Goal: Task Accomplishment & Management: Manage account settings

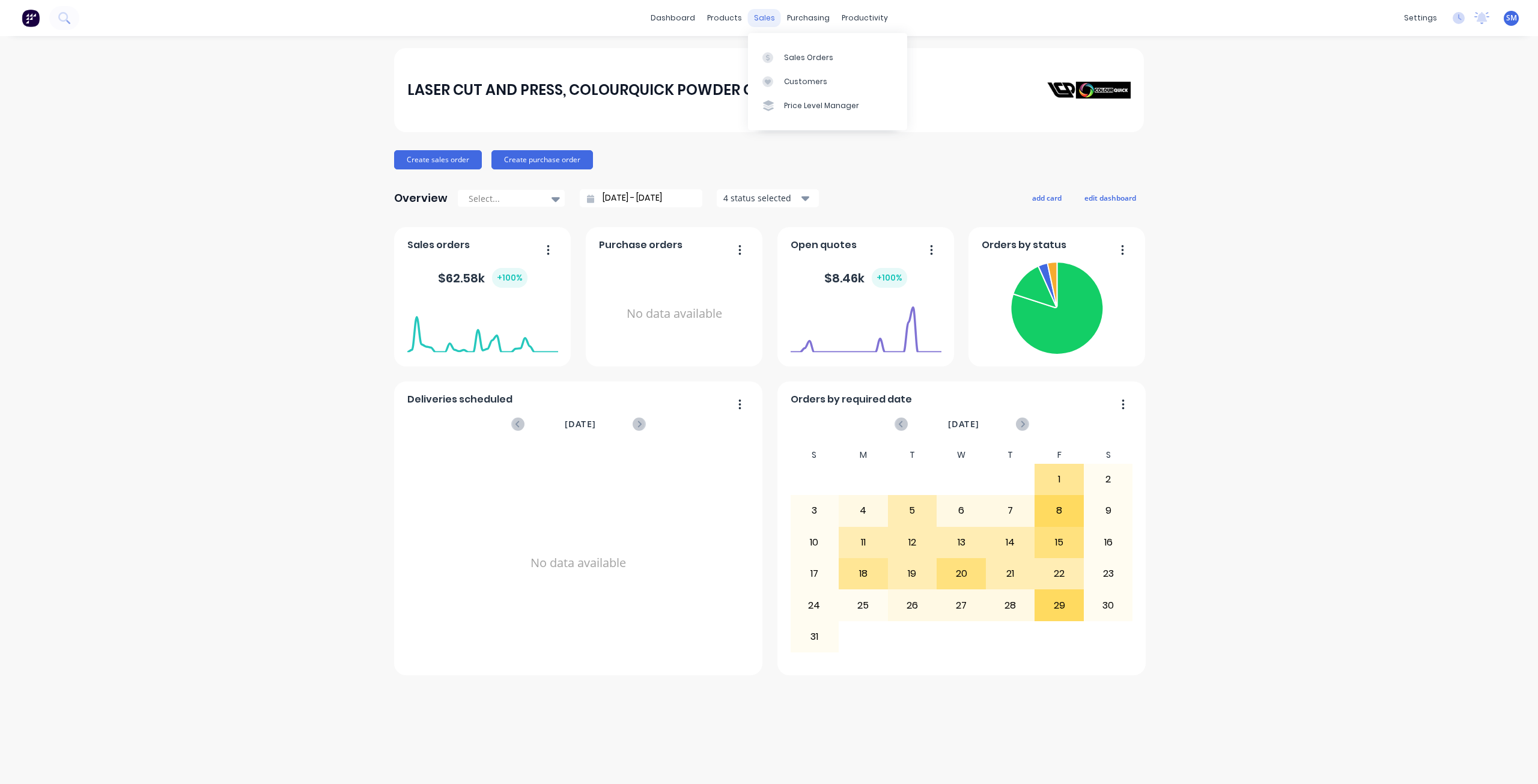
click at [768, 24] on div "sales" at bounding box center [764, 18] width 33 height 18
click at [790, 81] on div "Customers" at bounding box center [806, 82] width 44 height 11
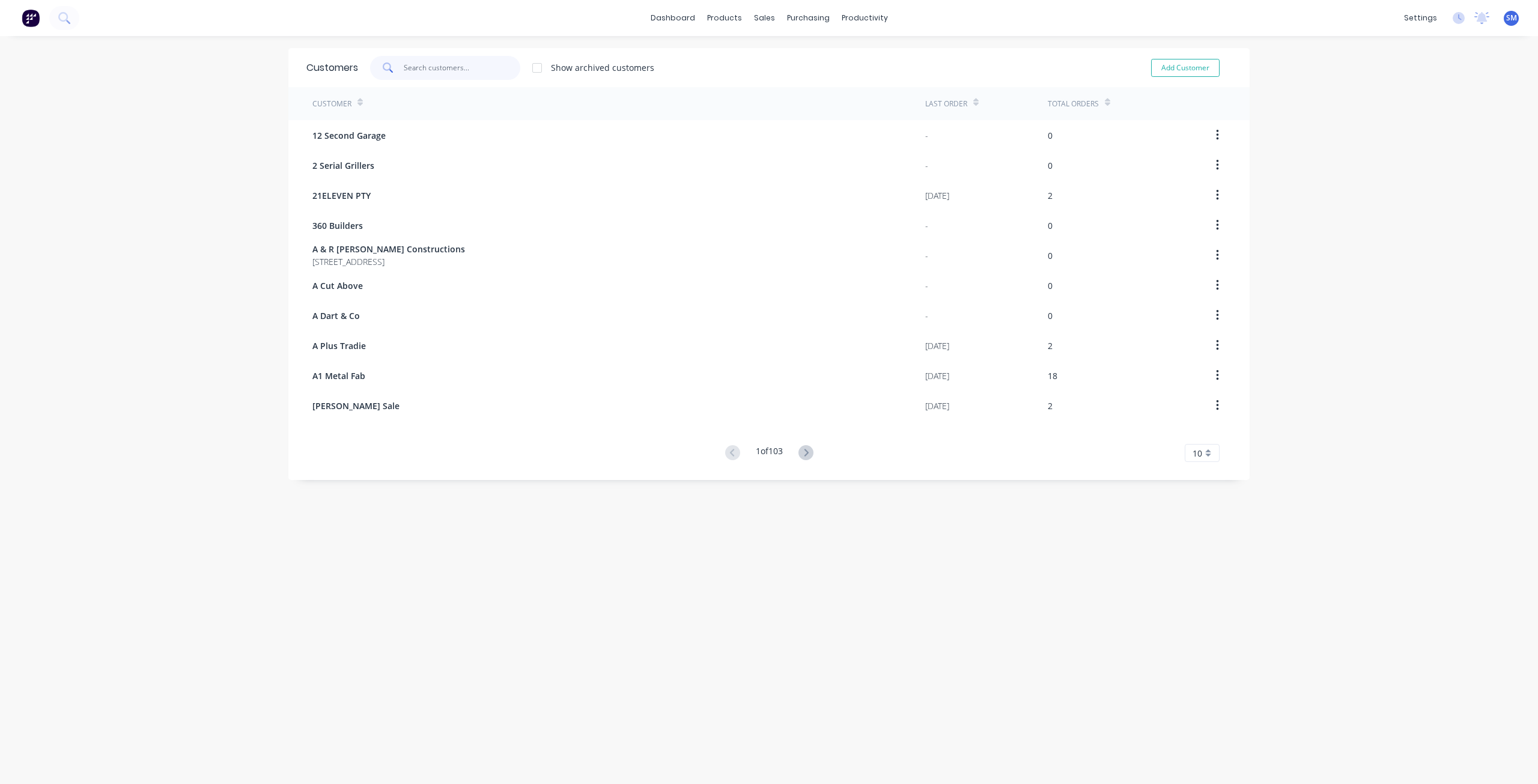
click at [412, 63] on input "text" at bounding box center [462, 68] width 117 height 24
click at [445, 68] on input "a1" at bounding box center [462, 68] width 117 height 24
type input "a"
click at [1168, 66] on button "Add Customer" at bounding box center [1185, 68] width 68 height 18
select select "AU"
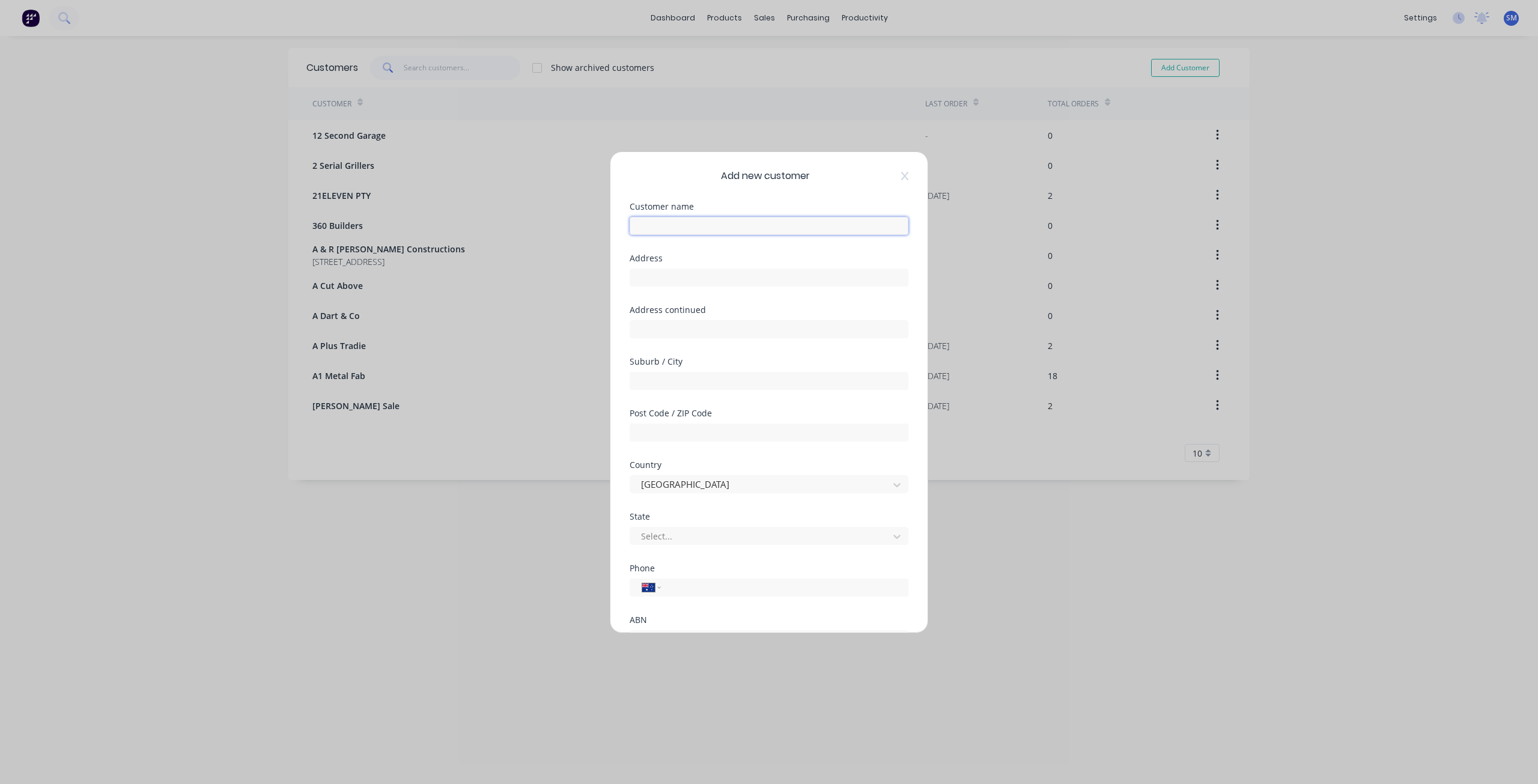
click at [656, 232] on input "text" at bounding box center [768, 226] width 279 height 18
type input "a"
type input "A1 SLASHING"
click at [687, 534] on div at bounding box center [761, 536] width 243 height 15
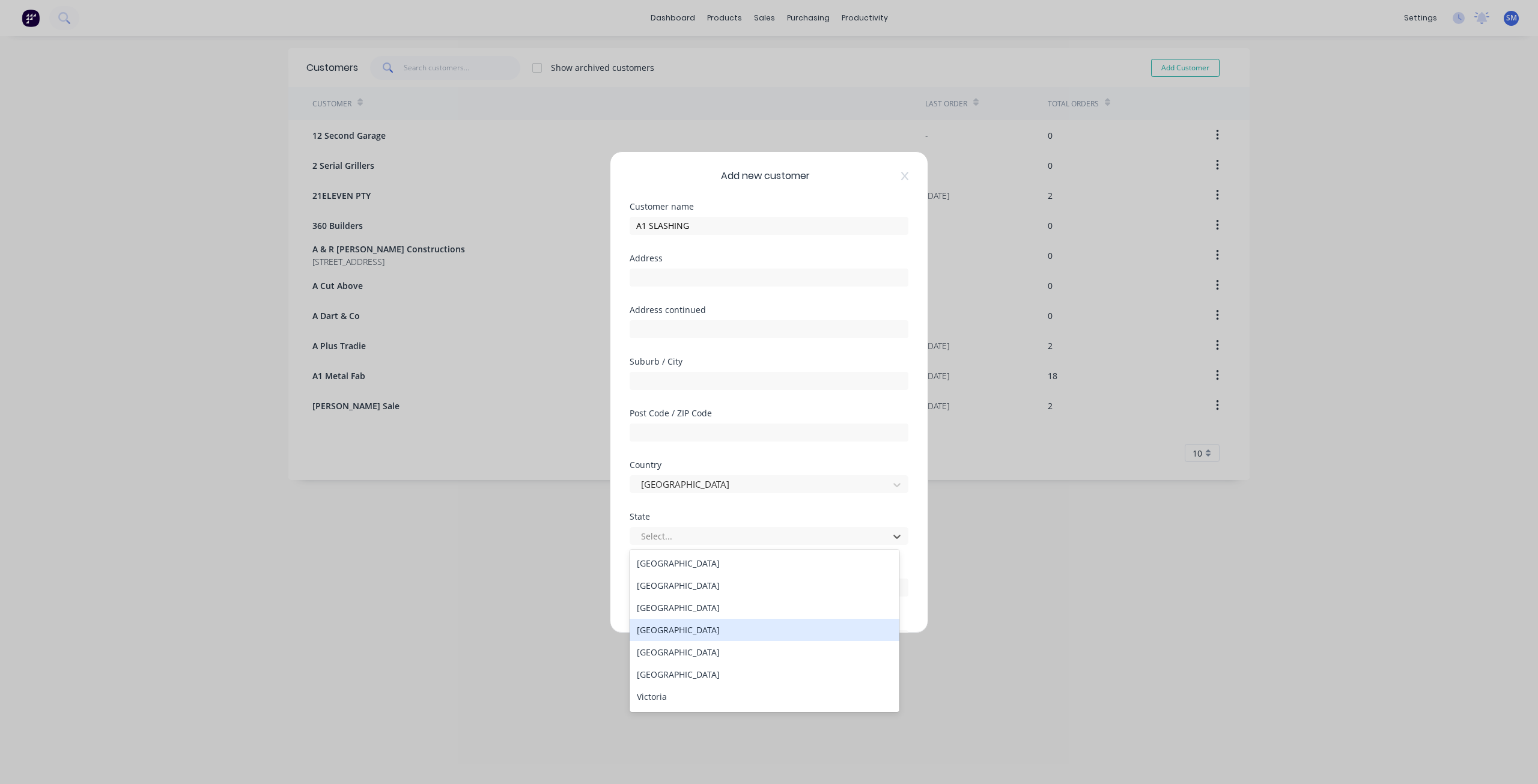
click at [659, 628] on div "[GEOGRAPHIC_DATA]" at bounding box center [764, 630] width 270 height 22
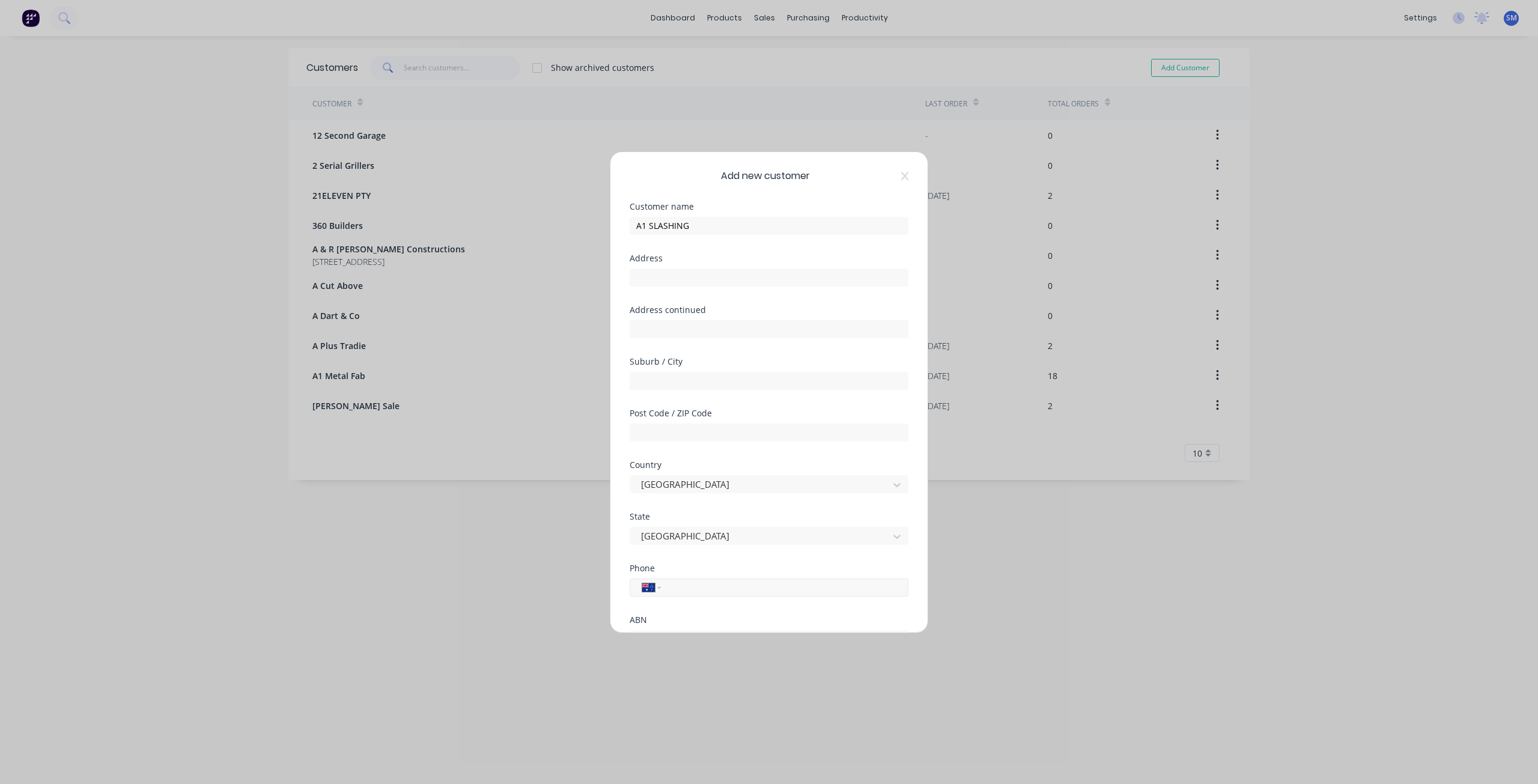
click at [704, 585] on input "tel" at bounding box center [782, 587] width 226 height 14
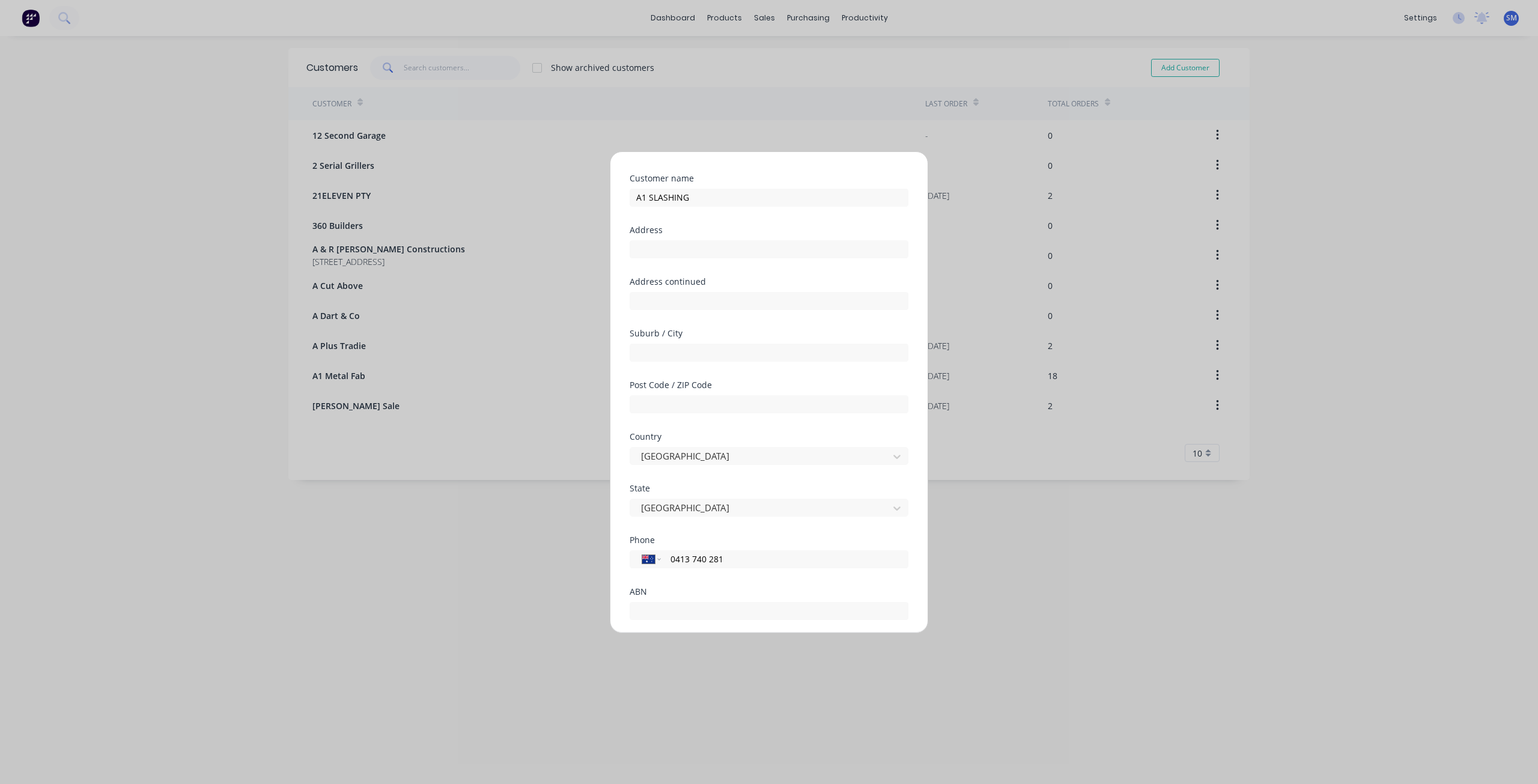
scroll to position [106, 0]
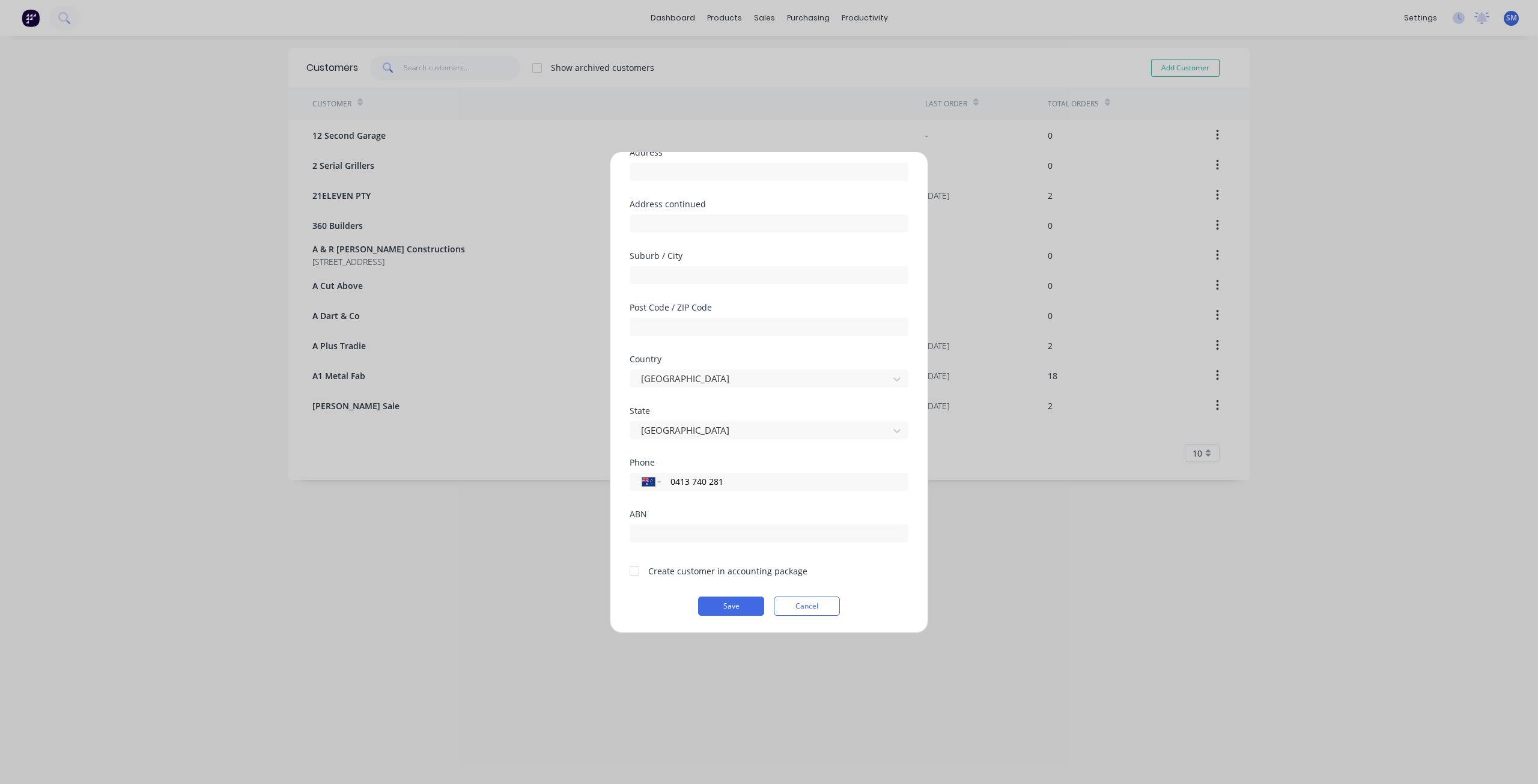
type input "0413 740 281"
click at [629, 569] on div at bounding box center [634, 570] width 24 height 24
click at [726, 604] on button "Save" at bounding box center [731, 606] width 66 height 19
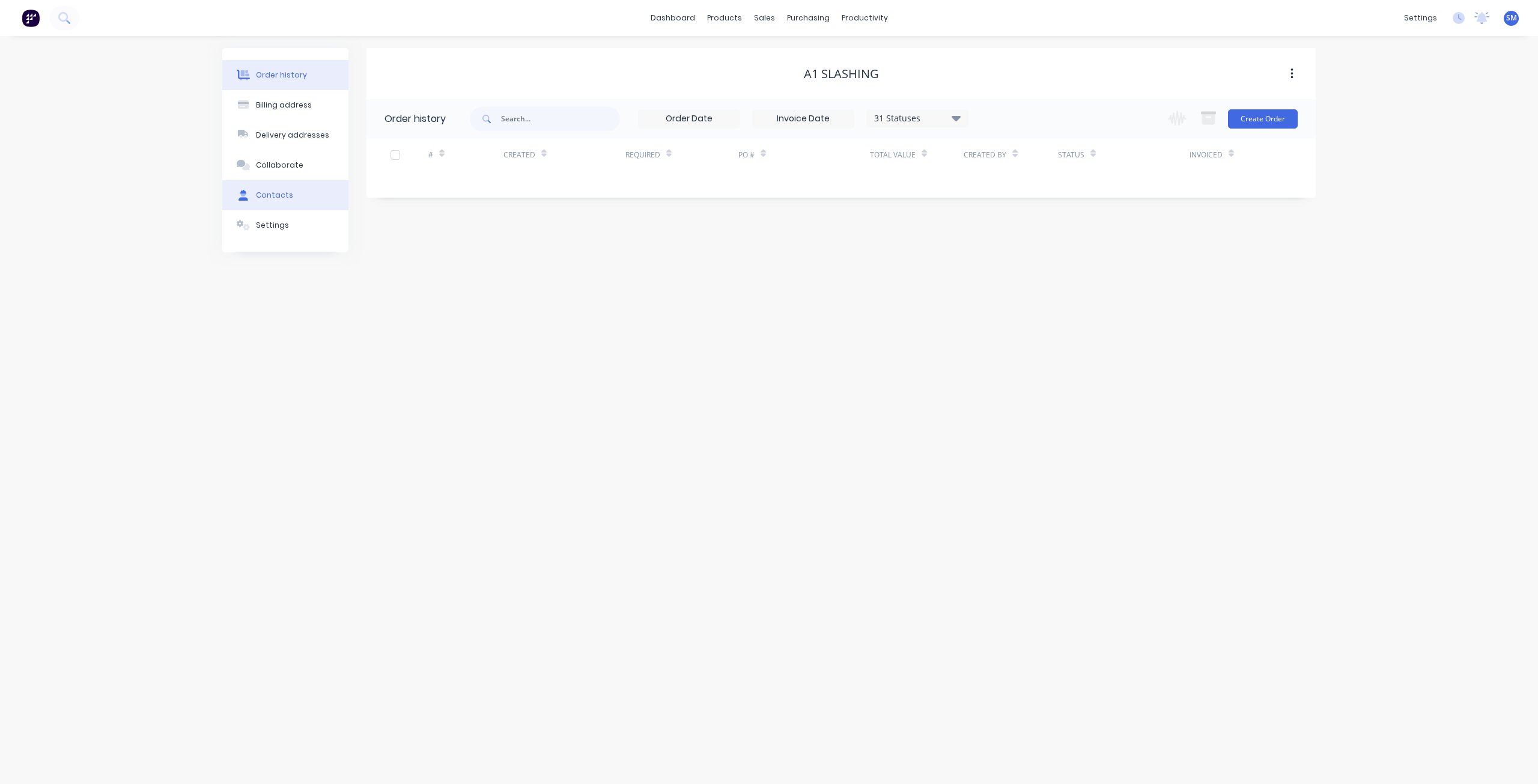
click at [272, 197] on div "Contacts" at bounding box center [275, 195] width 37 height 11
click at [1268, 119] on button "Add contact" at bounding box center [1278, 118] width 55 height 18
select select "AU"
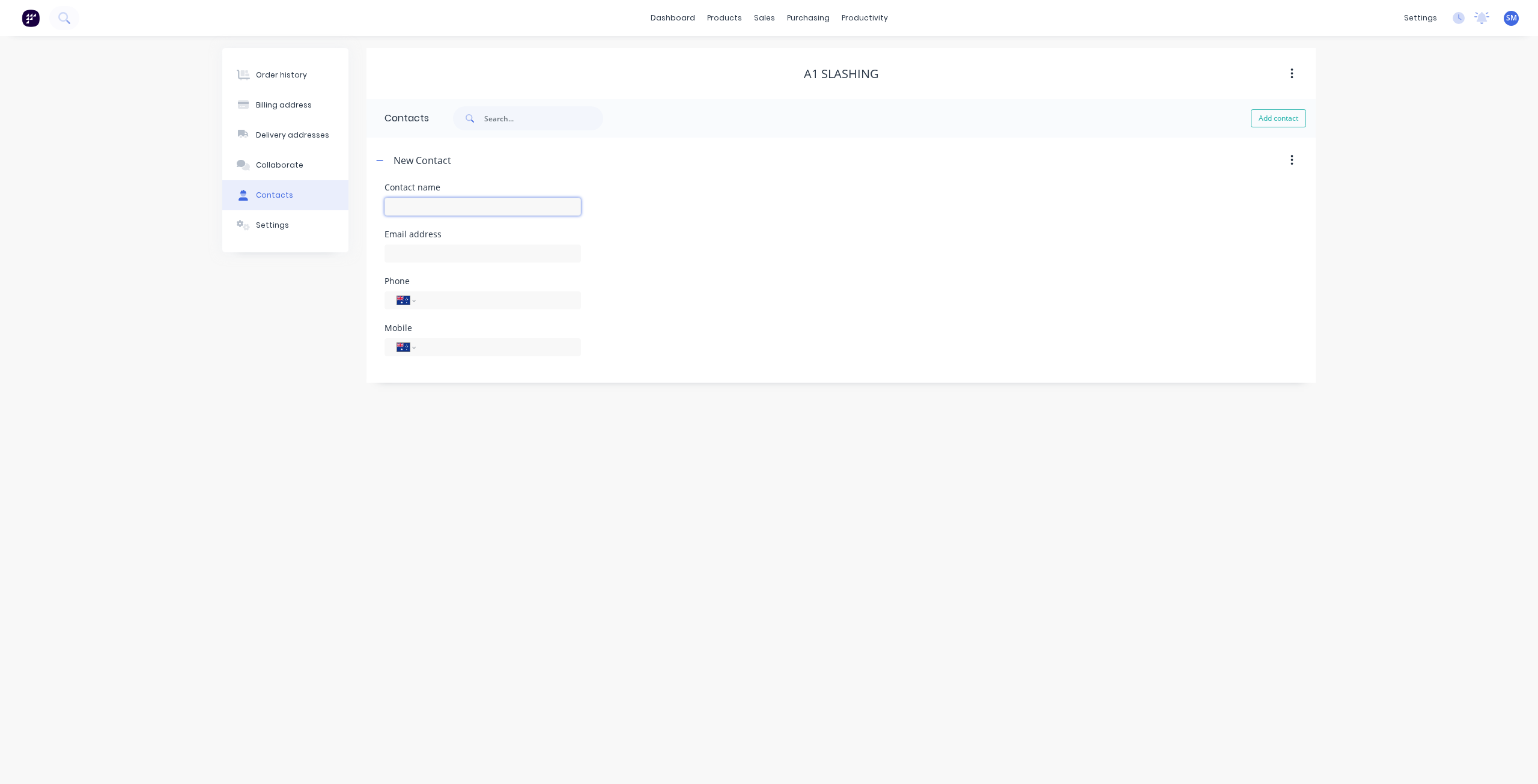
click at [406, 208] on input "text" at bounding box center [483, 207] width 196 height 18
type input "[PERSON_NAME]"
select select "AU"
click at [442, 350] on input "tel" at bounding box center [496, 347] width 144 height 14
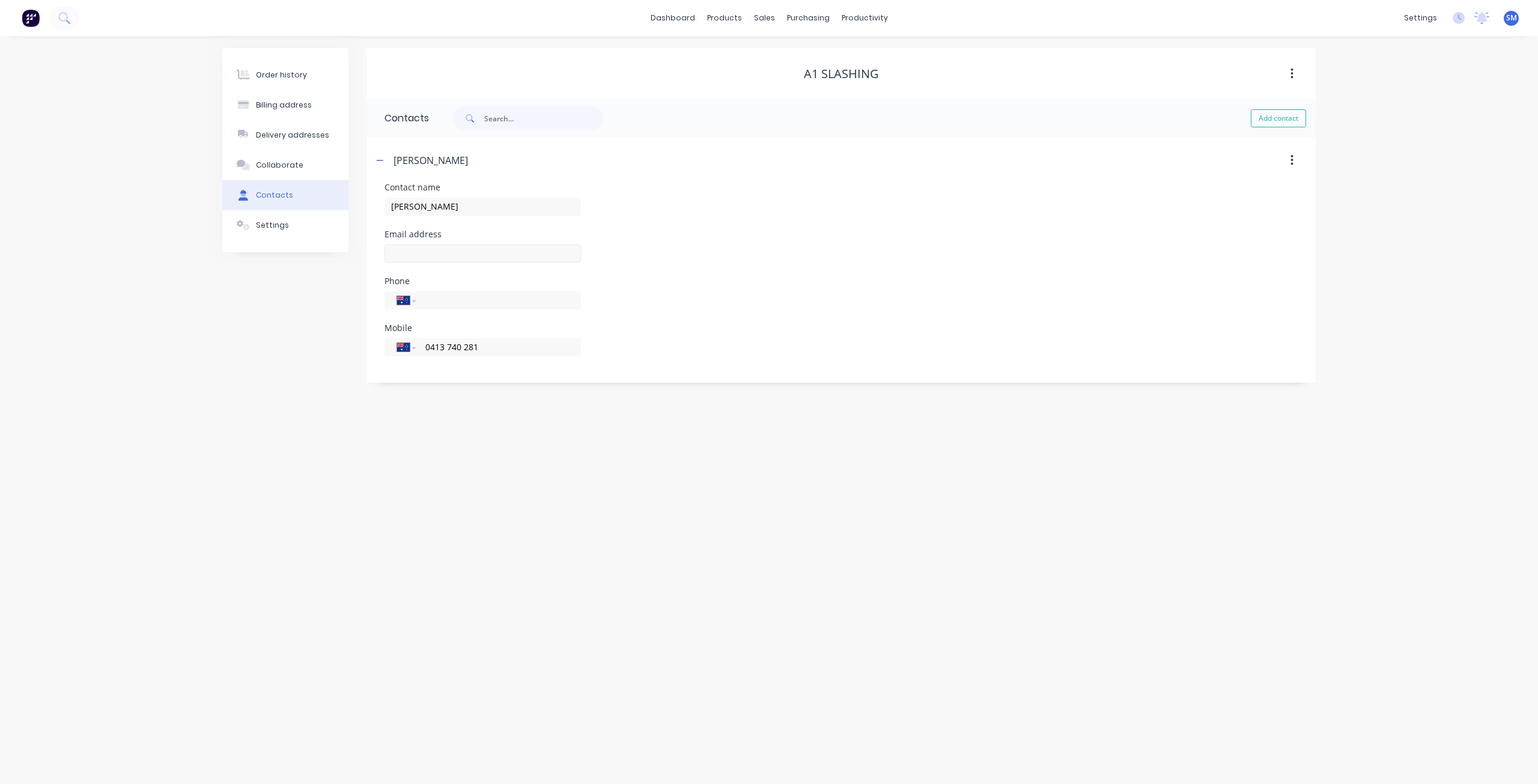
type input "0413 740 281"
click at [417, 254] on input "text" at bounding box center [483, 254] width 196 height 18
type input "[EMAIL_ADDRESS][DOMAIN_NAME]"
click at [284, 75] on div "Order history" at bounding box center [281, 75] width 51 height 11
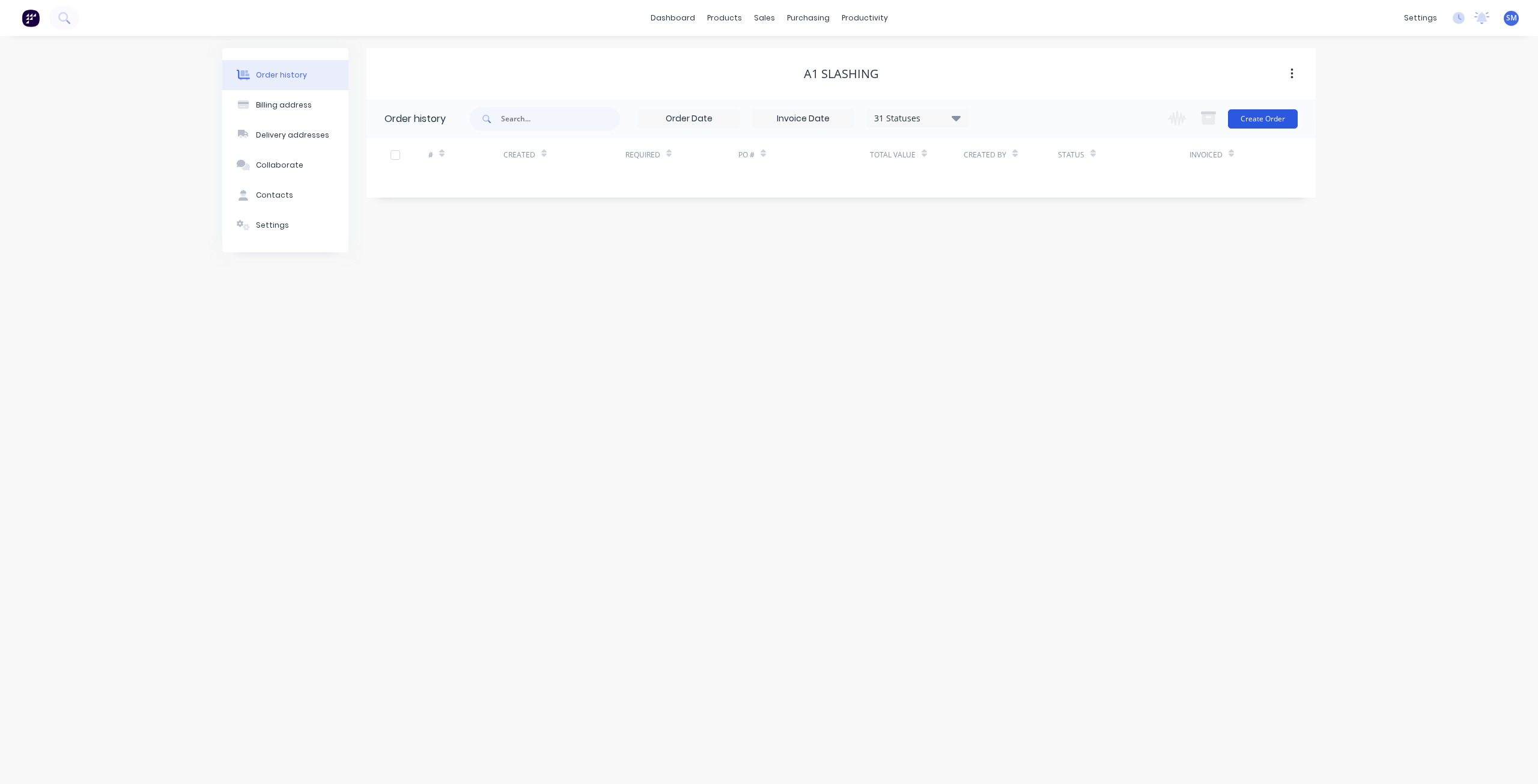
click at [1247, 126] on button "Create Order" at bounding box center [1262, 119] width 70 height 19
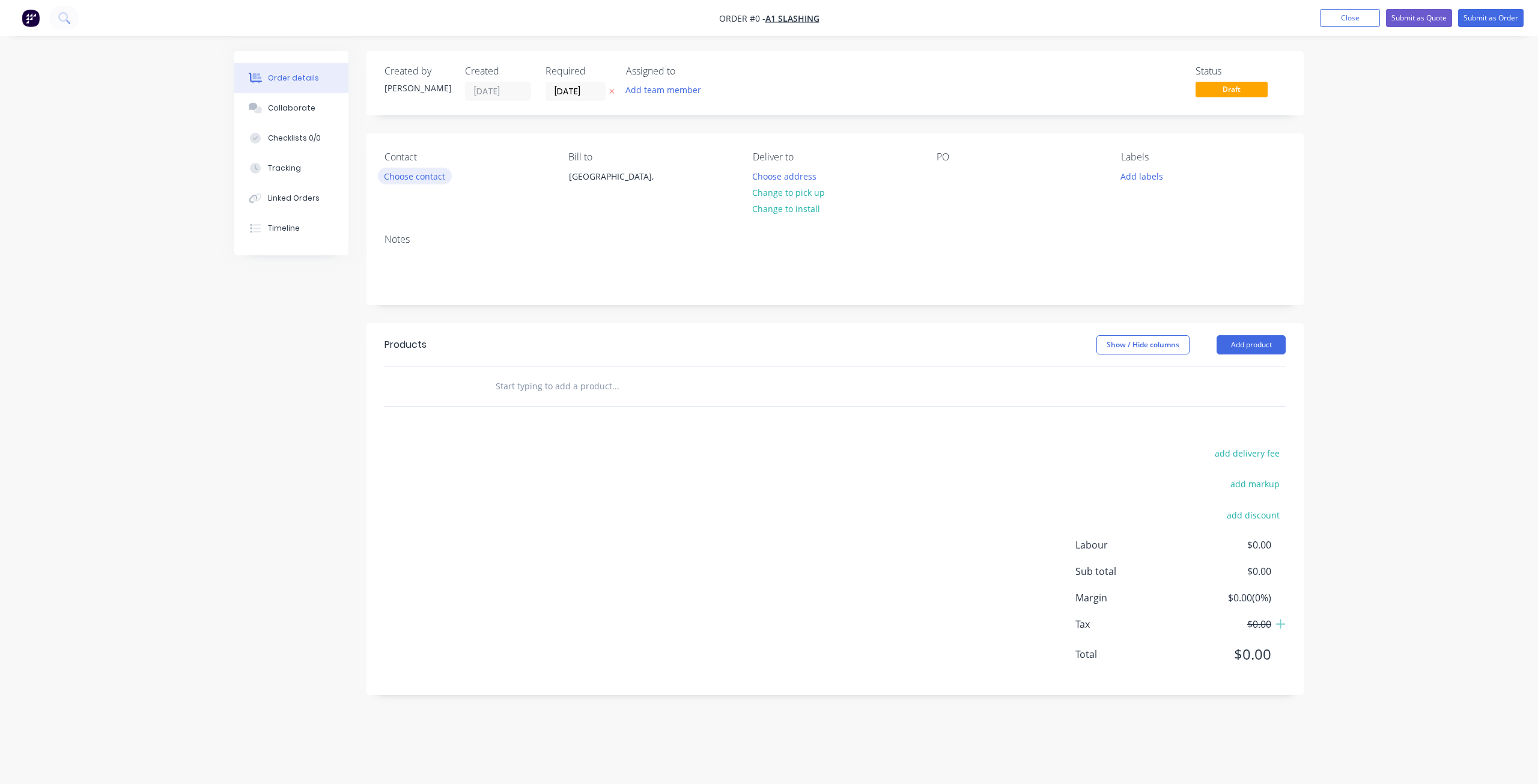
click at [399, 171] on button "Choose contact" at bounding box center [414, 175] width 74 height 16
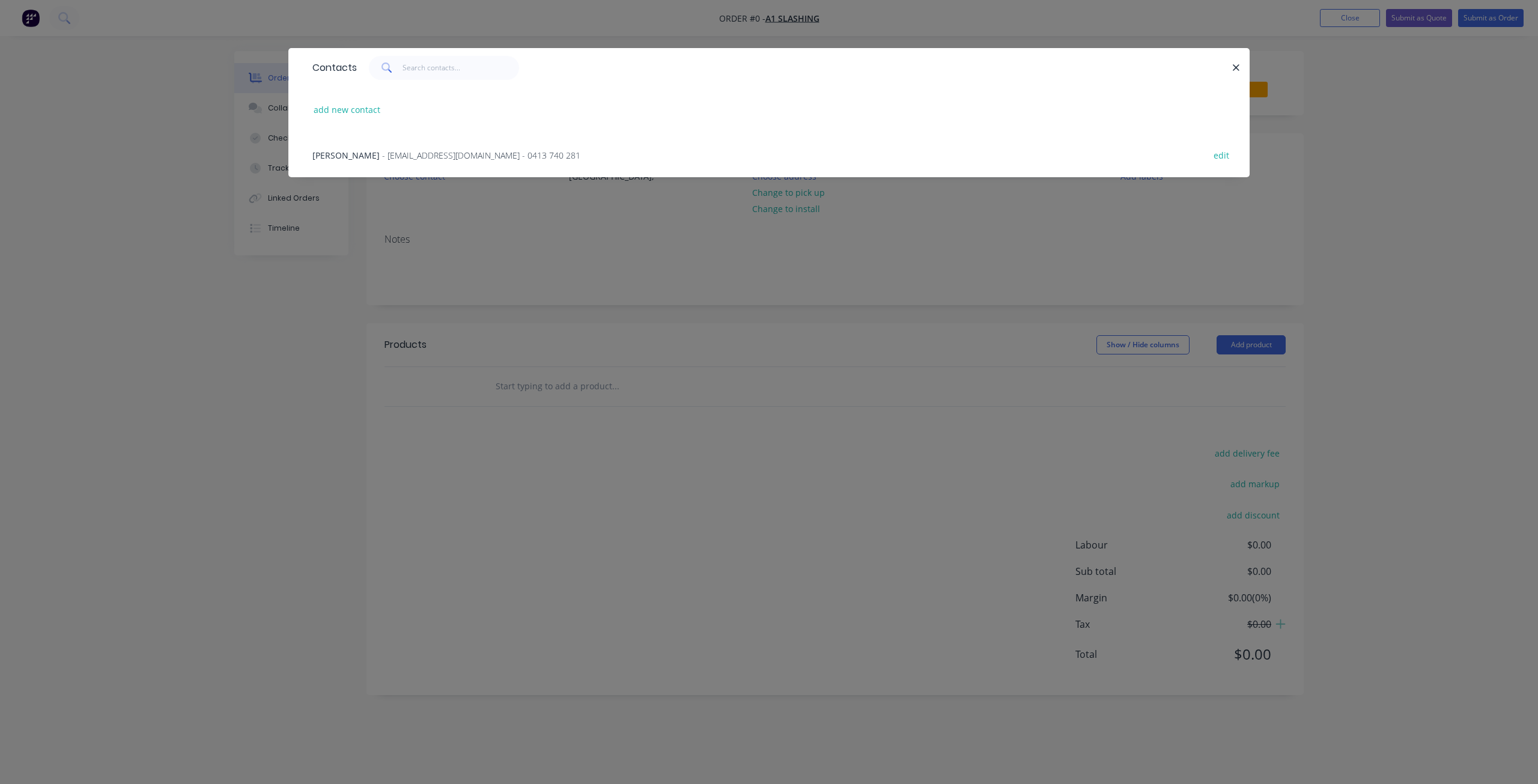
click at [368, 150] on span "[PERSON_NAME]" at bounding box center [346, 155] width 67 height 12
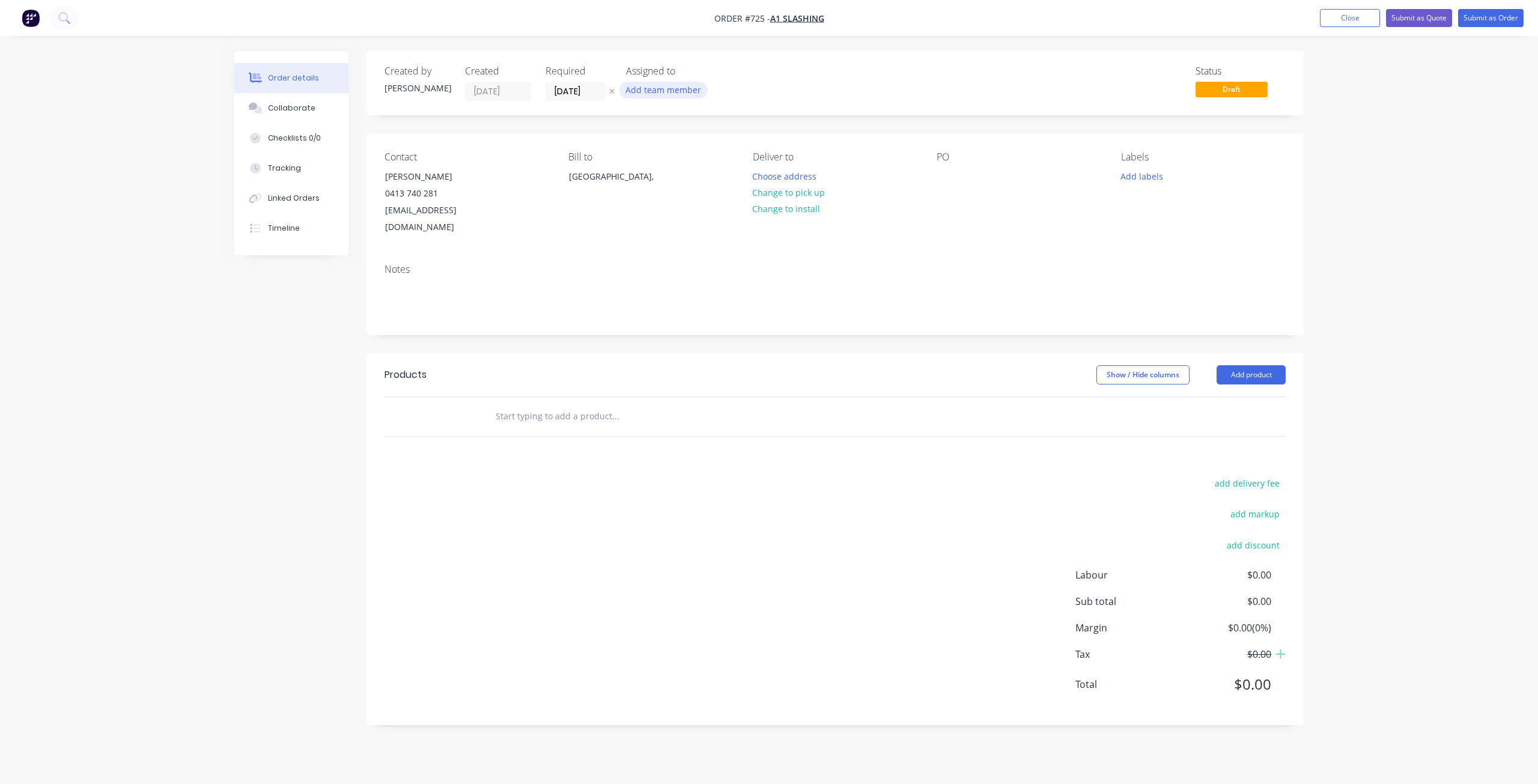
click at [654, 86] on button "Add team member" at bounding box center [664, 89] width 89 height 16
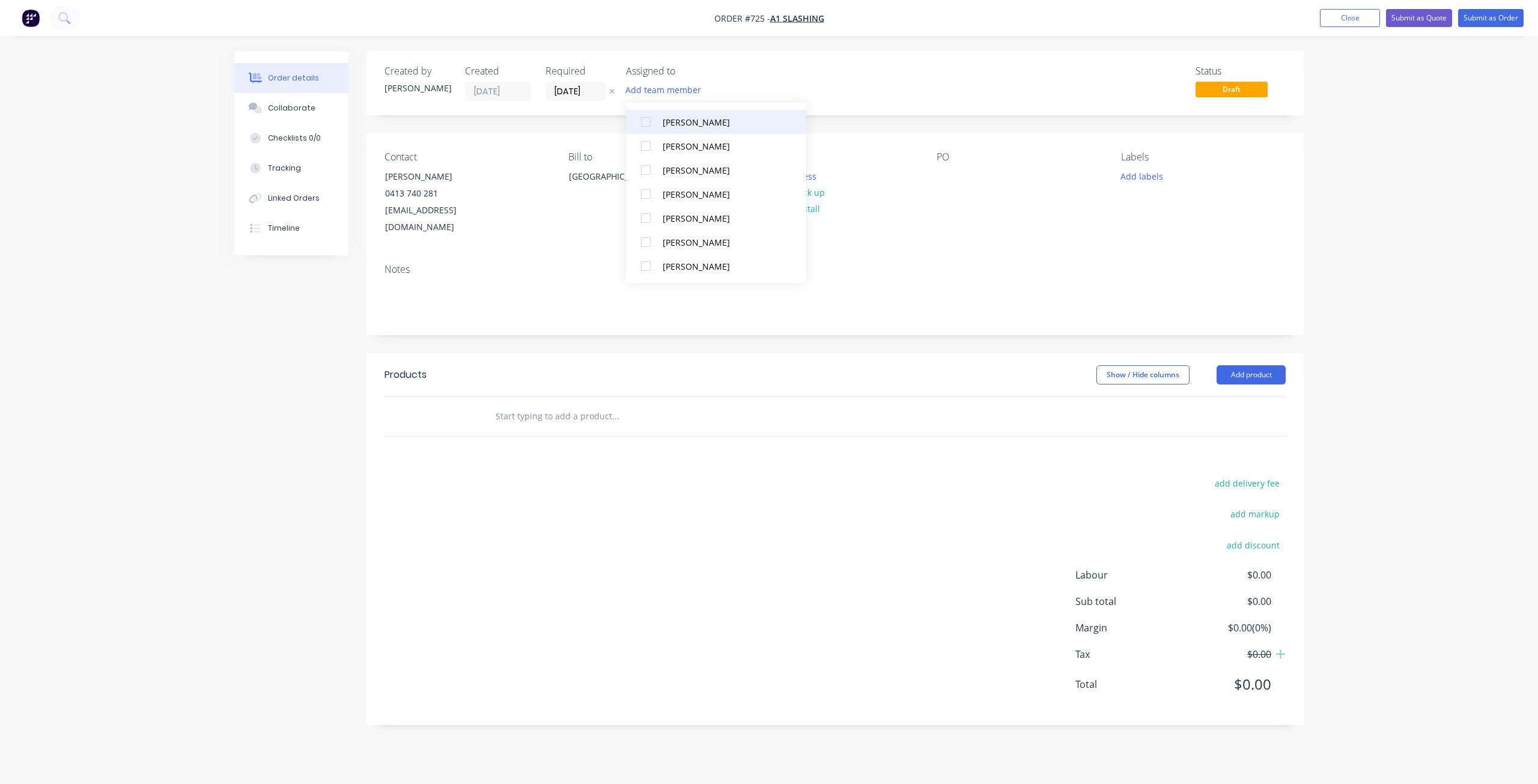
scroll to position [180, 0]
click at [647, 192] on div at bounding box center [645, 192] width 24 height 24
click at [649, 268] on div at bounding box center [645, 265] width 24 height 24
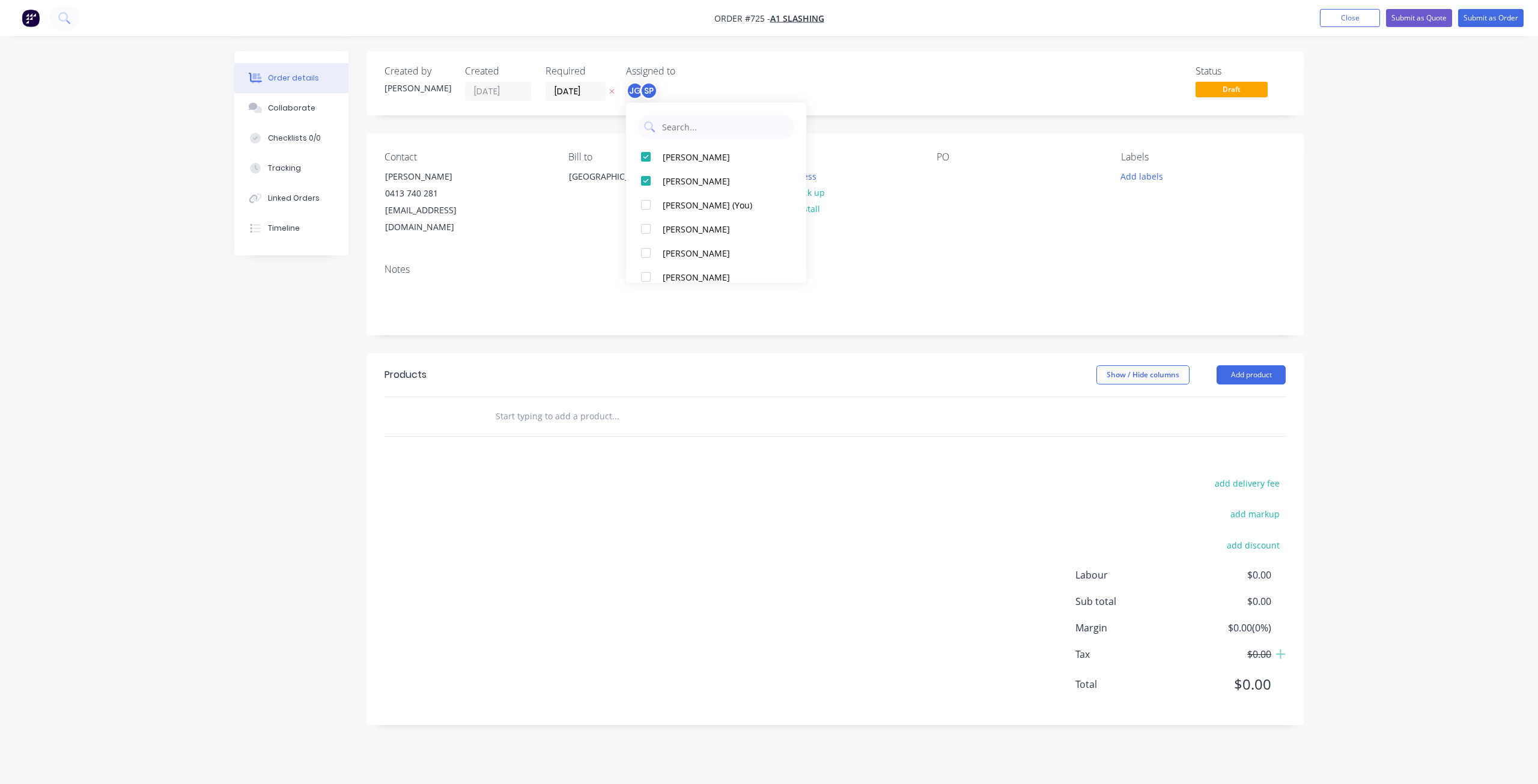
click at [1048, 230] on div "Contact [PERSON_NAME] [PHONE_NUMBER] [EMAIL_ADDRESS][DOMAIN_NAME] Bill to [GEOG…" at bounding box center [835, 234] width 937 height 201
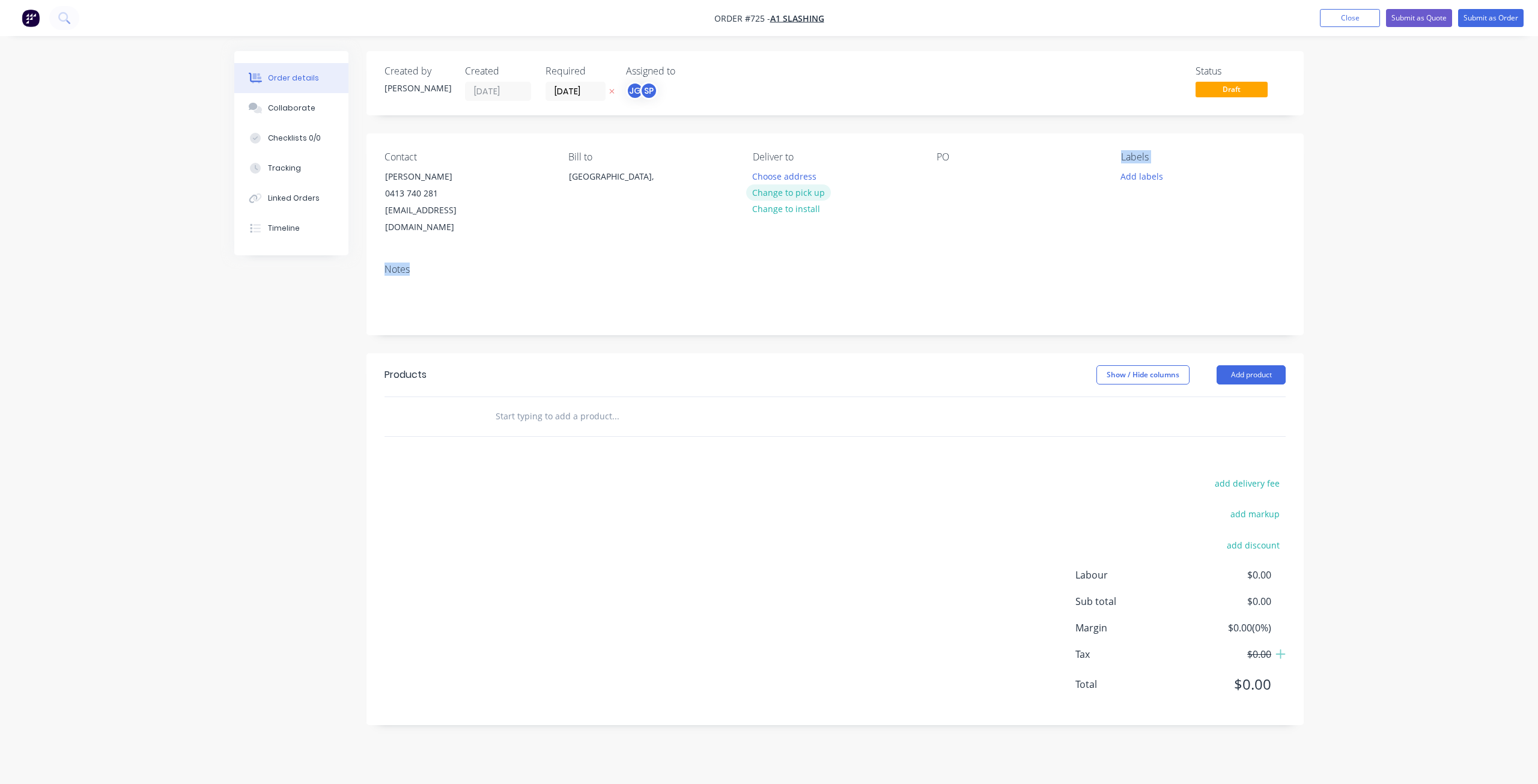
click at [784, 192] on button "Change to pick up" at bounding box center [788, 192] width 85 height 16
click at [1139, 178] on button "Add labels" at bounding box center [1141, 175] width 55 height 16
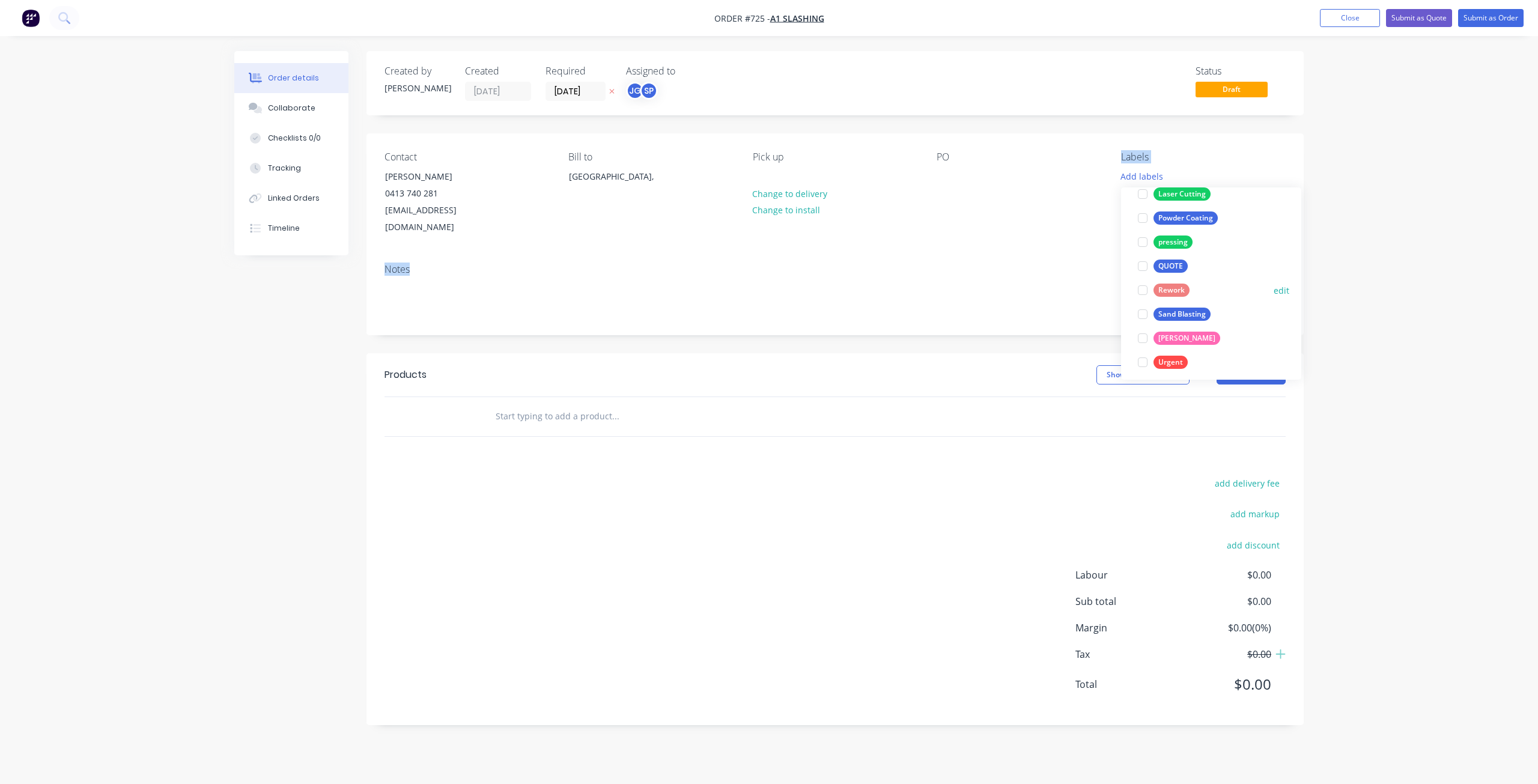
scroll to position [240, 0]
click at [1142, 309] on div at bounding box center [1142, 307] width 24 height 24
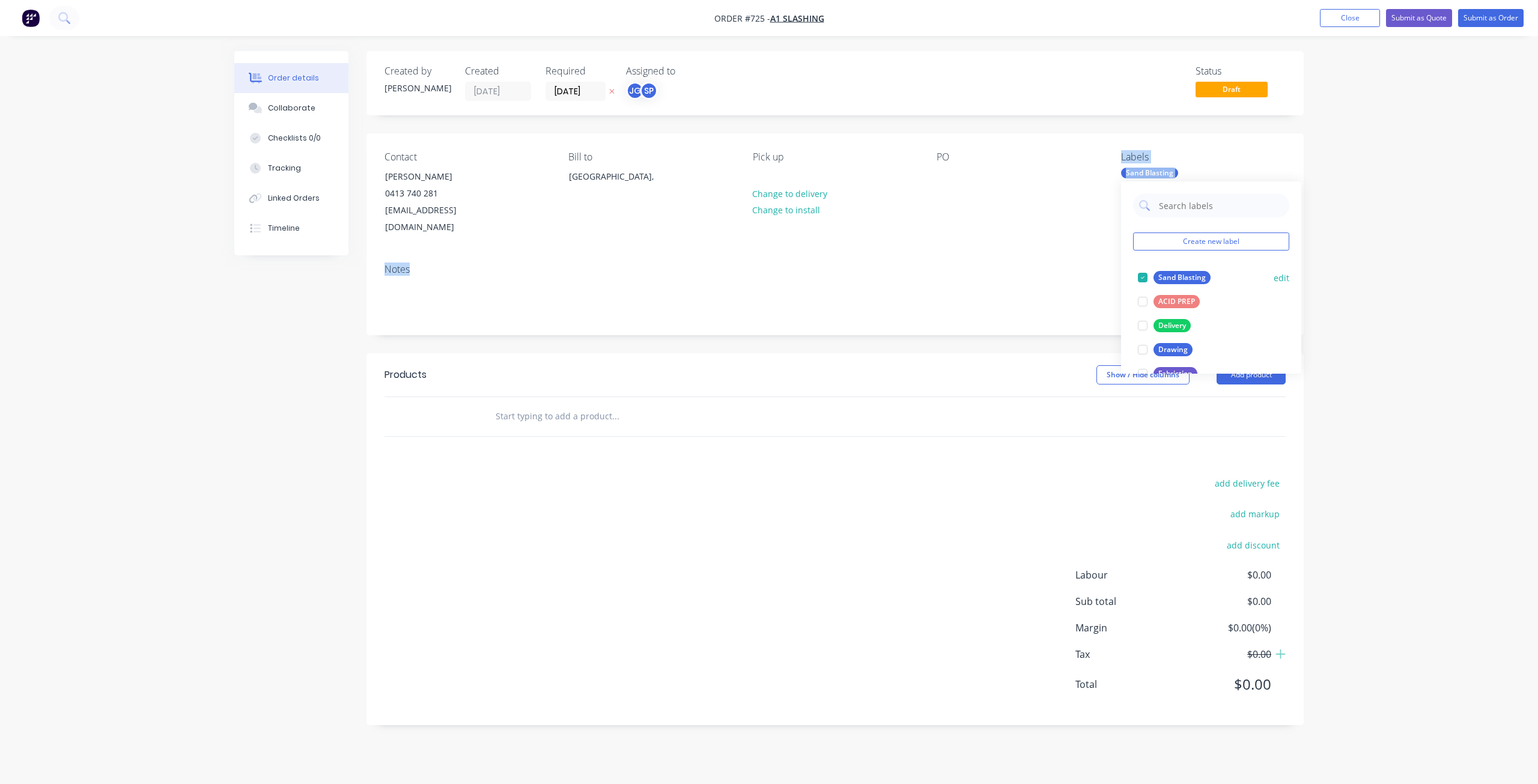
click at [1145, 277] on div at bounding box center [1142, 277] width 24 height 24
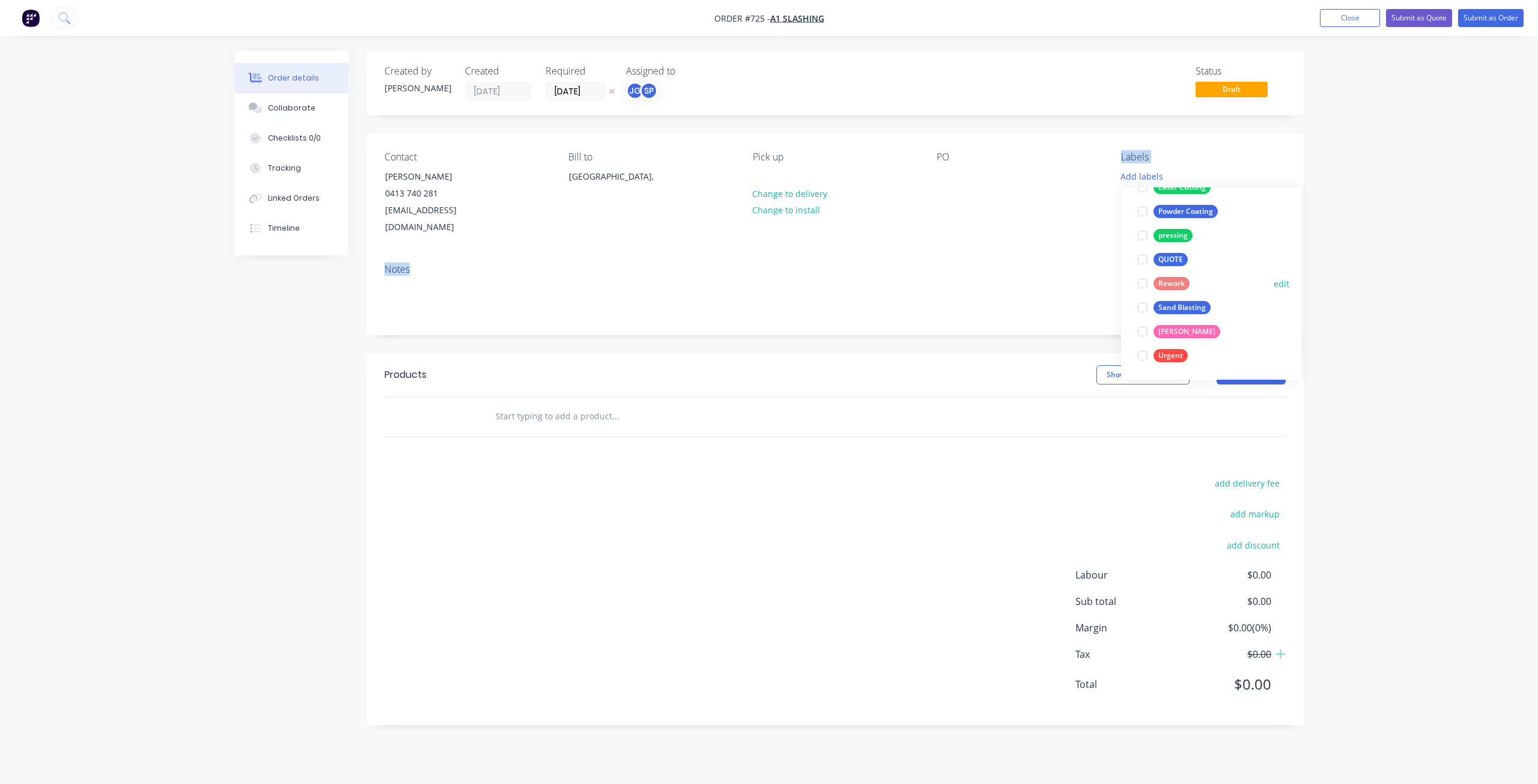
scroll to position [180, 0]
click at [1142, 249] on div at bounding box center [1142, 247] width 24 height 24
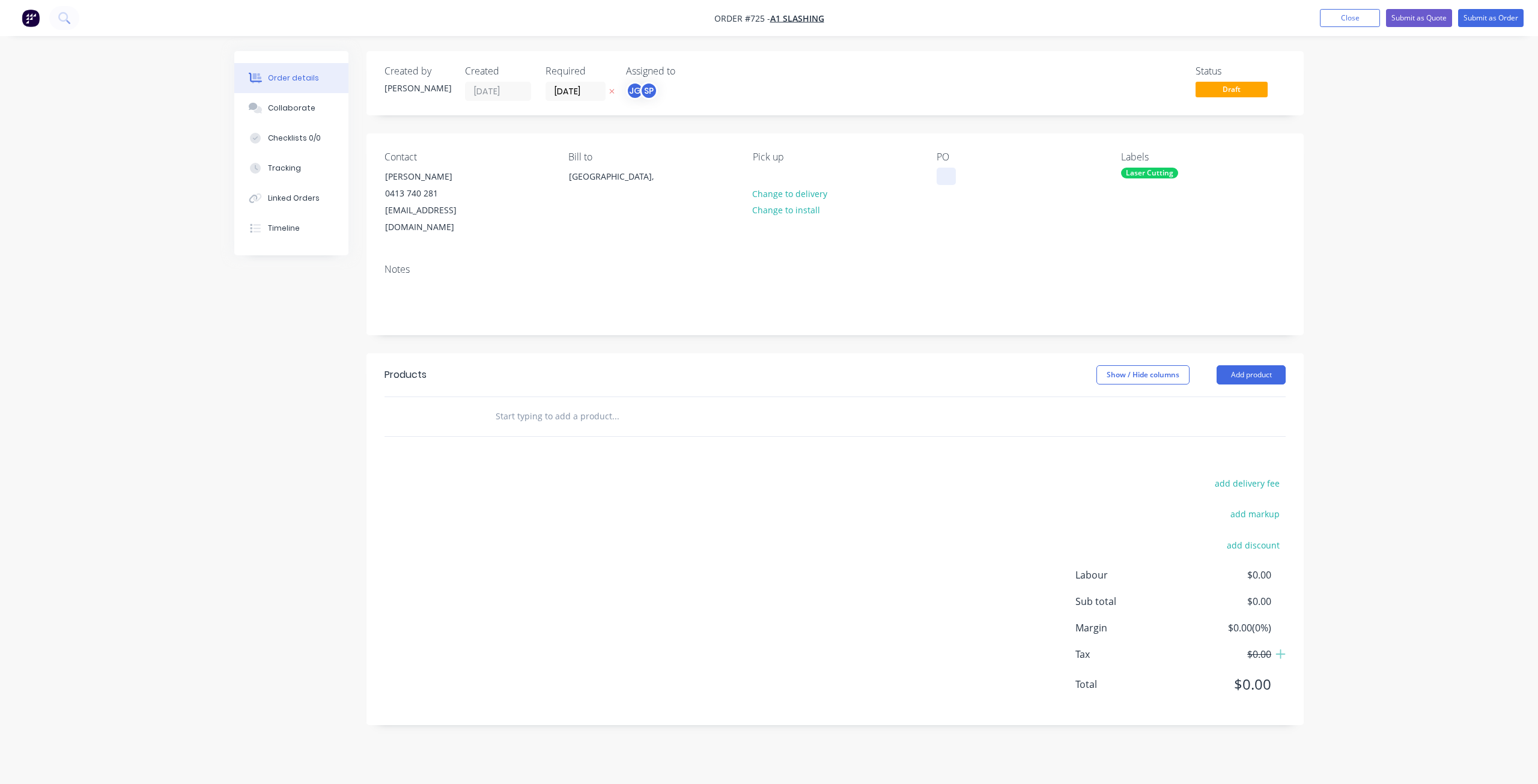
click at [949, 178] on div at bounding box center [946, 176] width 19 height 17
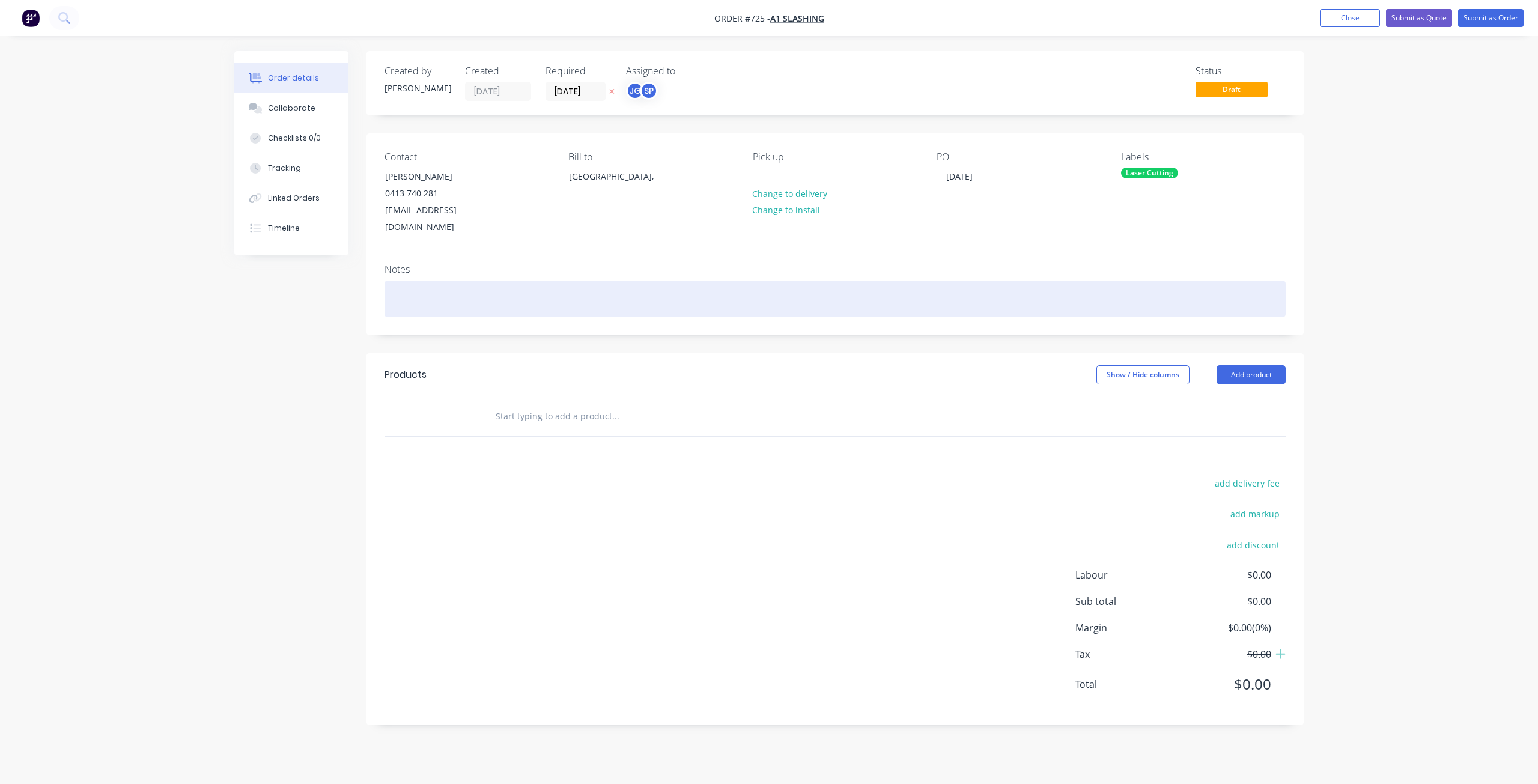
click at [415, 290] on div at bounding box center [835, 299] width 901 height 37
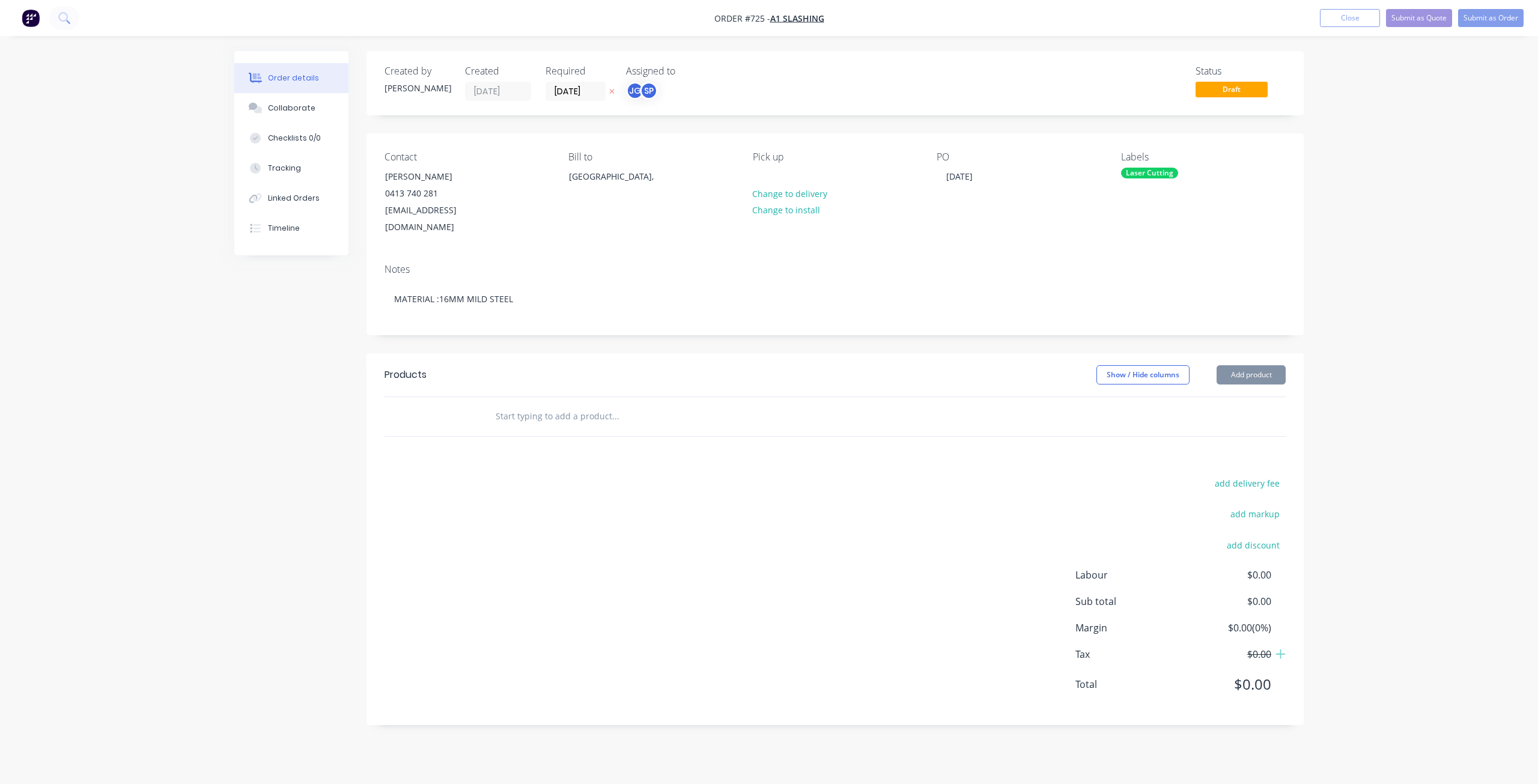
click at [463, 400] on div at bounding box center [445, 416] width 72 height 39
click at [499, 404] on input "text" at bounding box center [615, 416] width 240 height 24
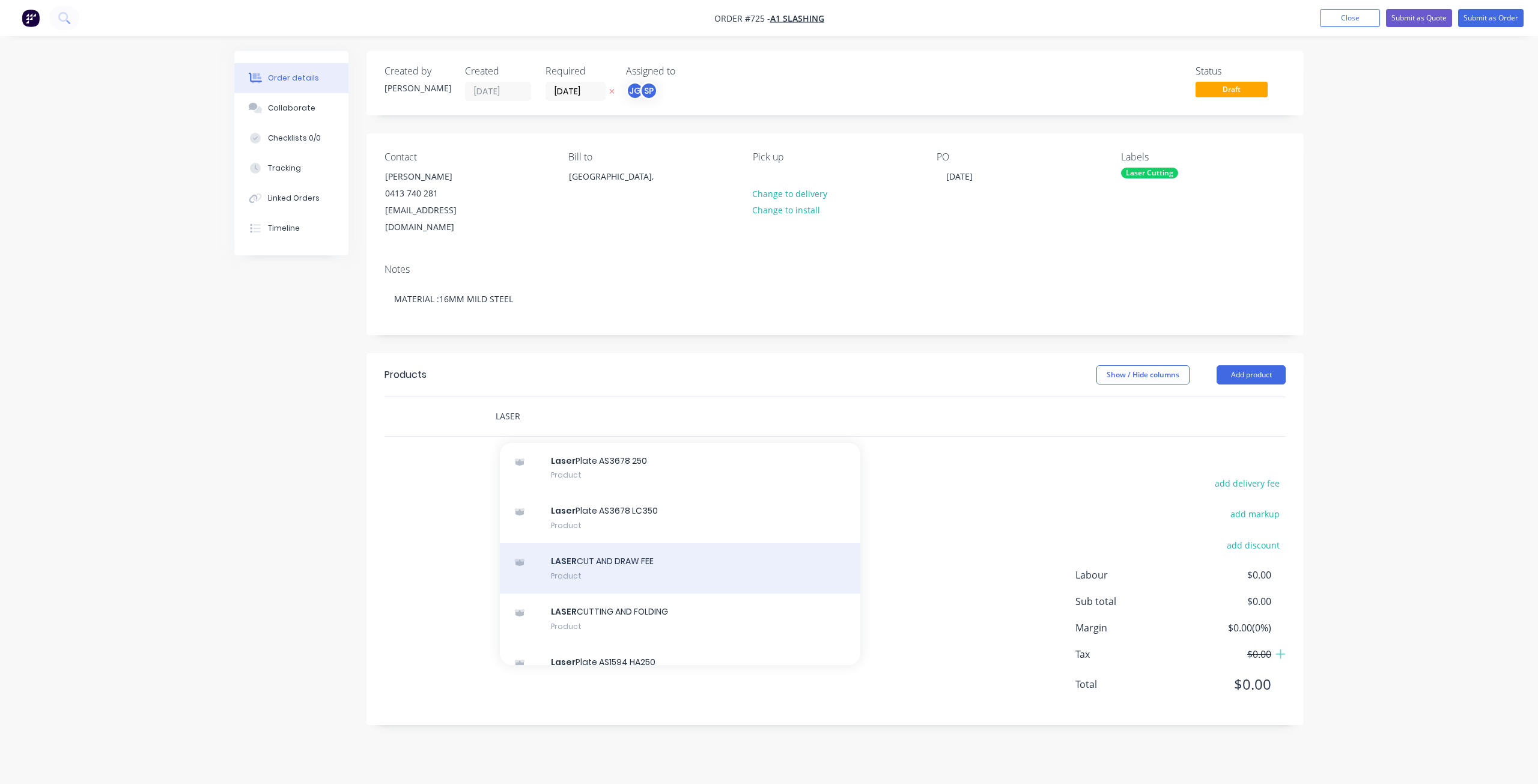
scroll to position [60, 0]
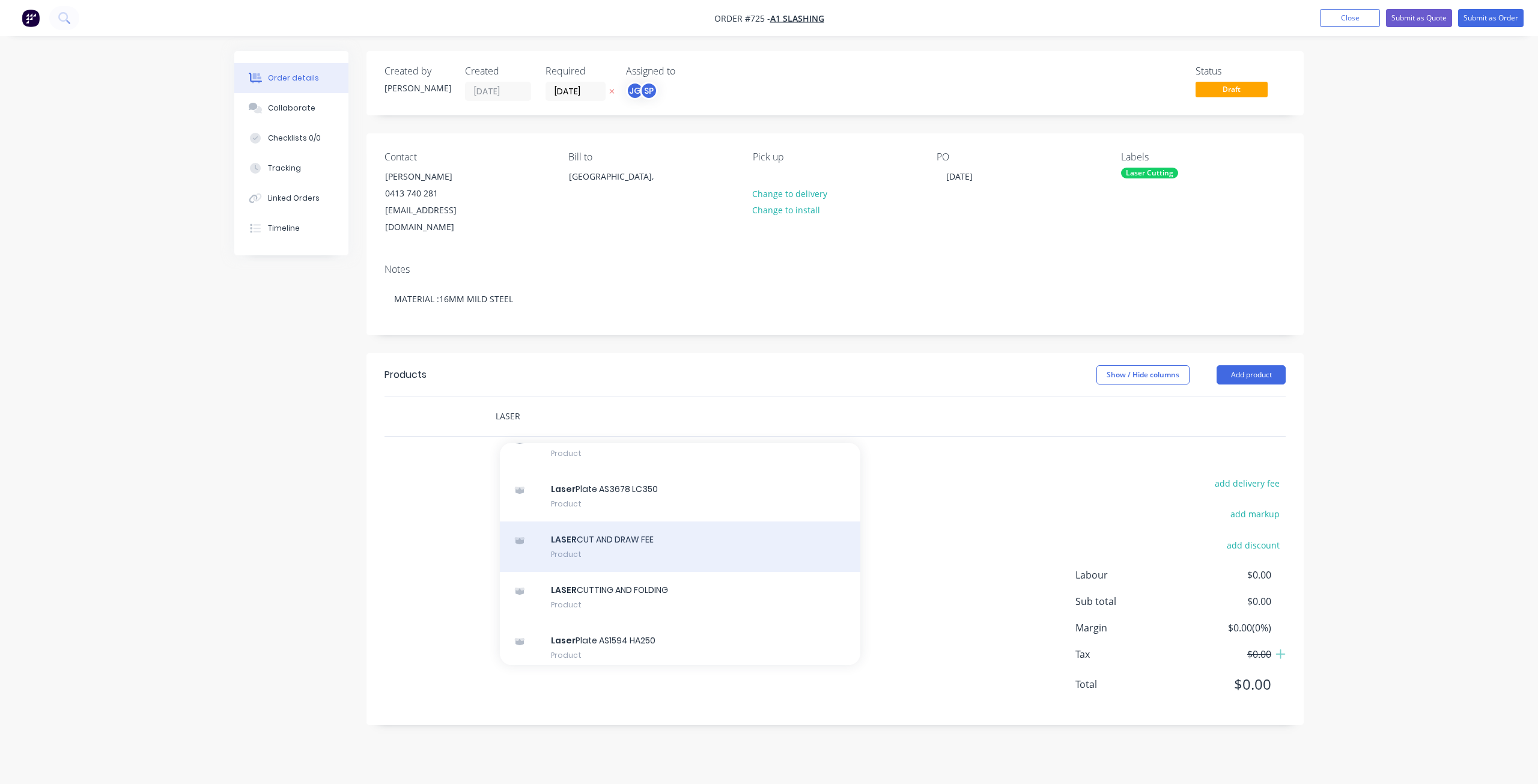
type input "LASER"
click at [604, 522] on div "LASER CUT AND DRAW FEE Product" at bounding box center [680, 546] width 360 height 50
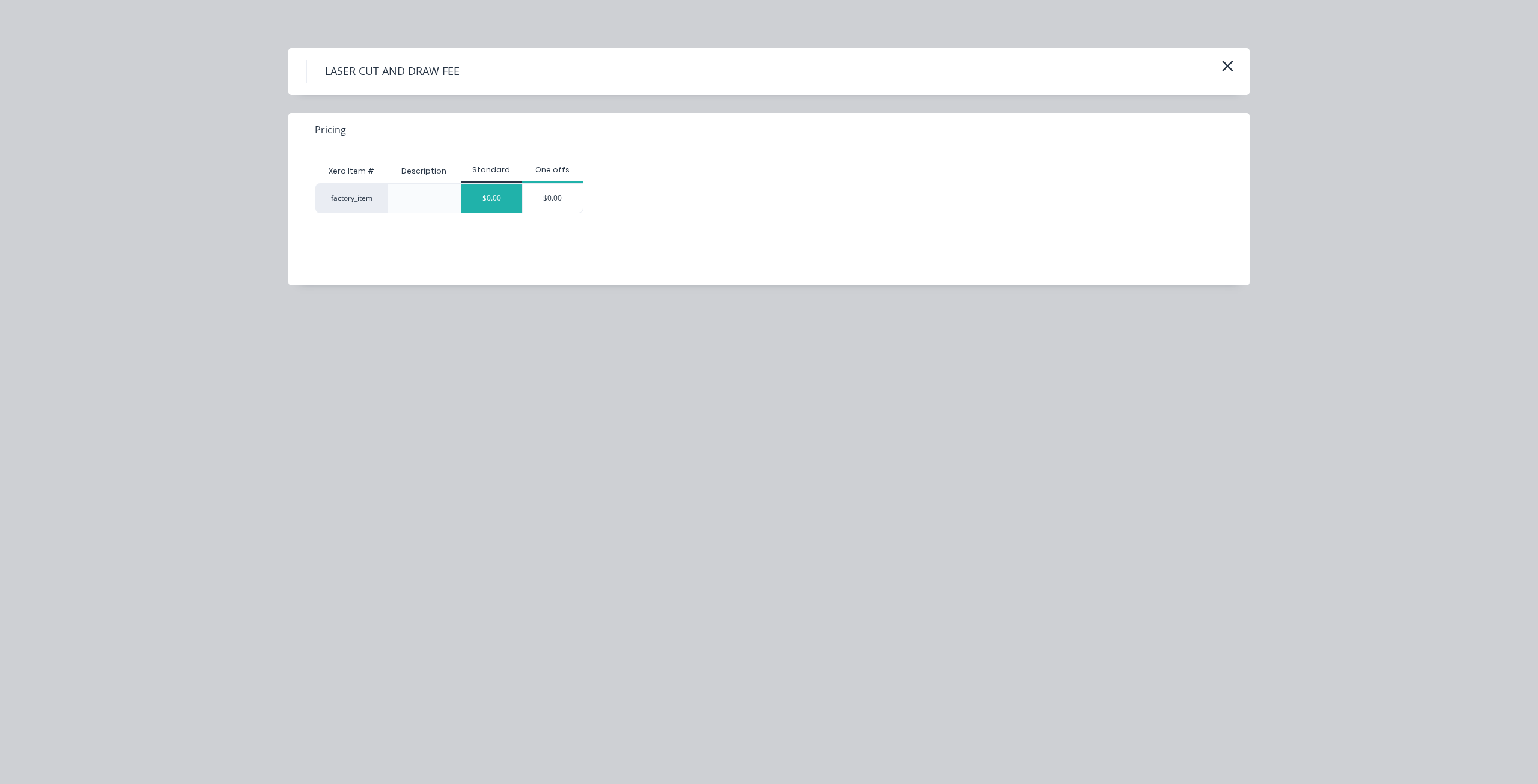
click at [501, 199] on div "$0.00" at bounding box center [492, 198] width 61 height 29
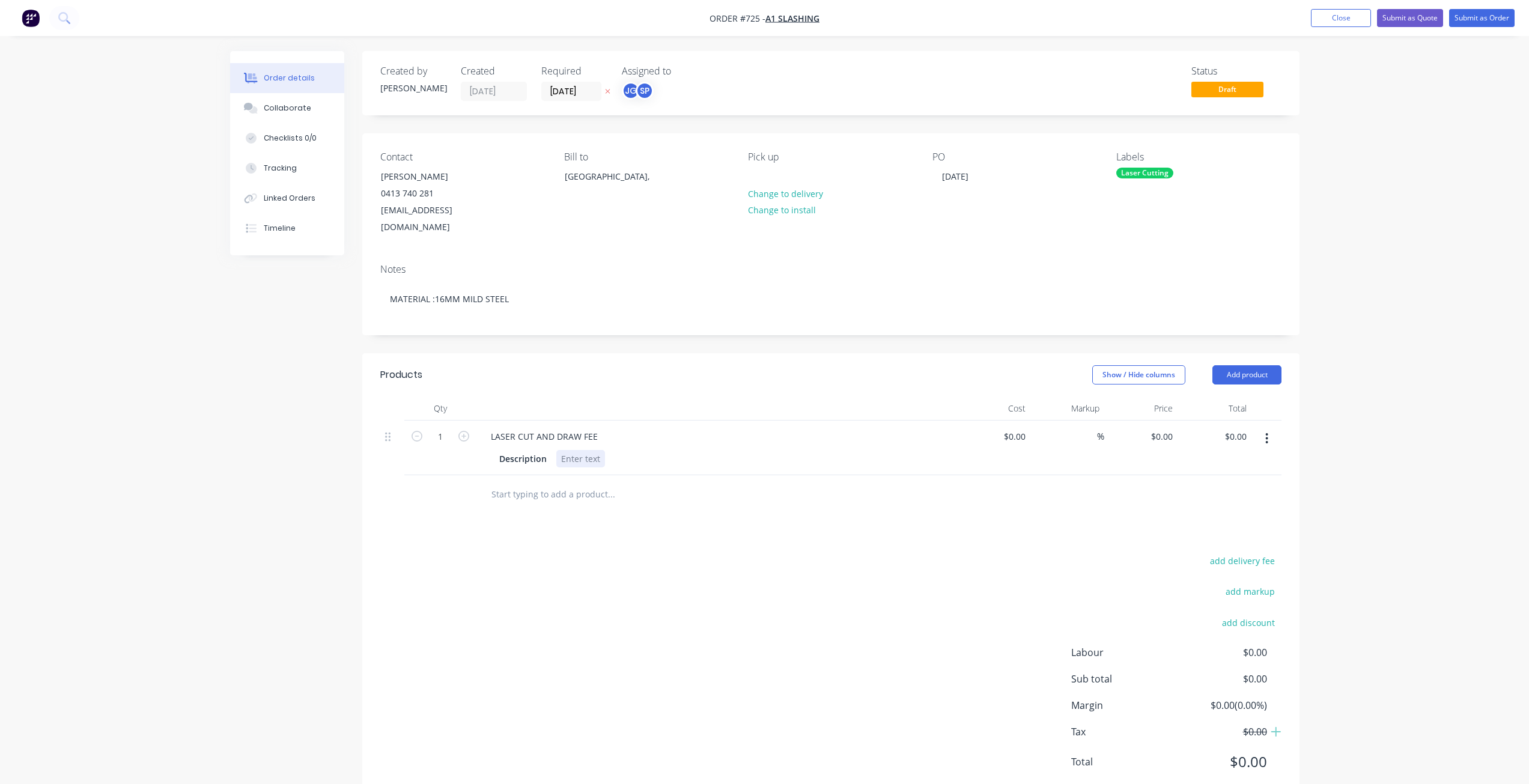
click at [575, 450] on div at bounding box center [580, 458] width 48 height 17
click at [1024, 427] on input at bounding box center [1017, 436] width 28 height 17
type input "$224.00"
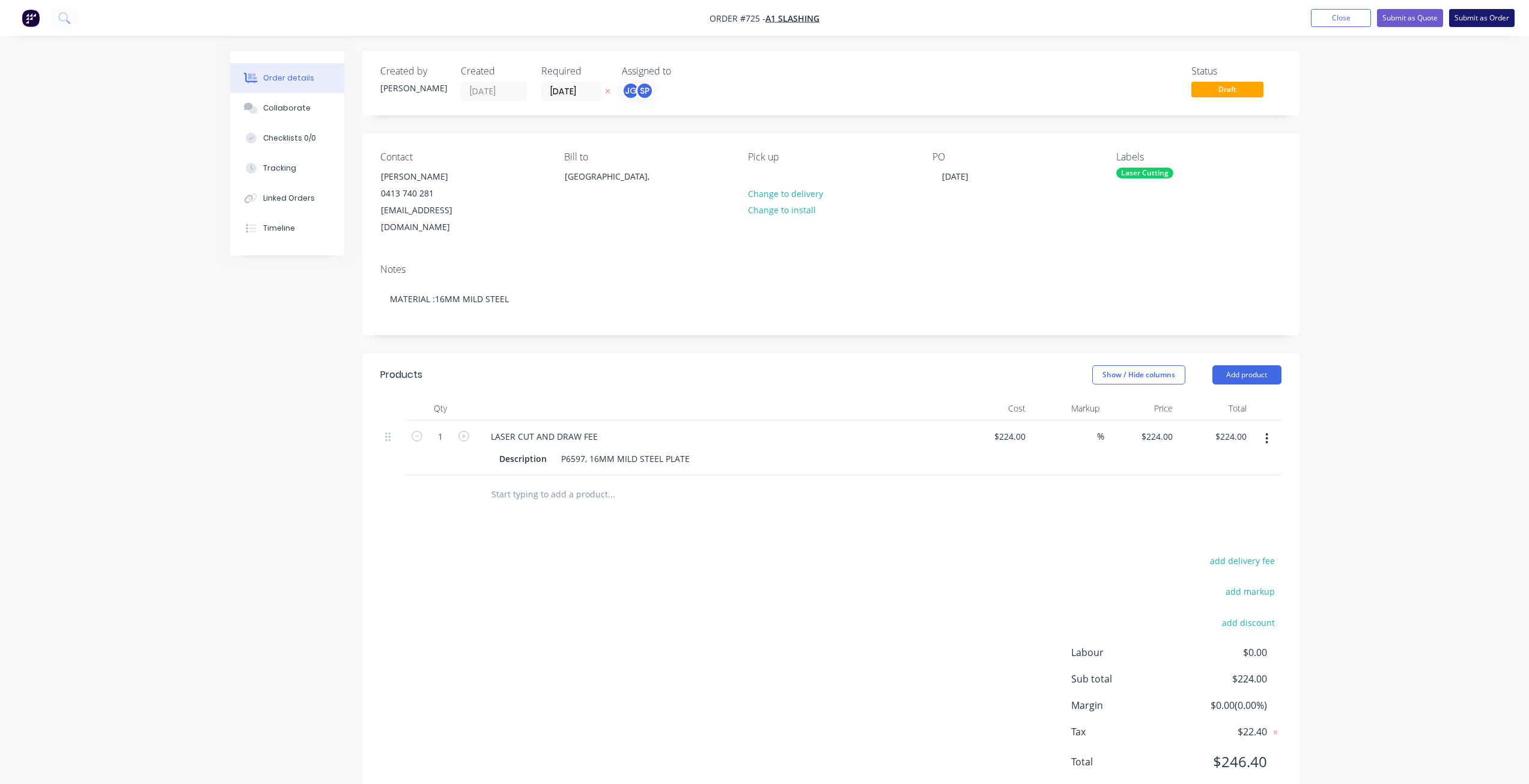
click at [1484, 16] on button "Submit as Order" at bounding box center [1481, 18] width 66 height 18
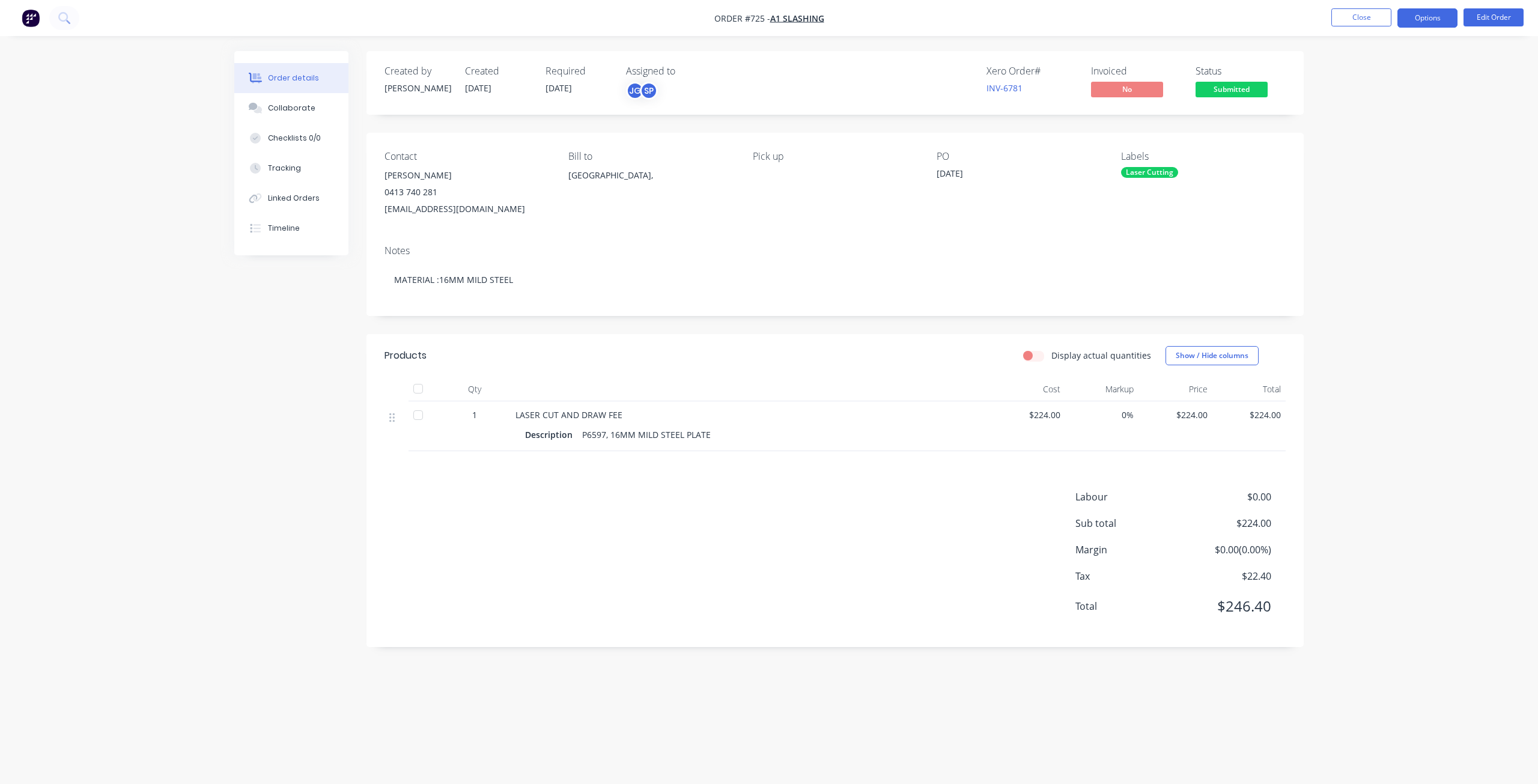
click at [1432, 24] on button "Options" at bounding box center [1427, 18] width 60 height 19
click at [1353, 149] on div "Work Order" at bounding box center [1391, 144] width 111 height 17
click at [1361, 117] on div "Without pricing" at bounding box center [1391, 120] width 111 height 17
click at [289, 104] on div "Collaborate" at bounding box center [291, 109] width 48 height 11
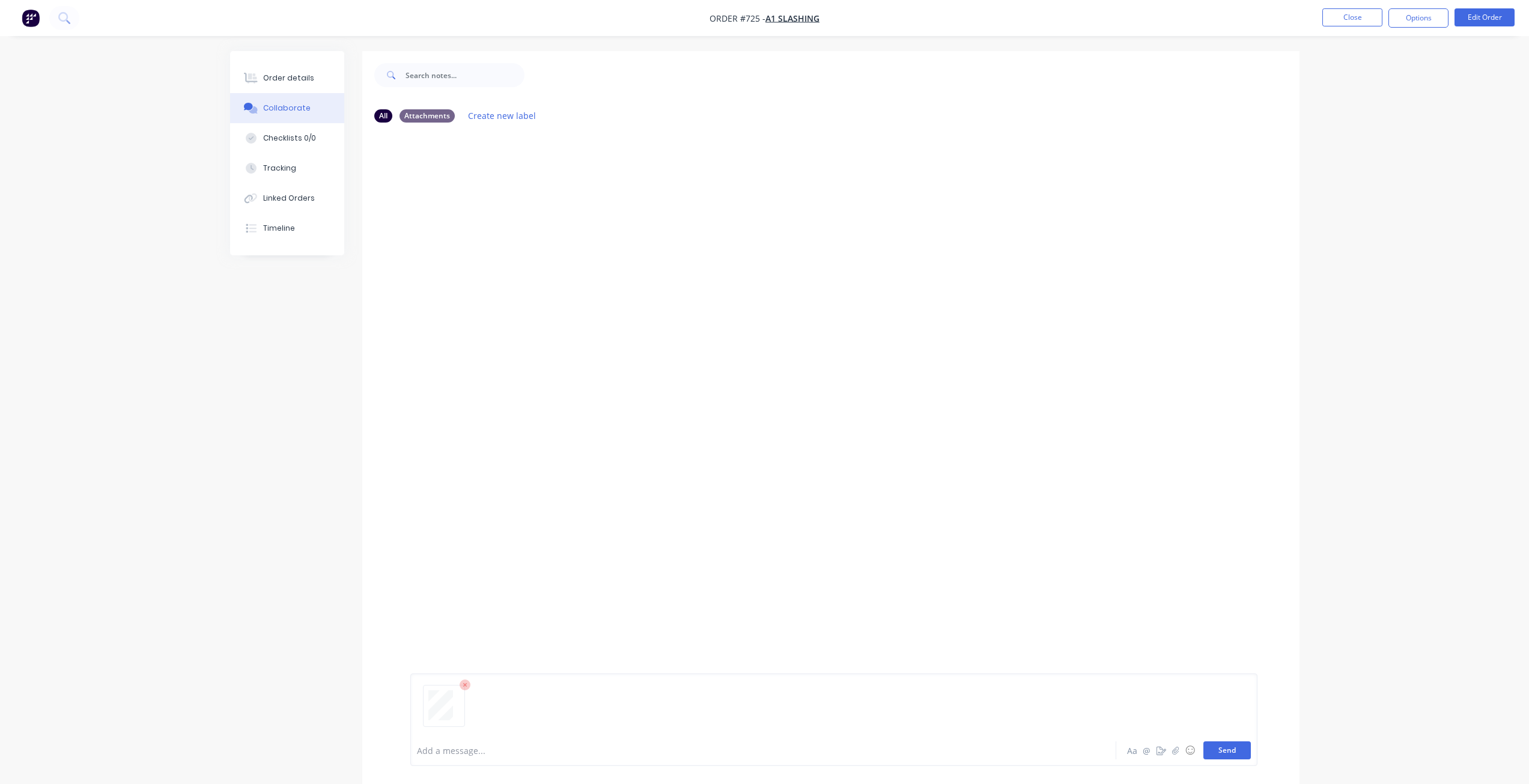
click at [1236, 751] on button "Send" at bounding box center [1227, 750] width 48 height 18
click at [1348, 21] on button "Close" at bounding box center [1352, 17] width 60 height 18
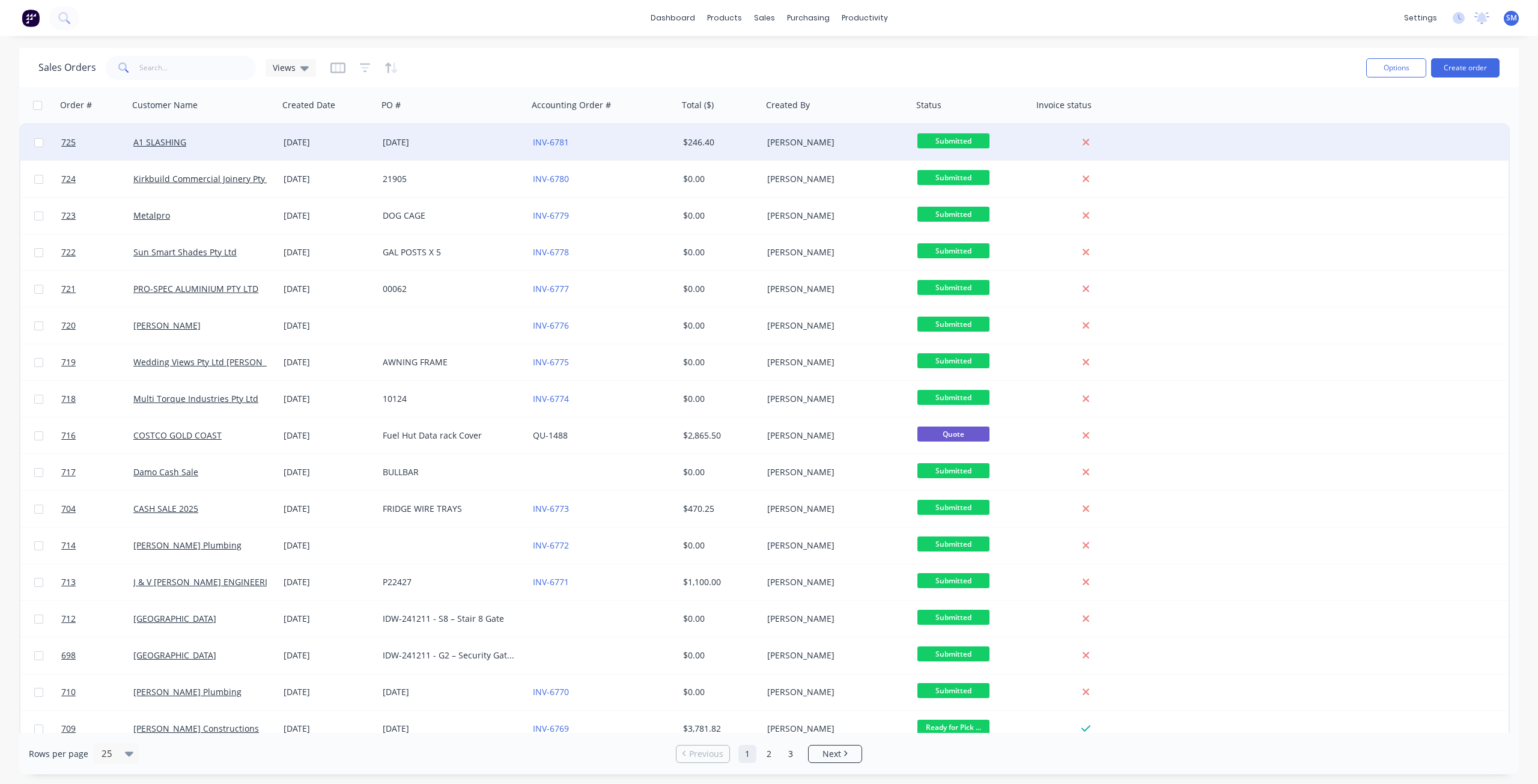
click at [355, 148] on div "[DATE]" at bounding box center [328, 142] width 89 height 12
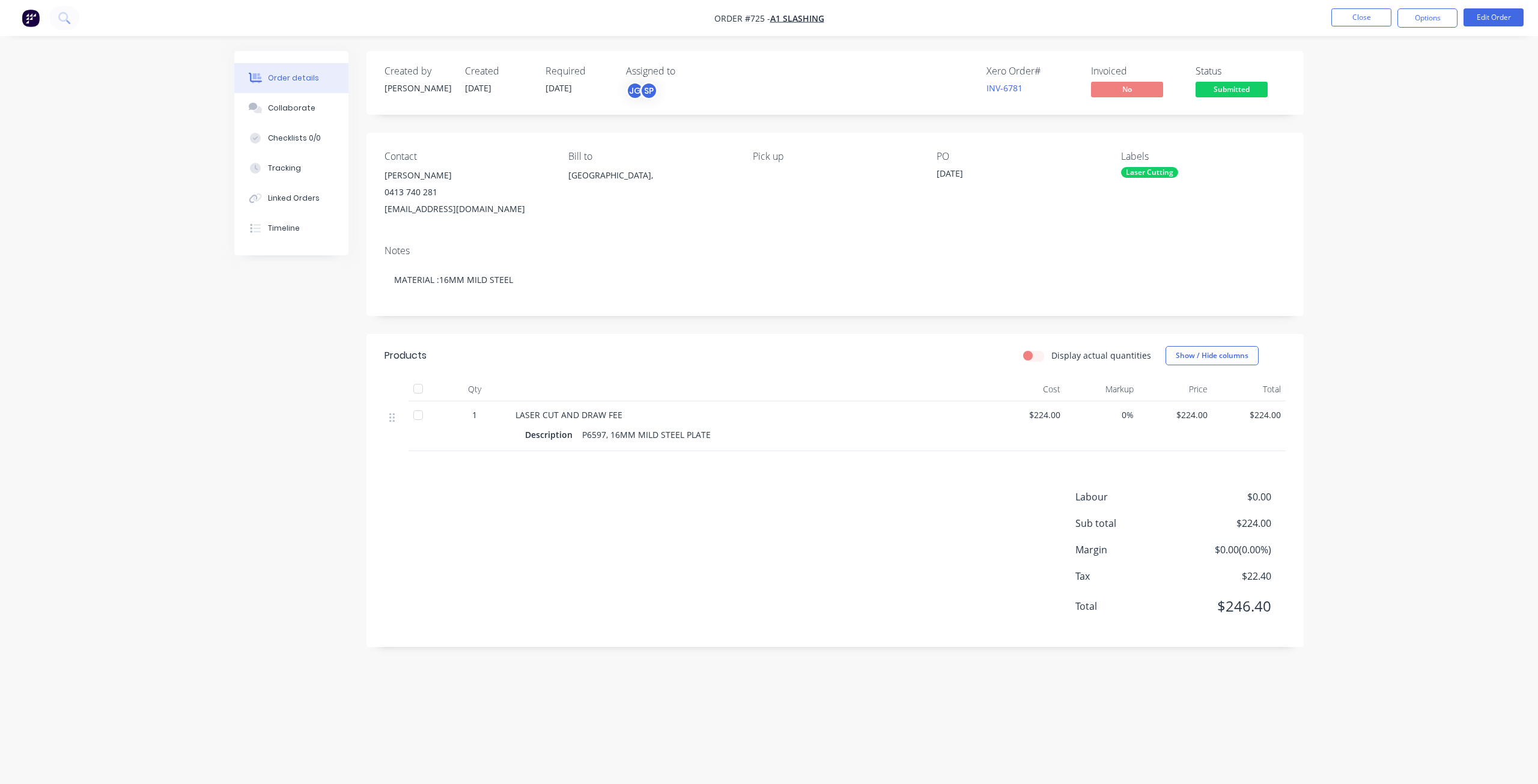
click at [1227, 87] on span "Submitted" at bounding box center [1232, 89] width 72 height 15
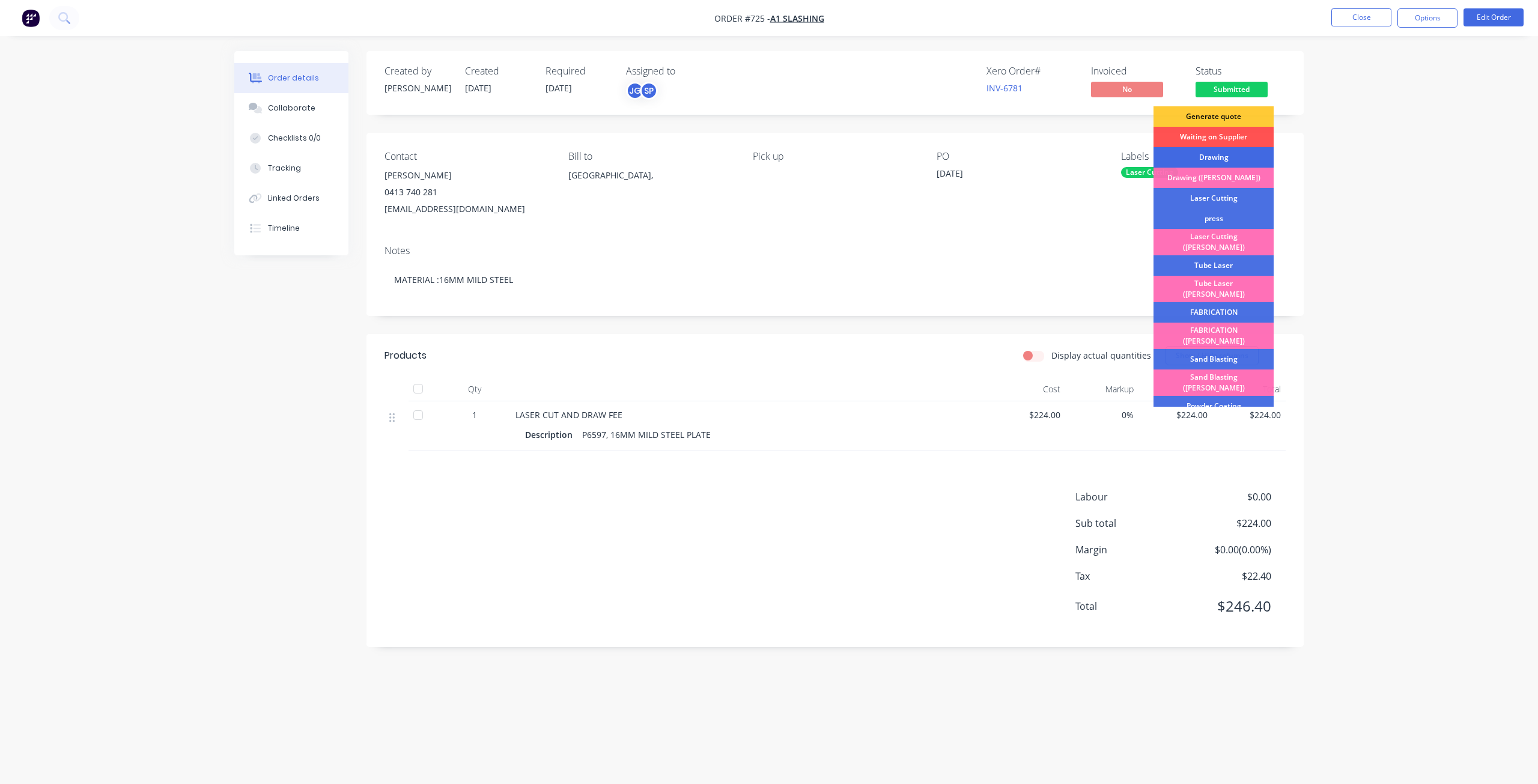
click at [1216, 155] on div "Drawing" at bounding box center [1214, 158] width 120 height 21
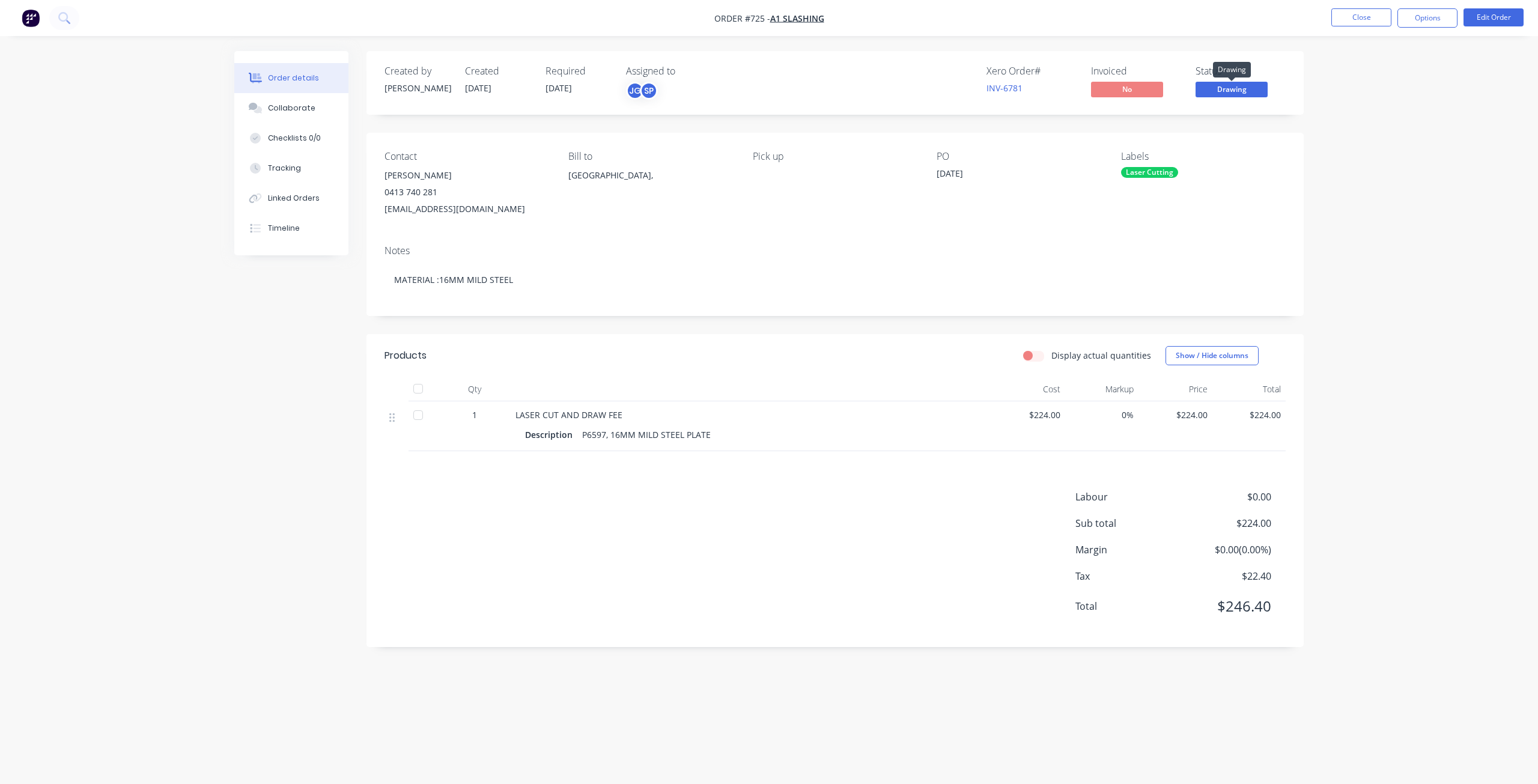
click at [1225, 89] on span "Drawing" at bounding box center [1232, 89] width 72 height 15
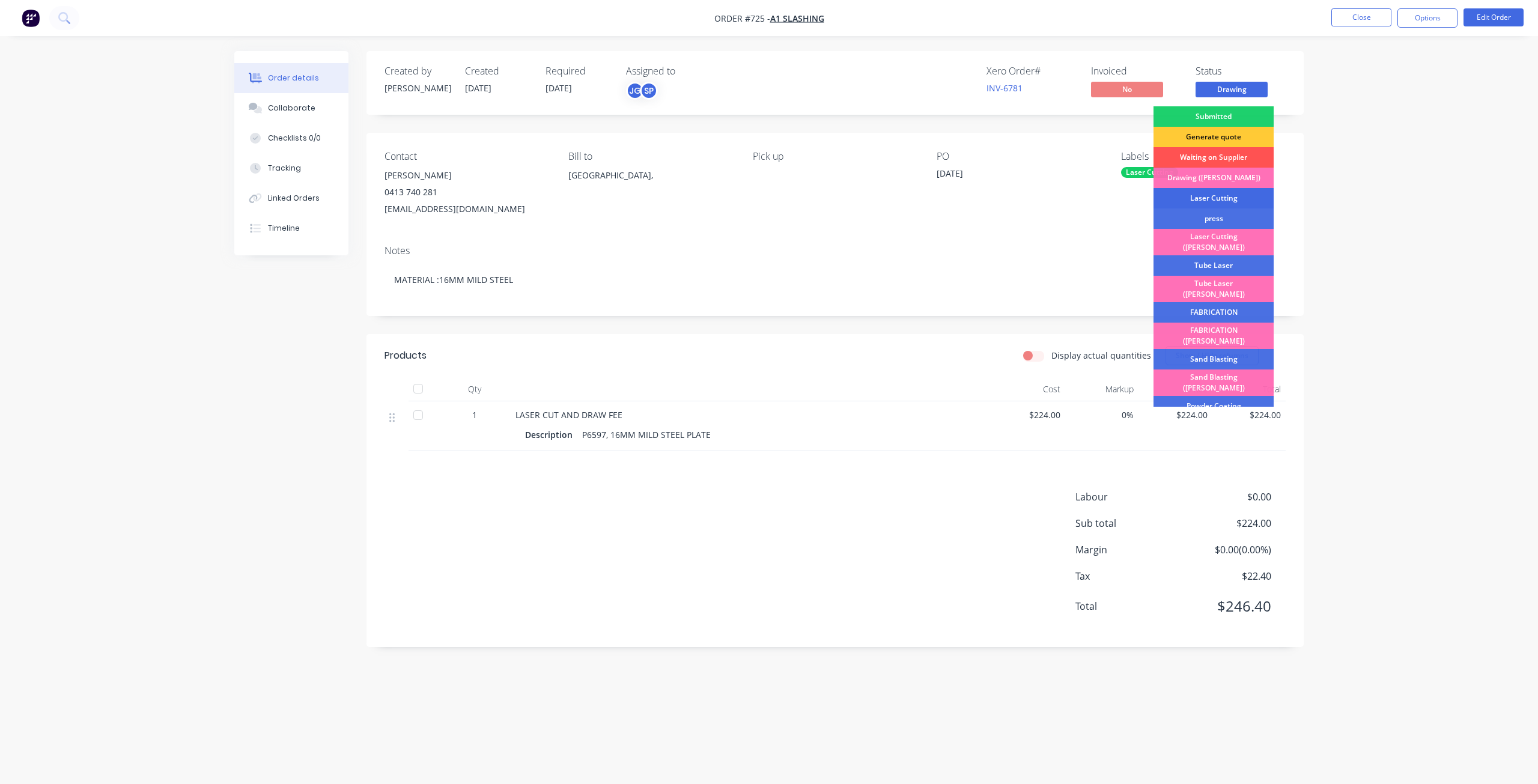
click at [1224, 195] on div "Laser Cutting" at bounding box center [1214, 198] width 120 height 21
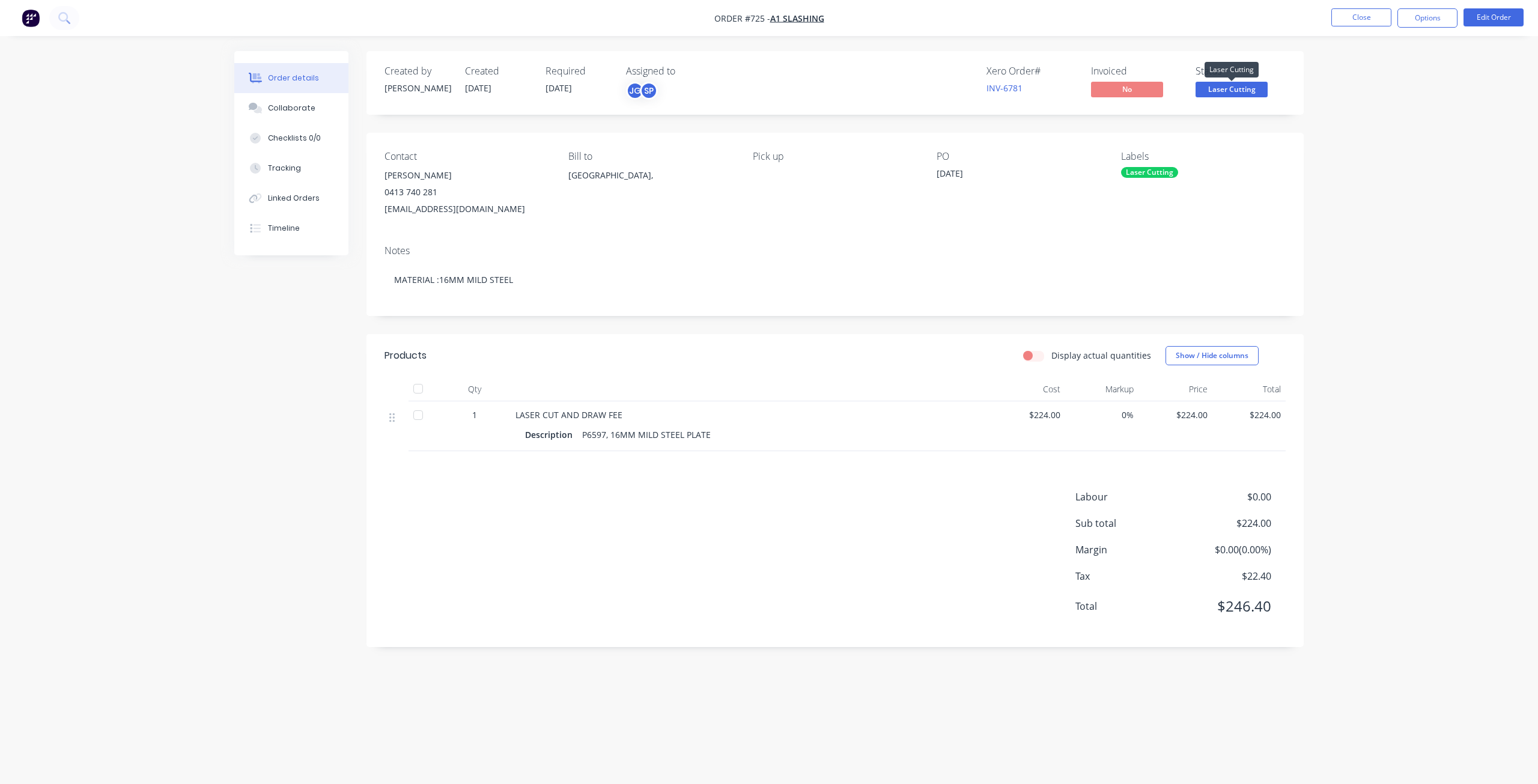
click at [1227, 85] on span "Laser Cutting" at bounding box center [1232, 89] width 72 height 15
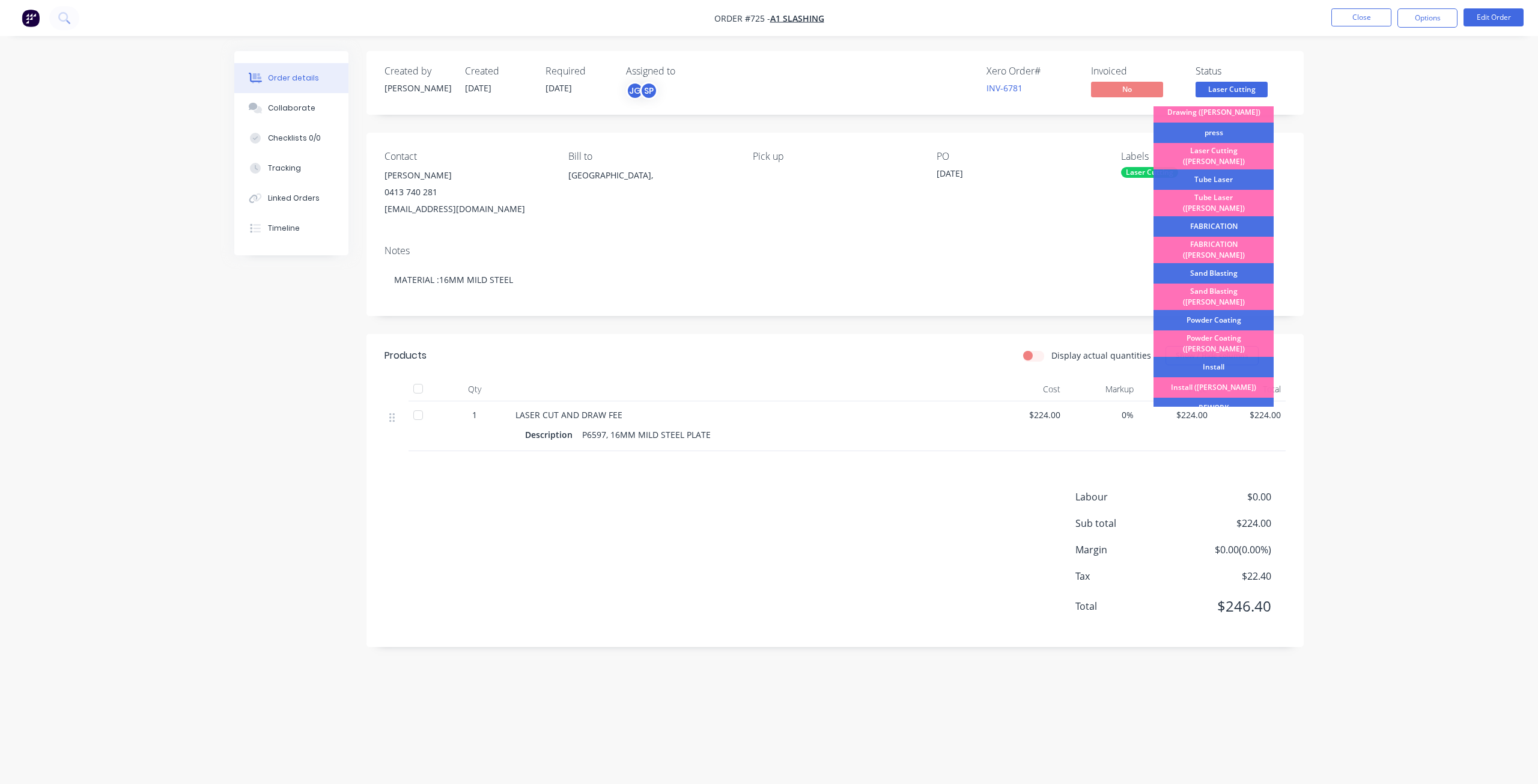
scroll to position [210, 0]
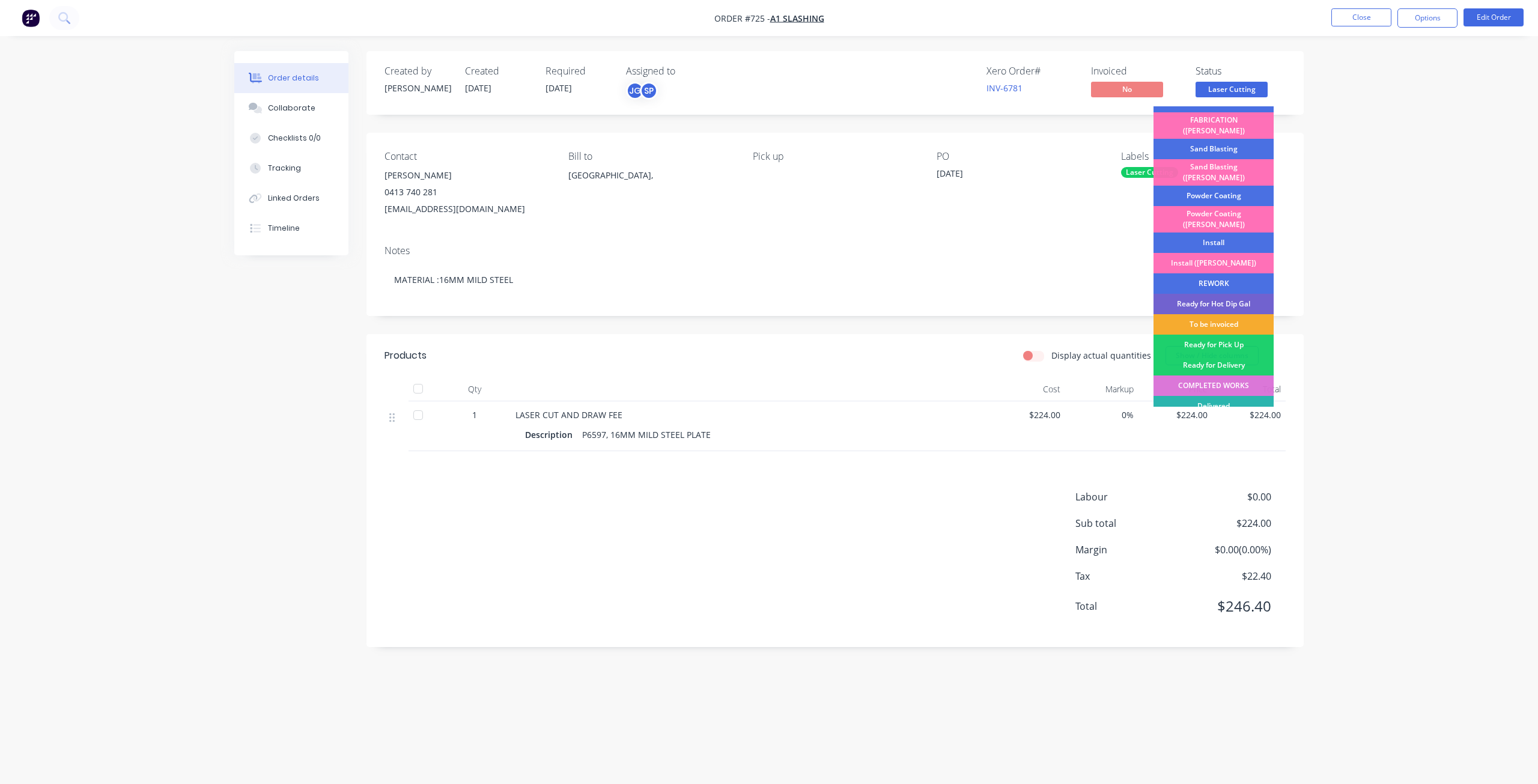
click at [1215, 314] on div "To be invoiced" at bounding box center [1214, 324] width 120 height 21
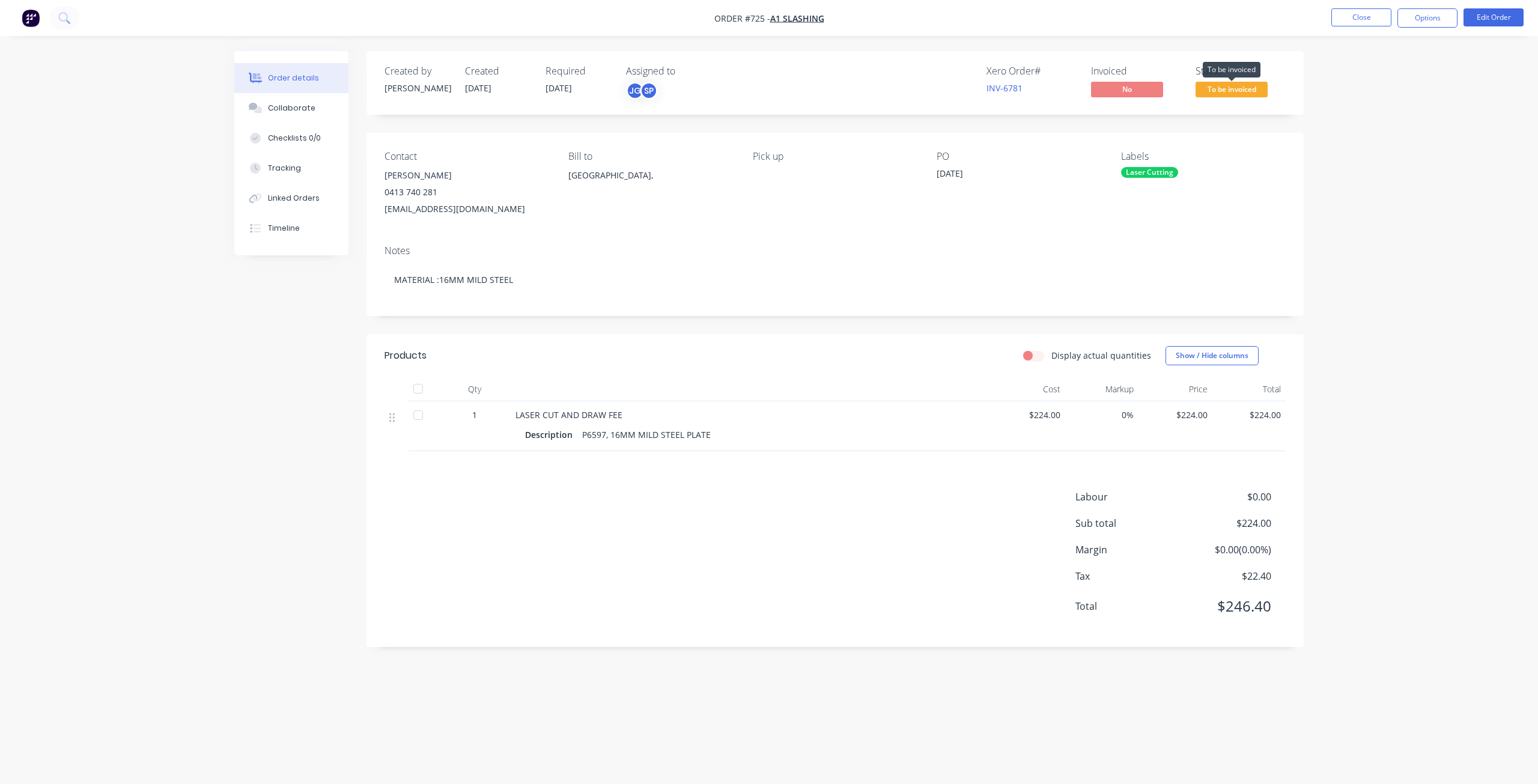
click at [1234, 91] on span "To be invoiced" at bounding box center [1232, 89] width 72 height 15
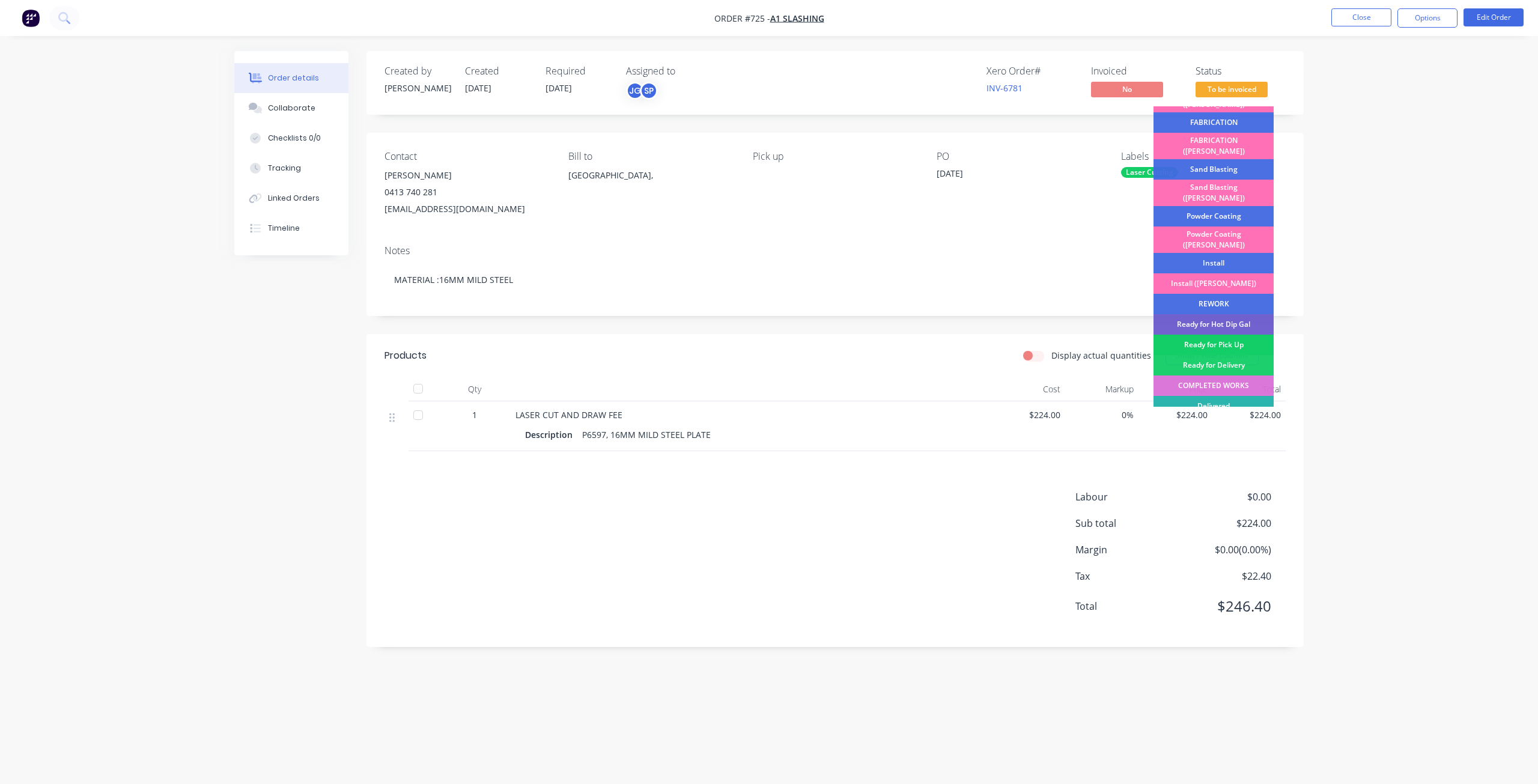
click at [1223, 335] on div "Ready for Pick Up" at bounding box center [1214, 345] width 120 height 21
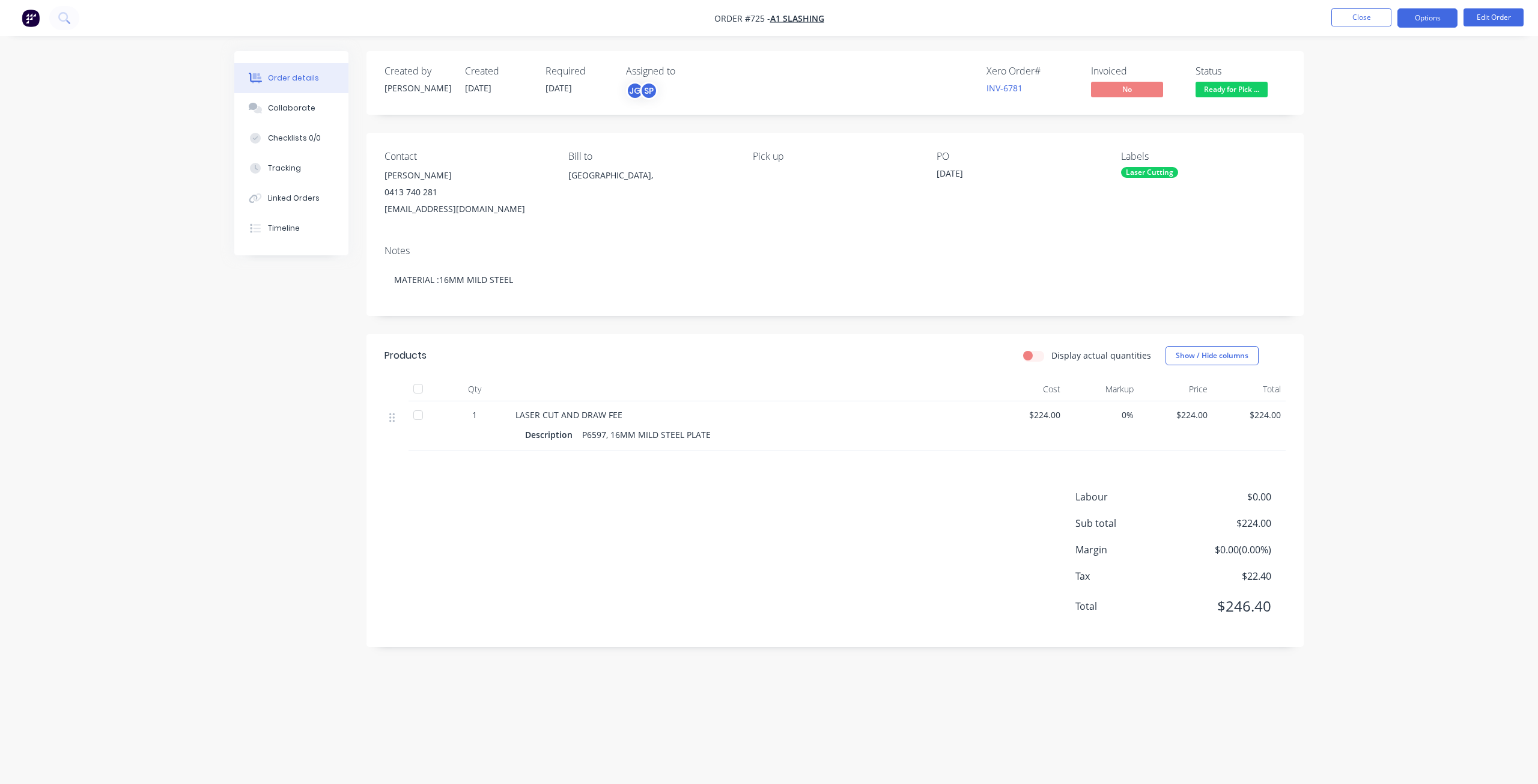
click at [1424, 18] on button "Options" at bounding box center [1427, 18] width 60 height 19
click at [1353, 67] on div "Invoice" at bounding box center [1391, 73] width 111 height 17
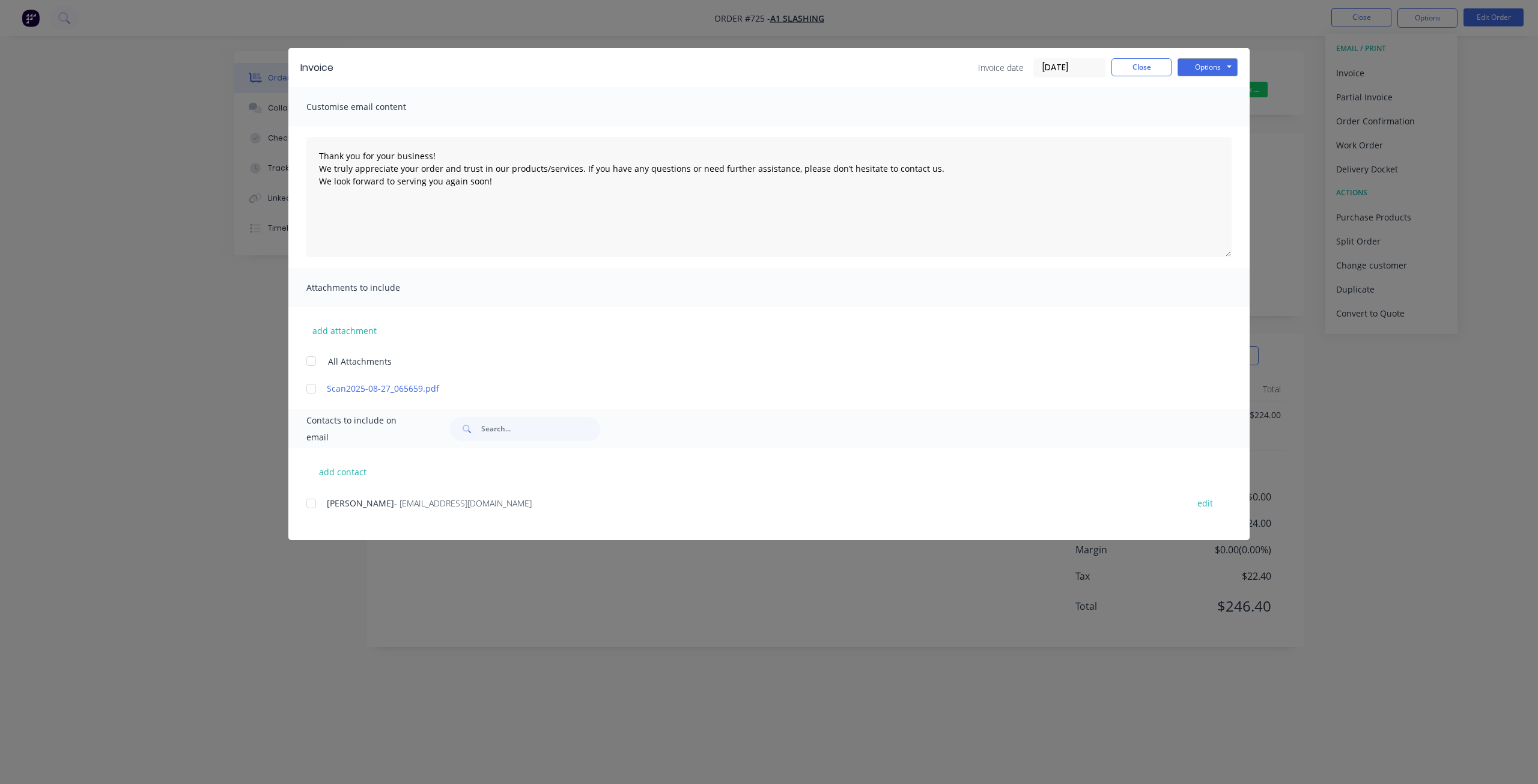
click at [308, 505] on div at bounding box center [311, 503] width 24 height 24
click at [1196, 62] on button "Options" at bounding box center [1207, 67] width 60 height 18
click at [1201, 129] on button "Email" at bounding box center [1215, 128] width 77 height 20
click at [1198, 65] on button "Options" at bounding box center [1207, 67] width 60 height 18
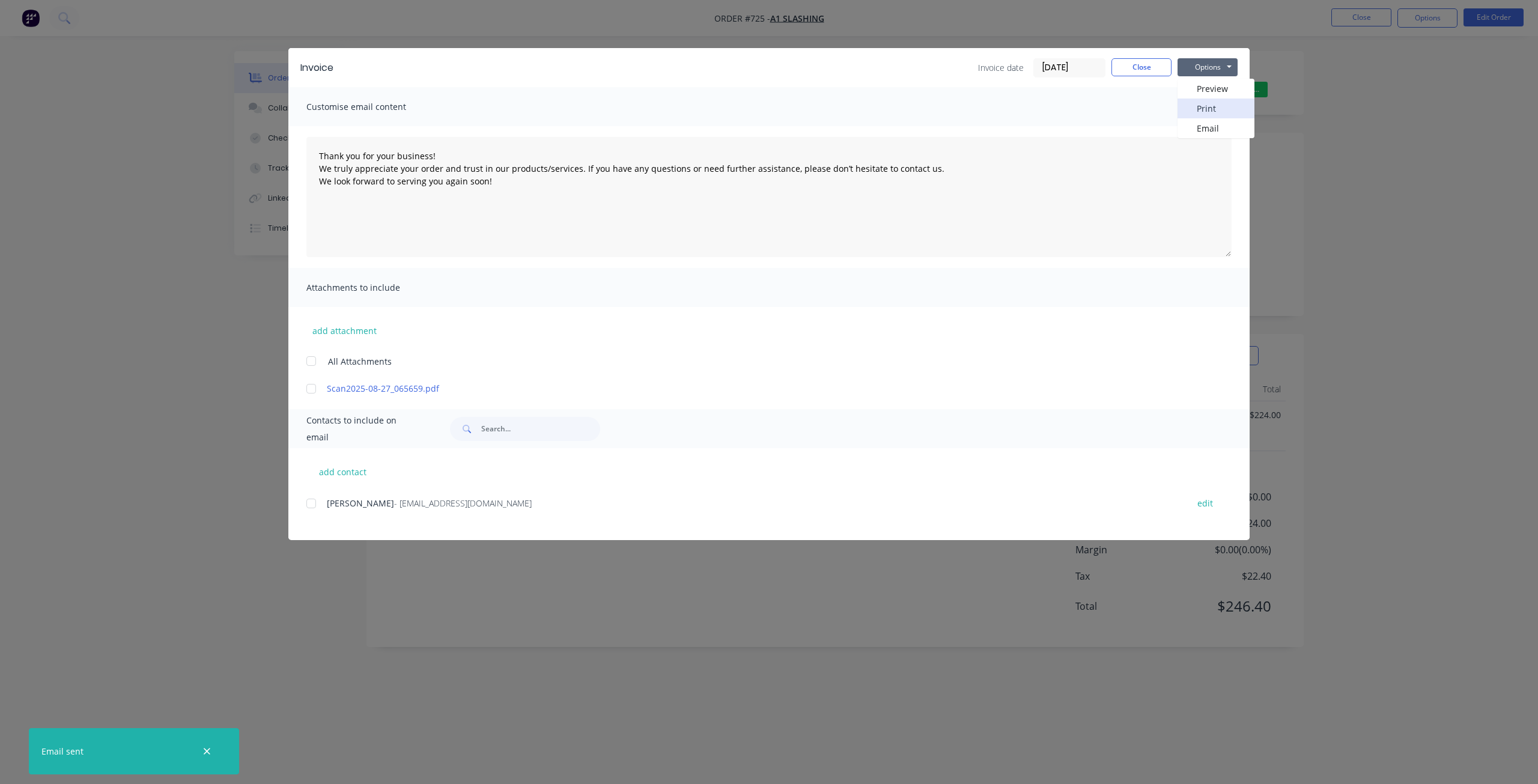
click at [1203, 107] on button "Print" at bounding box center [1215, 108] width 77 height 20
type textarea "Thank you for your business! We truly appreciate your order and trust in our pr…"
click at [1138, 62] on button "Close" at bounding box center [1141, 67] width 60 height 18
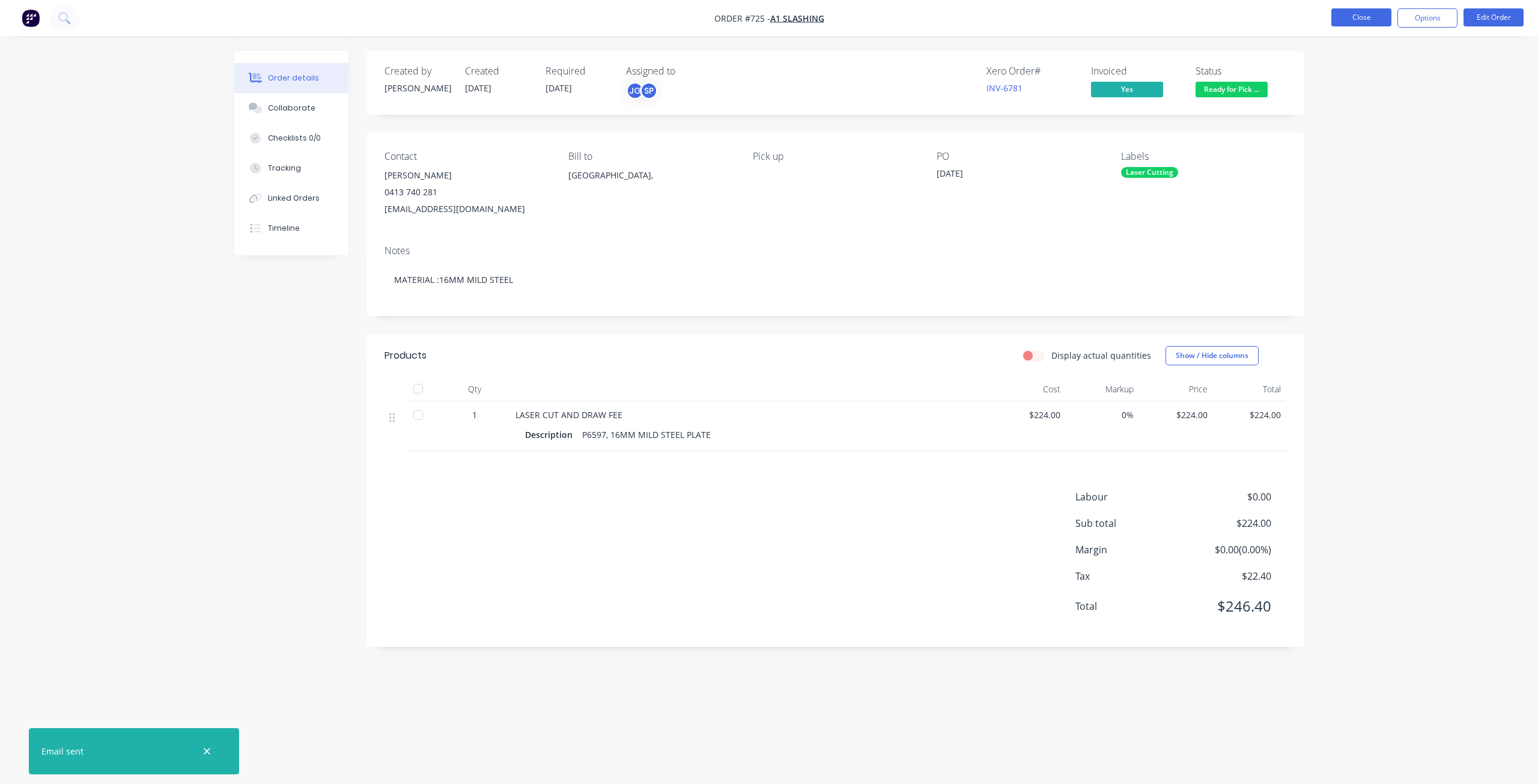
click at [1364, 18] on button "Close" at bounding box center [1361, 17] width 60 height 18
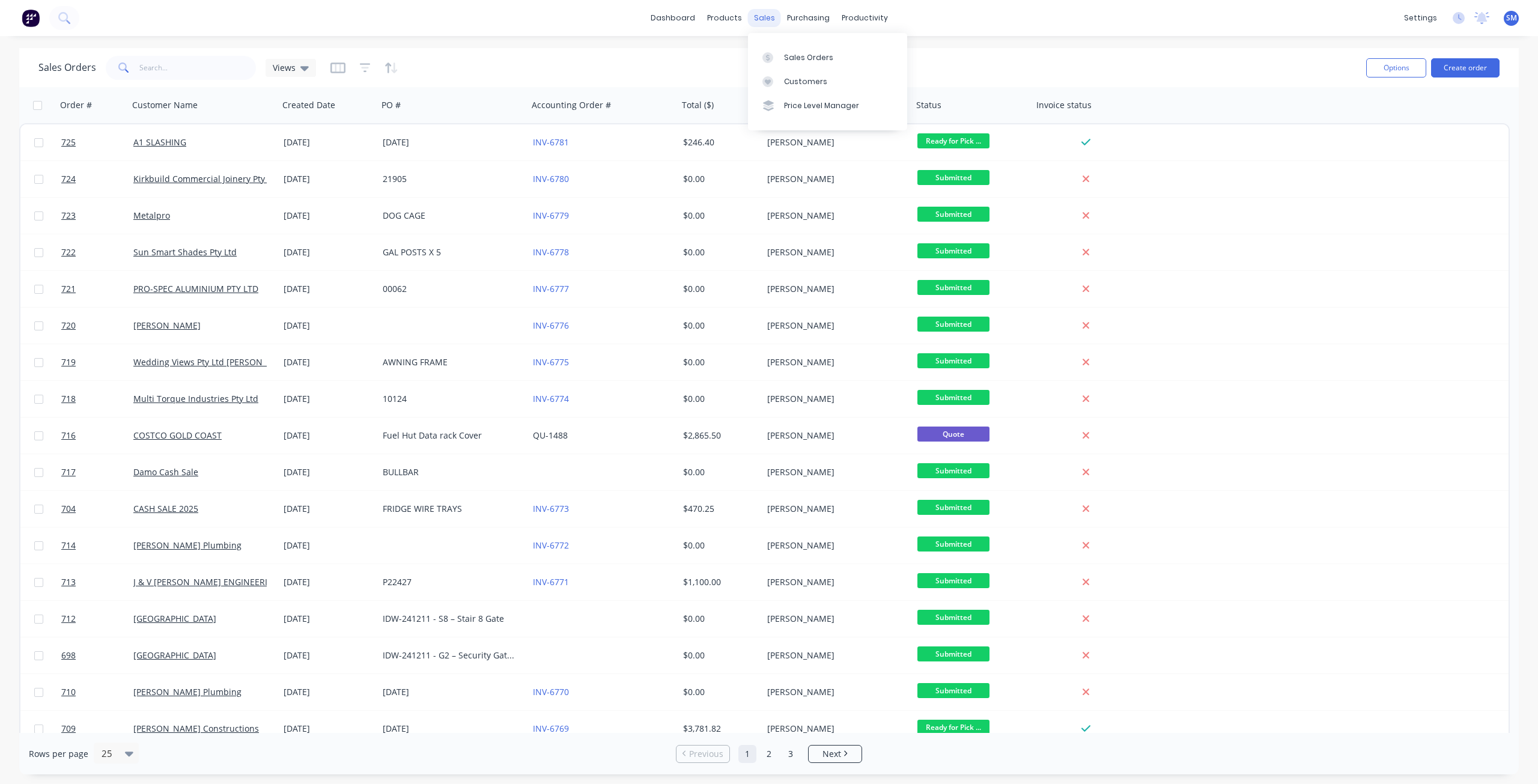
click at [763, 12] on div "sales" at bounding box center [764, 18] width 33 height 18
click at [798, 86] on div "Customers" at bounding box center [806, 82] width 44 height 11
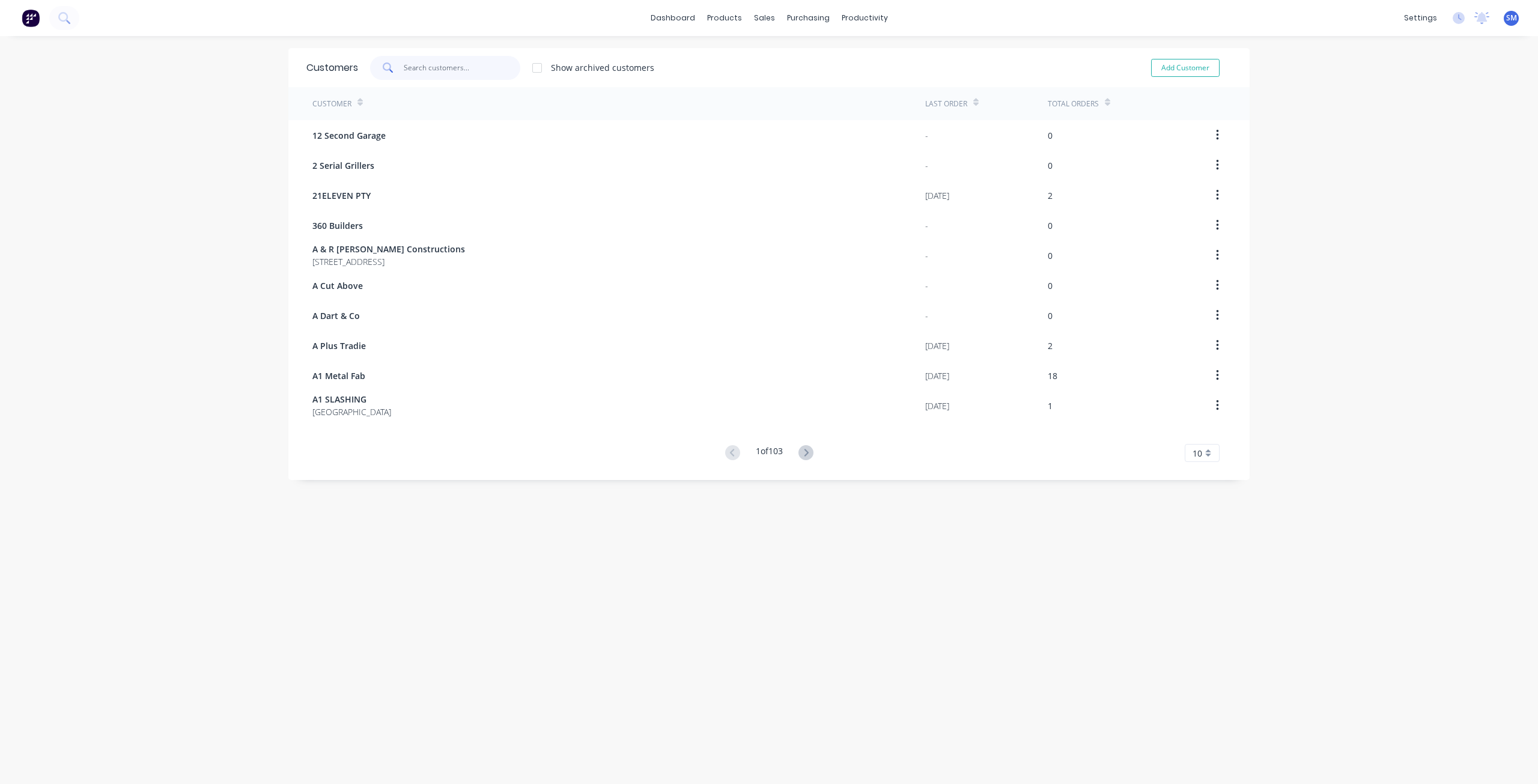
click at [423, 73] on input "text" at bounding box center [462, 68] width 117 height 24
type input "MADD"
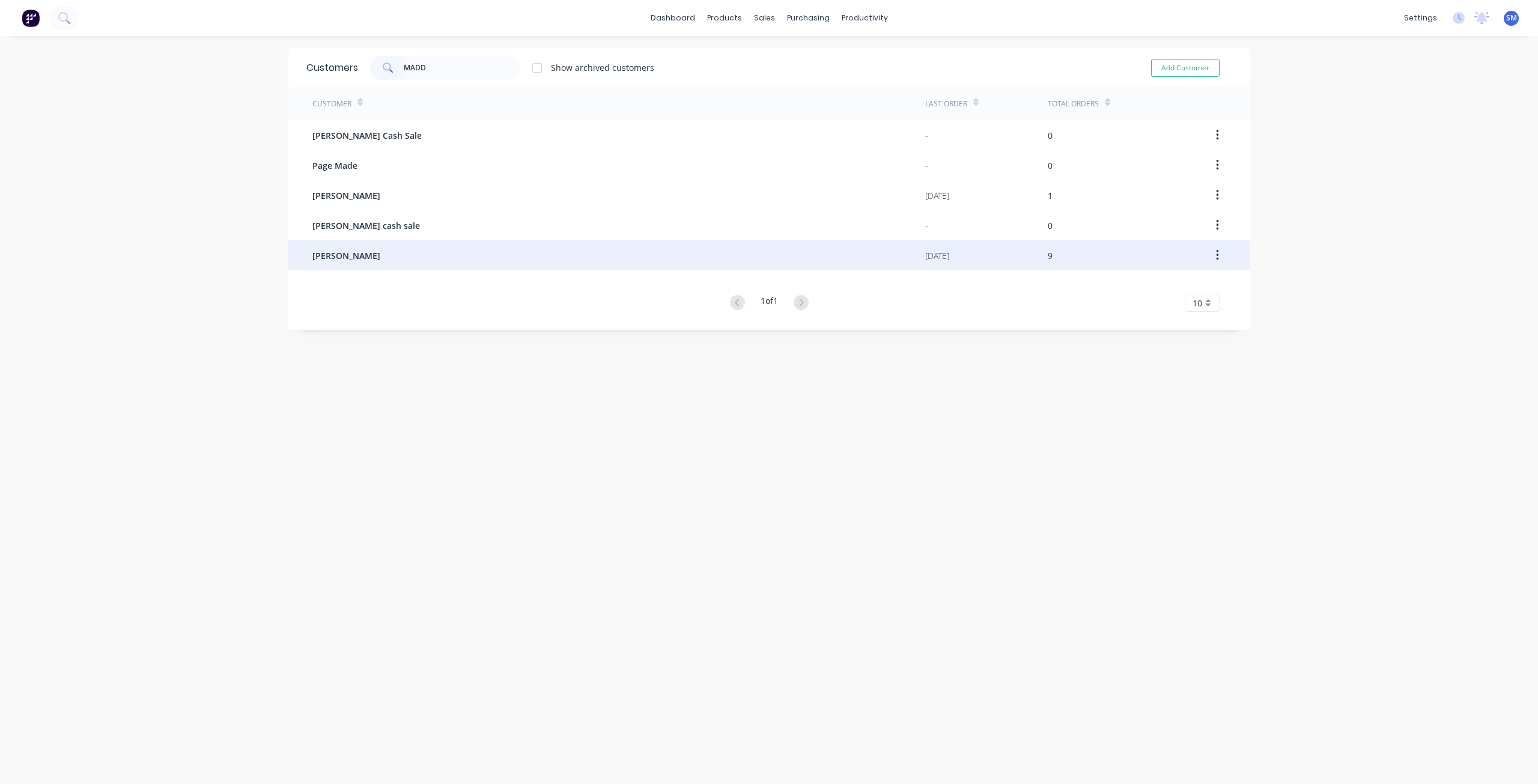
click at [350, 258] on span "[PERSON_NAME]" at bounding box center [346, 255] width 68 height 12
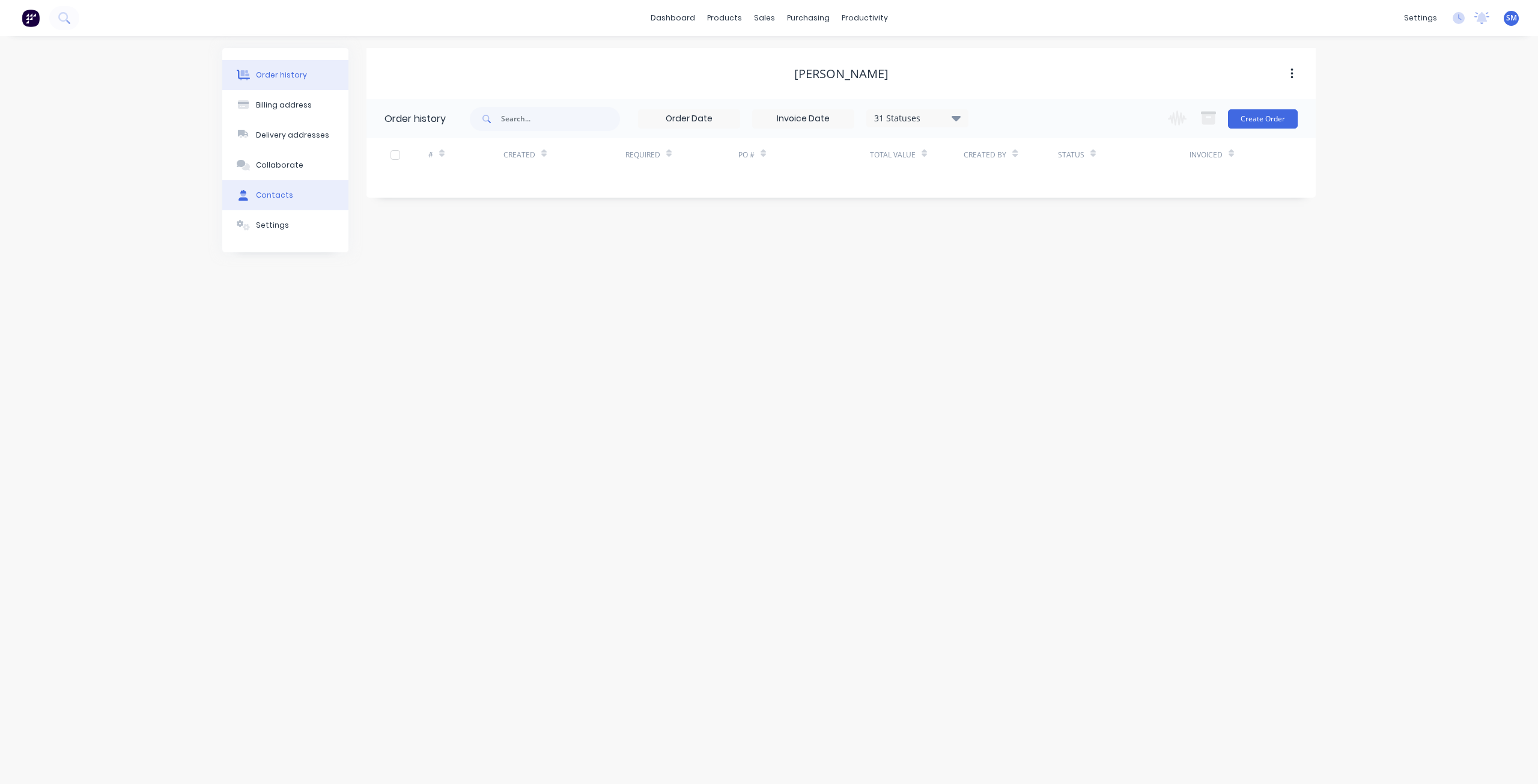
click at [268, 196] on div "Contacts" at bounding box center [275, 195] width 37 height 11
select select "AU"
click at [380, 161] on icon "button" at bounding box center [380, 160] width 7 height 7
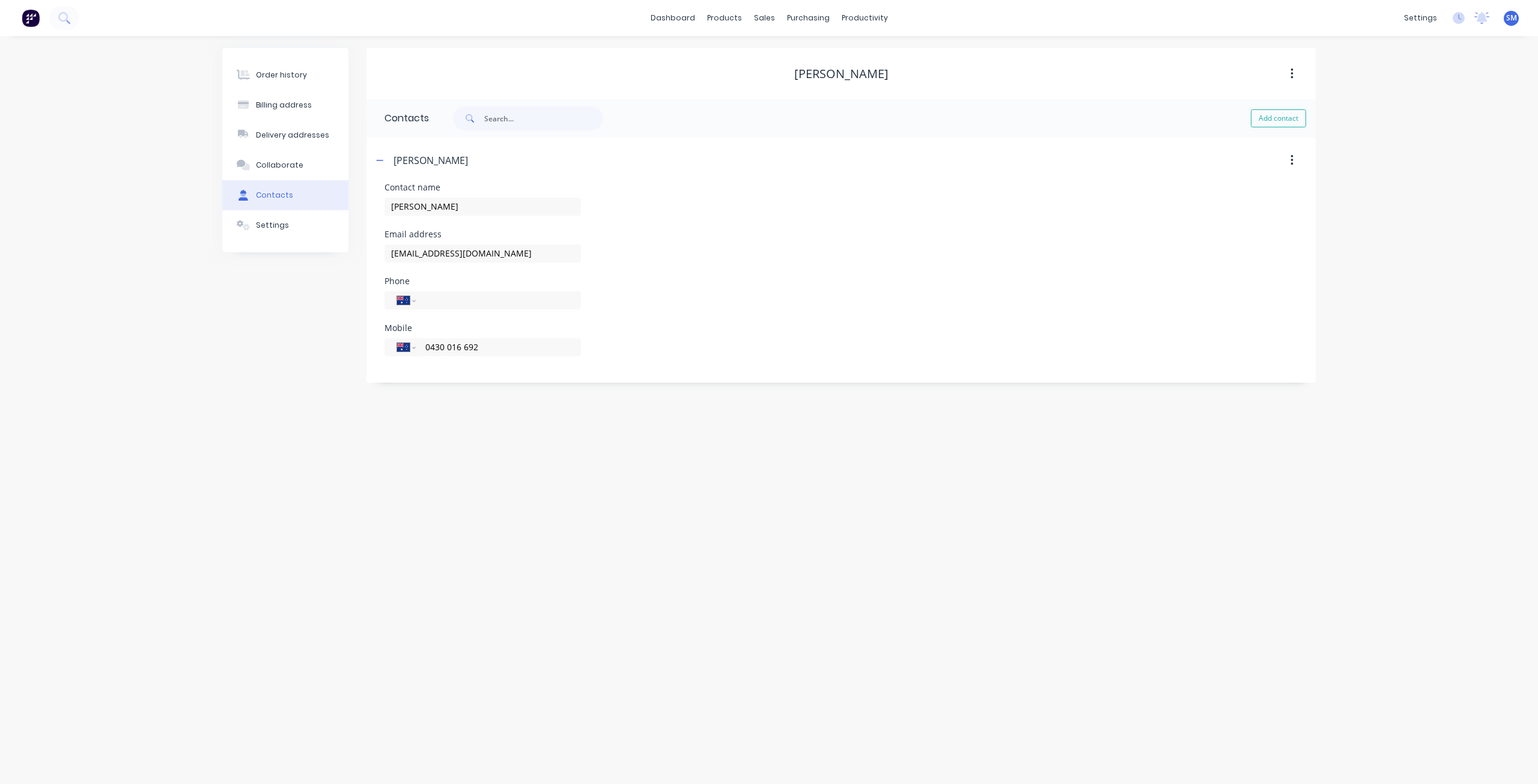
drag, startPoint x: 1128, startPoint y: 27, endPoint x: 900, endPoint y: 2, distance: 229.4
click at [1112, 25] on div "dashboard products sales purchasing productivity dashboard products Product Cat…" at bounding box center [769, 18] width 1538 height 36
click at [130, 48] on div "Order history Billing address Delivery addresses Collaborate Contacts Settings …" at bounding box center [769, 409] width 1538 height 747
click at [1427, 176] on link "Sales" at bounding box center [1363, 178] width 159 height 24
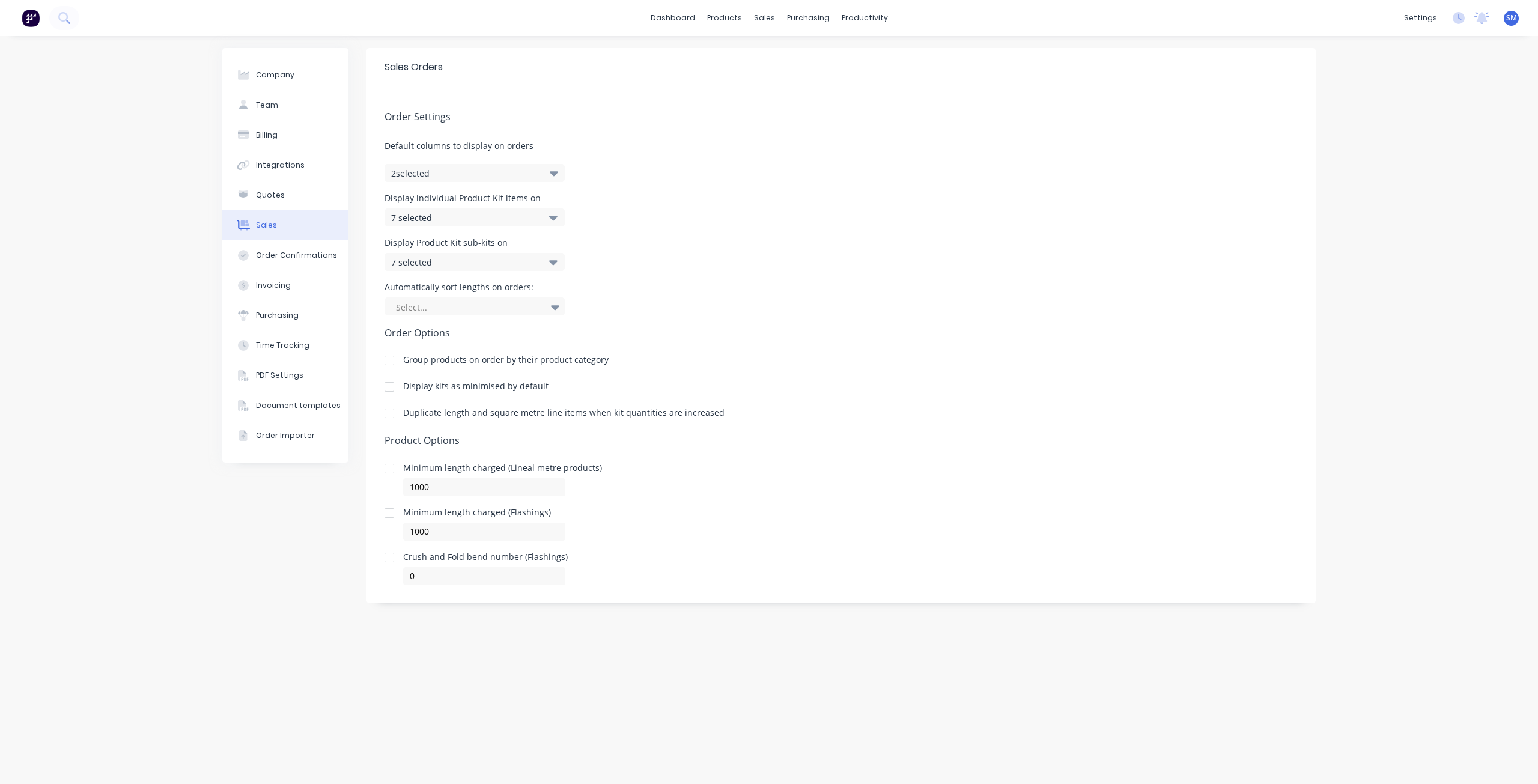
drag, startPoint x: 93, startPoint y: 118, endPoint x: 280, endPoint y: 112, distance: 187.1
click at [97, 118] on div "Company Team Billing Integrations Quotes Sales Order Confirmations Invoicing Pu…" at bounding box center [769, 409] width 1538 height 747
click at [761, 15] on div "sales" at bounding box center [764, 18] width 33 height 18
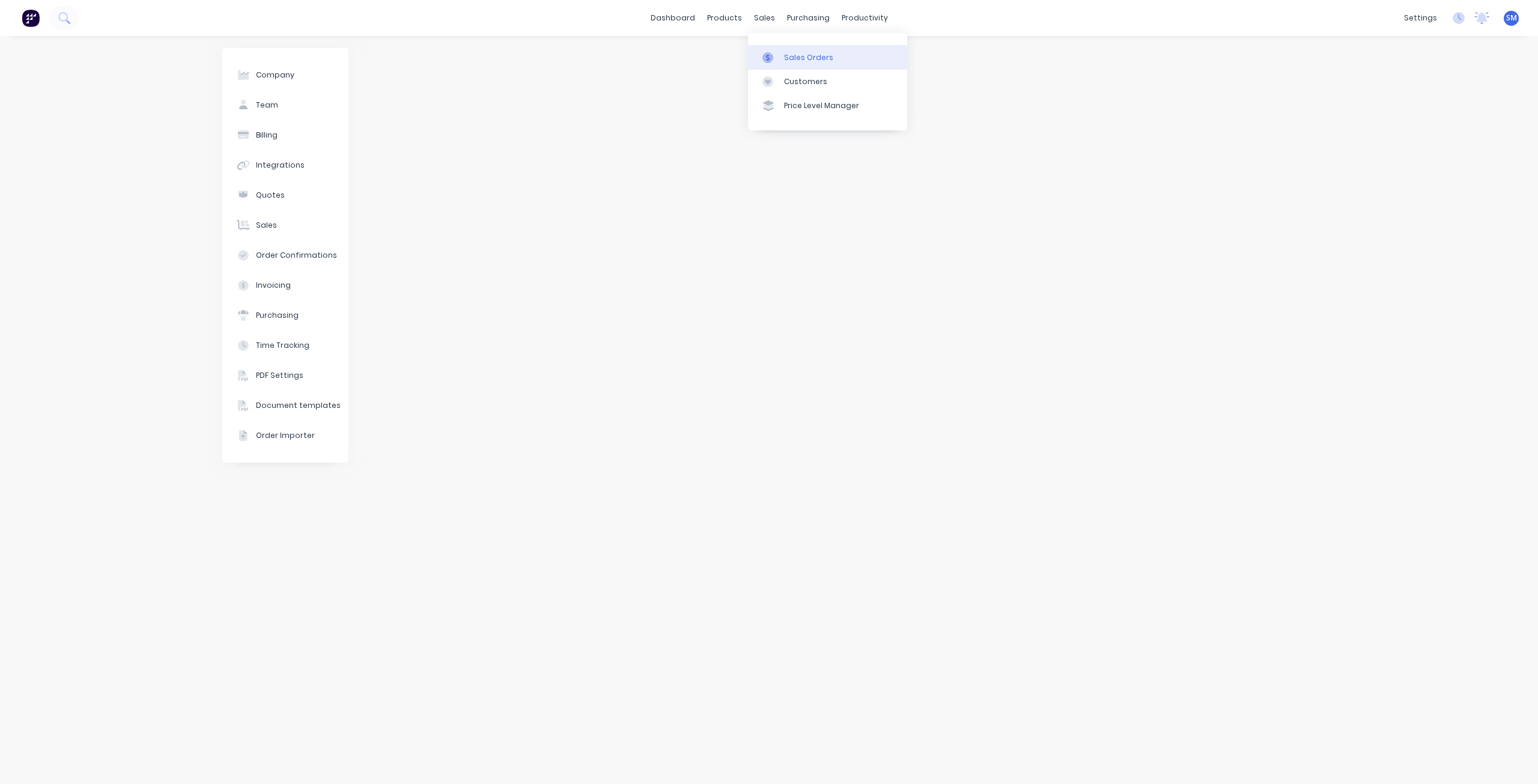
click at [799, 54] on div "Sales Orders" at bounding box center [808, 58] width 49 height 11
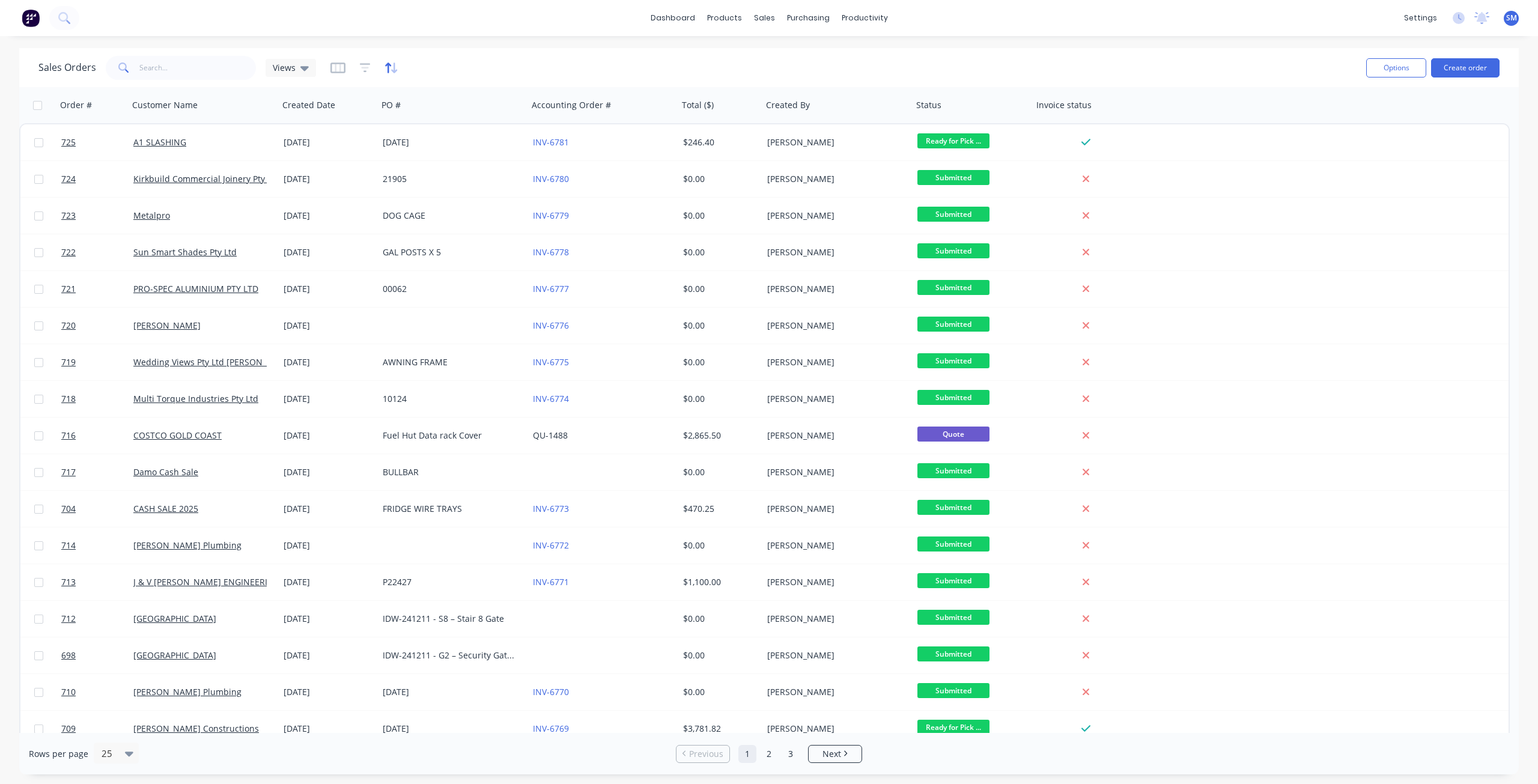
click at [391, 69] on icon "button" at bounding box center [391, 67] width 14 height 12
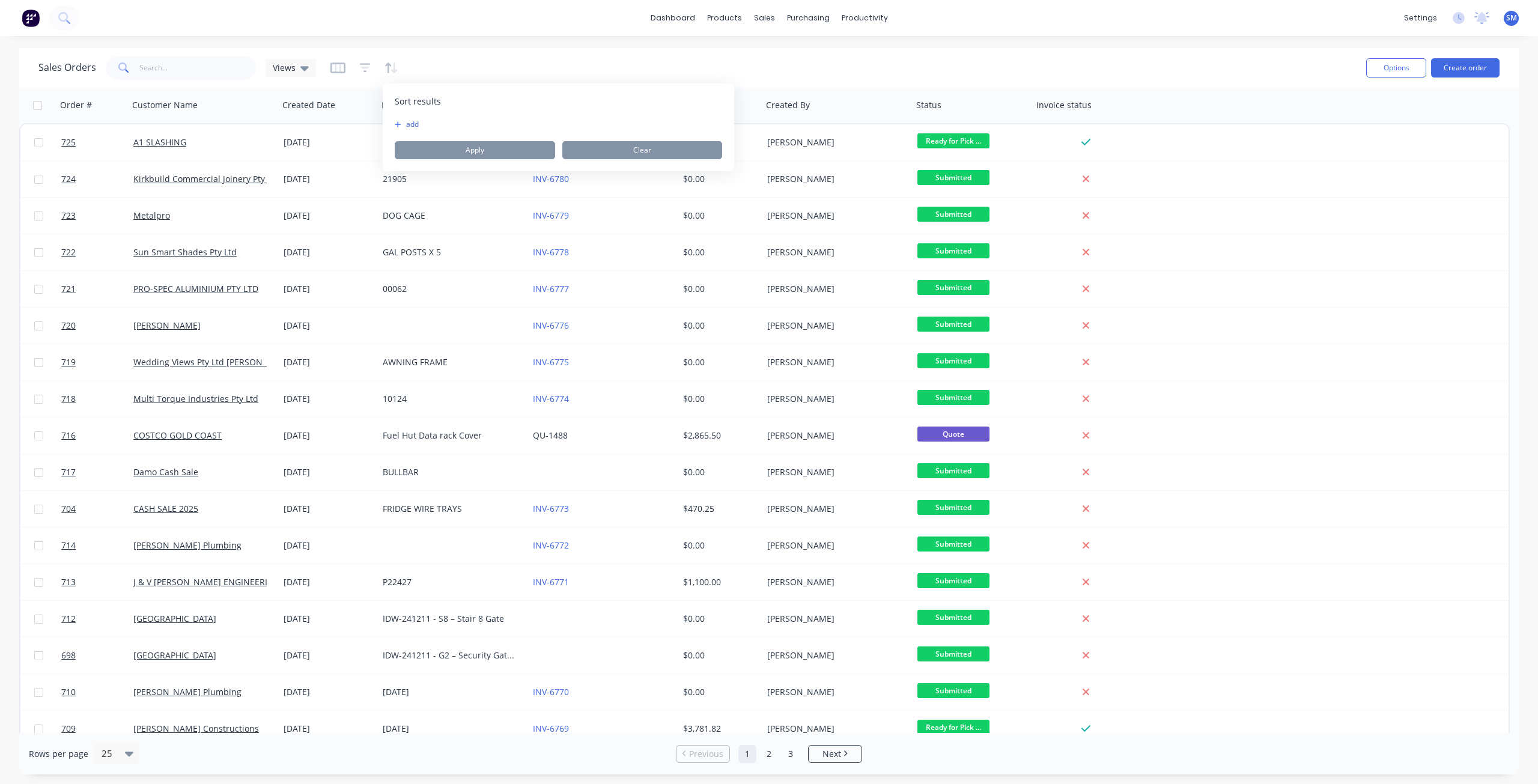
click at [404, 124] on button "add" at bounding box center [402, 124] width 15 height 10
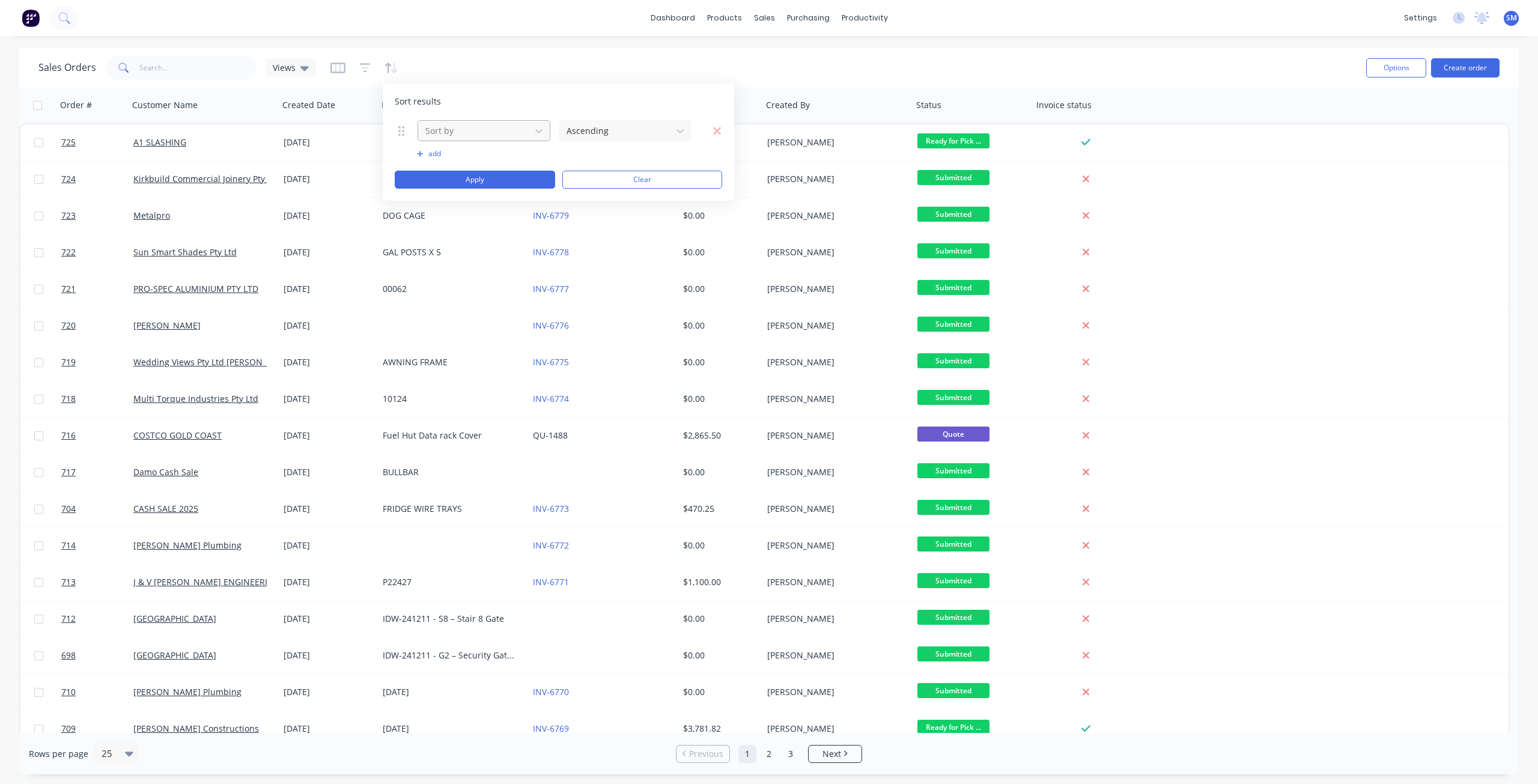
click at [474, 135] on div at bounding box center [474, 131] width 100 height 15
click at [454, 252] on div "Status" at bounding box center [484, 255] width 133 height 22
click at [486, 179] on button "Apply" at bounding box center [475, 180] width 160 height 18
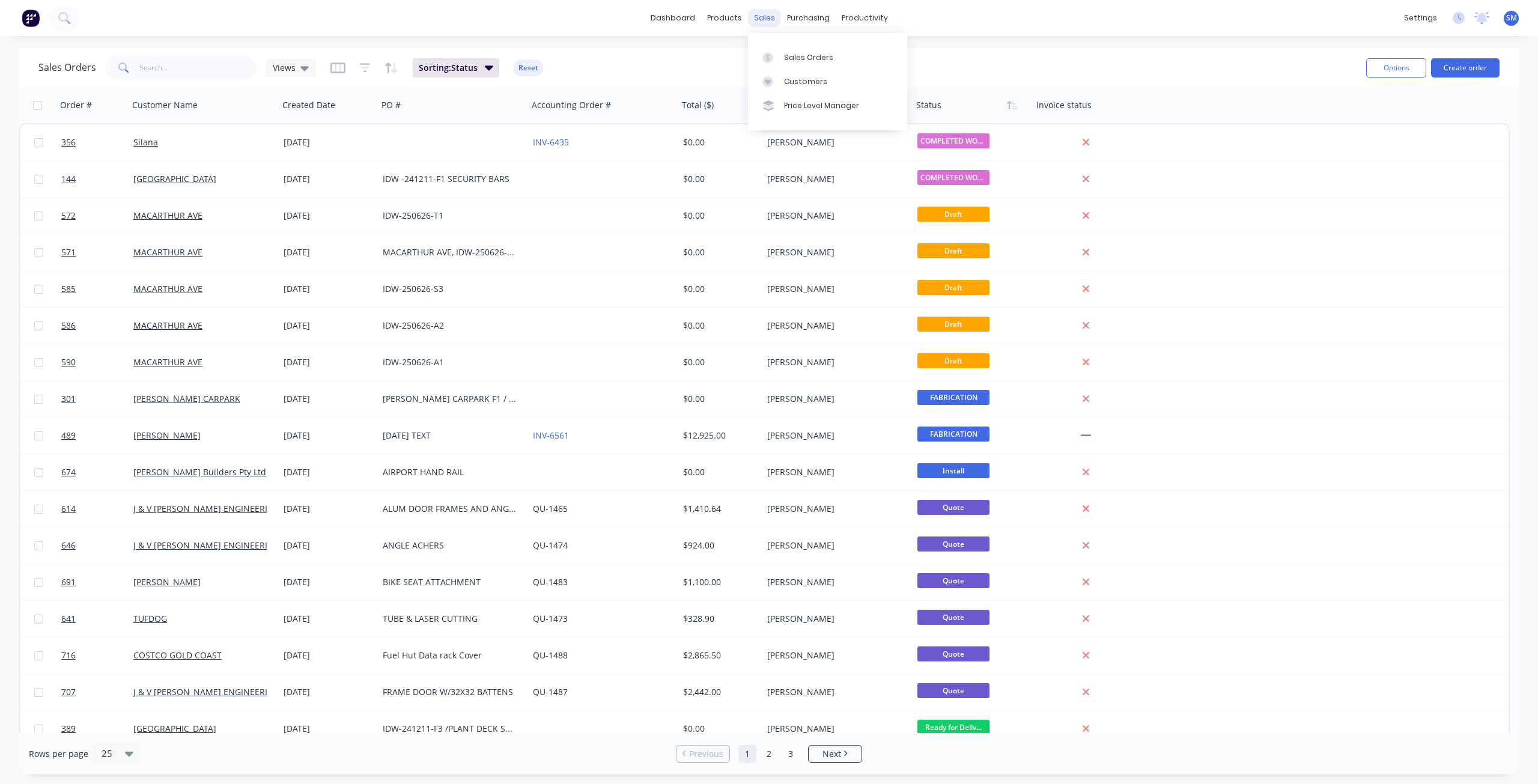
drag, startPoint x: 768, startPoint y: 23, endPoint x: 777, endPoint y: 30, distance: 11.4
click at [768, 22] on div "sales" at bounding box center [764, 18] width 33 height 18
click at [802, 80] on div "Customers" at bounding box center [806, 82] width 44 height 11
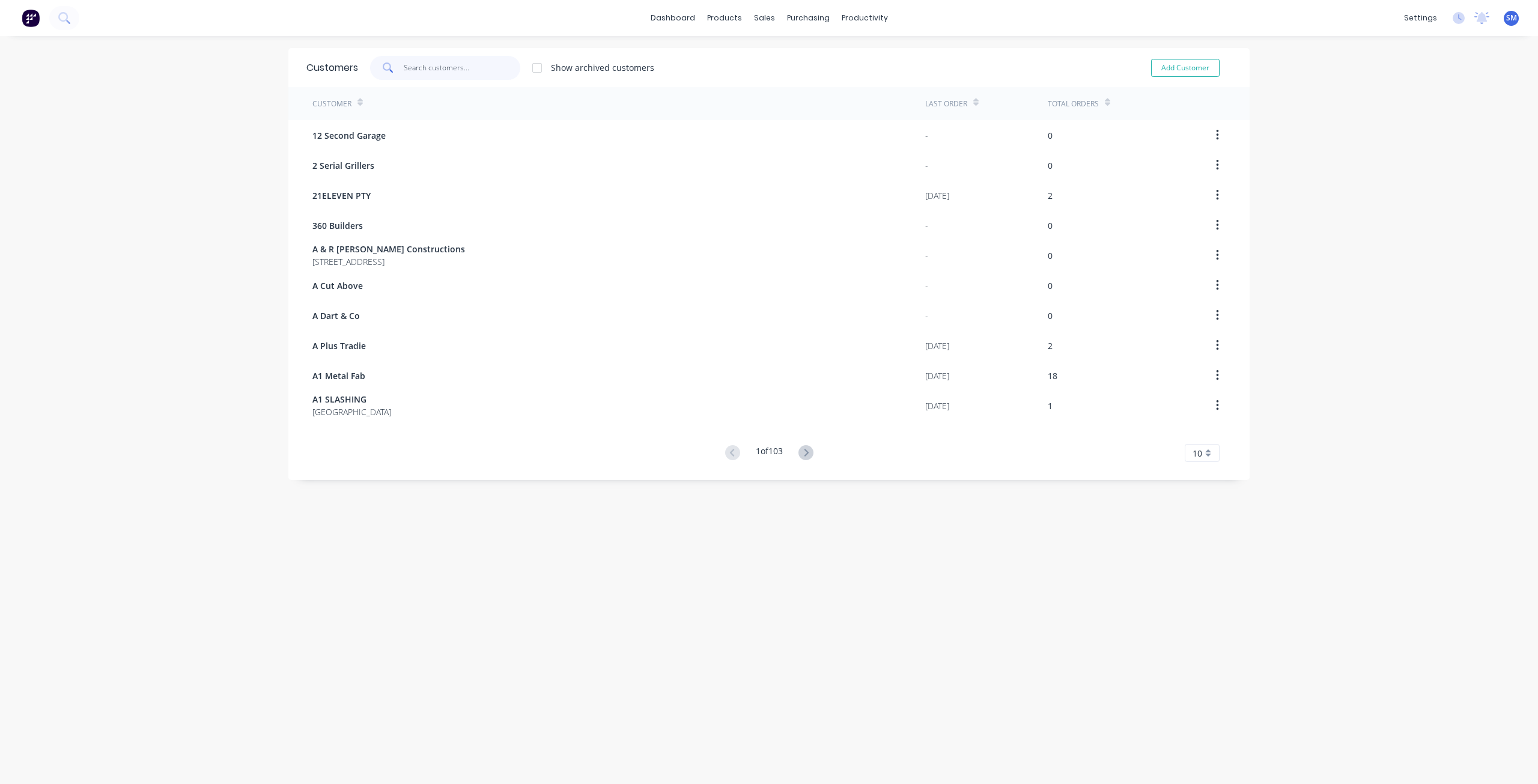
click at [420, 67] on input "text" at bounding box center [462, 68] width 117 height 24
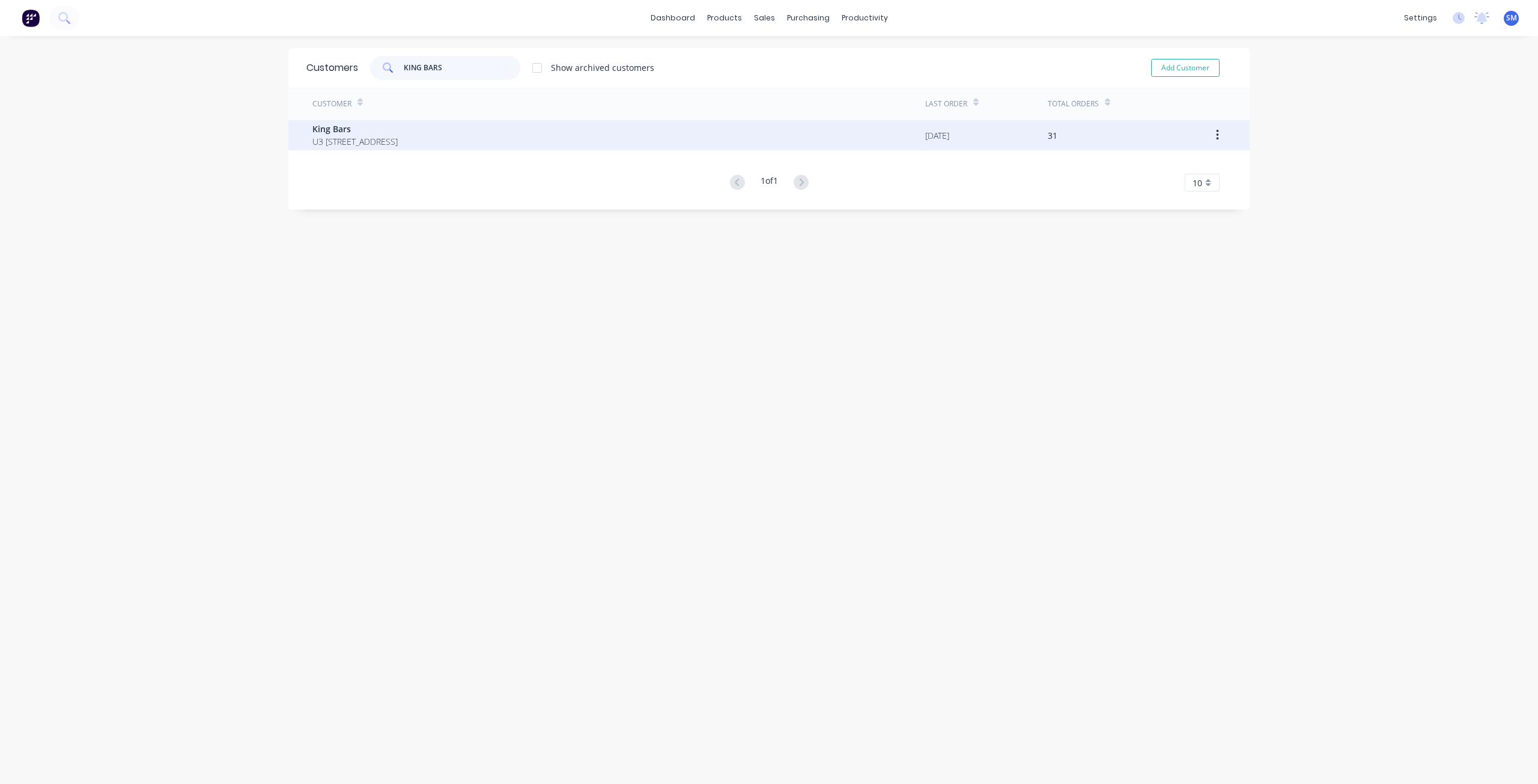
type input "KING BARS"
click at [376, 144] on span "U3 [STREET_ADDRESS]" at bounding box center [355, 141] width 85 height 12
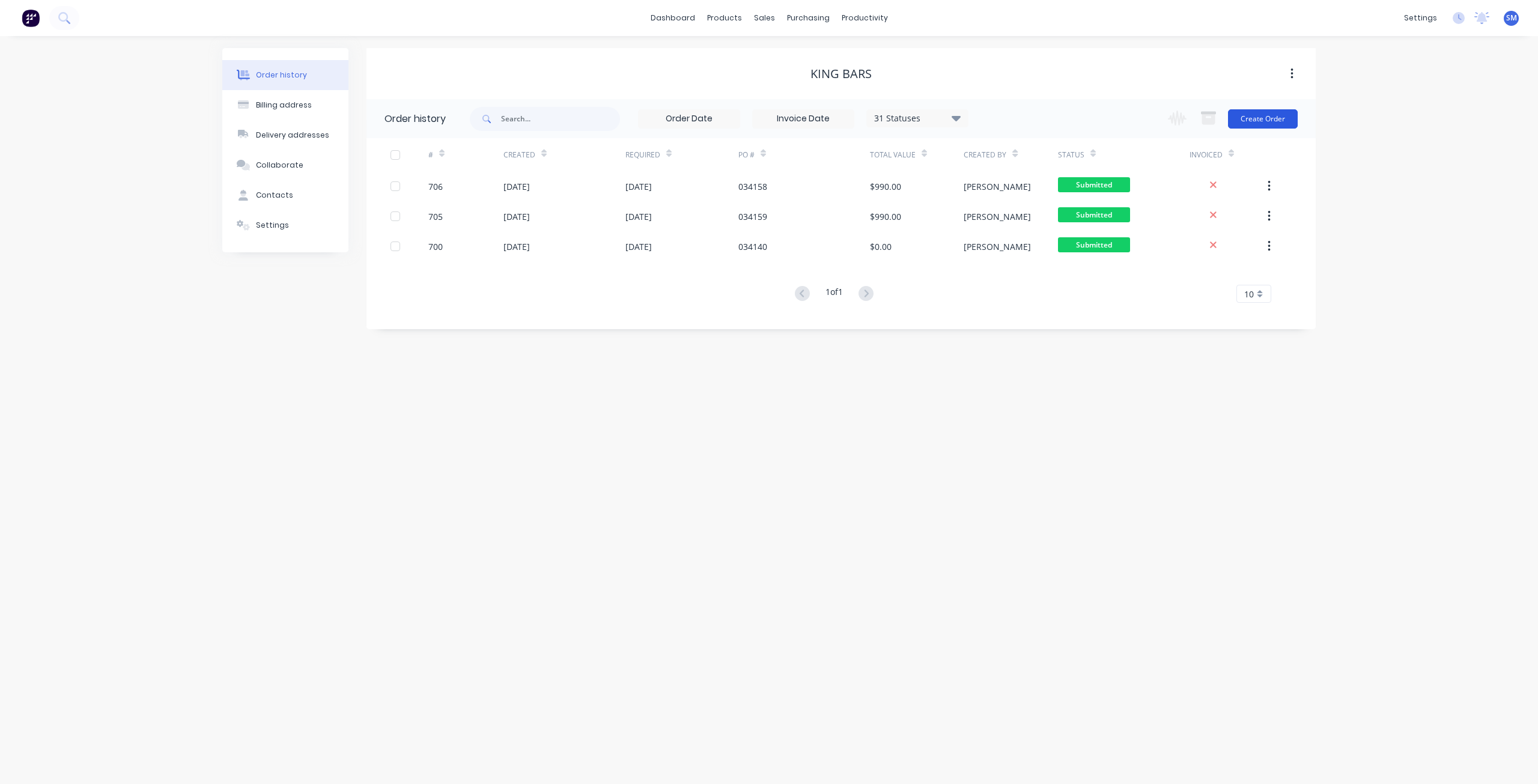
click at [1256, 118] on button "Create Order" at bounding box center [1262, 119] width 70 height 19
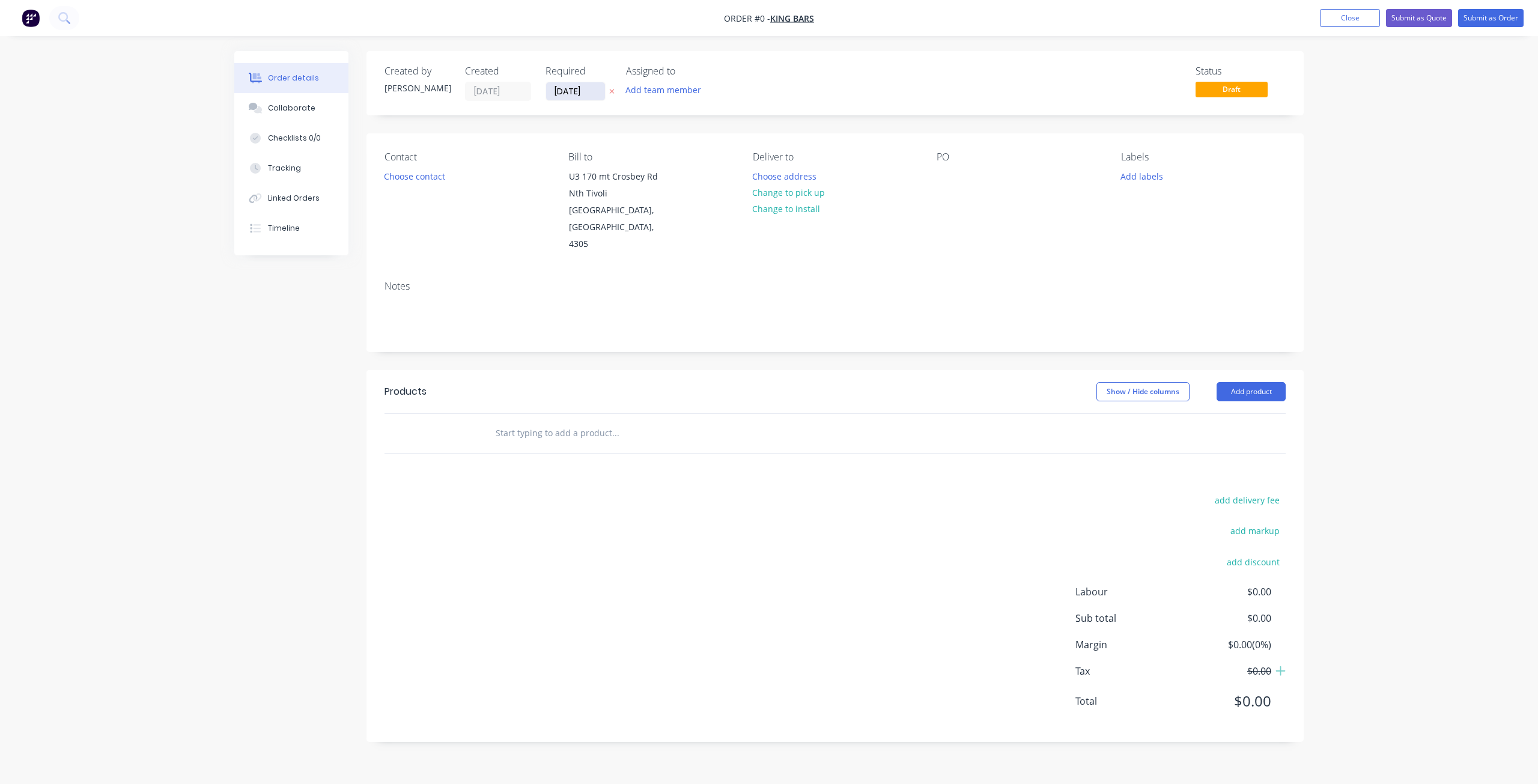
click at [568, 92] on input "[DATE]" at bounding box center [575, 91] width 59 height 18
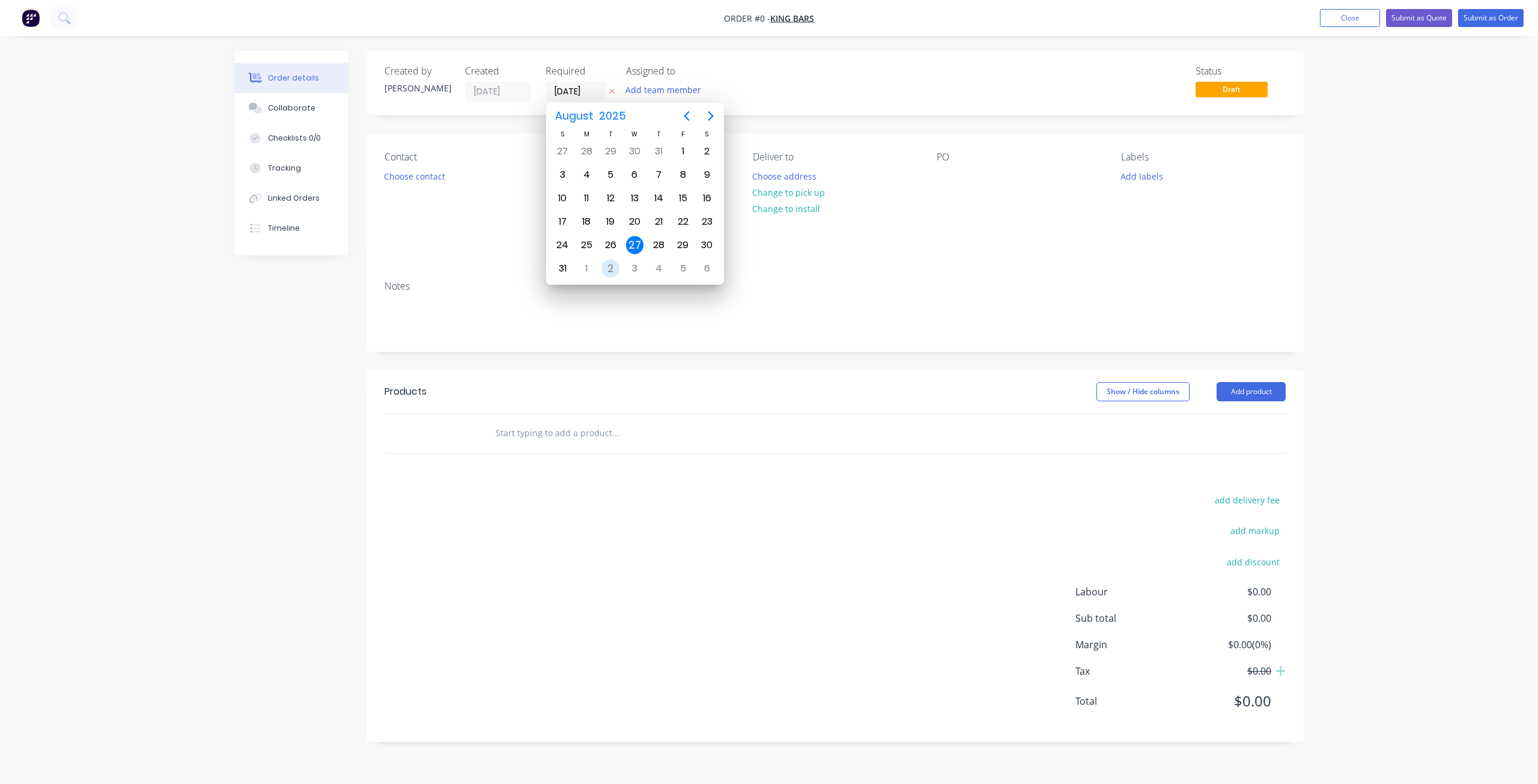
click at [611, 268] on div "2" at bounding box center [610, 268] width 18 height 18
type input "[DATE]"
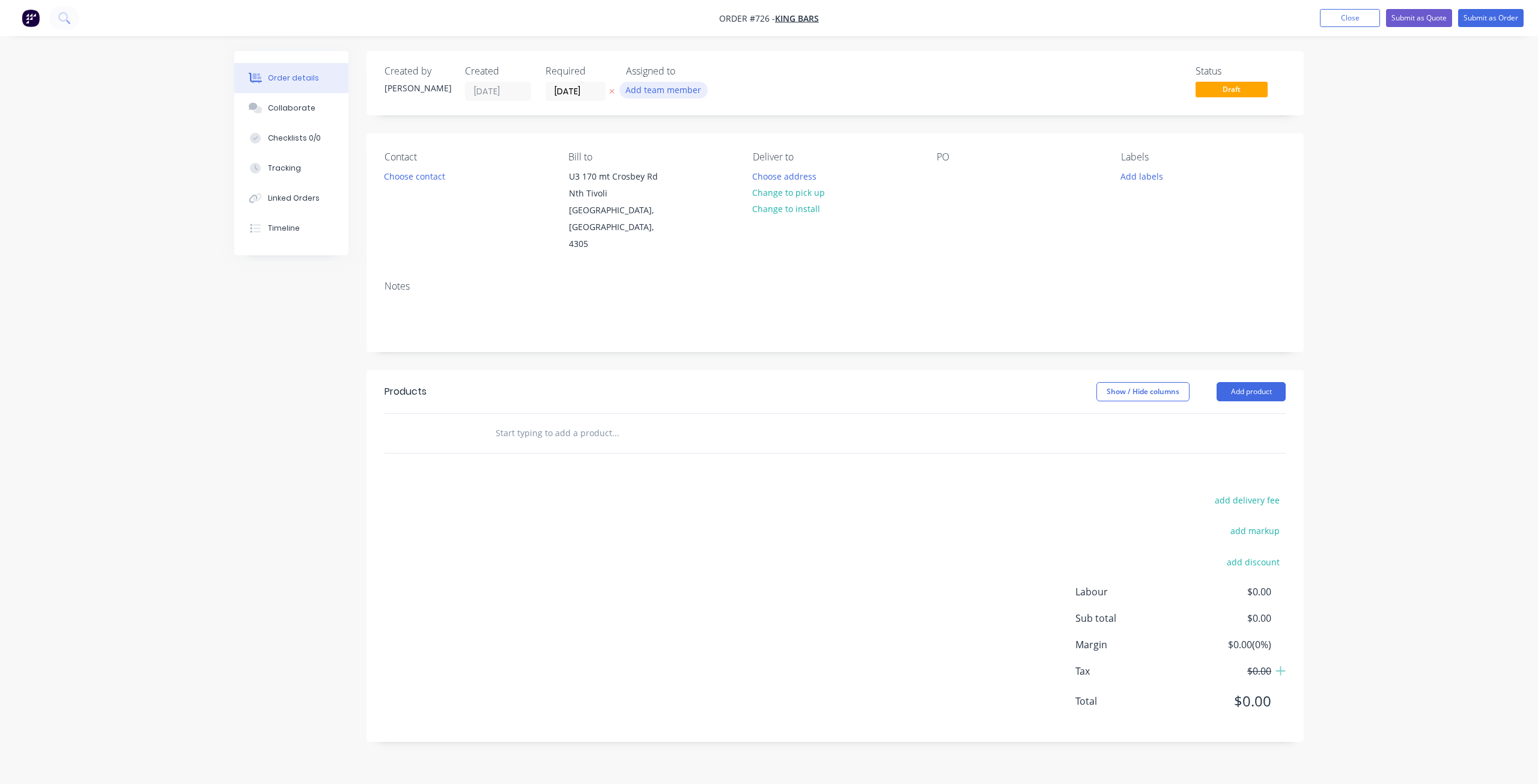
click at [651, 88] on button "Add team member" at bounding box center [664, 89] width 89 height 16
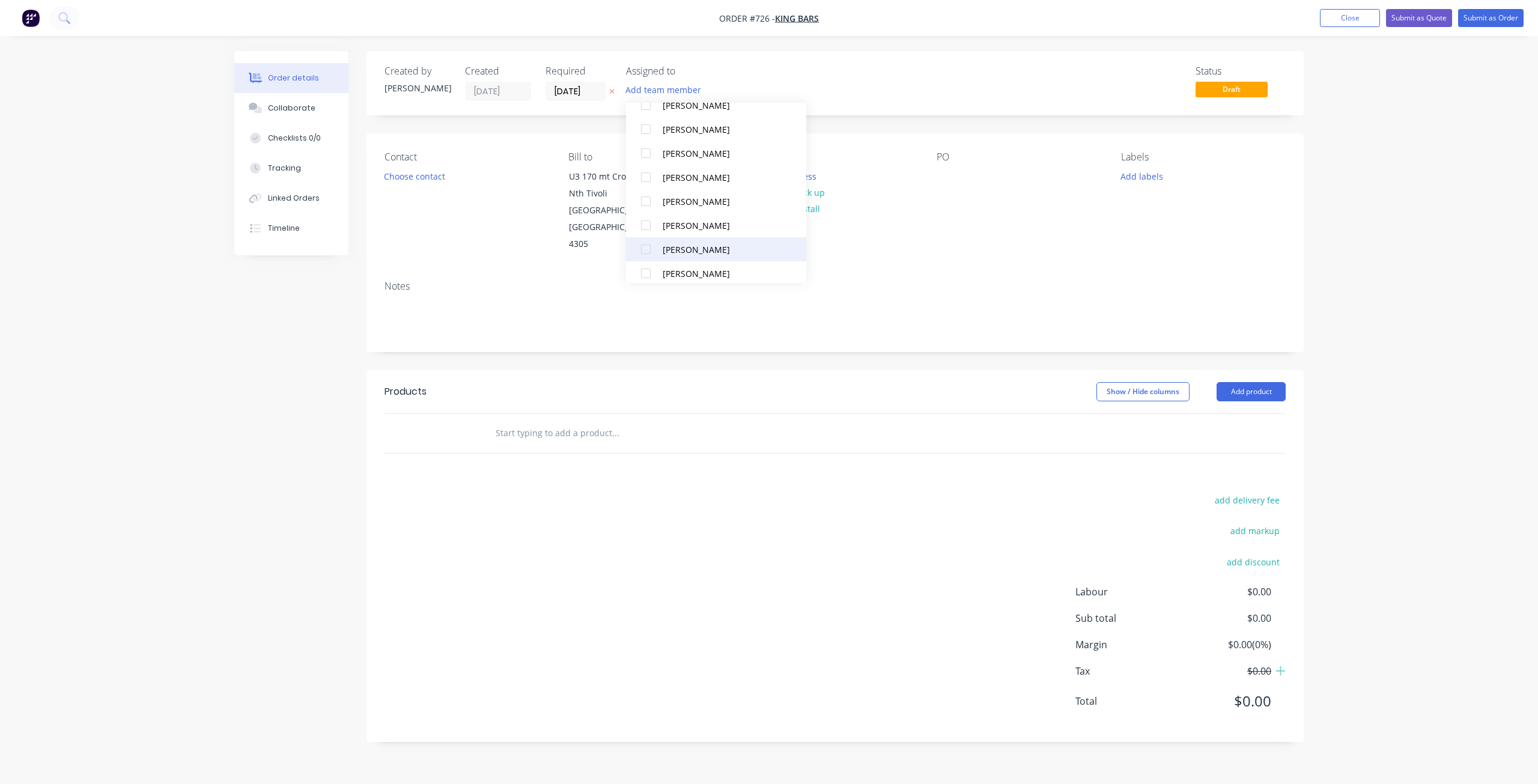
scroll to position [180, 0]
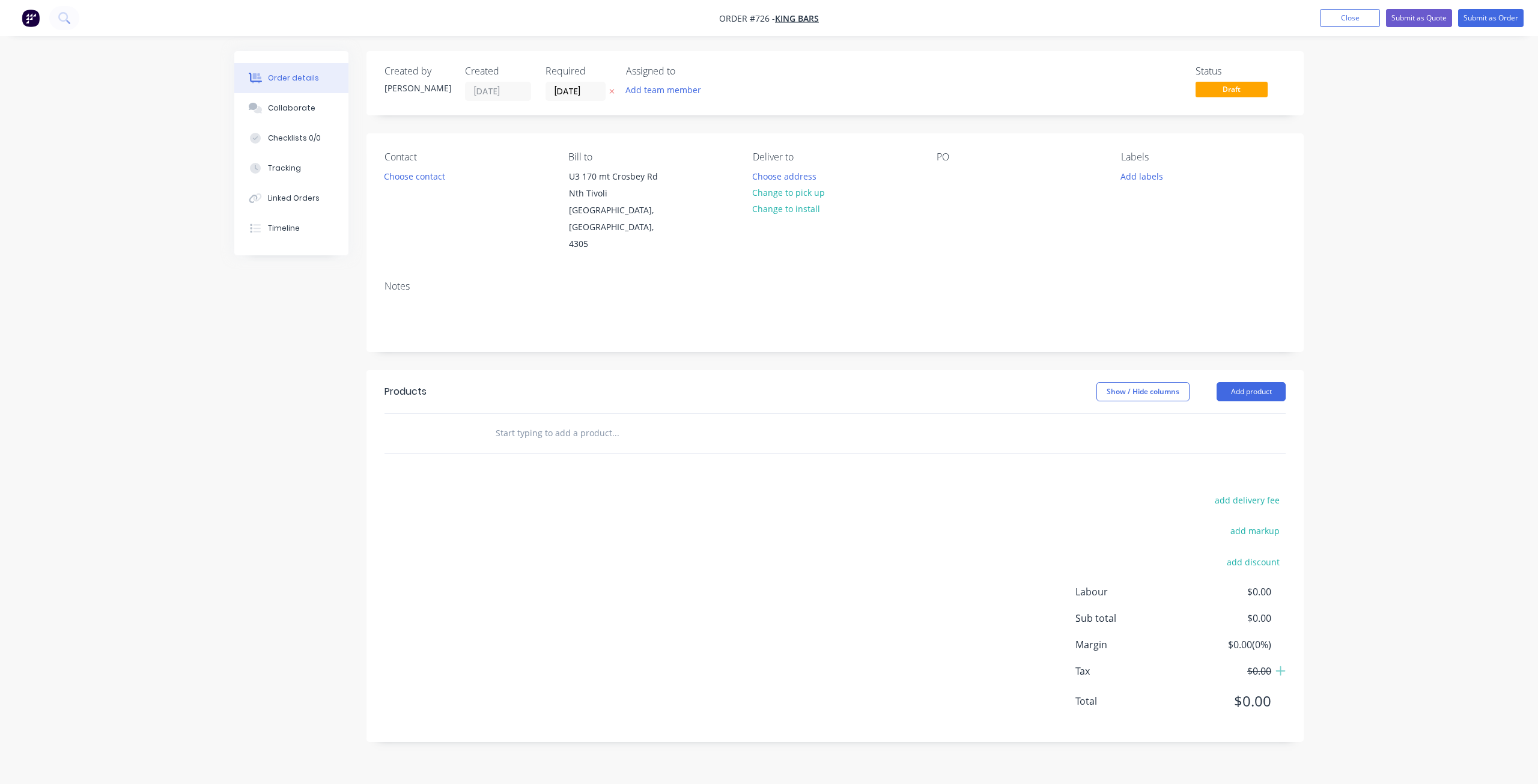
drag, startPoint x: 897, startPoint y: 227, endPoint x: 908, endPoint y: 225, distance: 11.2
click at [902, 226] on div "Deliver to Choose address Change to pick up Change to install" at bounding box center [835, 202] width 165 height 102
click at [1130, 180] on button "Add labels" at bounding box center [1141, 175] width 55 height 16
click at [1146, 308] on div at bounding box center [1142, 307] width 24 height 24
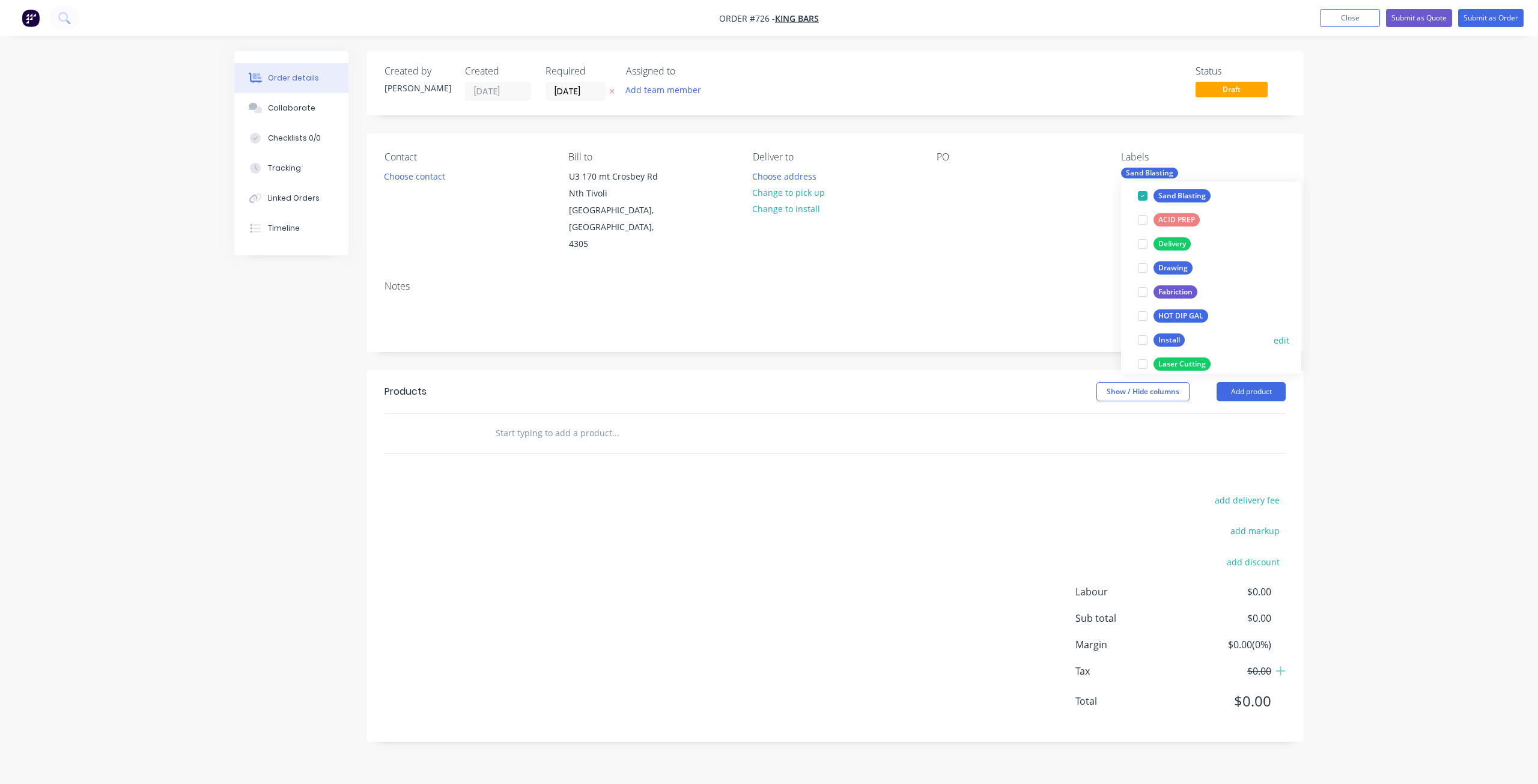
scroll to position [120, 0]
click at [1147, 348] on div at bounding box center [1142, 349] width 24 height 24
click at [939, 170] on div at bounding box center [946, 176] width 19 height 17
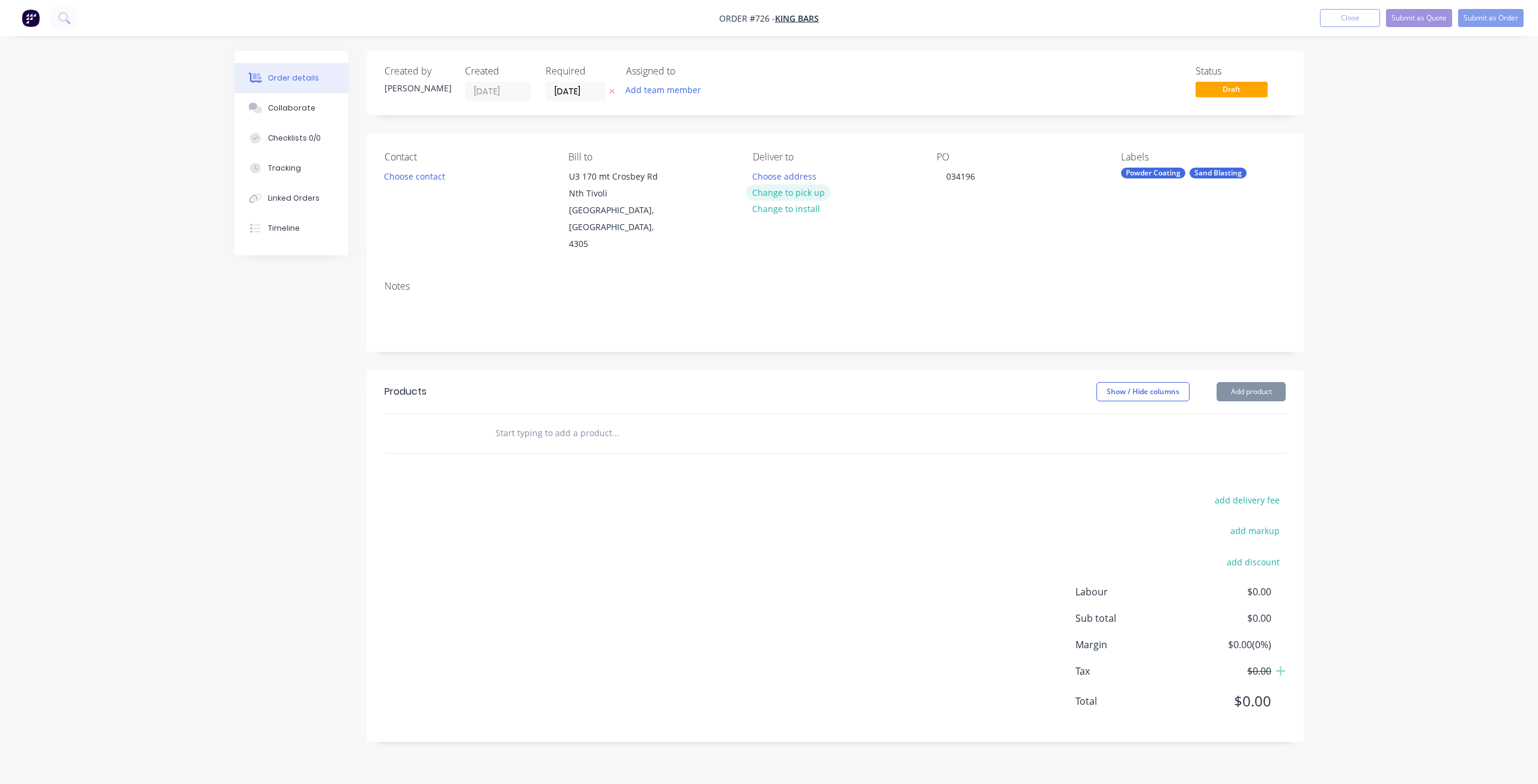
click at [783, 194] on button "Change to pick up" at bounding box center [788, 192] width 85 height 16
click at [432, 178] on button "Choose contact" at bounding box center [414, 175] width 74 height 16
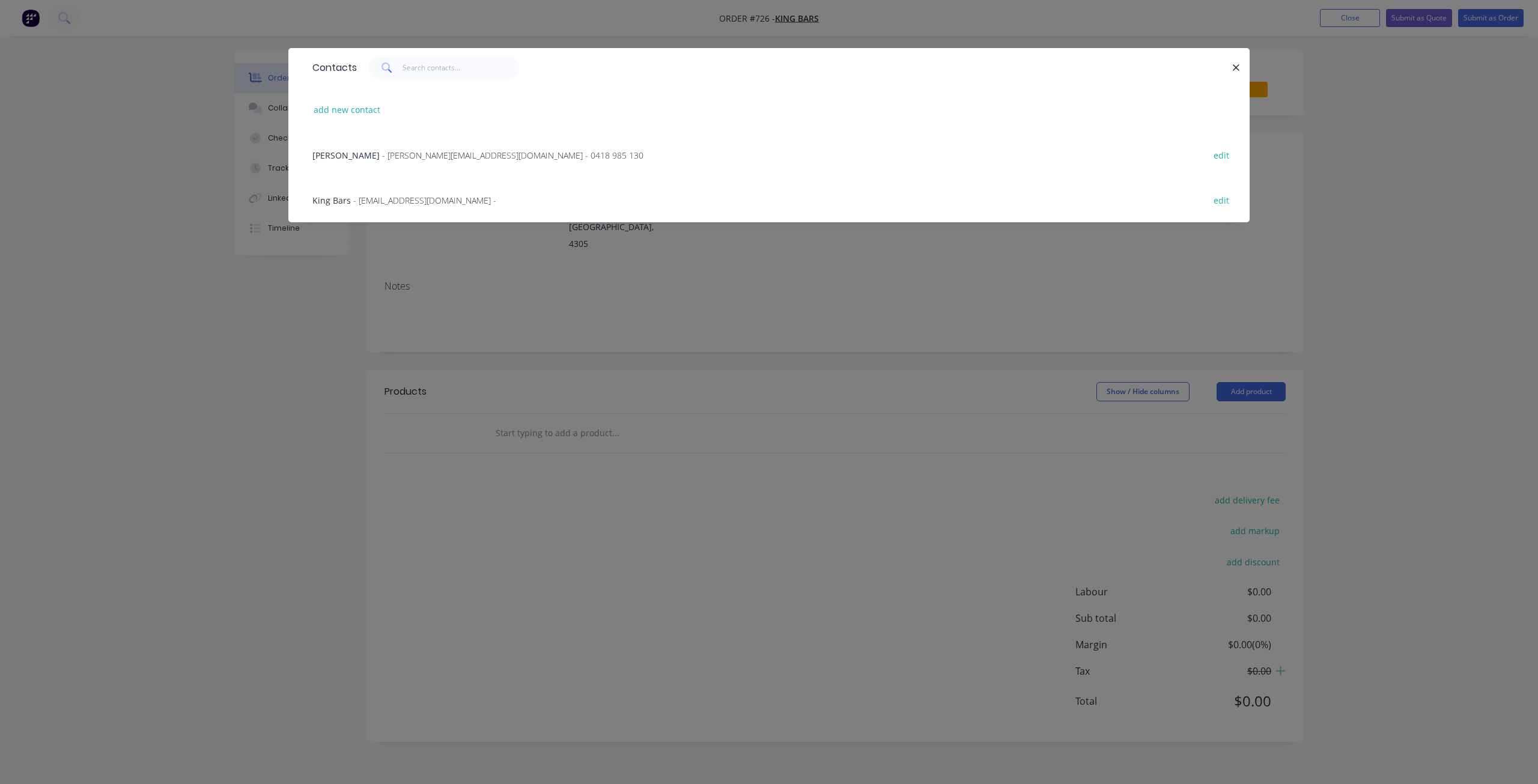
click at [382, 200] on span "- [EMAIL_ADDRESS][DOMAIN_NAME] -" at bounding box center [425, 200] width 143 height 12
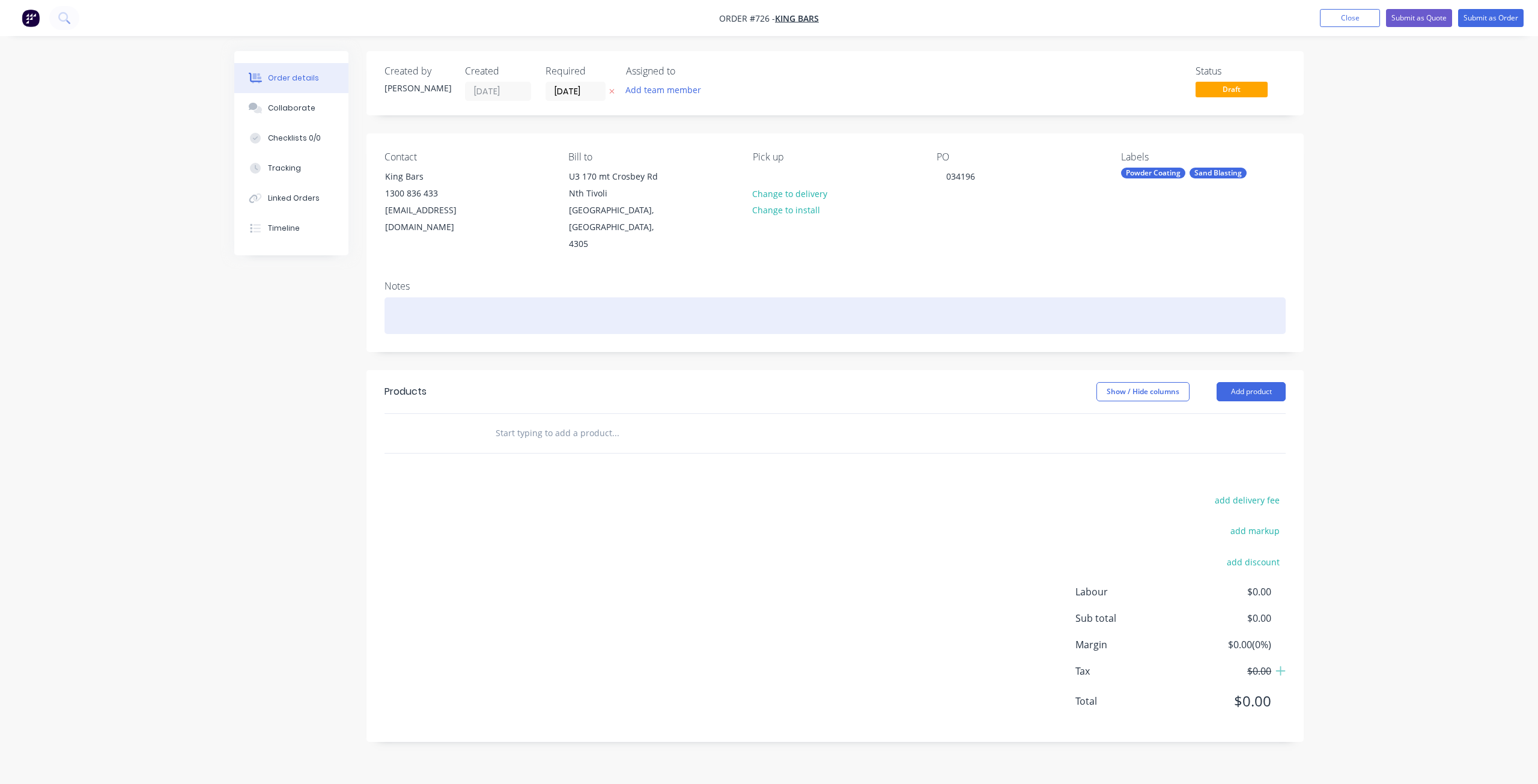
click at [398, 297] on div at bounding box center [835, 315] width 901 height 37
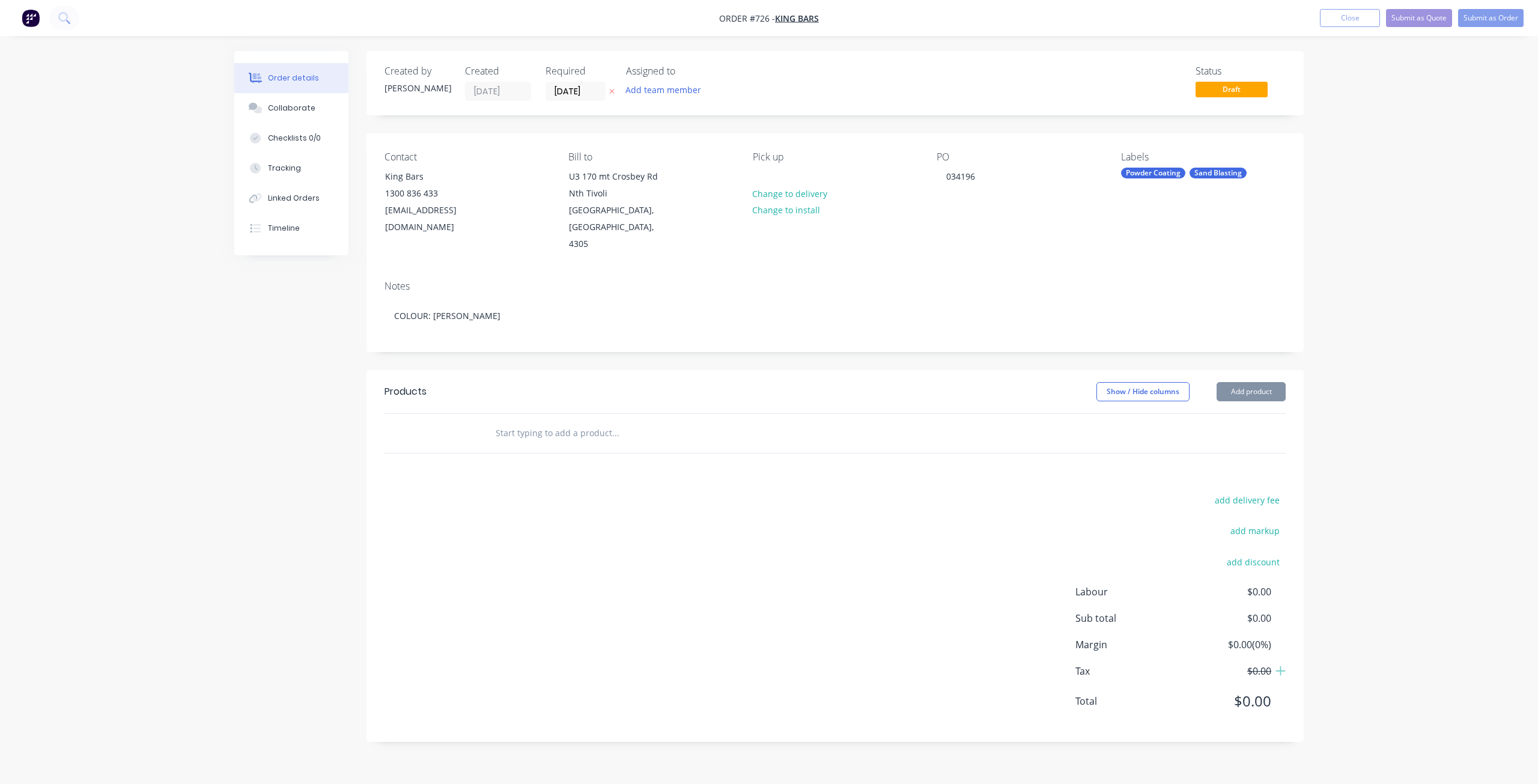
click at [496, 427] on input "text" at bounding box center [615, 433] width 240 height 24
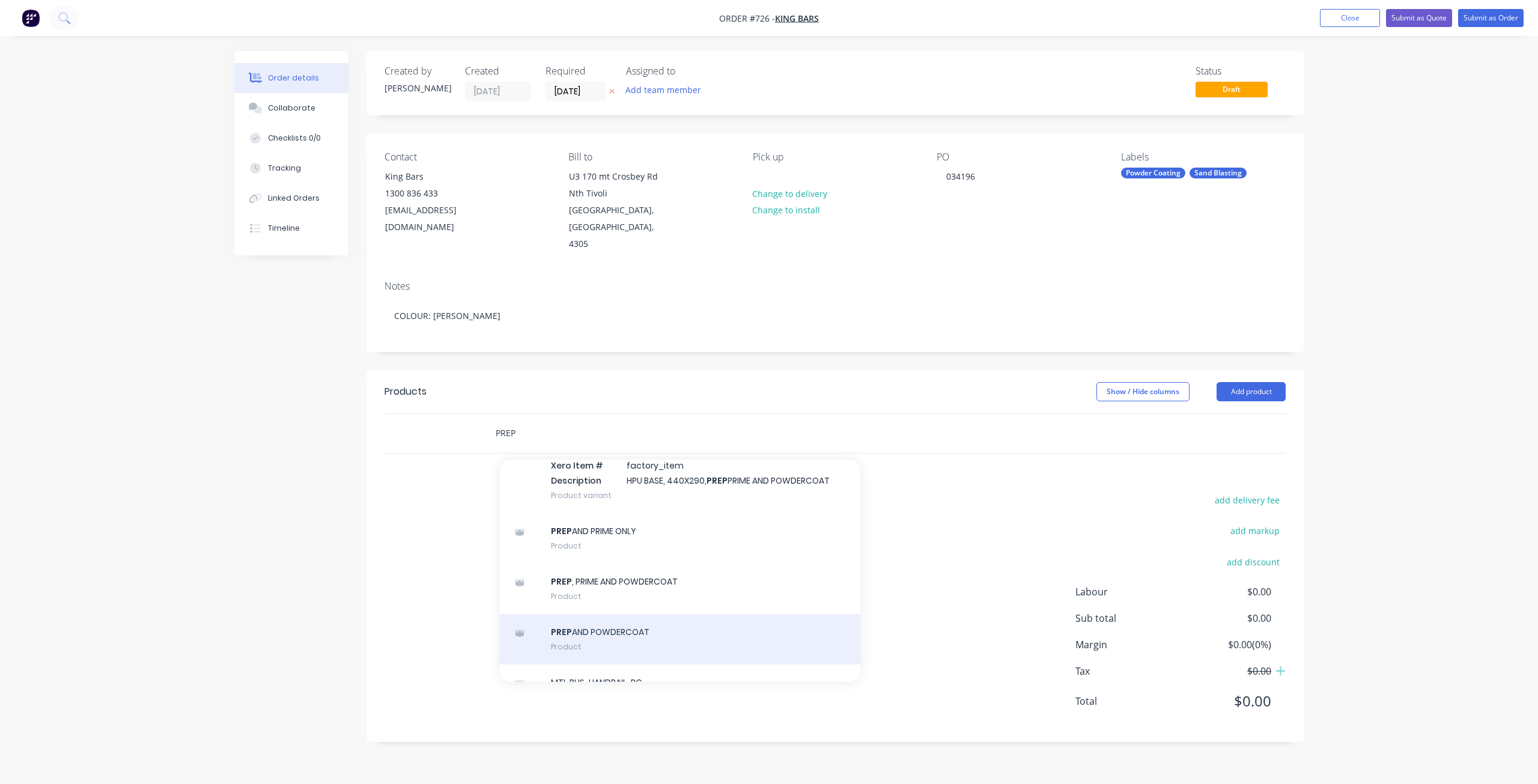
scroll to position [1141, 0]
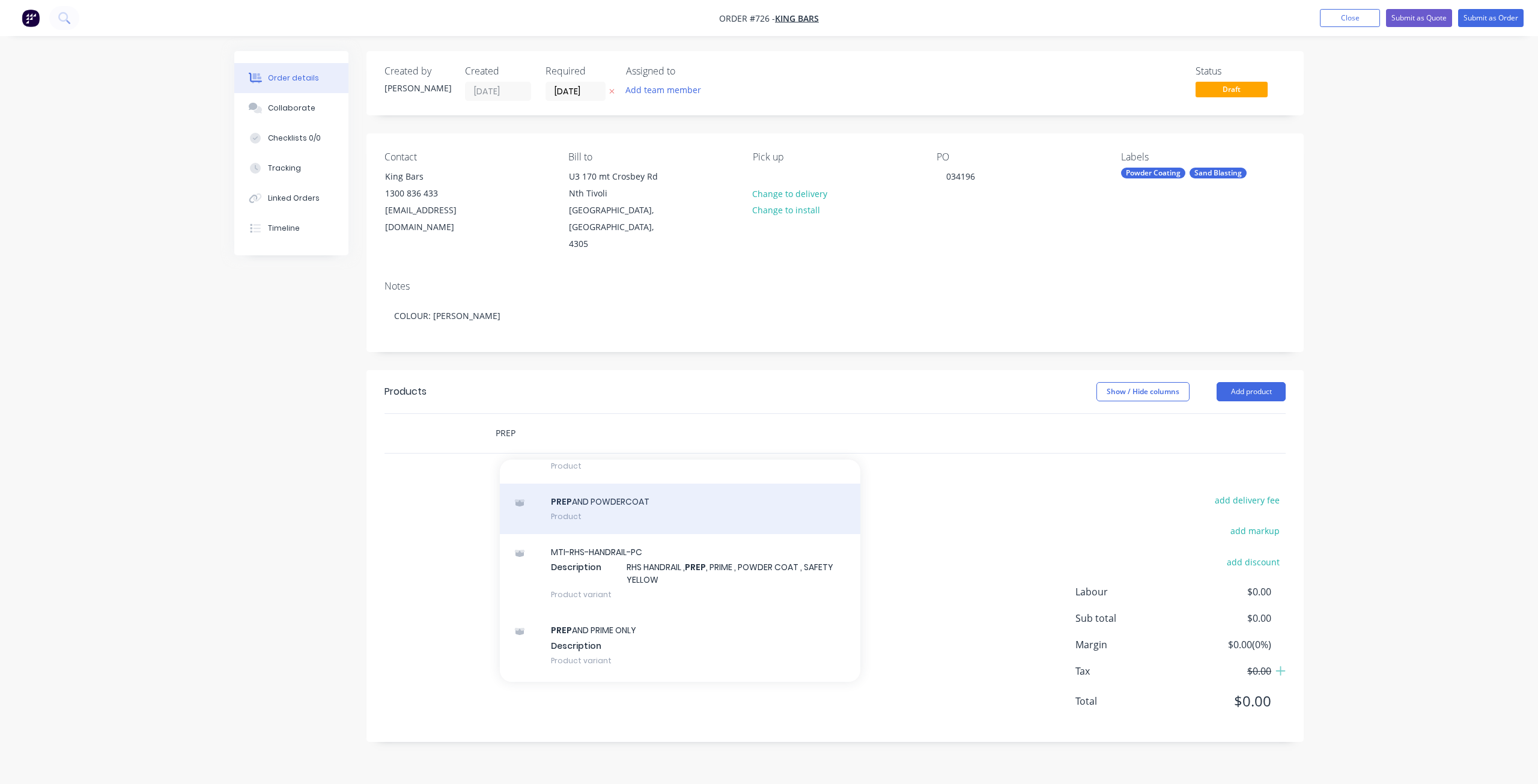
type input "PREP"
click at [595, 490] on div "PREP AND POWDERCOAT Product" at bounding box center [680, 508] width 360 height 50
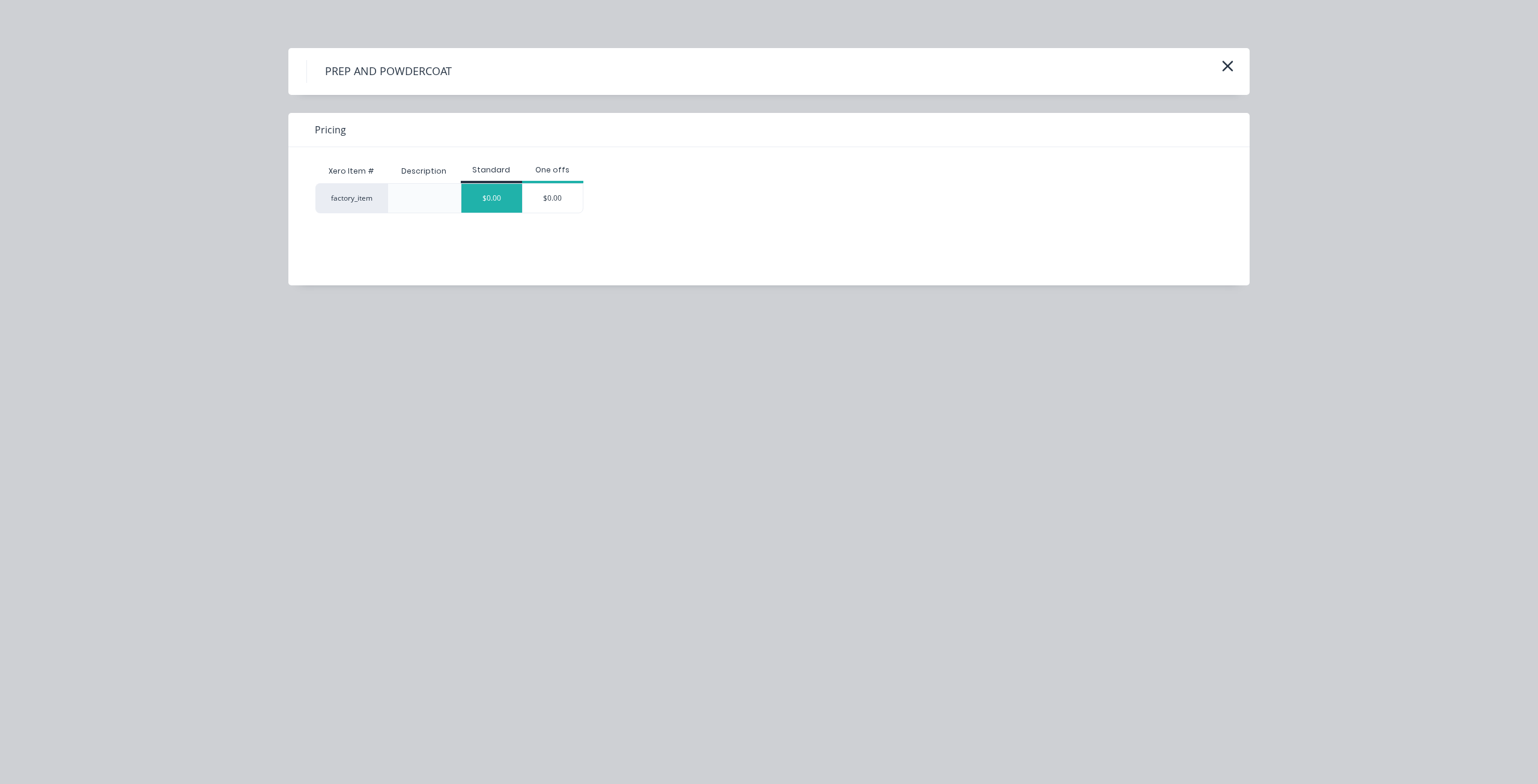
click at [508, 200] on div "$0.00" at bounding box center [492, 198] width 61 height 29
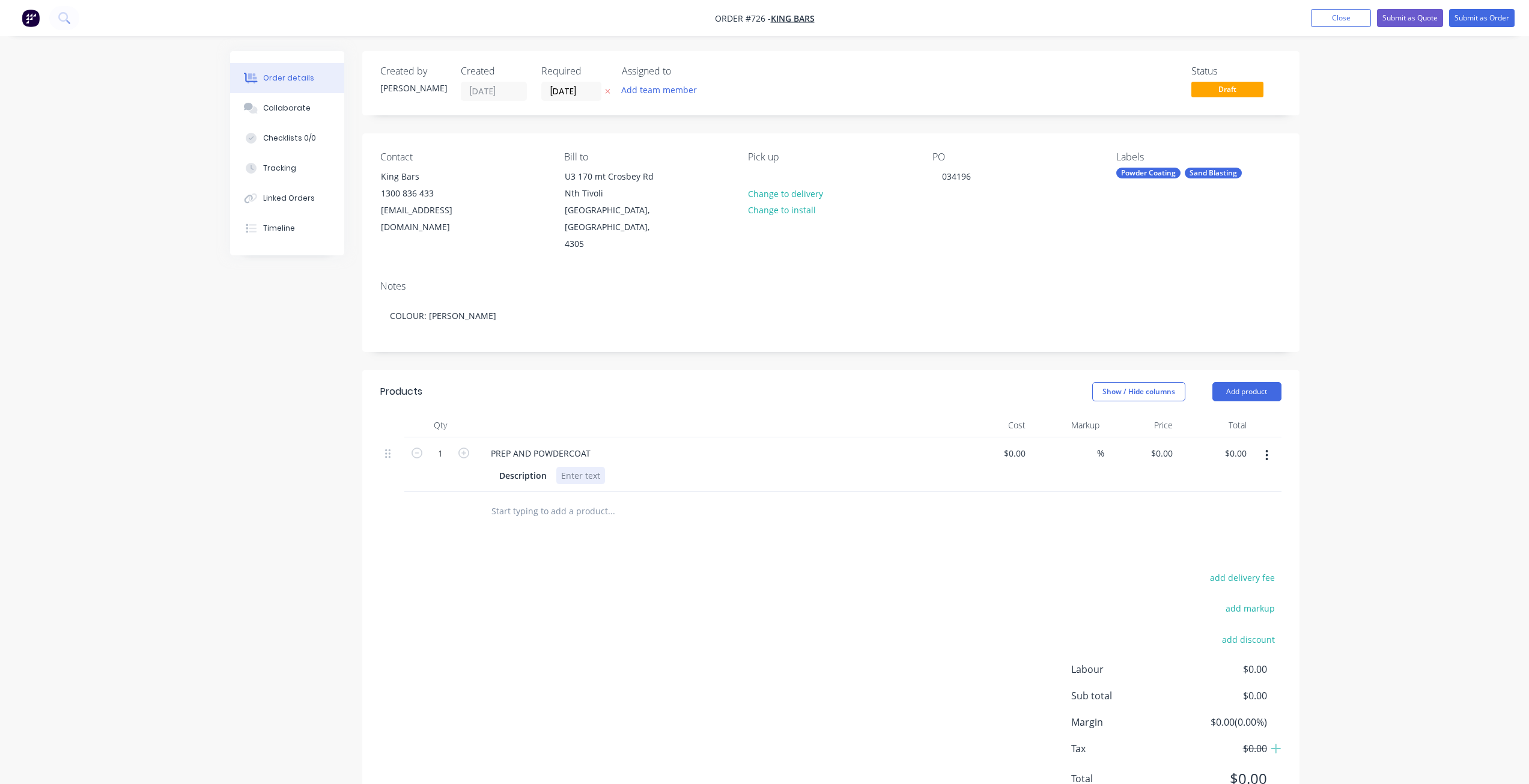
click at [566, 467] on div at bounding box center [580, 475] width 48 height 17
click at [736, 569] on div "add delivery fee add markup add discount Labour $0.00 Sub total $0.00 Margin $0…" at bounding box center [831, 684] width 901 height 232
click at [1474, 21] on button "Submit as Order" at bounding box center [1481, 18] width 66 height 18
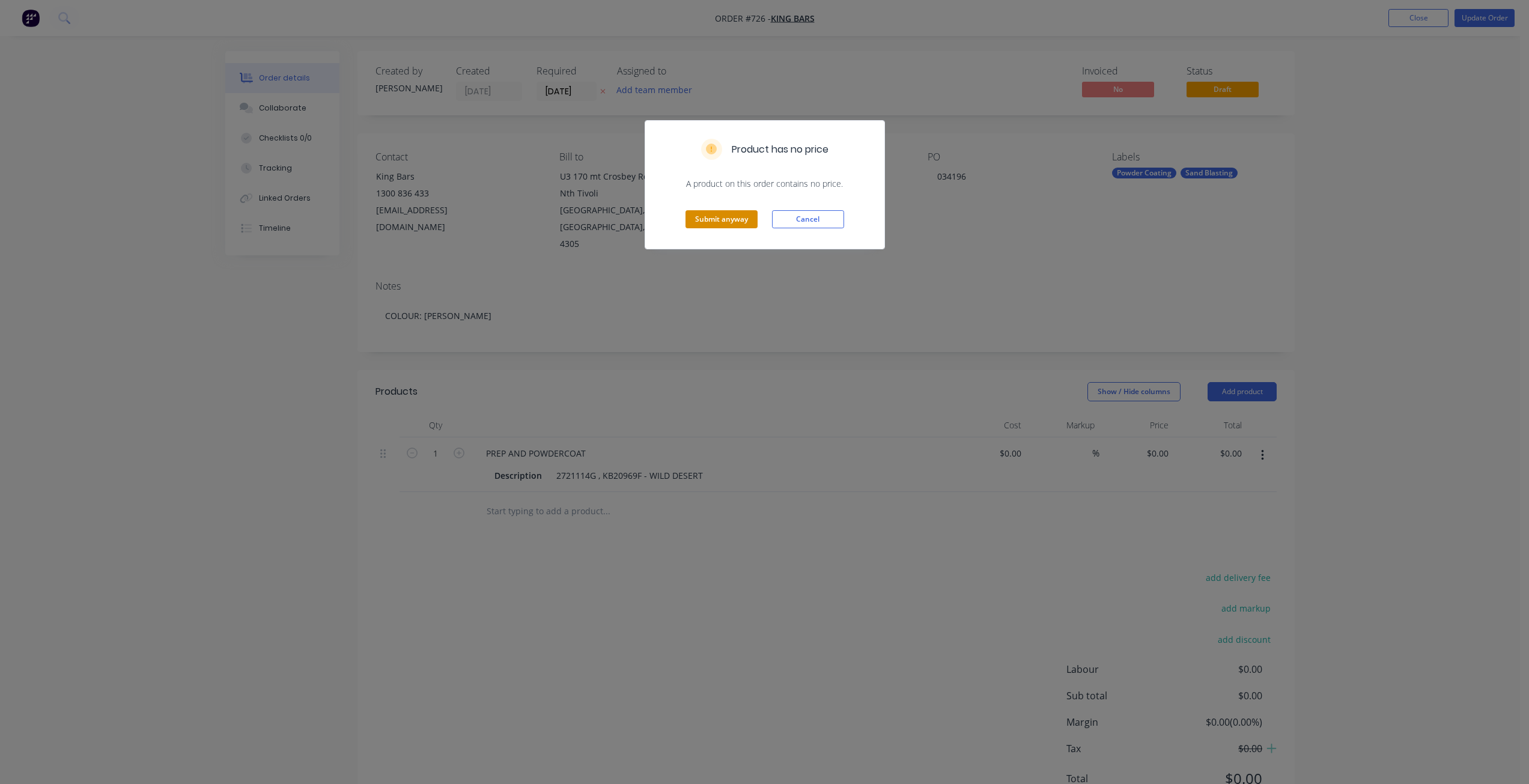
click at [700, 223] on button "Submit anyway" at bounding box center [721, 219] width 72 height 18
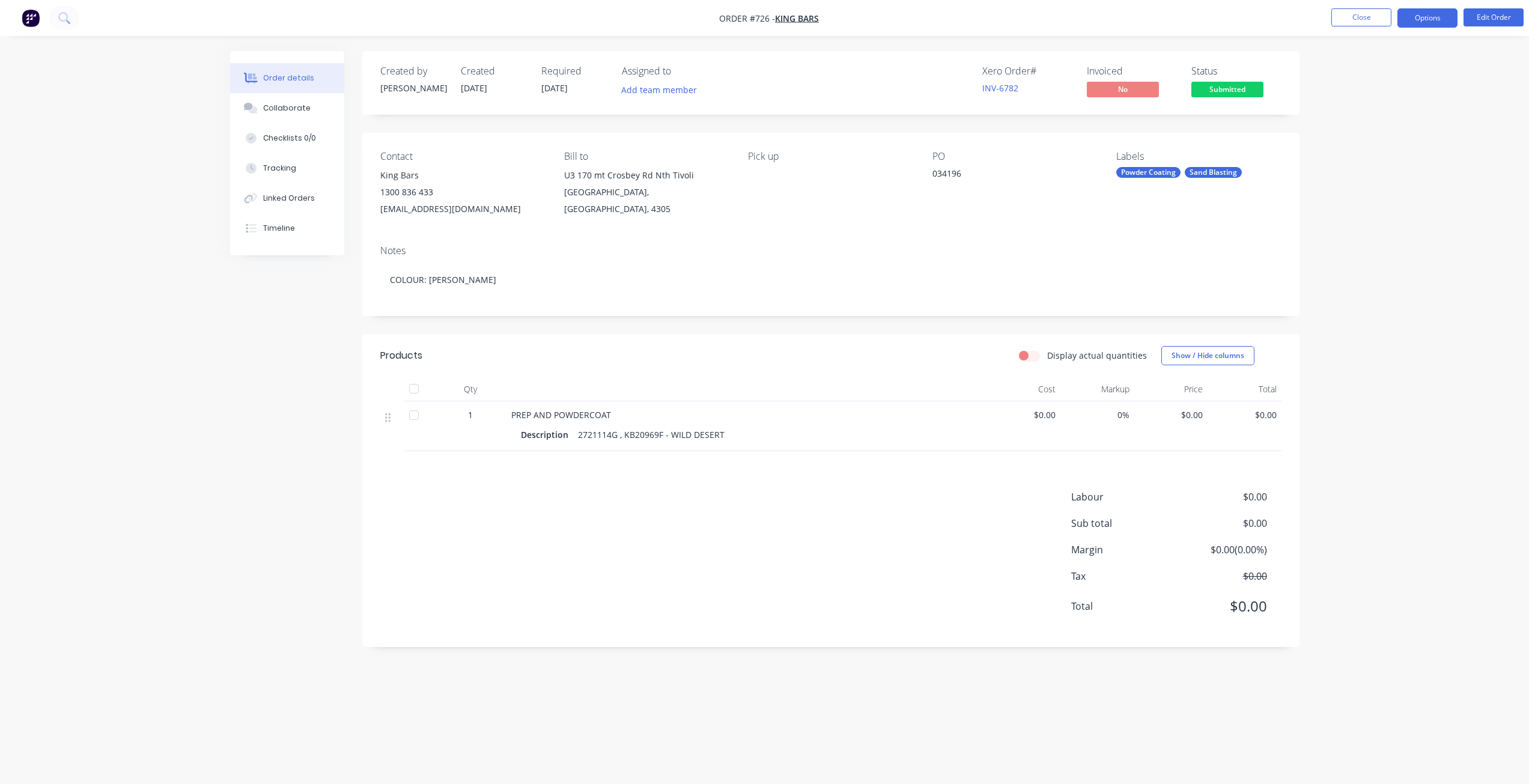
click at [1433, 24] on button "Options" at bounding box center [1427, 18] width 60 height 19
click at [1346, 149] on div "Work Order" at bounding box center [1391, 144] width 111 height 17
click at [1342, 122] on div "Without pricing" at bounding box center [1391, 120] width 111 height 17
click at [275, 107] on div "Collaborate" at bounding box center [286, 109] width 48 height 11
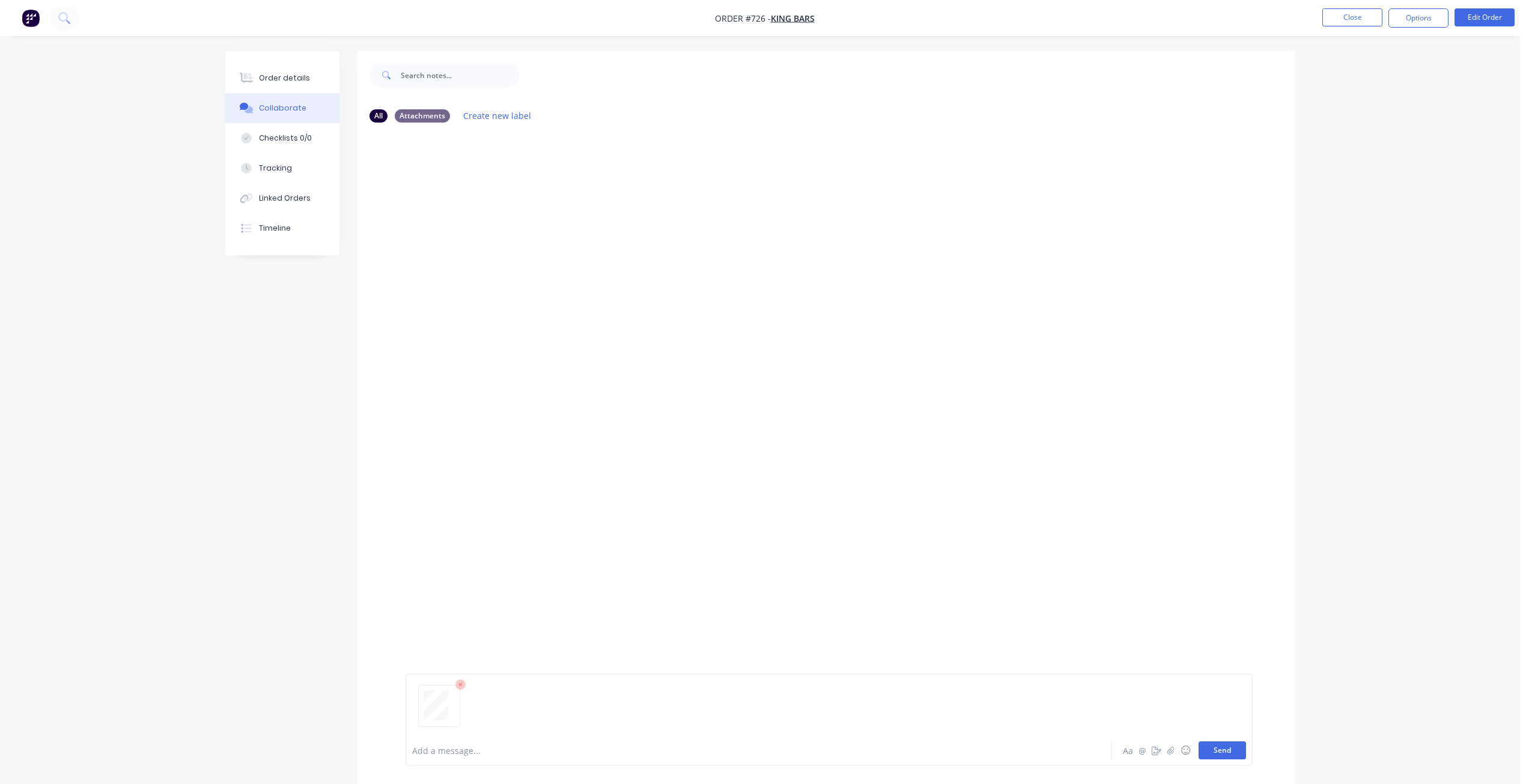
click at [1212, 748] on button "Send" at bounding box center [1222, 750] width 48 height 18
click at [1355, 17] on button "Close" at bounding box center [1352, 17] width 60 height 18
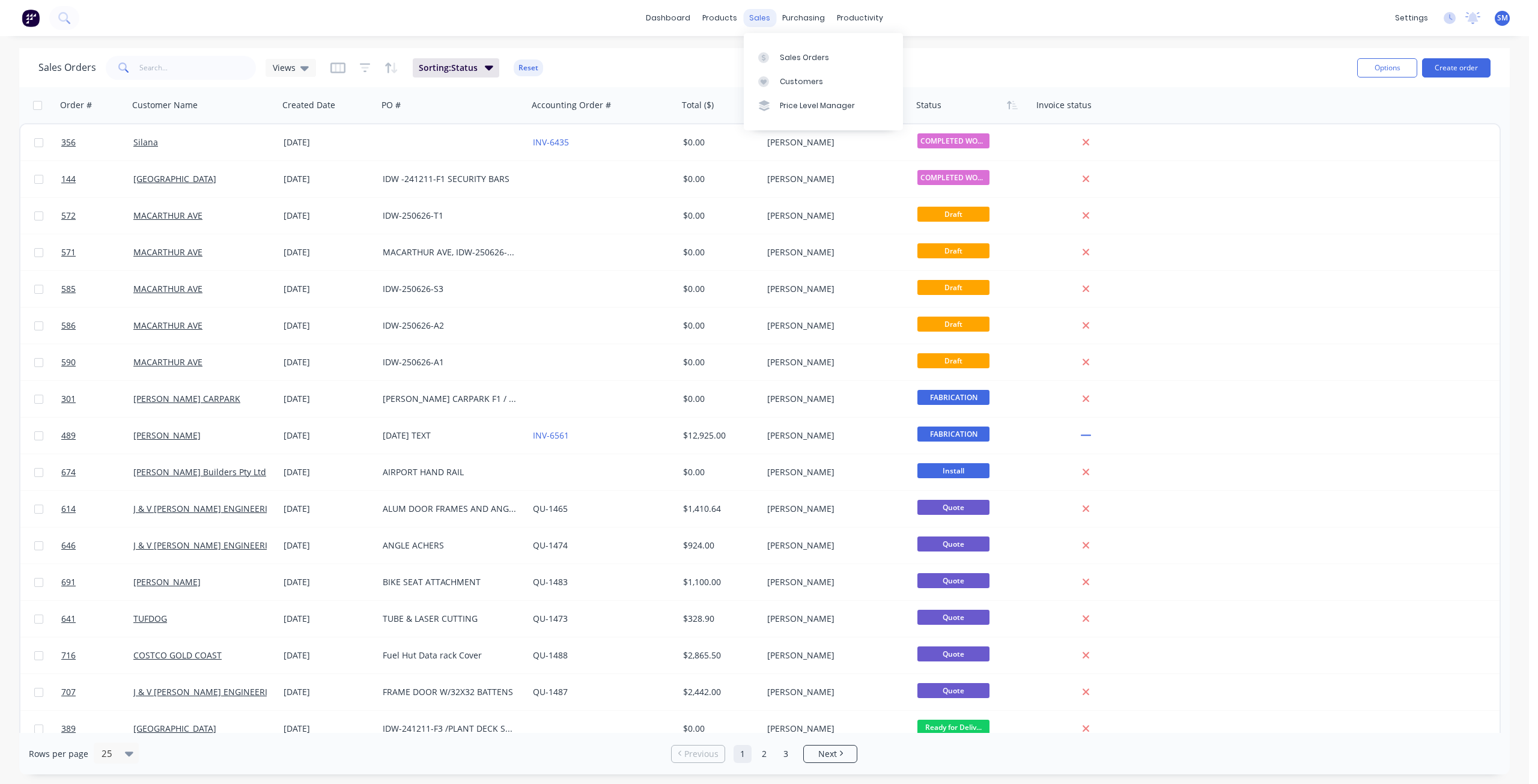
click at [756, 20] on div "sales" at bounding box center [759, 18] width 33 height 18
click at [787, 75] on link "Customers" at bounding box center [823, 82] width 159 height 24
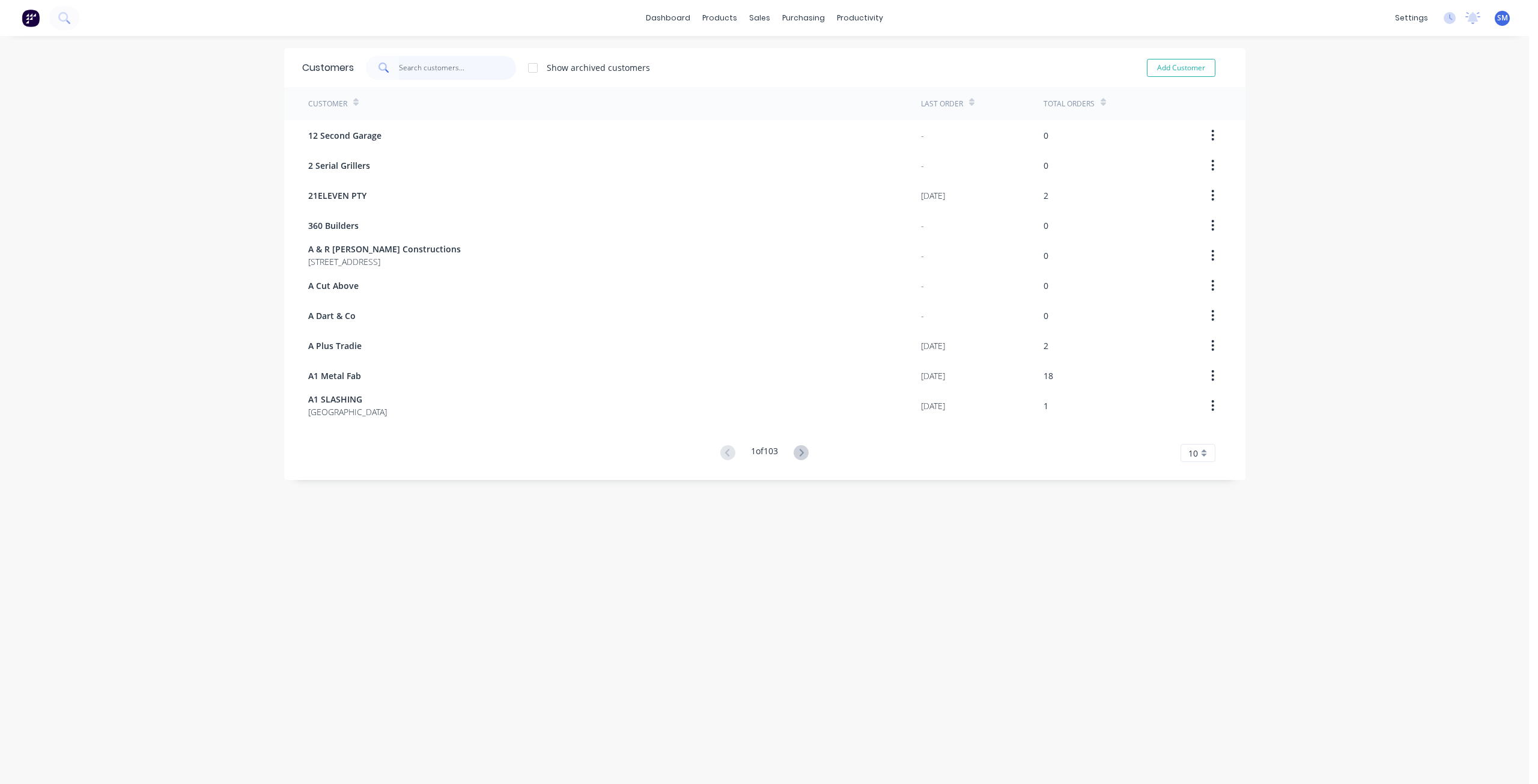
click at [416, 71] on input "text" at bounding box center [457, 68] width 117 height 24
type input "[PERSON_NAME]"
click at [1167, 72] on button "Add Customer" at bounding box center [1180, 68] width 68 height 18
select select "AU"
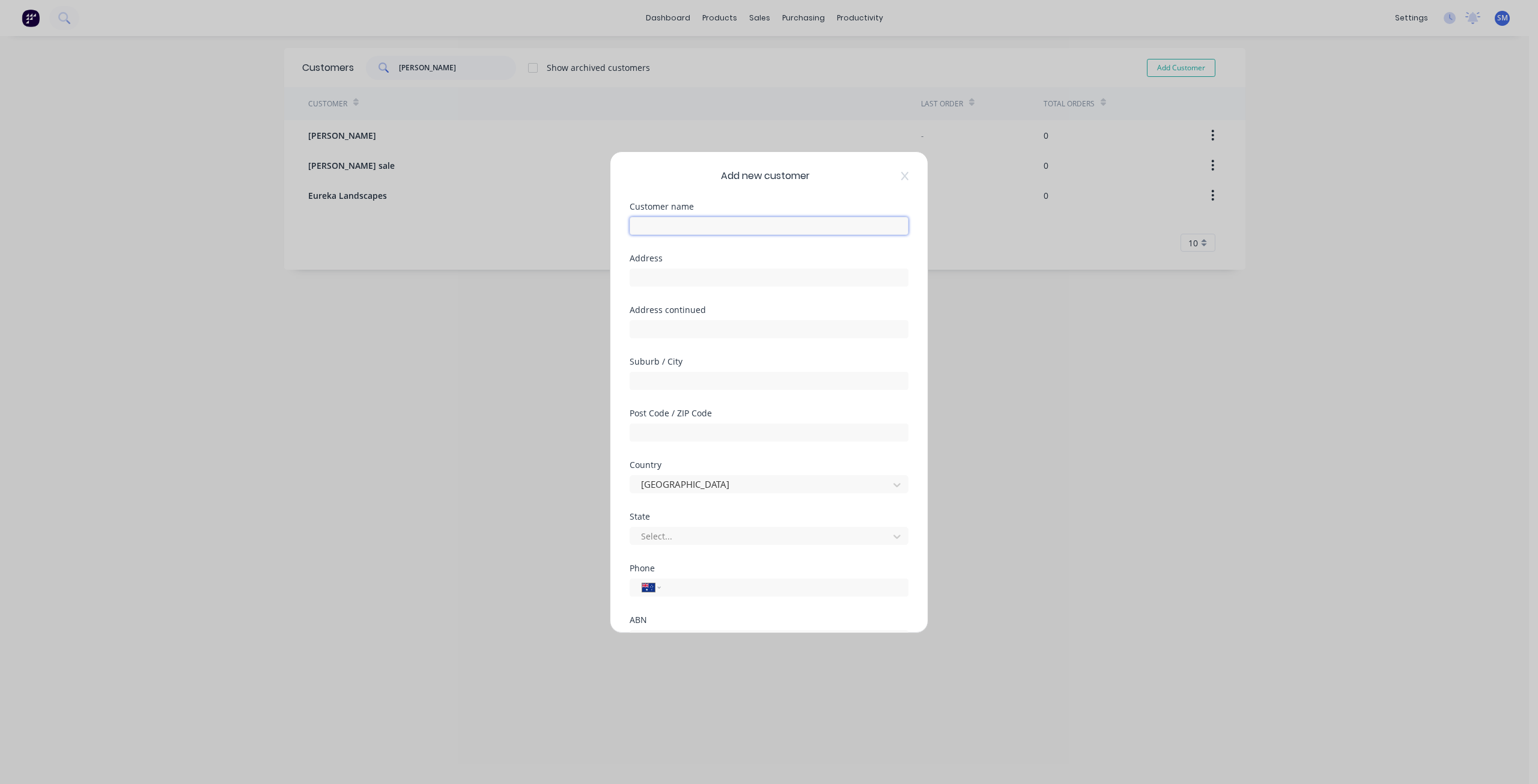
click at [658, 230] on input "text" at bounding box center [768, 226] width 279 height 18
type input "[PERSON_NAME]"
click at [656, 534] on div at bounding box center [761, 536] width 243 height 15
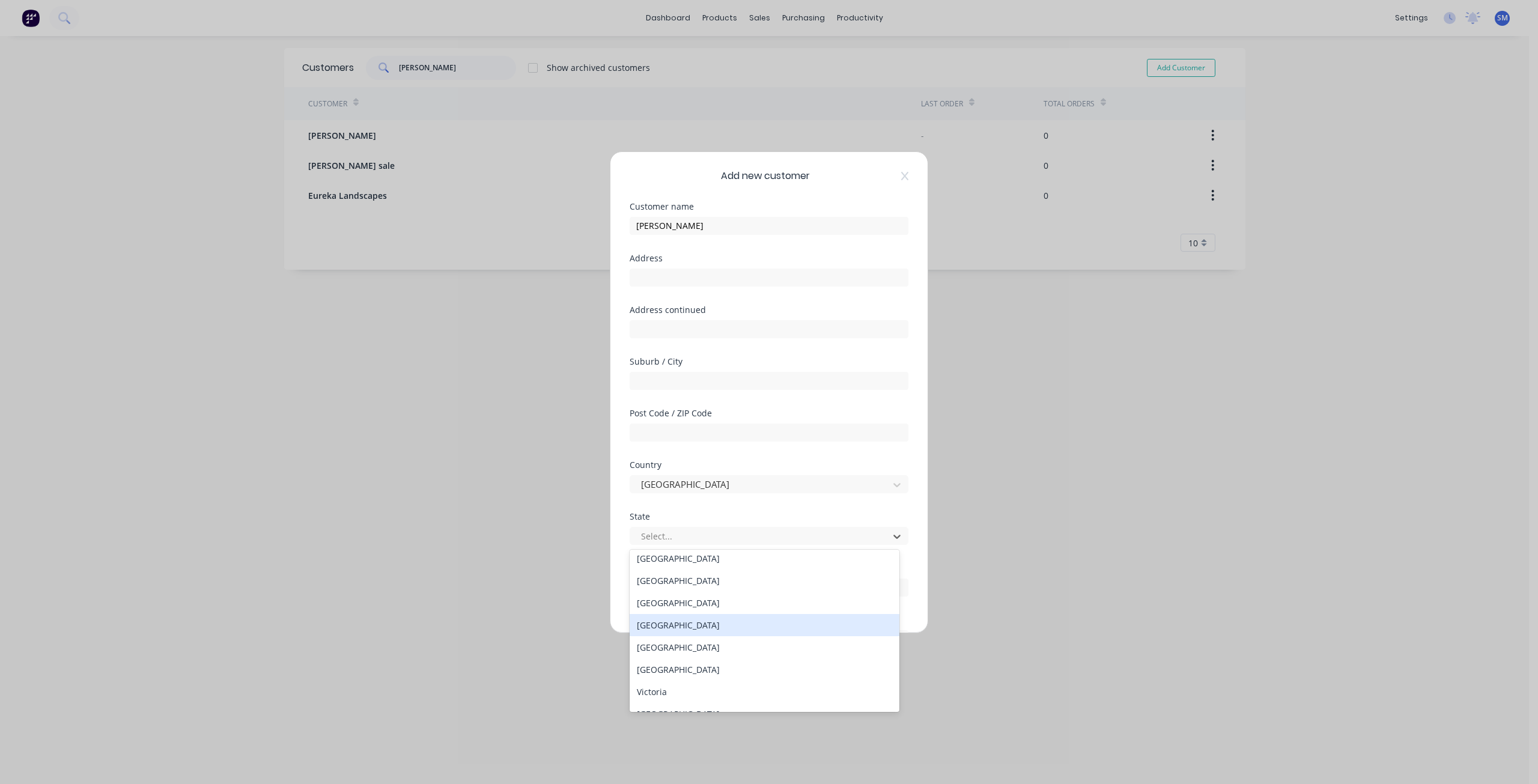
scroll to position [21, 0]
click at [667, 611] on div "[GEOGRAPHIC_DATA]" at bounding box center [764, 609] width 270 height 22
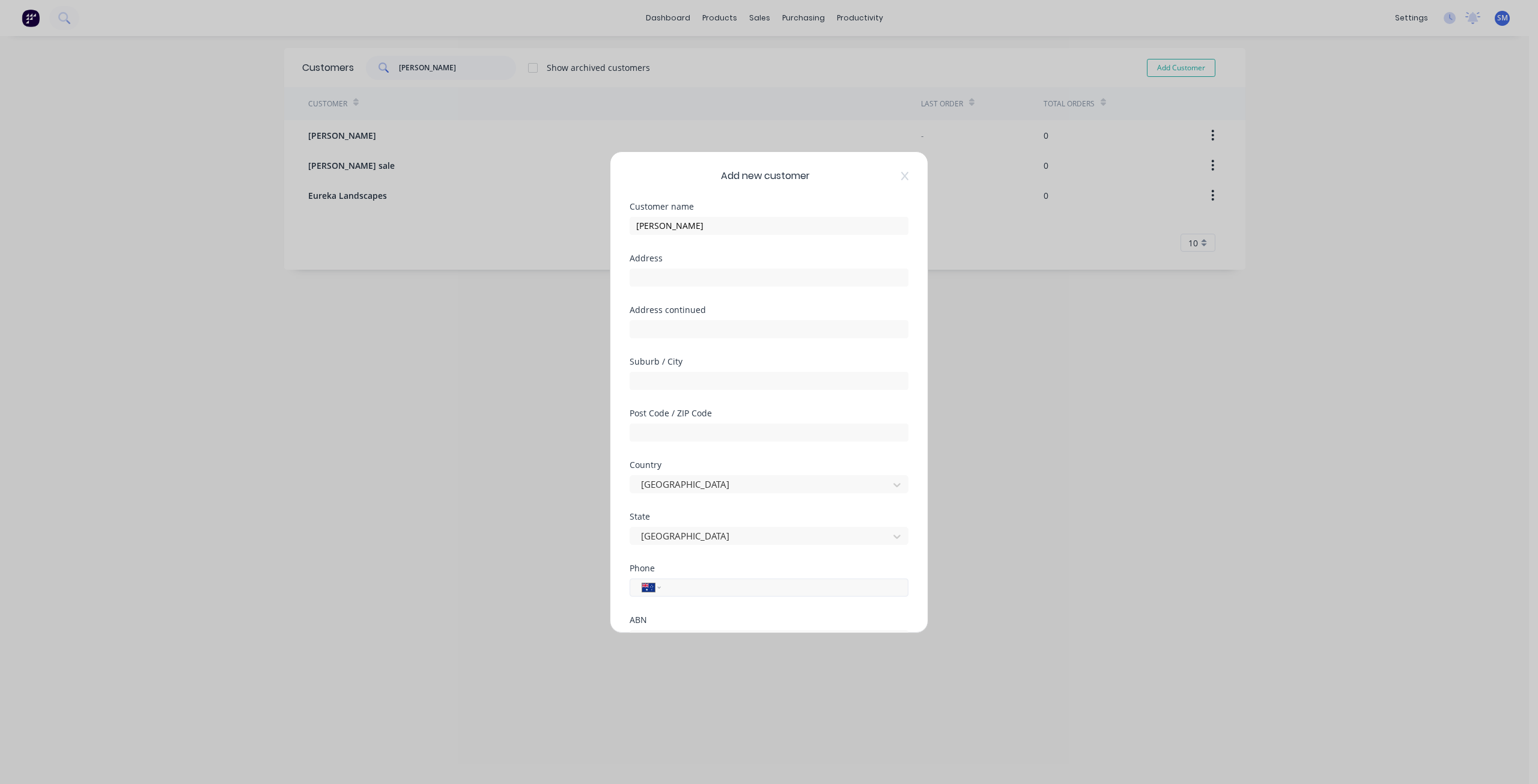
click at [689, 587] on input "tel" at bounding box center [782, 587] width 226 height 14
click at [636, 570] on div at bounding box center [634, 570] width 24 height 24
drag, startPoint x: 716, startPoint y: 601, endPoint x: 725, endPoint y: 601, distance: 9.0
click at [716, 601] on button "Save" at bounding box center [731, 606] width 66 height 19
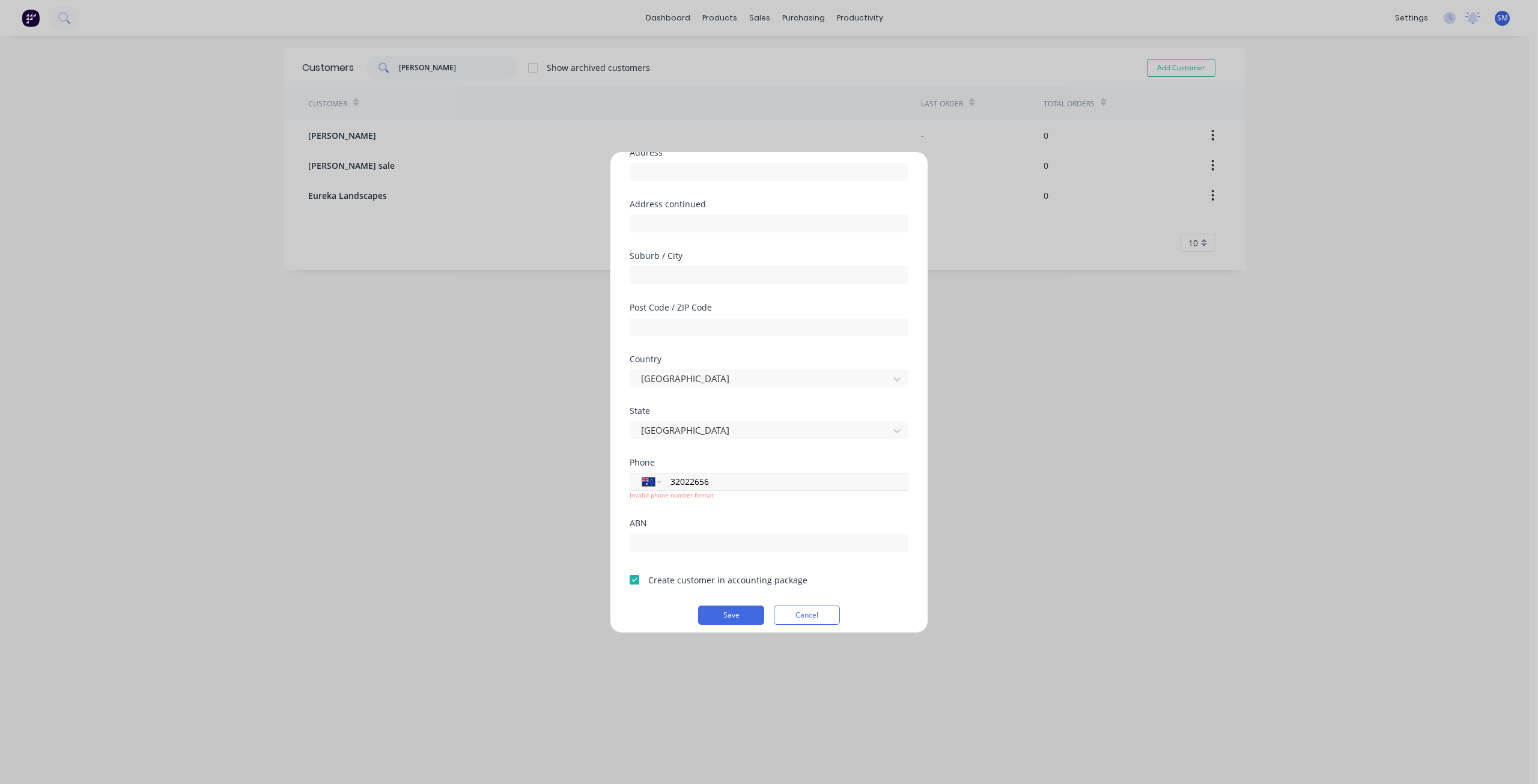
click at [671, 484] on input "32022656" at bounding box center [782, 481] width 226 height 14
type input "[PHONE_NUMBER]"
click at [731, 615] on button "Save" at bounding box center [731, 615] width 66 height 19
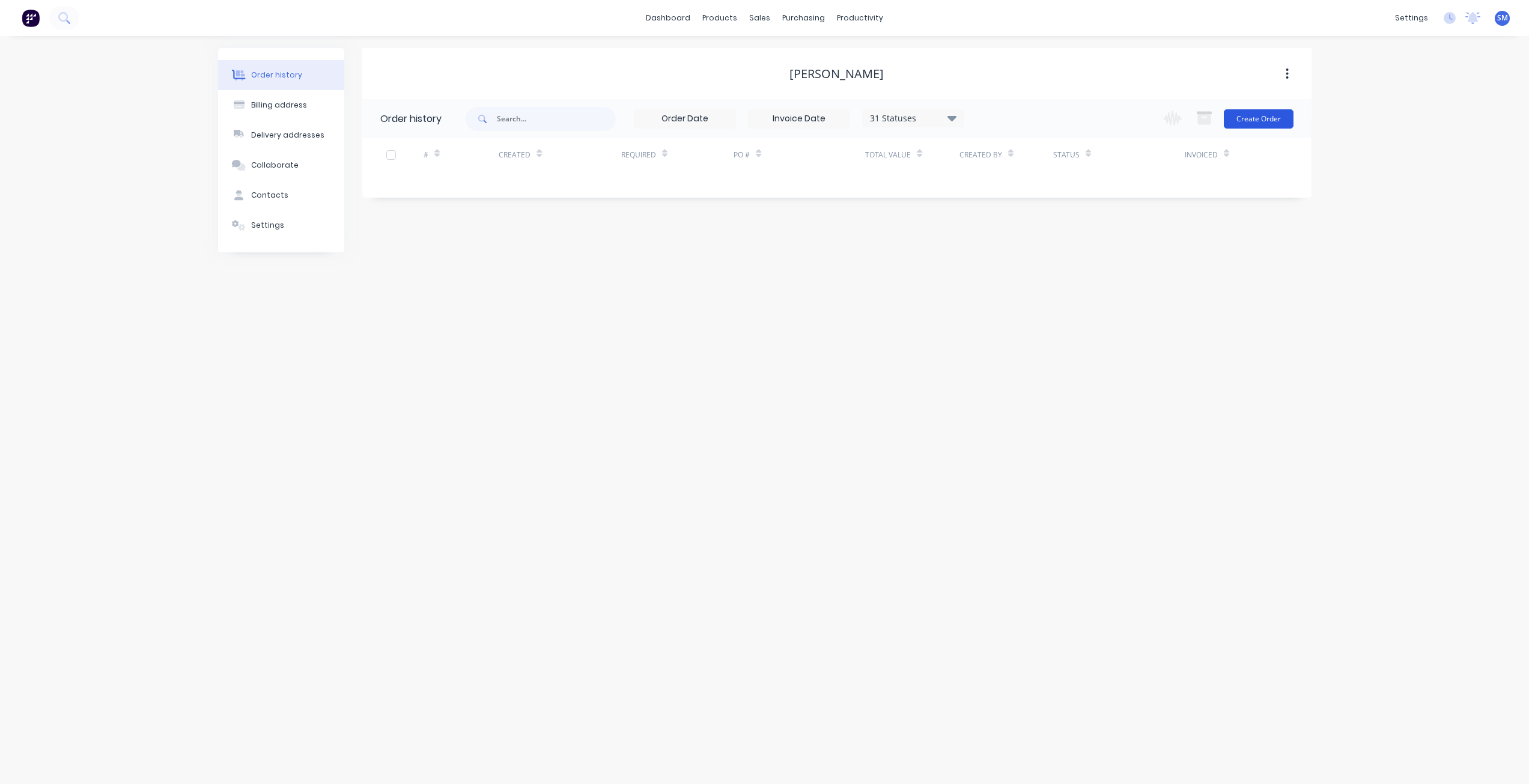
click at [1252, 119] on button "Create Order" at bounding box center [1258, 119] width 70 height 19
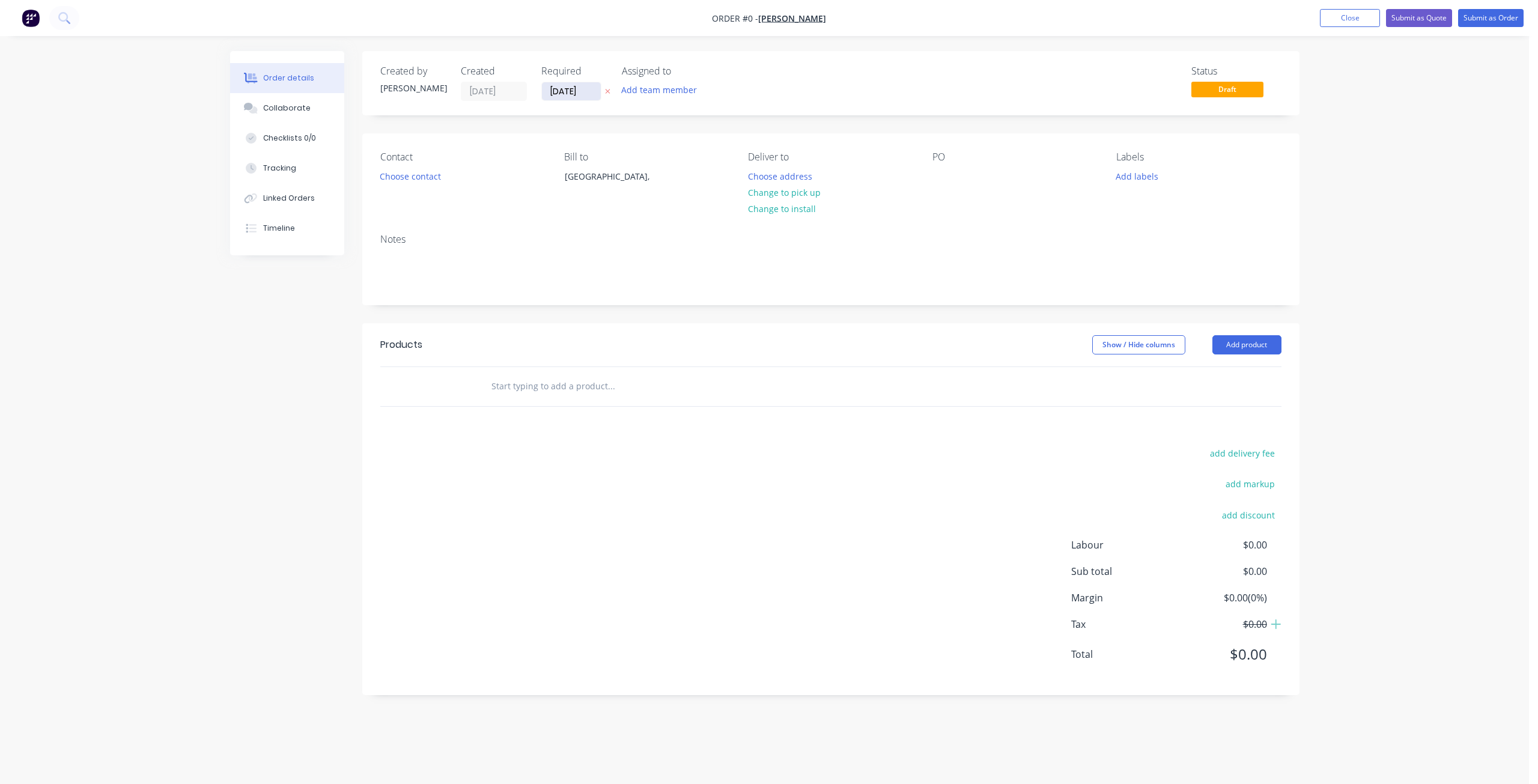
click at [563, 90] on input "[DATE]" at bounding box center [571, 91] width 59 height 18
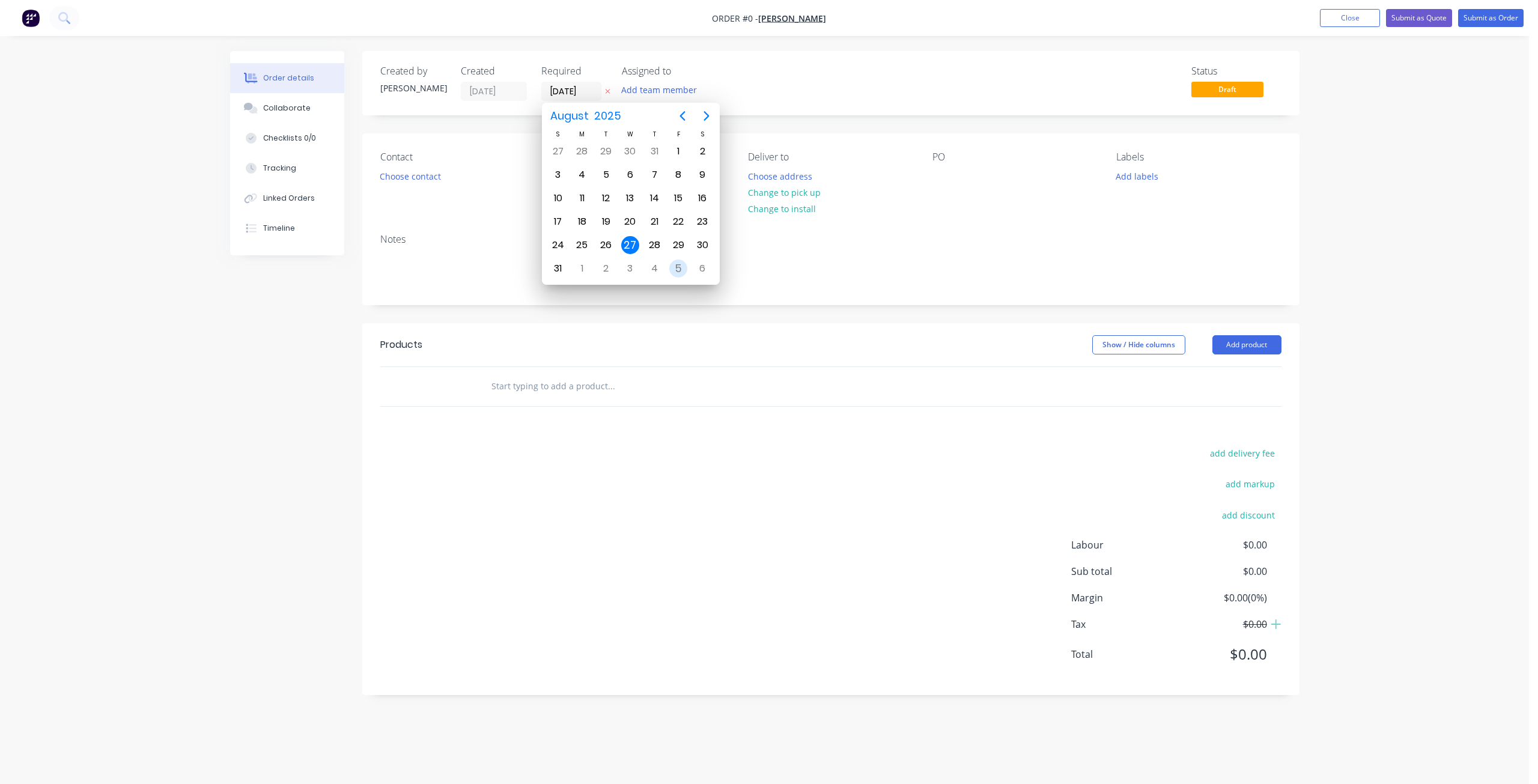
click at [683, 271] on div "5" at bounding box center [678, 268] width 18 height 18
type input "[DATE]"
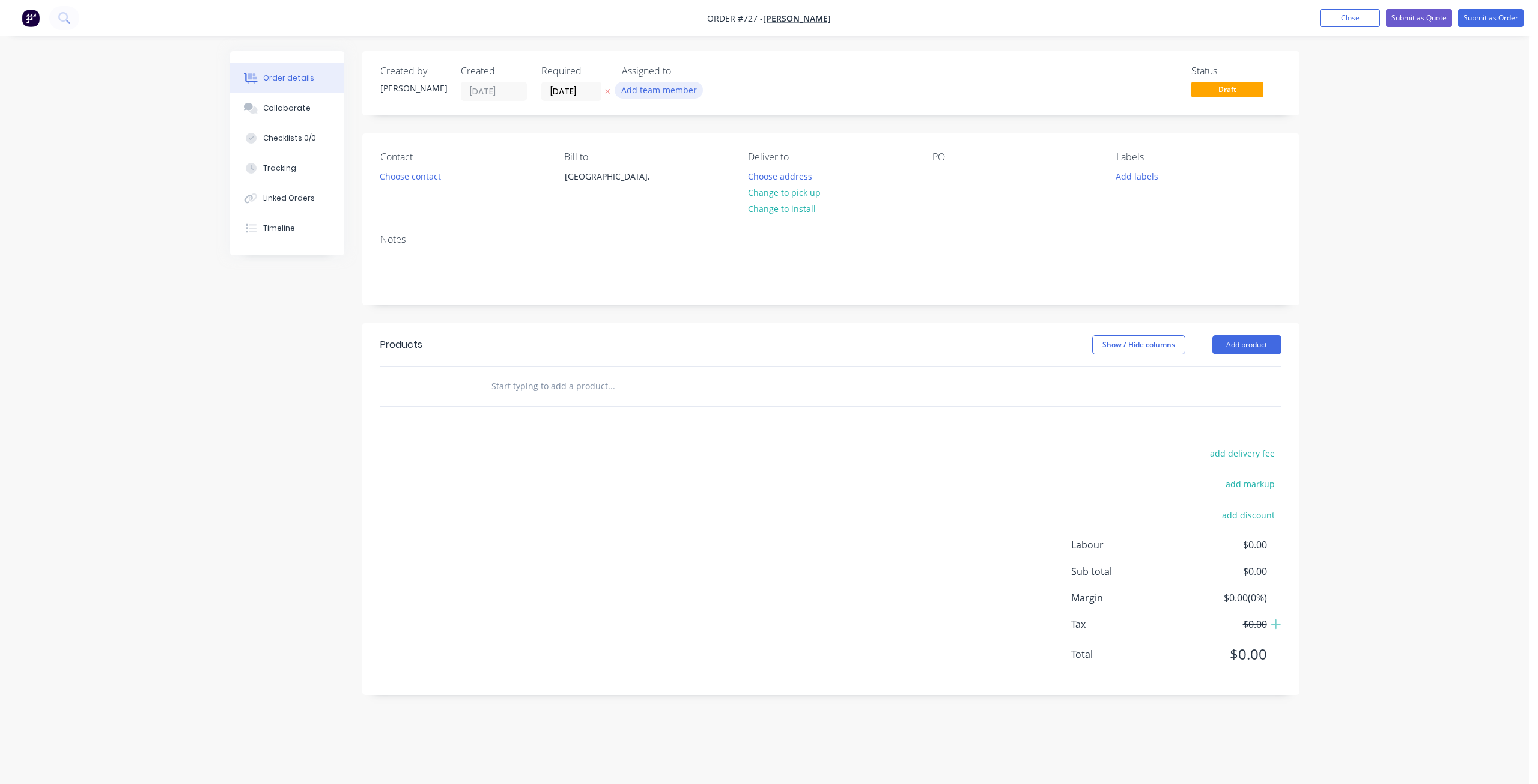
click at [663, 97] on button "Add team member" at bounding box center [659, 89] width 89 height 16
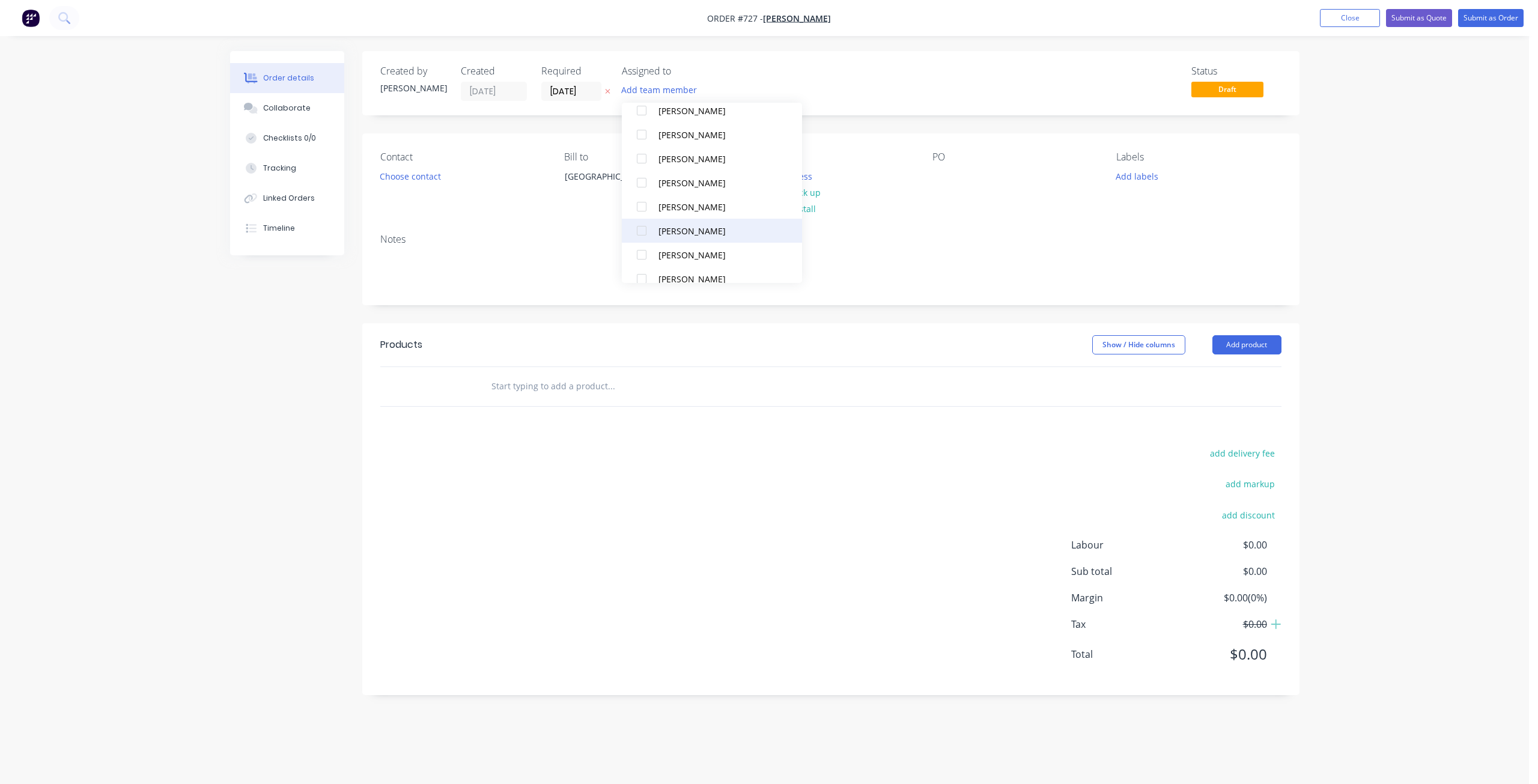
scroll to position [120, 0]
click at [1120, 171] on button "Add labels" at bounding box center [1137, 175] width 55 height 16
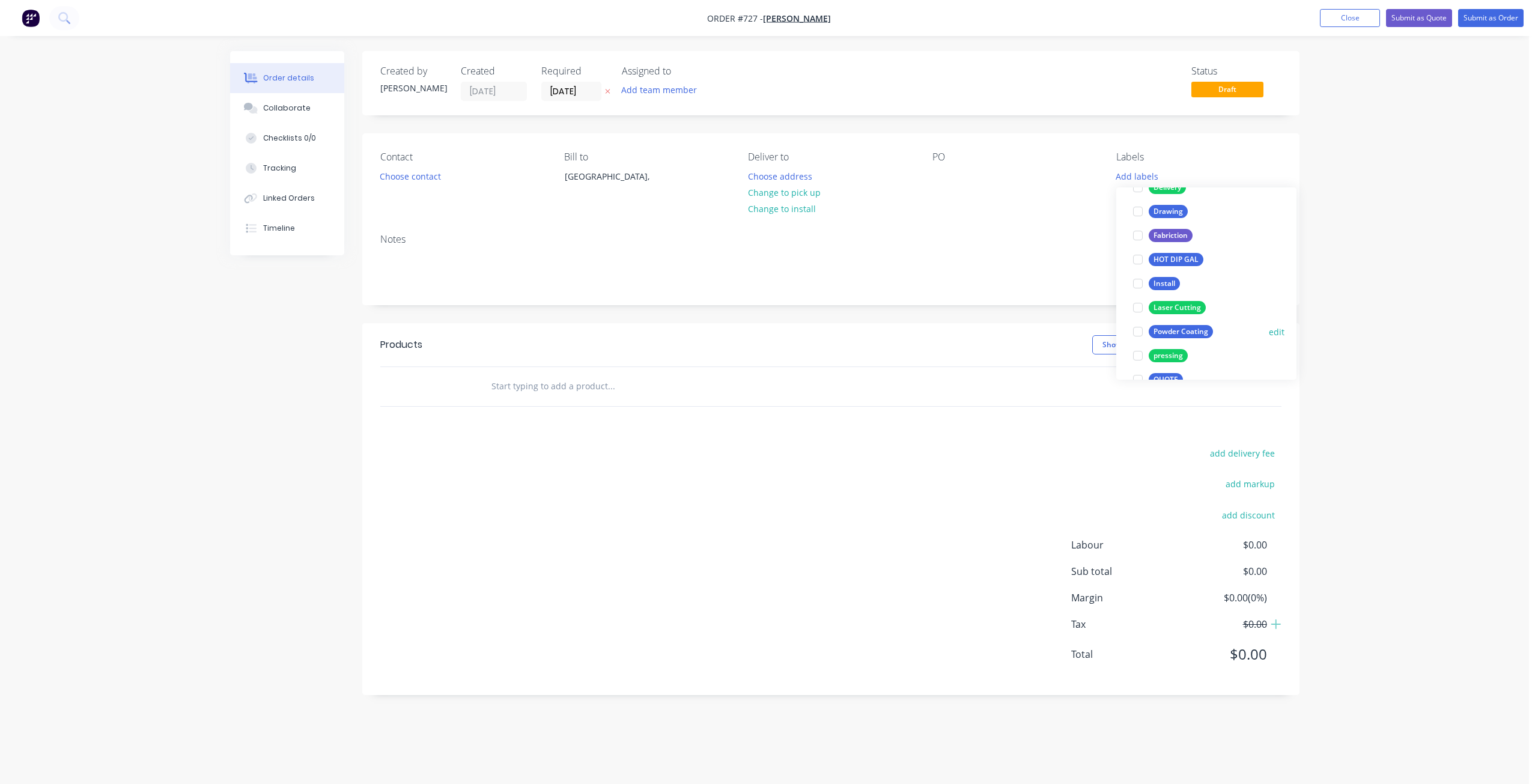
click at [1137, 336] on div at bounding box center [1138, 331] width 24 height 24
click at [1136, 299] on div at bounding box center [1138, 301] width 24 height 24
click at [938, 171] on div at bounding box center [942, 176] width 19 height 17
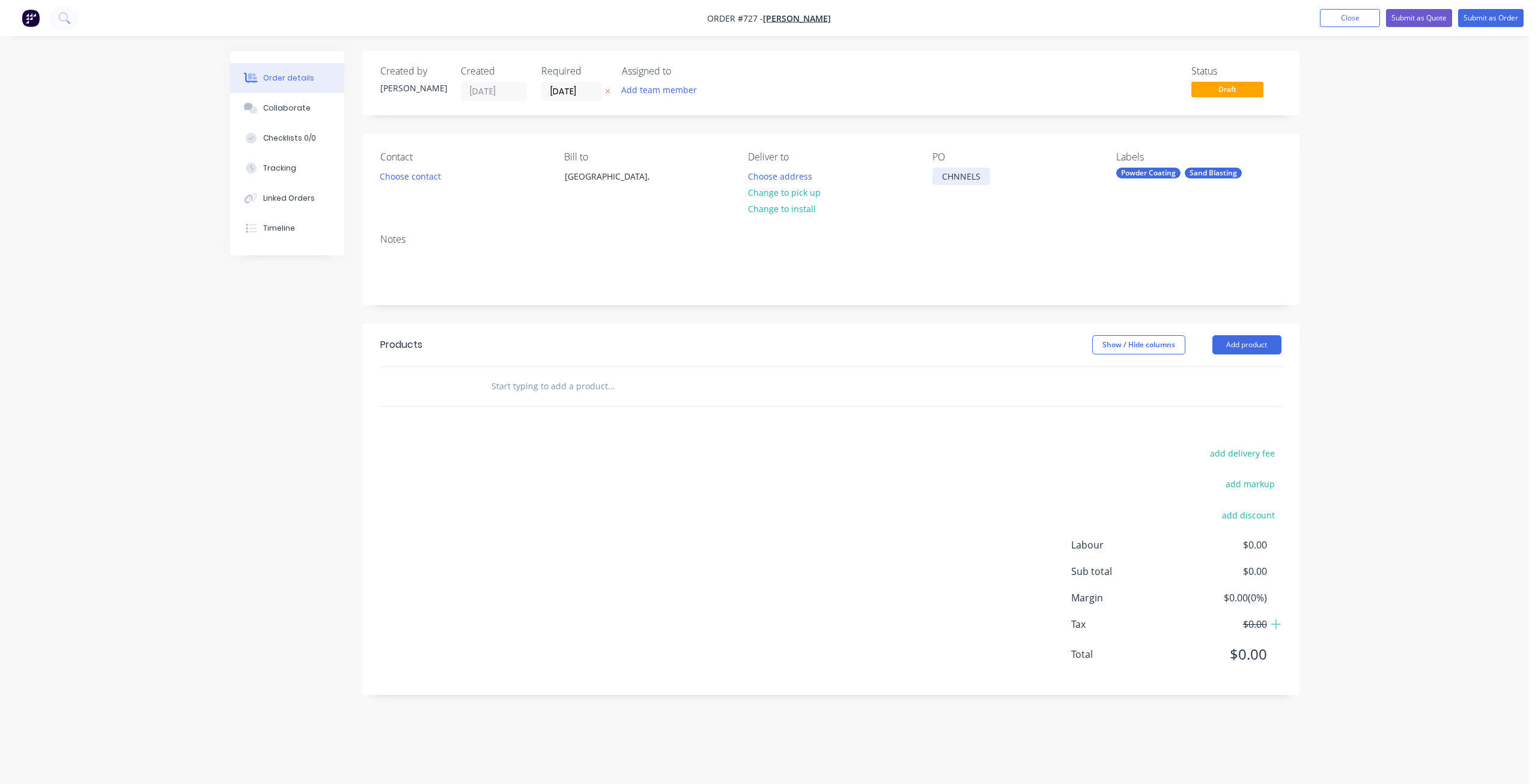
click at [956, 175] on div "CHNNELS" at bounding box center [961, 176] width 57 height 17
click at [992, 177] on div "CHANNELS" at bounding box center [963, 176] width 63 height 17
click at [793, 190] on button "Change to pick up" at bounding box center [784, 192] width 85 height 16
click at [423, 176] on button "Choose contact" at bounding box center [409, 175] width 74 height 16
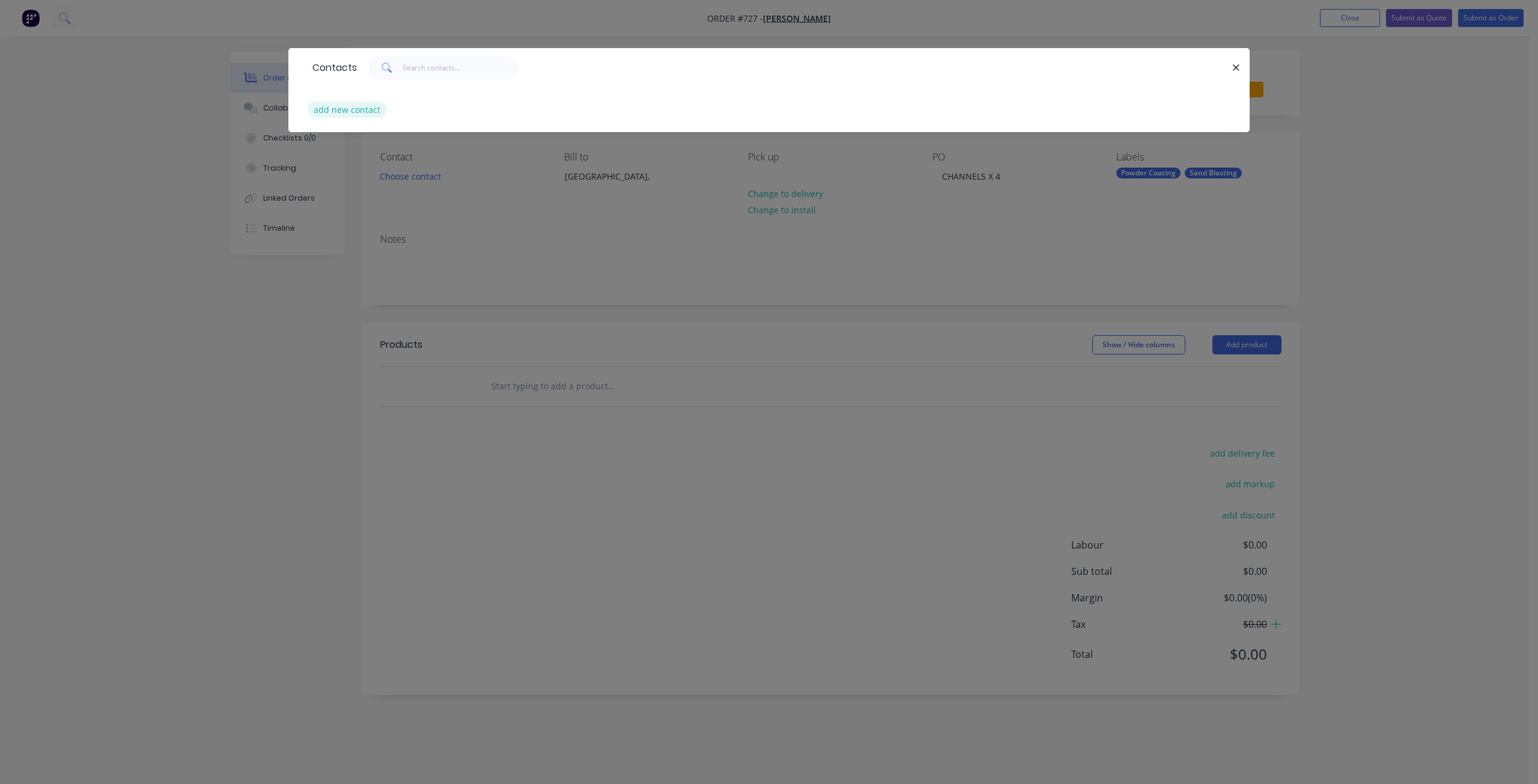
click at [347, 111] on button "add new contact" at bounding box center [347, 109] width 80 height 16
select select "AU"
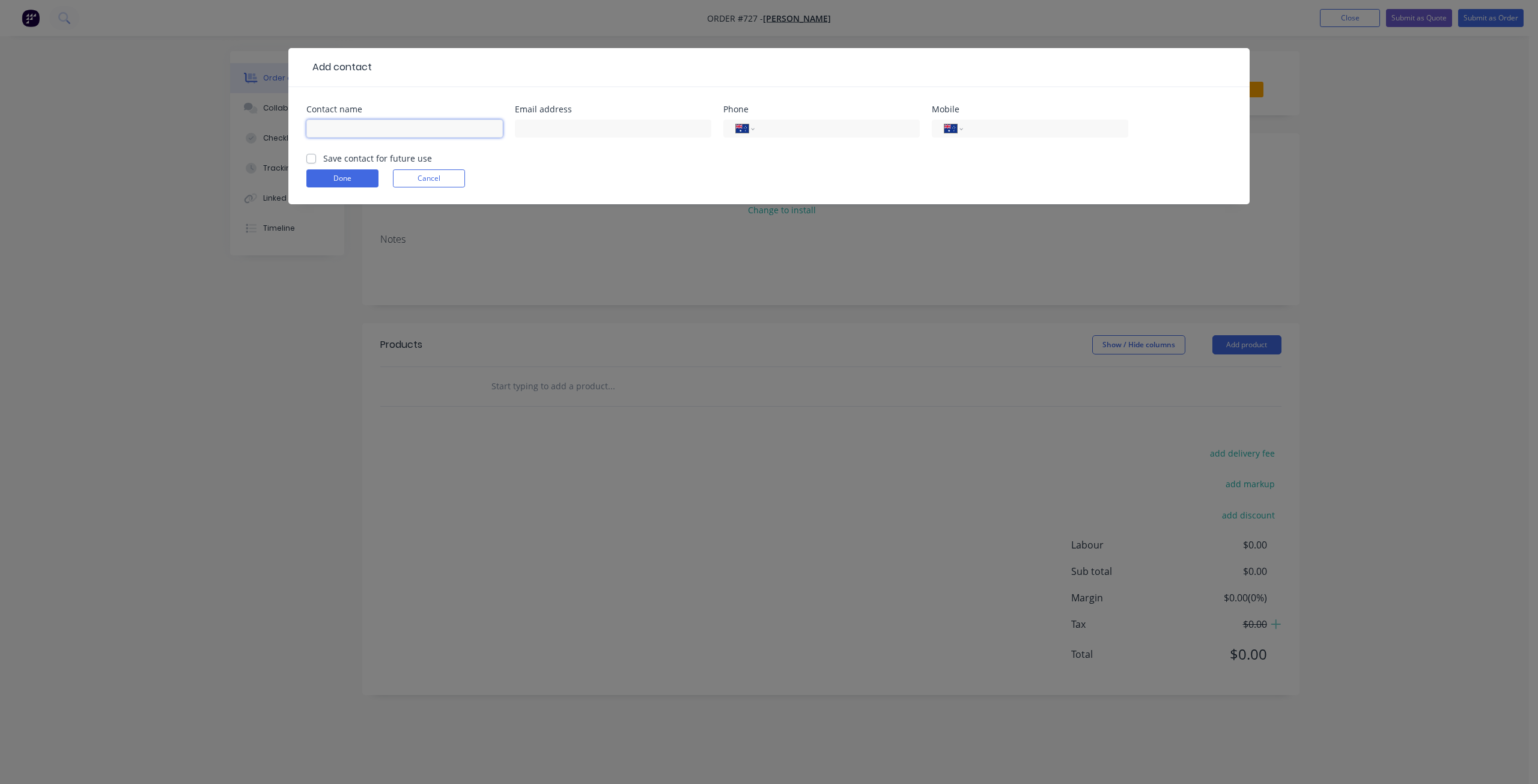
click at [345, 126] on input "text" at bounding box center [405, 129] width 196 height 18
type input "[PERSON_NAME]"
click at [802, 127] on input "tel" at bounding box center [835, 129] width 144 height 14
click at [803, 126] on input "[PHONE_NUMBER]" at bounding box center [835, 129] width 144 height 14
click at [800, 128] on input "[PHONE_NUMBER]" at bounding box center [835, 129] width 144 height 14
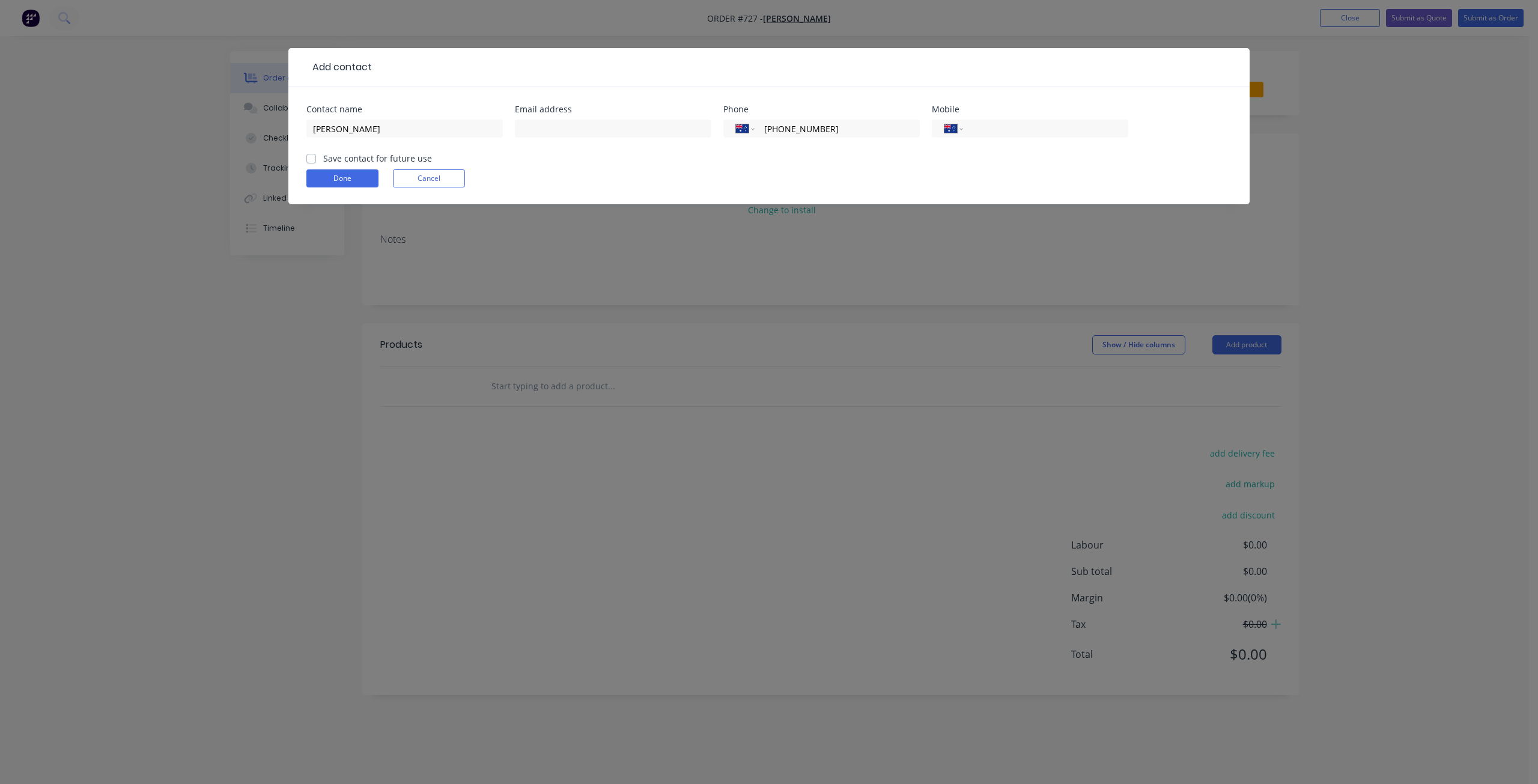
type input "[PHONE_NUMBER]"
click at [812, 158] on form "Contact name [PERSON_NAME] Email address Phone International [GEOGRAPHIC_DATA] …" at bounding box center [769, 154] width 925 height 99
click at [541, 128] on input "text" at bounding box center [613, 129] width 196 height 18
type input "[EMAIL_ADDRESS][DOMAIN_NAME]"
click at [311, 163] on div "Save contact for future use" at bounding box center [369, 158] width 126 height 12
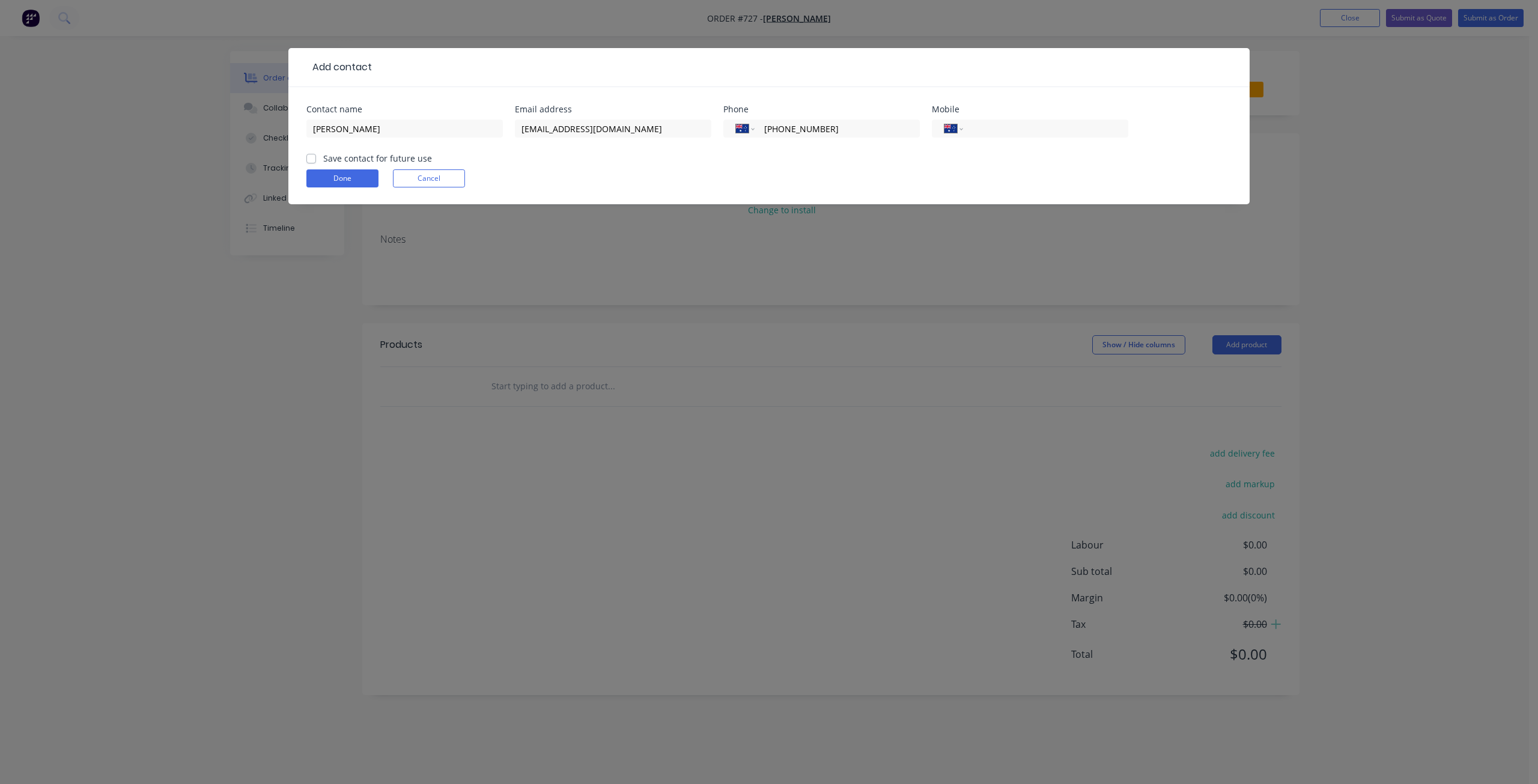
click at [323, 158] on label "Save contact for future use" at bounding box center [377, 158] width 109 height 12
click at [310, 158] on input "Save contact for future use" at bounding box center [311, 158] width 10 height 12
checkbox input "true"
click at [337, 183] on button "Done" at bounding box center [342, 178] width 72 height 18
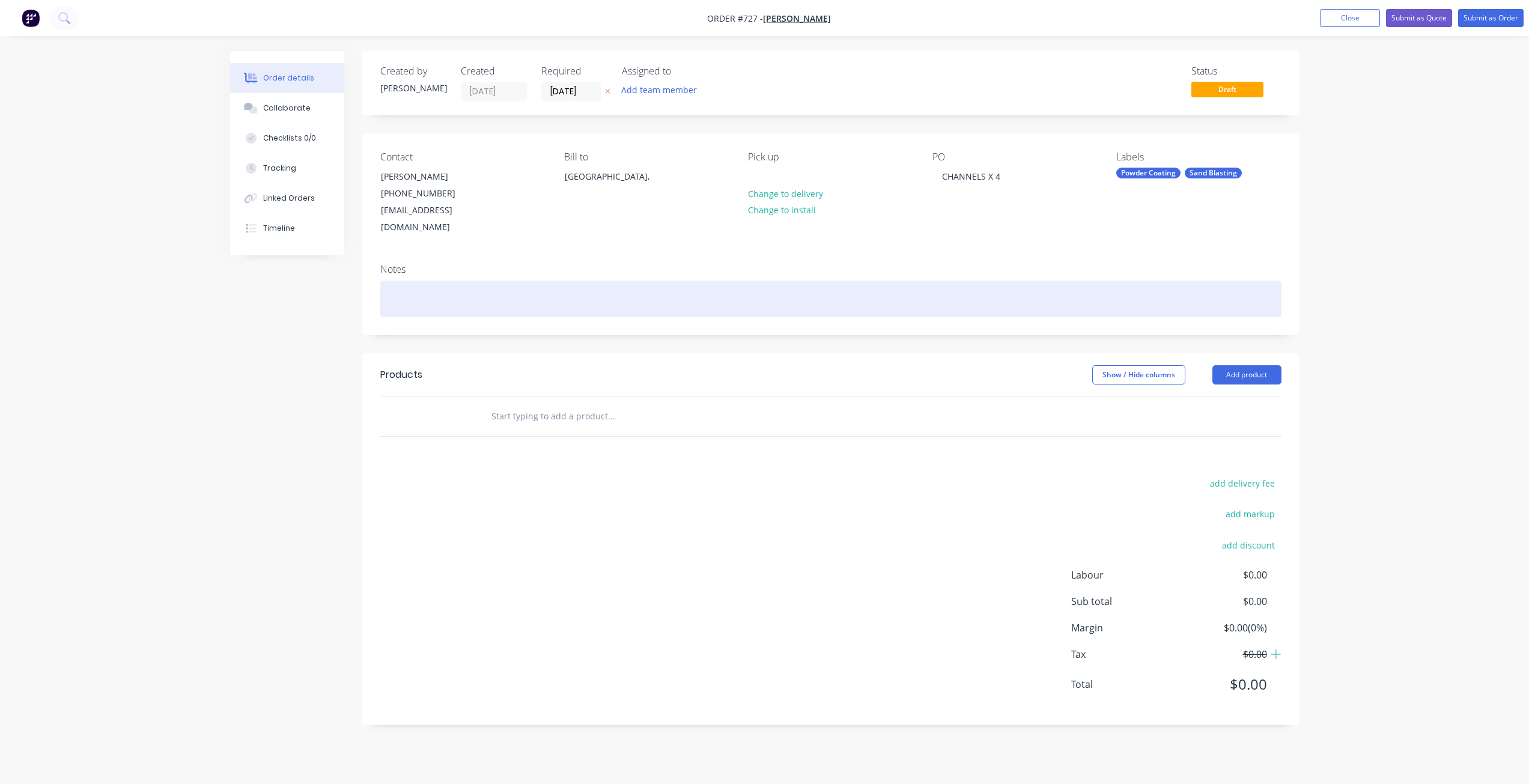
click at [404, 281] on div at bounding box center [831, 299] width 901 height 37
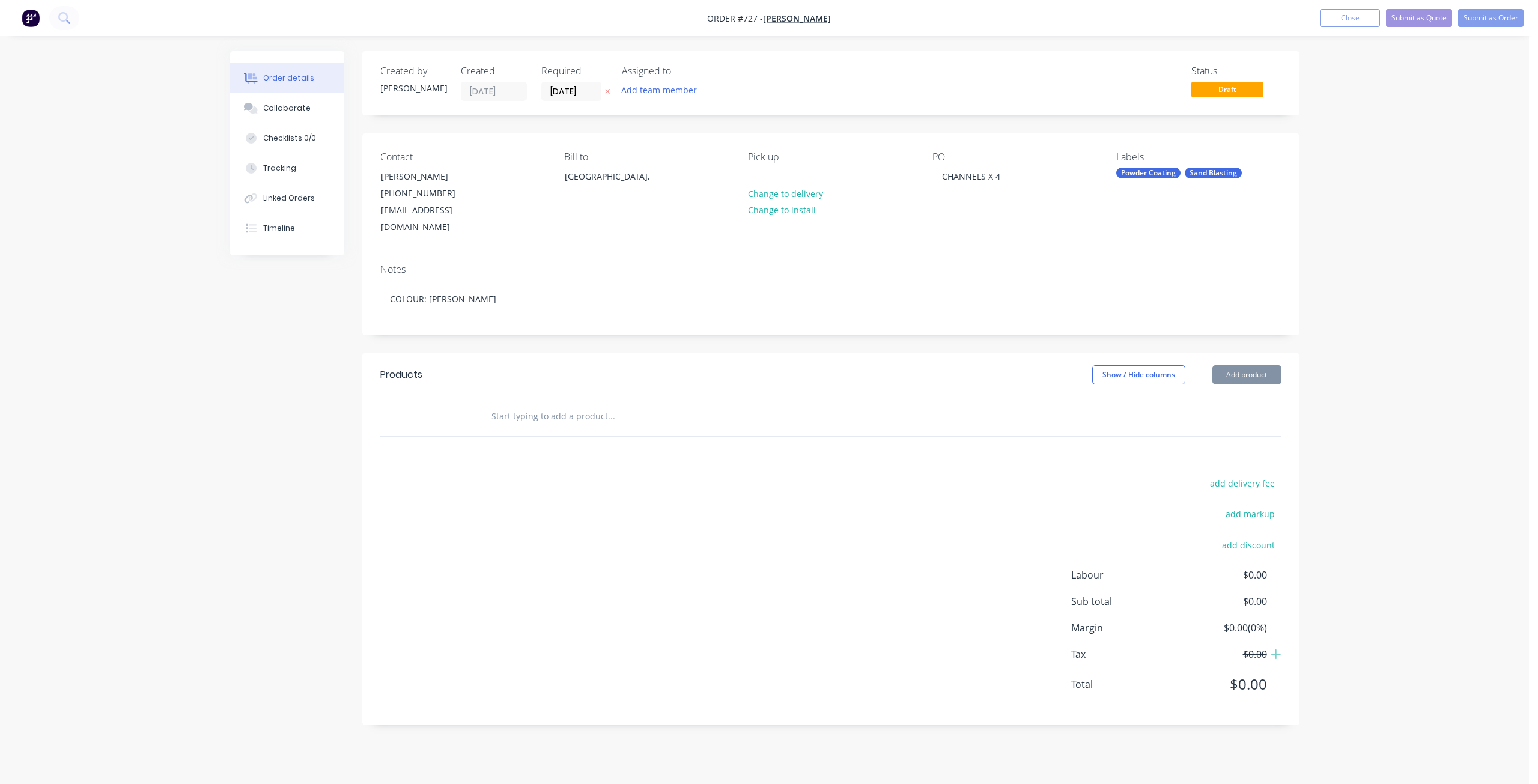
click at [501, 404] on input "text" at bounding box center [611, 416] width 240 height 24
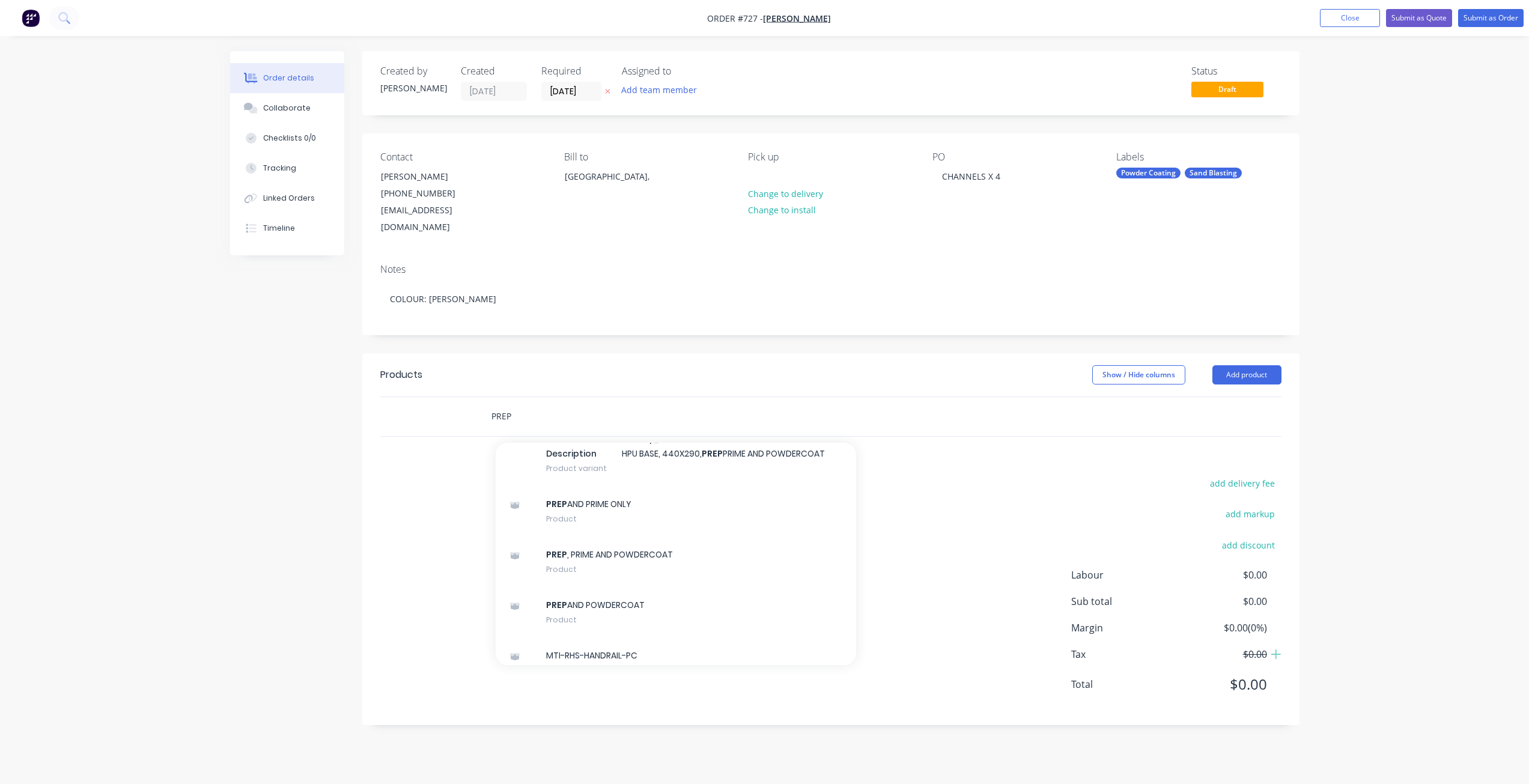
scroll to position [1081, 0]
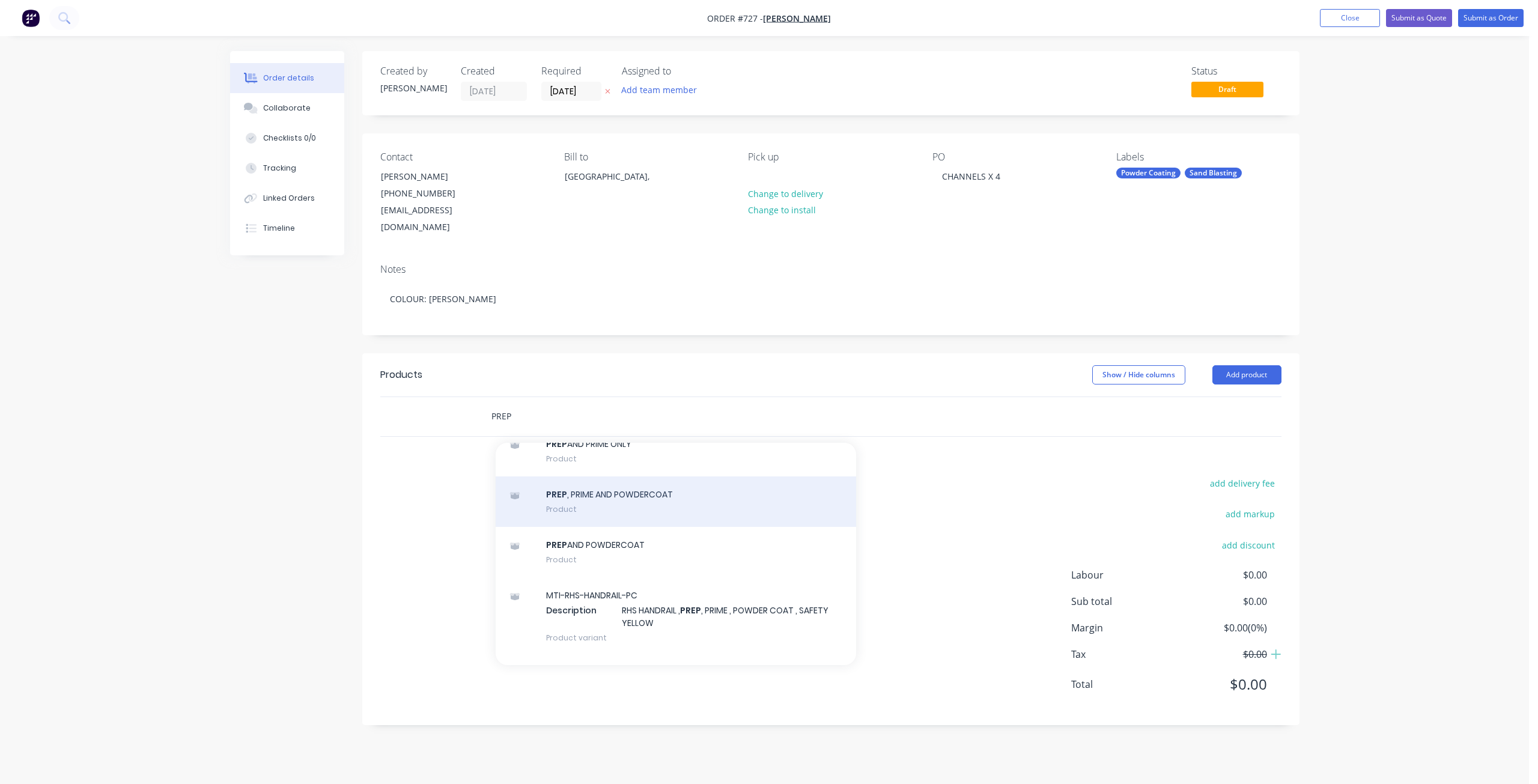
type input "PREP"
click at [584, 488] on div "PREP , PRIME AND POWDERCOAT Product" at bounding box center [676, 501] width 360 height 50
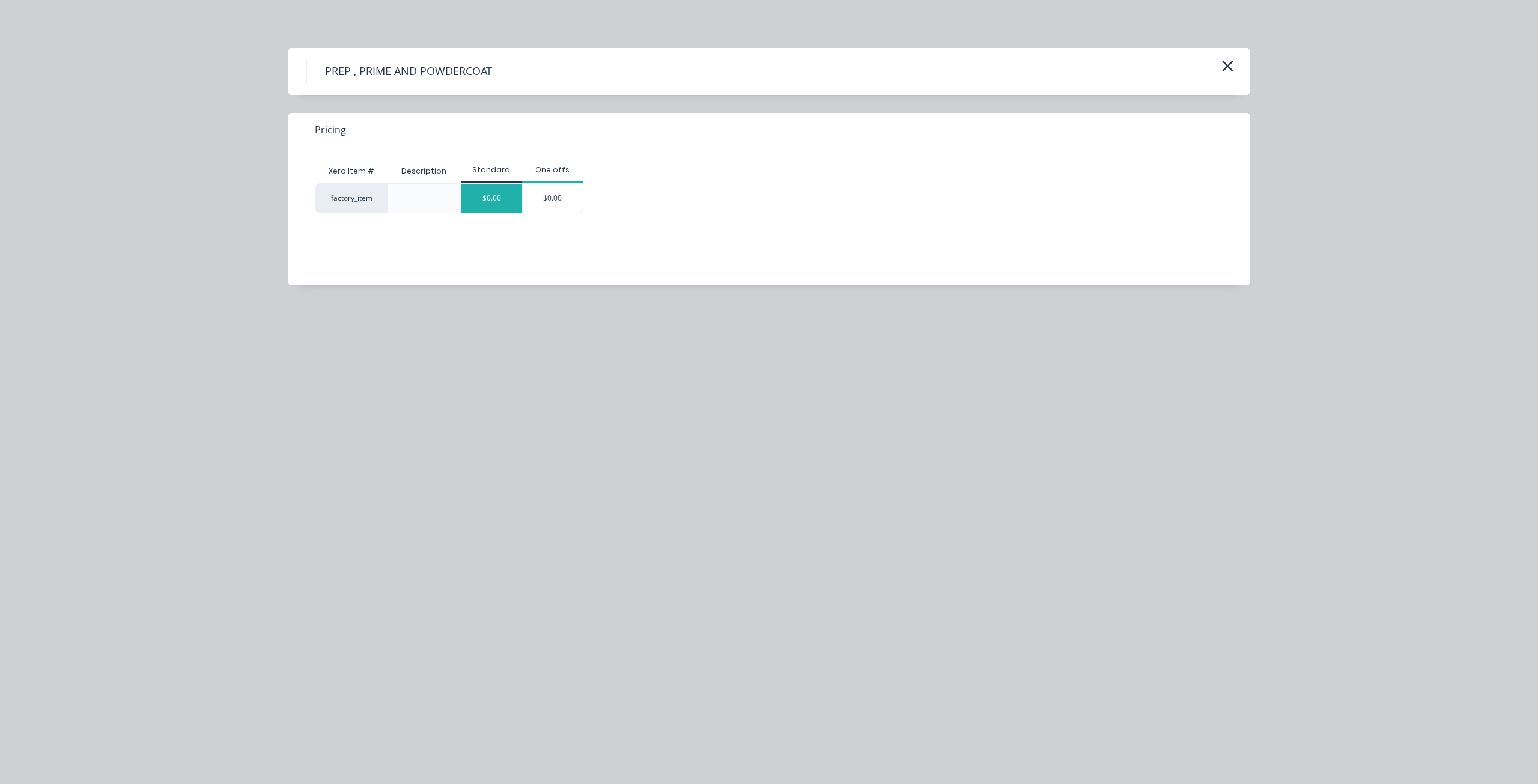
click at [481, 196] on div "$0.00" at bounding box center [492, 198] width 61 height 29
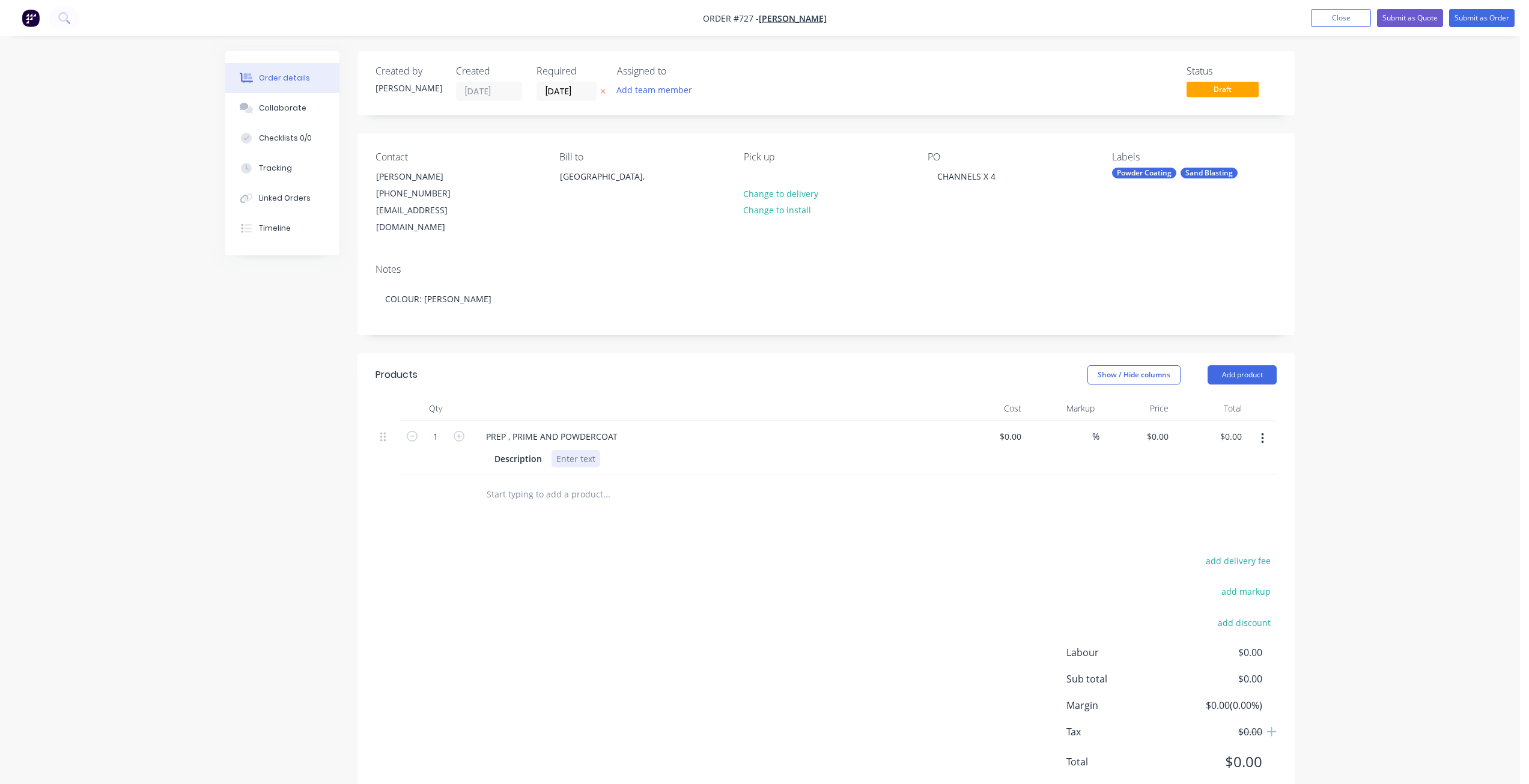
drag, startPoint x: 559, startPoint y: 444, endPoint x: 572, endPoint y: 447, distance: 13.3
click at [561, 450] on div at bounding box center [575, 458] width 48 height 17
click at [1469, 12] on button "Submit as Order" at bounding box center [1481, 18] width 66 height 18
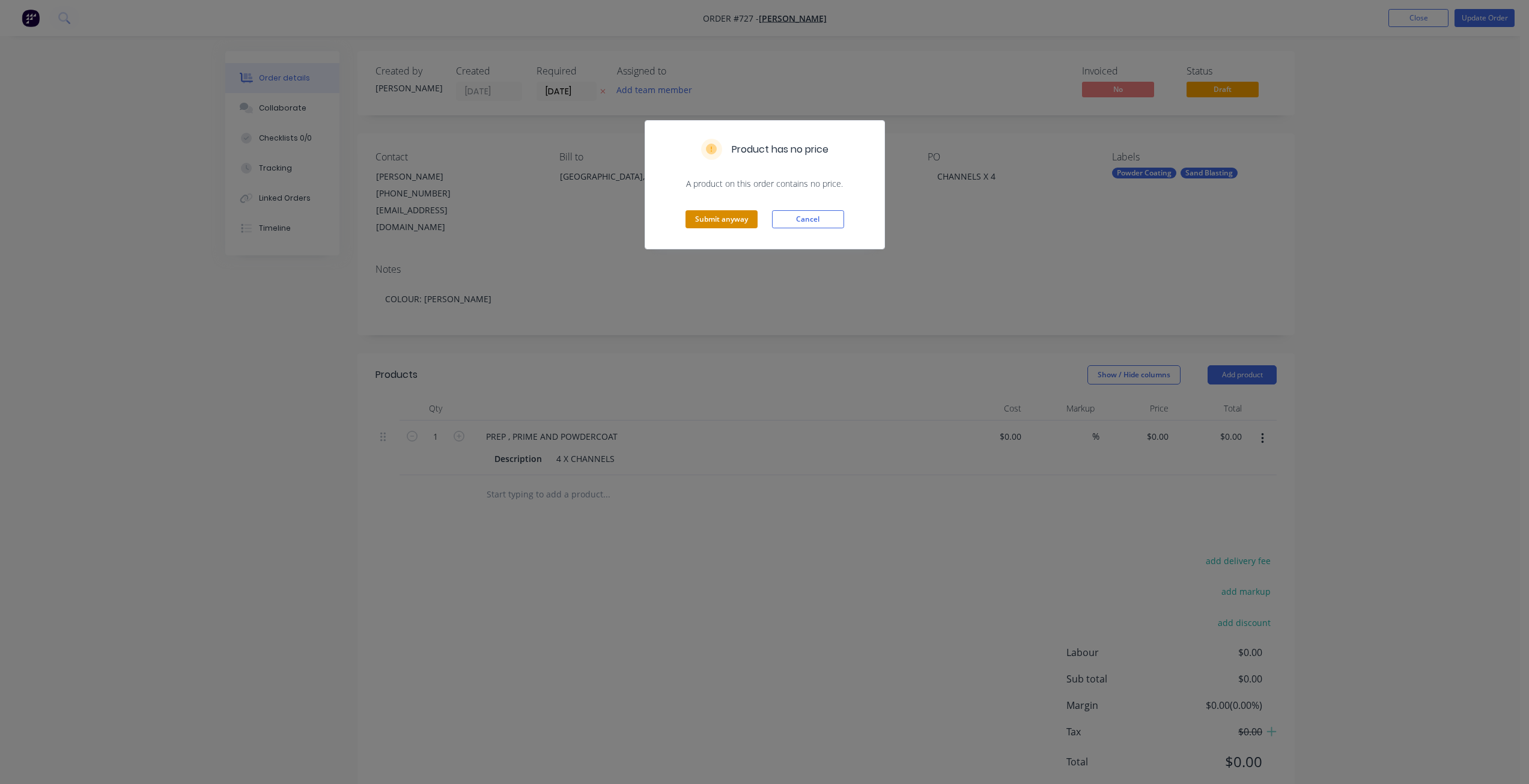
click at [707, 218] on button "Submit anyway" at bounding box center [721, 219] width 72 height 18
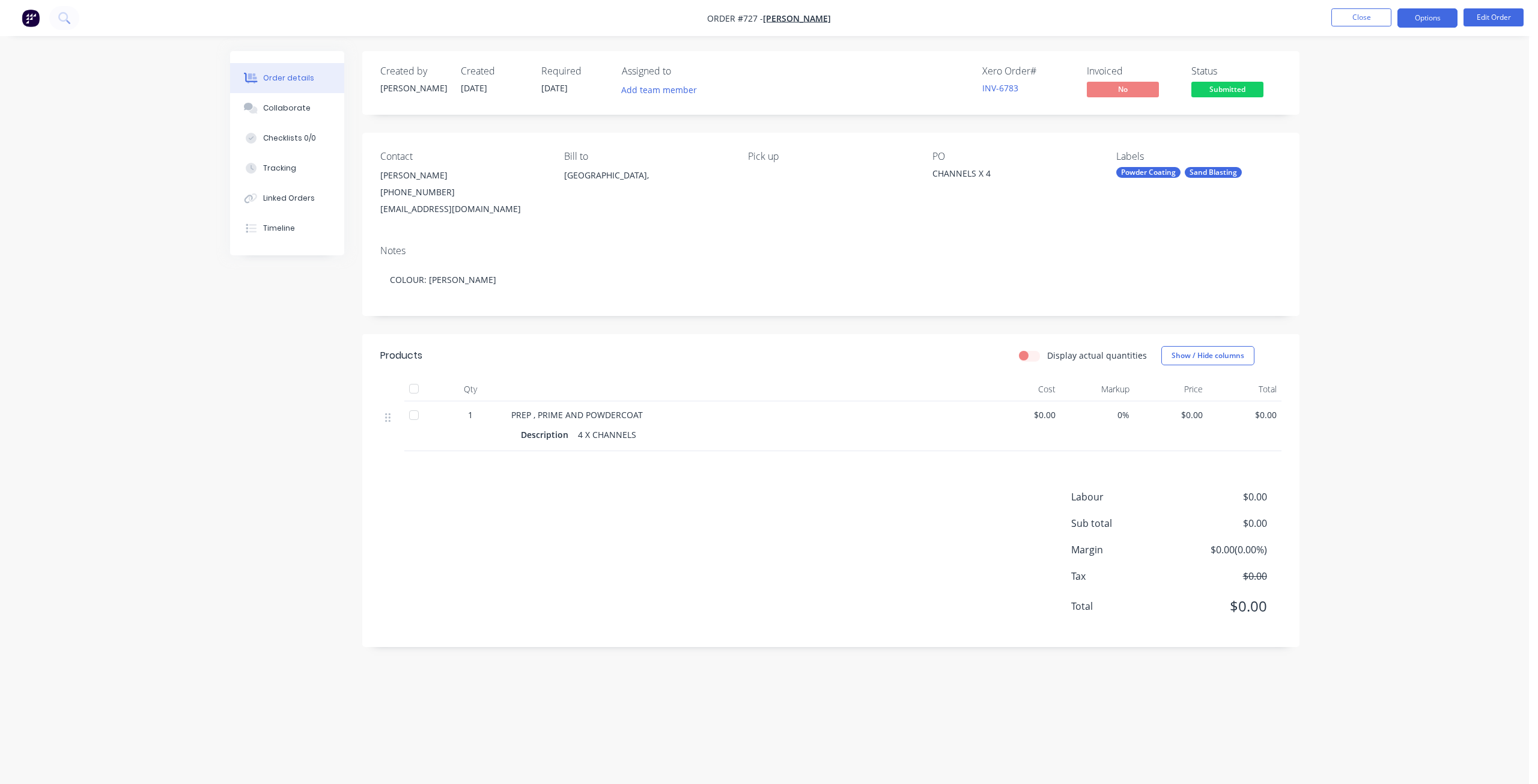
click at [1425, 24] on button "Options" at bounding box center [1427, 18] width 60 height 19
click at [1359, 140] on div "Work Order" at bounding box center [1391, 144] width 111 height 17
click at [1355, 121] on div "Without pricing" at bounding box center [1391, 120] width 111 height 17
click at [276, 107] on div "Collaborate" at bounding box center [286, 109] width 48 height 11
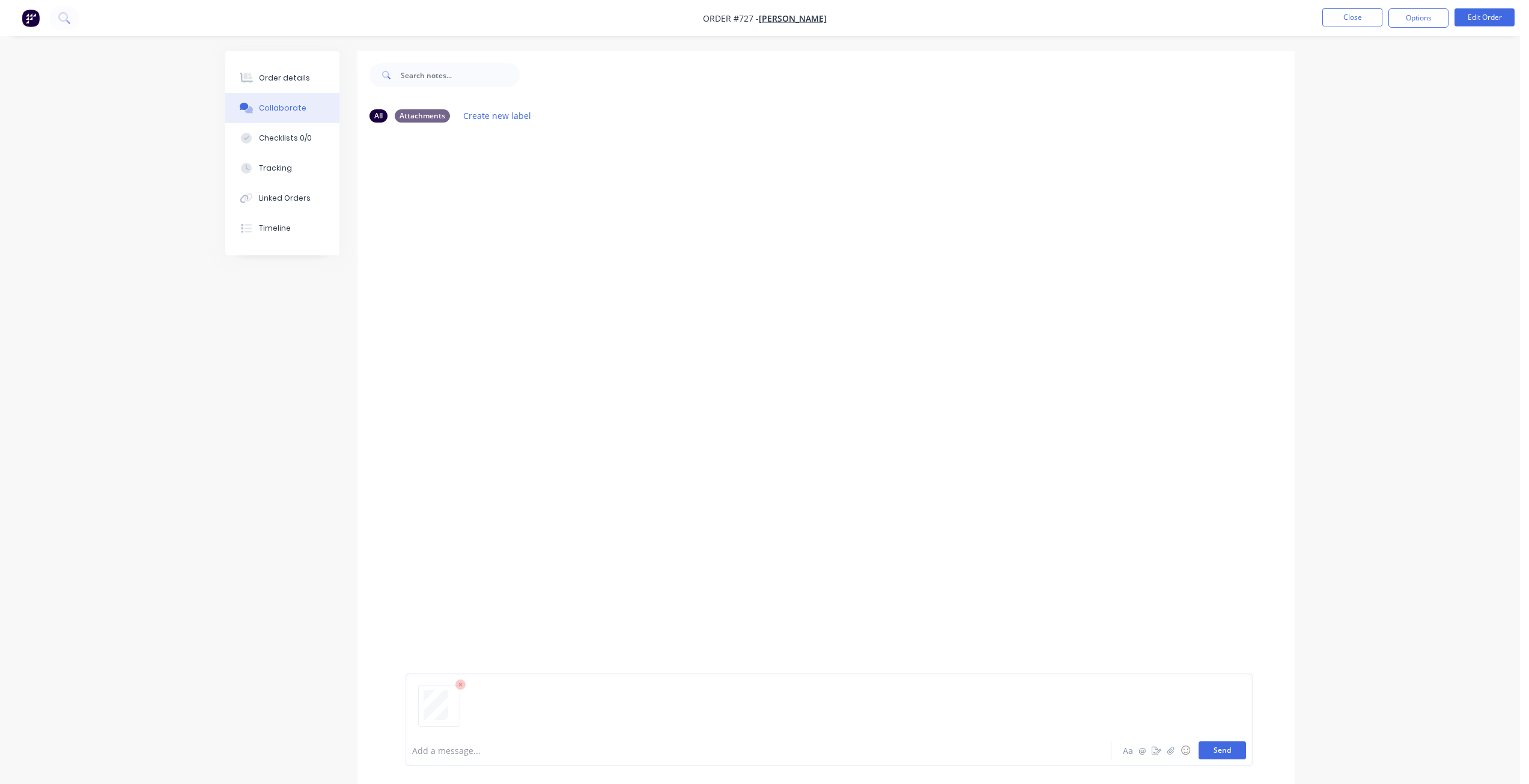
click at [1212, 749] on button "Send" at bounding box center [1222, 750] width 48 height 18
click at [1360, 15] on button "Close" at bounding box center [1352, 17] width 60 height 18
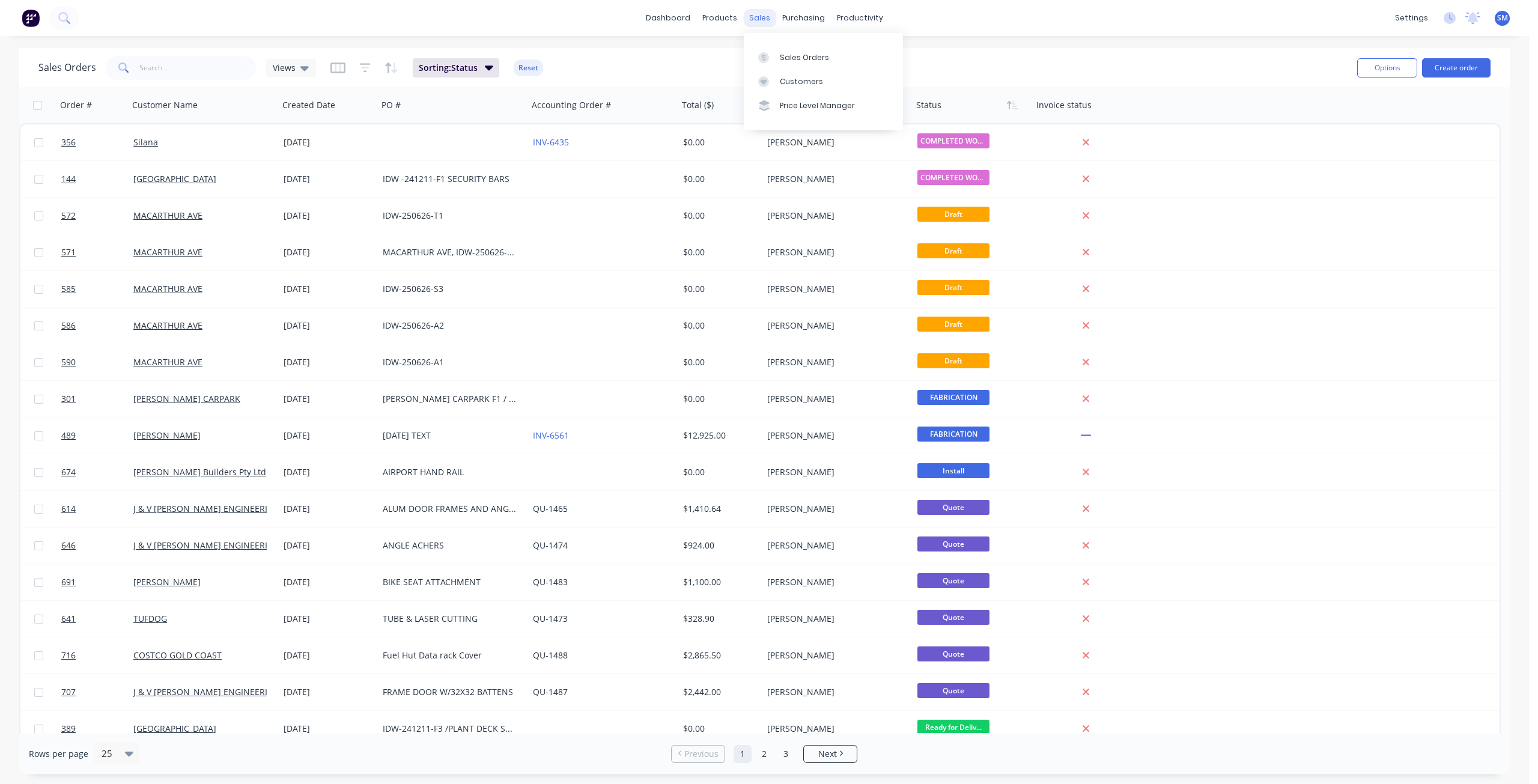
click at [753, 16] on div "sales" at bounding box center [759, 18] width 33 height 18
click at [788, 79] on div "Customers" at bounding box center [801, 82] width 44 height 11
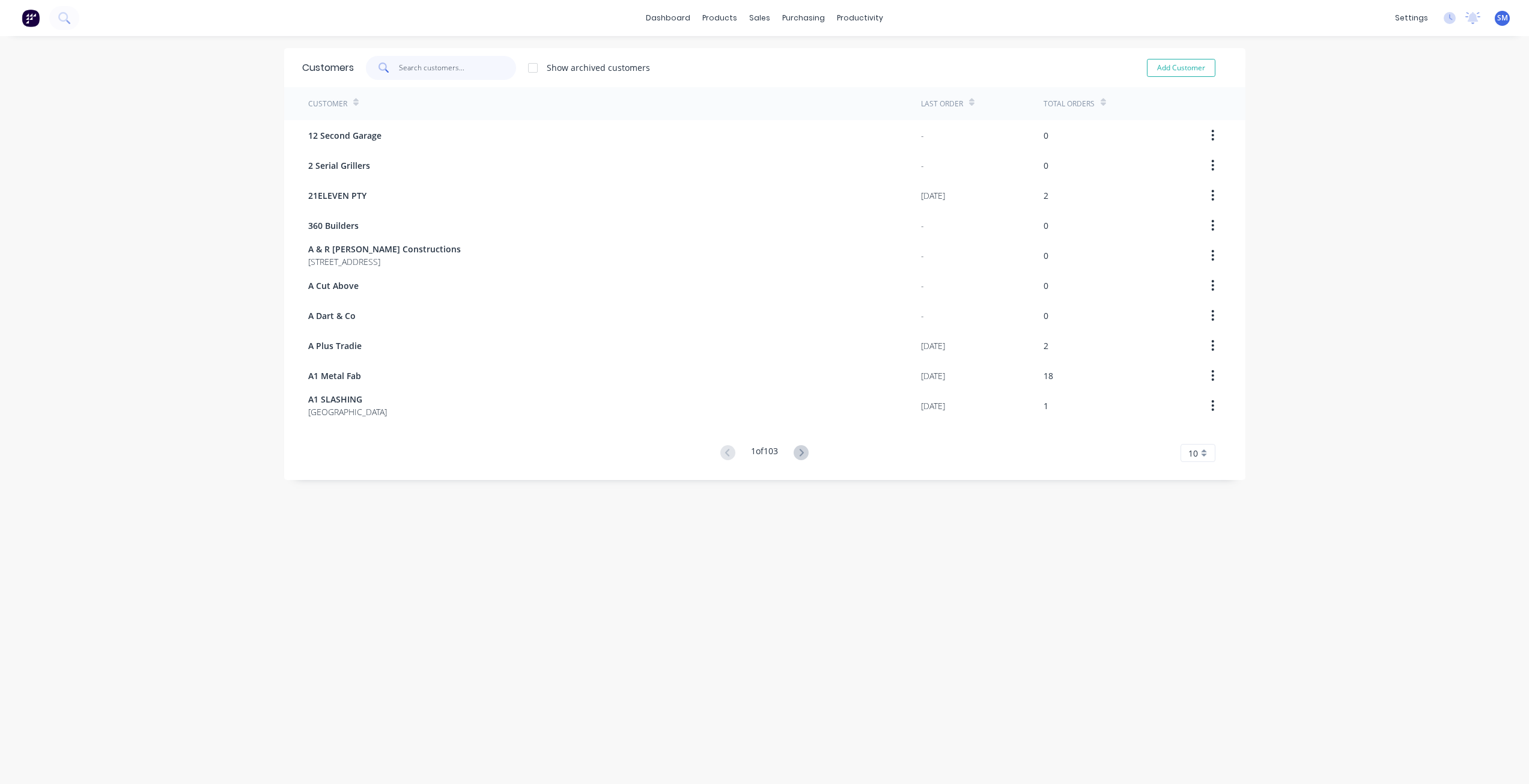
click at [399, 71] on input "text" at bounding box center [457, 68] width 117 height 24
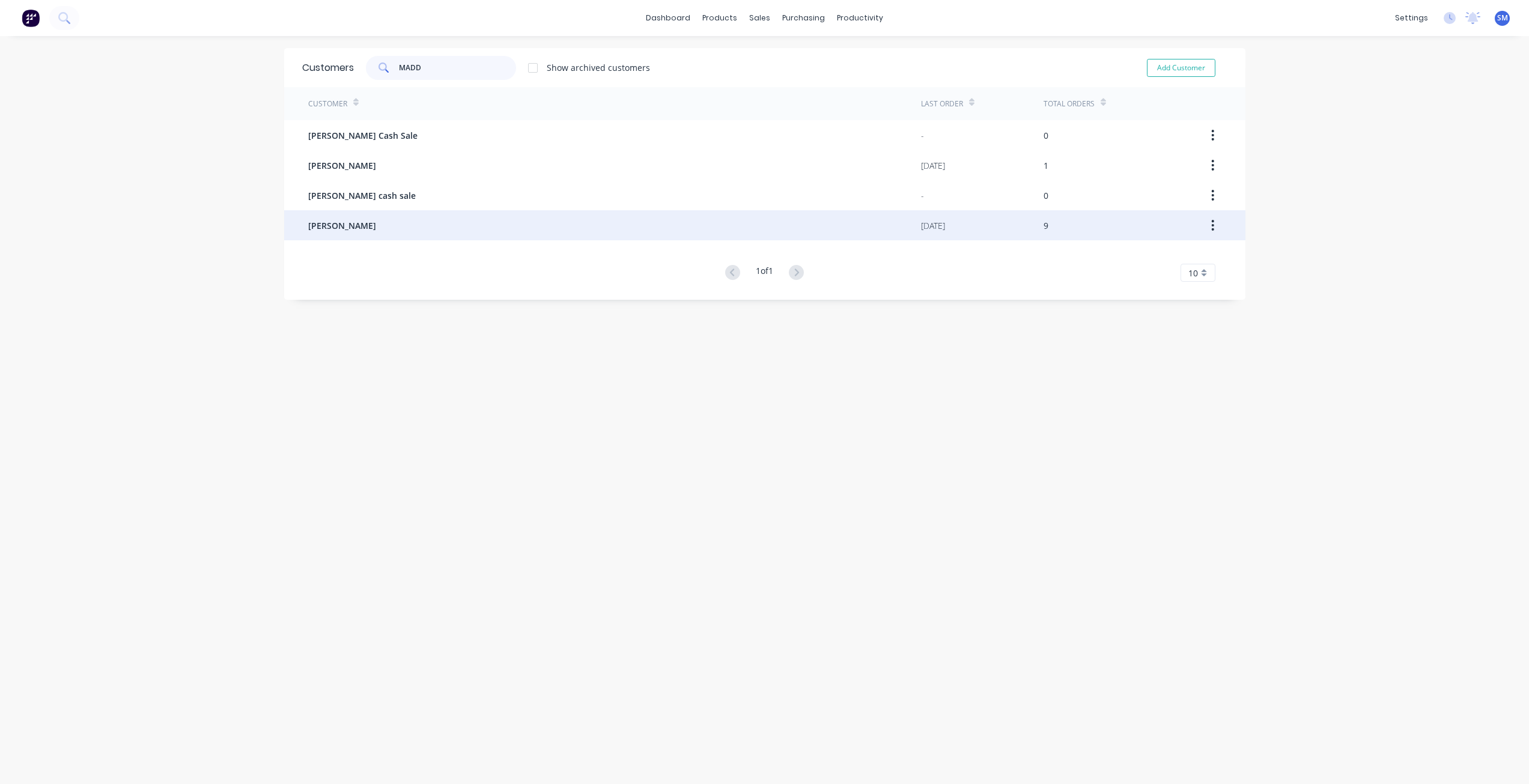
type input "MADD"
click at [324, 226] on span "[PERSON_NAME]" at bounding box center [342, 225] width 68 height 12
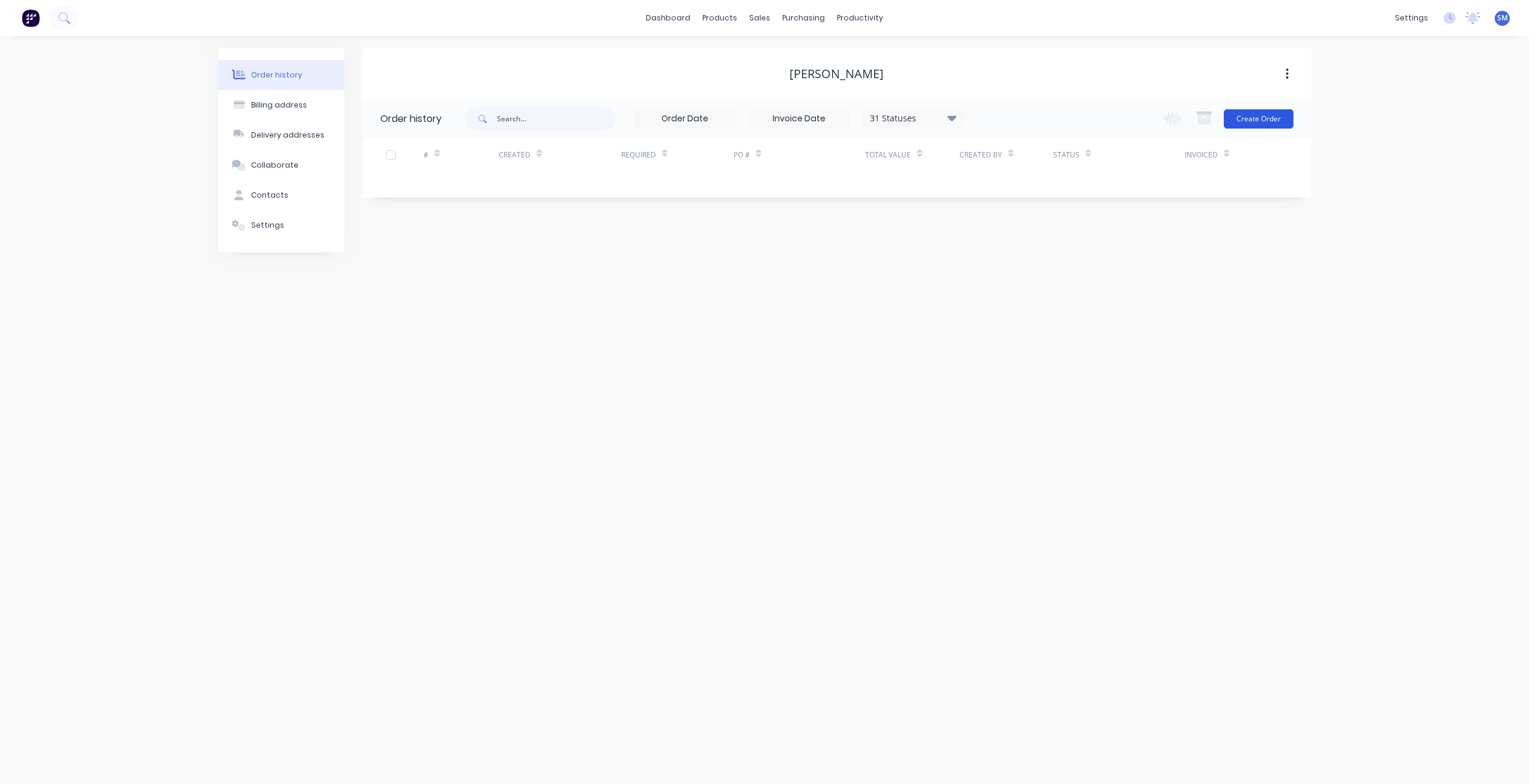
click at [1244, 117] on button "Create Order" at bounding box center [1258, 119] width 70 height 19
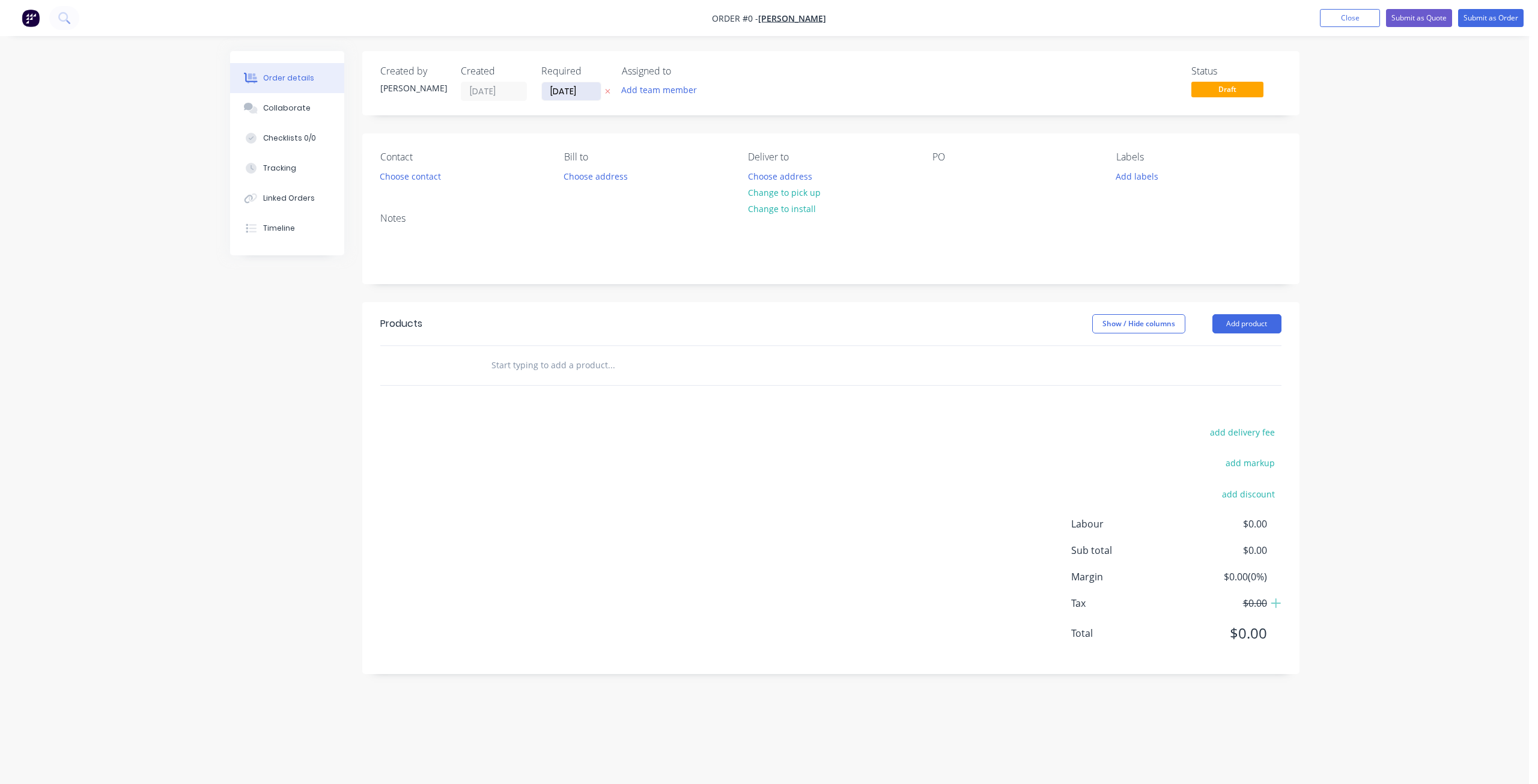
click at [565, 88] on input "[DATE]" at bounding box center [571, 91] width 59 height 18
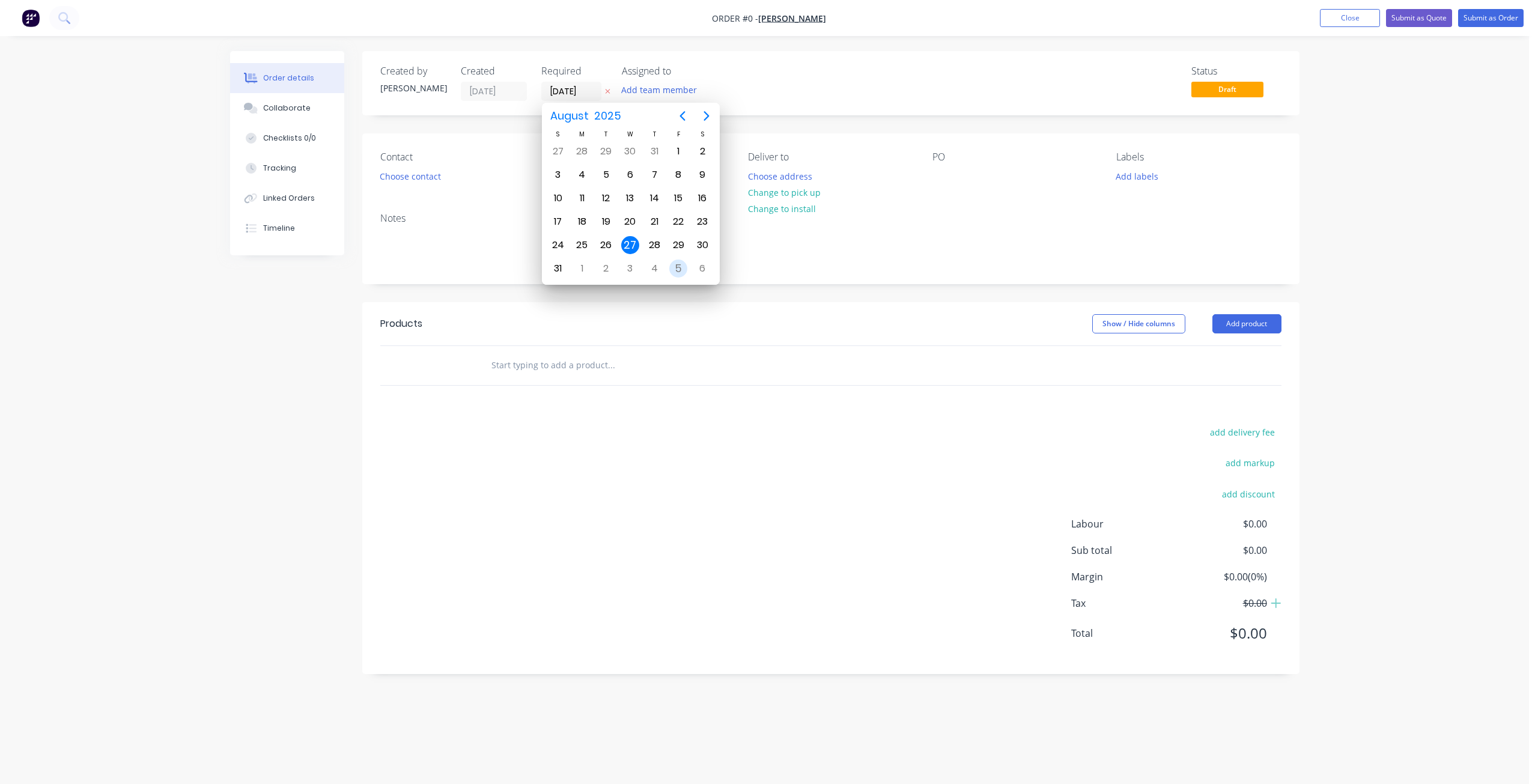
click at [667, 268] on div "5" at bounding box center [678, 268] width 24 height 23
type input "[DATE]"
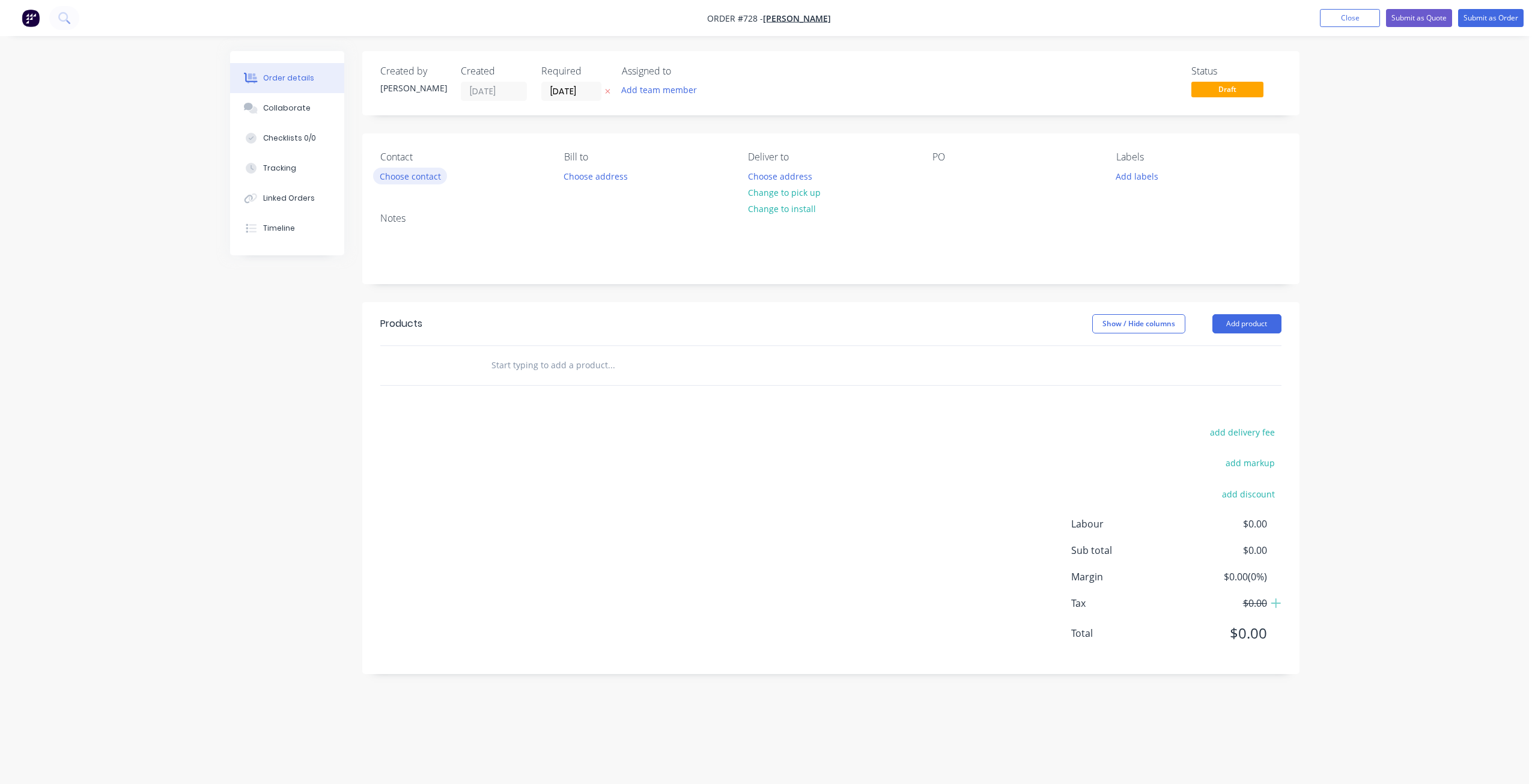
click at [423, 180] on button "Choose contact" at bounding box center [409, 175] width 74 height 16
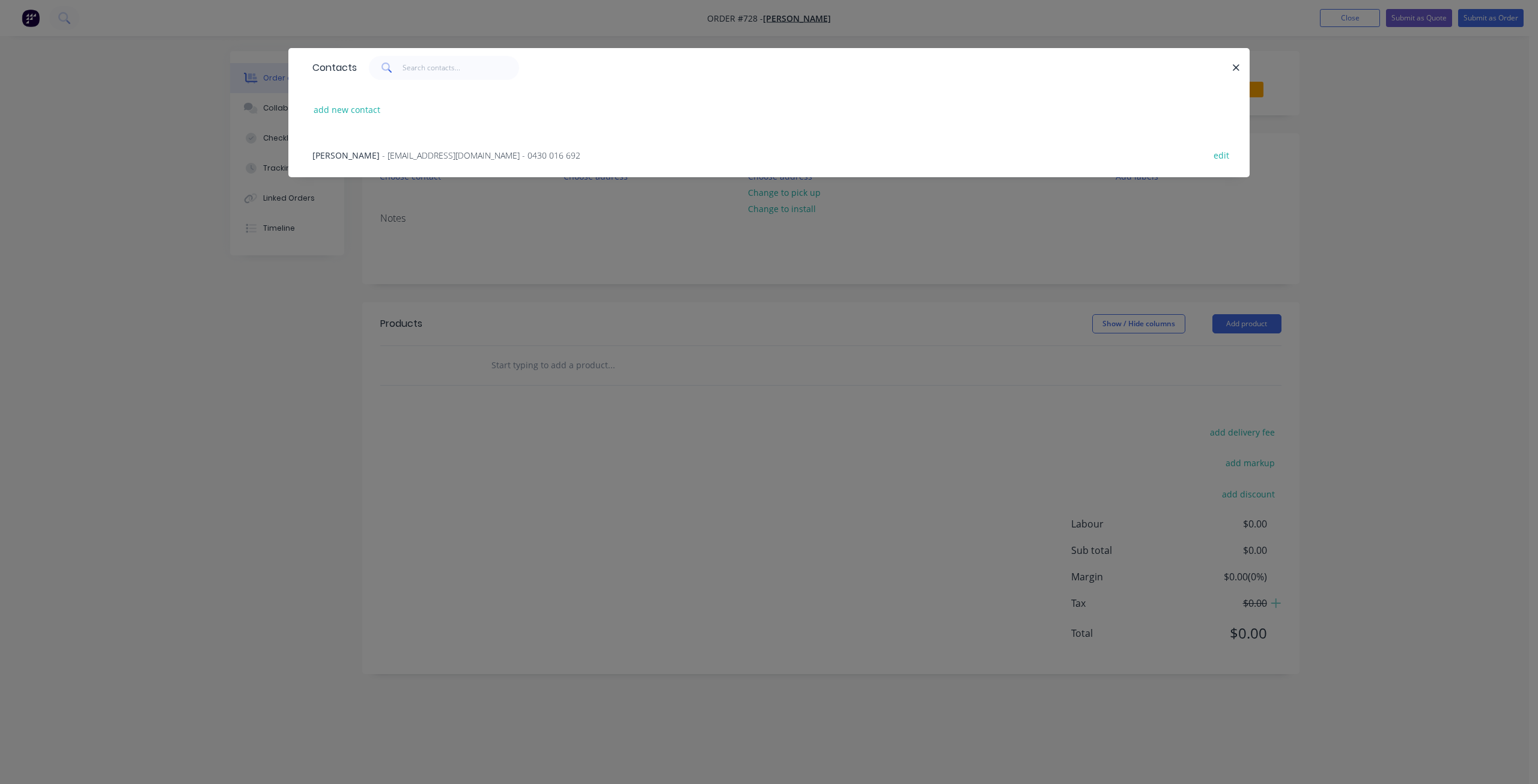
click at [359, 157] on span "[PERSON_NAME]" at bounding box center [346, 155] width 67 height 12
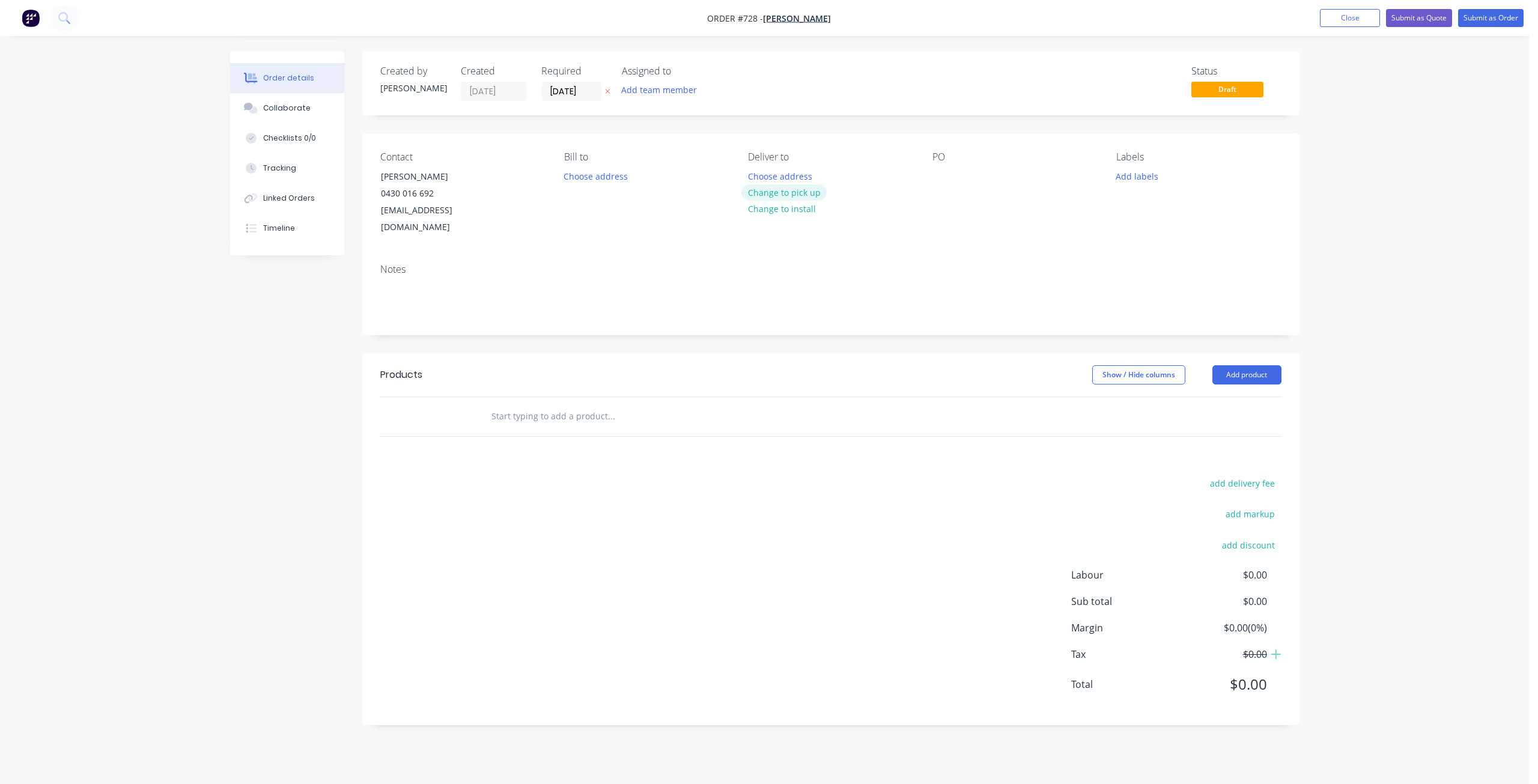
click at [777, 196] on button "Change to pick up" at bounding box center [784, 192] width 85 height 16
click at [944, 185] on div "PO" at bounding box center [1014, 194] width 165 height 84
click at [945, 176] on div at bounding box center [942, 176] width 19 height 17
click at [1136, 178] on button "Add labels" at bounding box center [1137, 175] width 55 height 16
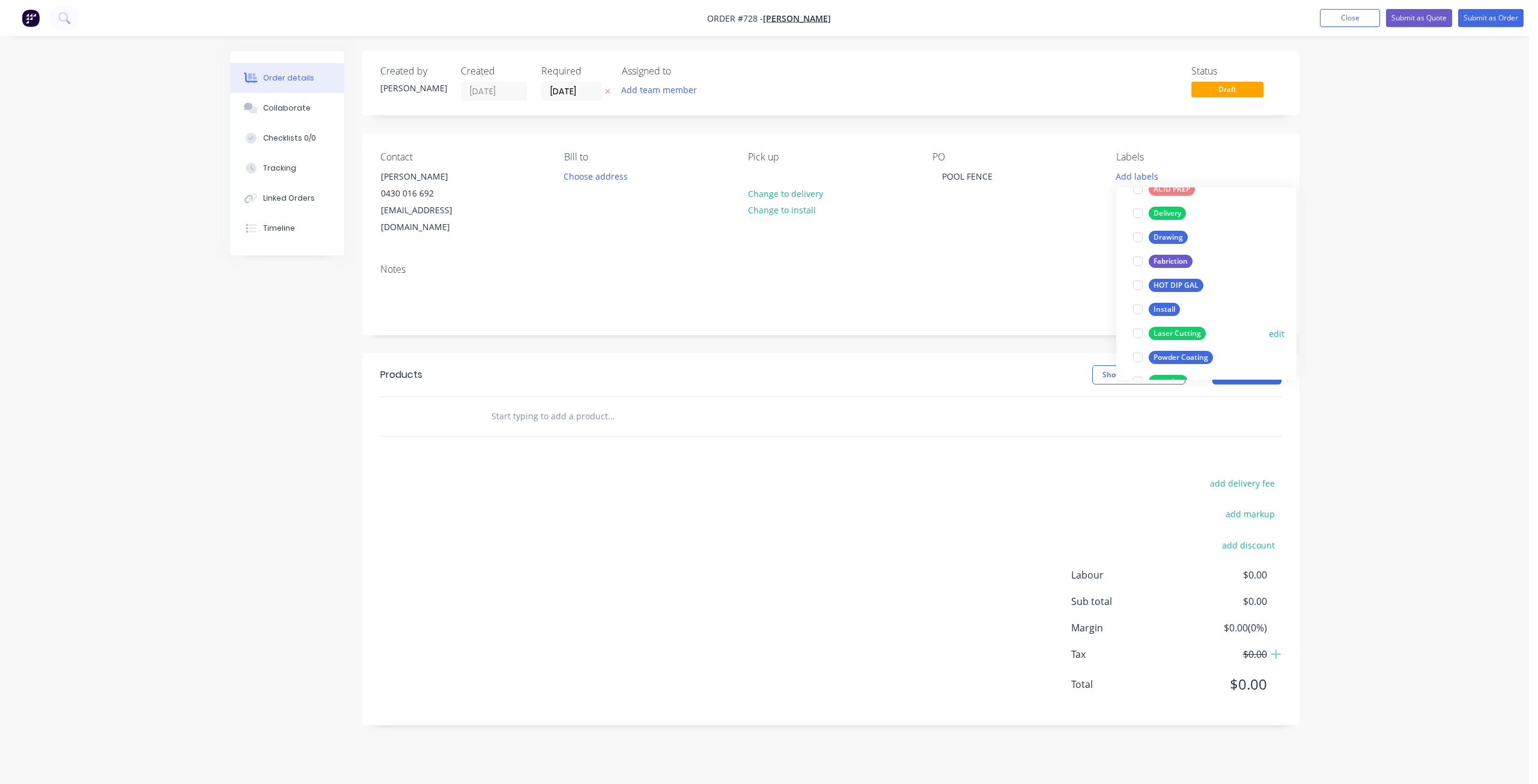
scroll to position [240, 0]
click at [1138, 306] on div at bounding box center [1138, 307] width 24 height 24
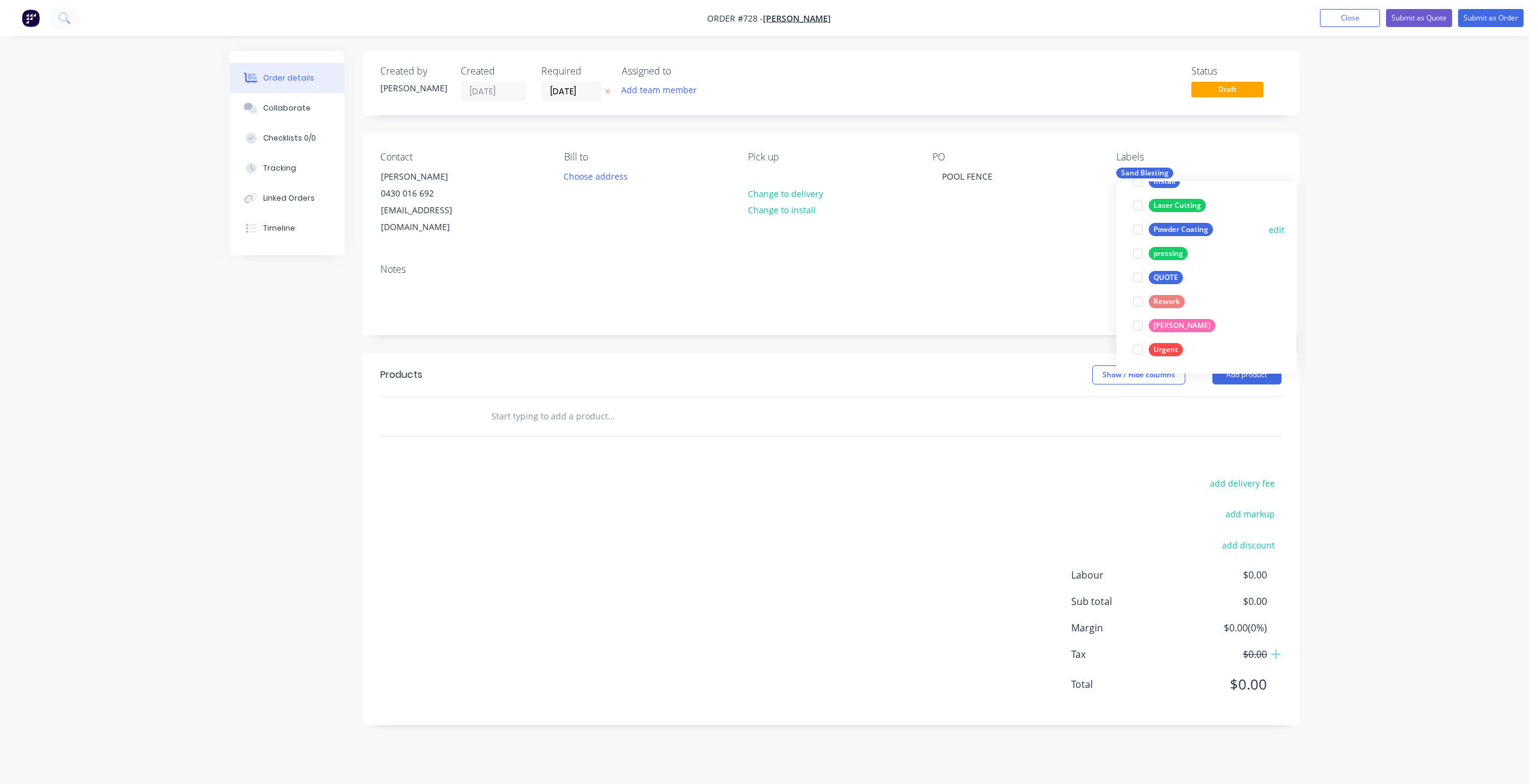
click at [1138, 222] on div at bounding box center [1138, 229] width 24 height 24
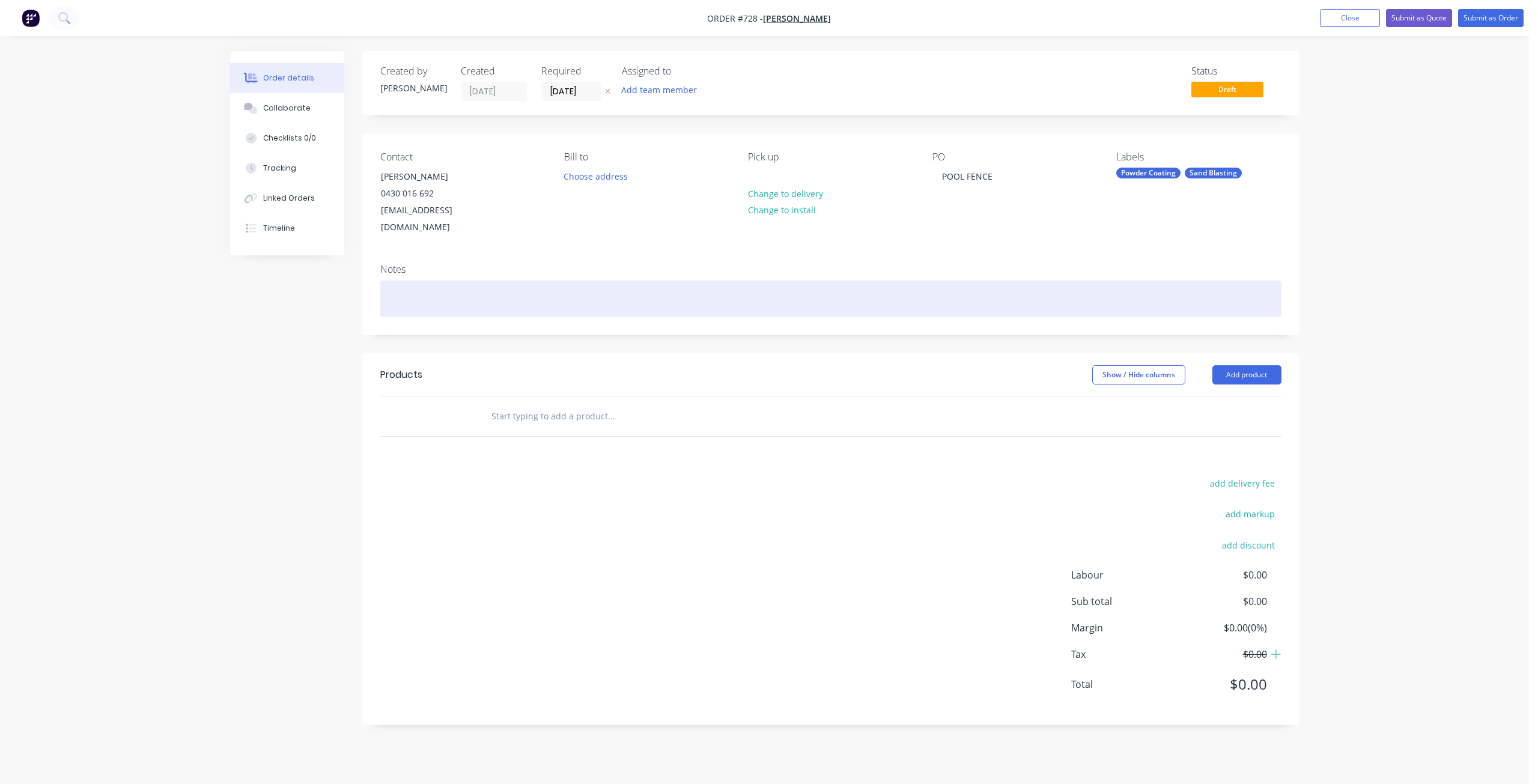
click at [411, 281] on div at bounding box center [831, 299] width 901 height 37
click at [452, 281] on div "COLOUR : [PERSON_NAME]" at bounding box center [831, 299] width 901 height 37
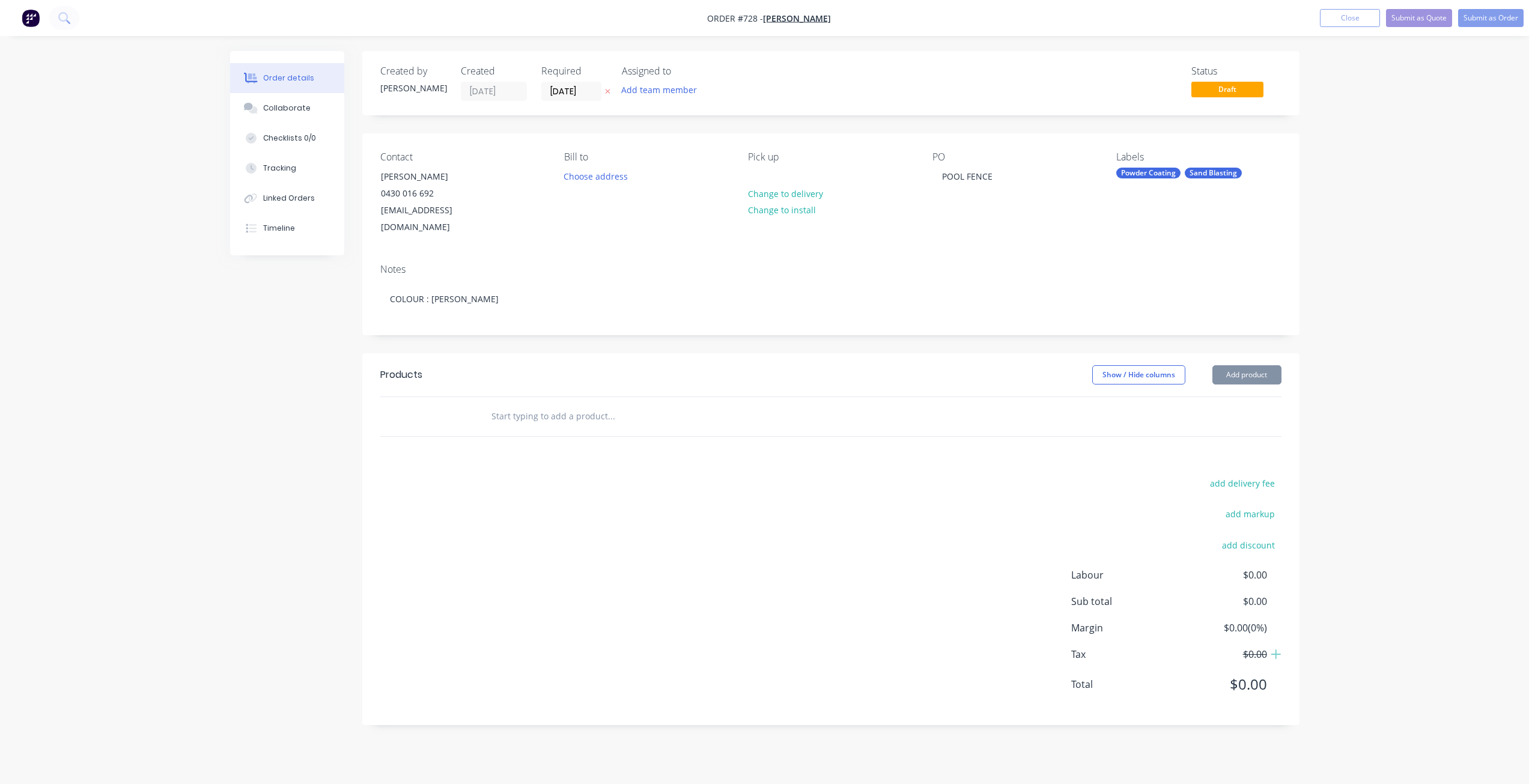
click at [503, 404] on input "text" at bounding box center [611, 416] width 240 height 24
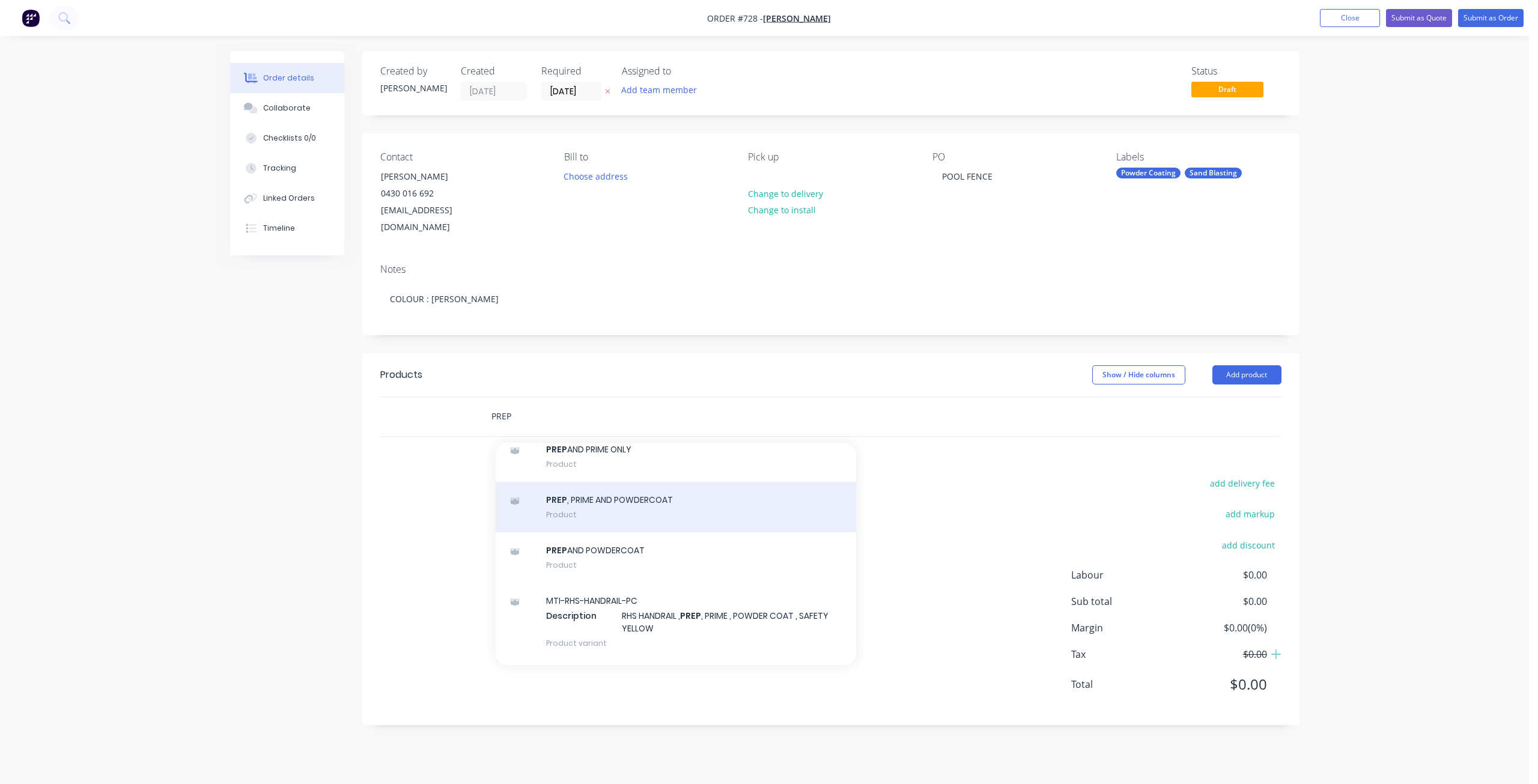
scroll to position [1081, 0]
type input "PREP"
click at [593, 493] on div "PREP , PRIME AND POWDERCOAT Product" at bounding box center [676, 501] width 360 height 50
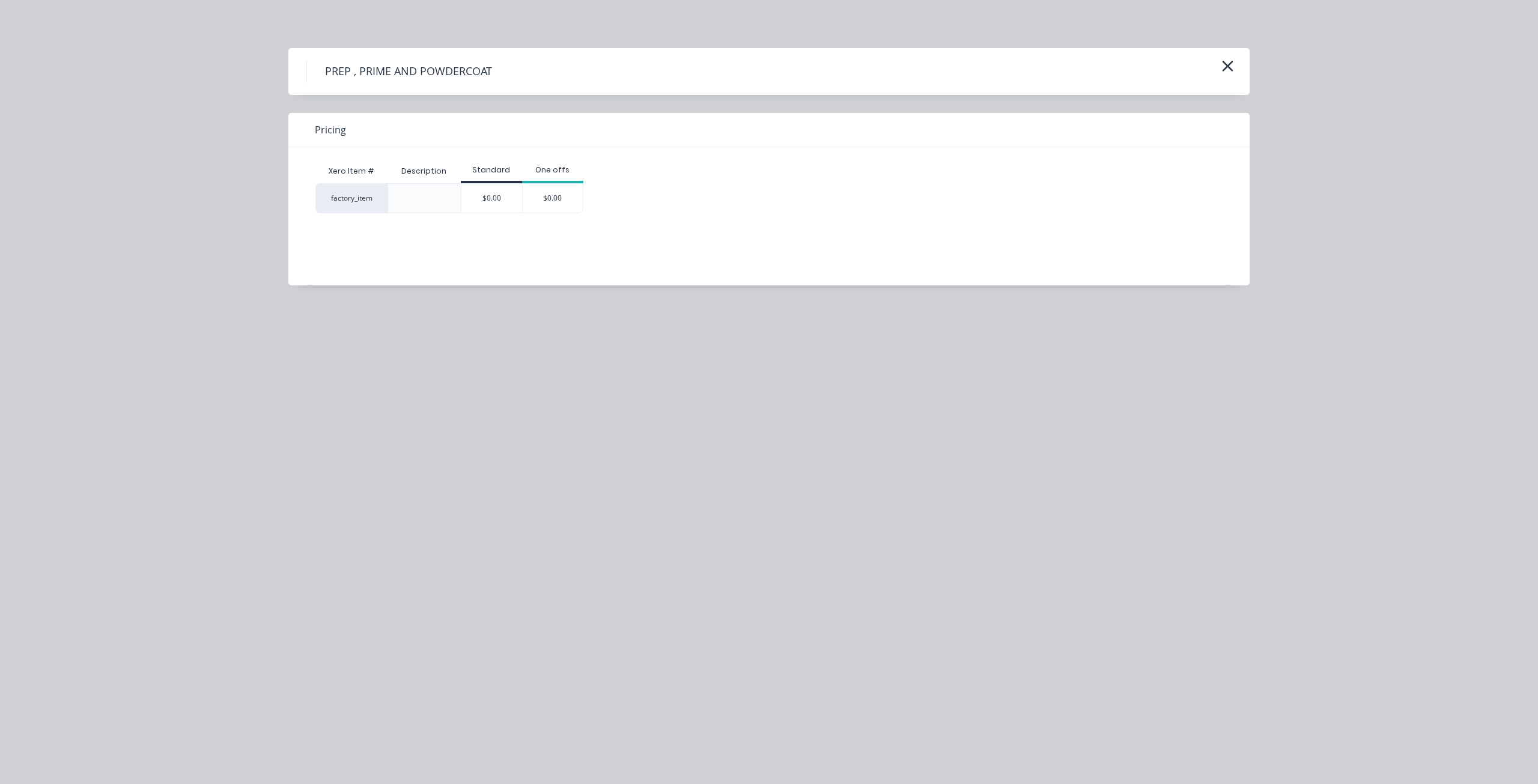
drag, startPoint x: 499, startPoint y: 191, endPoint x: 499, endPoint y: 241, distance: 50.0
click at [498, 193] on div "$0.00" at bounding box center [492, 198] width 61 height 29
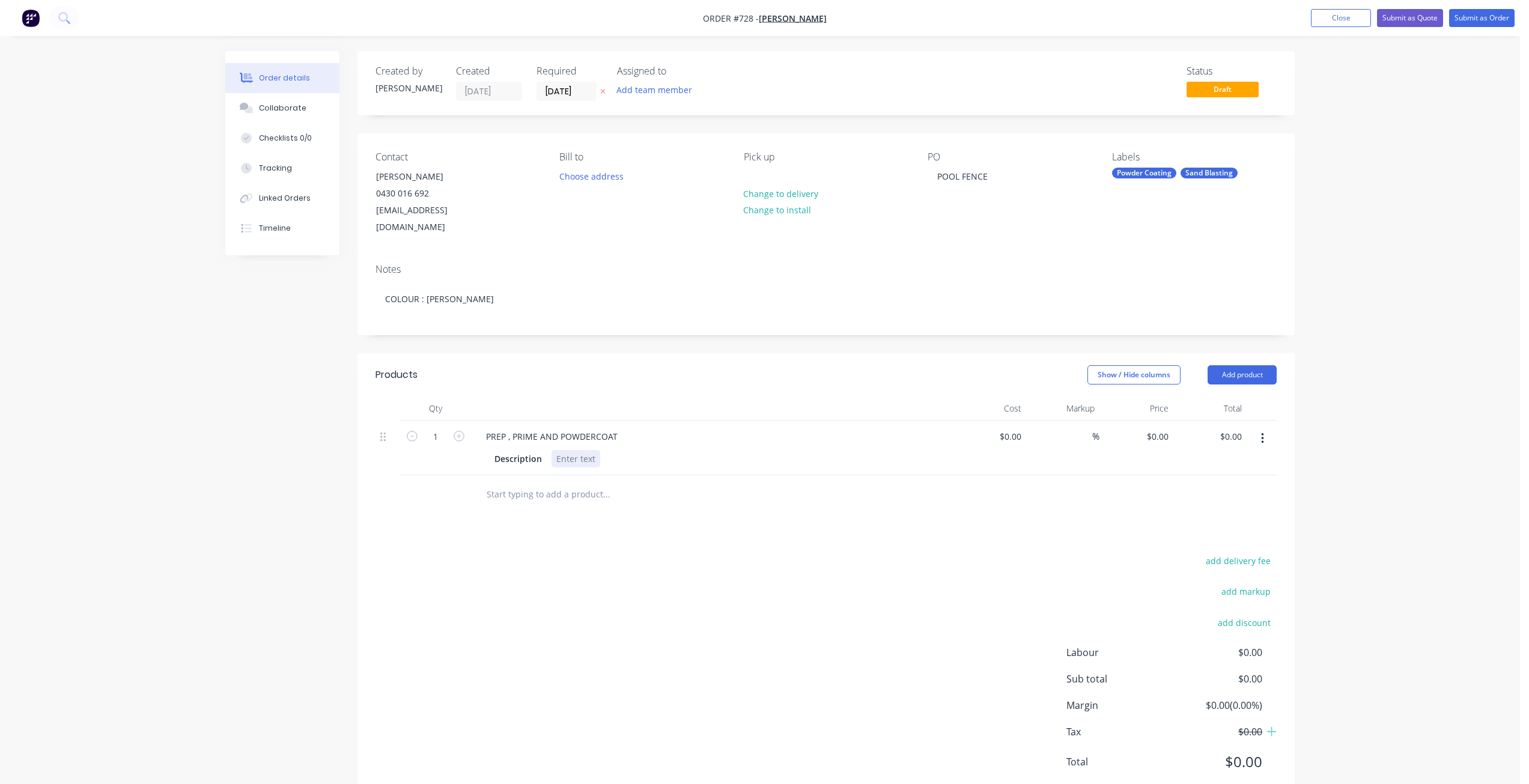
click at [555, 450] on div at bounding box center [575, 458] width 48 height 17
click at [557, 427] on div "PREP , PRIME AND POWDERCOAT" at bounding box center [552, 436] width 151 height 17
click at [1474, 21] on button "Submit as Order" at bounding box center [1481, 18] width 66 height 18
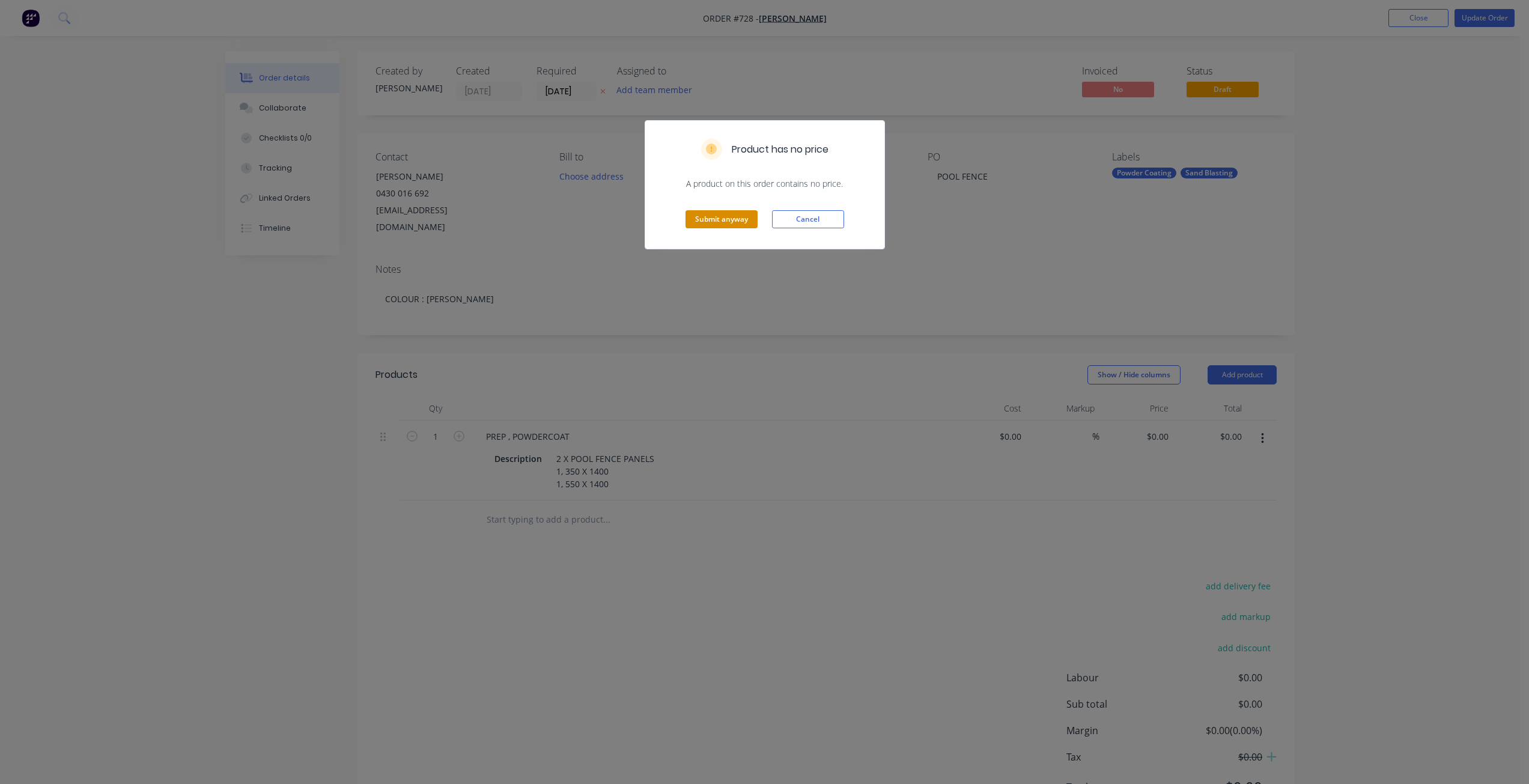
click at [728, 222] on button "Submit anyway" at bounding box center [721, 219] width 72 height 18
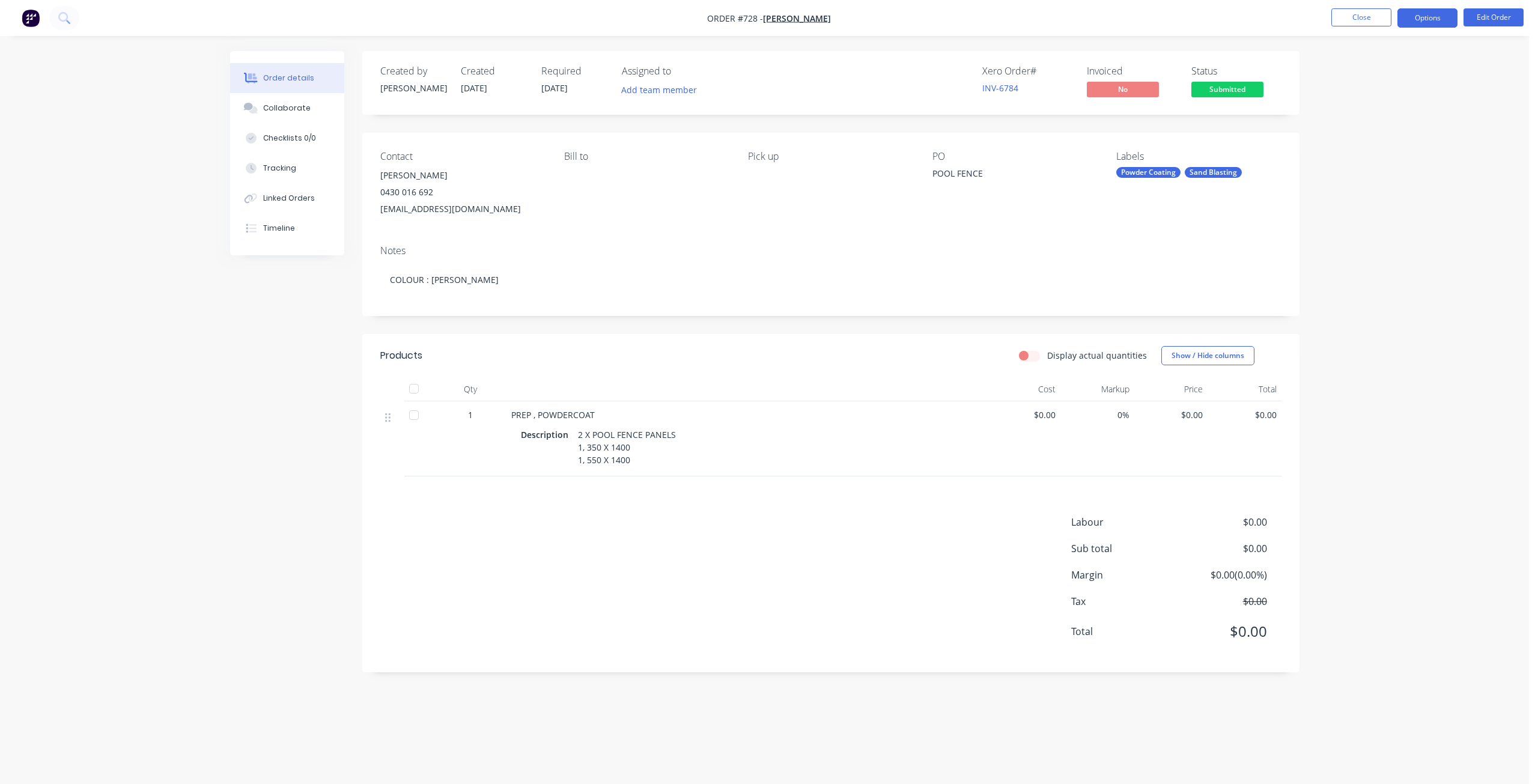
click at [1423, 21] on button "Options" at bounding box center [1427, 18] width 60 height 19
click at [1349, 143] on div "Work Order" at bounding box center [1391, 144] width 111 height 17
click at [1359, 118] on div "Without pricing" at bounding box center [1391, 120] width 111 height 17
click at [1361, 21] on button "Close" at bounding box center [1361, 17] width 60 height 18
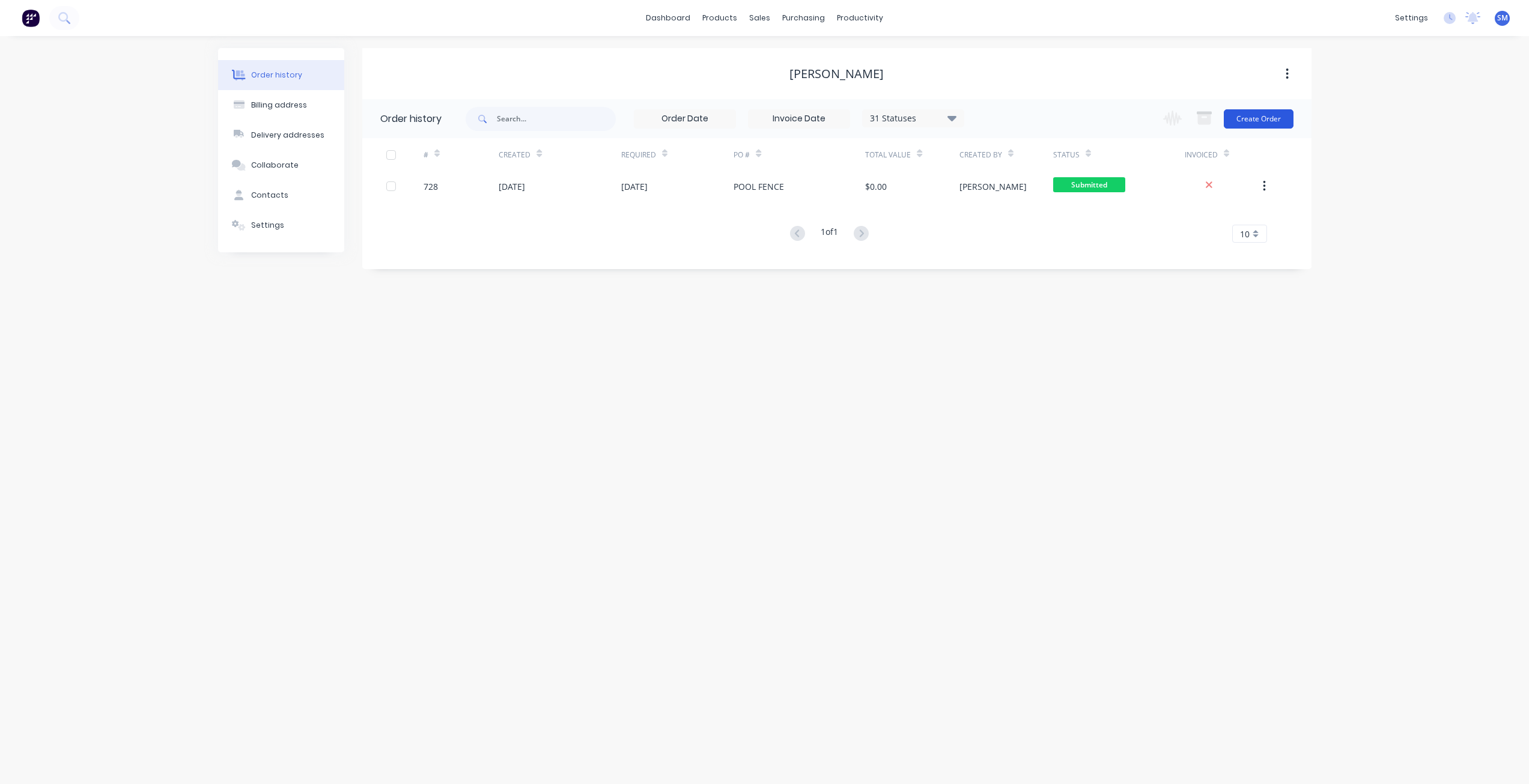
click at [1248, 122] on button "Create Order" at bounding box center [1258, 119] width 70 height 19
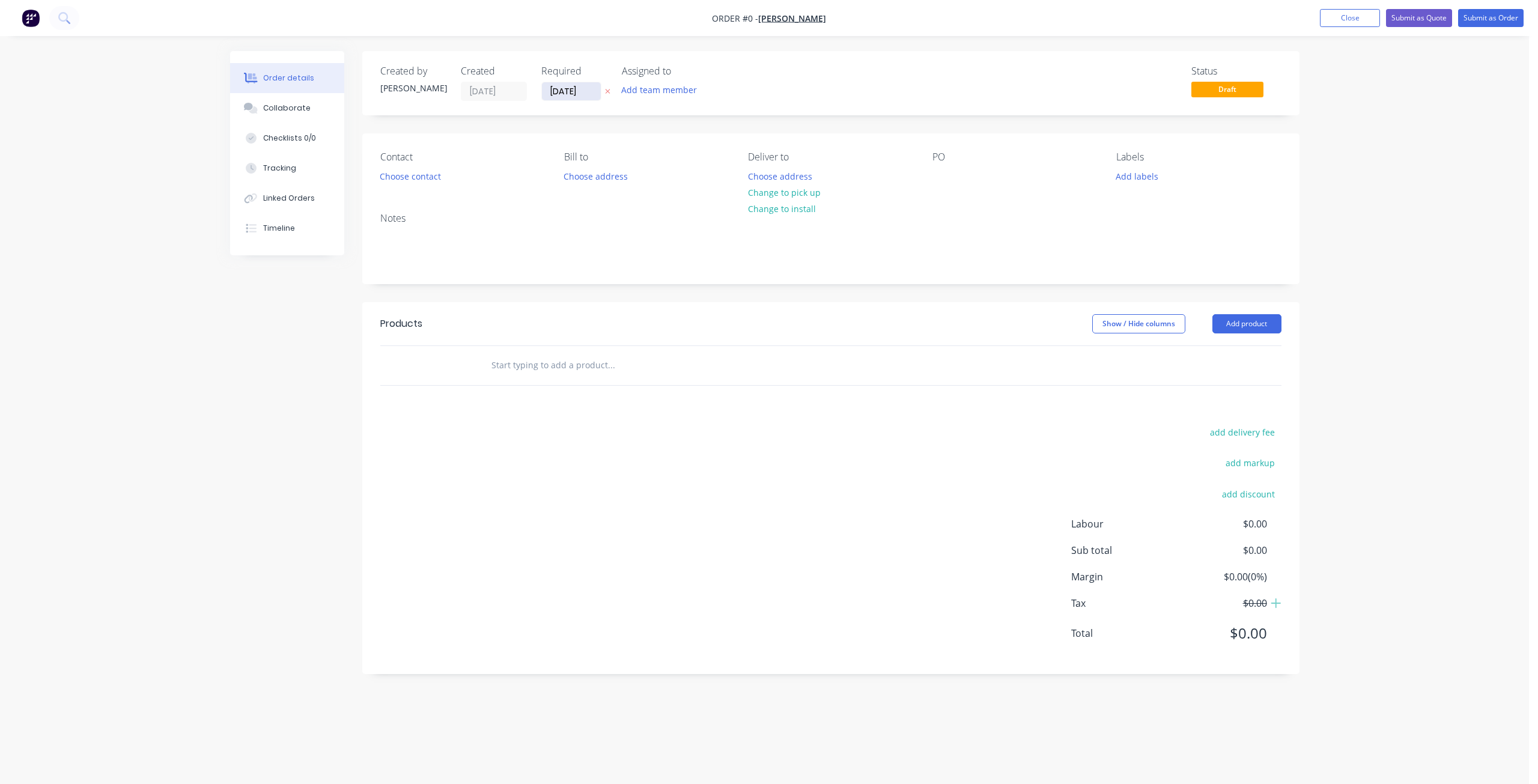
click at [560, 93] on input "[DATE]" at bounding box center [571, 91] width 59 height 18
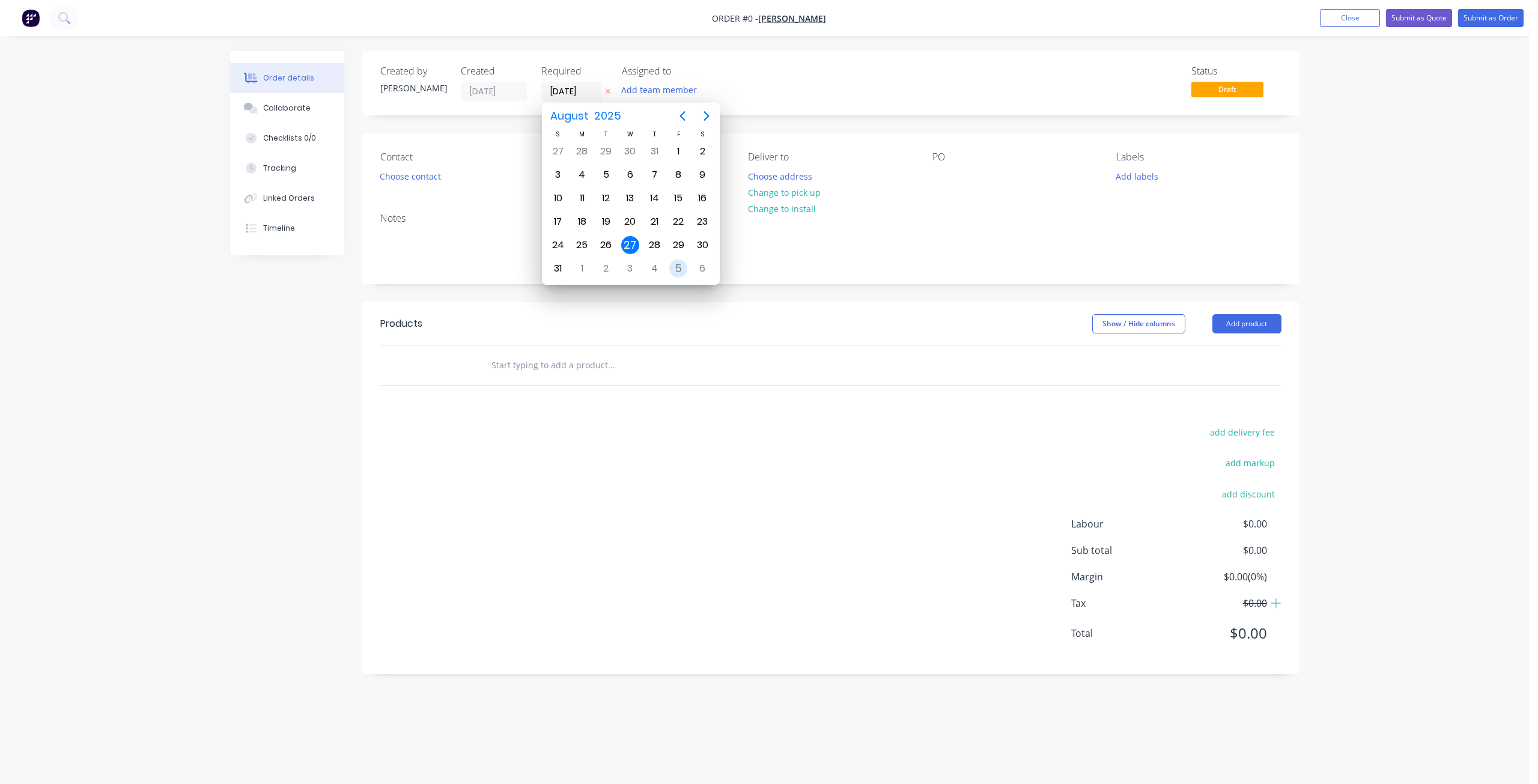
click at [675, 264] on div "5" at bounding box center [678, 268] width 18 height 18
type input "[DATE]"
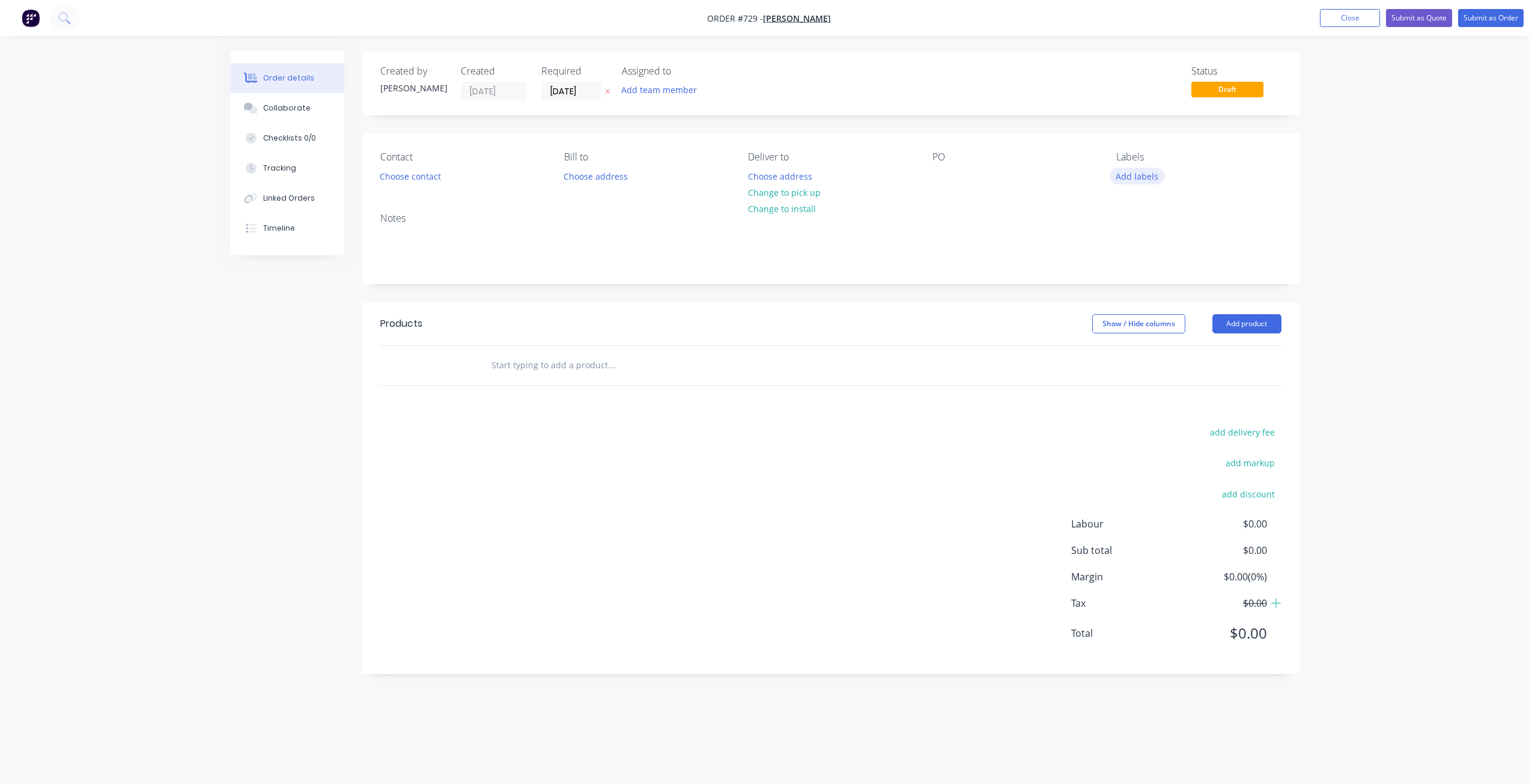
click at [1130, 180] on button "Add labels" at bounding box center [1137, 175] width 55 height 16
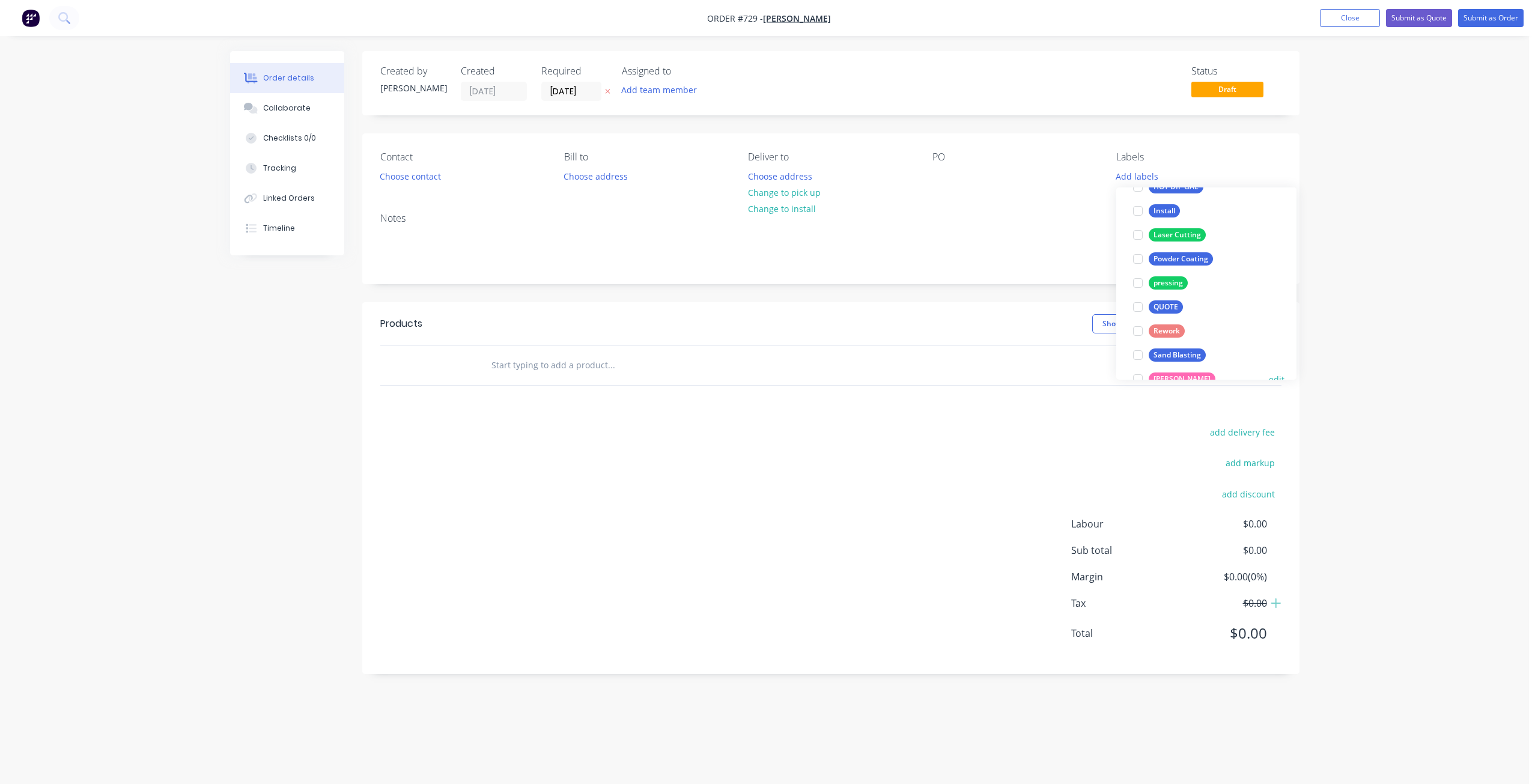
scroll to position [240, 0]
click at [1136, 304] on div at bounding box center [1138, 307] width 24 height 24
click at [1139, 227] on div at bounding box center [1138, 229] width 24 height 24
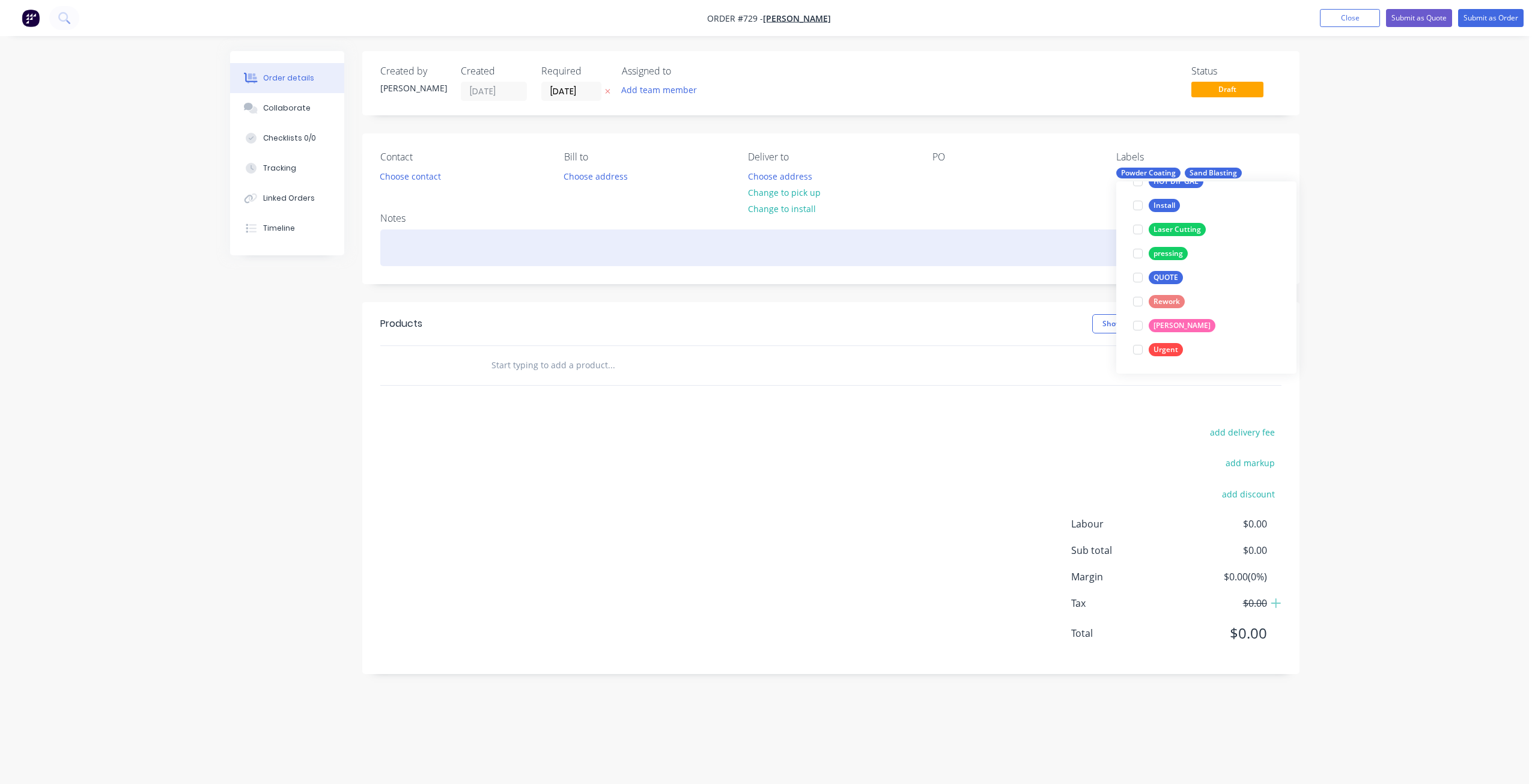
scroll to position [48, 0]
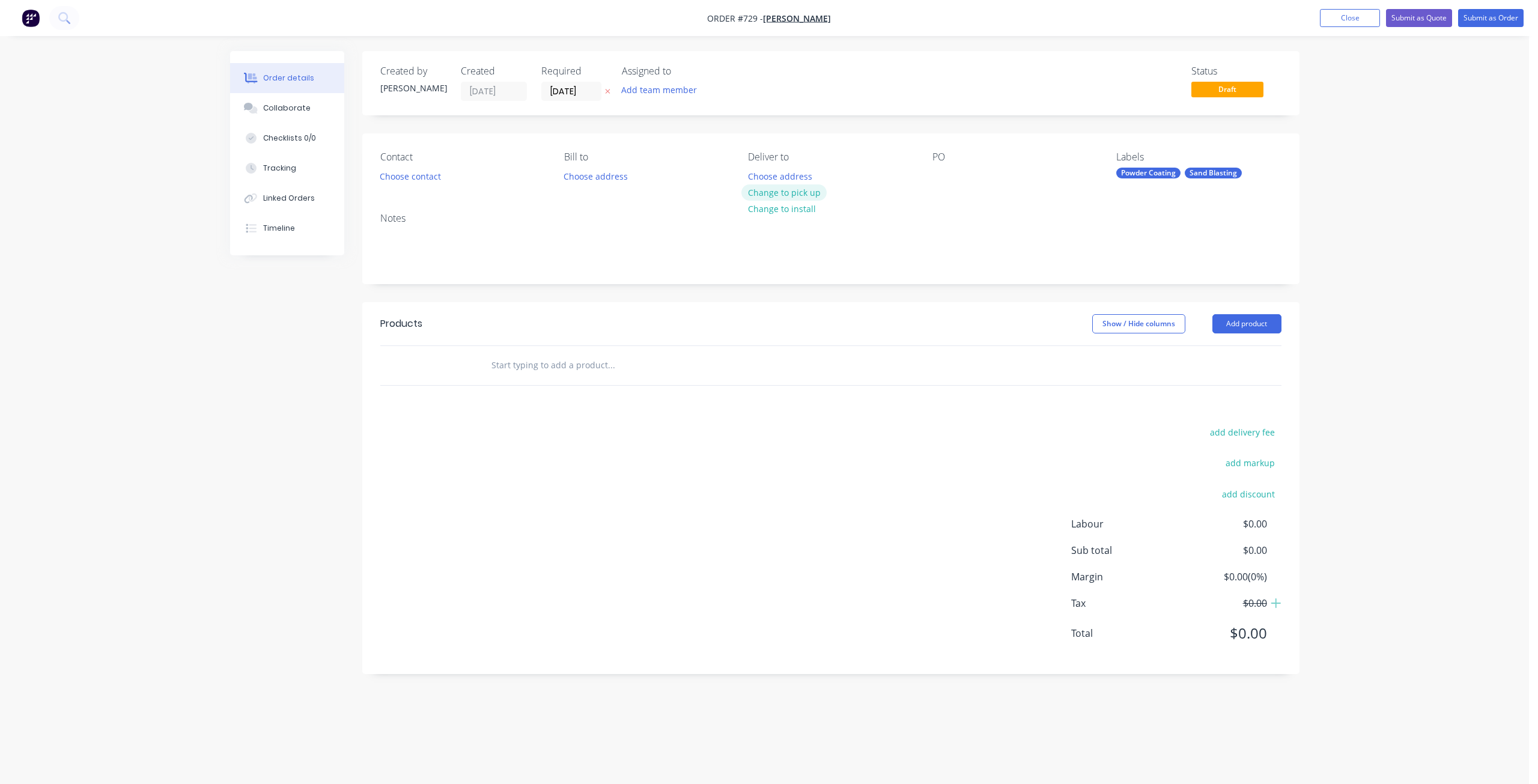
click at [779, 190] on button "Change to pick up" at bounding box center [784, 192] width 85 height 16
click at [411, 176] on button "Choose contact" at bounding box center [409, 175] width 74 height 16
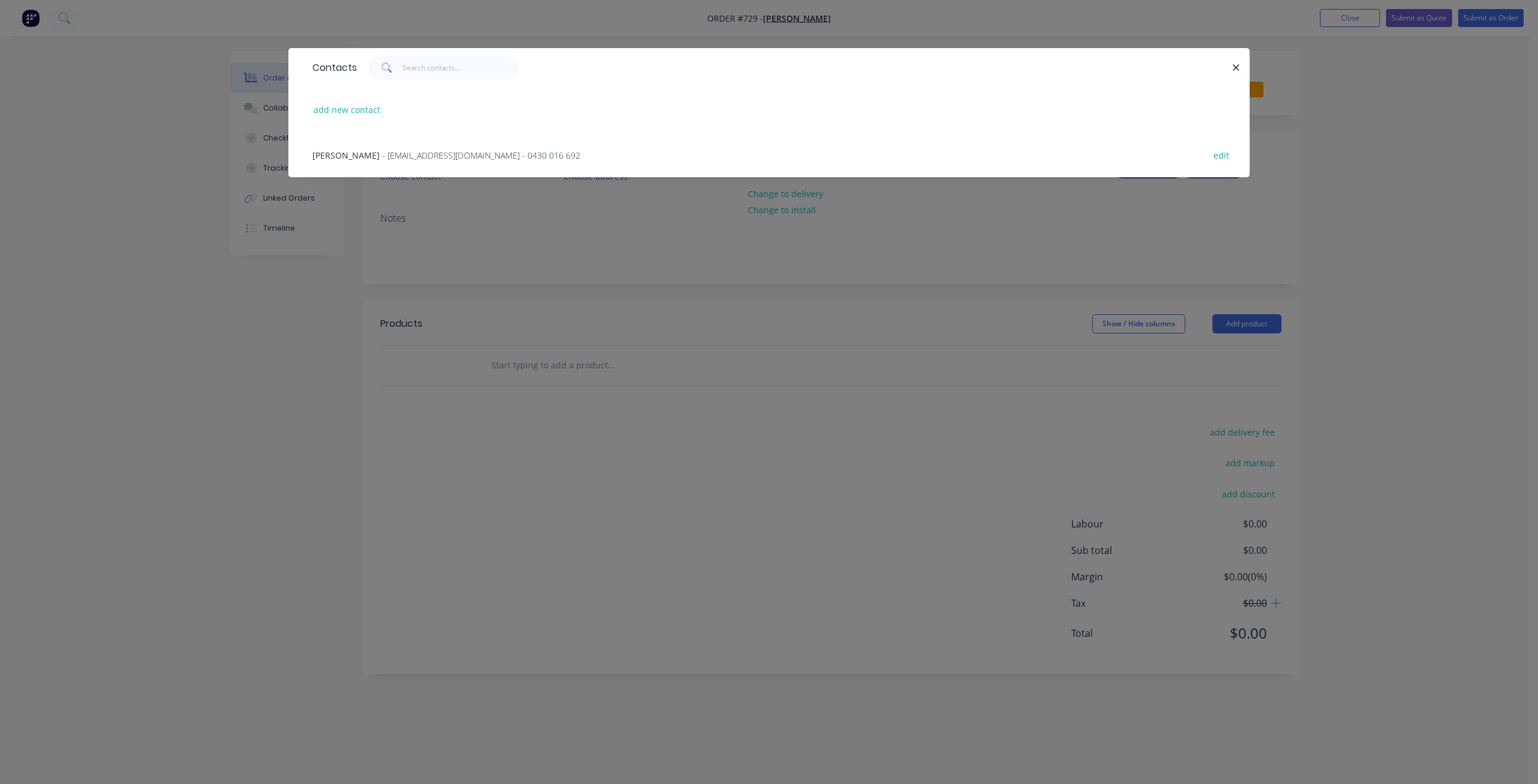
click at [364, 153] on span "[PERSON_NAME]" at bounding box center [346, 155] width 67 height 12
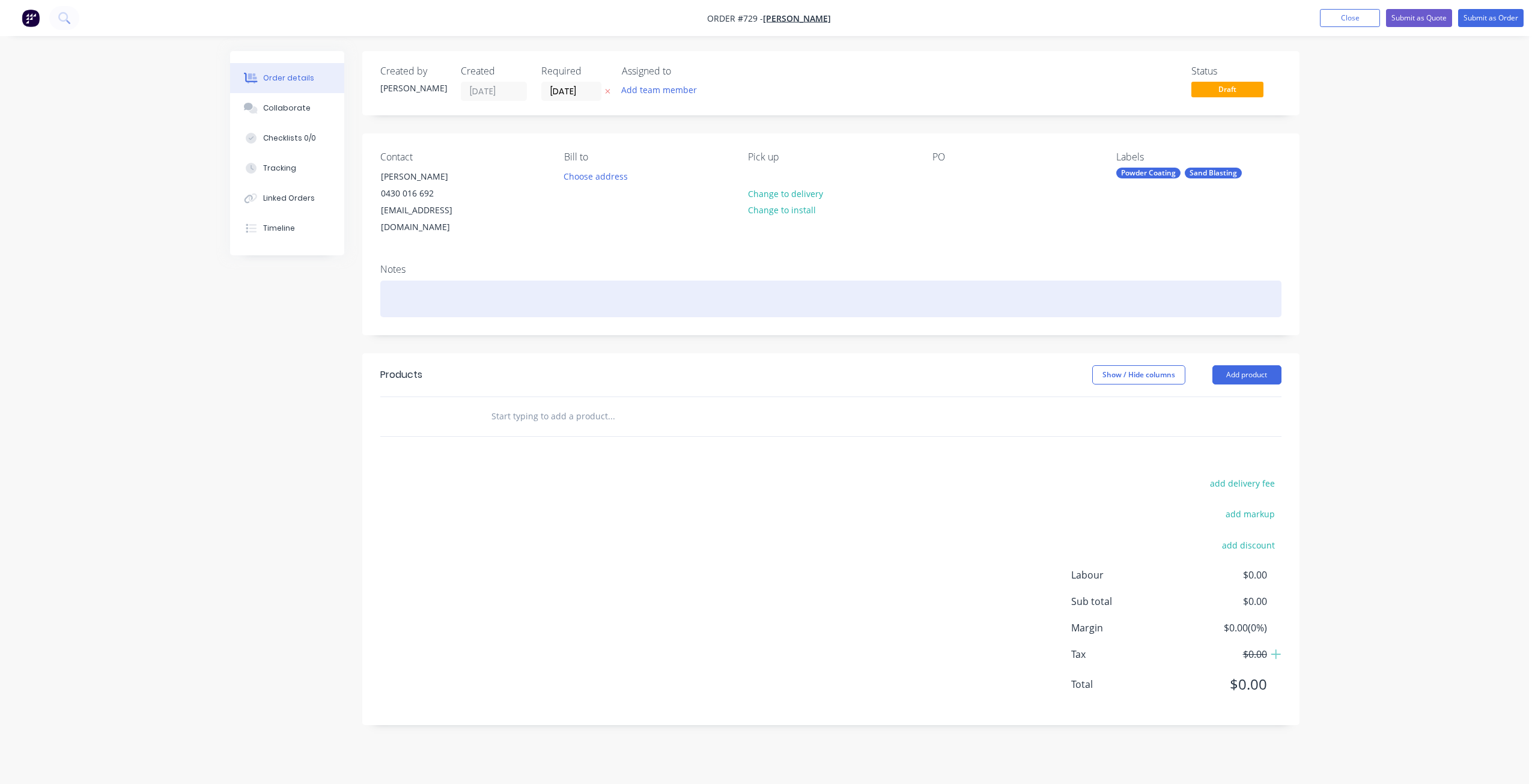
click at [402, 281] on div at bounding box center [831, 299] width 901 height 37
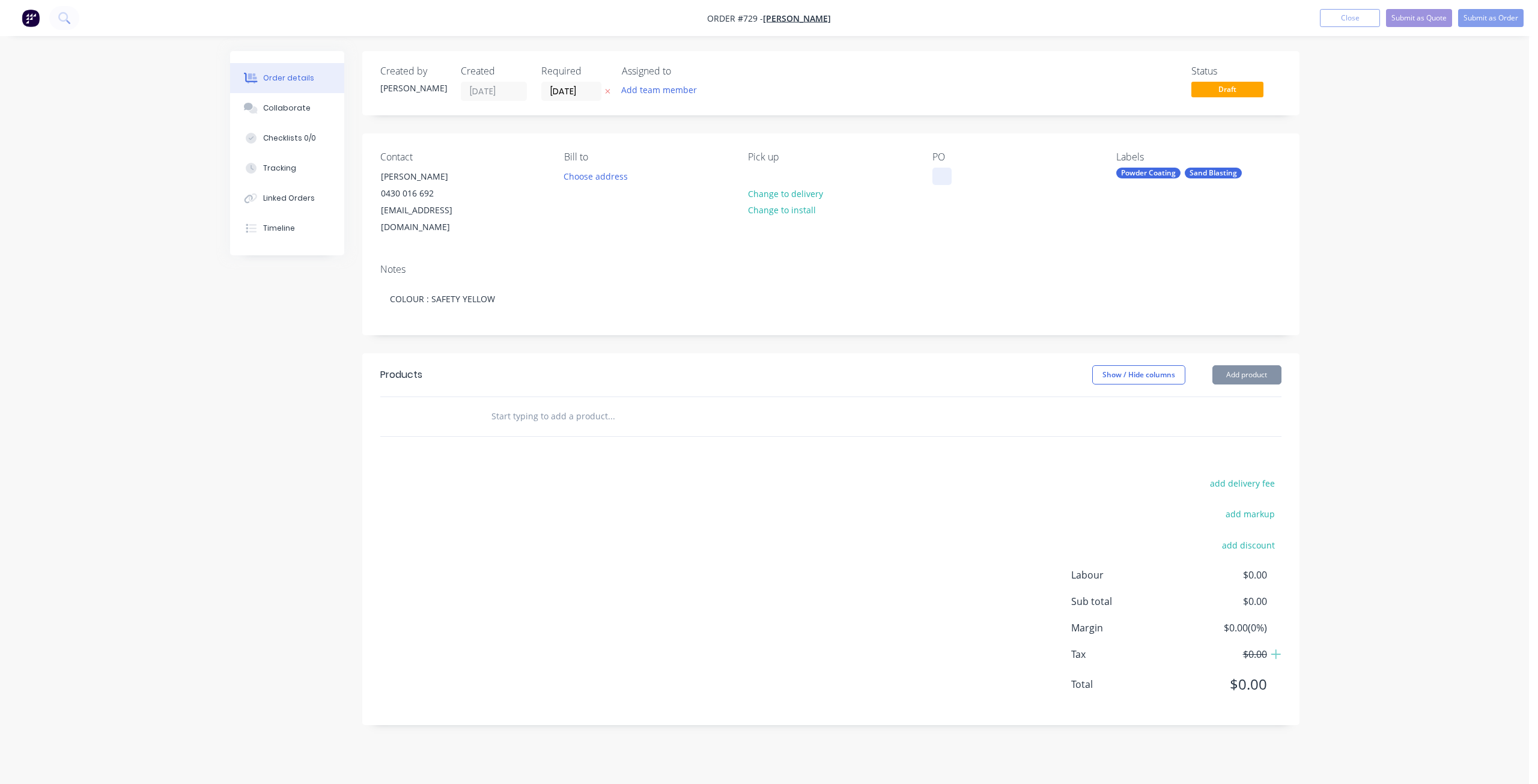
click at [935, 175] on div at bounding box center [942, 176] width 19 height 17
click at [496, 404] on input "text" at bounding box center [611, 416] width 240 height 24
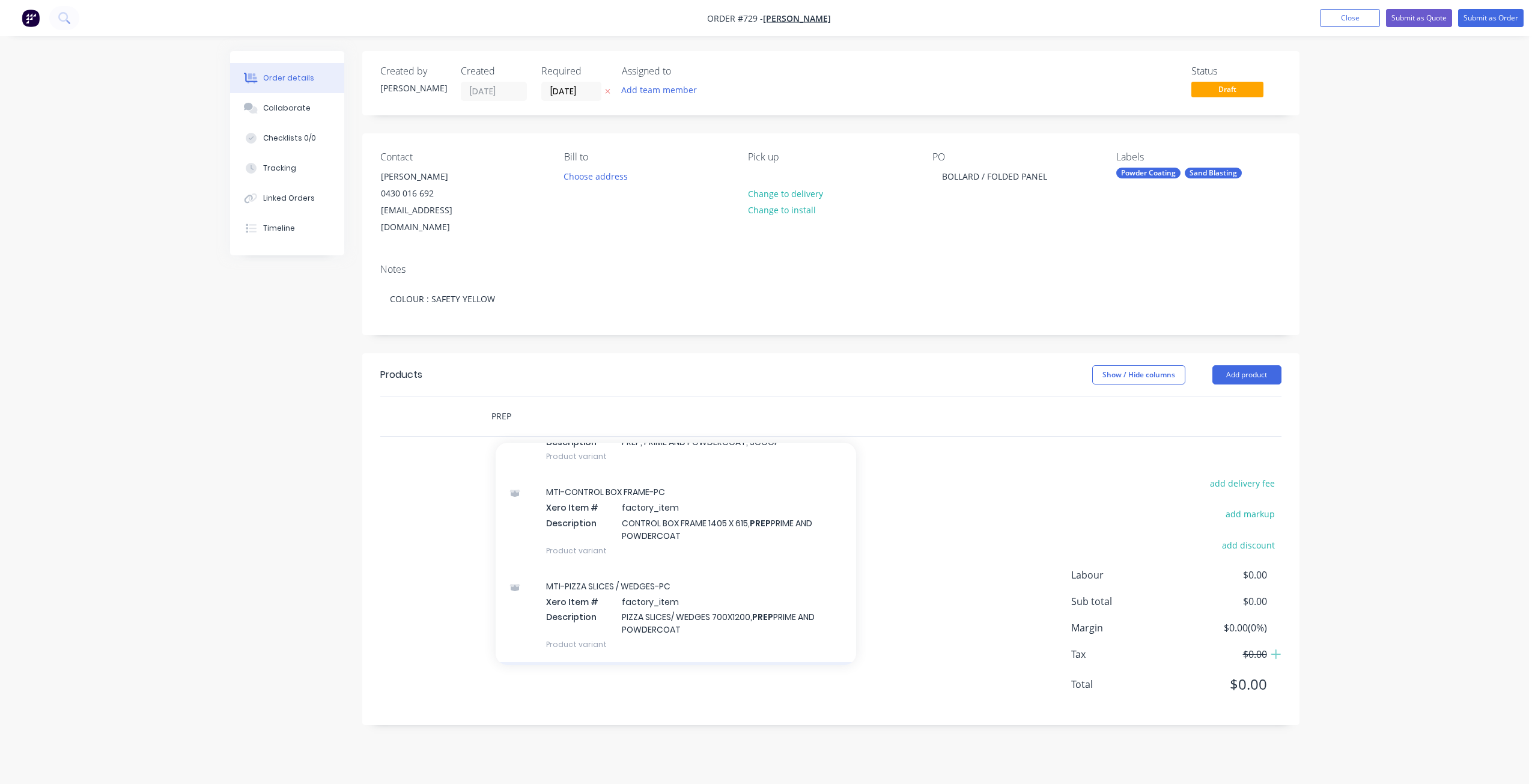
scroll to position [420, 0]
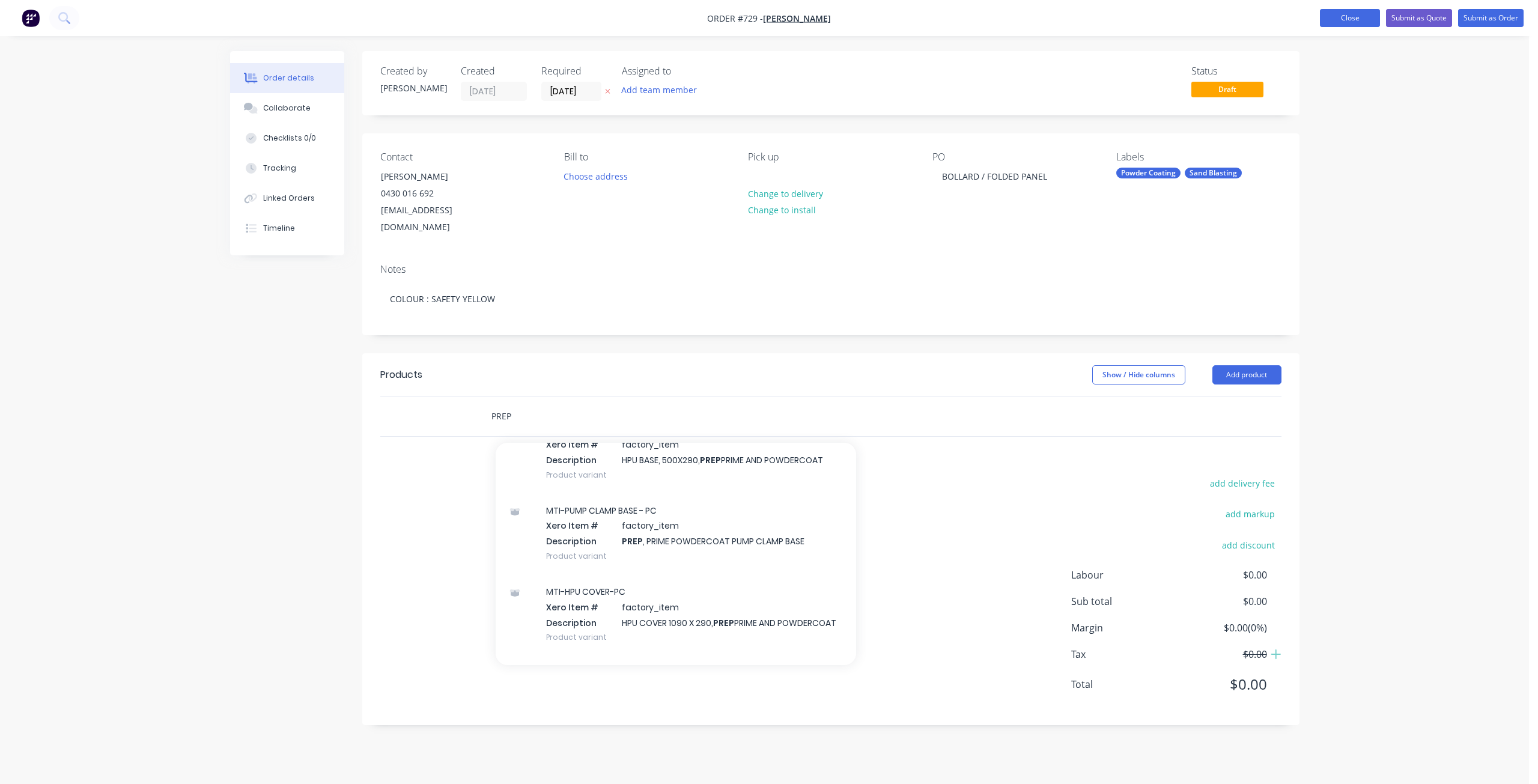
type input "PREP"
click at [1350, 14] on button "Close" at bounding box center [1349, 18] width 60 height 18
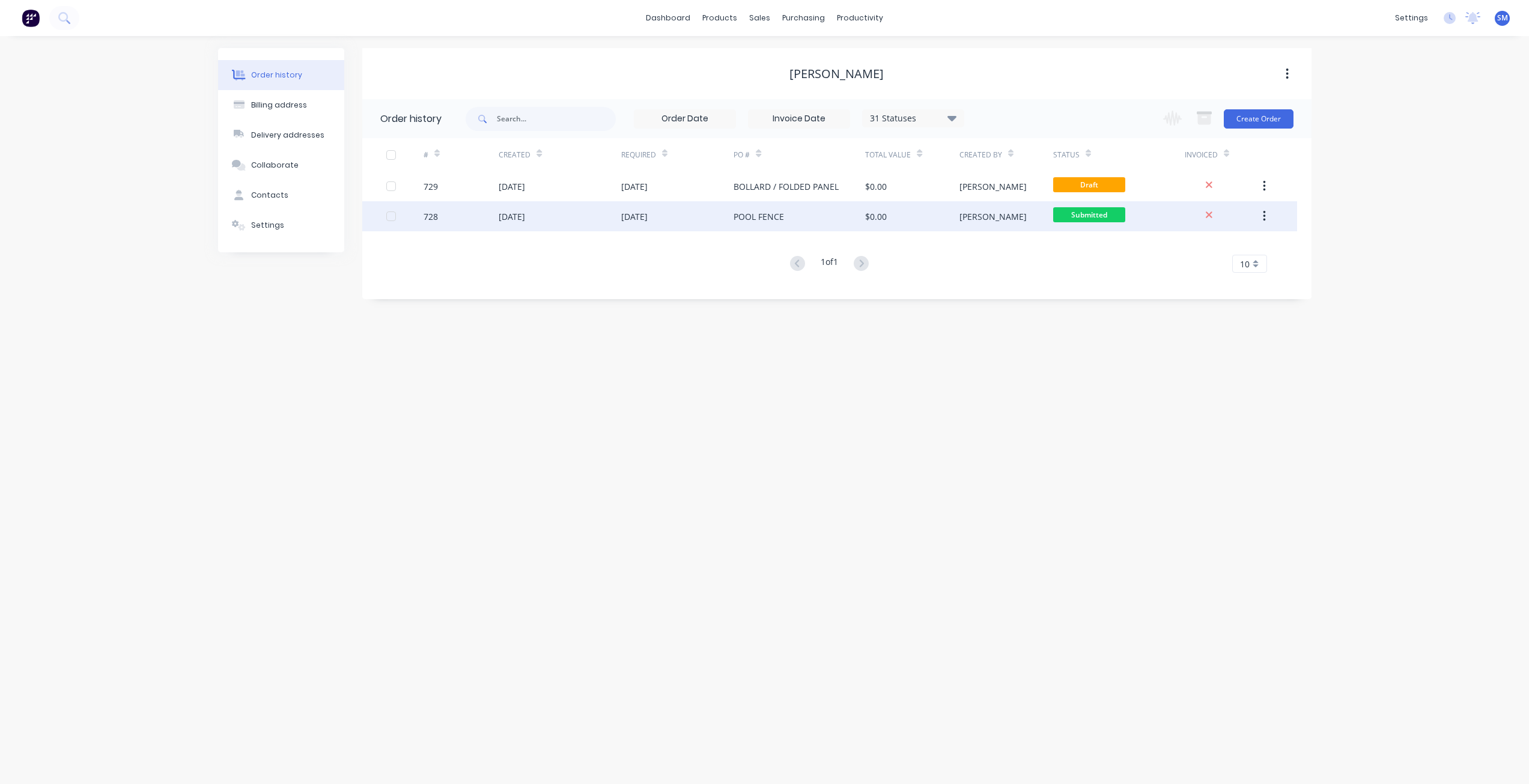
click at [463, 216] on div "728" at bounding box center [461, 216] width 75 height 30
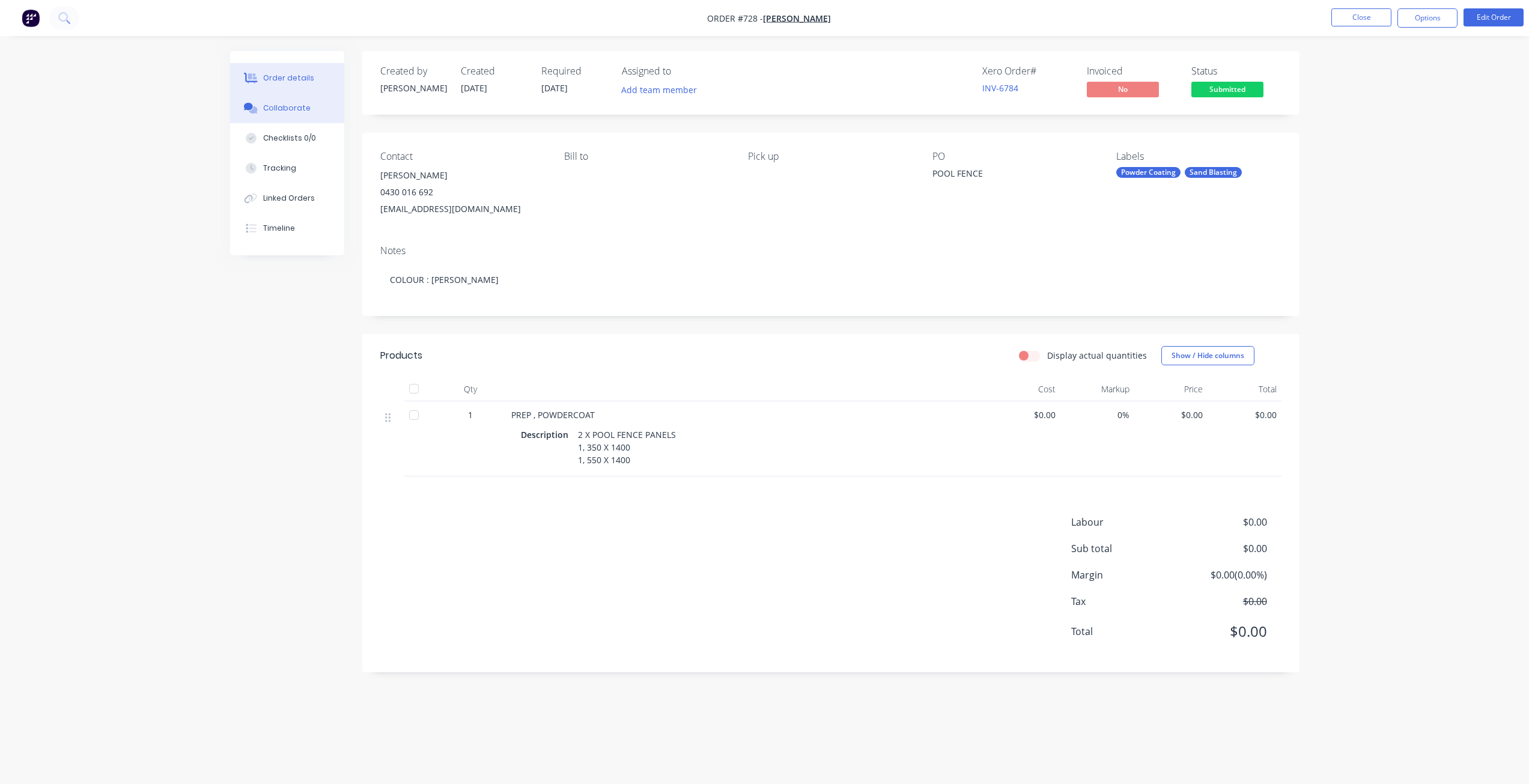
click at [290, 109] on div "Collaborate" at bounding box center [286, 109] width 48 height 11
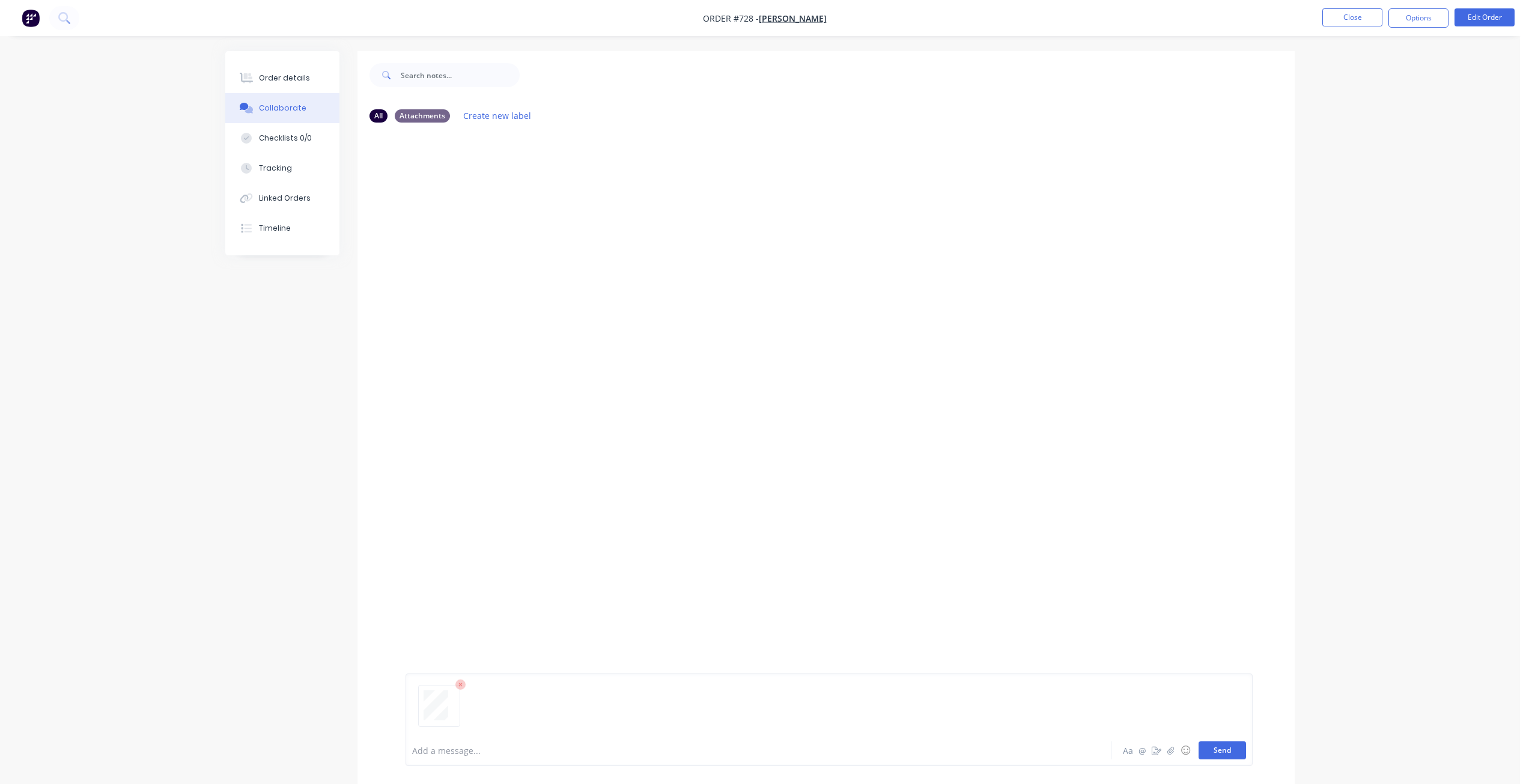
click at [1219, 747] on button "Send" at bounding box center [1222, 750] width 48 height 18
click at [1345, 16] on button "Close" at bounding box center [1352, 17] width 60 height 18
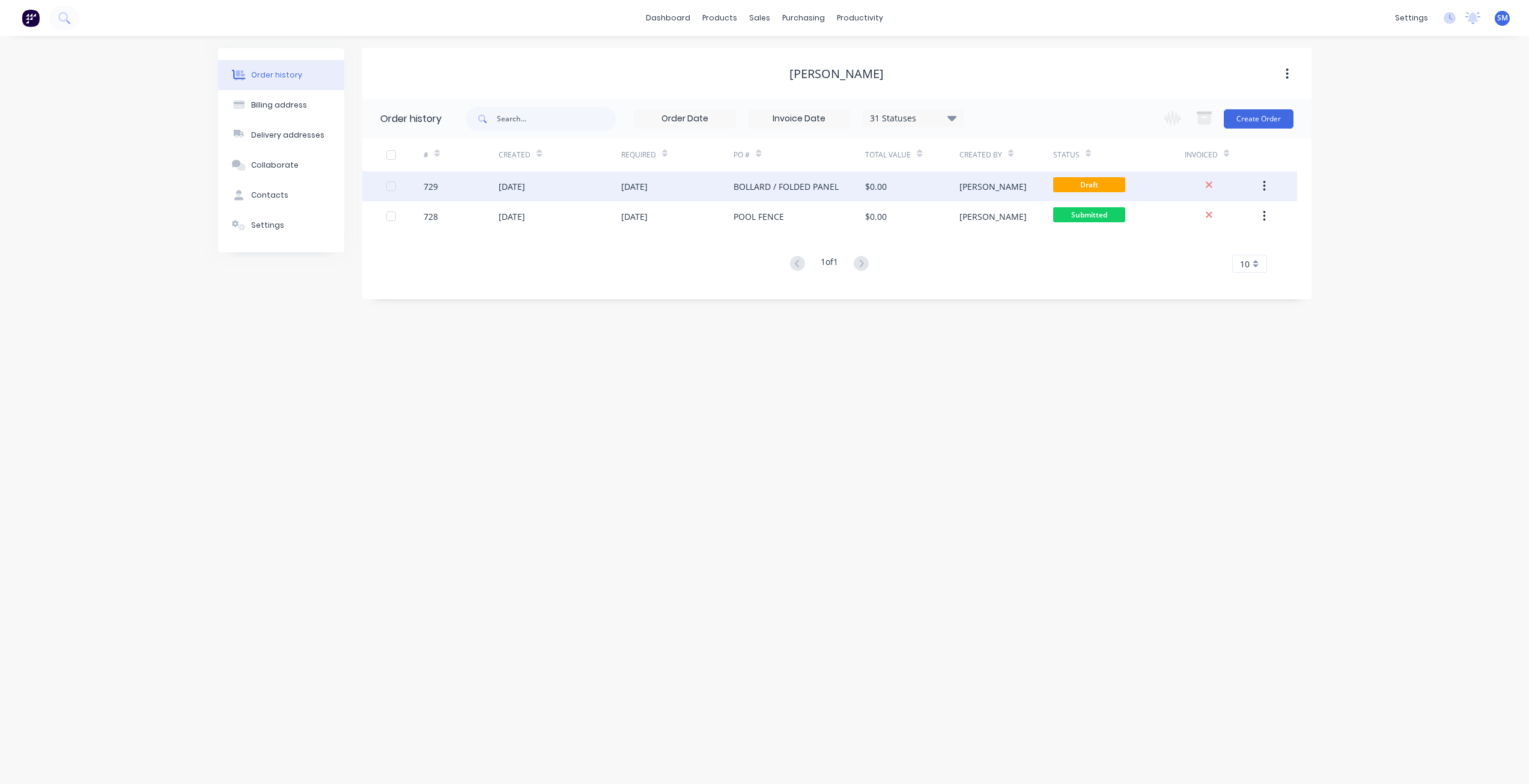
click at [647, 185] on div "[DATE]" at bounding box center [634, 187] width 26 height 12
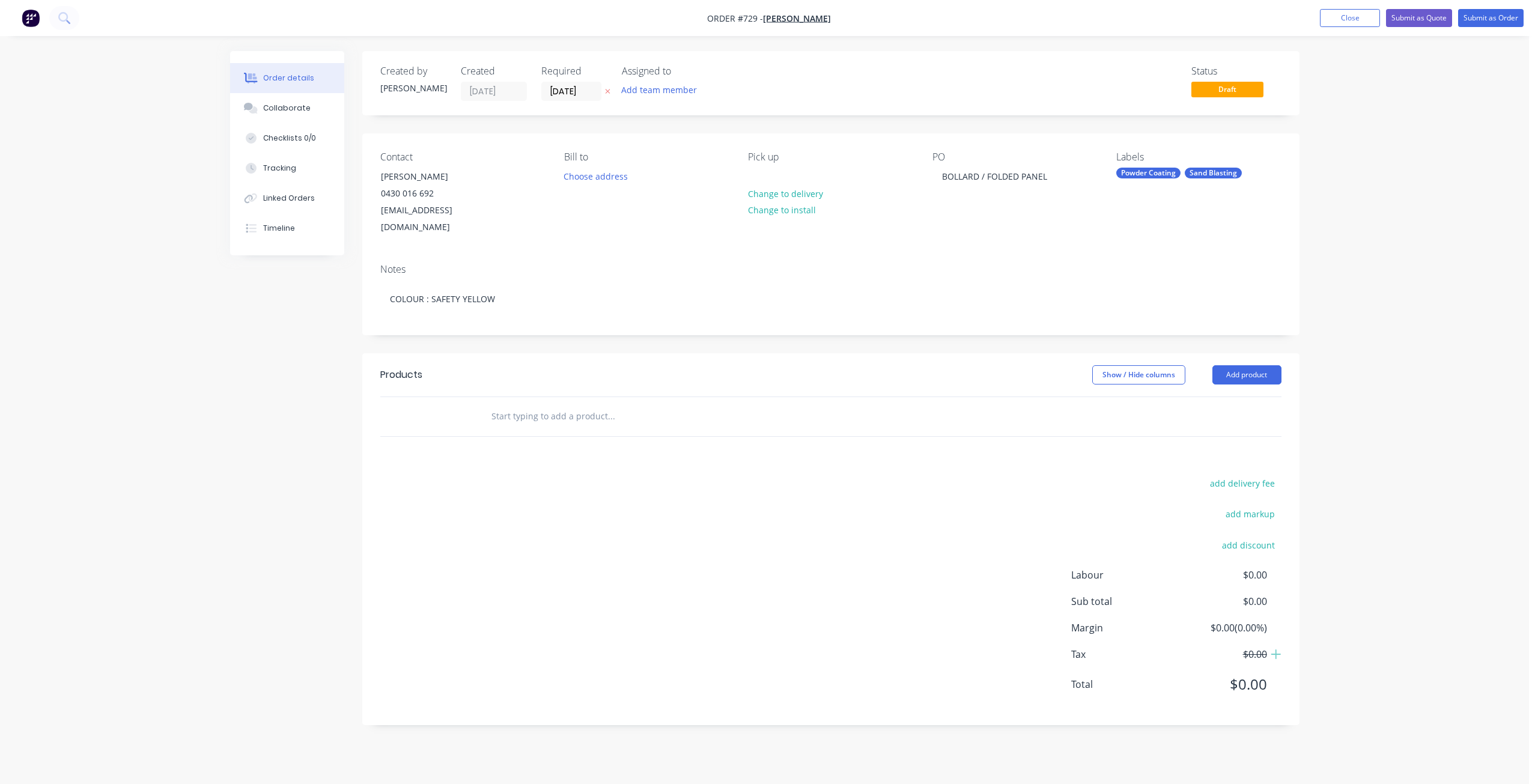
click at [504, 404] on input "text" at bounding box center [611, 416] width 240 height 24
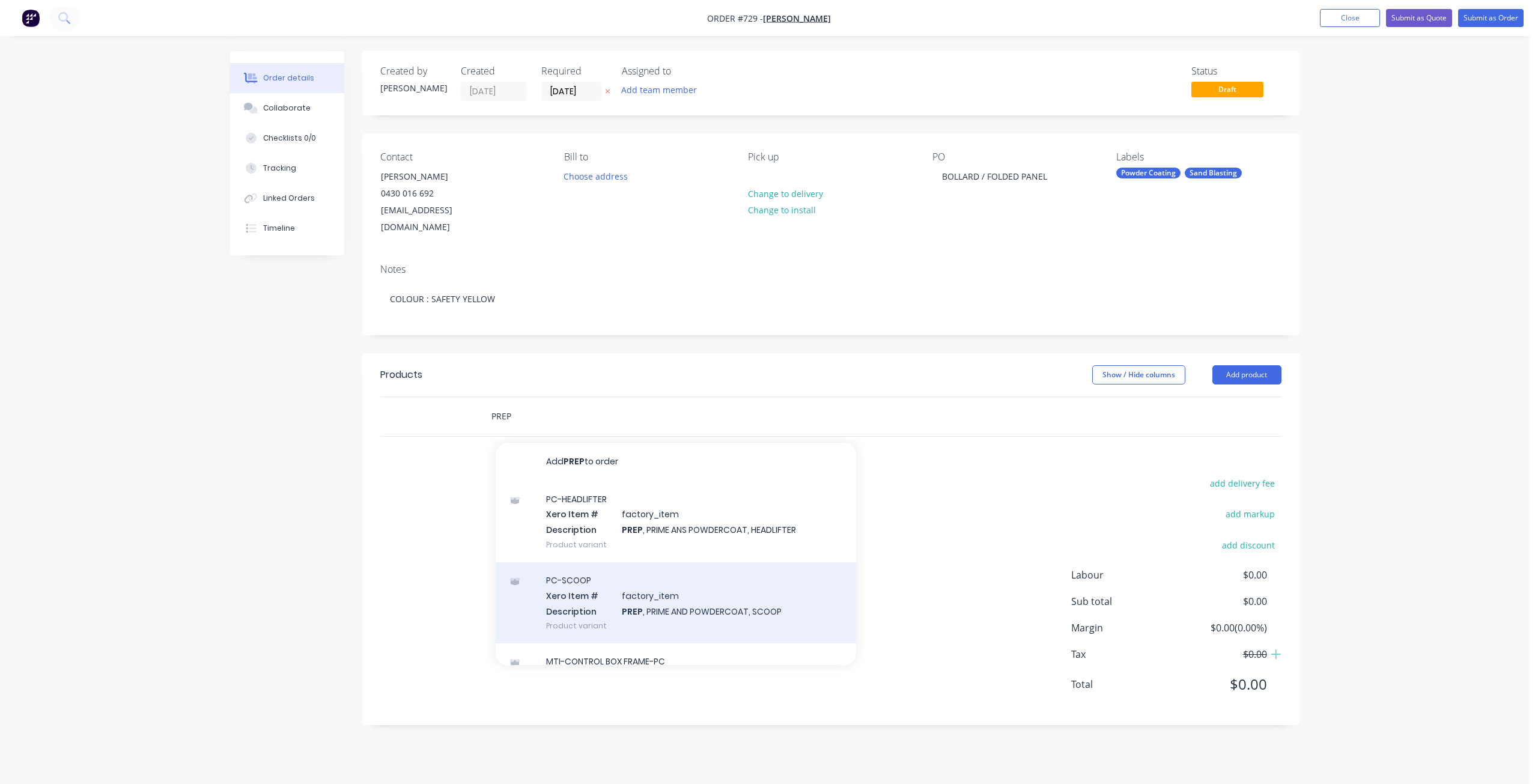
type input "PREP"
click at [600, 584] on div "PC-SCOOP Xero Item # factory_item Description PREP , PRIME AND POWDERCOAT, SCOO…" at bounding box center [676, 602] width 360 height 81
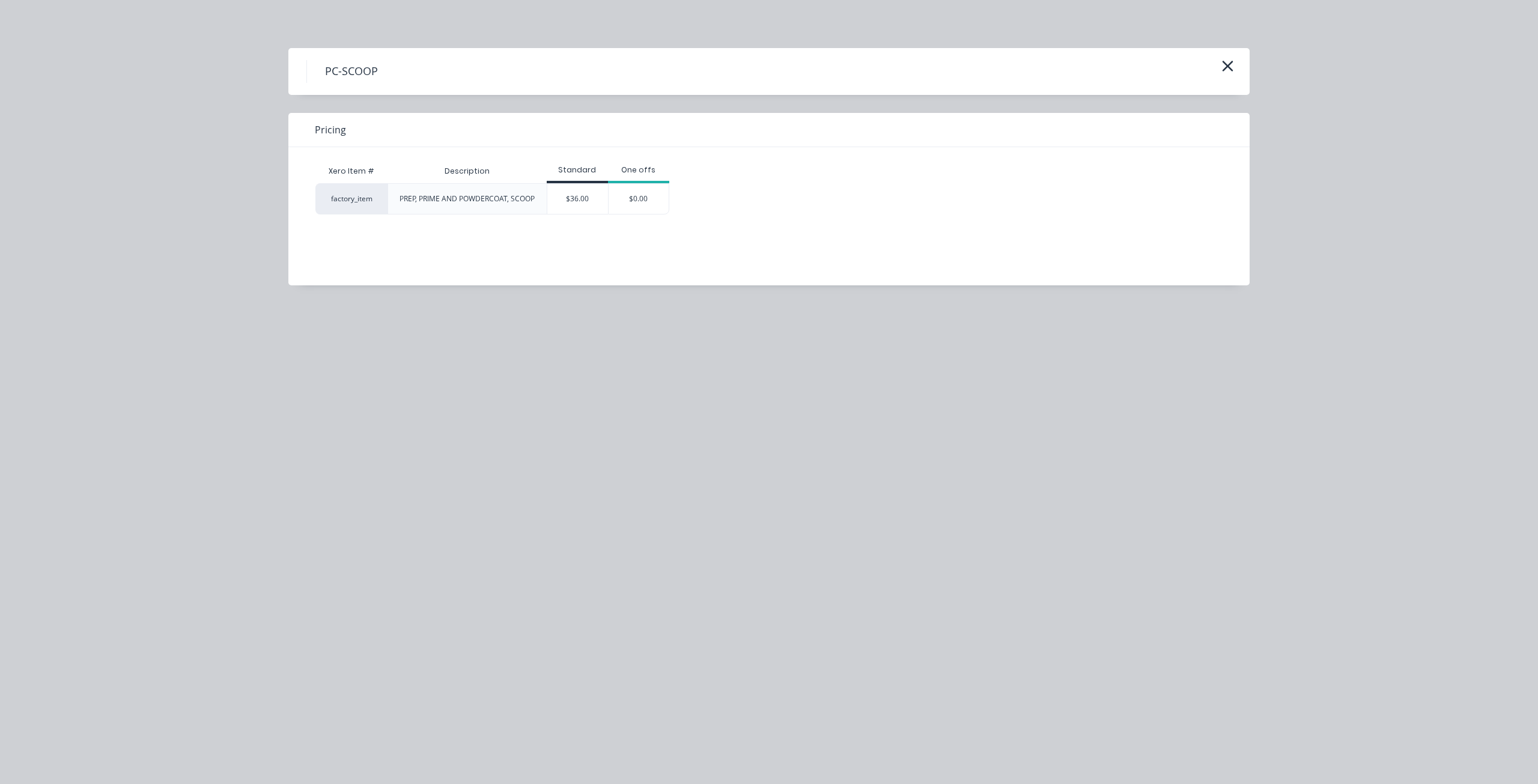
click at [1233, 53] on div "PC-SCOOP" at bounding box center [769, 71] width 961 height 47
click at [1231, 63] on icon "button" at bounding box center [1228, 66] width 11 height 11
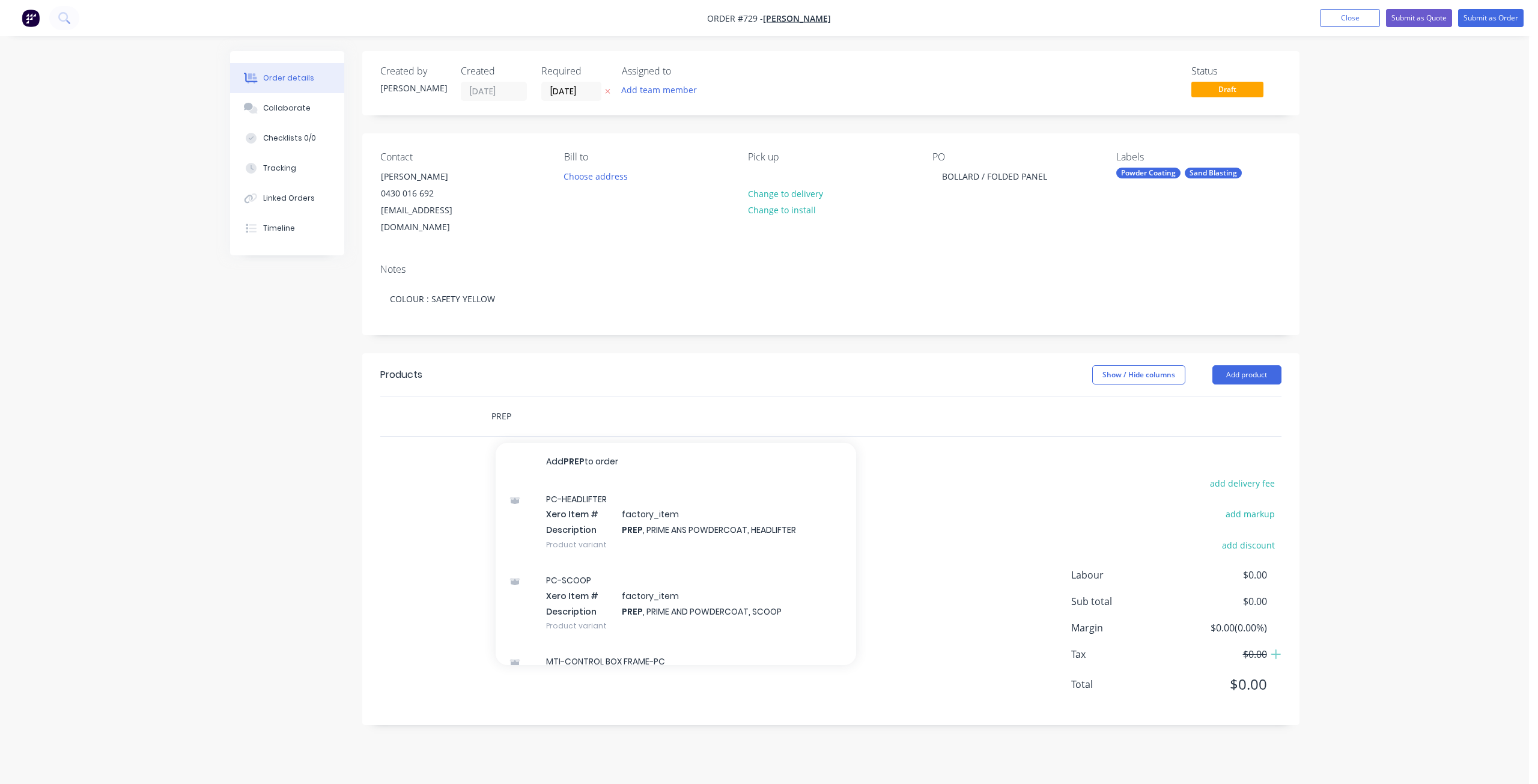
click at [559, 409] on input "PREP" at bounding box center [611, 416] width 240 height 24
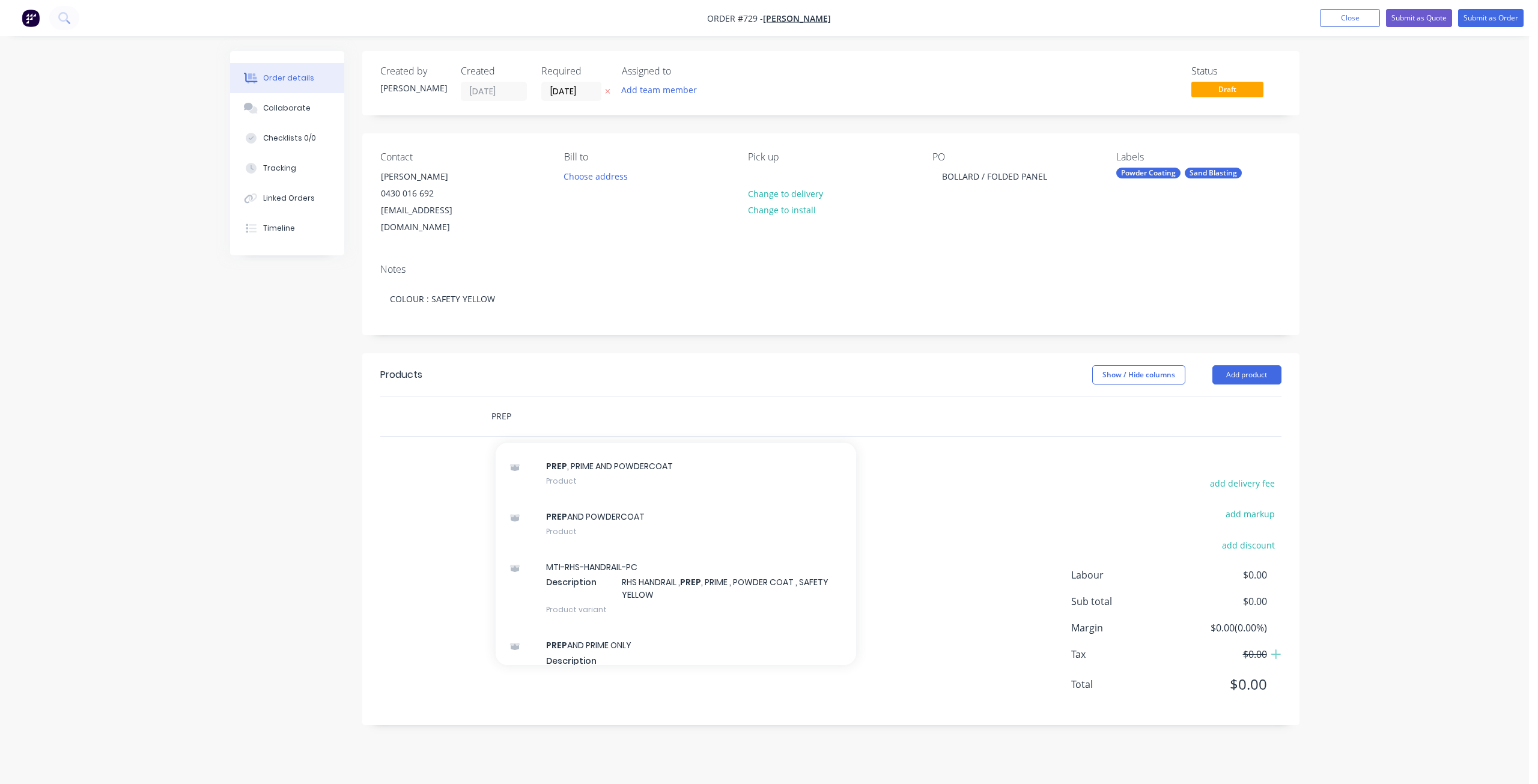
scroll to position [1081, 0]
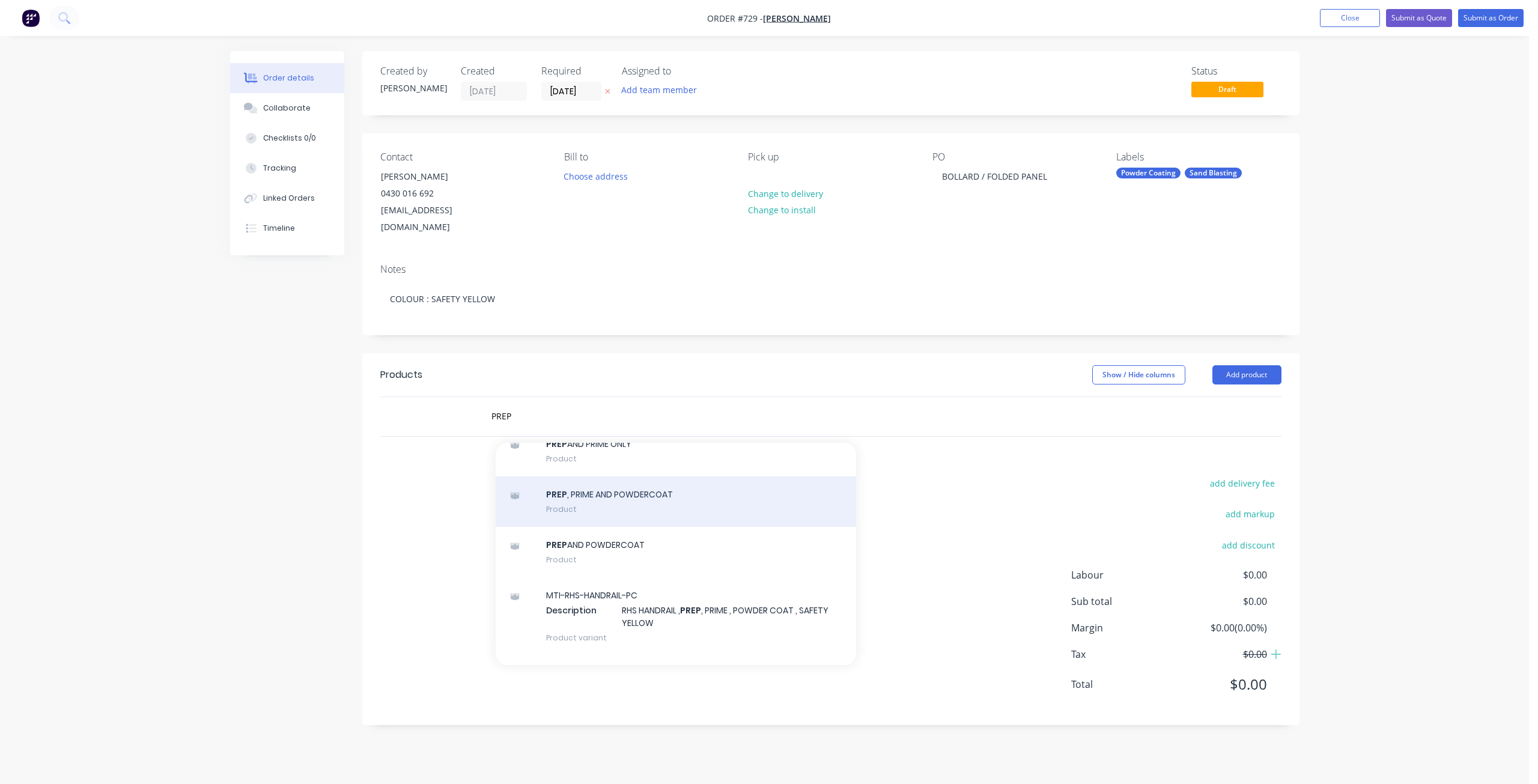
click at [609, 490] on div "PREP , PRIME AND POWDERCOAT Product" at bounding box center [676, 501] width 360 height 50
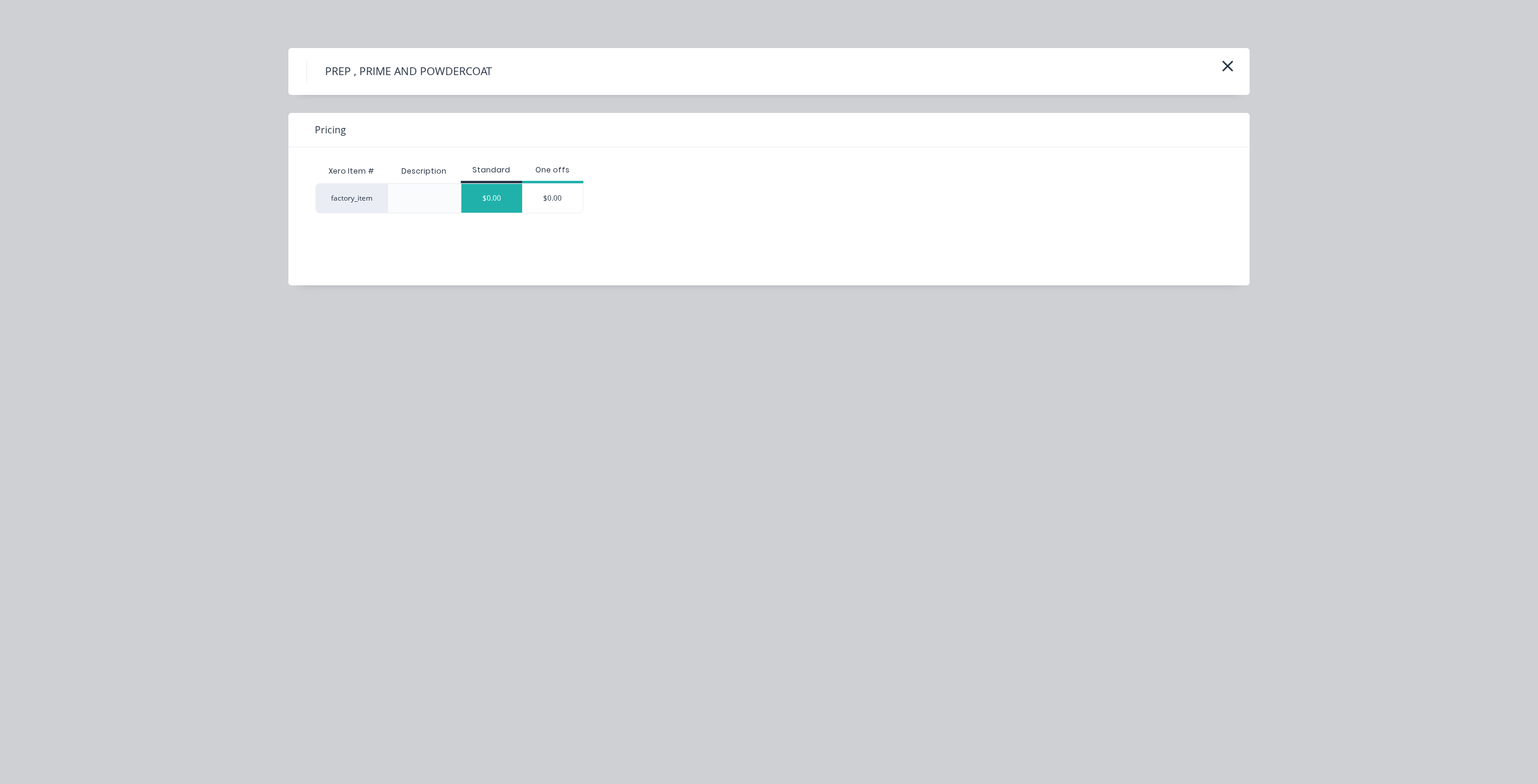
click at [505, 205] on div "$0.00" at bounding box center [492, 198] width 61 height 29
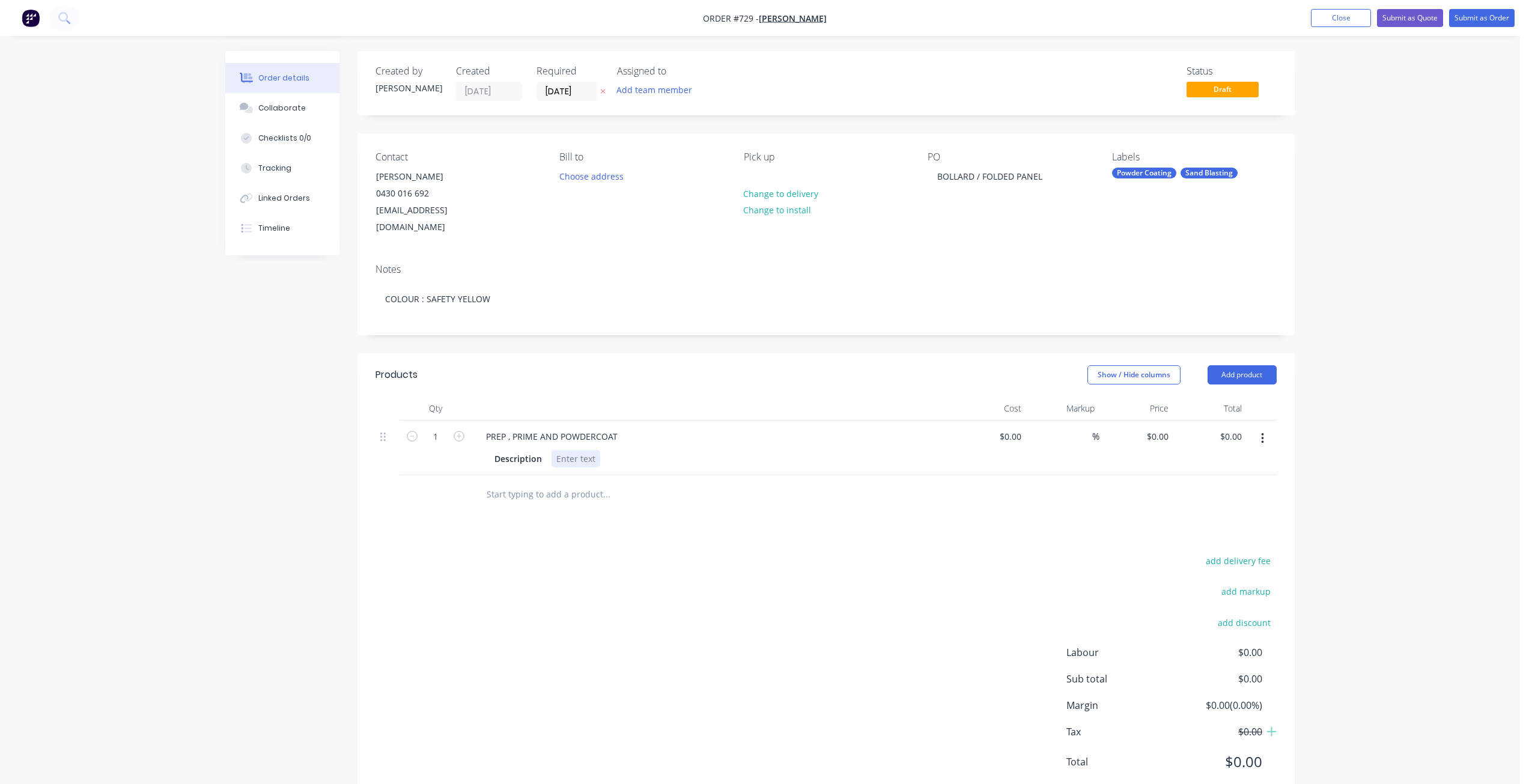
click at [581, 450] on div at bounding box center [575, 458] width 48 height 17
click at [1490, 19] on button "Submit as Order" at bounding box center [1481, 18] width 66 height 18
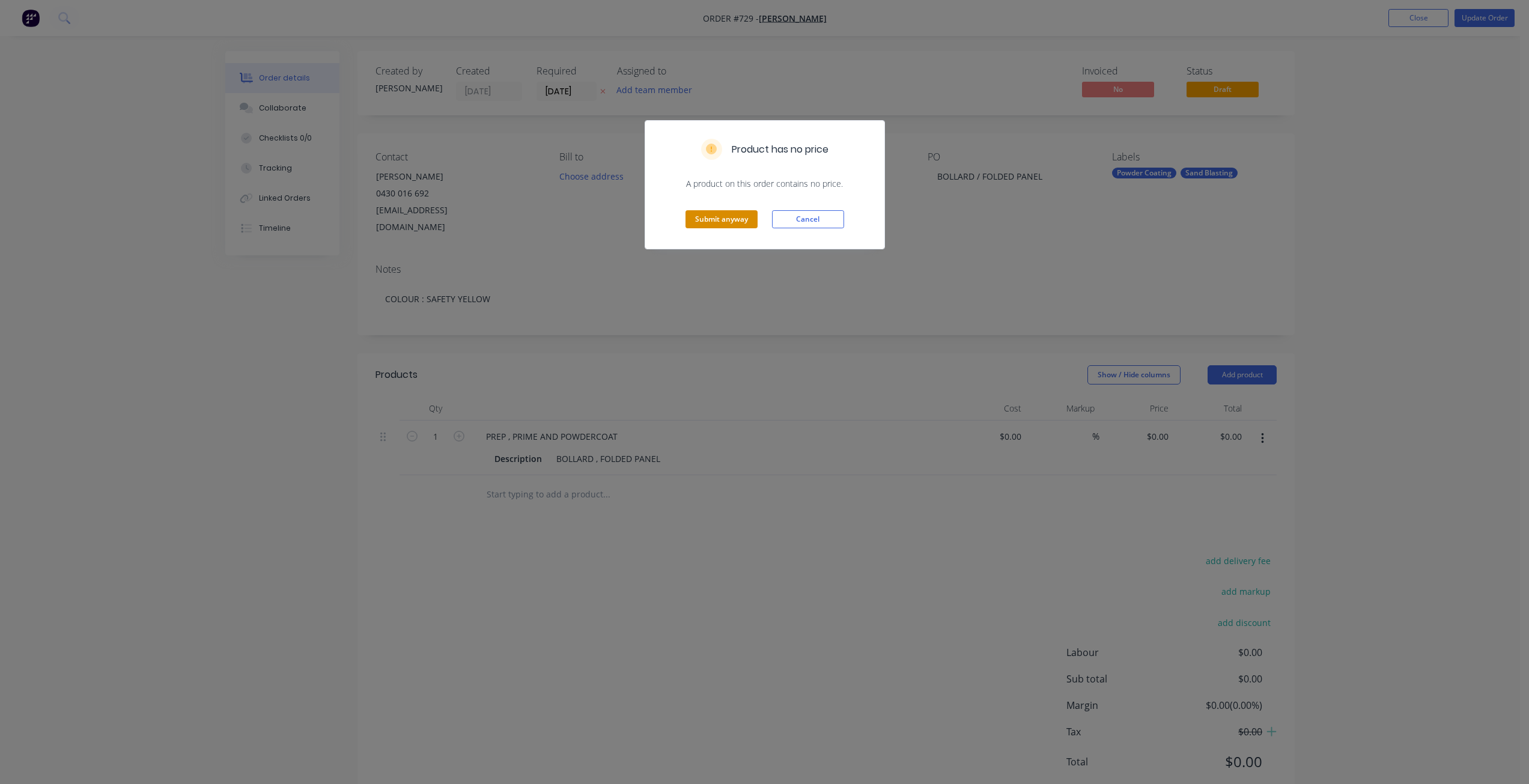
click at [720, 224] on button "Submit anyway" at bounding box center [721, 219] width 72 height 18
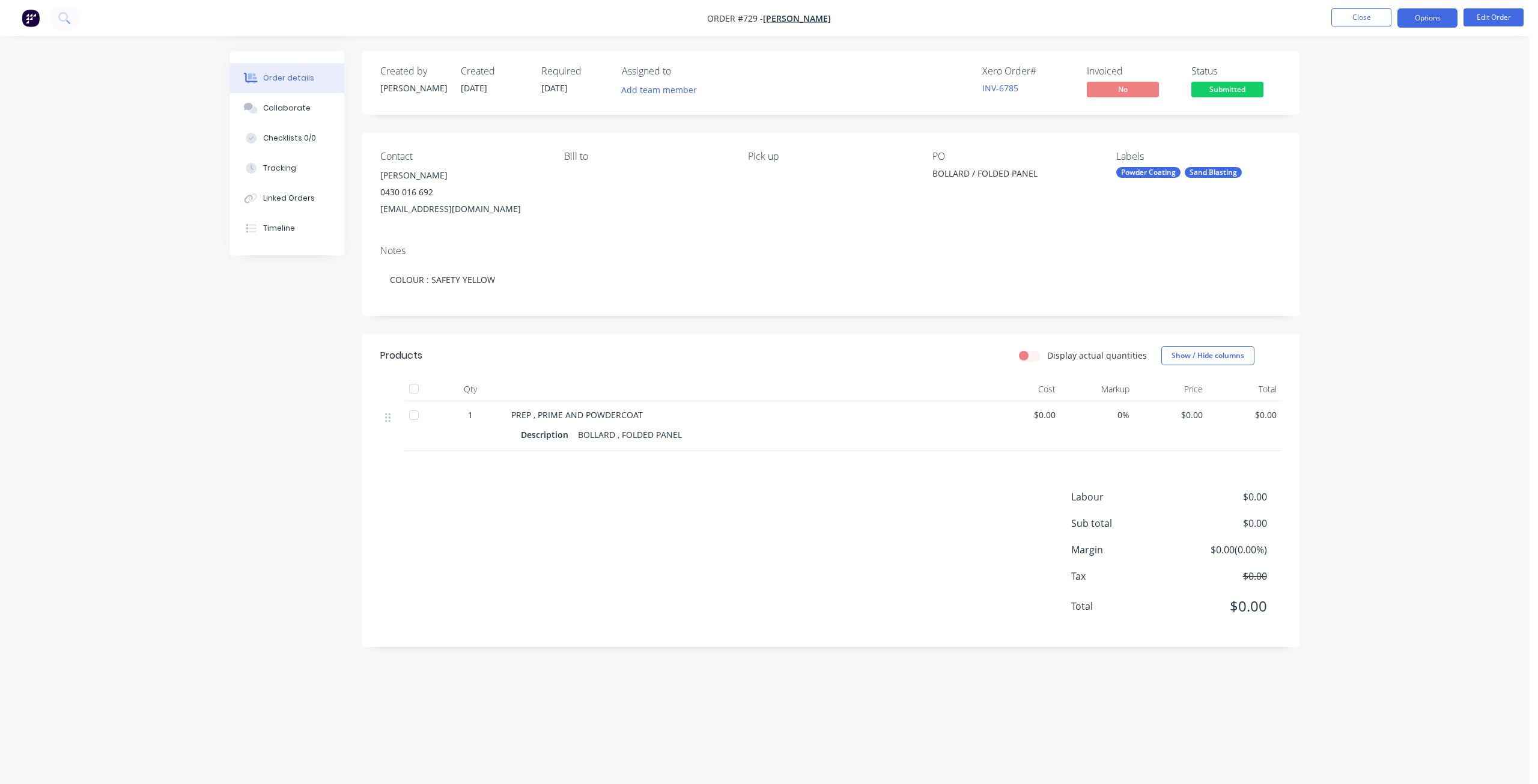
click at [1429, 20] on button "Options" at bounding box center [1427, 18] width 60 height 19
click at [1354, 144] on div "Work Order" at bounding box center [1391, 144] width 111 height 17
click at [1359, 121] on div "Without pricing" at bounding box center [1391, 120] width 111 height 17
click at [284, 110] on div "Collaborate" at bounding box center [286, 109] width 48 height 11
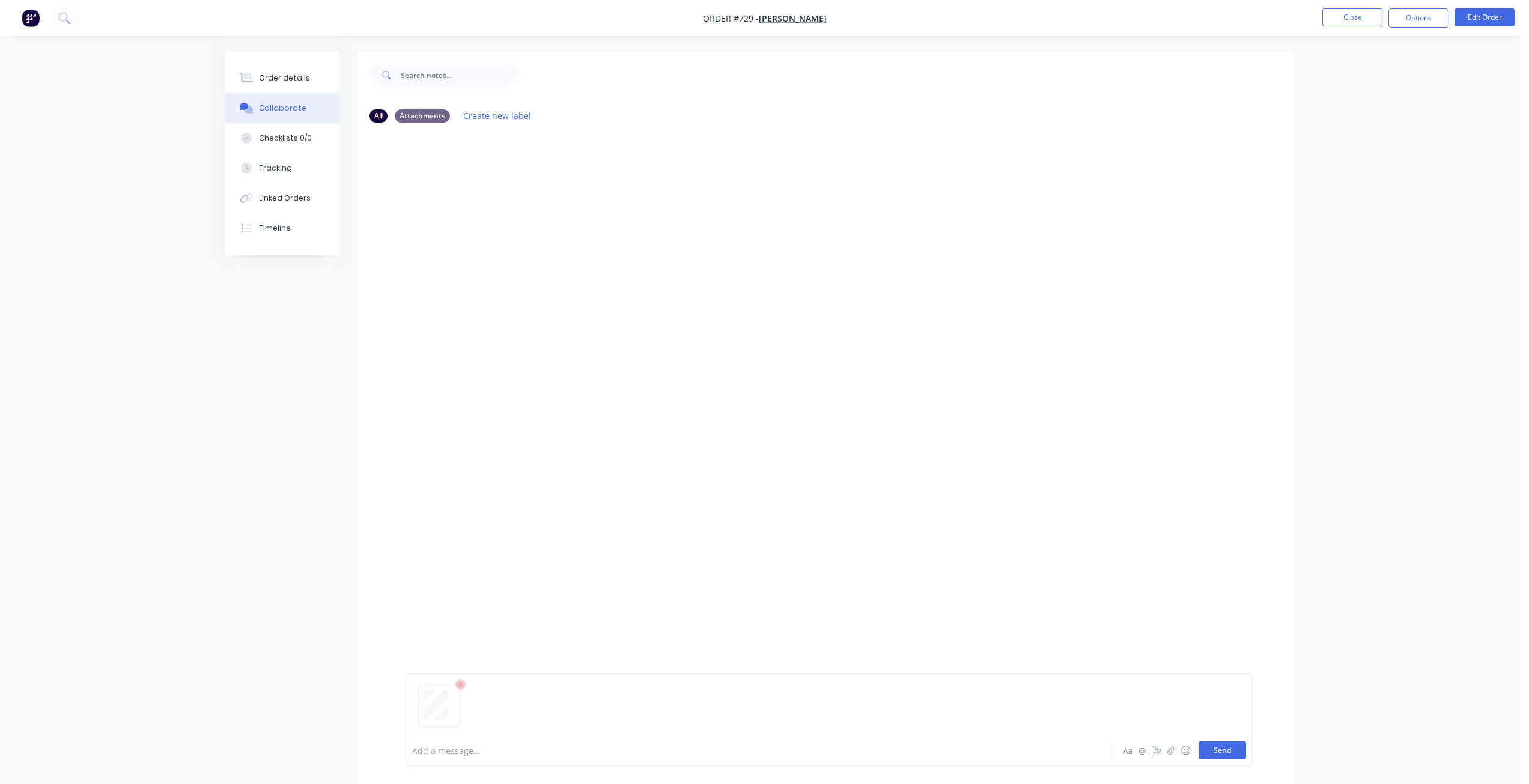
click at [1212, 752] on button "Send" at bounding box center [1222, 750] width 48 height 18
click at [1411, 25] on button "Options" at bounding box center [1418, 18] width 60 height 19
click at [1226, 111] on div "All Attachments Create new label" at bounding box center [826, 115] width 913 height 16
click at [304, 77] on div "Order details" at bounding box center [284, 78] width 51 height 11
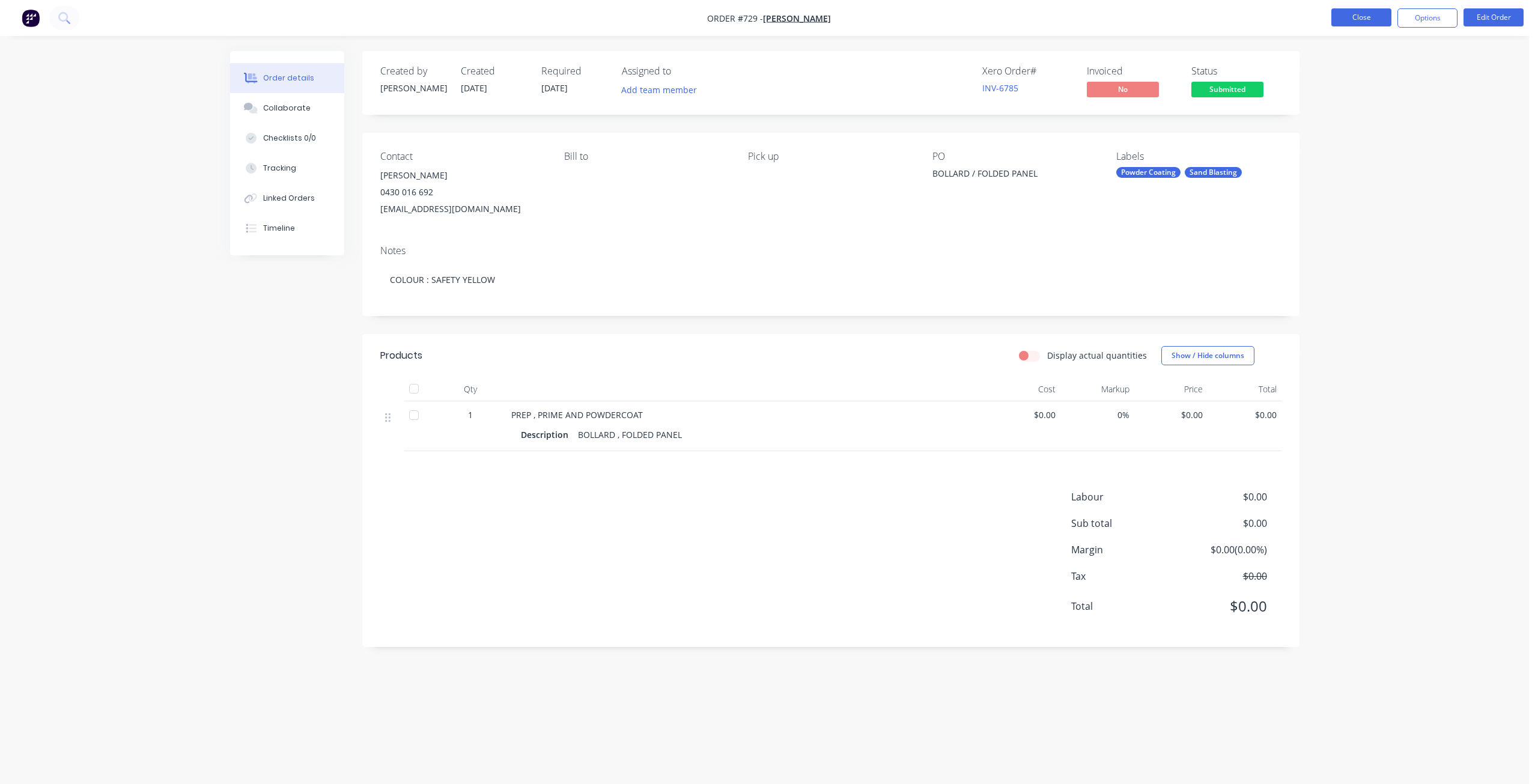
click at [1353, 19] on button "Close" at bounding box center [1361, 17] width 60 height 18
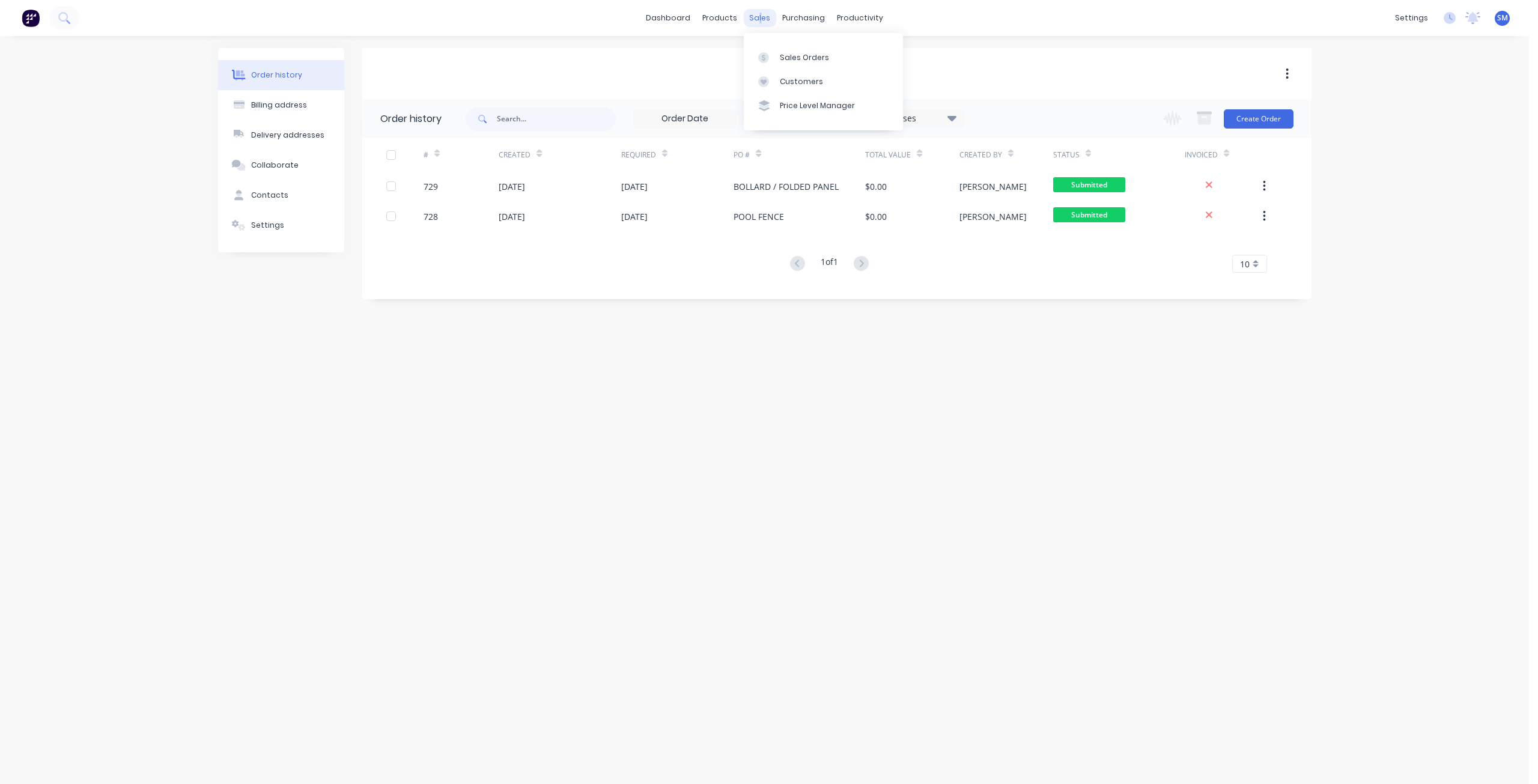
click at [760, 15] on div "sales" at bounding box center [759, 18] width 33 height 18
click at [799, 82] on div "Customers" at bounding box center [801, 82] width 44 height 11
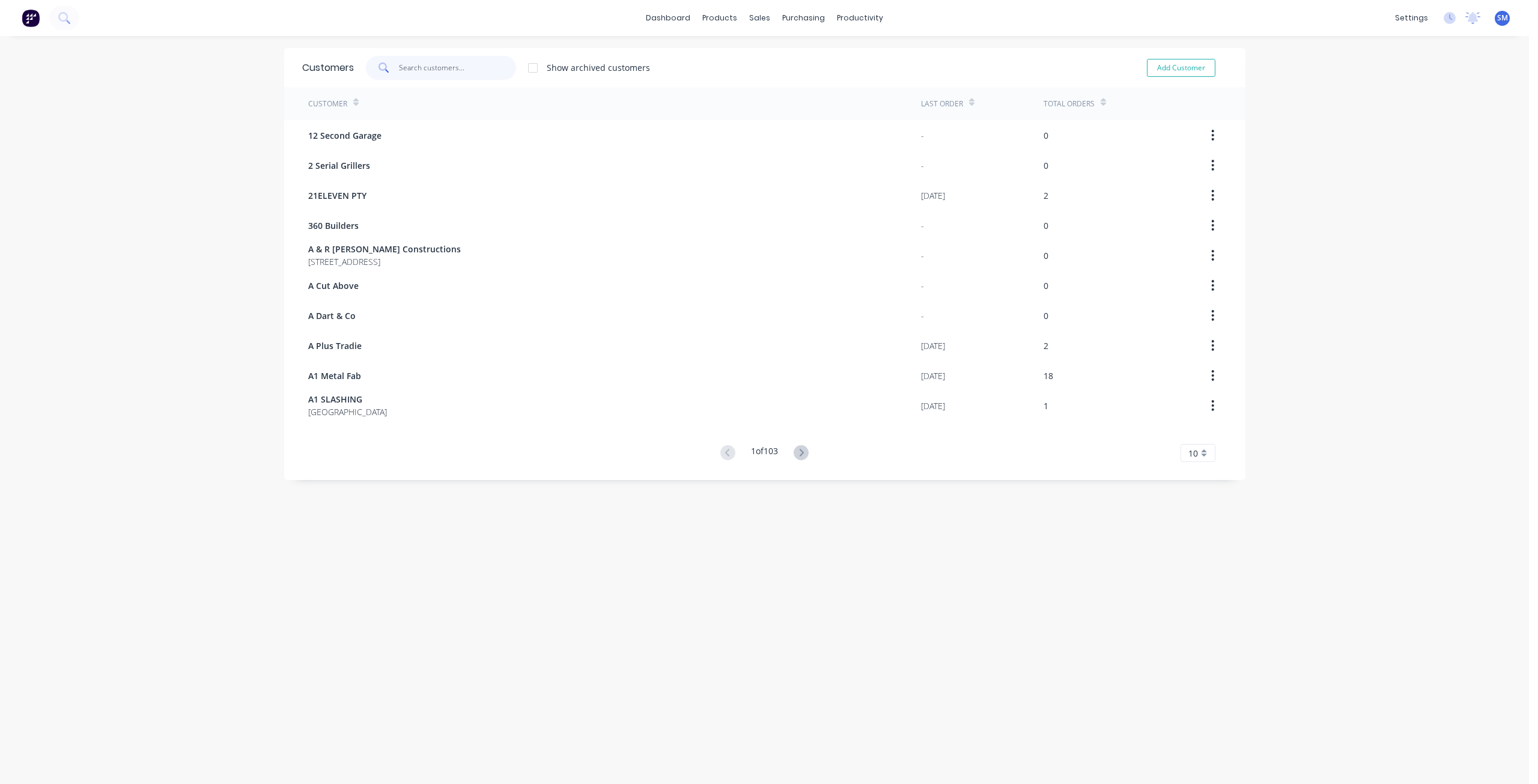
click at [428, 75] on input "text" at bounding box center [457, 68] width 117 height 24
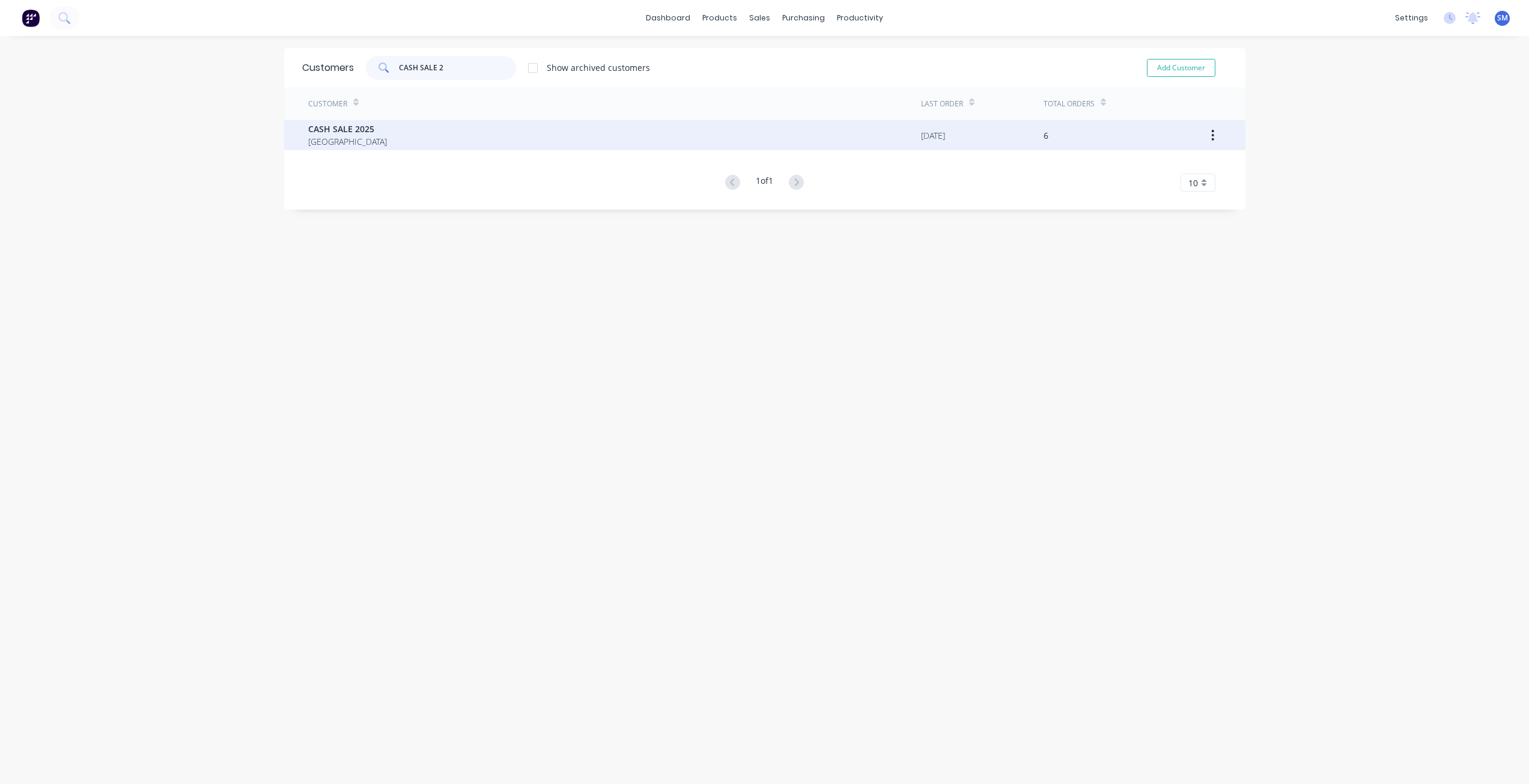
type input "CASH SALE 2"
click at [333, 127] on span "CASH SALE 2025" at bounding box center [348, 129] width 79 height 12
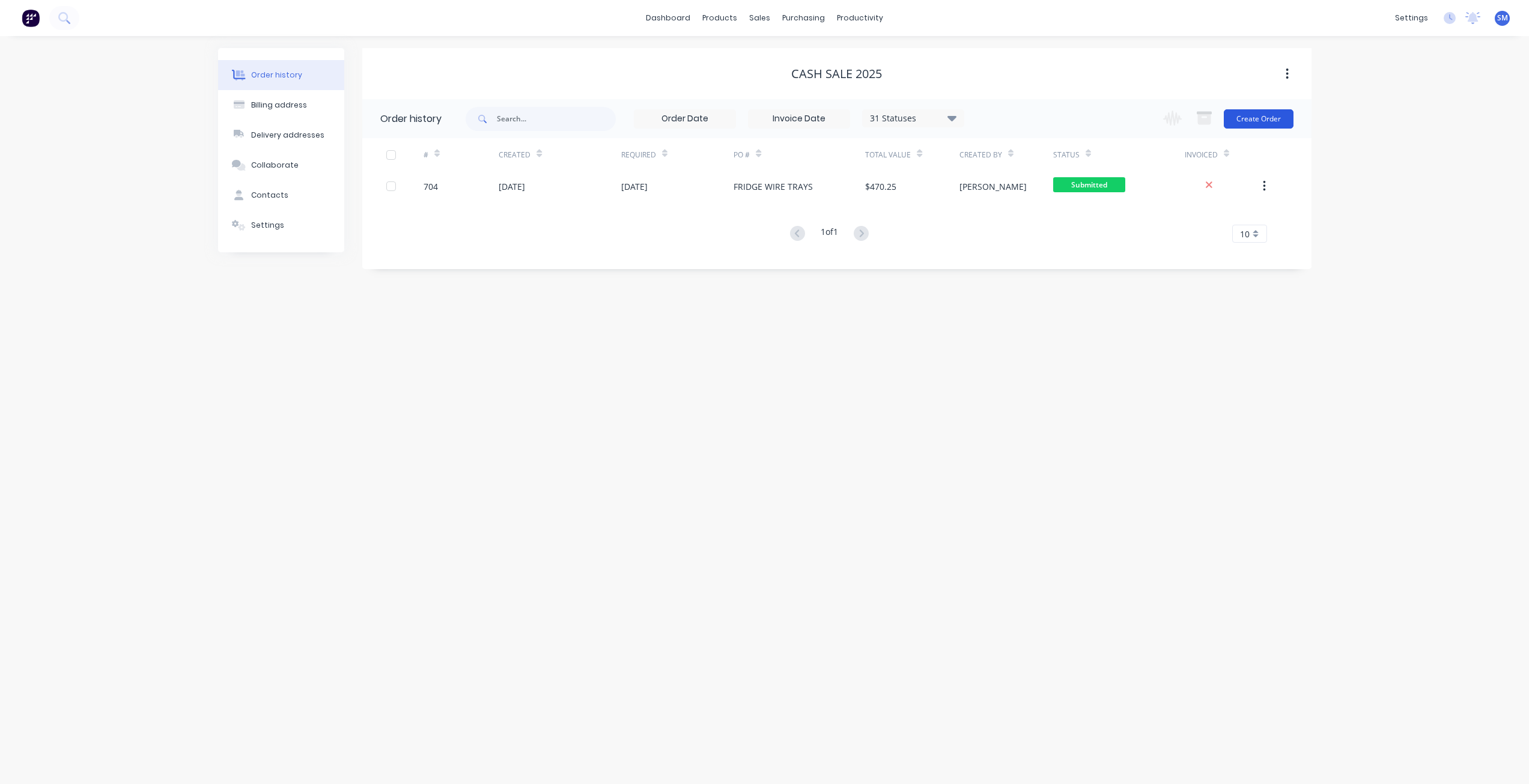
click at [1257, 120] on button "Create Order" at bounding box center [1258, 119] width 70 height 19
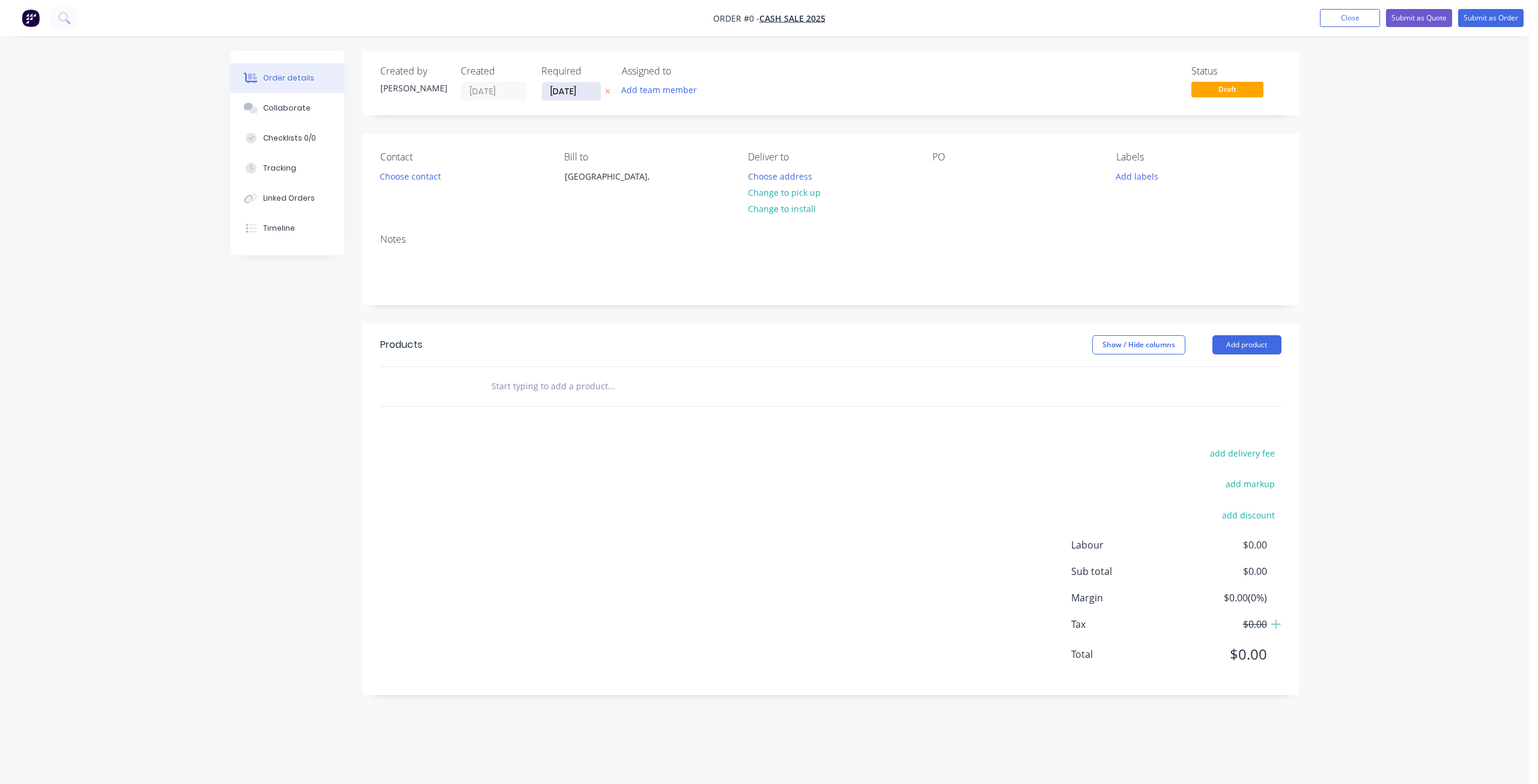
click at [564, 87] on input "[DATE]" at bounding box center [571, 91] width 59 height 18
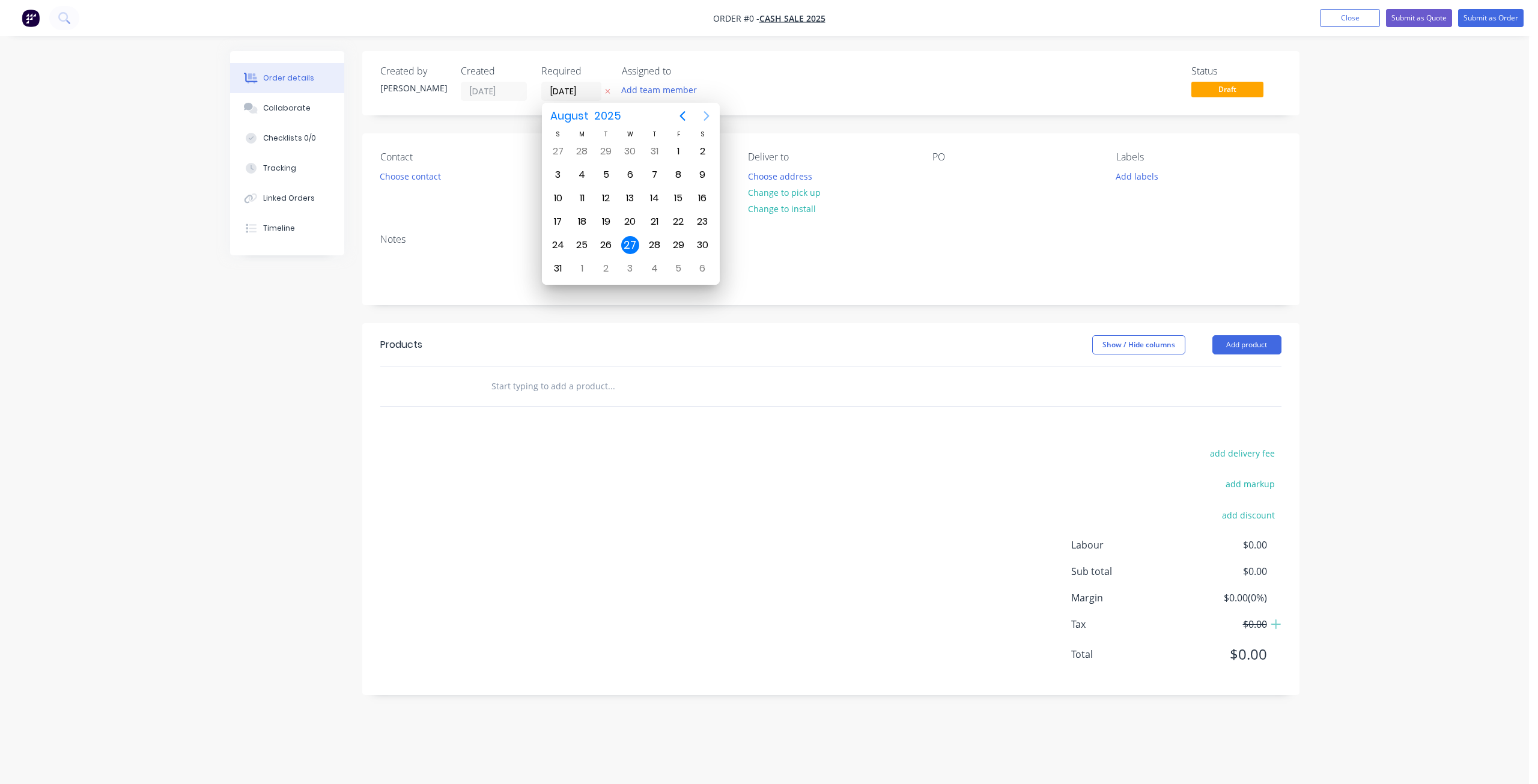
click at [709, 111] on icon "Next page" at bounding box center [706, 115] width 15 height 15
click at [630, 171] on div "10" at bounding box center [630, 175] width 18 height 18
type input "[DATE]"
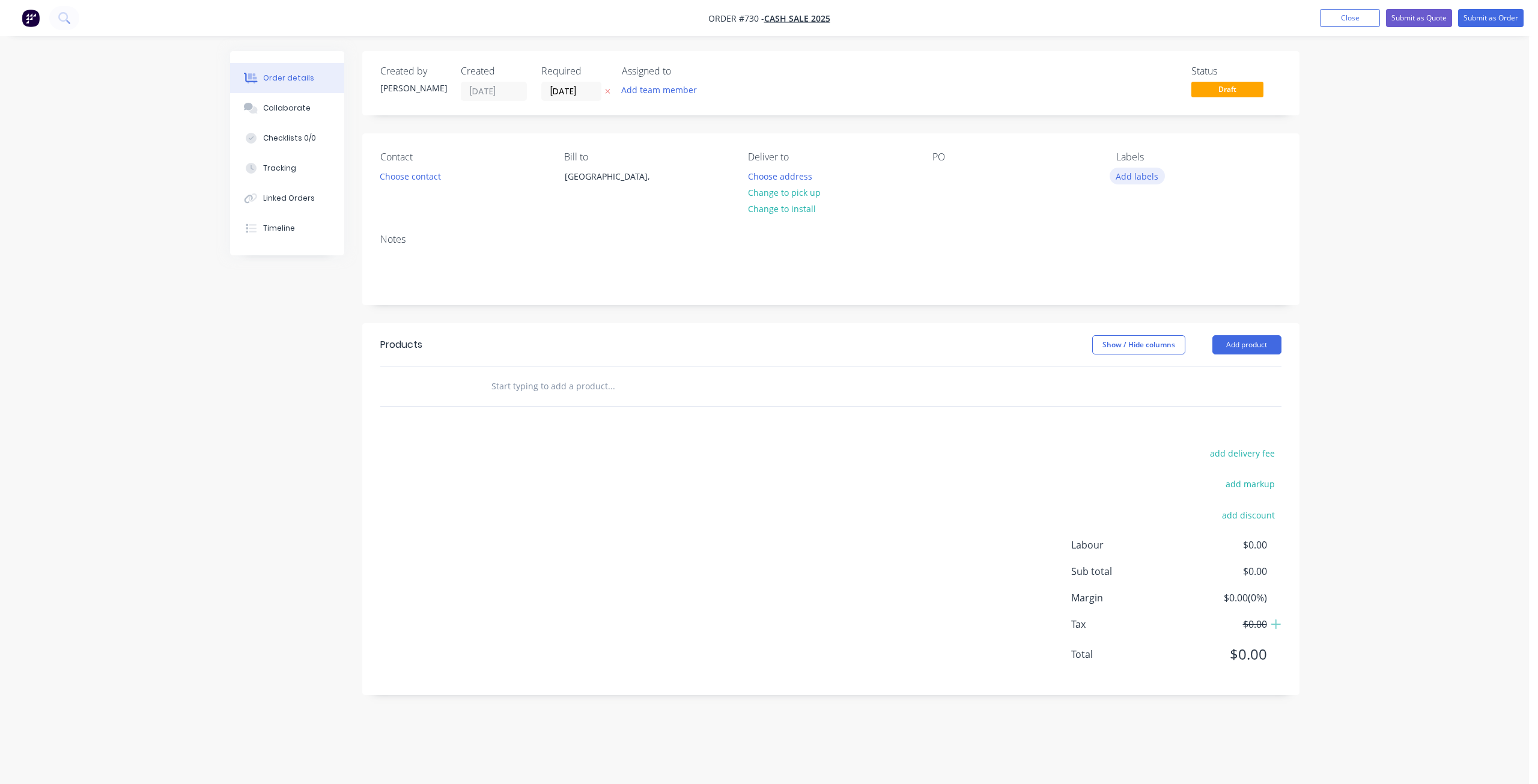
click at [1126, 176] on button "Add labels" at bounding box center [1137, 175] width 55 height 16
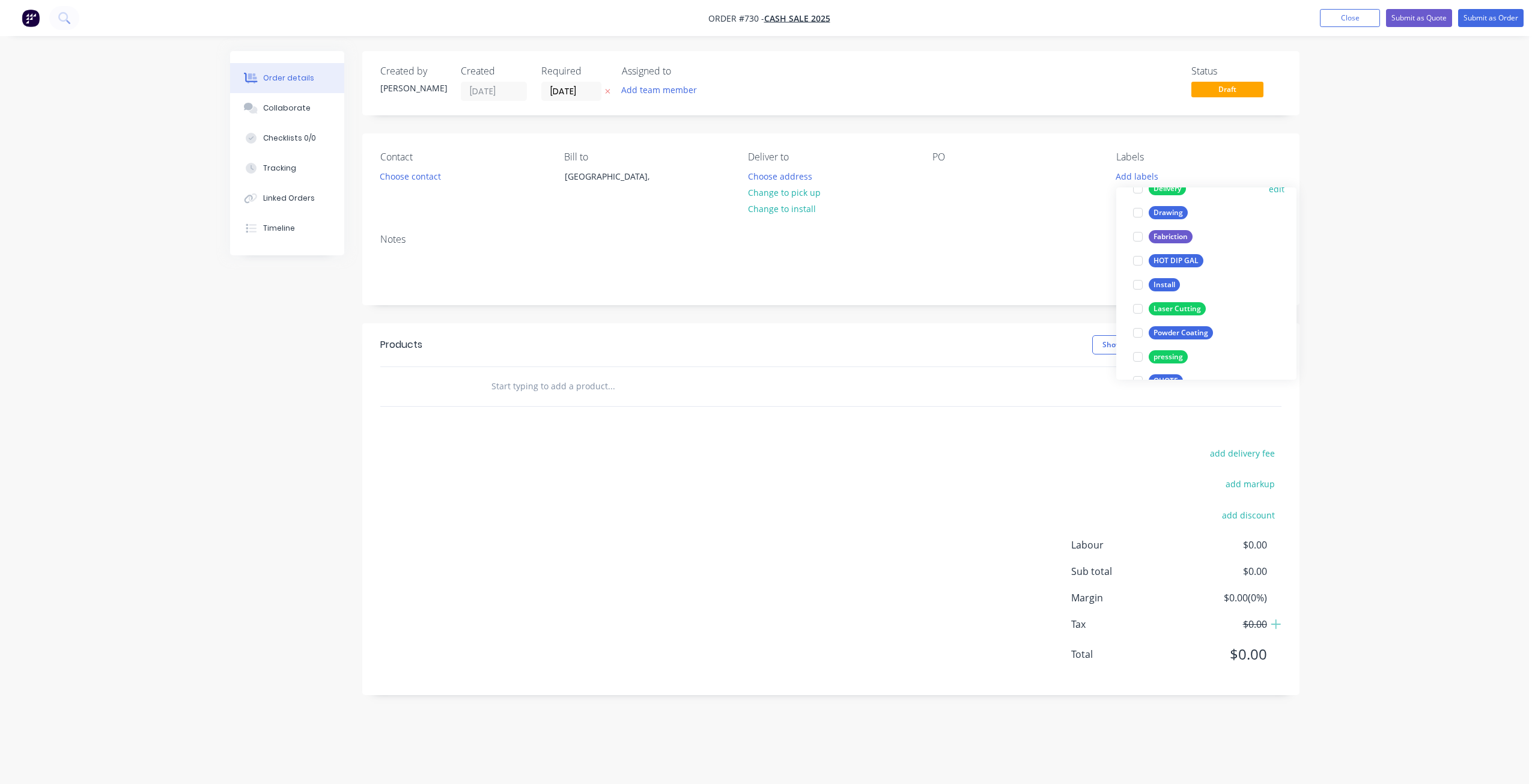
scroll to position [120, 0]
click at [1136, 330] on div at bounding box center [1138, 331] width 24 height 24
click at [1136, 298] on div at bounding box center [1138, 301] width 24 height 24
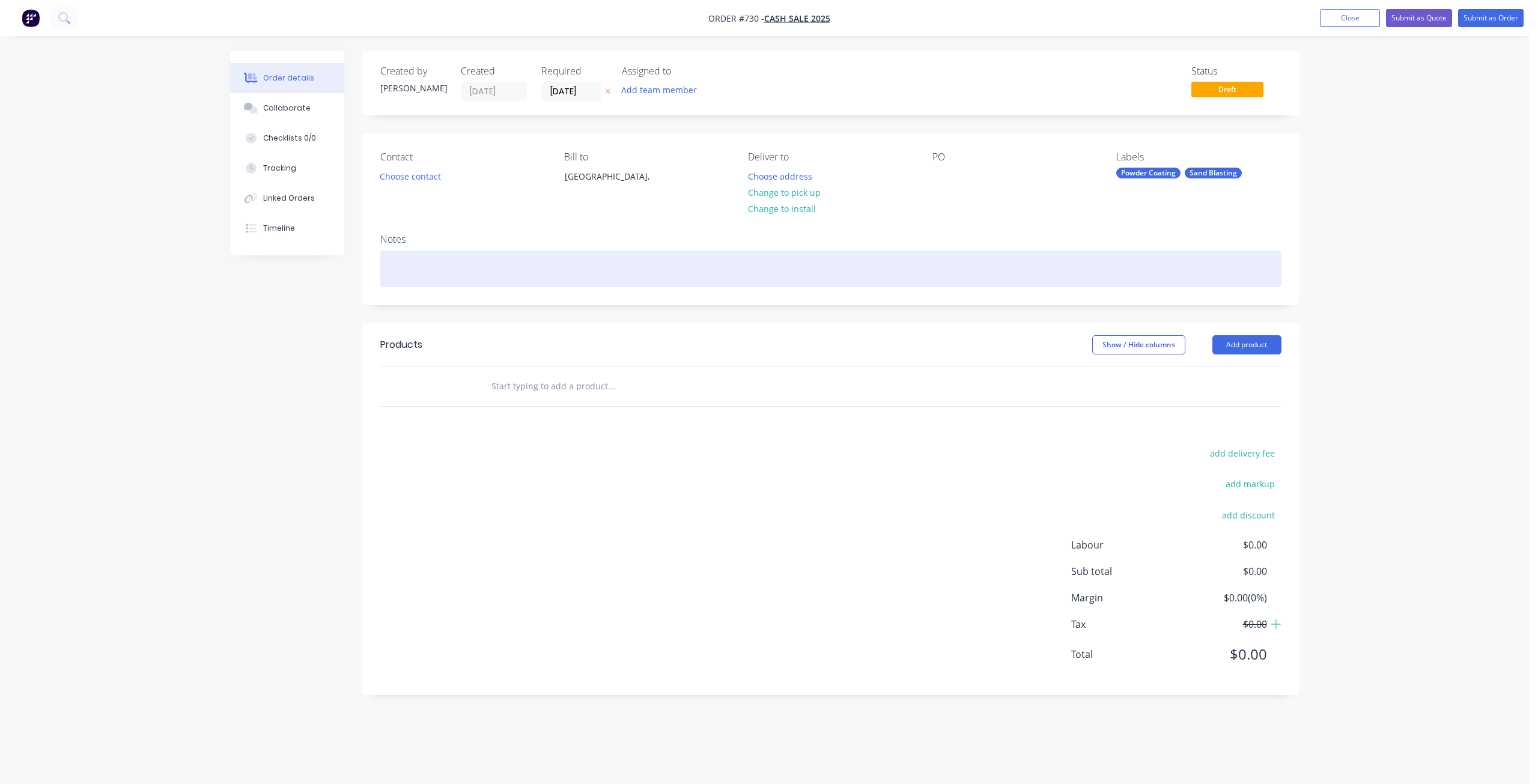
click at [994, 252] on div at bounding box center [831, 268] width 901 height 37
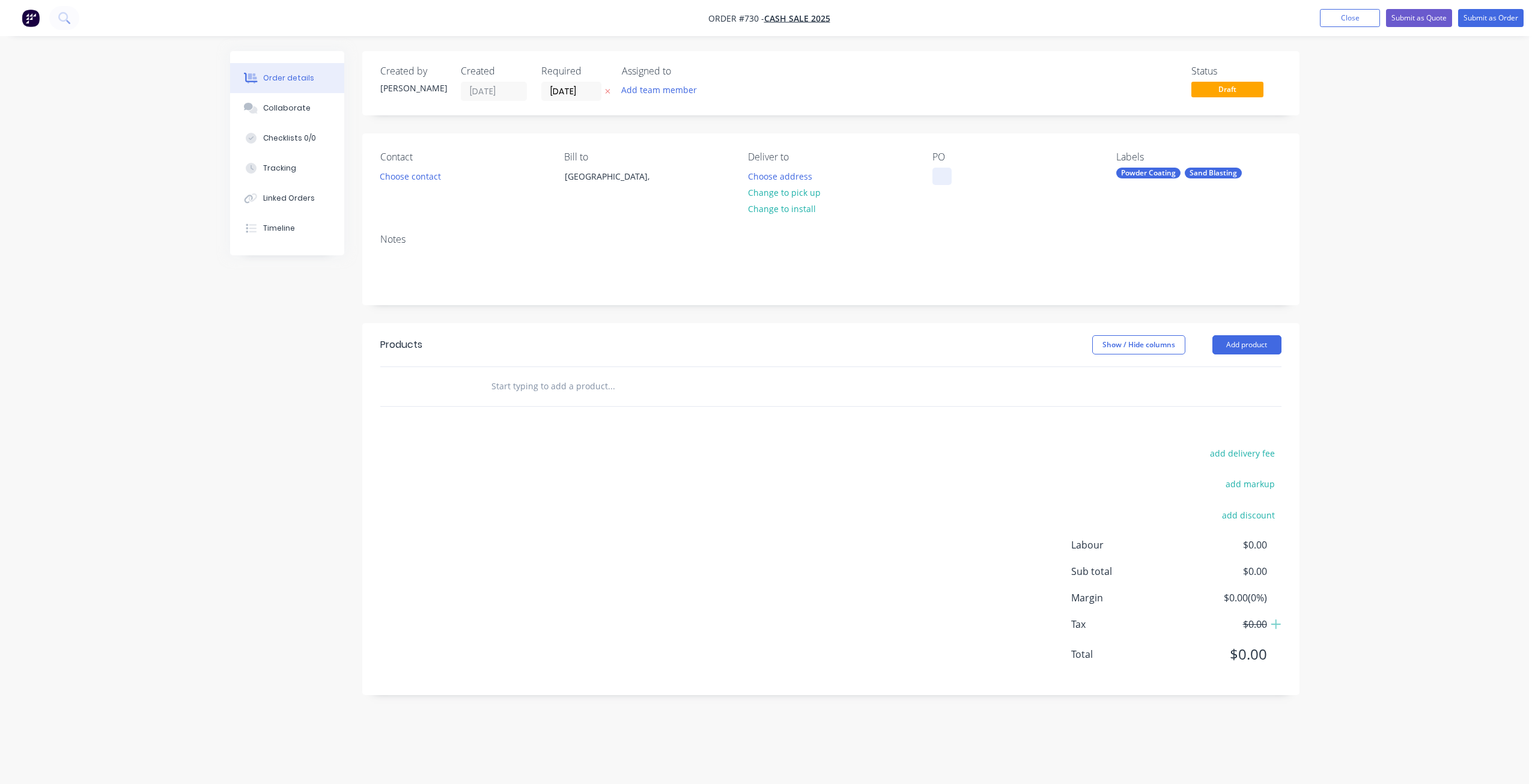
click at [934, 176] on div at bounding box center [942, 176] width 19 height 17
click at [396, 174] on button "Choose contact" at bounding box center [409, 175] width 74 height 16
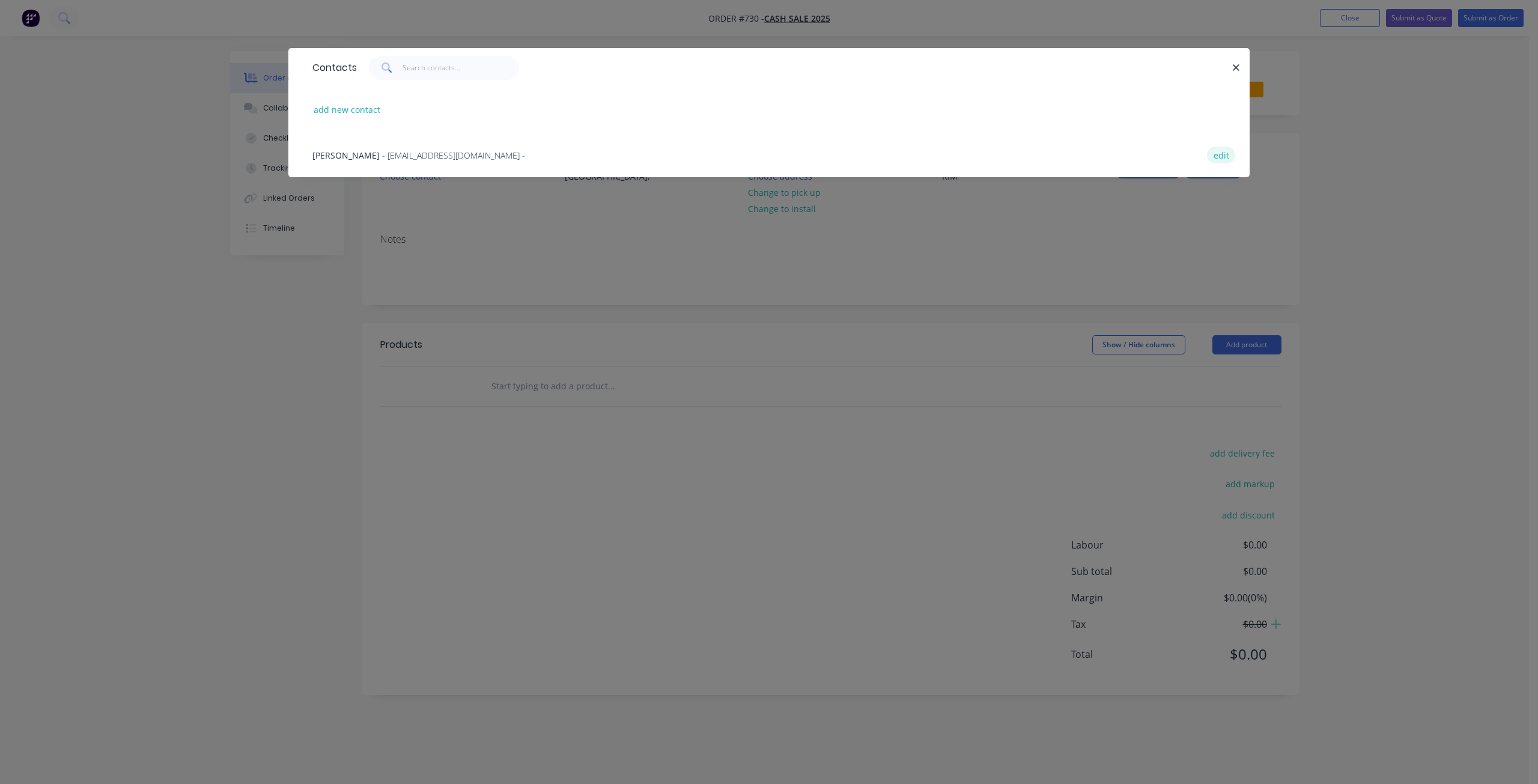
click at [1219, 156] on button "edit" at bounding box center [1221, 154] width 28 height 16
select select "AU"
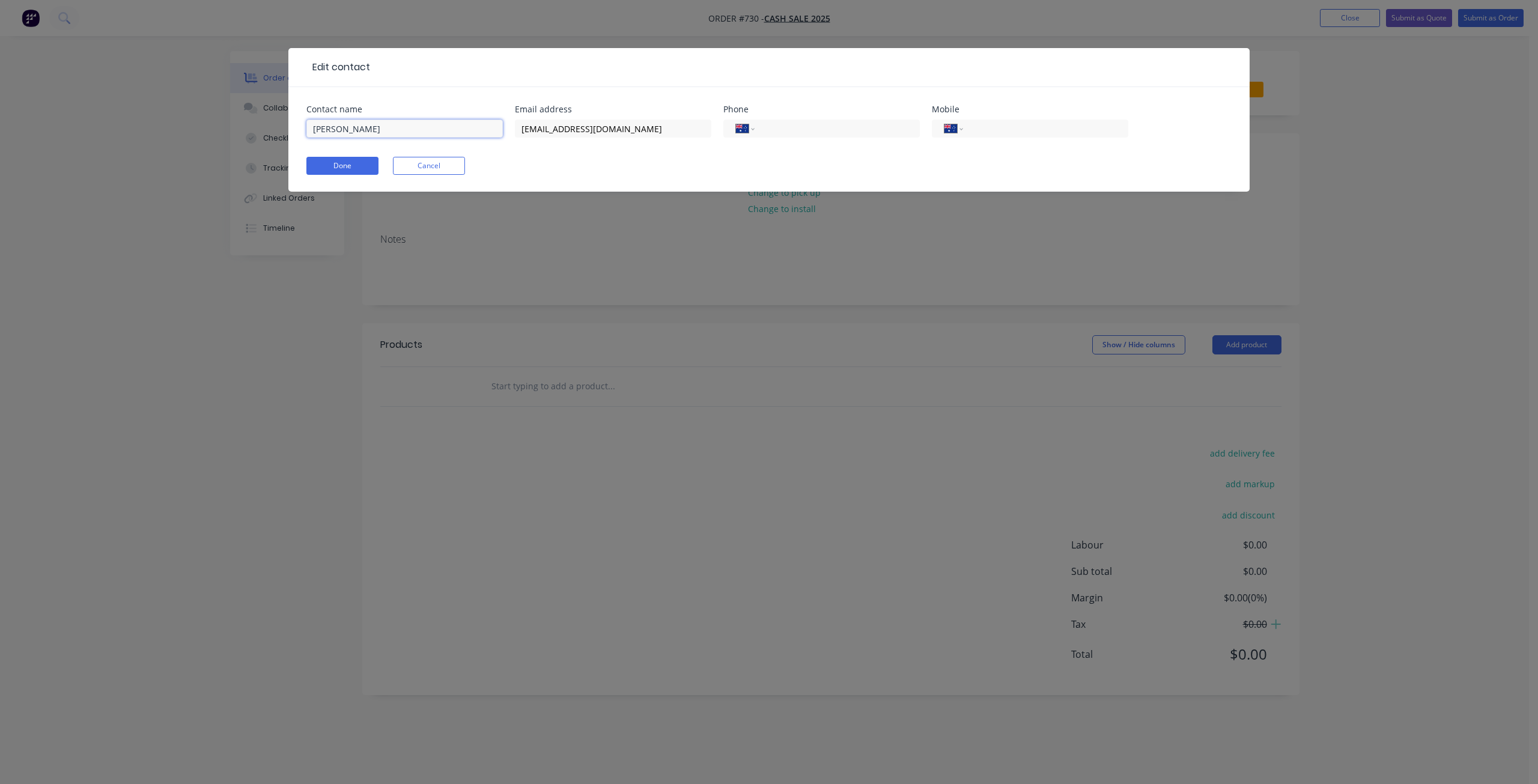
drag, startPoint x: 390, startPoint y: 126, endPoint x: 277, endPoint y: 139, distance: 113.7
click at [277, 139] on div "Edit contact Contact name [PERSON_NAME] Email address [EMAIL_ADDRESS][DOMAIN_NA…" at bounding box center [769, 392] width 1538 height 784
type input "[PERSON_NAME]"
drag, startPoint x: 629, startPoint y: 131, endPoint x: 523, endPoint y: 135, distance: 106.1
click at [523, 135] on input "[EMAIL_ADDRESS][DOMAIN_NAME]" at bounding box center [613, 129] width 196 height 18
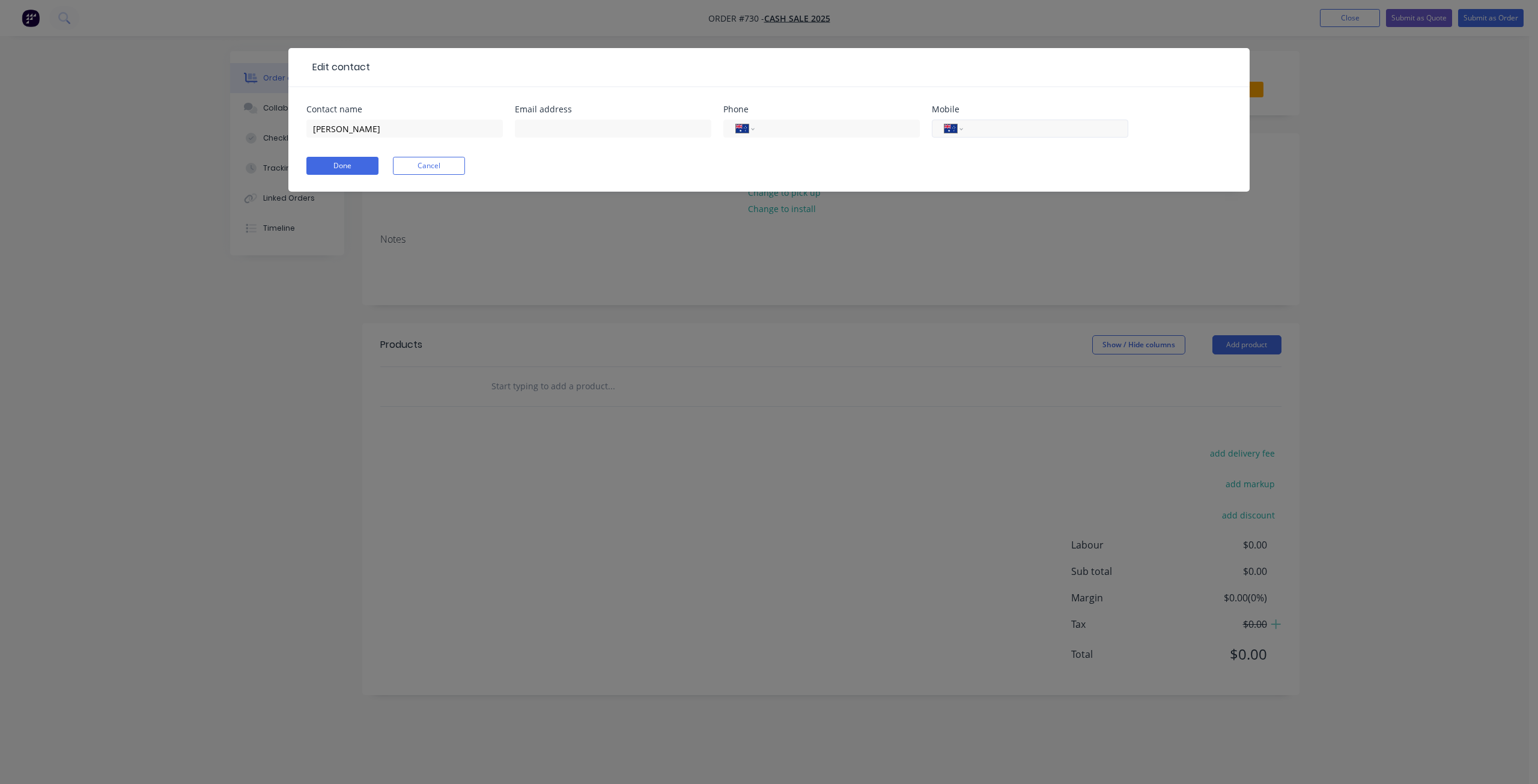
click at [1001, 129] on input "tel" at bounding box center [1044, 129] width 144 height 14
type input "0449 554 308"
click at [354, 167] on button "Done" at bounding box center [342, 166] width 72 height 18
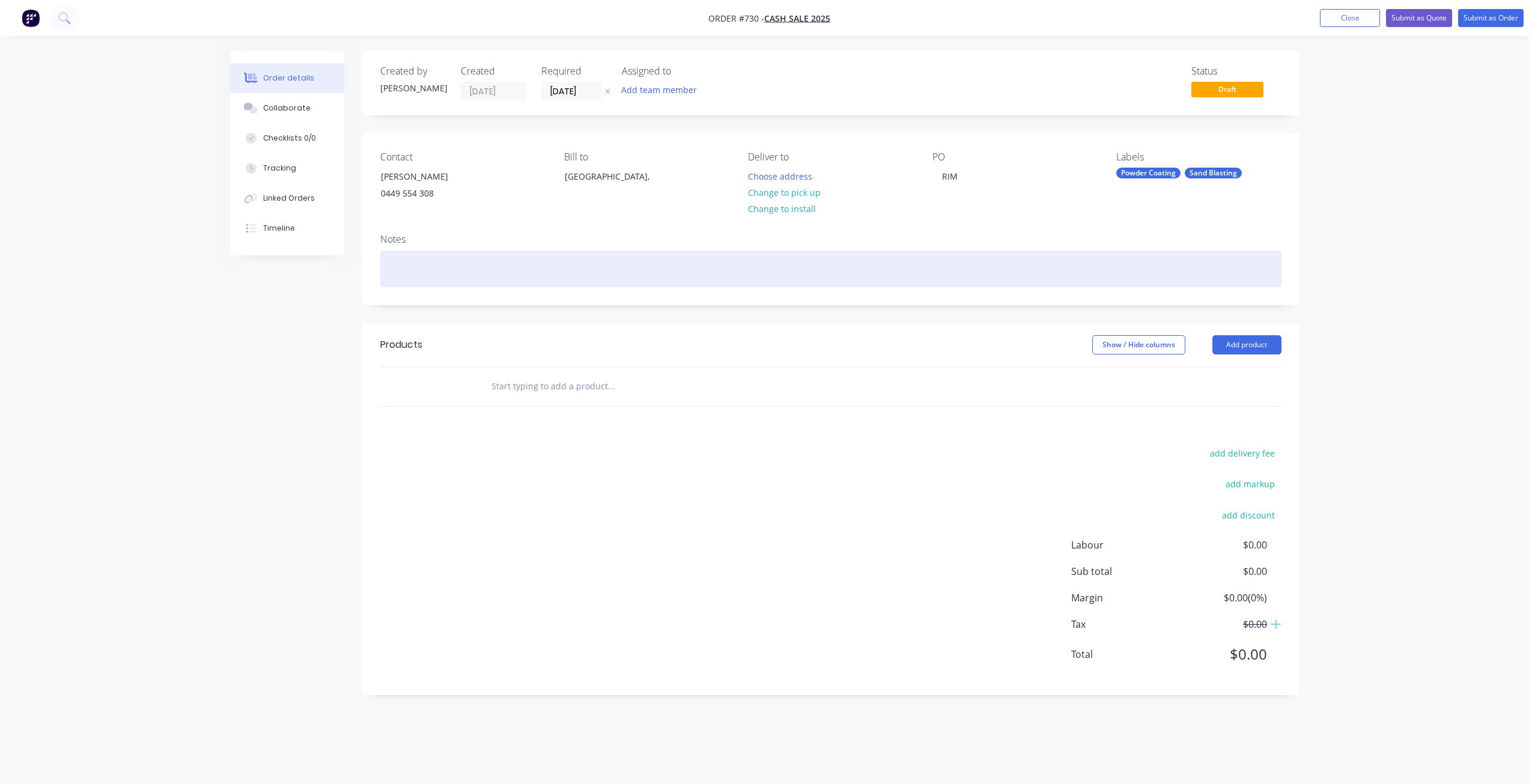
click at [391, 263] on div at bounding box center [831, 268] width 901 height 37
click at [453, 267] on div "COLOUR: WHITE MATCH" at bounding box center [831, 268] width 901 height 37
click at [503, 266] on div "COLOUR: WHITE ( MATCH" at bounding box center [831, 268] width 901 height 37
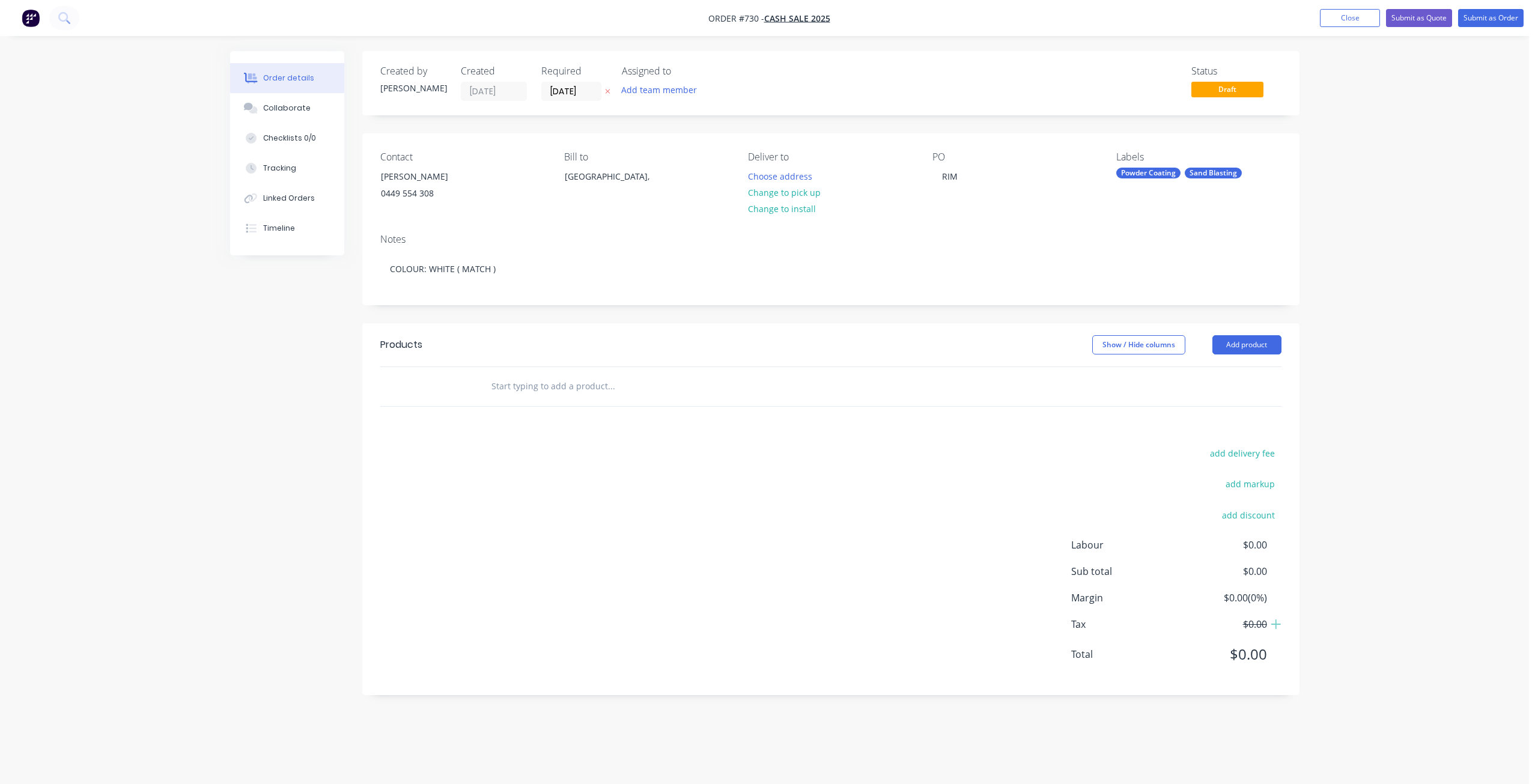
click at [524, 383] on input "text" at bounding box center [611, 386] width 240 height 24
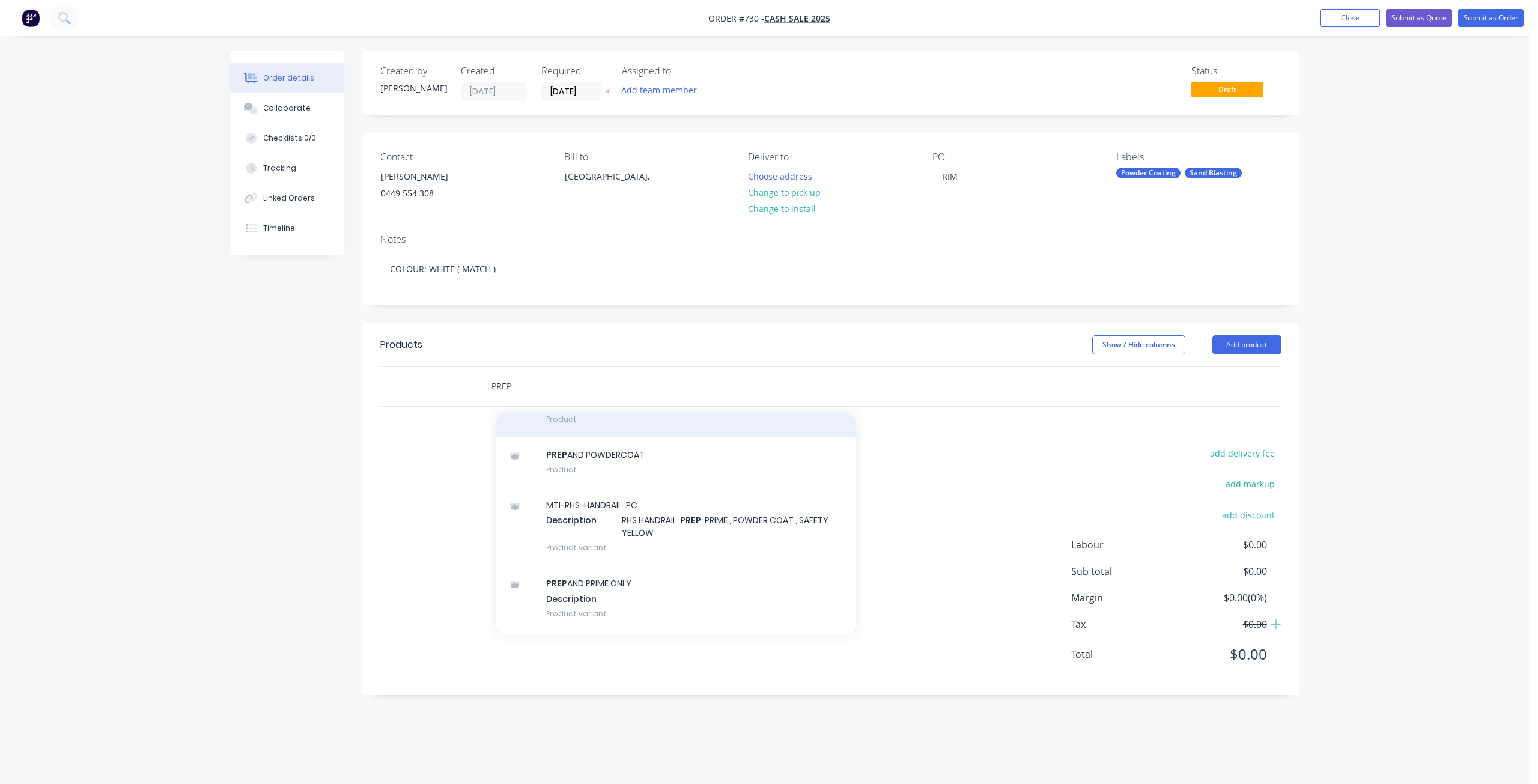
type input "PREP"
click at [582, 426] on div "PREP , PRIME AND POWDERCOAT Product" at bounding box center [676, 411] width 360 height 50
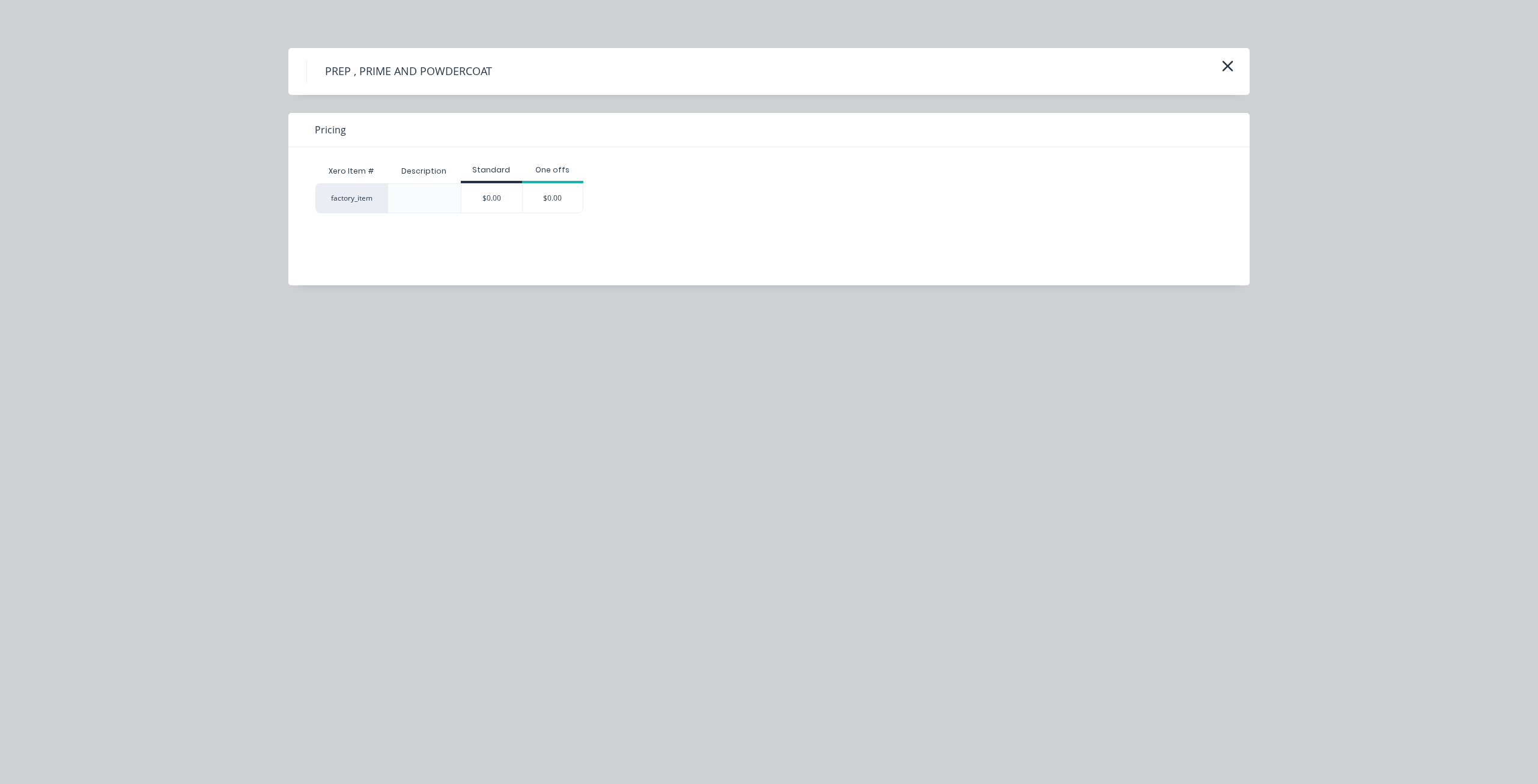
click at [500, 196] on div "$0.00" at bounding box center [492, 198] width 61 height 29
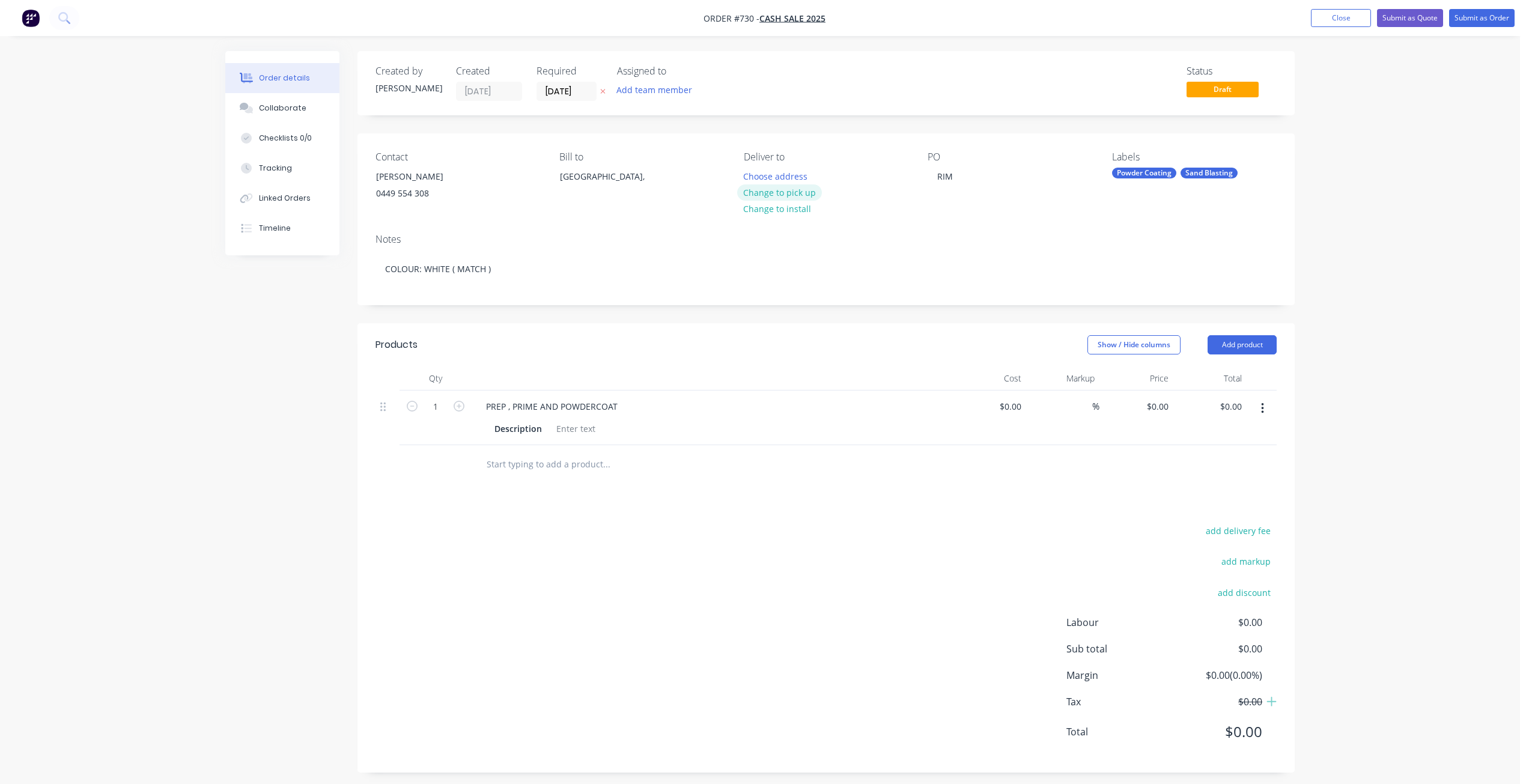
click at [772, 194] on button "Change to pick up" at bounding box center [779, 192] width 85 height 16
click at [290, 106] on div "Collaborate" at bounding box center [282, 109] width 48 height 11
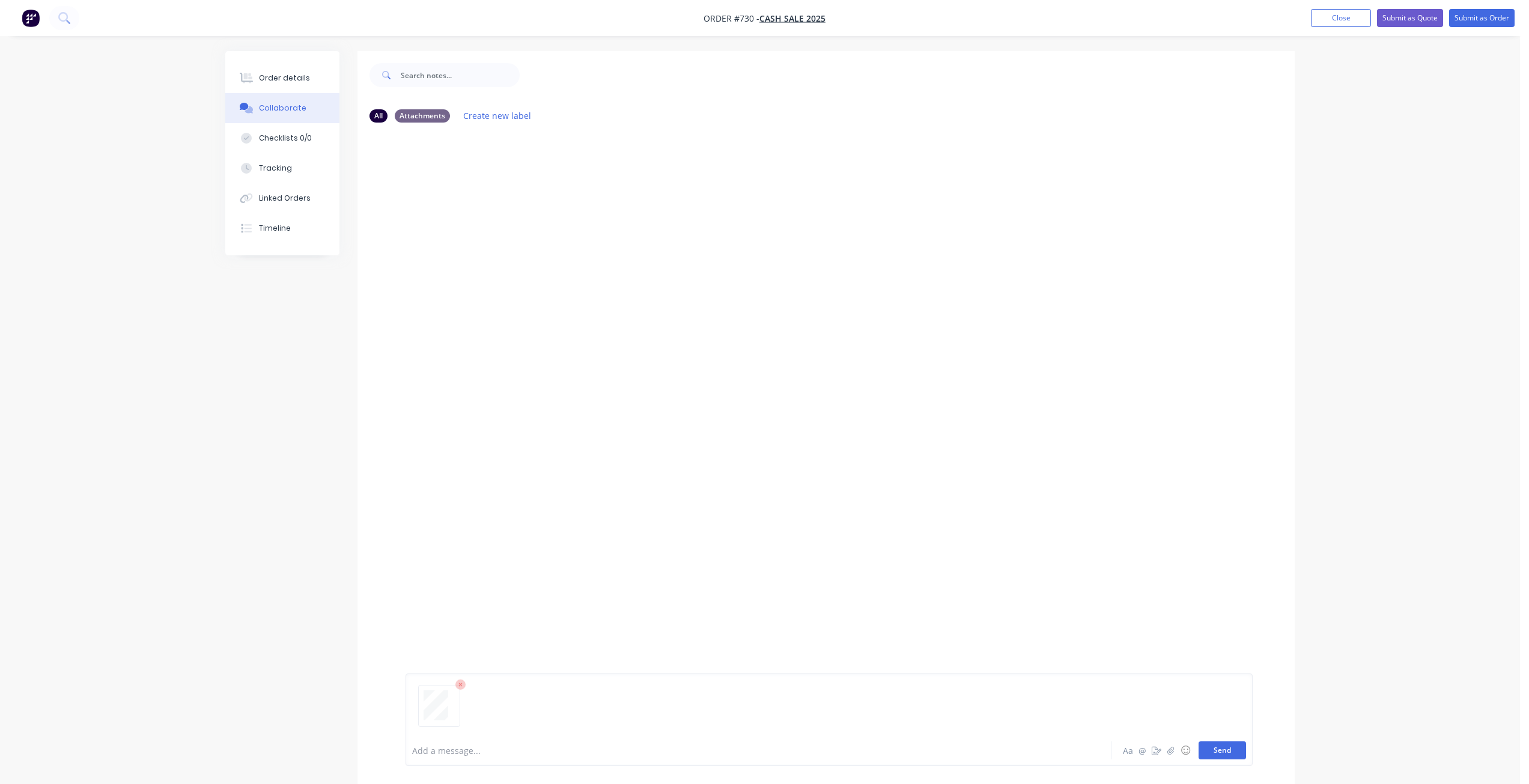
click at [1232, 749] on button "Send" at bounding box center [1222, 750] width 48 height 18
click at [1342, 21] on button "Close" at bounding box center [1340, 18] width 60 height 18
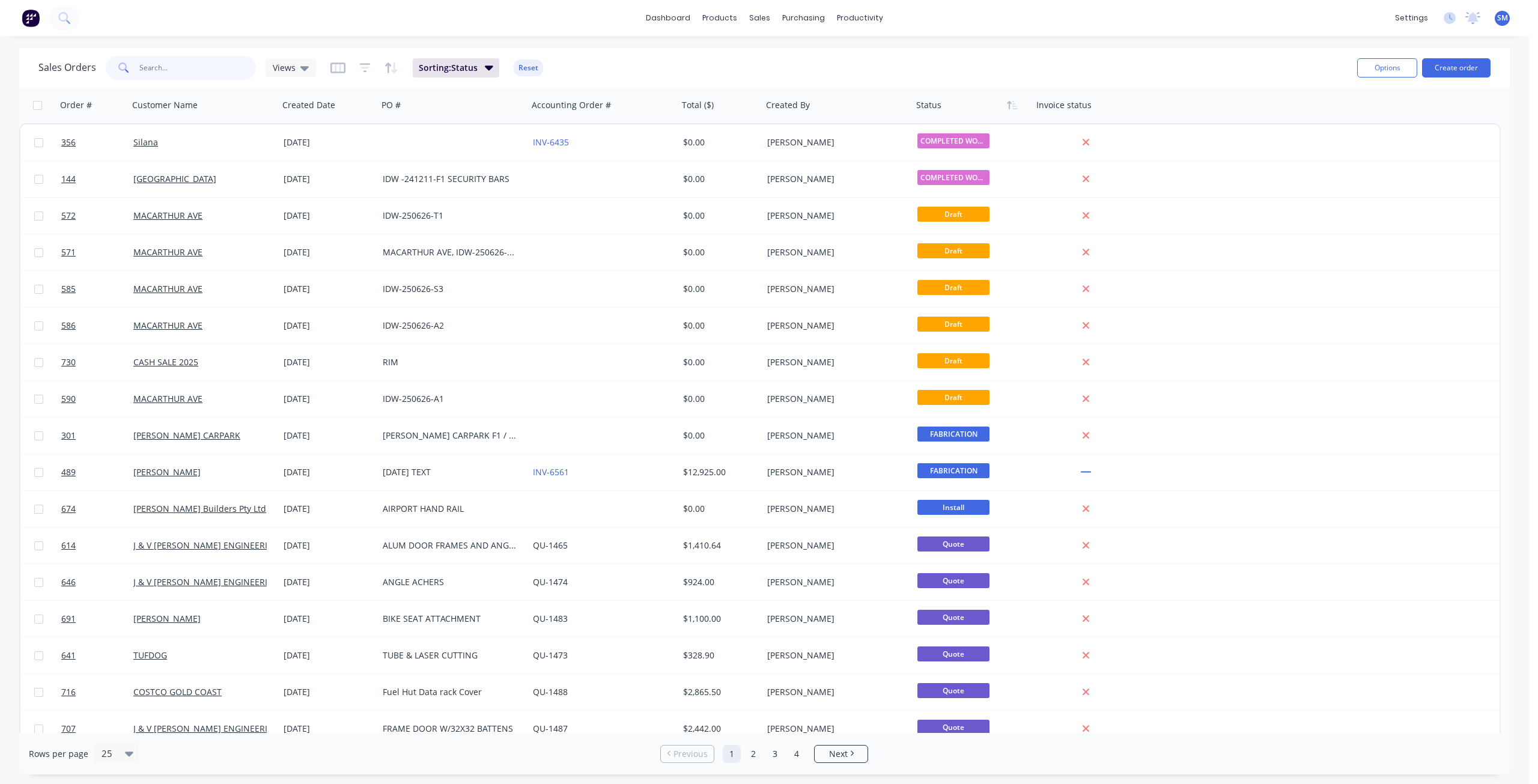
click at [176, 68] on input "text" at bounding box center [198, 68] width 117 height 24
type input "CASH"
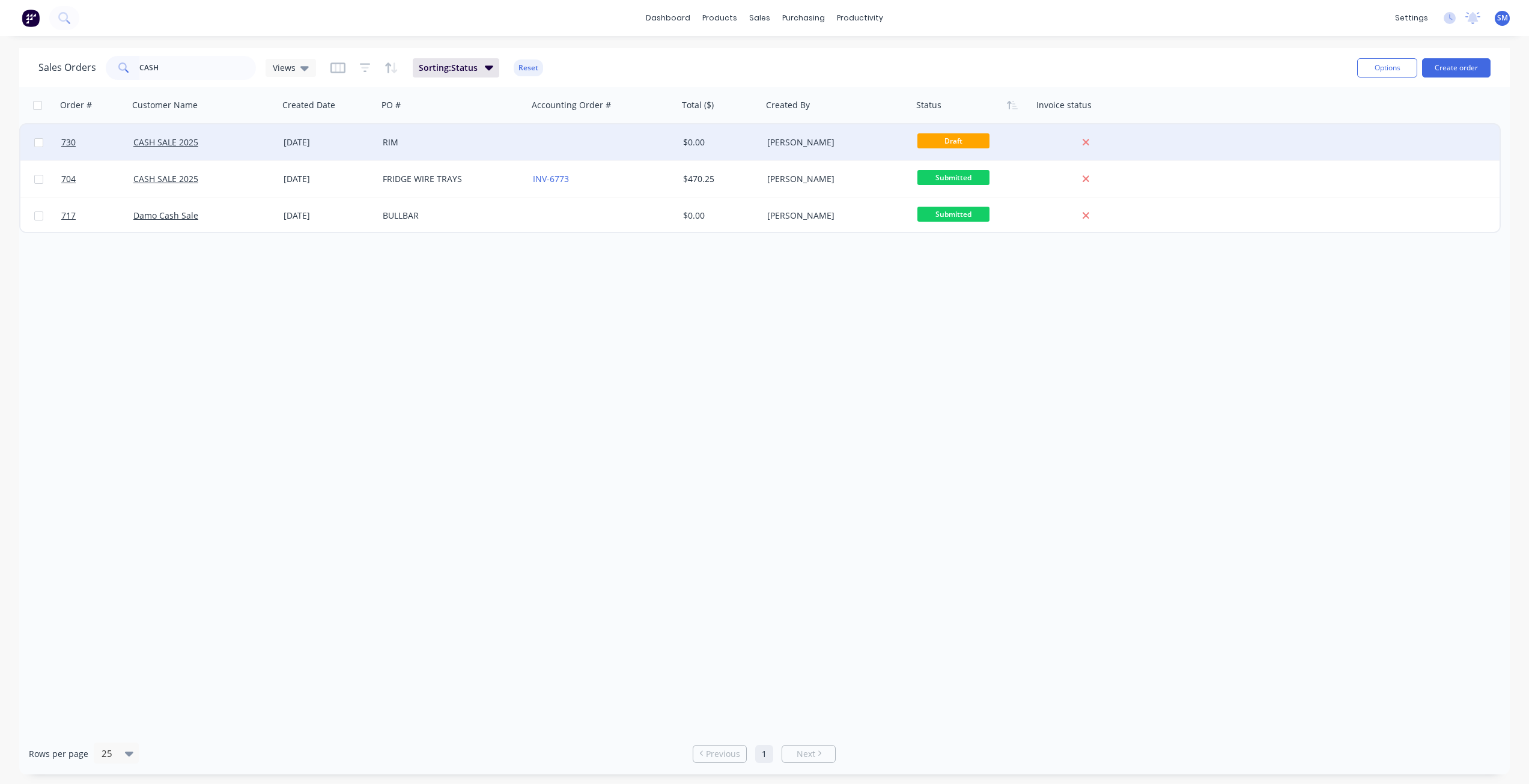
click at [862, 137] on div "[PERSON_NAME]" at bounding box center [833, 142] width 133 height 12
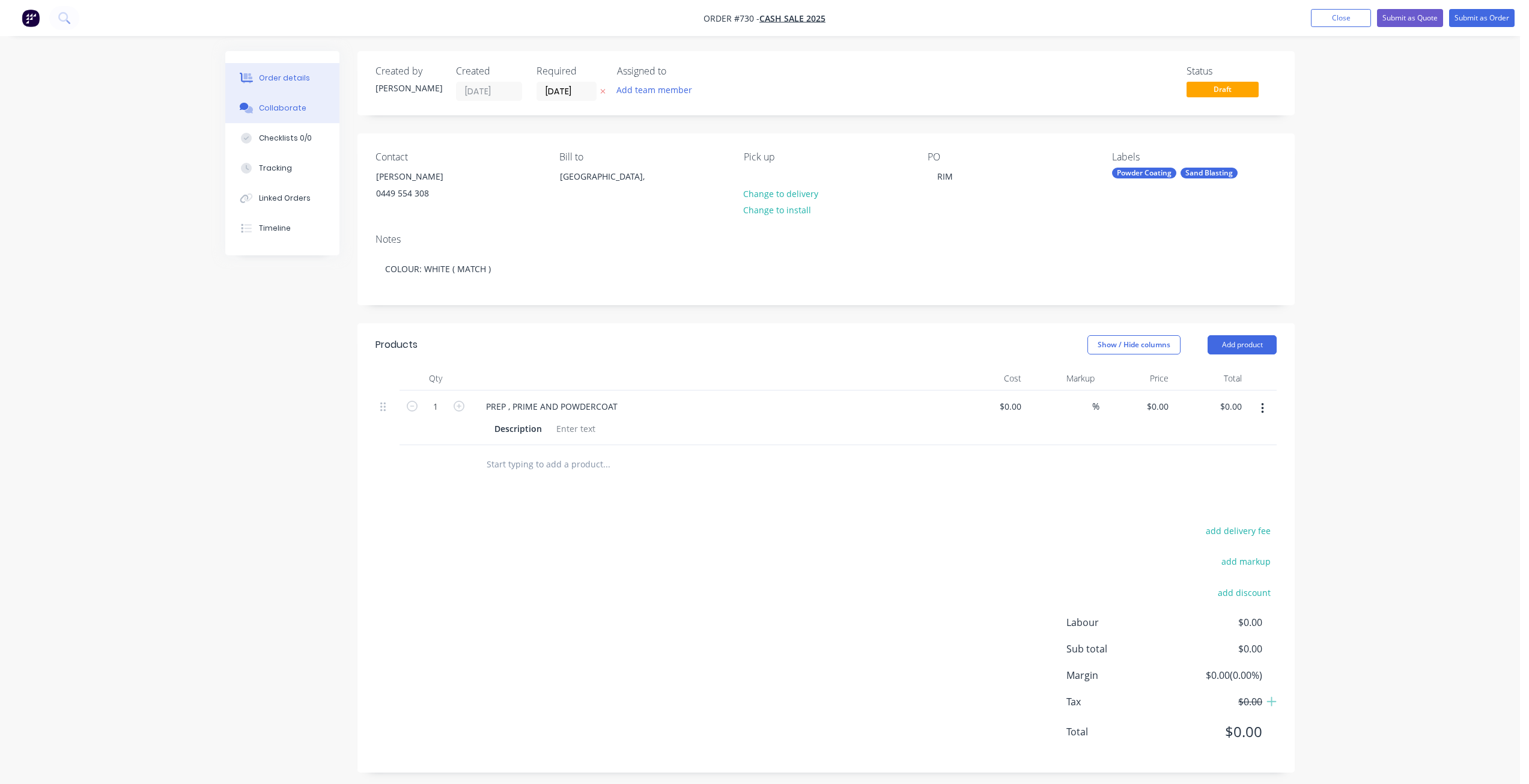
click at [262, 106] on div "Collaborate" at bounding box center [282, 109] width 48 height 11
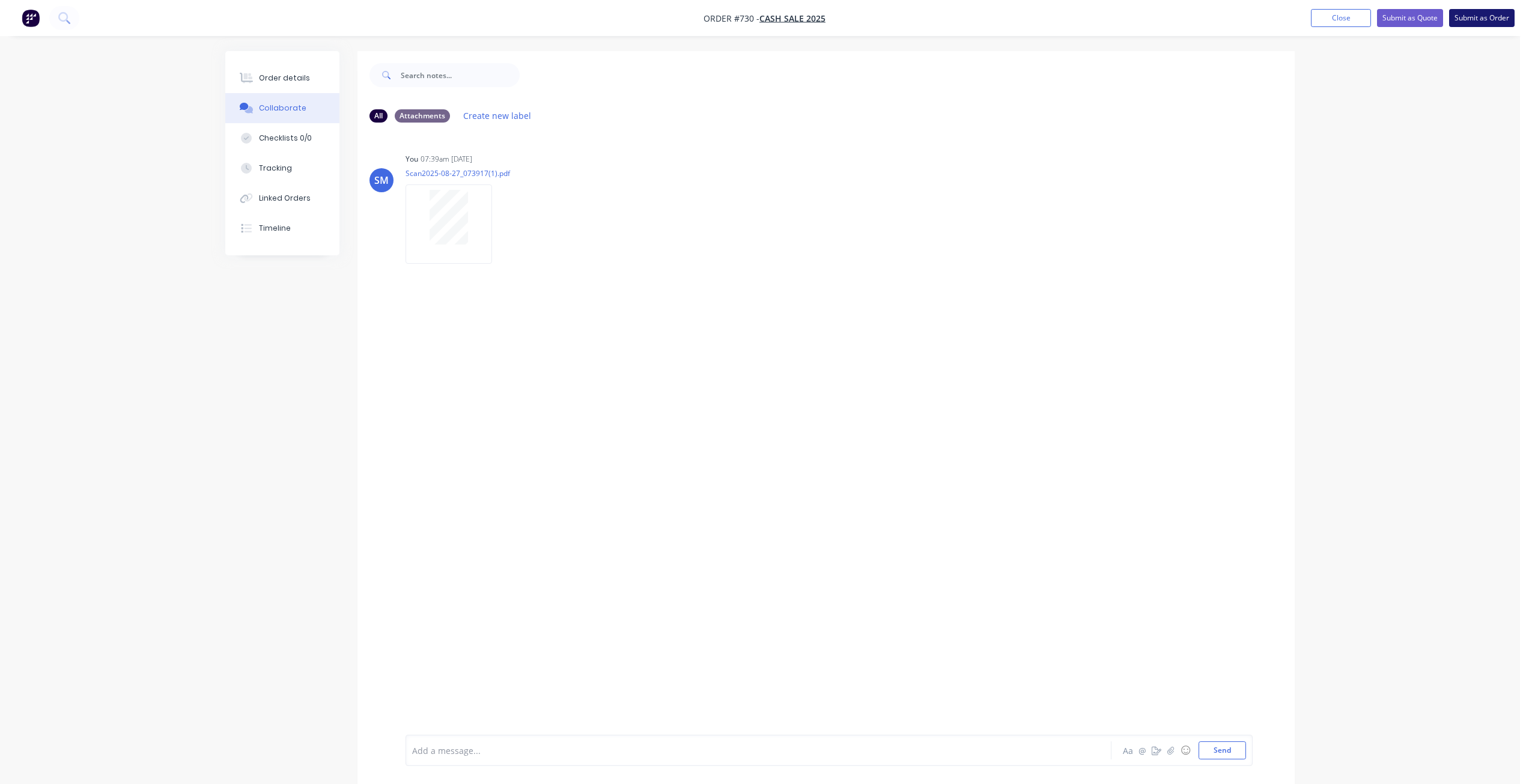
click at [1475, 19] on button "Submit as Order" at bounding box center [1481, 18] width 66 height 18
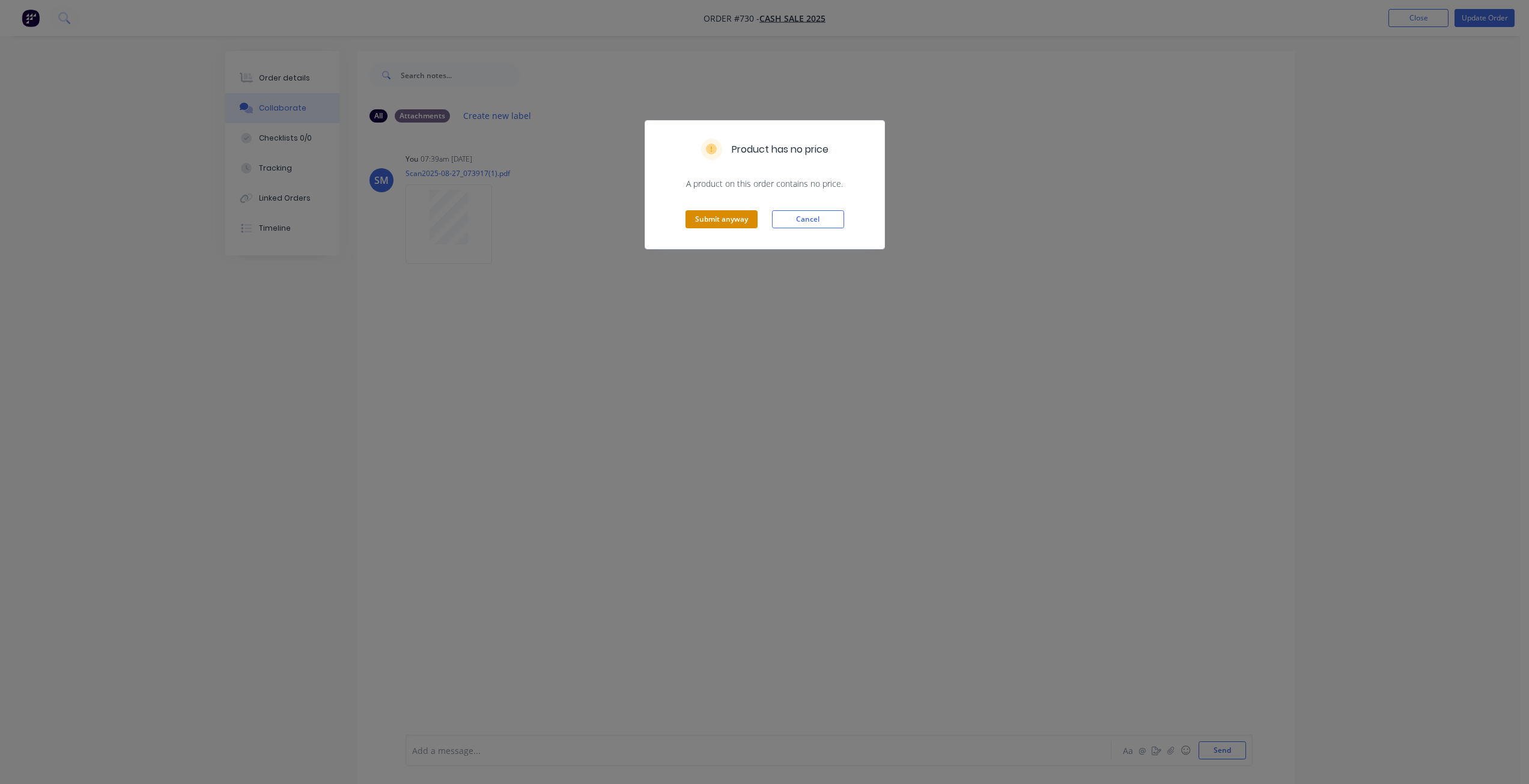
click at [705, 218] on button "Submit anyway" at bounding box center [721, 219] width 72 height 18
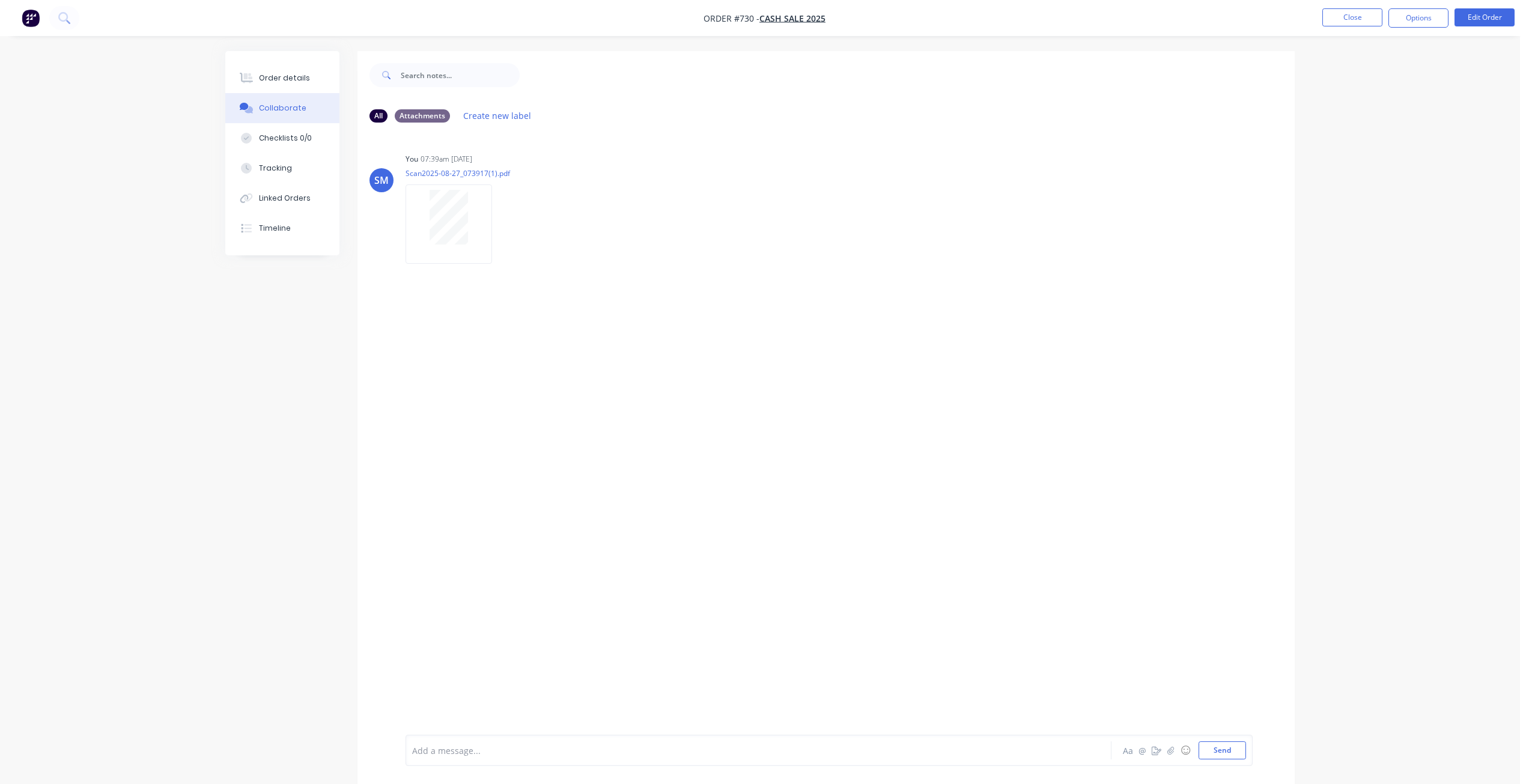
click at [1410, 17] on button "Options" at bounding box center [1418, 18] width 60 height 19
click at [1343, 139] on div "Work Order" at bounding box center [1382, 144] width 111 height 17
click at [1343, 120] on div "Without pricing" at bounding box center [1382, 120] width 111 height 17
click at [1337, 19] on button "Close" at bounding box center [1352, 17] width 60 height 18
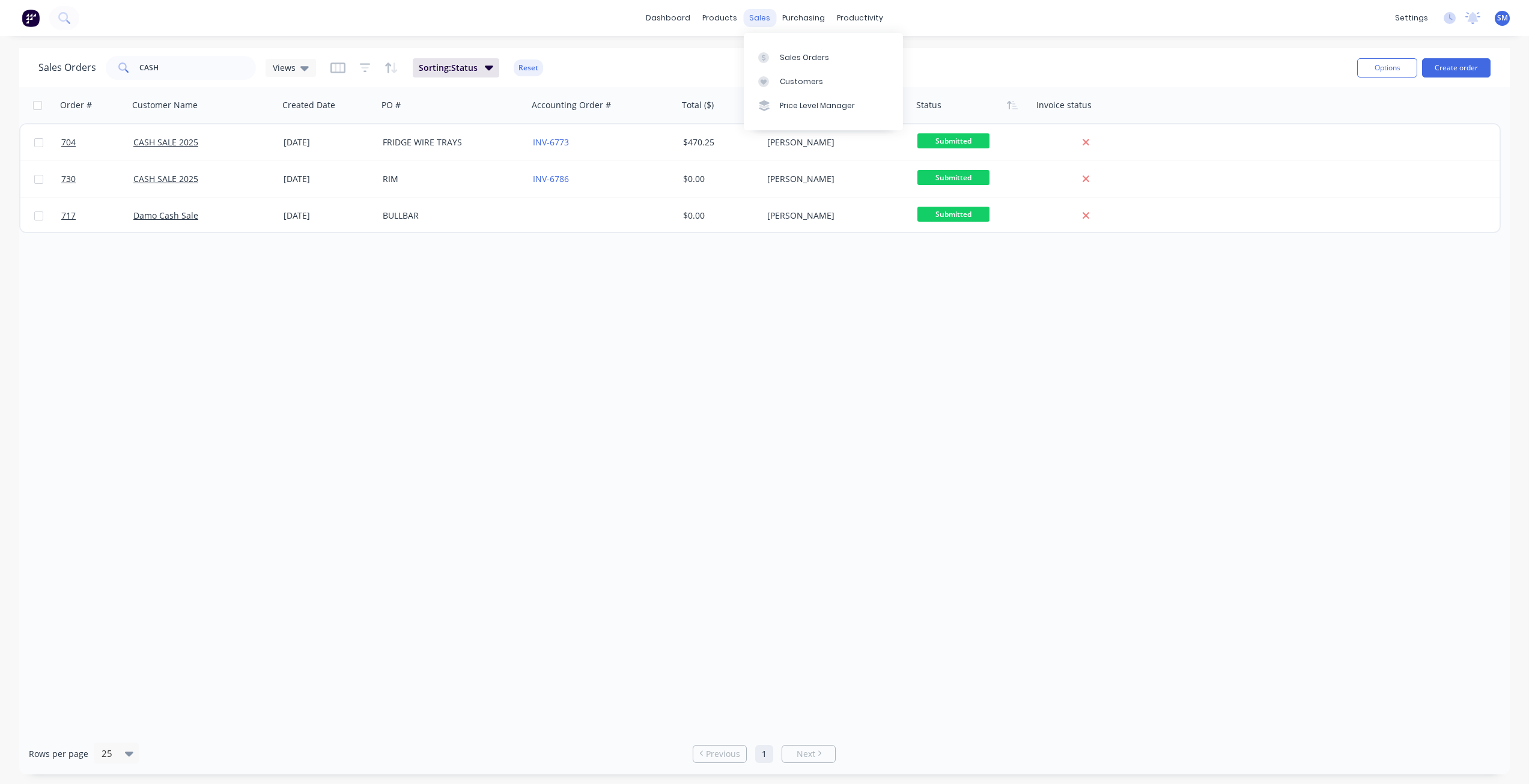
click at [759, 18] on div "sales" at bounding box center [759, 18] width 33 height 18
click at [797, 82] on div "Customers" at bounding box center [801, 82] width 44 height 11
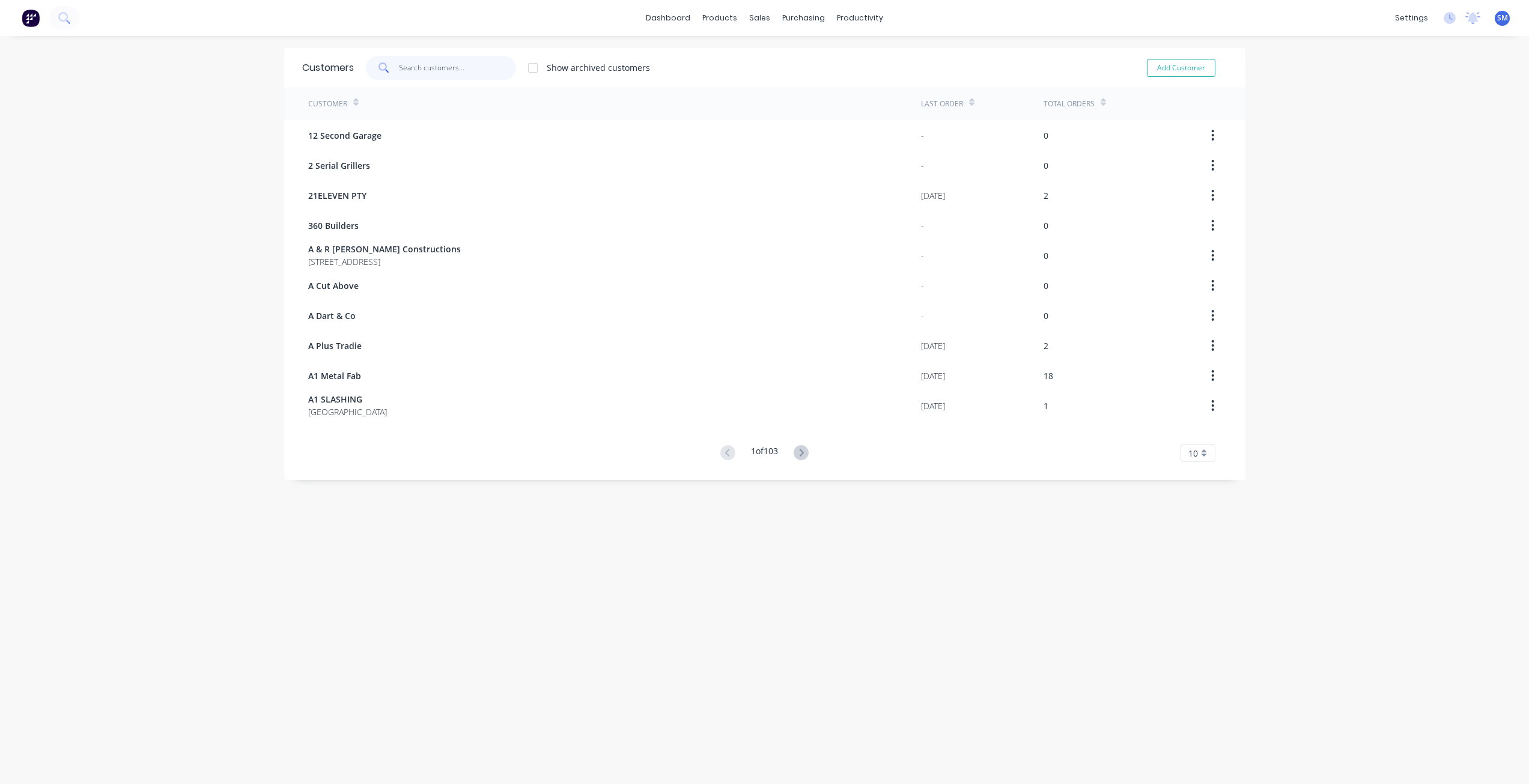
click at [420, 71] on input "text" at bounding box center [457, 68] width 117 height 24
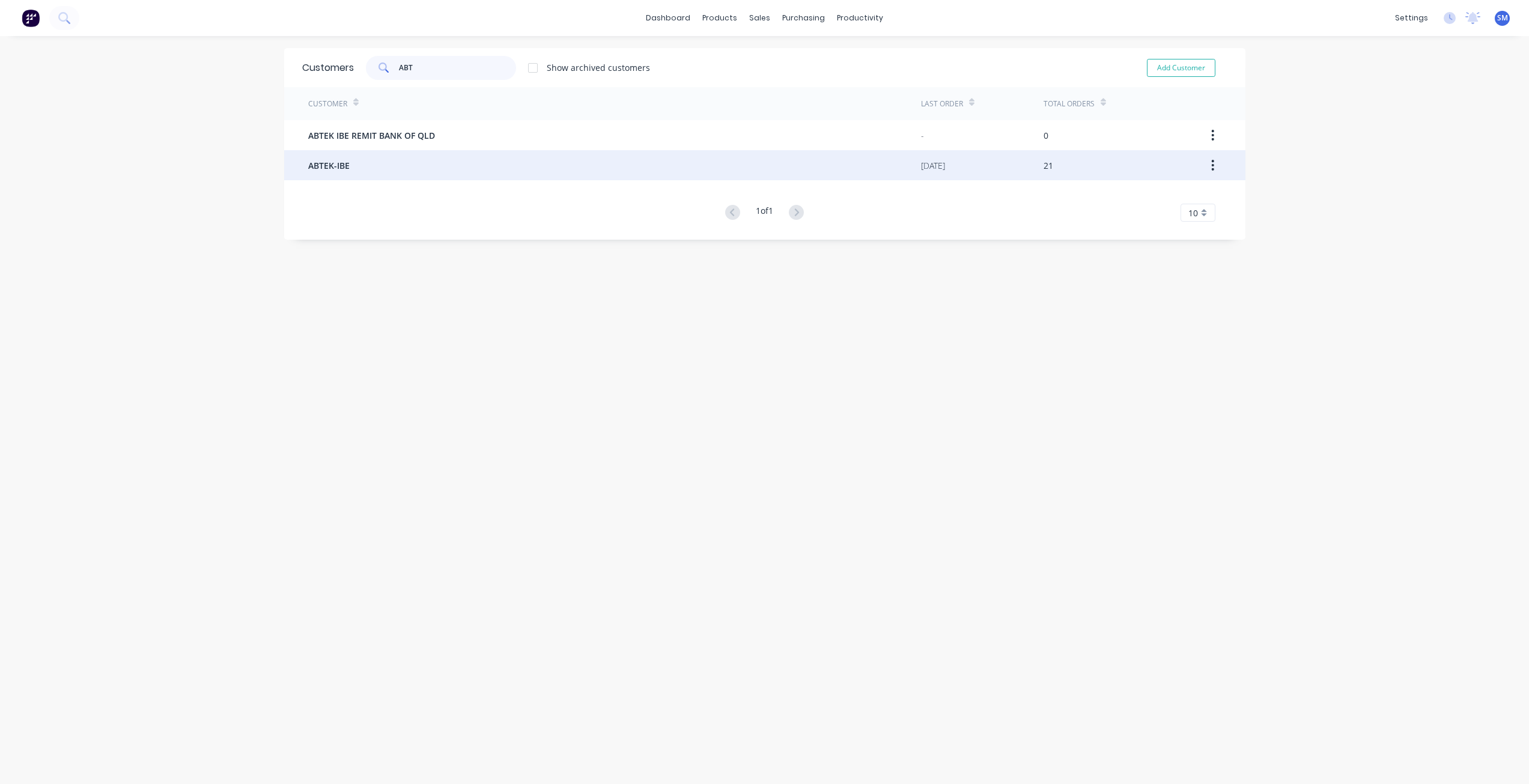
type input "ABT"
click at [322, 162] on span "ABTEK-IBE" at bounding box center [329, 165] width 41 height 12
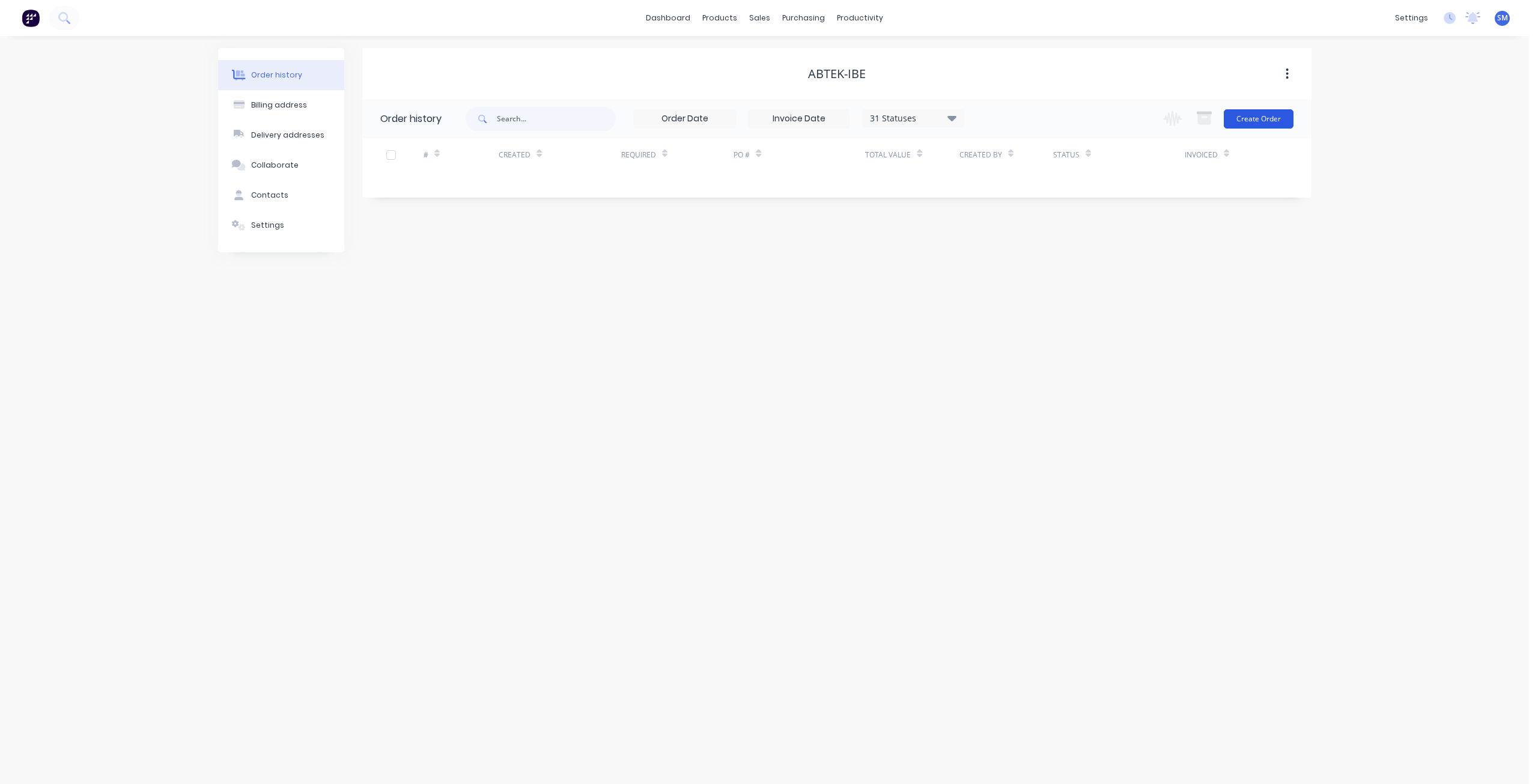
click at [1246, 115] on button "Create Order" at bounding box center [1258, 119] width 70 height 19
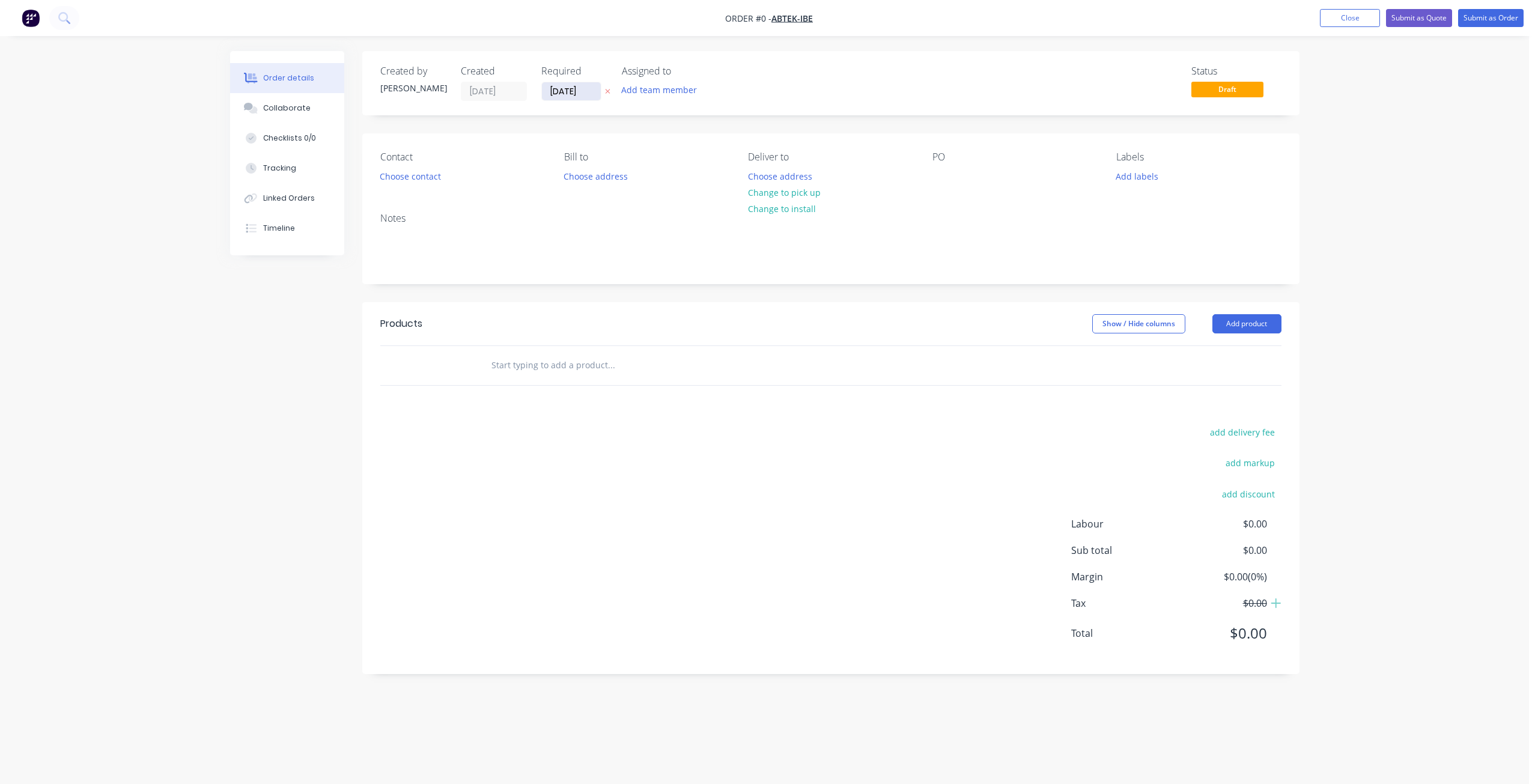
click at [570, 95] on input "[DATE]" at bounding box center [571, 91] width 59 height 18
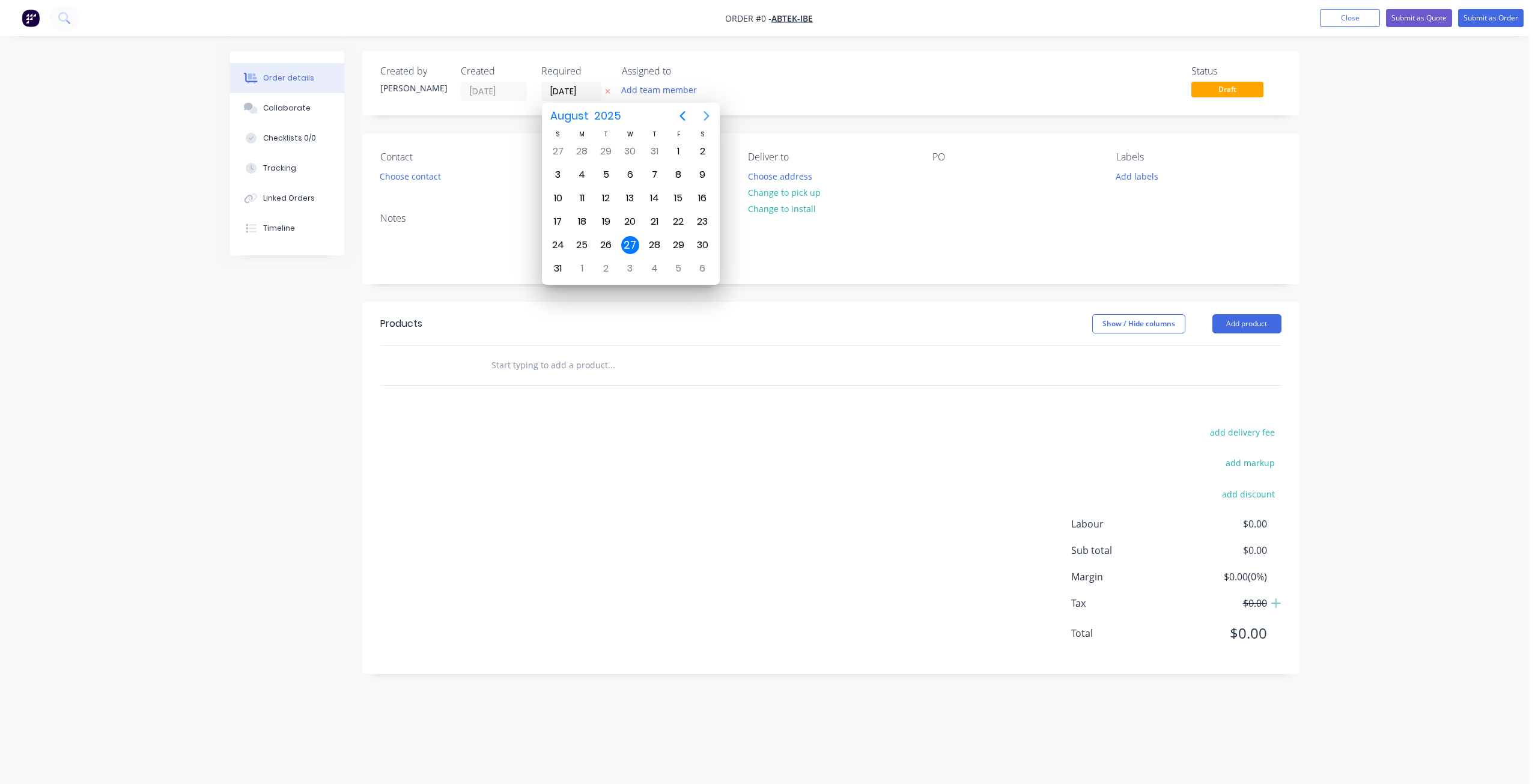
drag, startPoint x: 706, startPoint y: 112, endPoint x: 701, endPoint y: 131, distance: 19.6
click at [706, 113] on icon "Next page" at bounding box center [706, 115] width 15 height 15
click at [633, 178] on div "10" at bounding box center [630, 175] width 18 height 18
type input "[DATE]"
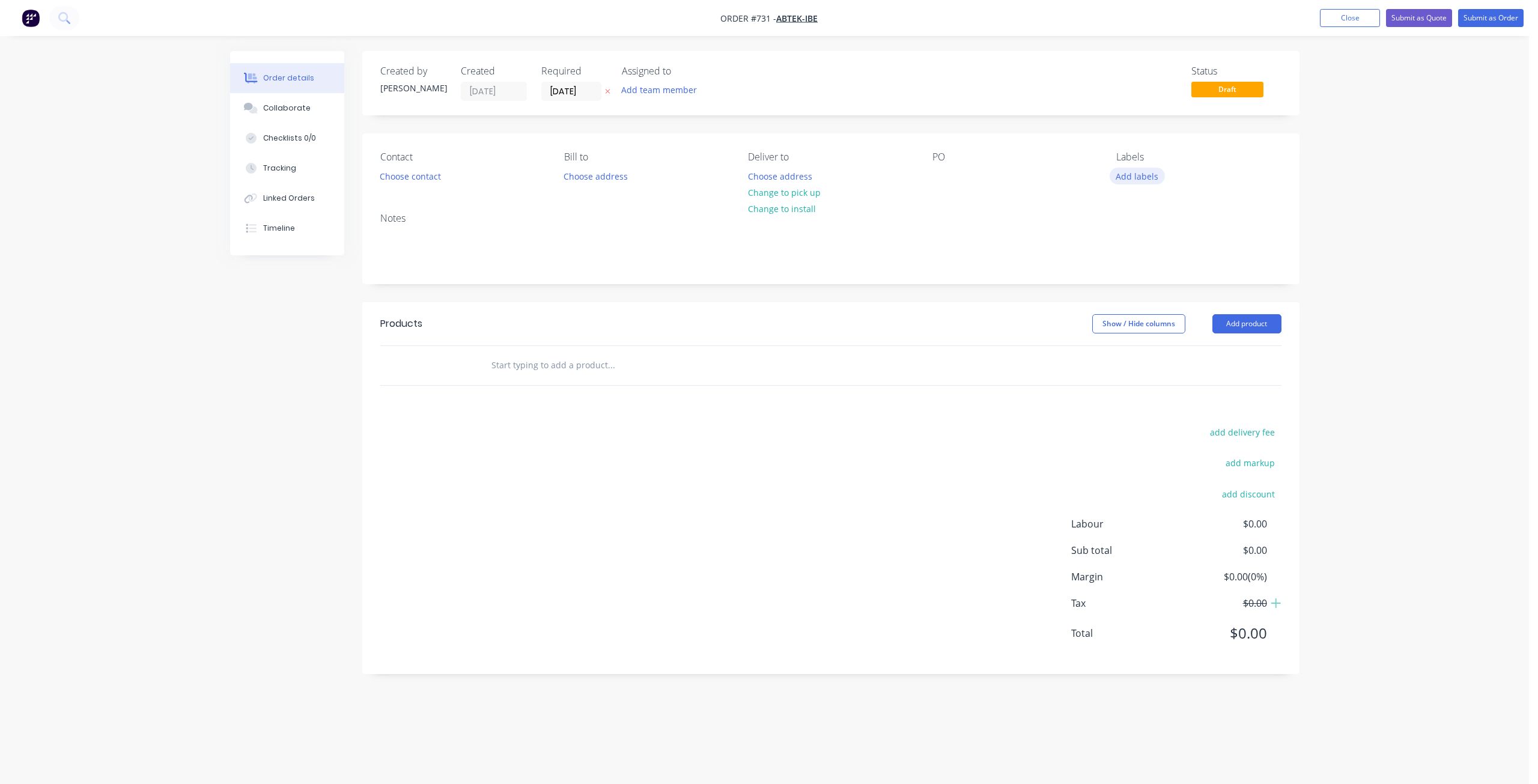
click at [1150, 180] on button "Add labels" at bounding box center [1137, 175] width 55 height 16
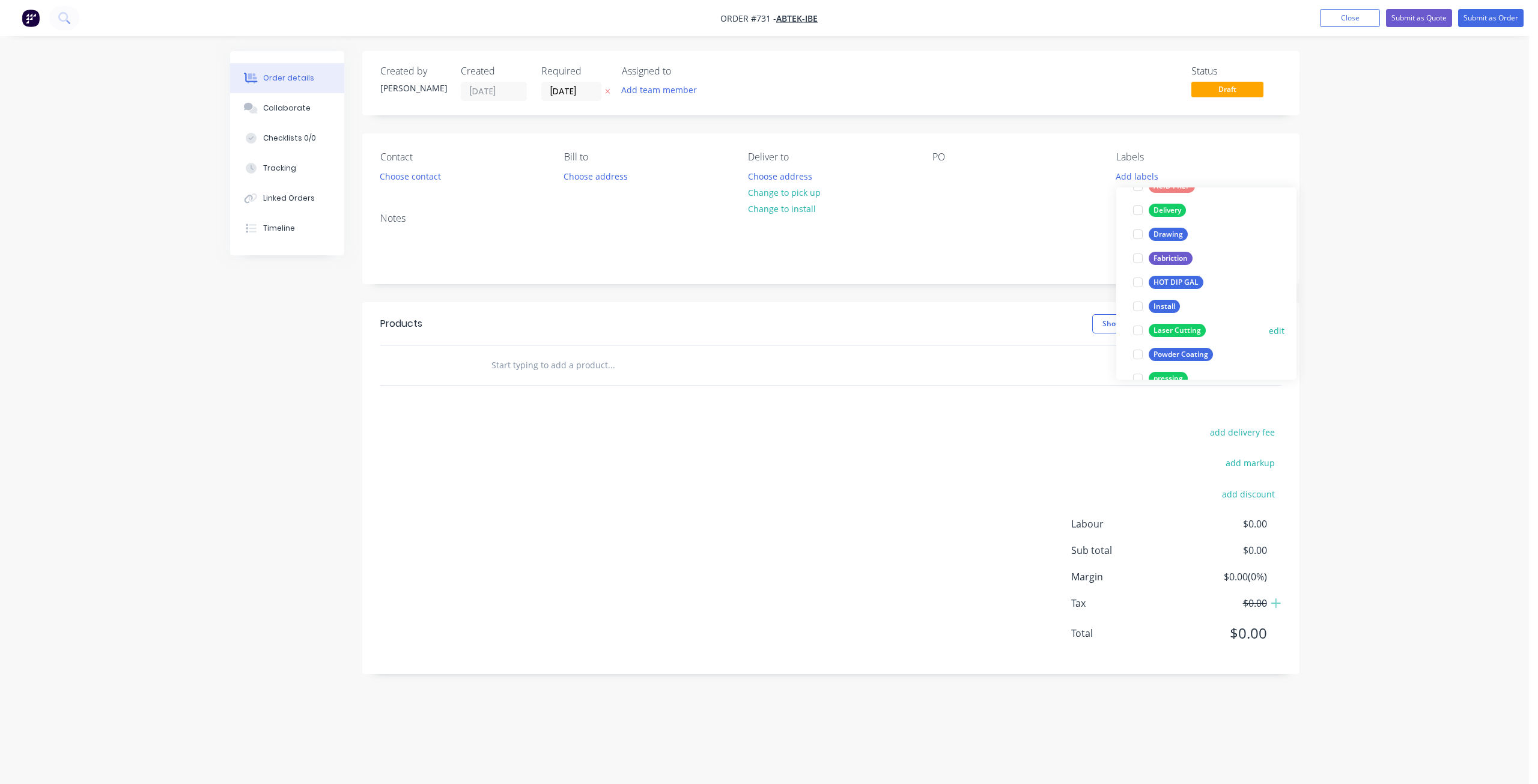
scroll to position [240, 0]
click at [1136, 312] on div at bounding box center [1138, 307] width 24 height 24
click at [1140, 290] on div at bounding box center [1138, 289] width 24 height 24
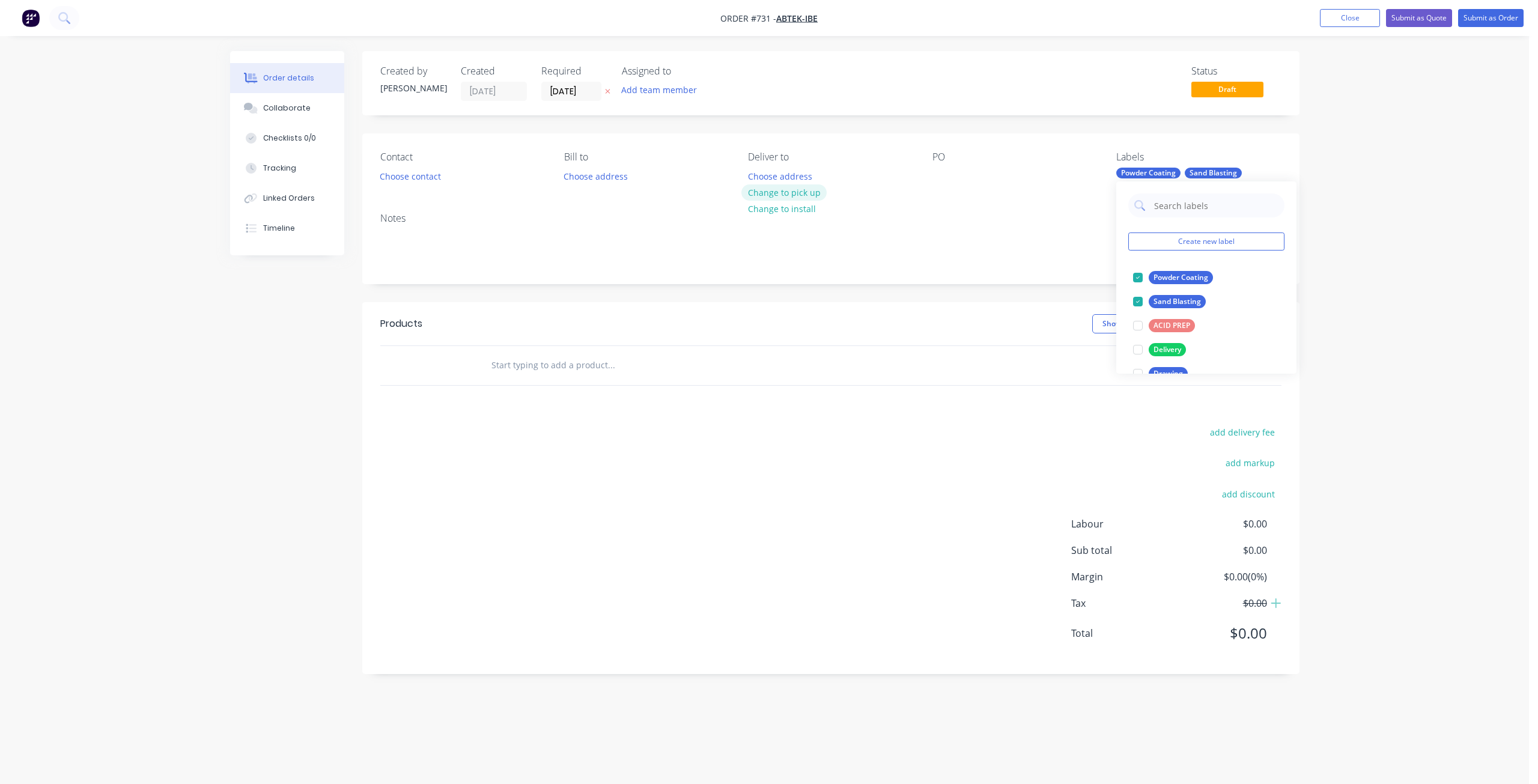
click at [781, 192] on button "Change to pick up" at bounding box center [784, 192] width 85 height 16
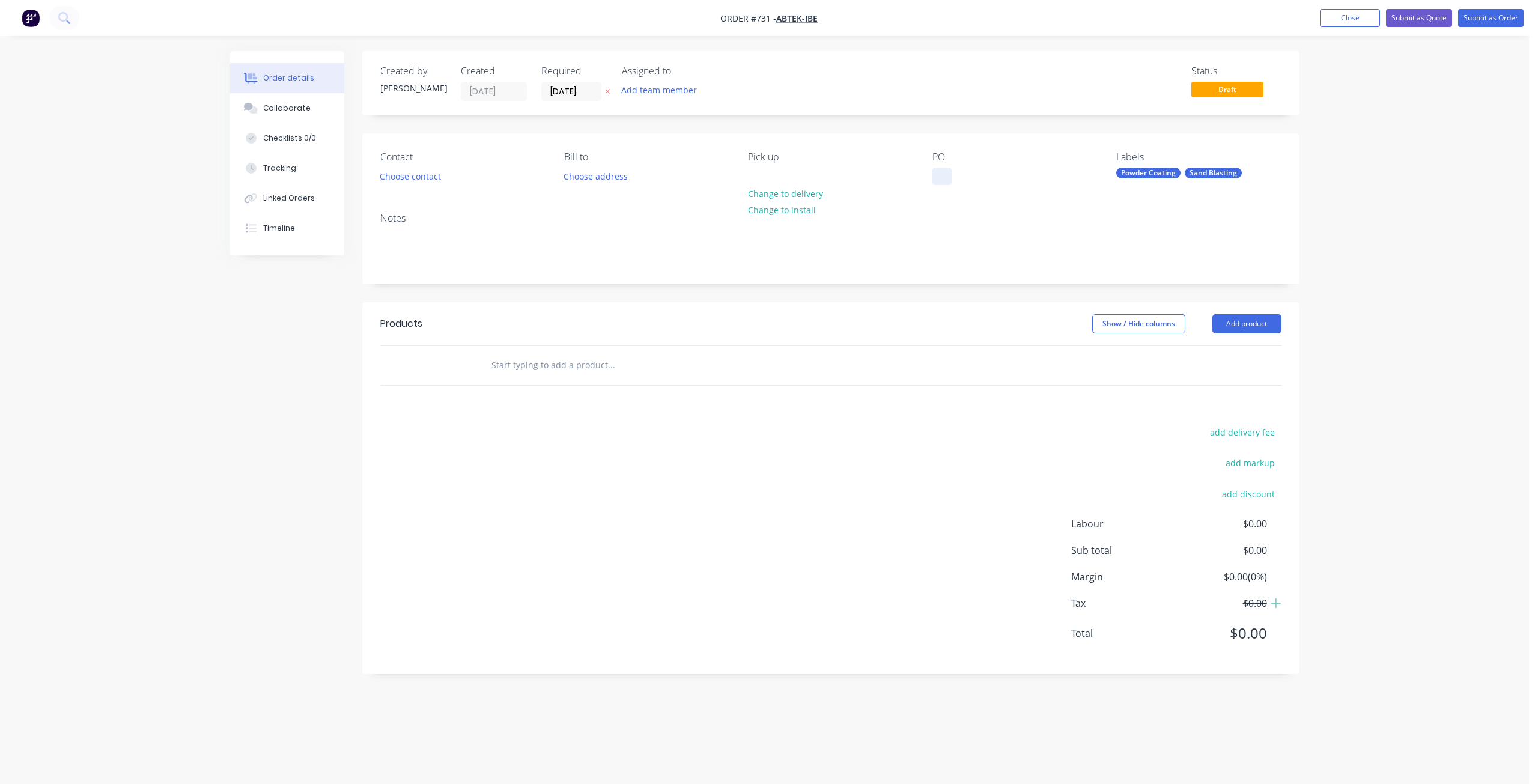
click at [943, 179] on div at bounding box center [942, 176] width 19 height 17
click at [394, 179] on button "Choose contact" at bounding box center [409, 175] width 74 height 16
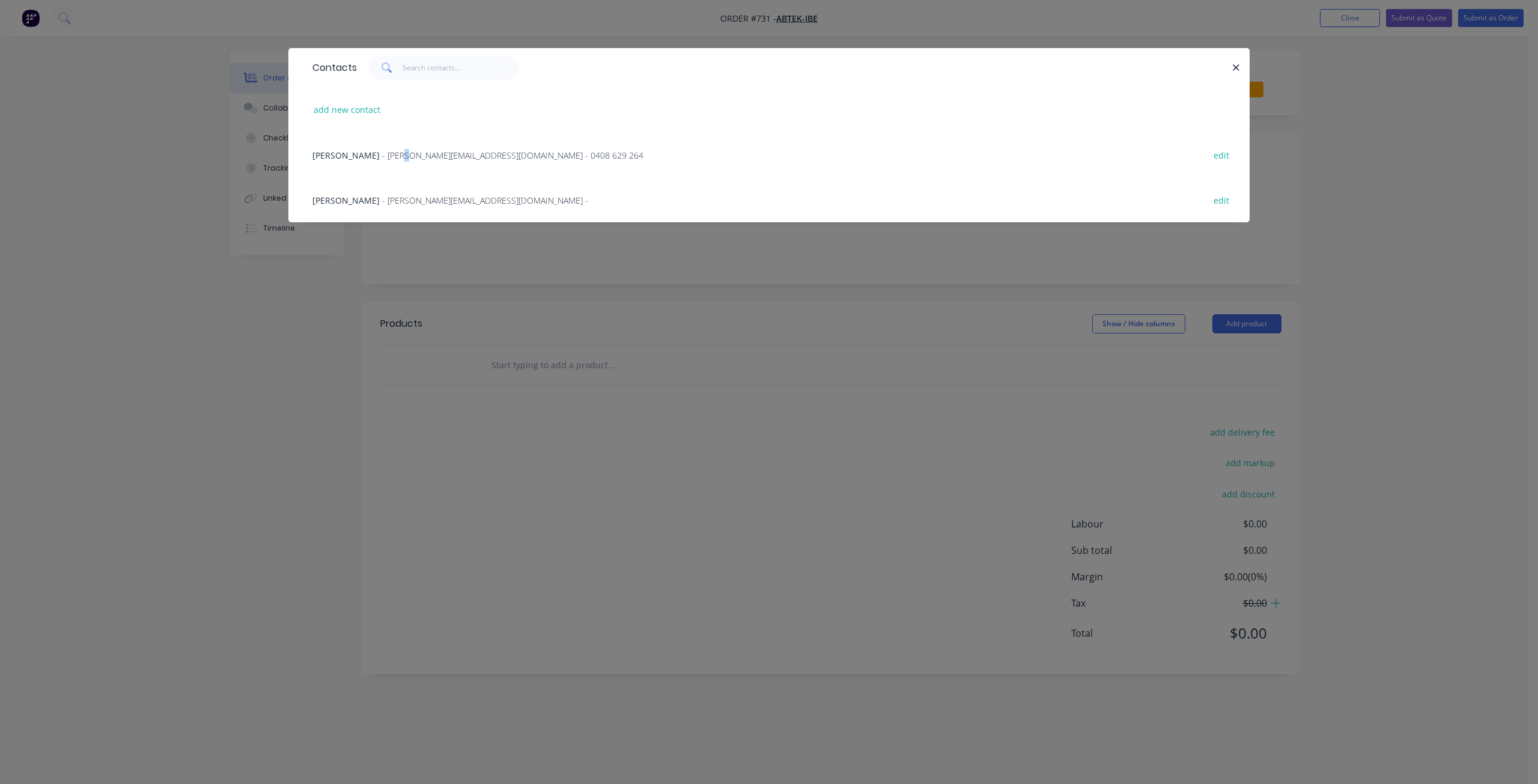
click at [382, 153] on span "- [PERSON_NAME][EMAIL_ADDRESS][DOMAIN_NAME] - 0408 629 264" at bounding box center [512, 155] width 261 height 12
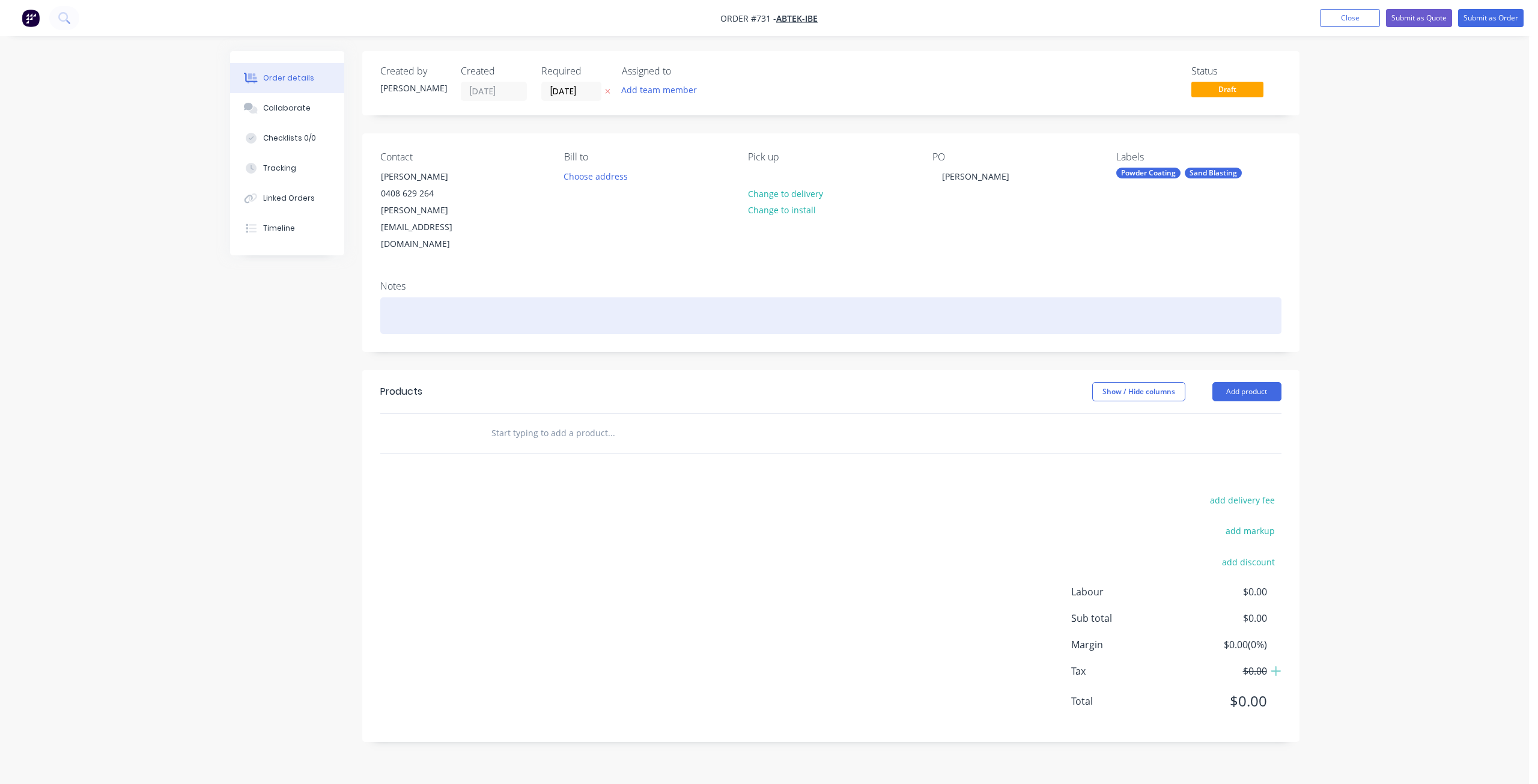
click at [411, 297] on div at bounding box center [831, 315] width 901 height 37
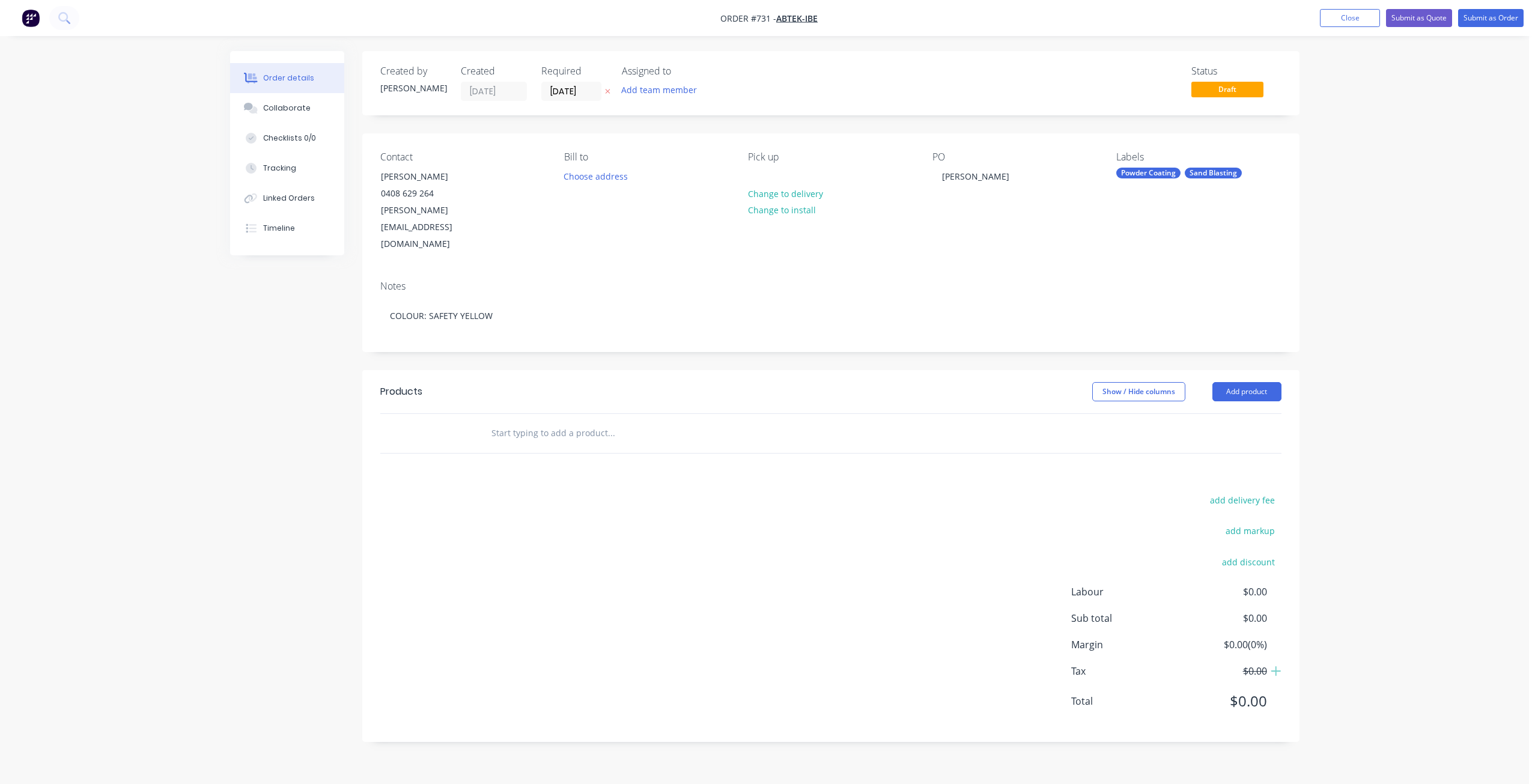
click at [507, 421] on input "text" at bounding box center [611, 433] width 240 height 24
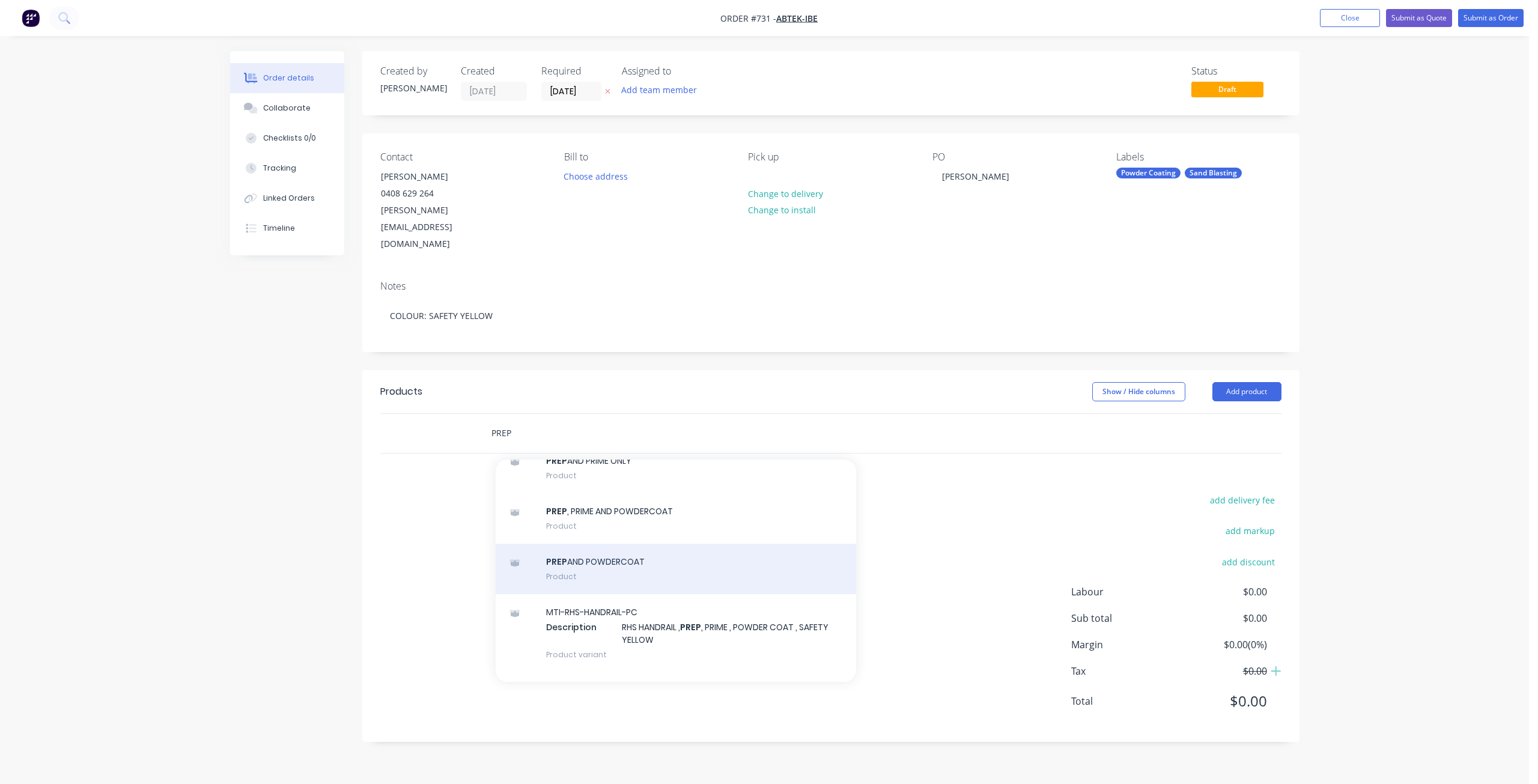
type input "PREP"
click at [575, 543] on div "PREP AND POWDERCOAT Product" at bounding box center [676, 568] width 360 height 50
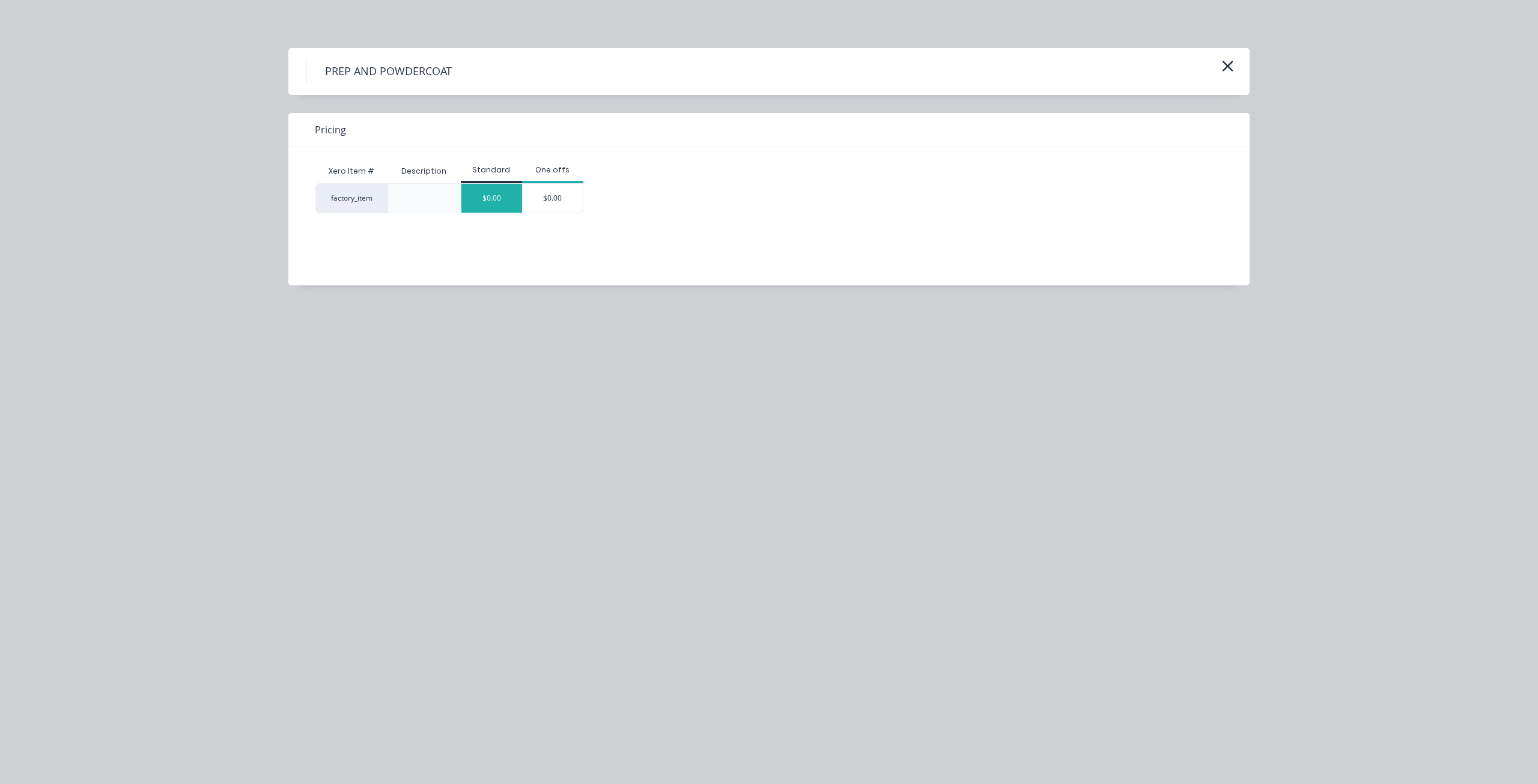
click at [485, 207] on div "$0.00" at bounding box center [492, 198] width 61 height 29
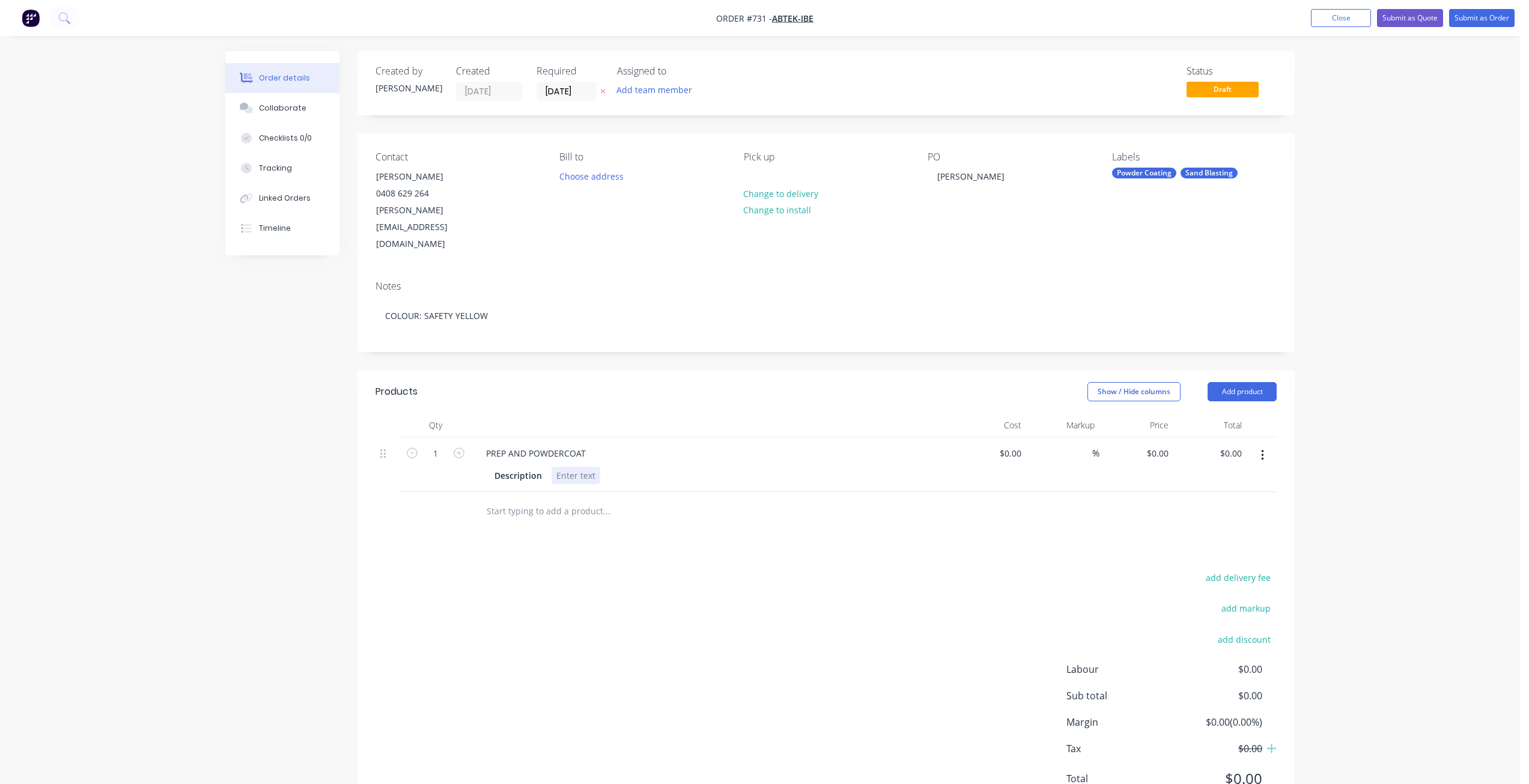
drag, startPoint x: 553, startPoint y: 445, endPoint x: 564, endPoint y: 442, distance: 11.4
click at [553, 467] on div at bounding box center [575, 475] width 48 height 17
click at [272, 104] on div "Collaborate" at bounding box center [282, 109] width 48 height 11
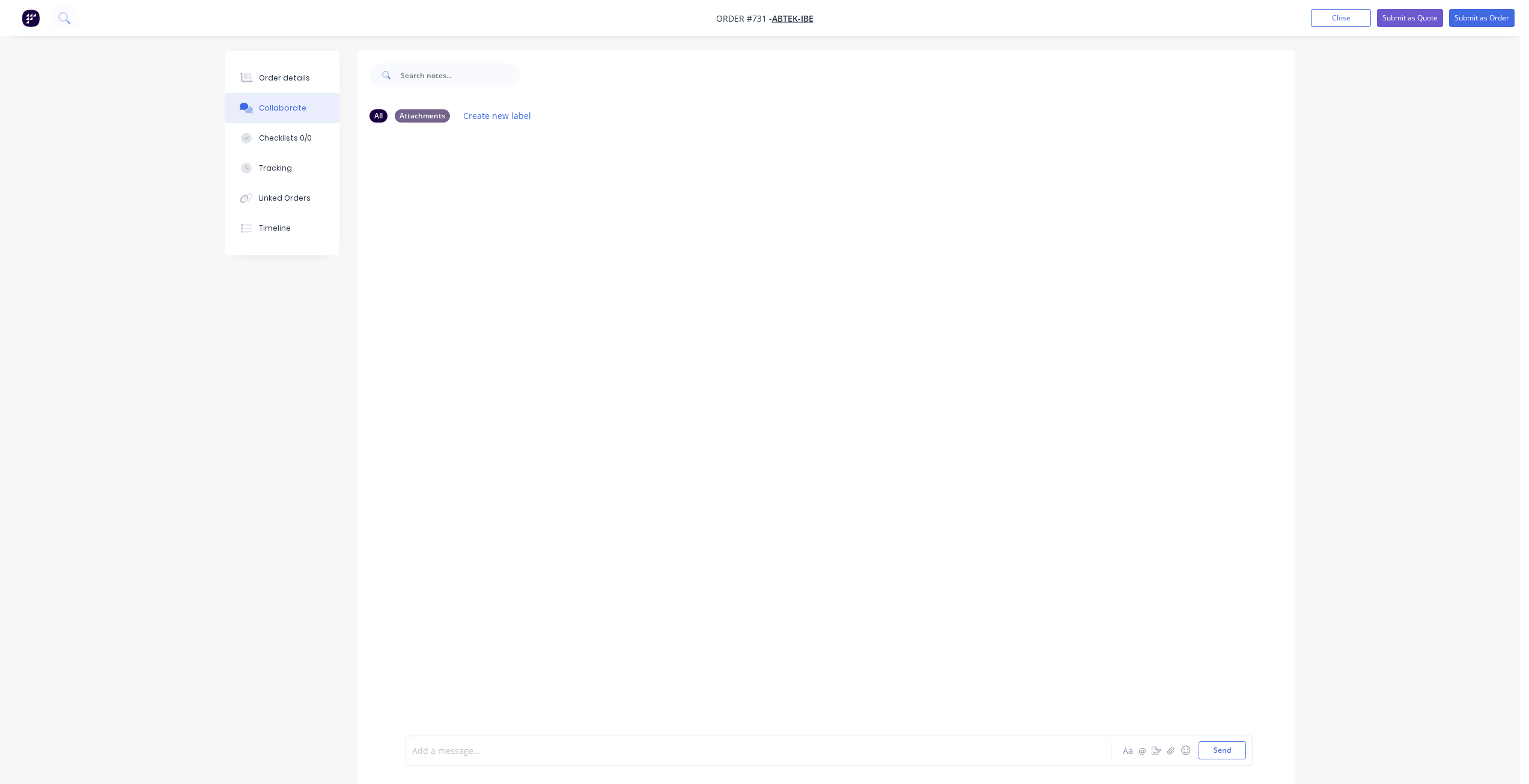
click at [434, 753] on div at bounding box center [725, 750] width 624 height 12
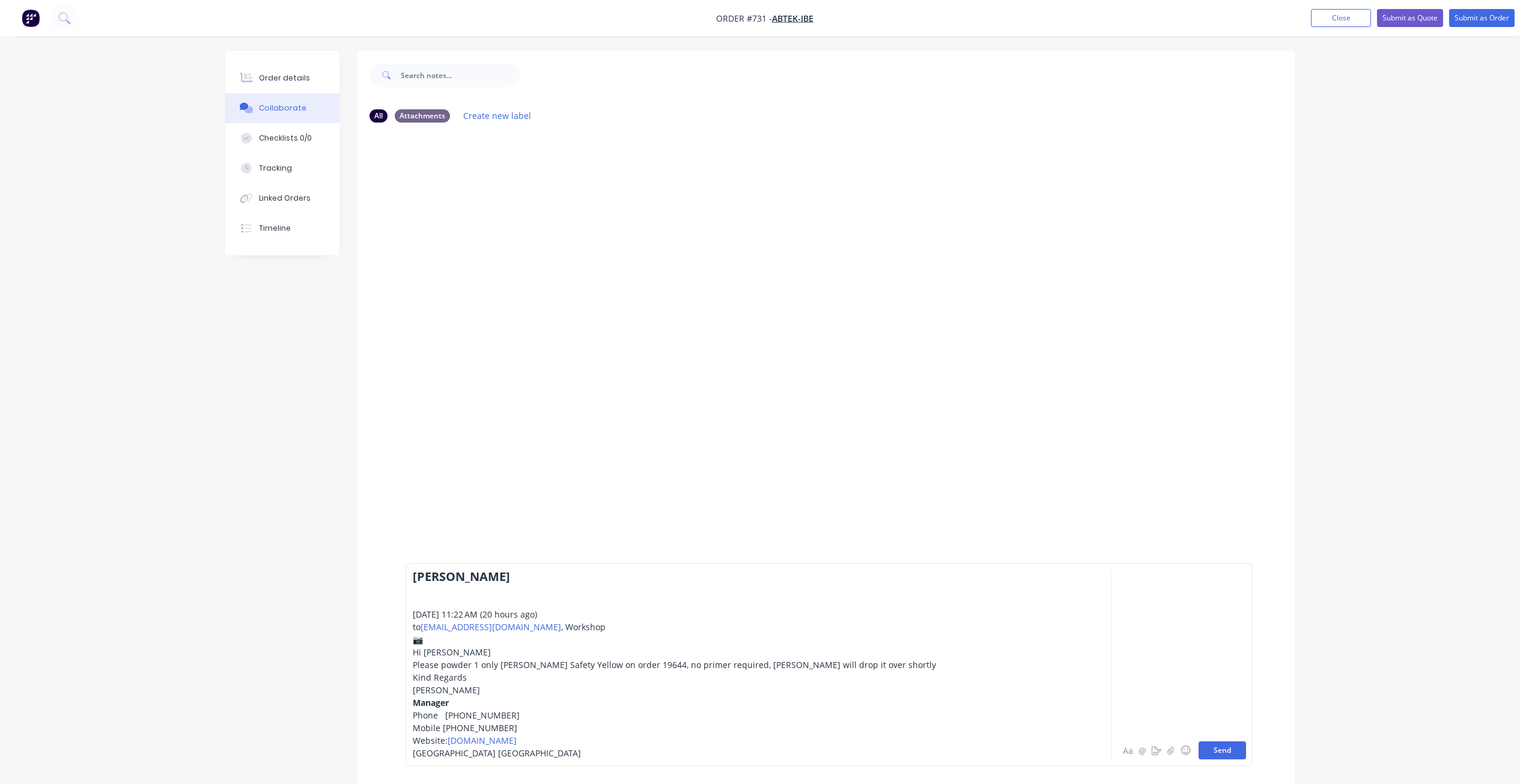
click at [1232, 752] on button "Send" at bounding box center [1222, 750] width 48 height 18
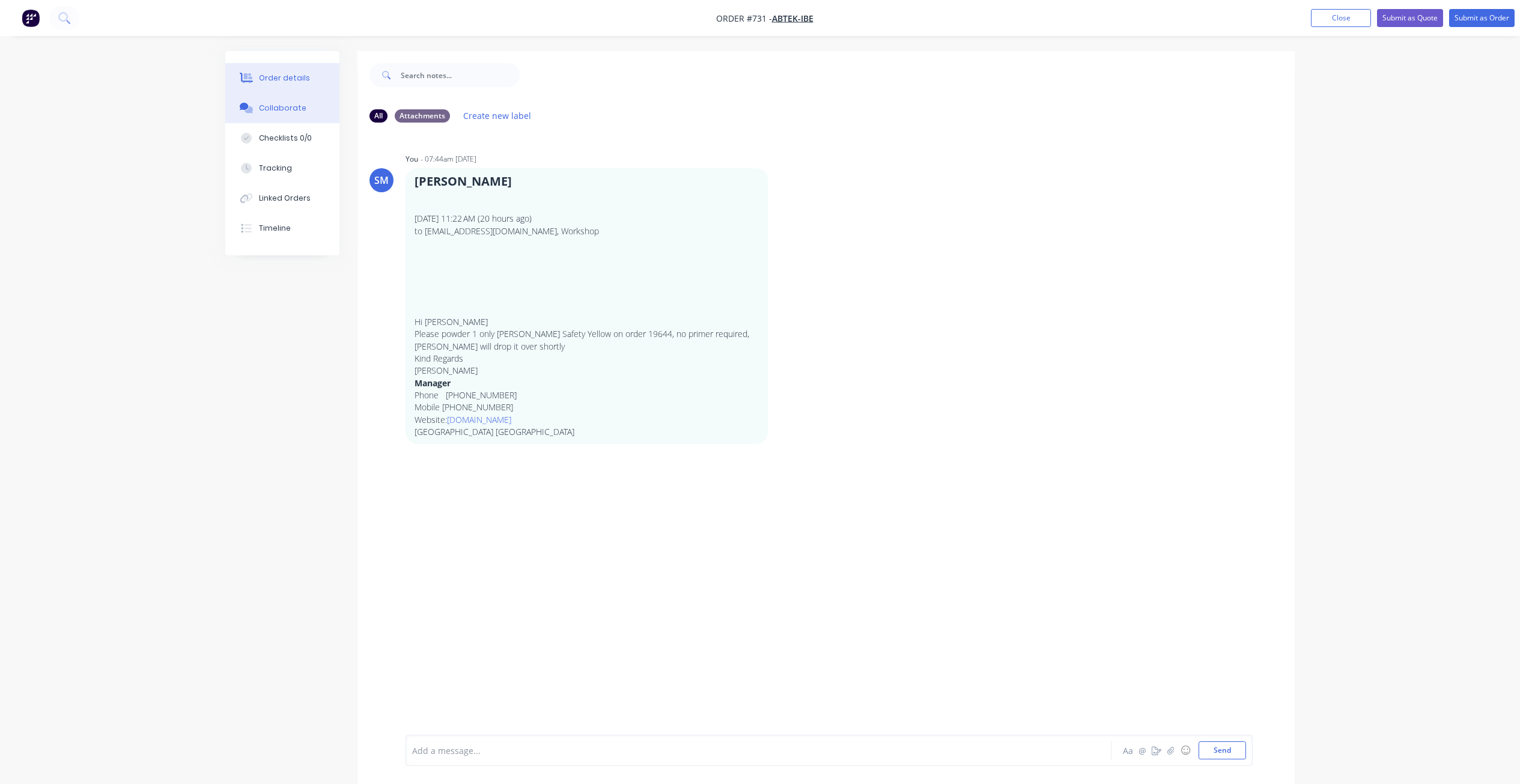
click at [283, 76] on div "Order details" at bounding box center [284, 78] width 51 height 11
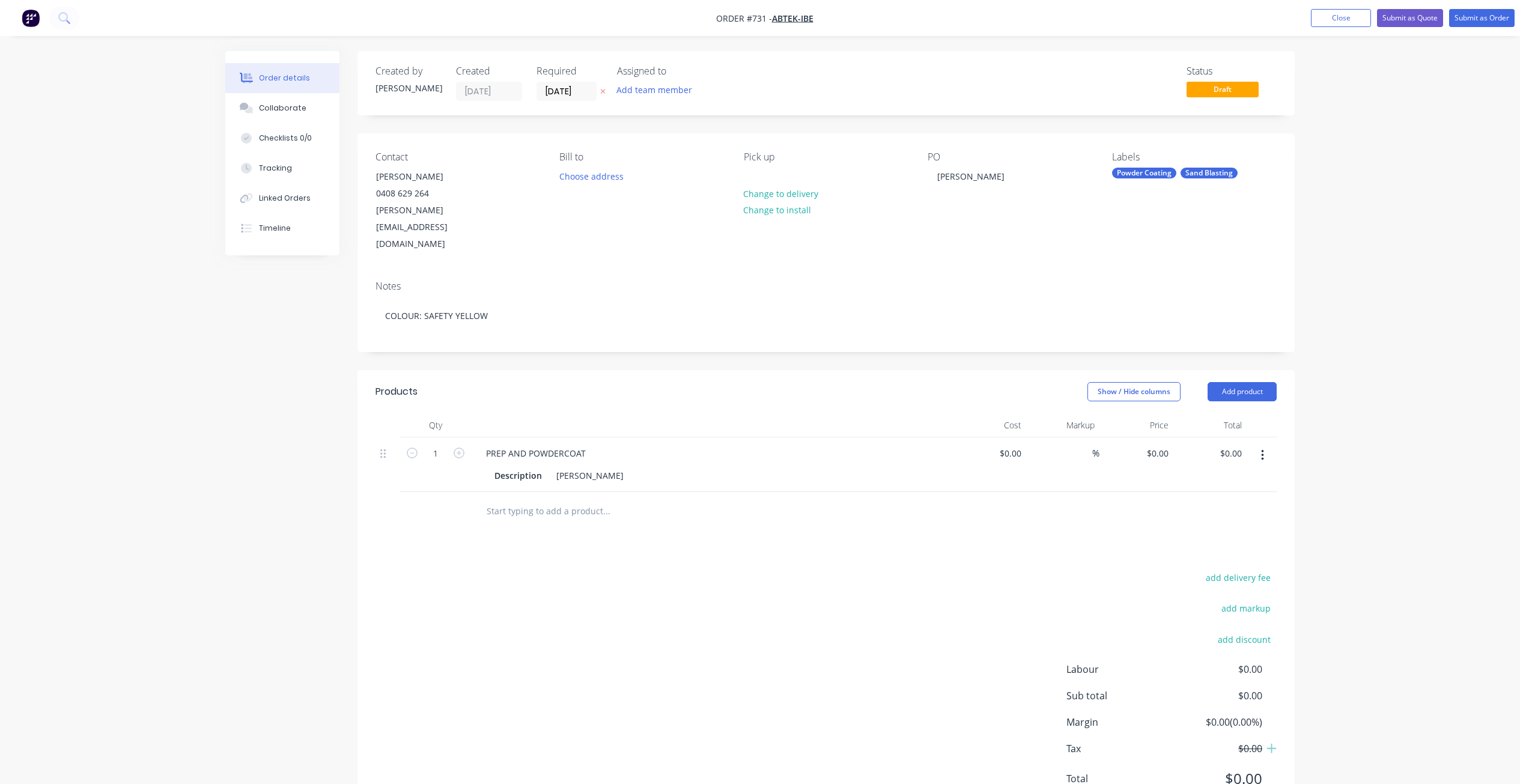
click at [926, 176] on div "Contact [PERSON_NAME] [PHONE_NUMBER] [PERSON_NAME][EMAIL_ADDRESS][DOMAIN_NAME] …" at bounding box center [826, 202] width 937 height 138
click at [929, 176] on div "[PERSON_NAME]" at bounding box center [970, 176] width 86 height 17
click at [1476, 19] on button "Submit as Order" at bounding box center [1481, 18] width 66 height 18
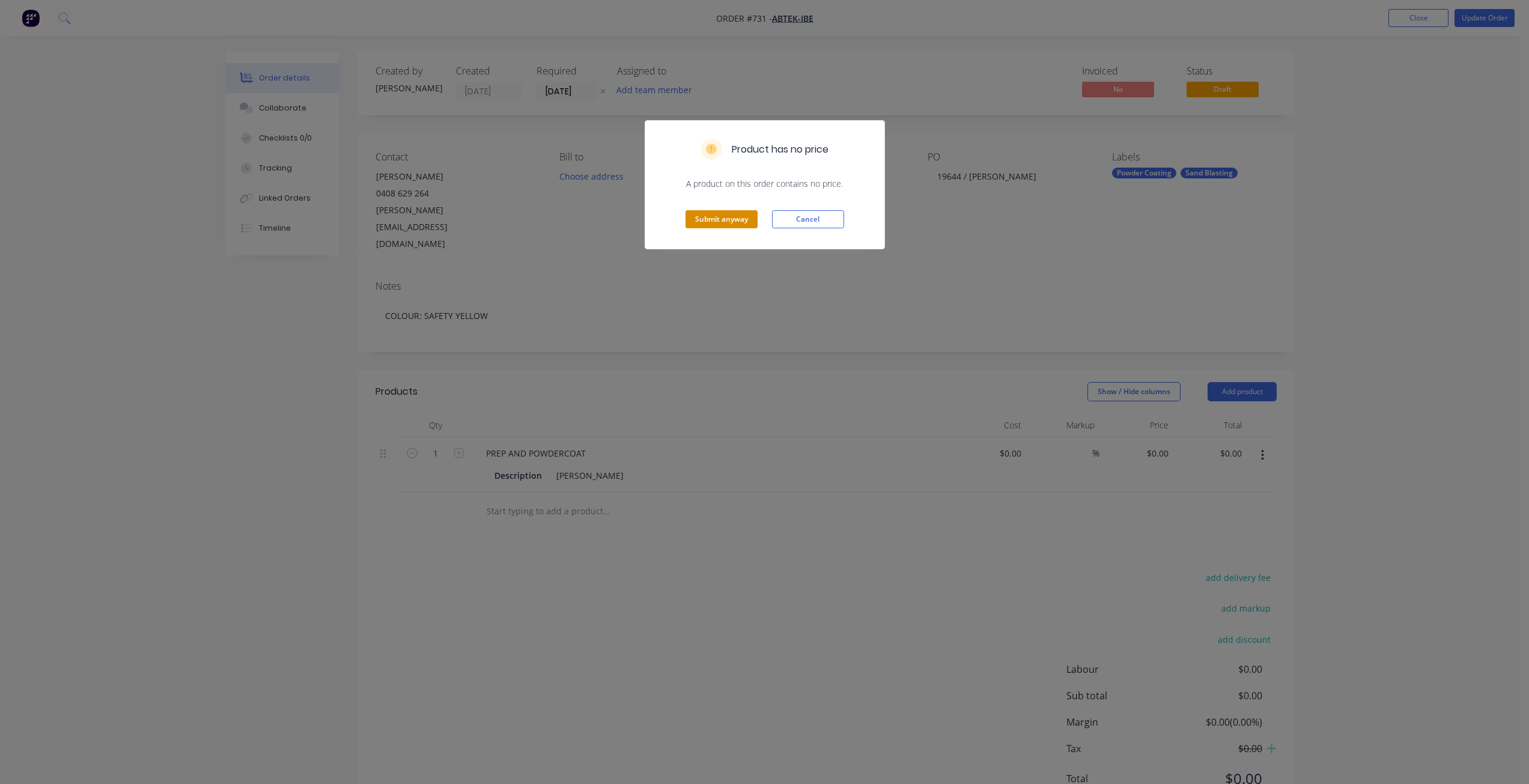
click at [721, 220] on button "Submit anyway" at bounding box center [721, 219] width 72 height 18
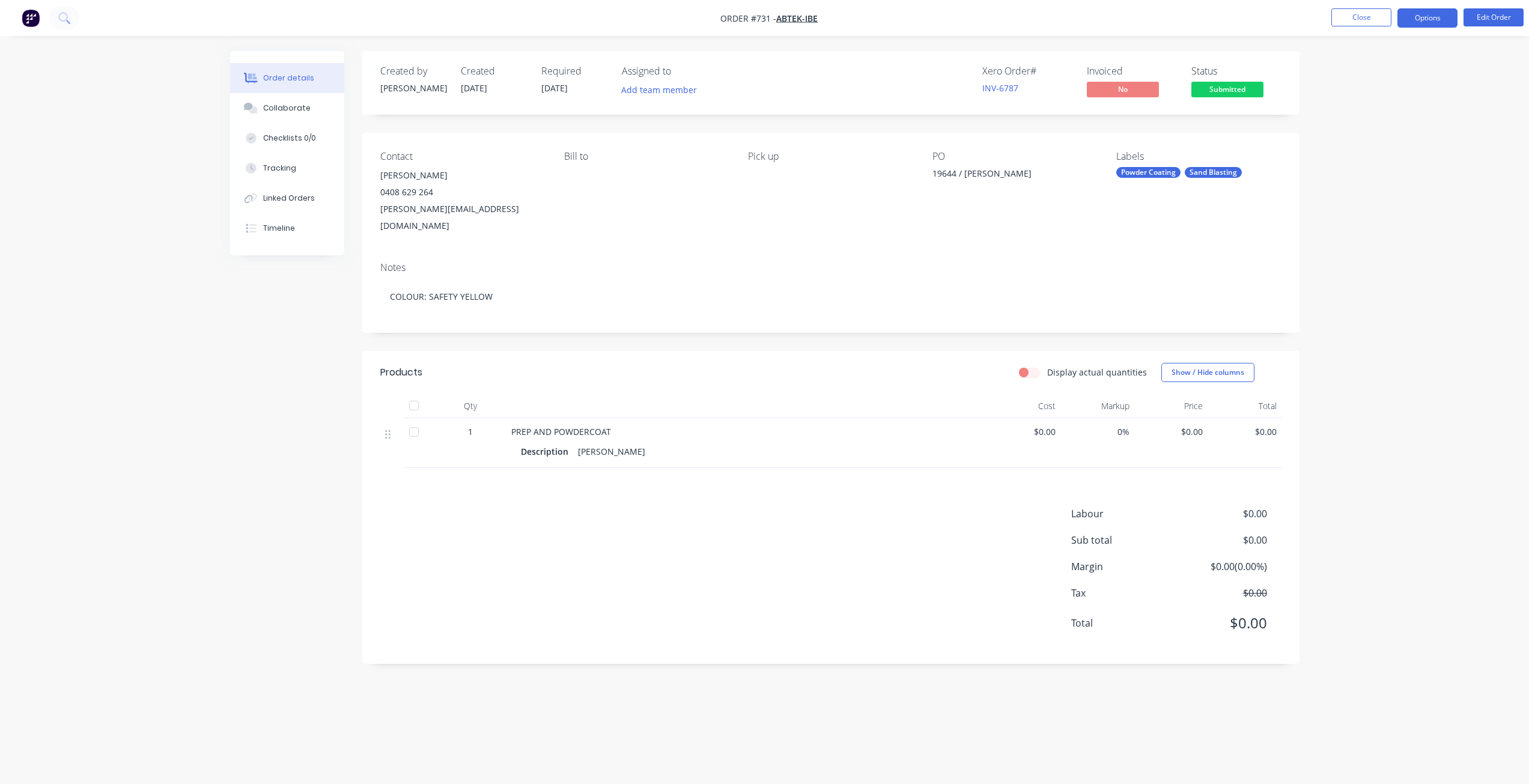
click at [1426, 20] on button "Options" at bounding box center [1427, 18] width 60 height 19
click at [1354, 147] on div "Work Order" at bounding box center [1391, 144] width 111 height 17
click at [1369, 122] on div "Without pricing" at bounding box center [1391, 120] width 111 height 17
click at [1360, 7] on nav "Order #731 - ABTEK-IBE Close Options Edit Order" at bounding box center [769, 18] width 1538 height 36
click at [1357, 12] on button "Close" at bounding box center [1361, 17] width 60 height 18
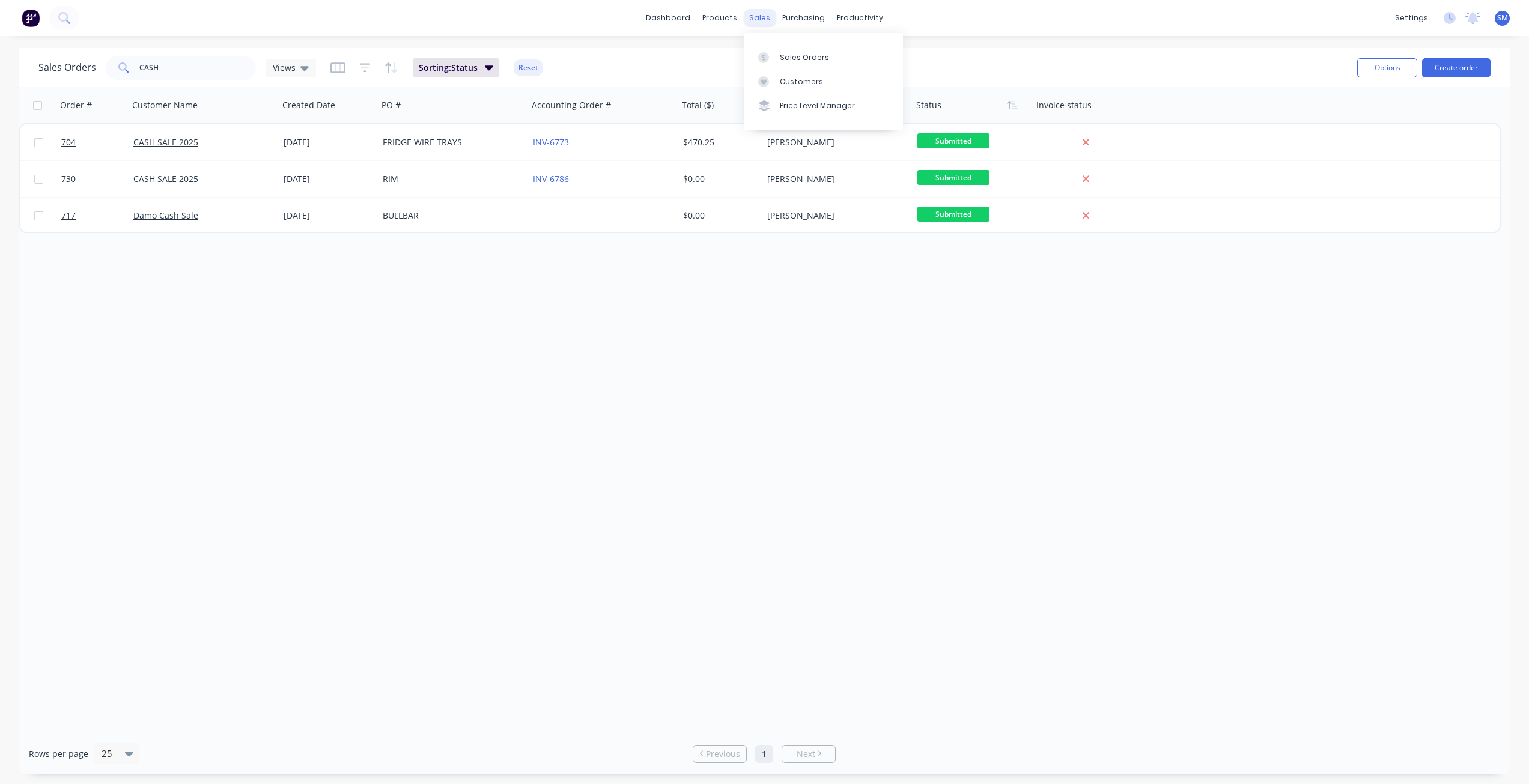
click at [751, 18] on div "sales" at bounding box center [759, 18] width 33 height 18
click at [788, 80] on div "Customers" at bounding box center [801, 82] width 44 height 11
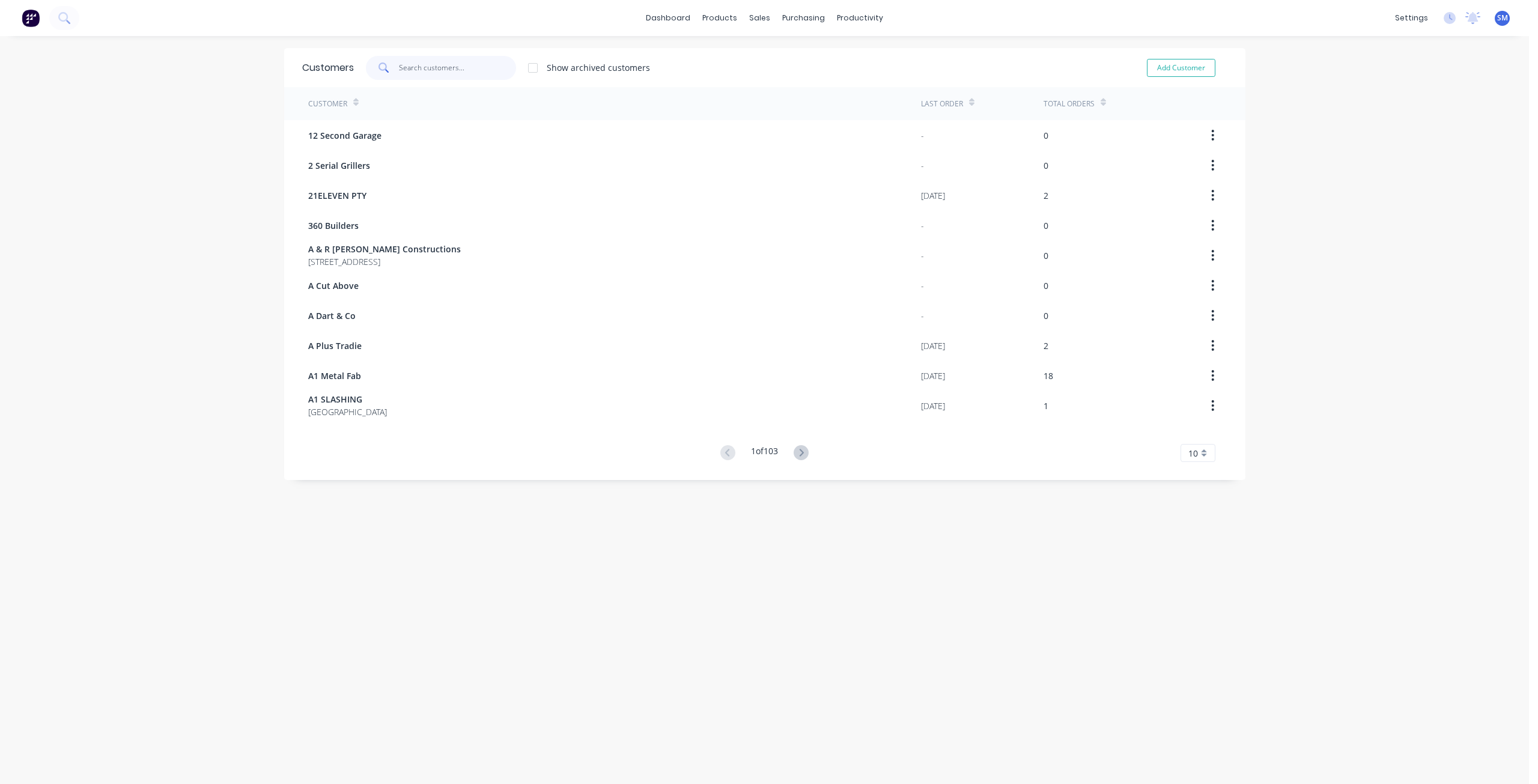
click at [400, 59] on input "text" at bounding box center [457, 68] width 117 height 24
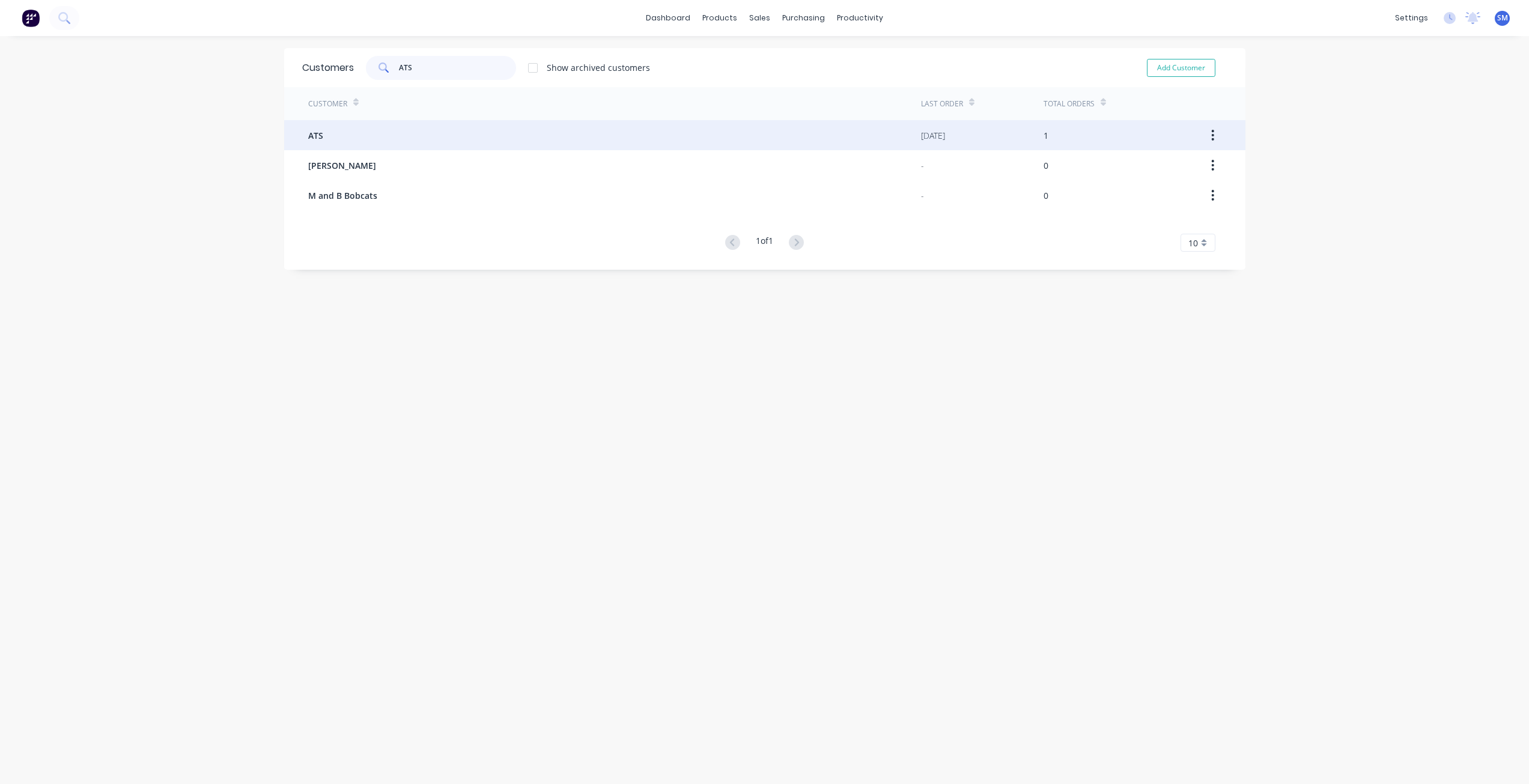
type input "ATS"
click at [309, 134] on span "ATS" at bounding box center [316, 136] width 15 height 12
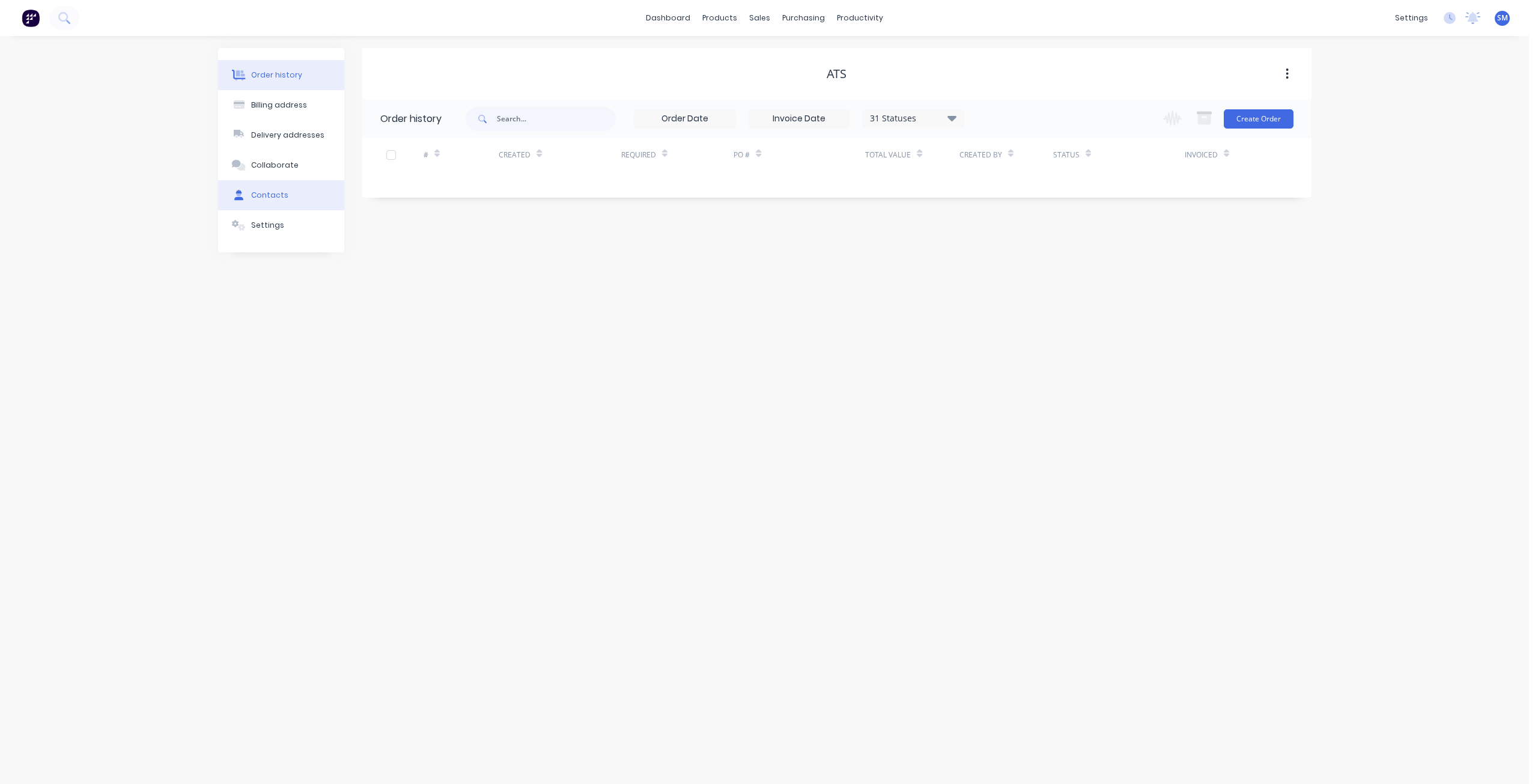
click at [264, 194] on div "Contacts" at bounding box center [270, 195] width 37 height 11
click at [373, 162] on icon "button" at bounding box center [376, 160] width 7 height 8
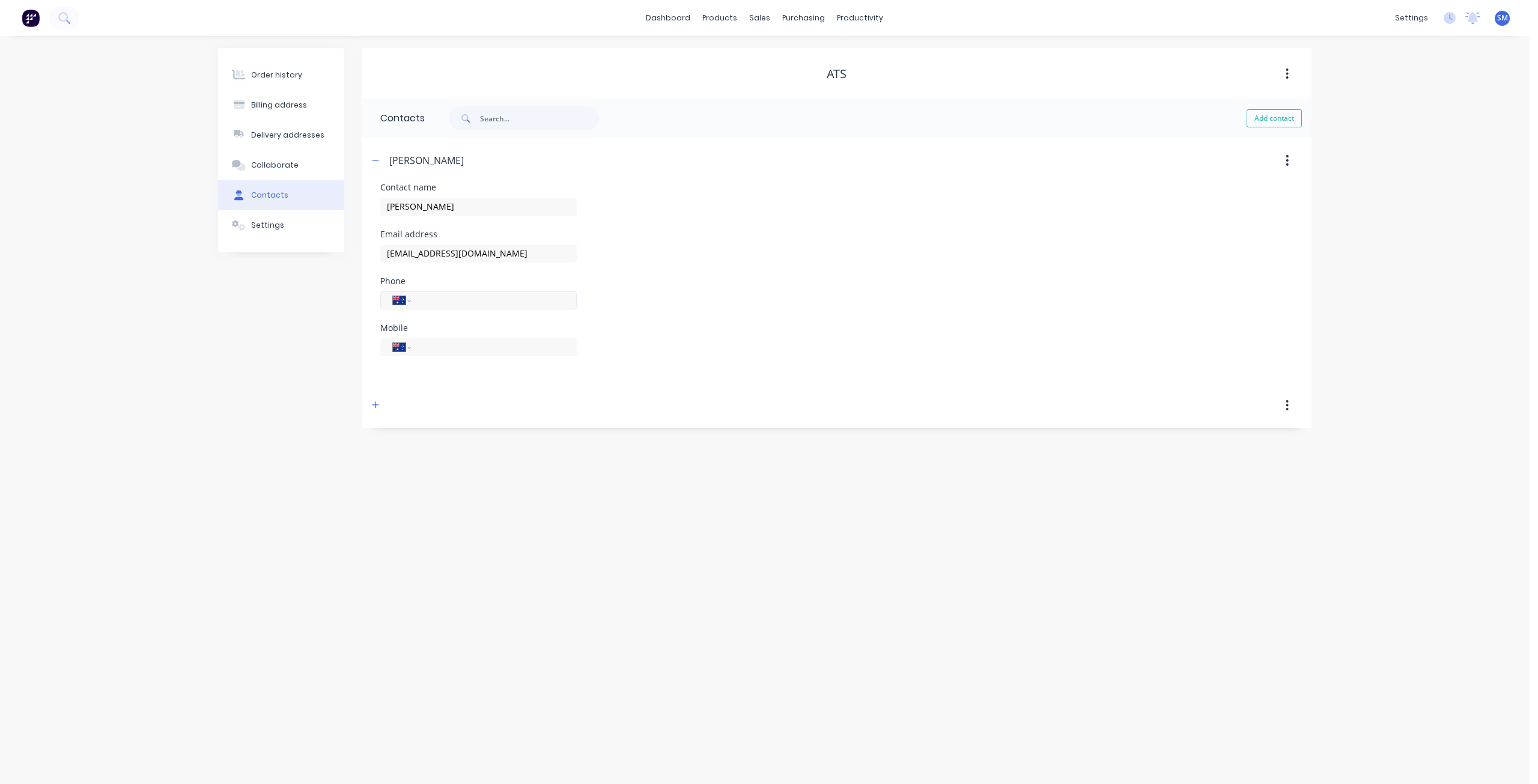
click at [440, 295] on input "tel" at bounding box center [491, 300] width 144 height 14
click at [443, 297] on input "tel" at bounding box center [491, 300] width 144 height 14
type input "[PHONE_NUMBER]"
click at [925, 302] on div "Phone International [GEOGRAPHIC_DATA] [GEOGRAPHIC_DATA] [GEOGRAPHIC_DATA] [GEOG…" at bounding box center [837, 300] width 913 height 47
click at [284, 76] on div "Order history" at bounding box center [277, 75] width 51 height 11
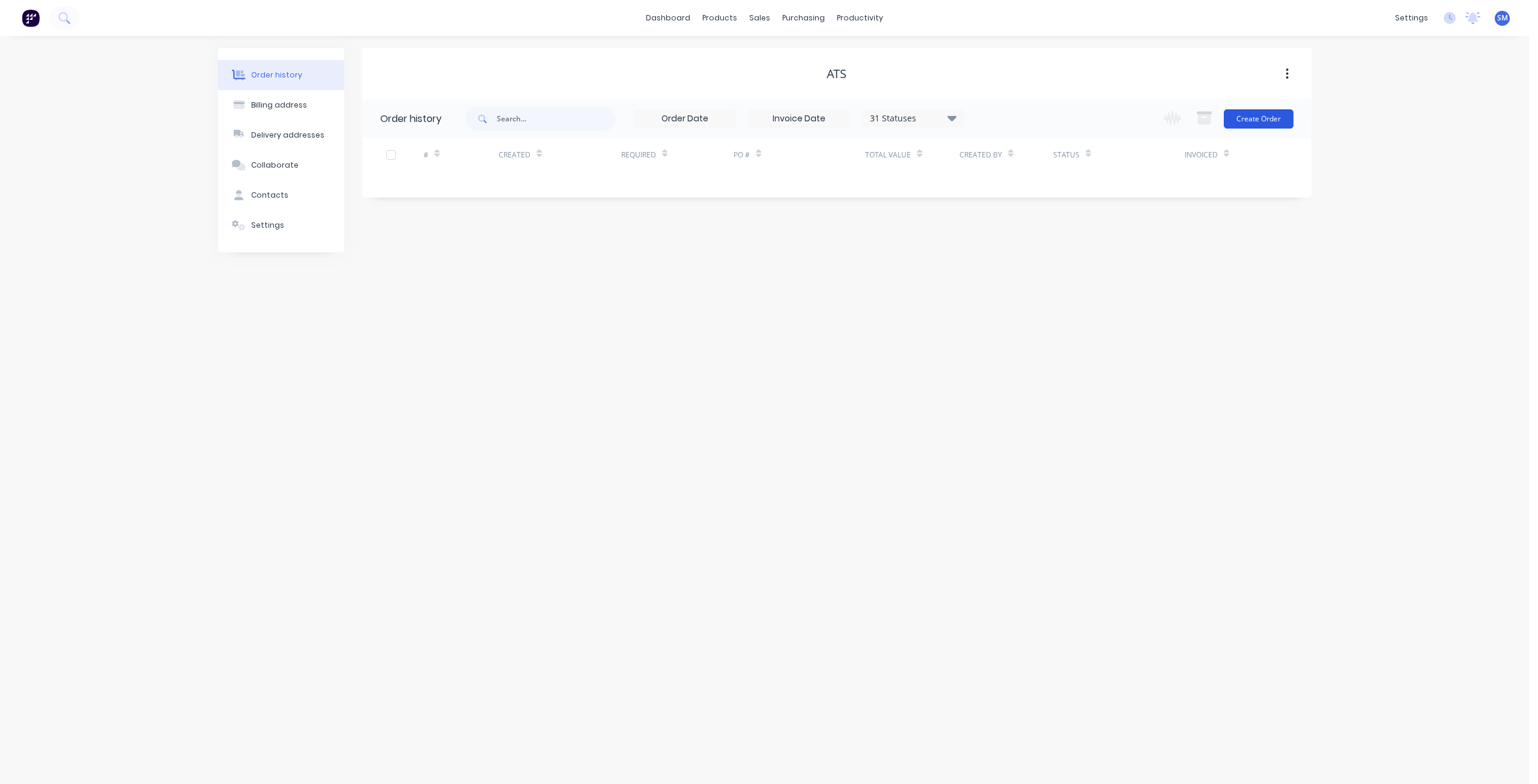
click at [1263, 112] on button "Create Order" at bounding box center [1258, 119] width 70 height 19
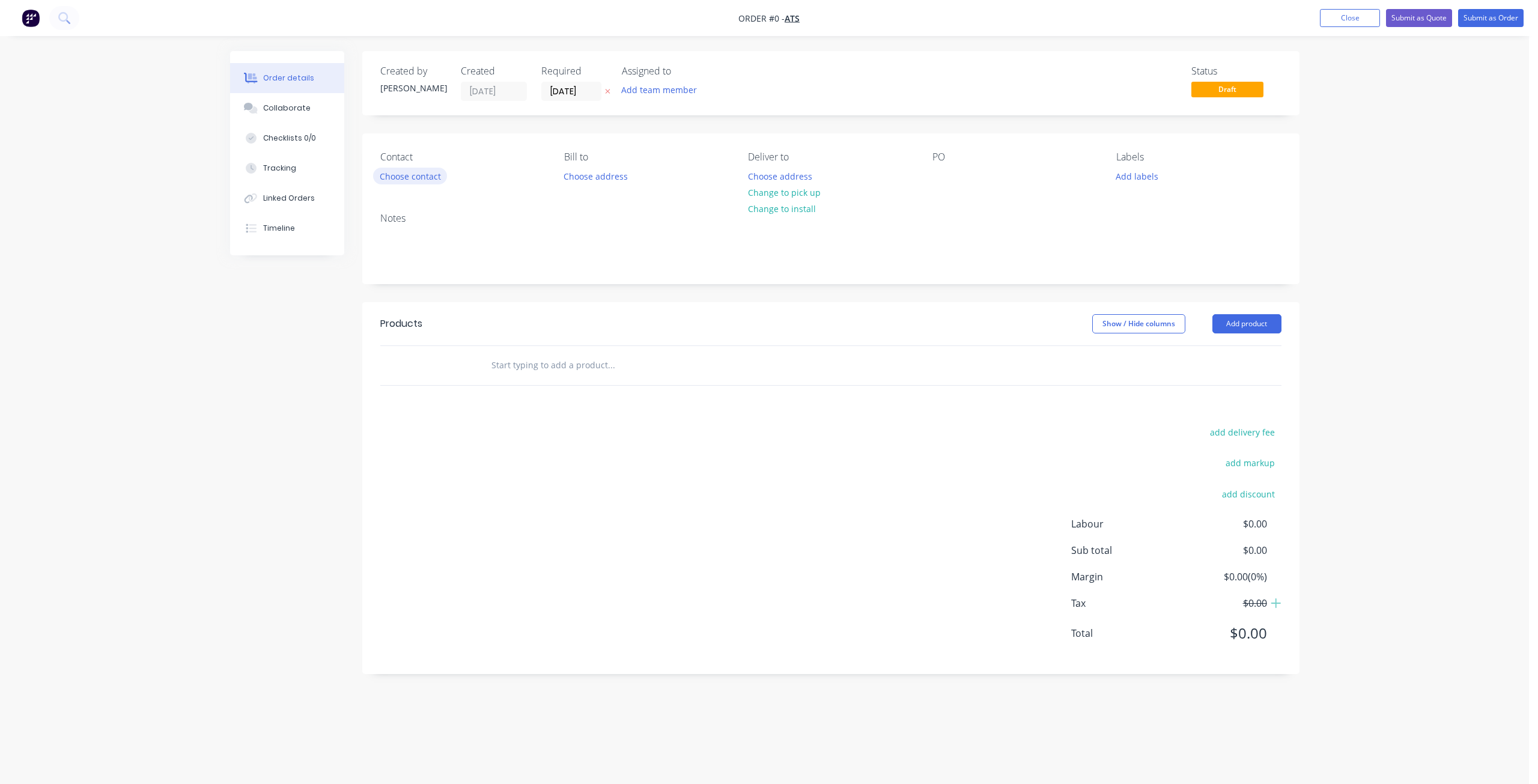
click at [408, 176] on button "Choose contact" at bounding box center [409, 175] width 74 height 16
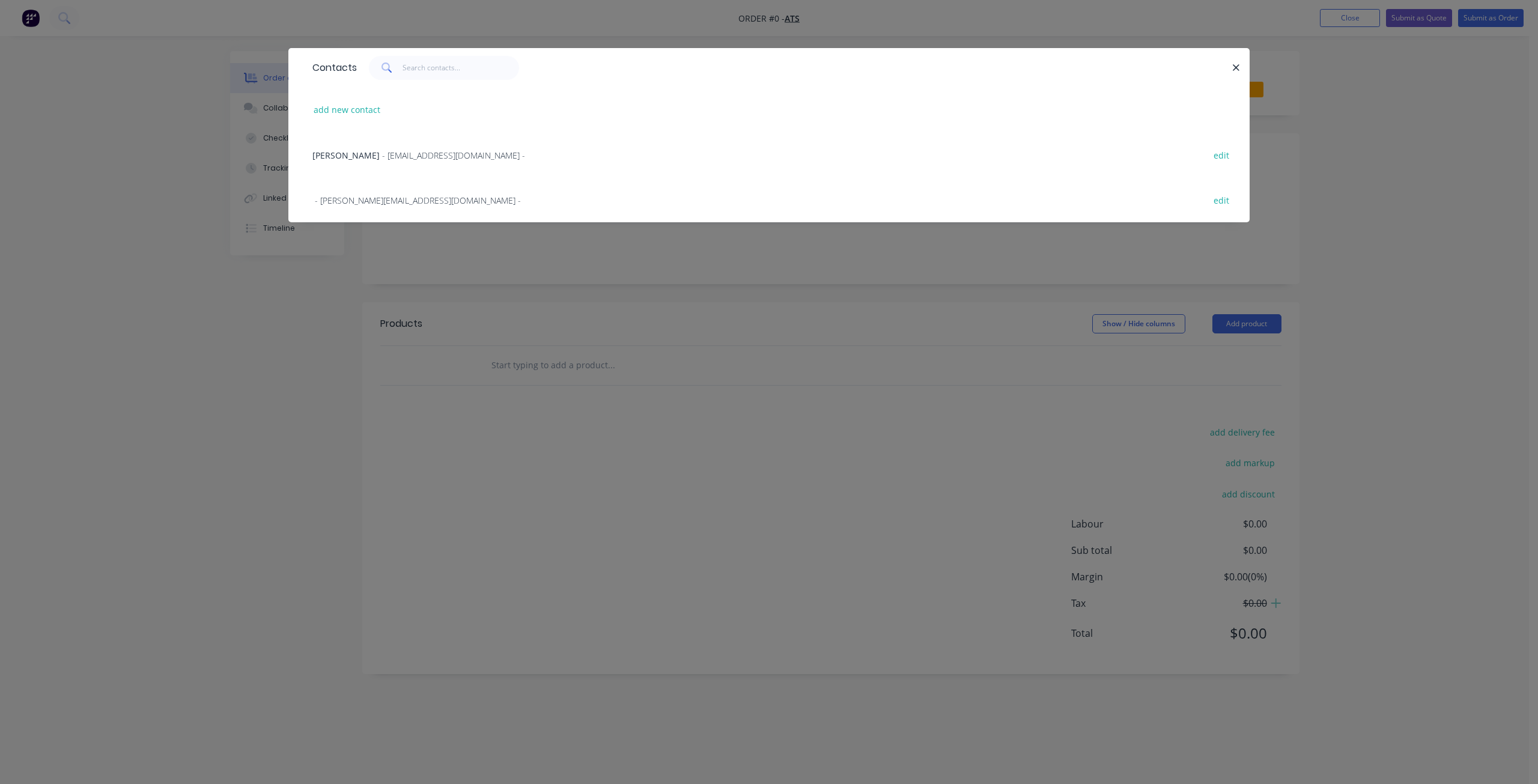
click at [382, 156] on span "- [EMAIL_ADDRESS][DOMAIN_NAME] -" at bounding box center [453, 155] width 143 height 12
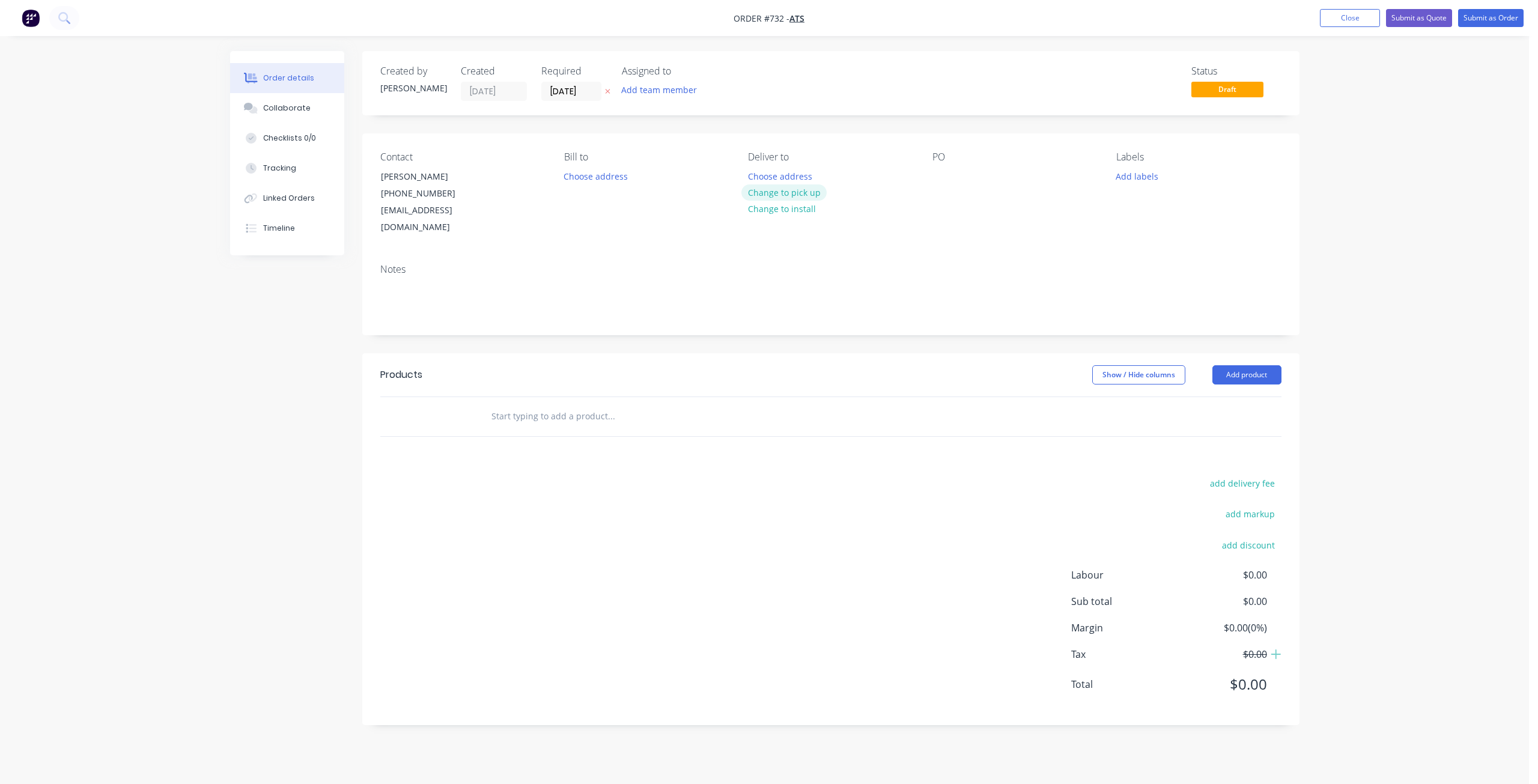
click at [775, 192] on button "Change to pick up" at bounding box center [784, 192] width 85 height 16
click at [925, 172] on div "Contact [PERSON_NAME] [PHONE_NUMBER] [EMAIL_ADDRESS][DOMAIN_NAME] Bill to Choos…" at bounding box center [831, 194] width 937 height 121
click at [932, 171] on div at bounding box center [942, 176] width 19 height 17
click at [1136, 177] on button "Add labels" at bounding box center [1137, 175] width 55 height 16
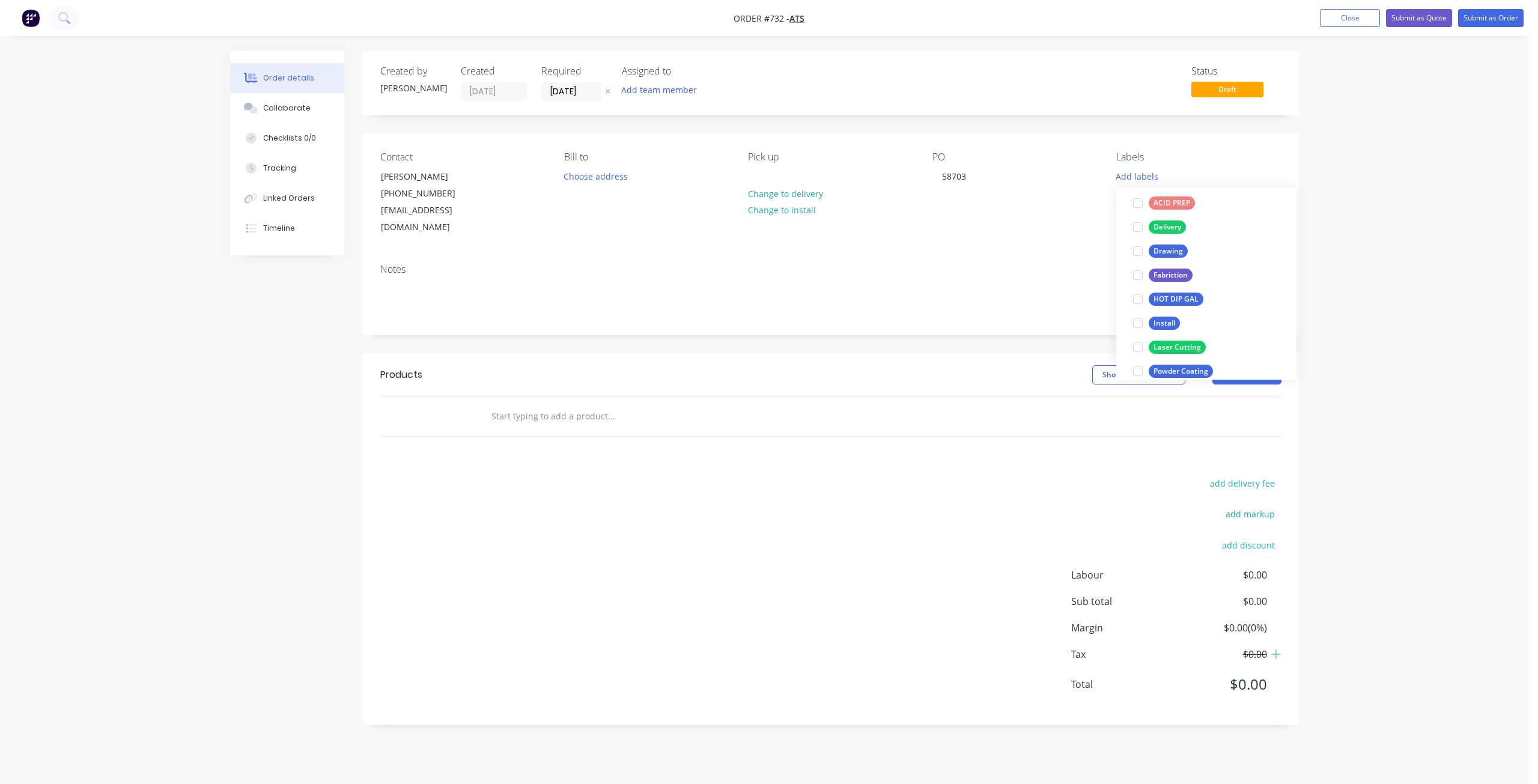
scroll to position [240, 0]
click at [1139, 310] on div at bounding box center [1138, 307] width 24 height 24
click at [1136, 231] on div at bounding box center [1138, 229] width 24 height 24
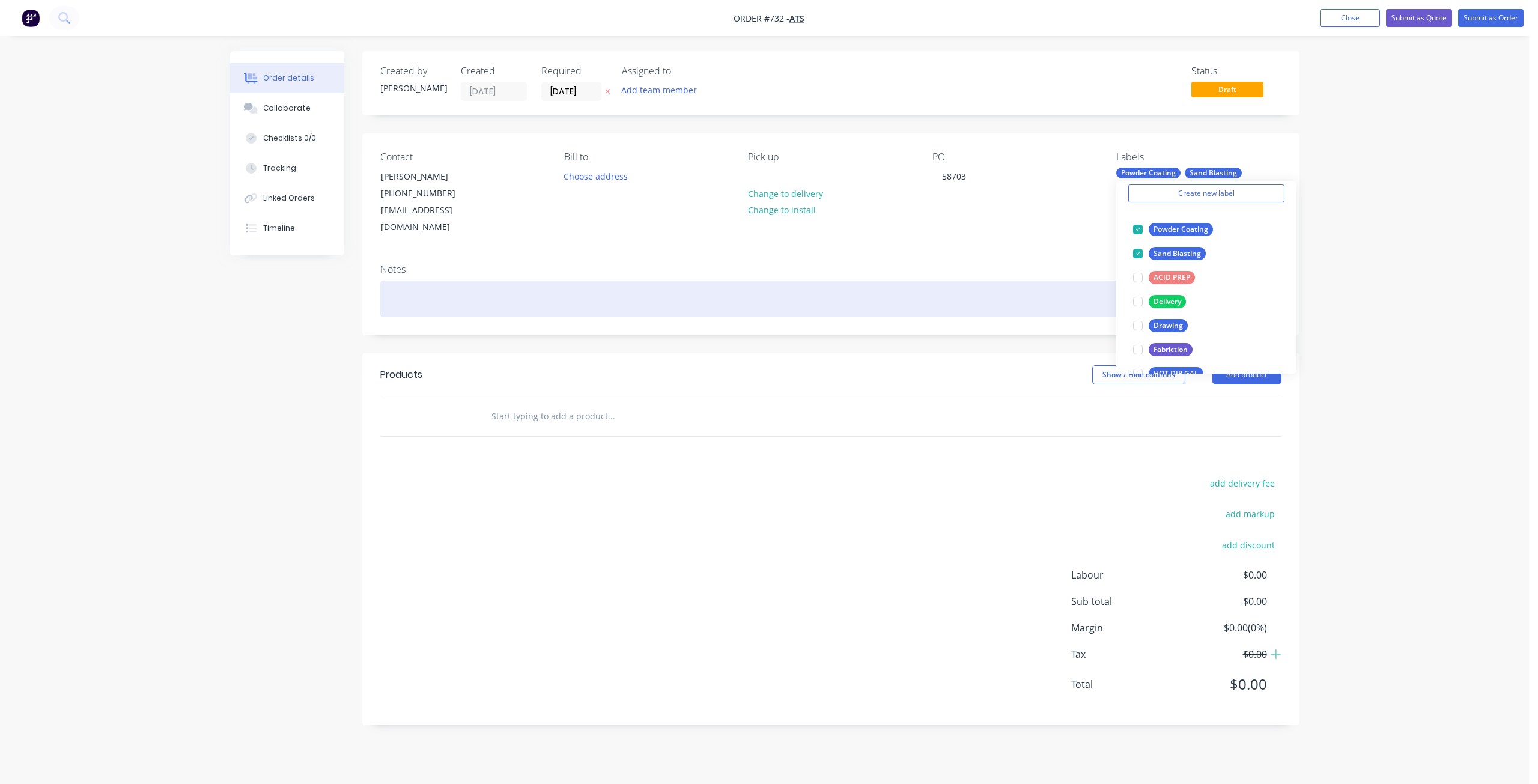
click at [396, 281] on div at bounding box center [831, 299] width 901 height 37
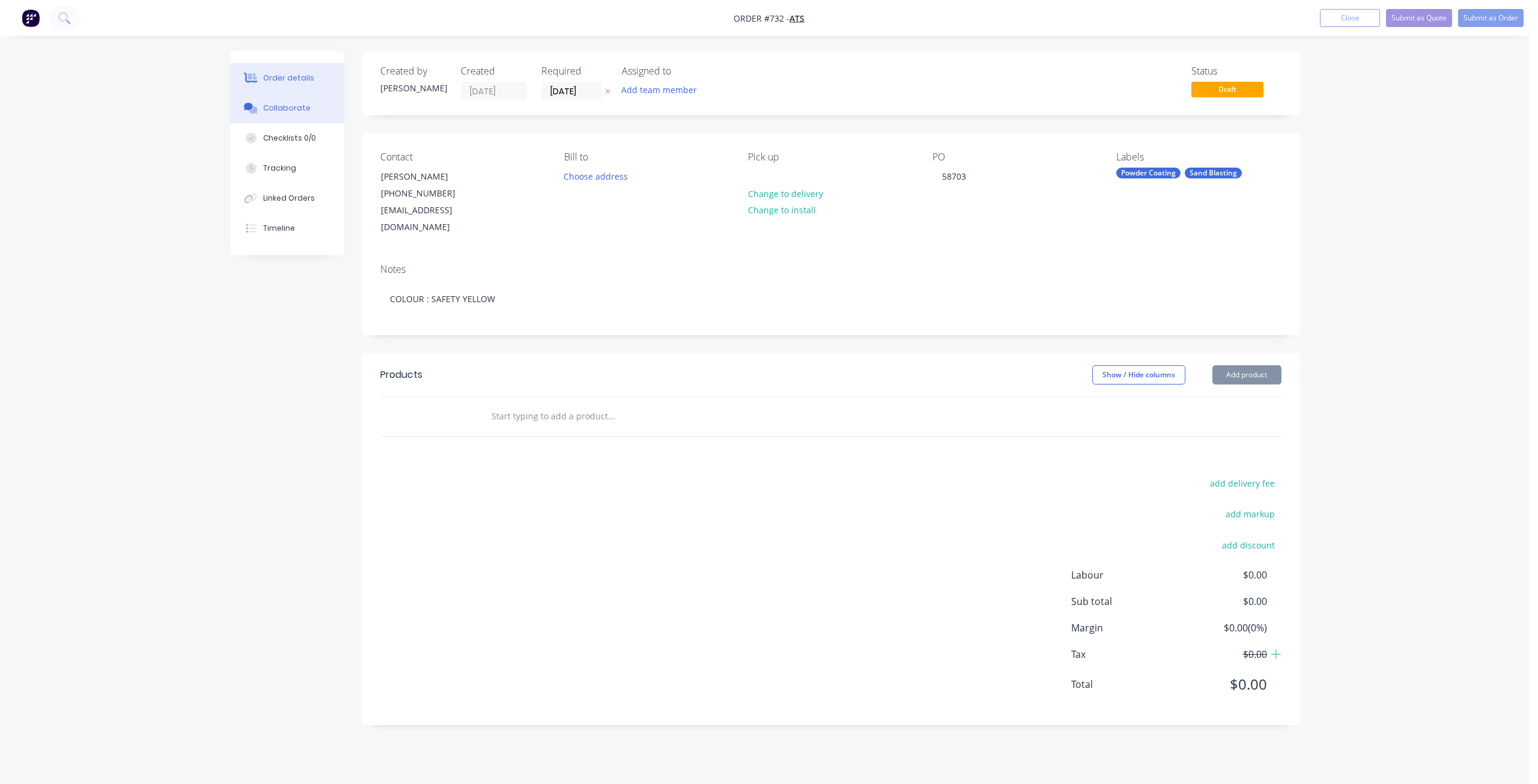
click at [288, 106] on div "Collaborate" at bounding box center [286, 109] width 48 height 11
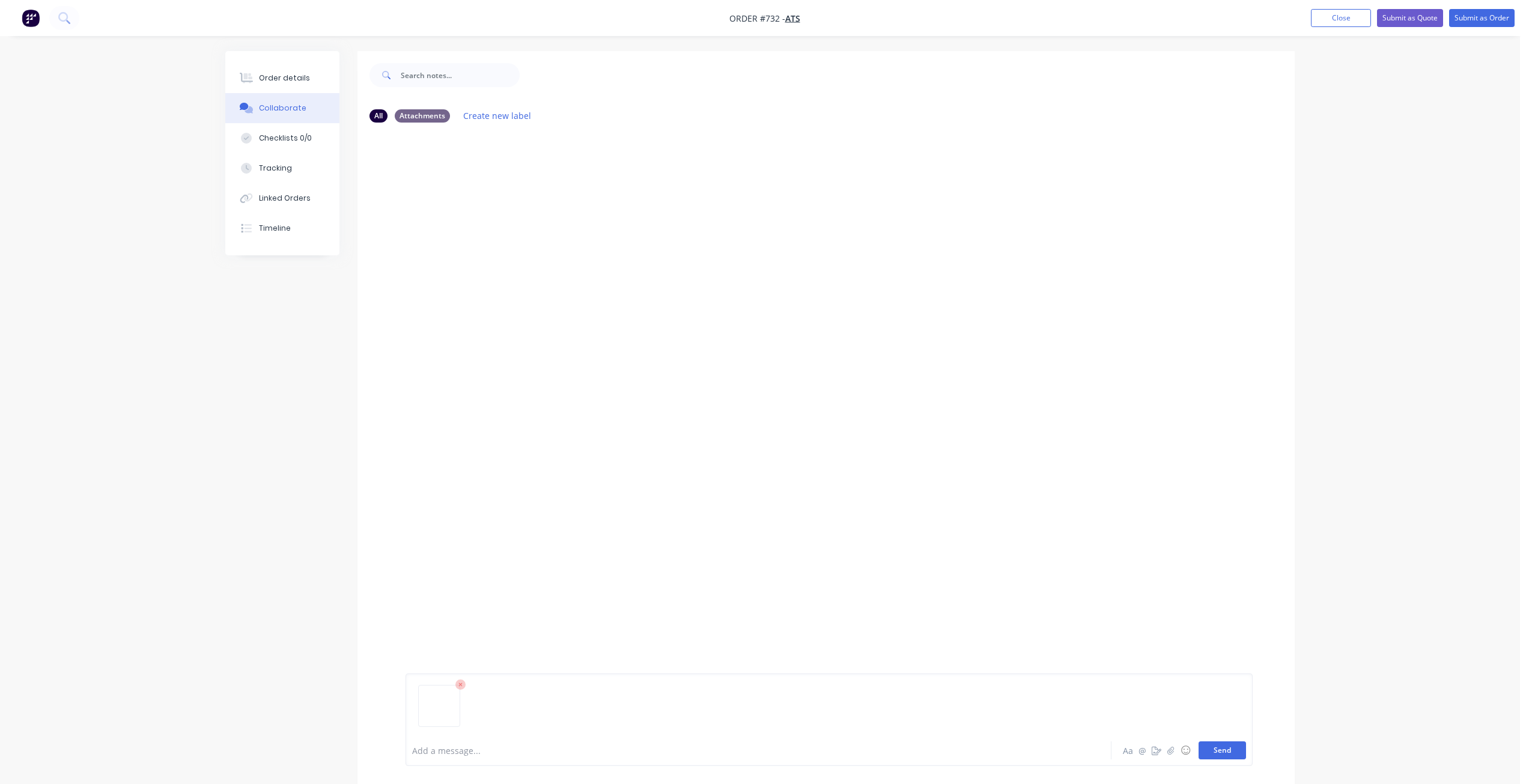
click at [1231, 747] on button "Send" at bounding box center [1222, 750] width 48 height 18
click at [465, 752] on div at bounding box center [725, 750] width 624 height 12
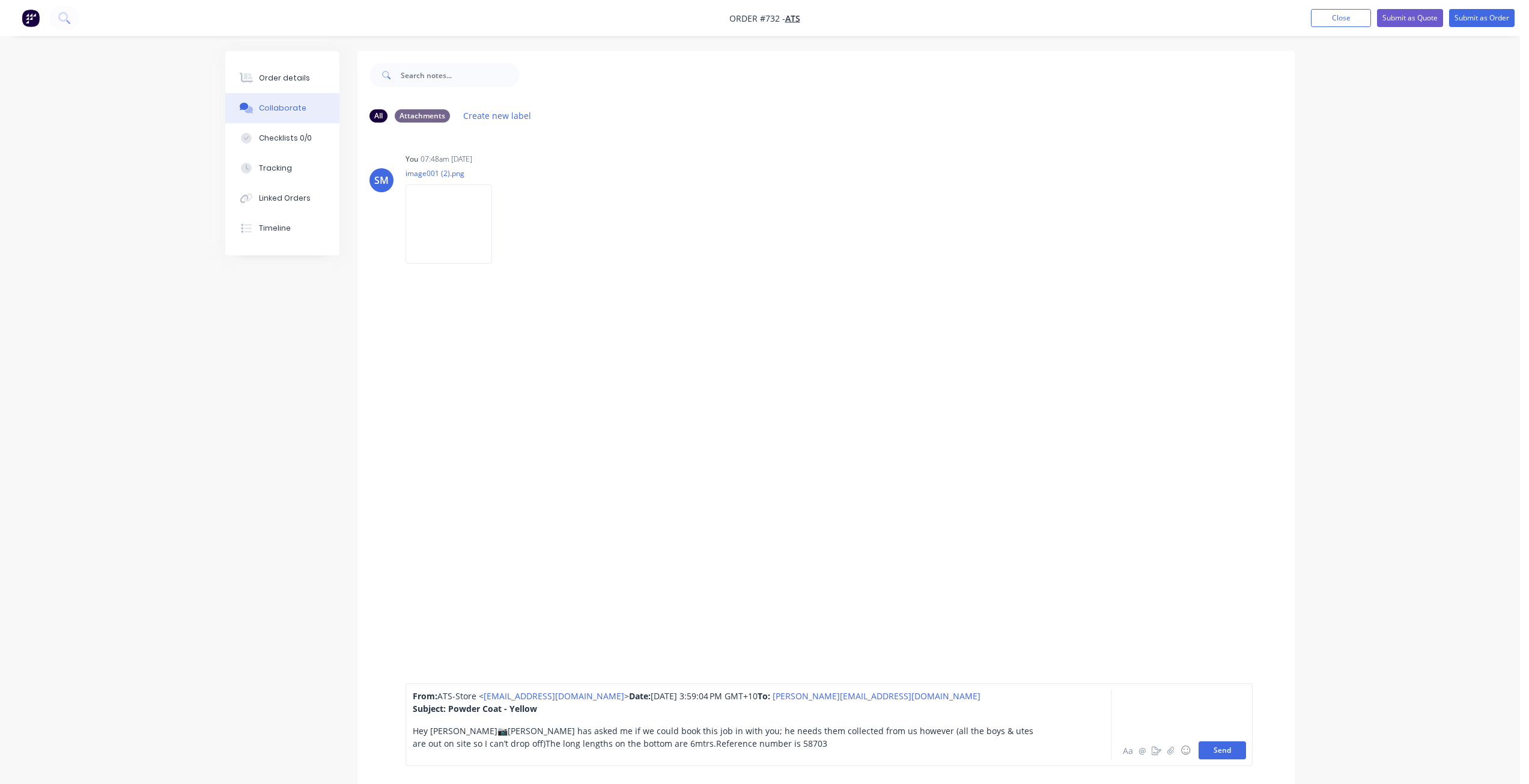
click at [1221, 752] on button "Send" at bounding box center [1222, 750] width 48 height 18
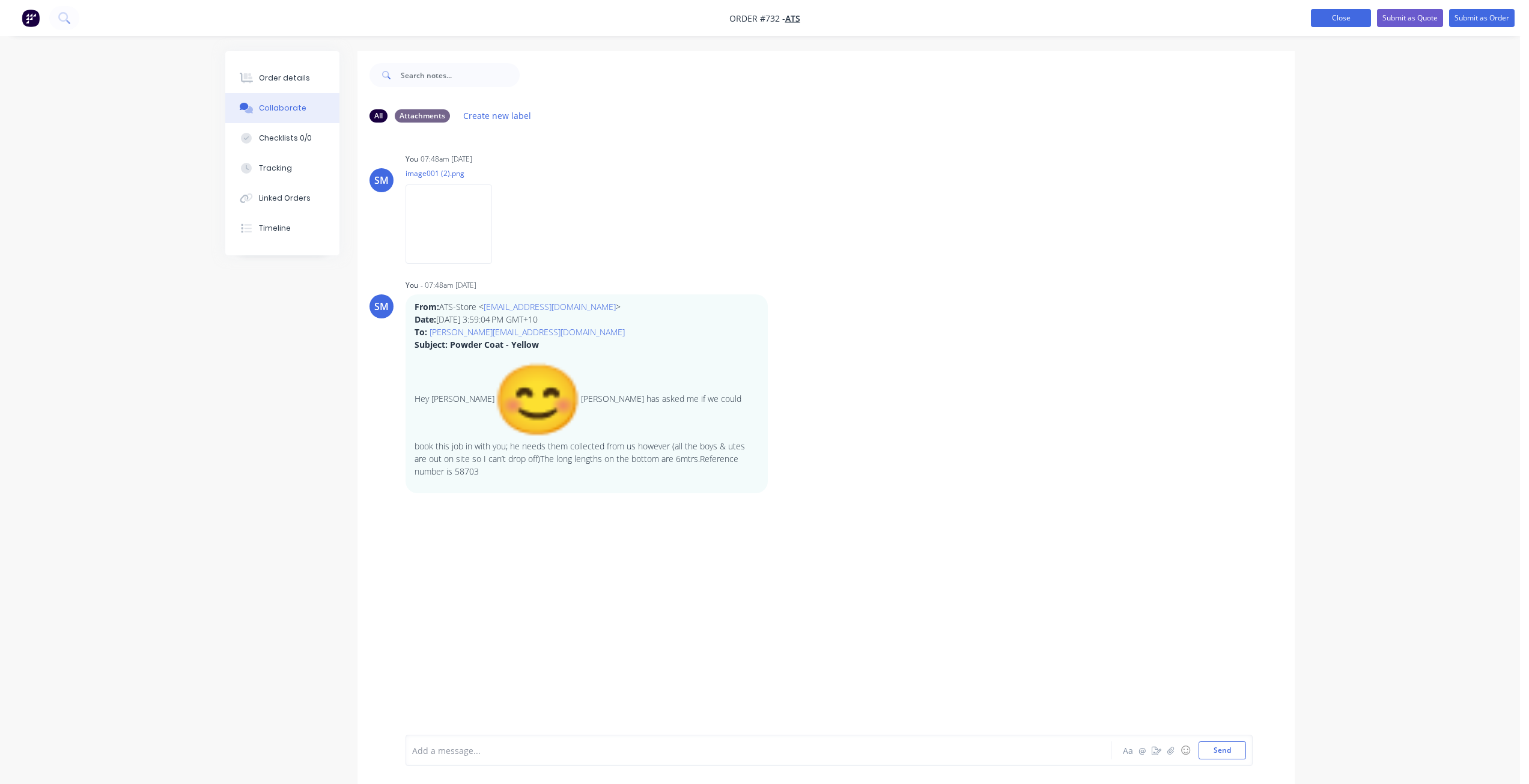
click at [1345, 17] on button "Close" at bounding box center [1340, 18] width 60 height 18
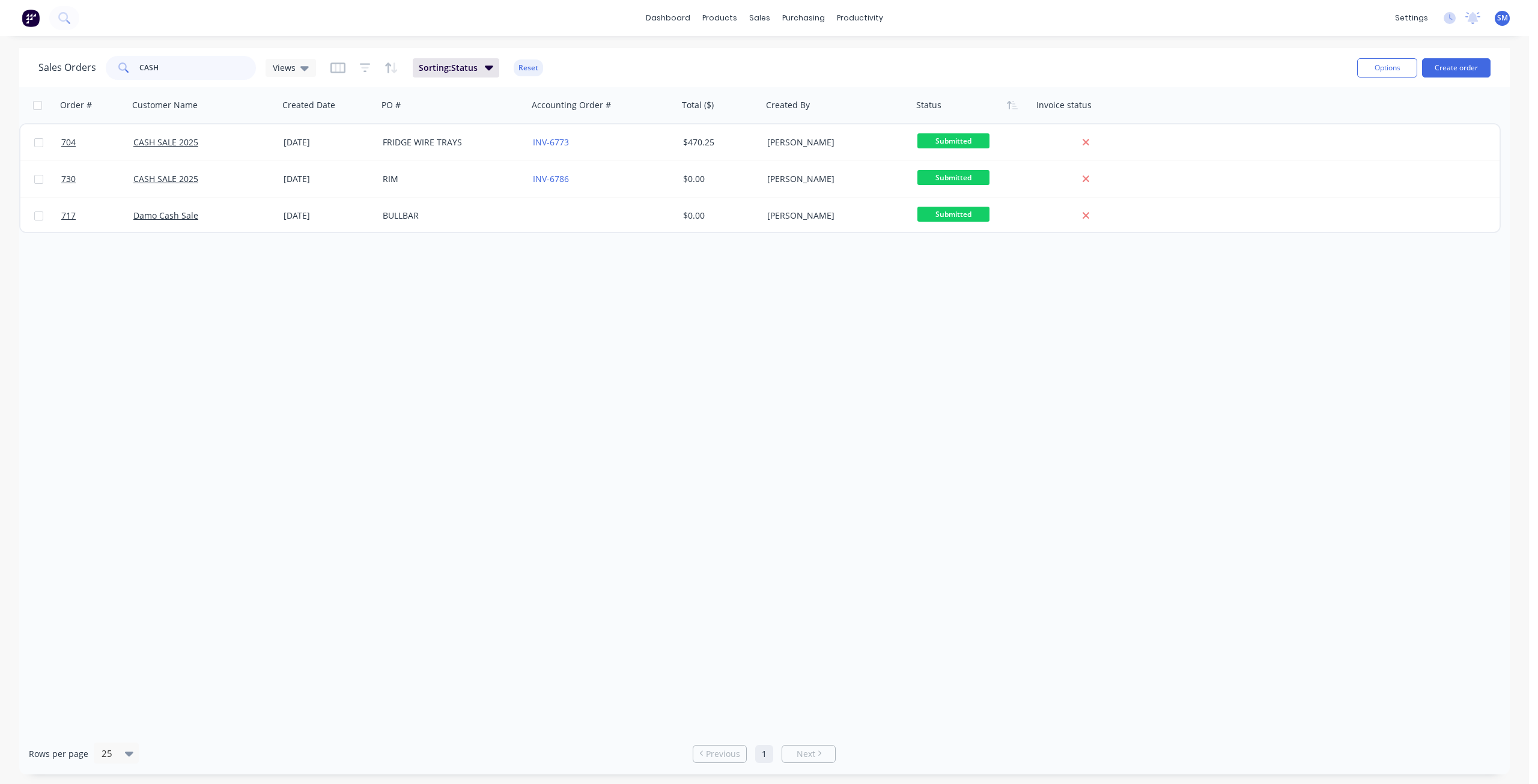
drag, startPoint x: 163, startPoint y: 71, endPoint x: 97, endPoint y: 72, distance: 66.0
click at [99, 69] on div "Sales Orders CASH Views" at bounding box center [177, 68] width 277 height 24
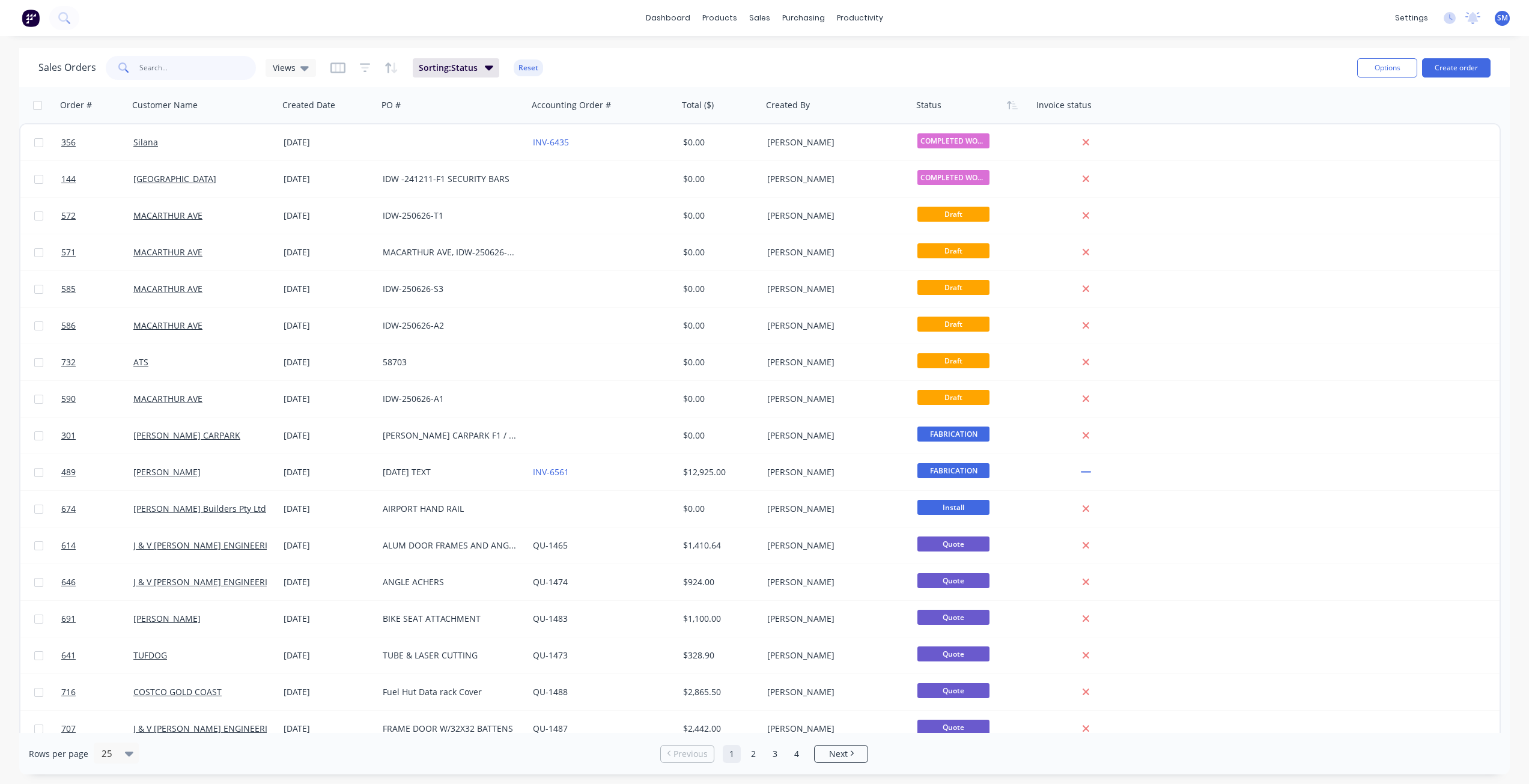
click at [158, 69] on input "text" at bounding box center [198, 68] width 117 height 24
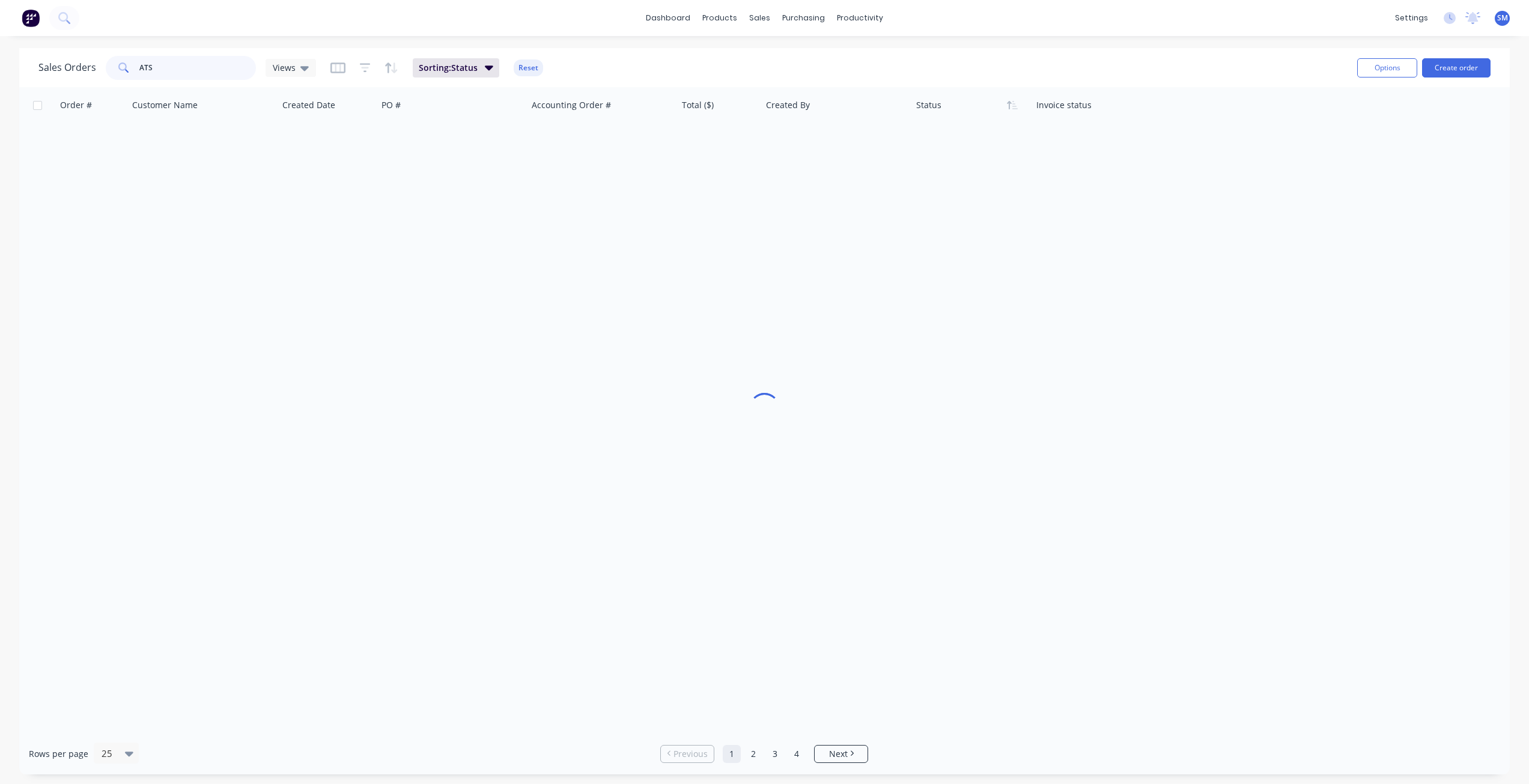
type input "ATS"
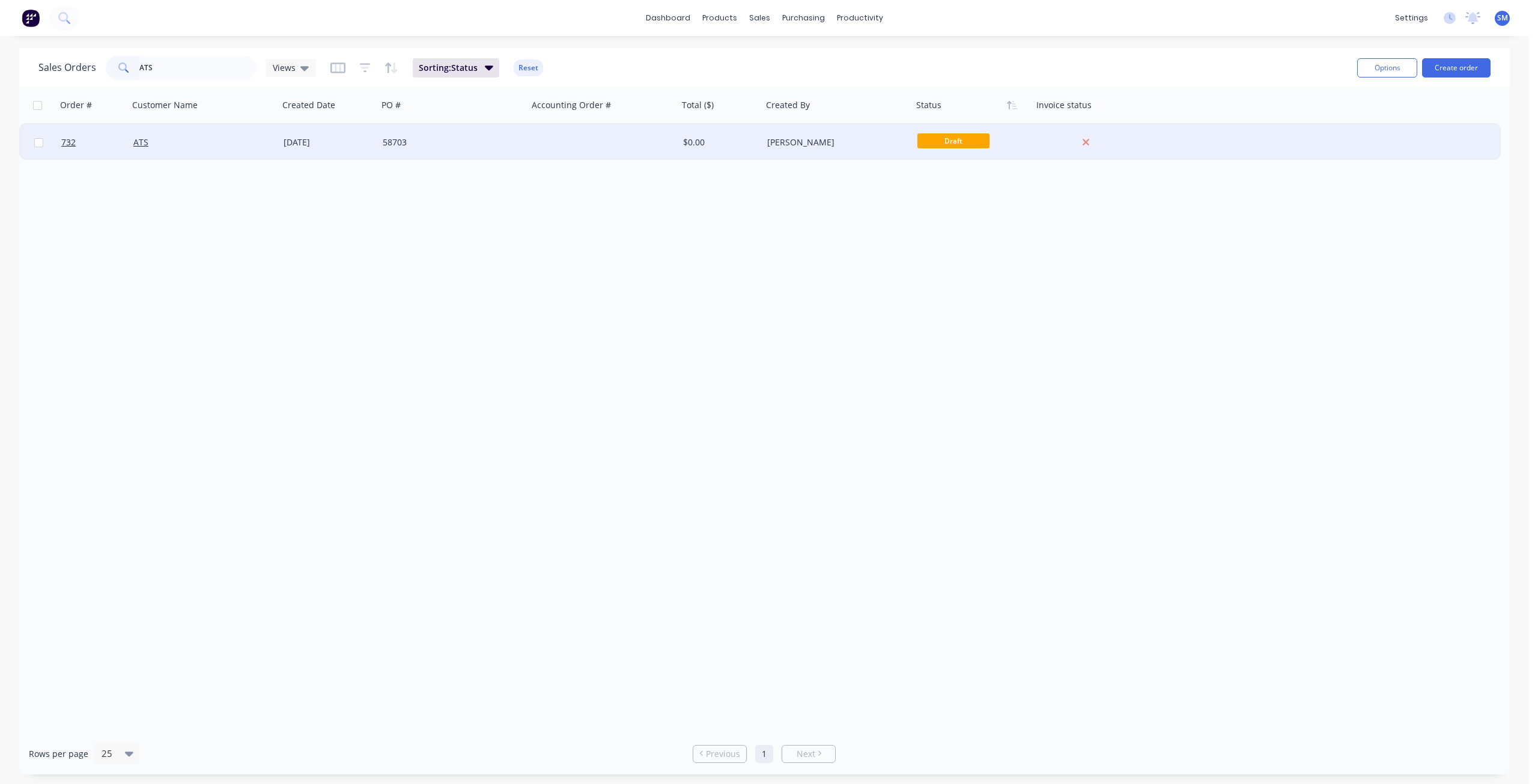
click at [243, 149] on div "ATS" at bounding box center [203, 142] width 150 height 36
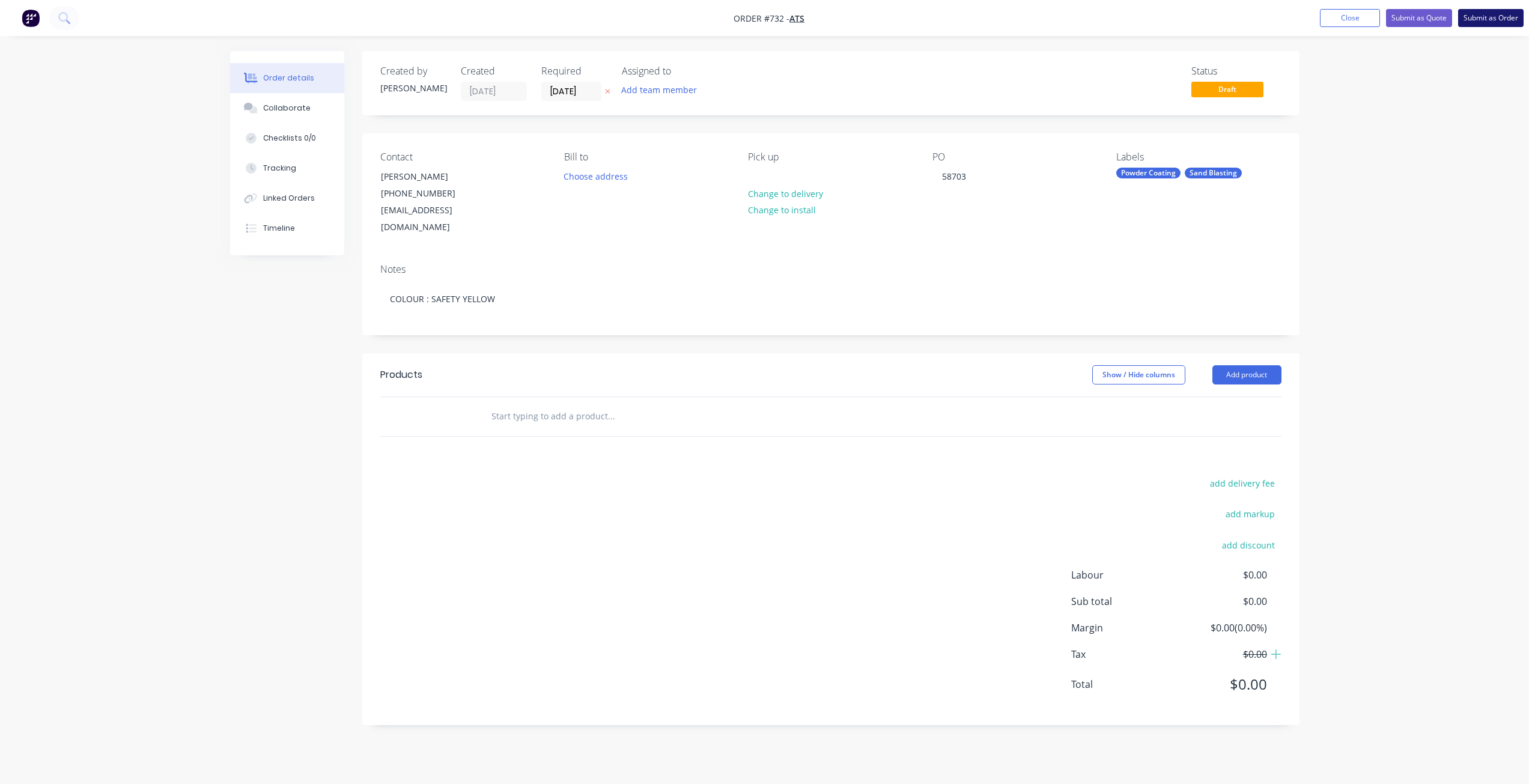
click at [1484, 21] on button "Submit as Order" at bounding box center [1490, 18] width 66 height 18
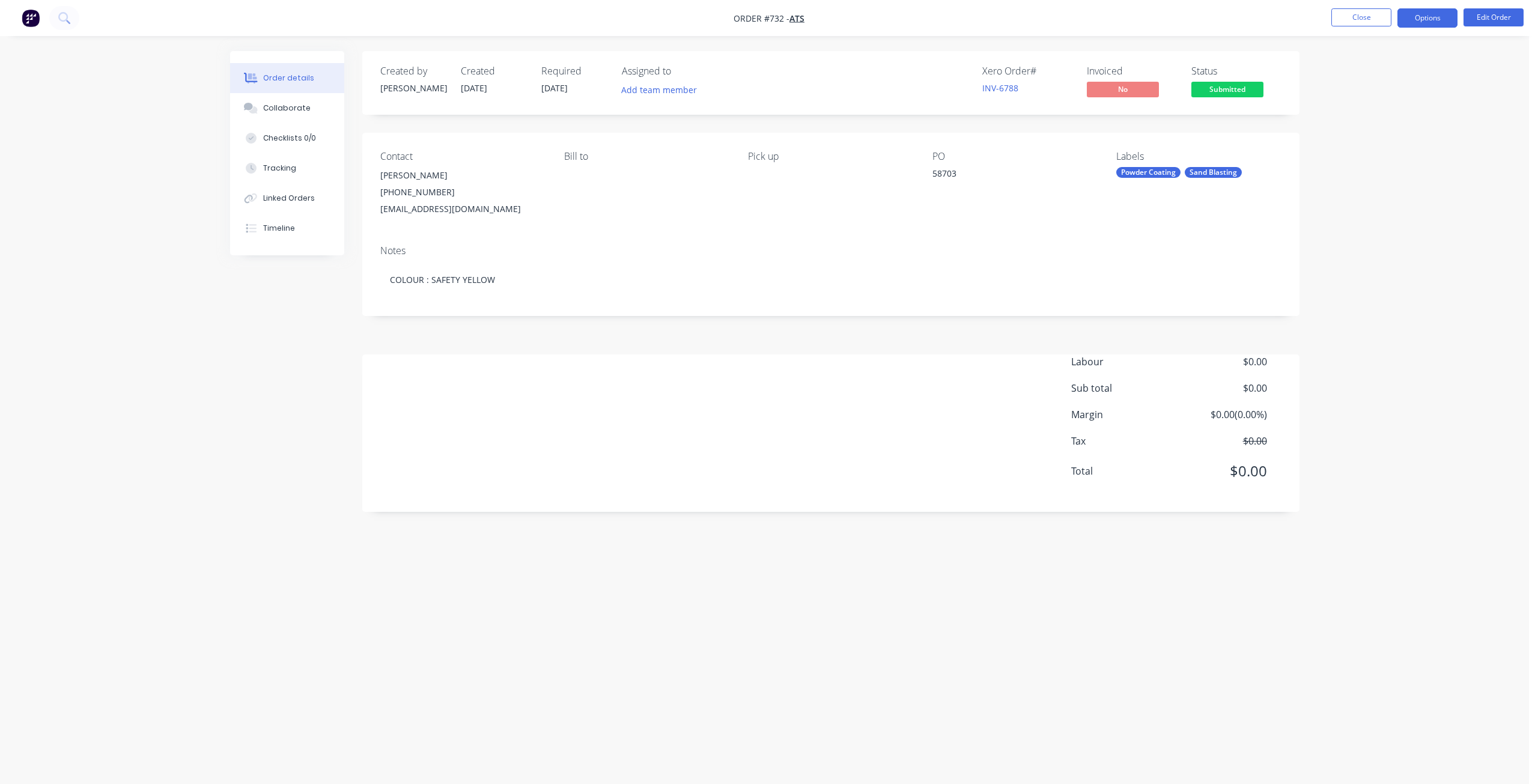
click at [1434, 22] on button "Options" at bounding box center [1427, 18] width 60 height 19
click at [1351, 138] on div "Work Order" at bounding box center [1391, 144] width 111 height 17
click at [1355, 121] on div "Without pricing" at bounding box center [1391, 120] width 111 height 17
click at [1494, 16] on button "Edit Order" at bounding box center [1493, 17] width 60 height 18
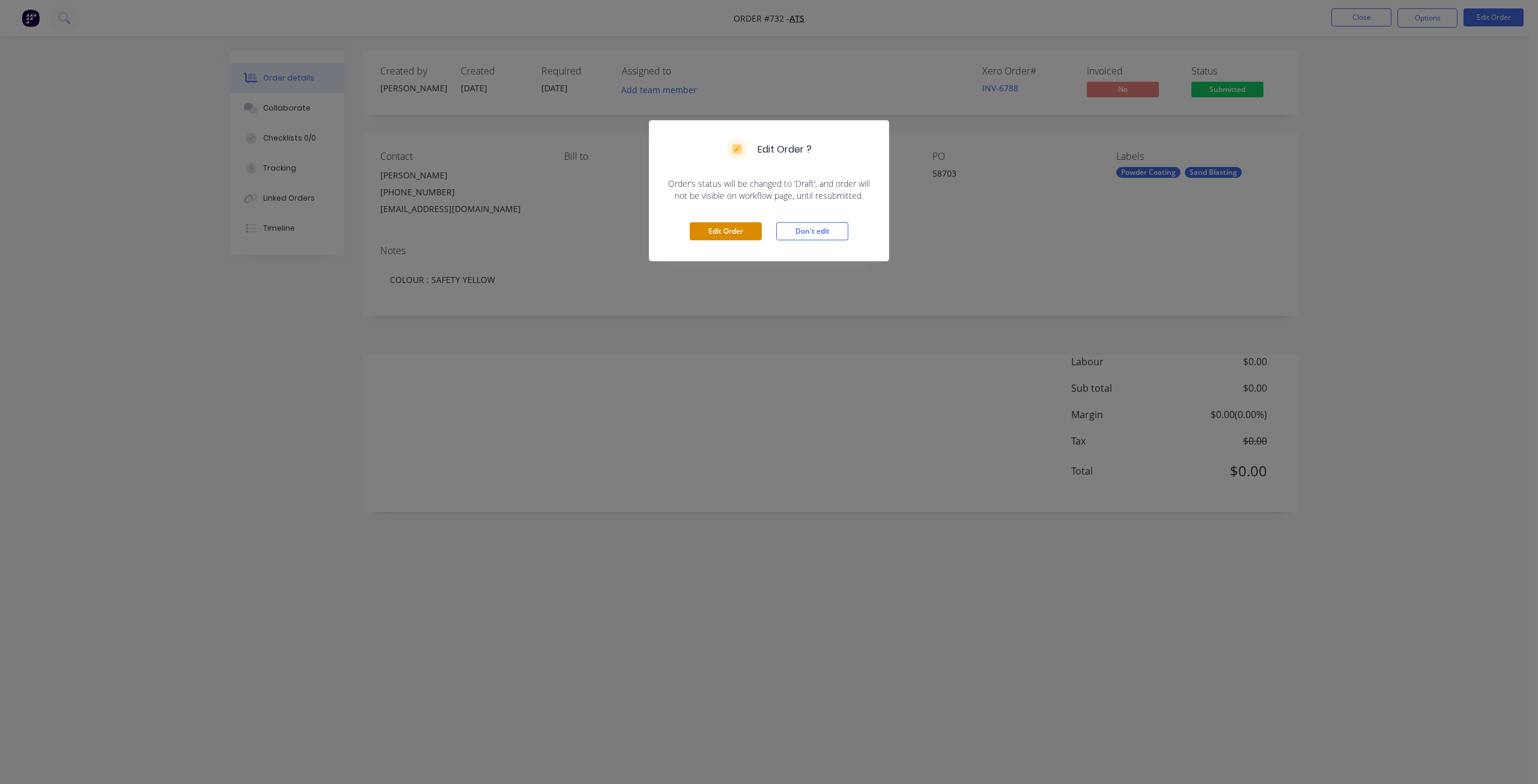
click at [709, 225] on button "Edit Order" at bounding box center [725, 231] width 72 height 18
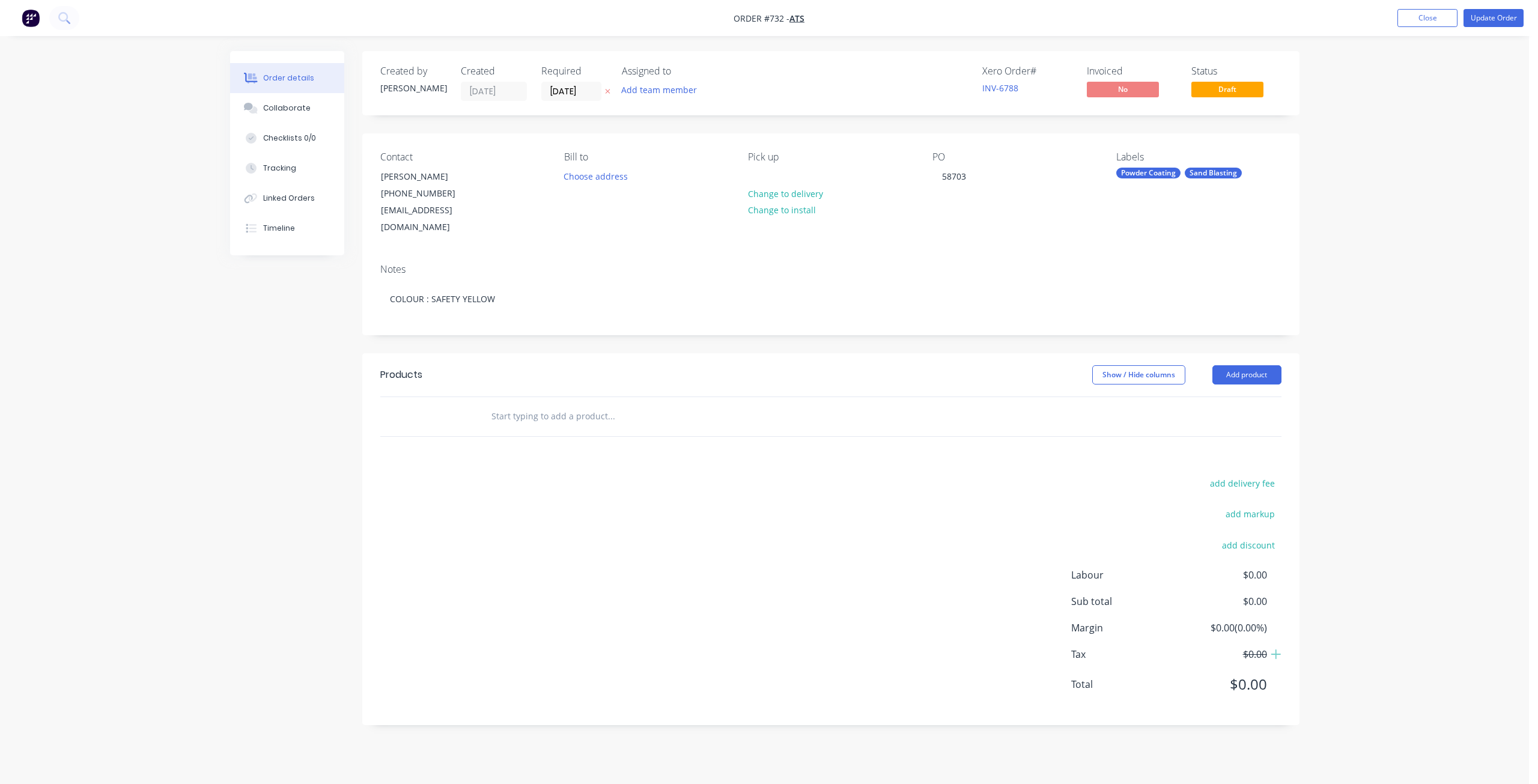
click at [497, 404] on input "text" at bounding box center [611, 416] width 240 height 24
click at [512, 404] on input "text" at bounding box center [611, 416] width 240 height 24
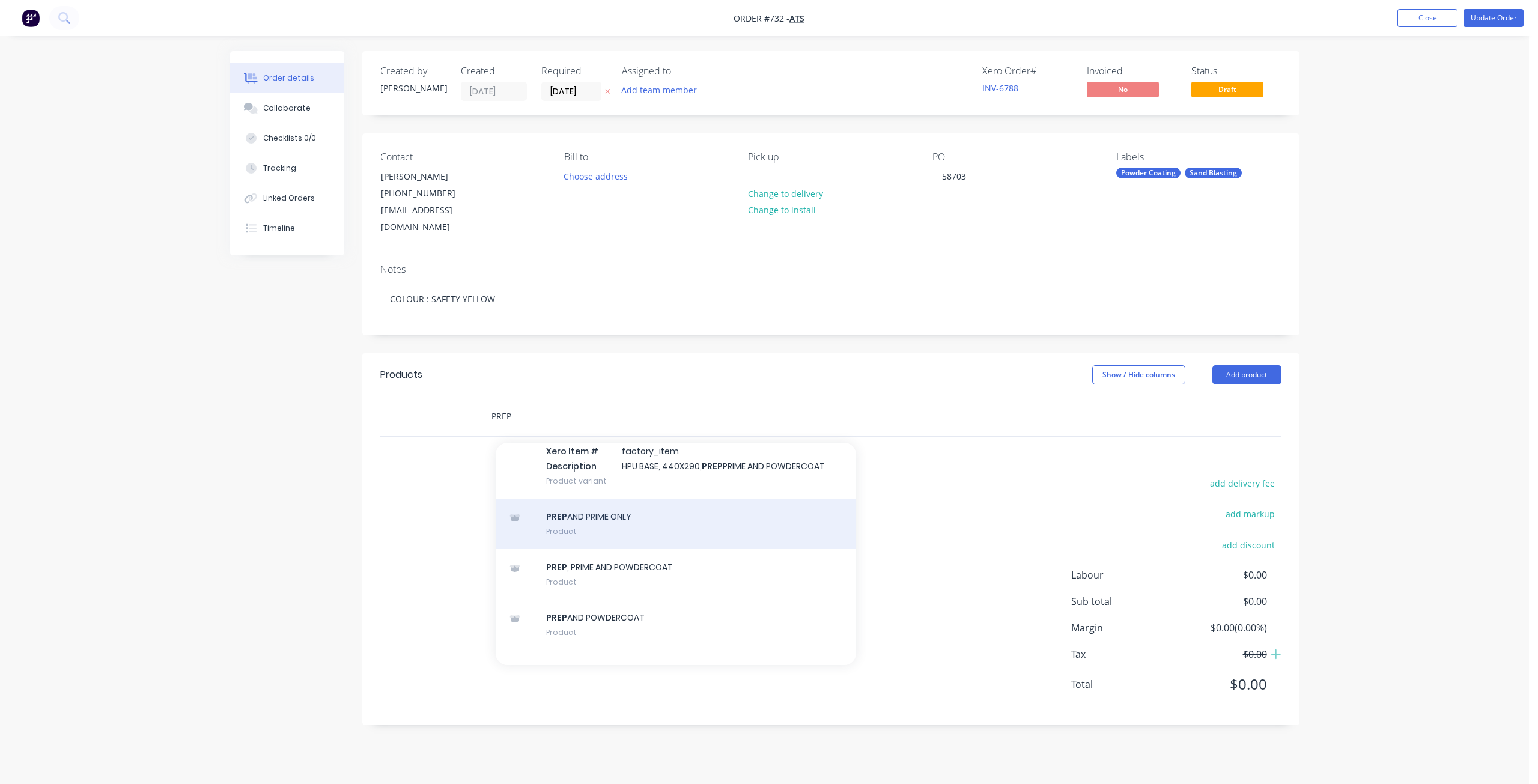
scroll to position [1081, 0]
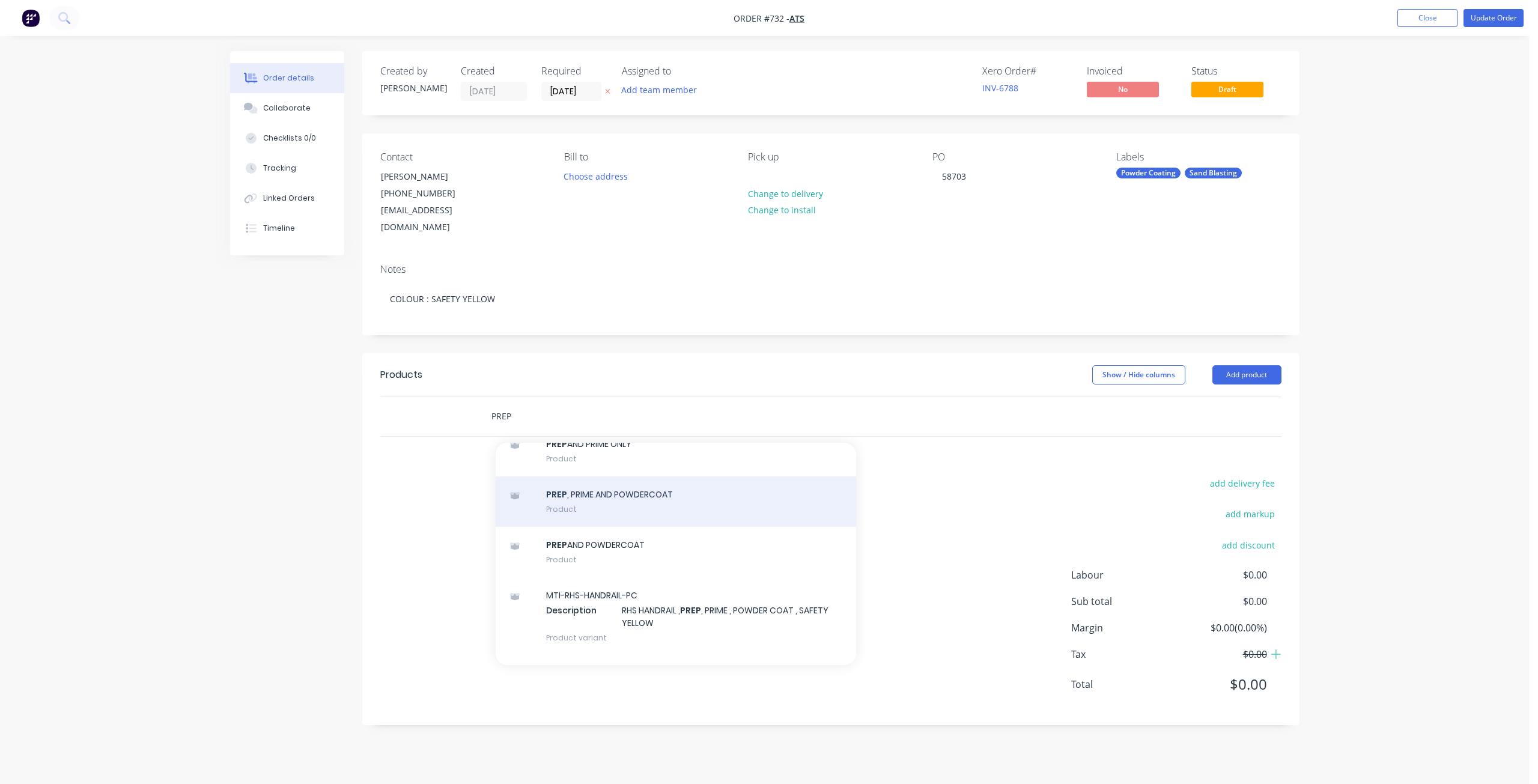
type input "PREP"
click at [600, 487] on div "PREP , PRIME AND POWDERCOAT Product" at bounding box center [676, 501] width 360 height 50
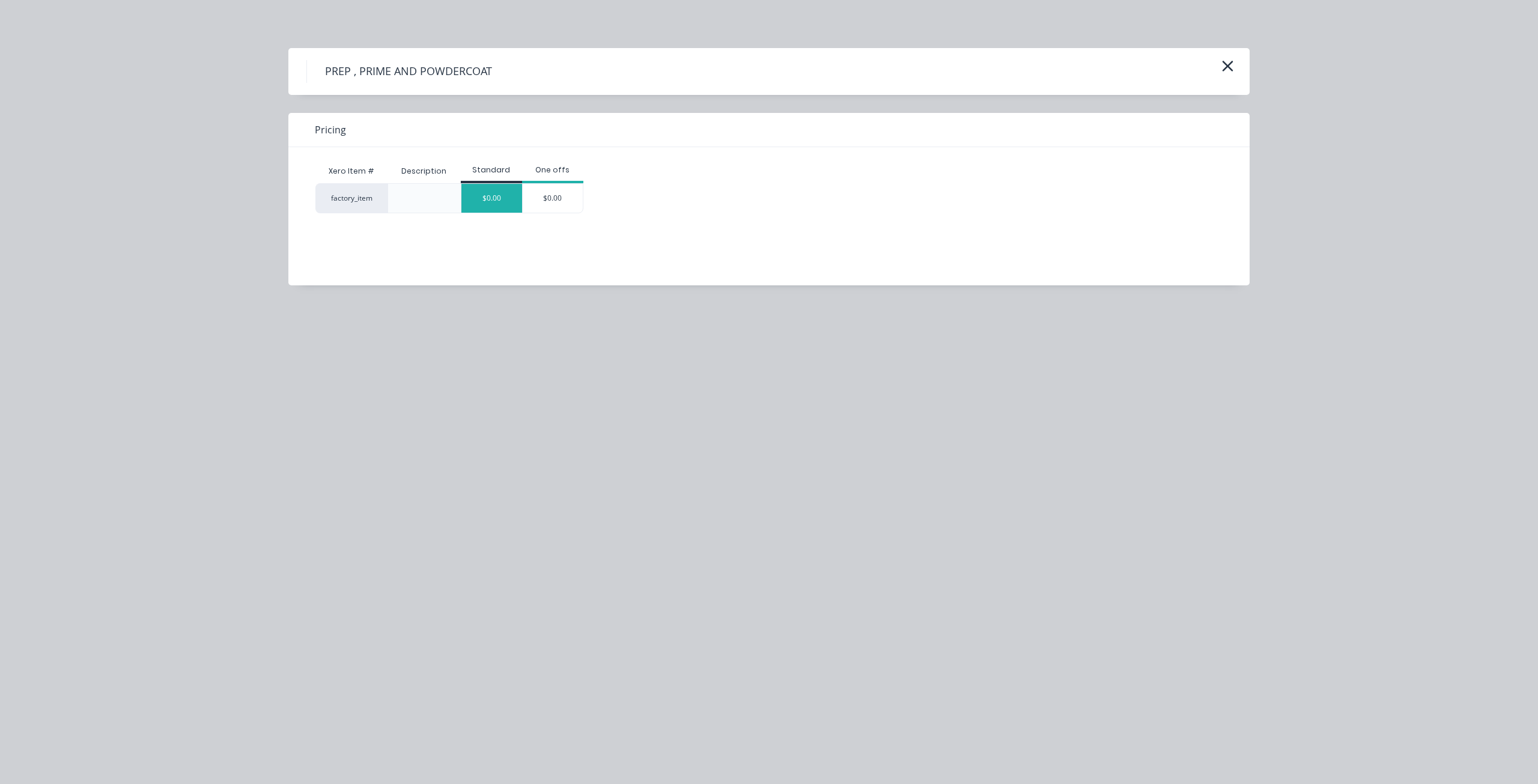
click at [503, 207] on div "$0.00" at bounding box center [492, 198] width 61 height 29
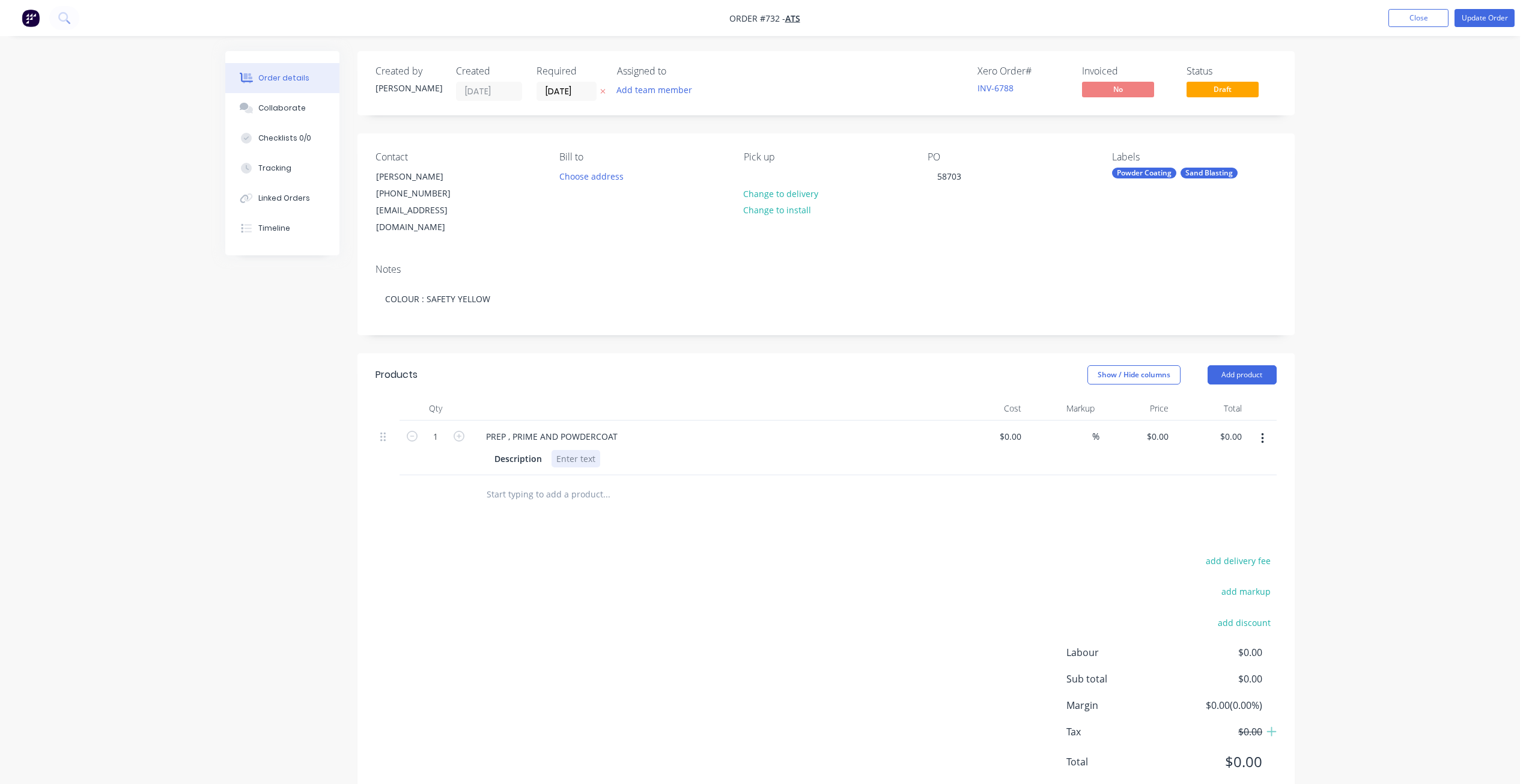
click at [557, 450] on div at bounding box center [575, 458] width 48 height 17
click at [1493, 15] on button "Update Order" at bounding box center [1484, 18] width 60 height 18
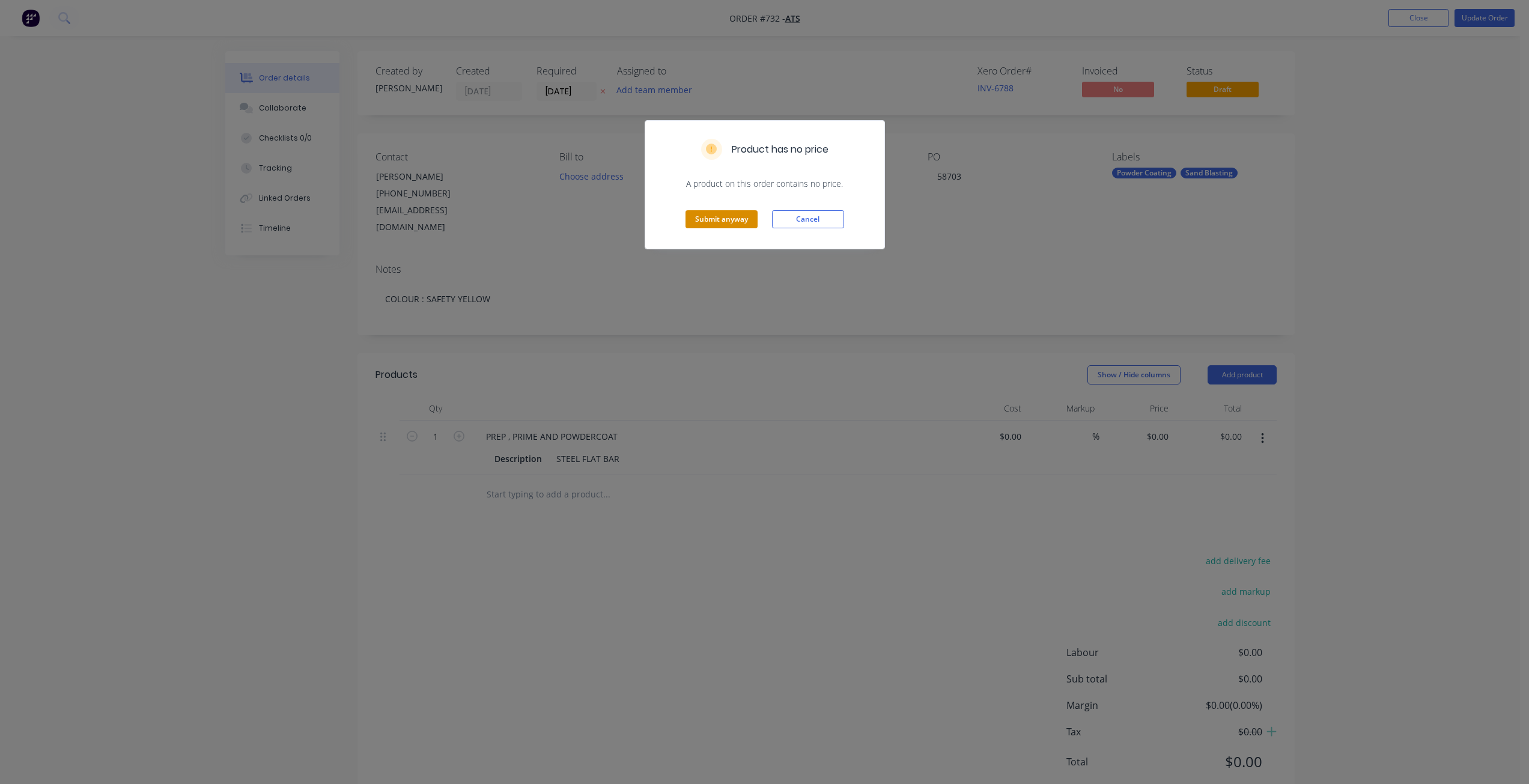
click at [715, 216] on button "Submit anyway" at bounding box center [721, 219] width 72 height 18
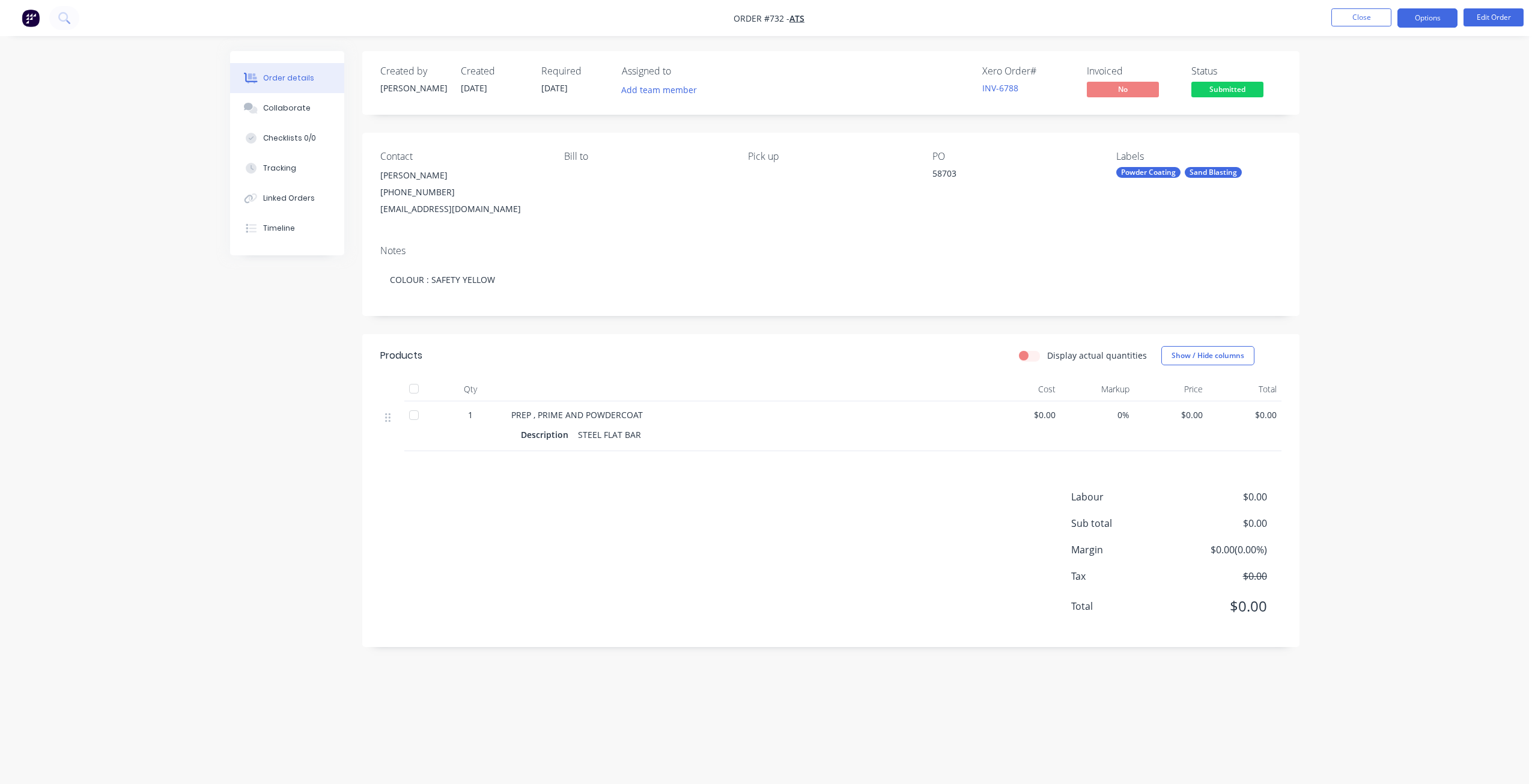
click at [1438, 23] on button "Options" at bounding box center [1427, 18] width 60 height 19
click at [1364, 149] on div "Work Order" at bounding box center [1391, 144] width 111 height 17
click at [1368, 124] on div "Without pricing" at bounding box center [1391, 120] width 111 height 17
click at [1369, 15] on button "Close" at bounding box center [1361, 17] width 60 height 18
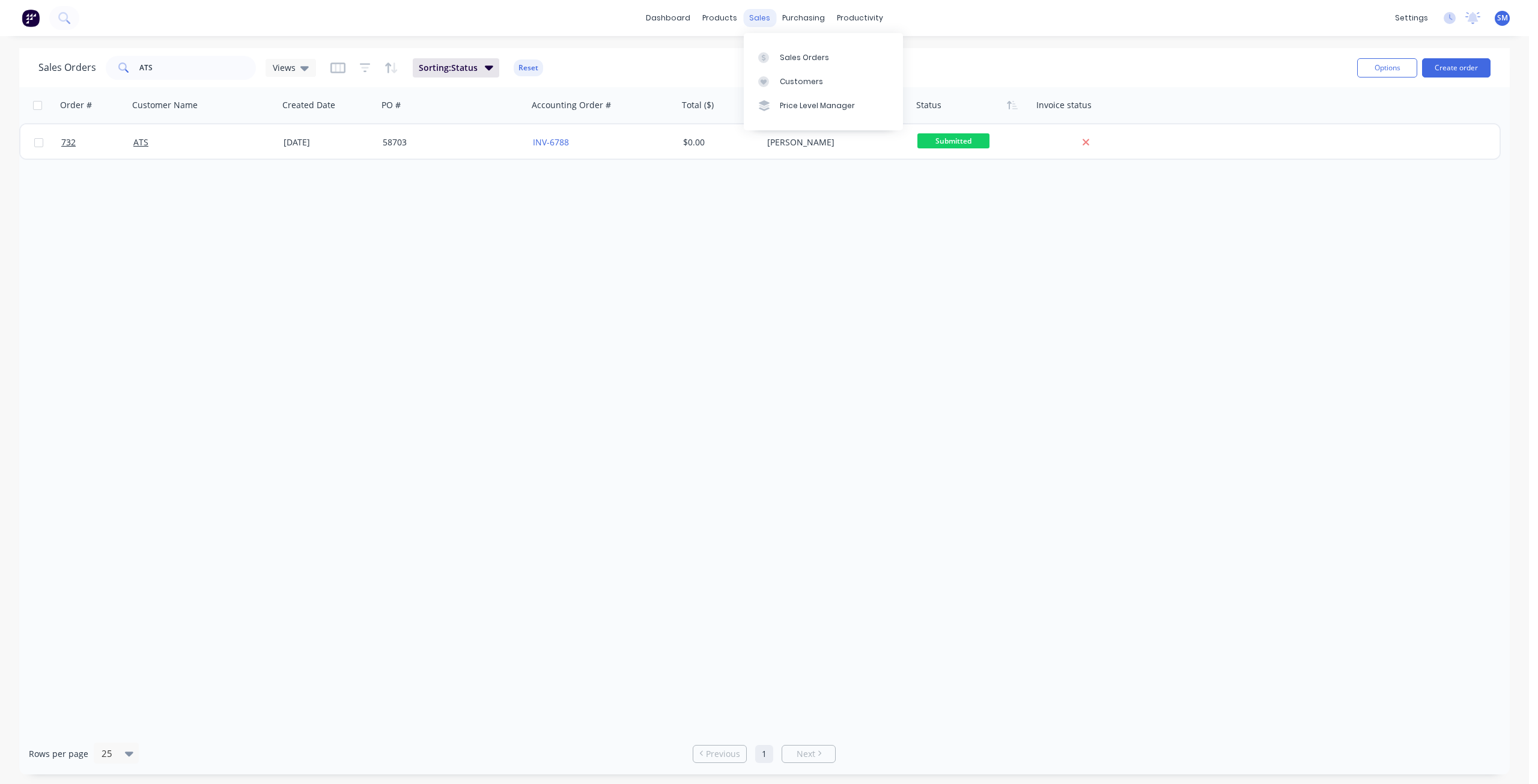
click at [764, 14] on div "sales" at bounding box center [759, 18] width 33 height 18
click at [784, 77] on div "Customers" at bounding box center [801, 82] width 44 height 11
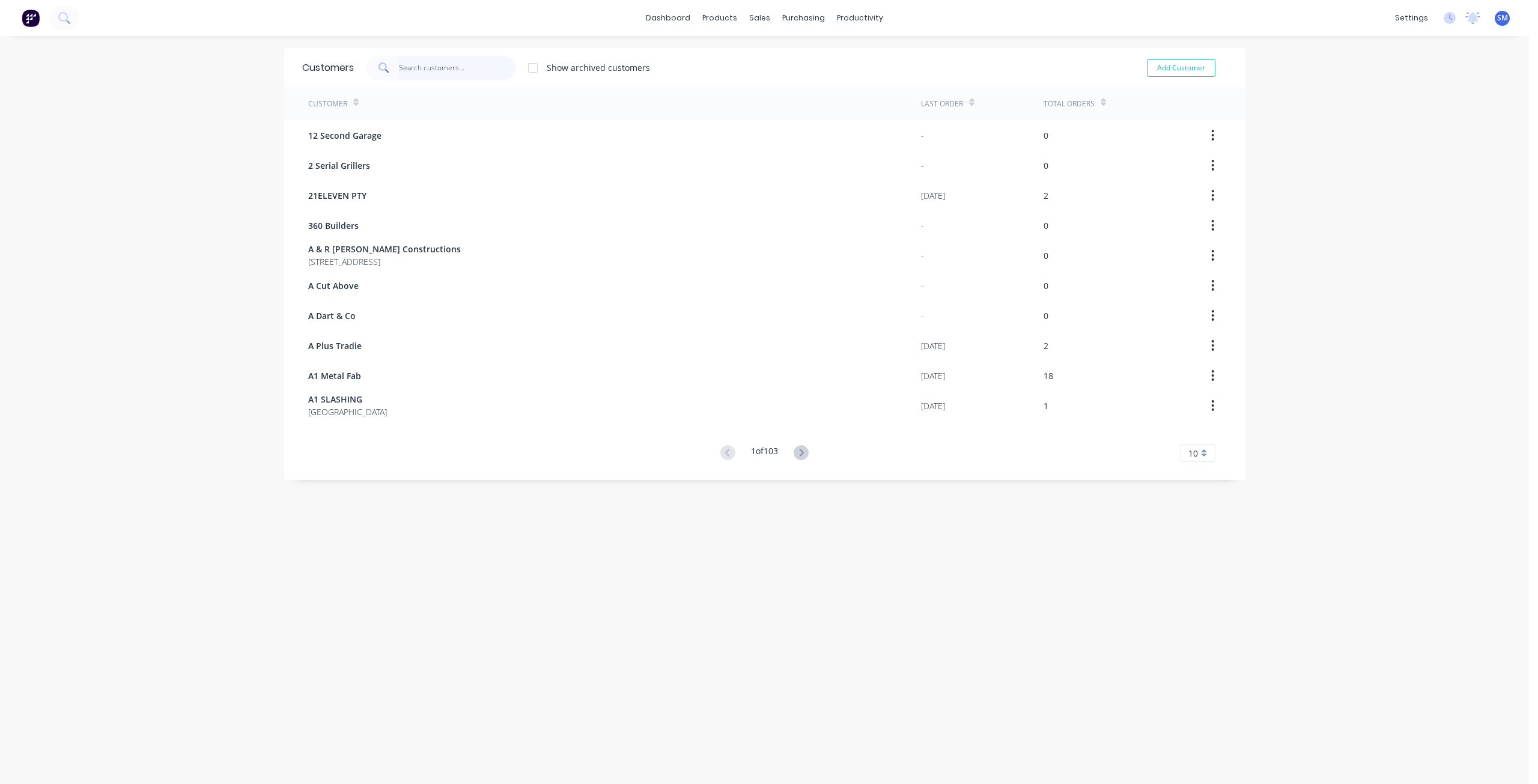
click at [405, 75] on input "text" at bounding box center [457, 68] width 117 height 24
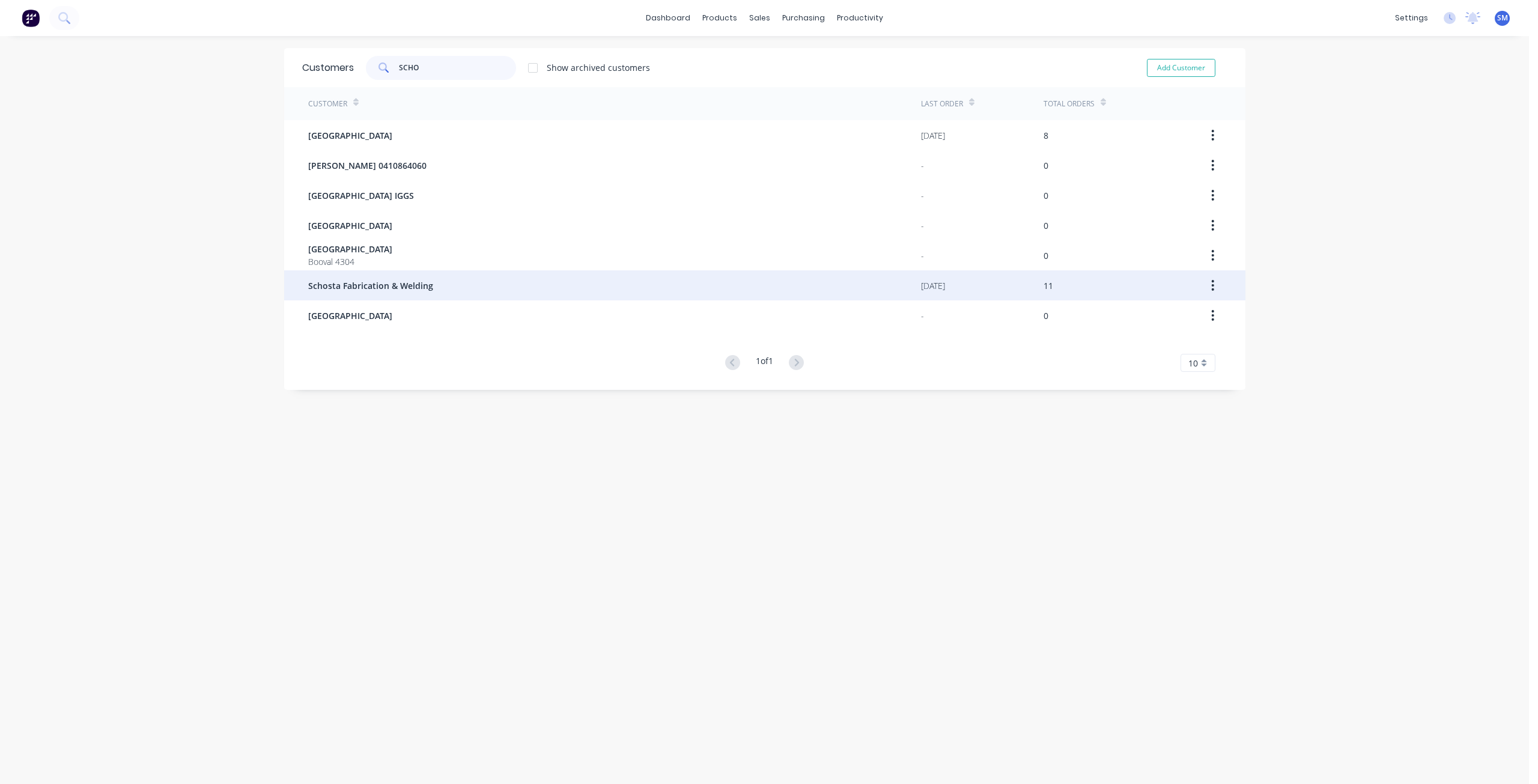
type input "SCHO"
click at [356, 286] on span "Schosta Fabrication & Welding" at bounding box center [371, 286] width 125 height 12
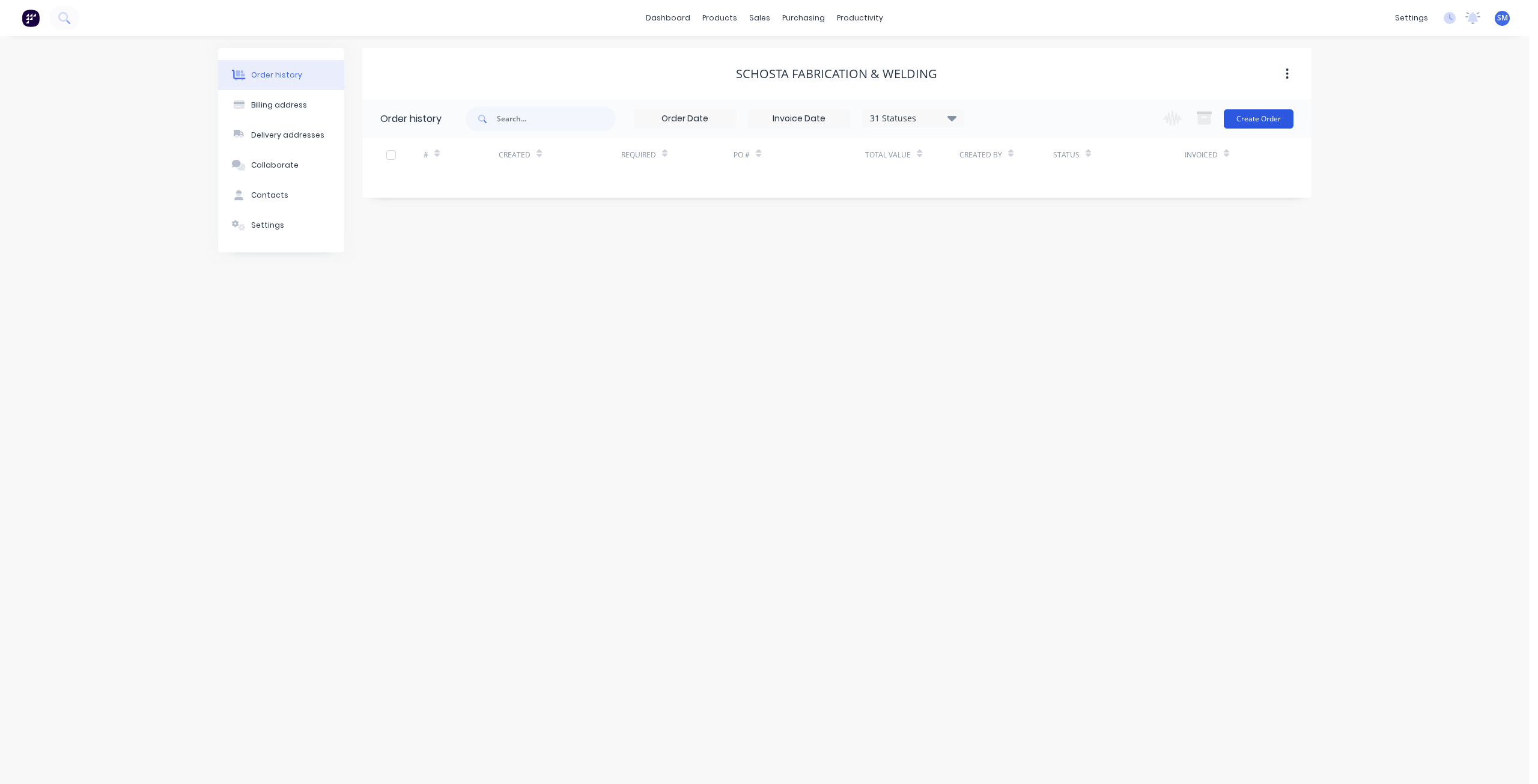
click at [1257, 121] on button "Create Order" at bounding box center [1258, 119] width 70 height 19
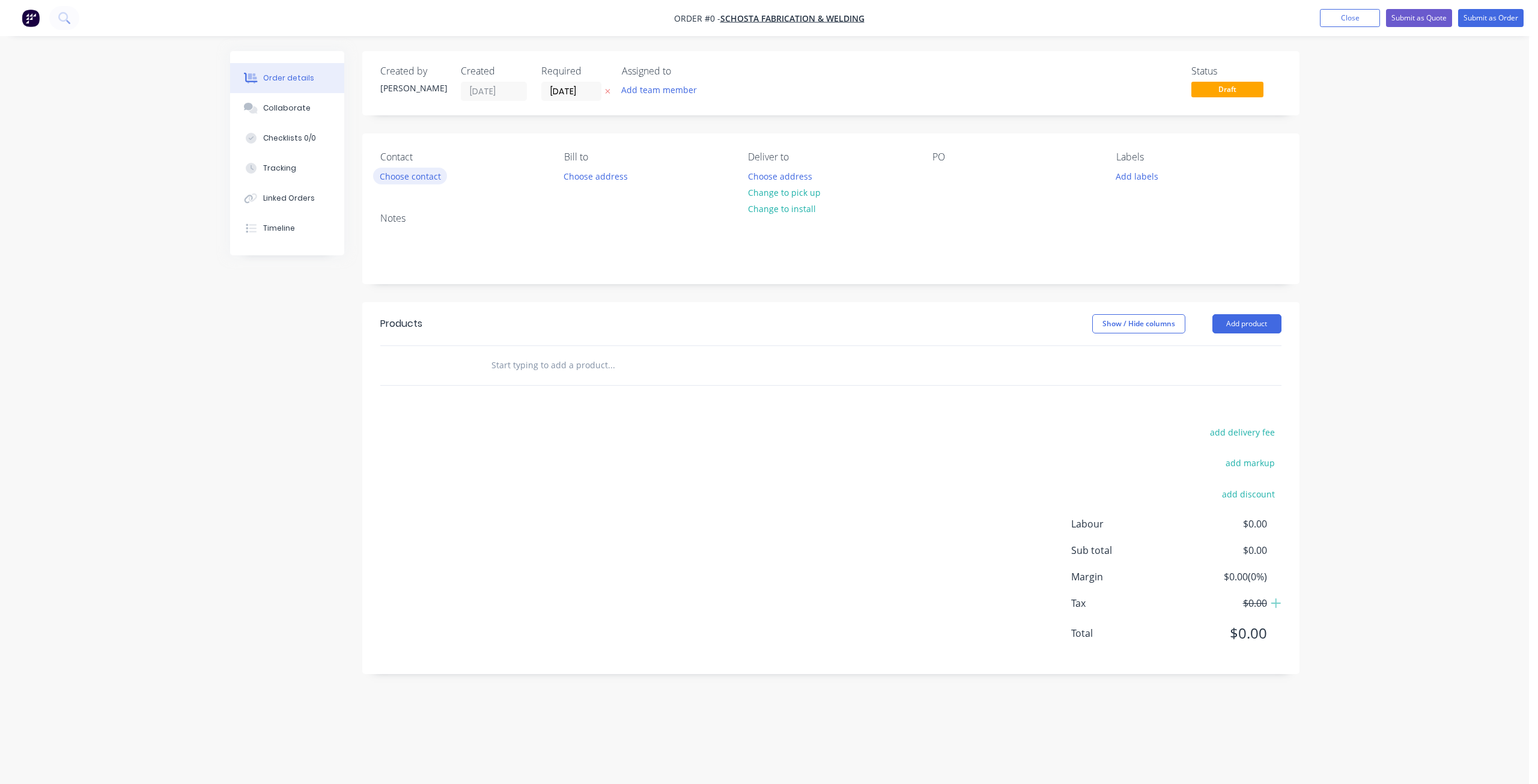
click at [416, 181] on button "Choose contact" at bounding box center [409, 175] width 74 height 16
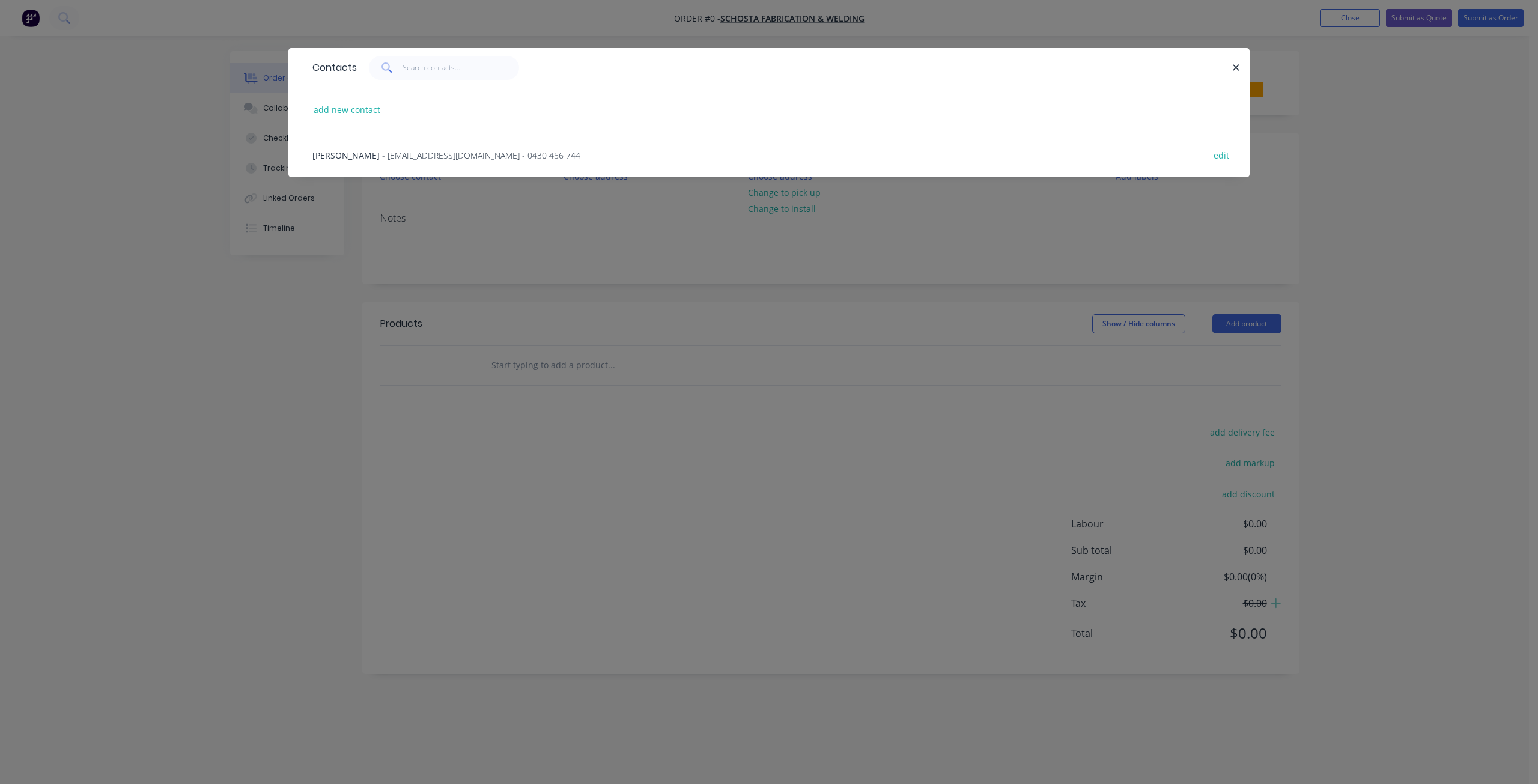
click at [382, 153] on span "- [EMAIL_ADDRESS][DOMAIN_NAME] - 0430 456 744" at bounding box center [481, 155] width 198 height 12
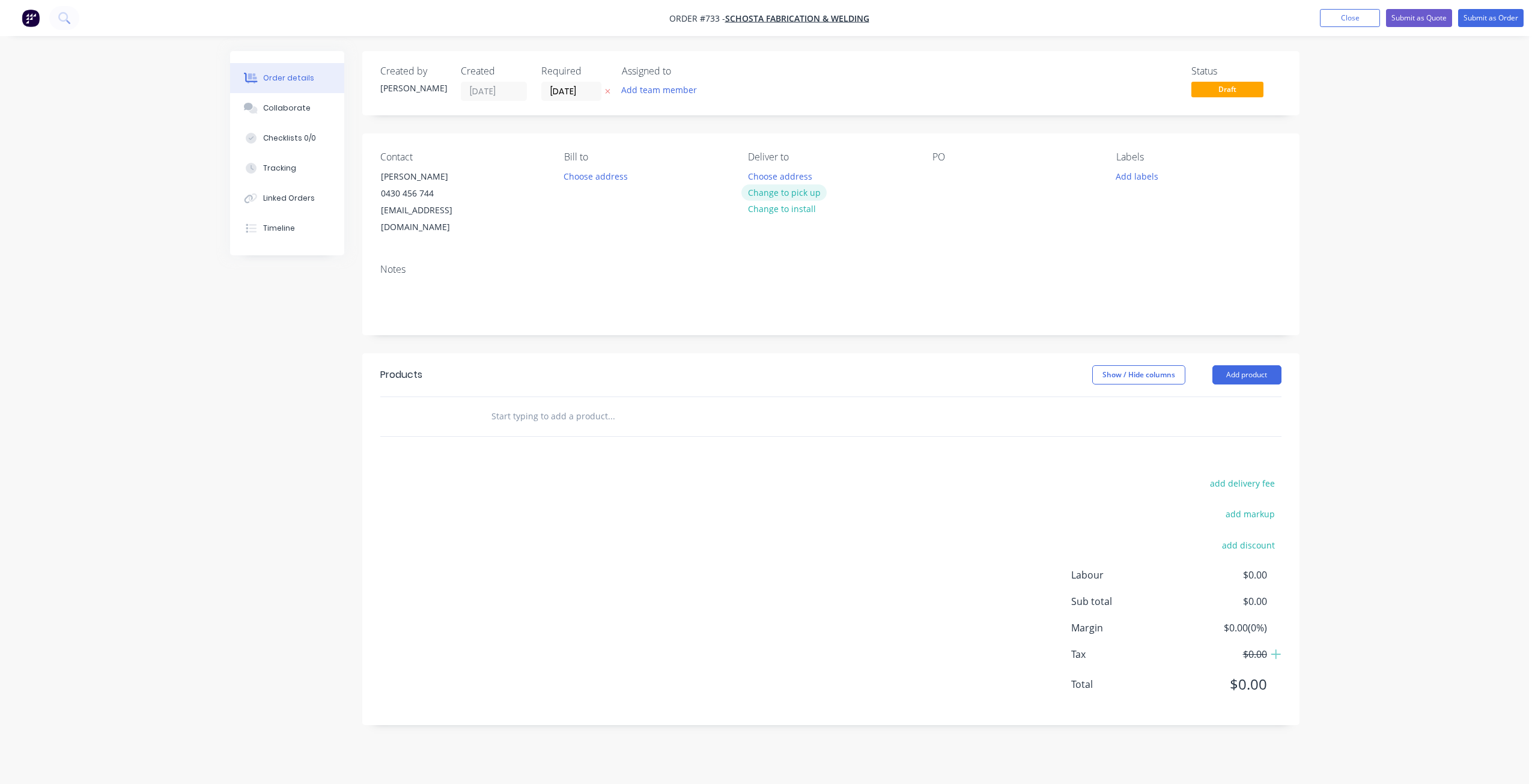
click at [790, 190] on button "Change to pick up" at bounding box center [784, 192] width 85 height 16
click at [935, 173] on div at bounding box center [942, 176] width 19 height 17
click at [1133, 178] on button "Add labels" at bounding box center [1137, 175] width 55 height 16
click at [1136, 281] on div at bounding box center [1138, 283] width 24 height 24
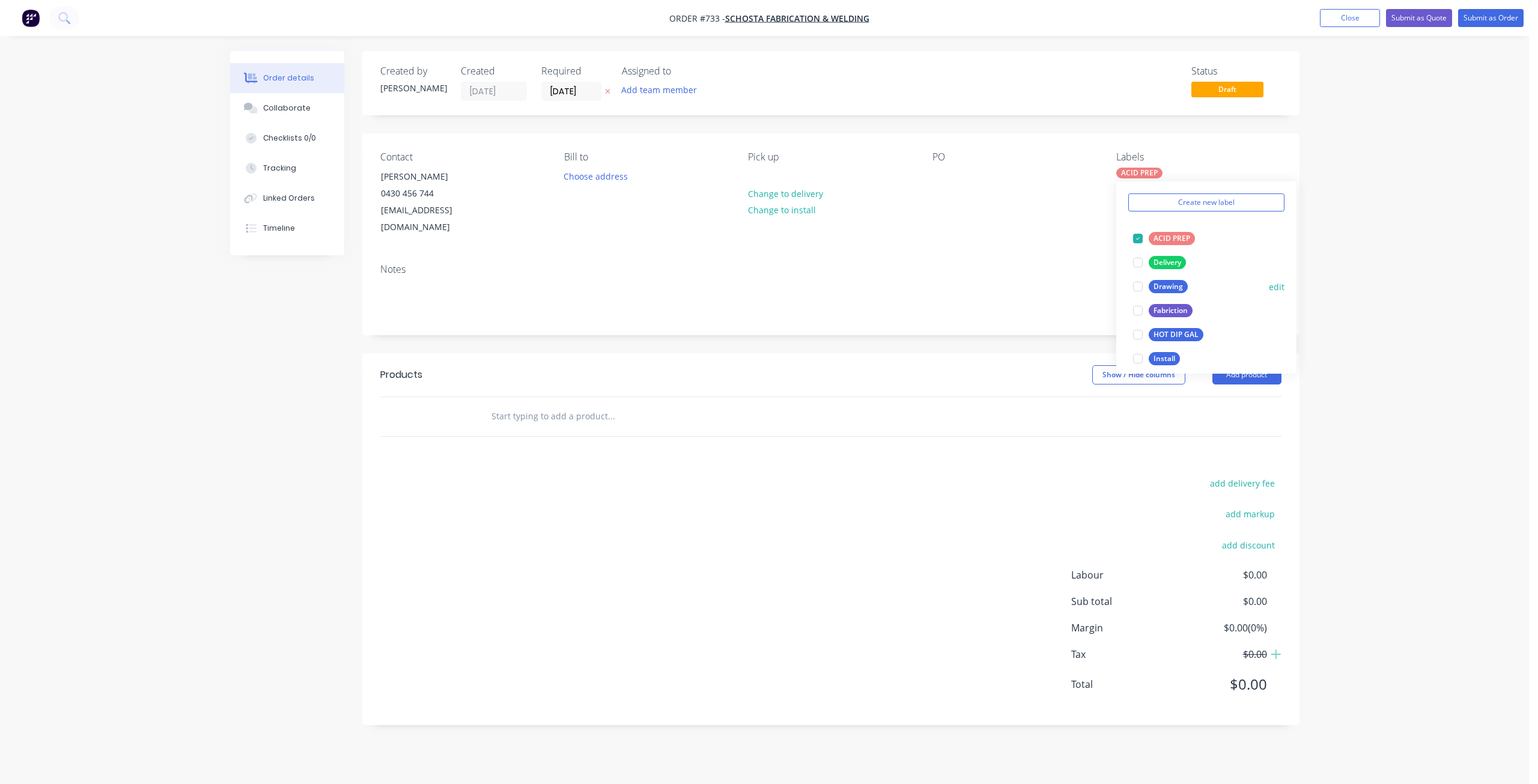
scroll to position [240, 0]
click at [1140, 203] on div at bounding box center [1138, 205] width 24 height 24
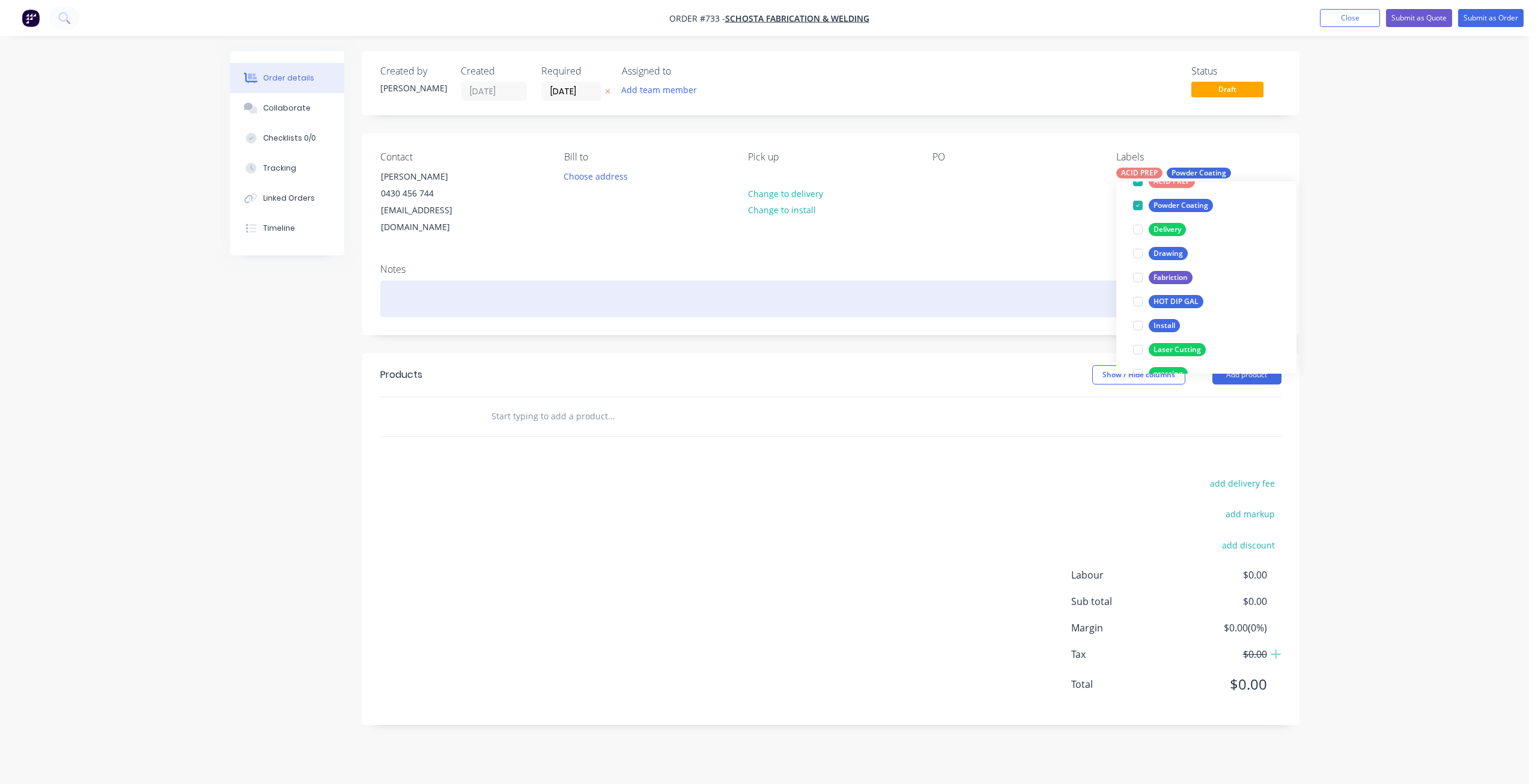
click at [400, 281] on div at bounding box center [831, 299] width 901 height 37
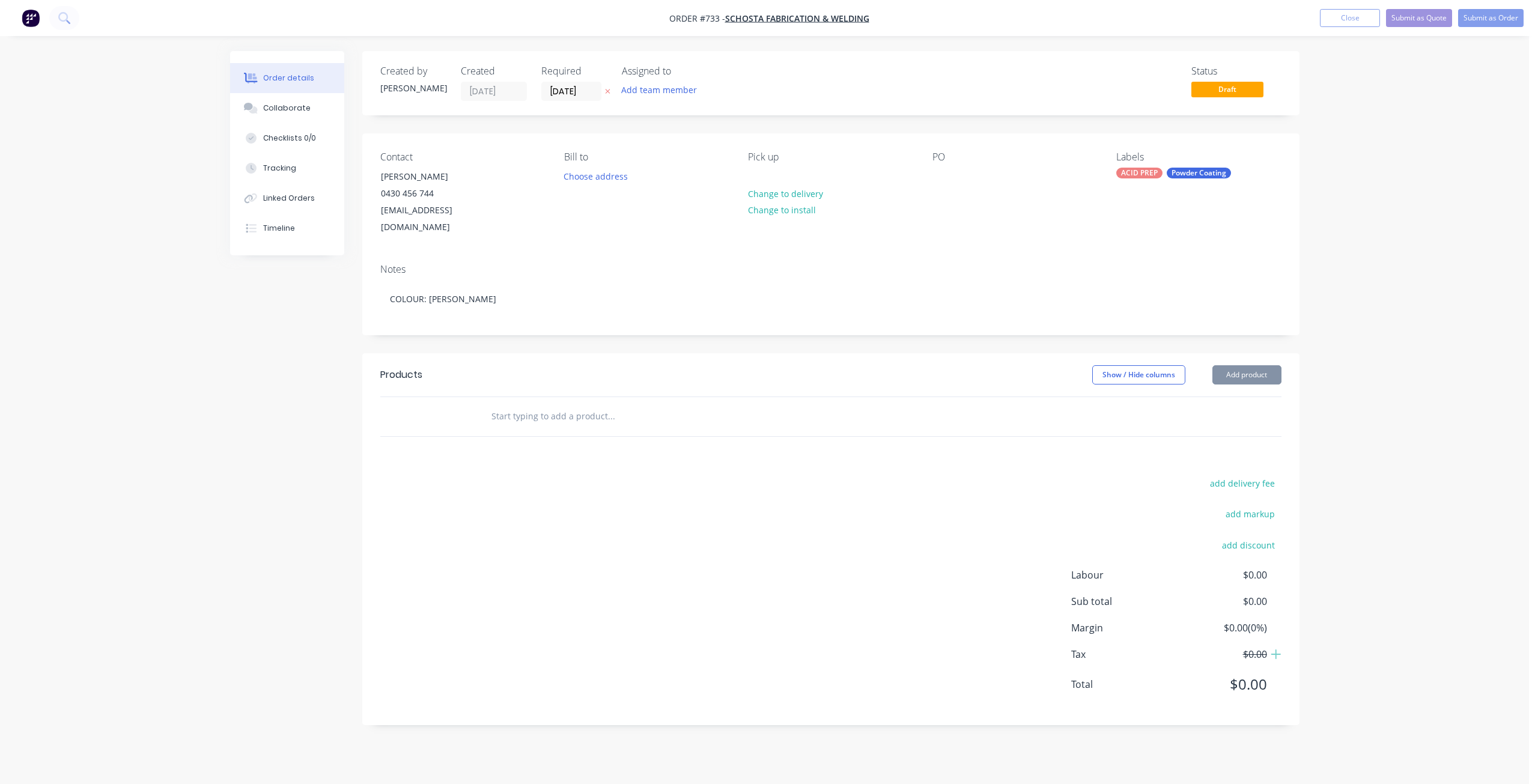
click at [495, 404] on input "text" at bounding box center [611, 416] width 240 height 24
click at [510, 404] on input "text" at bounding box center [611, 416] width 240 height 24
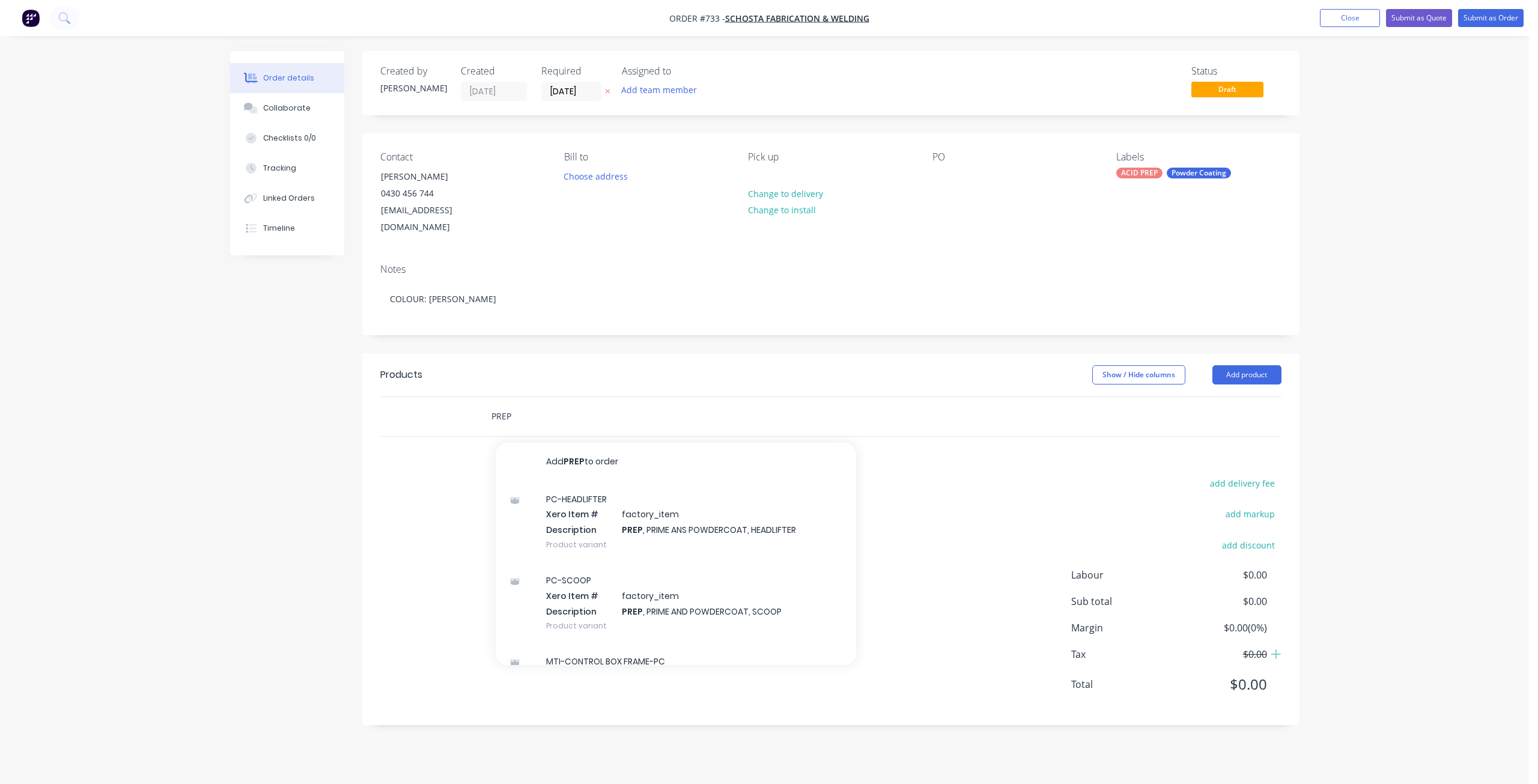
type input "PREP"
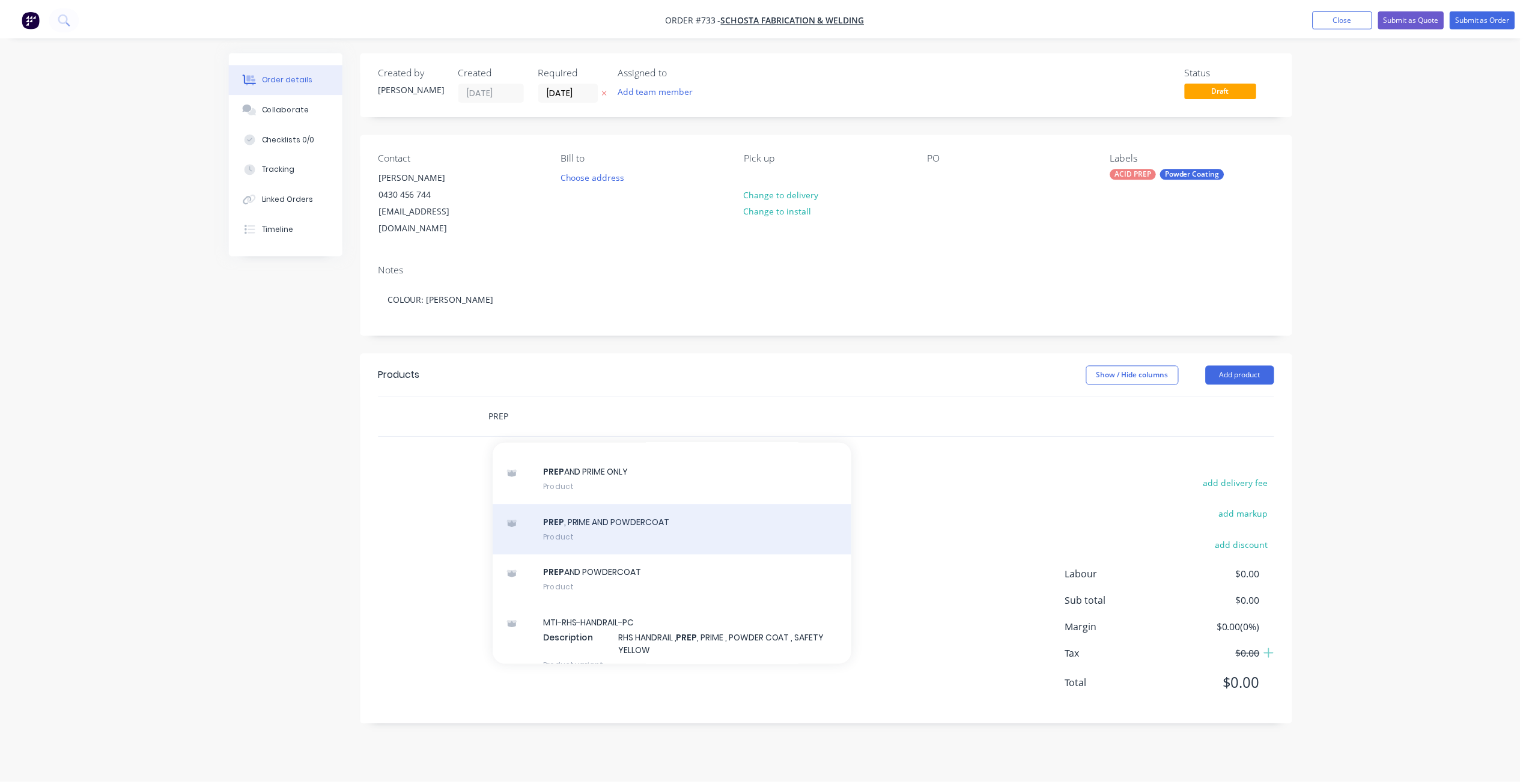
scroll to position [1021, 0]
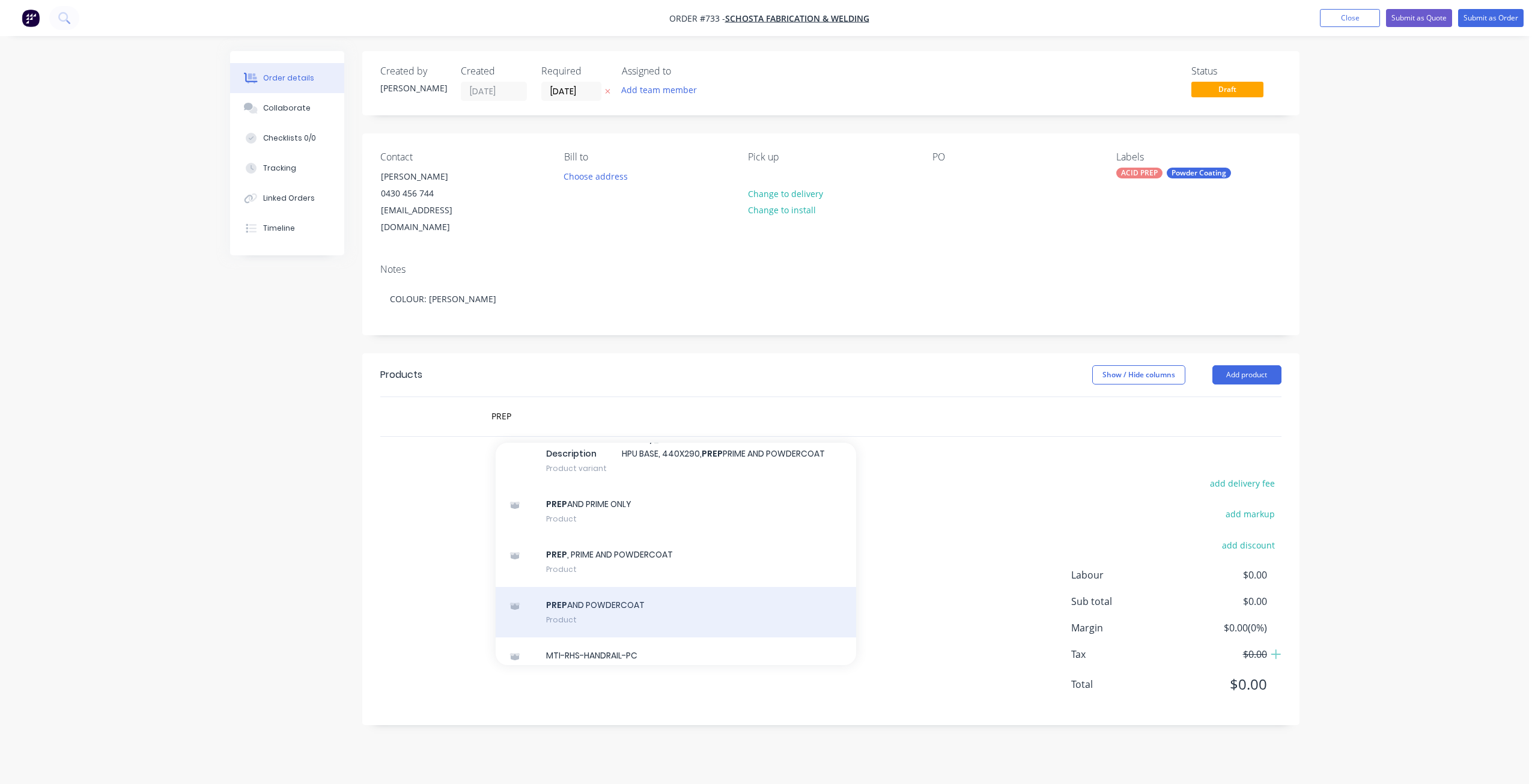
click at [608, 605] on div "PREP AND POWDERCOAT Product" at bounding box center [676, 612] width 360 height 50
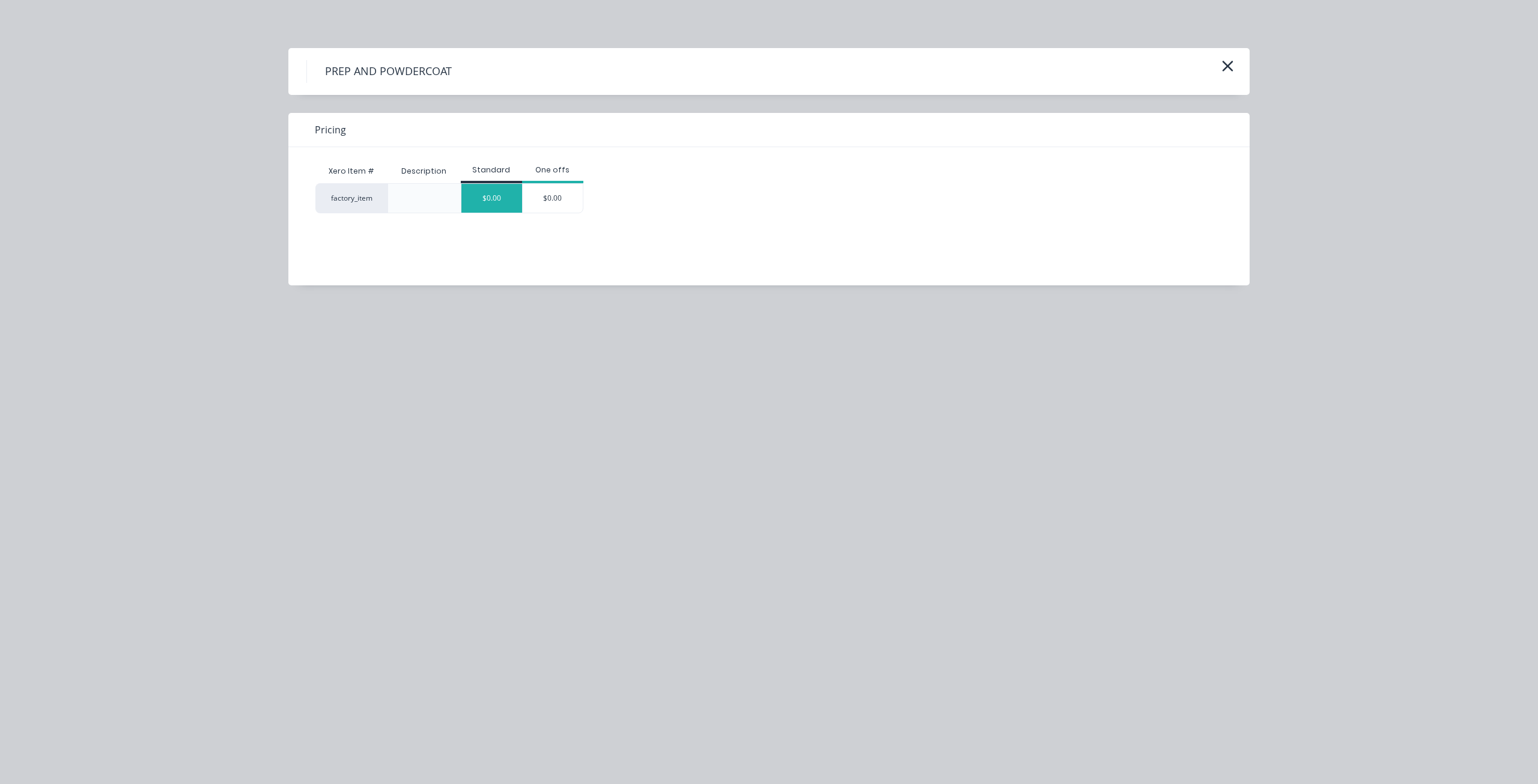
click at [495, 202] on div "$0.00" at bounding box center [492, 198] width 61 height 29
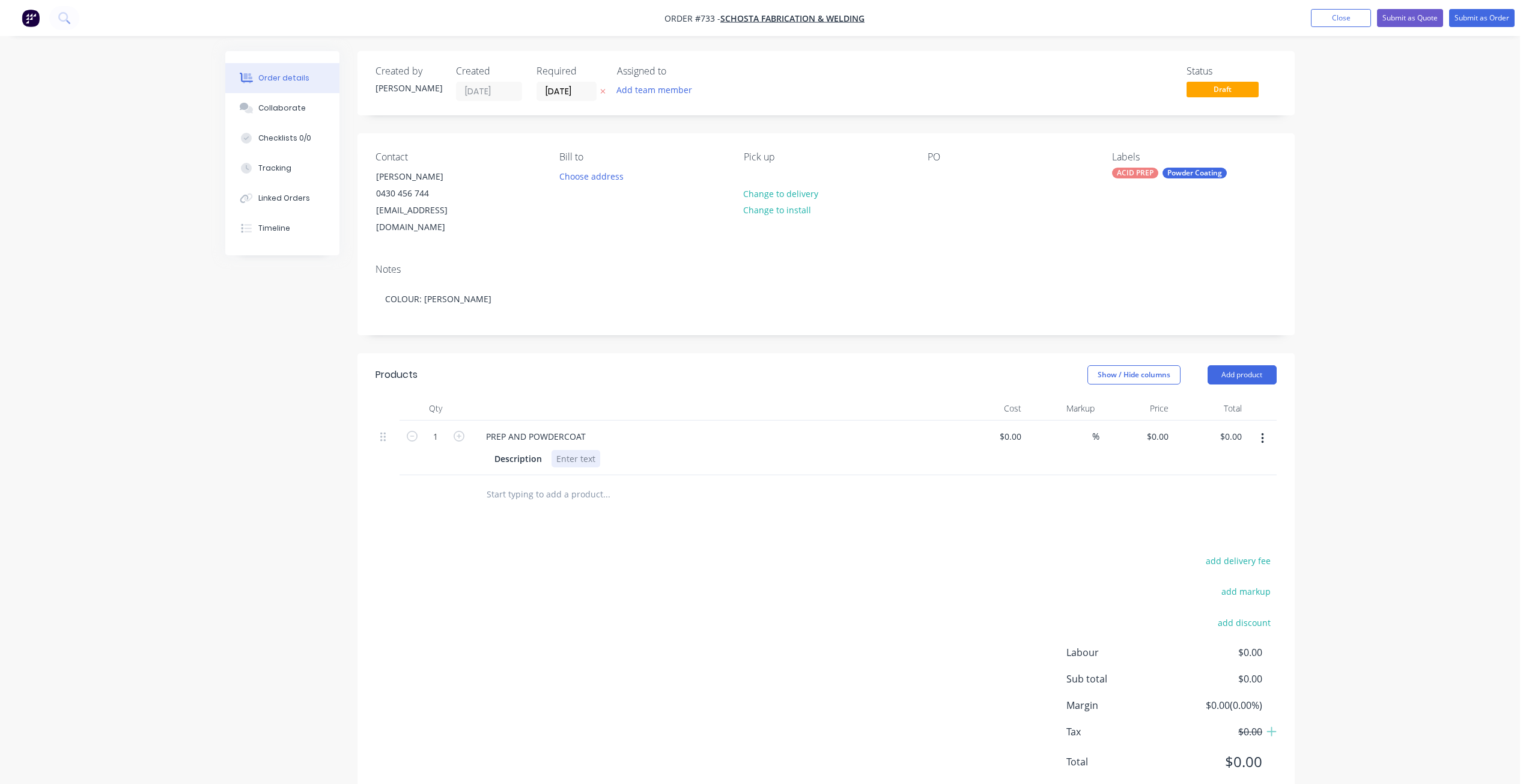
click at [571, 450] on div at bounding box center [575, 458] width 48 height 17
click at [550, 450] on div "Description POST" at bounding box center [710, 458] width 440 height 17
click at [597, 450] on div "3 X POST" at bounding box center [573, 458] width 45 height 17
click at [505, 427] on div "PREP AND POWDERCOAT" at bounding box center [536, 436] width 119 height 17
click at [631, 450] on div "Description 3 X POST , 75 X 75" at bounding box center [710, 458] width 440 height 17
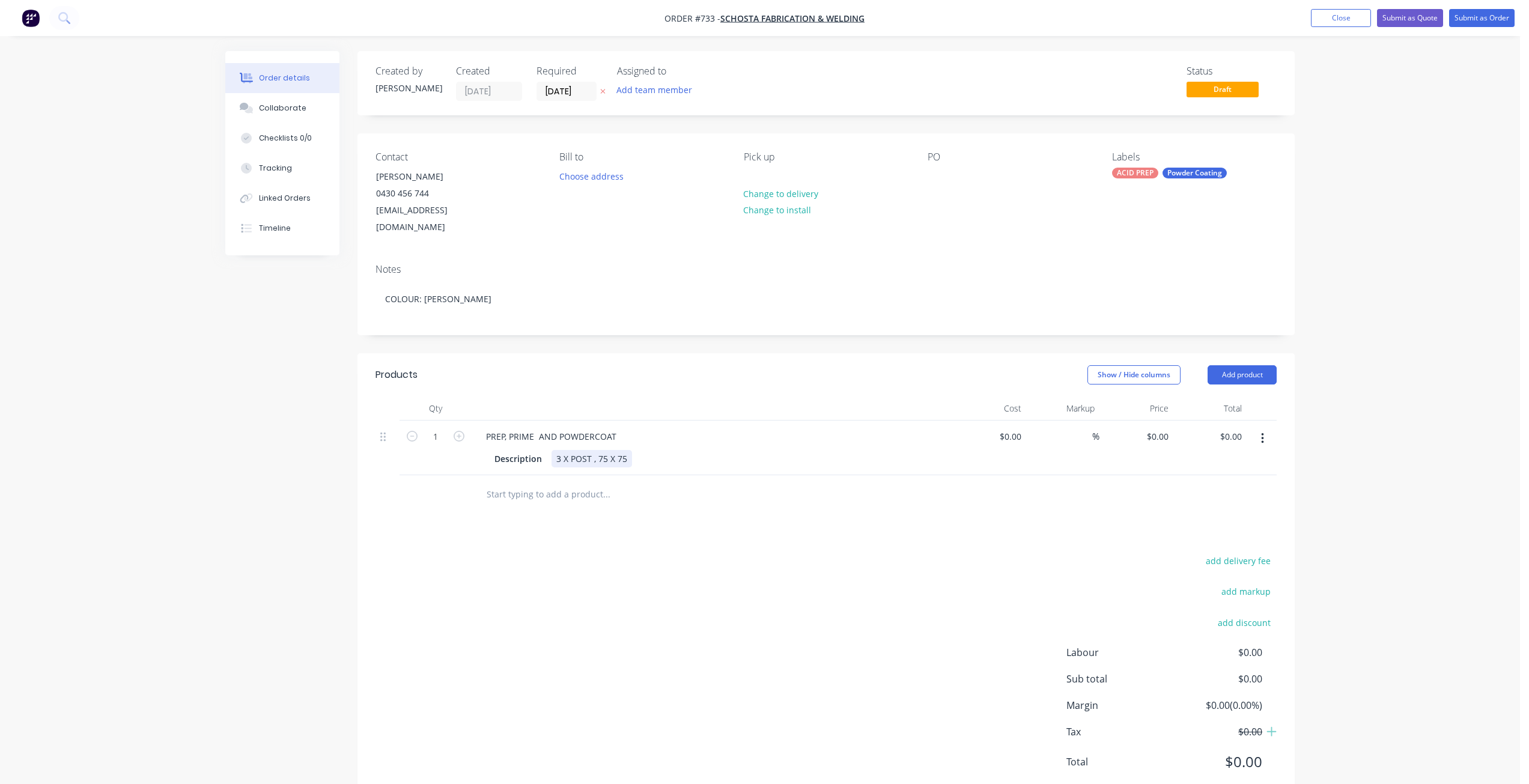
click at [631, 450] on div "Description 3 X POST , 75 X 75" at bounding box center [710, 458] width 440 height 17
click at [1015, 427] on input at bounding box center [1019, 436] width 14 height 17
type input "$176.70"
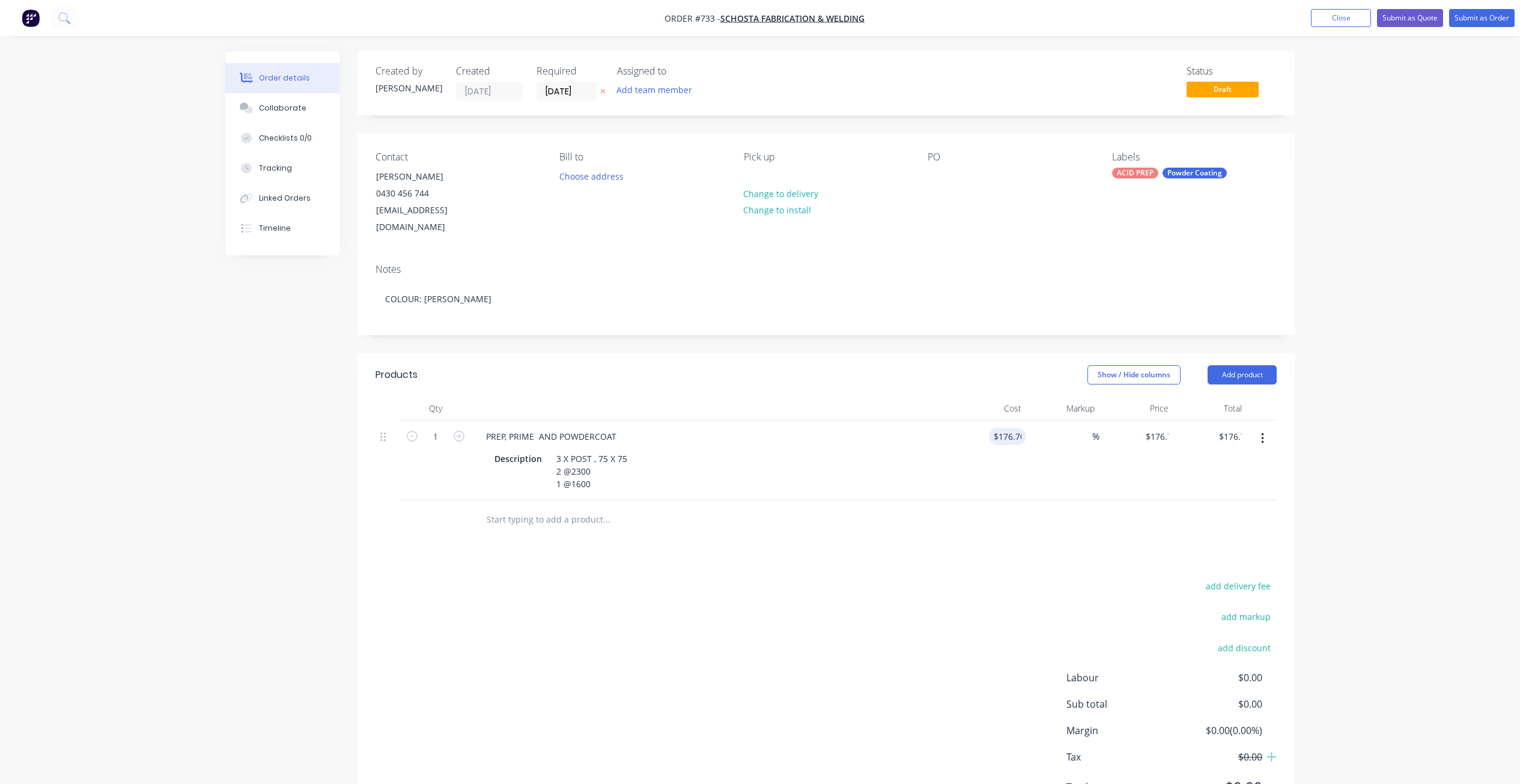
click at [510, 507] on input "text" at bounding box center [606, 519] width 240 height 24
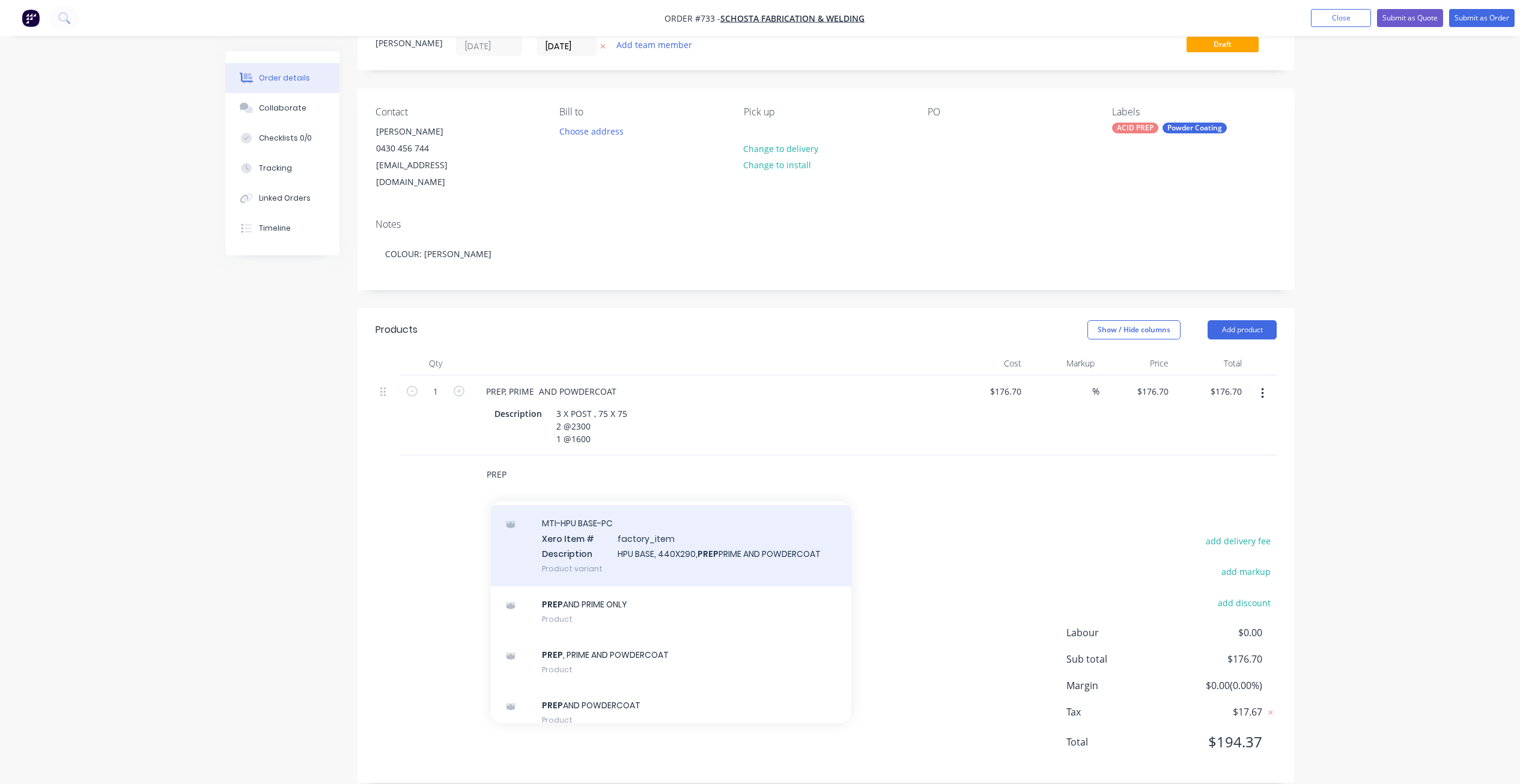
scroll to position [1081, 0]
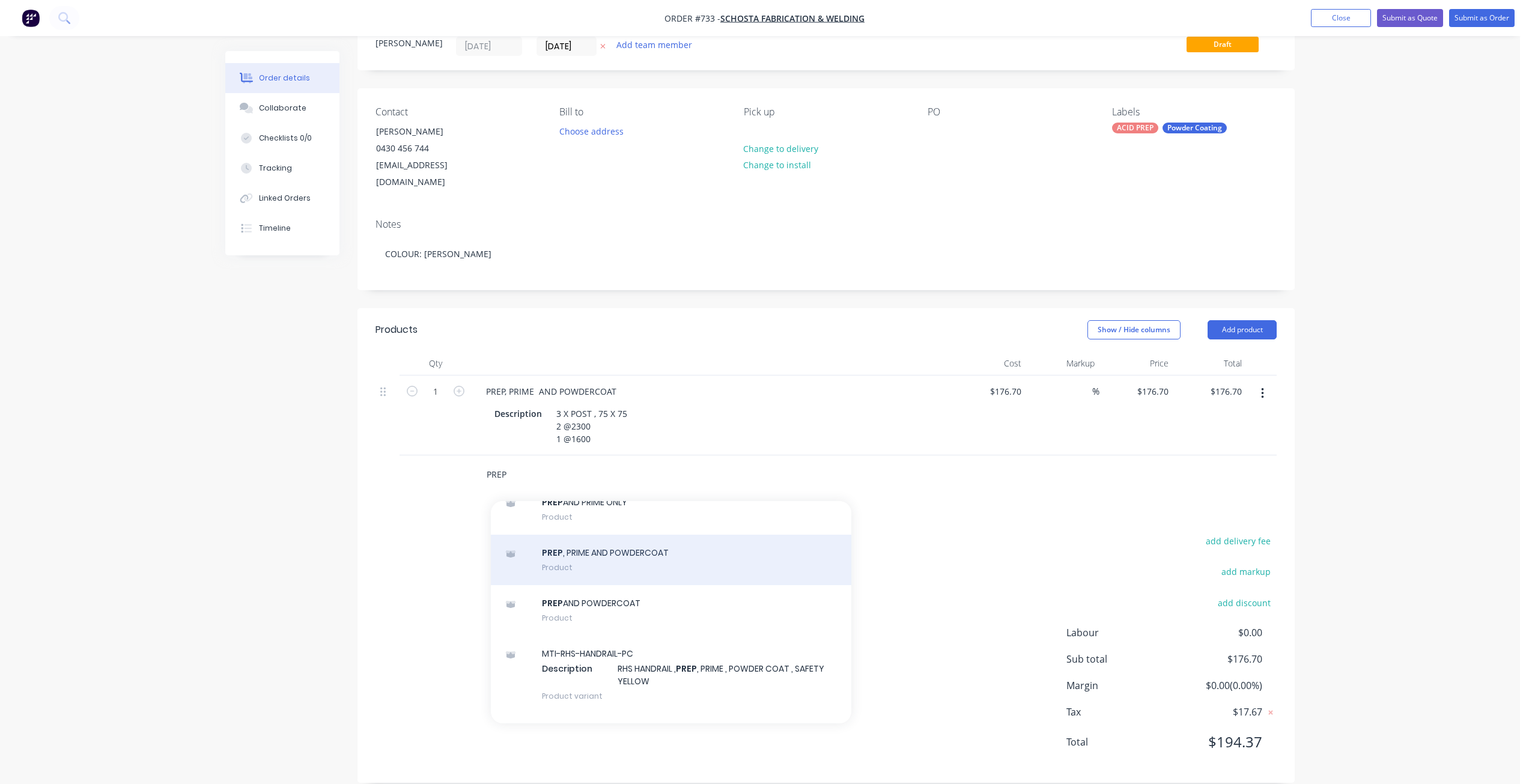
type input "PREP"
click at [594, 552] on div "PREP , PRIME AND POWDERCOAT Product" at bounding box center [671, 559] width 360 height 50
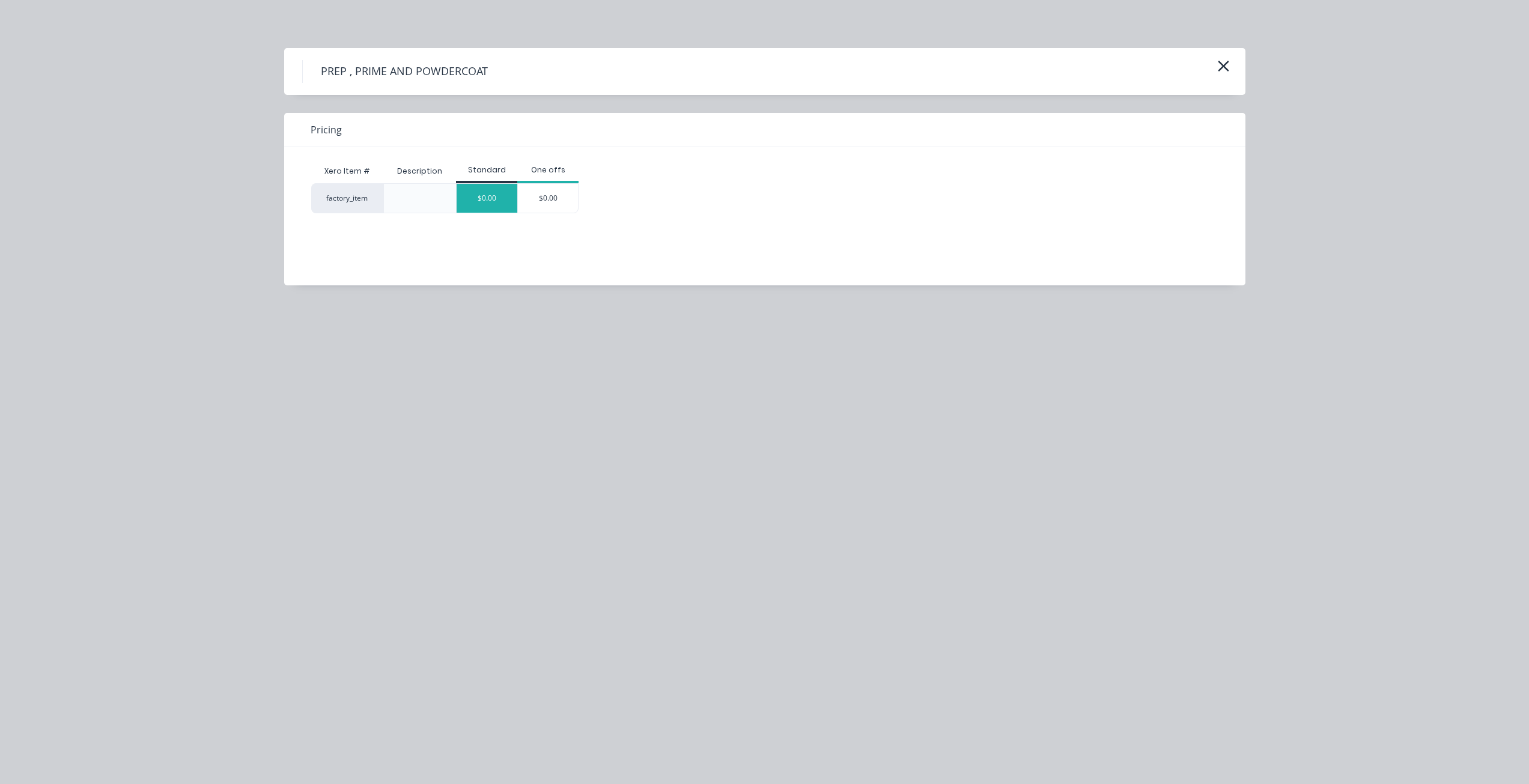
click at [495, 204] on div "$0.00" at bounding box center [487, 198] width 61 height 29
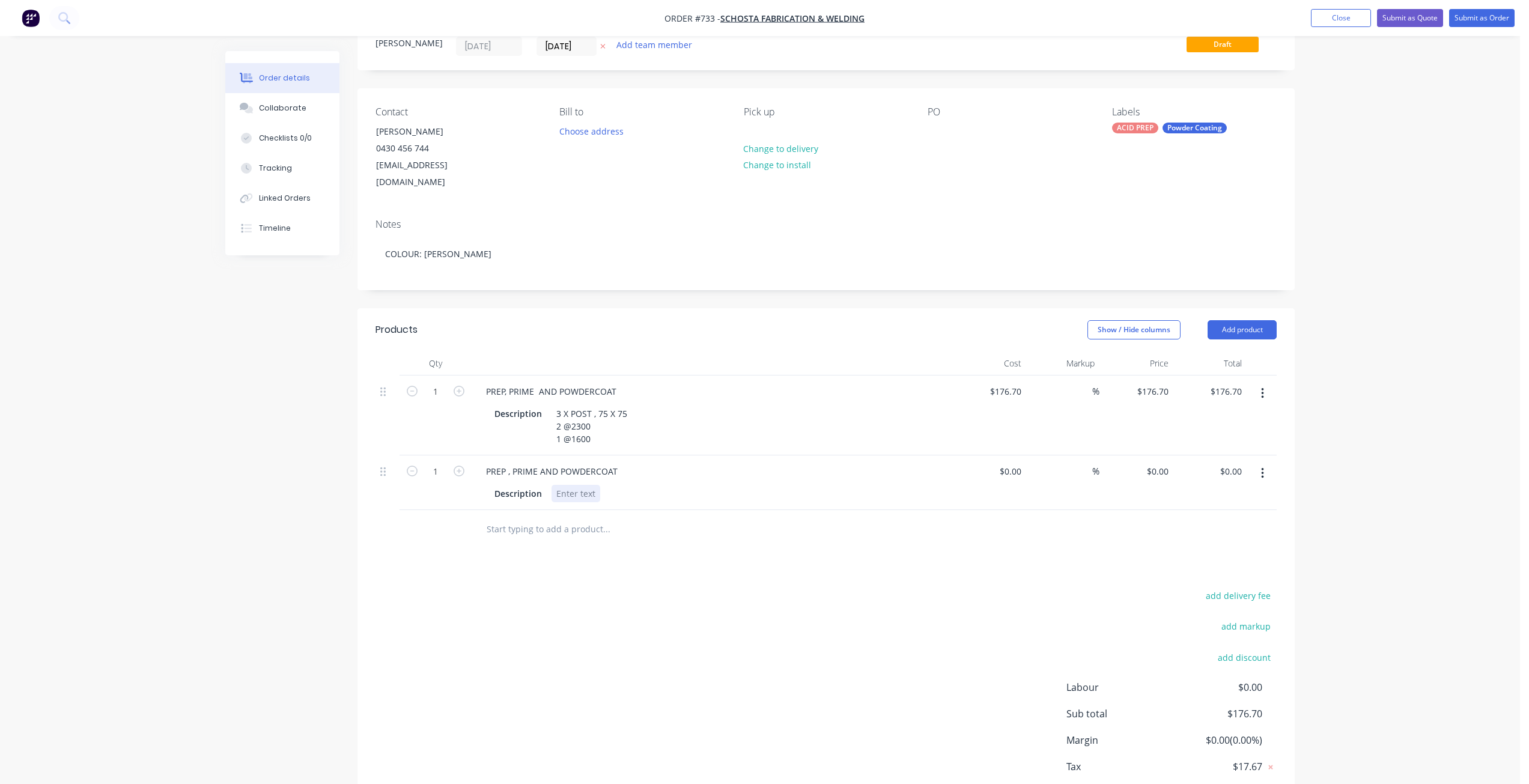
click at [560, 485] on div at bounding box center [575, 493] width 48 height 17
click at [553, 485] on div "ALUM" at bounding box center [568, 493] width 33 height 17
click at [603, 485] on div "Description 3 X ALUM" at bounding box center [710, 493] width 440 height 17
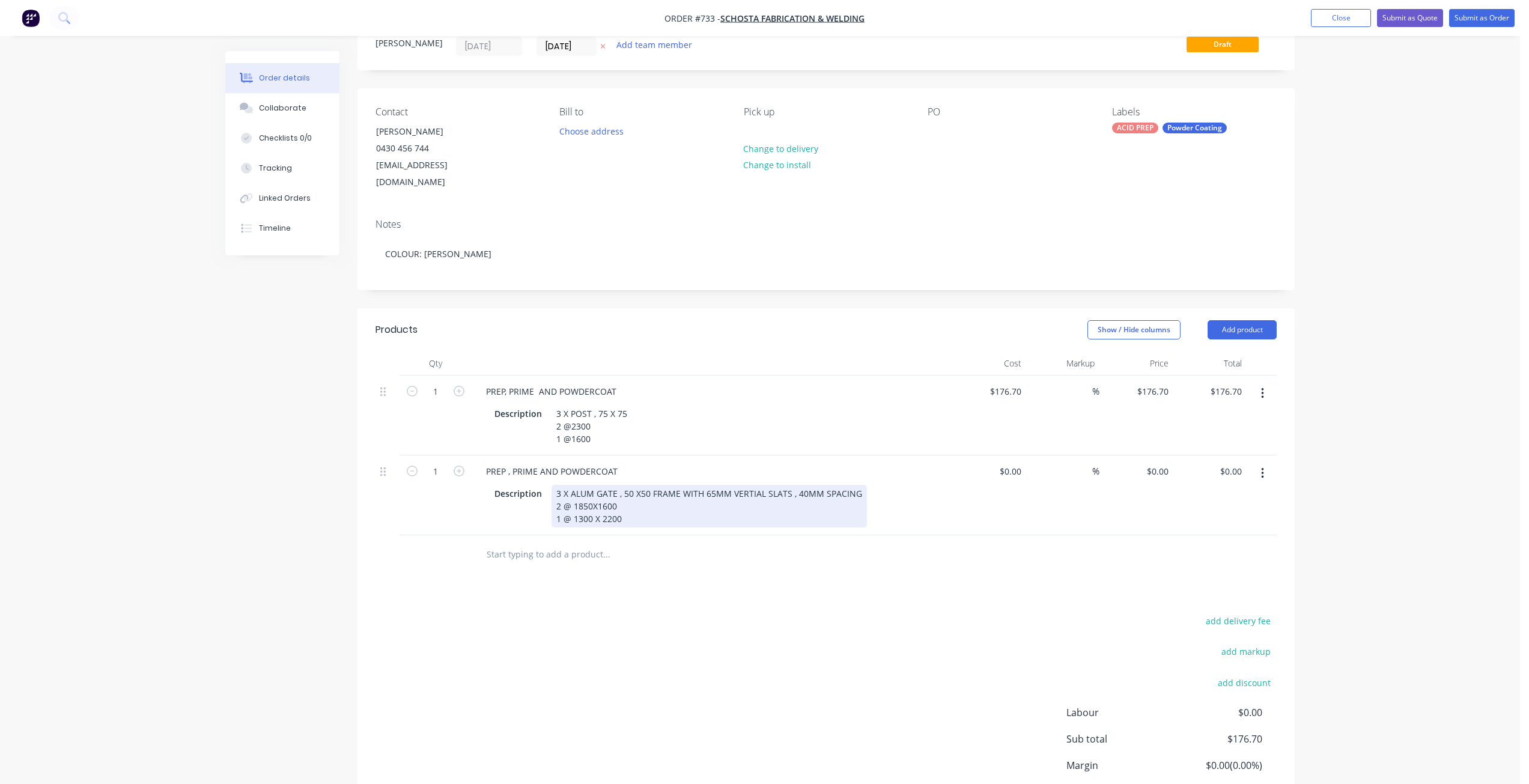
click at [590, 490] on div "3 X ALUM GATE , 50 X50 FRAME WITH 65MM VERTIAL SLATS , 40MM SPACING 2 @ 1850X16…" at bounding box center [709, 506] width 315 height 43
click at [600, 487] on div "3 X ALUM GATE , 50 X50 FRAME WITH 65MM VERTIAL SLATS , 40MM SPACING 2 @ 1850 X1…" at bounding box center [709, 506] width 315 height 43
click at [631, 497] on div "3 X ALUM GATE , 50 X50 FRAME WITH 65MM VERTIAL SLATS , 40MM SPACING 2 @ 1850 X …" at bounding box center [709, 506] width 315 height 43
click at [1022, 463] on input at bounding box center [1019, 471] width 14 height 17
type input "$1,317.00"
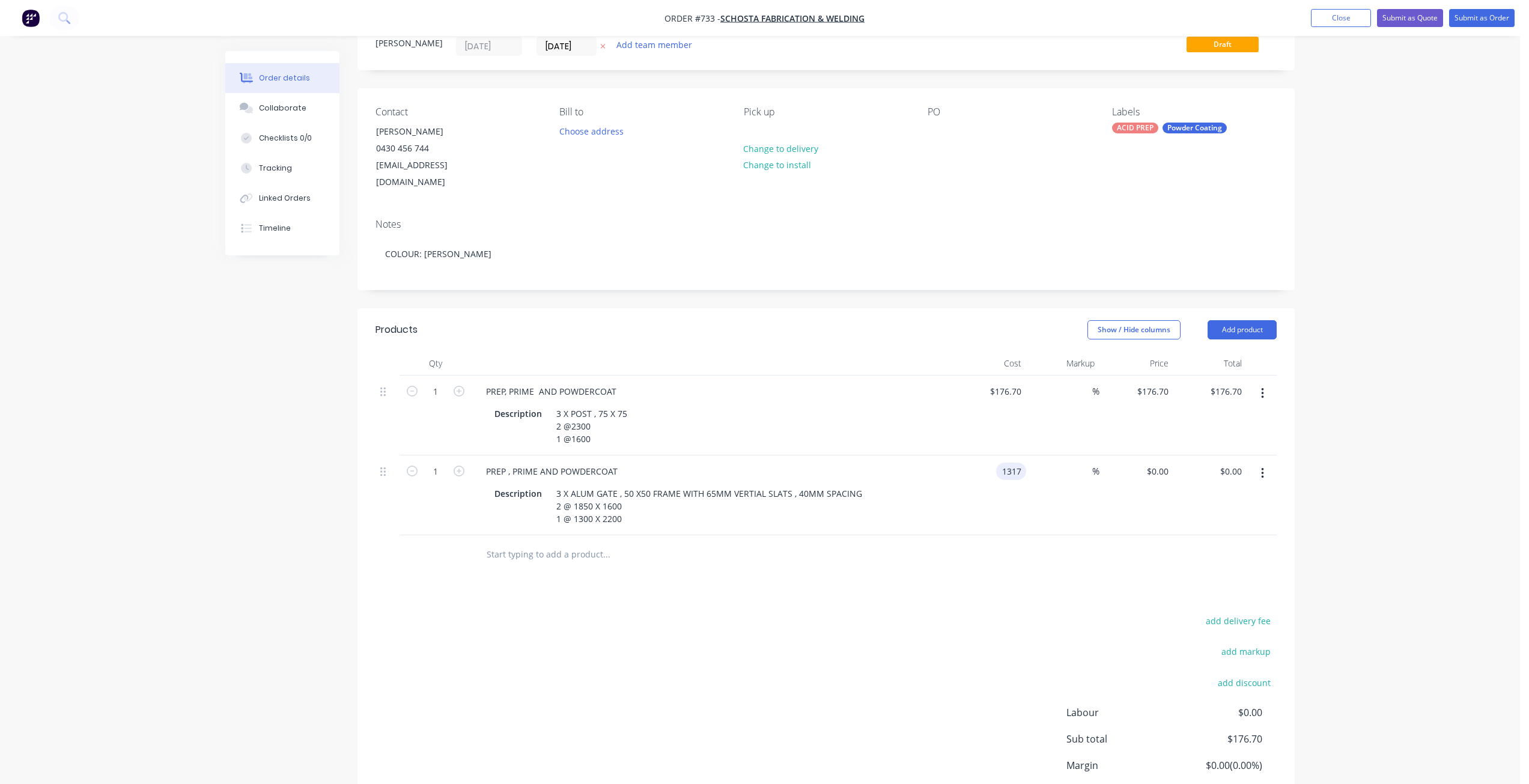
type input "$1,317.00"
click at [1020, 482] on div "$1,317.00 $1,317.00" at bounding box center [989, 495] width 74 height 80
drag, startPoint x: 268, startPoint y: 107, endPoint x: 208, endPoint y: 89, distance: 62.6
click at [268, 107] on div "Collaborate" at bounding box center [282, 109] width 48 height 11
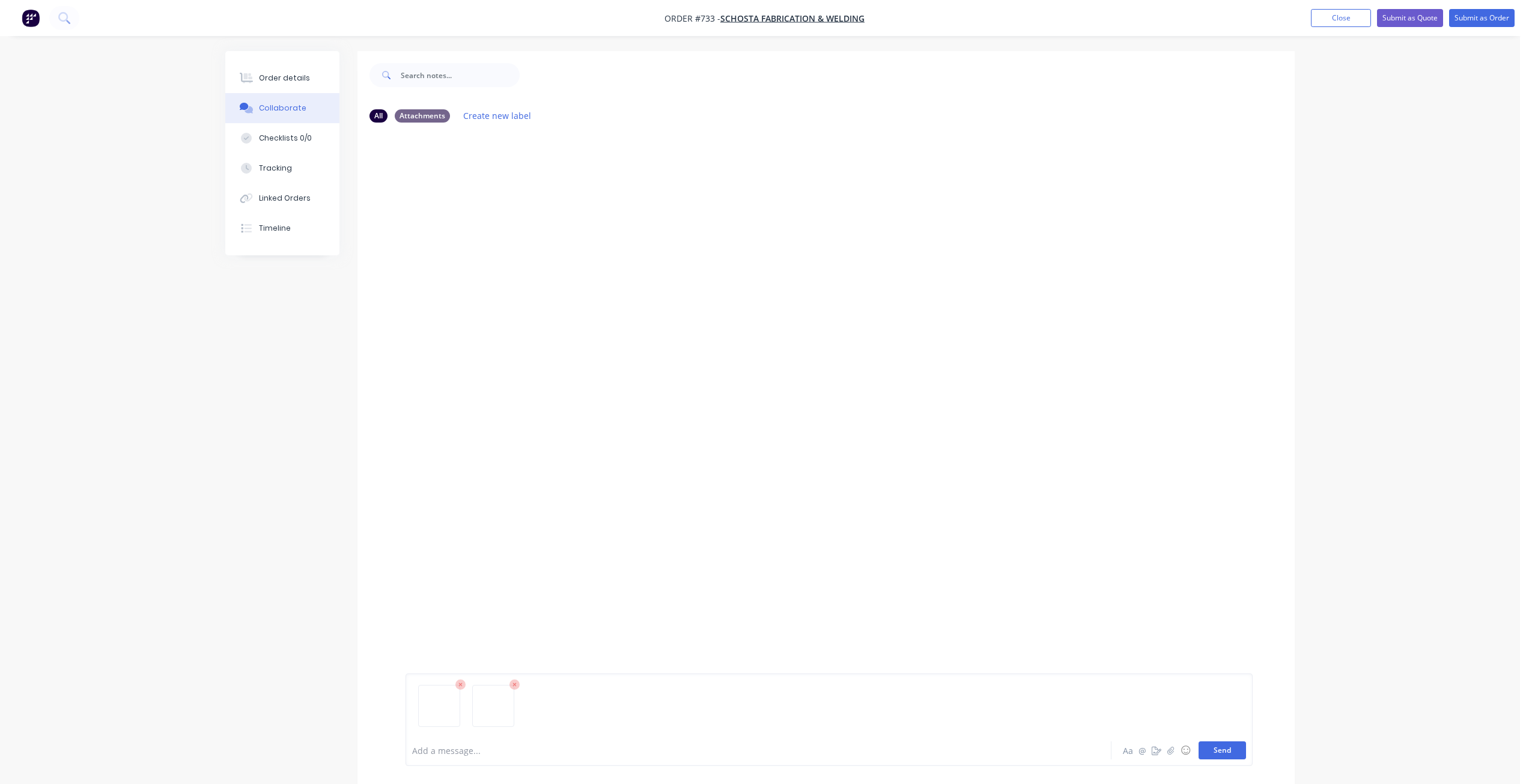
click at [1226, 755] on button "Send" at bounding box center [1222, 750] width 48 height 18
click at [466, 752] on div at bounding box center [725, 750] width 624 height 12
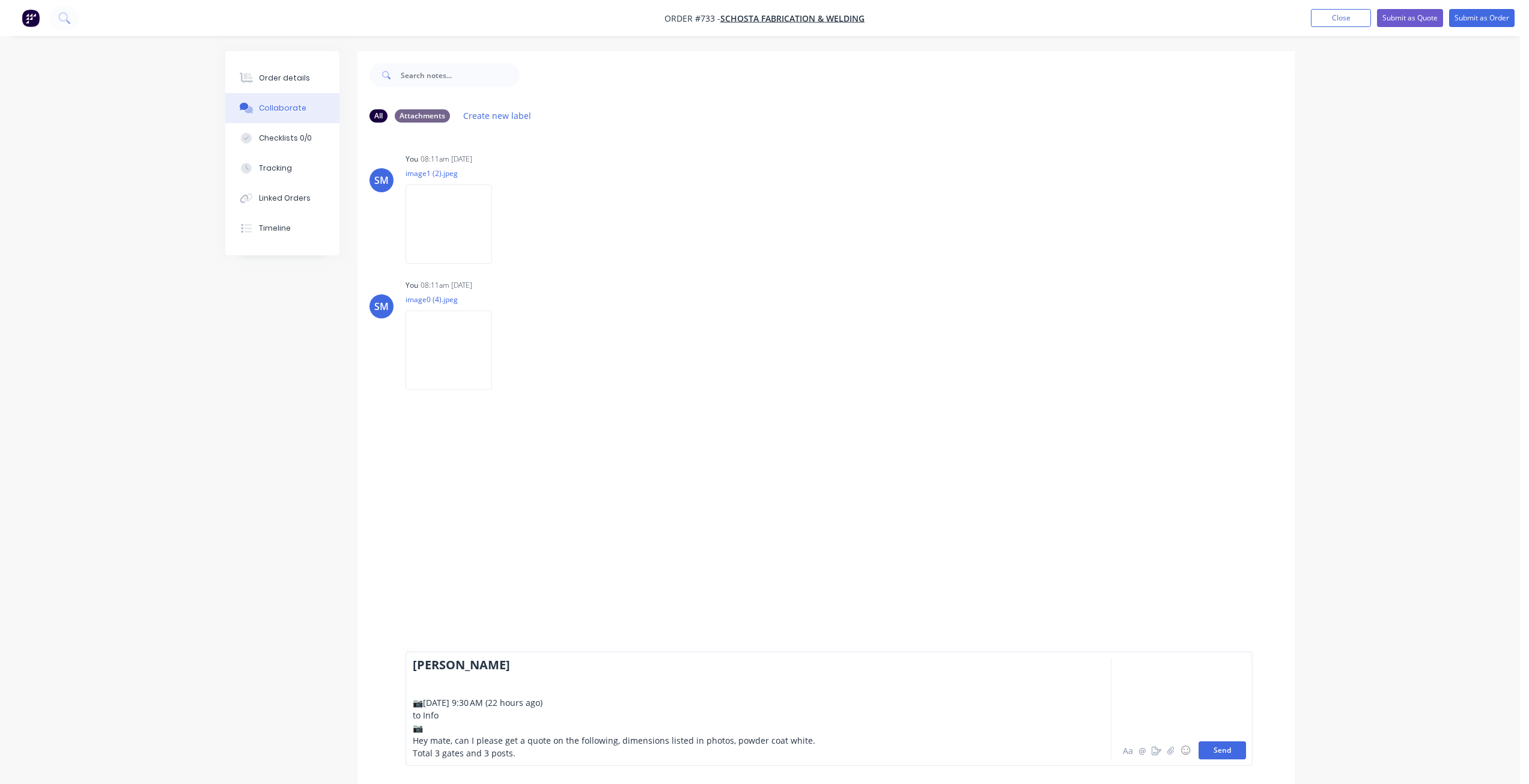
click at [1216, 751] on button "Send" at bounding box center [1222, 750] width 48 height 18
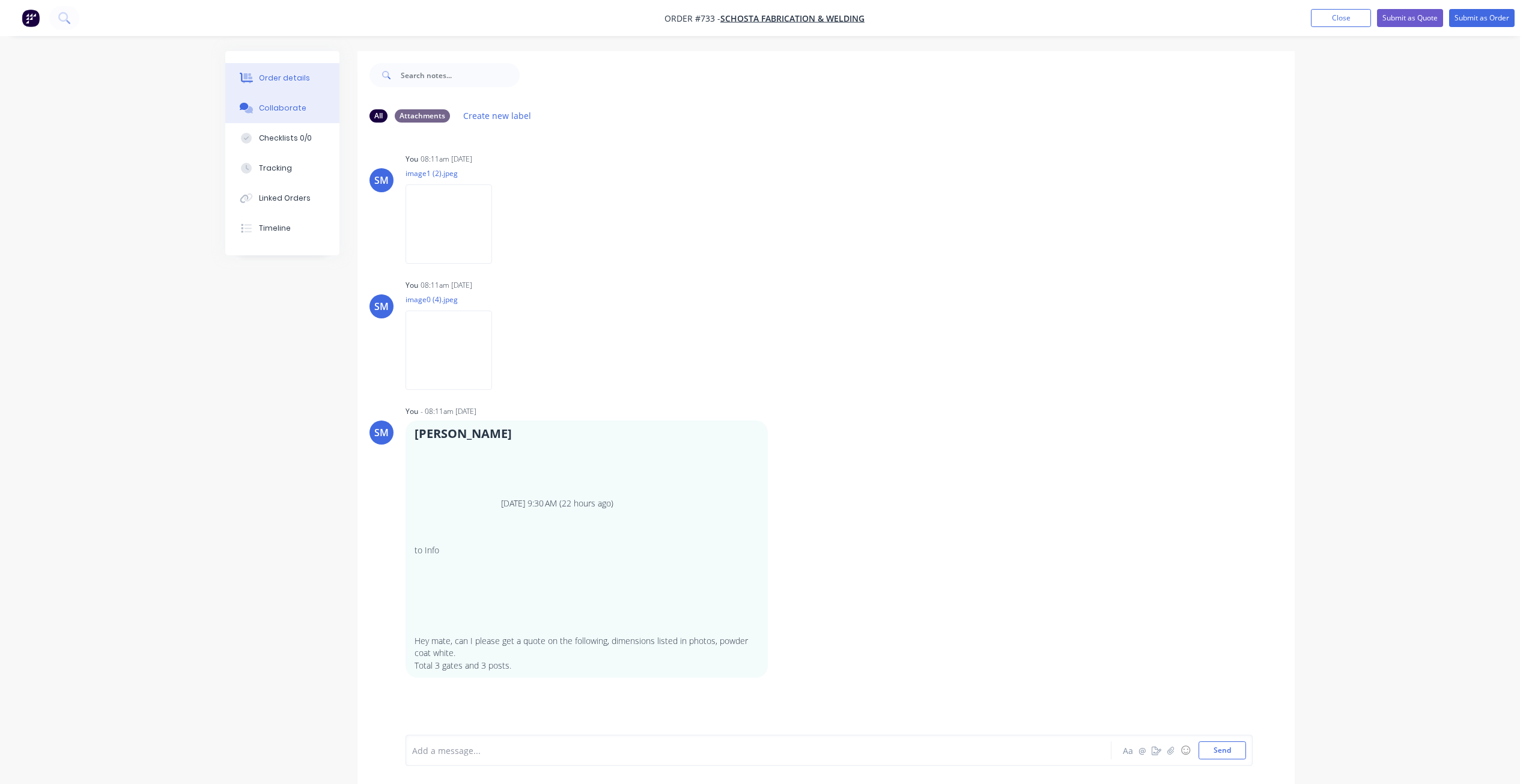
click at [289, 76] on div "Order details" at bounding box center [284, 78] width 51 height 11
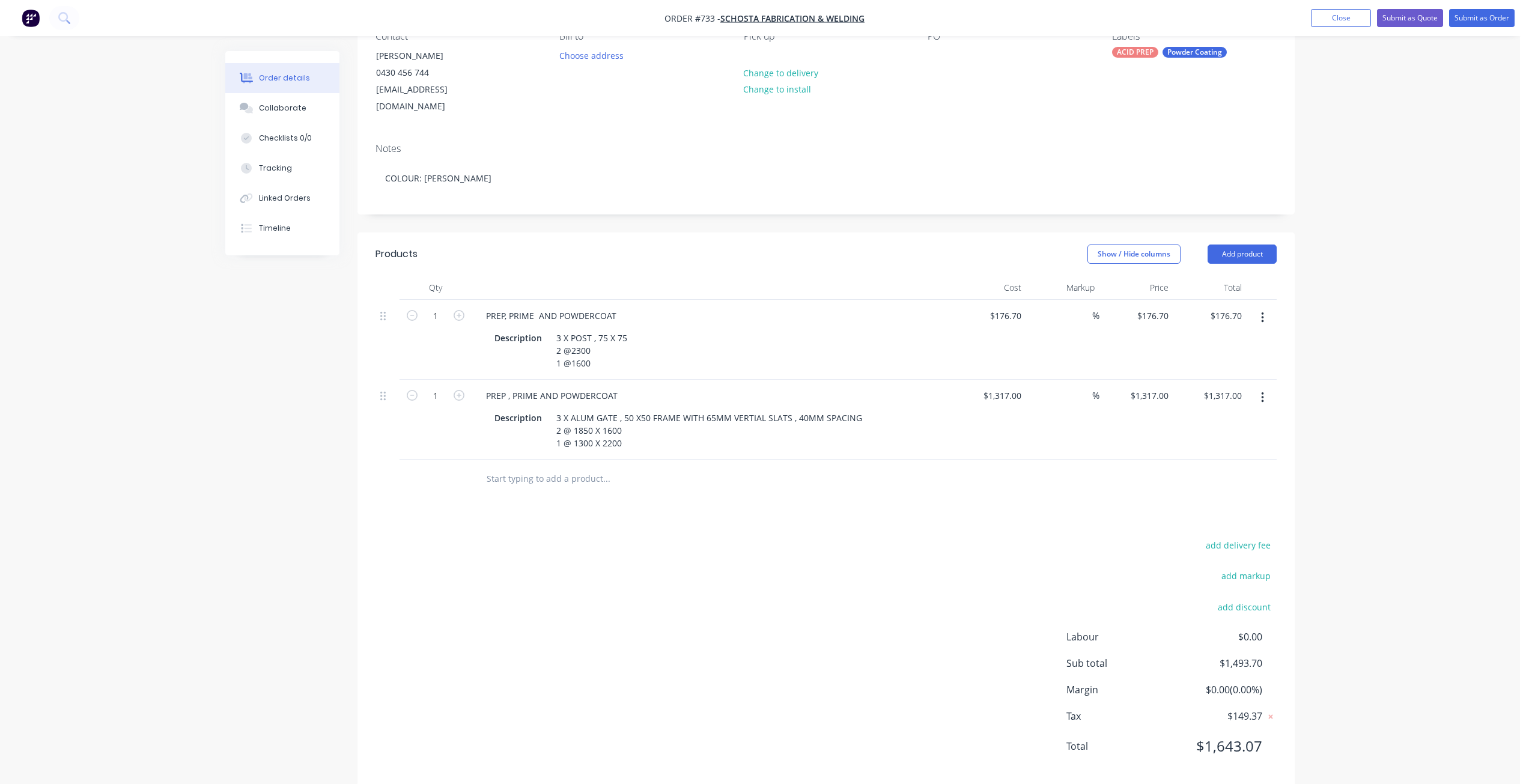
scroll to position [125, 0]
click at [1476, 20] on button "Submit as Order" at bounding box center [1481, 18] width 66 height 18
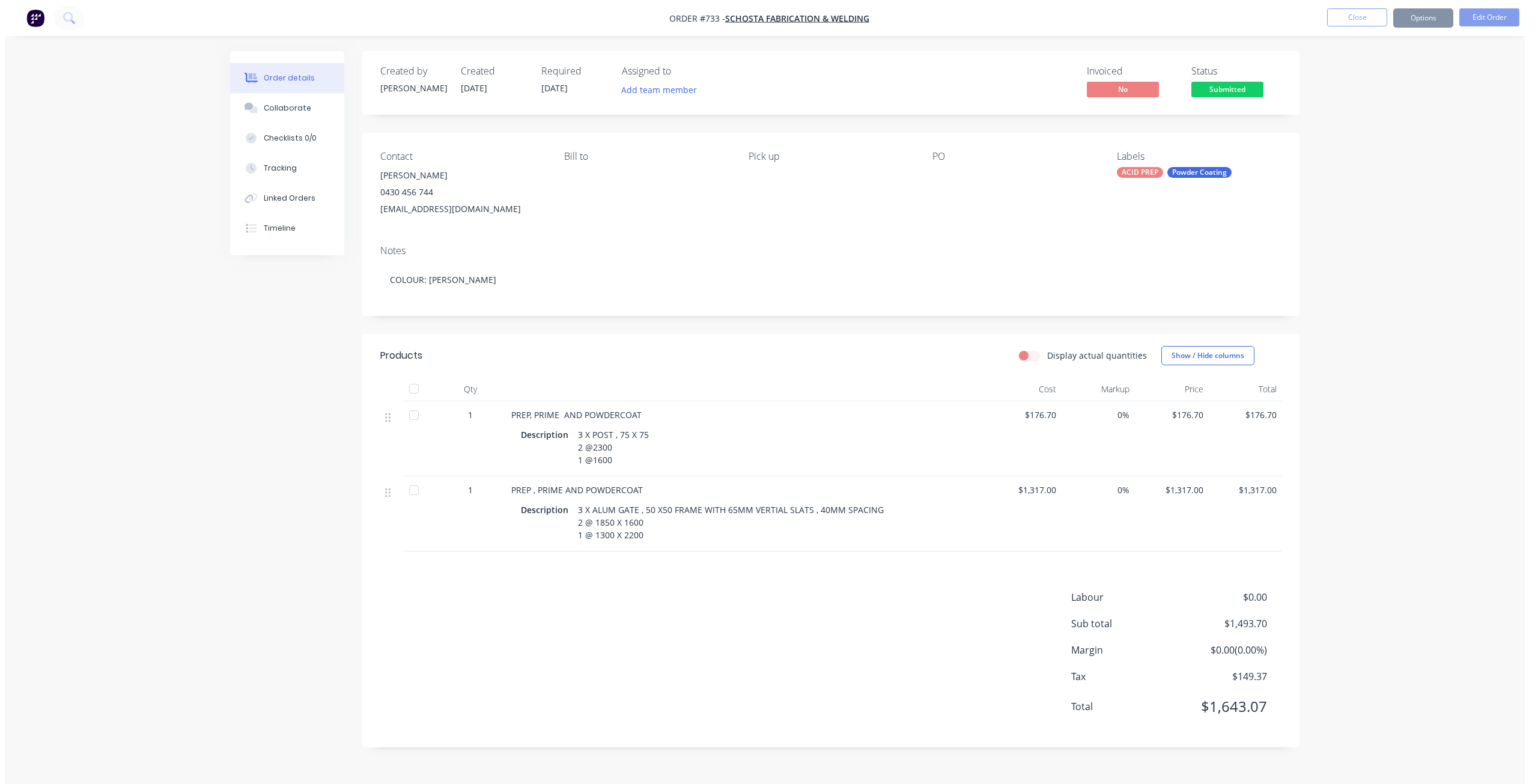
scroll to position [0, 0]
click at [1440, 21] on button "Options" at bounding box center [1427, 18] width 60 height 19
click at [1371, 313] on div "Convert to Quote" at bounding box center [1391, 312] width 111 height 17
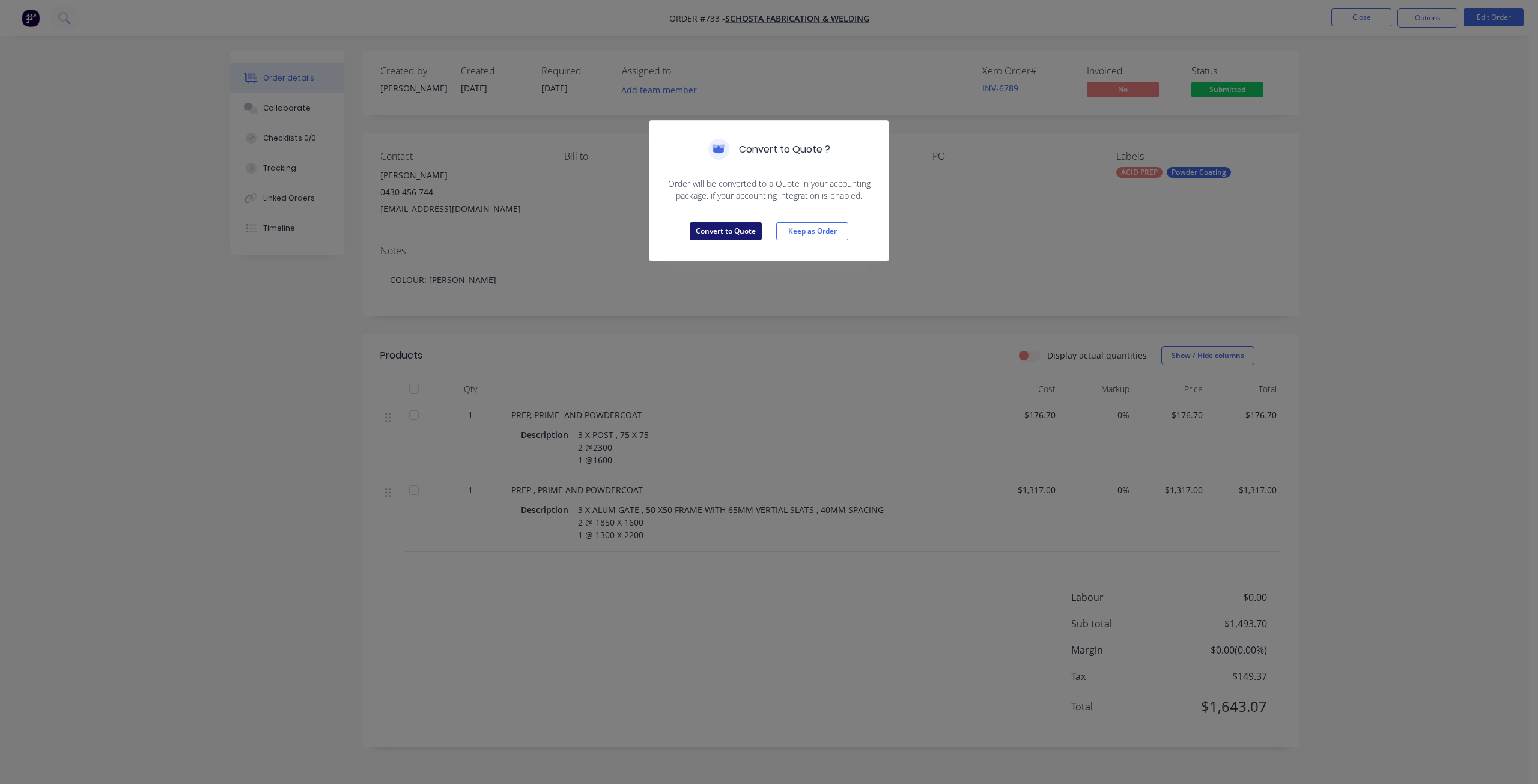
click at [721, 226] on button "Convert to Quote" at bounding box center [725, 231] width 72 height 18
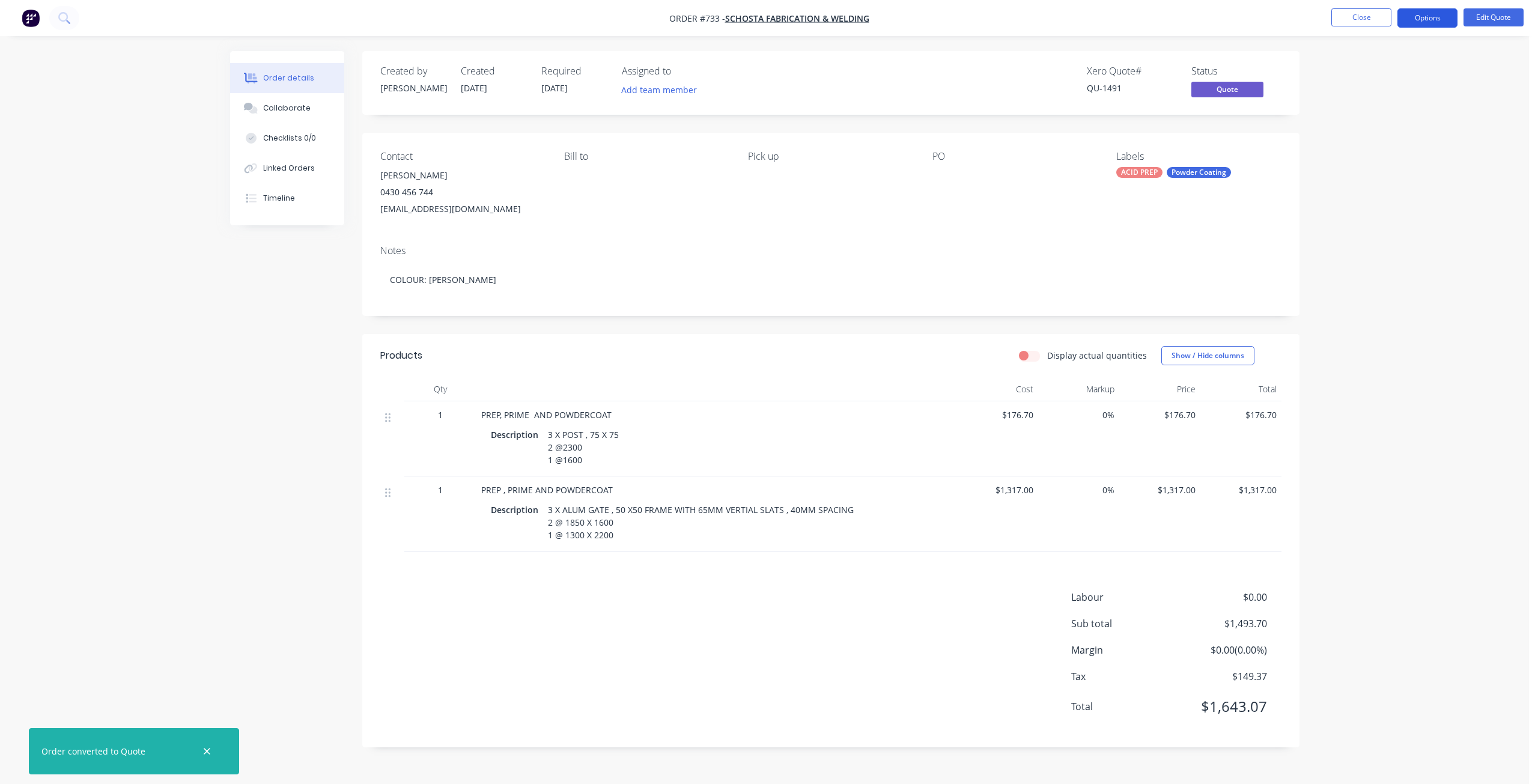
click at [1418, 14] on button "Options" at bounding box center [1427, 18] width 60 height 19
click at [1347, 71] on div "Quote" at bounding box center [1391, 73] width 111 height 17
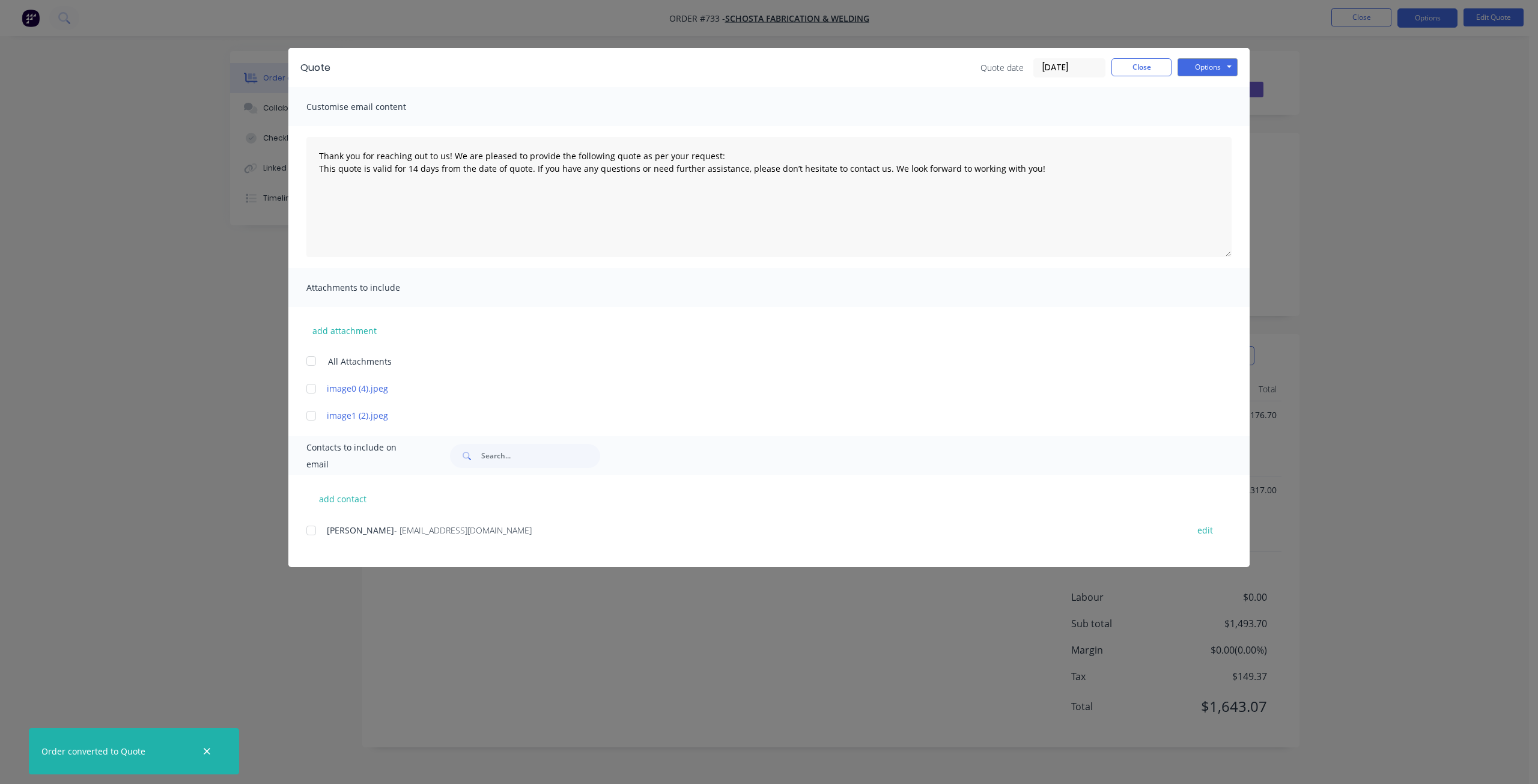
click at [306, 532] on div at bounding box center [311, 530] width 24 height 24
click at [1196, 62] on button "Options" at bounding box center [1207, 67] width 60 height 18
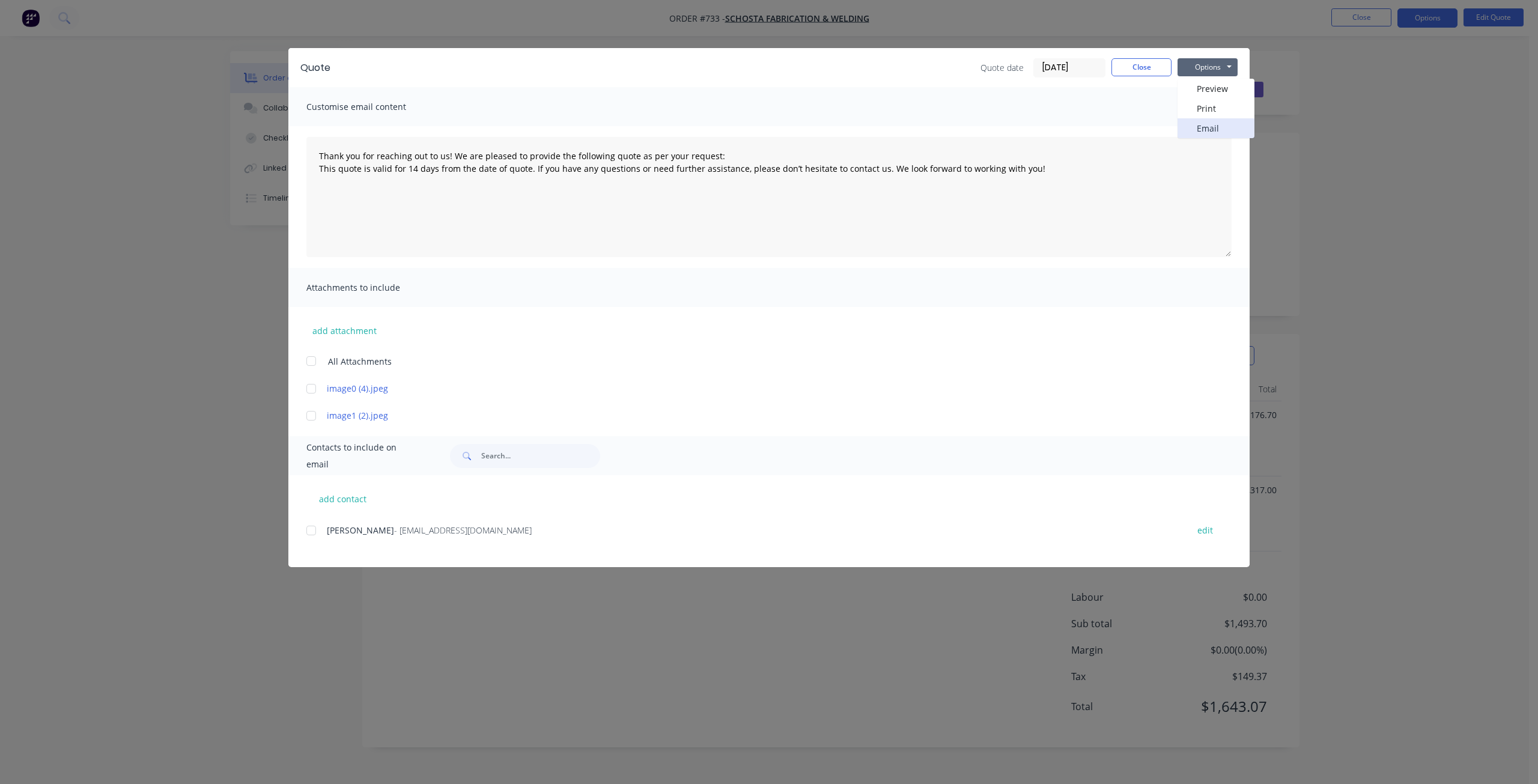
click at [1208, 128] on button "Email" at bounding box center [1215, 128] width 77 height 20
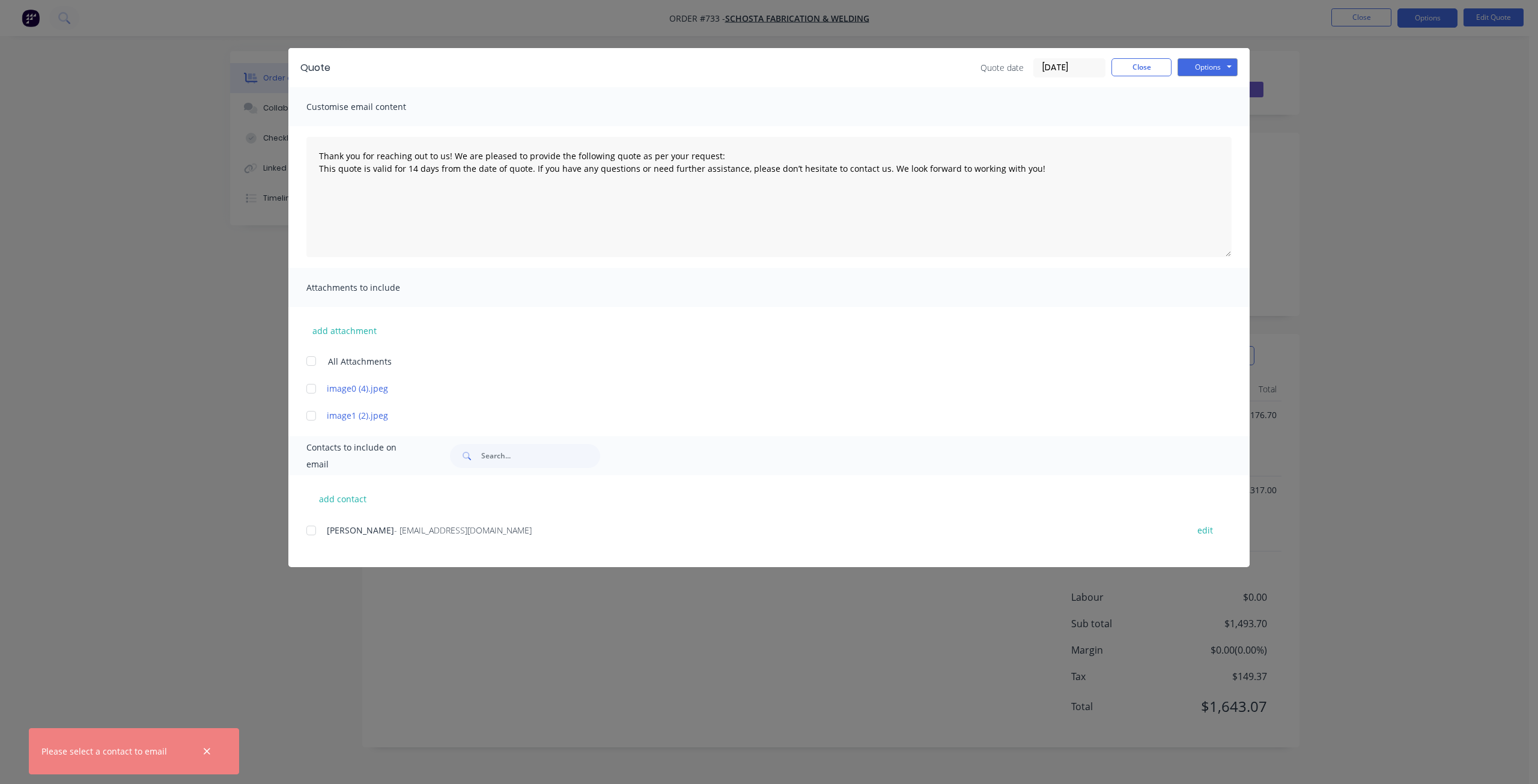
click at [313, 529] on div at bounding box center [311, 530] width 24 height 24
click at [1201, 64] on button "Options" at bounding box center [1207, 67] width 60 height 18
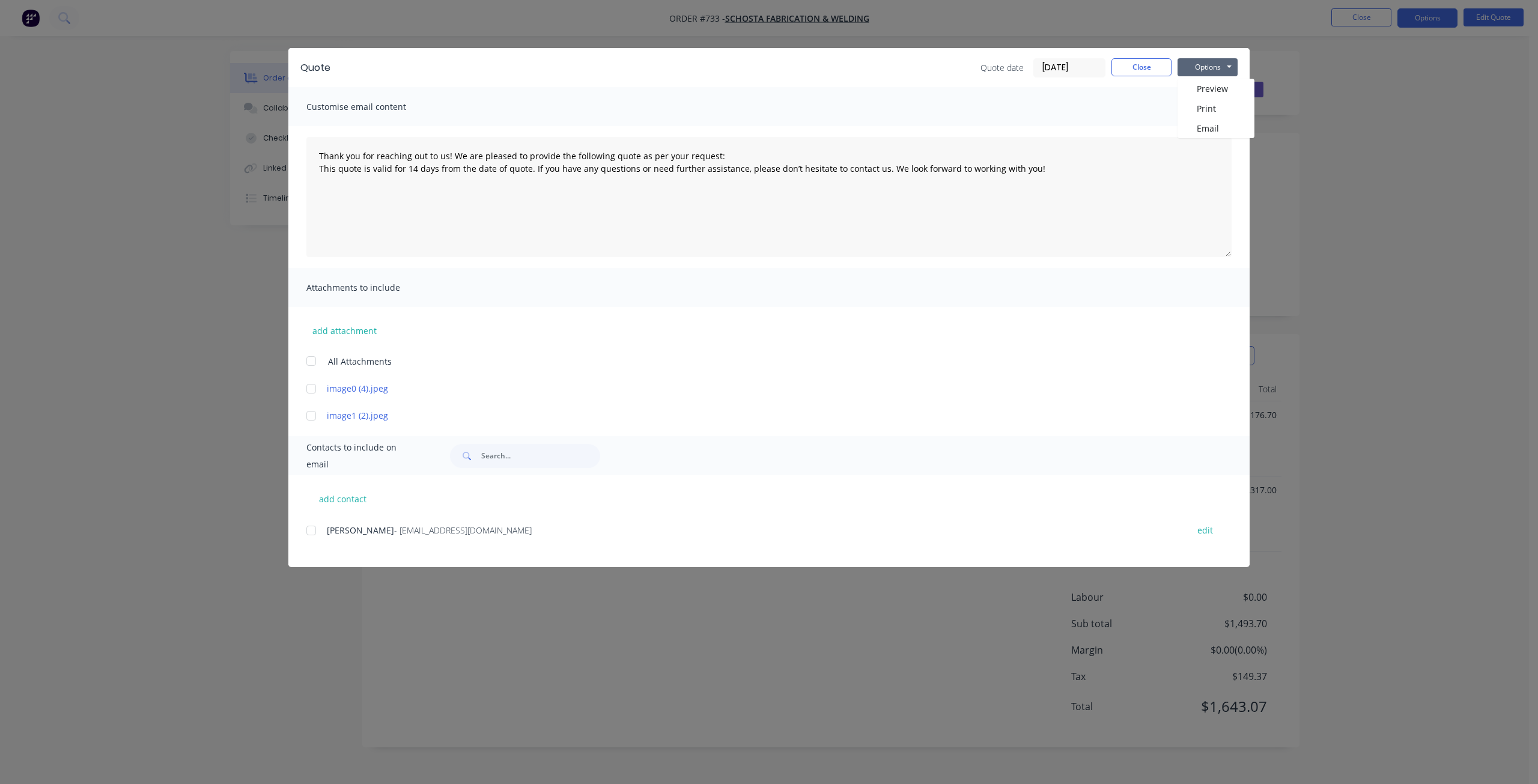
click at [313, 532] on div at bounding box center [311, 530] width 24 height 24
click at [1205, 68] on button "Options" at bounding box center [1207, 67] width 60 height 18
click at [1205, 129] on button "Email" at bounding box center [1215, 128] width 77 height 20
type textarea "Thank you for reaching out to us! We are pleased to provide the following quote…"
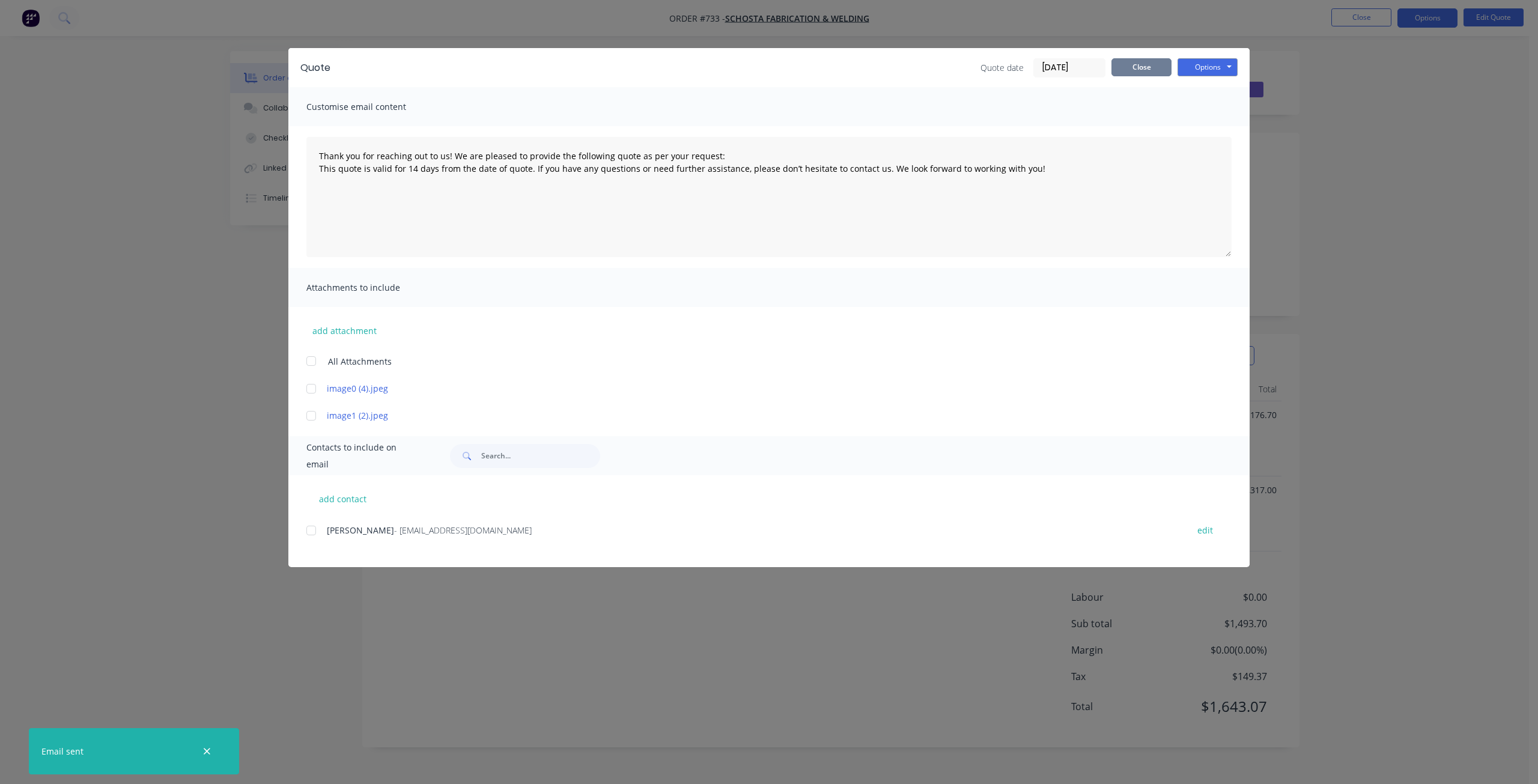
click at [1145, 70] on button "Close" at bounding box center [1141, 67] width 60 height 18
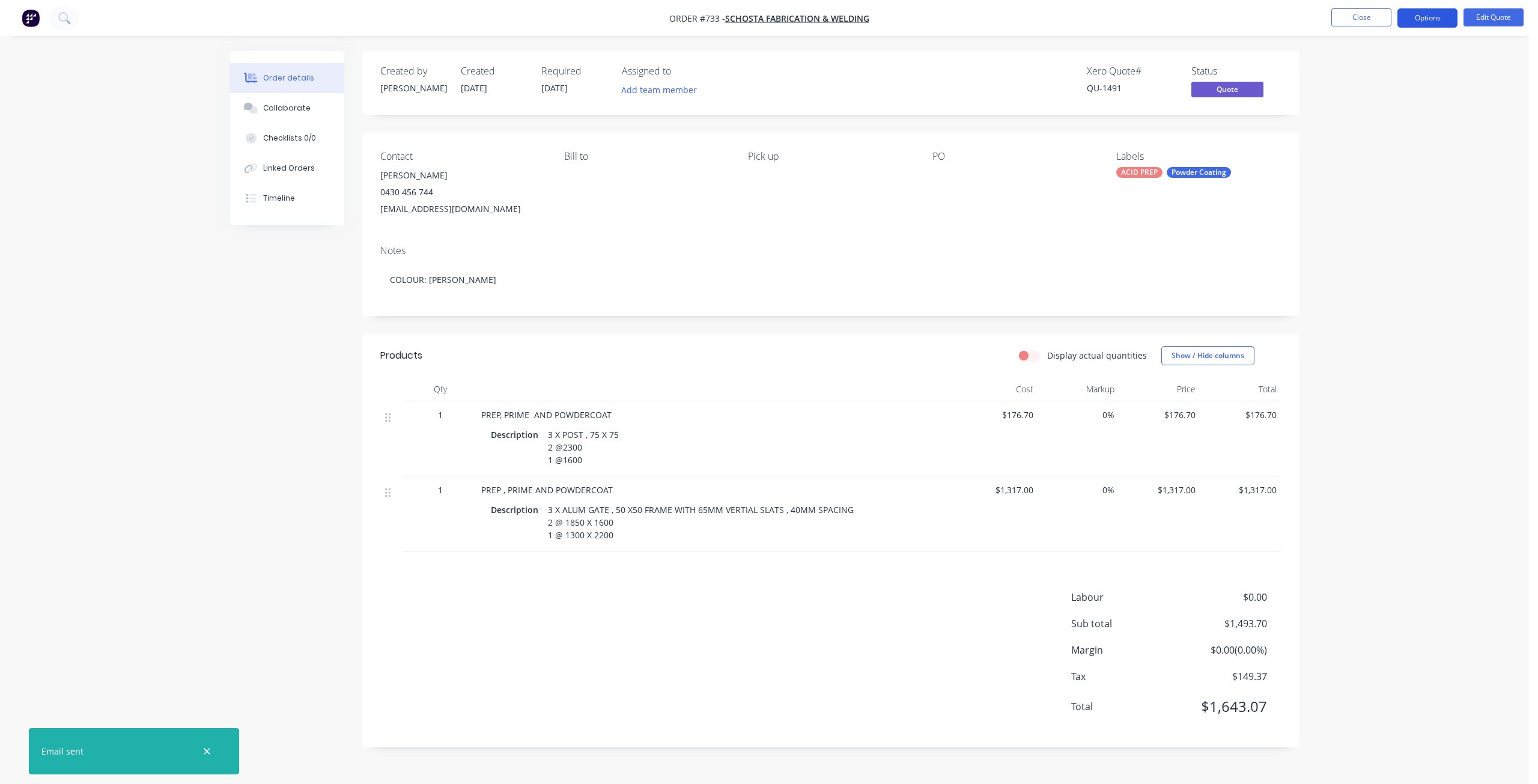
click at [1414, 16] on button "Options" at bounding box center [1427, 18] width 60 height 19
click at [1351, 71] on div "Quote" at bounding box center [1391, 73] width 111 height 17
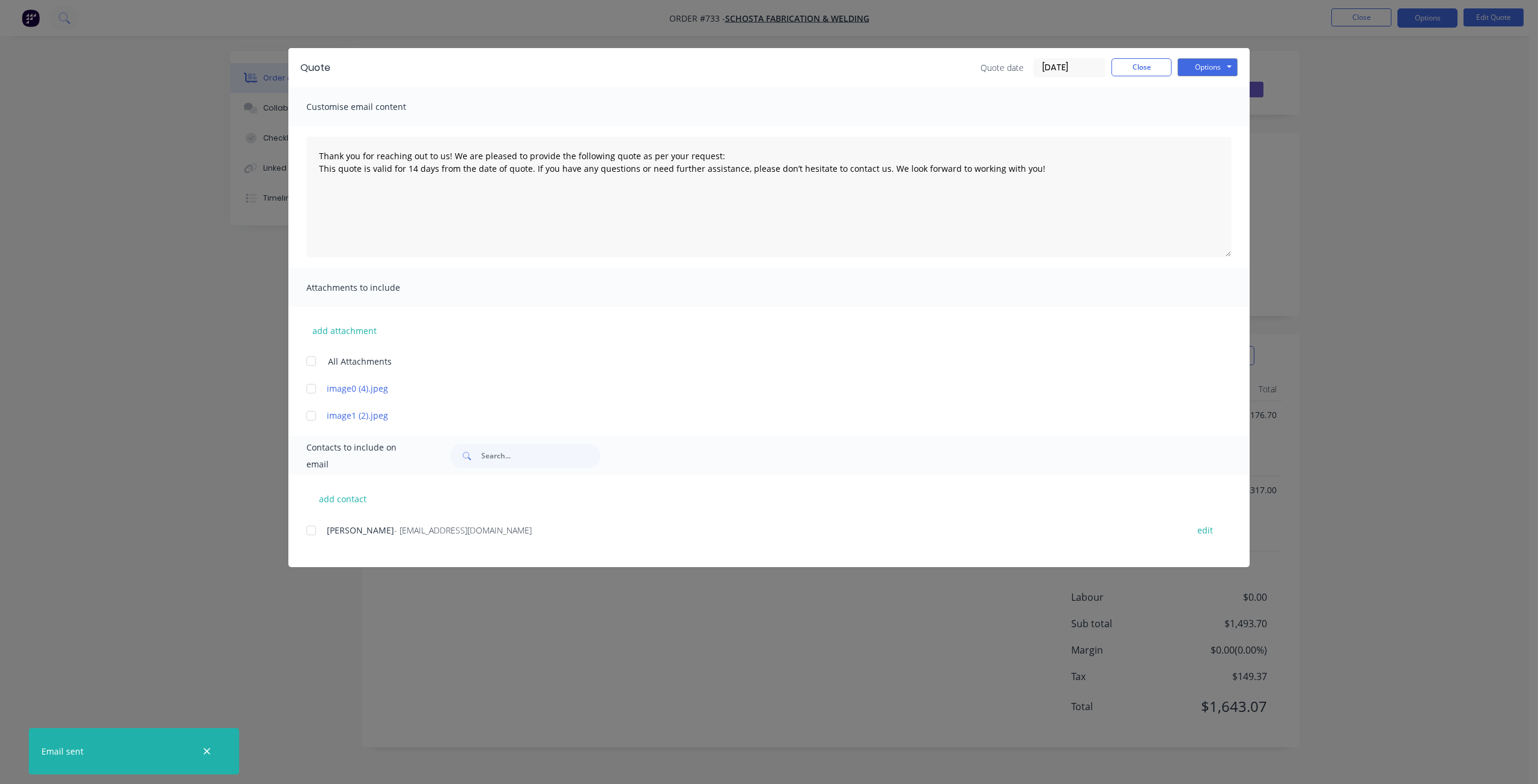
click at [309, 528] on div at bounding box center [311, 530] width 24 height 24
click at [201, 750] on button "button" at bounding box center [207, 751] width 15 height 15
click at [315, 530] on div at bounding box center [311, 530] width 24 height 24
click at [1216, 68] on button "Options" at bounding box center [1207, 67] width 60 height 18
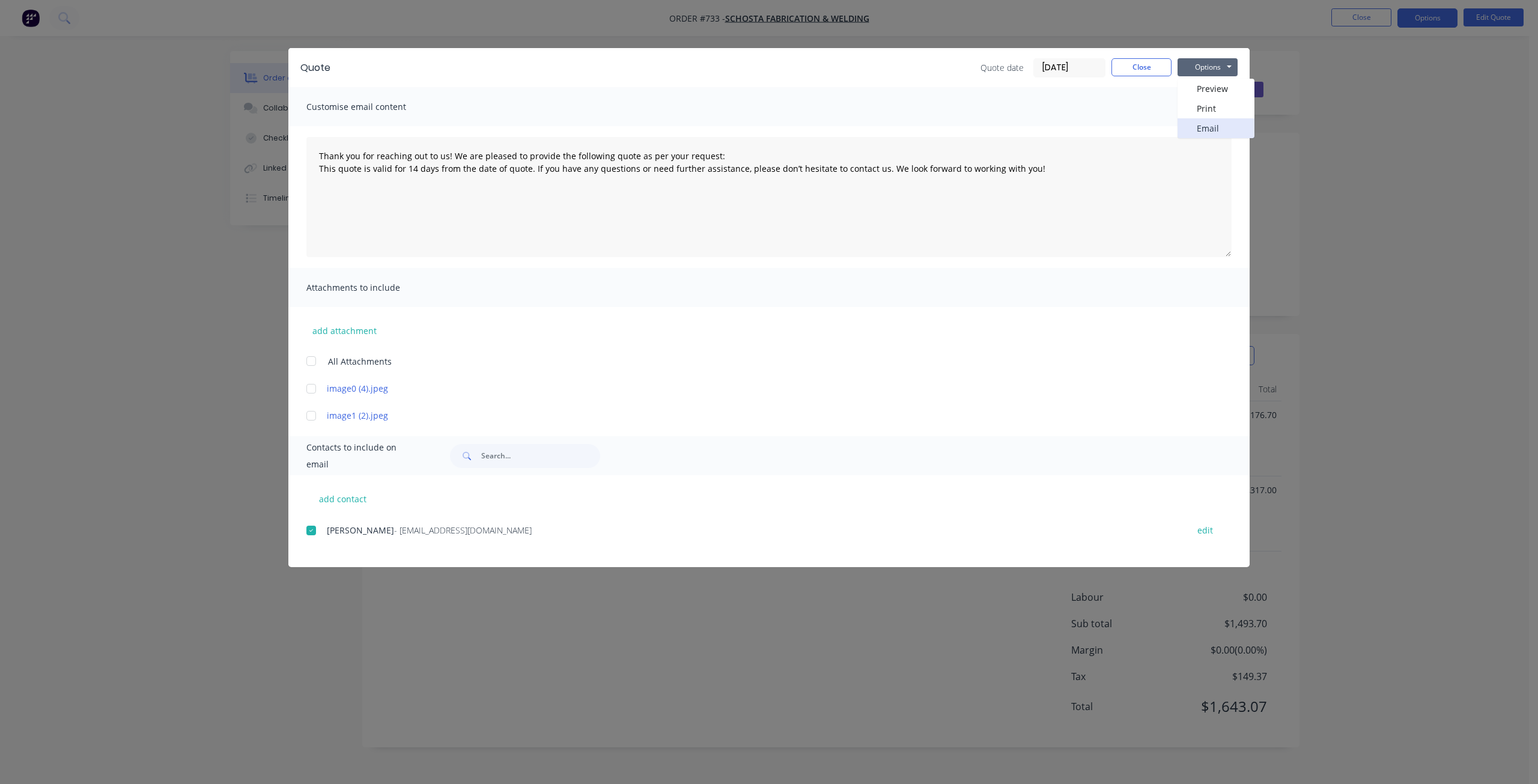
click at [1209, 131] on button "Email" at bounding box center [1215, 128] width 77 height 20
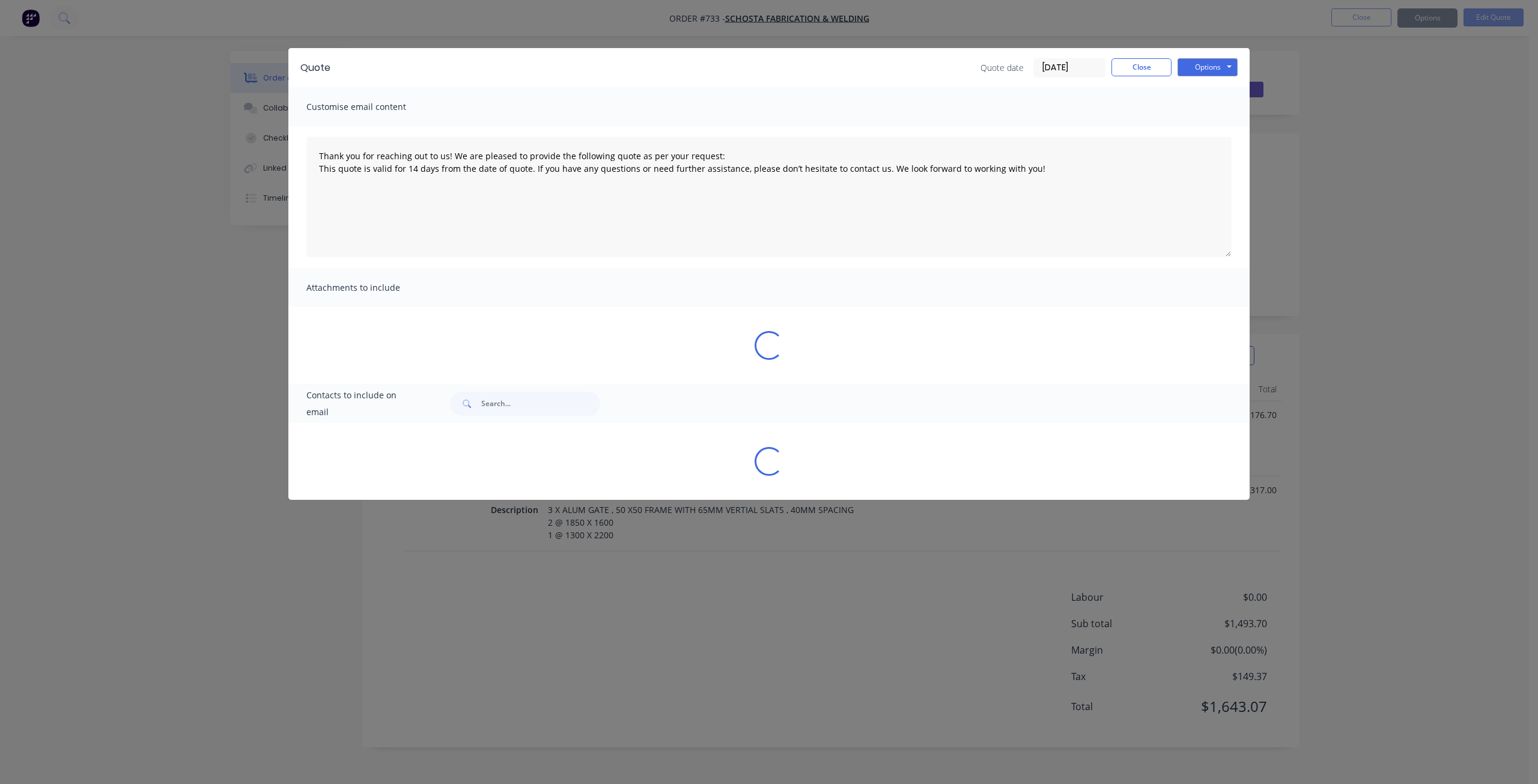
type textarea "Thank you for reaching out to us! We are pleased to provide the following quote…"
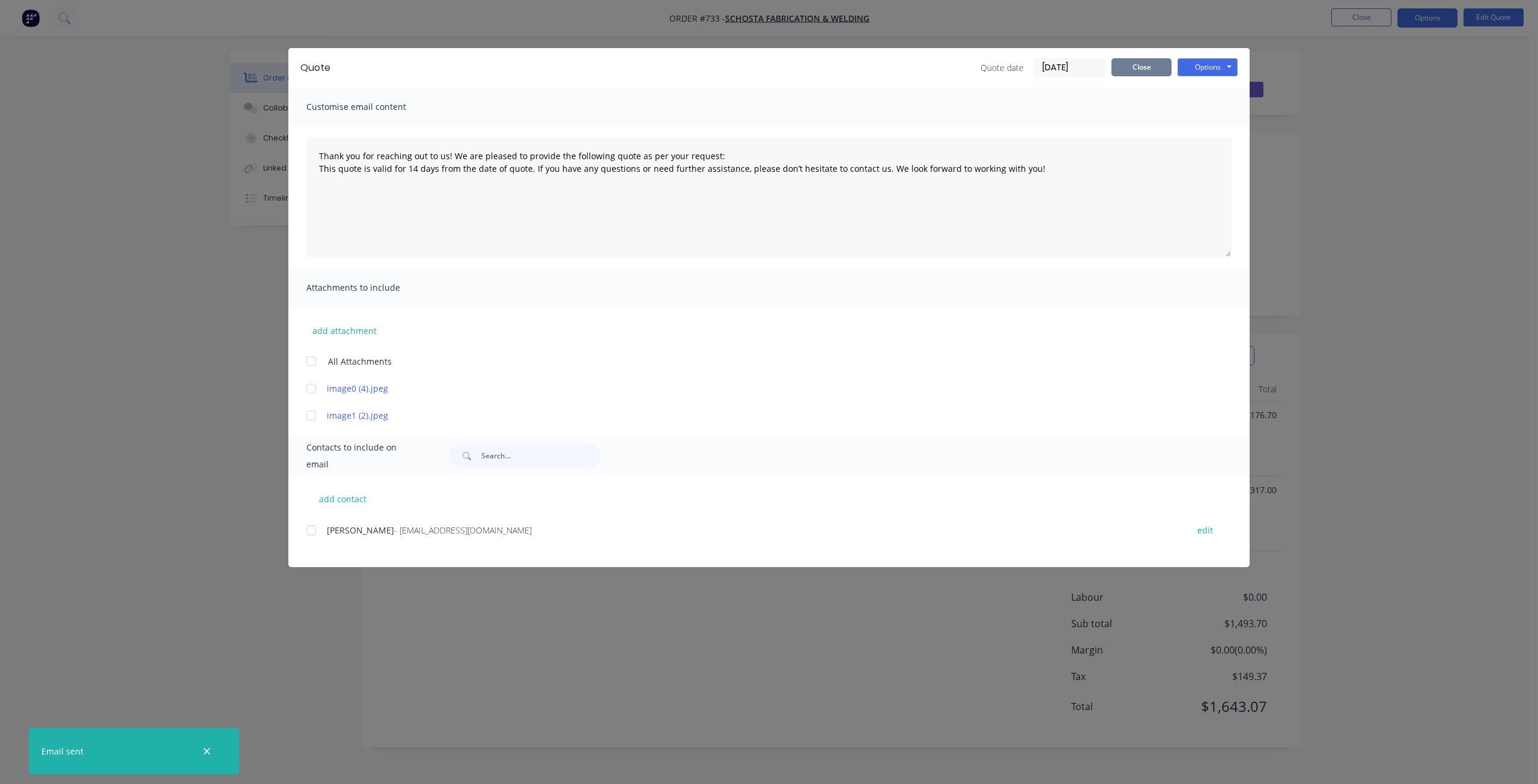
click at [1143, 71] on button "Close" at bounding box center [1141, 67] width 60 height 18
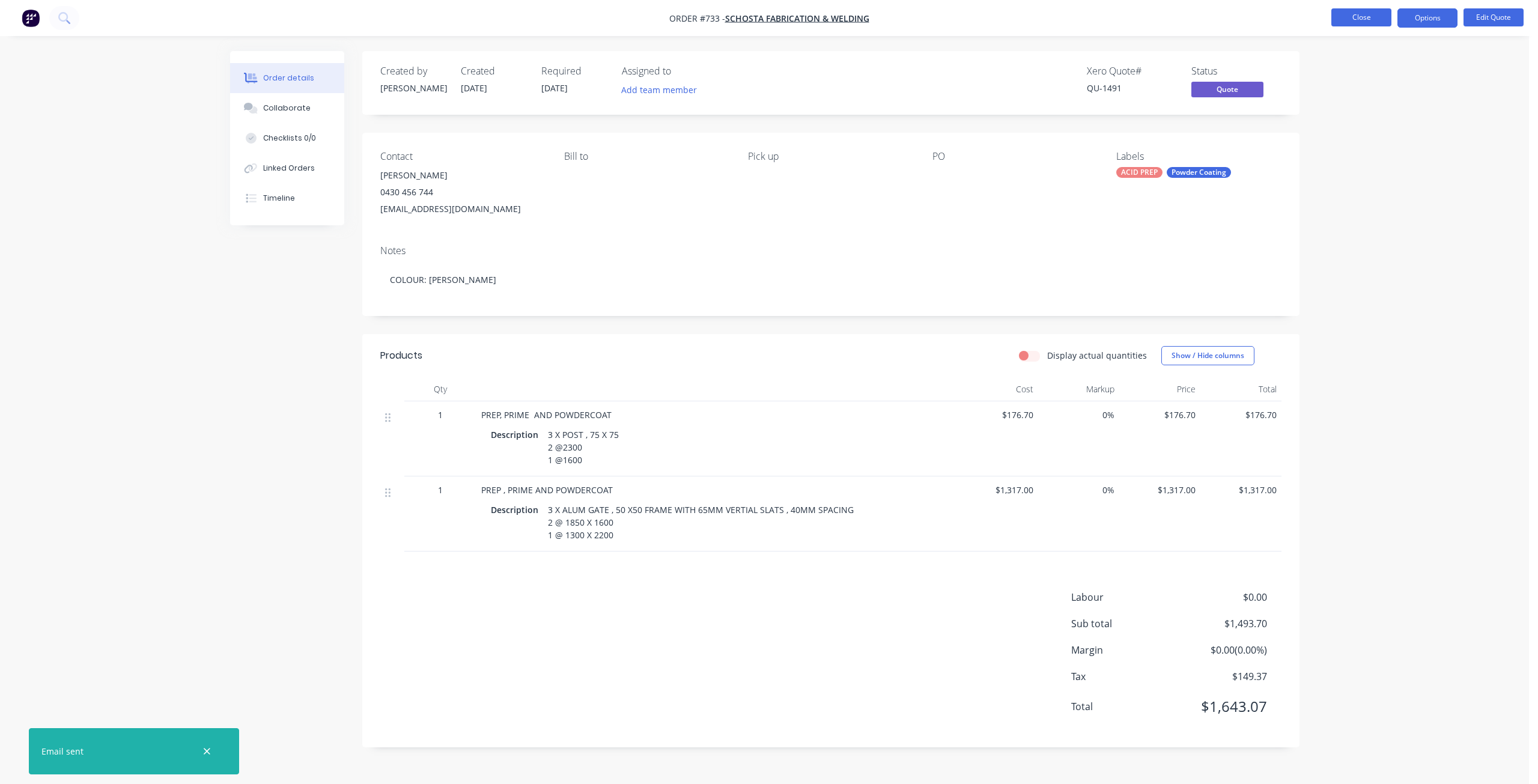
click at [1351, 21] on button "Close" at bounding box center [1361, 17] width 60 height 18
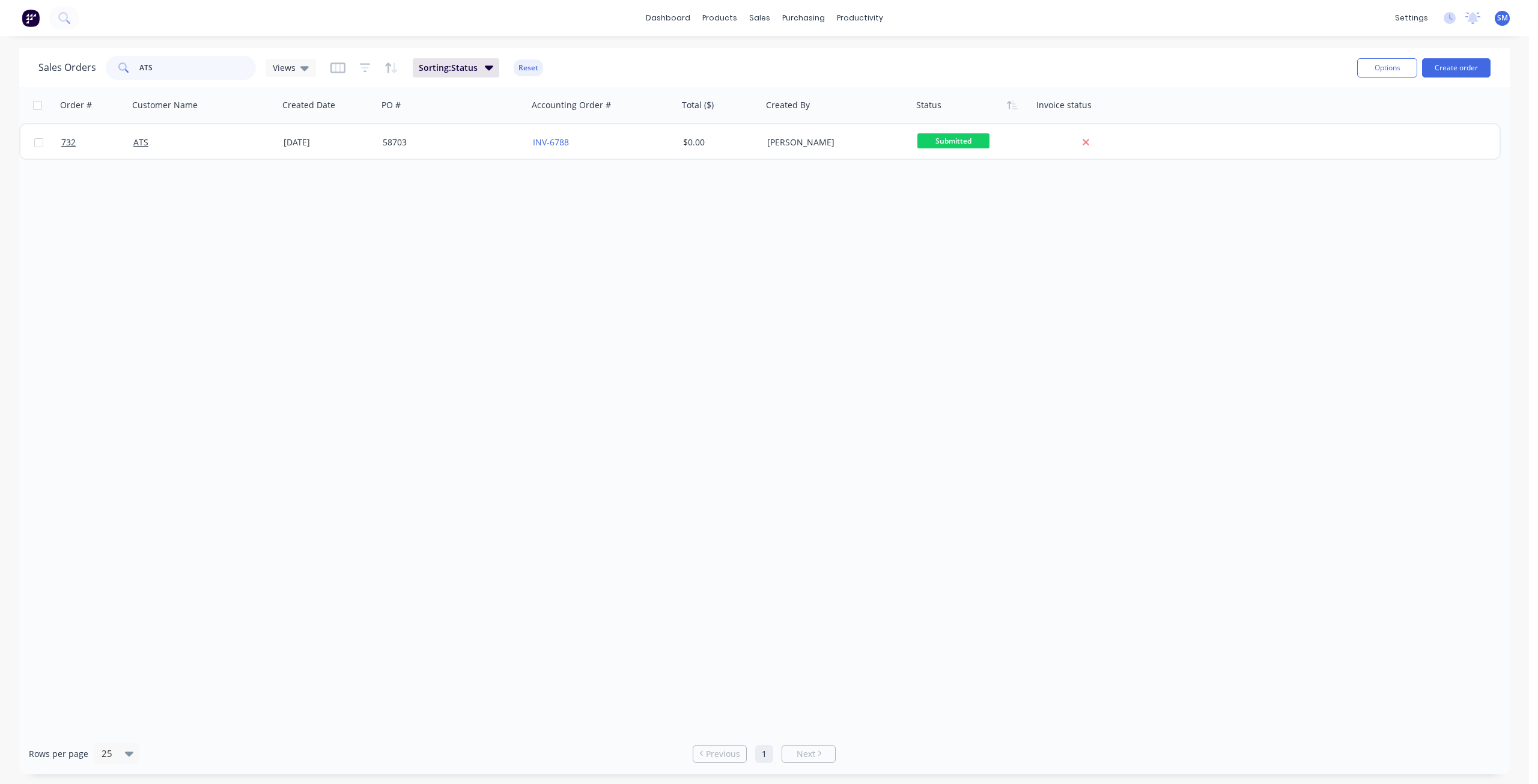
drag, startPoint x: 180, startPoint y: 69, endPoint x: 84, endPoint y: 72, distance: 96.0
click at [84, 71] on div "Sales Orders ATS Views" at bounding box center [177, 68] width 277 height 24
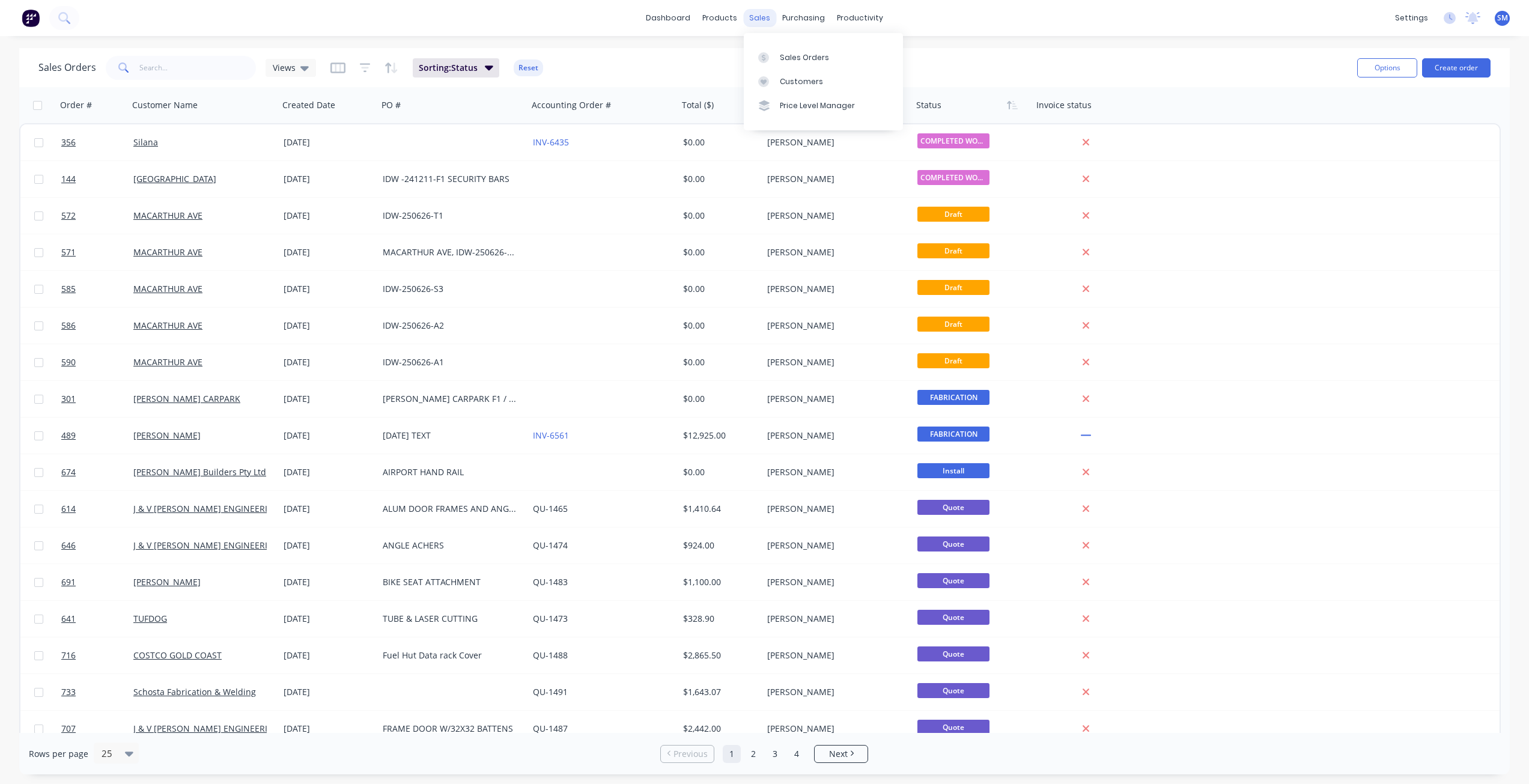
click at [762, 19] on div "sales" at bounding box center [759, 18] width 33 height 18
click at [786, 81] on div "Customers" at bounding box center [801, 82] width 44 height 11
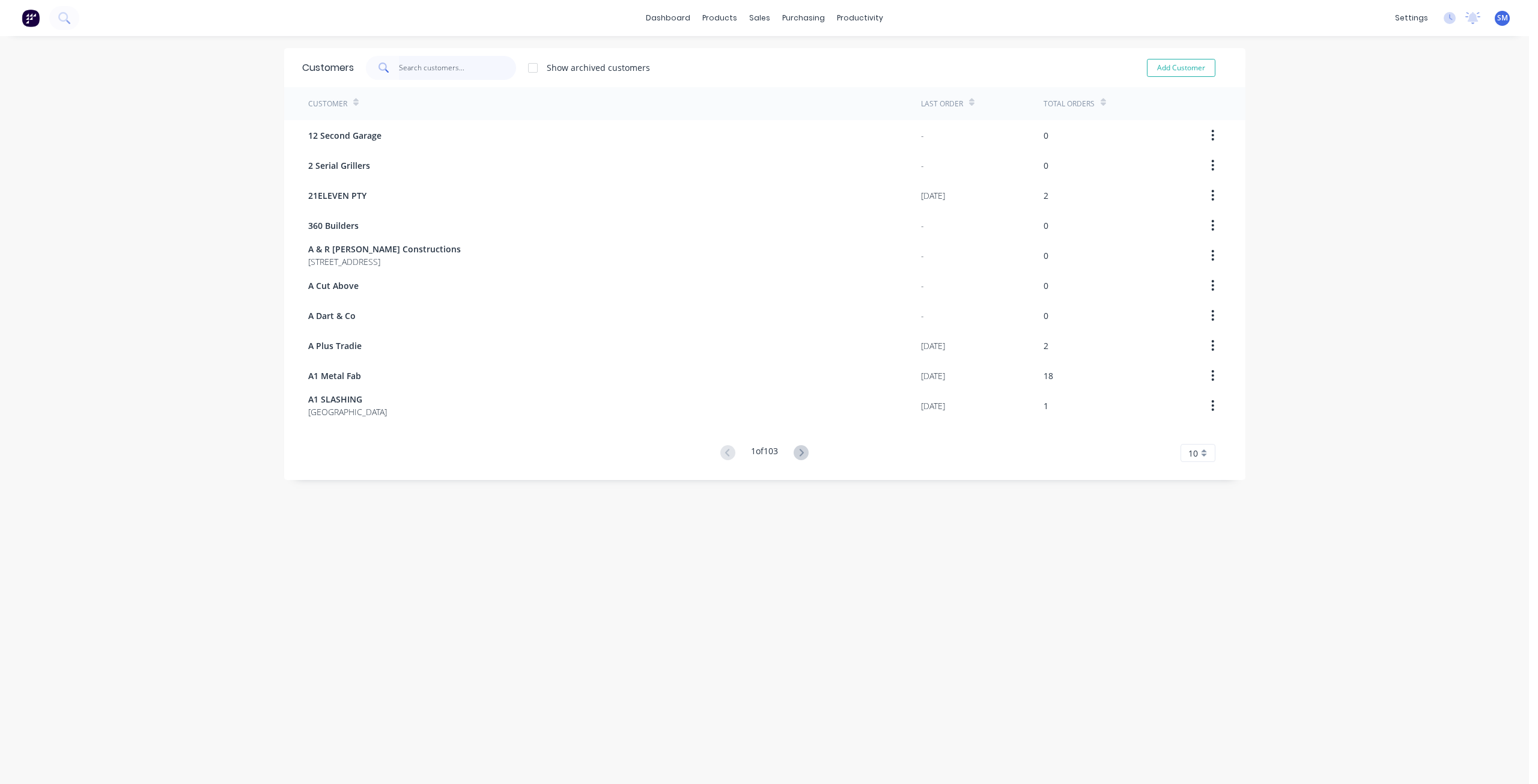
click at [414, 71] on input "text" at bounding box center [457, 68] width 117 height 24
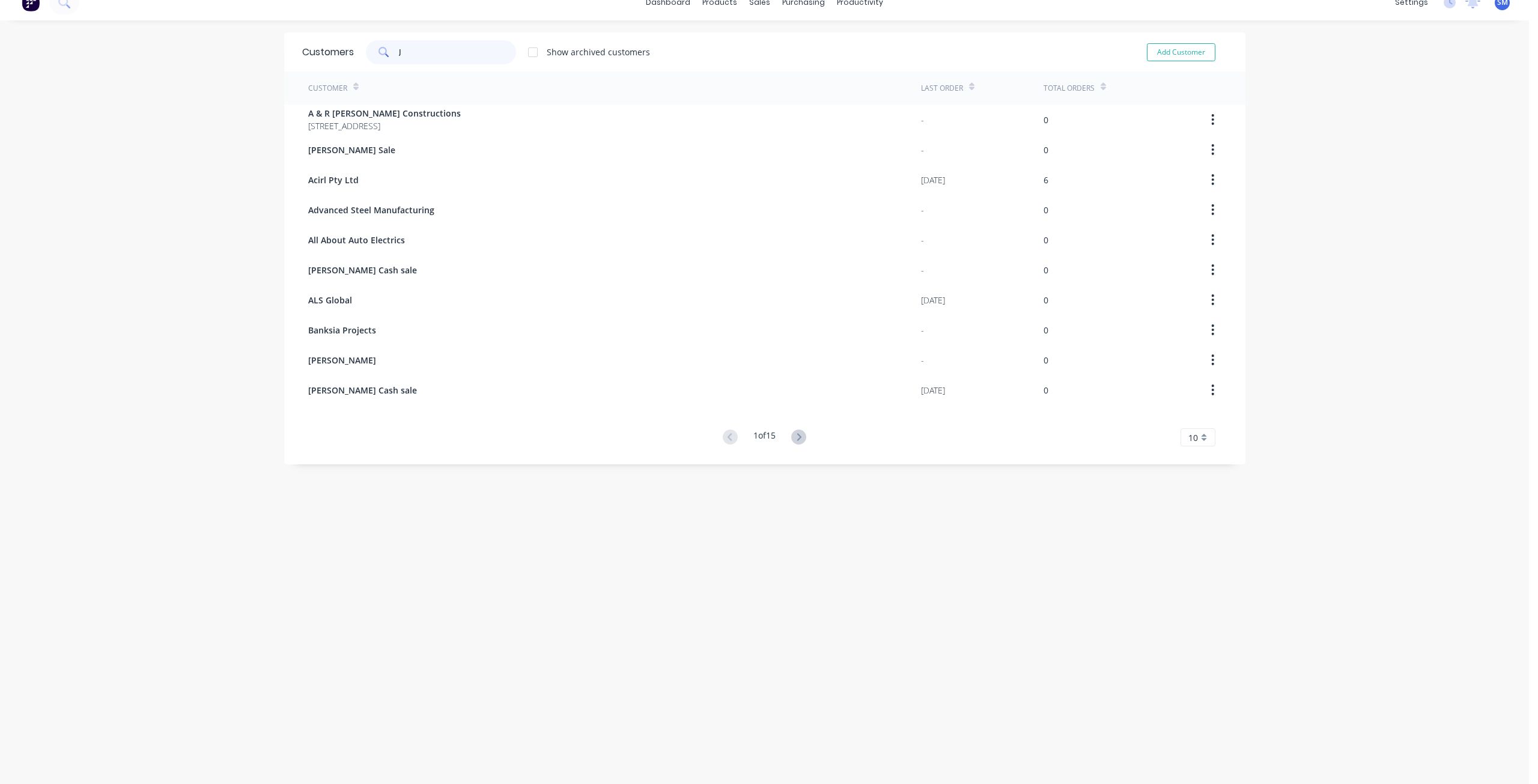
scroll to position [24, 0]
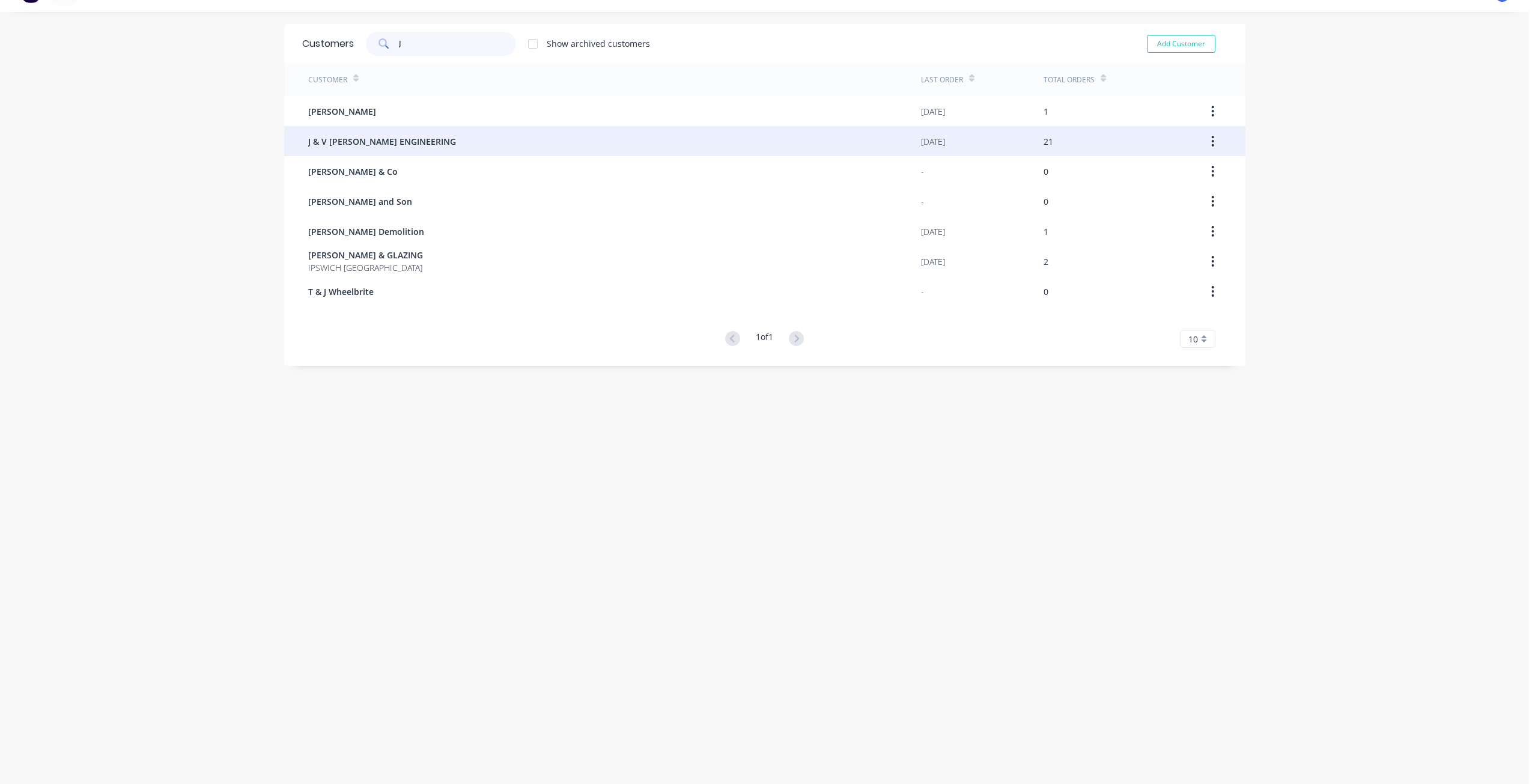
type input "J"
click at [336, 147] on span "J & V [PERSON_NAME] ENGINEERING" at bounding box center [382, 141] width 148 height 12
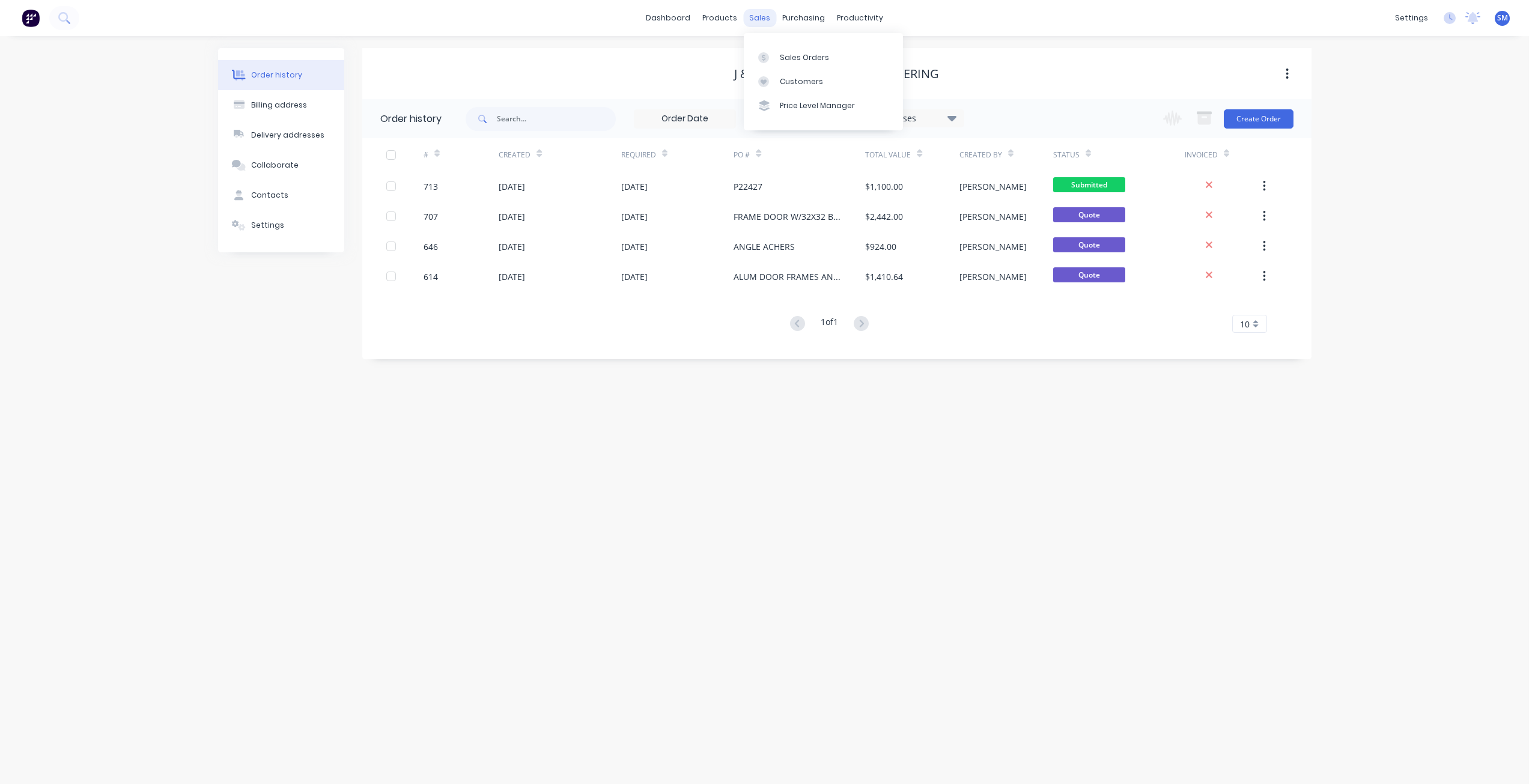
click at [752, 18] on div "sales" at bounding box center [759, 18] width 33 height 18
click at [793, 75] on link "Customers" at bounding box center [823, 82] width 159 height 24
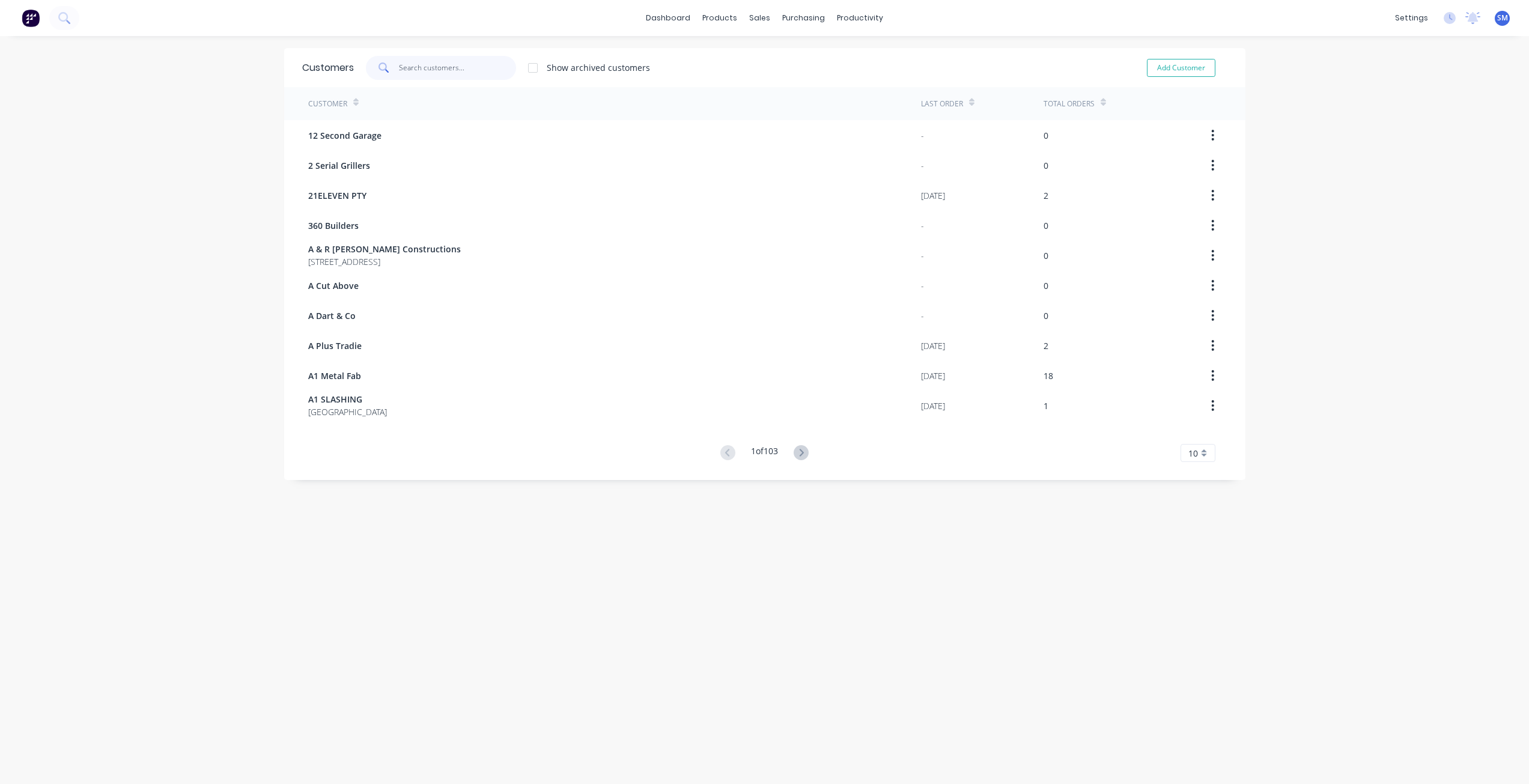
click at [421, 71] on input "text" at bounding box center [457, 68] width 117 height 24
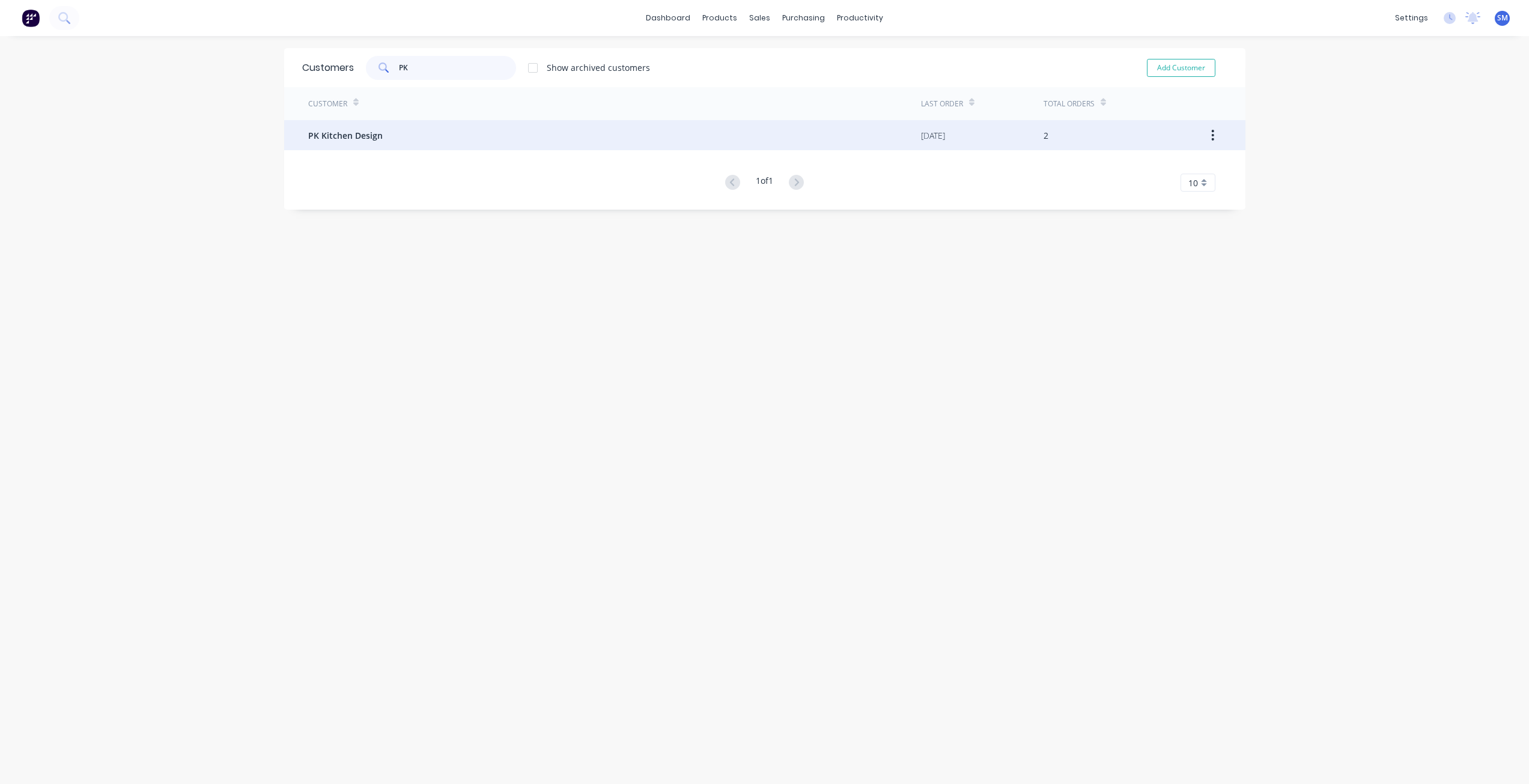
type input "PK"
click at [315, 144] on div "PK Kitchen Design" at bounding box center [615, 135] width 613 height 30
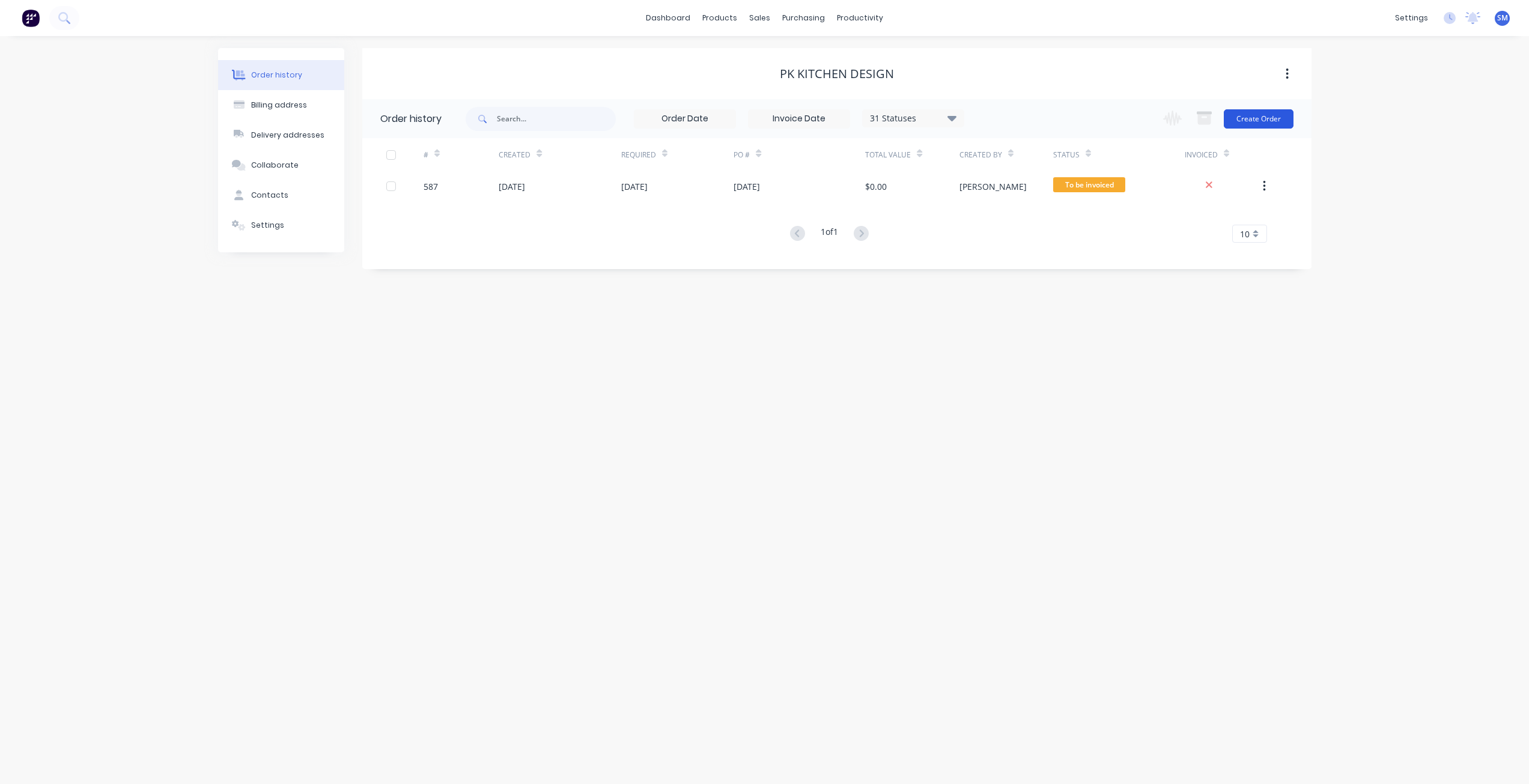
click at [1250, 122] on button "Create Order" at bounding box center [1258, 119] width 70 height 19
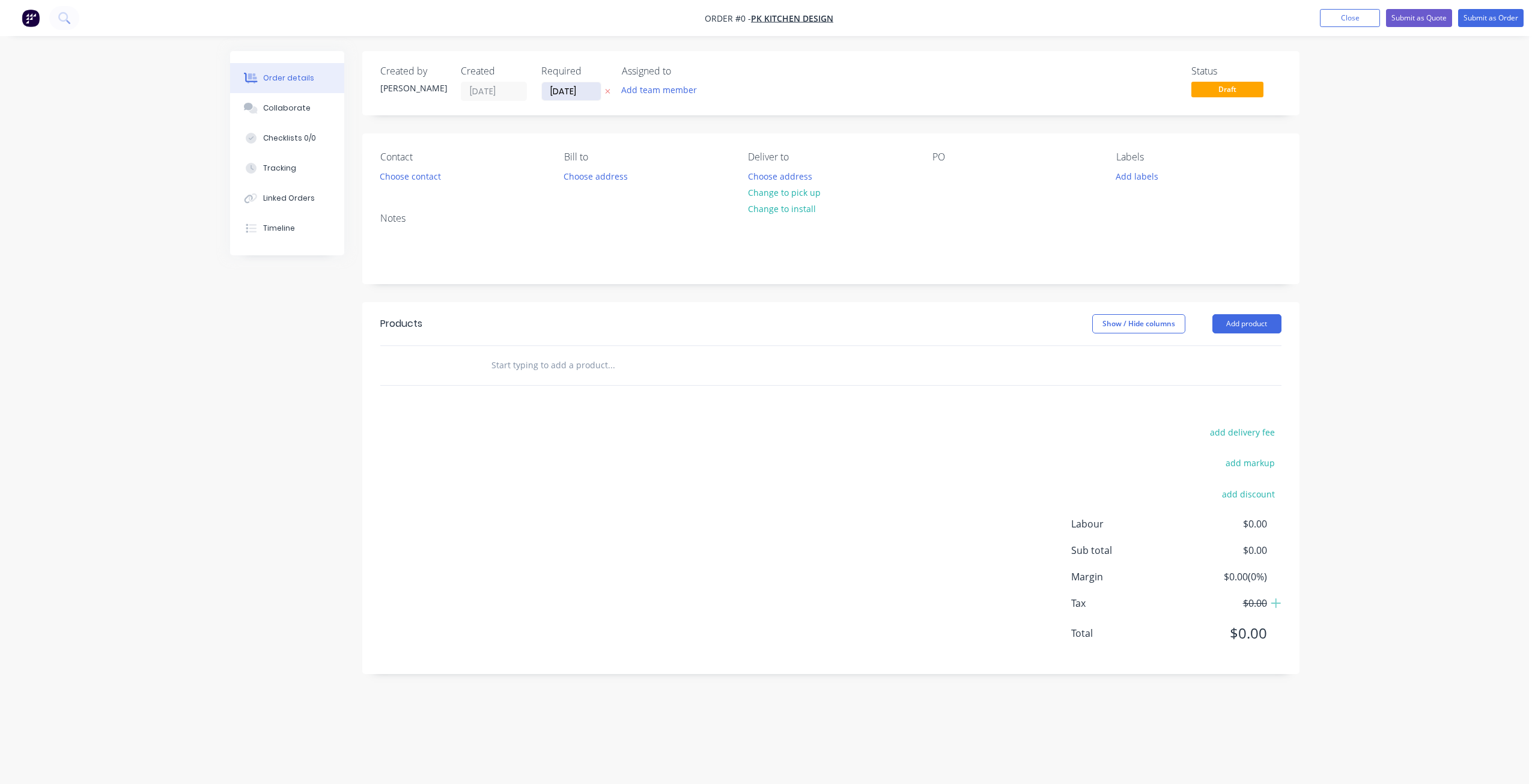
click at [566, 95] on input "[DATE]" at bounding box center [571, 91] width 59 height 18
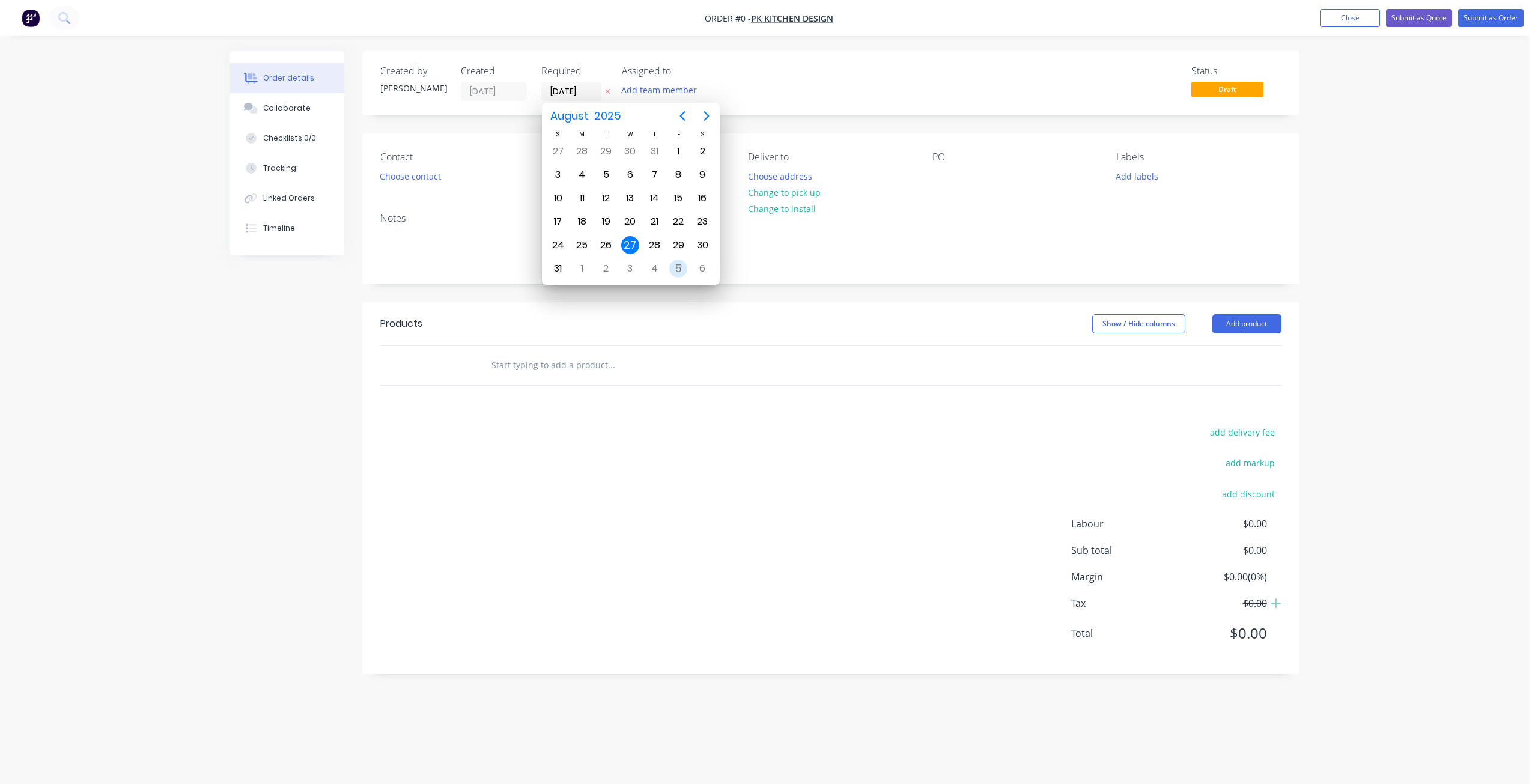
click at [676, 269] on div "5" at bounding box center [678, 268] width 18 height 18
type input "[DATE]"
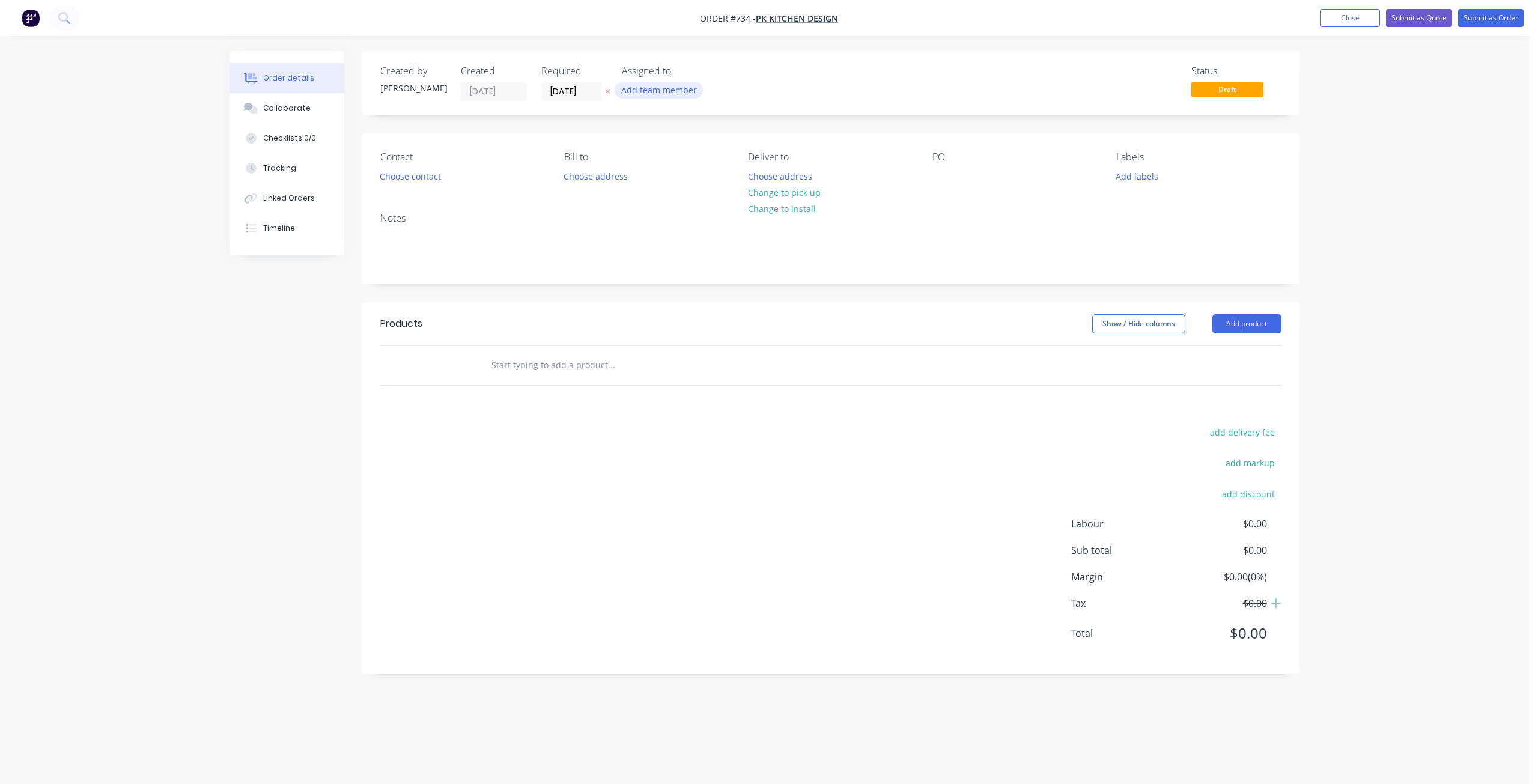
click at [651, 92] on button "Add team member" at bounding box center [659, 89] width 89 height 16
click at [1138, 178] on button "Add labels" at bounding box center [1137, 175] width 55 height 16
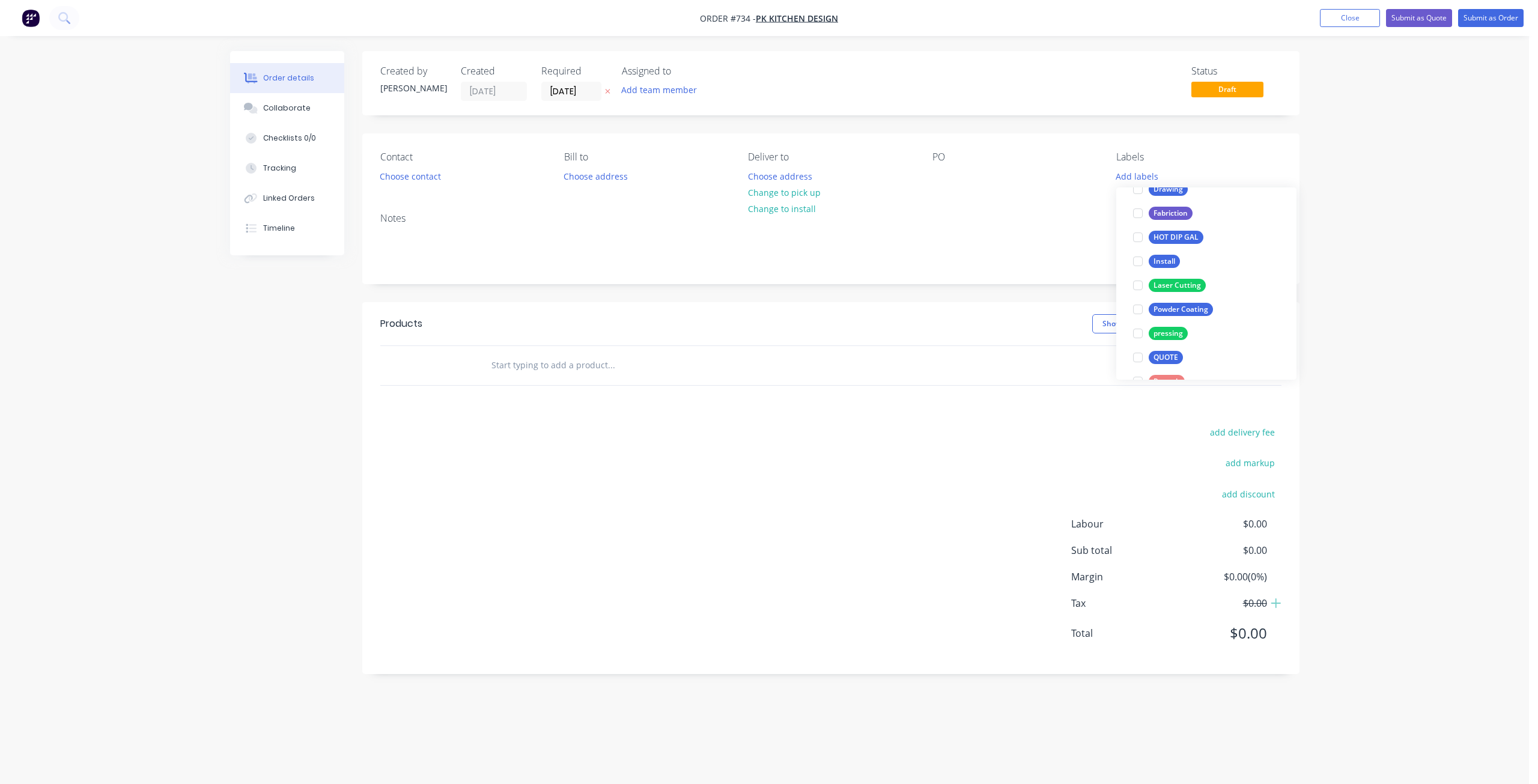
scroll to position [60, 0]
click at [1140, 271] on div at bounding box center [1138, 271] width 24 height 24
click at [1137, 241] on div at bounding box center [1138, 241] width 24 height 24
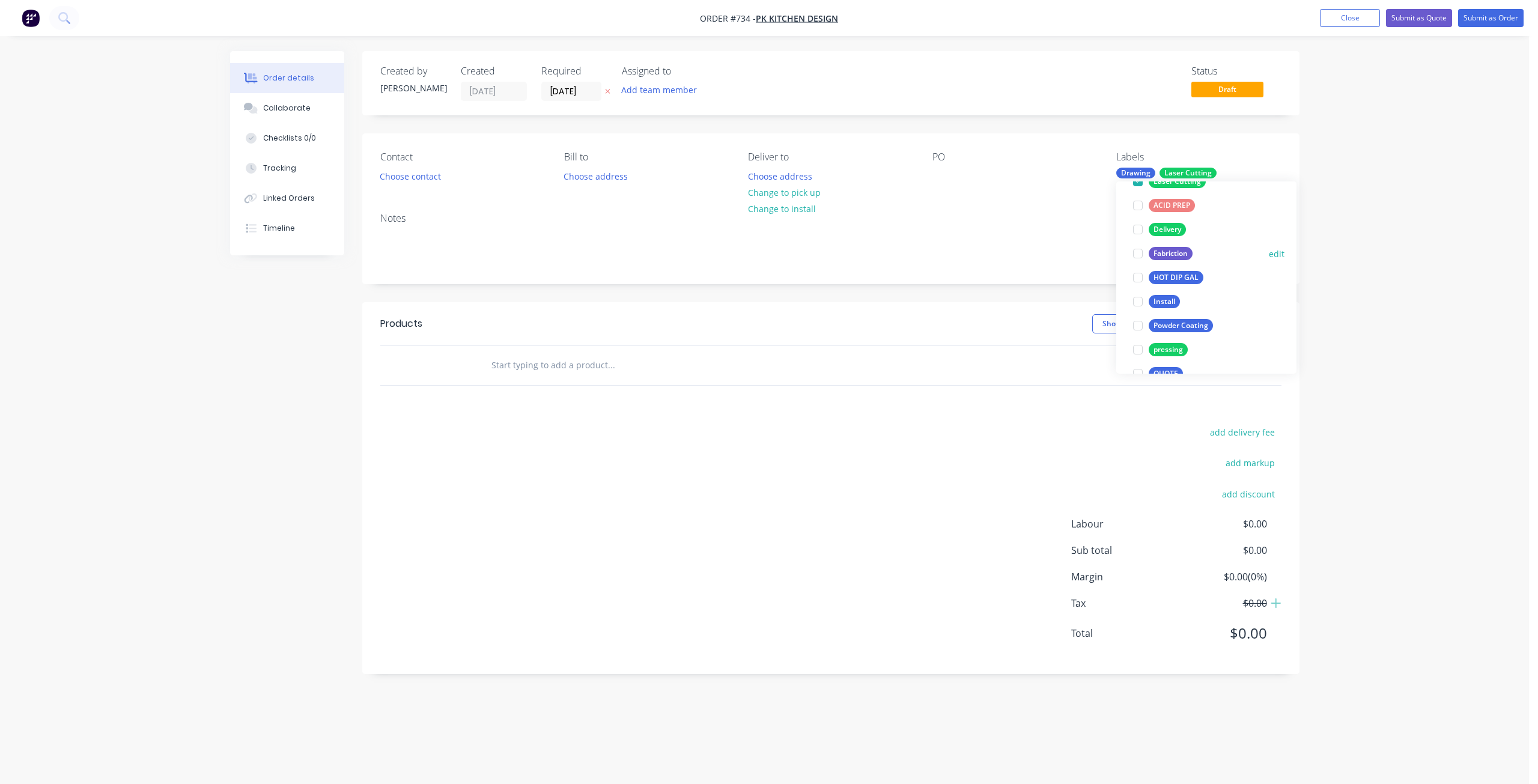
click at [1140, 254] on div at bounding box center [1138, 253] width 24 height 24
click at [1138, 241] on div at bounding box center [1138, 241] width 24 height 24
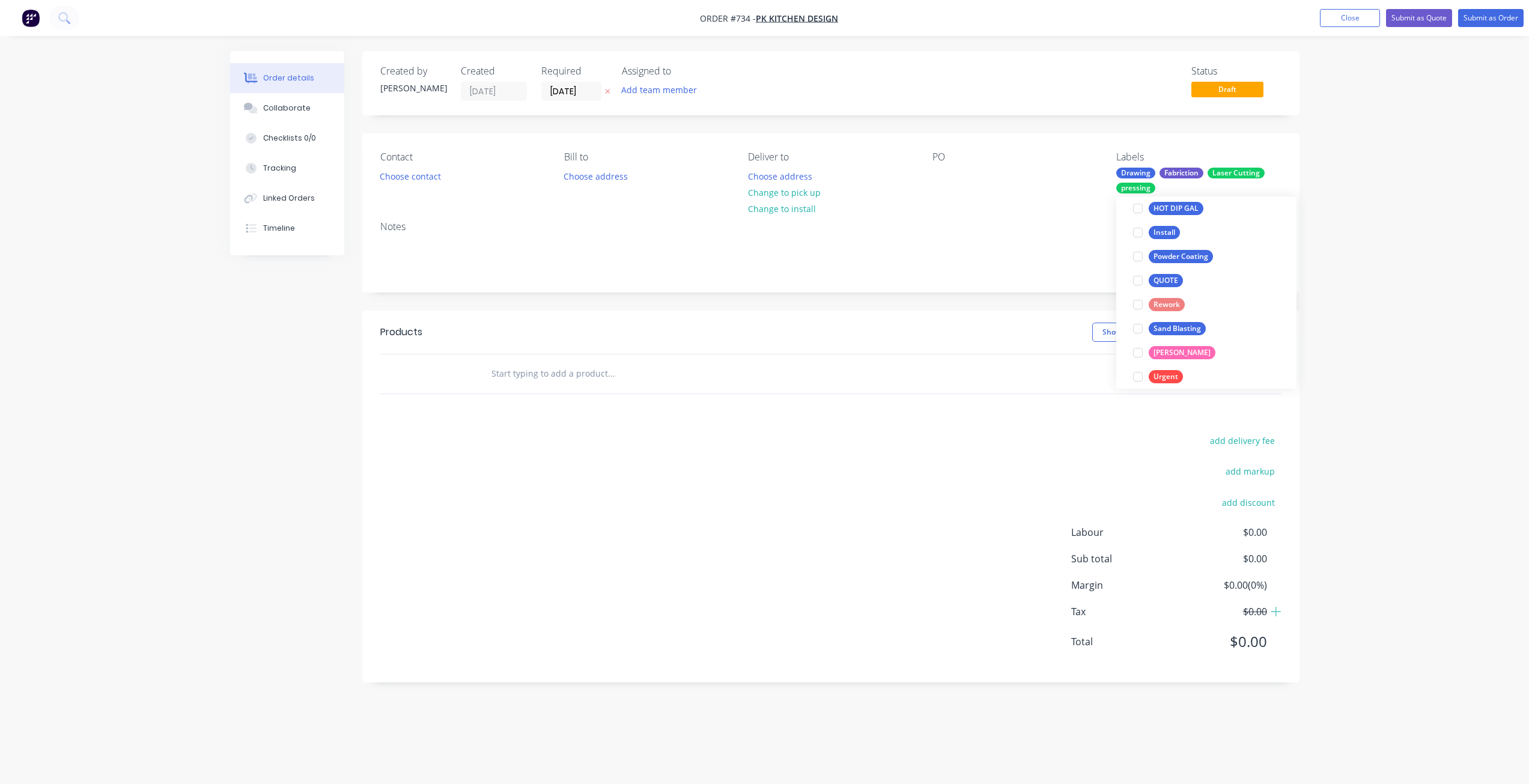
scroll to position [108, 0]
click at [400, 180] on button "Choose contact" at bounding box center [409, 175] width 74 height 16
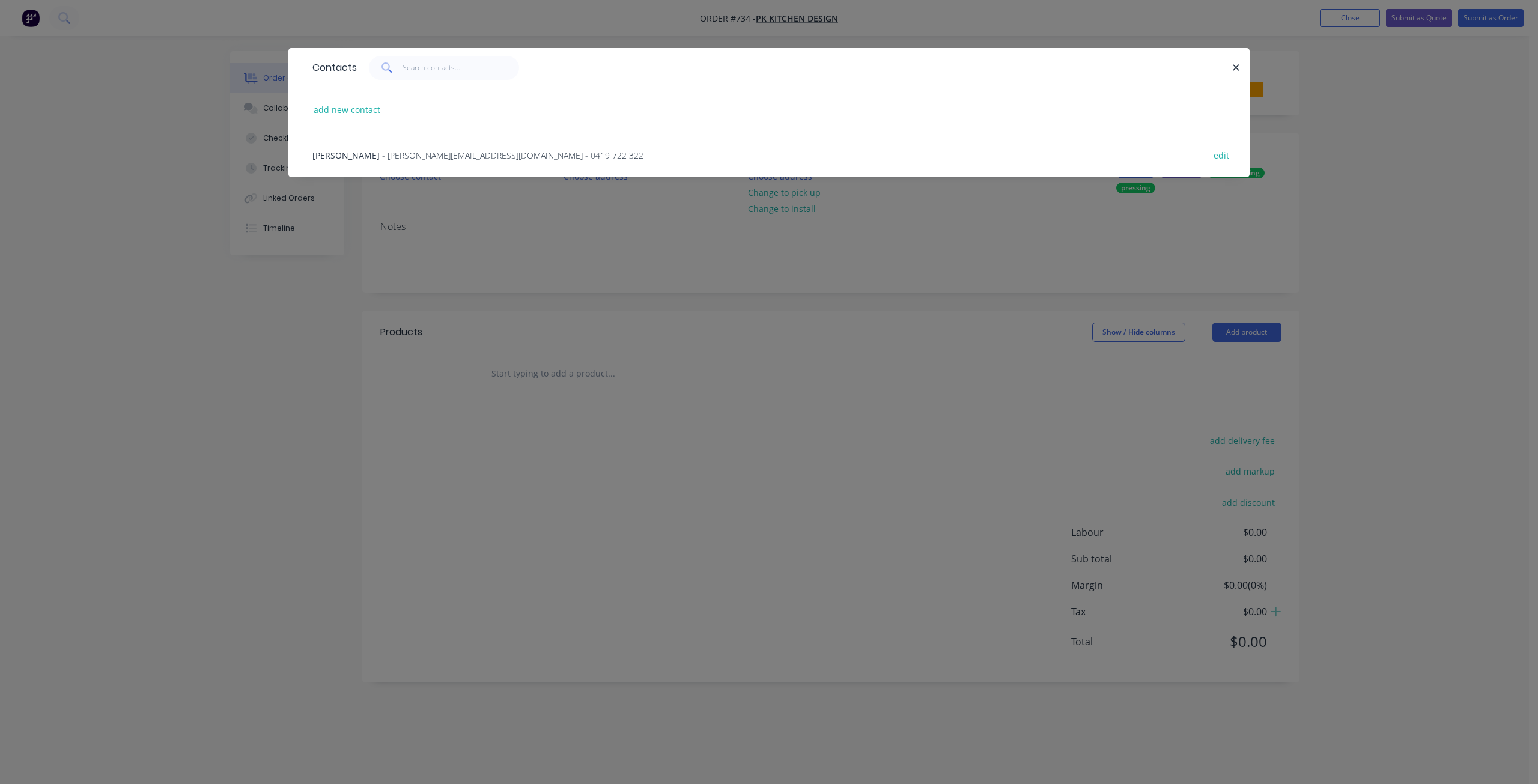
click at [382, 156] on span "- [PERSON_NAME][EMAIL_ADDRESS][DOMAIN_NAME] - 0419 722 322" at bounding box center [512, 155] width 261 height 12
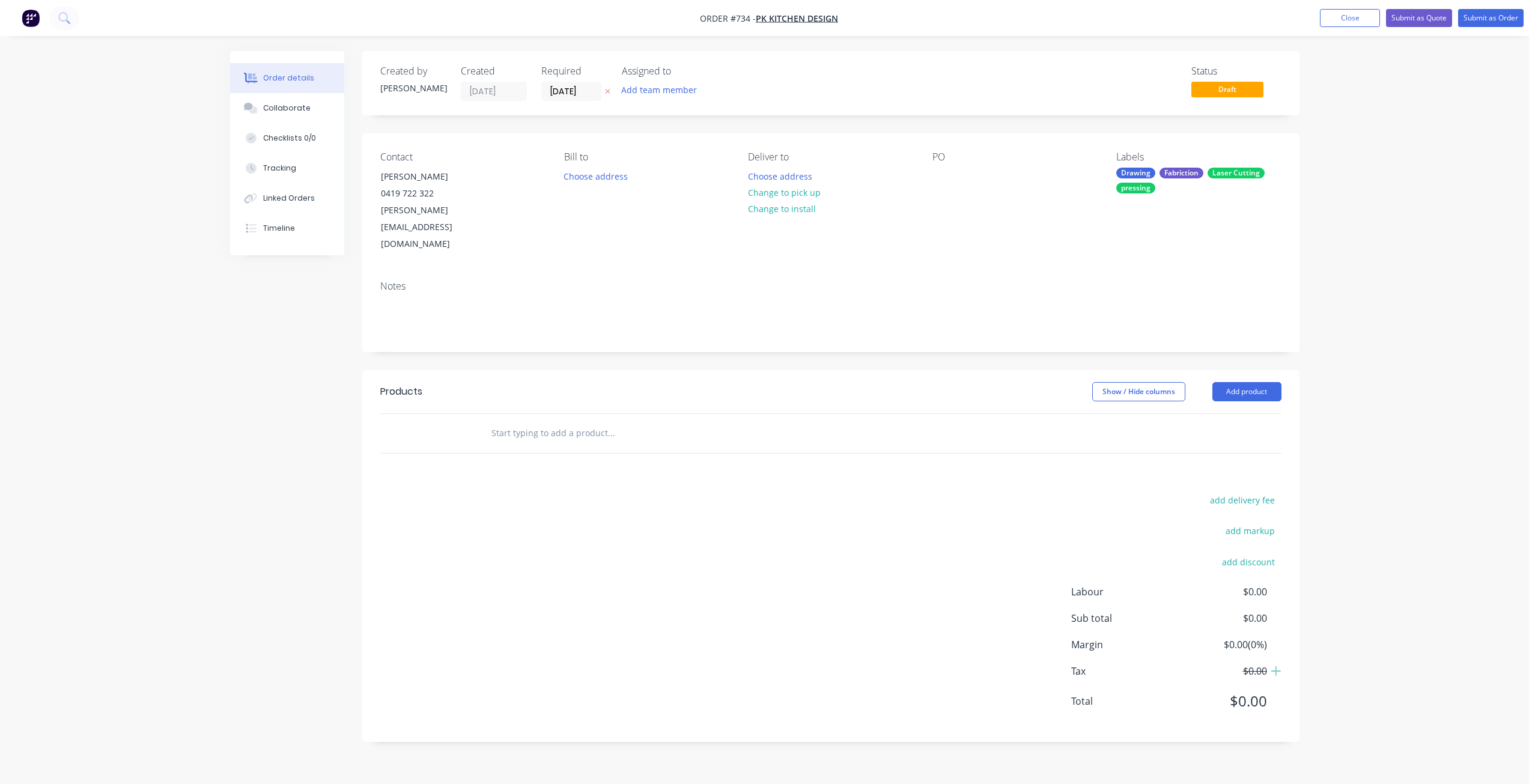
click at [510, 421] on input "text" at bounding box center [611, 433] width 240 height 24
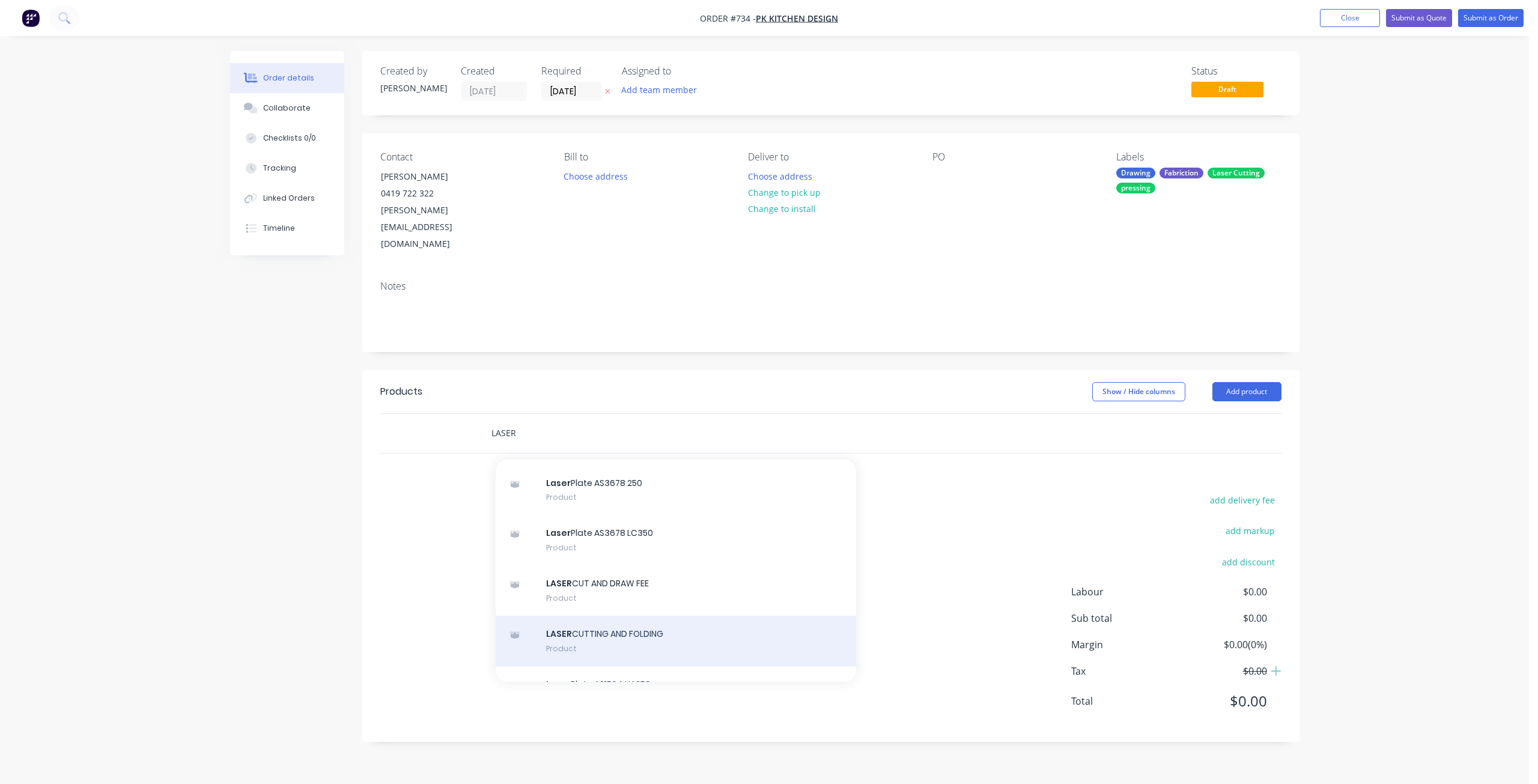
scroll to position [60, 0]
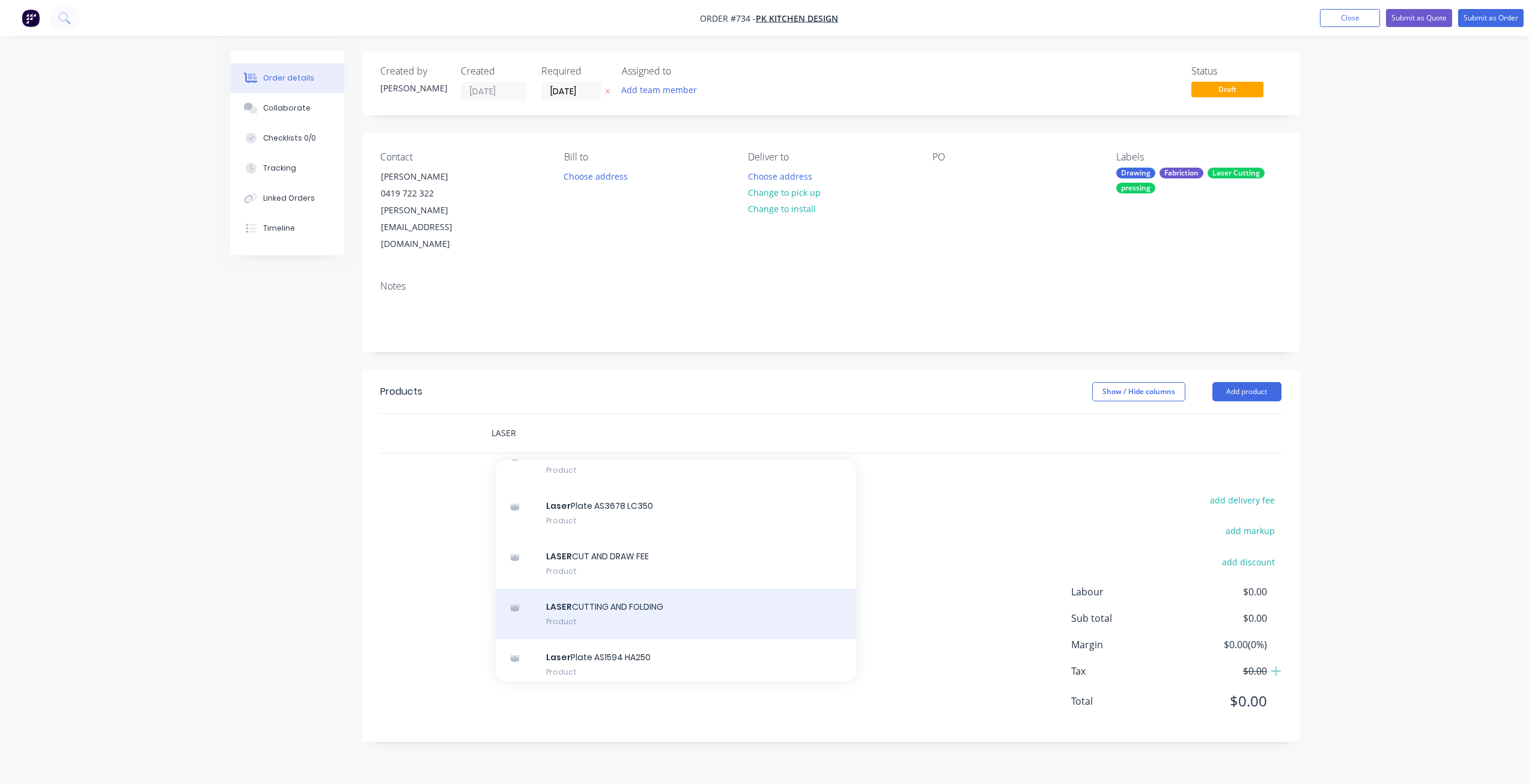
type input "LASER"
click at [597, 588] on div "LASER CUTTING AND FOLDING Product" at bounding box center [676, 613] width 360 height 50
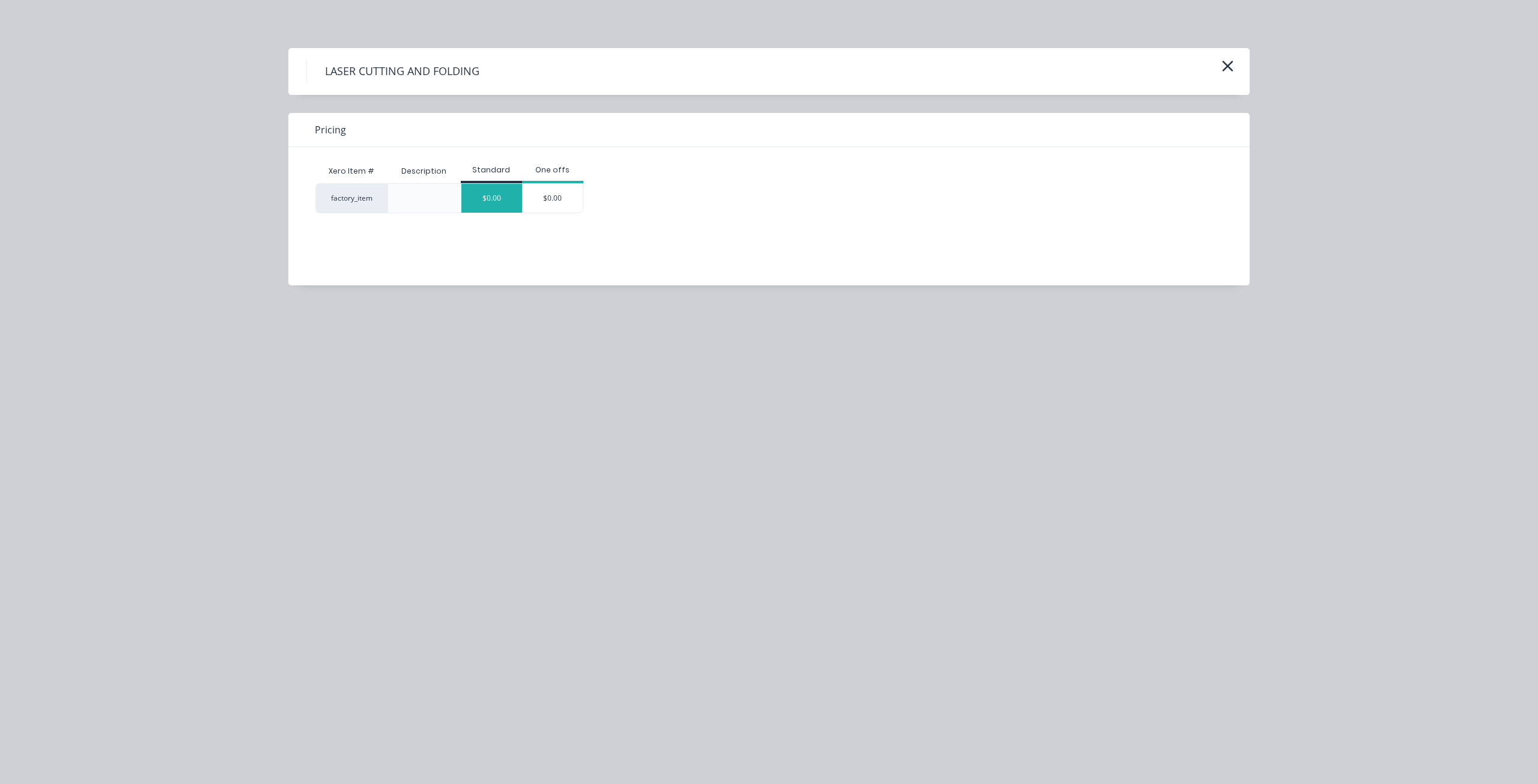
click at [498, 198] on div "$0.00" at bounding box center [492, 198] width 61 height 29
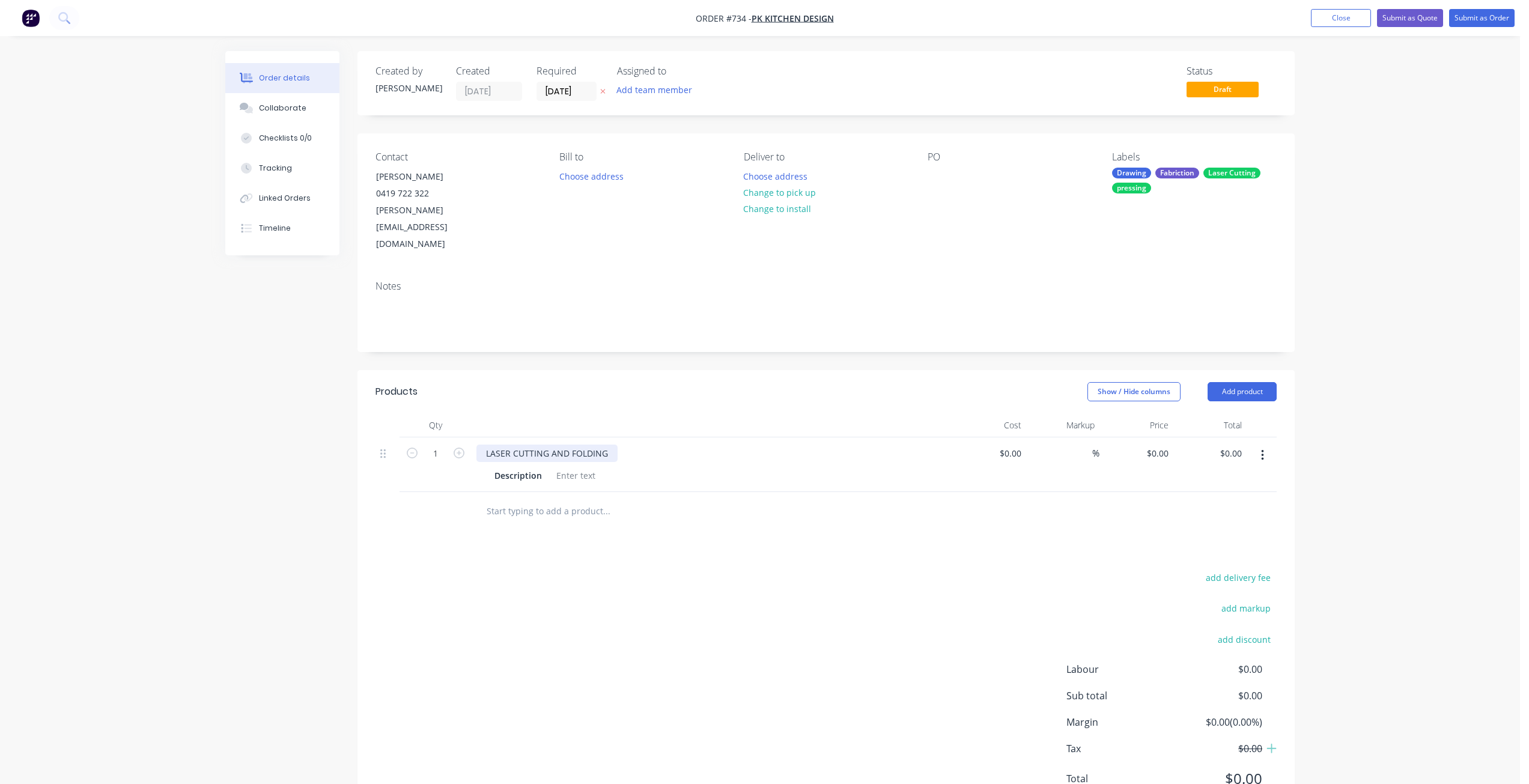
click at [565, 445] on div "LASER CUTTING AND FOLDING" at bounding box center [547, 453] width 141 height 17
click at [595, 445] on div "LASER CUTTING , FOLDING" at bounding box center [539, 453] width 125 height 17
click at [553, 467] on div at bounding box center [575, 475] width 48 height 17
click at [564, 467] on div at bounding box center [575, 475] width 48 height 17
click at [497, 524] on input "text" at bounding box center [606, 536] width 240 height 24
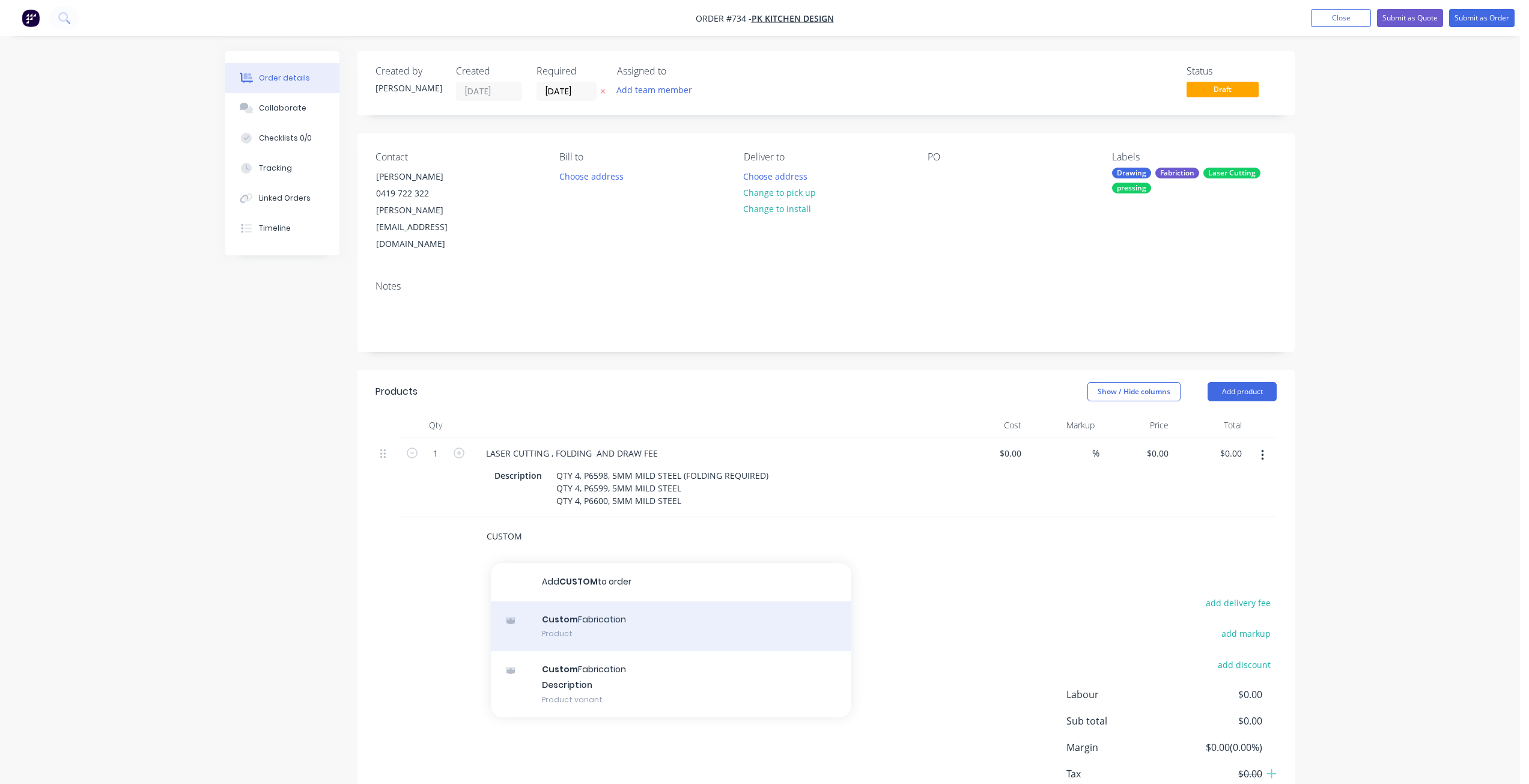
type input "CUSTOM"
click at [579, 601] on div "Custom Fabrication Product" at bounding box center [671, 626] width 360 height 50
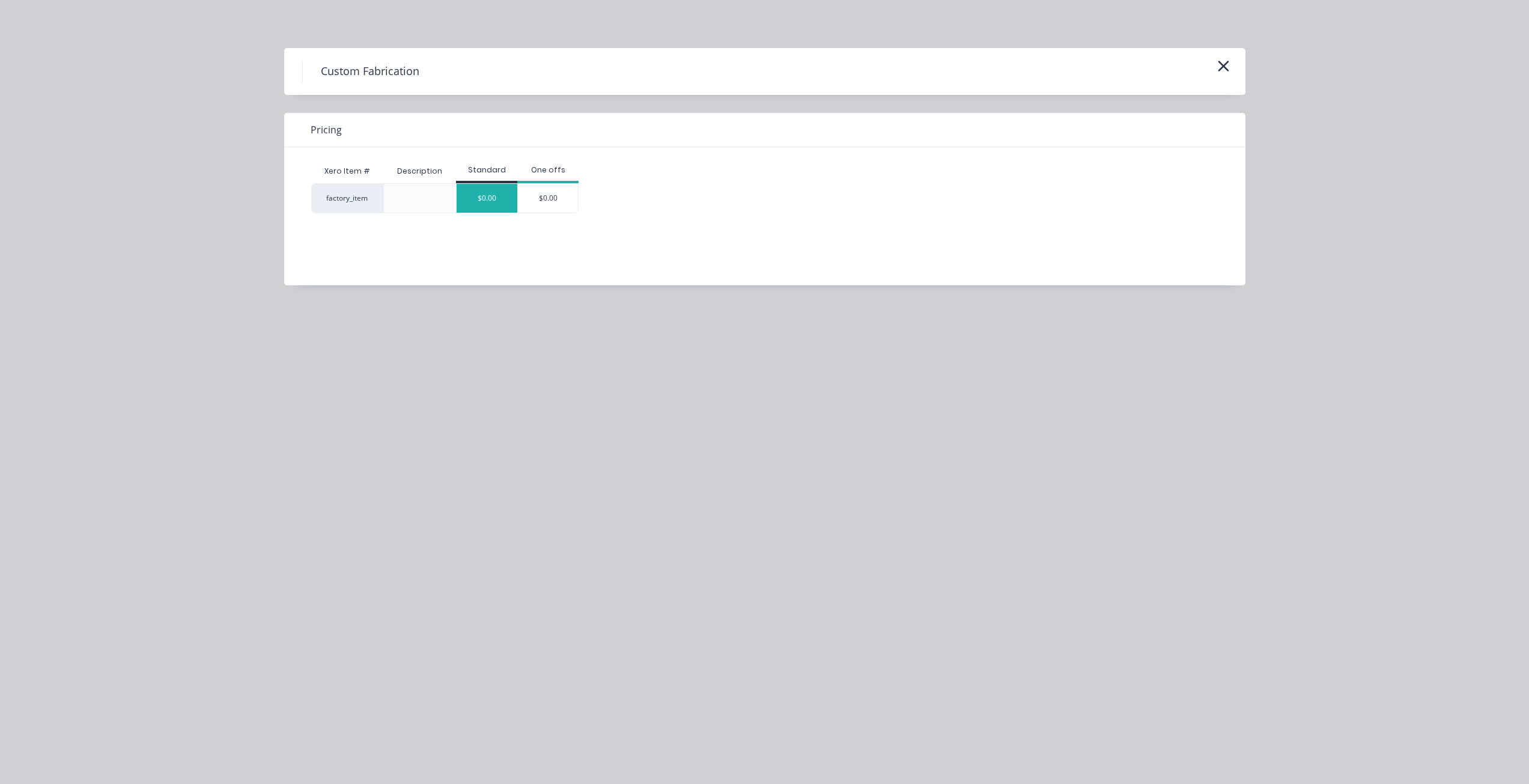
click at [482, 196] on div "$0.00" at bounding box center [487, 198] width 61 height 29
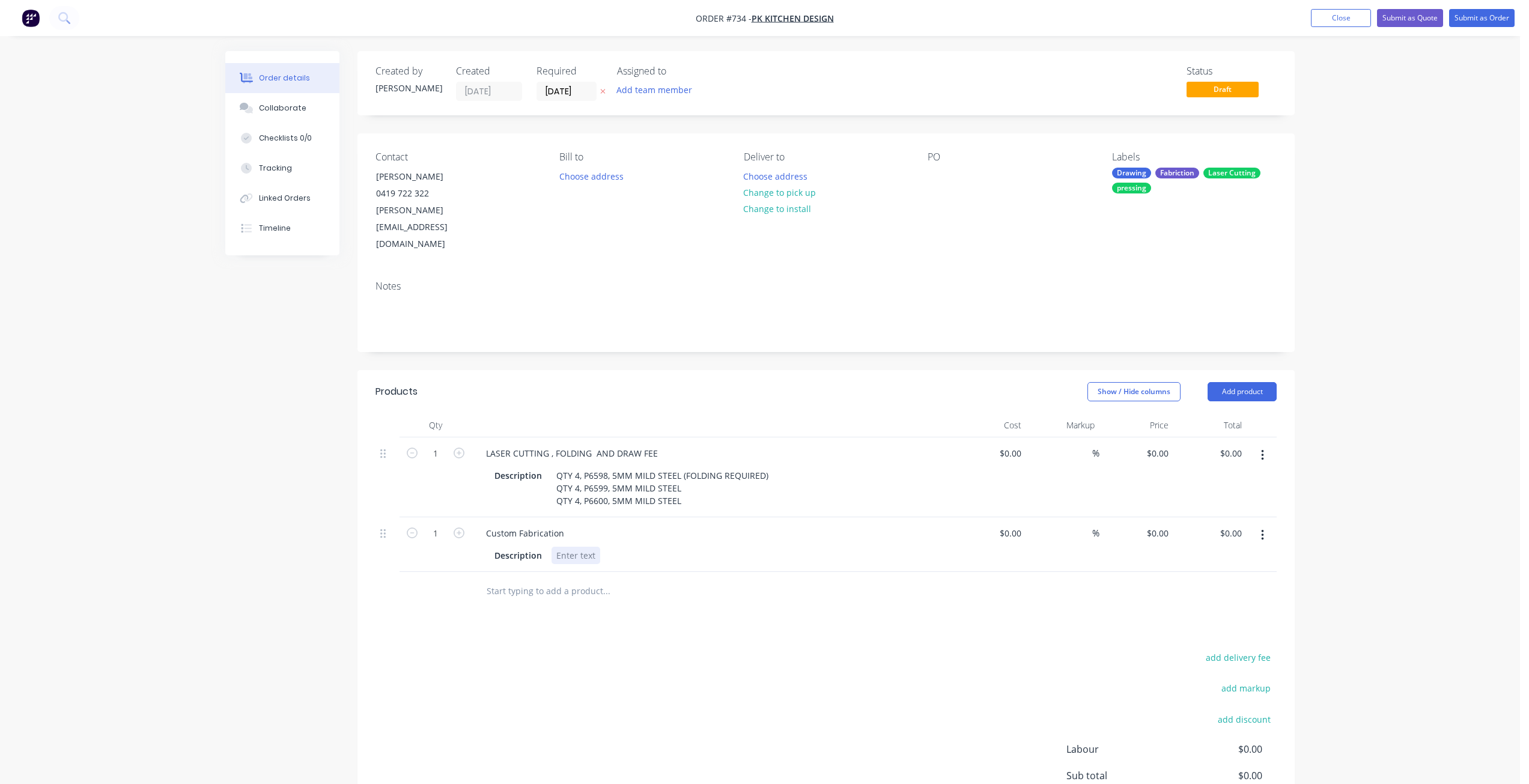
click at [556, 546] on div at bounding box center [575, 554] width 48 height 17
click at [819, 597] on div "Products Show / Hide columns Add product Qty Cost Markup Price Total 1 LASER CU…" at bounding box center [826, 634] width 937 height 529
click at [1024, 445] on div "$0.00" at bounding box center [1012, 453] width 28 height 17
type input "$582.37"
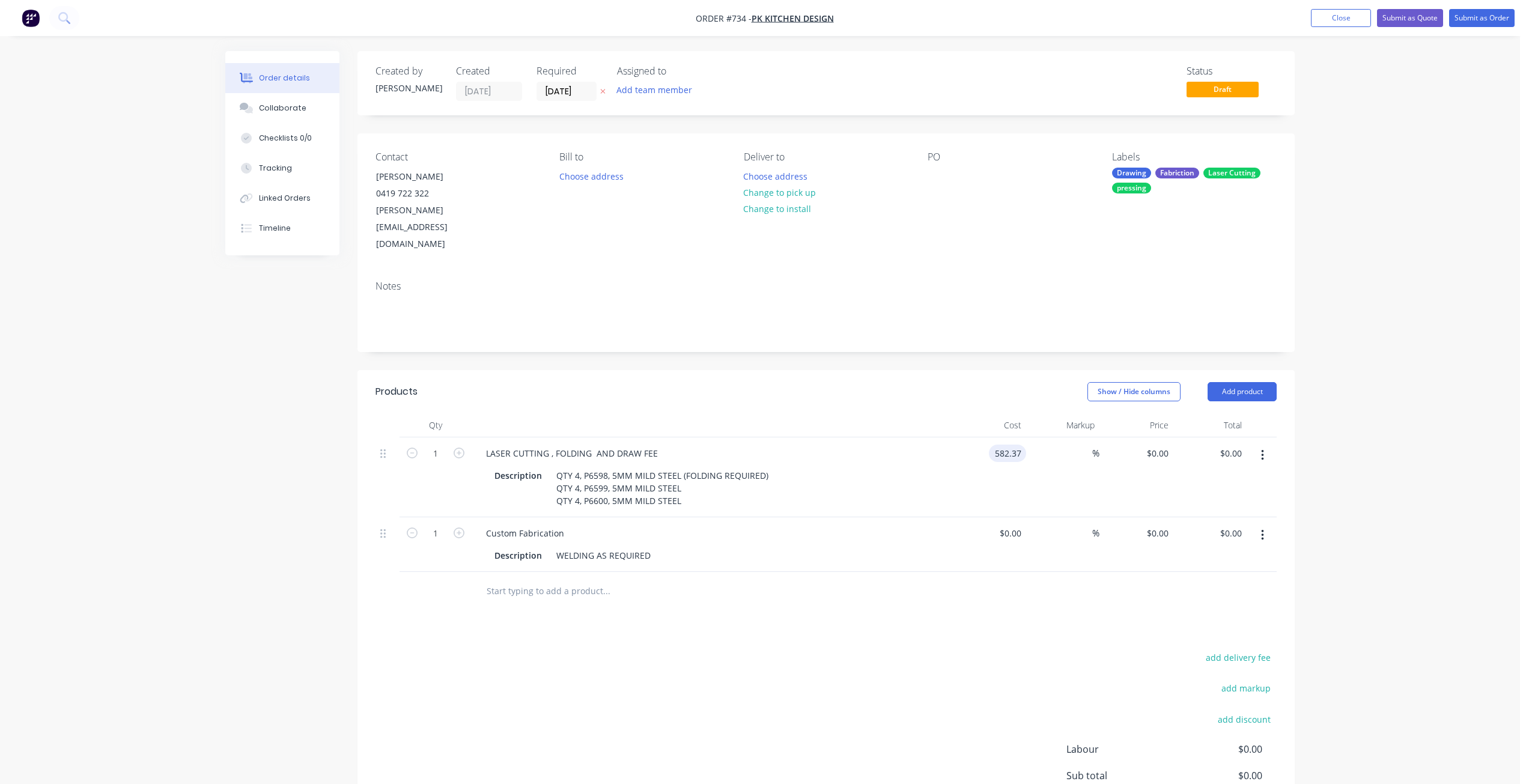
type input "$582.37"
click at [963, 537] on div "$0.00 $0.00" at bounding box center [989, 544] width 74 height 55
click at [1500, 12] on button "Submit as Order" at bounding box center [1481, 18] width 66 height 18
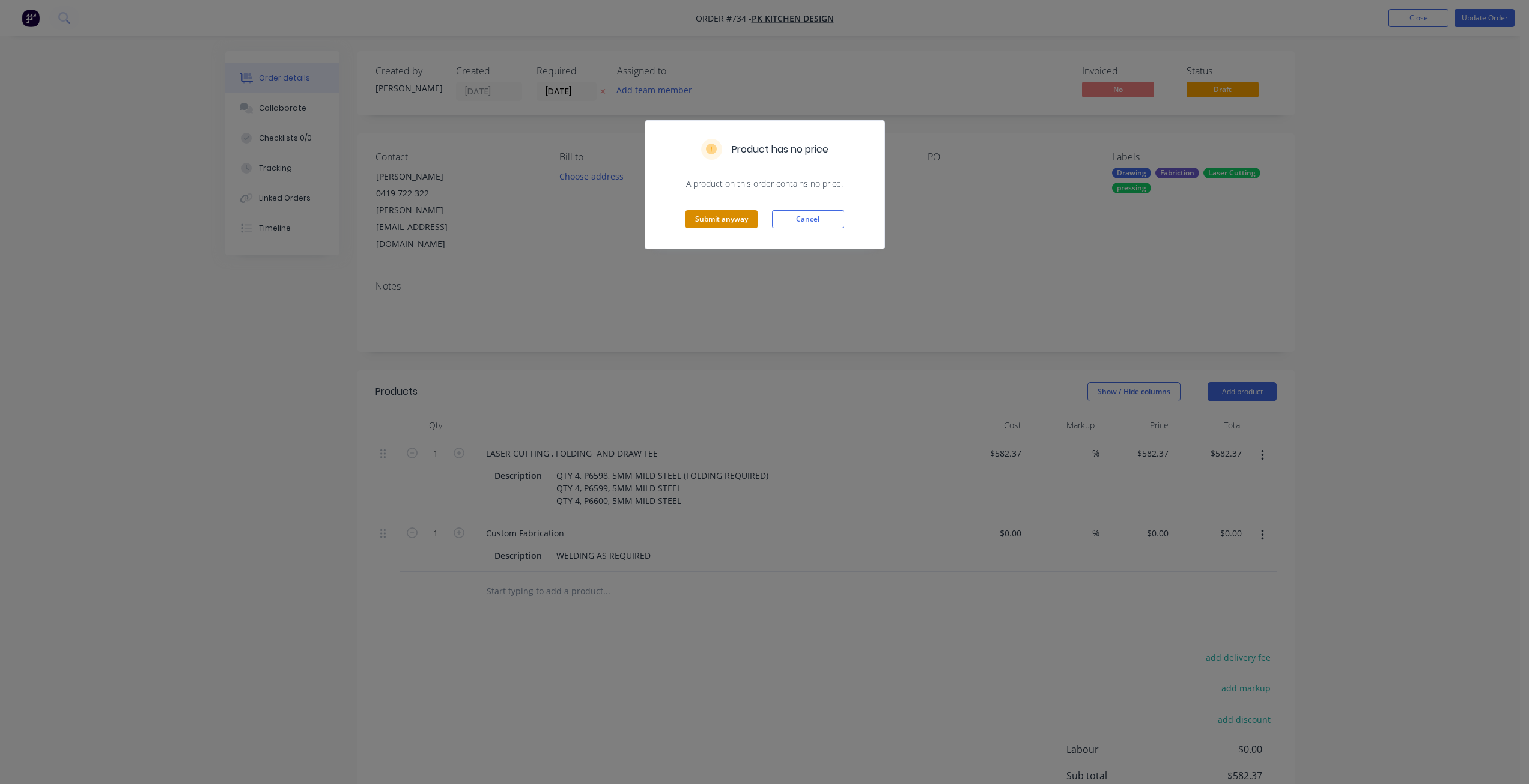
click at [730, 220] on button "Submit anyway" at bounding box center [721, 219] width 72 height 18
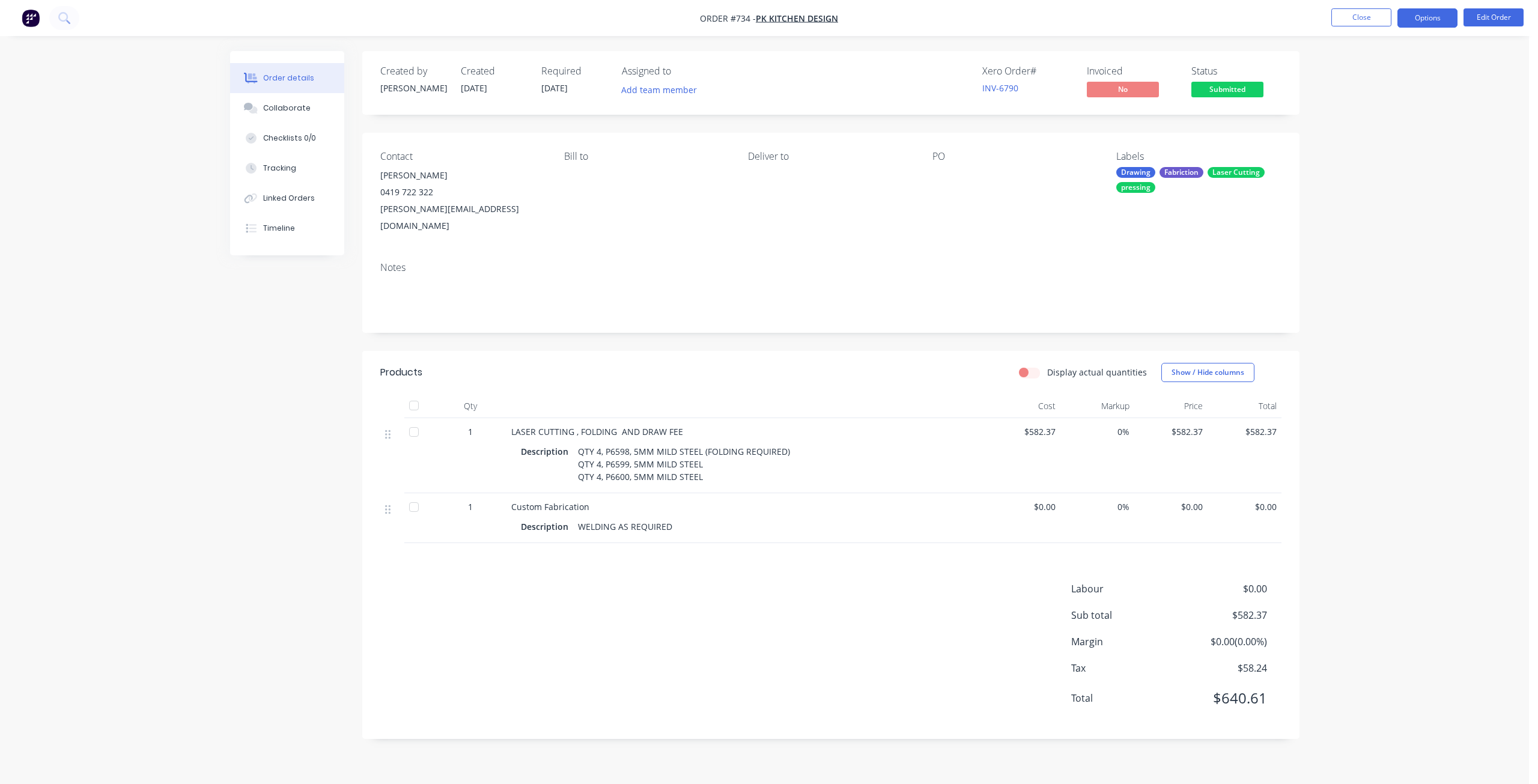
click at [1424, 24] on button "Options" at bounding box center [1427, 18] width 60 height 19
click at [1350, 145] on div "Work Order" at bounding box center [1391, 144] width 111 height 17
click at [1352, 120] on div "Without pricing" at bounding box center [1391, 120] width 111 height 17
click at [268, 109] on div "Collaborate" at bounding box center [286, 109] width 48 height 11
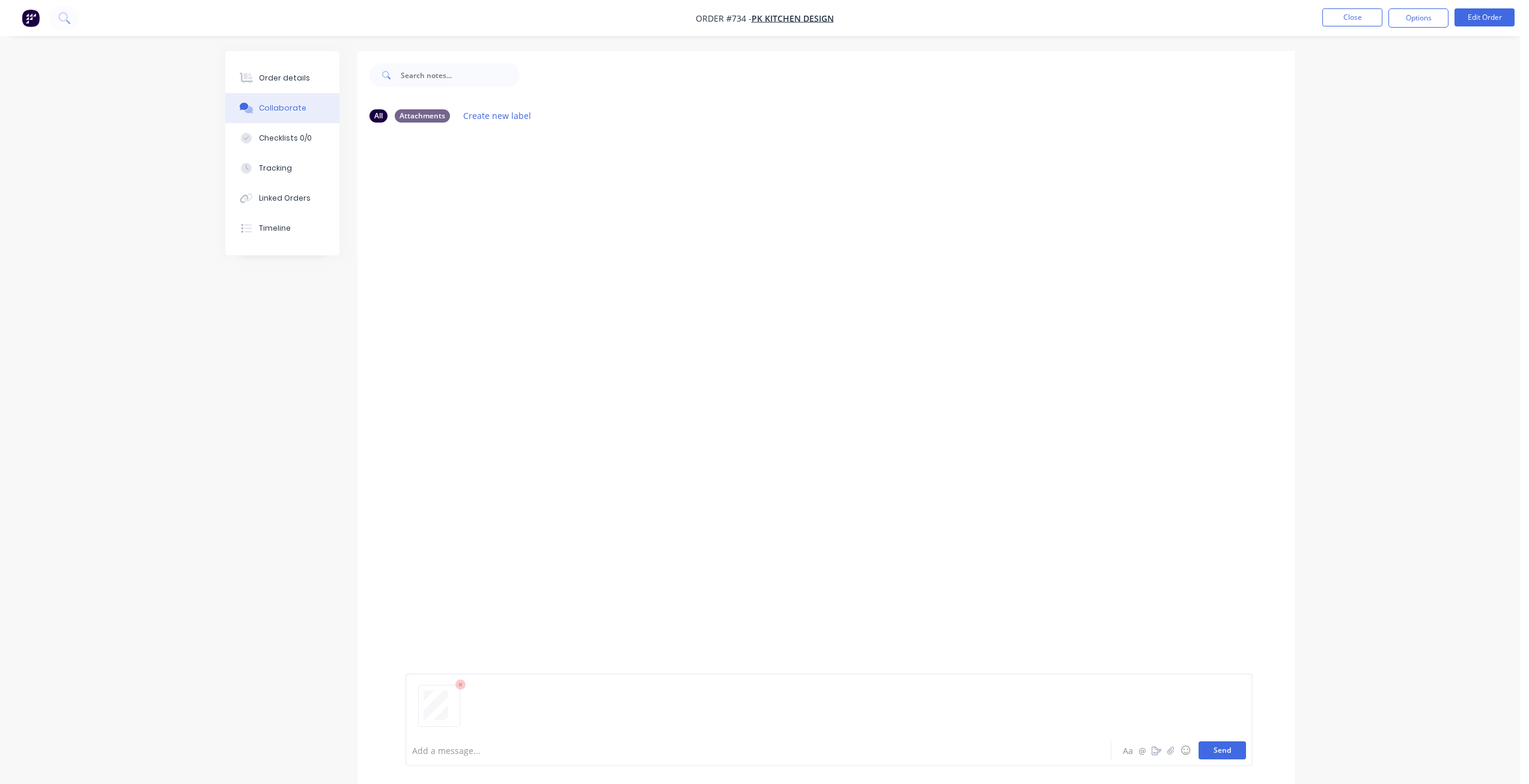
click at [1219, 753] on button "Send" at bounding box center [1222, 750] width 48 height 18
click at [1346, 21] on button "Close" at bounding box center [1352, 17] width 60 height 18
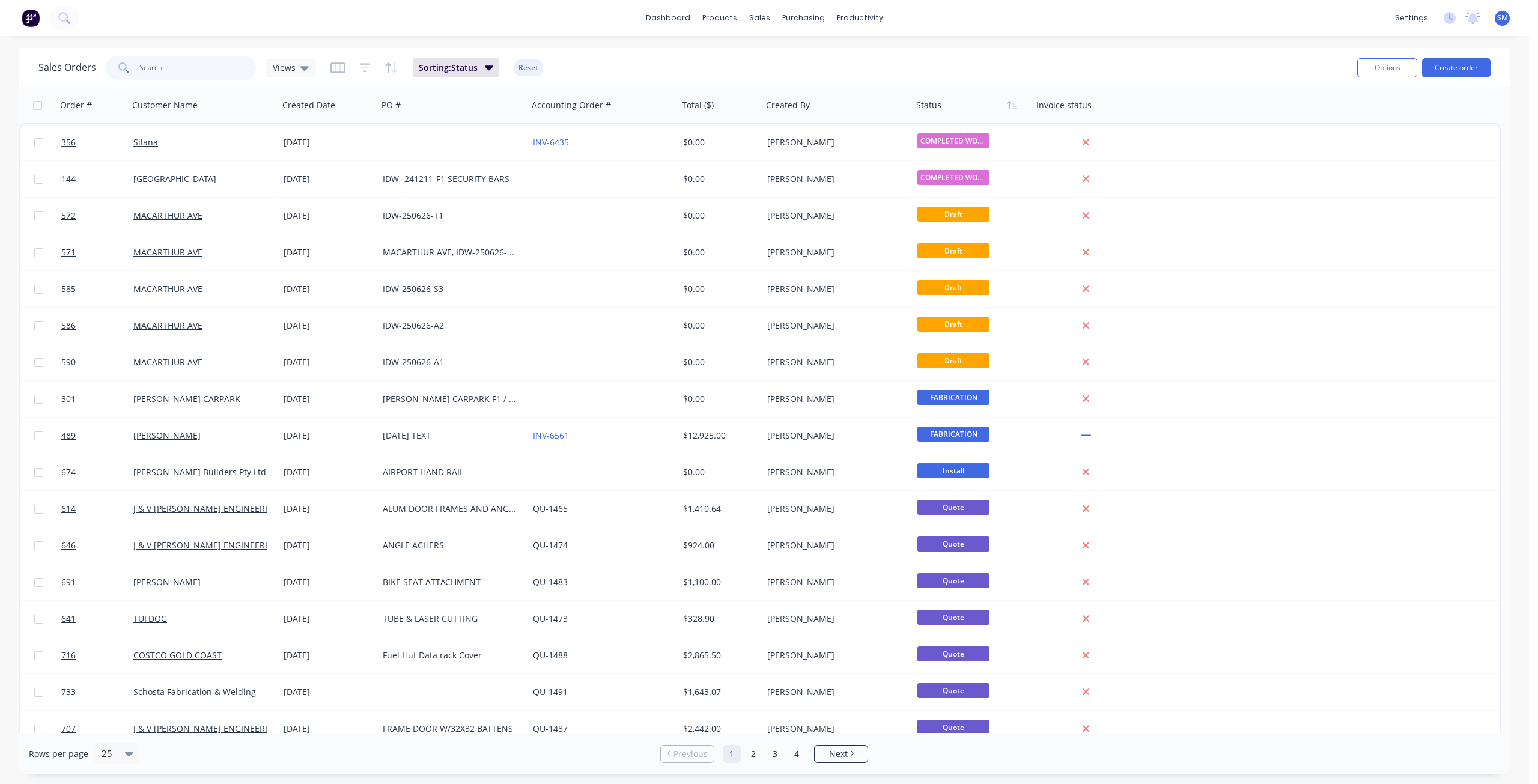
click at [184, 66] on input "text" at bounding box center [198, 68] width 117 height 24
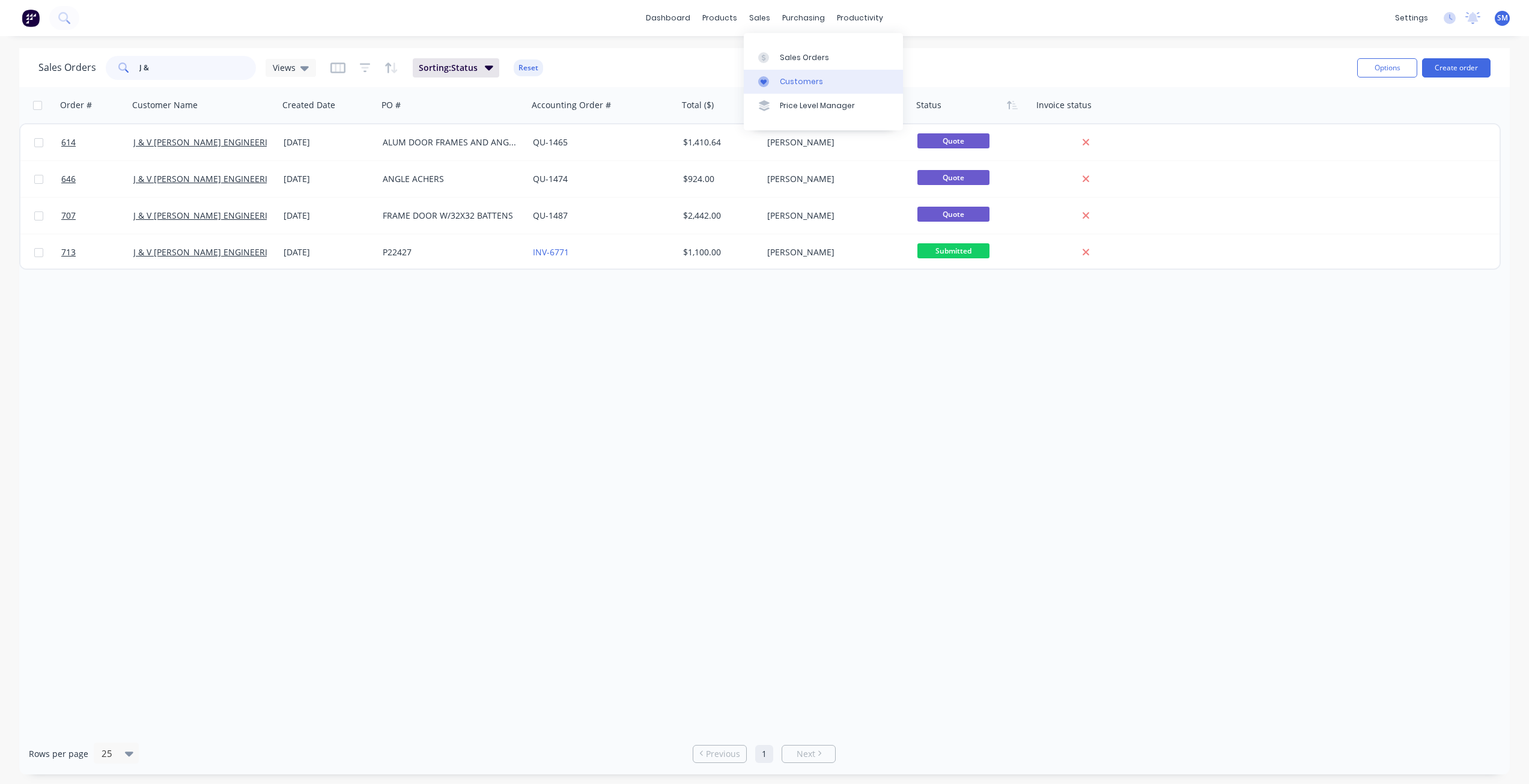
type input "J &"
click at [794, 82] on div "Customers" at bounding box center [801, 82] width 44 height 11
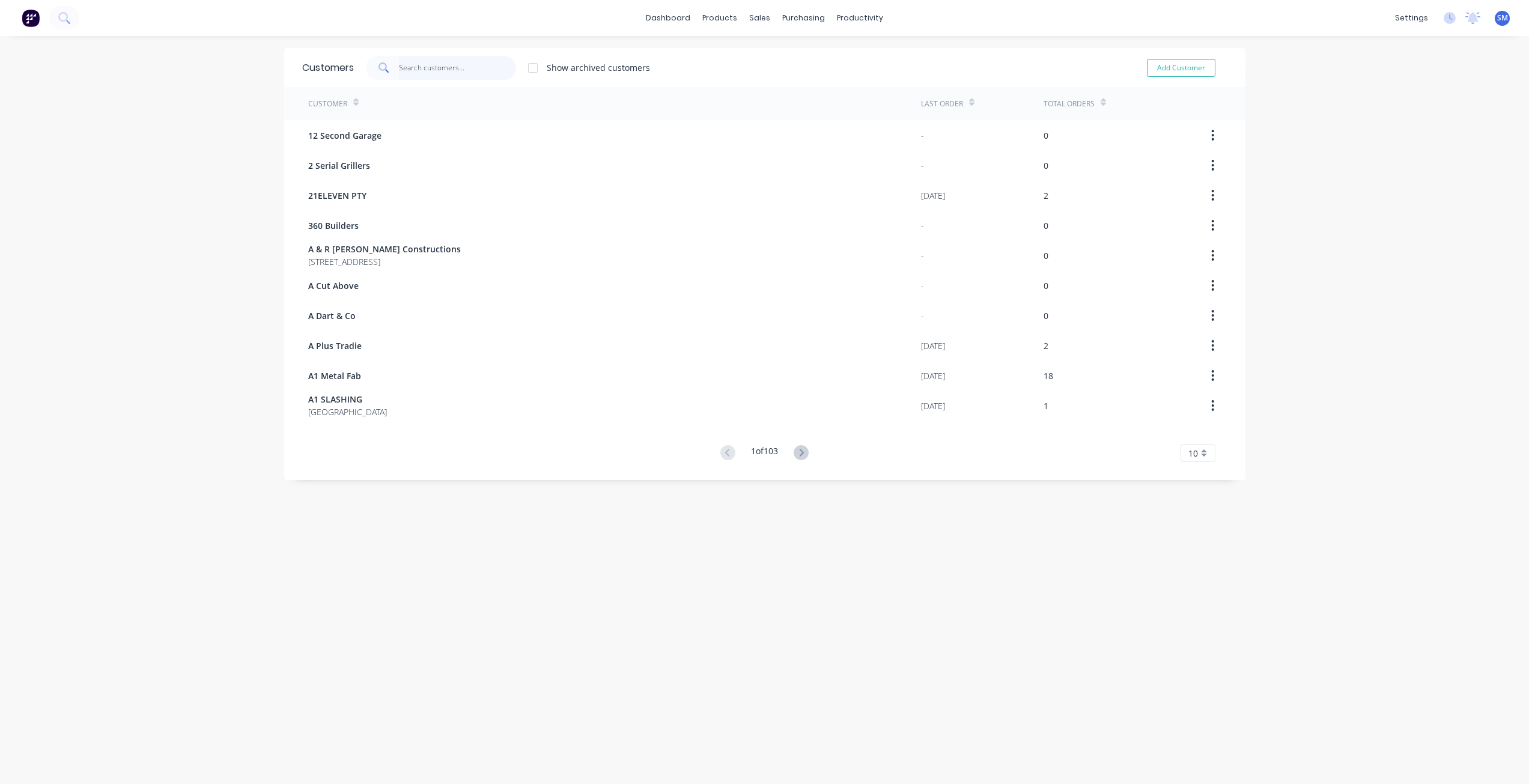
click at [399, 66] on input "text" at bounding box center [457, 68] width 117 height 24
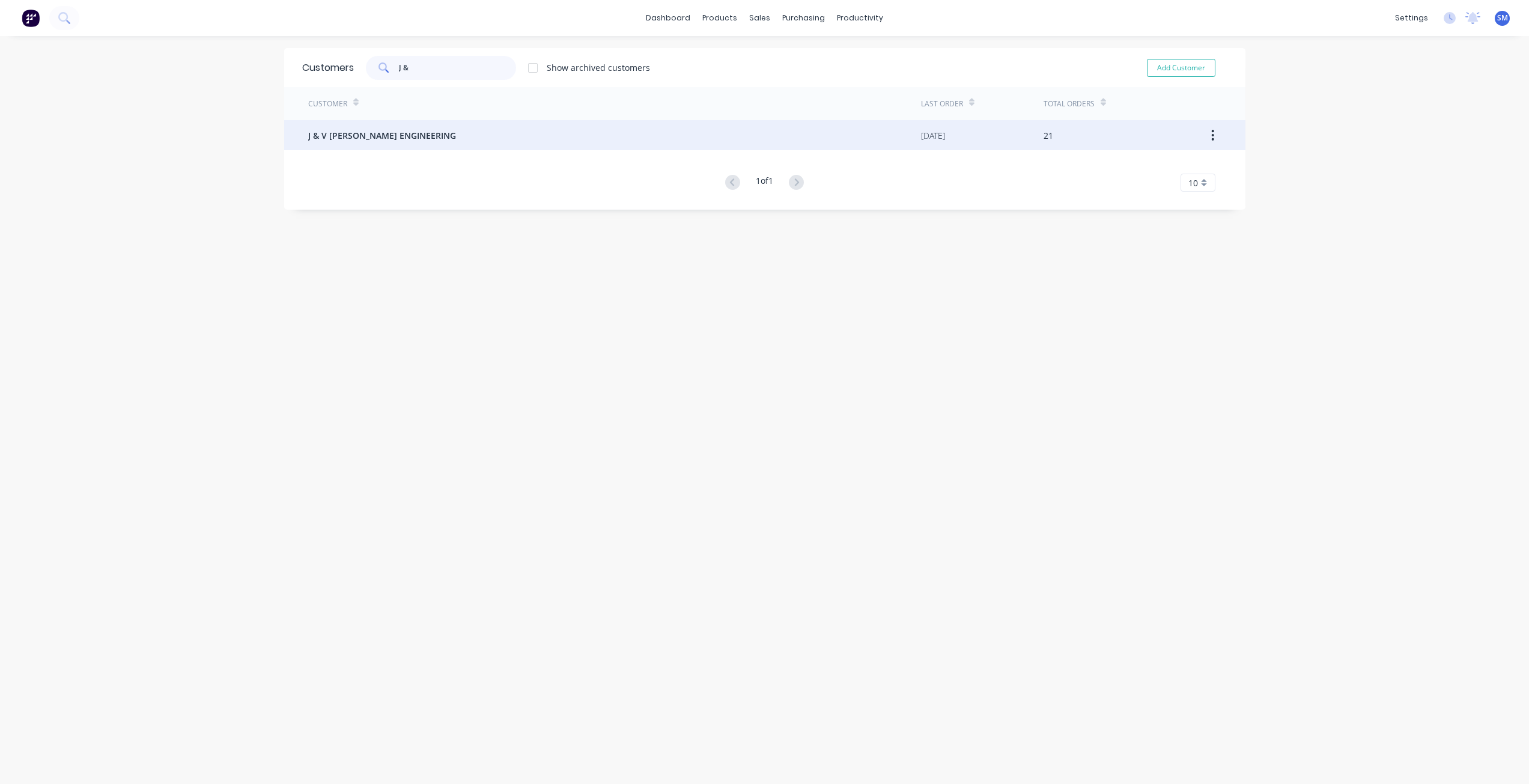
type input "J &"
click at [391, 131] on span "J & V [PERSON_NAME] ENGINEERING" at bounding box center [382, 136] width 148 height 12
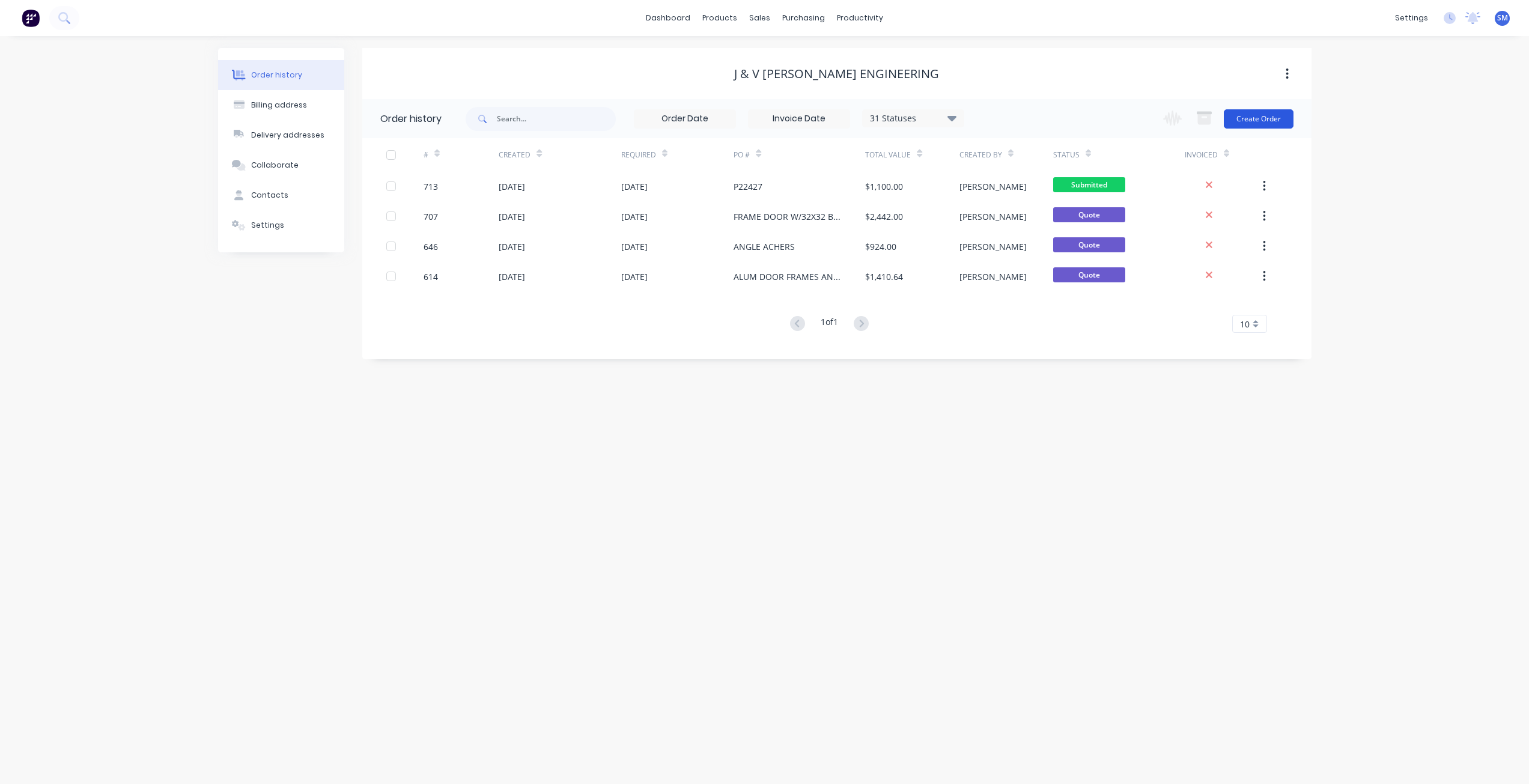
click at [1239, 118] on button "Create Order" at bounding box center [1258, 119] width 70 height 19
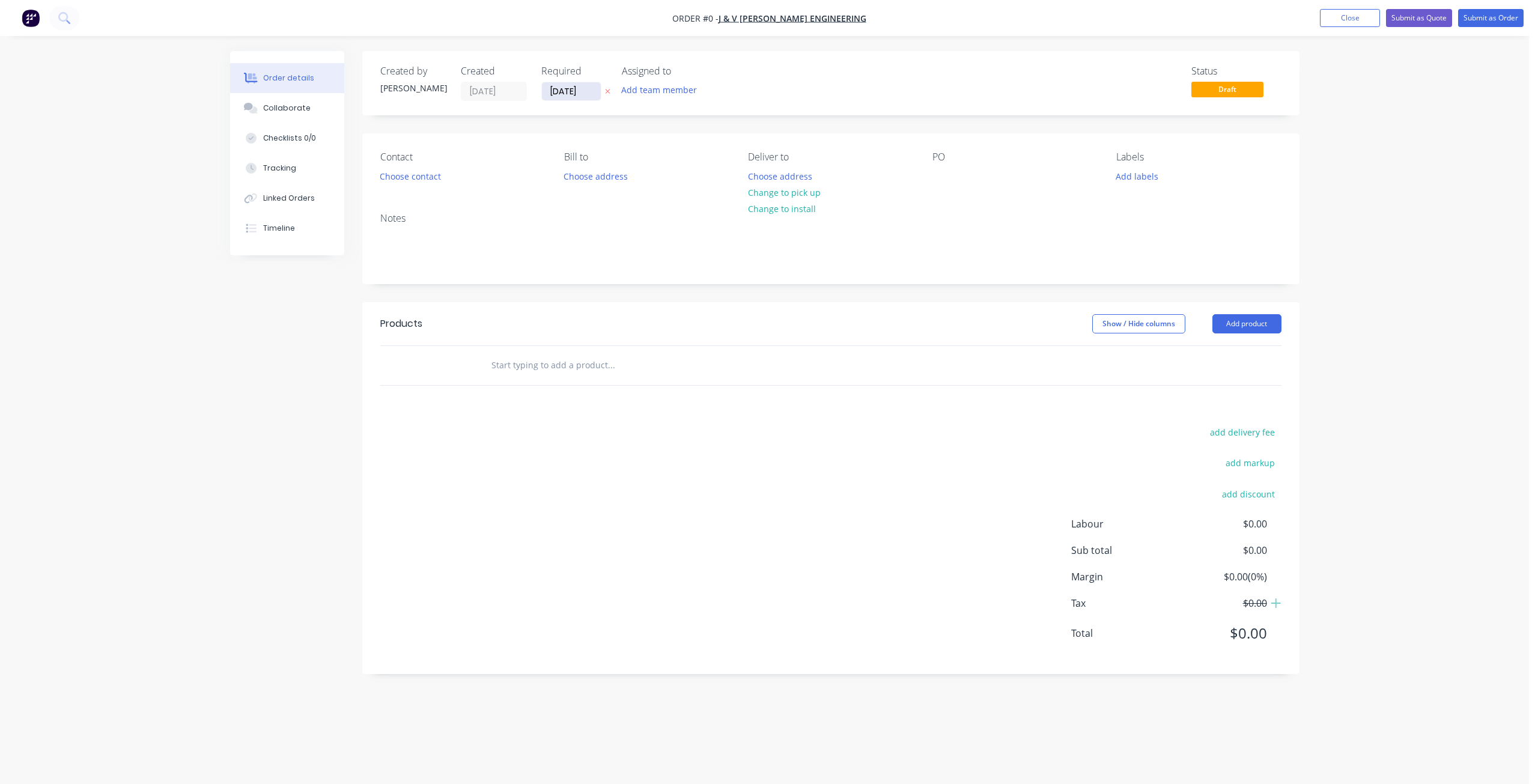
click at [569, 89] on input "[DATE]" at bounding box center [571, 91] width 59 height 18
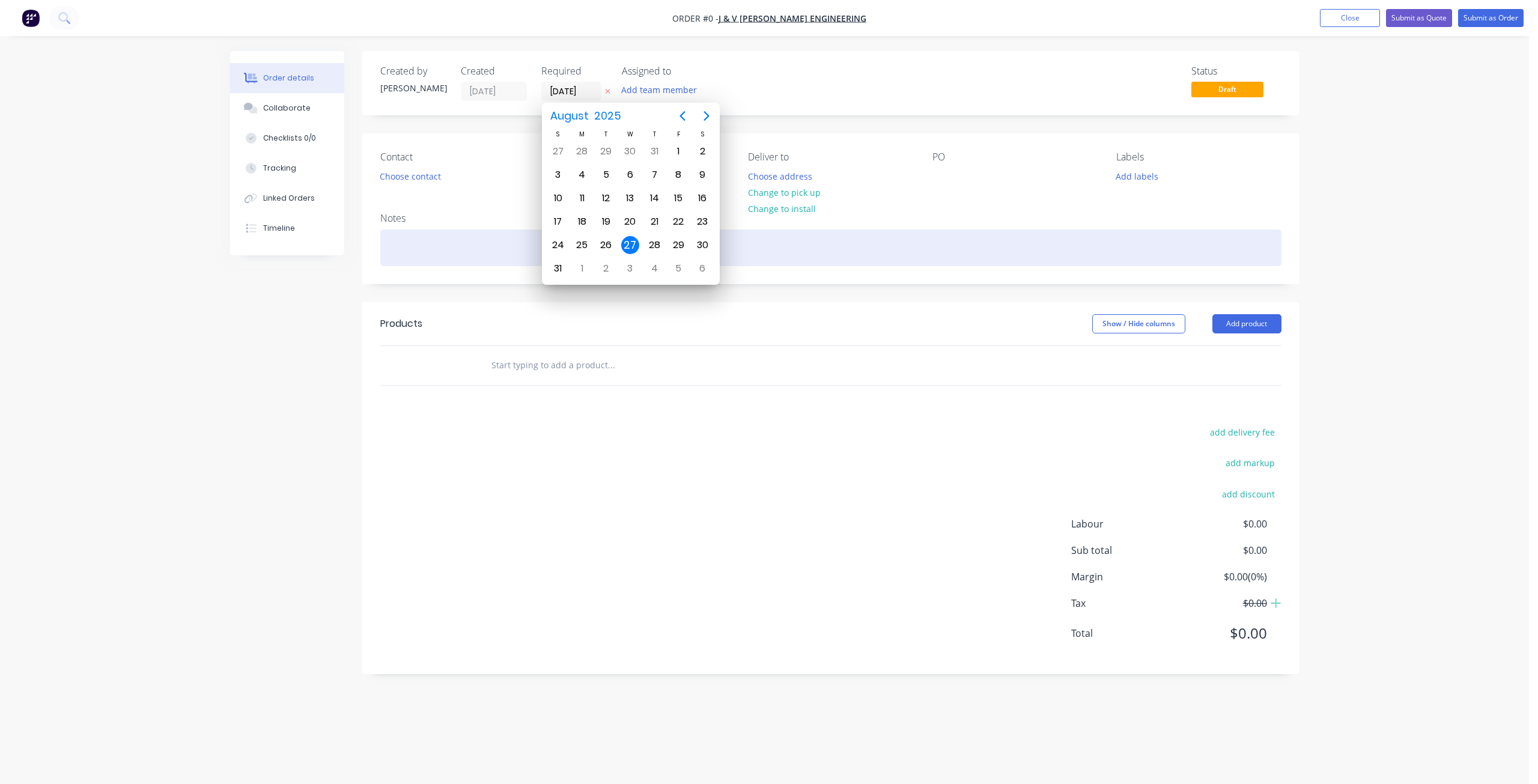
click at [1049, 247] on div "Order details Collaborate Checklists 0/0 Tracking Linked Orders Timeline Order …" at bounding box center [764, 371] width 1093 height 641
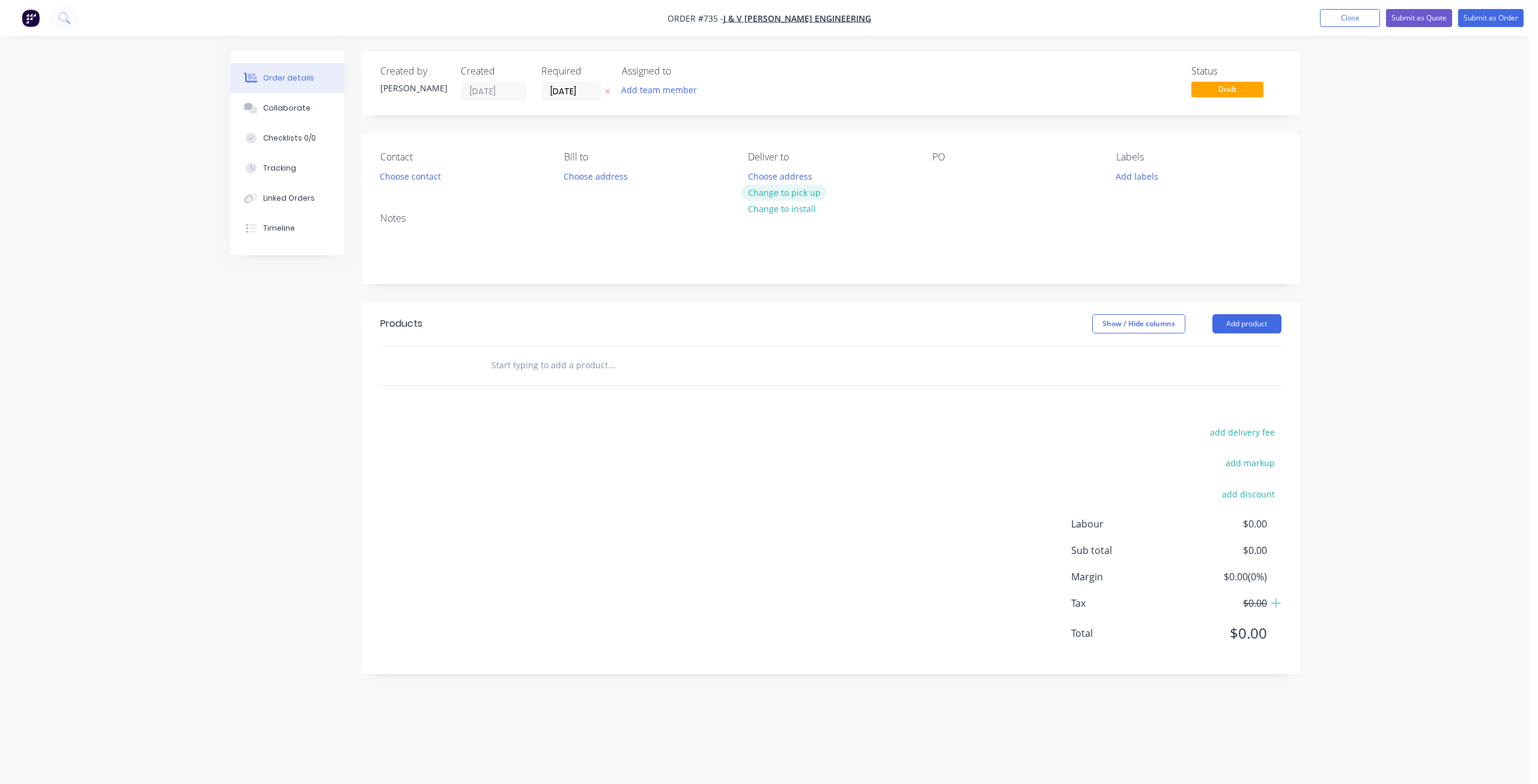
click at [779, 193] on button "Change to pick up" at bounding box center [784, 192] width 85 height 16
click at [406, 174] on button "Choose contact" at bounding box center [409, 175] width 74 height 16
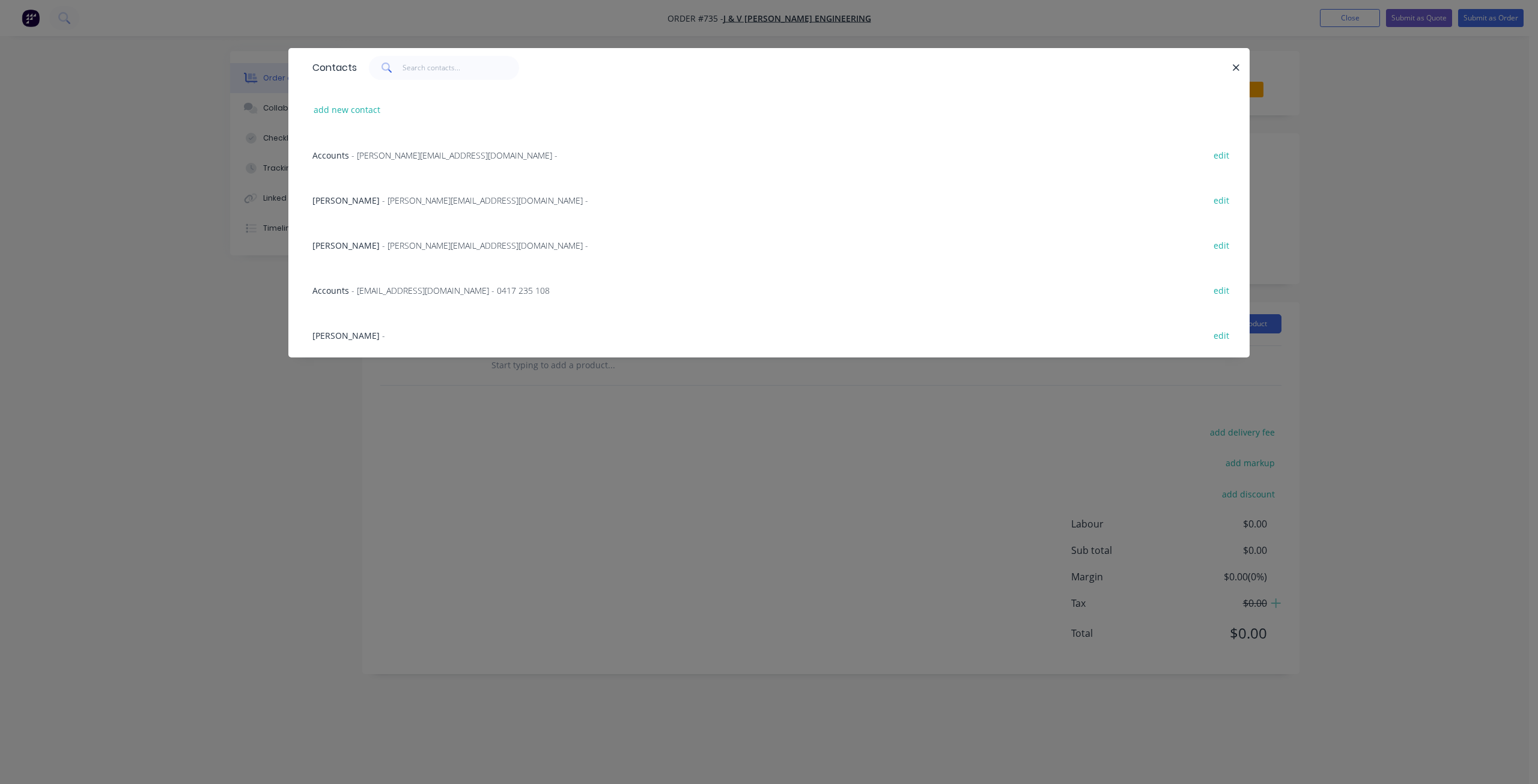
click at [386, 155] on span "- [PERSON_NAME][EMAIL_ADDRESS][DOMAIN_NAME] -" at bounding box center [454, 155] width 206 height 12
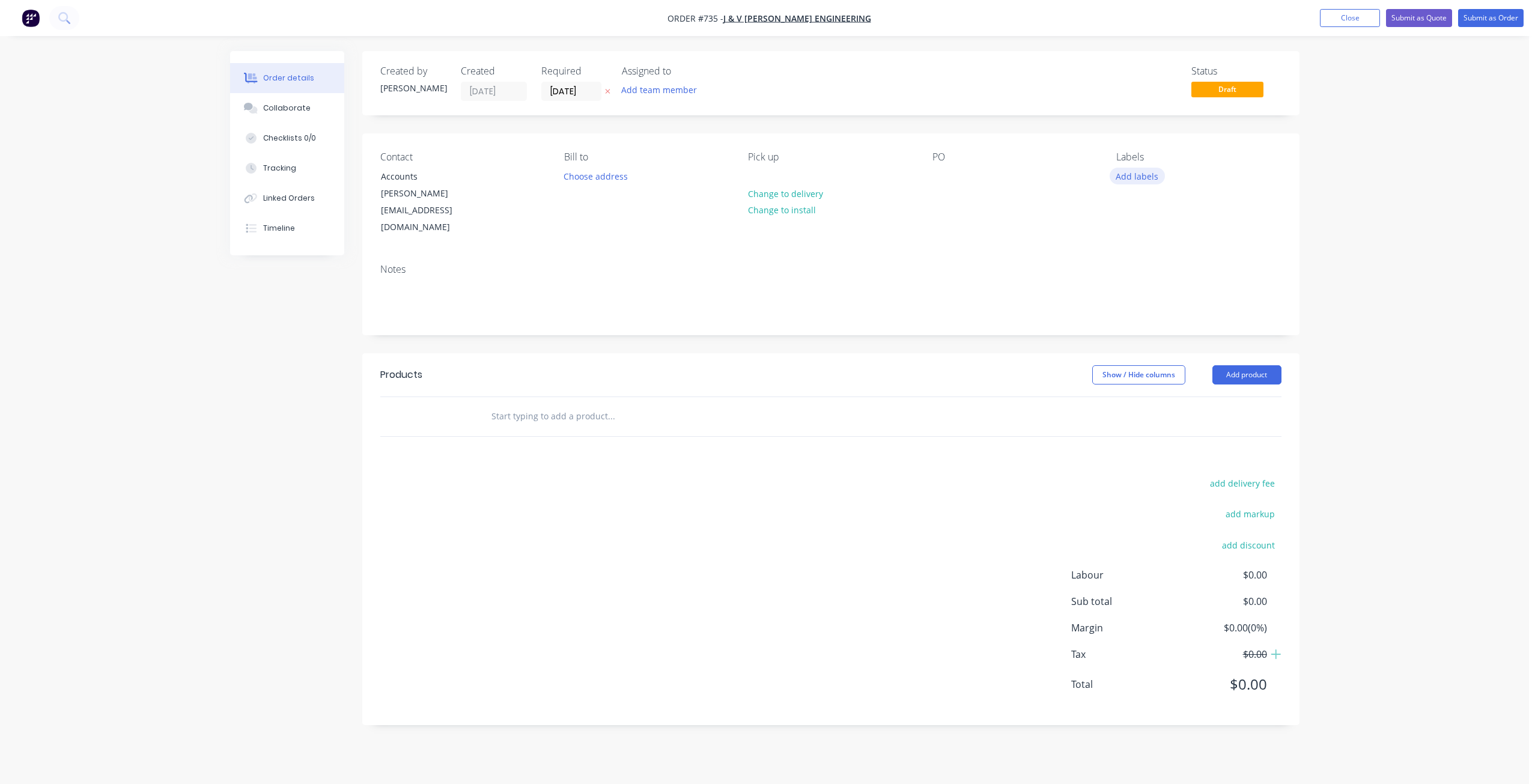
click at [1129, 178] on button "Add labels" at bounding box center [1137, 175] width 55 height 16
click at [1135, 282] on div at bounding box center [1138, 283] width 24 height 24
click at [1136, 267] on div at bounding box center [1138, 265] width 24 height 24
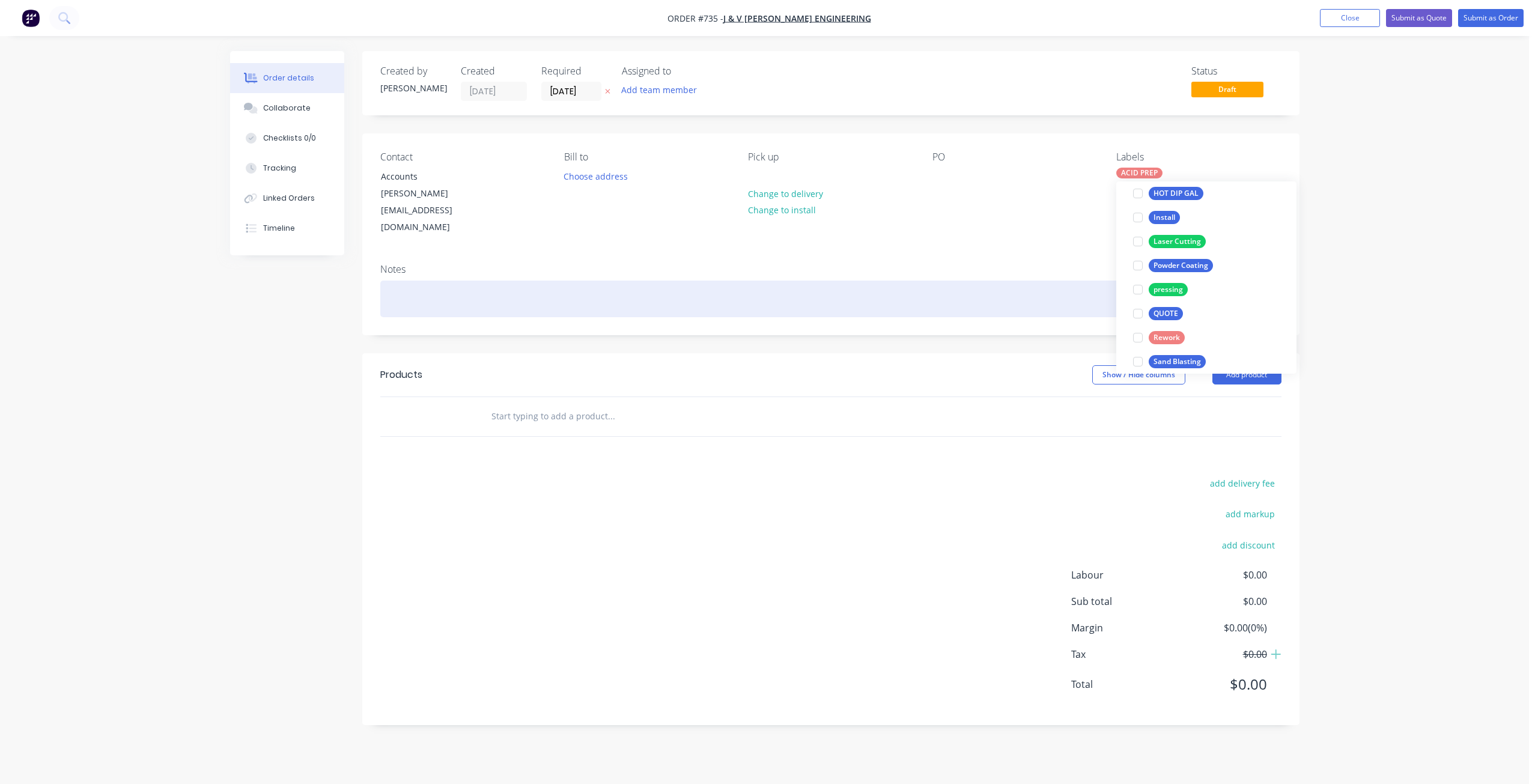
scroll to position [36, 0]
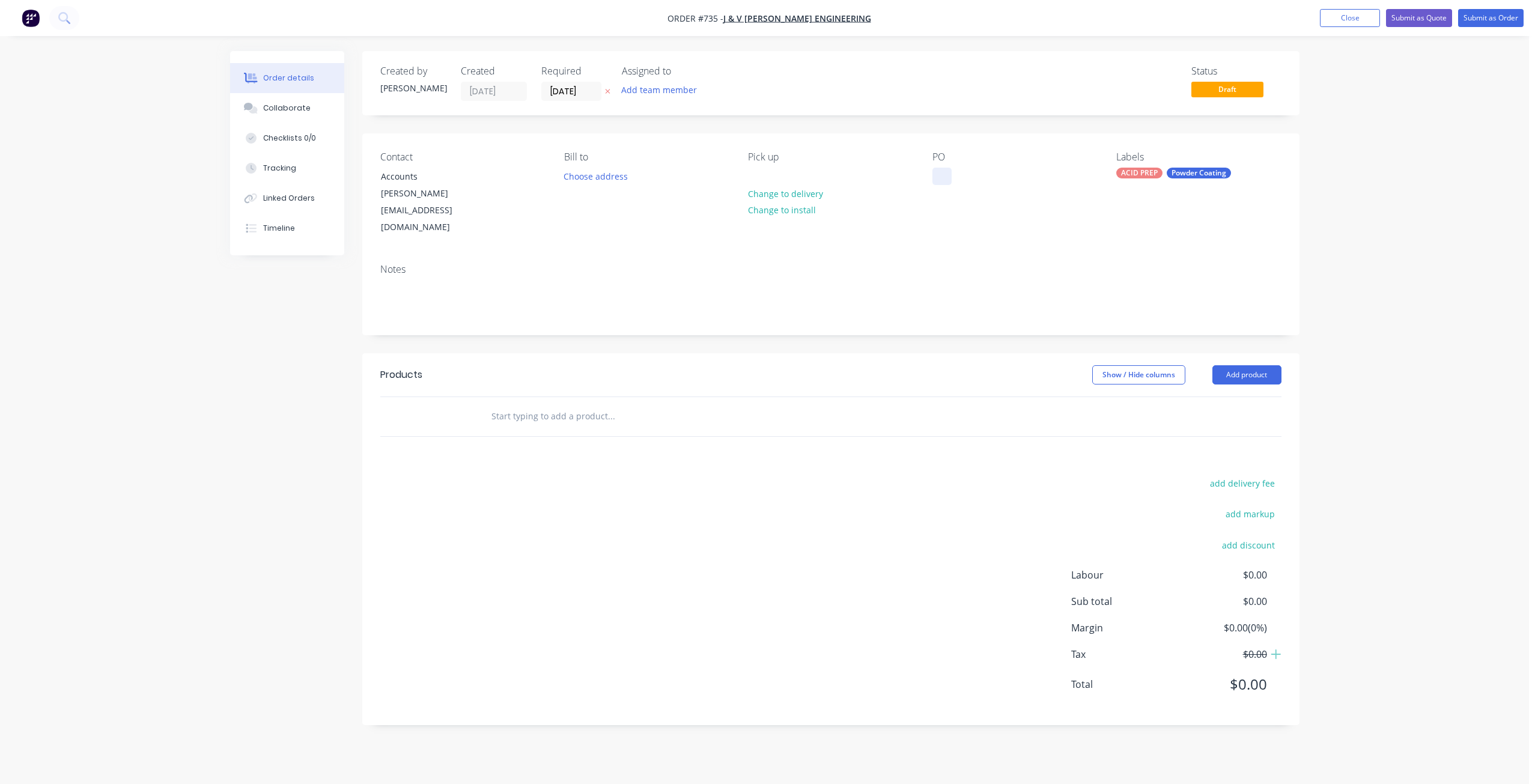
drag, startPoint x: 939, startPoint y: 176, endPoint x: 945, endPoint y: 185, distance: 10.8
click at [939, 176] on div at bounding box center [942, 176] width 19 height 17
click at [517, 404] on input "text" at bounding box center [611, 416] width 240 height 24
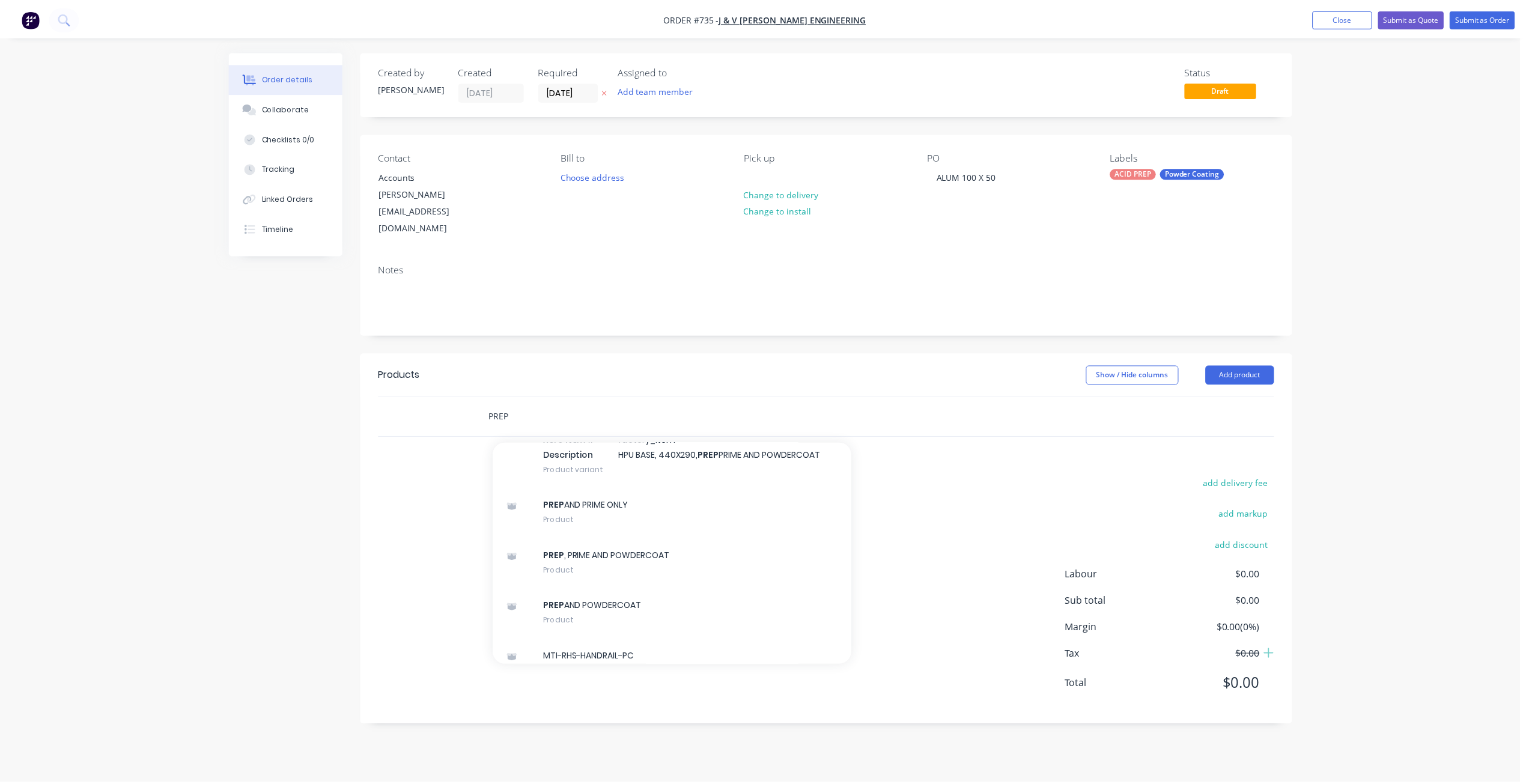
scroll to position [1081, 0]
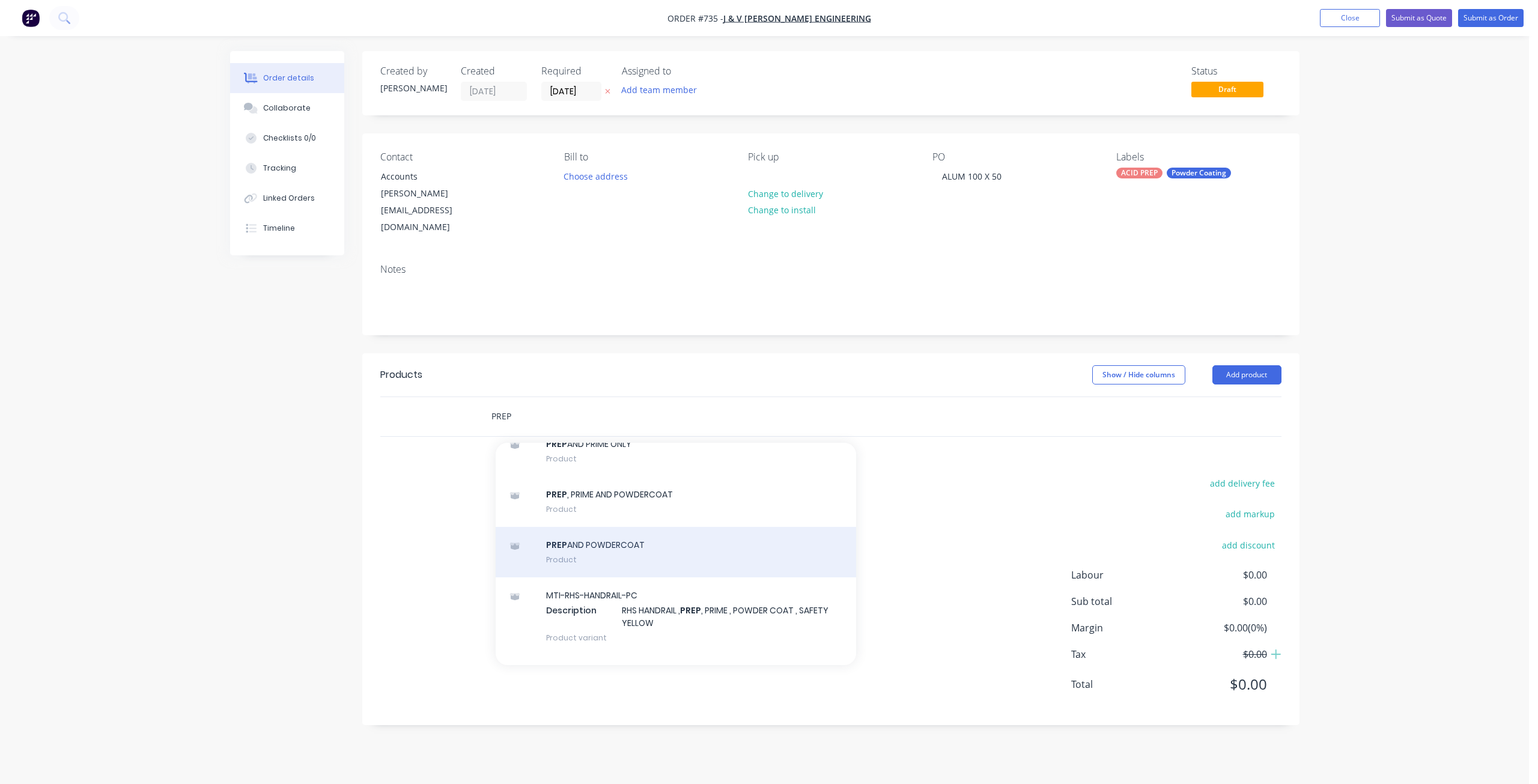
type input "PREP"
click at [576, 533] on div "PREP AND POWDERCOAT Product" at bounding box center [676, 552] width 360 height 50
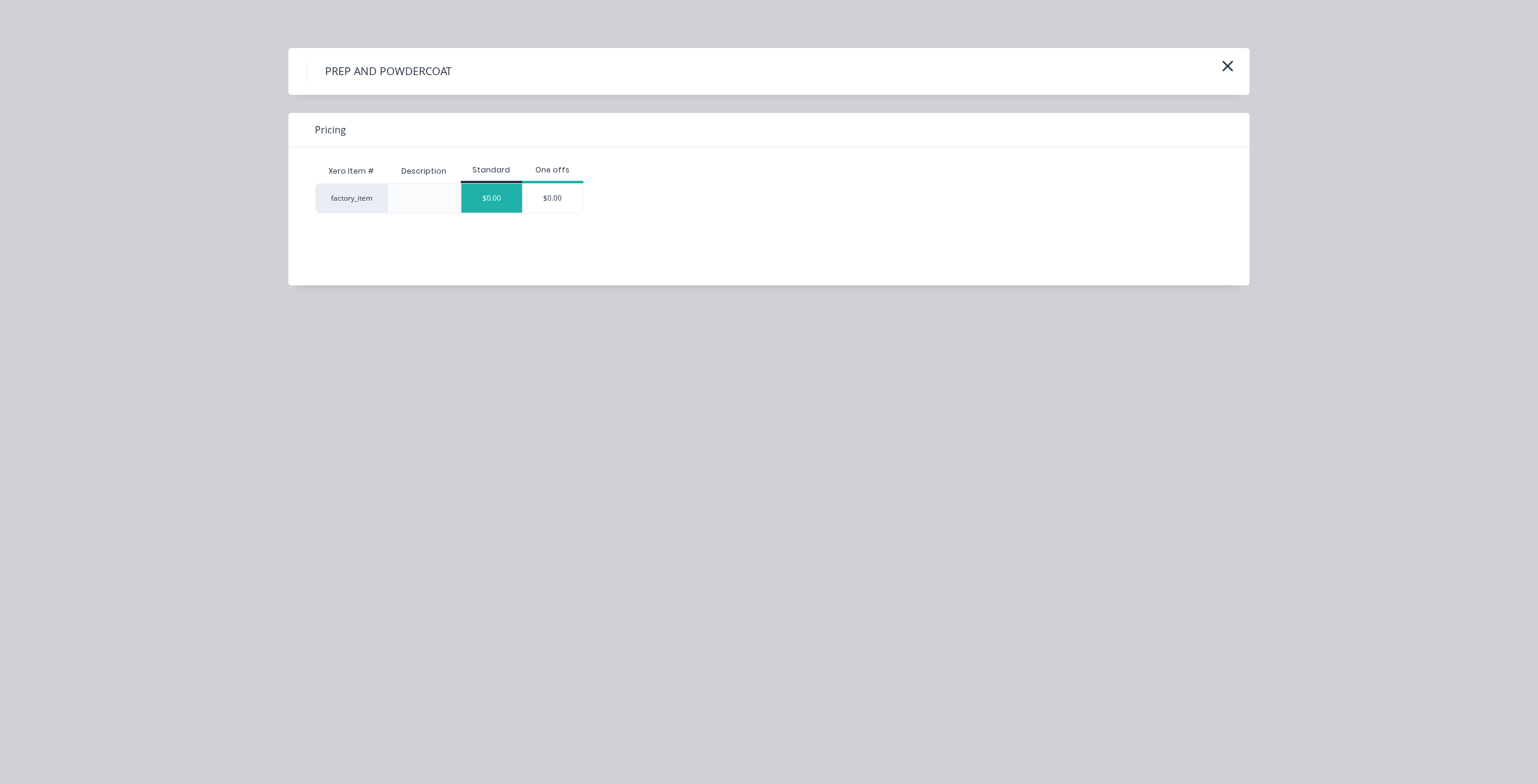
click at [487, 204] on div "$0.00" at bounding box center [492, 198] width 61 height 29
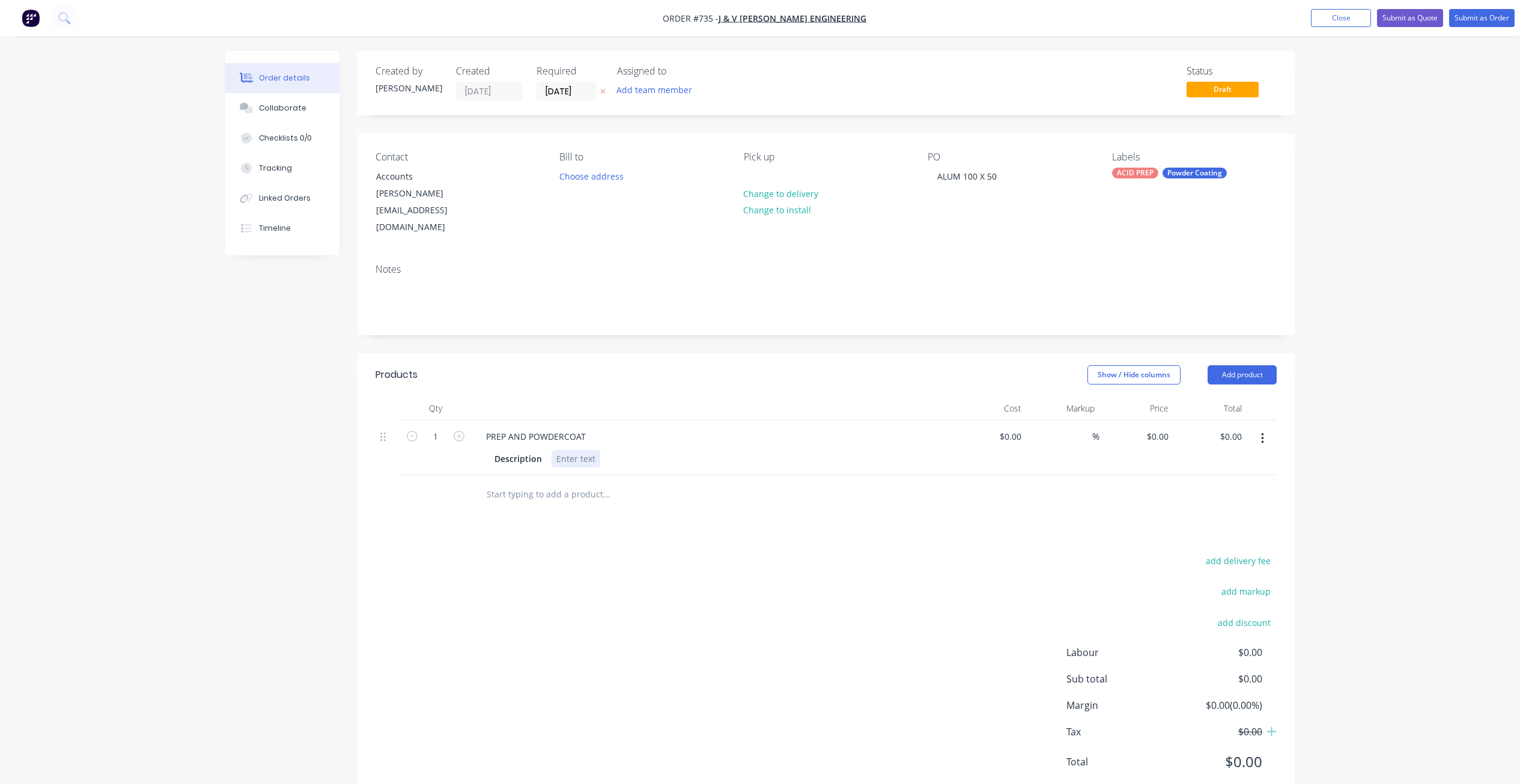
click at [565, 450] on div at bounding box center [575, 458] width 48 height 17
click at [688, 450] on div "ALUM RHS 100MM X 50MM , 1000LONG" at bounding box center [635, 458] width 168 height 17
click at [1023, 427] on div at bounding box center [1019, 436] width 14 height 17
type input "$22.50"
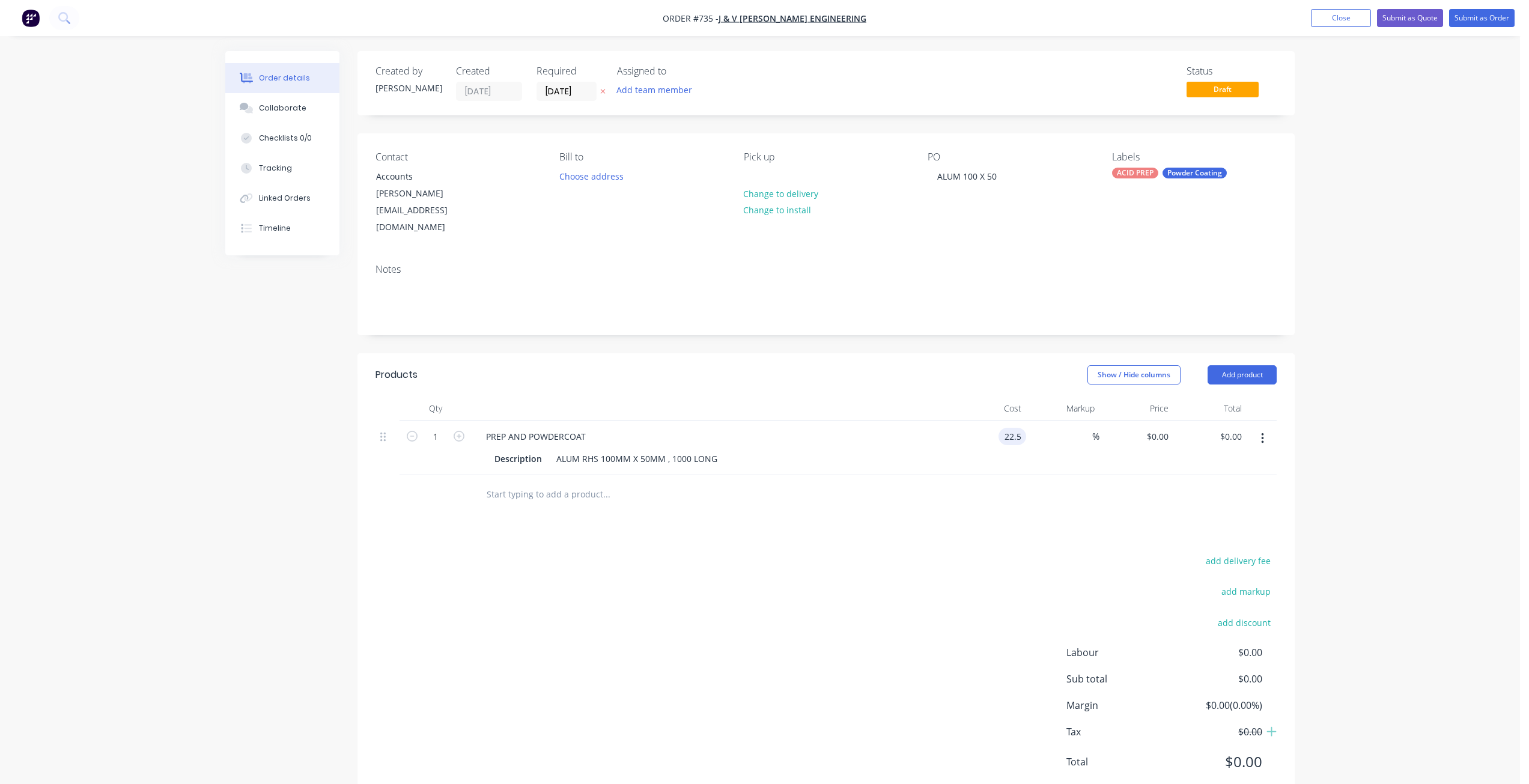
type input "$22.50"
click at [983, 475] on div at bounding box center [826, 494] width 901 height 39
click at [521, 482] on input "text" at bounding box center [606, 494] width 240 height 24
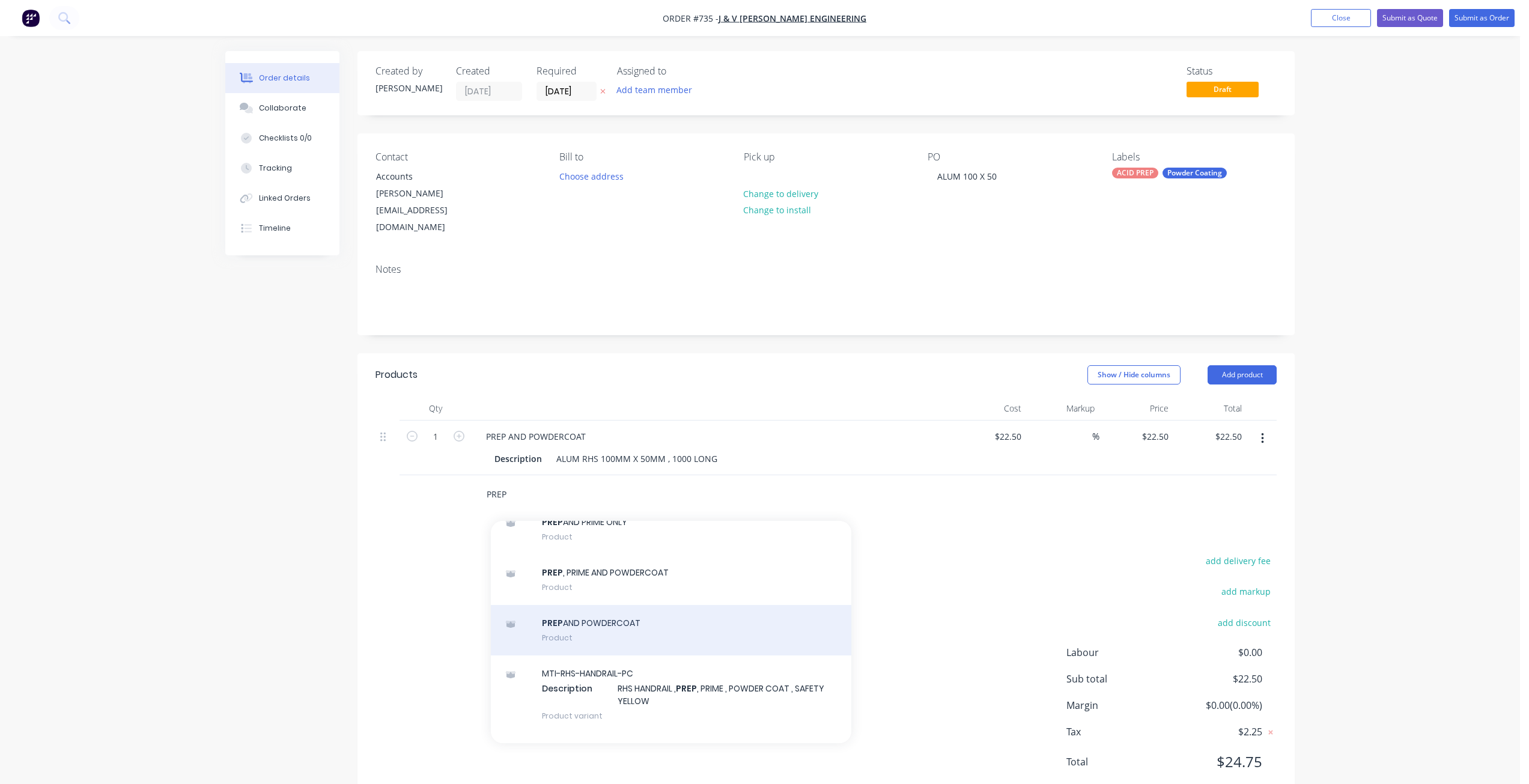
type input "PREP"
click at [584, 606] on div "PREP AND POWDERCOAT Product" at bounding box center [671, 630] width 360 height 50
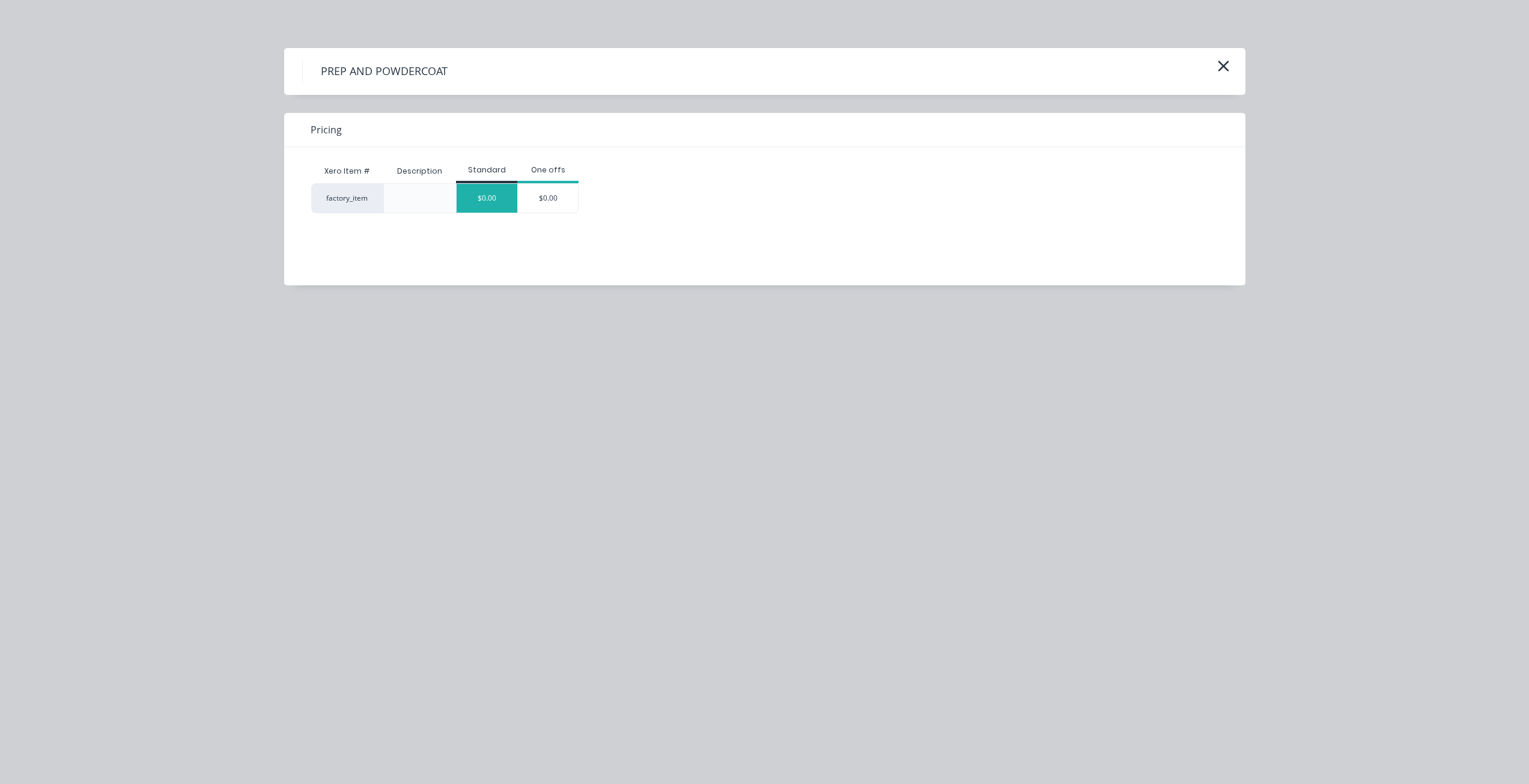
click at [476, 206] on div "$0.00" at bounding box center [487, 198] width 61 height 29
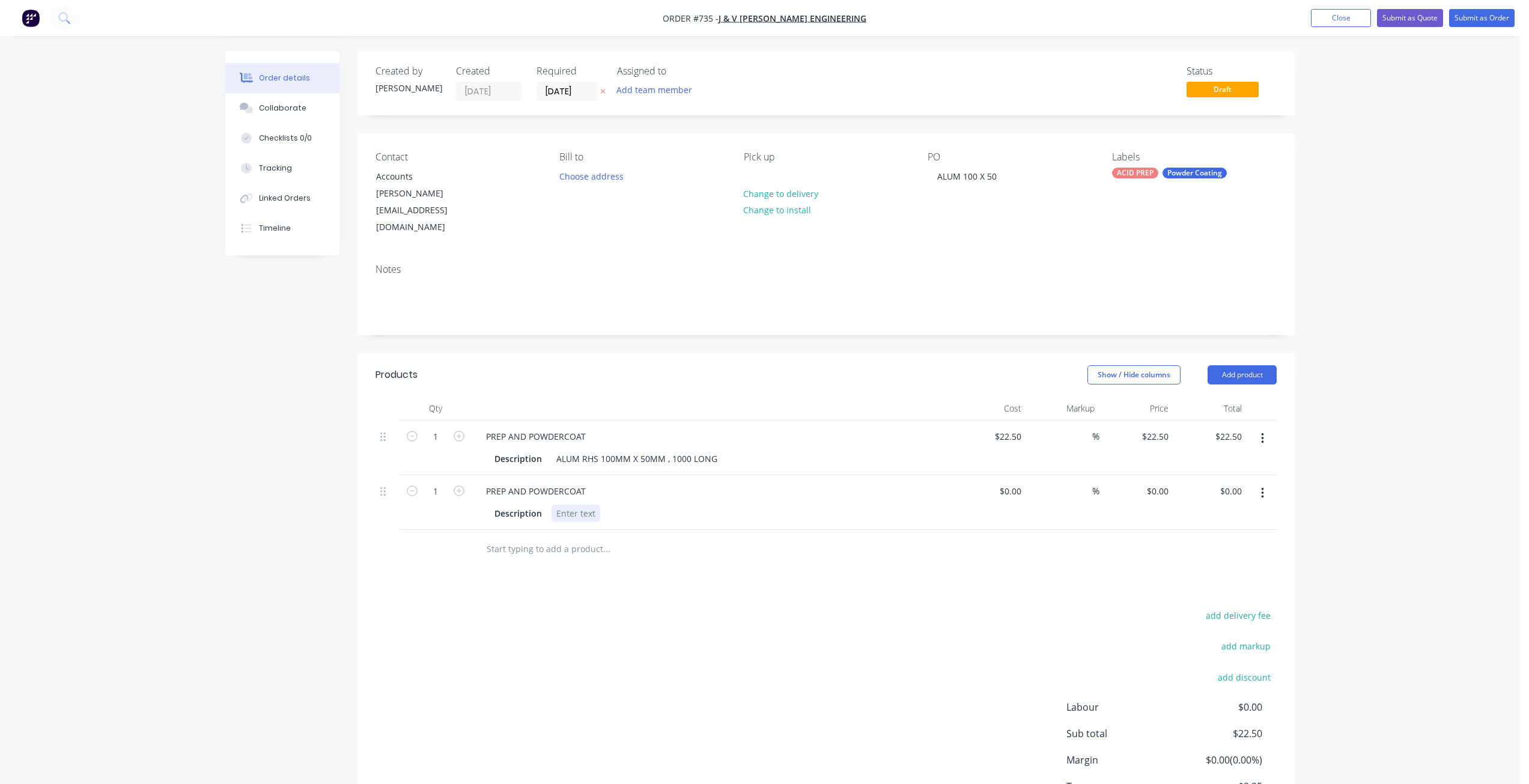
click at [578, 505] on div at bounding box center [575, 513] width 48 height 17
click at [689, 450] on div "ALUM RHS 100MM X 50MM , 1000 LONG" at bounding box center [636, 458] width 171 height 17
click at [705, 505] on div "Description ALUM SHS 100MM X 100MM, 1000" at bounding box center [710, 513] width 440 height 17
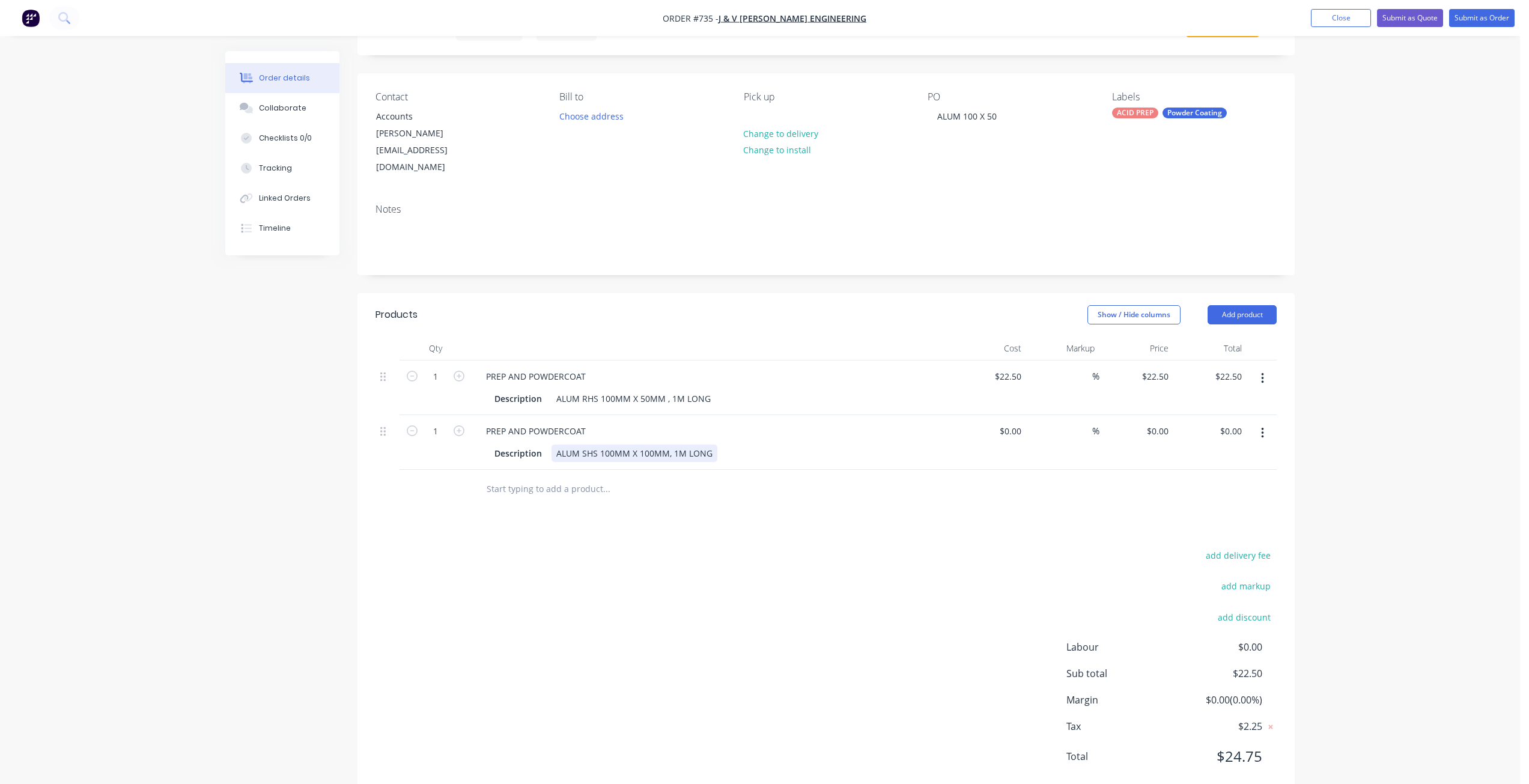
scroll to position [62, 0]
drag, startPoint x: 1011, startPoint y: 398, endPoint x: 1034, endPoint y: 416, distance: 29.2
click at [1012, 421] on input at bounding box center [1012, 429] width 28 height 17
type input "$30.00"
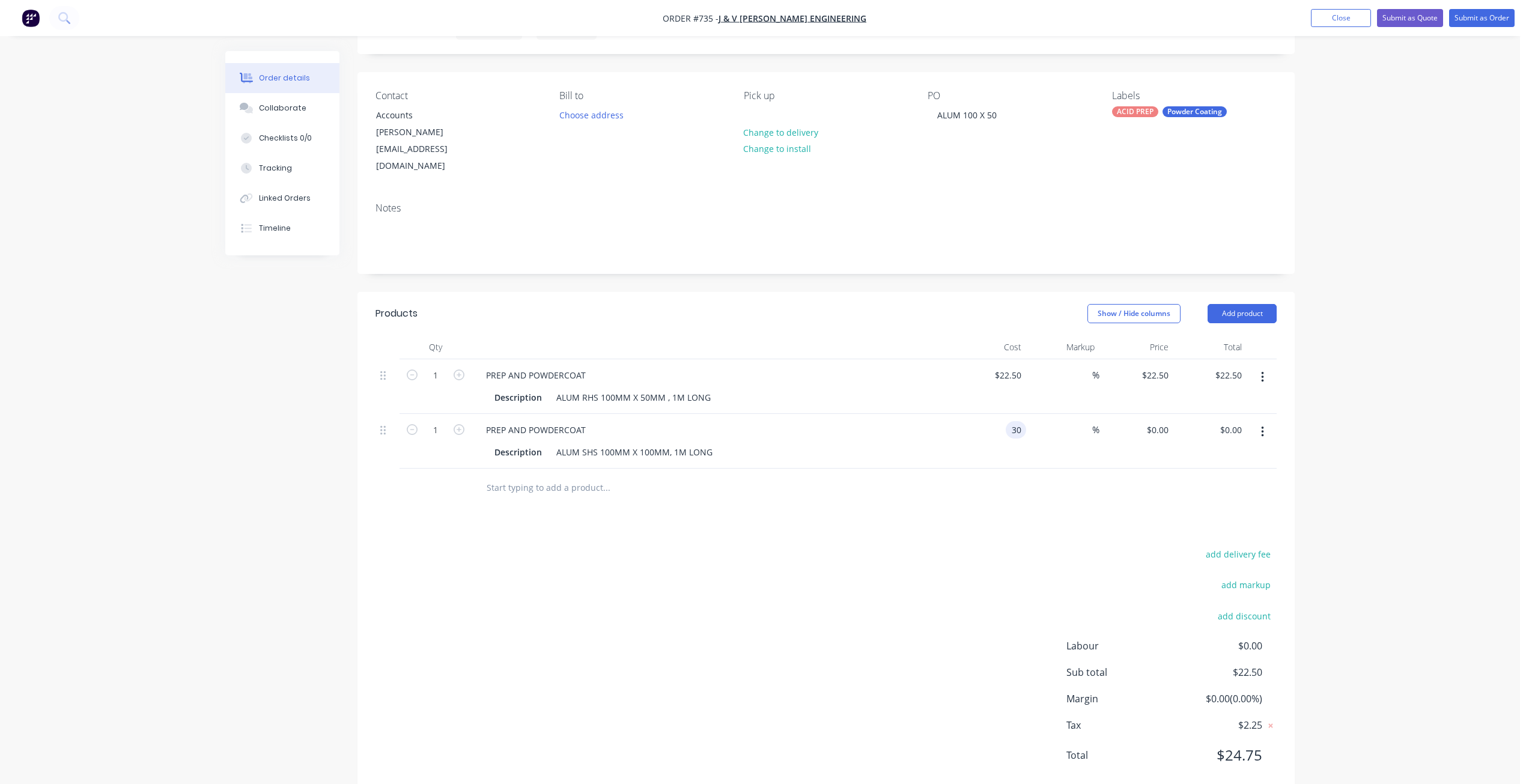
type input "$30.00"
click at [972, 469] on div at bounding box center [826, 488] width 901 height 39
click at [285, 106] on div "Collaborate" at bounding box center [282, 109] width 48 height 11
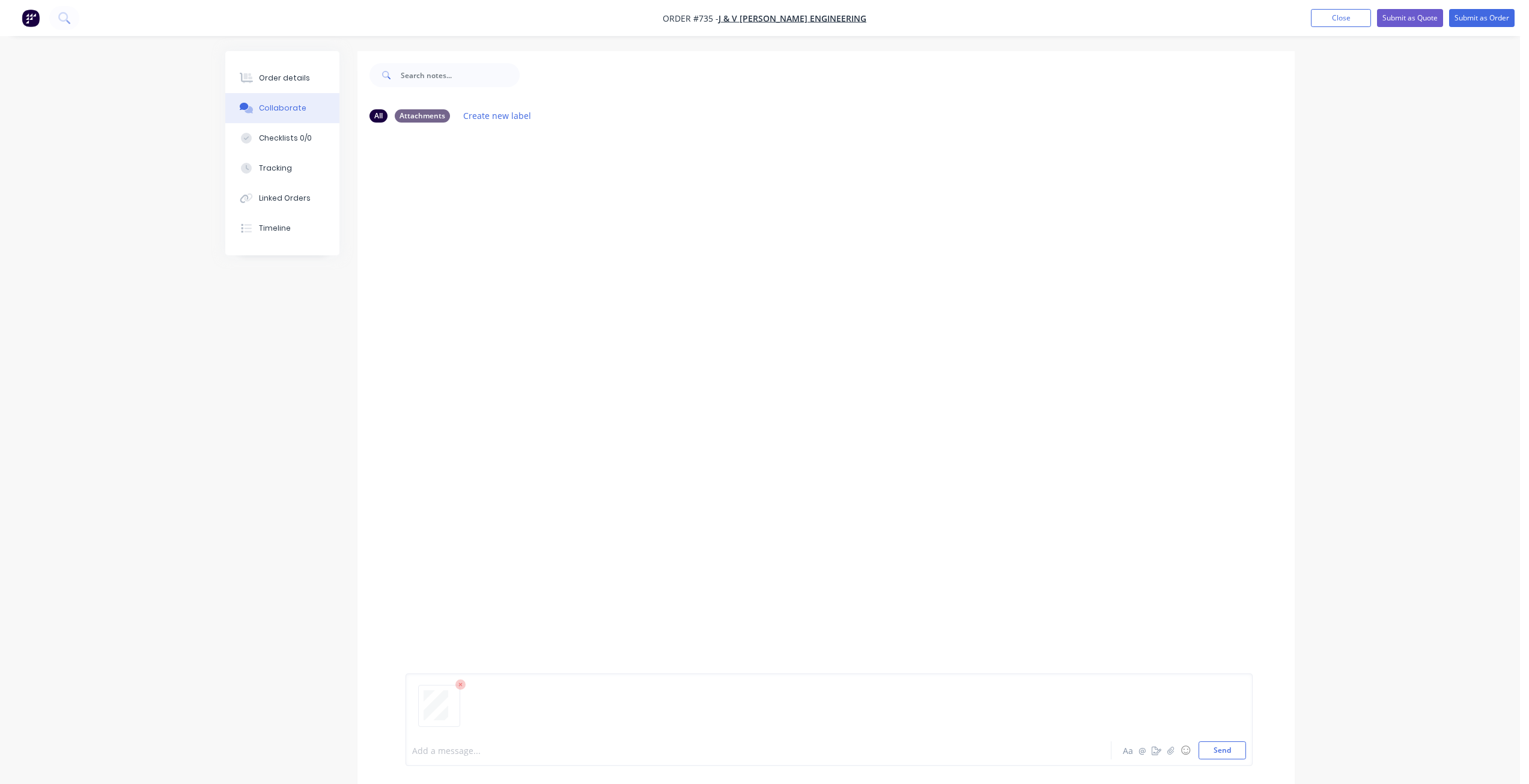
click at [436, 747] on div at bounding box center [725, 750] width 624 height 12
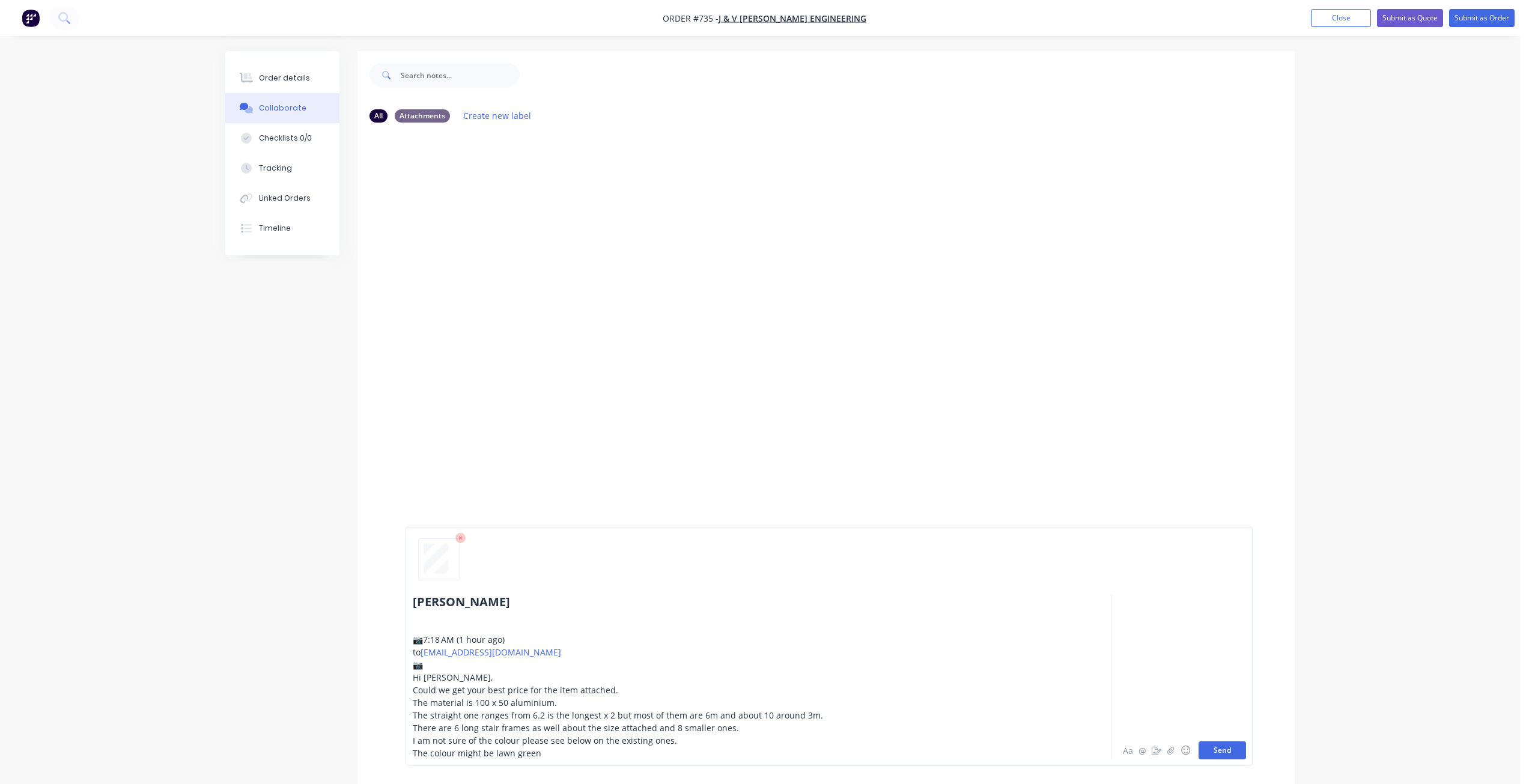
click at [1223, 743] on button "Send" at bounding box center [1222, 750] width 48 height 18
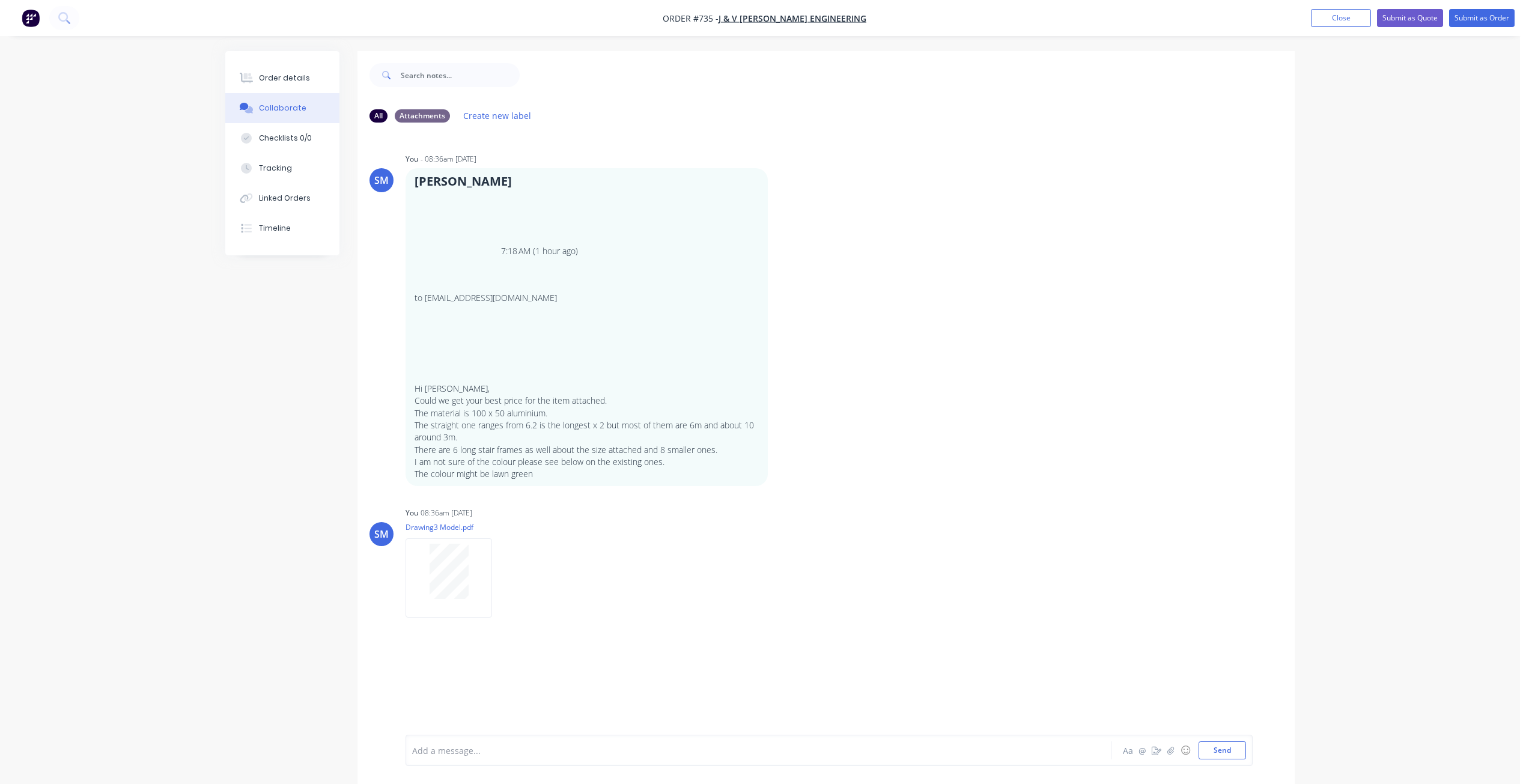
click at [455, 622] on div "SM You - 08:36am [DATE] [PERSON_NAME] 7:18 AM (1 hour ago) to [EMAIL_ADDRESS][D…" at bounding box center [826, 433] width 937 height 602
drag, startPoint x: 455, startPoint y: 622, endPoint x: 441, endPoint y: 743, distance: 121.8
click at [441, 744] on div at bounding box center [725, 750] width 624 height 12
click at [1227, 750] on button "Send" at bounding box center [1222, 750] width 48 height 18
drag, startPoint x: 255, startPoint y: 75, endPoint x: 275, endPoint y: 77, distance: 20.1
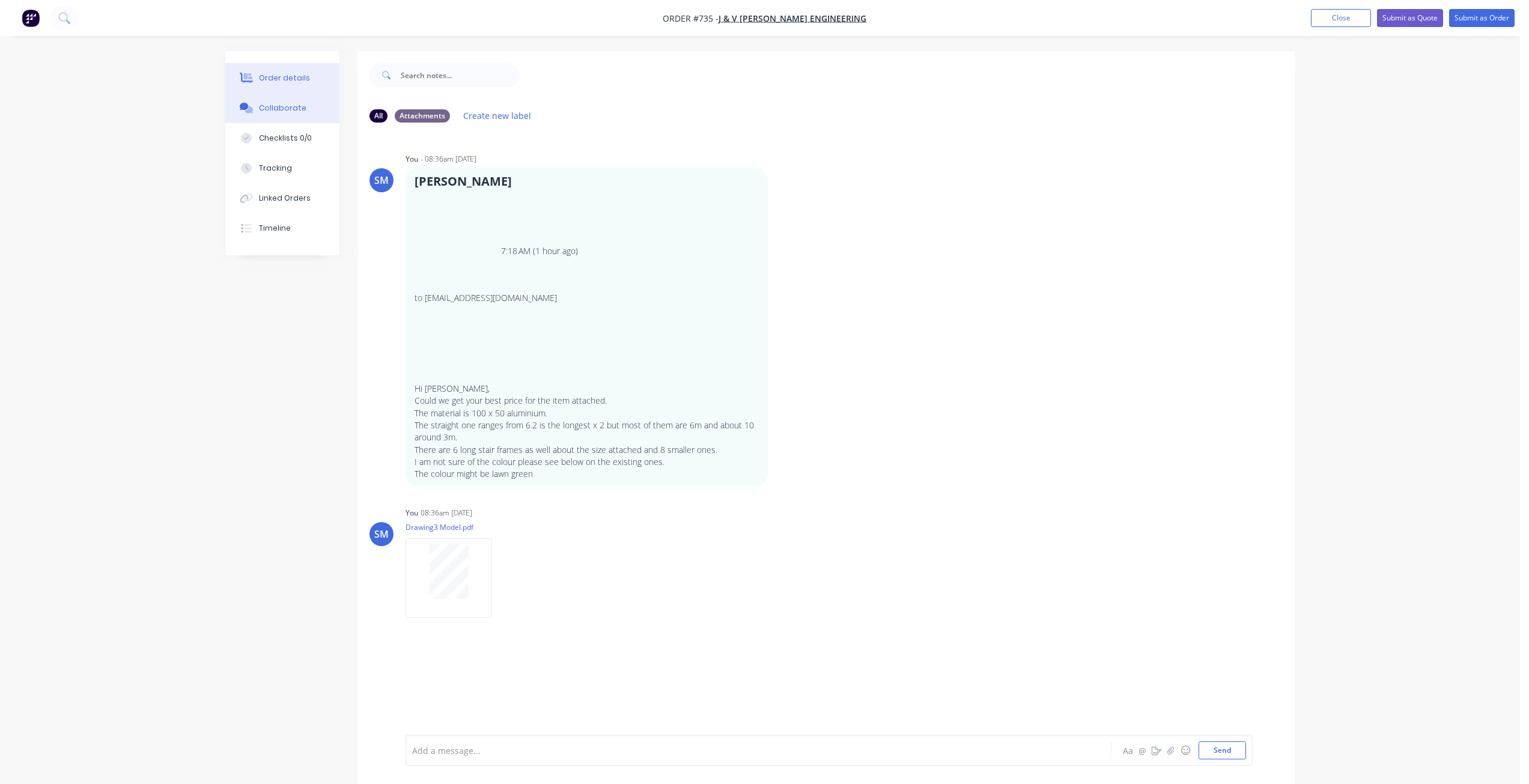
click at [257, 75] on button "Order details" at bounding box center [282, 77] width 114 height 30
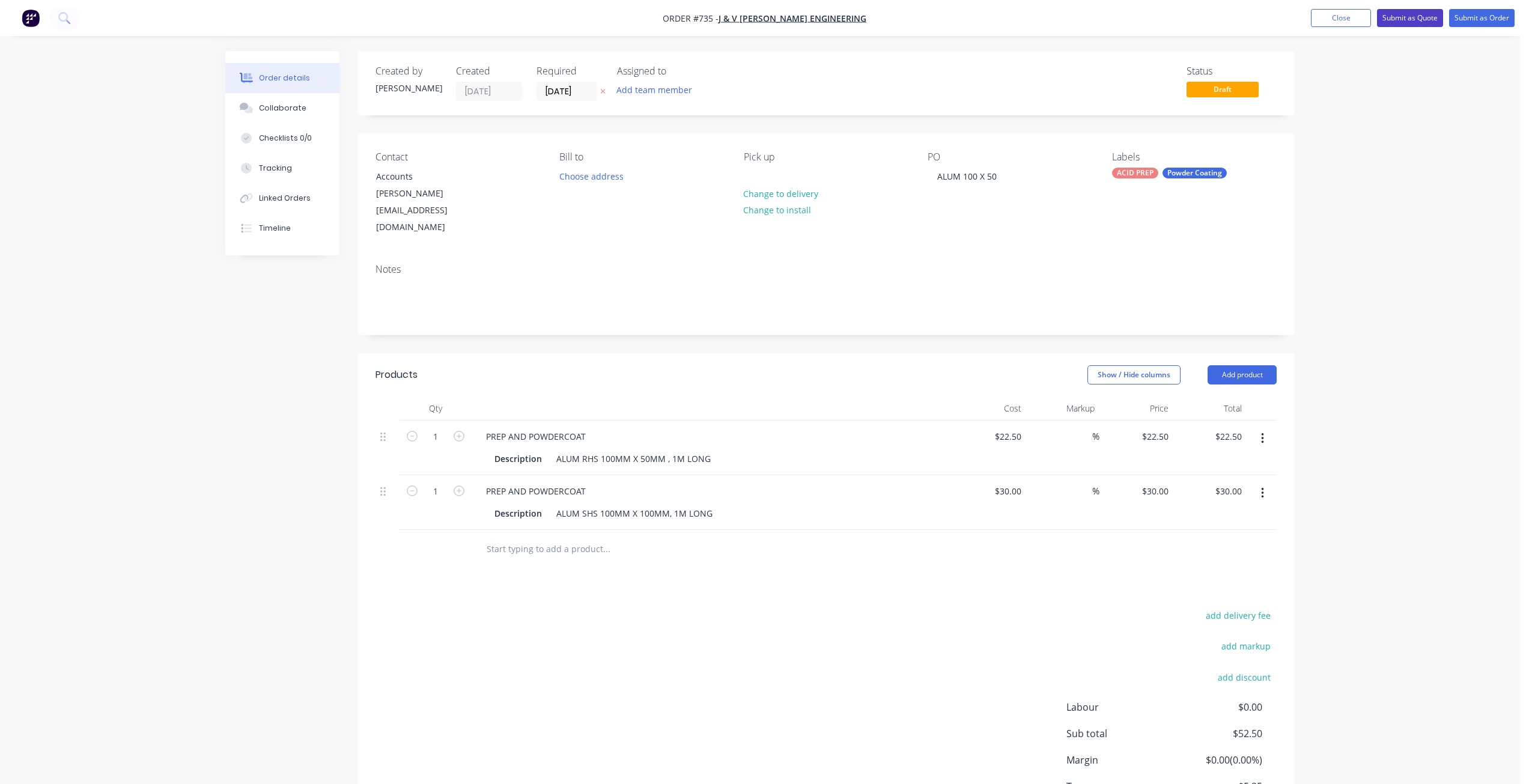
click at [1415, 19] on button "Submit as Quote" at bounding box center [1410, 18] width 66 height 18
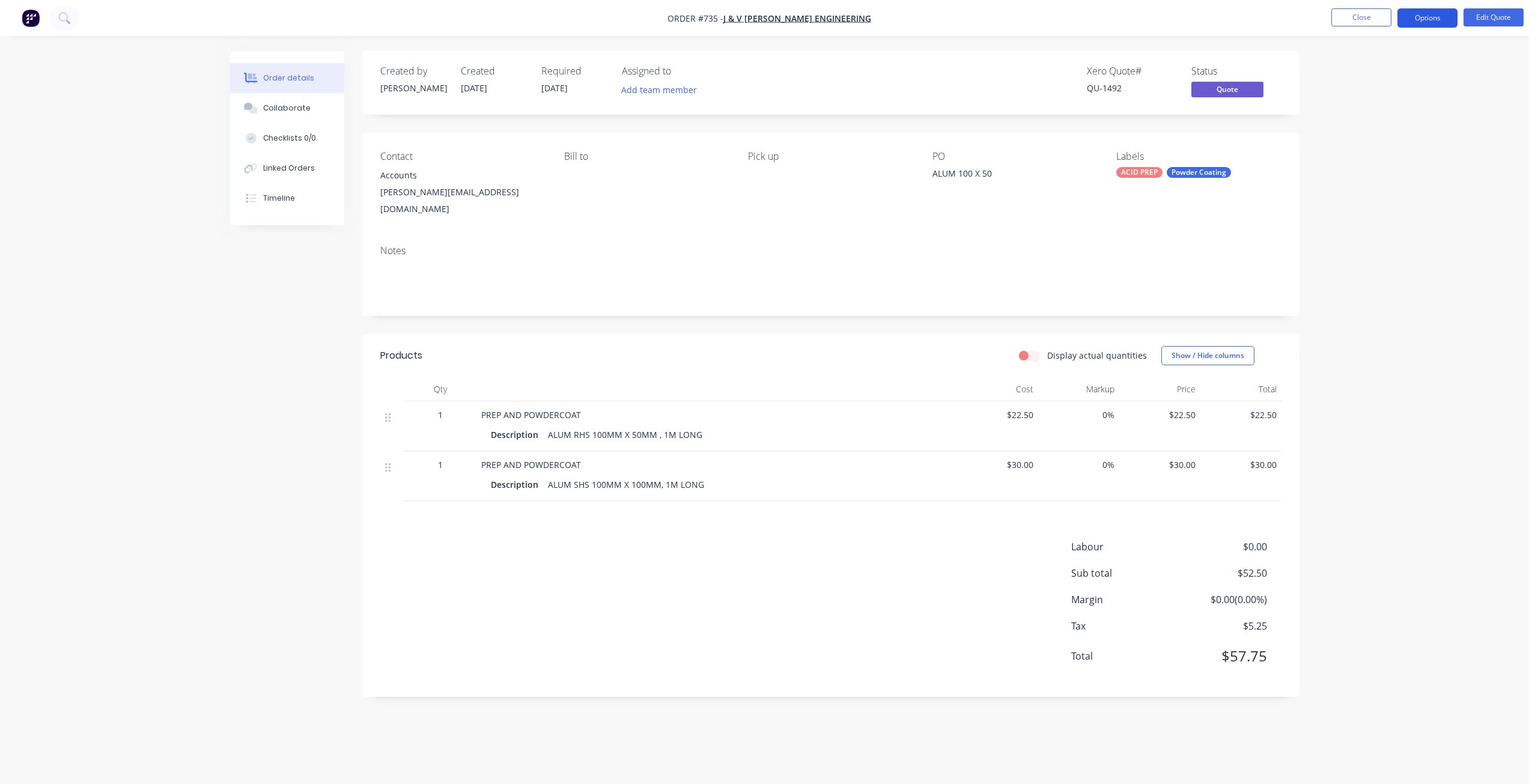
click at [1424, 16] on button "Options" at bounding box center [1427, 18] width 60 height 19
click at [1344, 74] on div "Quote" at bounding box center [1391, 73] width 111 height 17
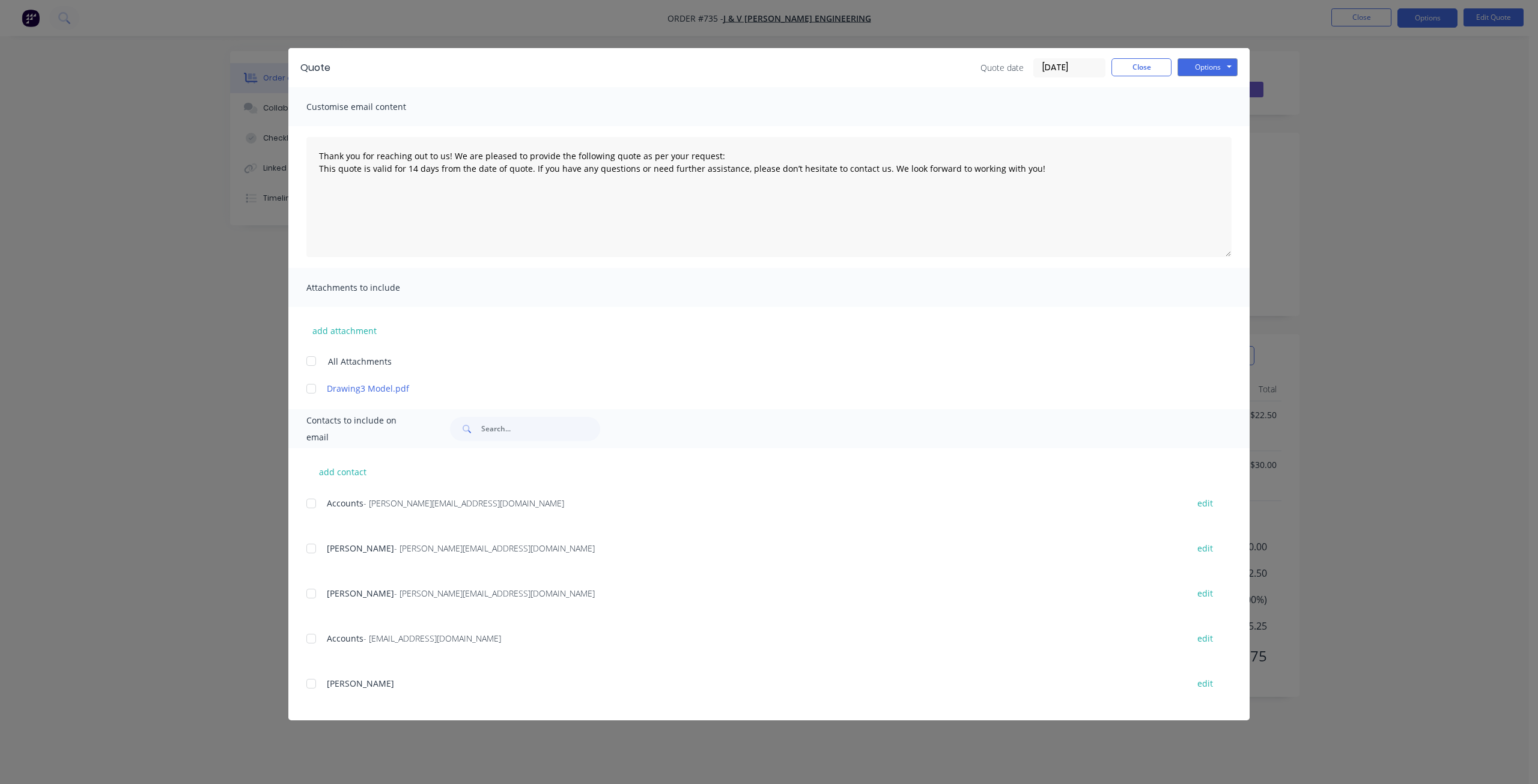
click at [311, 501] on div at bounding box center [311, 503] width 24 height 24
click at [1203, 66] on button "Options" at bounding box center [1207, 67] width 60 height 18
click at [1212, 130] on button "Email" at bounding box center [1215, 128] width 77 height 20
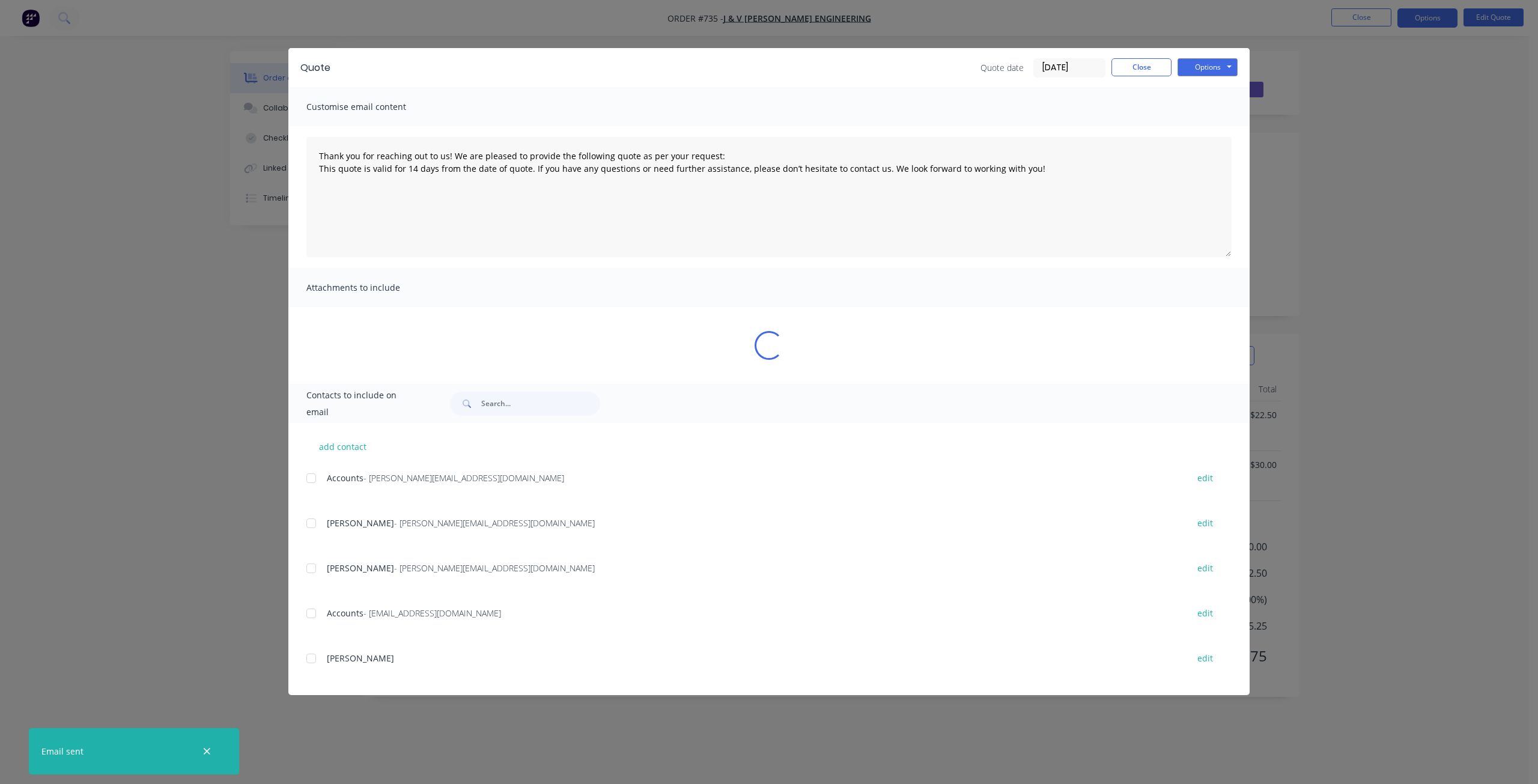
type textarea "Thank you for reaching out to us! We are pleased to provide the following quote…"
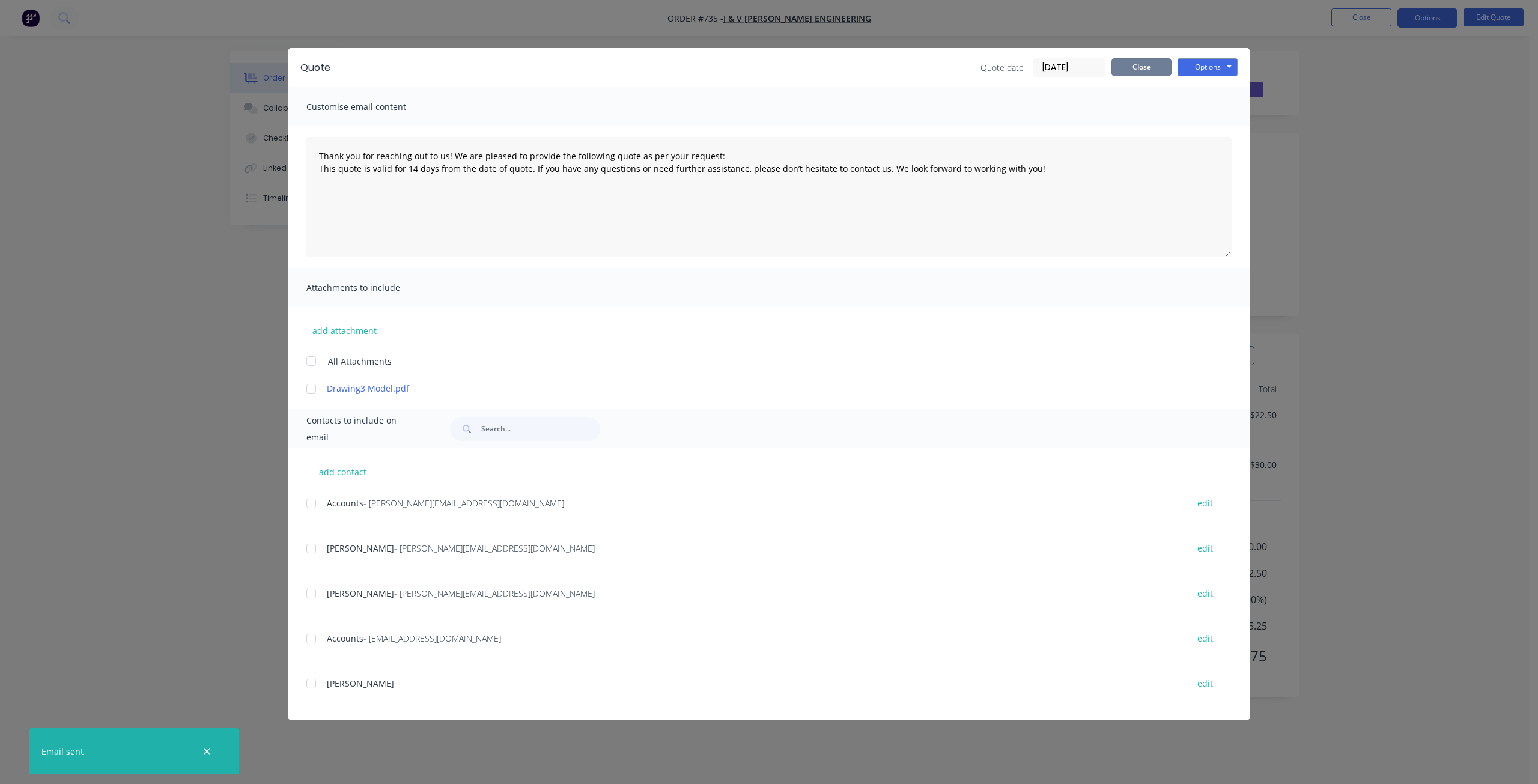
click at [1152, 66] on button "Close" at bounding box center [1141, 67] width 60 height 18
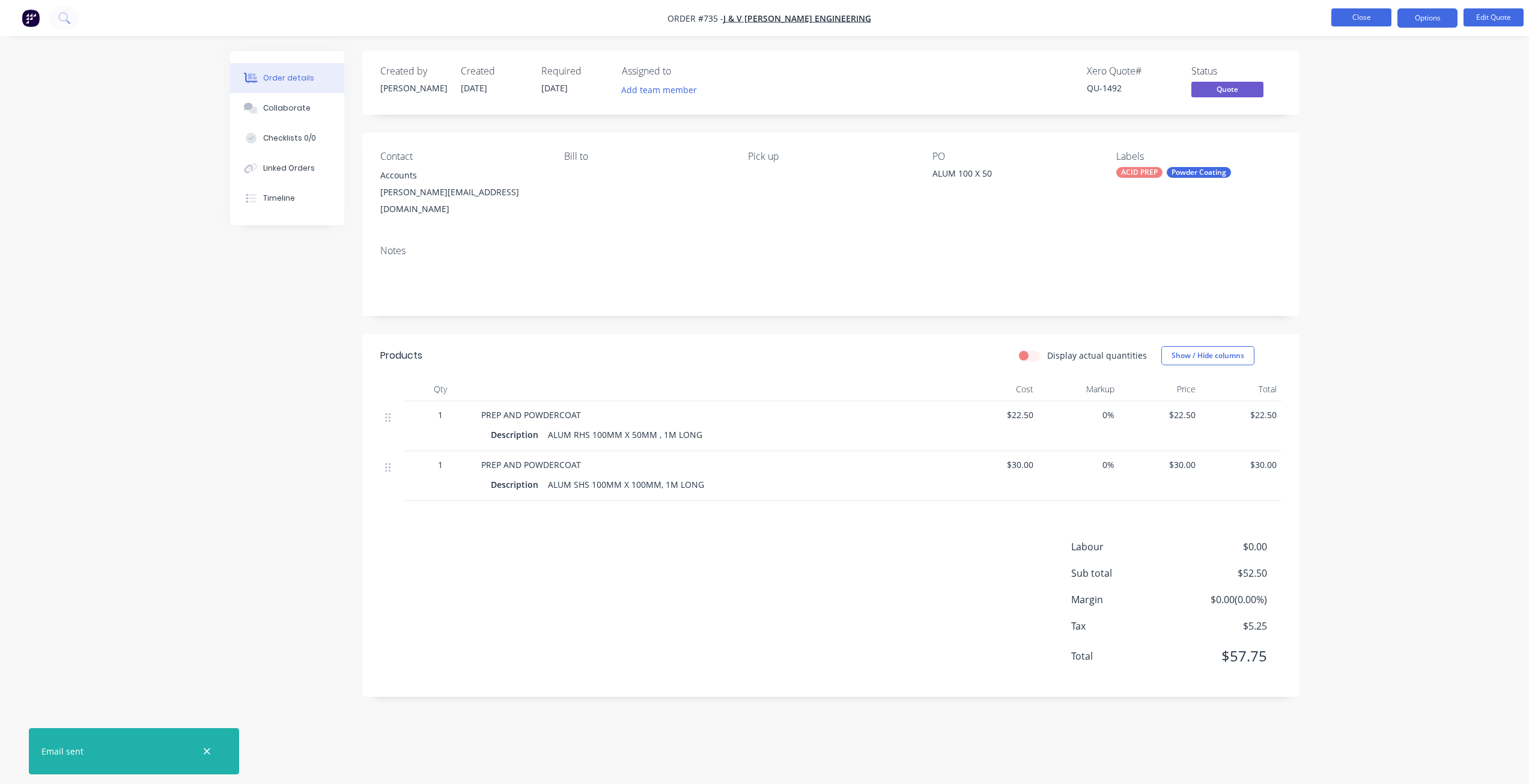
click at [1367, 20] on button "Close" at bounding box center [1361, 17] width 60 height 18
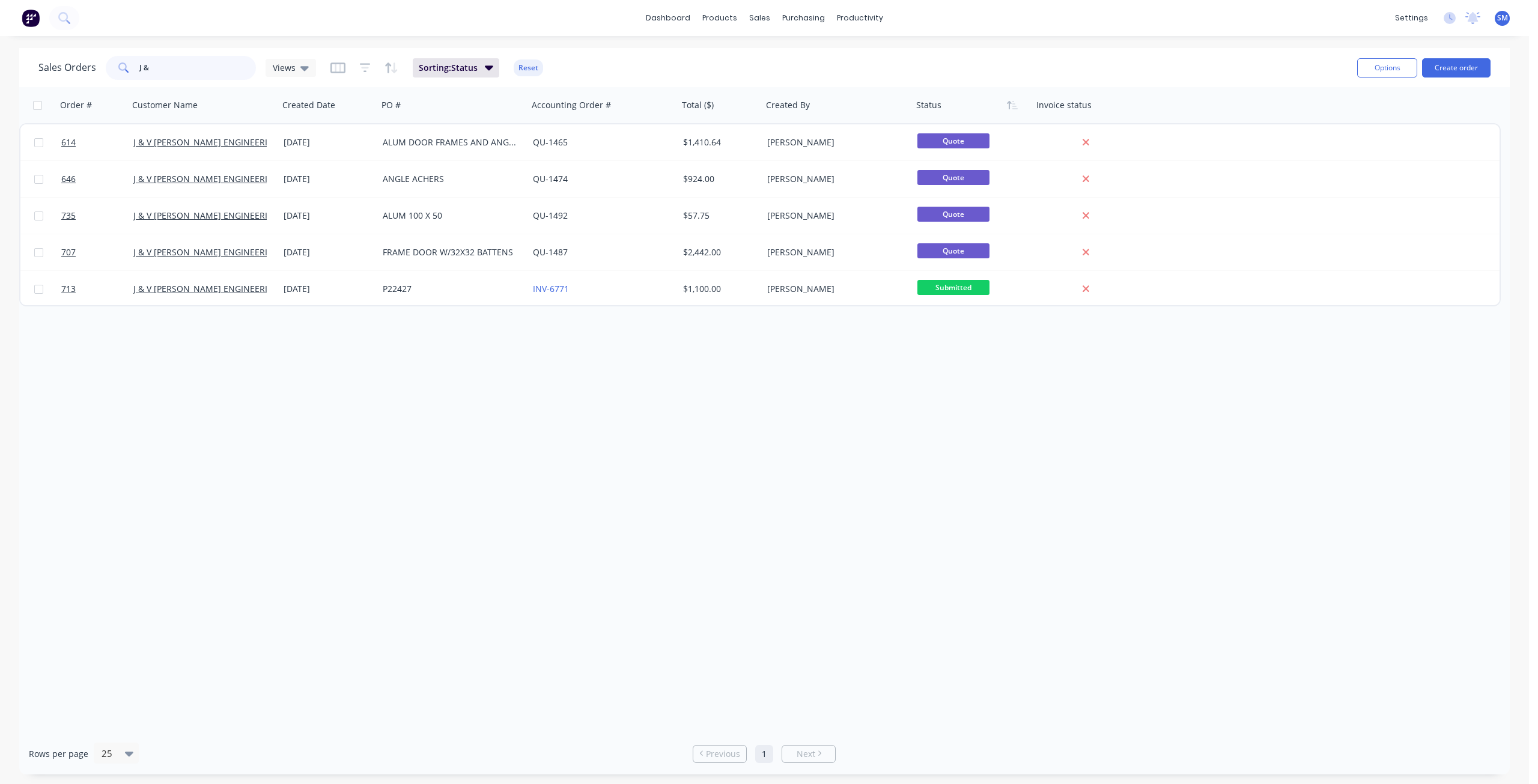
drag, startPoint x: 149, startPoint y: 71, endPoint x: 87, endPoint y: 75, distance: 62.1
click at [87, 75] on div "Sales Orders J & Views" at bounding box center [177, 68] width 277 height 24
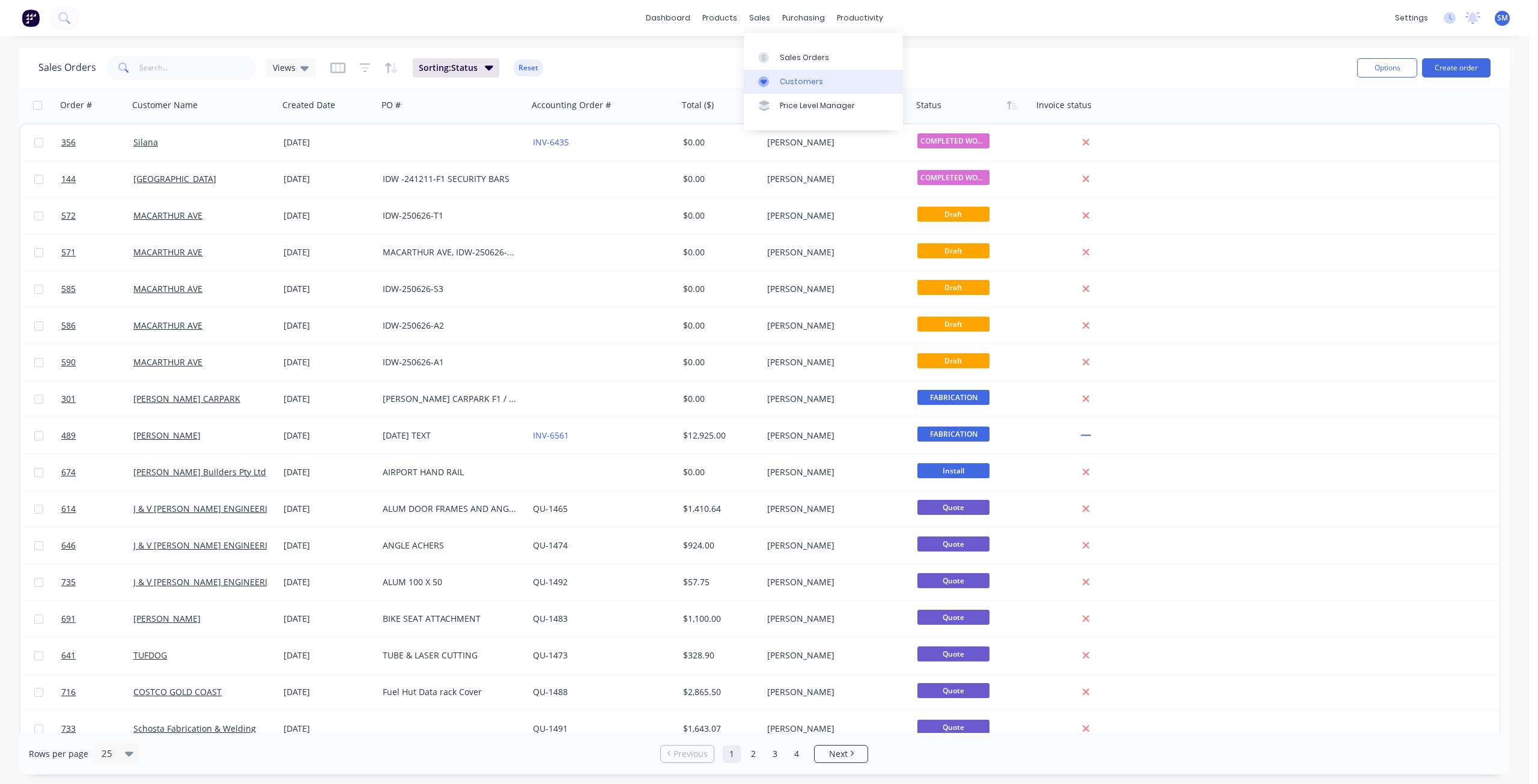
click at [794, 80] on div "Customers" at bounding box center [801, 82] width 44 height 11
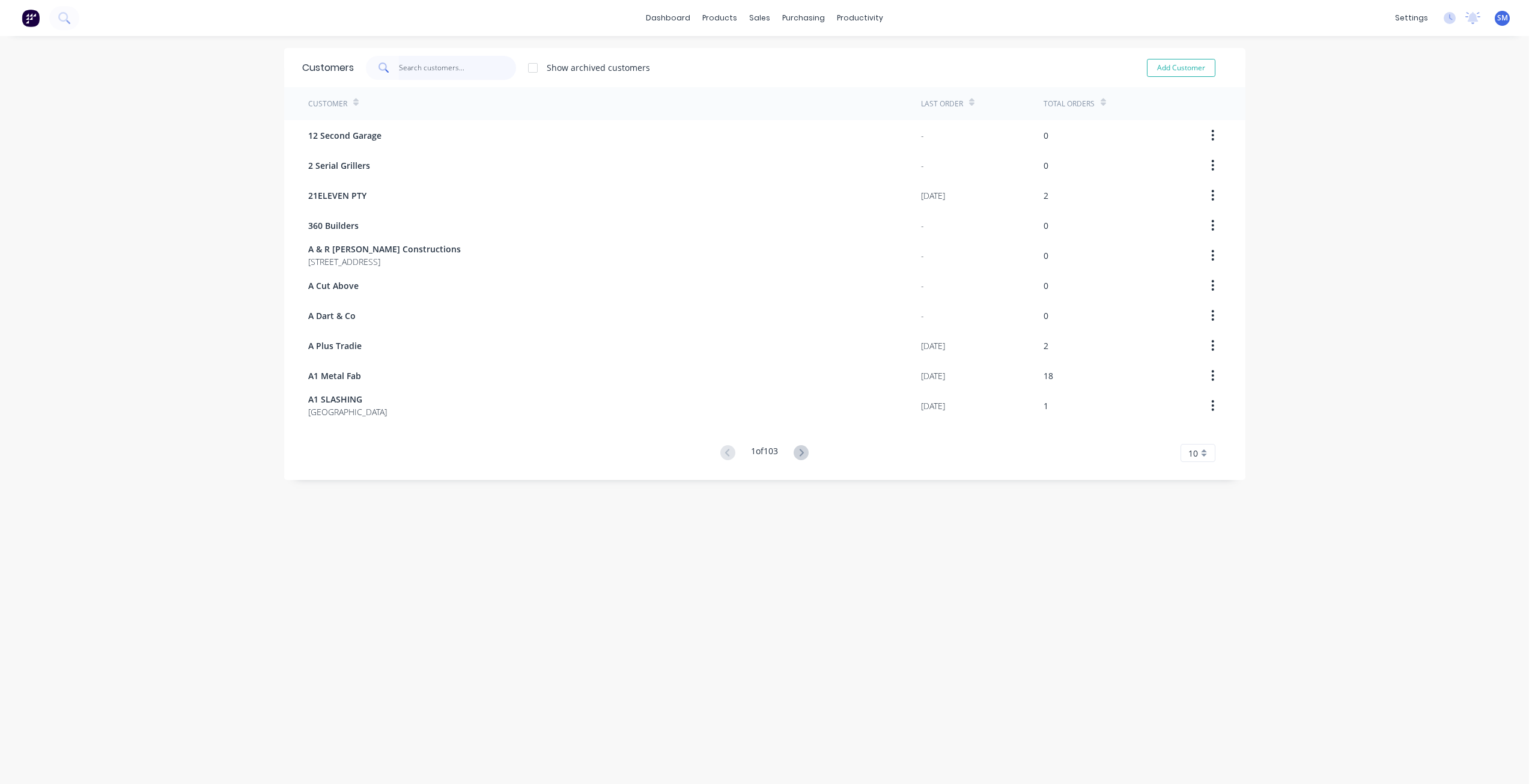
click at [434, 73] on input "text" at bounding box center [457, 68] width 117 height 24
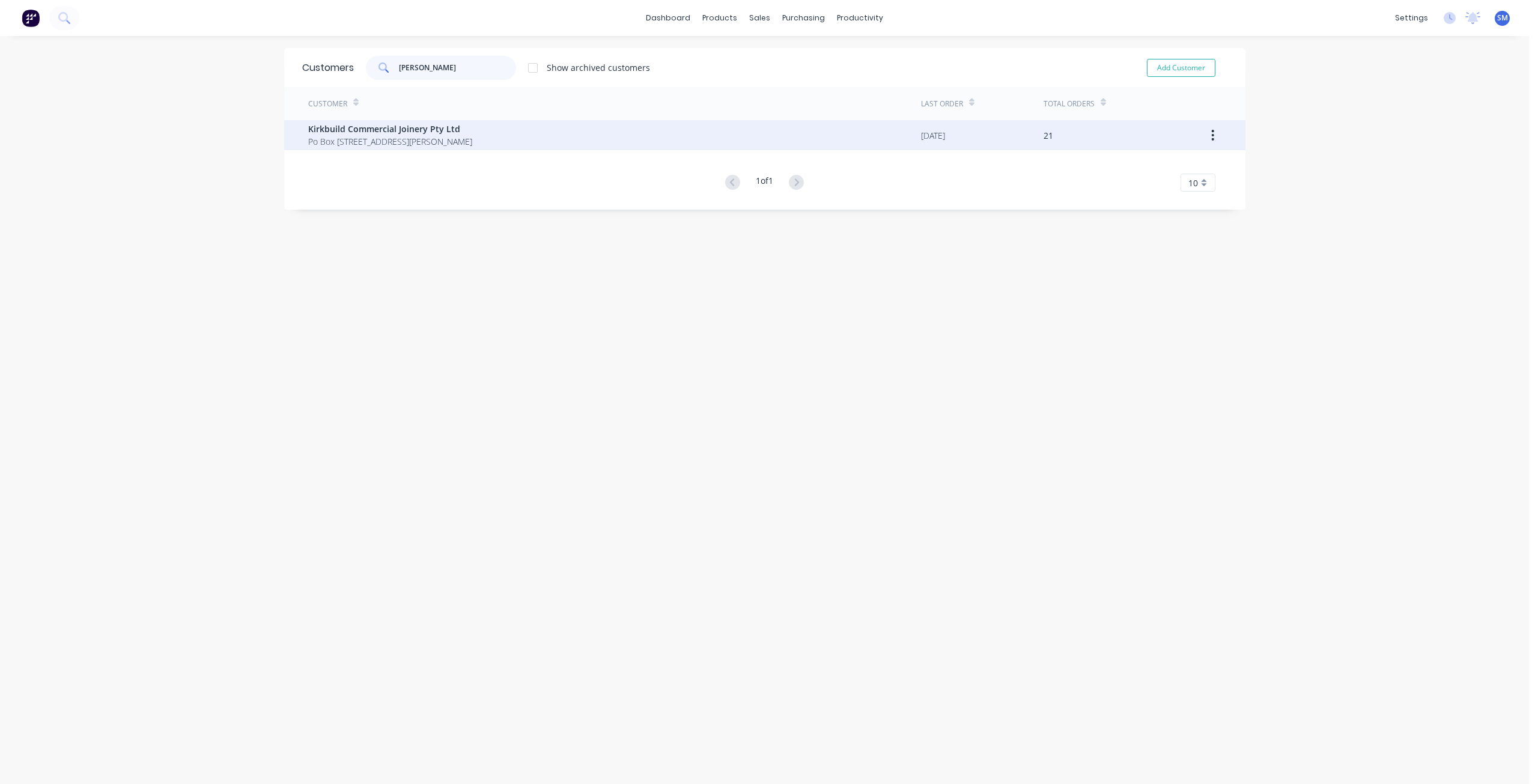
type input "[PERSON_NAME]"
click at [341, 138] on span "Po Box [STREET_ADDRESS][PERSON_NAME]" at bounding box center [390, 141] width 164 height 12
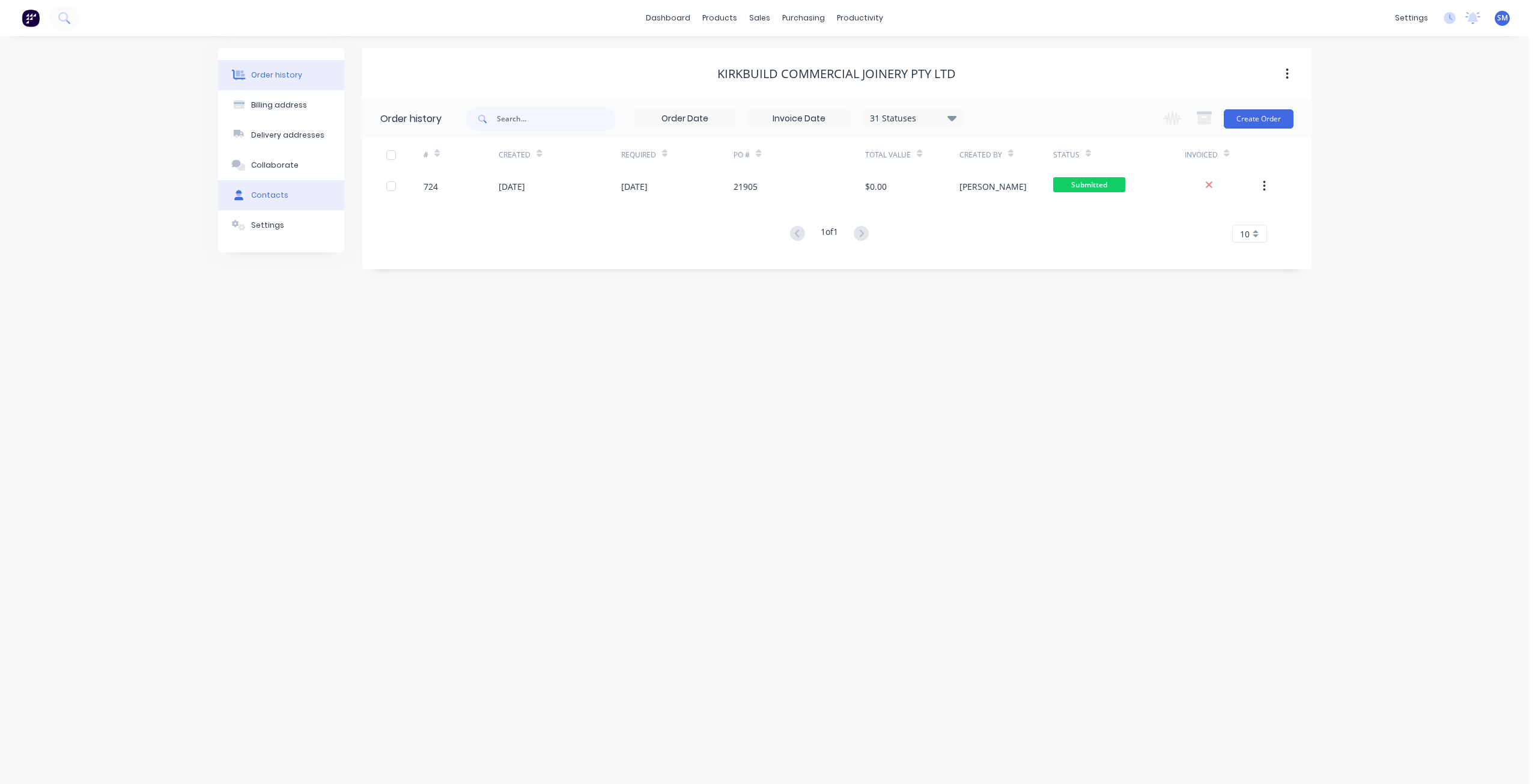
click at [276, 197] on div "Contacts" at bounding box center [270, 195] width 37 height 11
select select "AU"
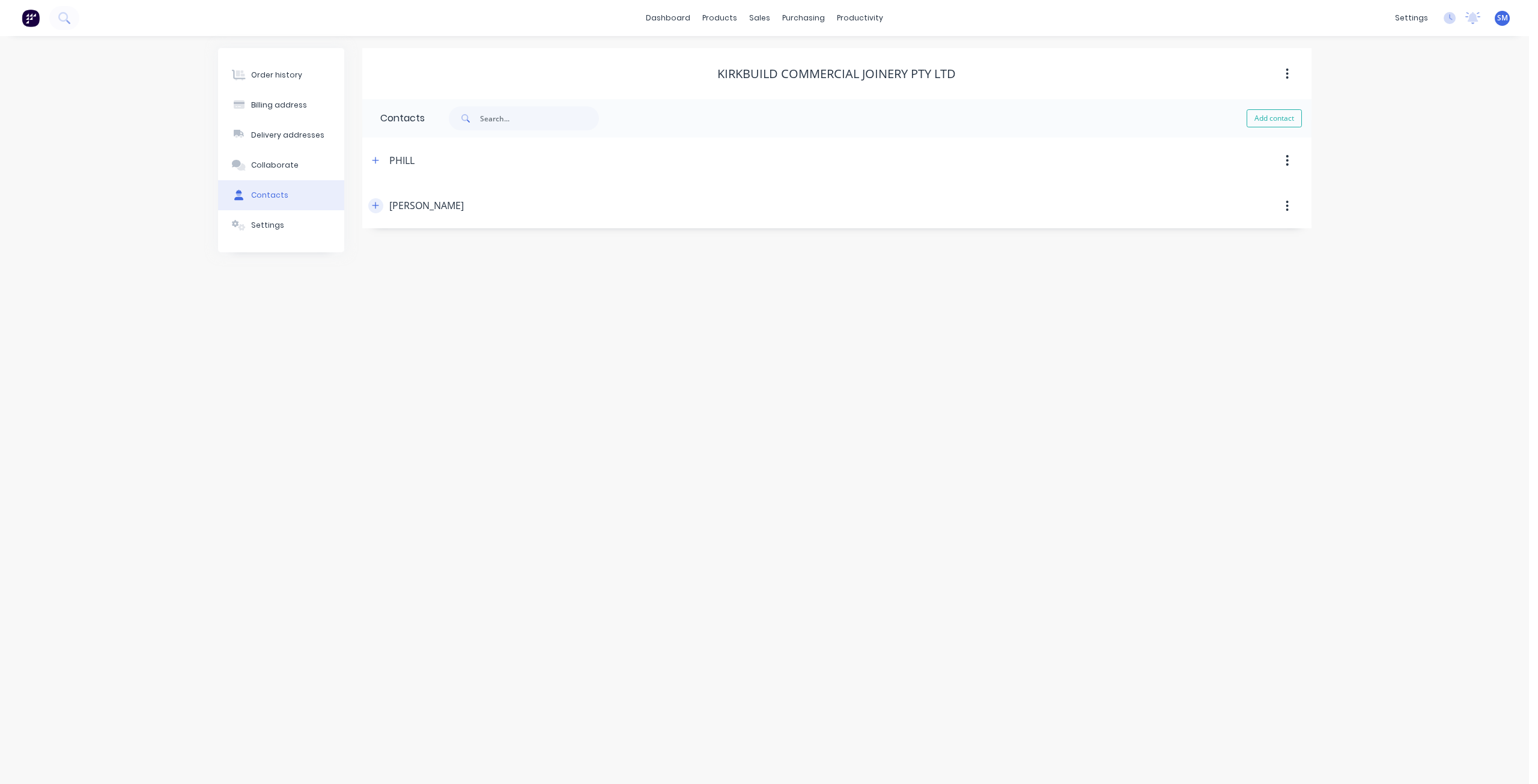
click at [373, 208] on icon "button" at bounding box center [376, 205] width 7 height 8
drag, startPoint x: 478, startPoint y: 300, endPoint x: 372, endPoint y: 304, distance: 106.1
click at [372, 304] on div "Contact name [PERSON_NAME] Email address [PERSON_NAME][EMAIL_ADDRESS][DOMAIN_NA…" at bounding box center [837, 328] width 949 height 199
click at [272, 68] on button "Order history" at bounding box center [281, 75] width 126 height 30
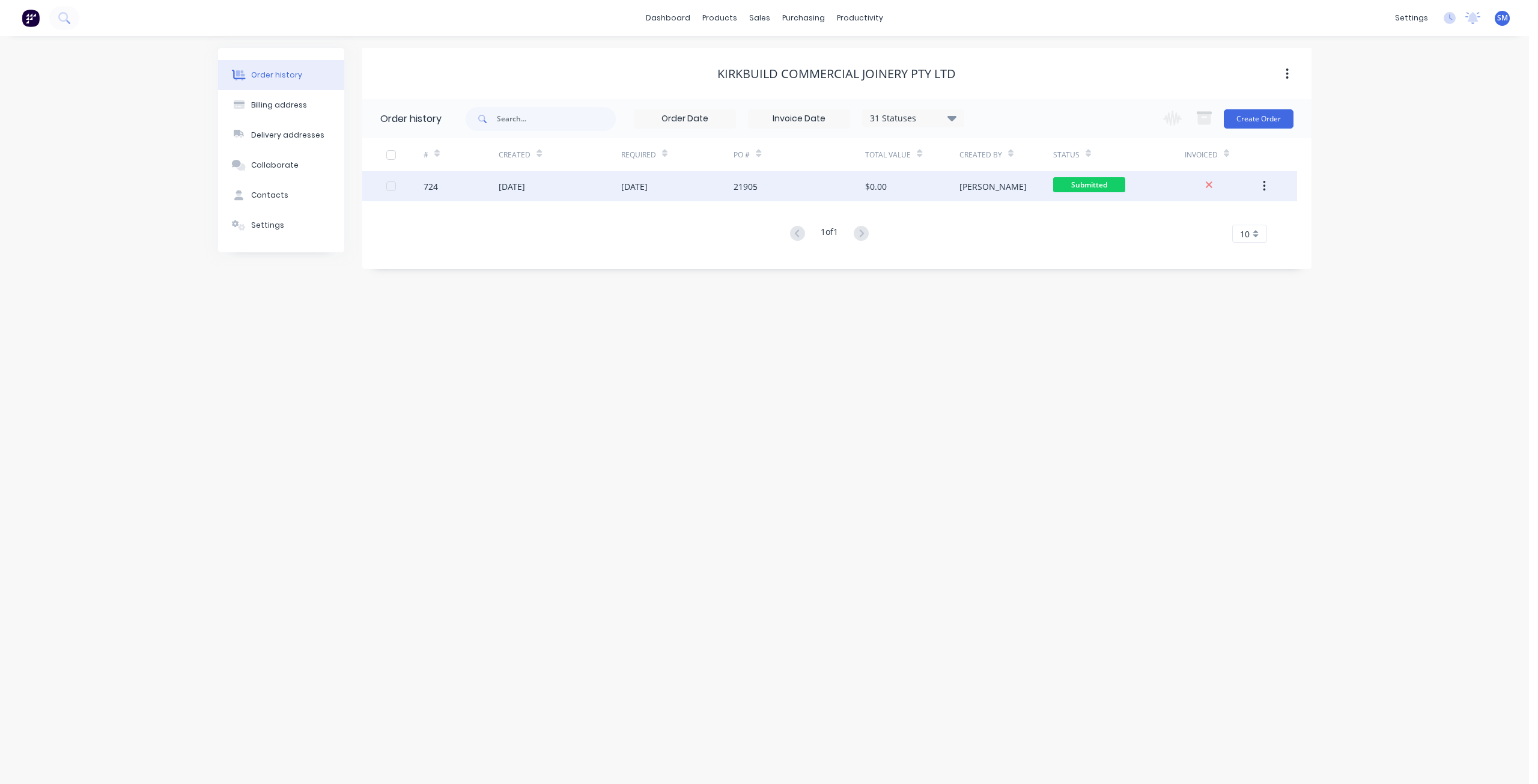
click at [657, 196] on div "[DATE]" at bounding box center [677, 186] width 113 height 30
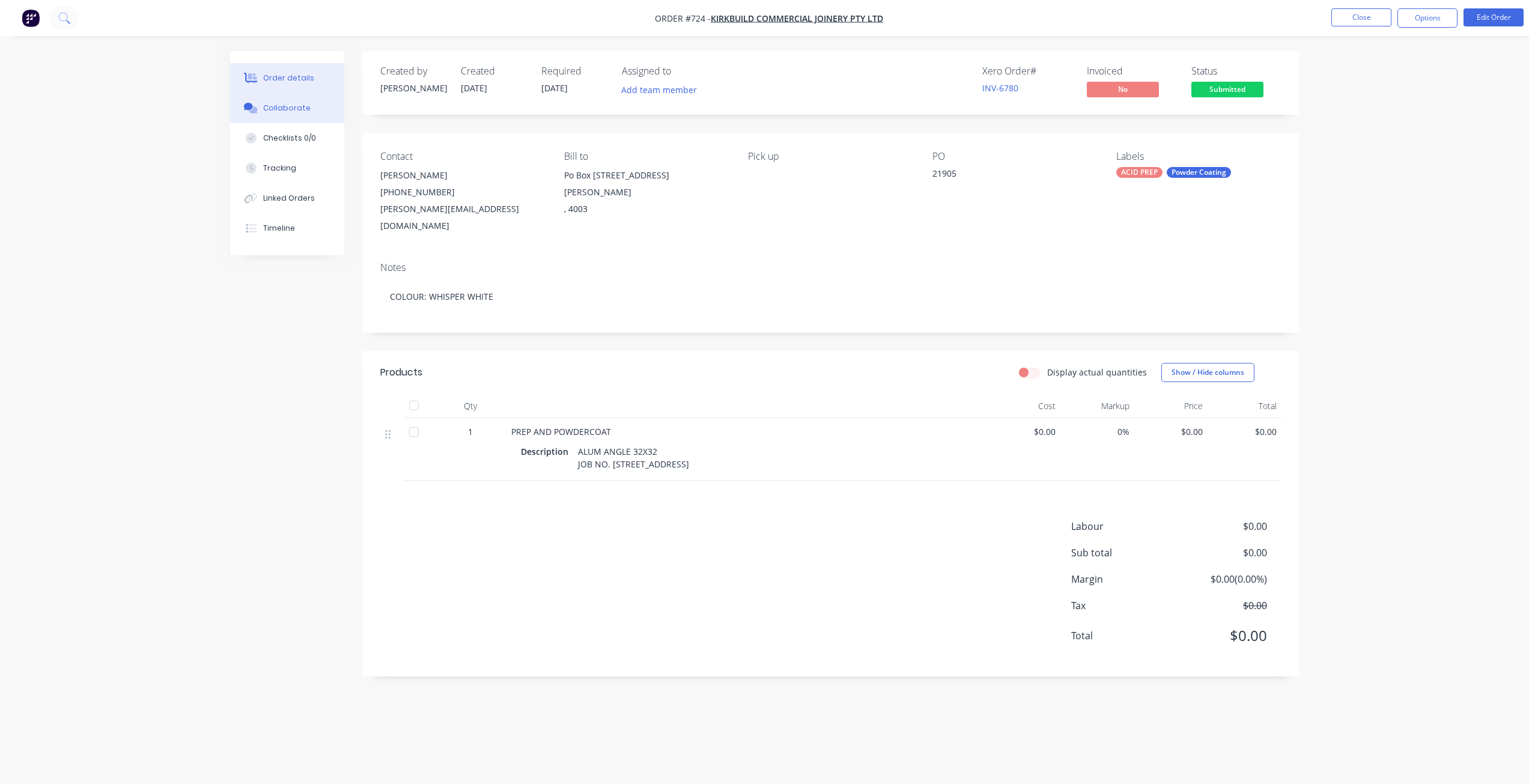
click at [295, 113] on button "Collaborate" at bounding box center [287, 108] width 114 height 30
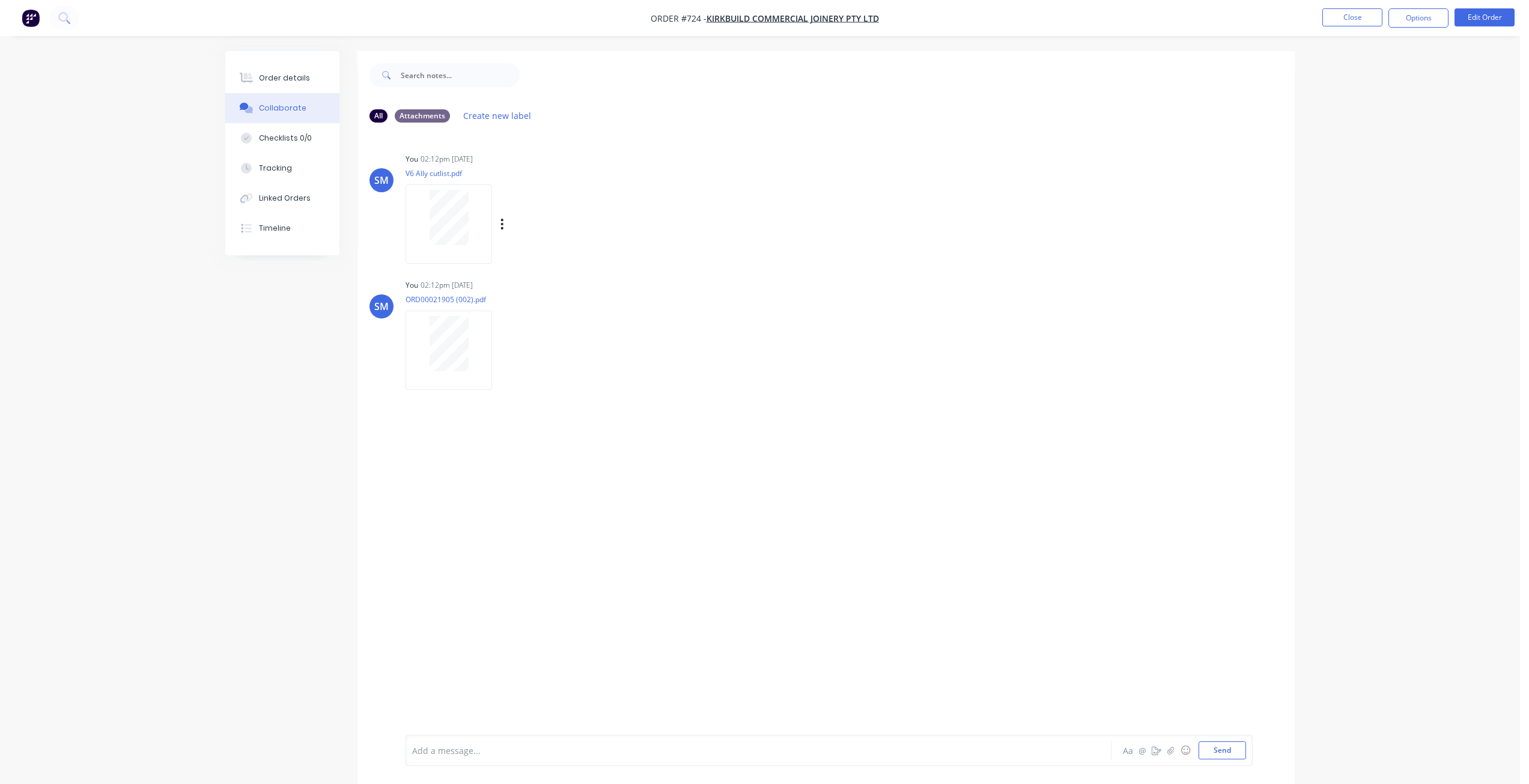
click at [470, 224] on div at bounding box center [448, 217] width 75 height 55
click at [1353, 17] on button "Close" at bounding box center [1352, 17] width 60 height 18
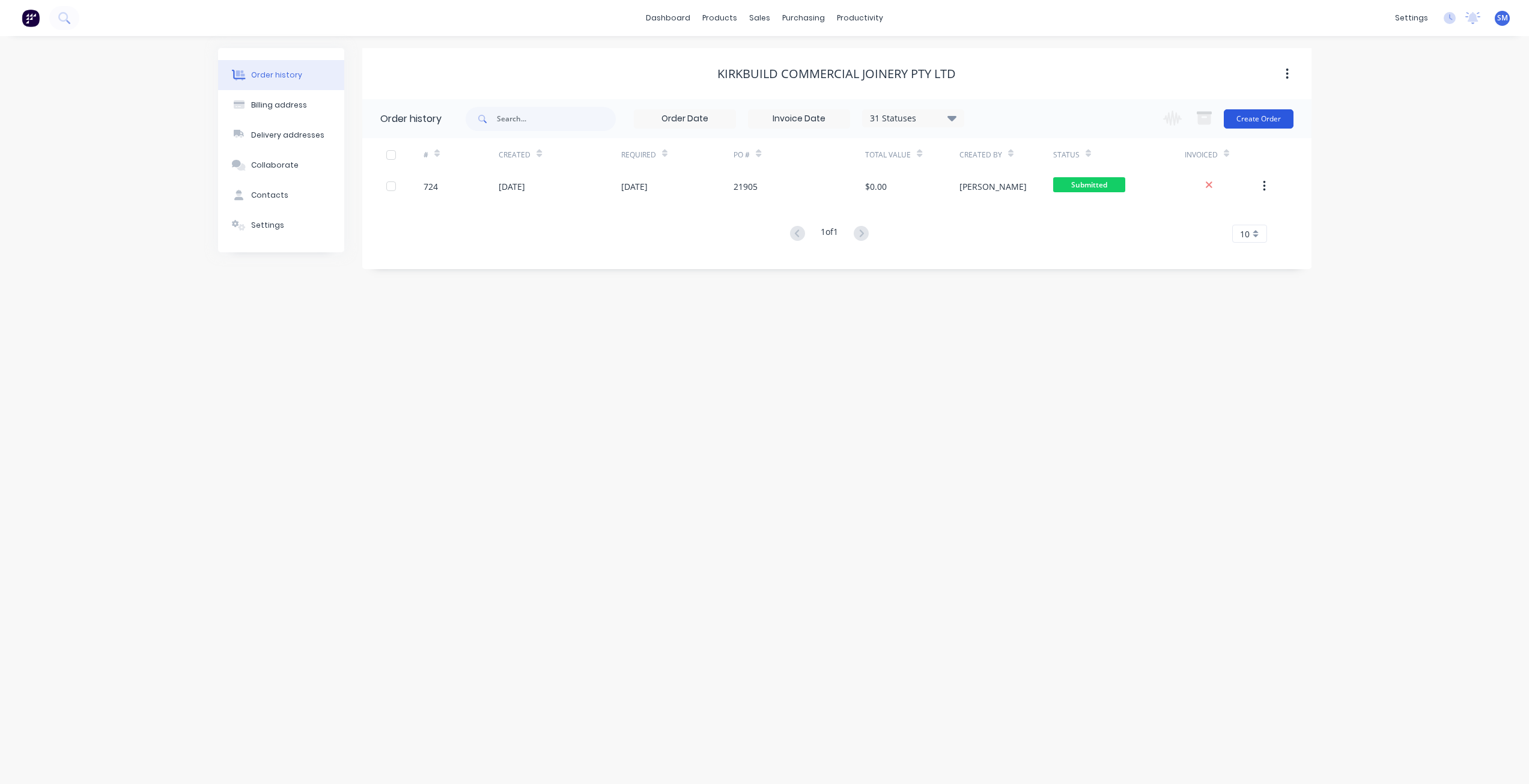
click at [1246, 109] on button "Create Order" at bounding box center [1258, 119] width 70 height 19
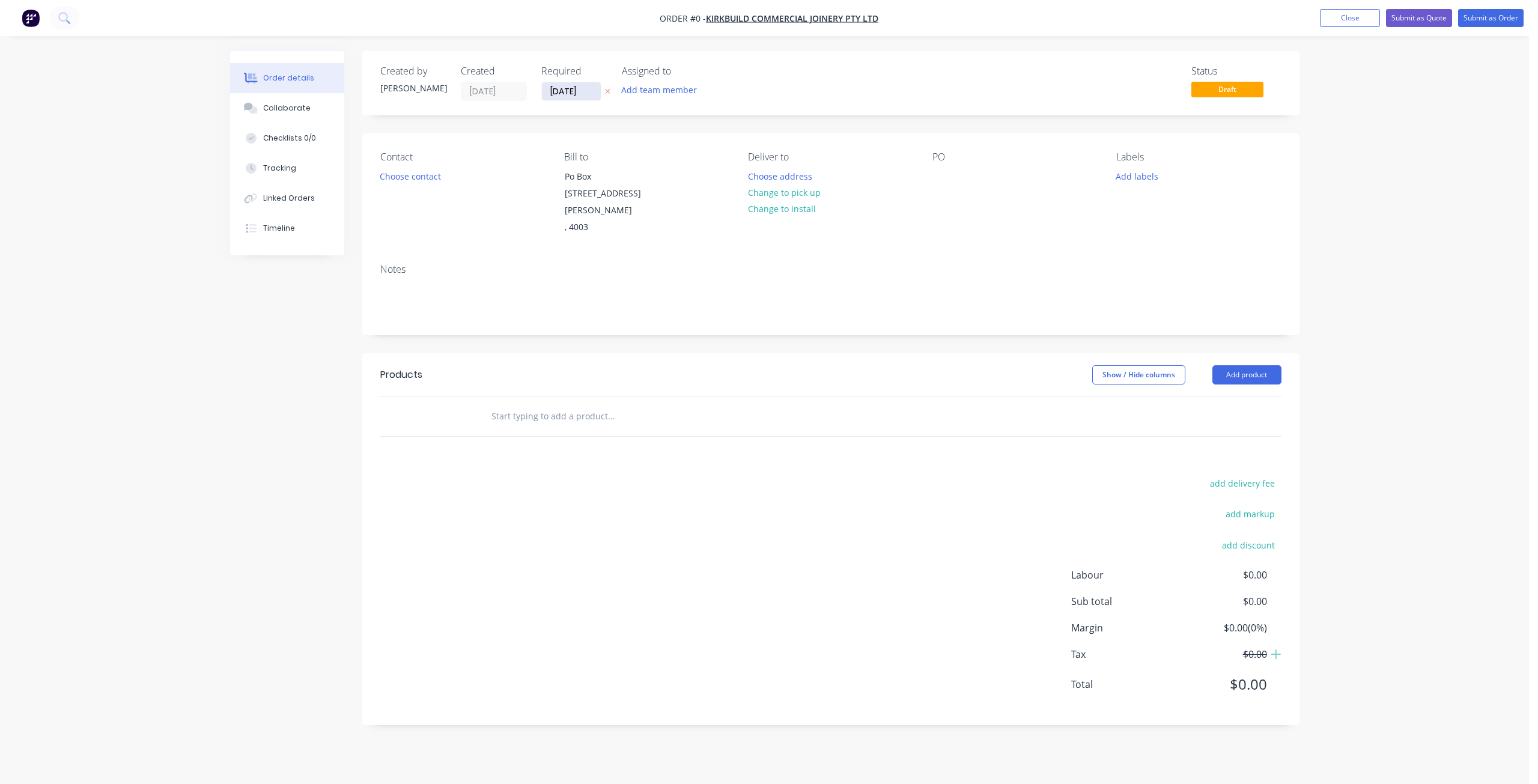
click at [555, 93] on input "[DATE]" at bounding box center [571, 91] width 59 height 18
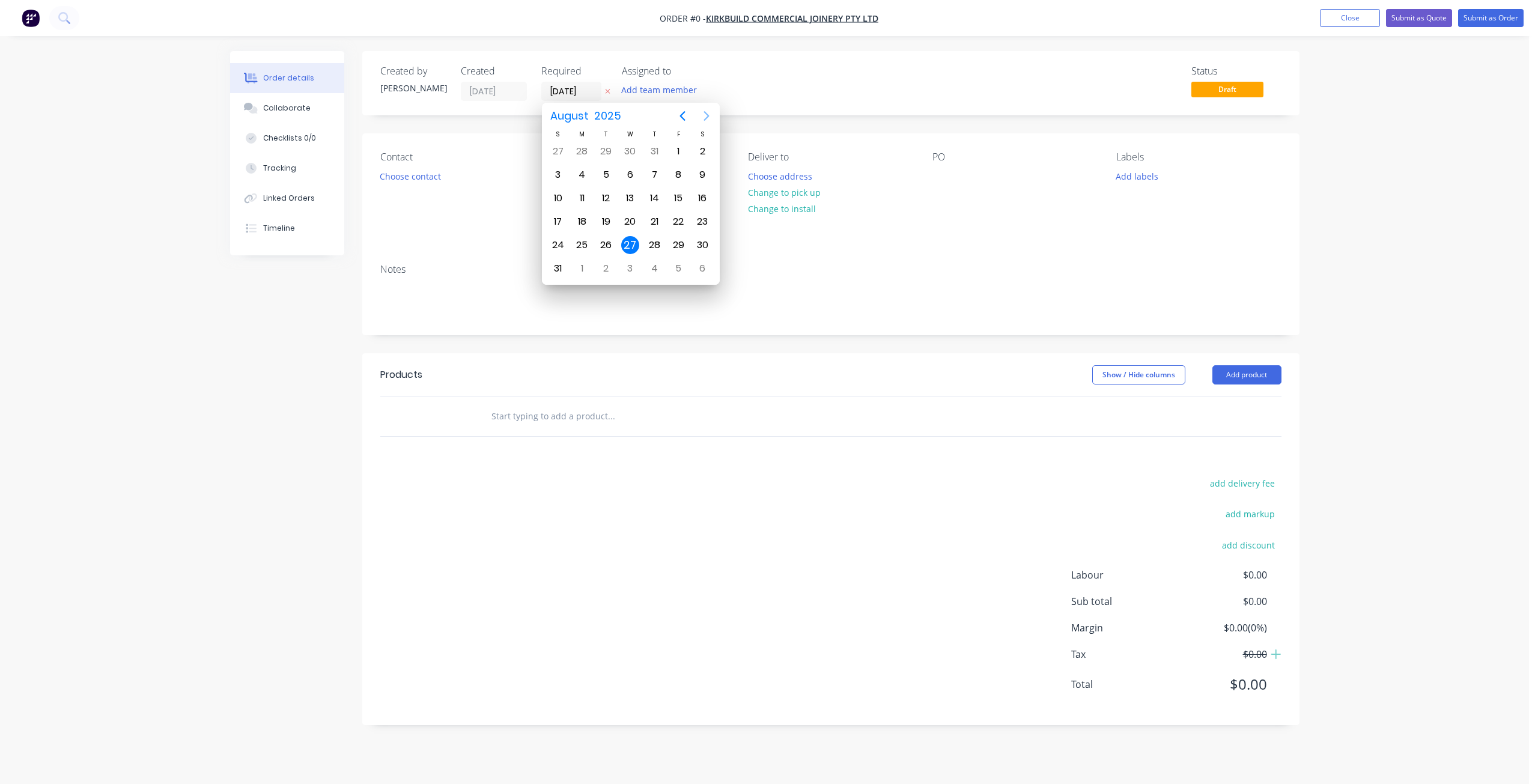
click at [709, 118] on icon "Next page" at bounding box center [706, 115] width 15 height 15
click at [681, 174] on div "12" at bounding box center [678, 175] width 18 height 18
type input "12/09/25"
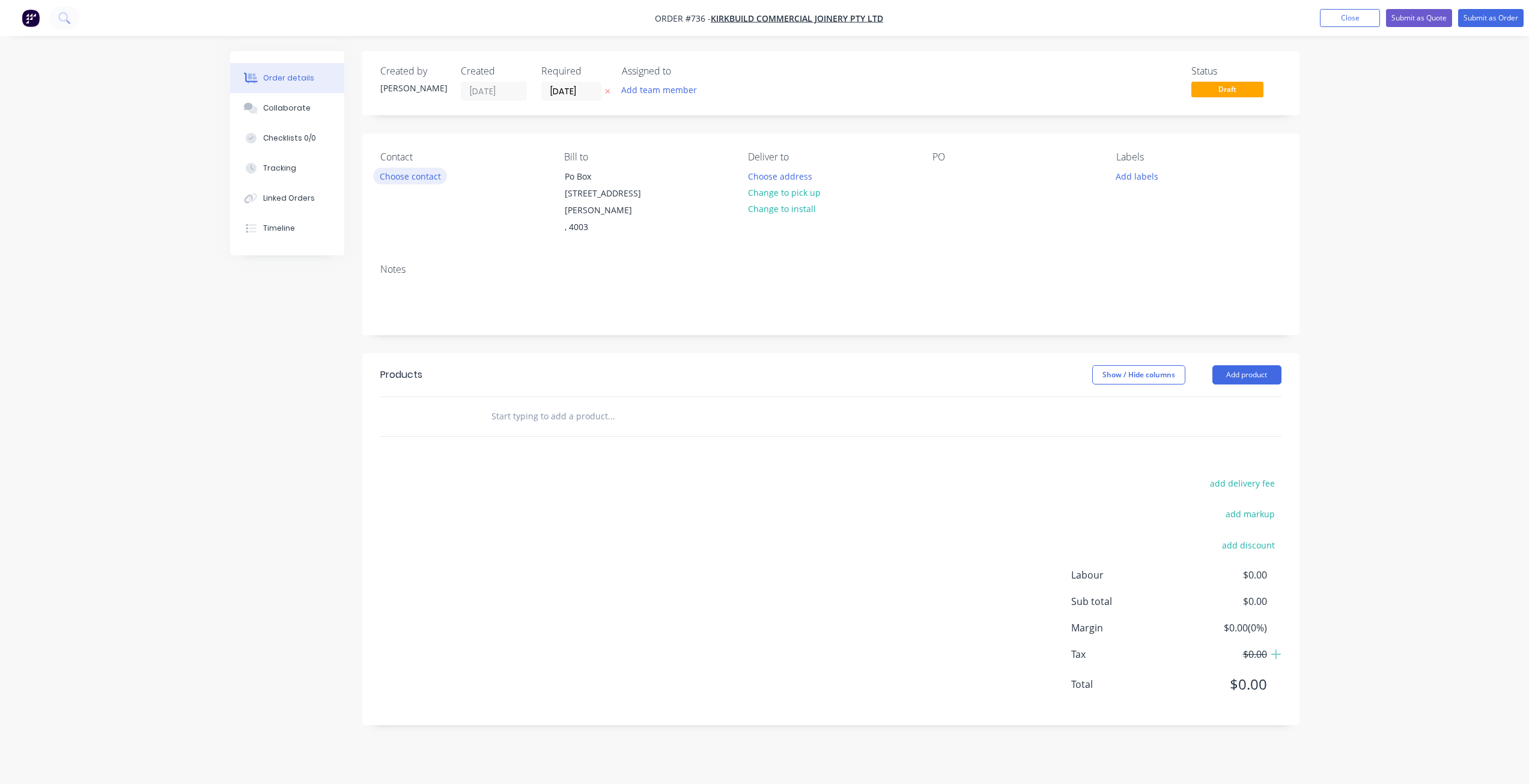
click at [396, 178] on button "Choose contact" at bounding box center [409, 175] width 74 height 16
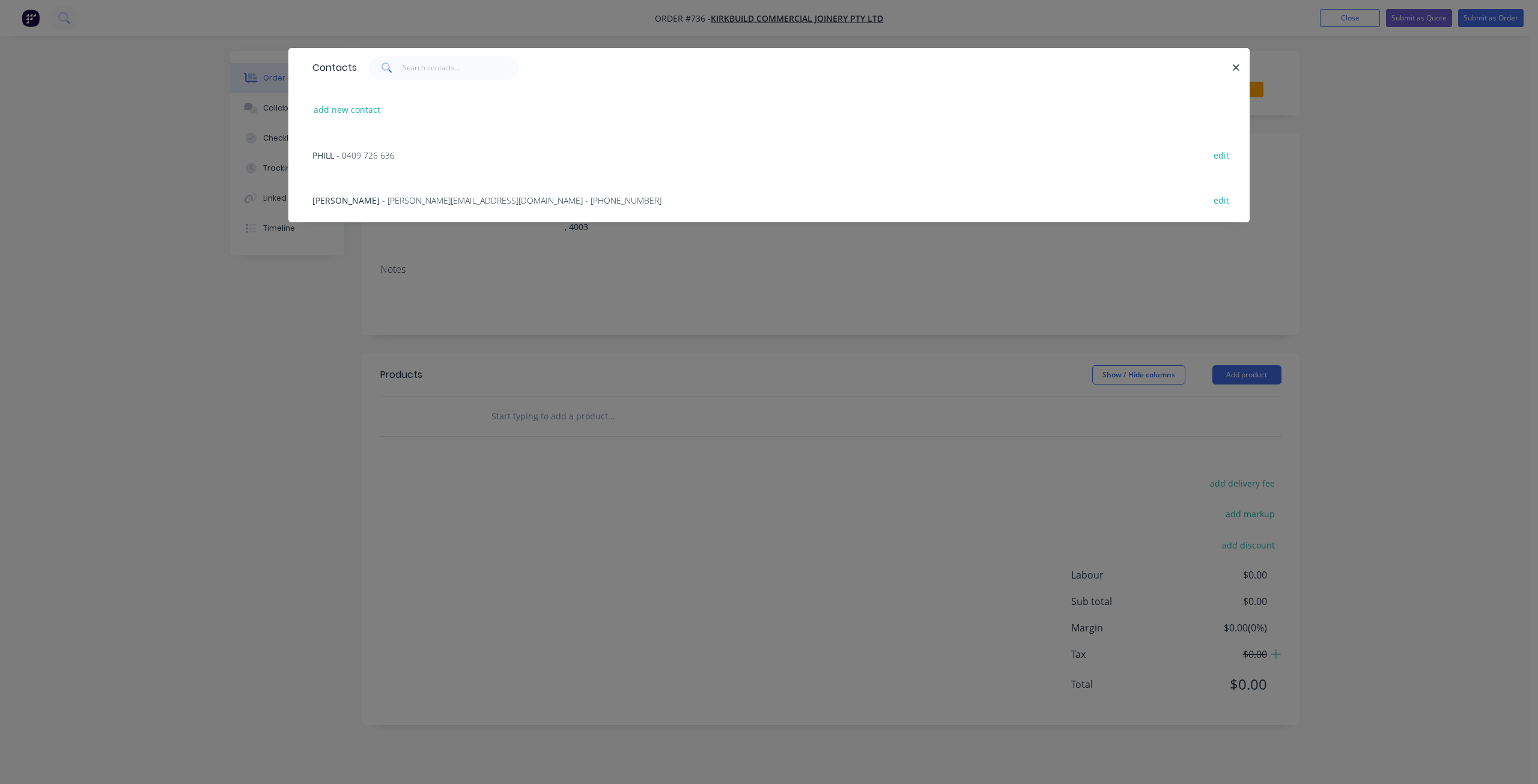
click at [382, 198] on span "- kim@kirkbuild.com.au - (07) 3496 7900" at bounding box center [521, 200] width 279 height 12
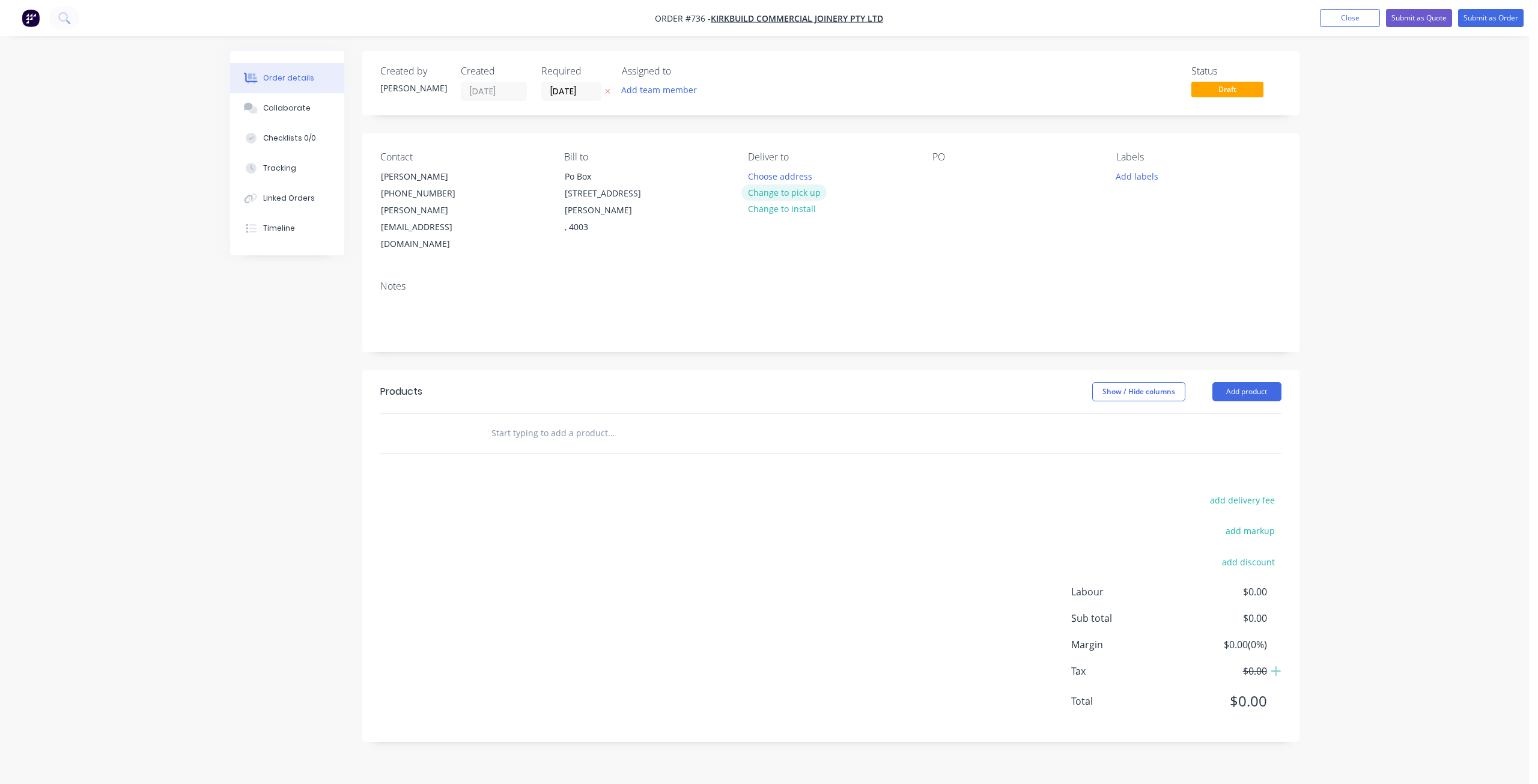
click at [787, 189] on button "Change to pick up" at bounding box center [784, 192] width 85 height 16
click at [663, 94] on button "Add team member" at bounding box center [659, 89] width 89 height 16
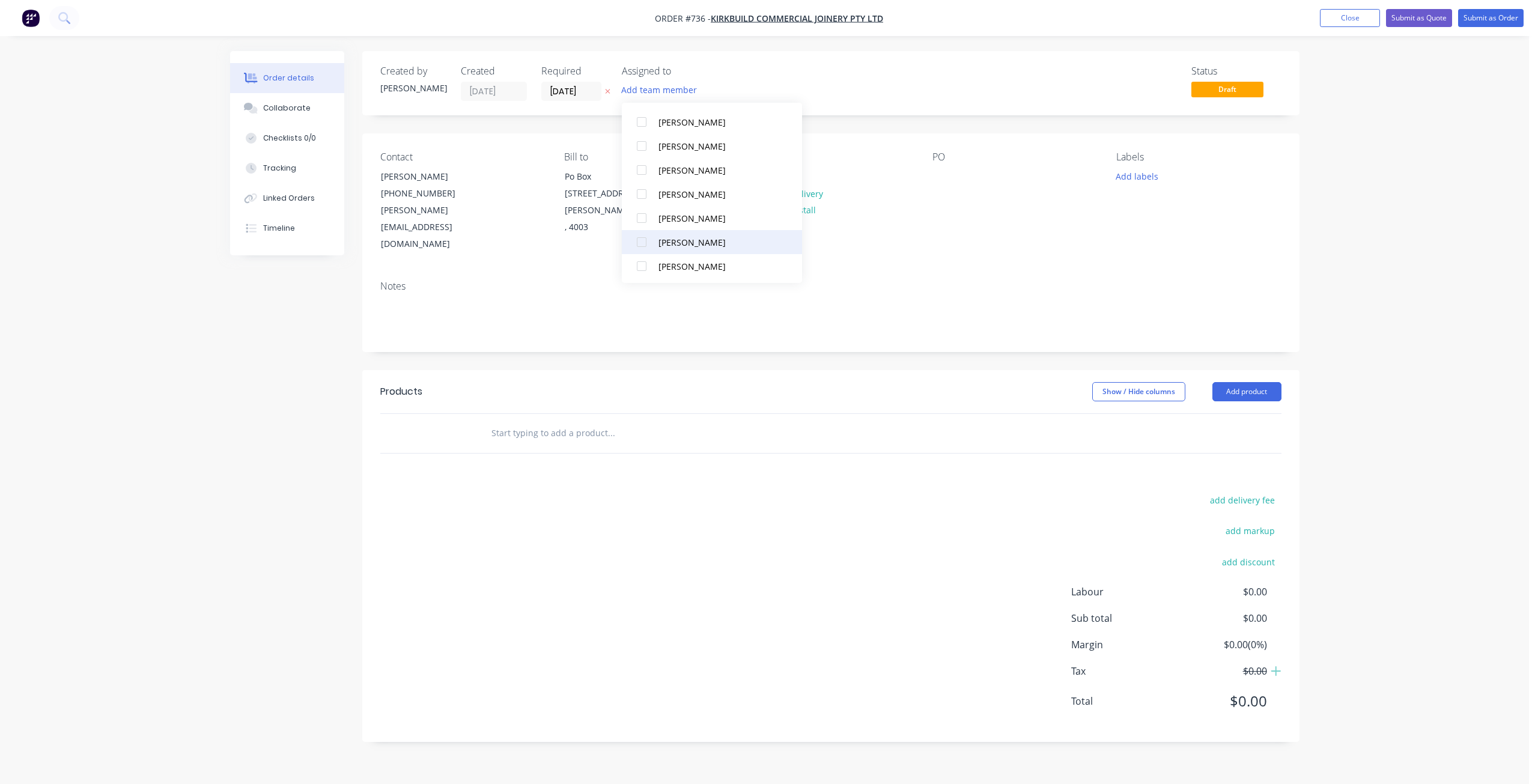
scroll to position [180, 0]
click at [645, 167] on div at bounding box center [641, 169] width 24 height 24
click at [934, 183] on div at bounding box center [942, 176] width 19 height 17
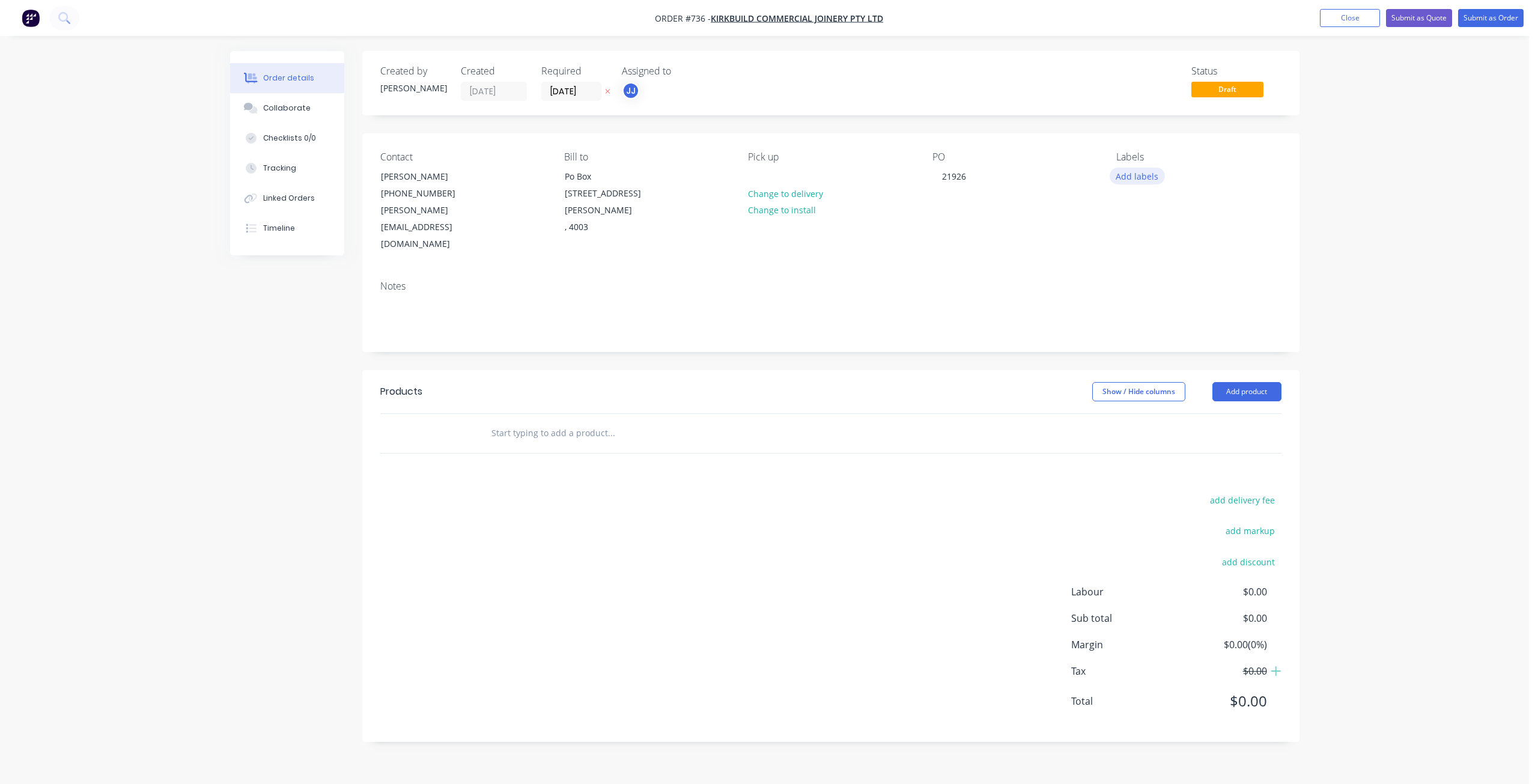
click at [1122, 178] on button "Add labels" at bounding box center [1137, 175] width 55 height 16
click at [1138, 272] on div at bounding box center [1138, 271] width 24 height 24
click at [482, 421] on div at bounding box center [661, 433] width 360 height 24
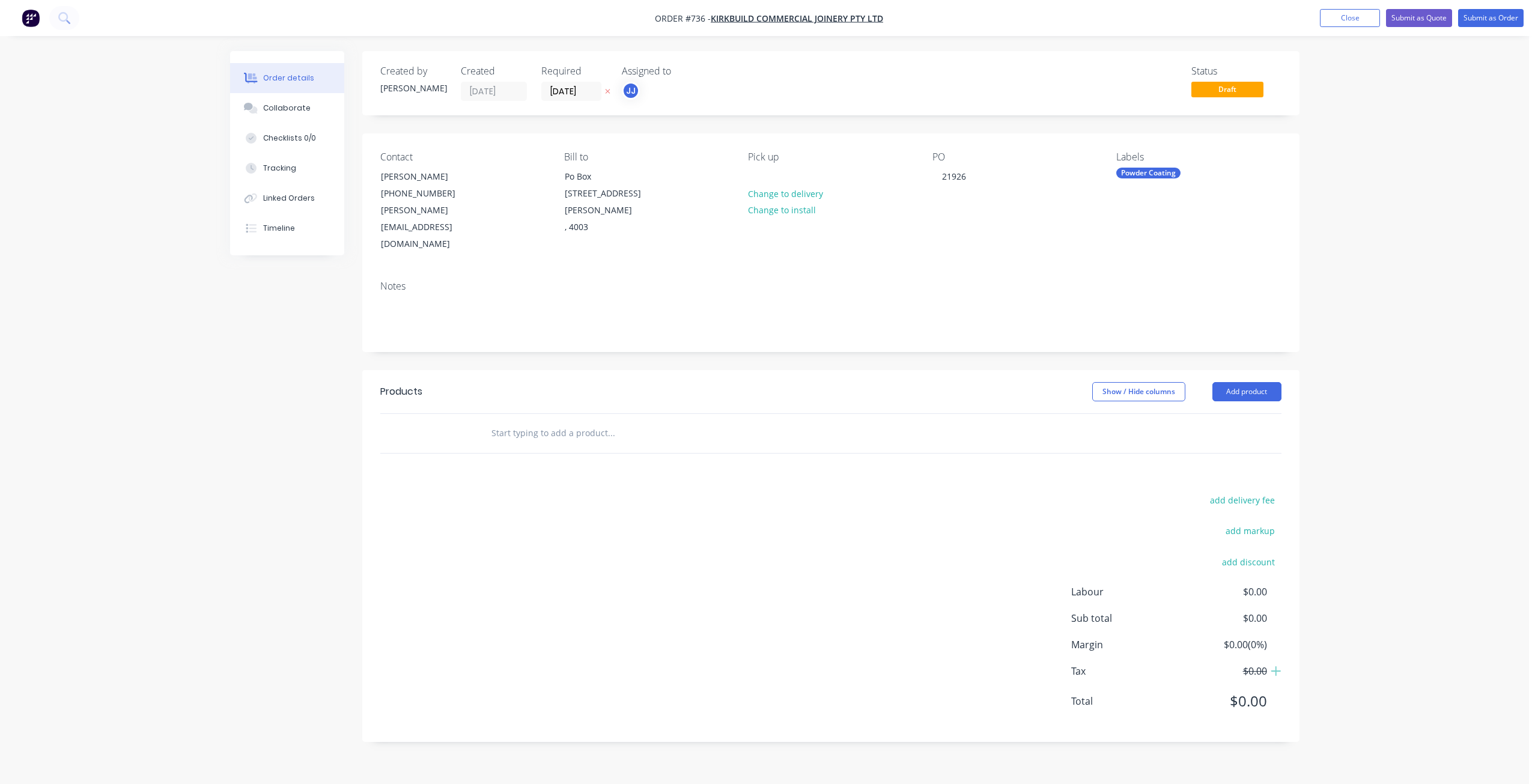
click at [503, 421] on input "text" at bounding box center [611, 433] width 240 height 24
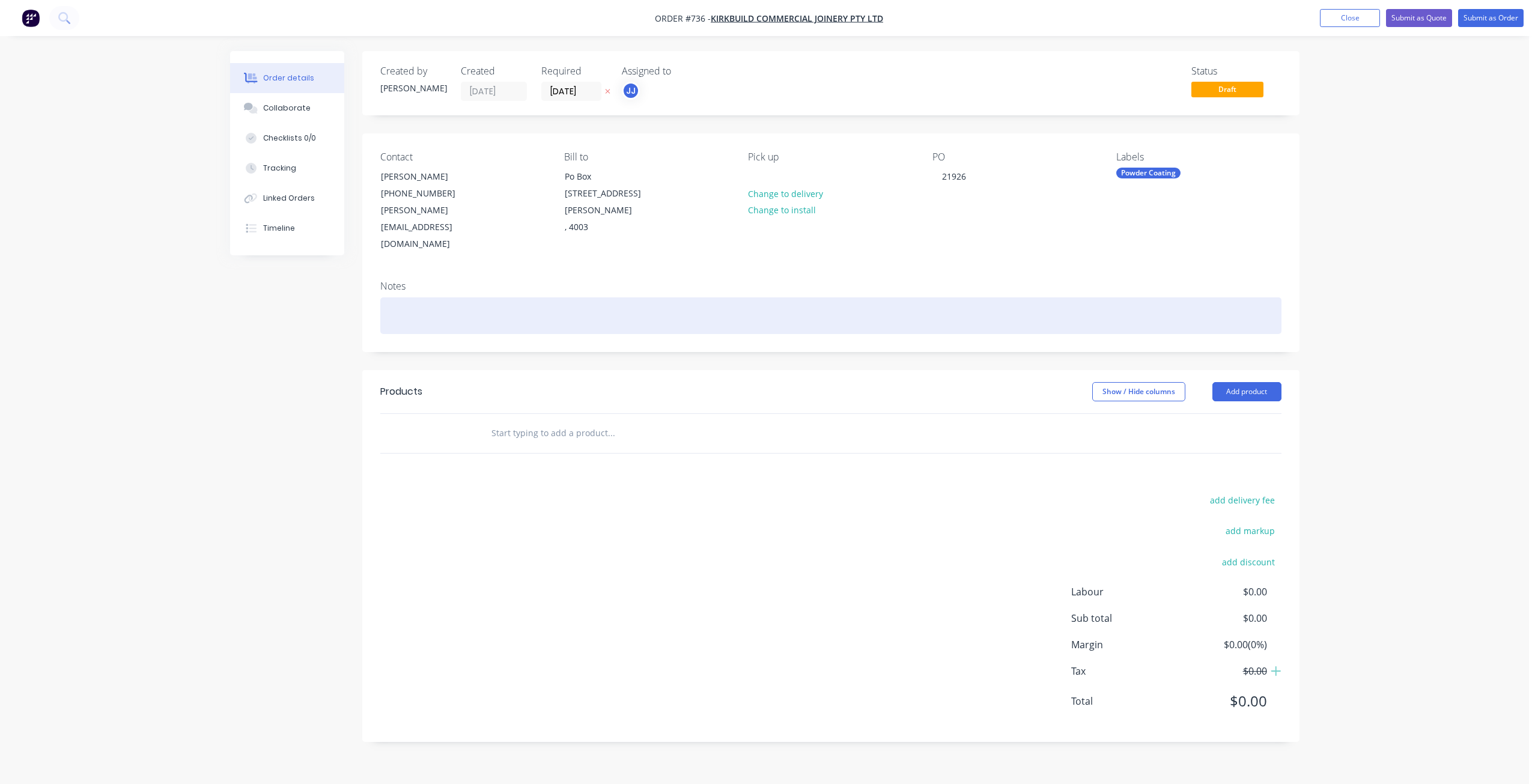
click at [415, 297] on div at bounding box center [831, 315] width 901 height 37
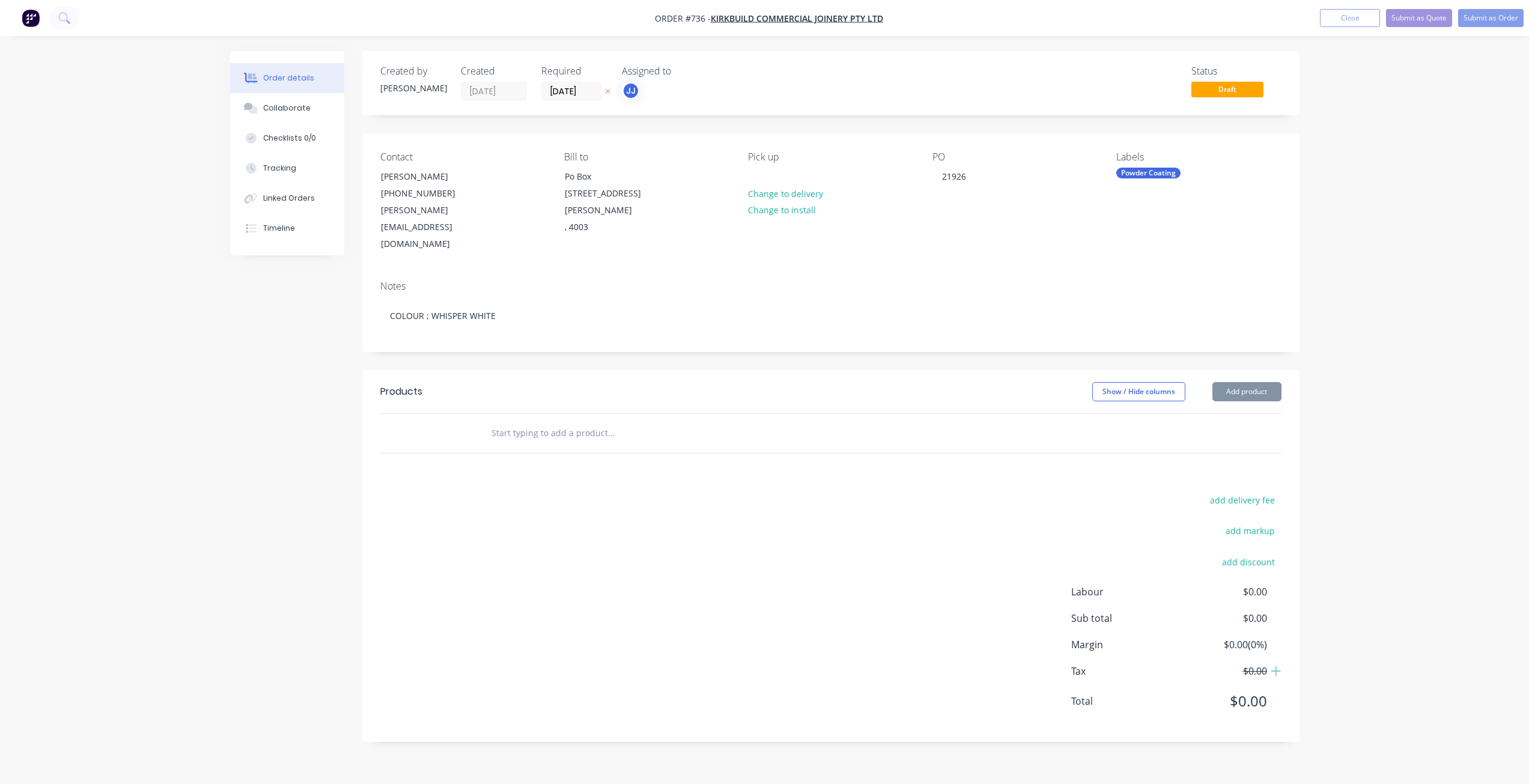
click at [497, 421] on input "text" at bounding box center [611, 433] width 240 height 24
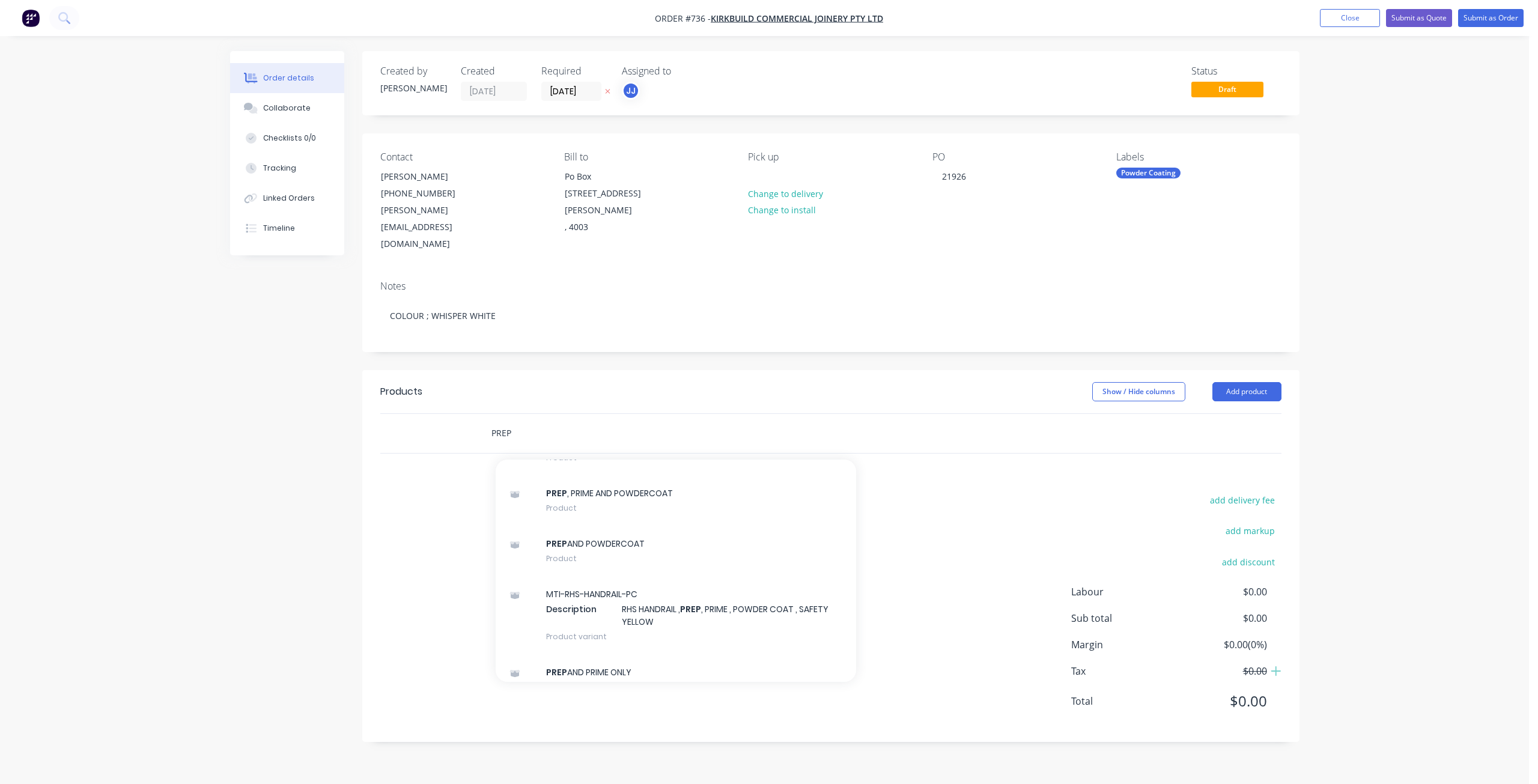
scroll to position [1141, 0]
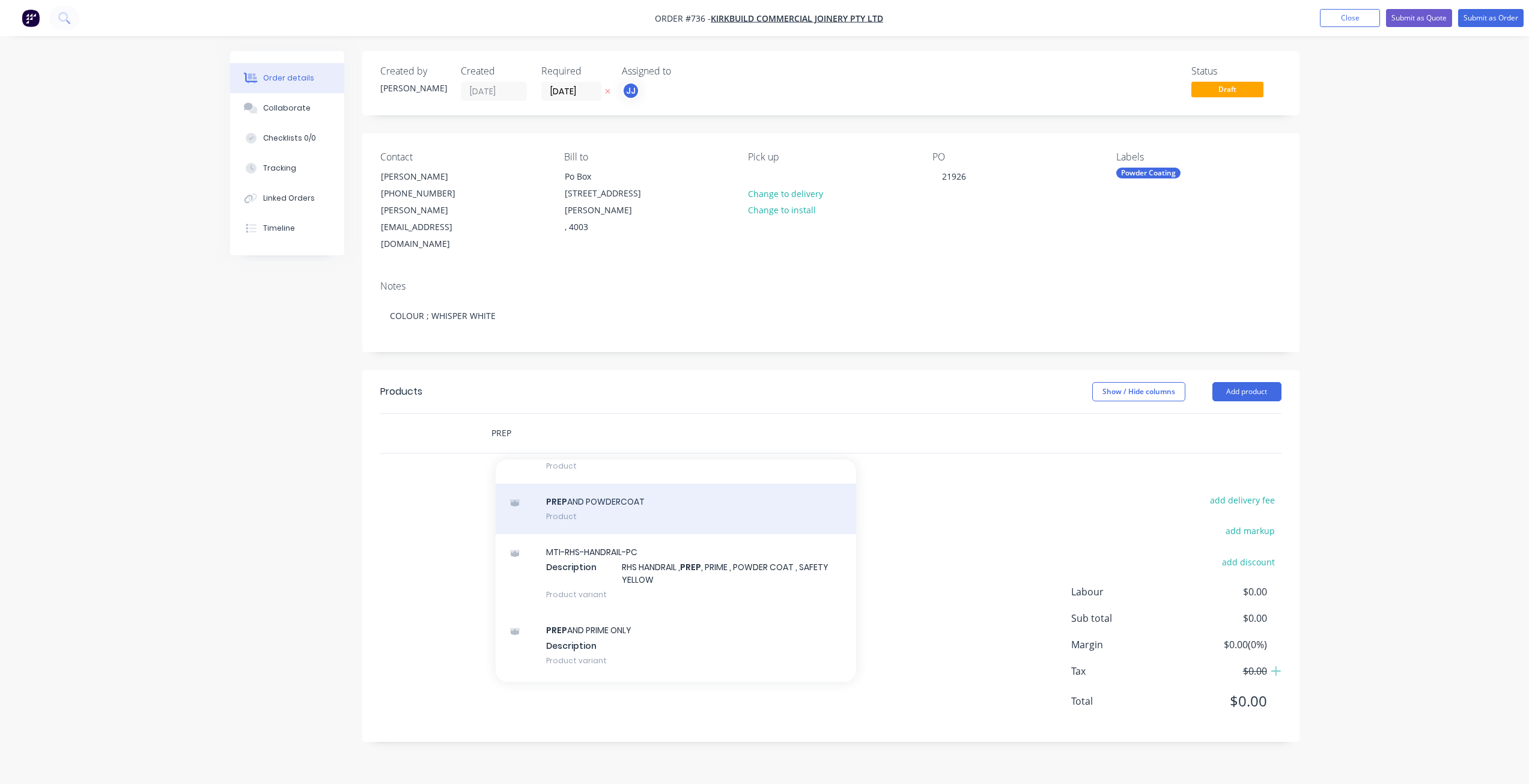
type input "PREP"
click at [593, 483] on div "PREP AND POWDERCOAT Product" at bounding box center [676, 508] width 360 height 50
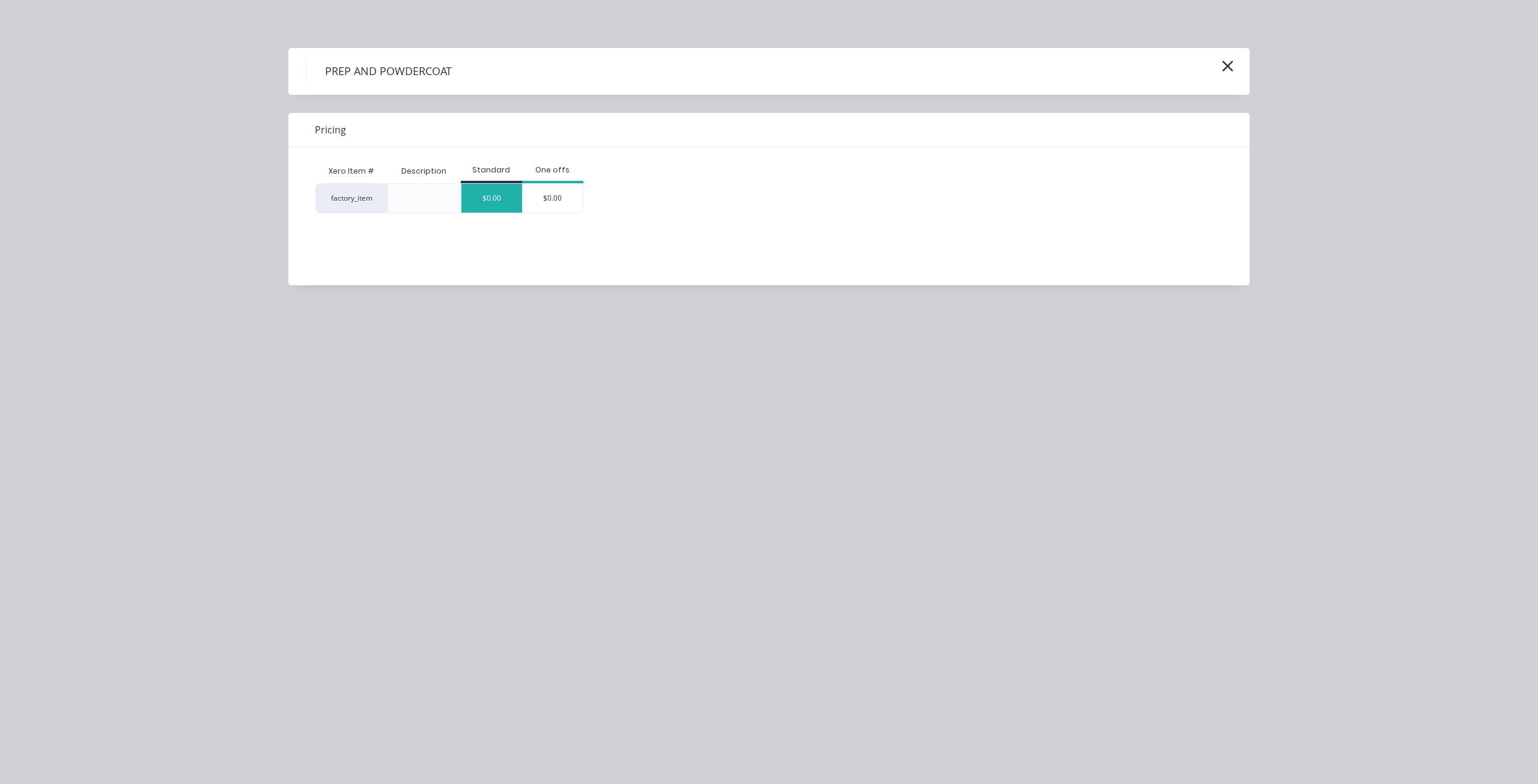
click at [501, 203] on div "$0.00" at bounding box center [492, 198] width 61 height 29
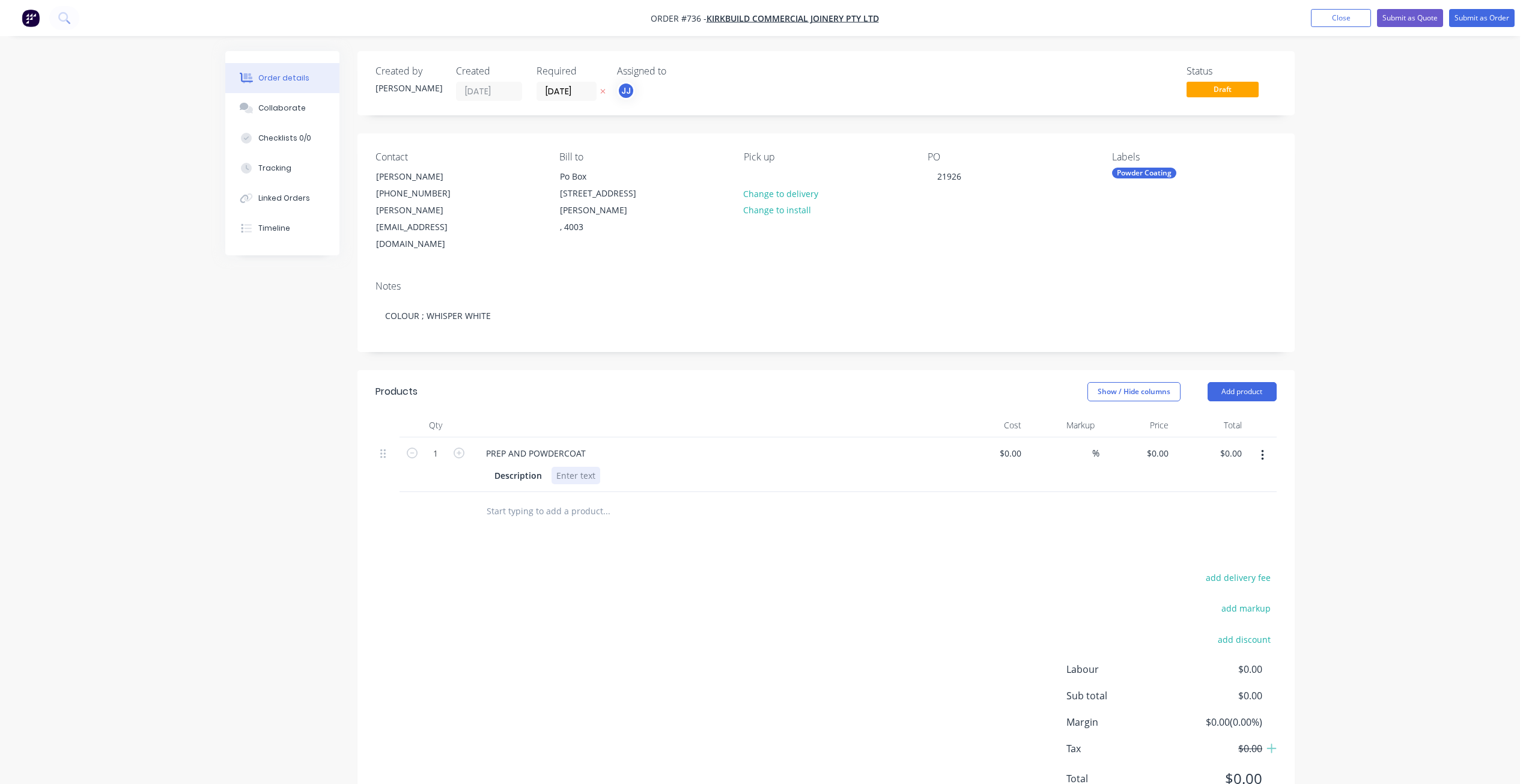
click at [560, 467] on div at bounding box center [575, 475] width 48 height 17
click at [1473, 21] on button "Submit as Order" at bounding box center [1481, 18] width 66 height 18
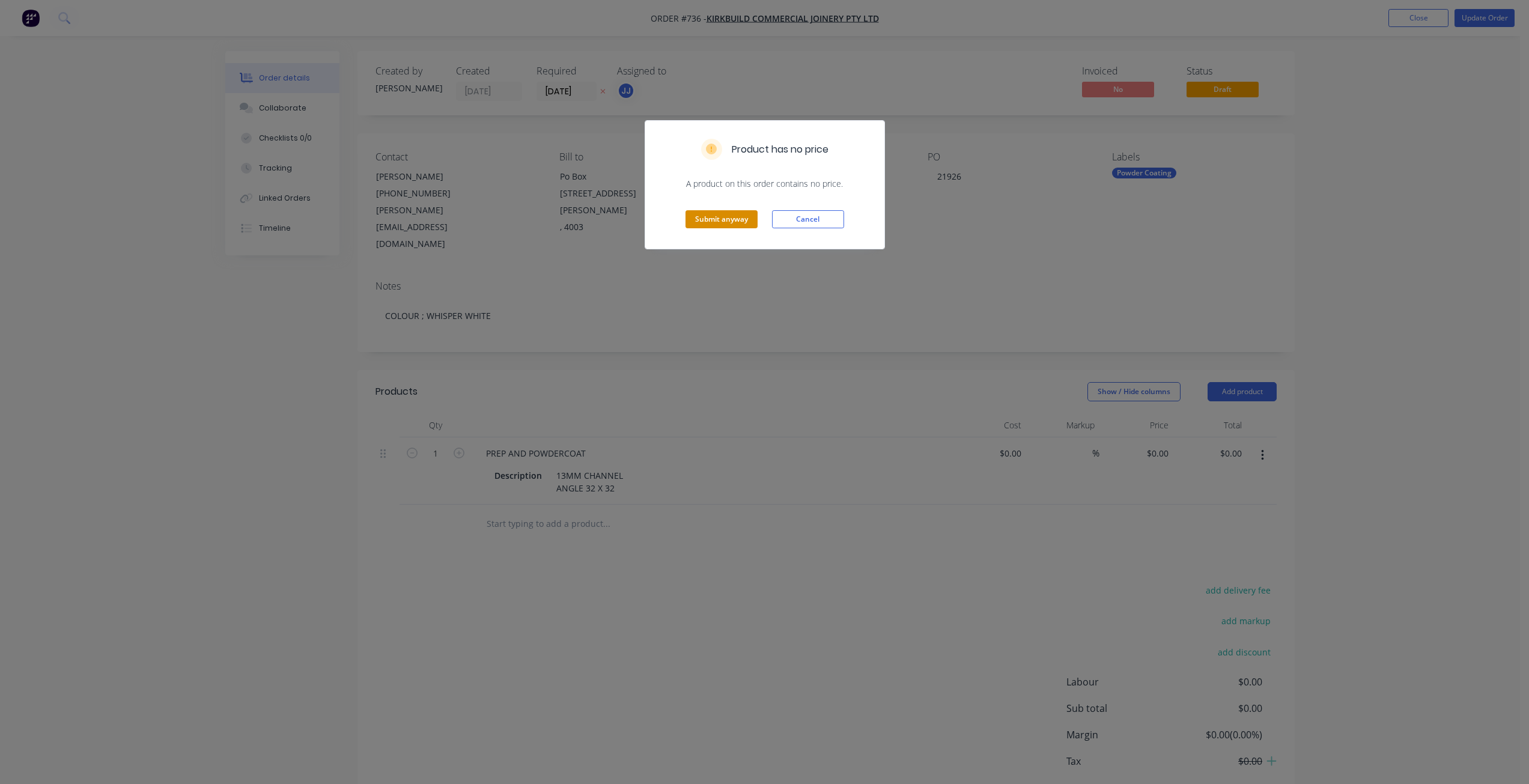
click at [725, 214] on button "Submit anyway" at bounding box center [721, 219] width 72 height 18
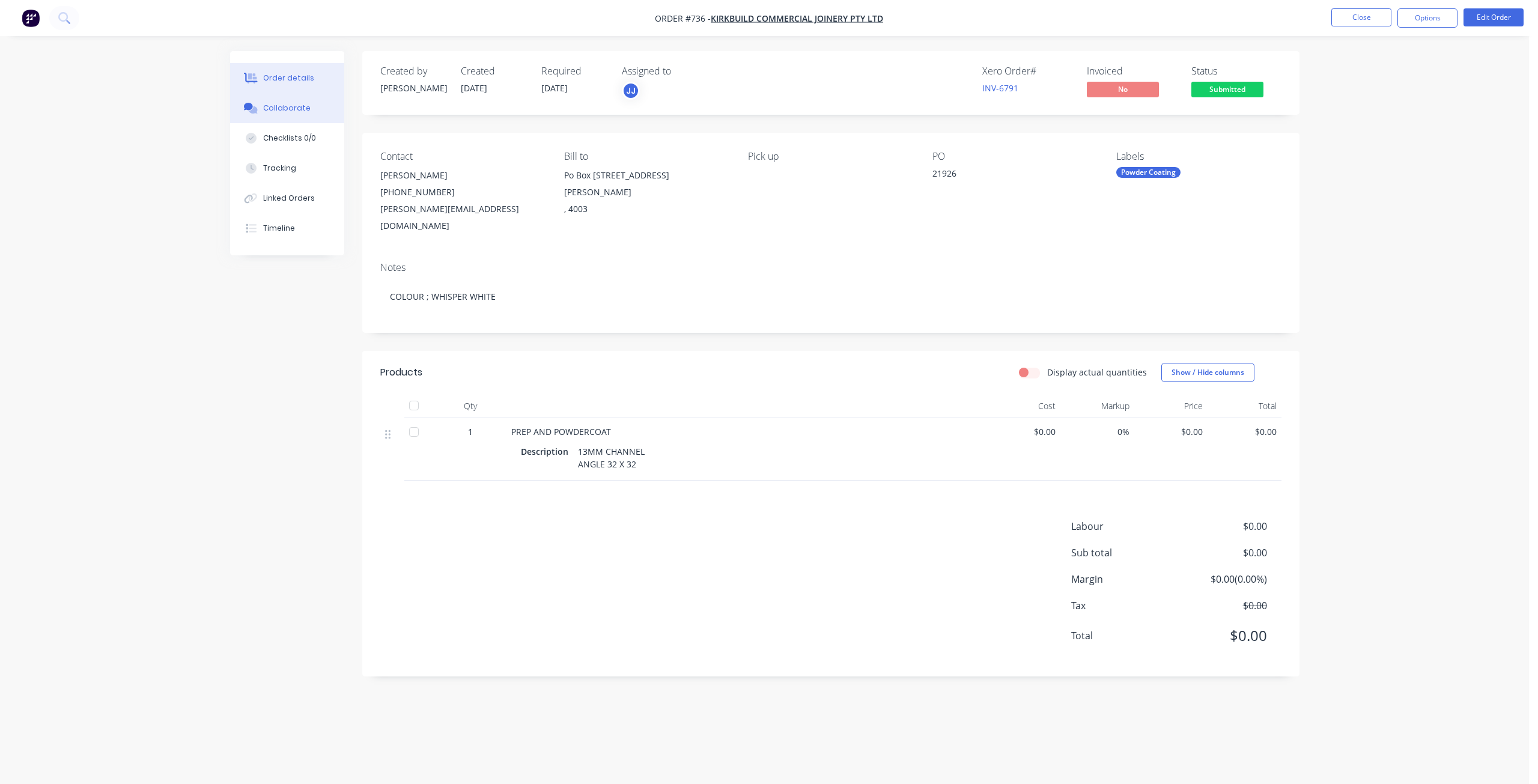
drag, startPoint x: 271, startPoint y: 104, endPoint x: 260, endPoint y: 106, distance: 11.2
click at [271, 104] on div "Collaborate" at bounding box center [286, 109] width 48 height 11
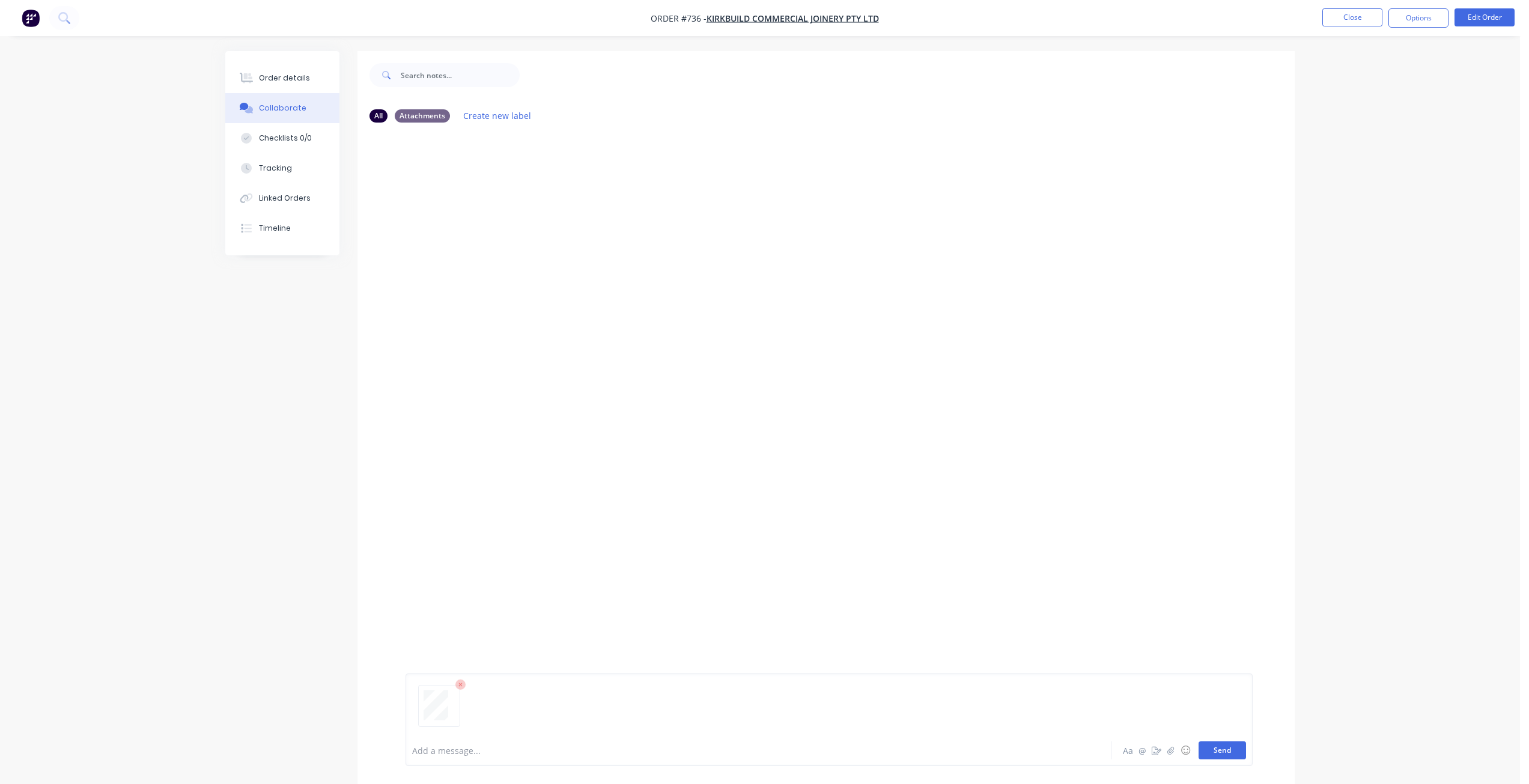
click at [1218, 752] on button "Send" at bounding box center [1222, 750] width 48 height 18
click at [265, 82] on div "Order details" at bounding box center [284, 78] width 51 height 11
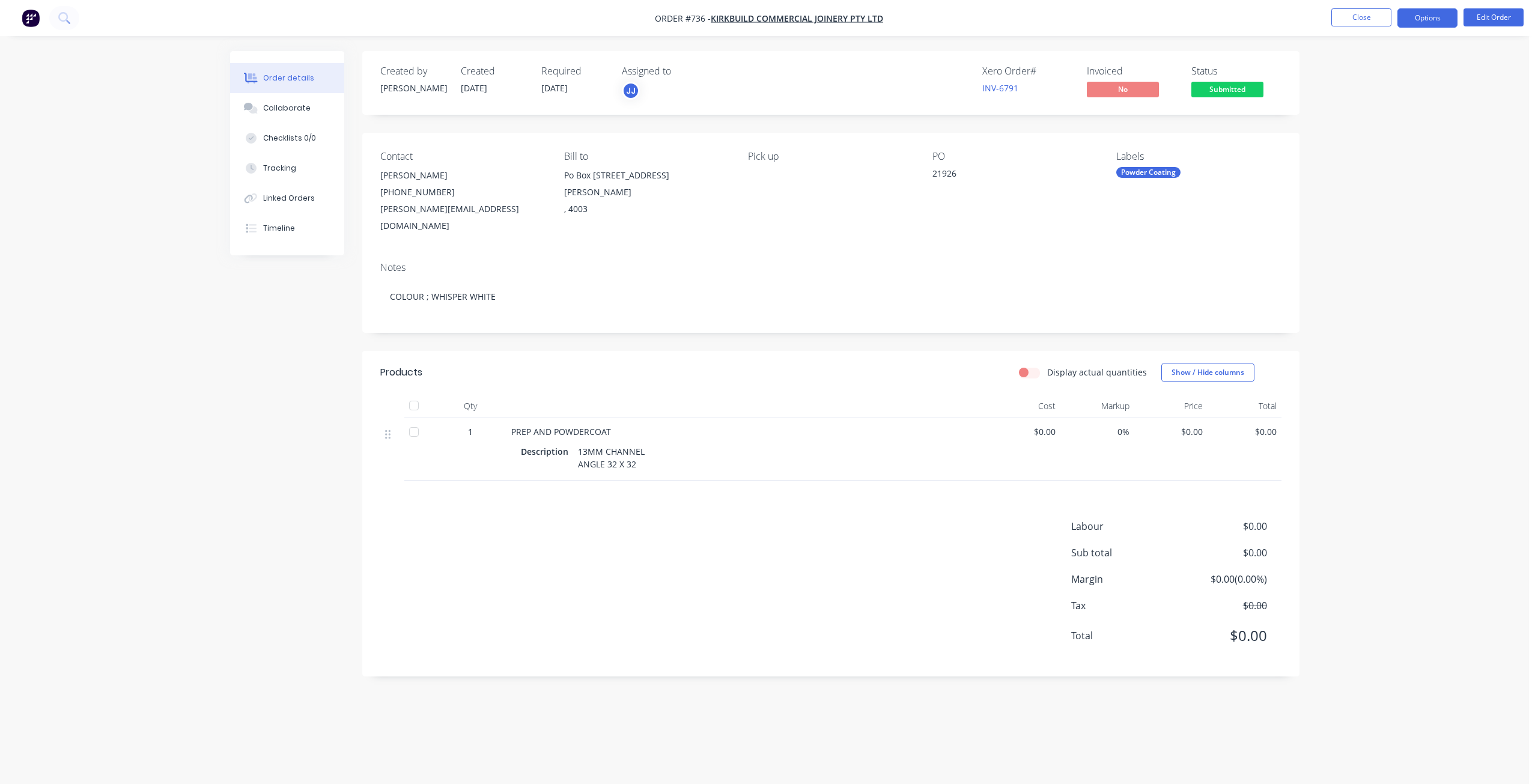
click at [1422, 19] on button "Options" at bounding box center [1427, 18] width 60 height 19
click at [1364, 147] on div "Work Order" at bounding box center [1391, 144] width 111 height 17
click at [1351, 123] on div "Without pricing" at bounding box center [1391, 120] width 111 height 17
click at [1362, 11] on button "Close" at bounding box center [1361, 17] width 60 height 18
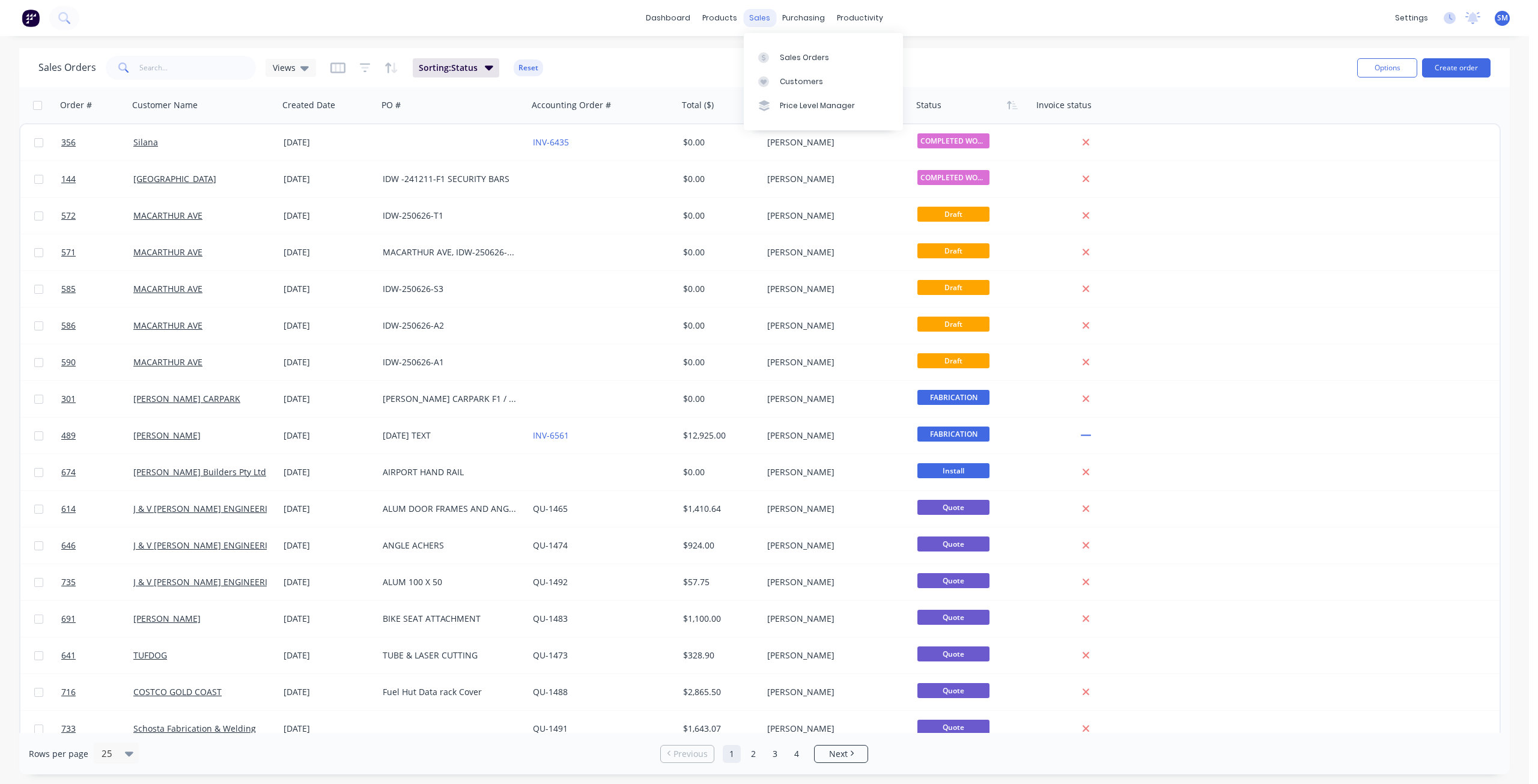
click at [756, 15] on div "sales" at bounding box center [759, 18] width 33 height 18
click at [804, 80] on div "Customers" at bounding box center [801, 82] width 44 height 11
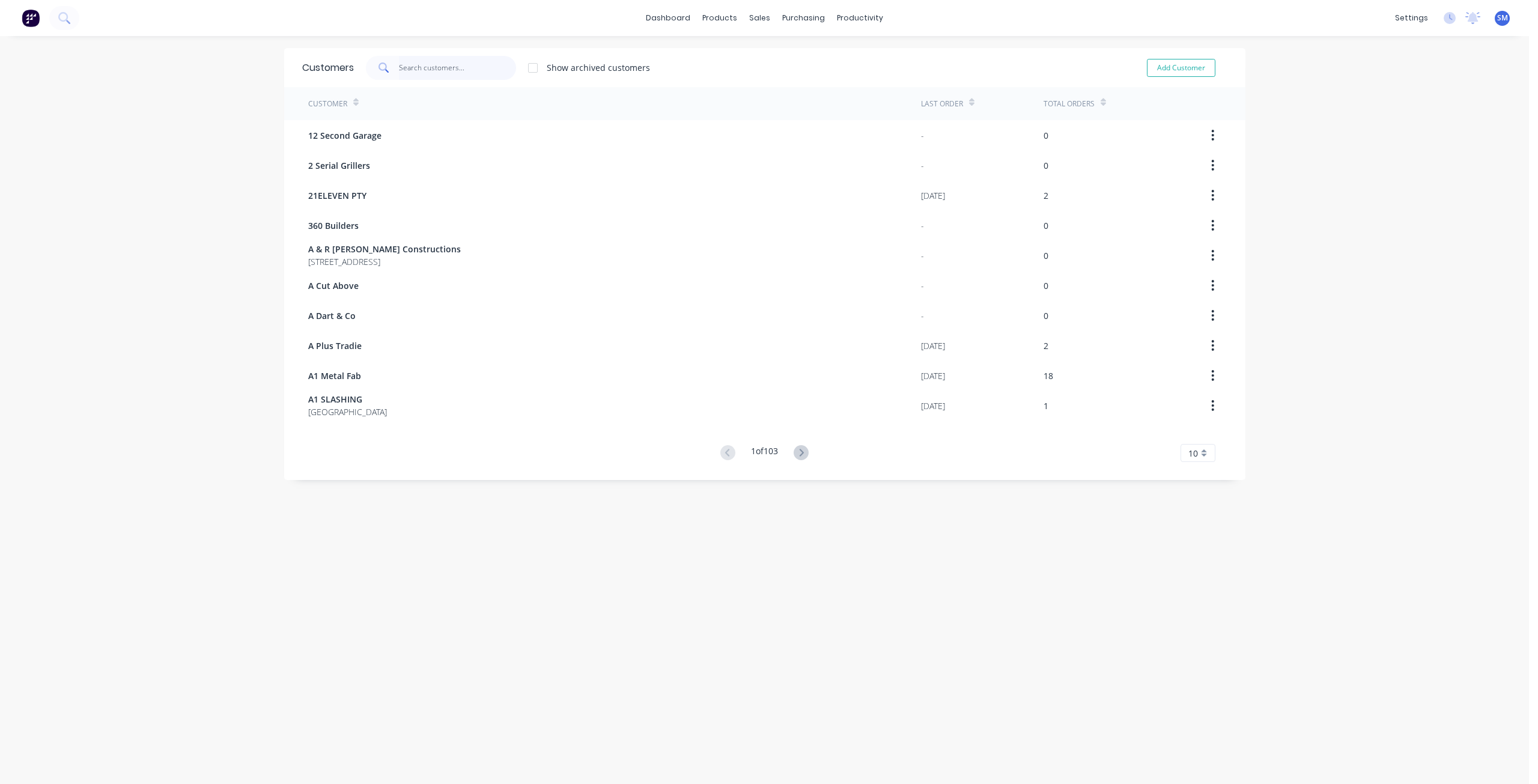
click at [429, 75] on input "text" at bounding box center [457, 68] width 117 height 24
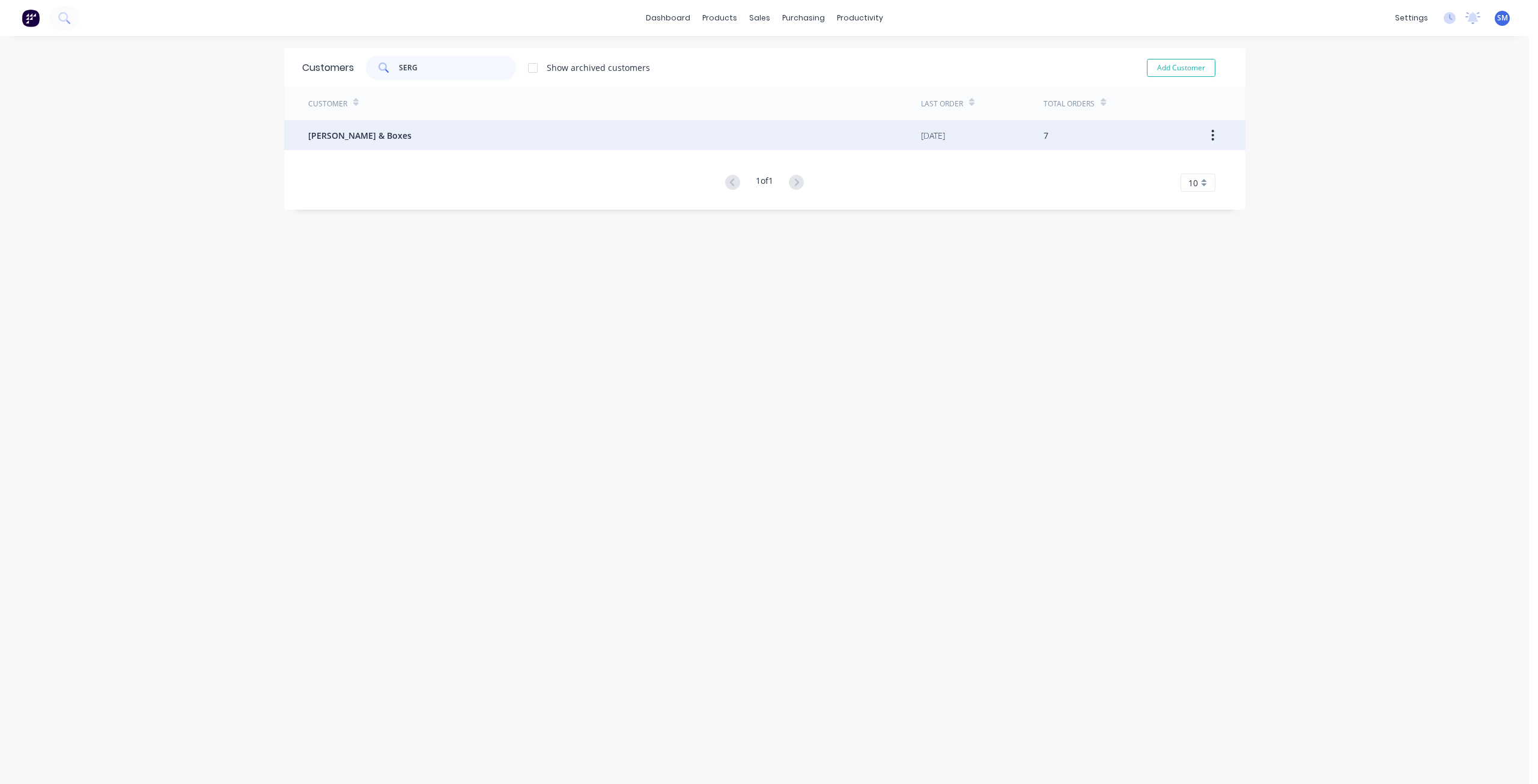
type input "SERG"
click at [364, 136] on span "[PERSON_NAME] & Boxes" at bounding box center [360, 136] width 103 height 12
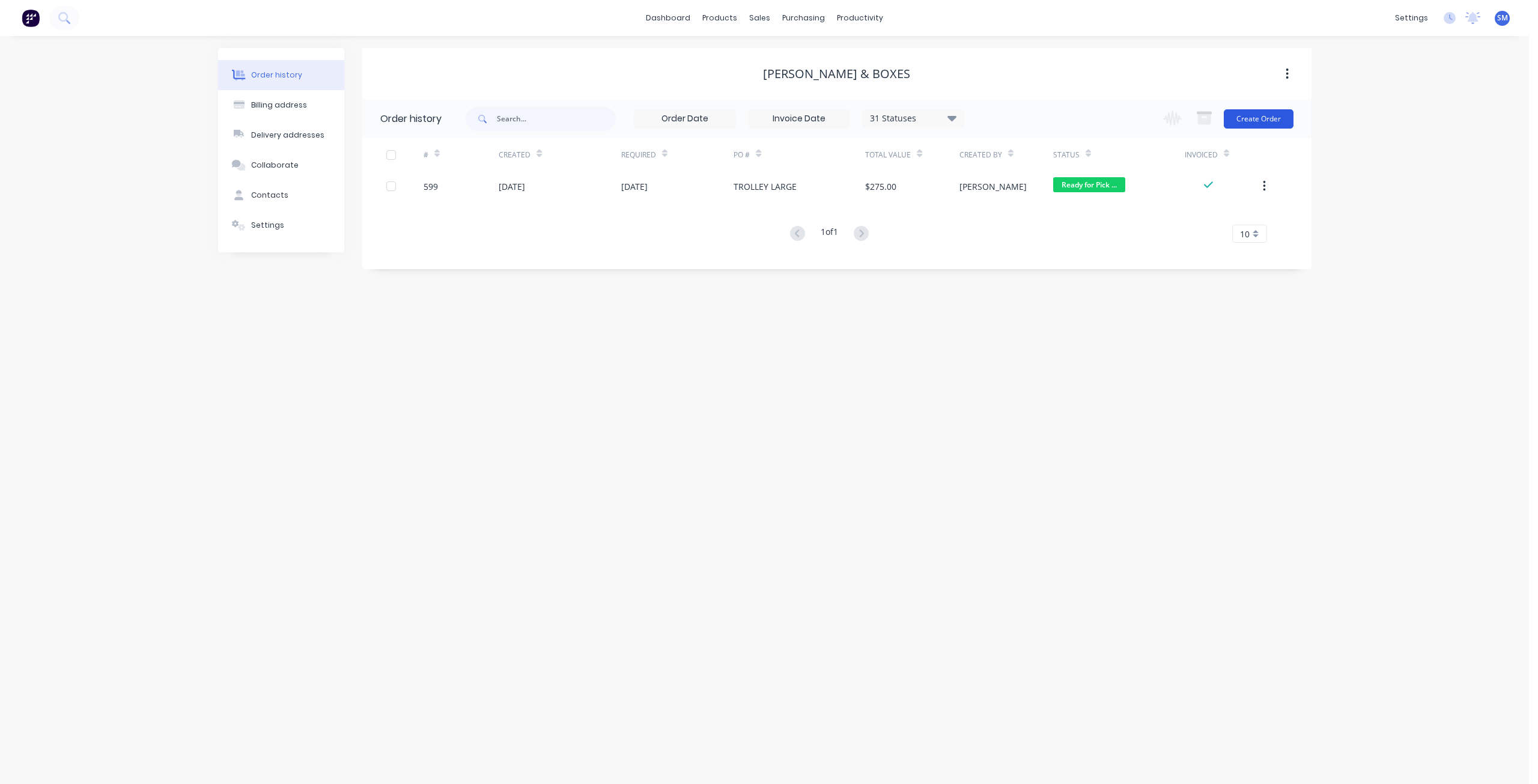
click at [1256, 118] on button "Create Order" at bounding box center [1258, 119] width 70 height 19
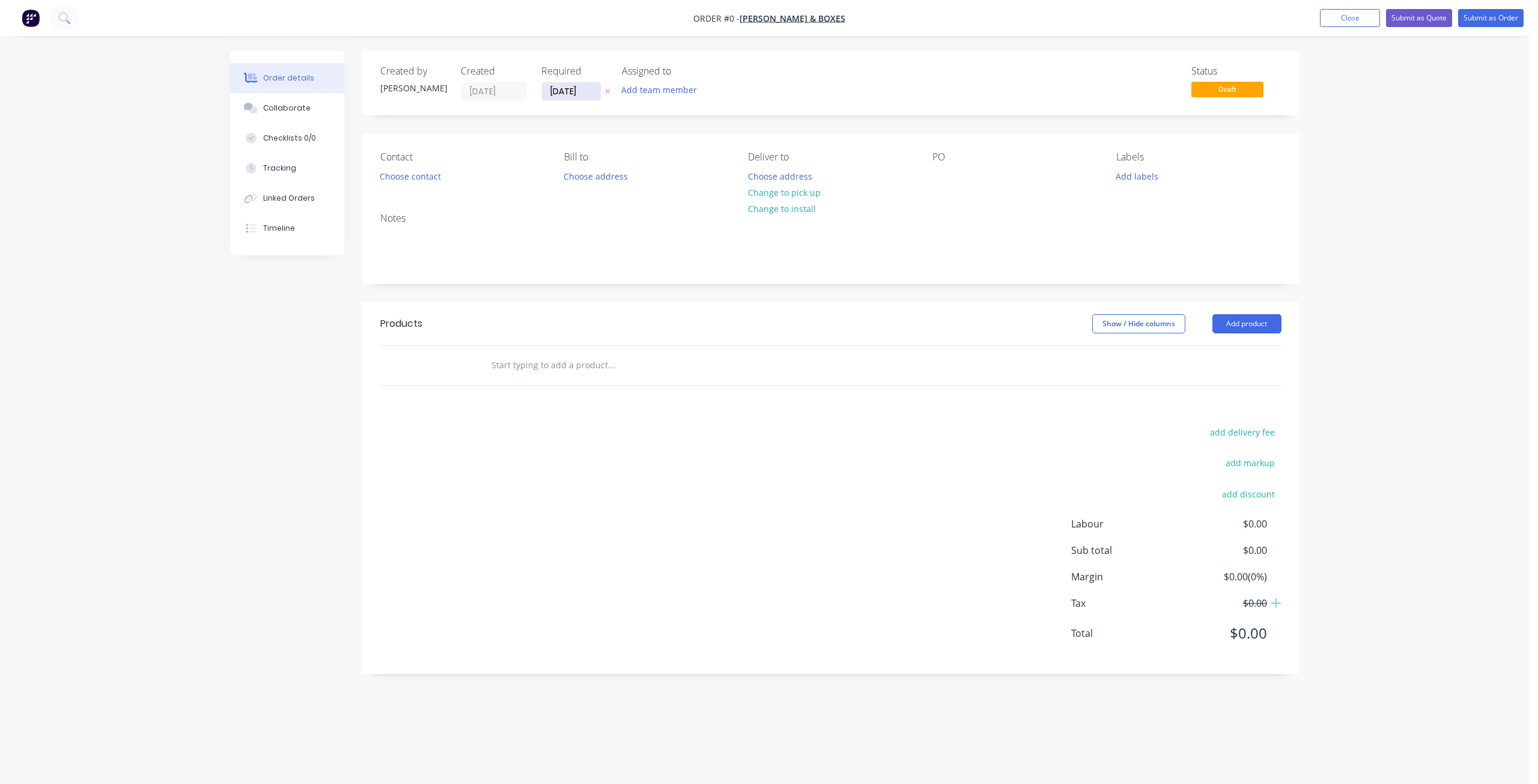
click at [568, 90] on input "[DATE]" at bounding box center [571, 91] width 59 height 18
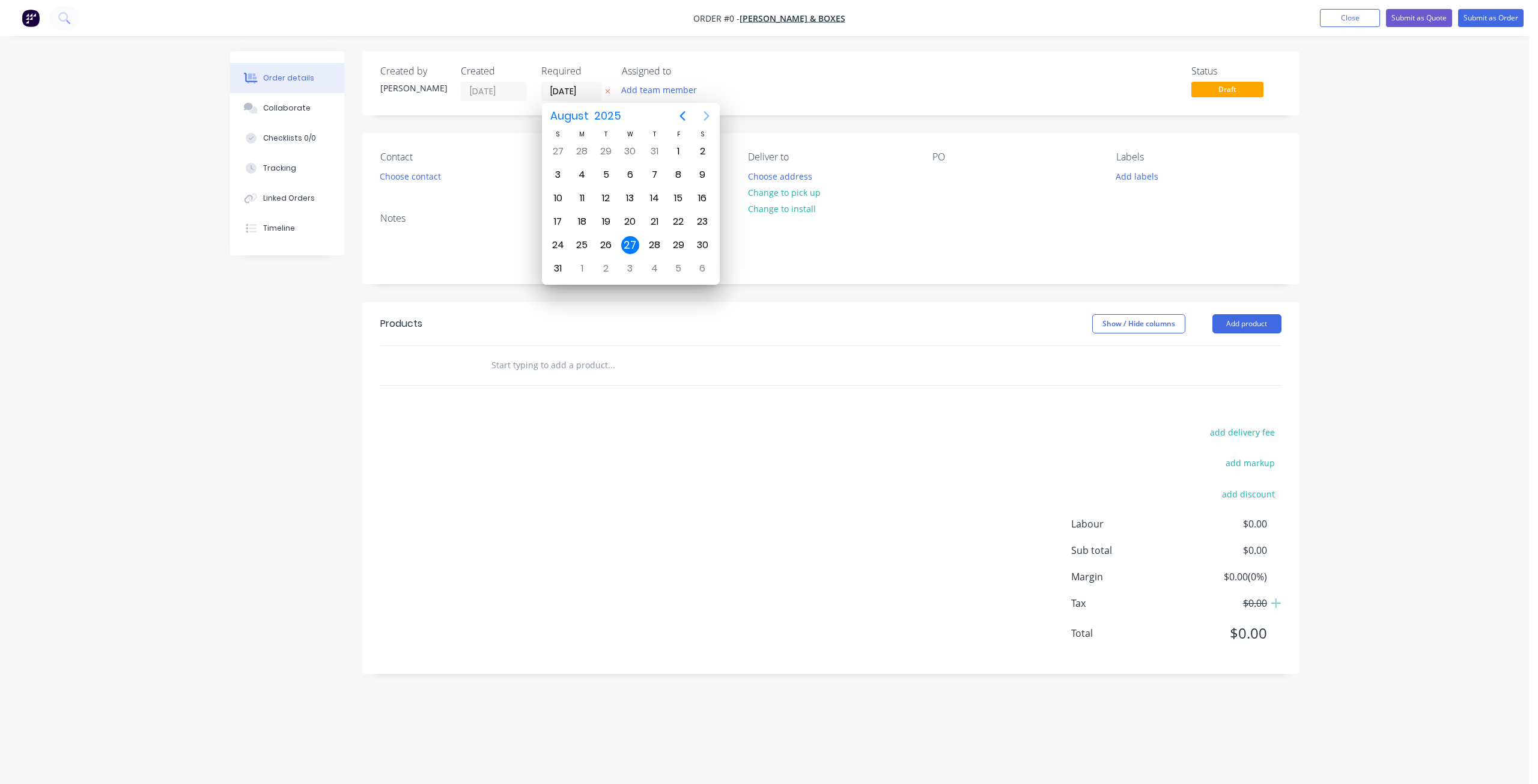
click at [704, 118] on icon "Next page" at bounding box center [706, 115] width 15 height 15
click at [678, 268] on div "10" at bounding box center [678, 268] width 18 height 18
type input "10/10/25"
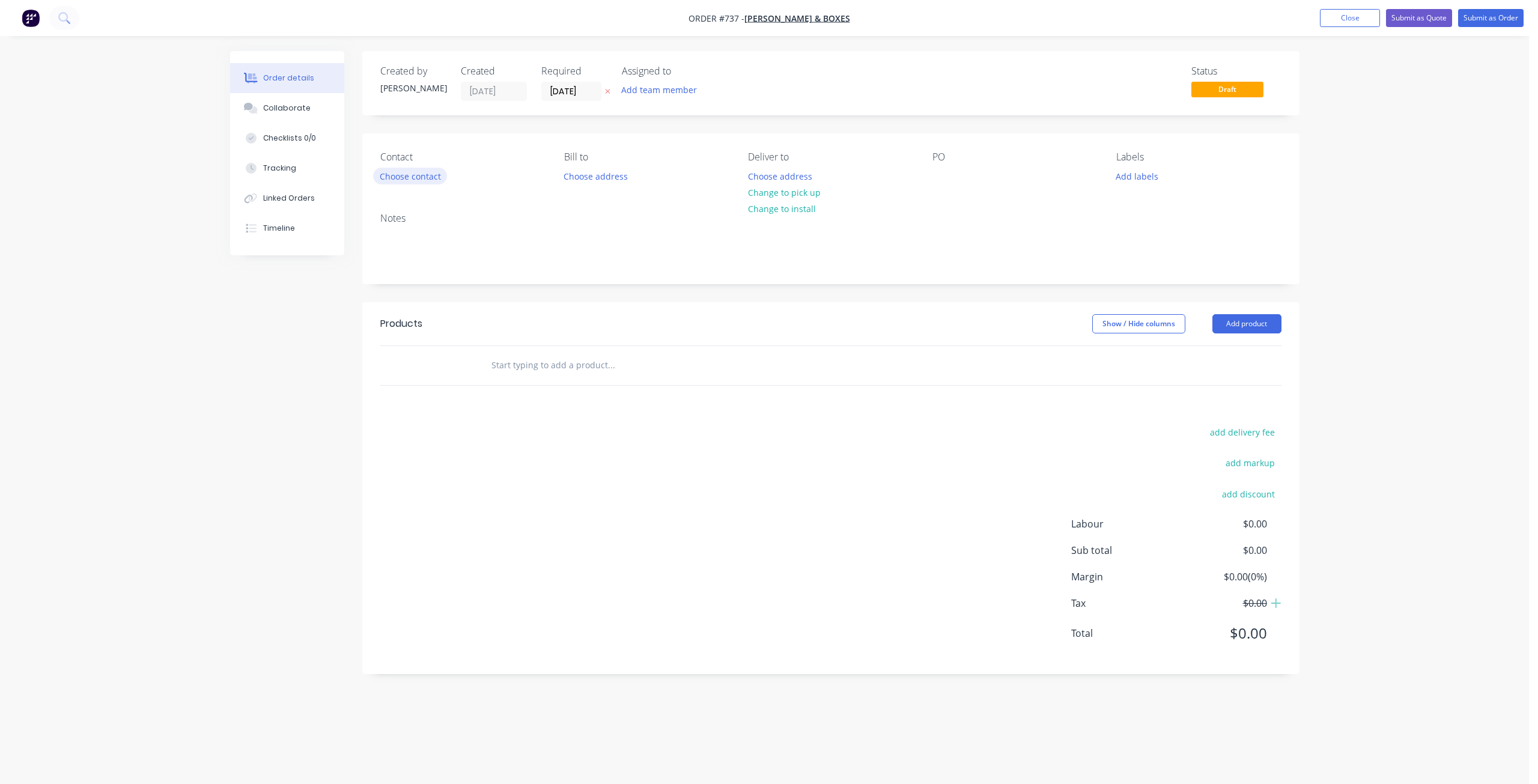
click at [420, 181] on button "Choose contact" at bounding box center [409, 175] width 74 height 16
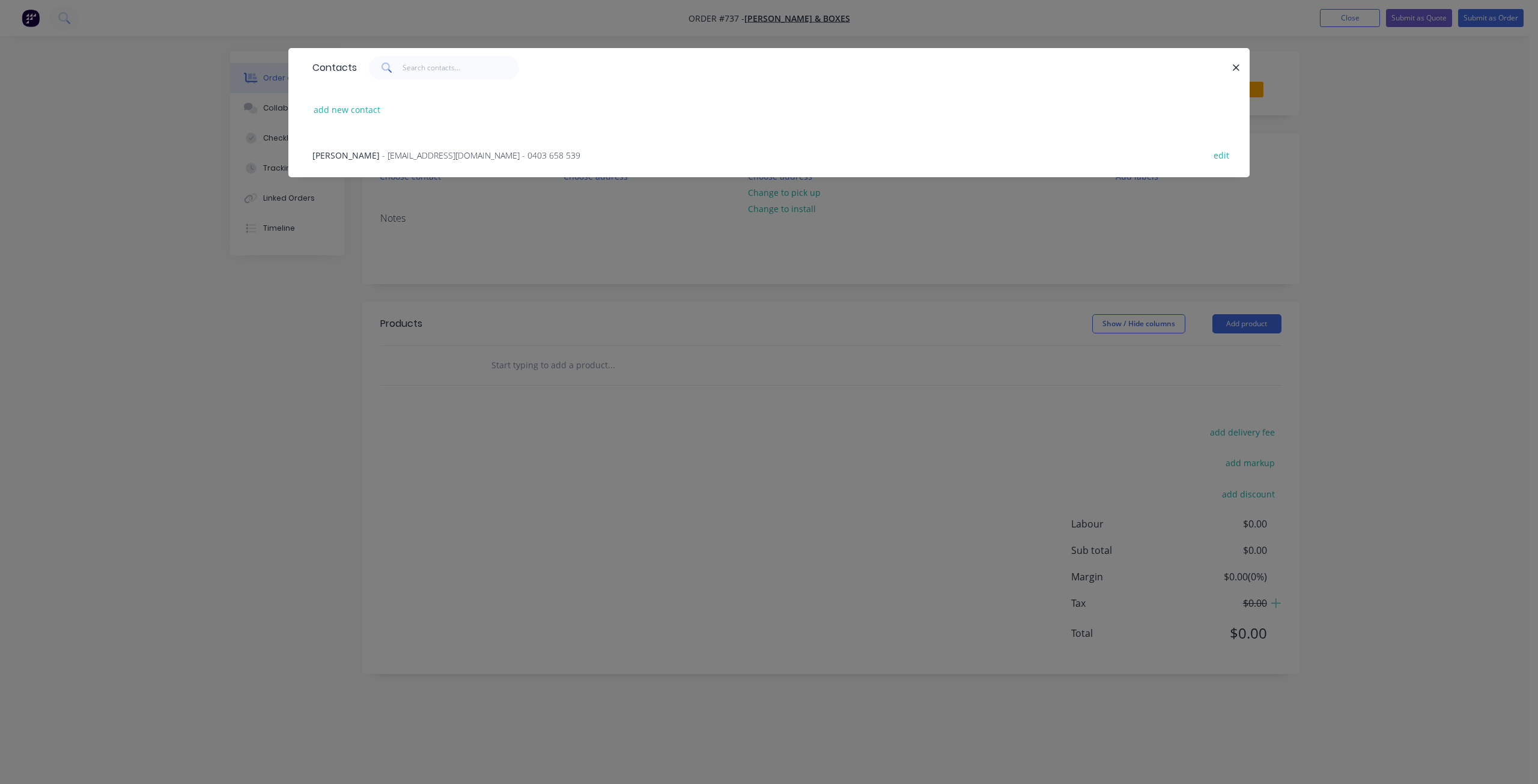
drag, startPoint x: 381, startPoint y: 158, endPoint x: 420, endPoint y: 156, distance: 39.1
click at [384, 156] on span "- aal84@live.com.au - 0403 658 539" at bounding box center [481, 155] width 198 height 12
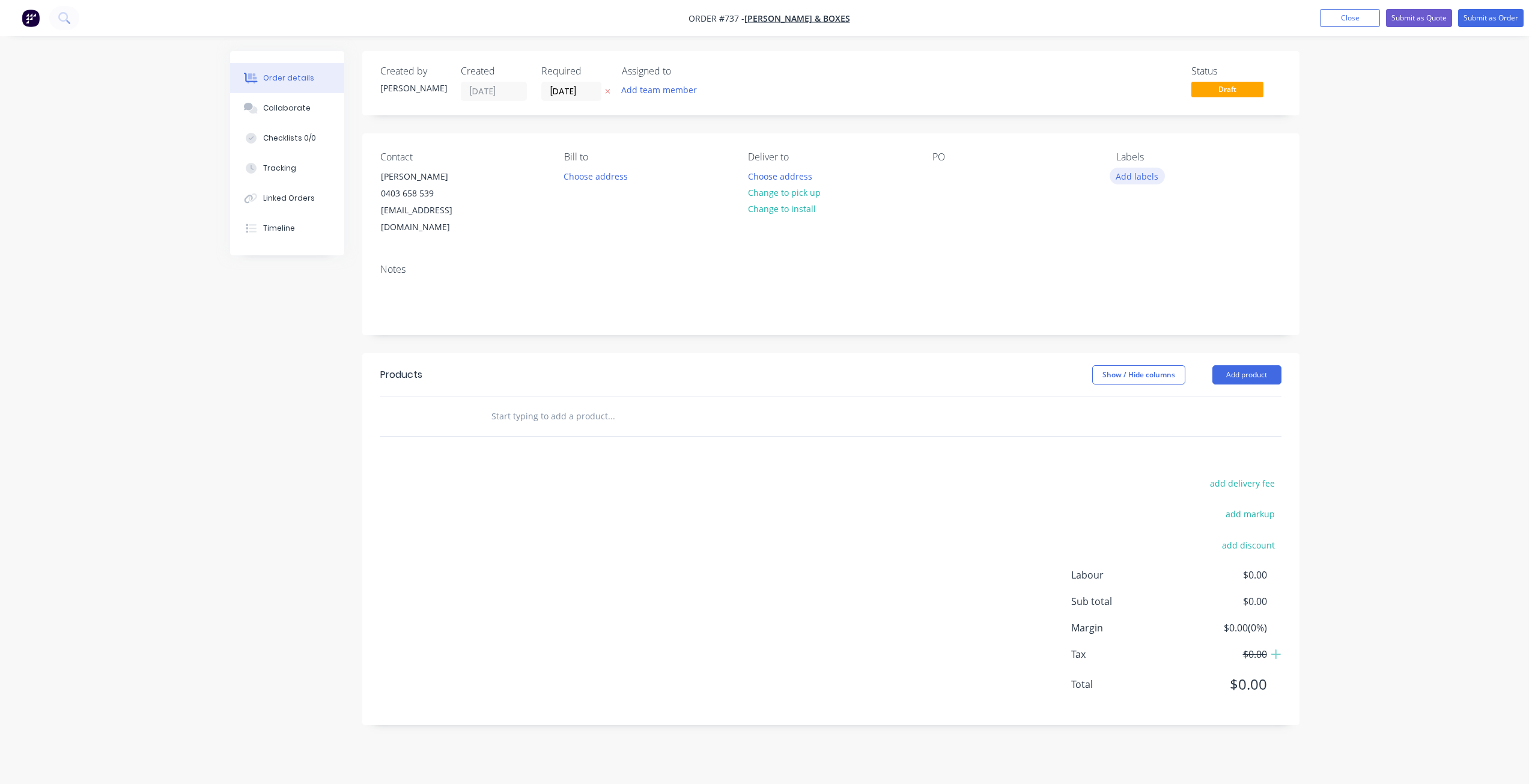
click at [1132, 174] on button "Add labels" at bounding box center [1137, 175] width 55 height 16
click at [1136, 285] on div at bounding box center [1138, 283] width 24 height 24
click at [1140, 207] on div at bounding box center [1138, 205] width 24 height 24
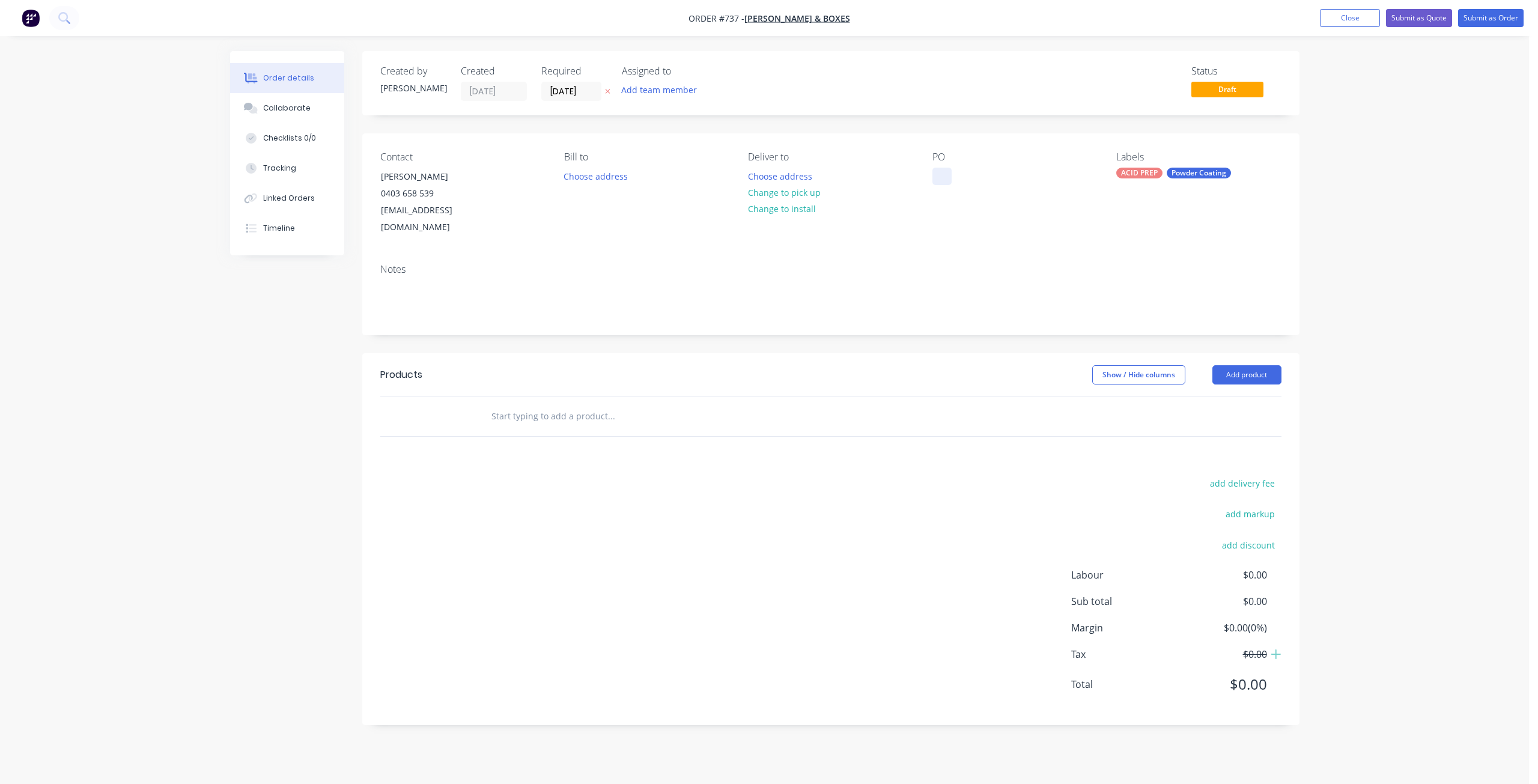
click at [935, 175] on div at bounding box center [942, 176] width 19 height 17
click at [517, 404] on input "text" at bounding box center [611, 416] width 240 height 24
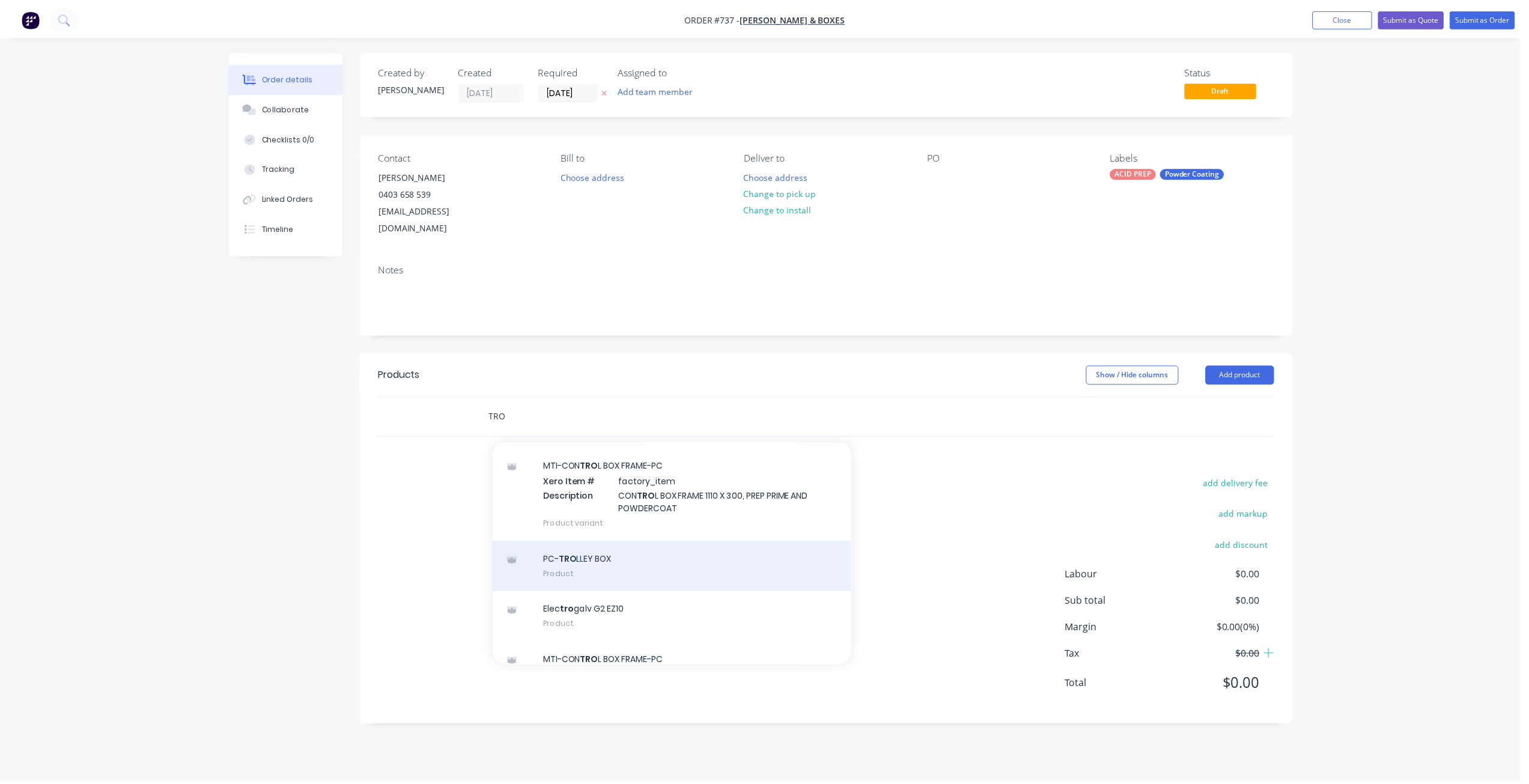
scroll to position [300, 0]
type input "TRO"
click at [583, 546] on div "PC- TRO LLEY BOX Product" at bounding box center [676, 568] width 360 height 50
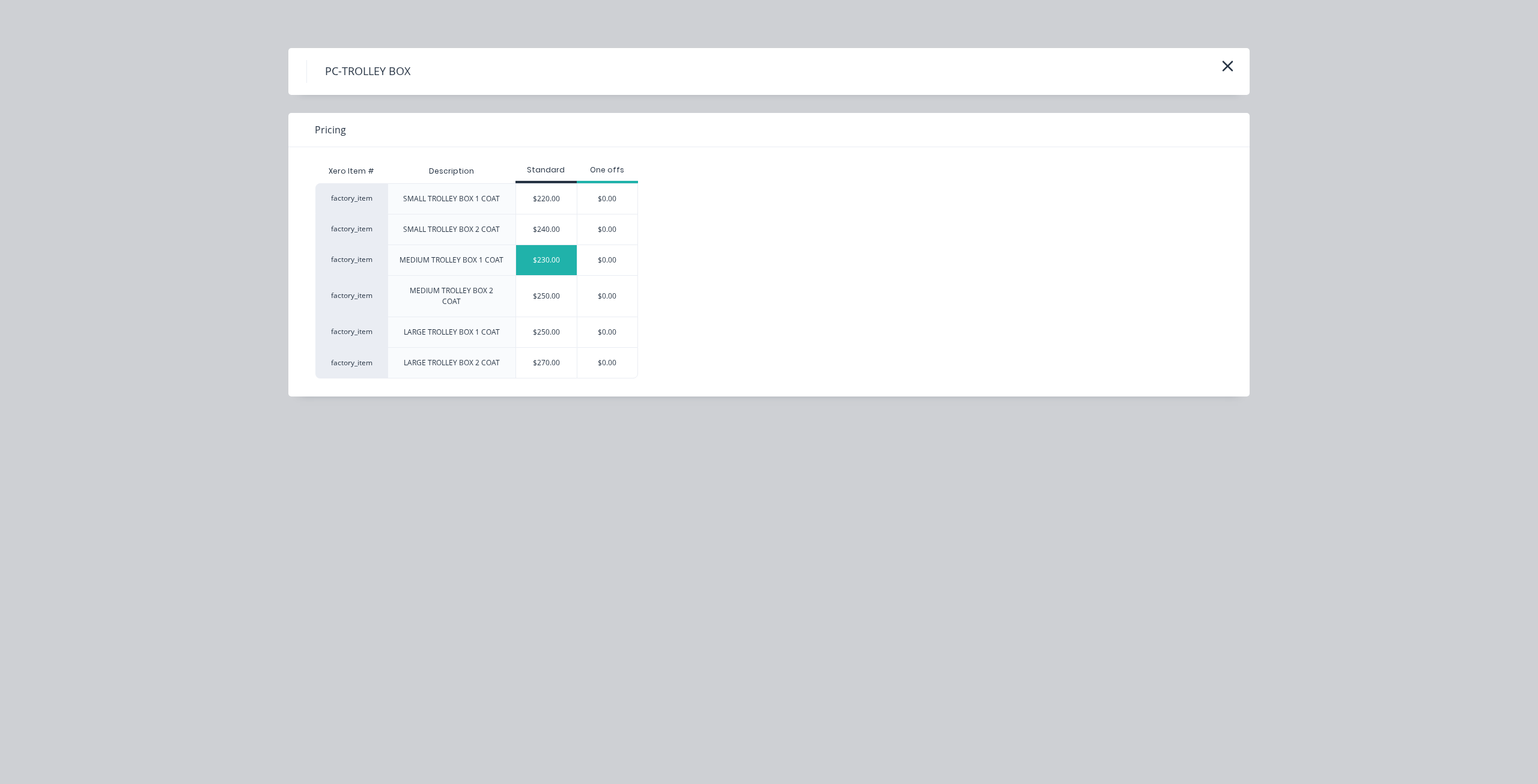
click at [539, 261] on div "$230.00" at bounding box center [546, 259] width 61 height 30
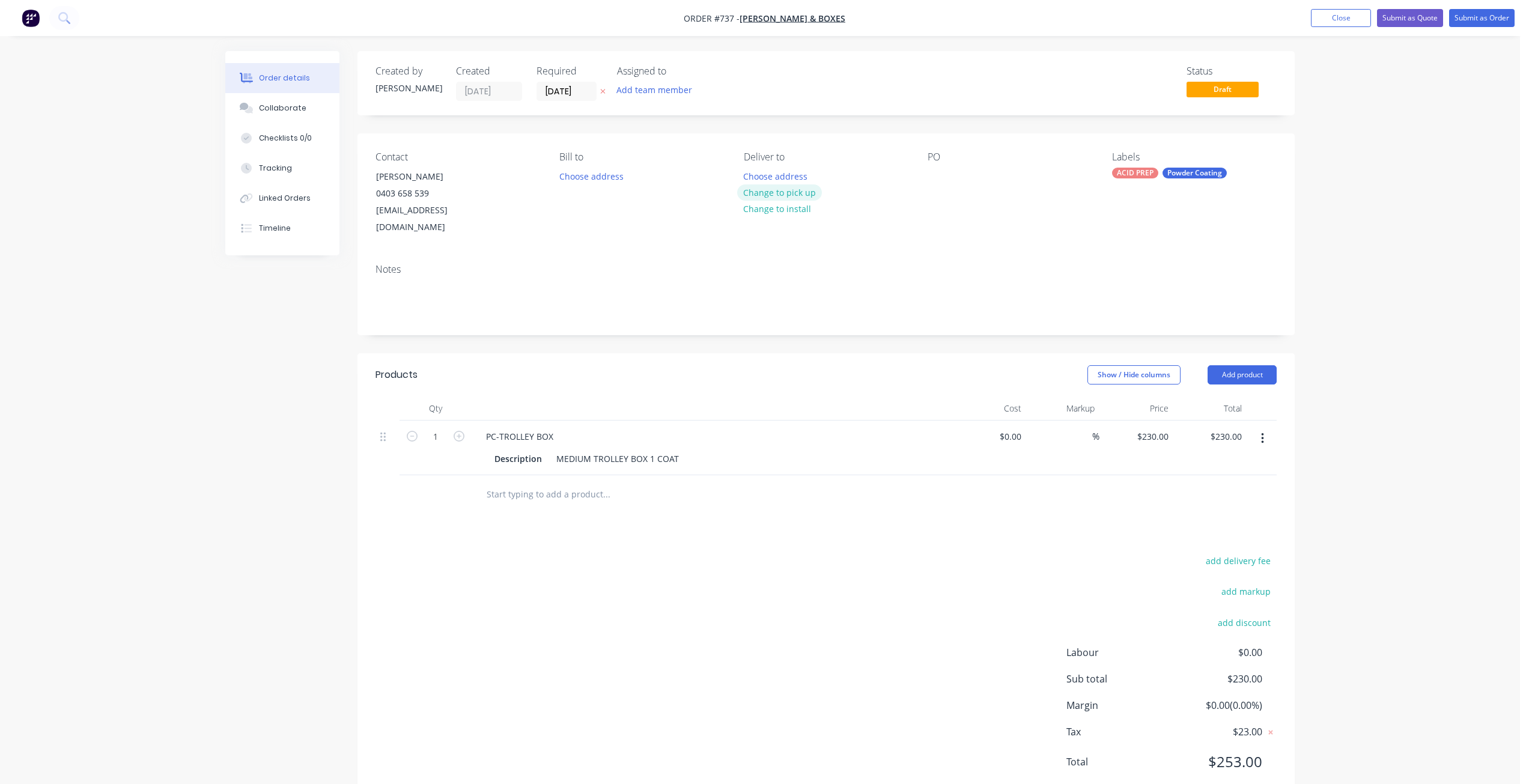
click at [781, 192] on button "Change to pick up" at bounding box center [779, 192] width 85 height 16
click at [930, 180] on div at bounding box center [937, 176] width 19 height 17
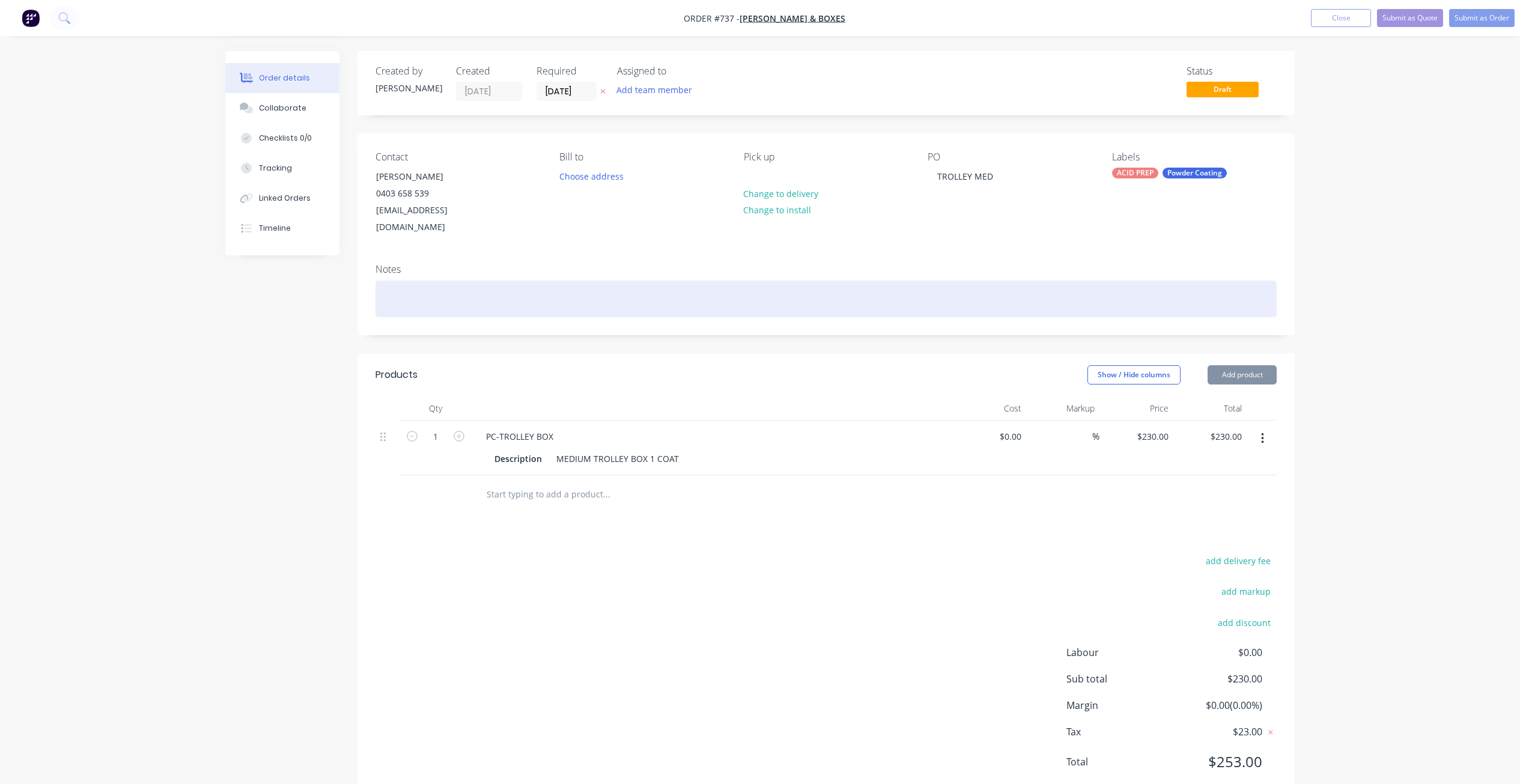
click at [400, 288] on div at bounding box center [826, 299] width 901 height 37
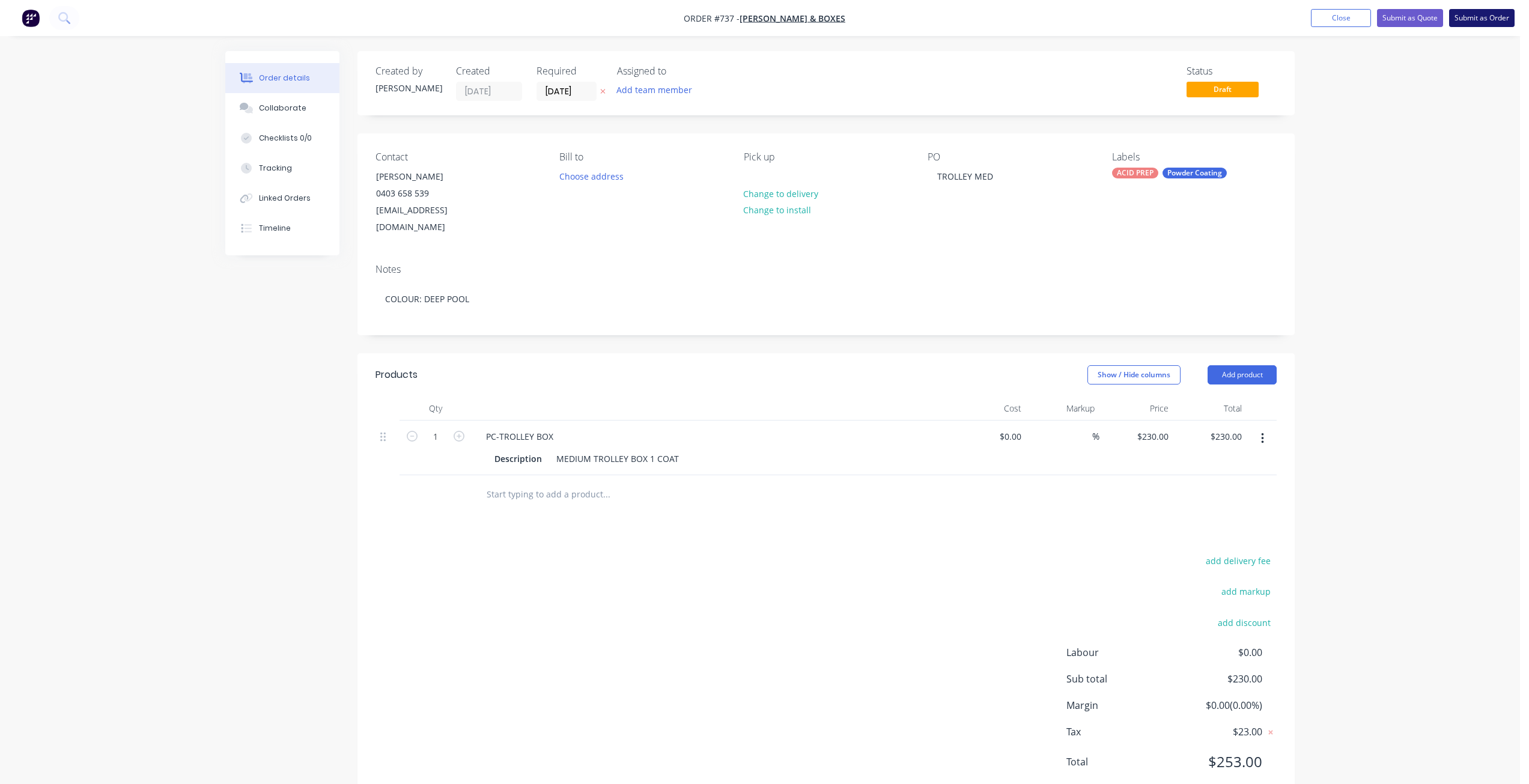
click at [1464, 19] on button "Submit as Order" at bounding box center [1481, 18] width 66 height 18
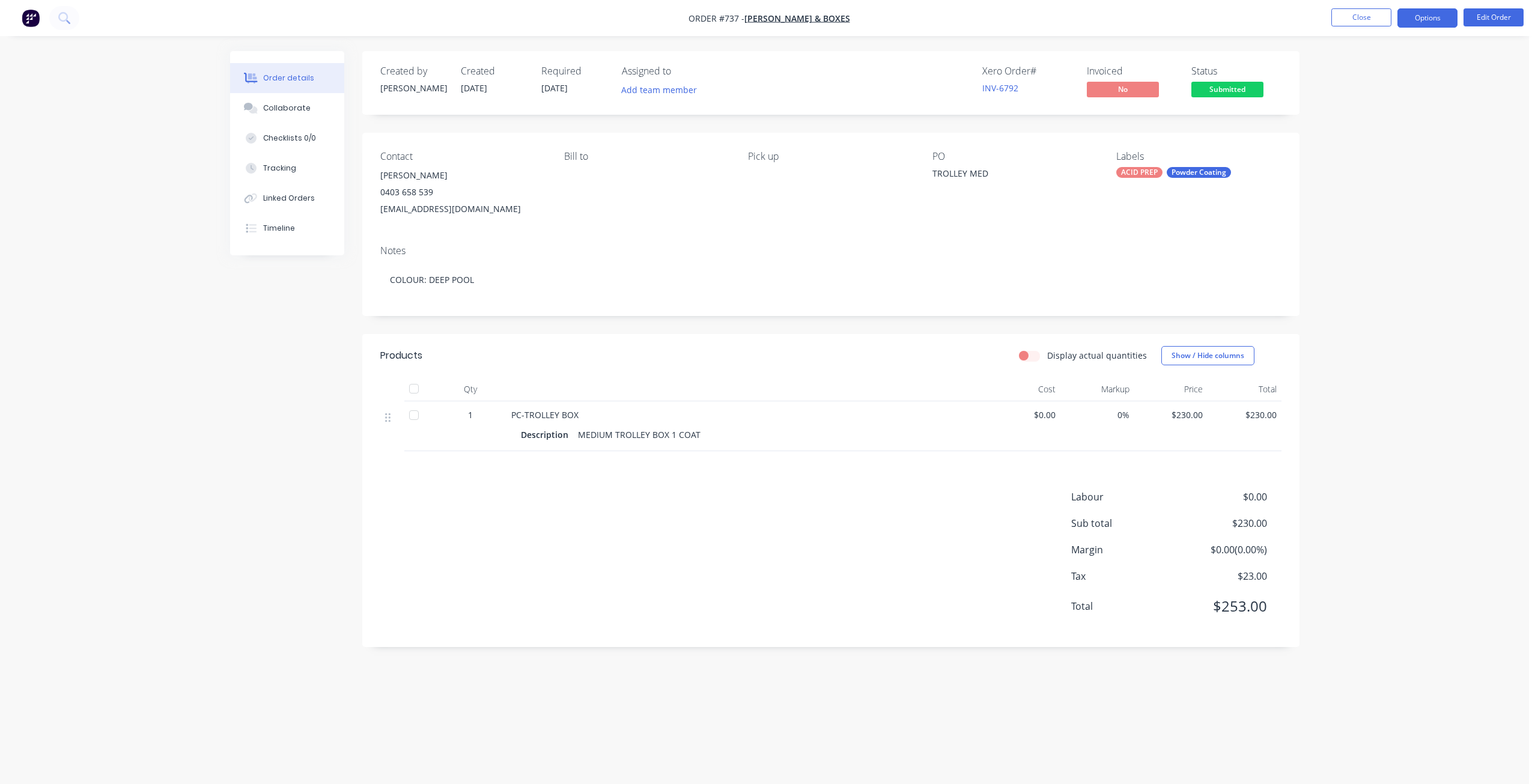
click at [1421, 17] on button "Options" at bounding box center [1427, 18] width 60 height 19
click at [1358, 141] on div "Work Order" at bounding box center [1391, 144] width 111 height 17
click at [1366, 123] on div "Without pricing" at bounding box center [1391, 120] width 111 height 17
click at [1358, 17] on button "Close" at bounding box center [1361, 17] width 60 height 18
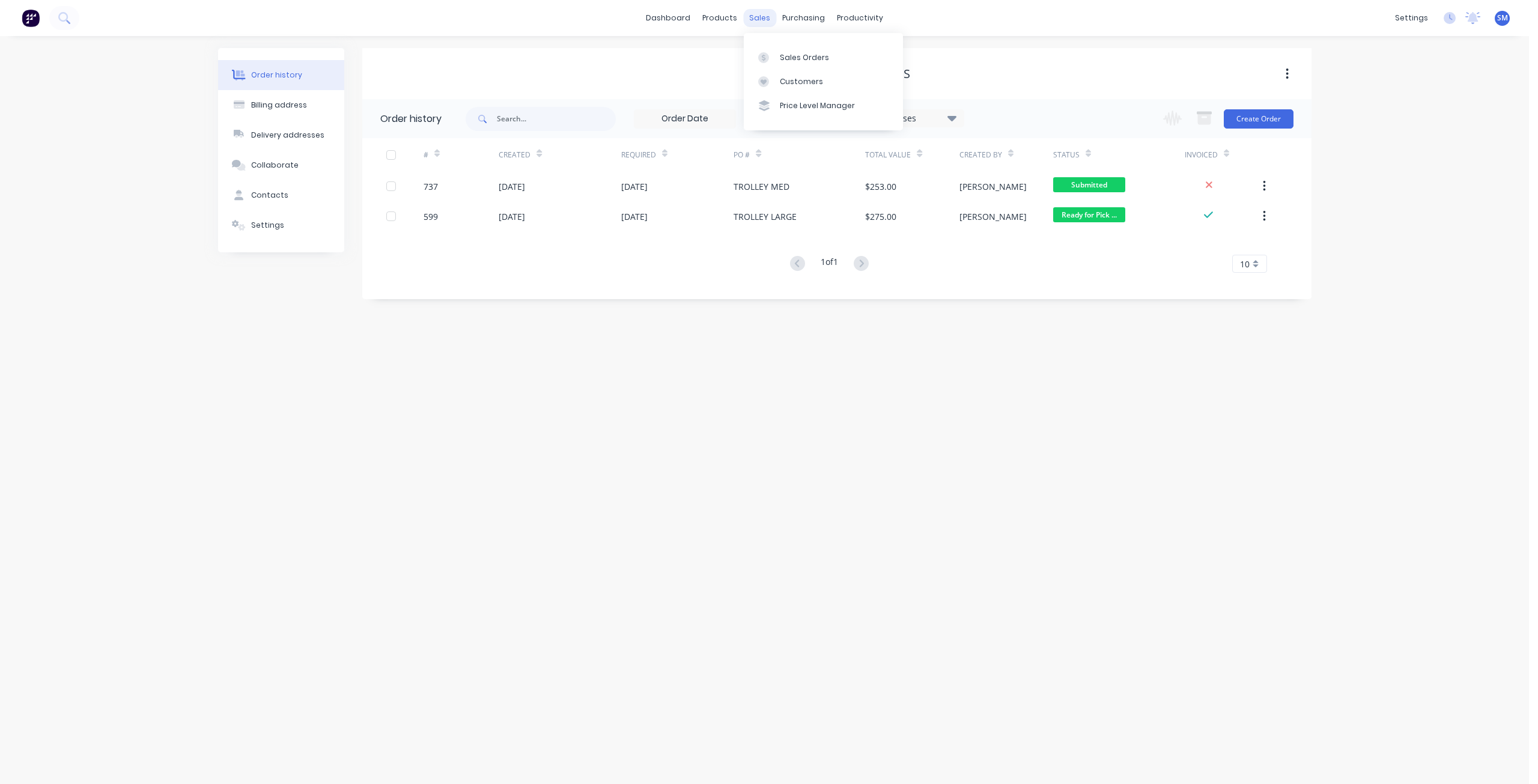
click at [756, 12] on div "sales" at bounding box center [759, 18] width 33 height 18
click at [794, 61] on div "Sales Orders" at bounding box center [804, 58] width 49 height 11
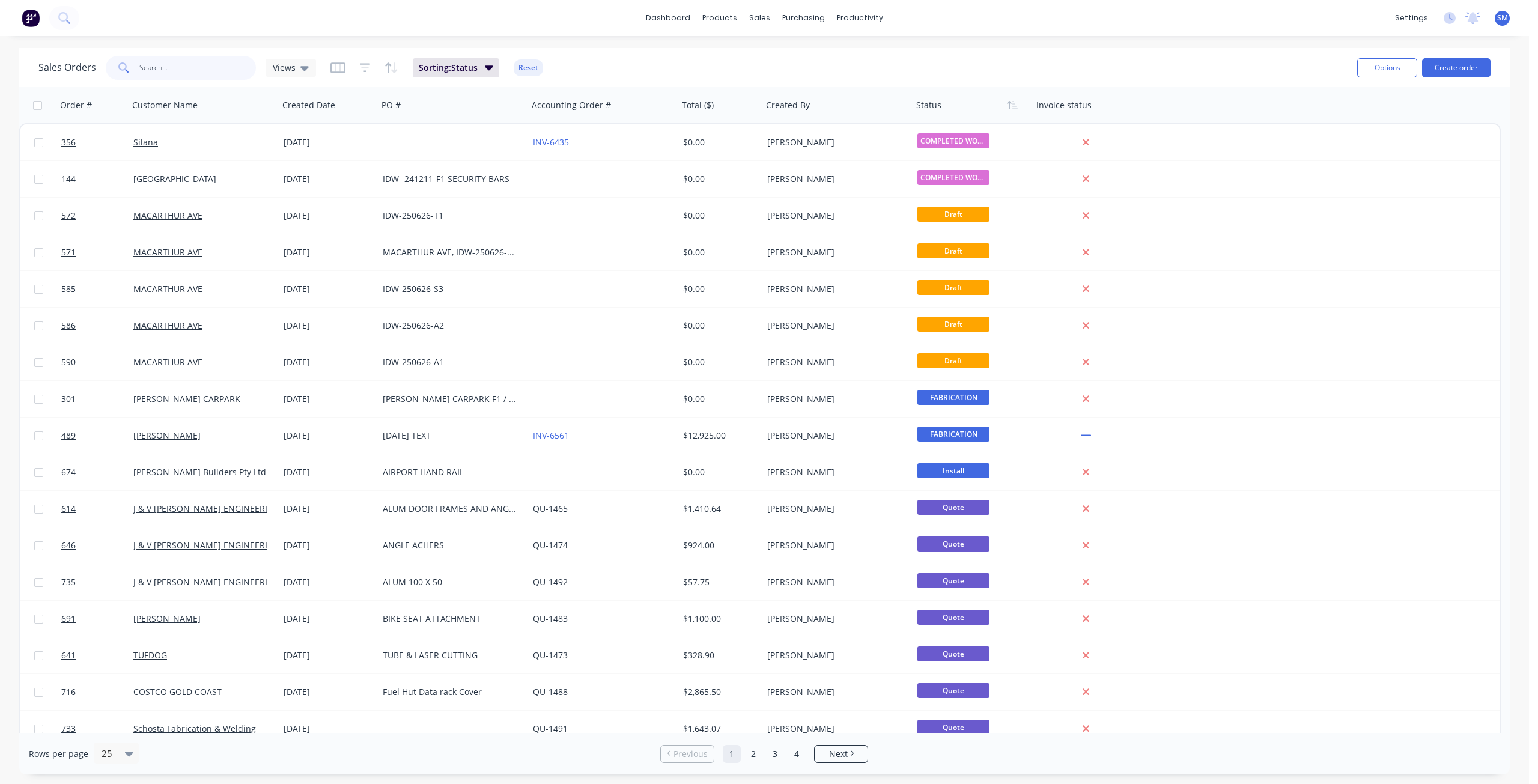
click at [158, 72] on input "text" at bounding box center [198, 68] width 117 height 24
type input "BIKE"
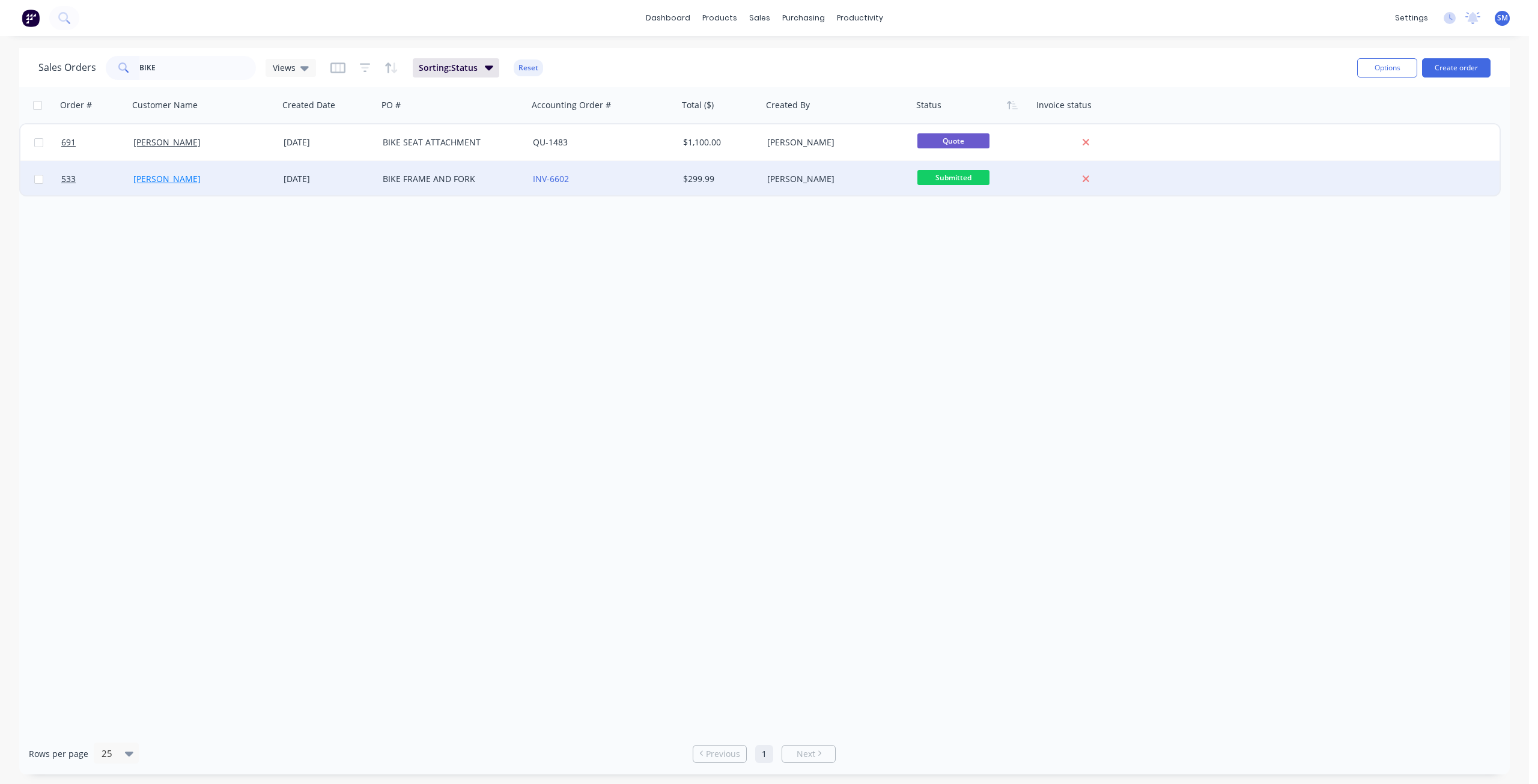
click at [173, 183] on link "ANDREW COLES" at bounding box center [167, 178] width 67 height 12
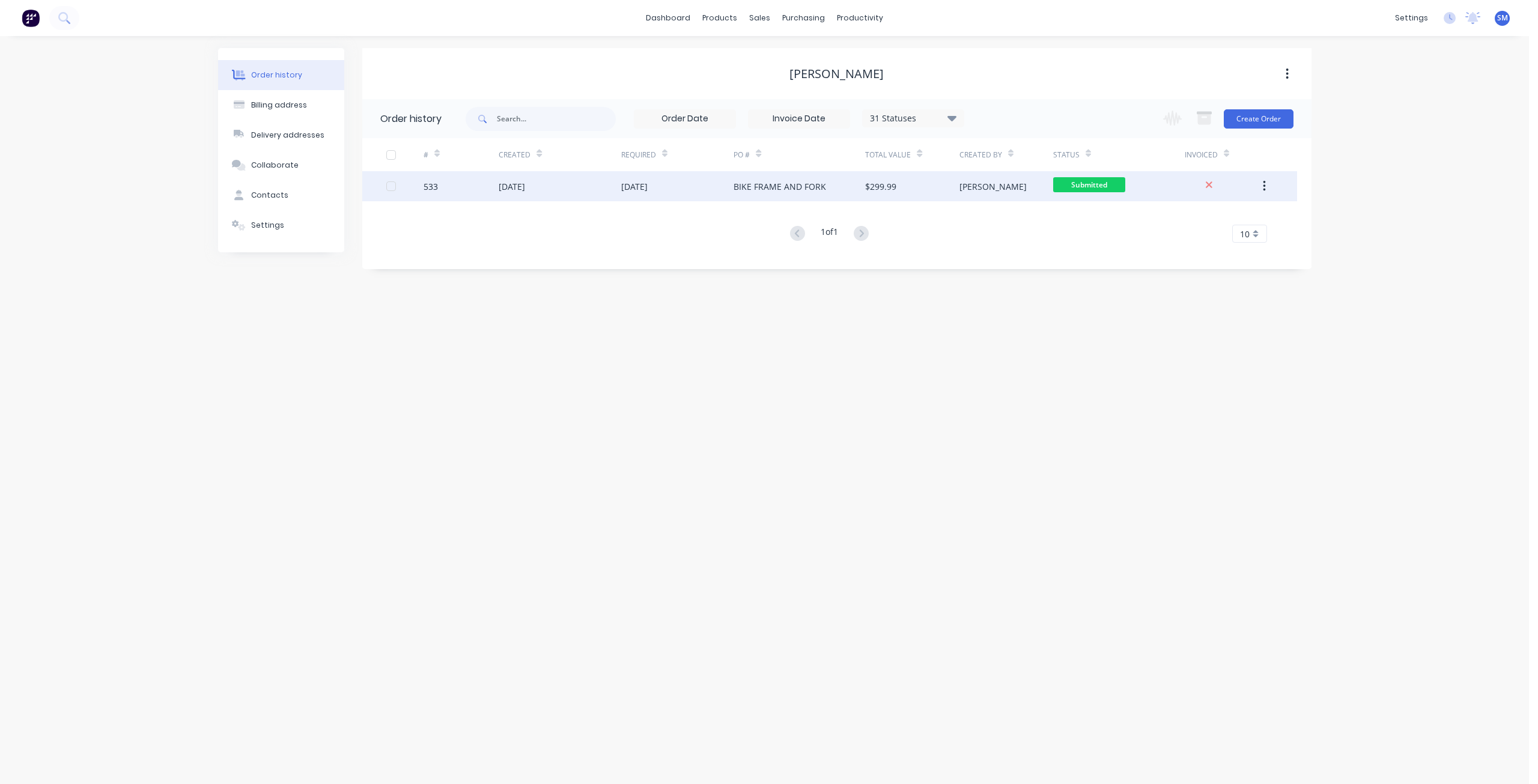
click at [746, 183] on div "BIKE FRAME AND FORK" at bounding box center [780, 187] width 93 height 12
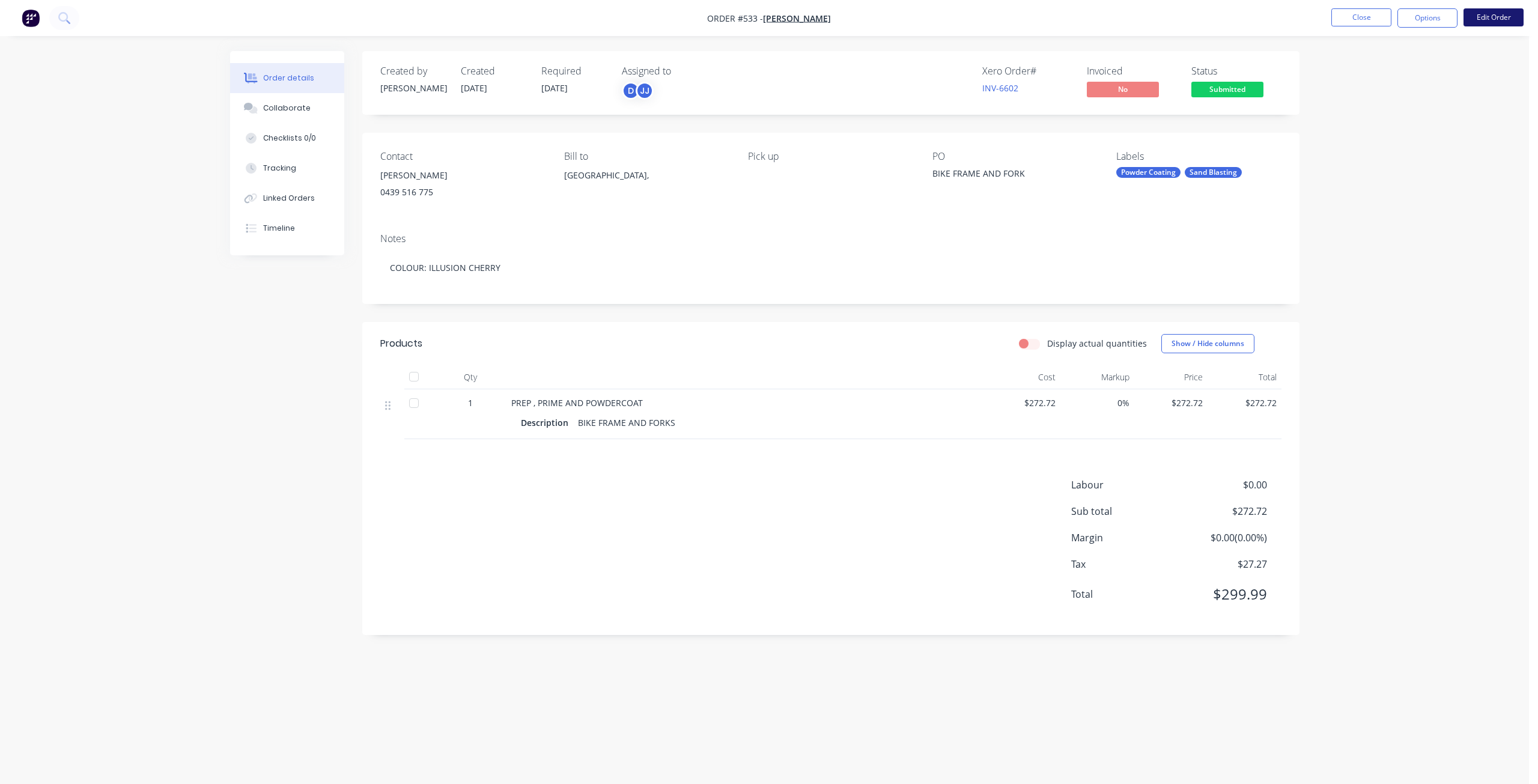
click at [1499, 21] on button "Edit Order" at bounding box center [1493, 17] width 60 height 18
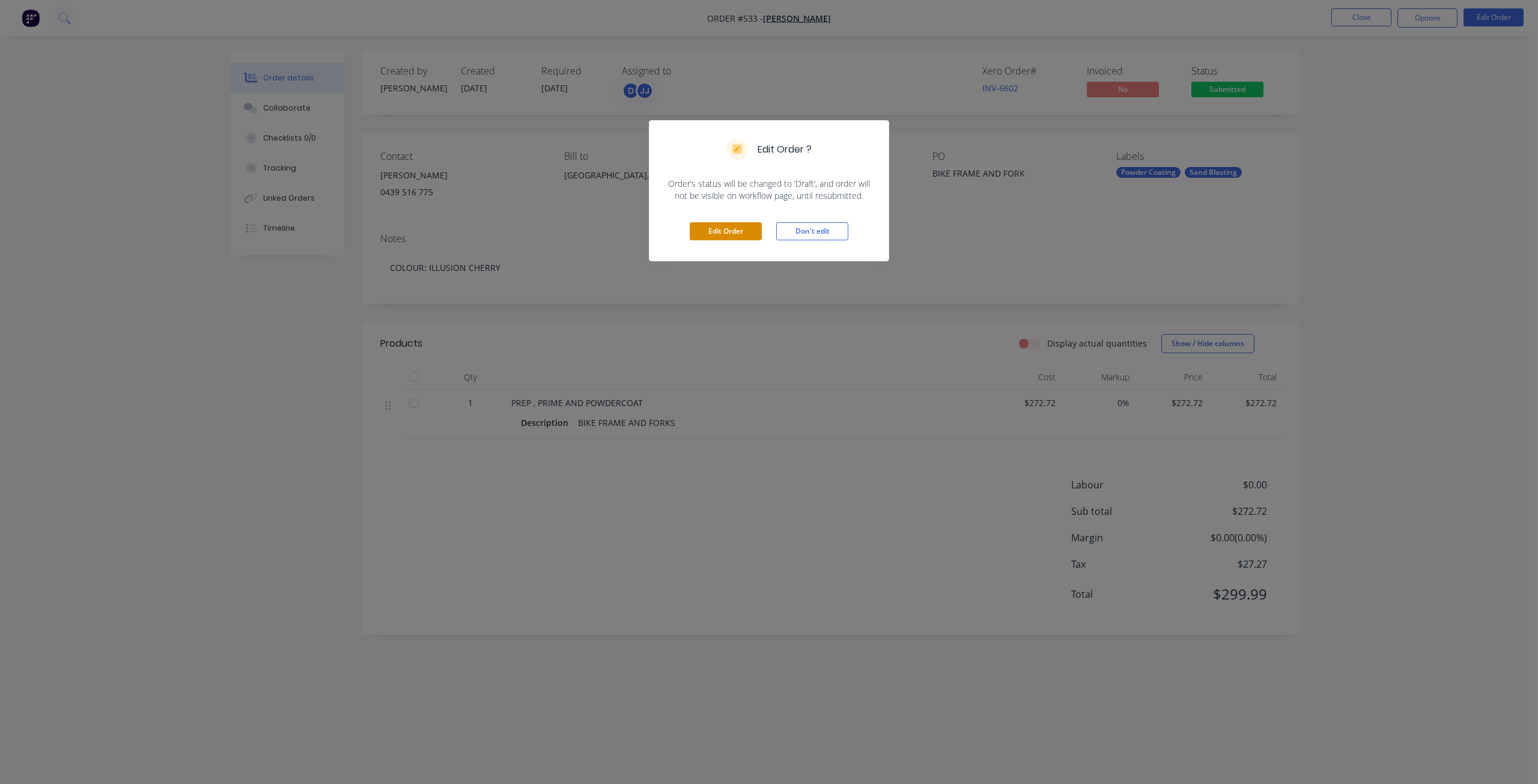
click at [720, 236] on button "Edit Order" at bounding box center [725, 231] width 72 height 18
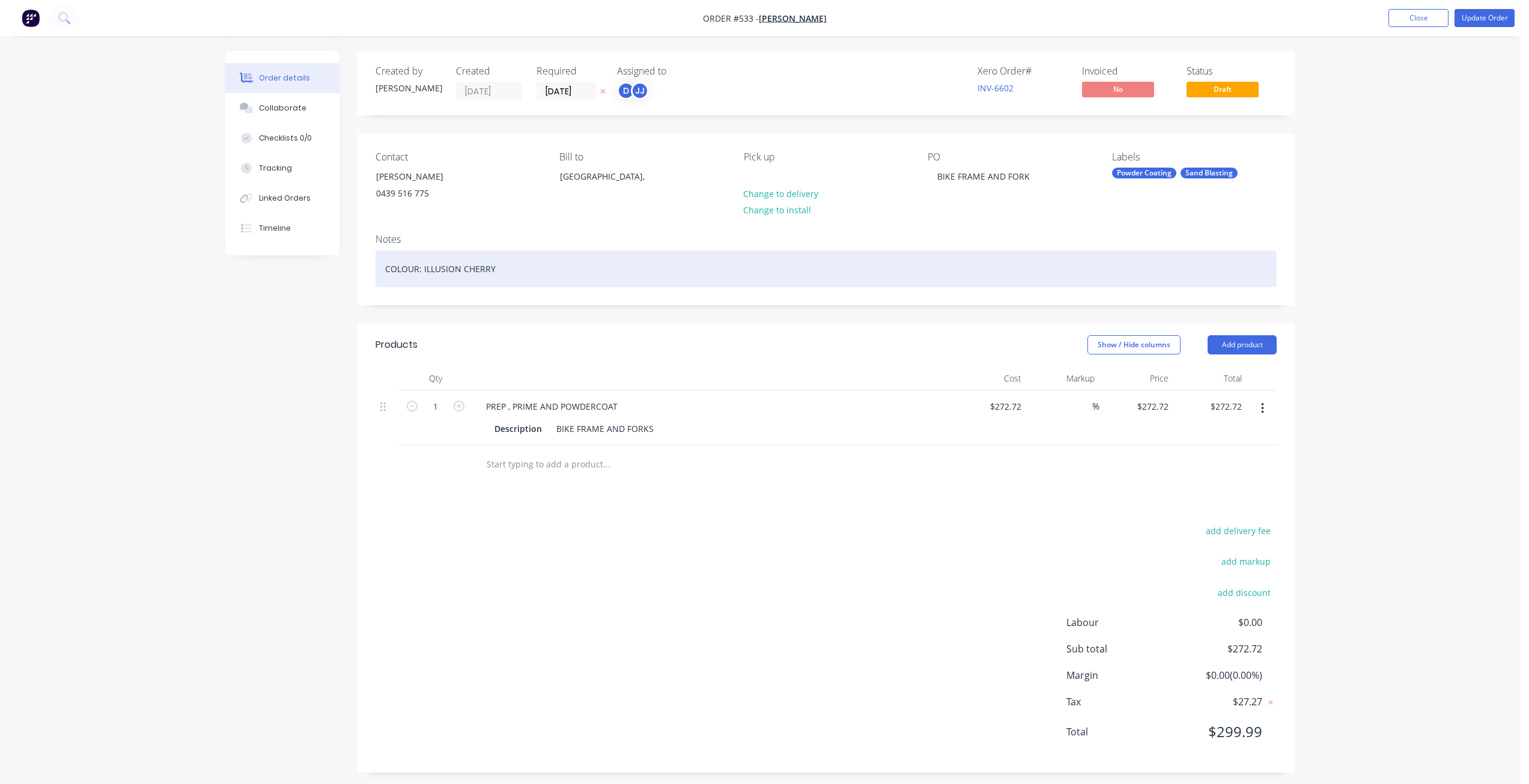
click at [507, 270] on div "COLOUR: ILLUSION CHERRY" at bounding box center [826, 268] width 901 height 37
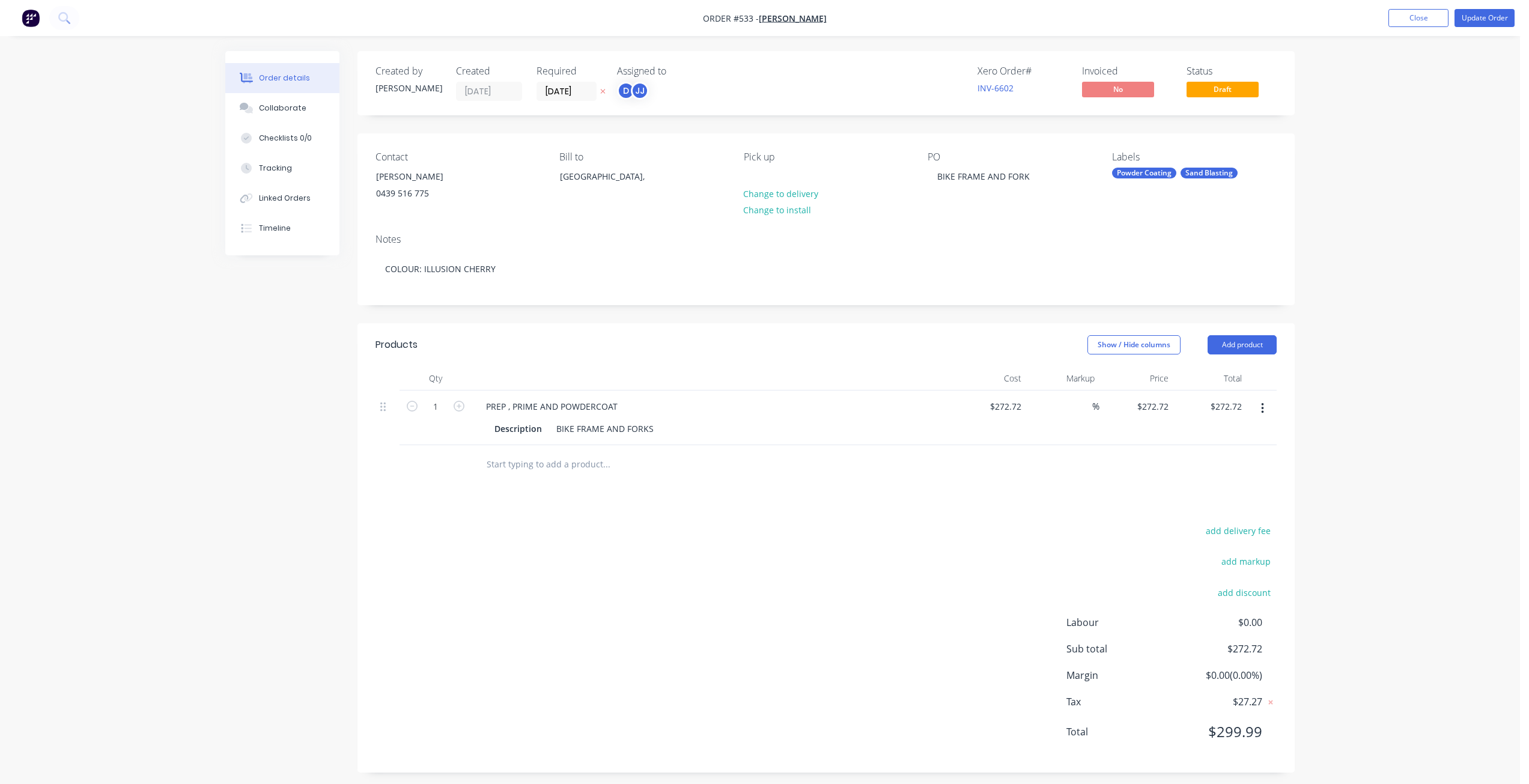
click at [662, 430] on div "Description BIKE FRAME AND FORKS" at bounding box center [710, 428] width 440 height 17
click at [658, 427] on div "Description BIKE FRAME AND FORKS" at bounding box center [710, 428] width 440 height 17
click at [658, 429] on div "Description BIKE FRAME AND FORKS" at bounding box center [710, 428] width 440 height 17
click at [1473, 17] on button "Update Order" at bounding box center [1484, 18] width 60 height 18
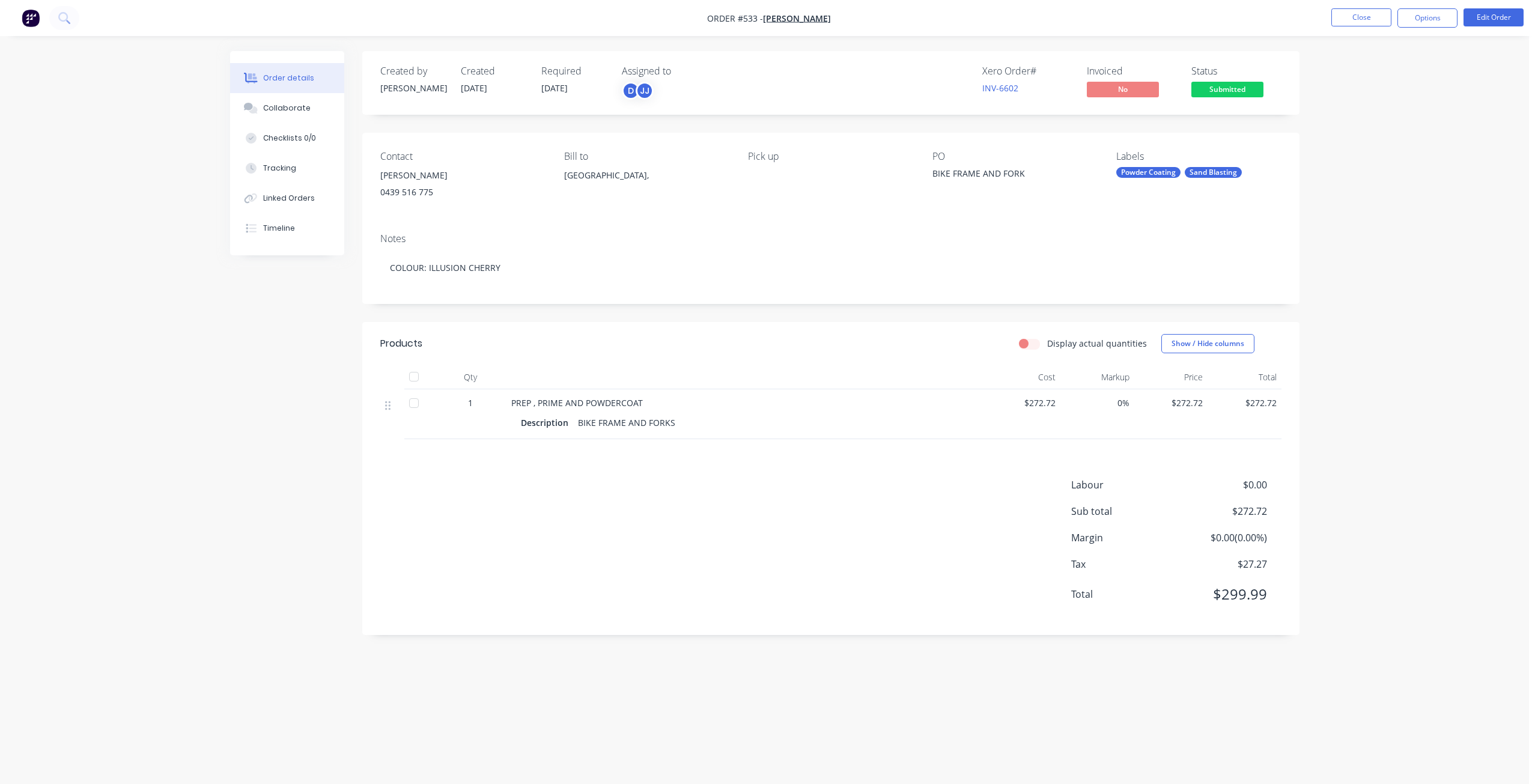
click at [683, 422] on div "Description BIKE FRAME AND FORKS" at bounding box center [746, 422] width 452 height 17
click at [1485, 11] on button "Edit Order" at bounding box center [1493, 17] width 60 height 18
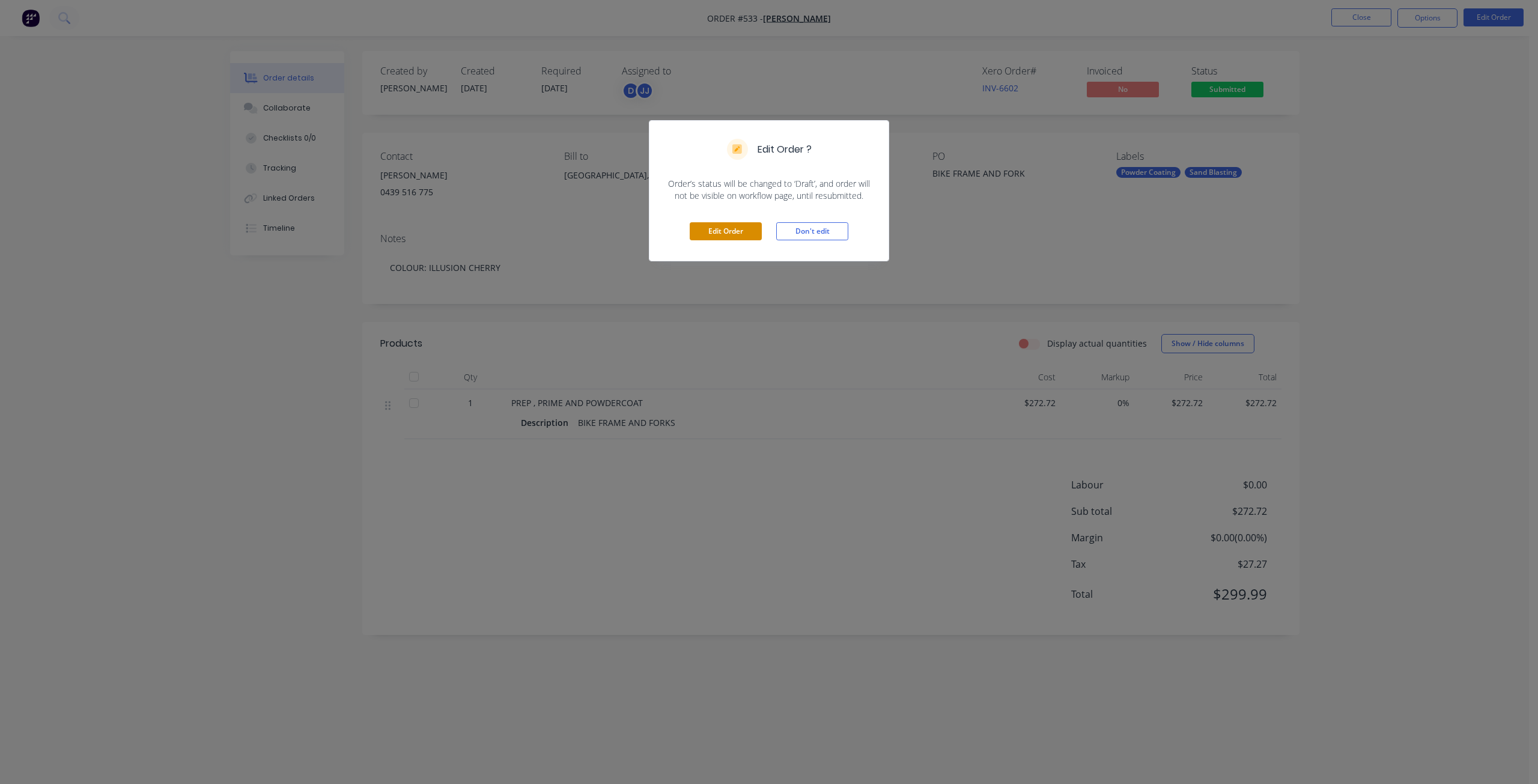
click at [738, 237] on button "Edit Order" at bounding box center [725, 231] width 72 height 18
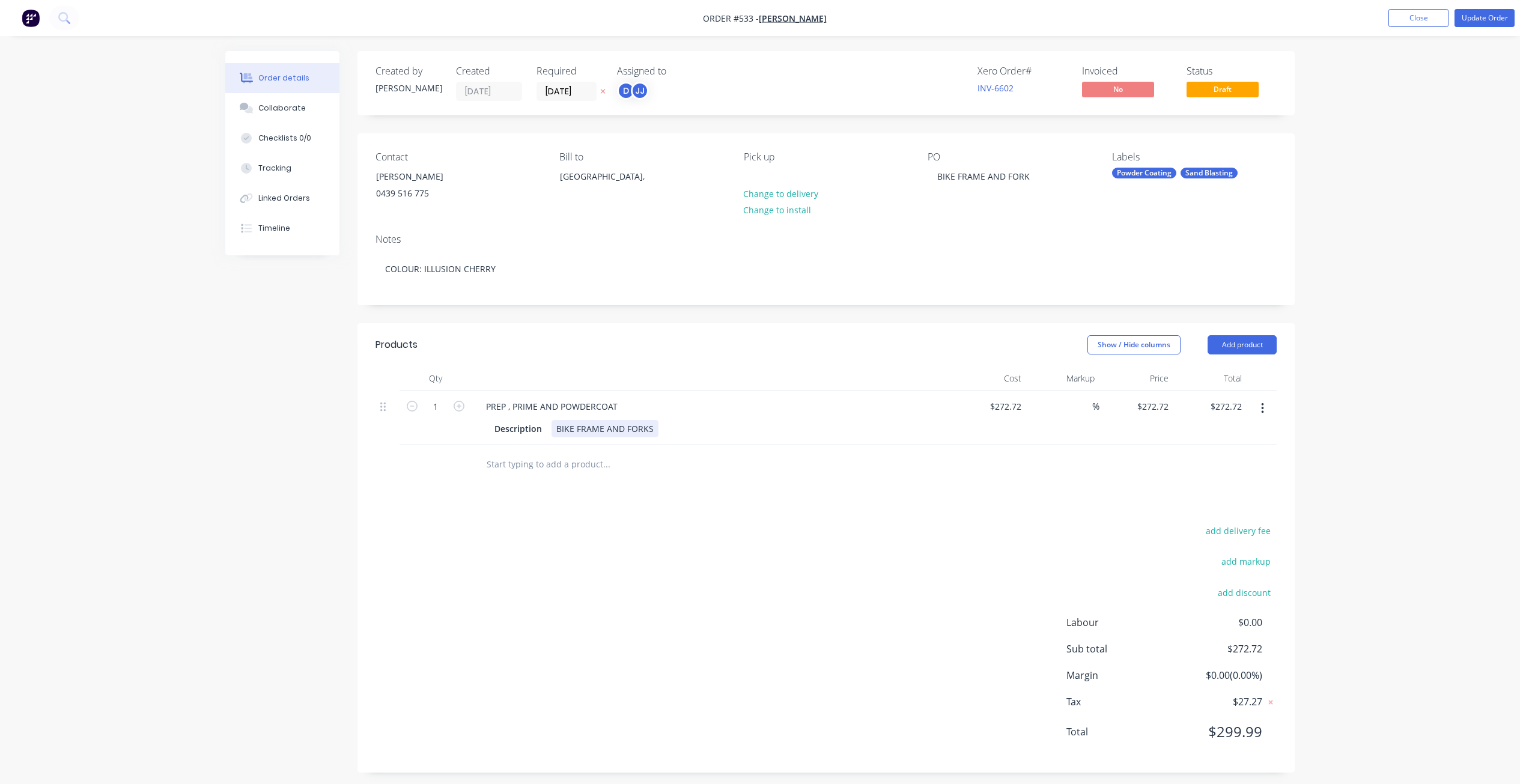
drag, startPoint x: 665, startPoint y: 425, endPoint x: 658, endPoint y: 433, distance: 10.6
click at [663, 428] on div "Description BIKE FRAME AND FORKS" at bounding box center [710, 428] width 440 height 17
click at [1481, 21] on button "Update Order" at bounding box center [1484, 18] width 60 height 18
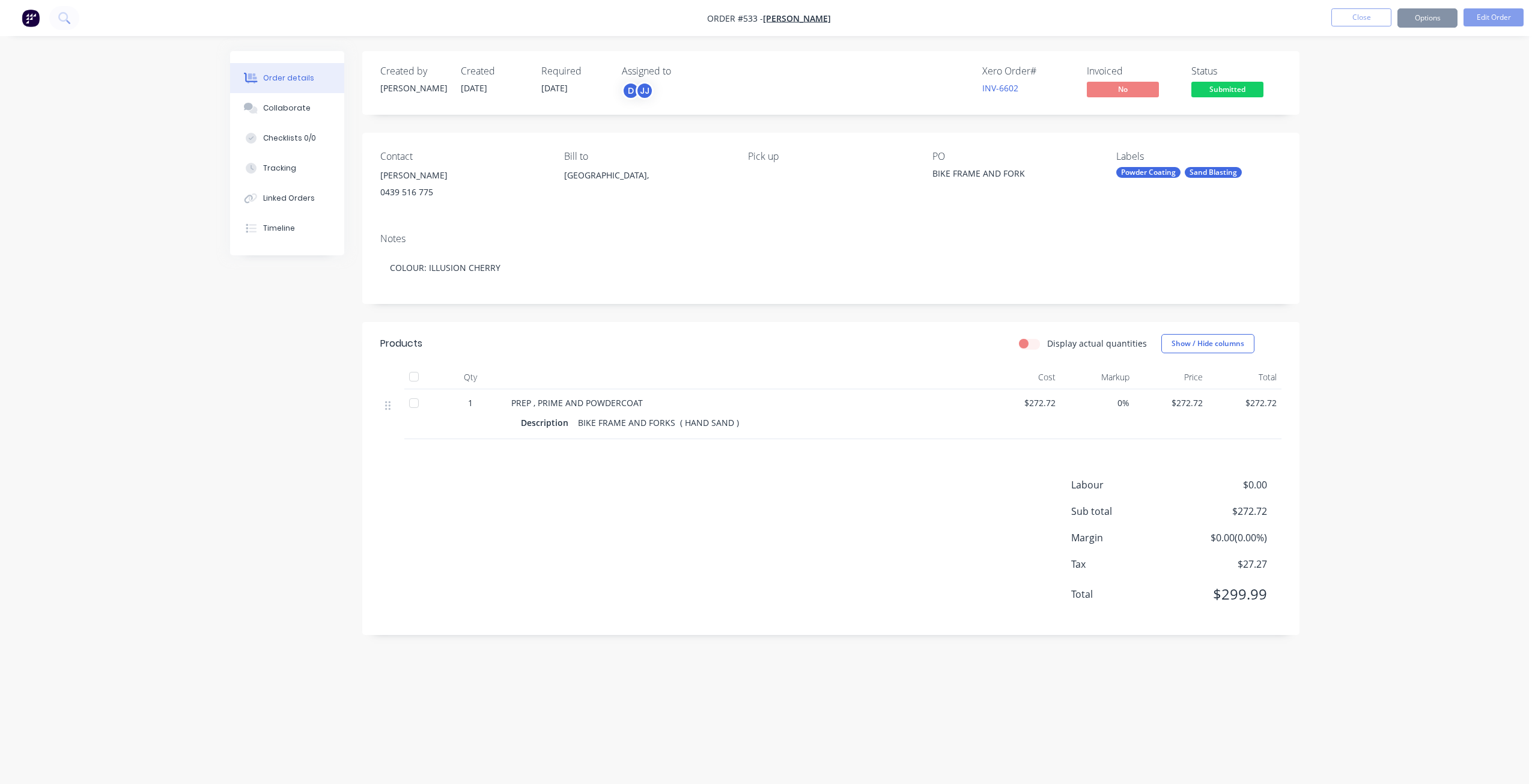
click at [1428, 21] on button "Options" at bounding box center [1427, 18] width 60 height 19
drag, startPoint x: 546, startPoint y: 78, endPoint x: 557, endPoint y: 82, distance: 11.7
click at [546, 78] on div "Required 25/06/25" at bounding box center [575, 83] width 66 height 35
click at [565, 90] on span "[DATE]" at bounding box center [555, 88] width 26 height 12
click at [488, 64] on div "Created by shane Created 25/06/25 Required 25/06/25 Assigned to D JJ Xero Order…" at bounding box center [831, 83] width 937 height 64
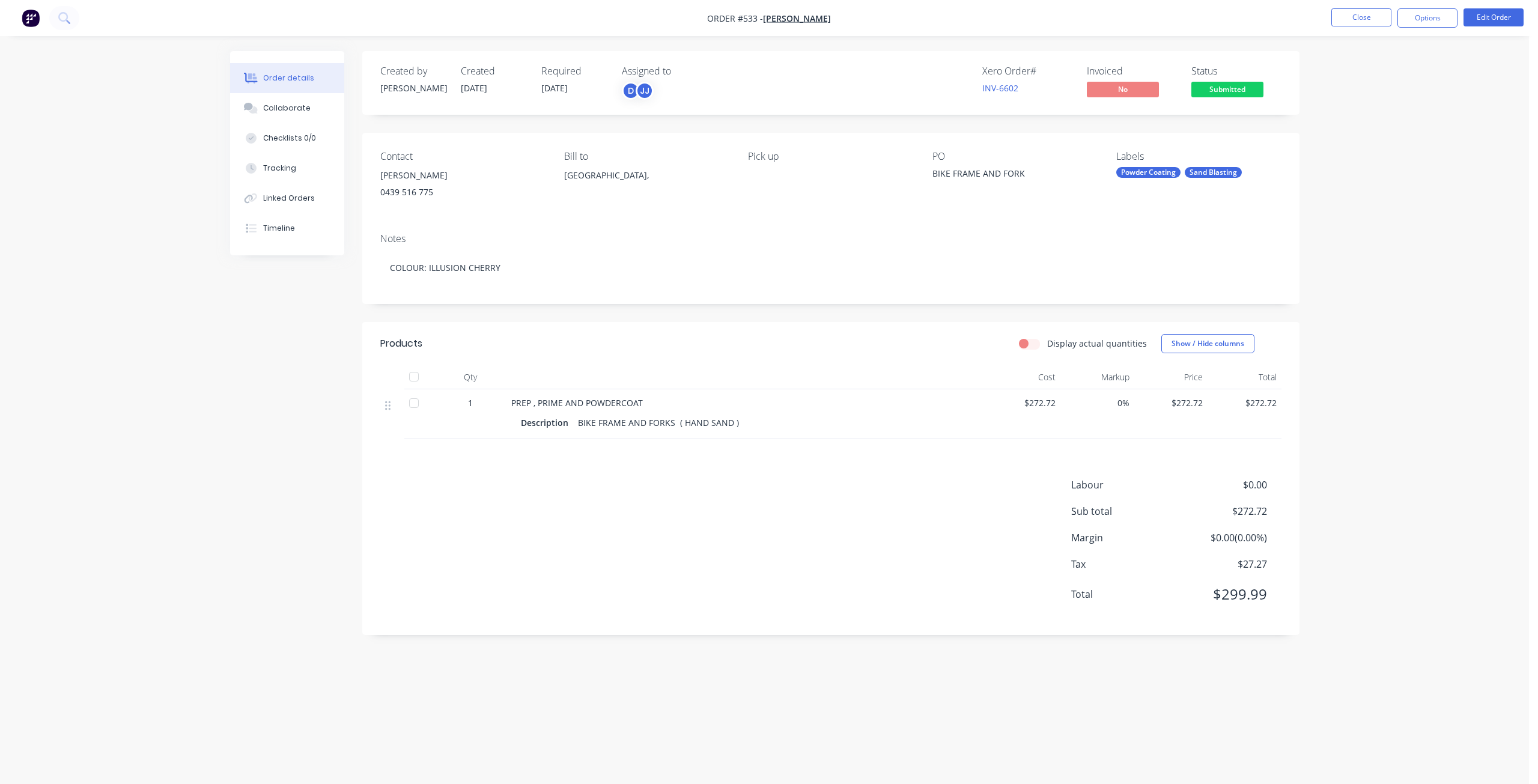
drag, startPoint x: 541, startPoint y: 90, endPoint x: 545, endPoint y: 85, distance: 6.4
click at [541, 88] on span "[DATE]" at bounding box center [555, 88] width 26 height 12
click at [546, 85] on span "[DATE]" at bounding box center [555, 88] width 26 height 12
drag, startPoint x: 548, startPoint y: 85, endPoint x: 556, endPoint y: 84, distance: 8.1
click at [553, 84] on span "[DATE]" at bounding box center [555, 88] width 26 height 12
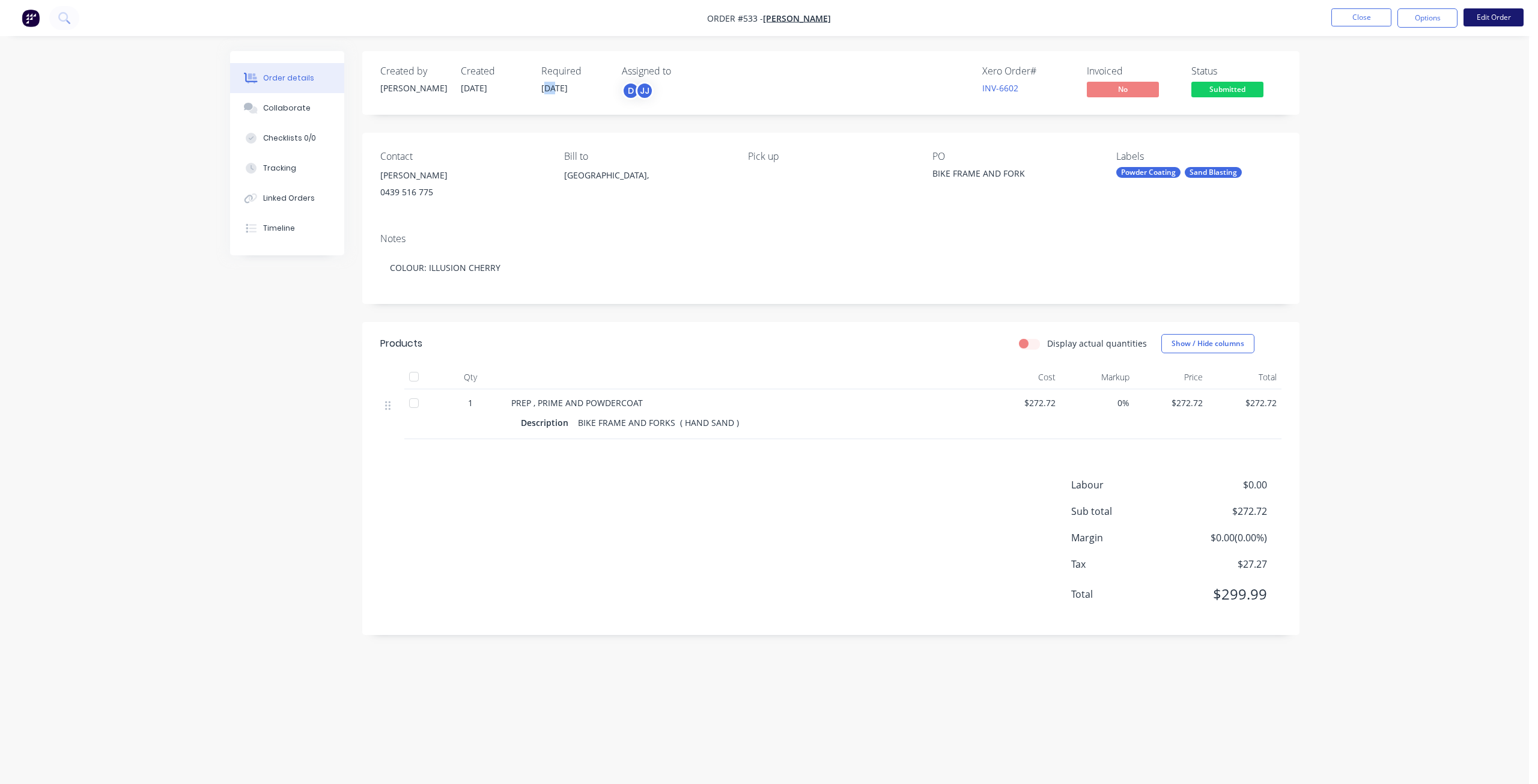
click at [1501, 15] on button "Edit Order" at bounding box center [1493, 17] width 60 height 18
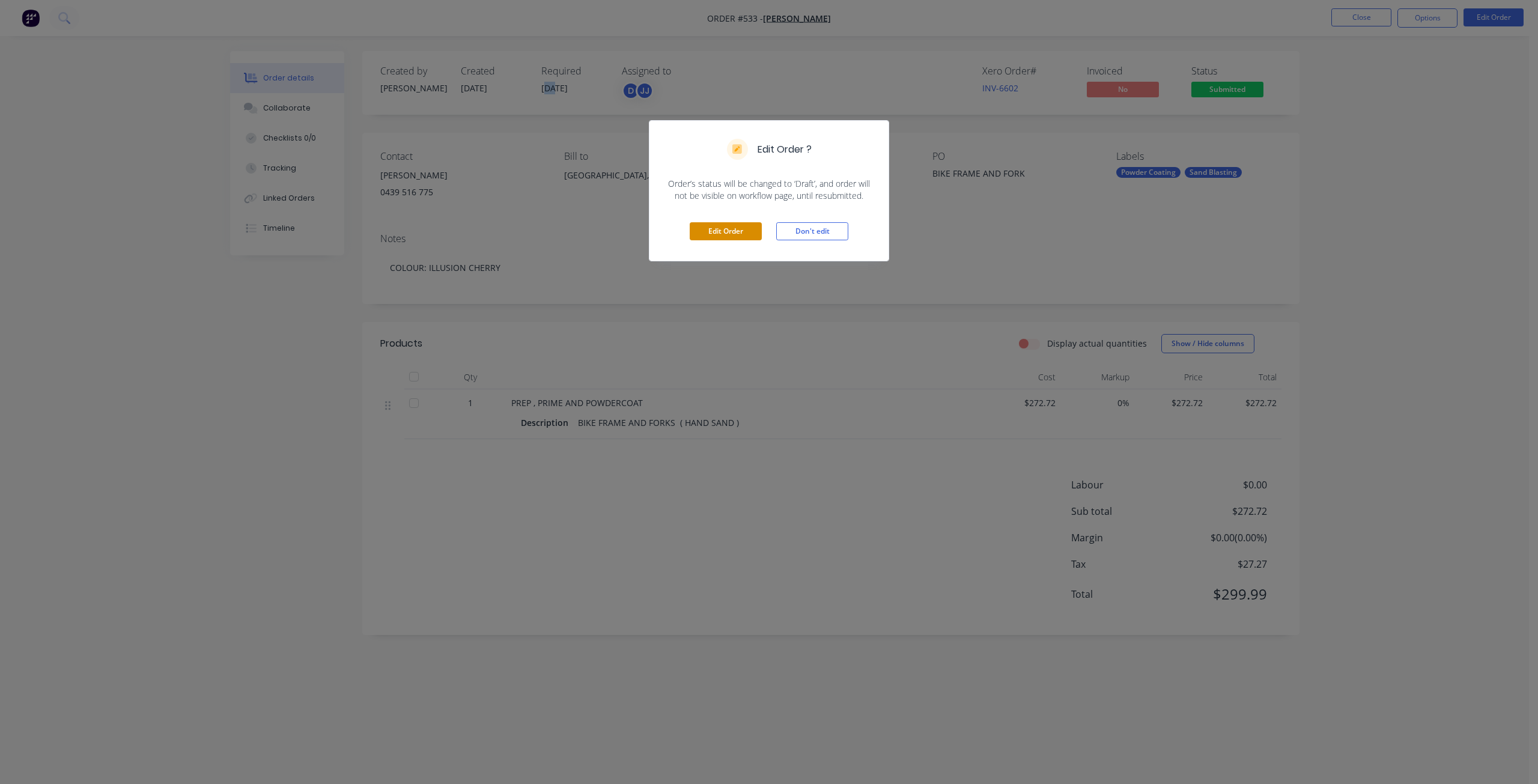
click at [716, 230] on button "Edit Order" at bounding box center [725, 231] width 72 height 18
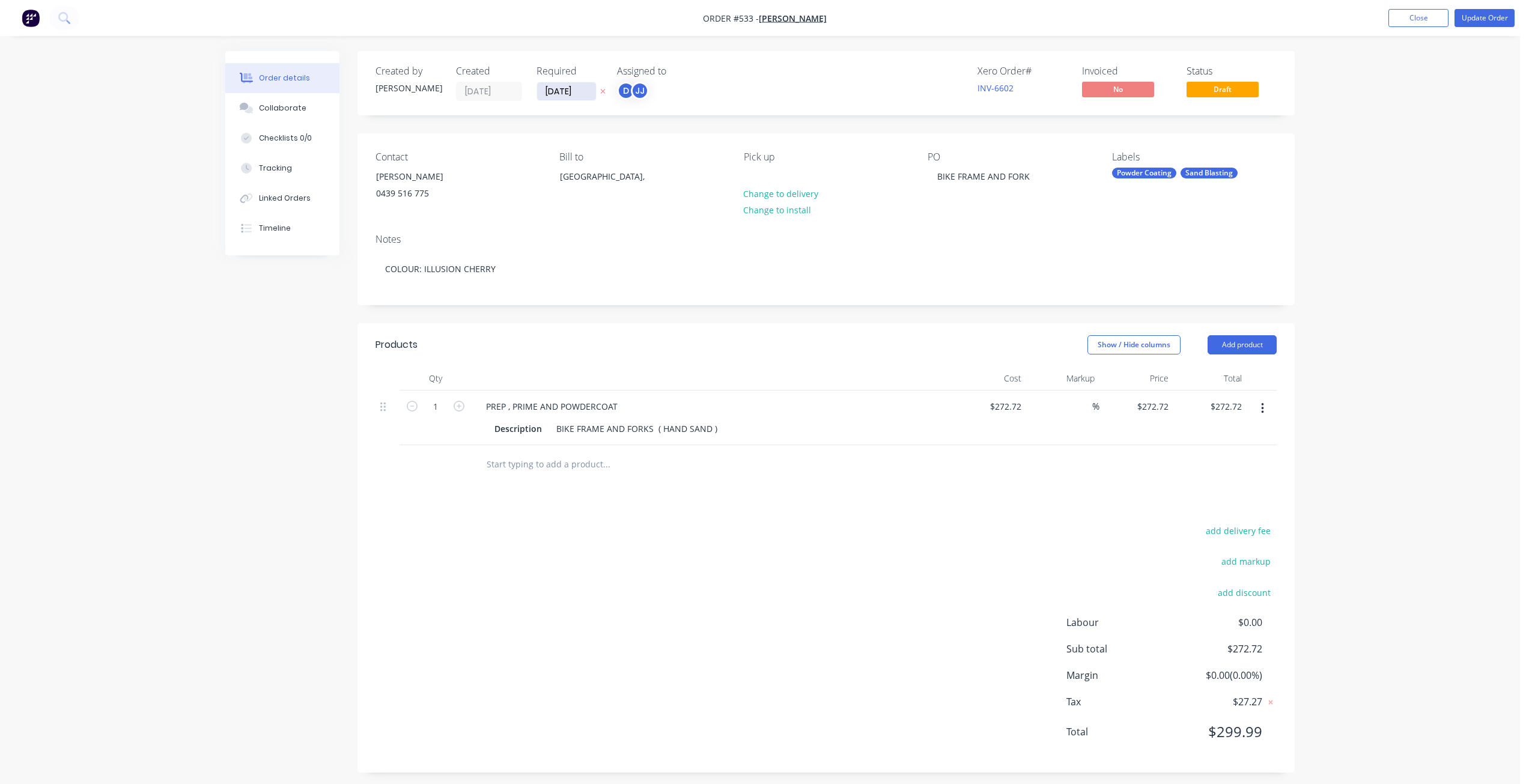
click at [555, 87] on input "[DATE]" at bounding box center [566, 91] width 59 height 18
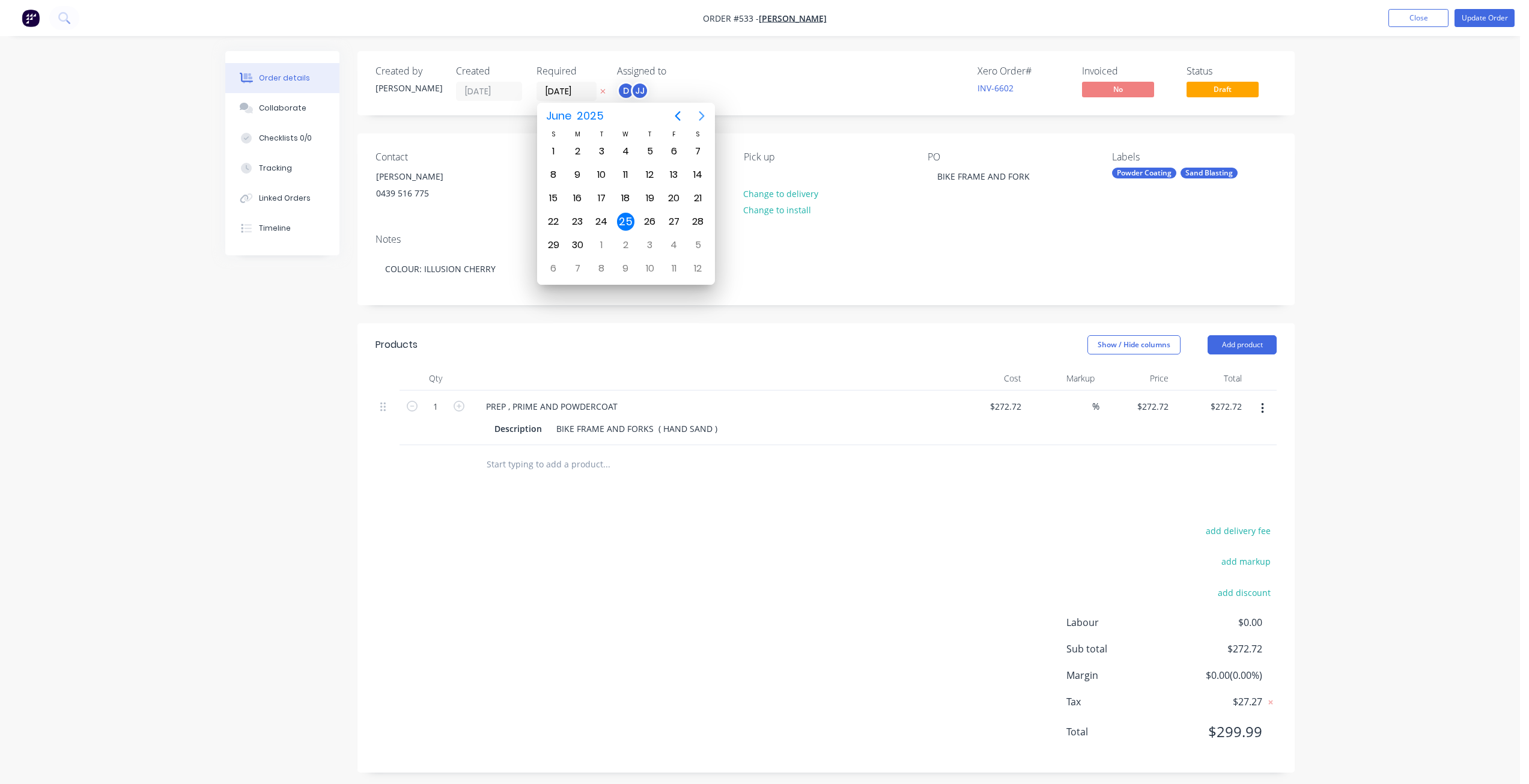
click at [698, 112] on icon "Next page" at bounding box center [701, 115] width 15 height 15
click at [678, 112] on icon "Previous page" at bounding box center [677, 115] width 15 height 15
click at [703, 112] on icon "Next page" at bounding box center [701, 115] width 15 height 15
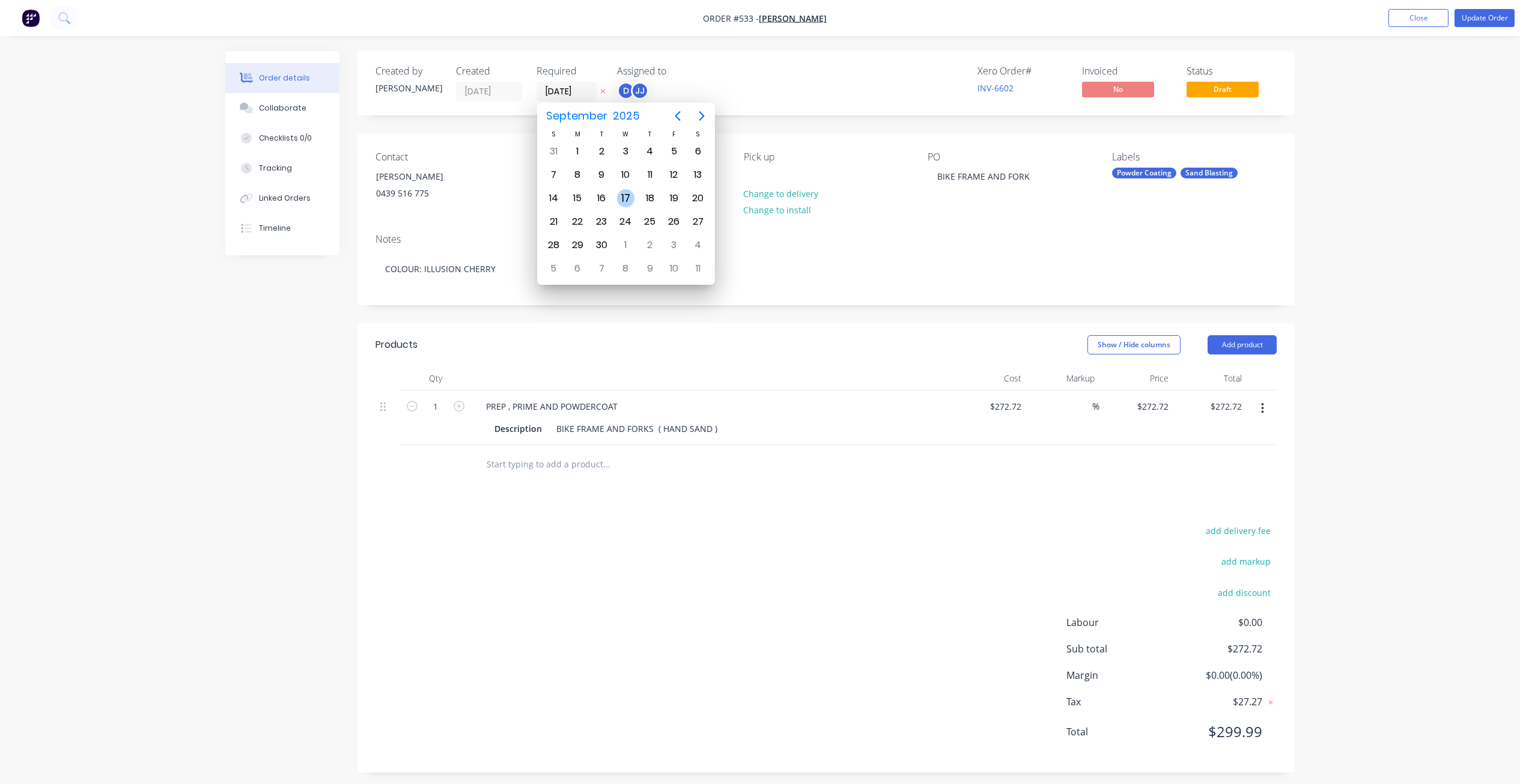
click at [624, 194] on div "17" at bounding box center [626, 198] width 18 height 18
type input "17/09/25"
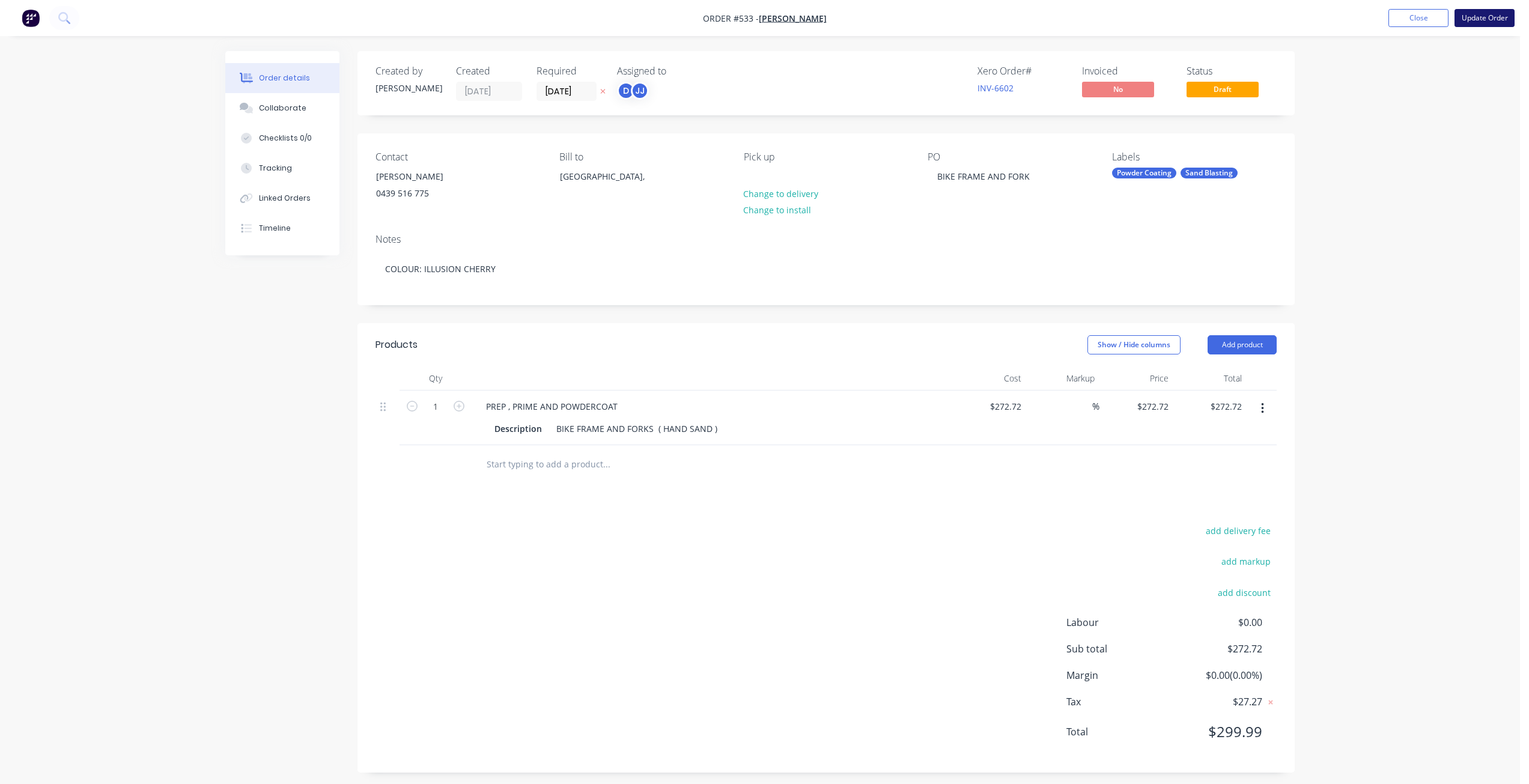
click at [1488, 15] on button "Update Order" at bounding box center [1484, 18] width 60 height 18
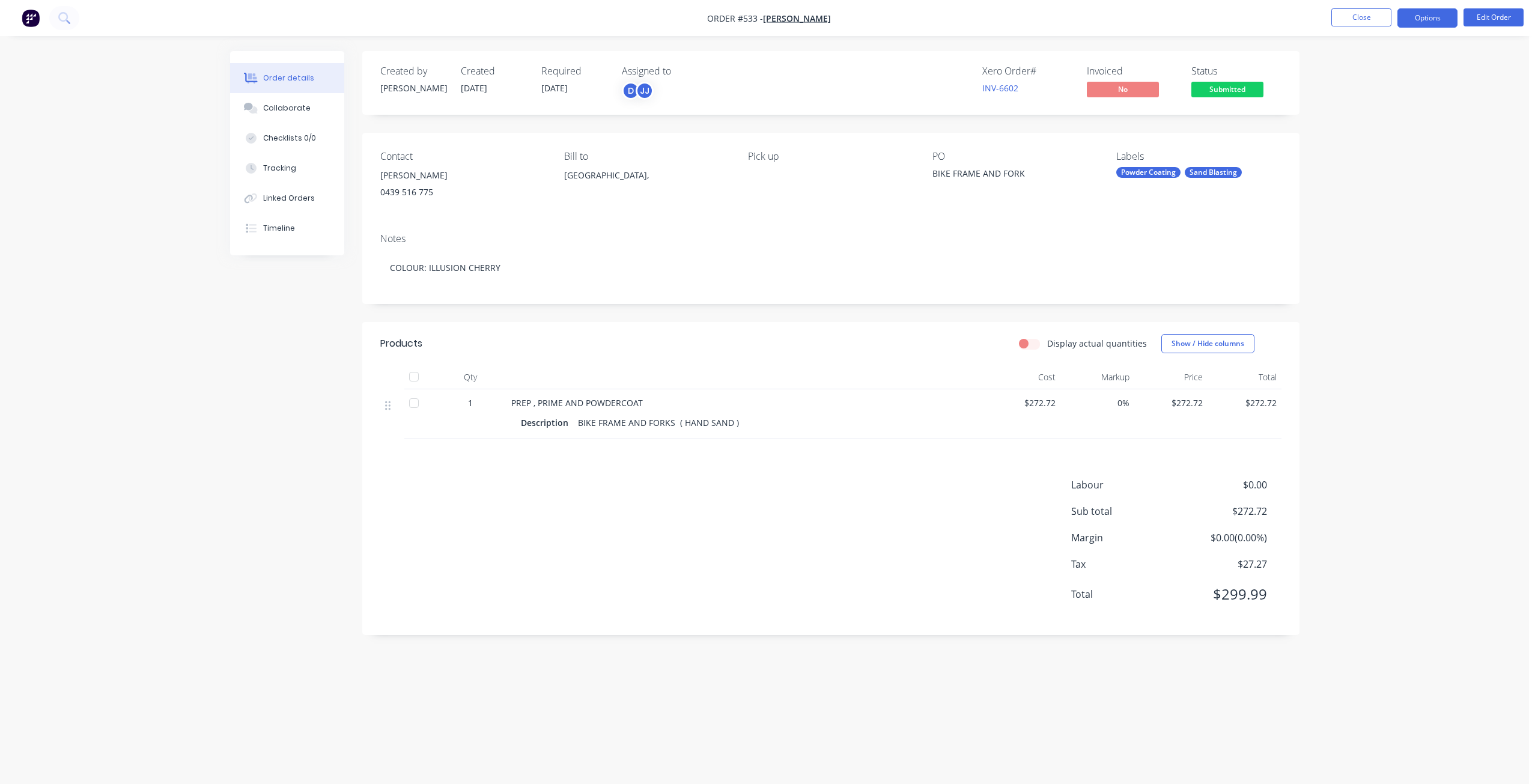
click at [1438, 19] on button "Options" at bounding box center [1427, 18] width 60 height 19
click at [1351, 144] on div "Work Order" at bounding box center [1391, 144] width 111 height 17
click at [1355, 118] on div "Without pricing" at bounding box center [1391, 120] width 111 height 17
click at [1355, 14] on button "Close" at bounding box center [1361, 17] width 60 height 18
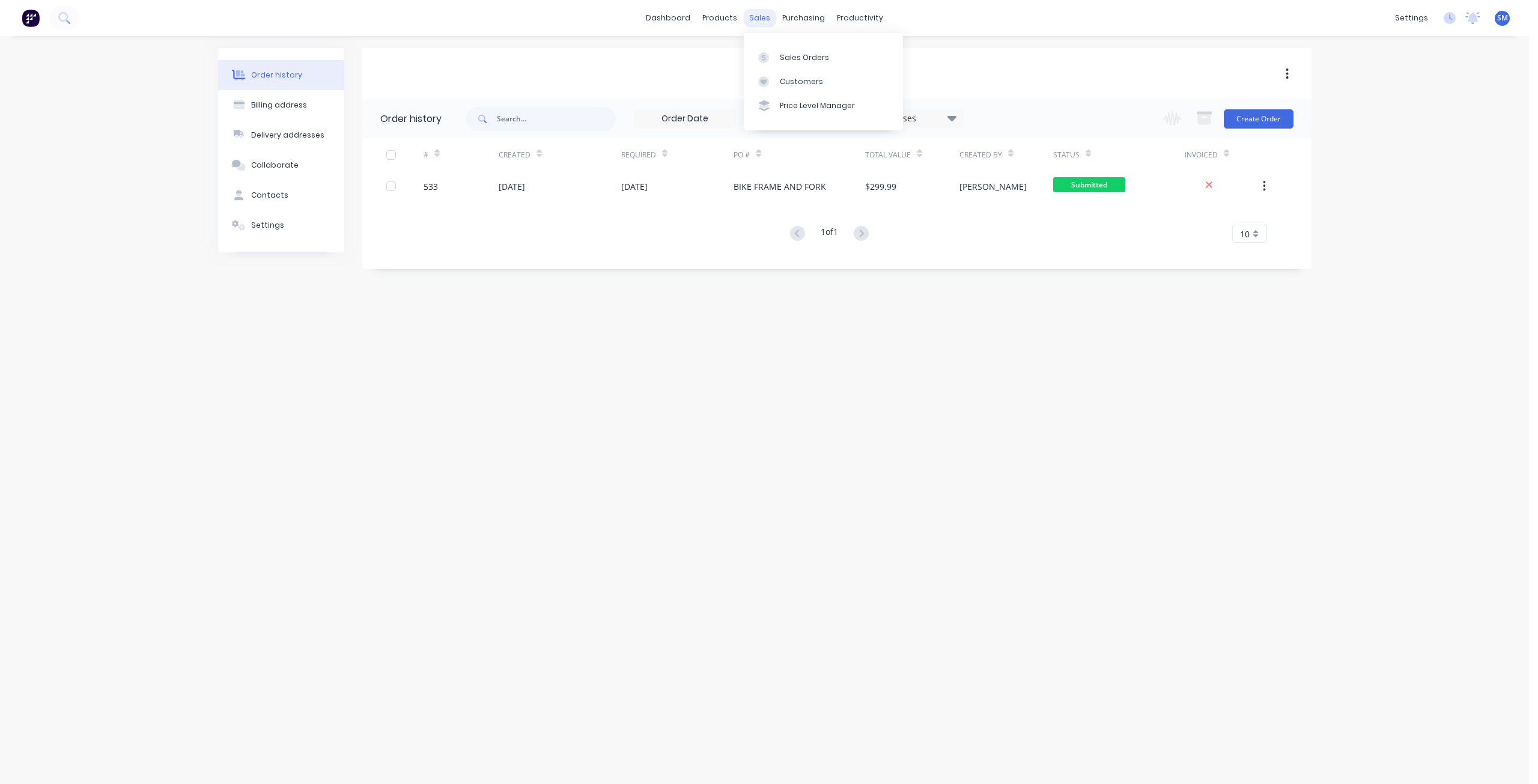
click at [754, 21] on div "sales" at bounding box center [759, 18] width 33 height 18
click at [795, 80] on div "Customers" at bounding box center [801, 82] width 44 height 11
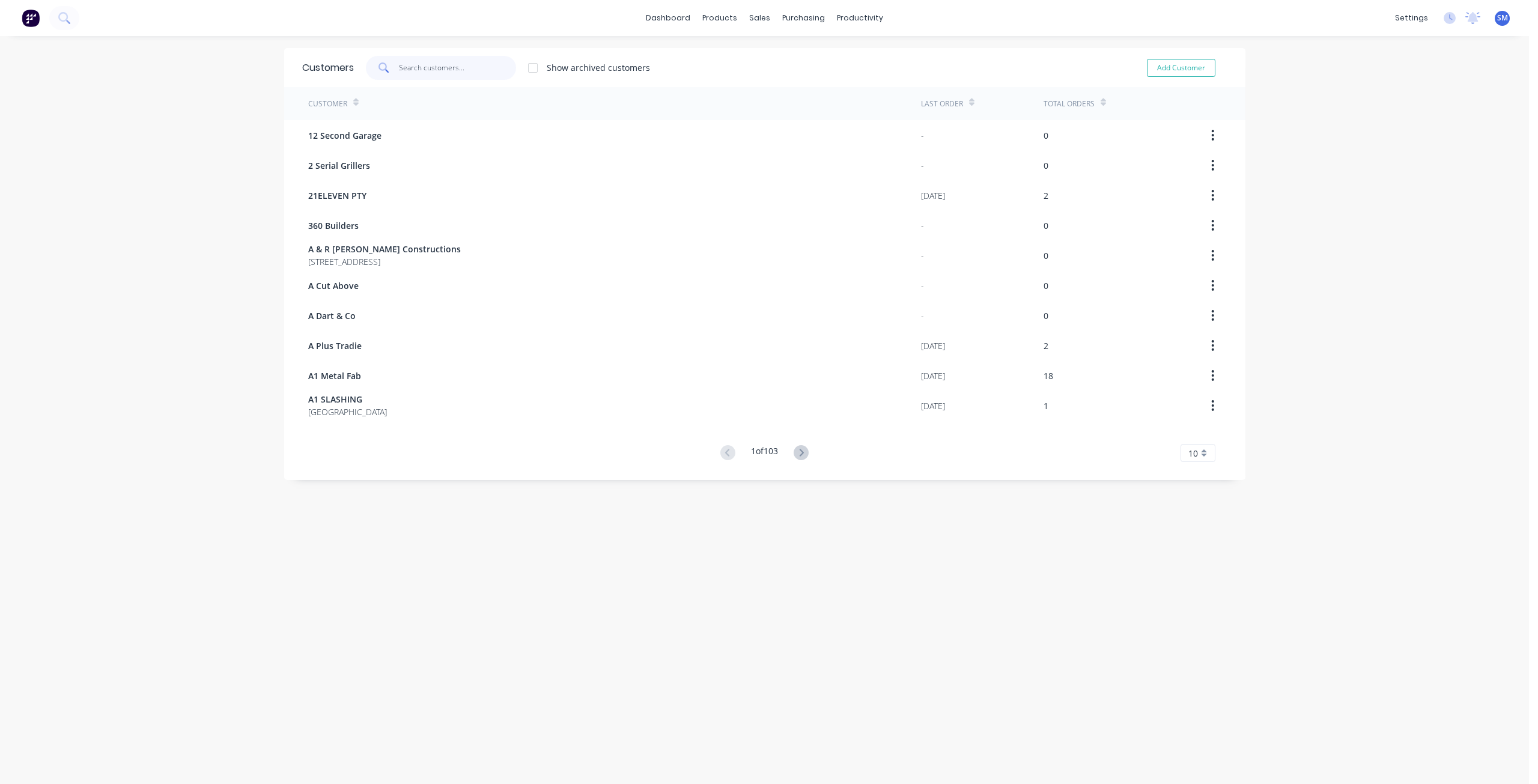
click at [412, 69] on input "text" at bounding box center [457, 68] width 117 height 24
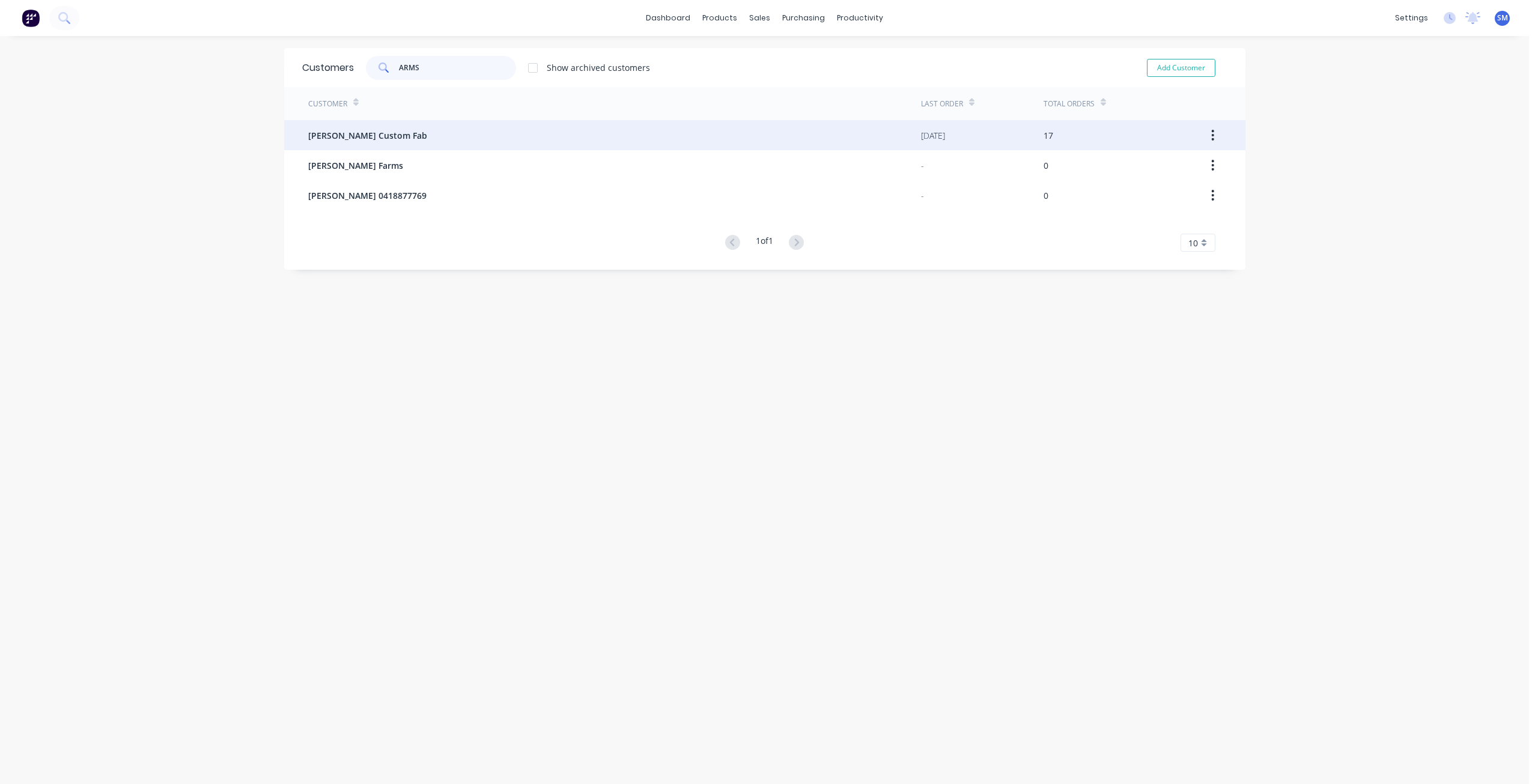
type input "ARMS"
click at [358, 140] on span "Armstrong Custom Fab" at bounding box center [368, 136] width 119 height 12
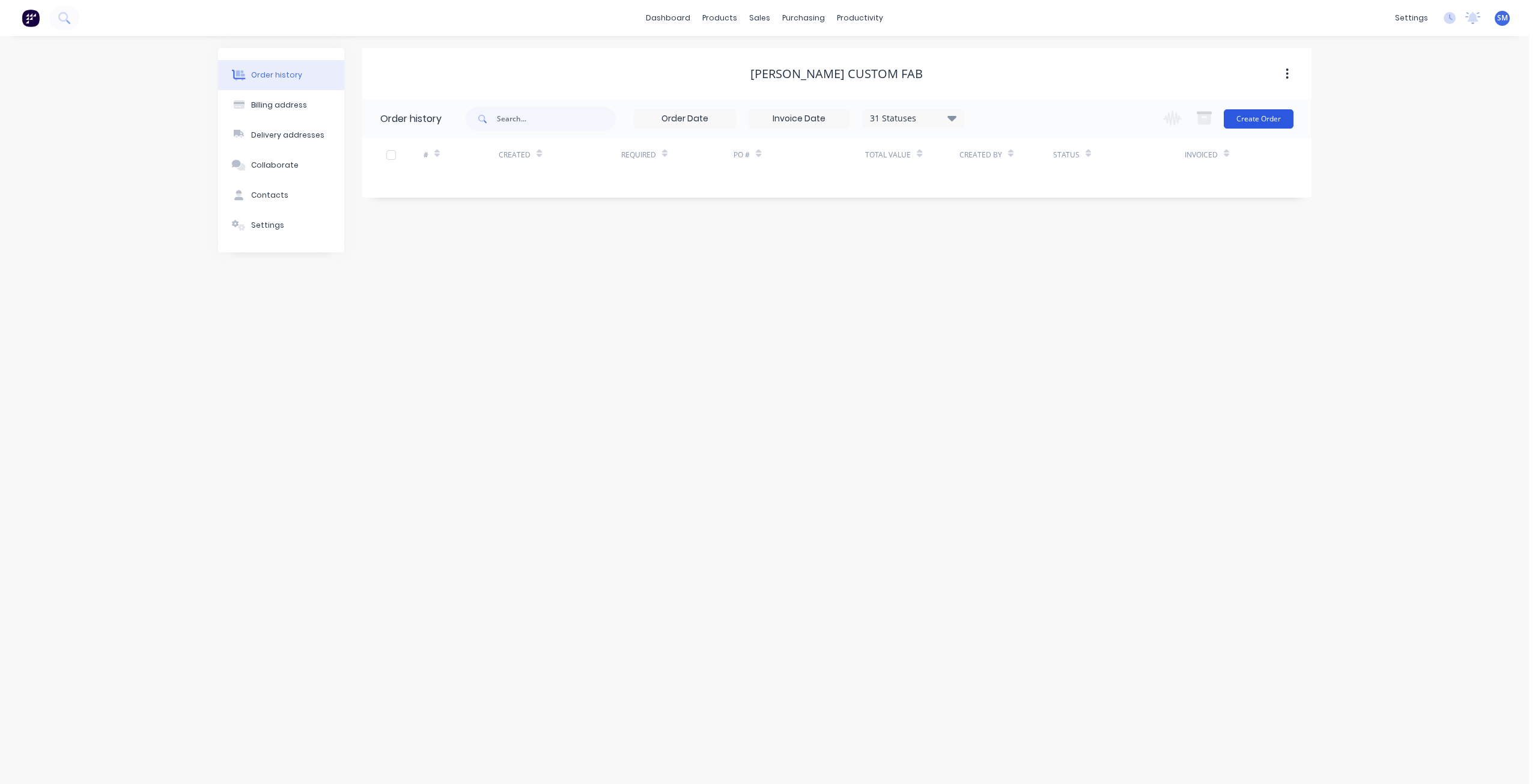
click at [1245, 118] on button "Create Order" at bounding box center [1258, 119] width 70 height 19
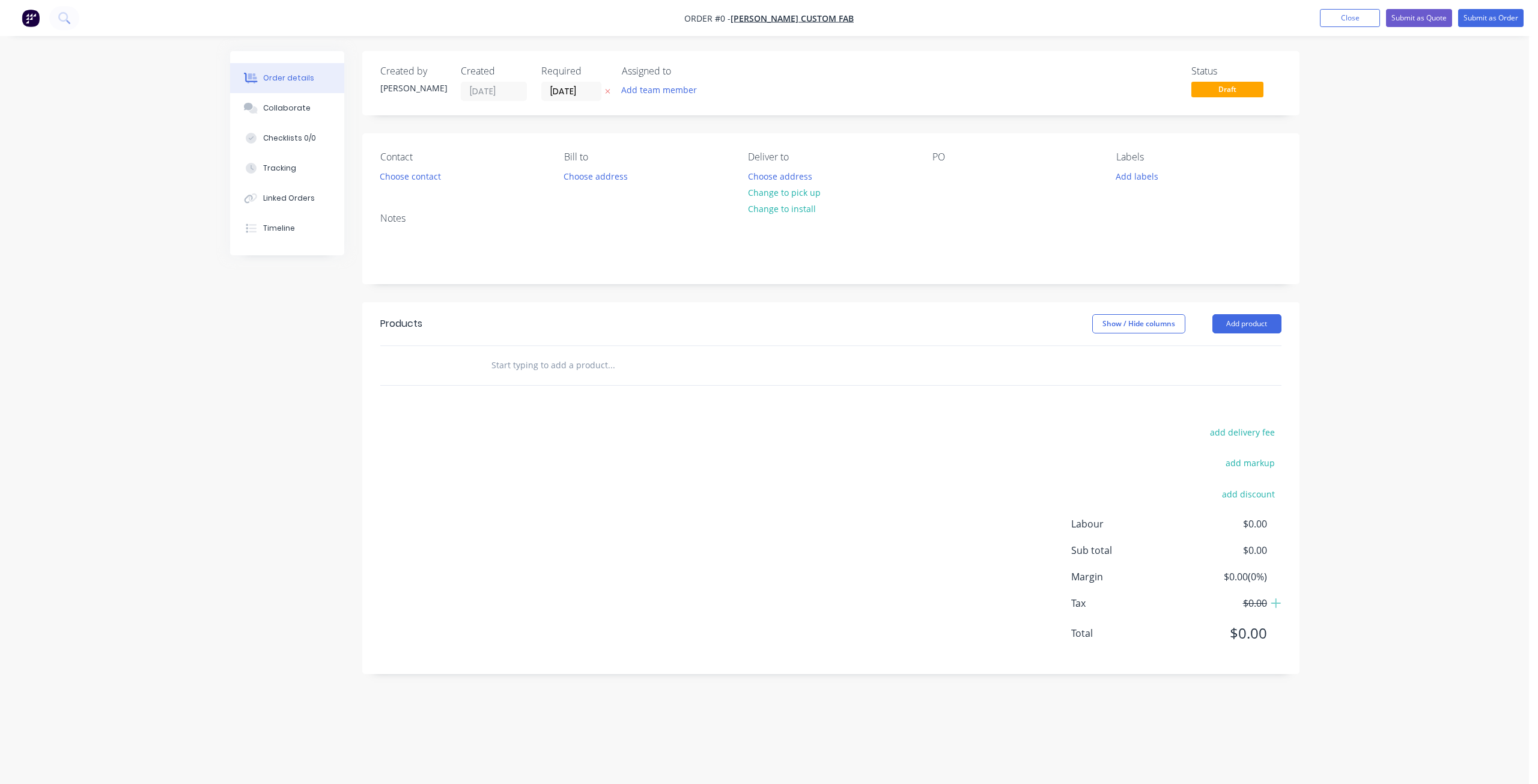
drag, startPoint x: 1352, startPoint y: 21, endPoint x: 1328, endPoint y: 33, distance: 26.8
click at [1352, 21] on button "Close" at bounding box center [1349, 18] width 60 height 18
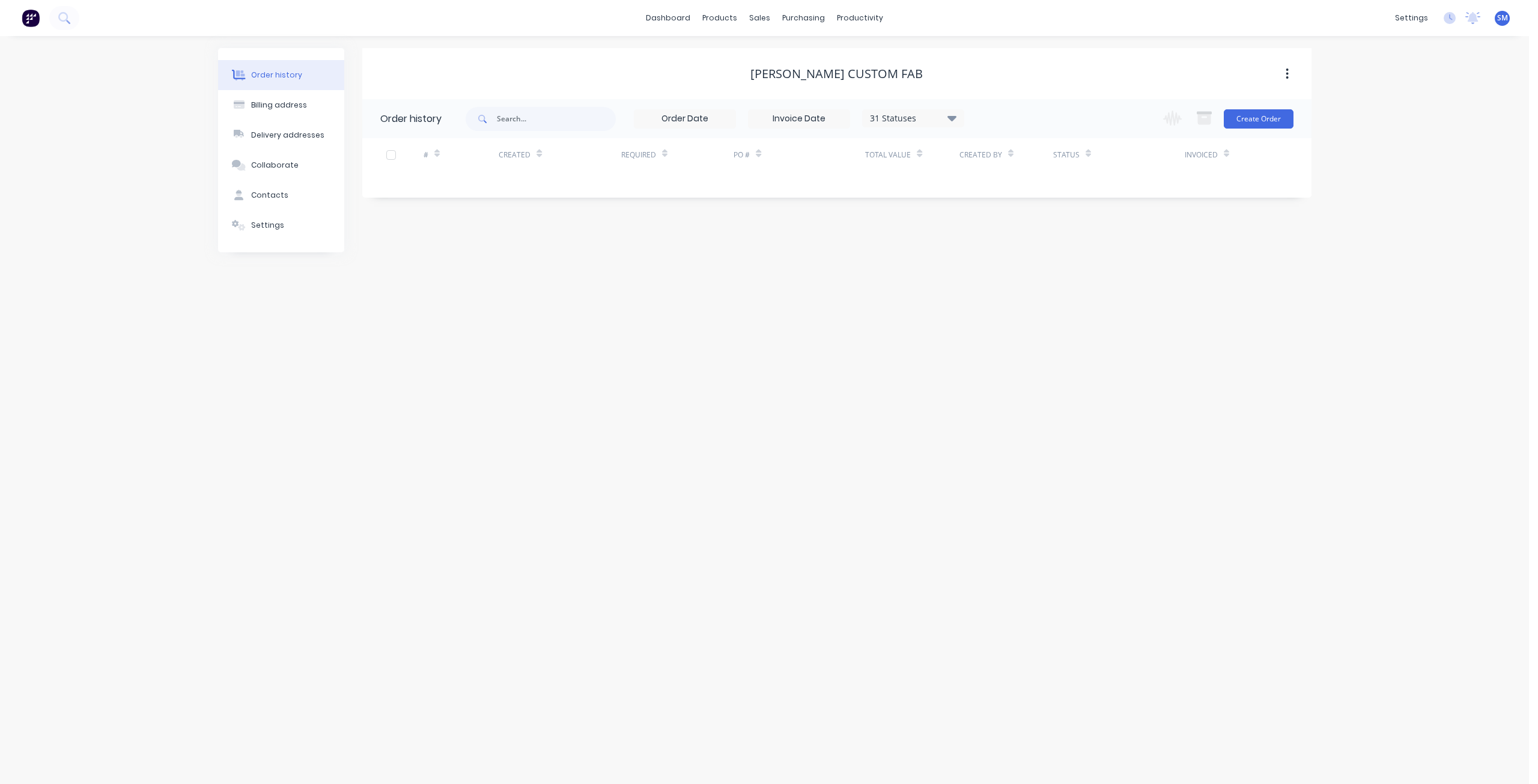
click at [952, 116] on icon at bounding box center [951, 118] width 9 height 6
click at [1012, 281] on label at bounding box center [1012, 281] width 0 height 0
click at [1012, 286] on input "checkbox" at bounding box center [1017, 286] width 10 height 12
checkbox input "true"
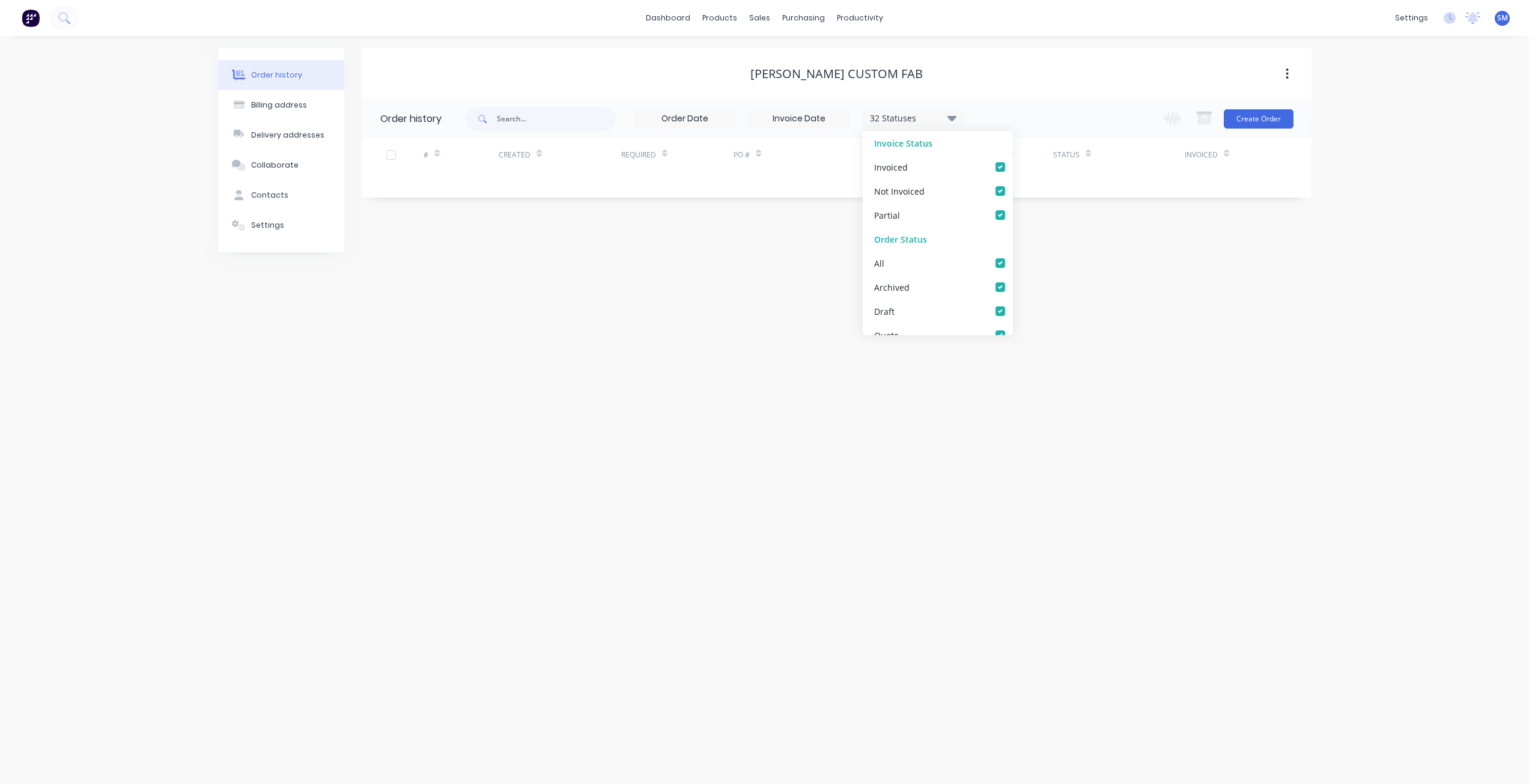
click at [995, 77] on div "Armstrong Custom Fab" at bounding box center [837, 73] width 949 height 15
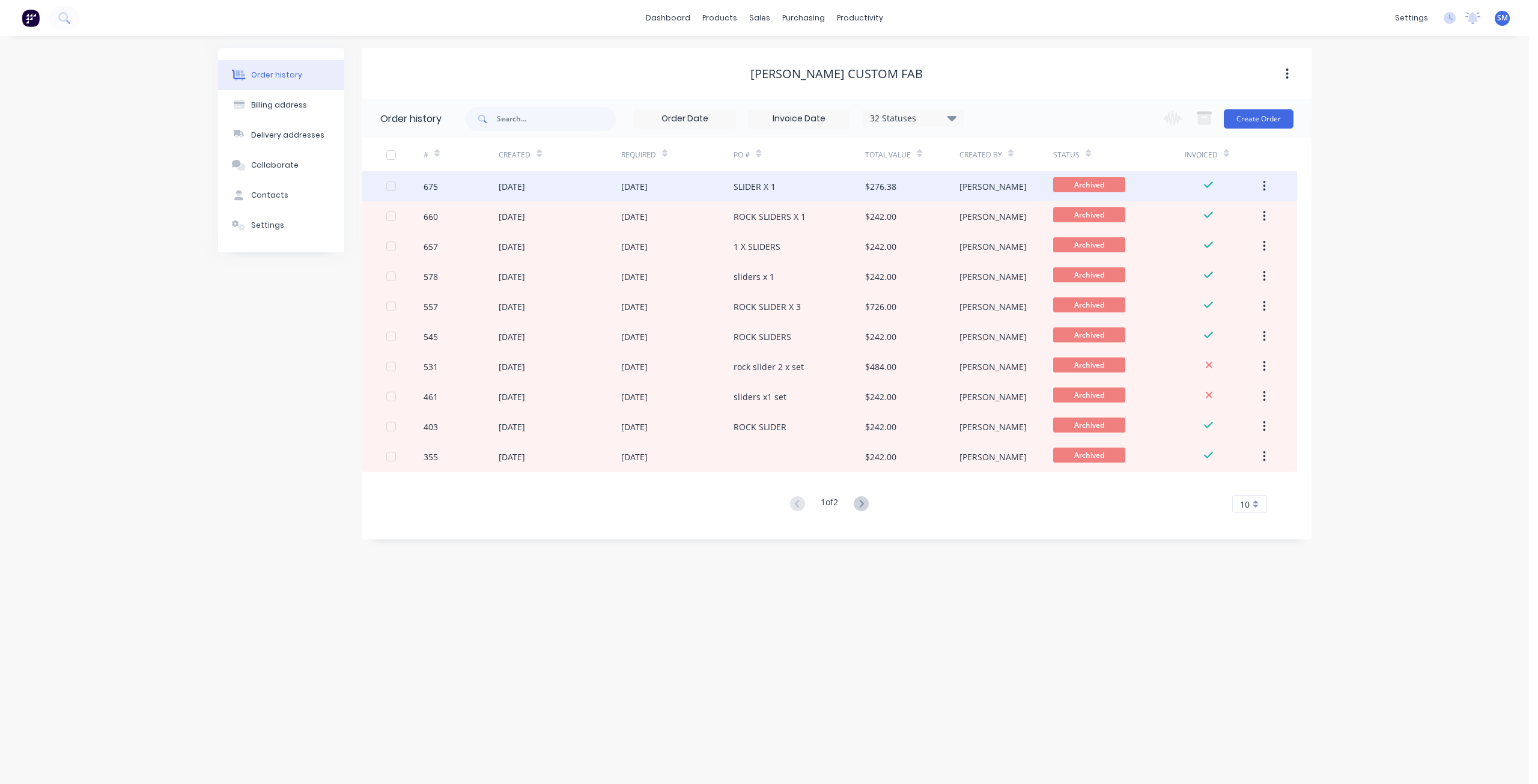
click at [721, 192] on div "[DATE]" at bounding box center [677, 186] width 113 height 30
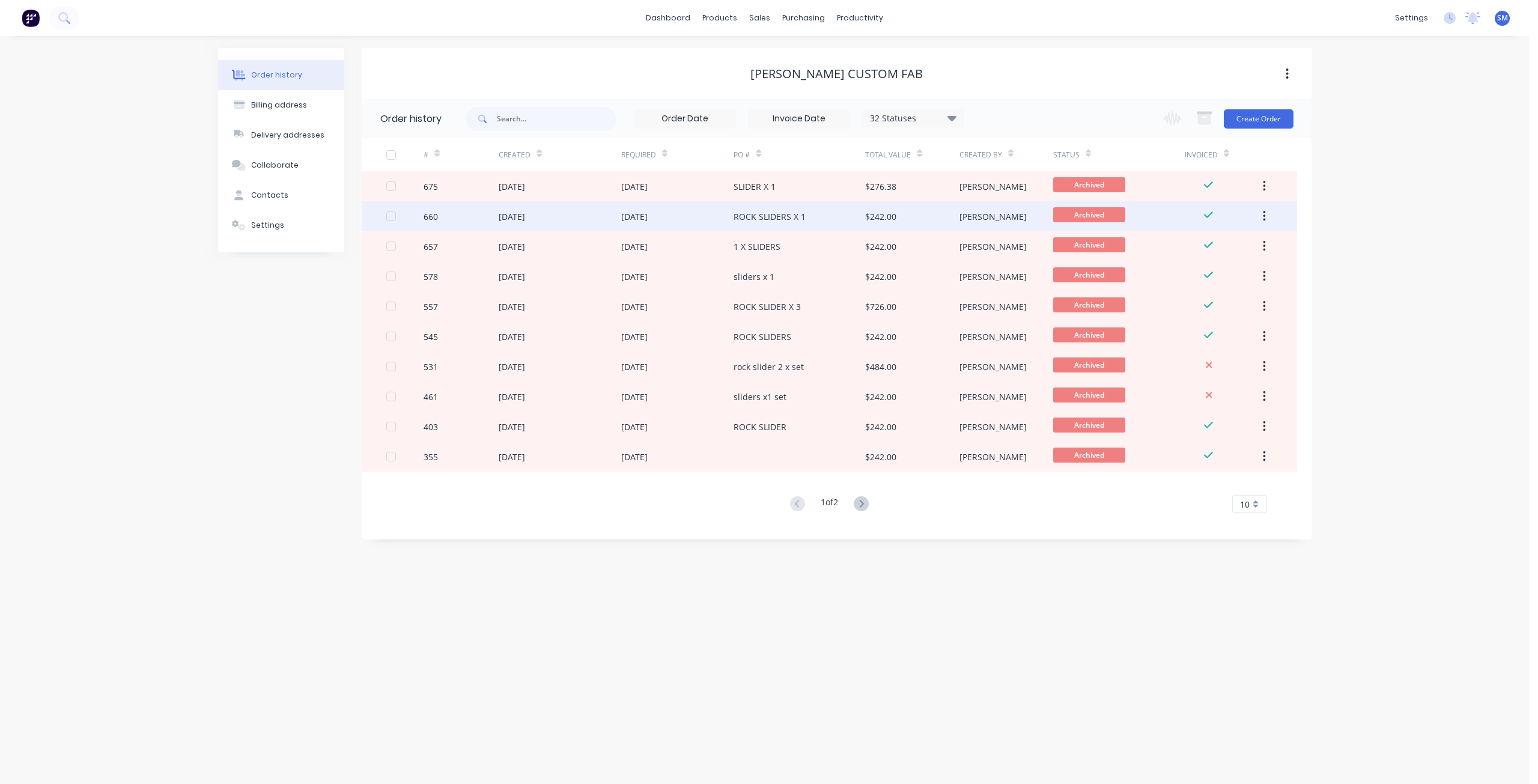
click at [889, 221] on div "$242.00" at bounding box center [880, 216] width 31 height 12
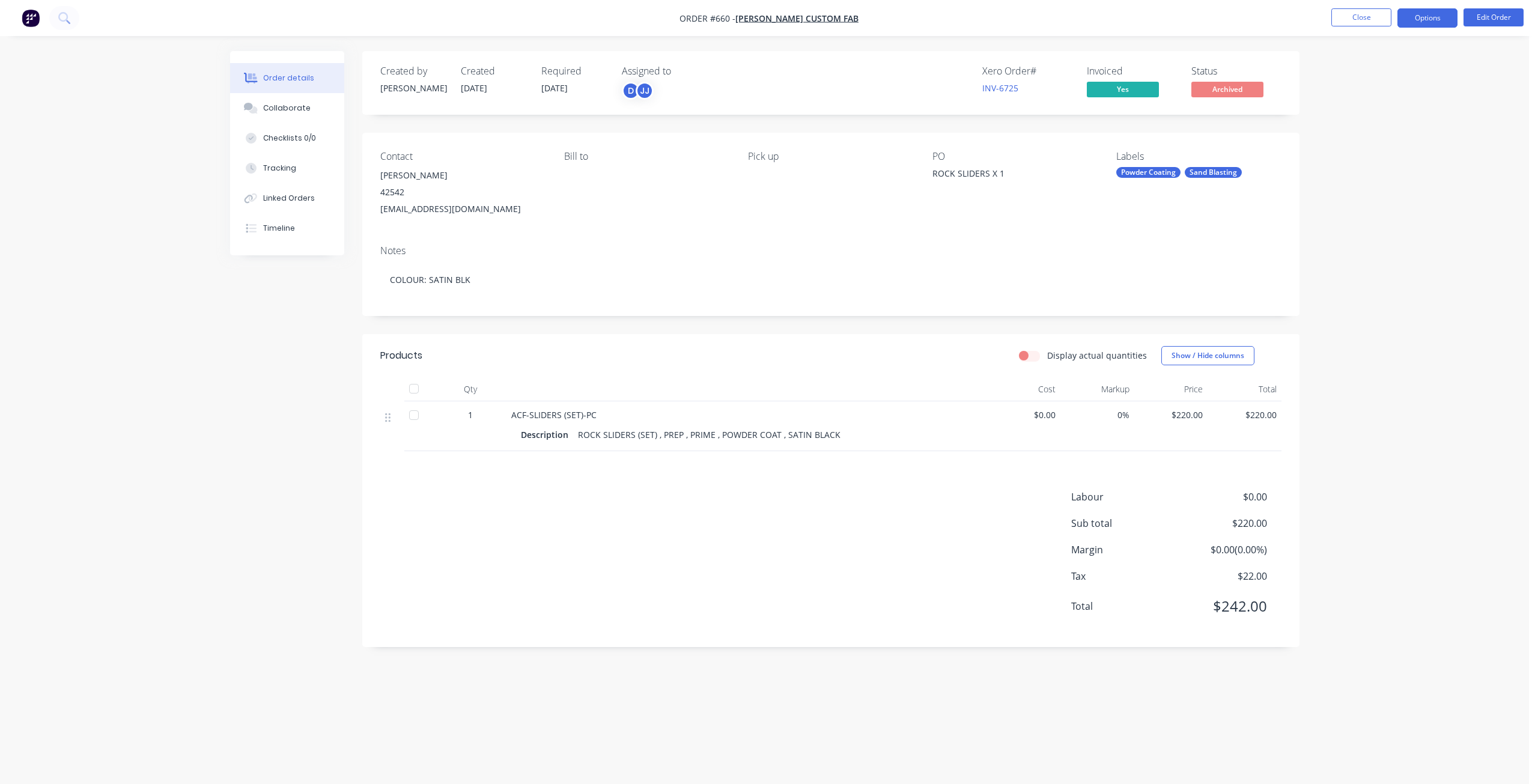
click at [1432, 26] on button "Options" at bounding box center [1427, 18] width 60 height 19
click at [1365, 290] on div "Duplicate" at bounding box center [1391, 289] width 111 height 17
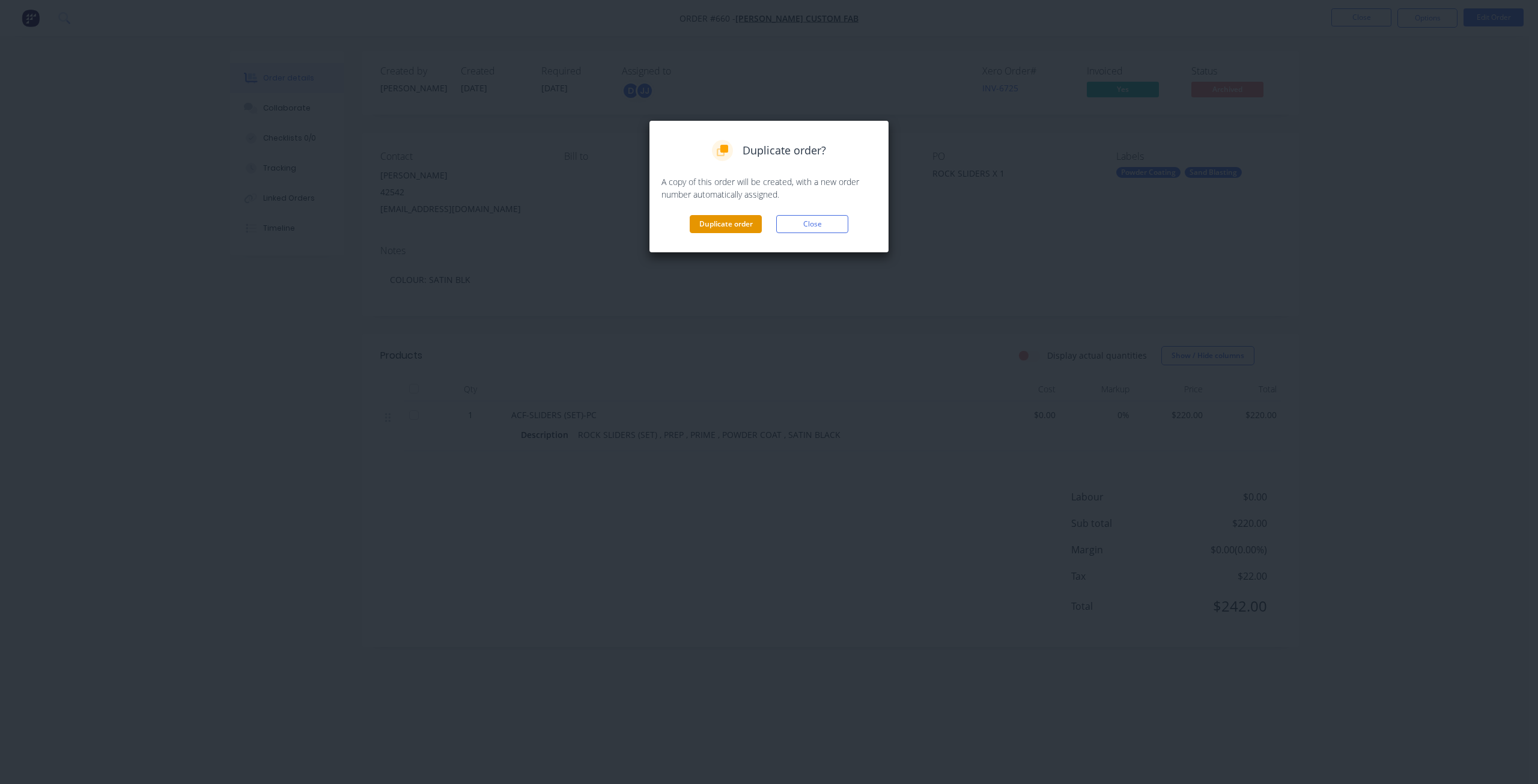
click at [728, 224] on button "Duplicate order" at bounding box center [725, 224] width 72 height 18
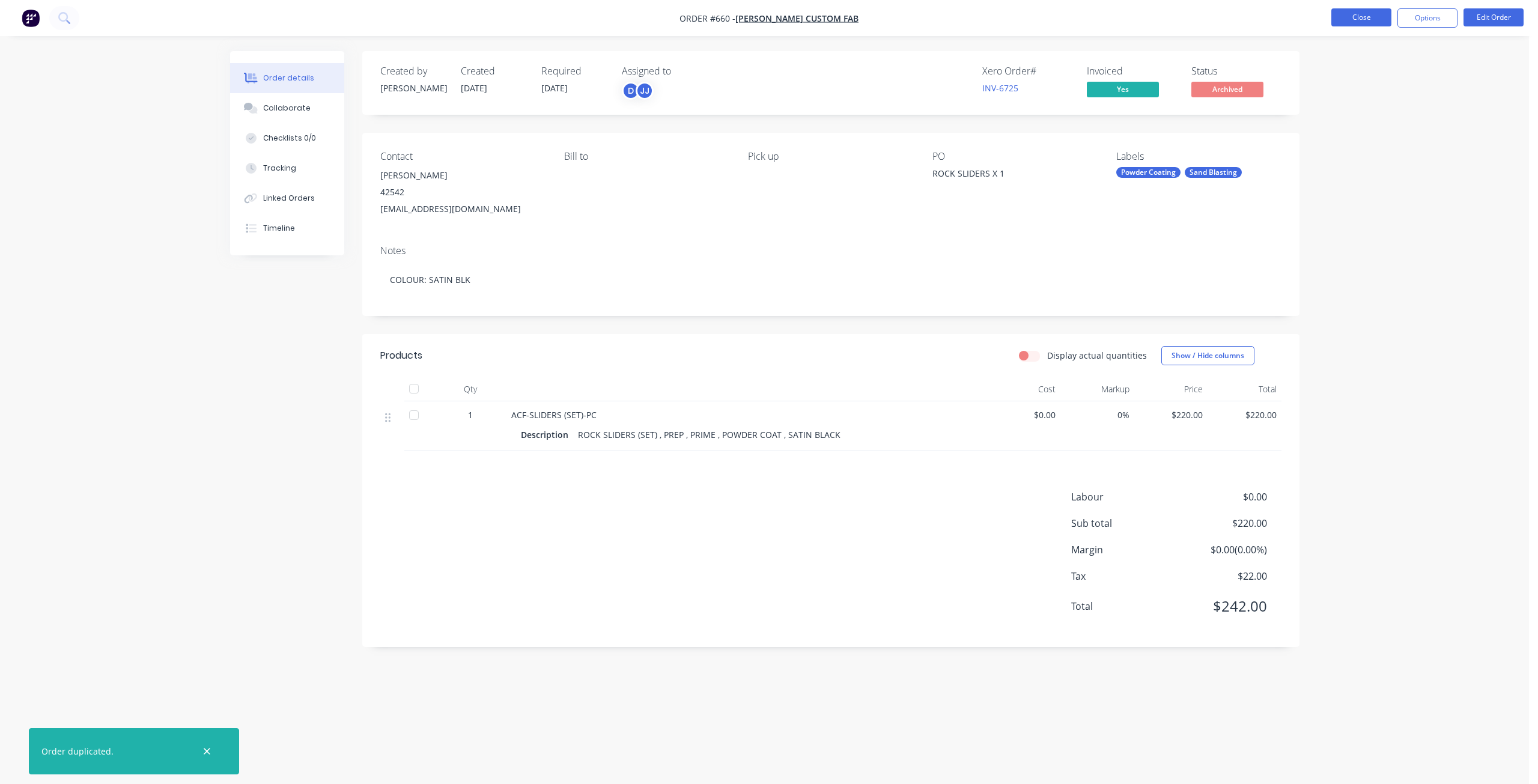
click at [1356, 16] on button "Close" at bounding box center [1361, 17] width 60 height 18
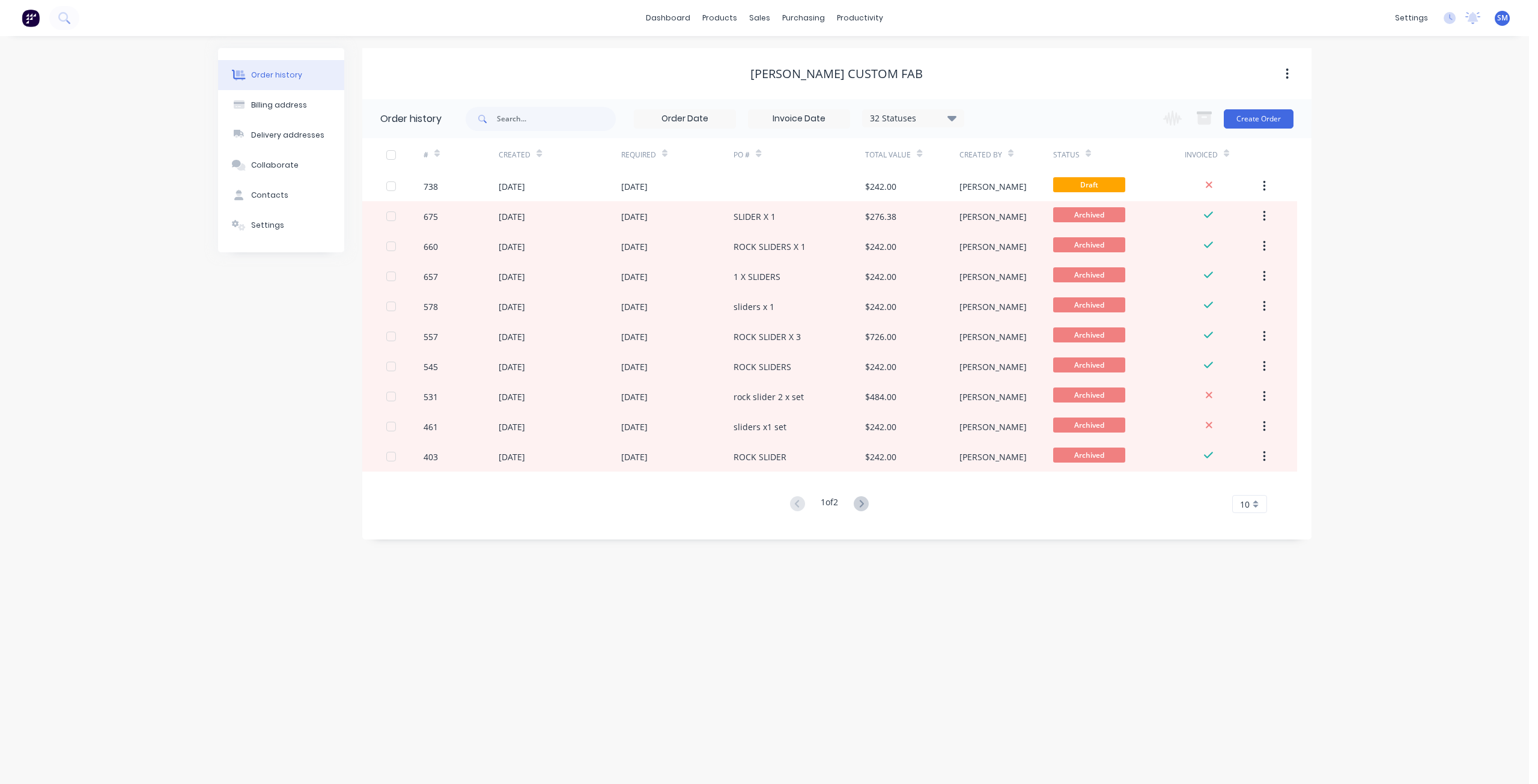
click at [949, 124] on icon at bounding box center [952, 118] width 9 height 15
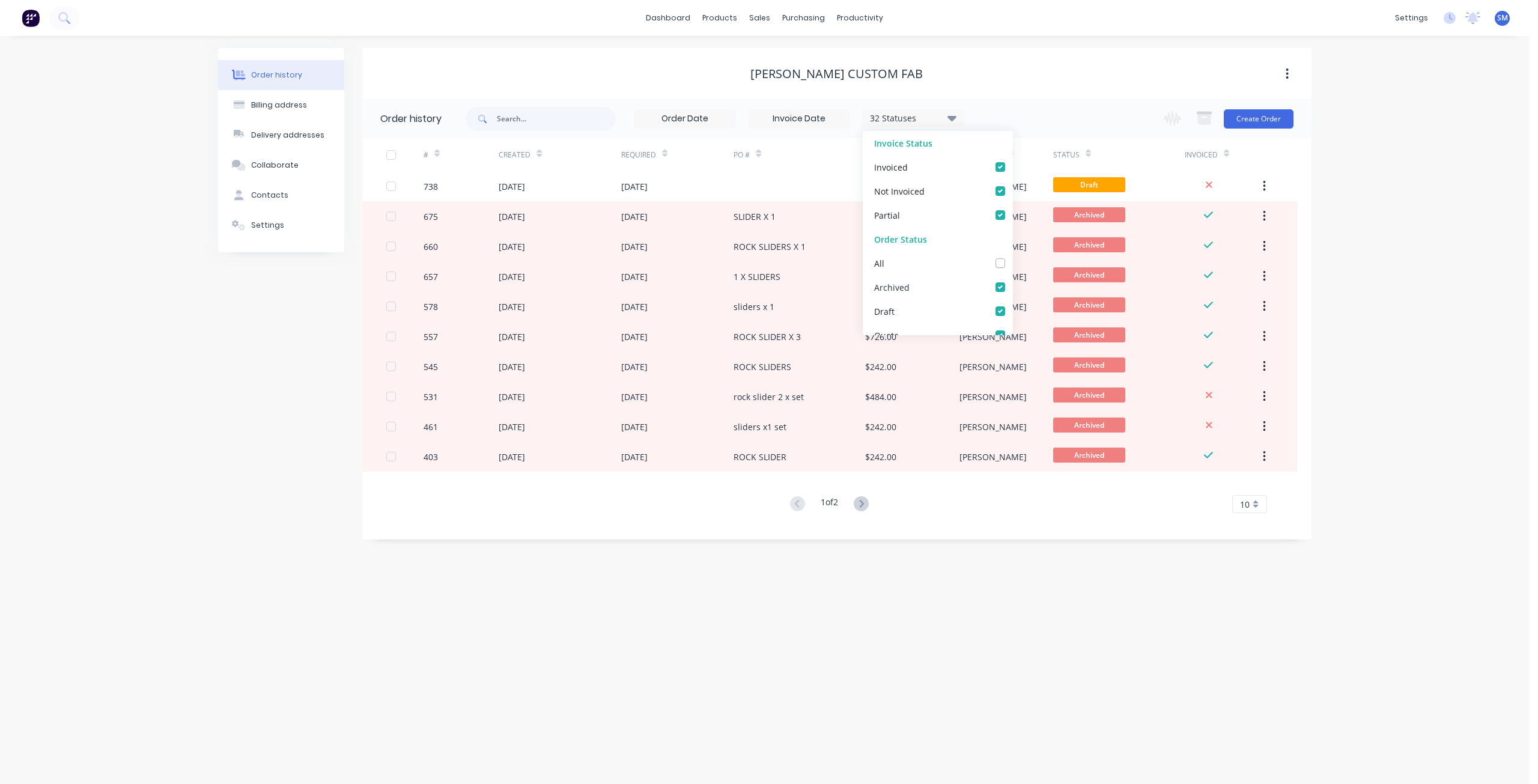
click at [1012, 281] on label at bounding box center [1012, 281] width 0 height 0
click at [1012, 286] on input "checkbox" at bounding box center [1017, 286] width 10 height 12
checkbox input "false"
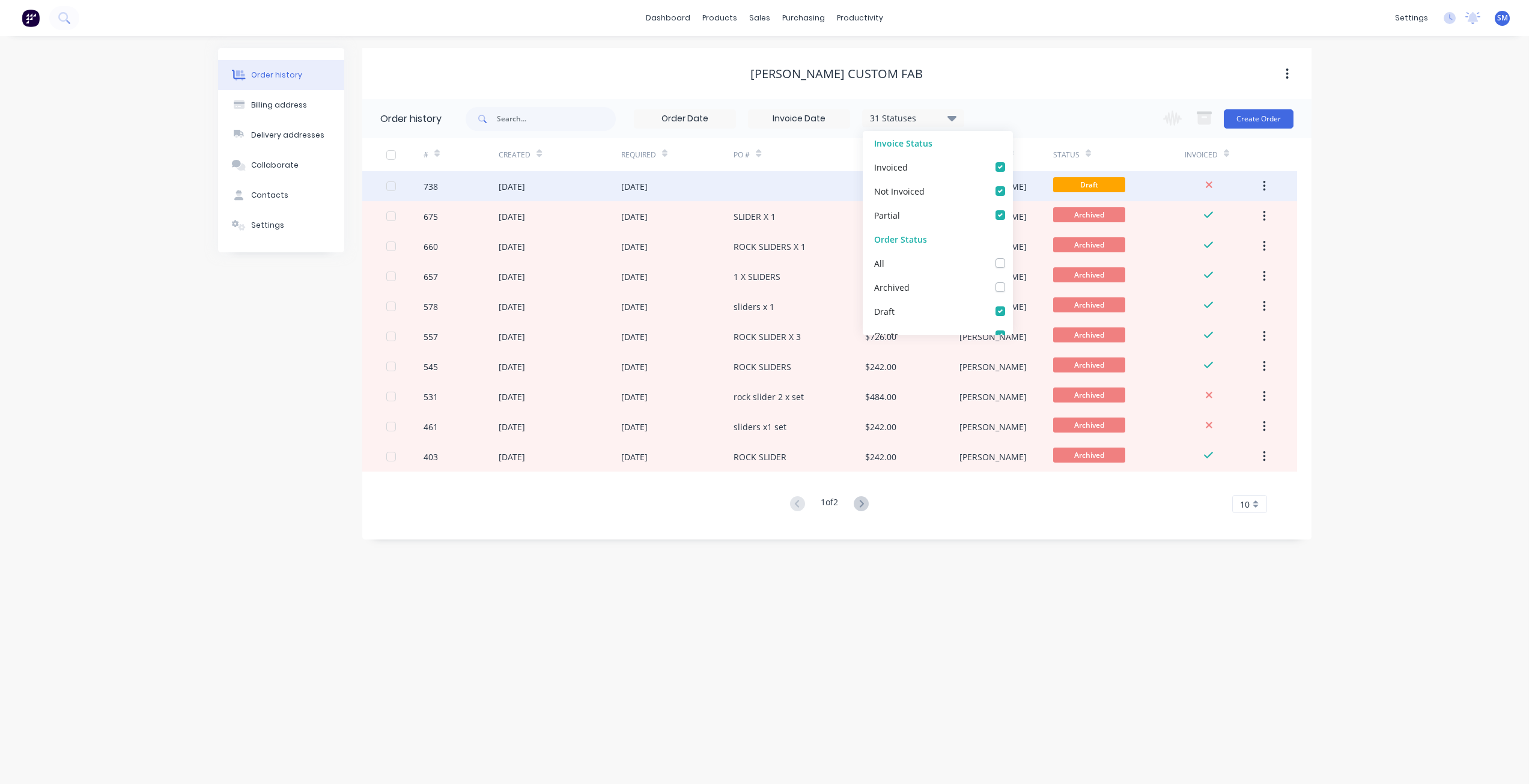
click at [706, 185] on div "[DATE]" at bounding box center [677, 186] width 113 height 30
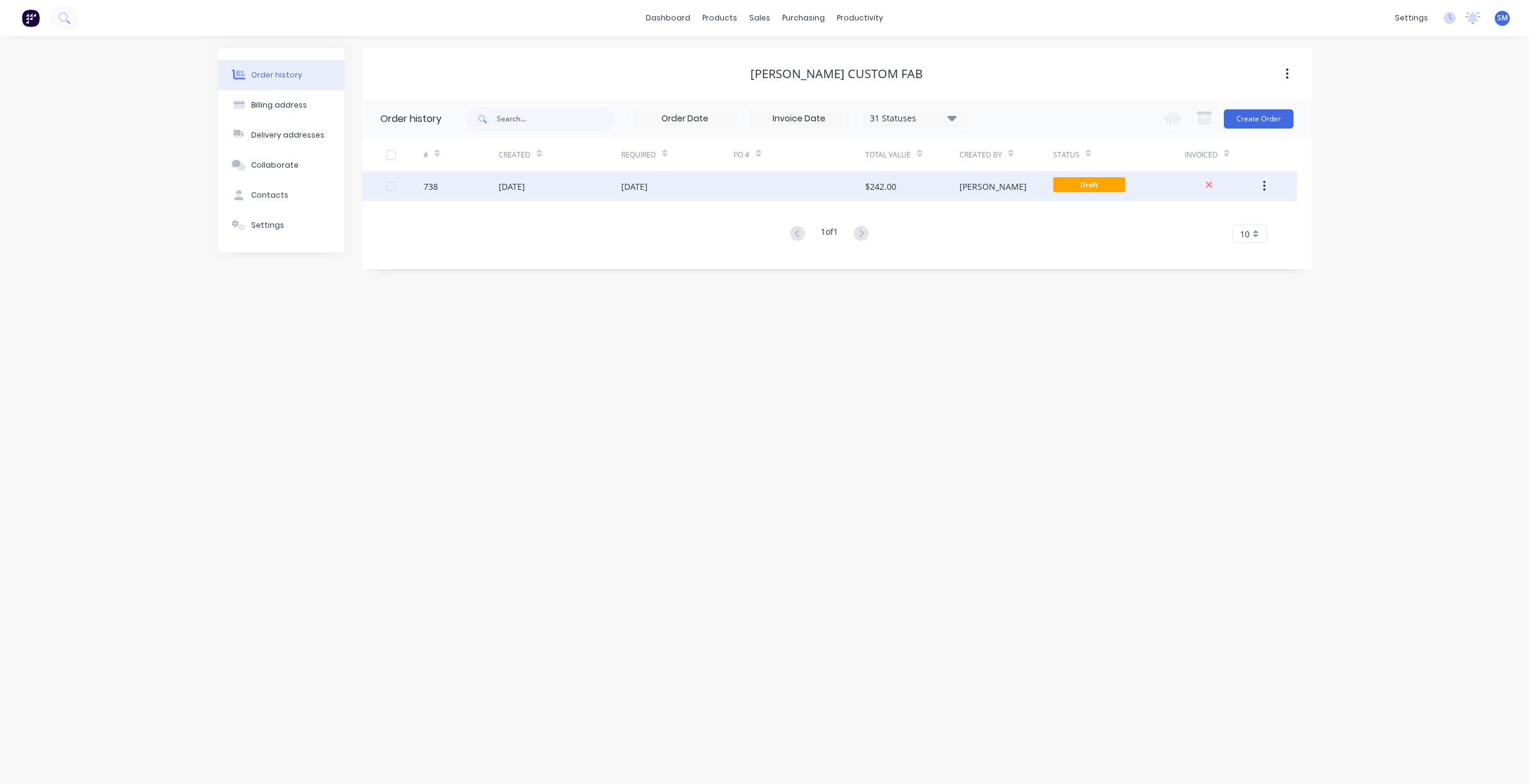
click at [647, 191] on div "[DATE]" at bounding box center [634, 187] width 26 height 12
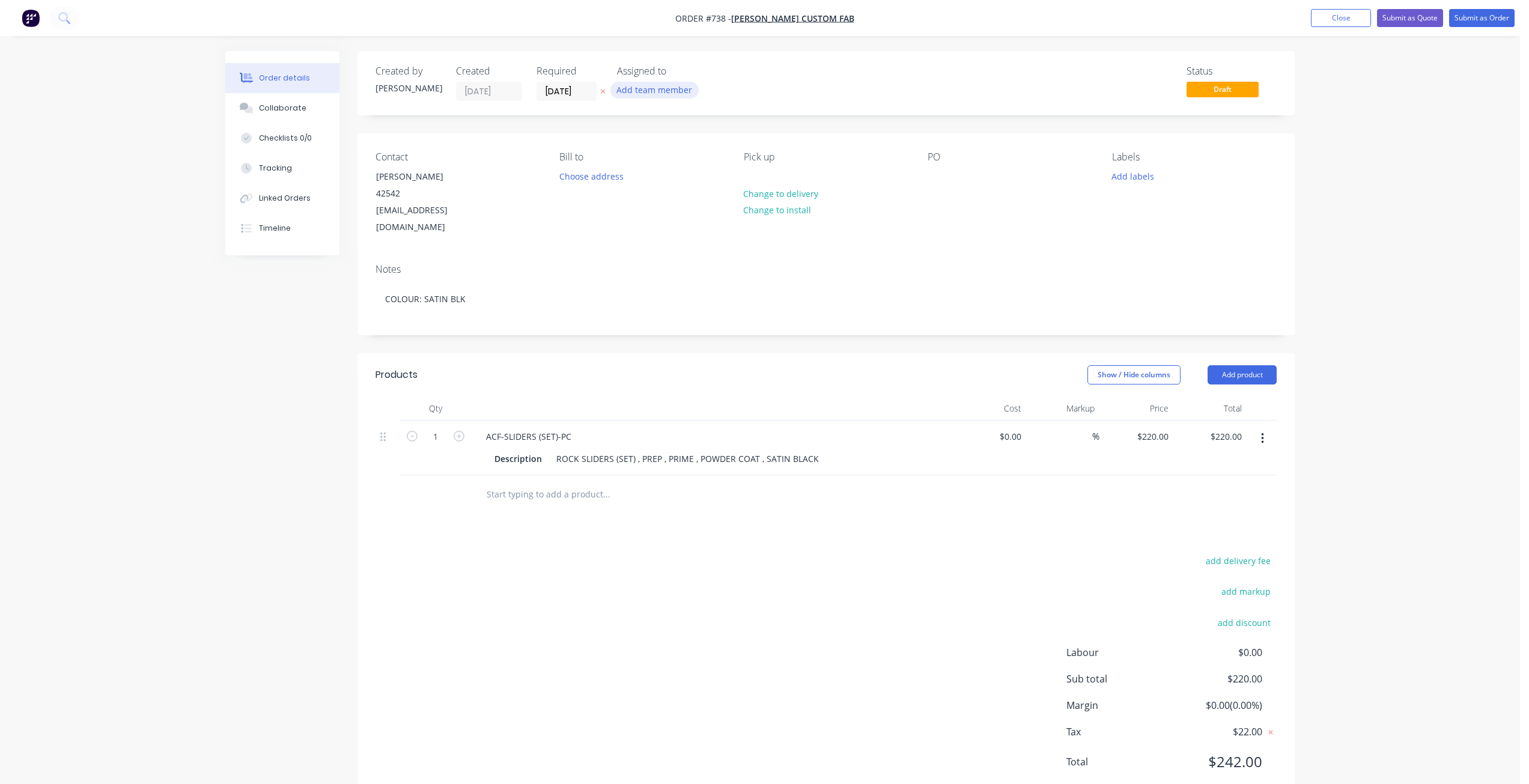
click at [651, 94] on button "Add team member" at bounding box center [655, 89] width 89 height 16
click at [564, 93] on input "[DATE]" at bounding box center [566, 91] width 59 height 18
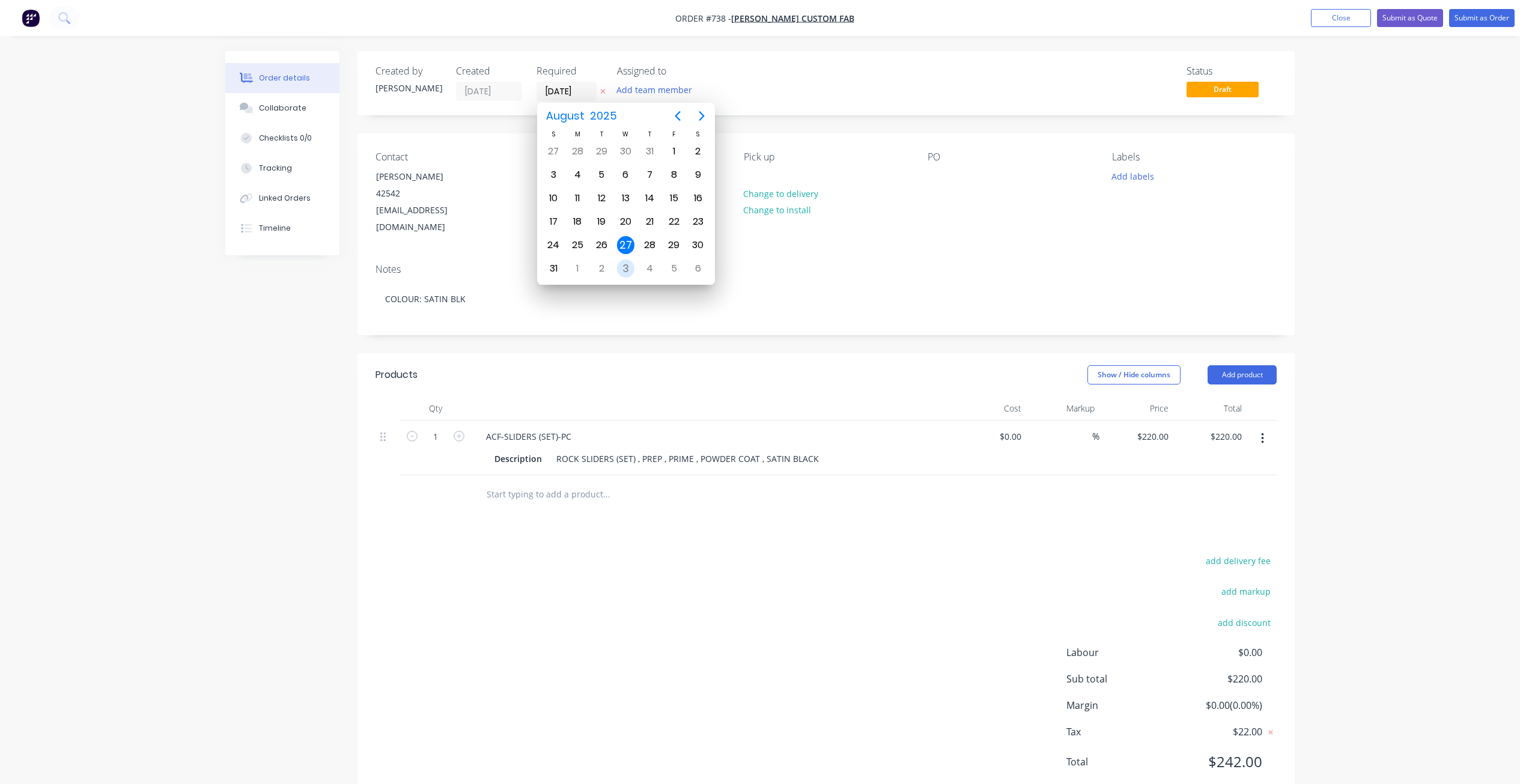
click at [625, 268] on div "3" at bounding box center [626, 268] width 18 height 18
type input "03/09/25"
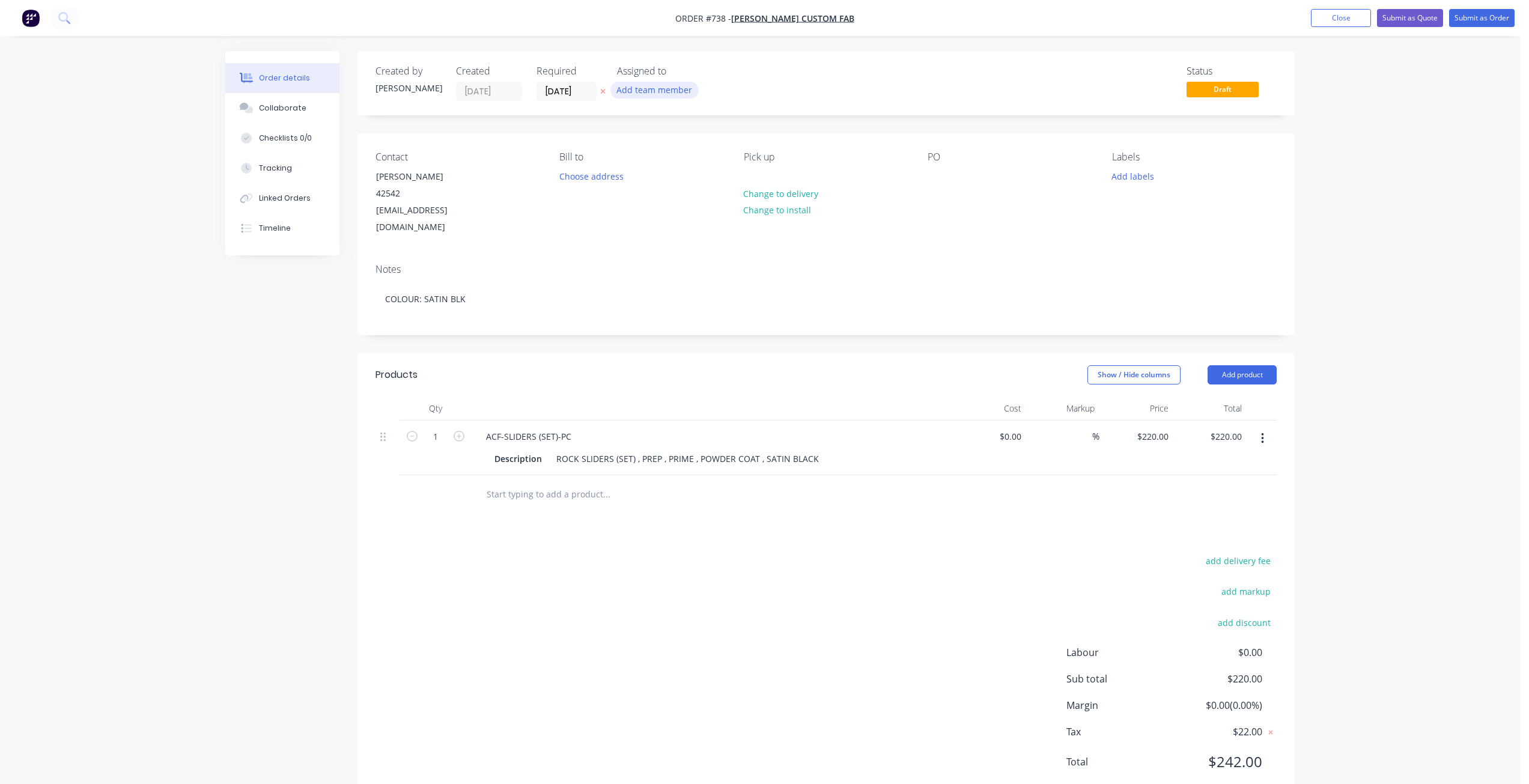
click at [645, 86] on button "Add team member" at bounding box center [655, 89] width 89 height 16
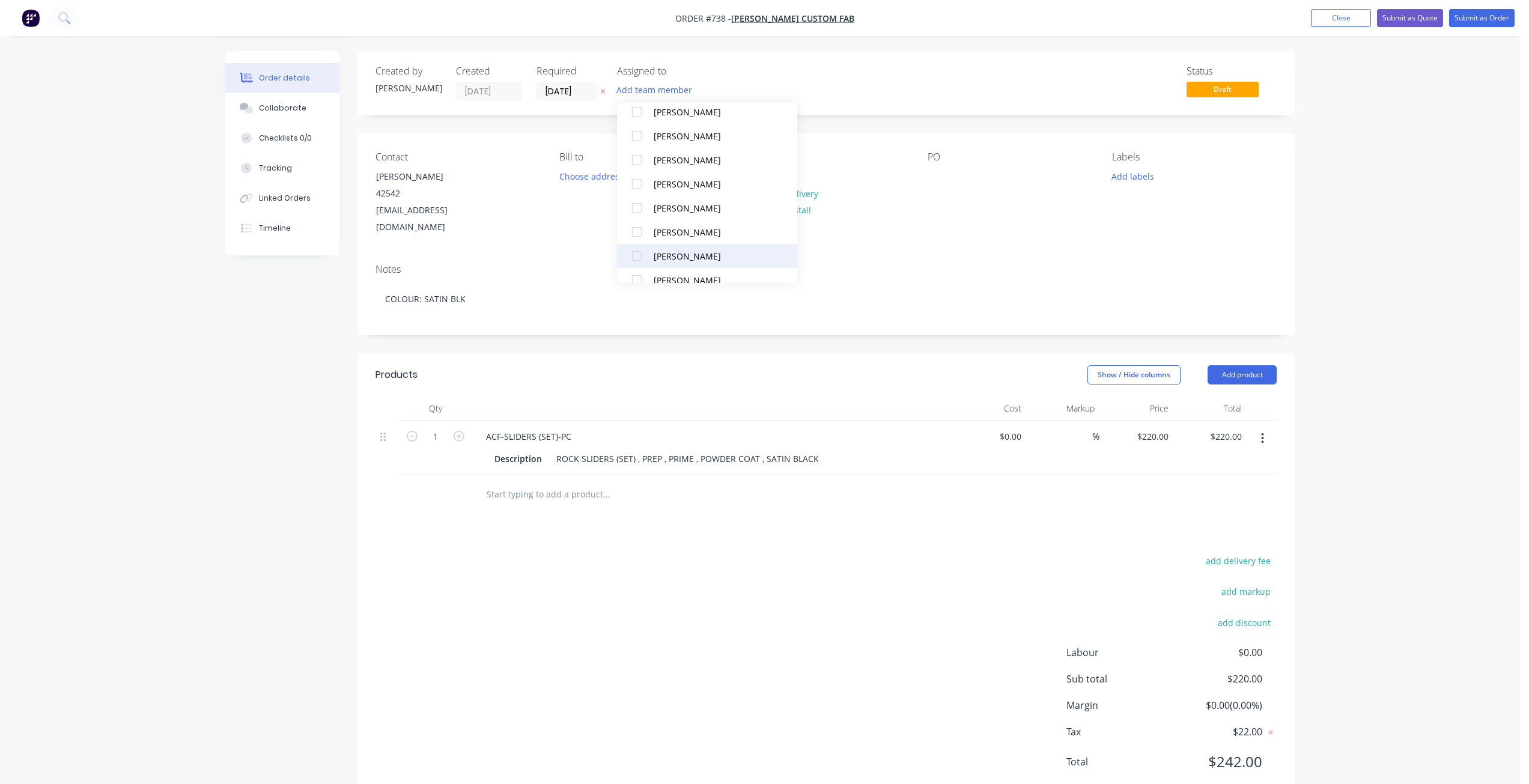
scroll to position [120, 0]
click at [638, 228] on div at bounding box center [636, 229] width 24 height 24
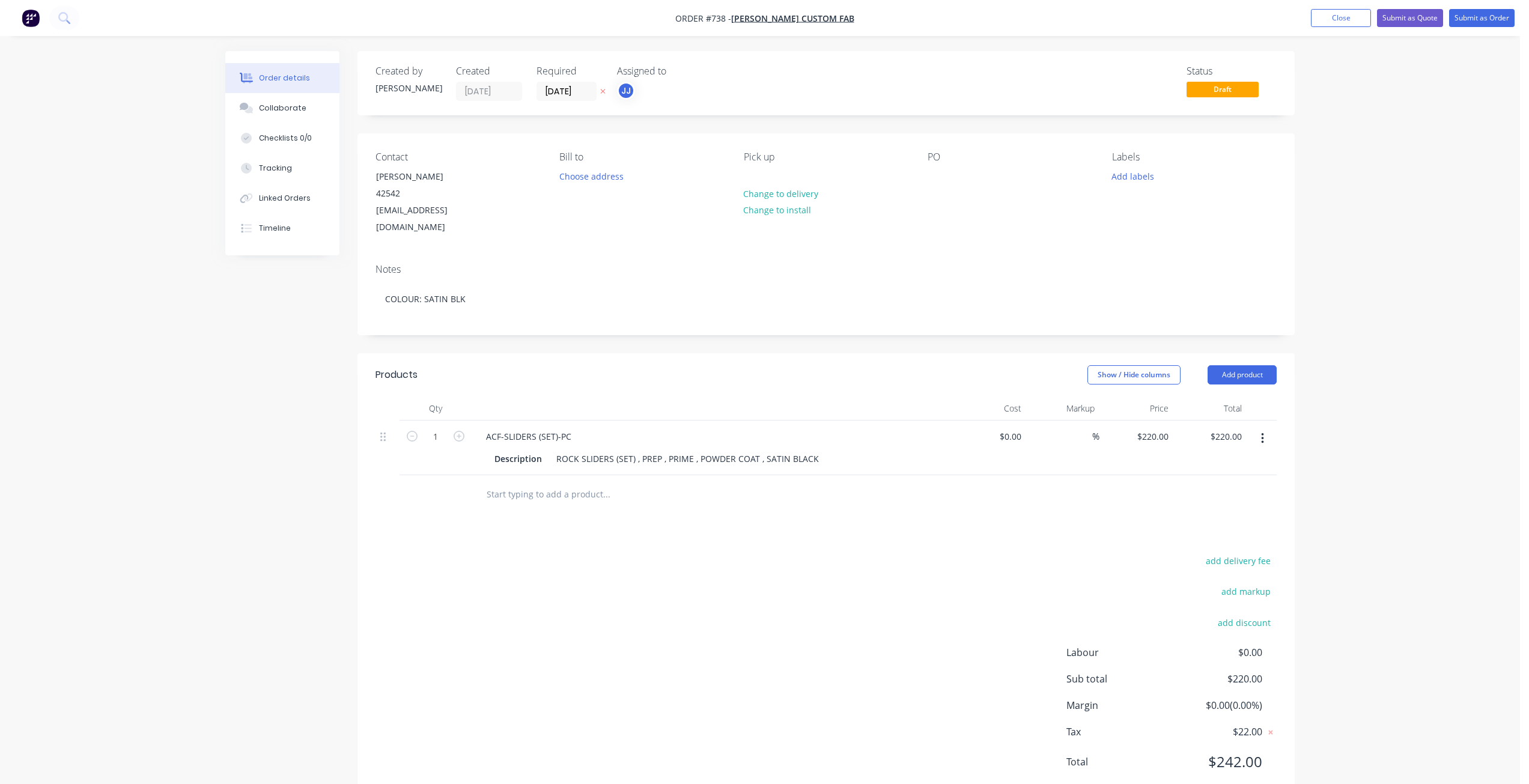
click at [925, 254] on div "Notes COLOUR: SATIN BLK" at bounding box center [826, 294] width 937 height 80
click at [928, 182] on div at bounding box center [937, 176] width 19 height 17
click at [1128, 175] on button "Add labels" at bounding box center [1132, 175] width 55 height 16
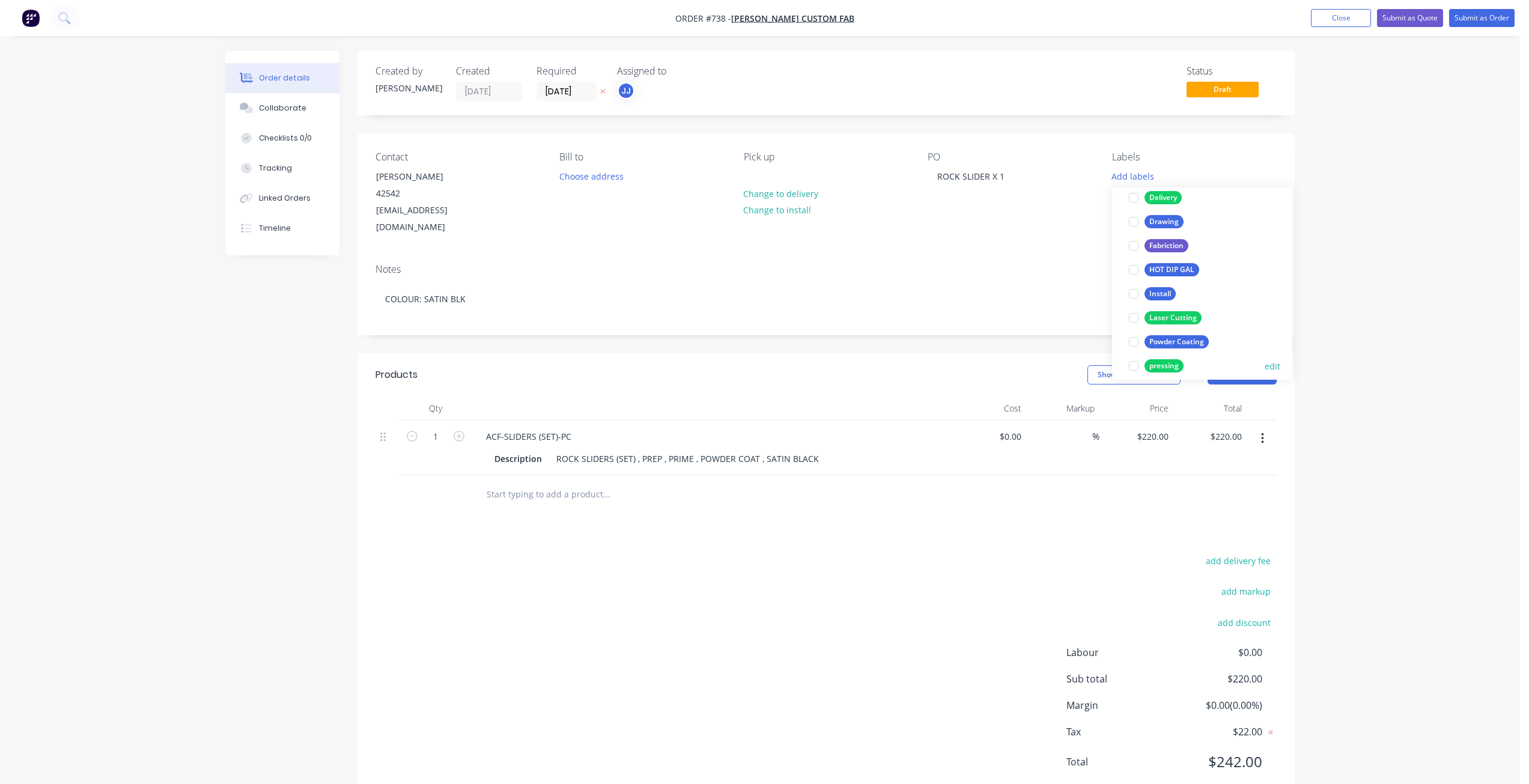
scroll to position [120, 0]
click at [1135, 331] on div at bounding box center [1133, 331] width 24 height 24
click at [1131, 301] on div at bounding box center [1133, 301] width 24 height 24
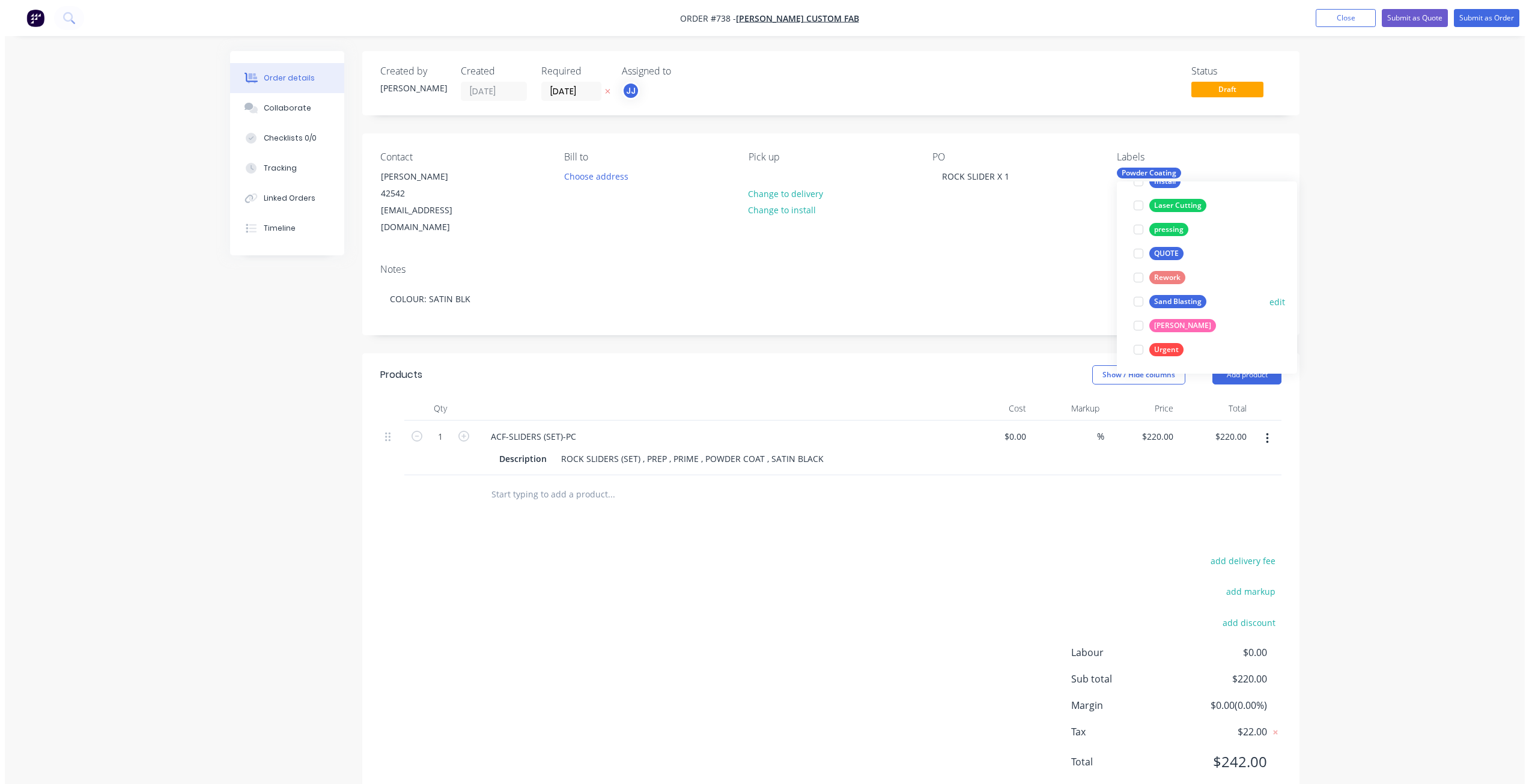
scroll to position [0, 0]
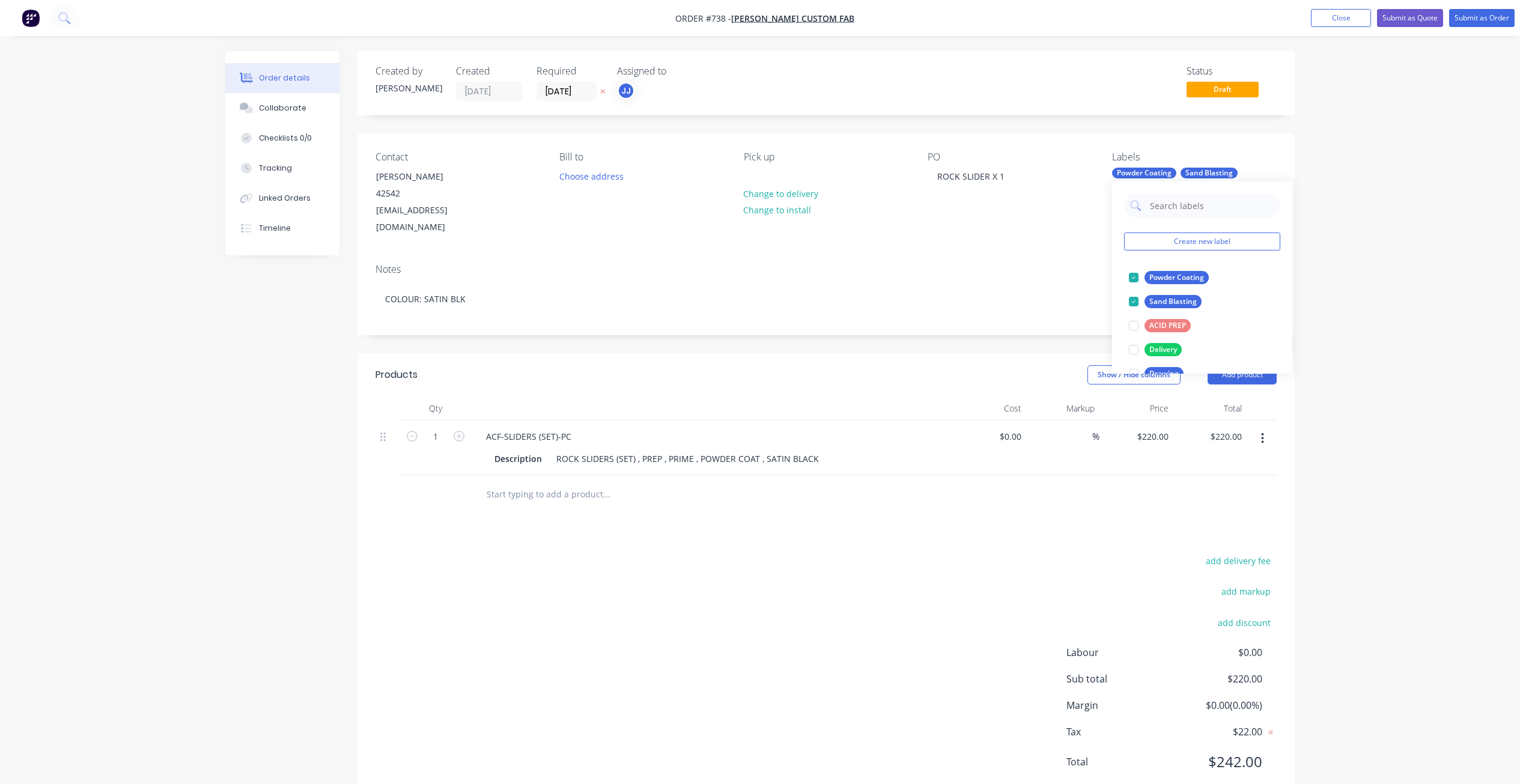
click at [1045, 263] on div "Notes" at bounding box center [826, 269] width 901 height 12
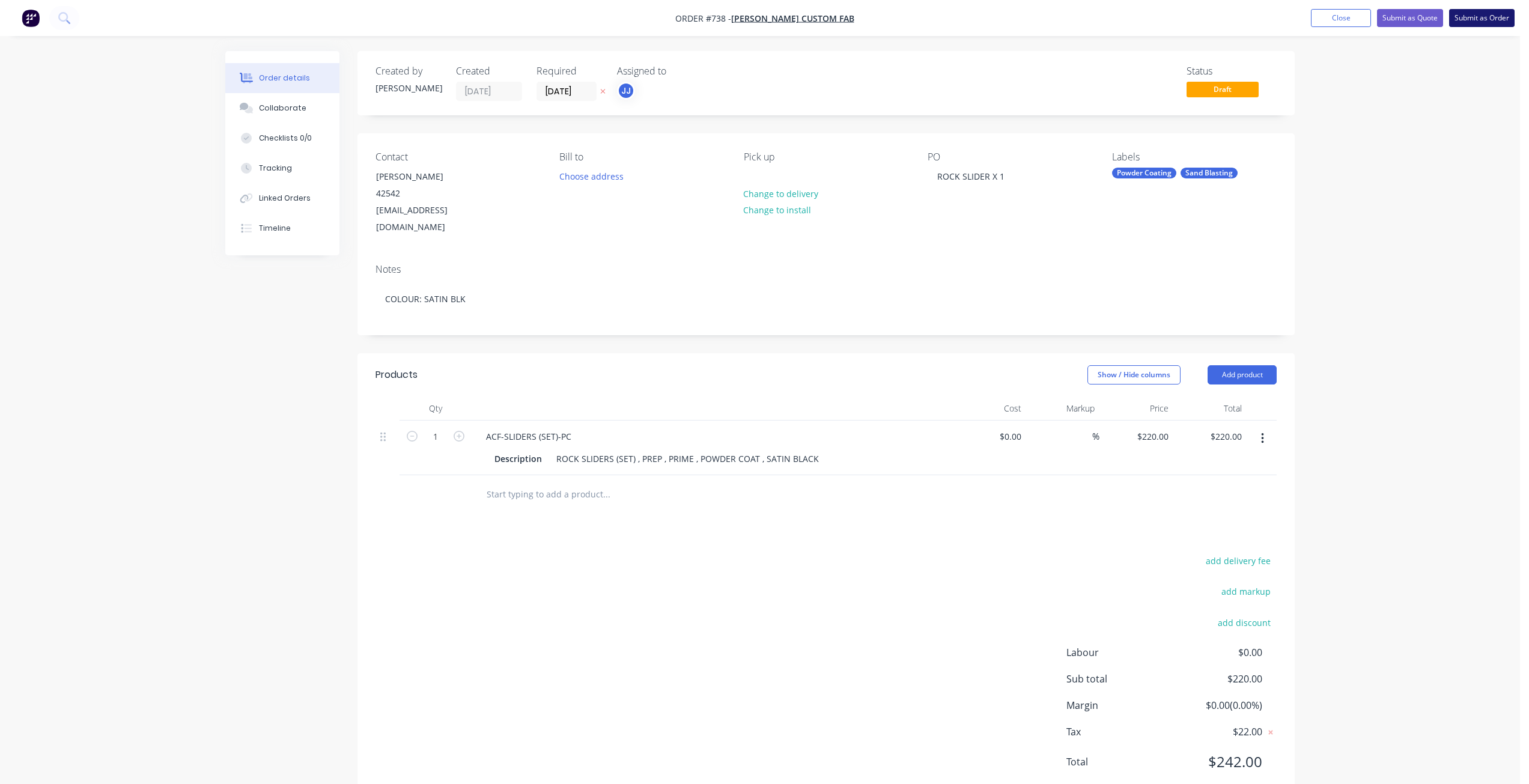
click at [1476, 18] on button "Submit as Order" at bounding box center [1481, 18] width 66 height 18
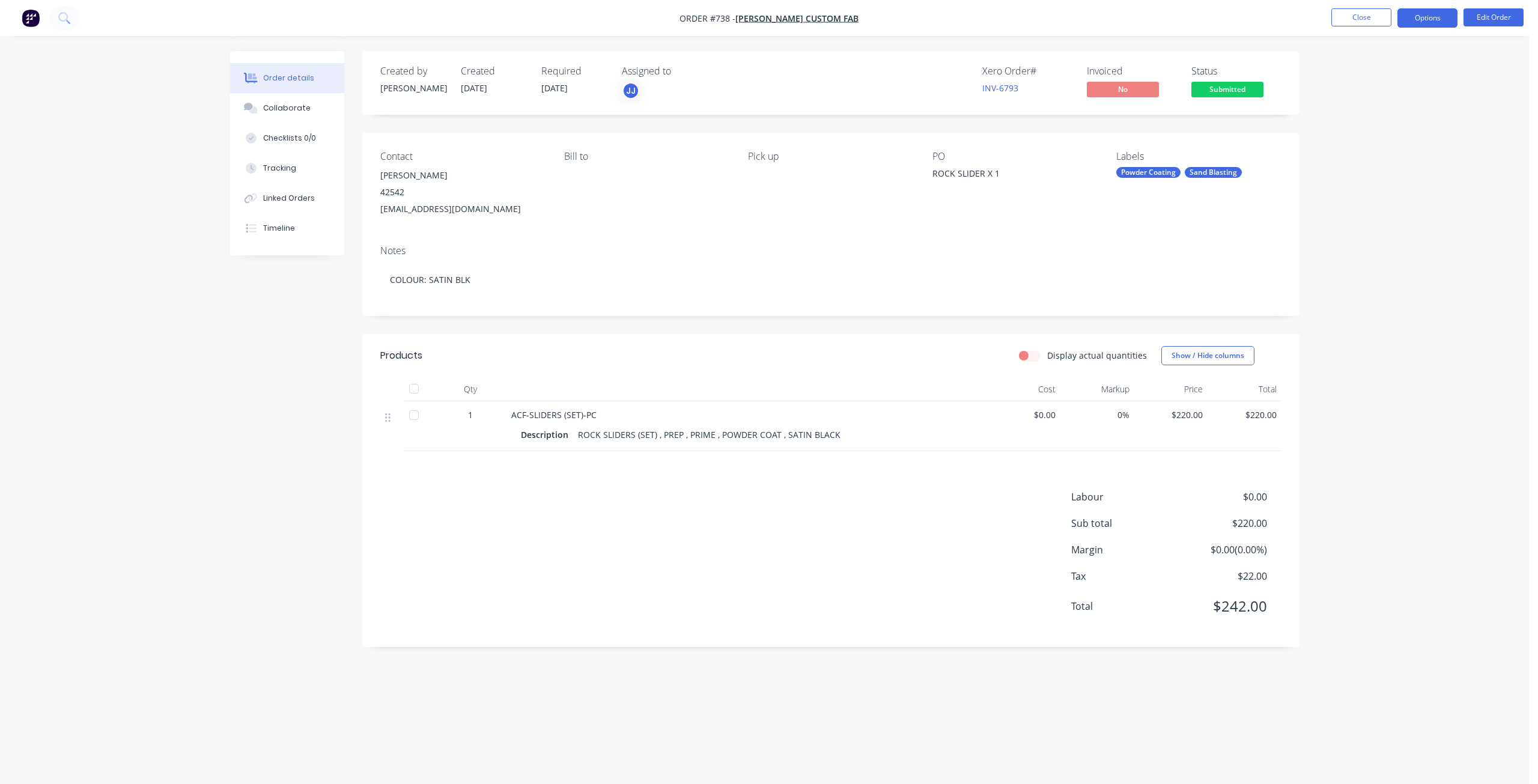
click at [1419, 21] on button "Options" at bounding box center [1427, 18] width 60 height 19
click at [1353, 147] on div "Work Order" at bounding box center [1391, 144] width 111 height 17
click at [1351, 121] on div "Without pricing" at bounding box center [1391, 120] width 111 height 17
click at [1369, 17] on button "Close" at bounding box center [1361, 17] width 60 height 18
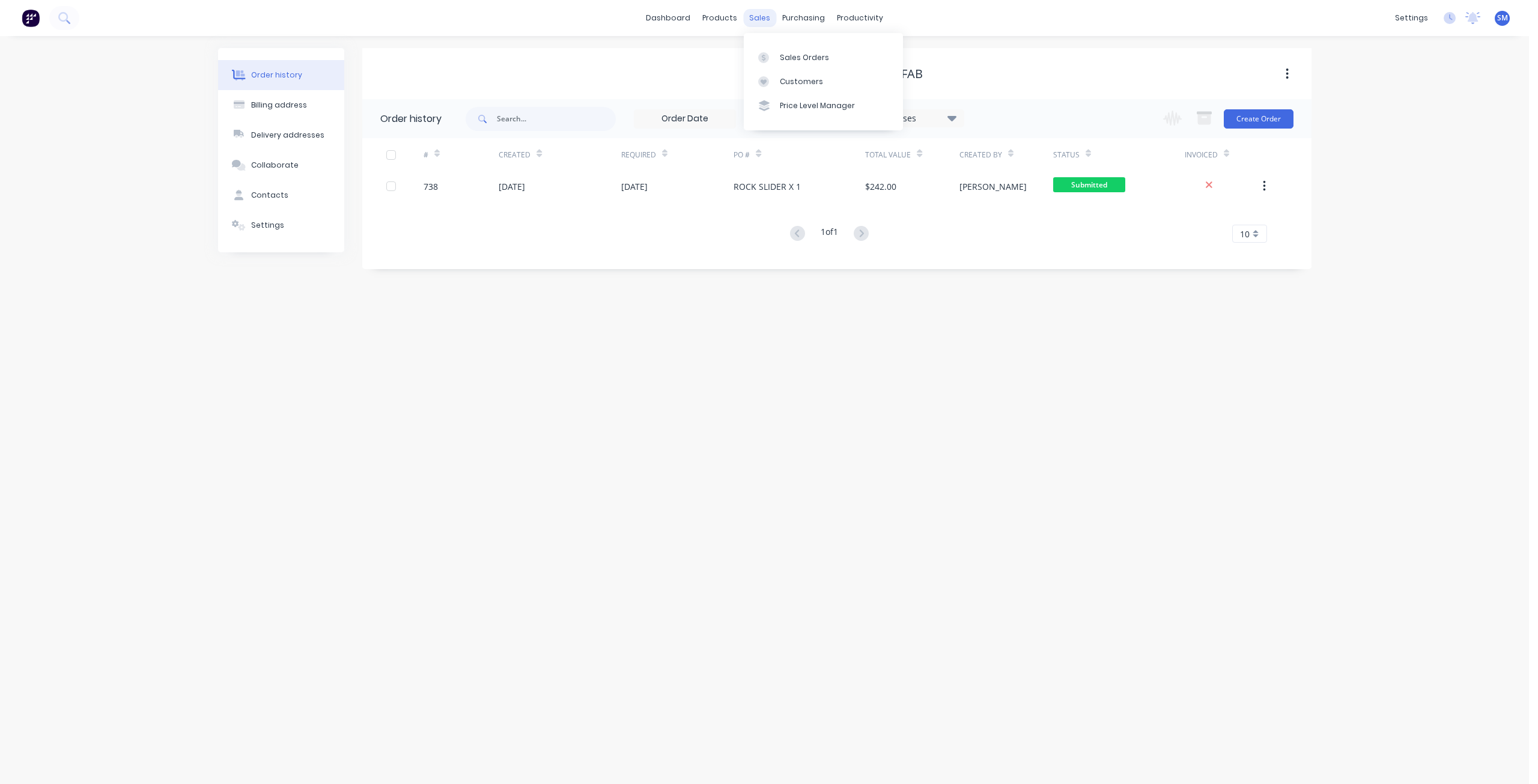
click at [748, 16] on div "sales" at bounding box center [759, 18] width 33 height 18
click at [791, 56] on div "Sales Orders" at bounding box center [804, 58] width 49 height 11
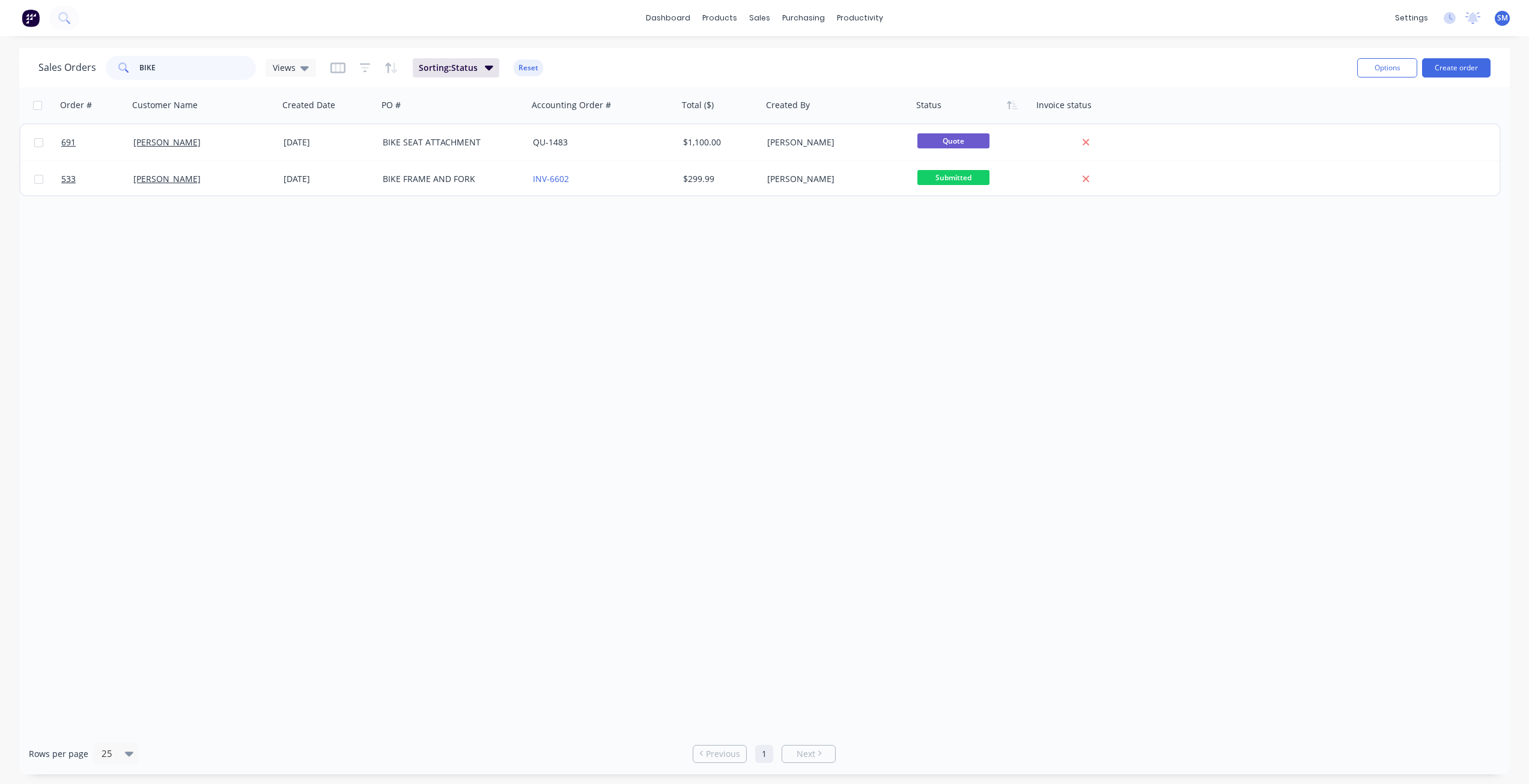
drag, startPoint x: 180, startPoint y: 57, endPoint x: 134, endPoint y: 71, distance: 48.1
click at [125, 61] on div "BIKE" at bounding box center [180, 68] width 150 height 24
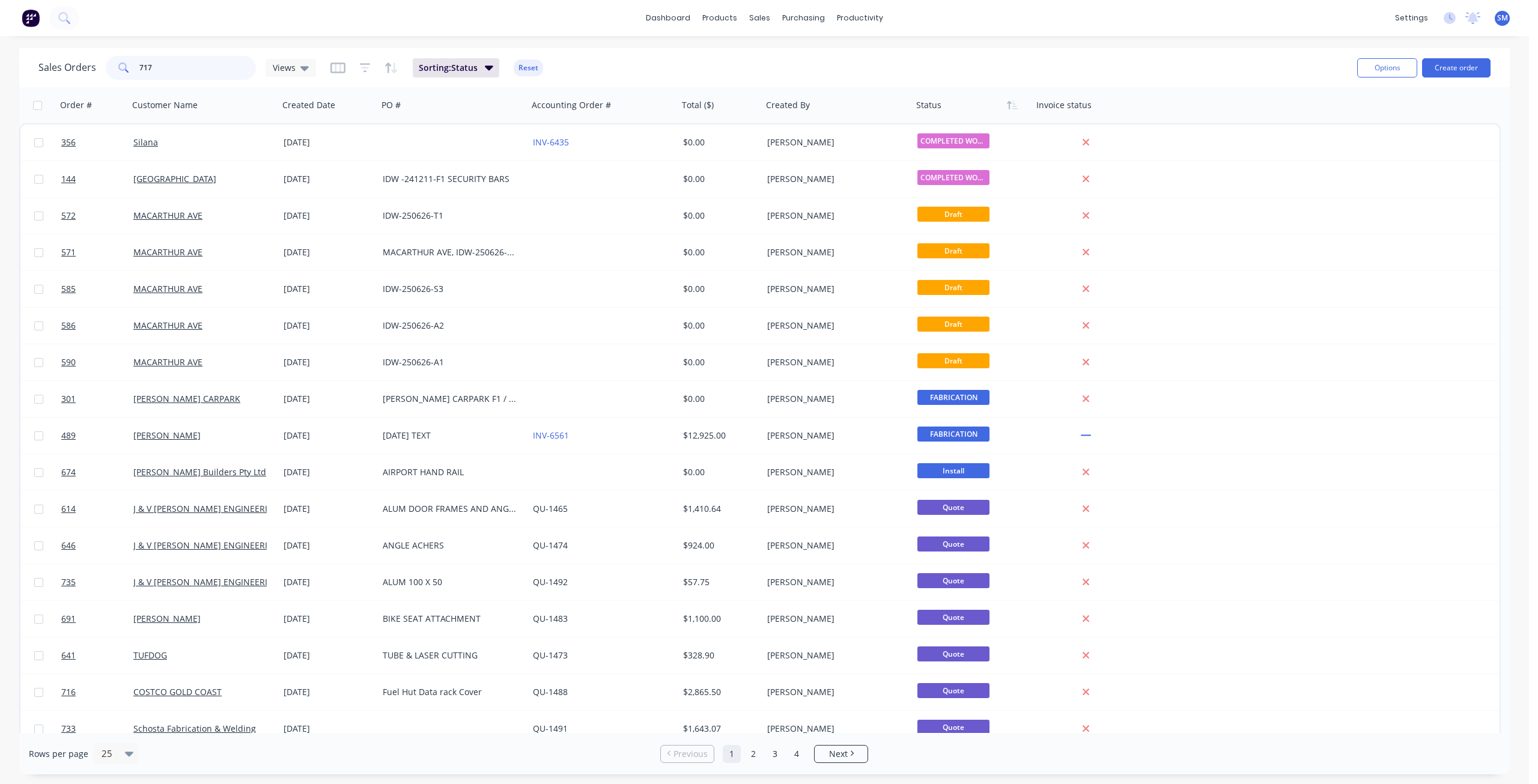
type input "717"
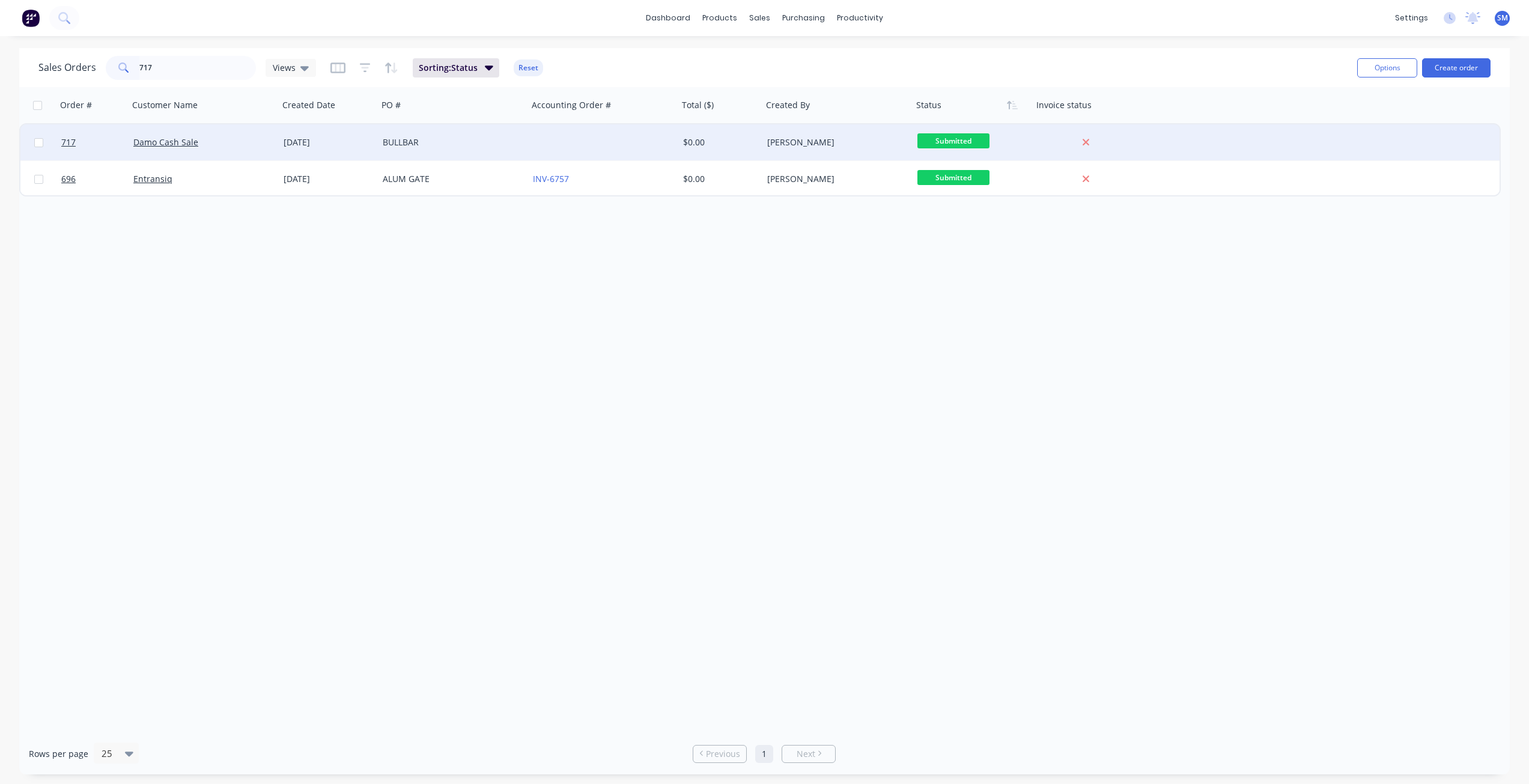
click at [288, 142] on div "[DATE]" at bounding box center [328, 142] width 89 height 12
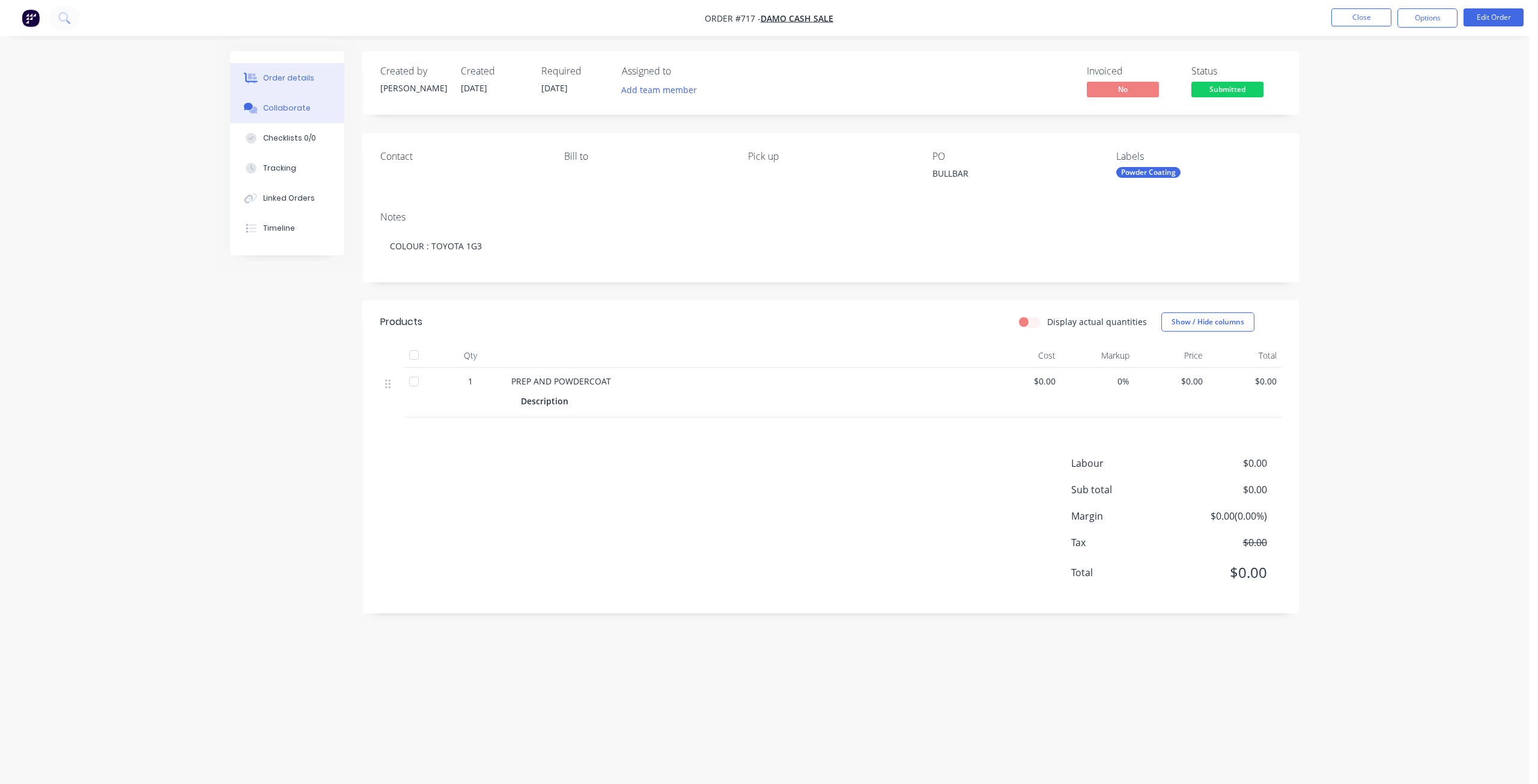
click at [281, 107] on div "Collaborate" at bounding box center [286, 109] width 48 height 11
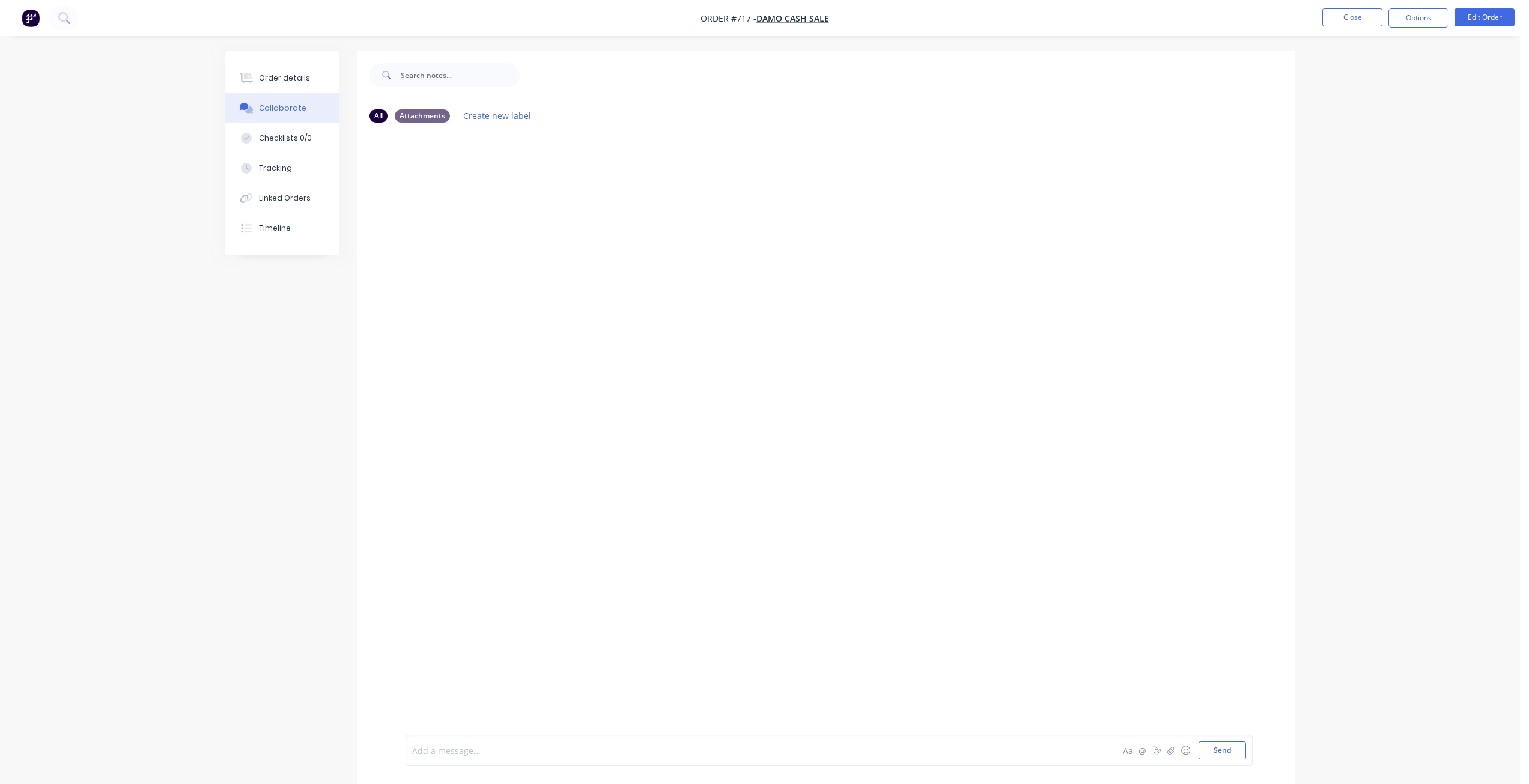
click at [436, 744] on div at bounding box center [725, 750] width 624 height 12
click at [1212, 752] on button "Send" at bounding box center [1222, 750] width 48 height 18
click at [1353, 21] on button "Close" at bounding box center [1352, 17] width 60 height 18
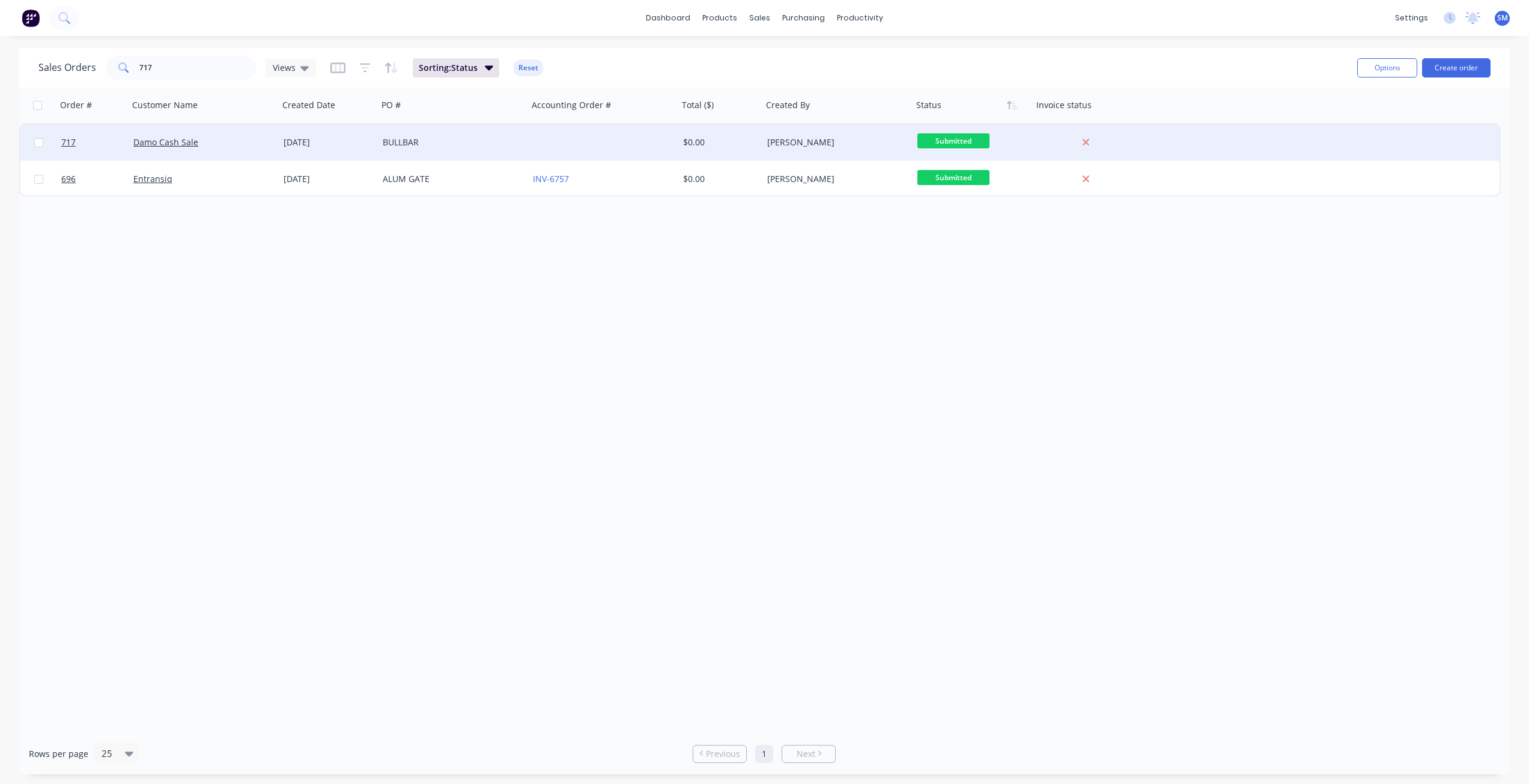
click at [1021, 145] on div "Submitted" at bounding box center [970, 142] width 105 height 18
click at [1133, 137] on div at bounding box center [1086, 142] width 97 height 11
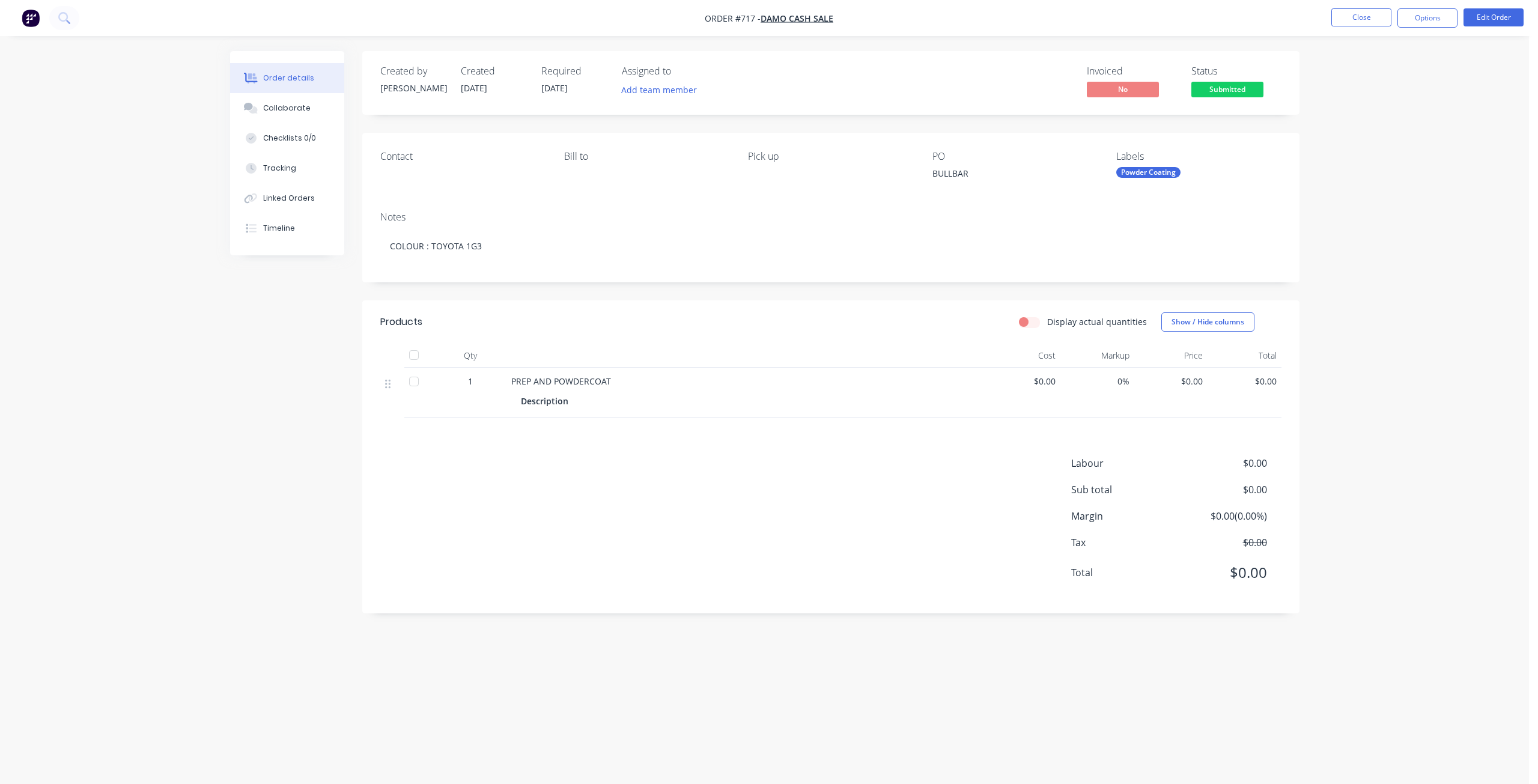
click at [1223, 93] on span "Submitted" at bounding box center [1227, 89] width 72 height 15
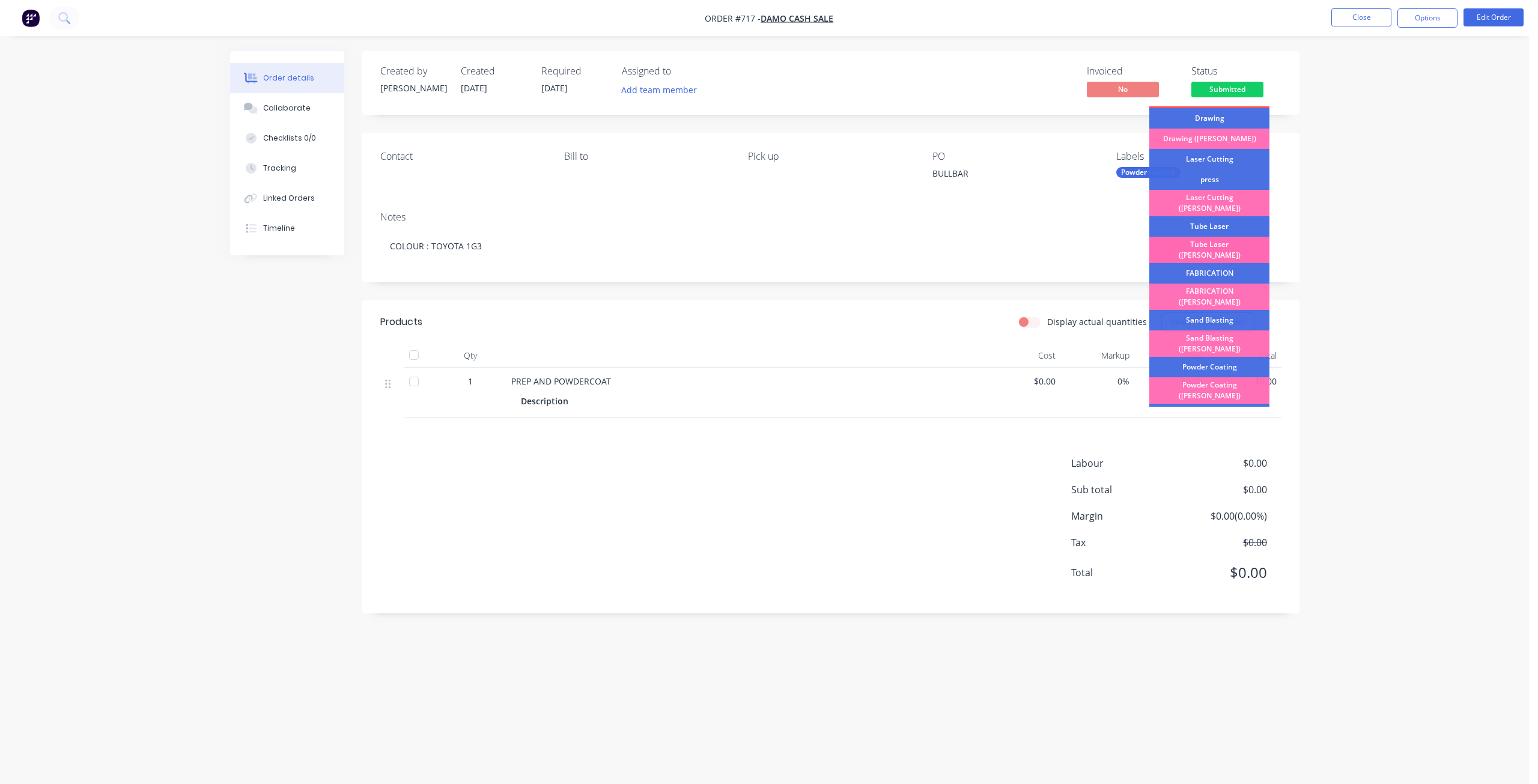
scroll to position [60, 0]
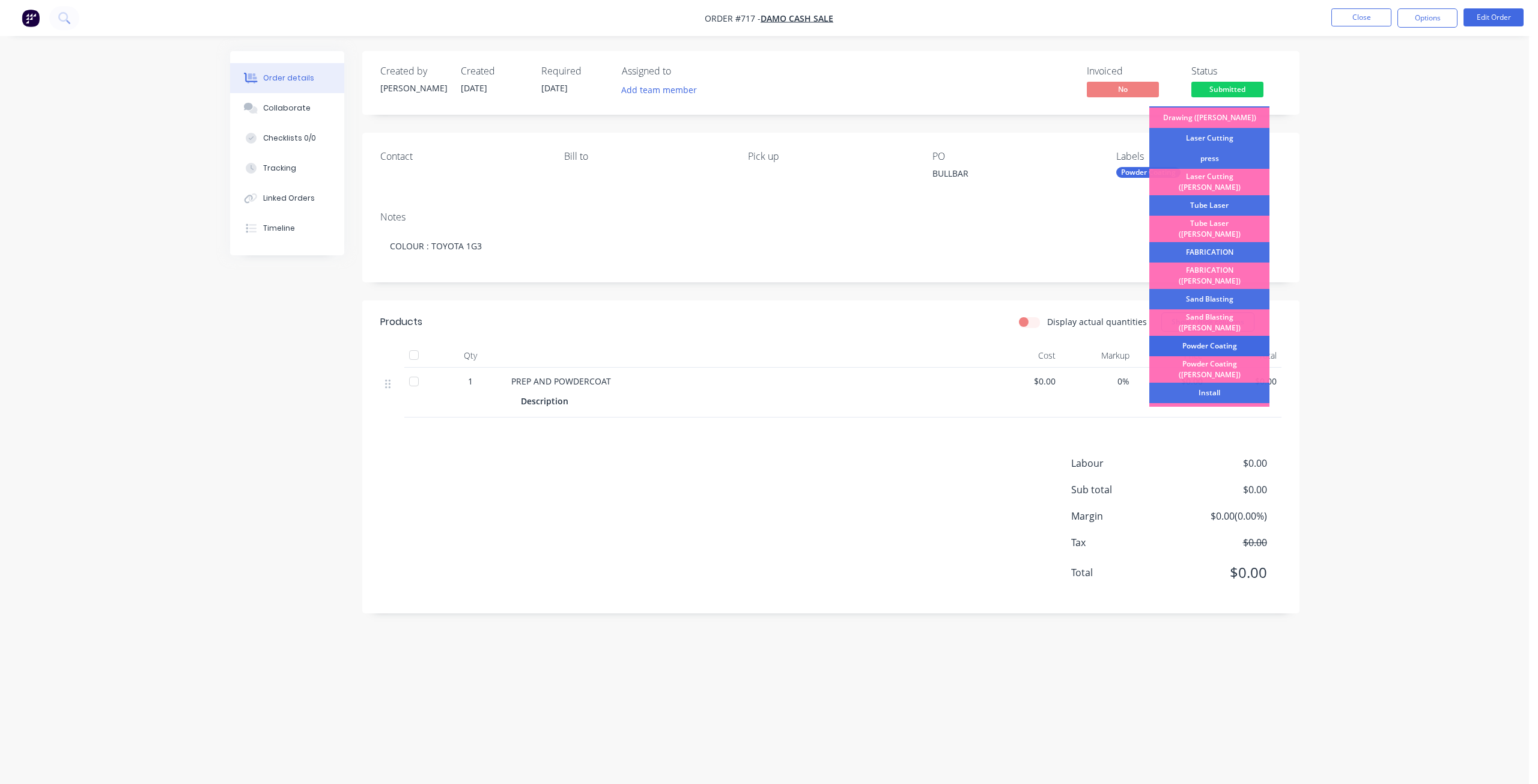
click at [1194, 336] on div "Powder Coating" at bounding box center [1210, 346] width 120 height 21
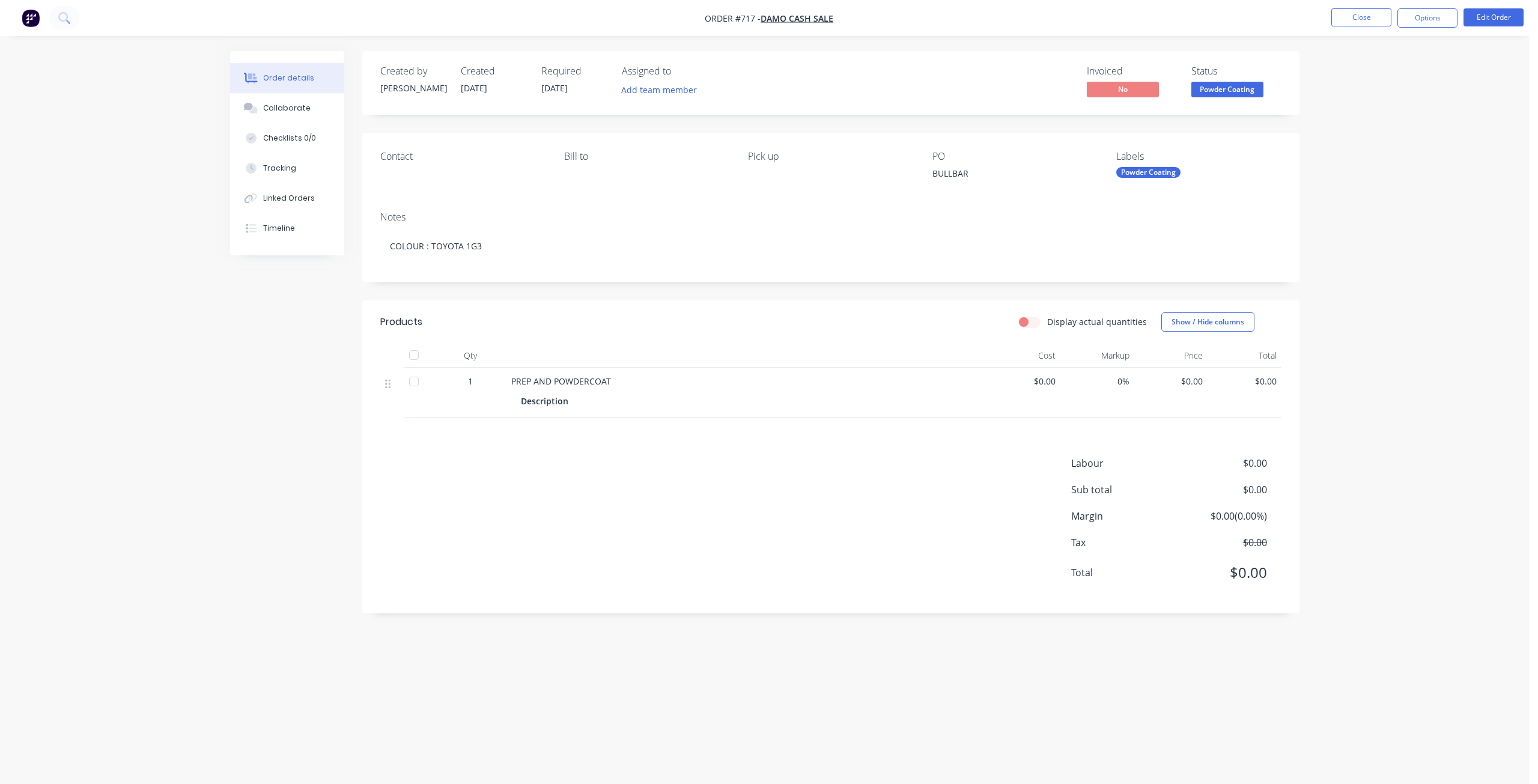
click at [1227, 97] on span "Powder Coating" at bounding box center [1227, 89] width 72 height 15
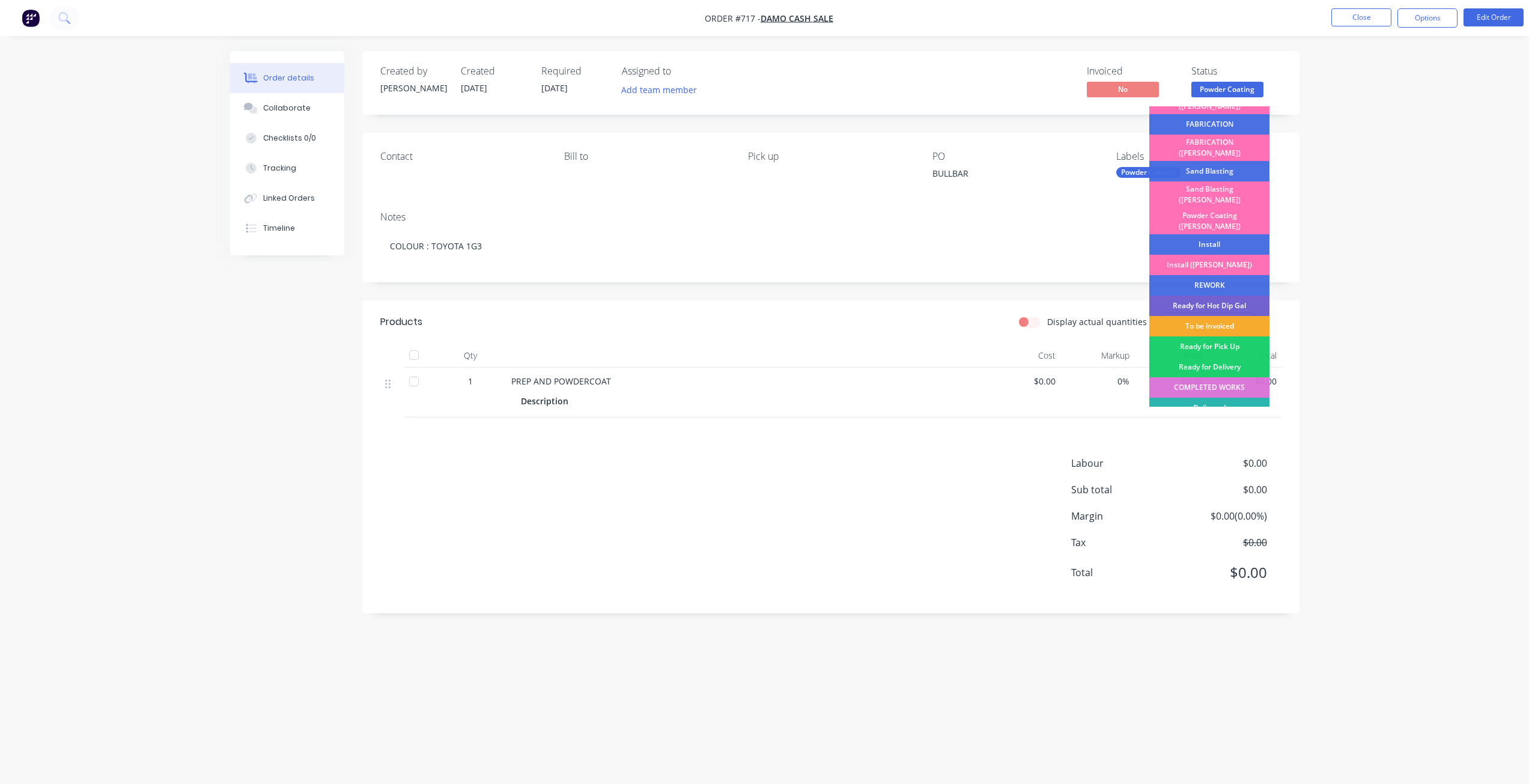
scroll to position [210, 0]
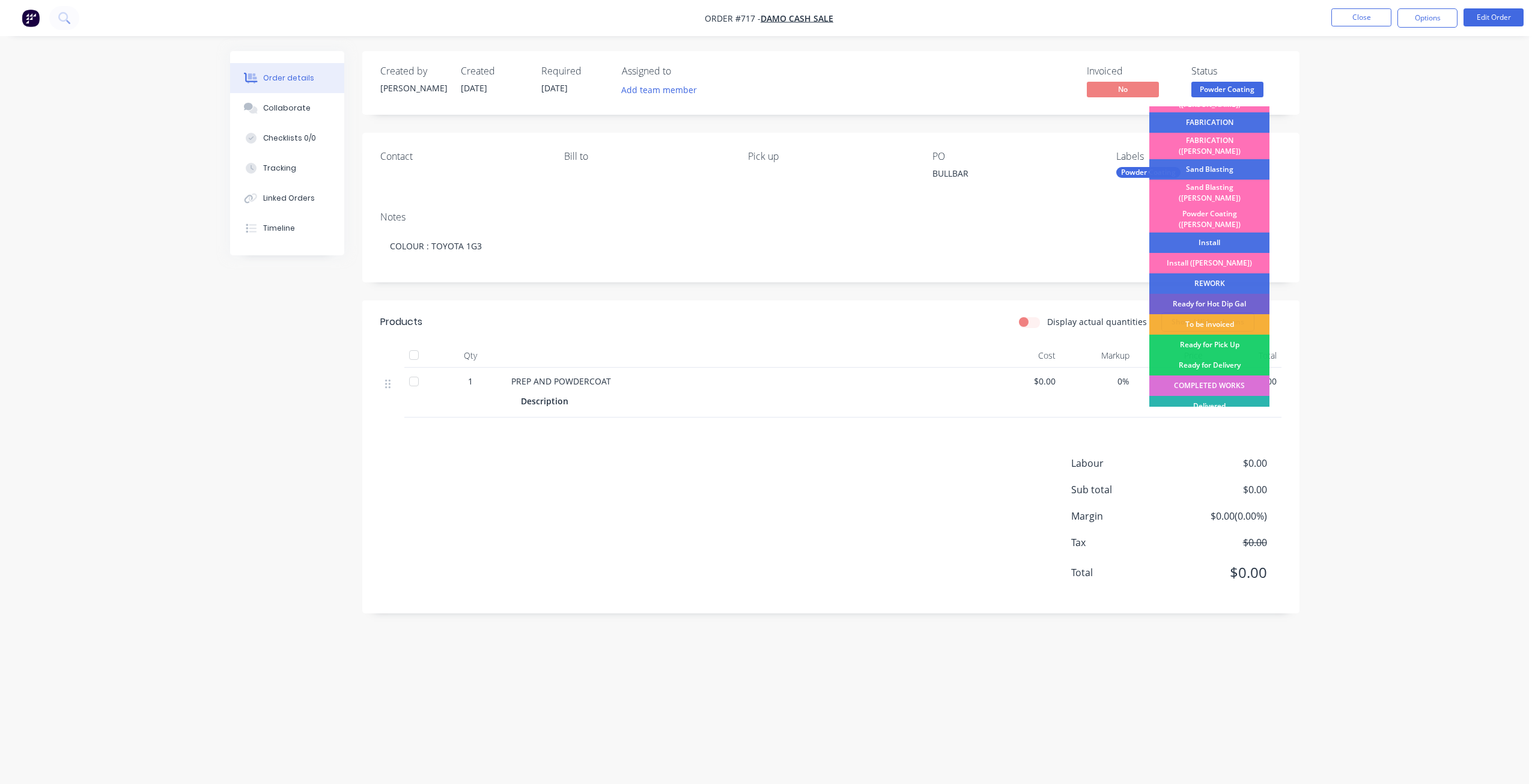
click at [1212, 375] on div "COMPLETED WORKS" at bounding box center [1210, 386] width 120 height 21
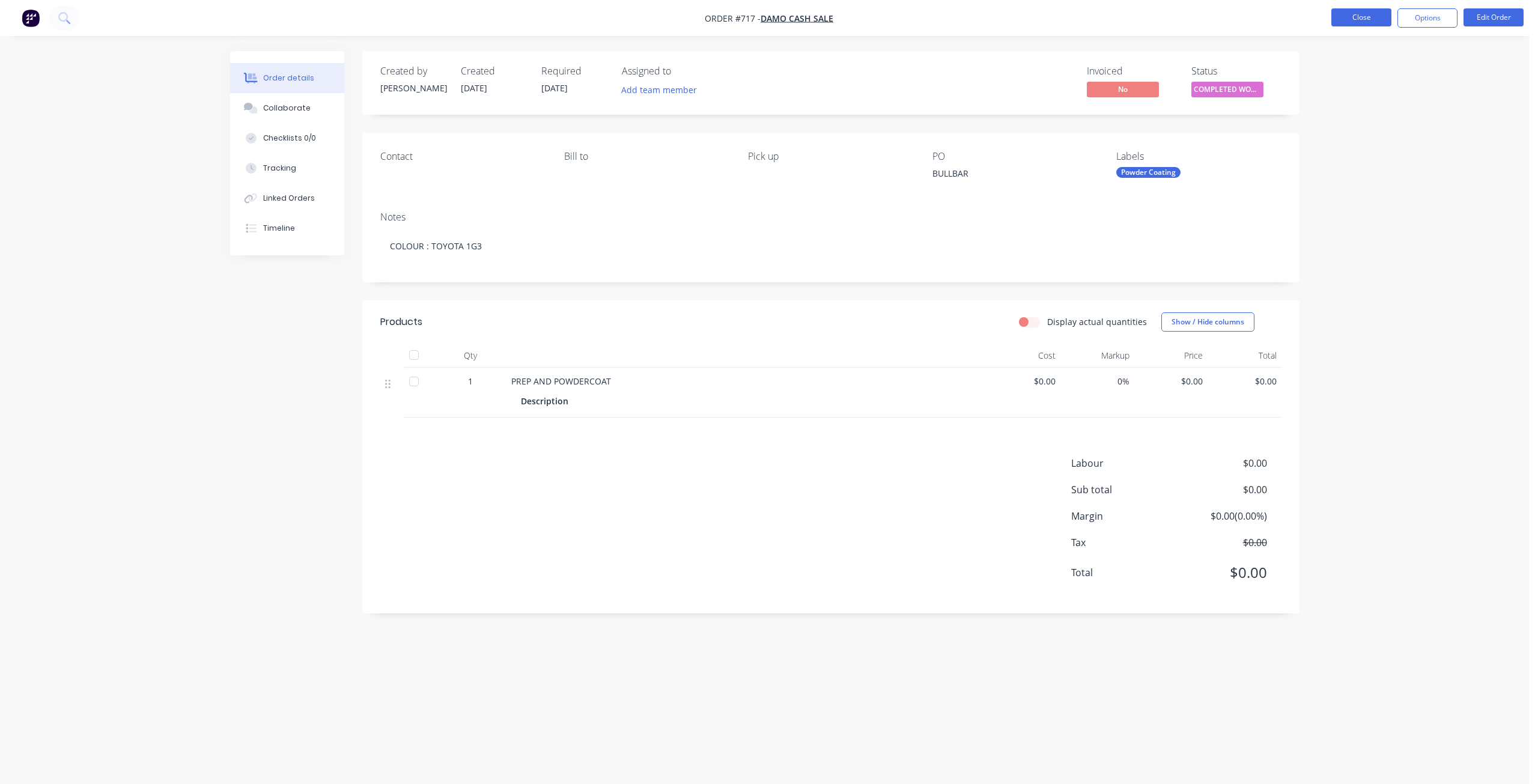
click at [1374, 16] on button "Close" at bounding box center [1361, 17] width 60 height 18
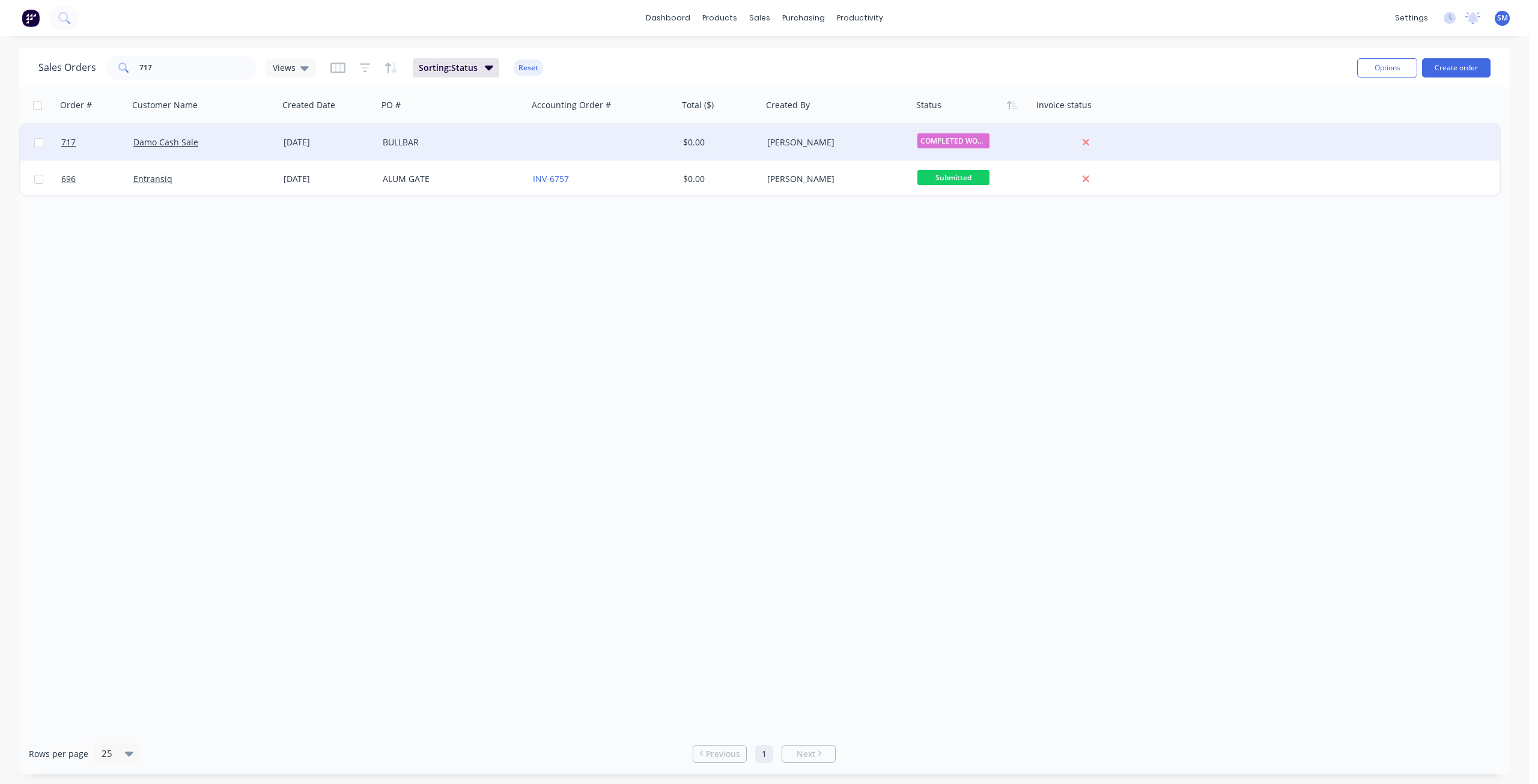
click at [1165, 142] on div "717 Damo Cash Sale 22 Aug 2025 BULLBAR $0.00 shane milburn COMPLETED WORKS" at bounding box center [760, 142] width 1479 height 37
click at [1104, 138] on div at bounding box center [1086, 142] width 97 height 11
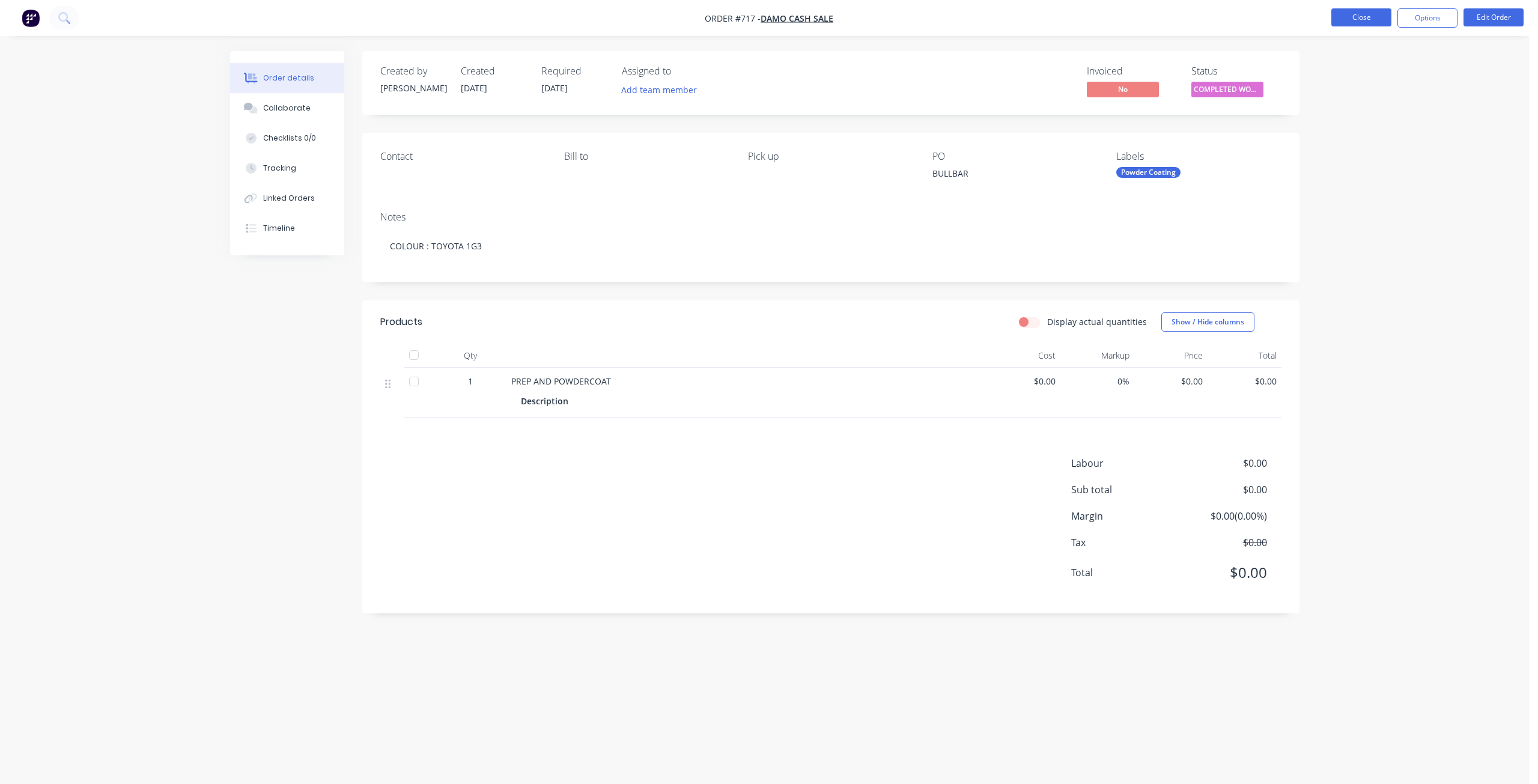
click at [1351, 17] on button "Close" at bounding box center [1361, 17] width 60 height 18
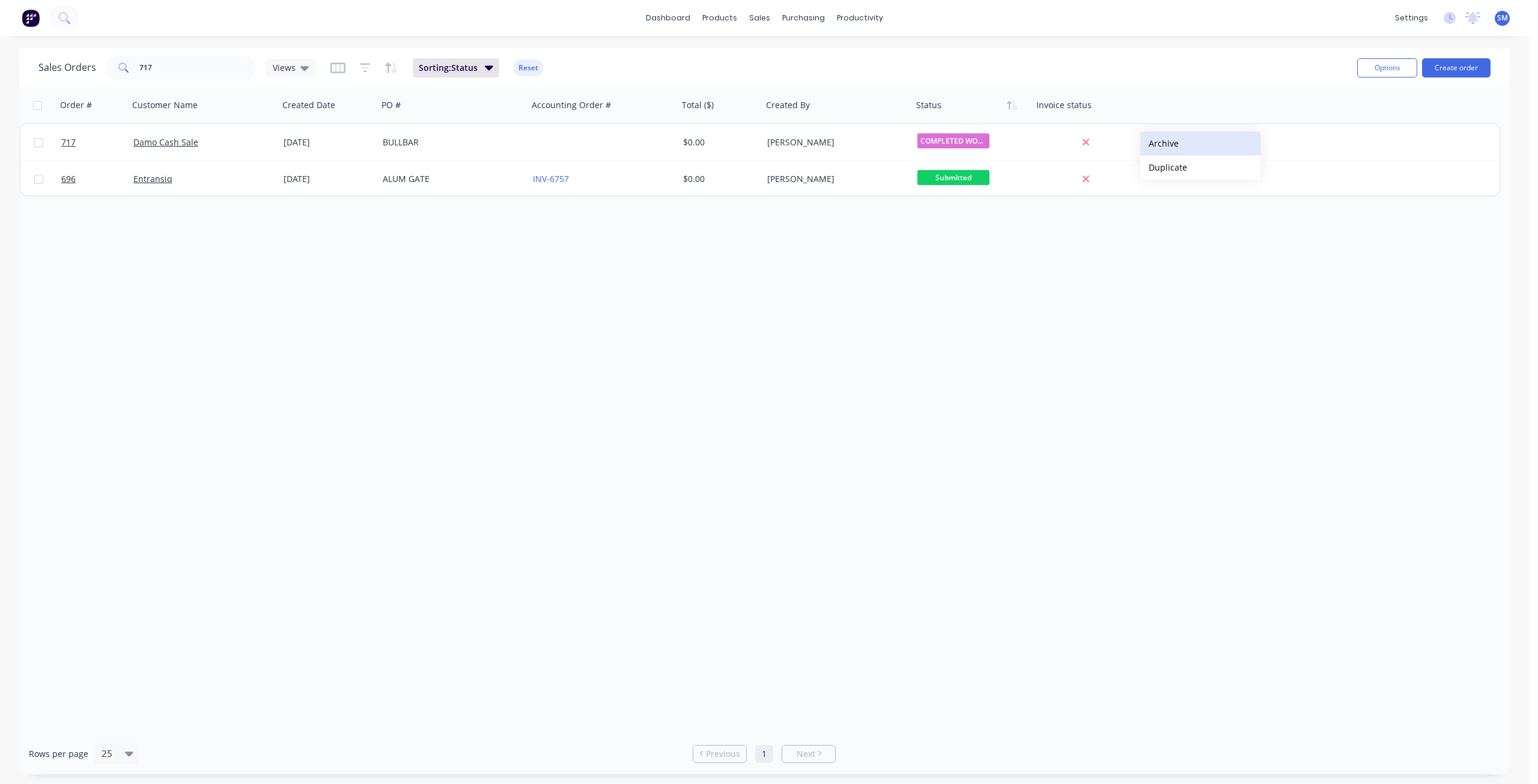
click at [1168, 142] on button "Archive" at bounding box center [1201, 143] width 120 height 24
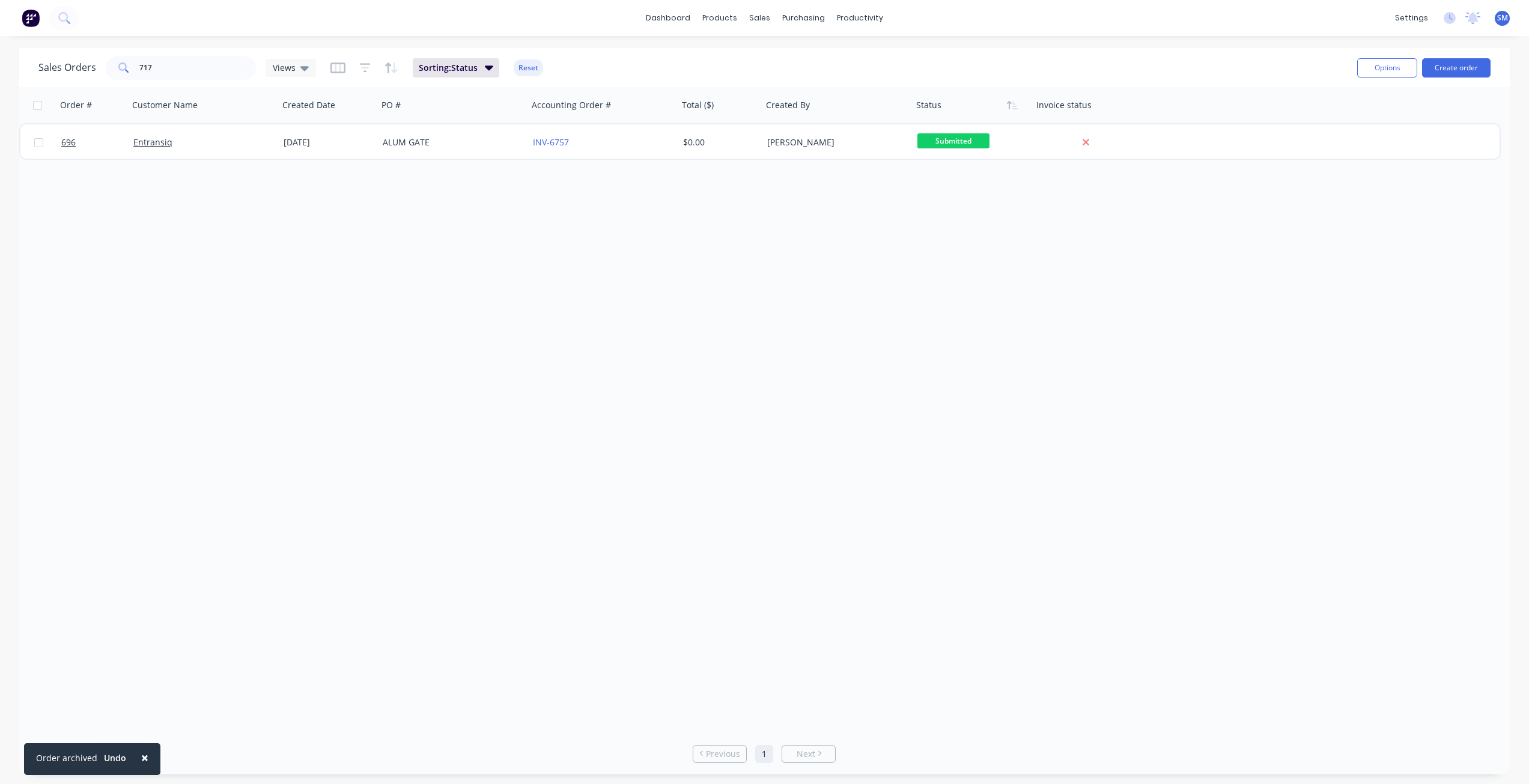
click at [133, 749] on button "×" at bounding box center [145, 757] width 31 height 29
drag, startPoint x: 163, startPoint y: 64, endPoint x: 97, endPoint y: 68, distance: 66.1
click at [98, 68] on div "Sales Orders 717 Views" at bounding box center [177, 68] width 277 height 24
type input "721"
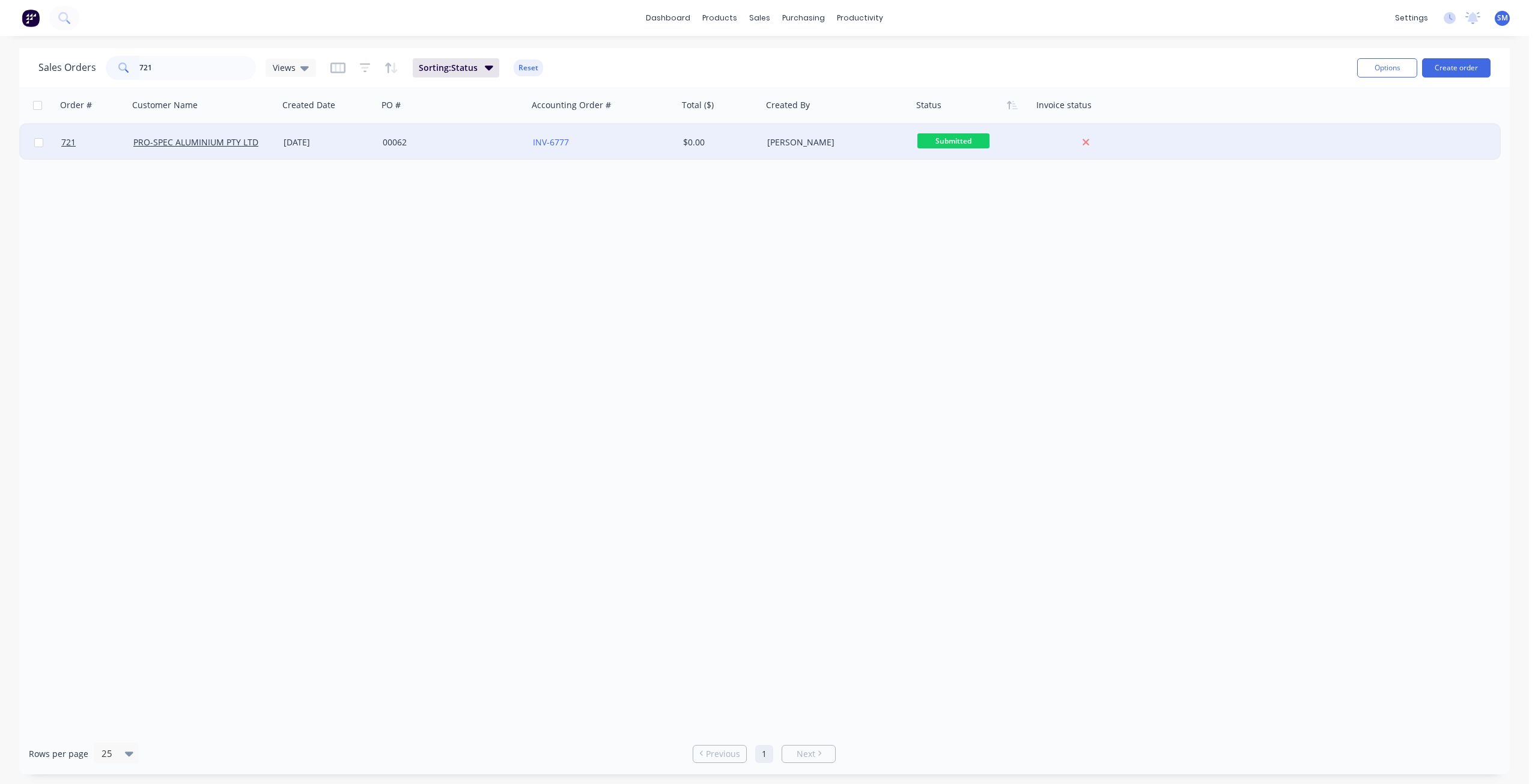
click at [172, 136] on div "PRO-SPEC ALUMINIUM PTY LTD" at bounding box center [203, 142] width 150 height 36
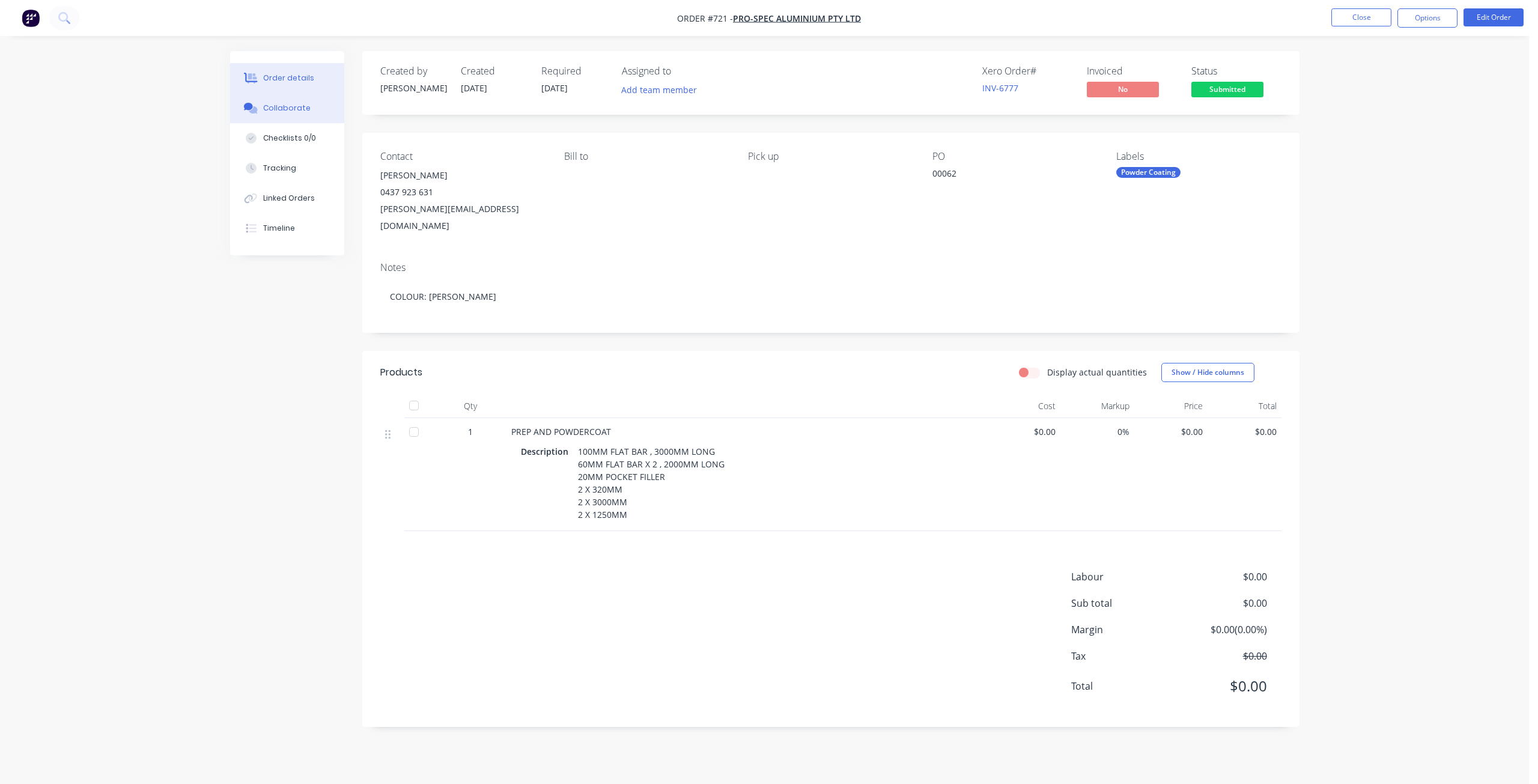
click at [290, 111] on div "Collaborate" at bounding box center [286, 109] width 48 height 11
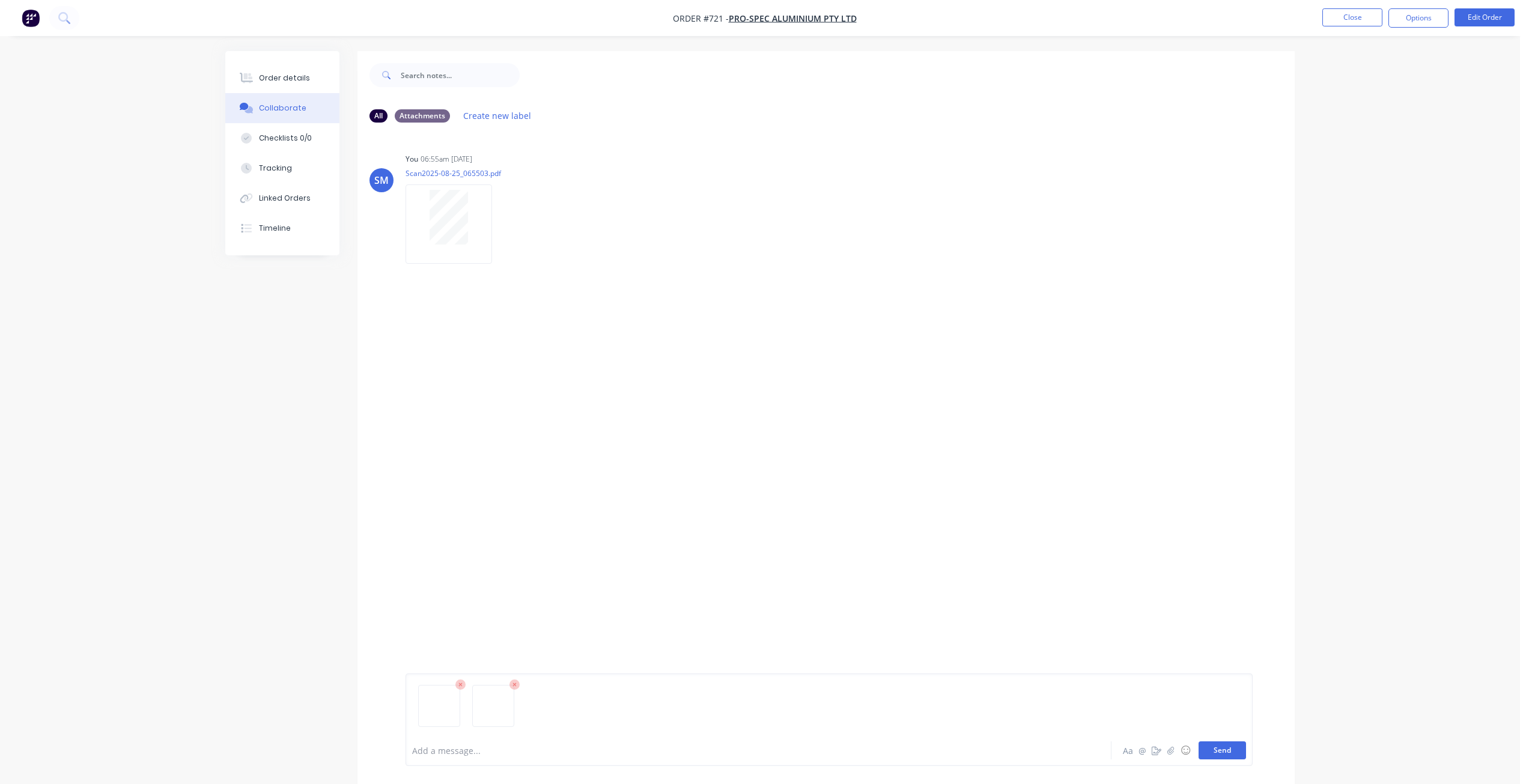
click at [1227, 752] on button "Send" at bounding box center [1222, 750] width 48 height 18
click at [268, 80] on div "Order details" at bounding box center [284, 78] width 51 height 11
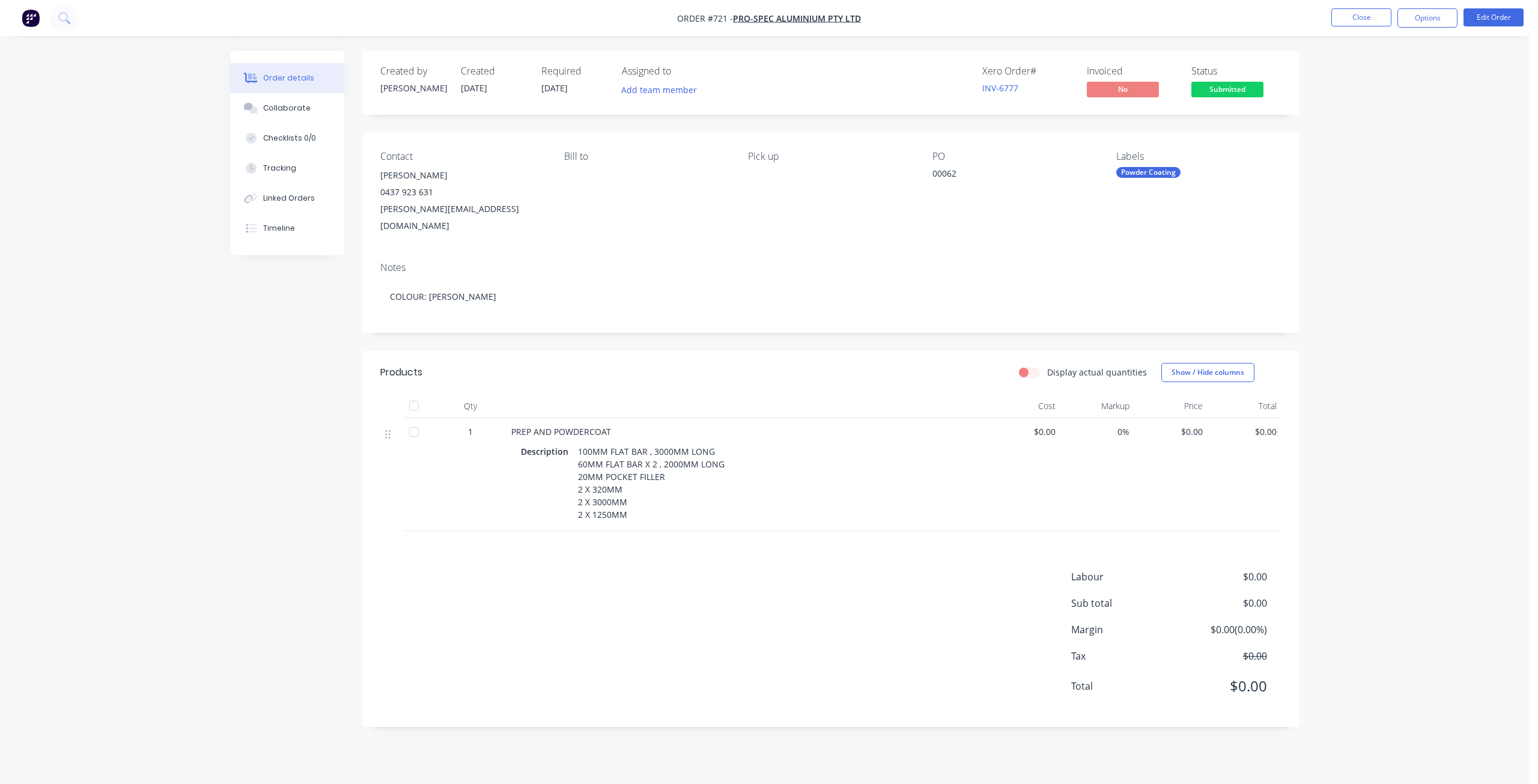
click at [1045, 425] on span "$0.00" at bounding box center [1023, 431] width 64 height 12
click at [1490, 19] on button "Edit Order" at bounding box center [1493, 17] width 60 height 18
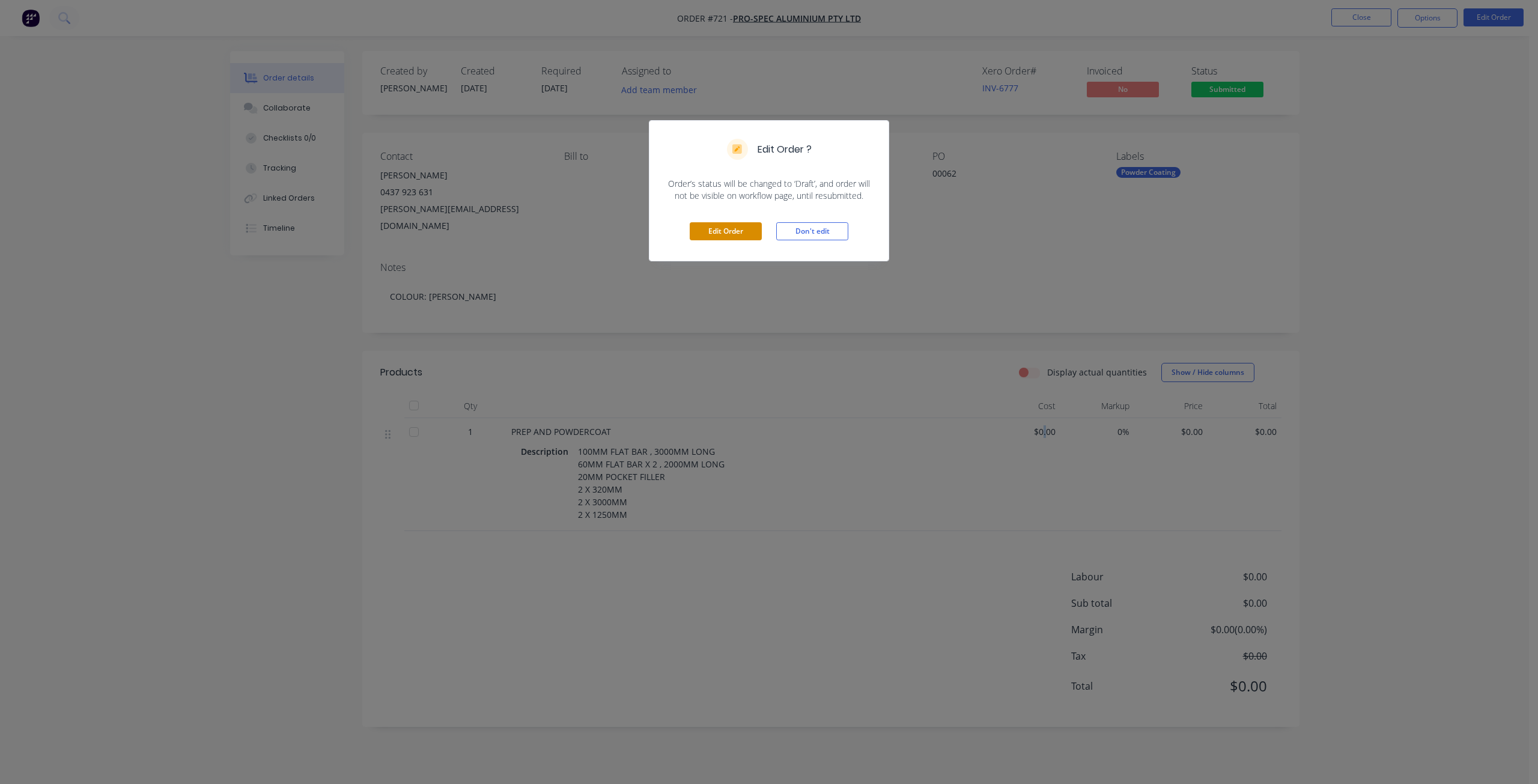
click at [727, 230] on button "Edit Order" at bounding box center [725, 231] width 72 height 18
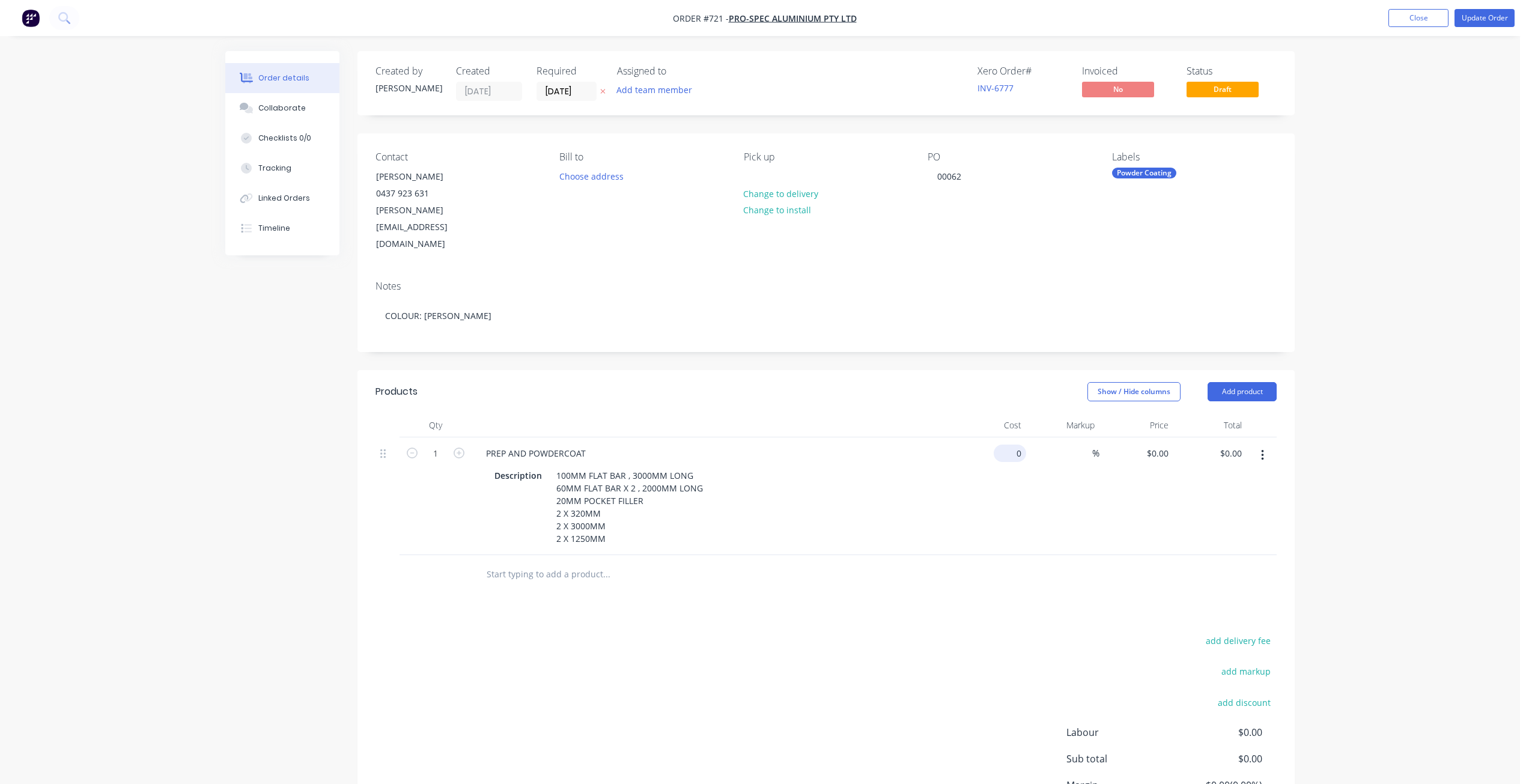
click at [1010, 437] on div "0 $0.00" at bounding box center [989, 496] width 74 height 118
type input "$171.80"
click at [259, 106] on div "Collaborate" at bounding box center [282, 109] width 48 height 11
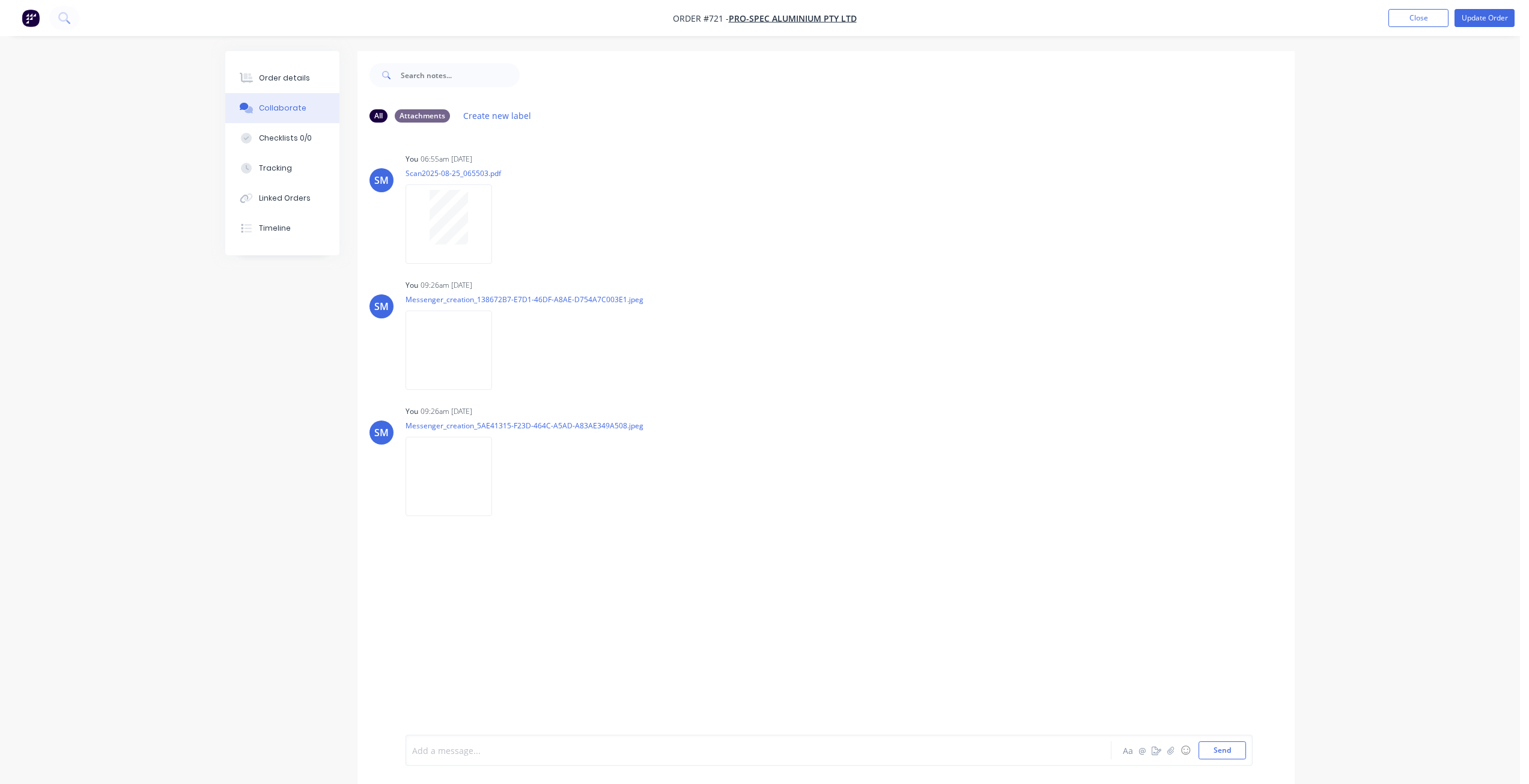
click at [431, 747] on div at bounding box center [725, 750] width 624 height 12
click at [266, 81] on div "Order details" at bounding box center [284, 78] width 51 height 11
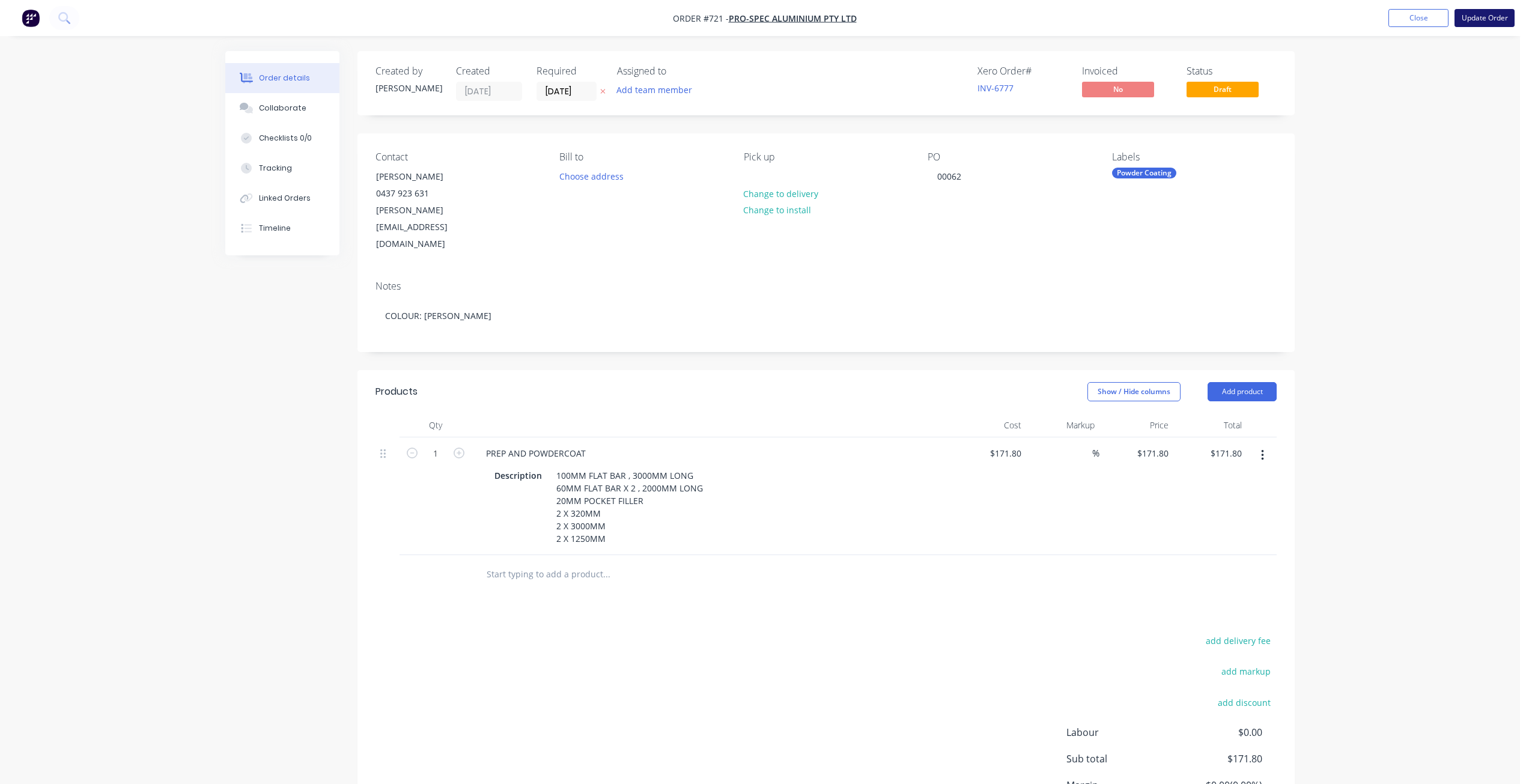
click at [1476, 21] on button "Update Order" at bounding box center [1484, 18] width 60 height 18
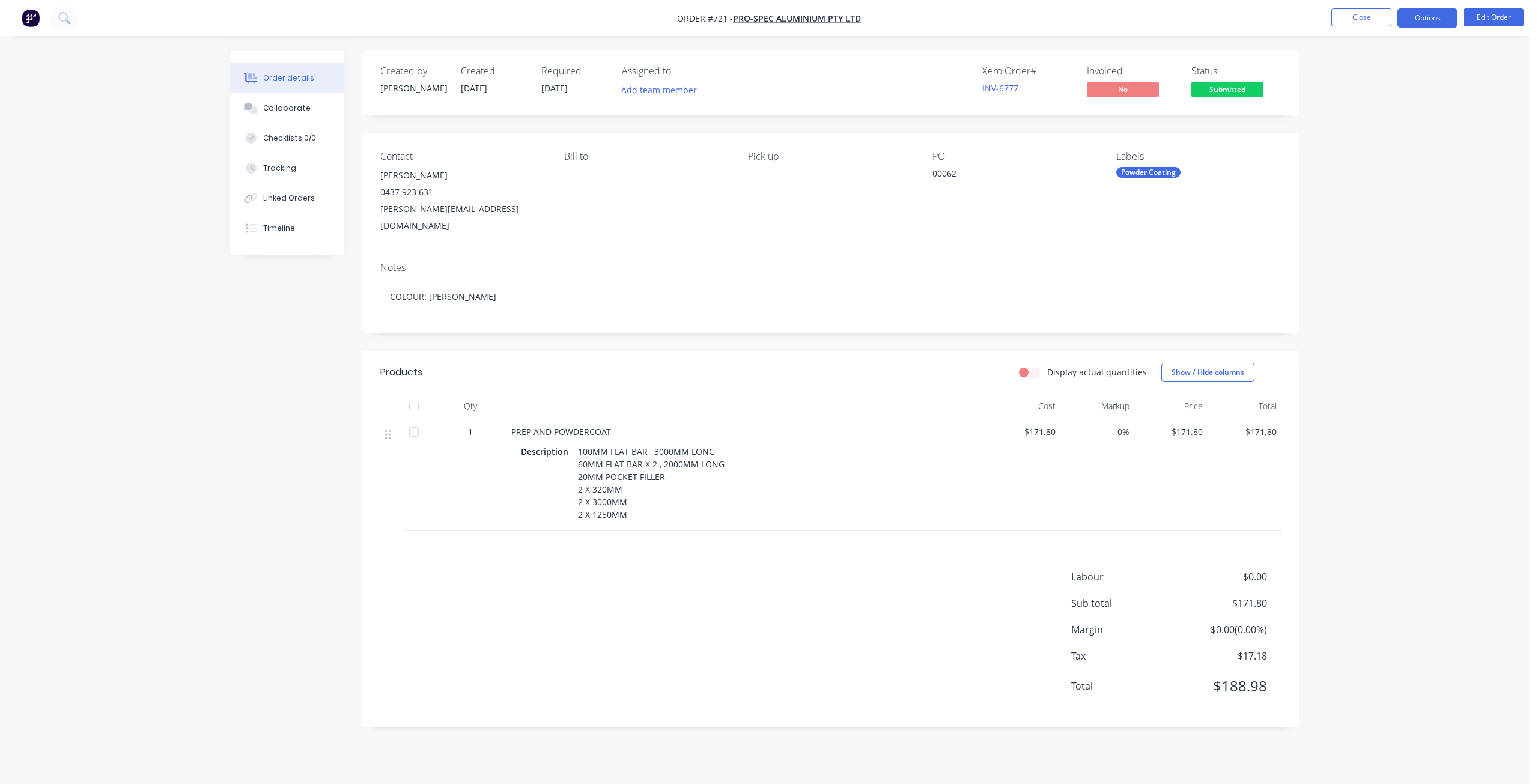
click at [1422, 19] on button "Options" at bounding box center [1427, 18] width 60 height 19
click at [1346, 69] on div "Invoice" at bounding box center [1391, 73] width 111 height 17
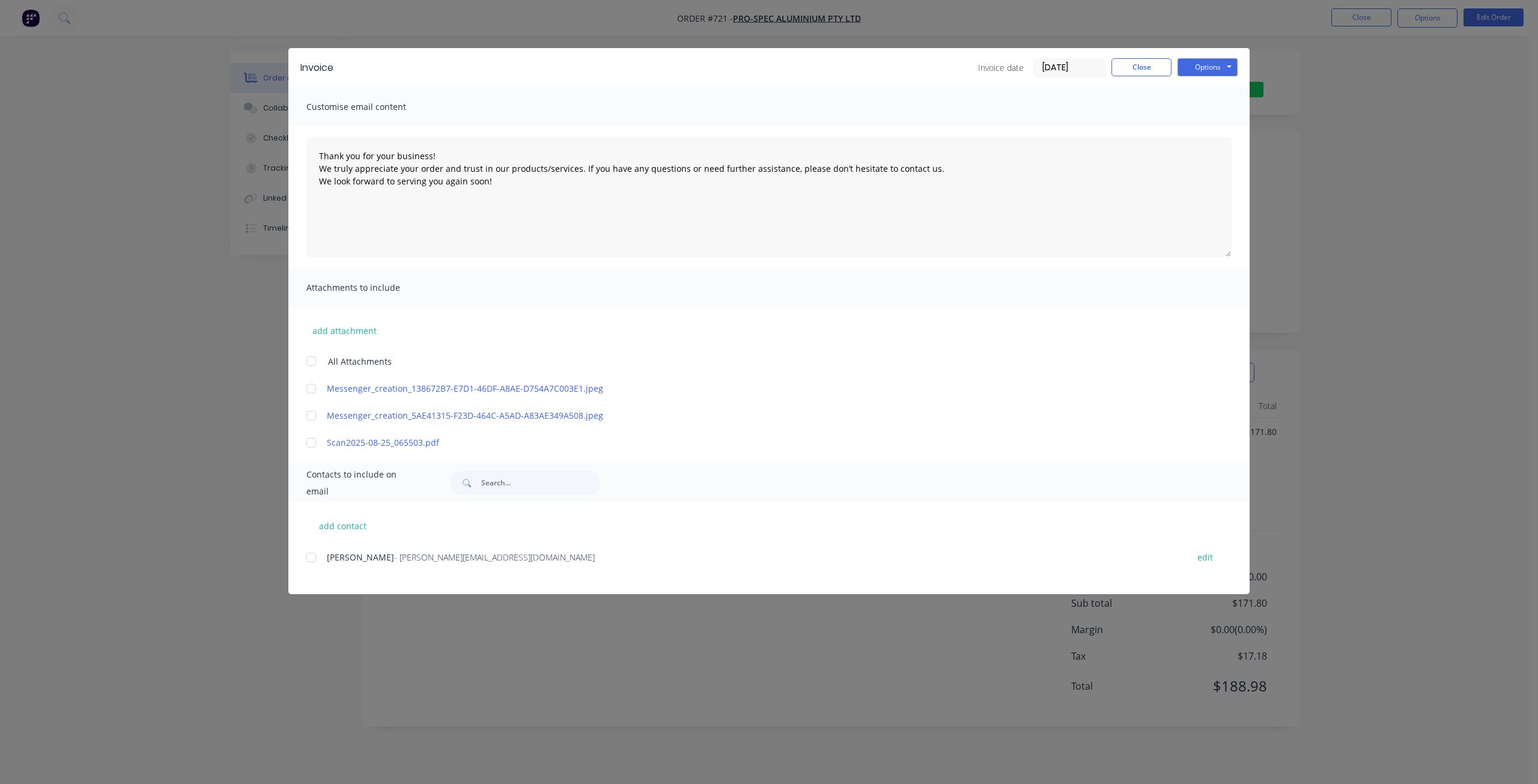
click at [307, 558] on div at bounding box center [311, 557] width 24 height 24
click at [1202, 66] on button "Options" at bounding box center [1207, 67] width 60 height 18
click at [1205, 127] on button "Email" at bounding box center [1215, 128] width 77 height 20
type textarea "Thank you for your business! We truly appreciate your order and trust in our pr…"
click at [1151, 66] on button "Close" at bounding box center [1141, 67] width 60 height 18
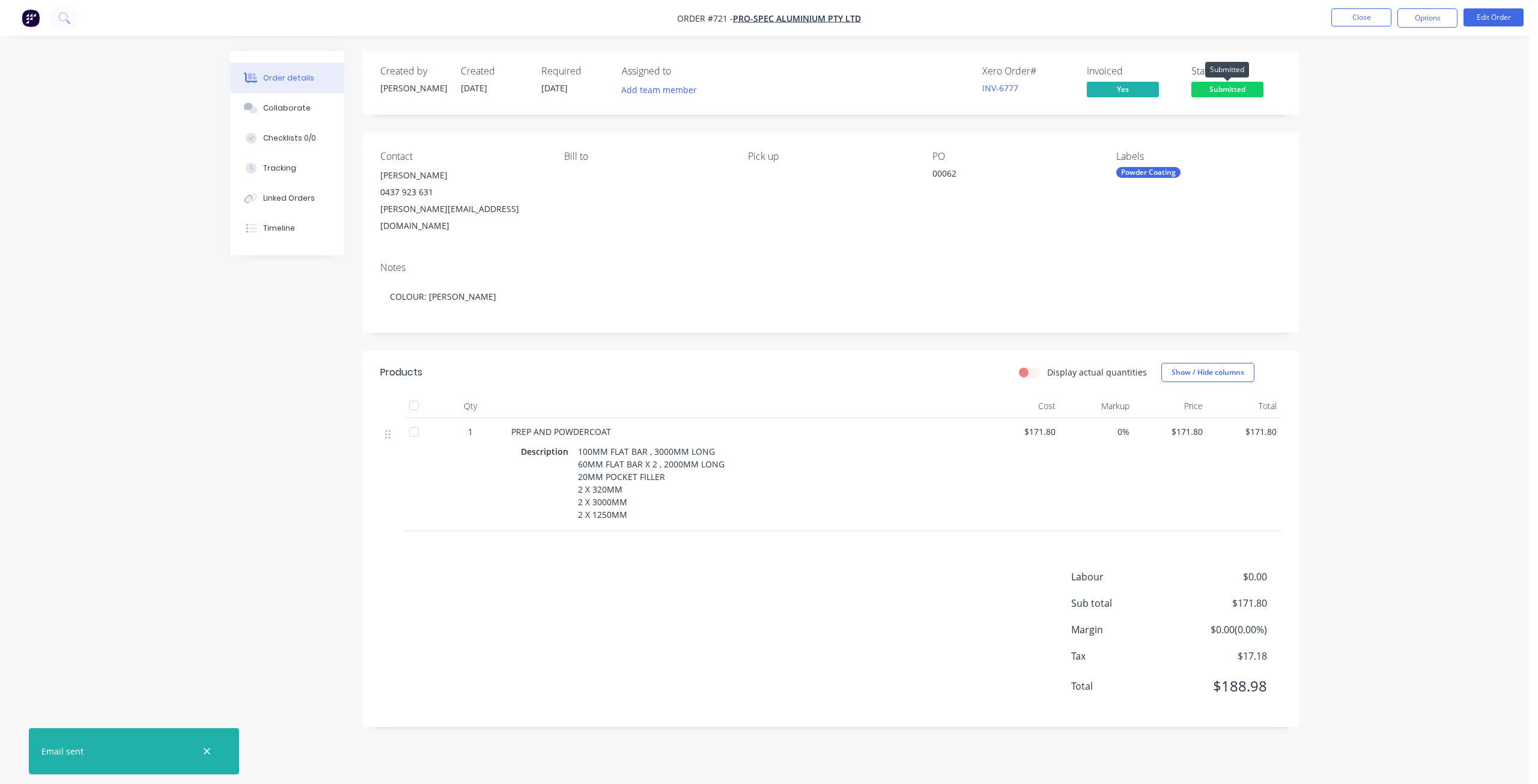
click at [1216, 93] on span "Submitted" at bounding box center [1227, 89] width 72 height 15
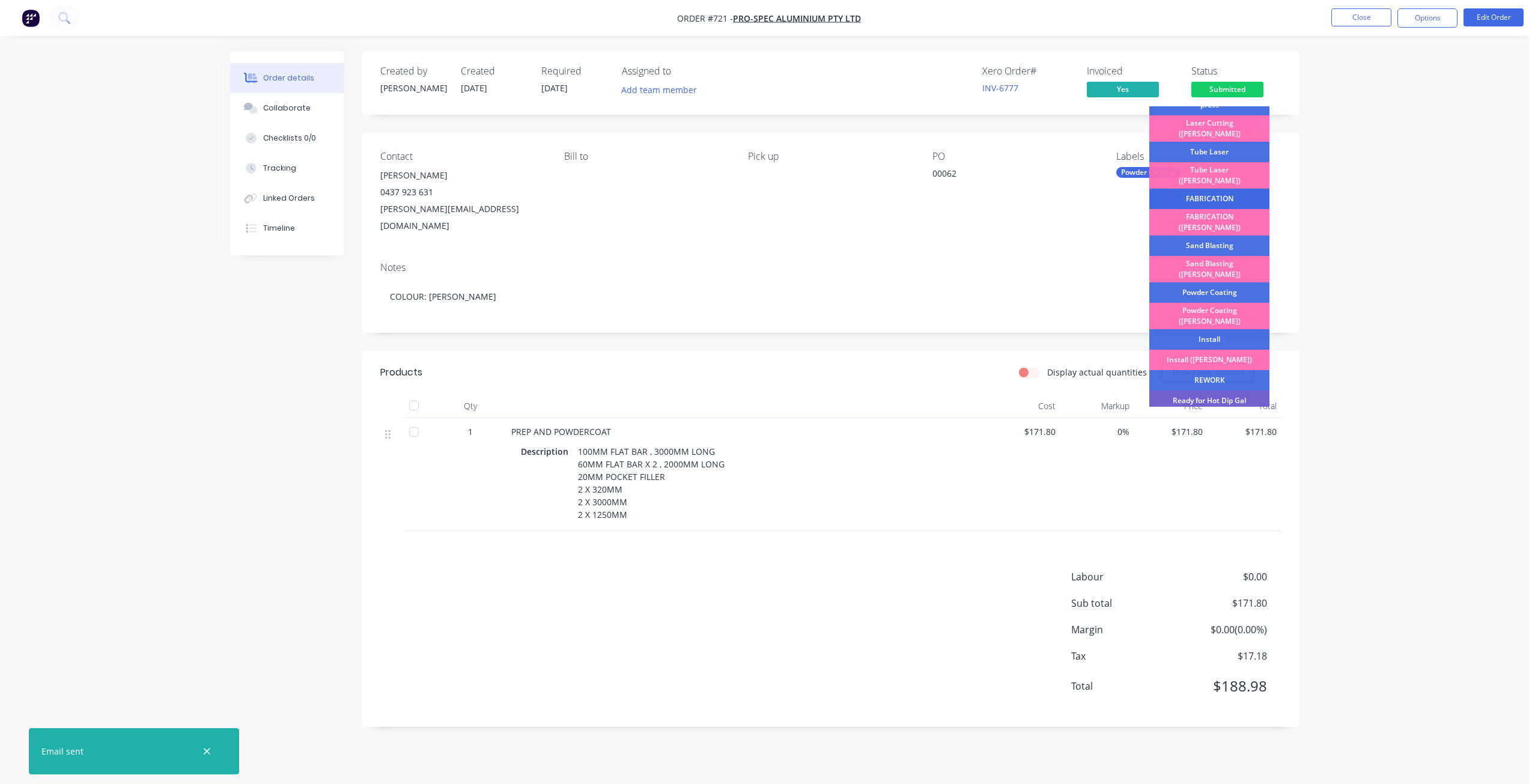
scroll to position [120, 0]
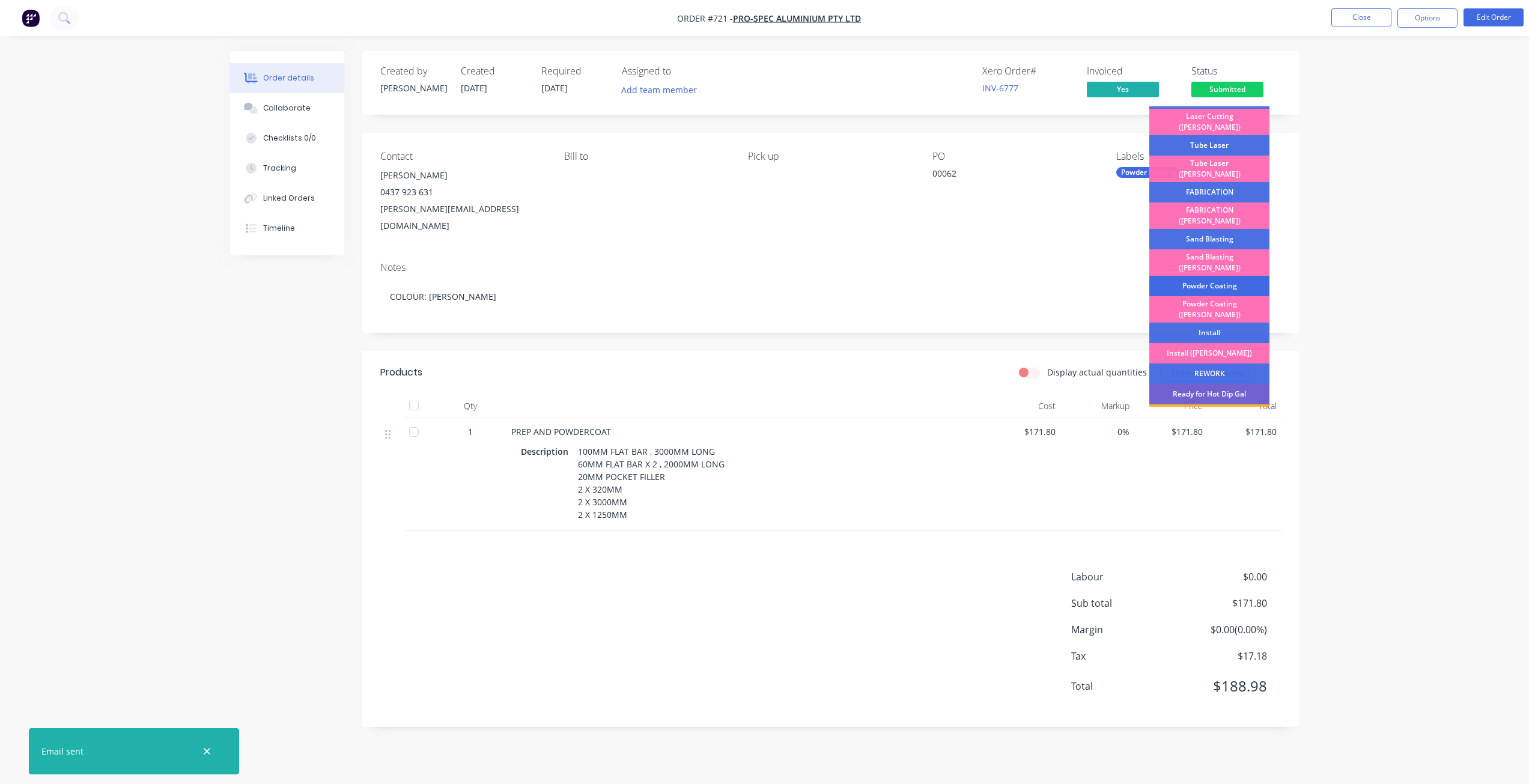
click at [1199, 276] on div "Powder Coating" at bounding box center [1210, 286] width 120 height 21
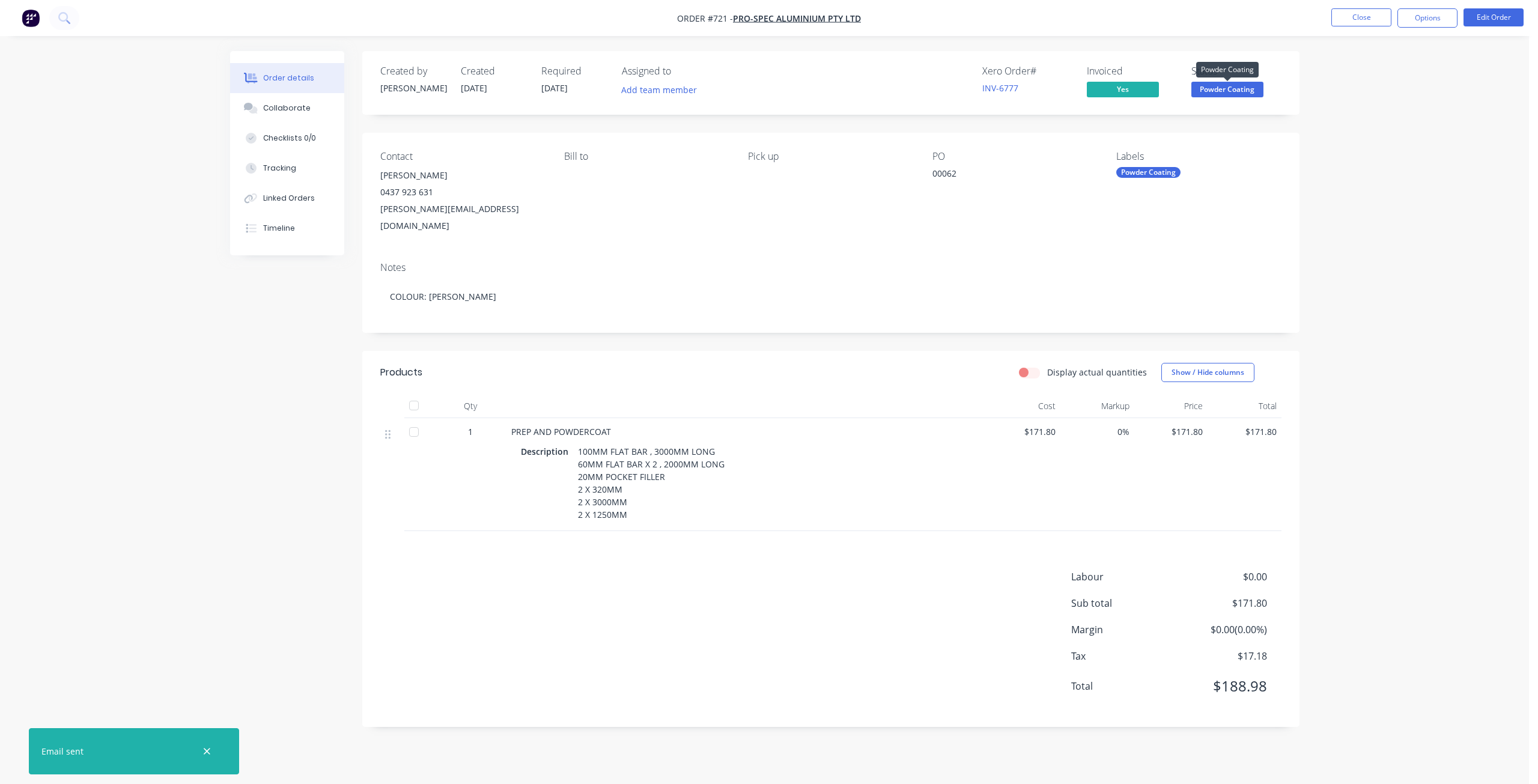
click at [1215, 87] on span "Powder Coating" at bounding box center [1227, 89] width 72 height 15
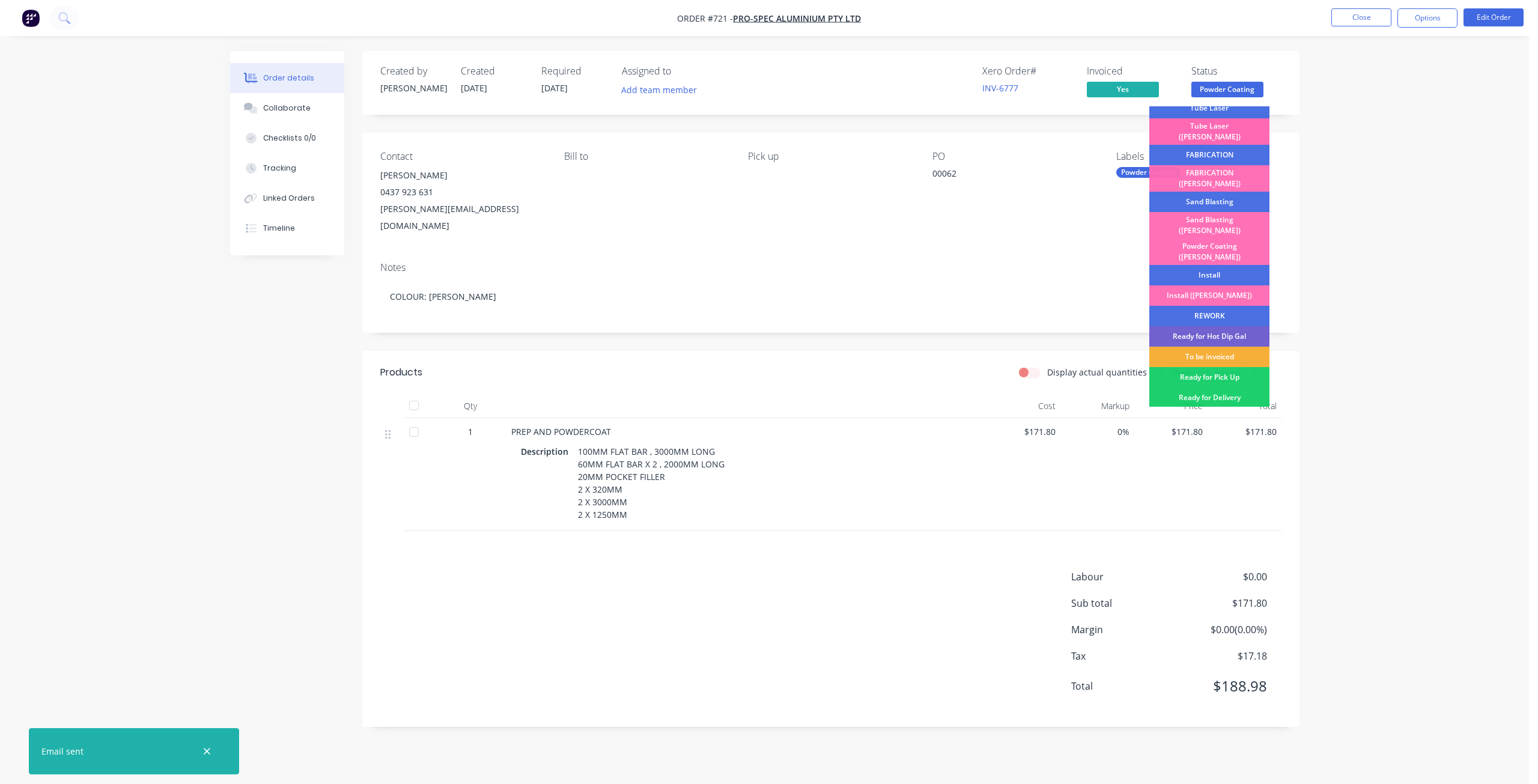
scroll to position [210, 0]
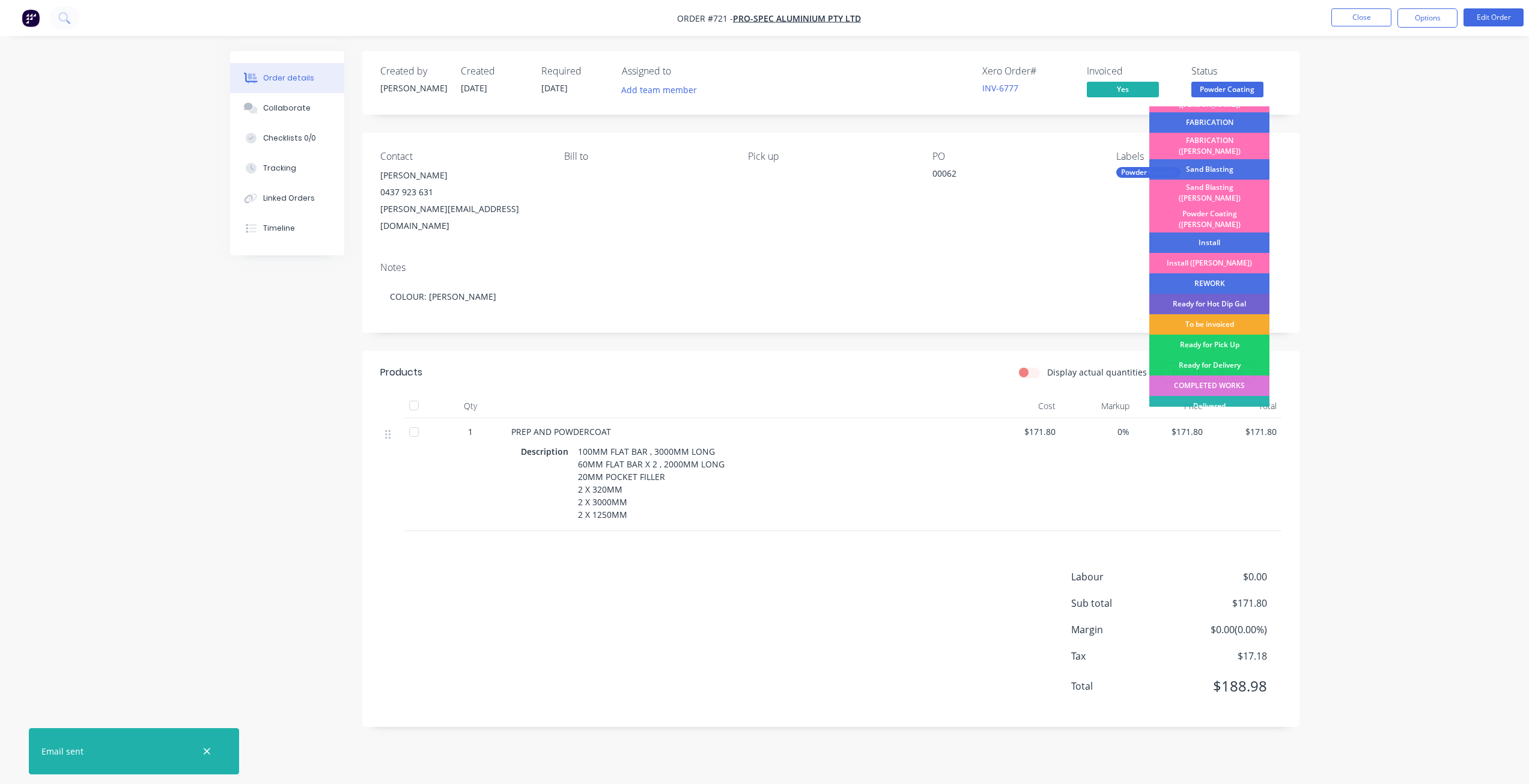
click at [1207, 314] on div "To be invoiced" at bounding box center [1210, 324] width 120 height 21
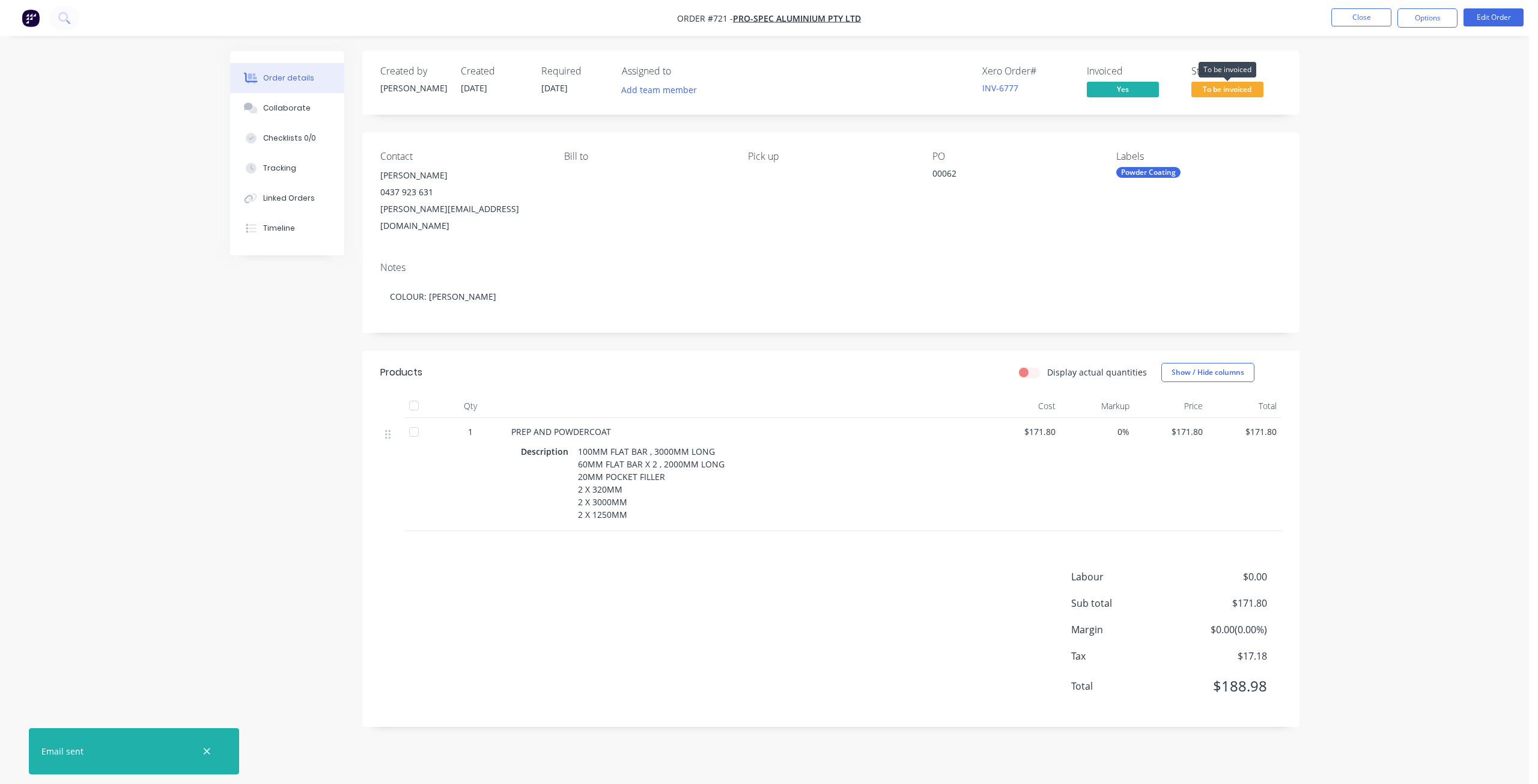
click at [1217, 86] on span "To be invoiced" at bounding box center [1227, 89] width 72 height 15
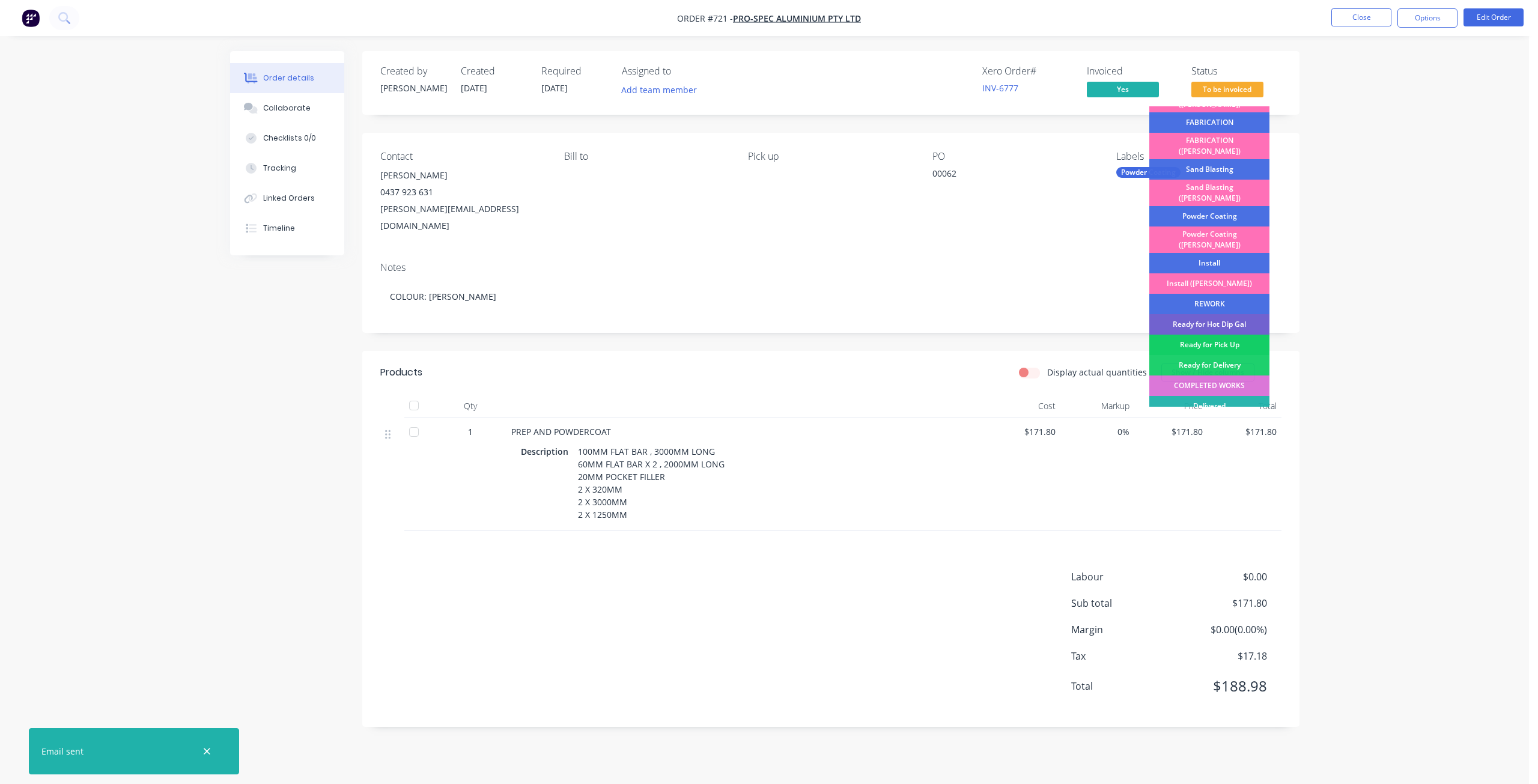
click at [1209, 335] on div "Ready for Pick Up" at bounding box center [1210, 345] width 120 height 21
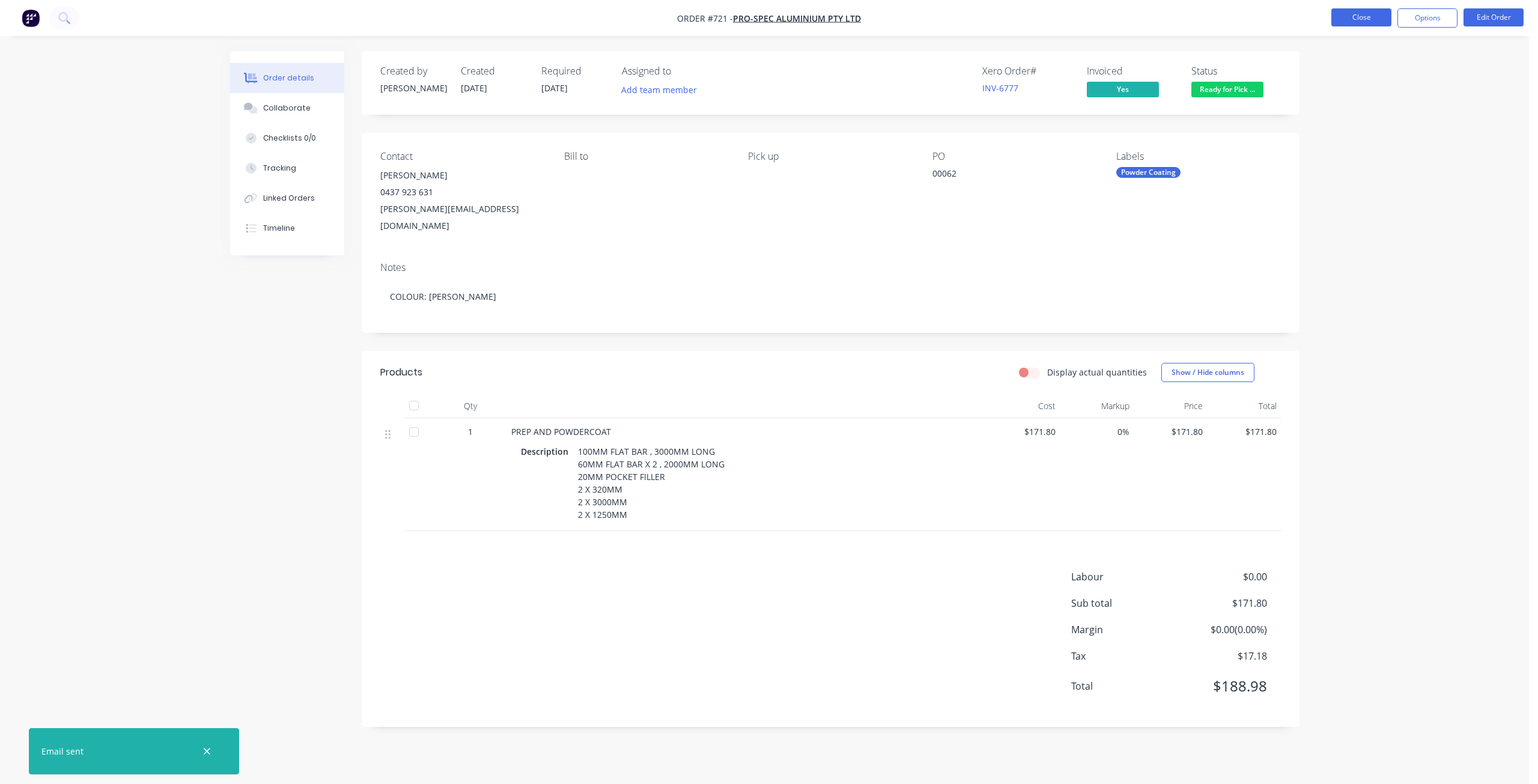
click at [1352, 21] on button "Close" at bounding box center [1361, 17] width 60 height 18
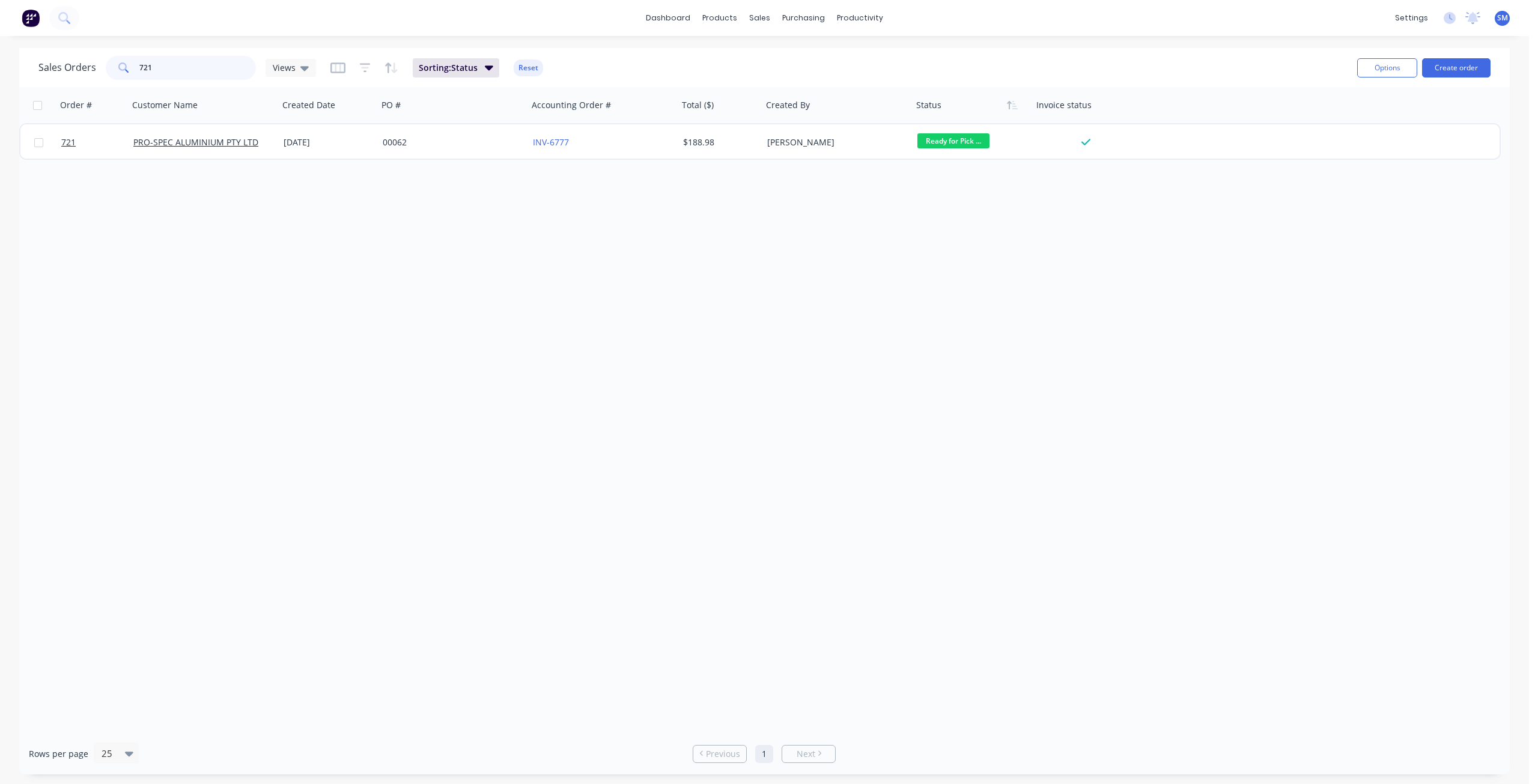
drag, startPoint x: 174, startPoint y: 63, endPoint x: 109, endPoint y: 64, distance: 65.0
click at [110, 64] on div "721" at bounding box center [180, 68] width 150 height 24
type input "720"
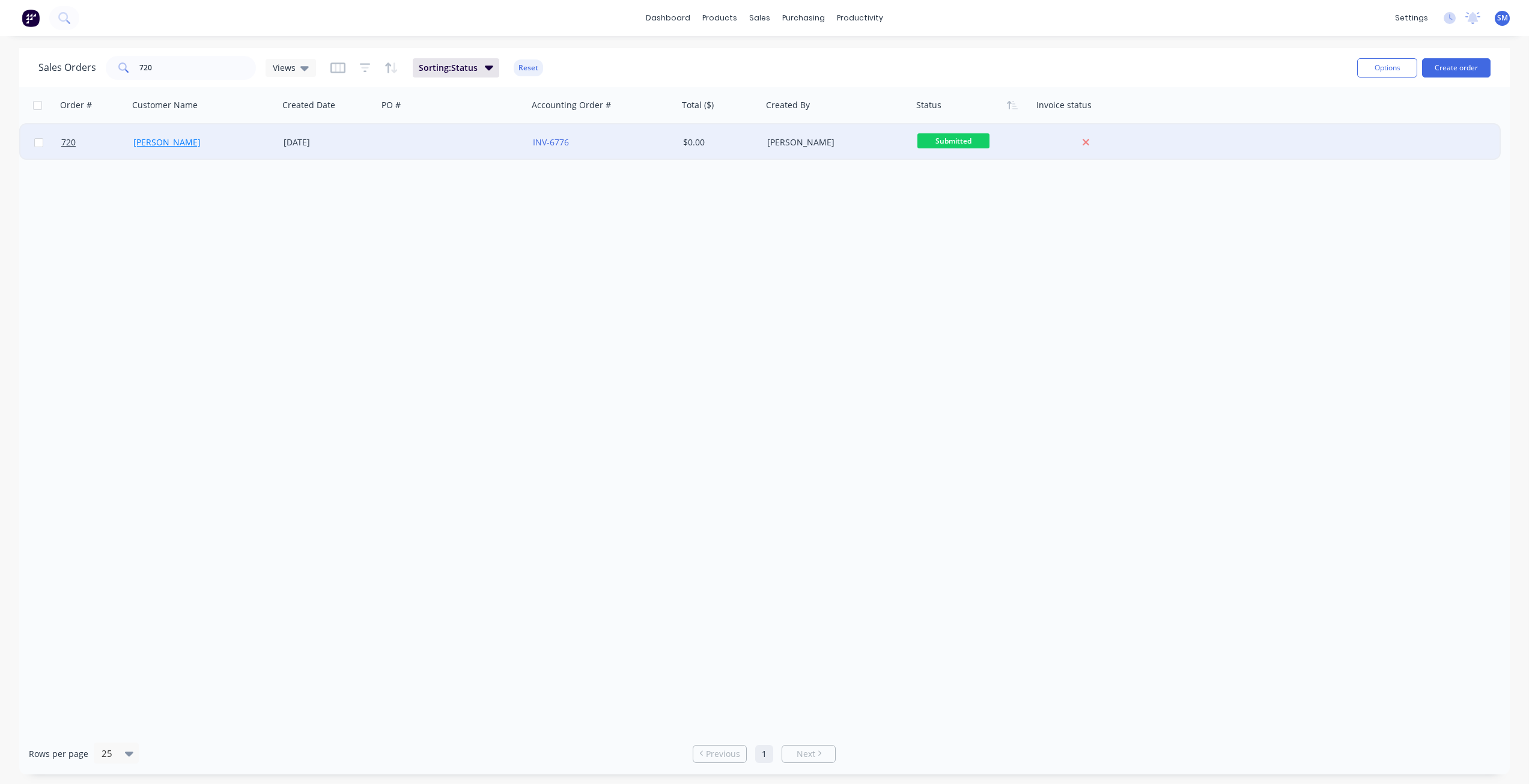
click at [148, 145] on link "[PERSON_NAME]" at bounding box center [167, 142] width 67 height 12
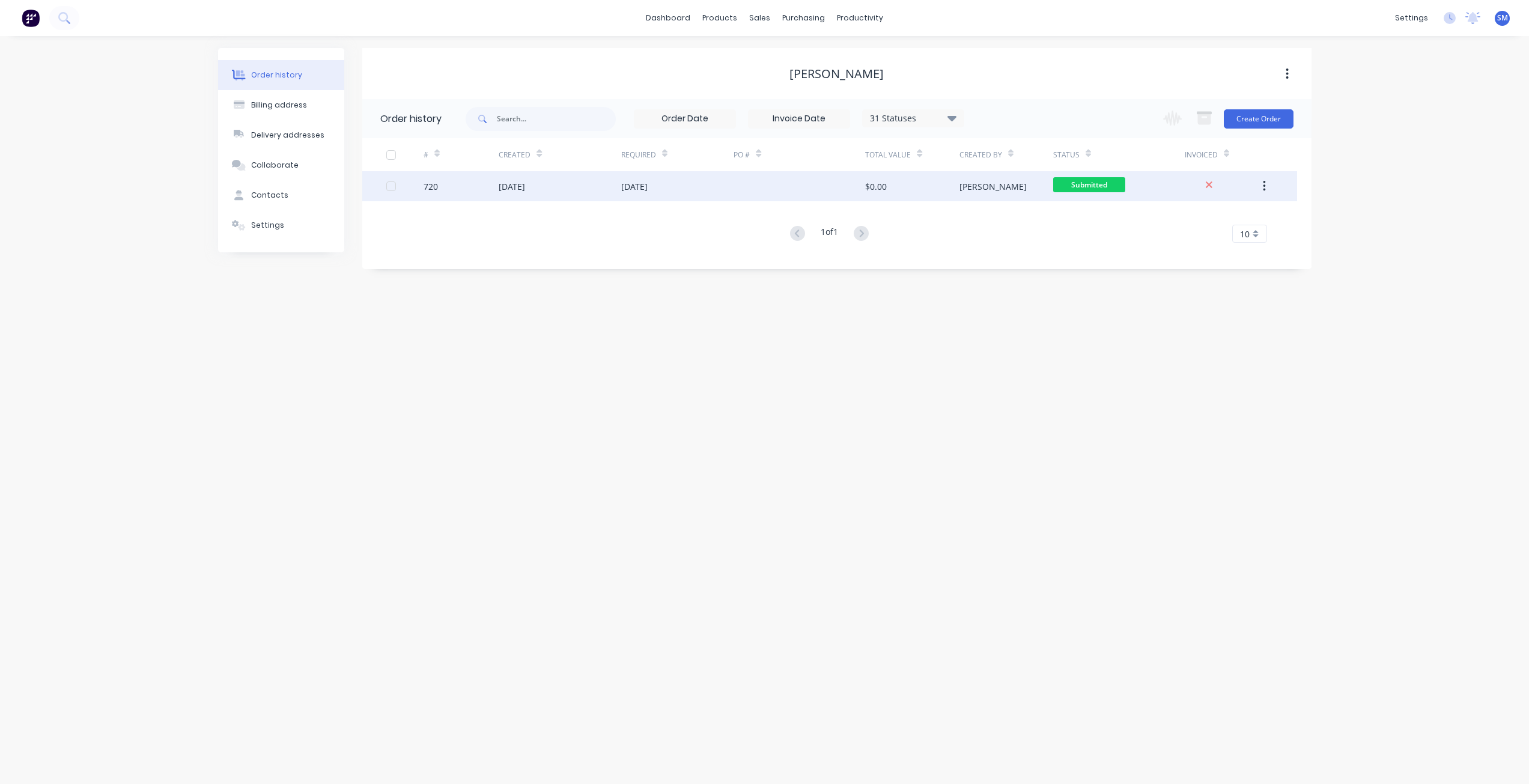
click at [604, 185] on div "[DATE]" at bounding box center [559, 186] width 122 height 30
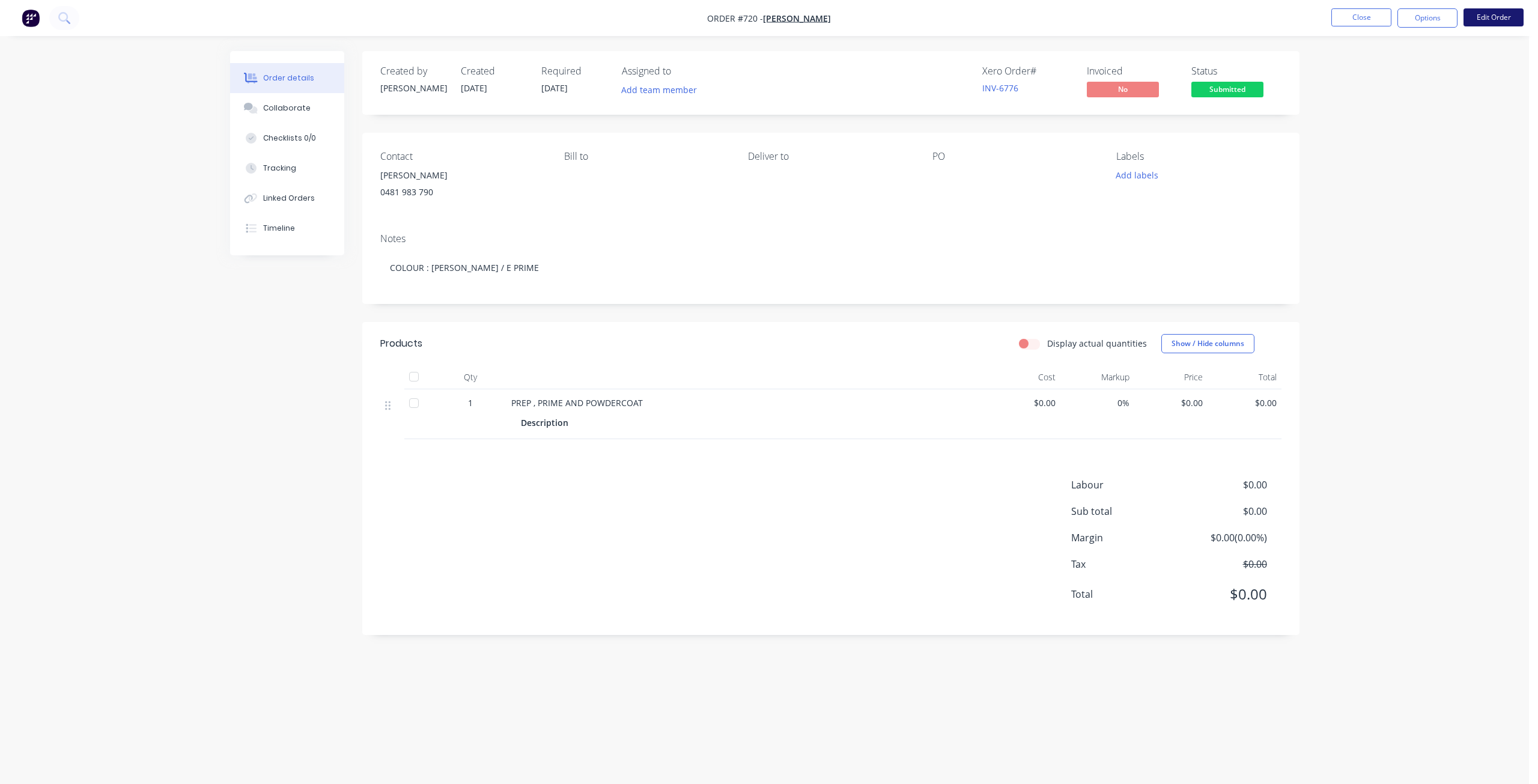
click at [1505, 22] on button "Edit Order" at bounding box center [1493, 17] width 60 height 18
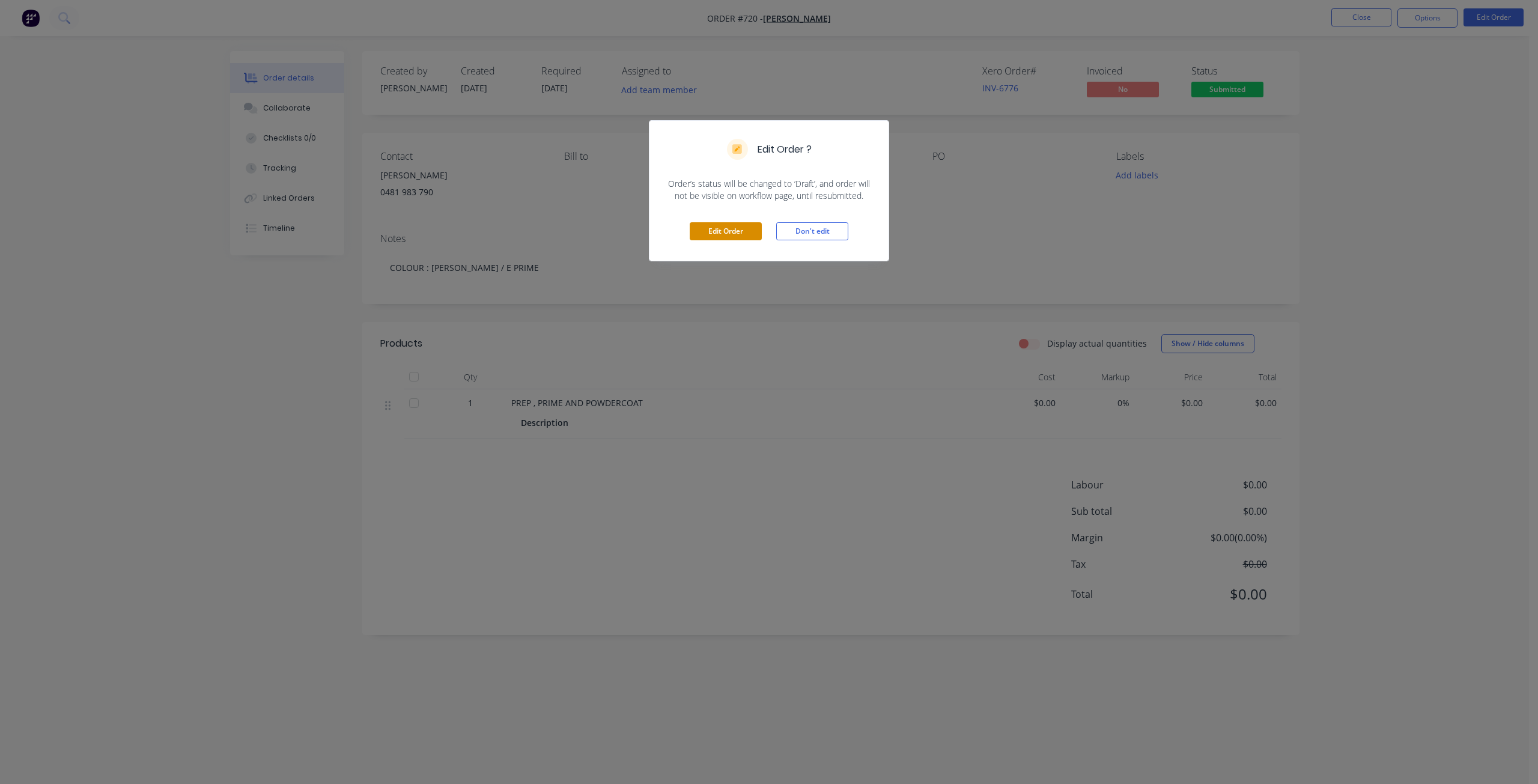
click at [718, 227] on button "Edit Order" at bounding box center [725, 231] width 72 height 18
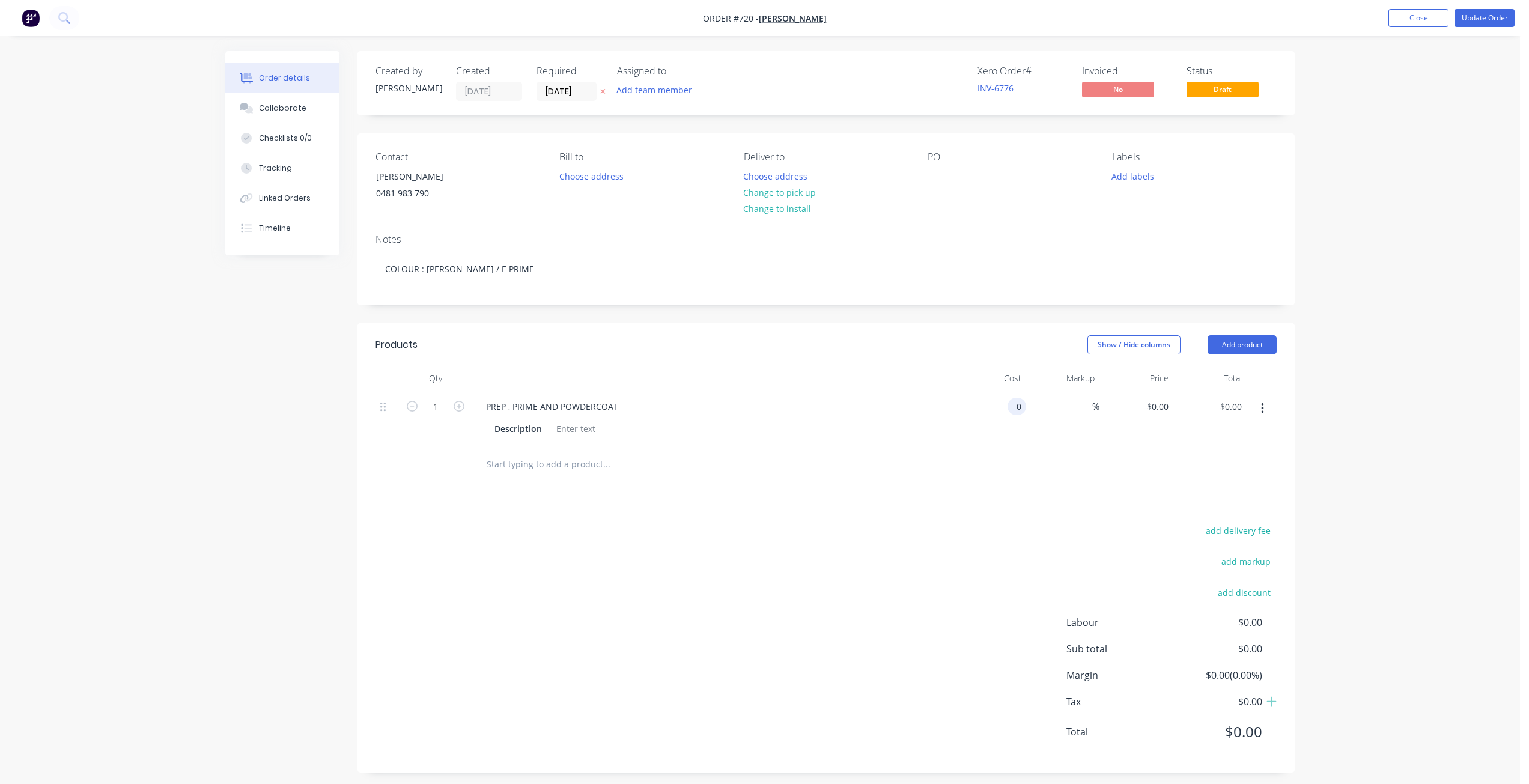
drag, startPoint x: 1017, startPoint y: 407, endPoint x: 1041, endPoint y: 432, distance: 34.7
click at [1017, 409] on input "0" at bounding box center [1019, 406] width 14 height 17
type input "$80.00"
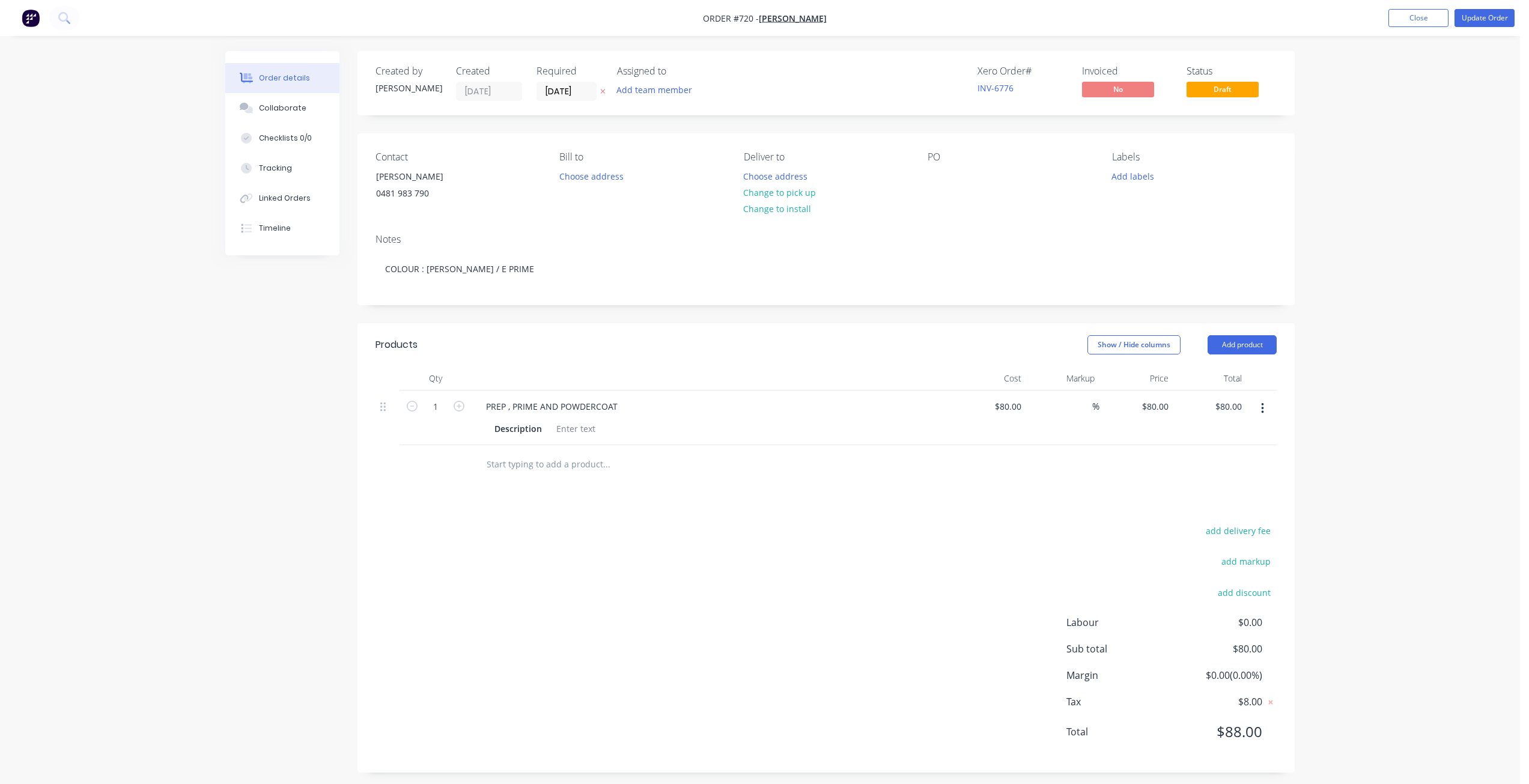
click at [746, 415] on div "PREP , PRIME AND POWDERCOAT Description" at bounding box center [712, 418] width 481 height 55
click at [568, 428] on div at bounding box center [575, 428] width 48 height 17
click at [759, 191] on button "Change to pick up" at bounding box center [779, 192] width 85 height 16
click at [930, 185] on div at bounding box center [937, 176] width 19 height 17
click at [934, 224] on div "Notes COLOUR : PEARL WHITE / E PRIME" at bounding box center [826, 264] width 937 height 80
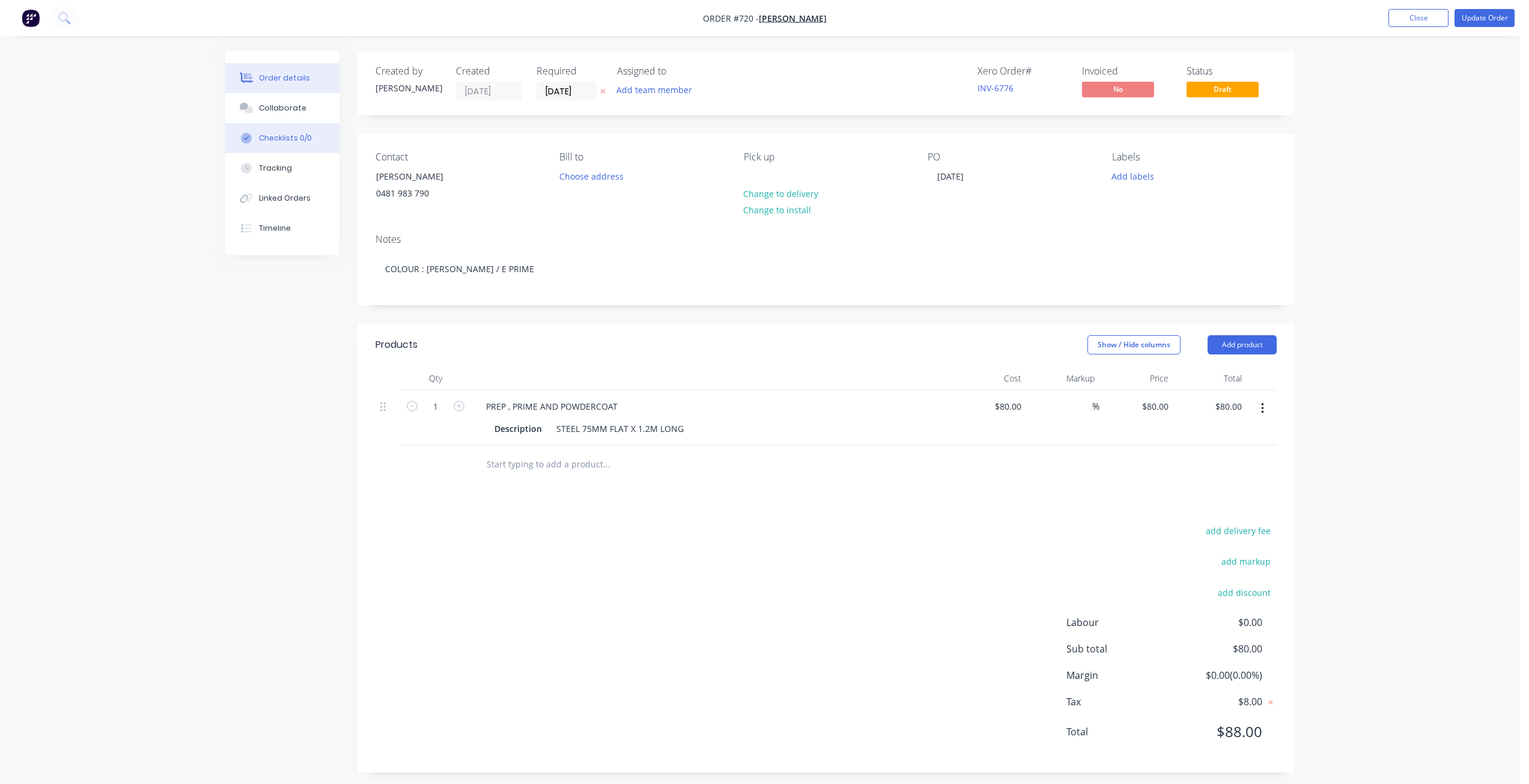
drag, startPoint x: 305, startPoint y: 137, endPoint x: 335, endPoint y: 144, distance: 30.8
click at [307, 135] on button "Checklists 0/0" at bounding box center [282, 138] width 114 height 30
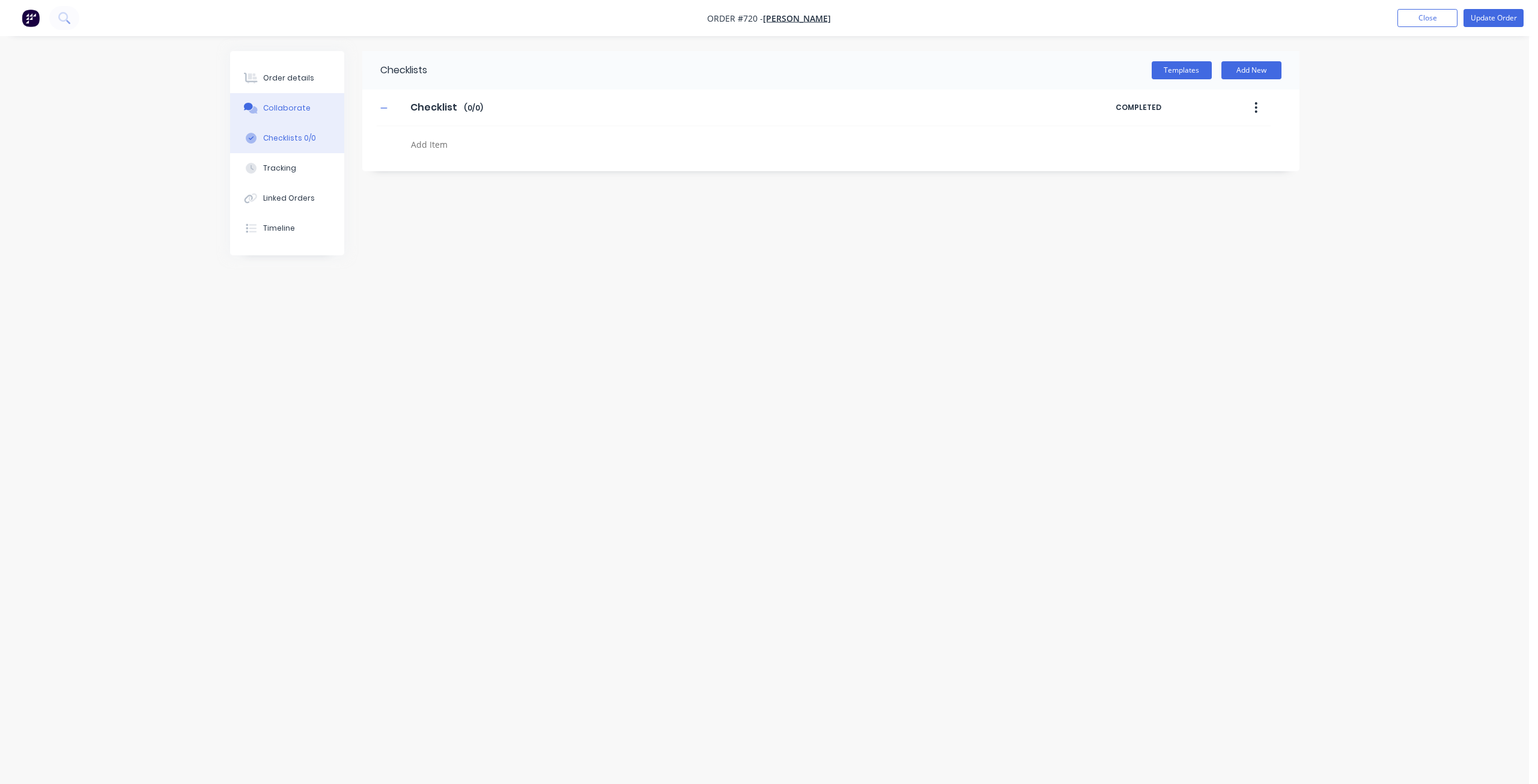
click at [290, 109] on div "Collaborate" at bounding box center [286, 109] width 48 height 11
click at [441, 748] on div at bounding box center [725, 750] width 624 height 12
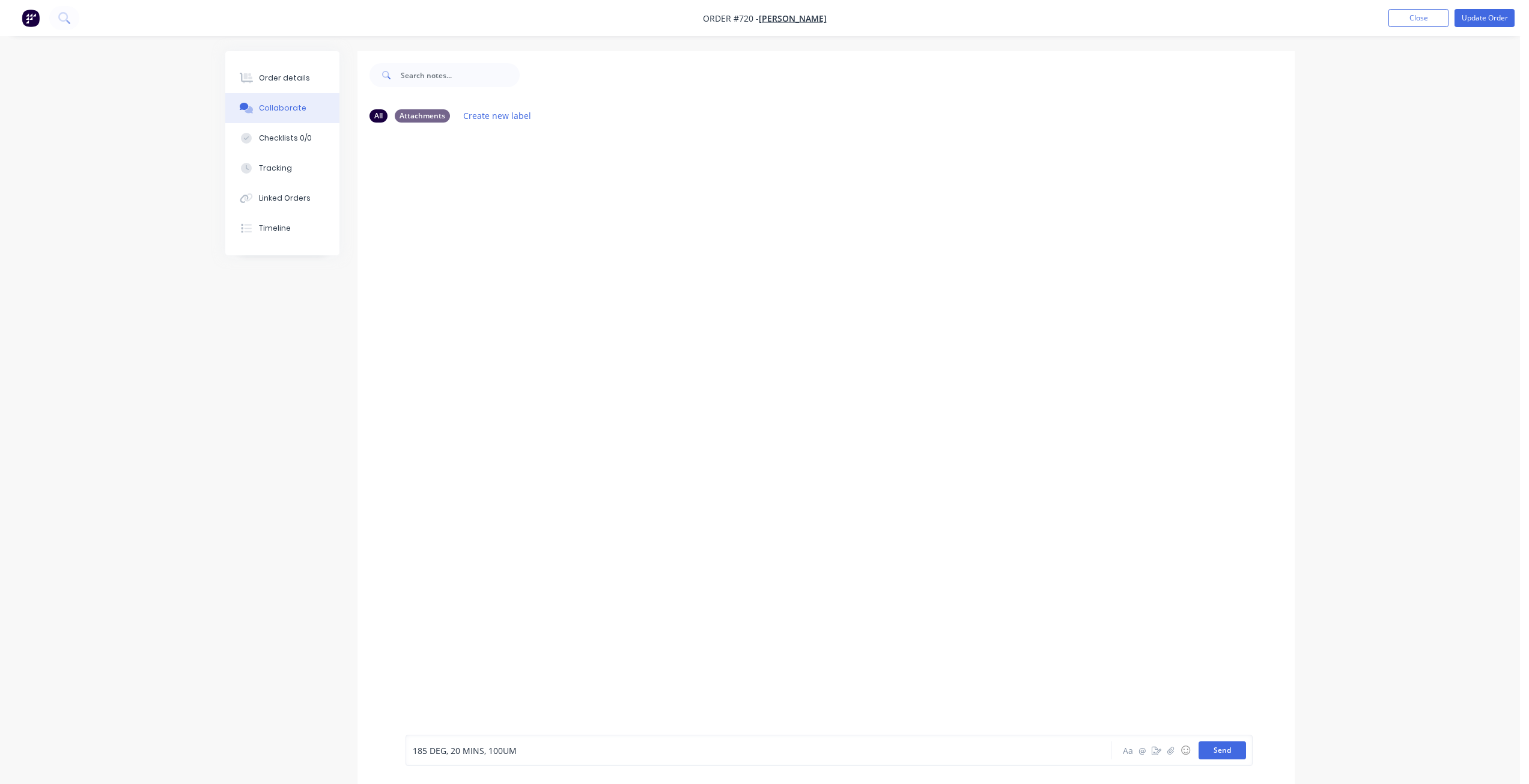
click at [1234, 743] on button "Send" at bounding box center [1222, 750] width 48 height 18
click at [281, 77] on div "Order details" at bounding box center [284, 78] width 51 height 11
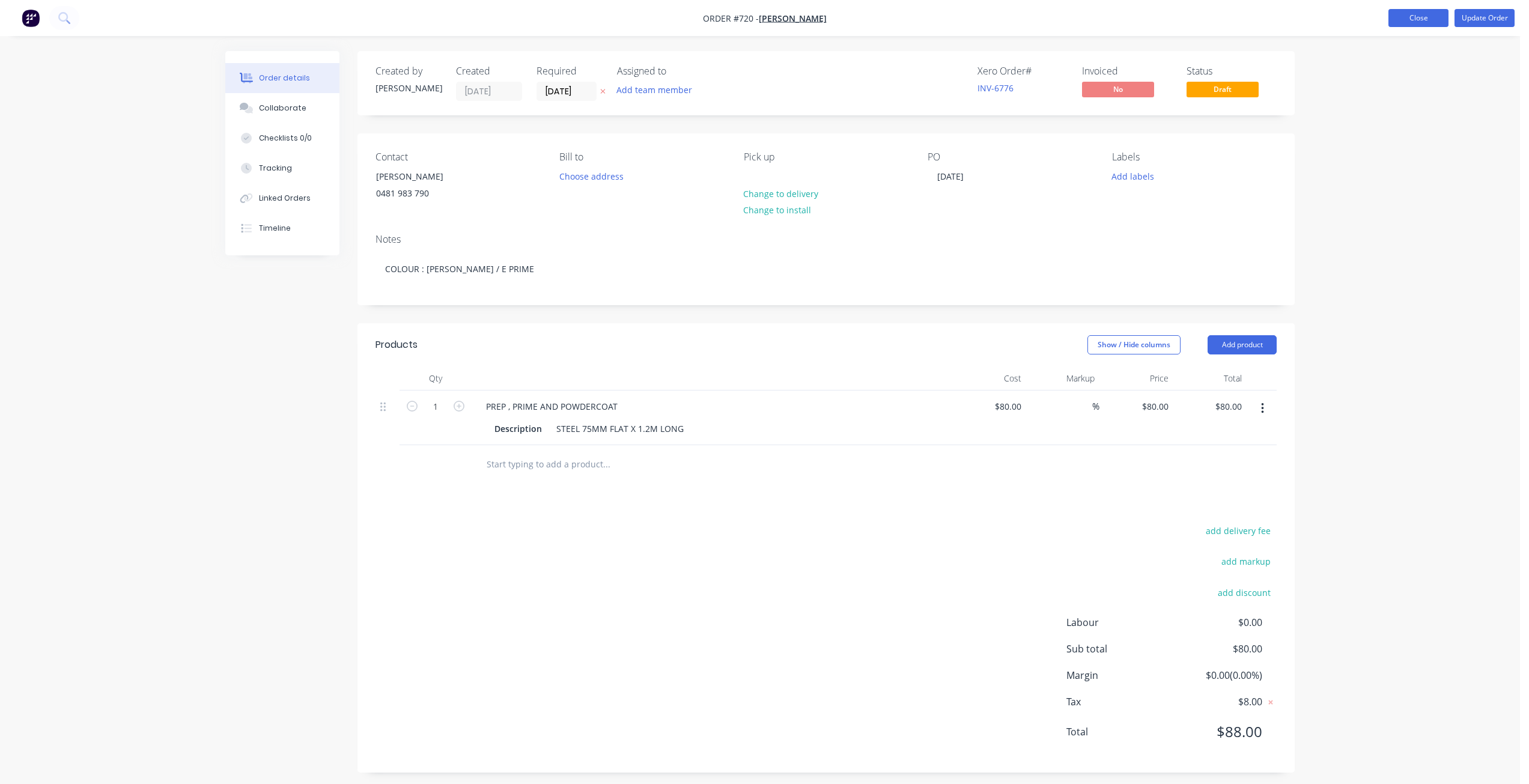
click at [1427, 19] on button "Close" at bounding box center [1418, 18] width 60 height 18
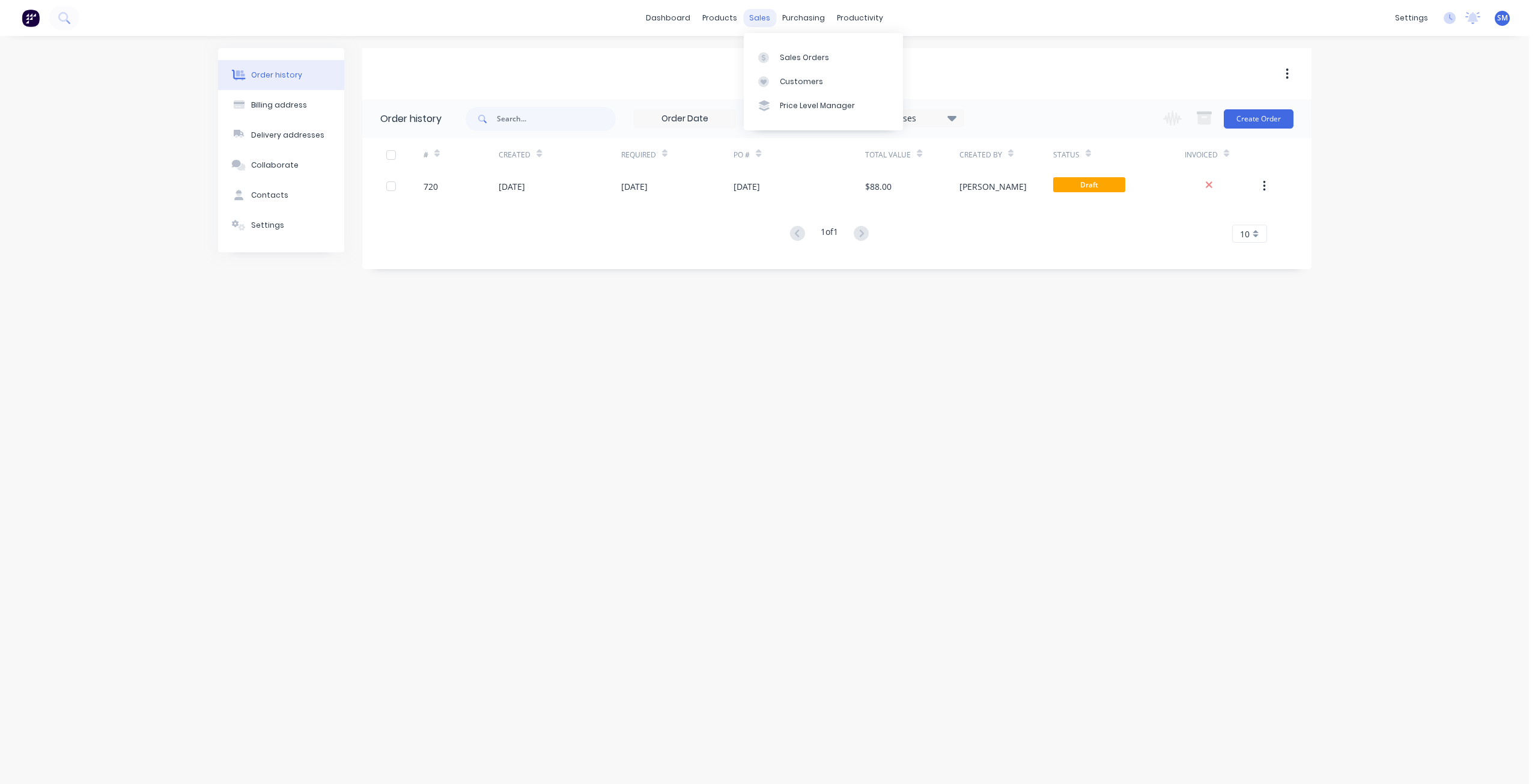
click at [763, 17] on div "sales" at bounding box center [759, 18] width 33 height 18
click at [761, 18] on div "sales" at bounding box center [759, 18] width 33 height 18
click at [779, 76] on div "Customers" at bounding box center [801, 82] width 44 height 11
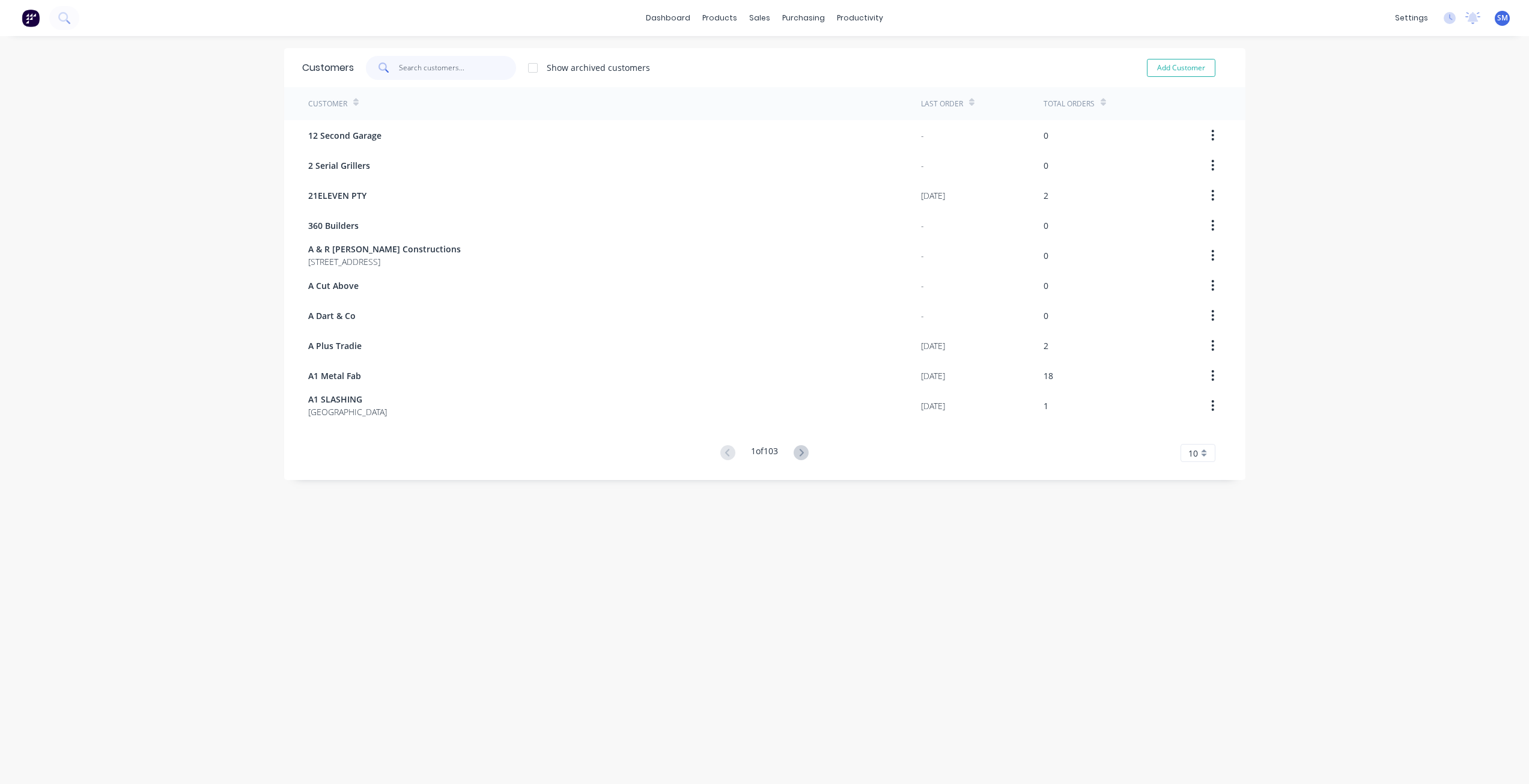
click at [399, 71] on input "text" at bounding box center [457, 68] width 117 height 24
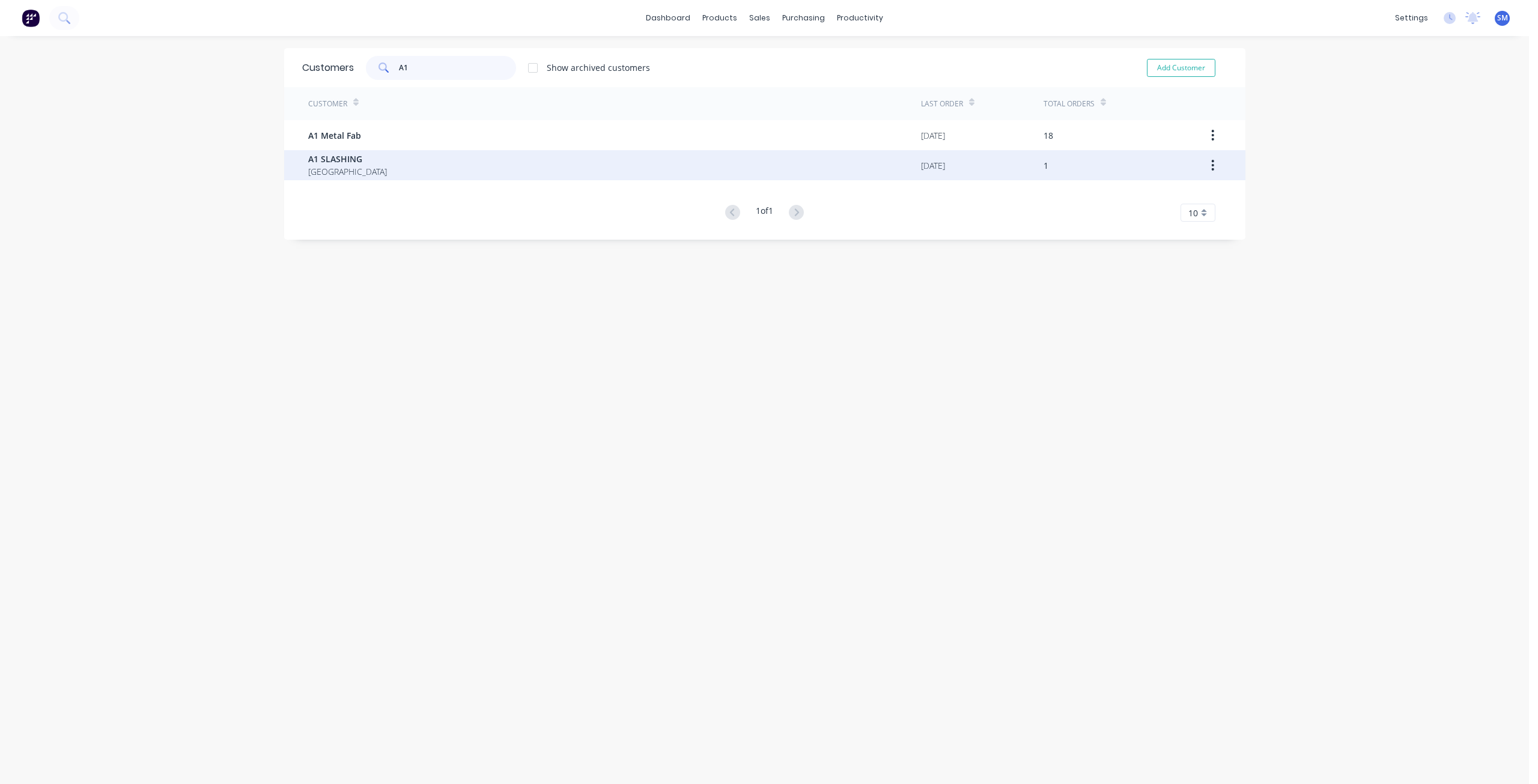
type input "A1"
click at [321, 165] on span "[GEOGRAPHIC_DATA]" at bounding box center [348, 171] width 79 height 12
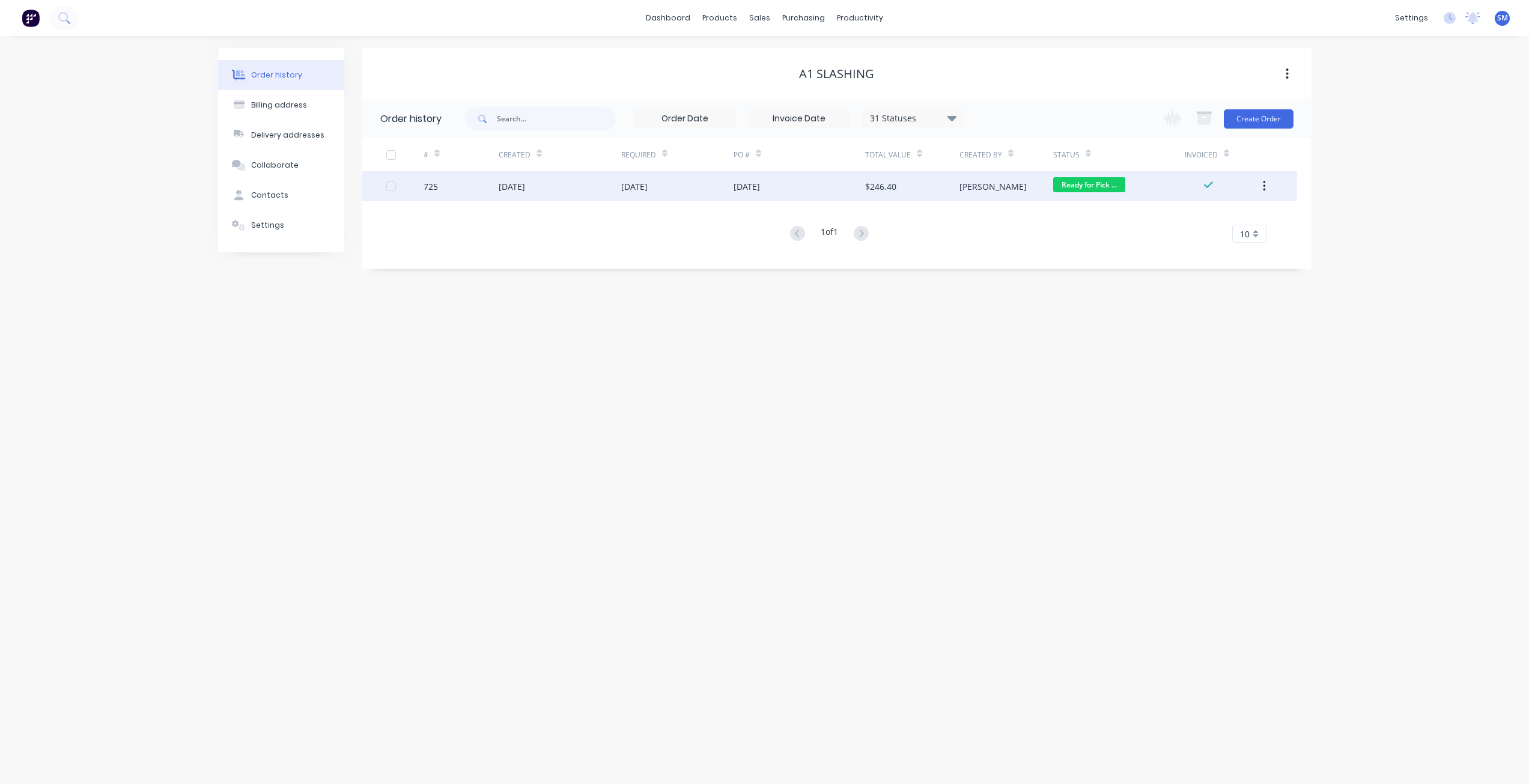
click at [817, 184] on div "[DATE]" at bounding box center [799, 186] width 131 height 30
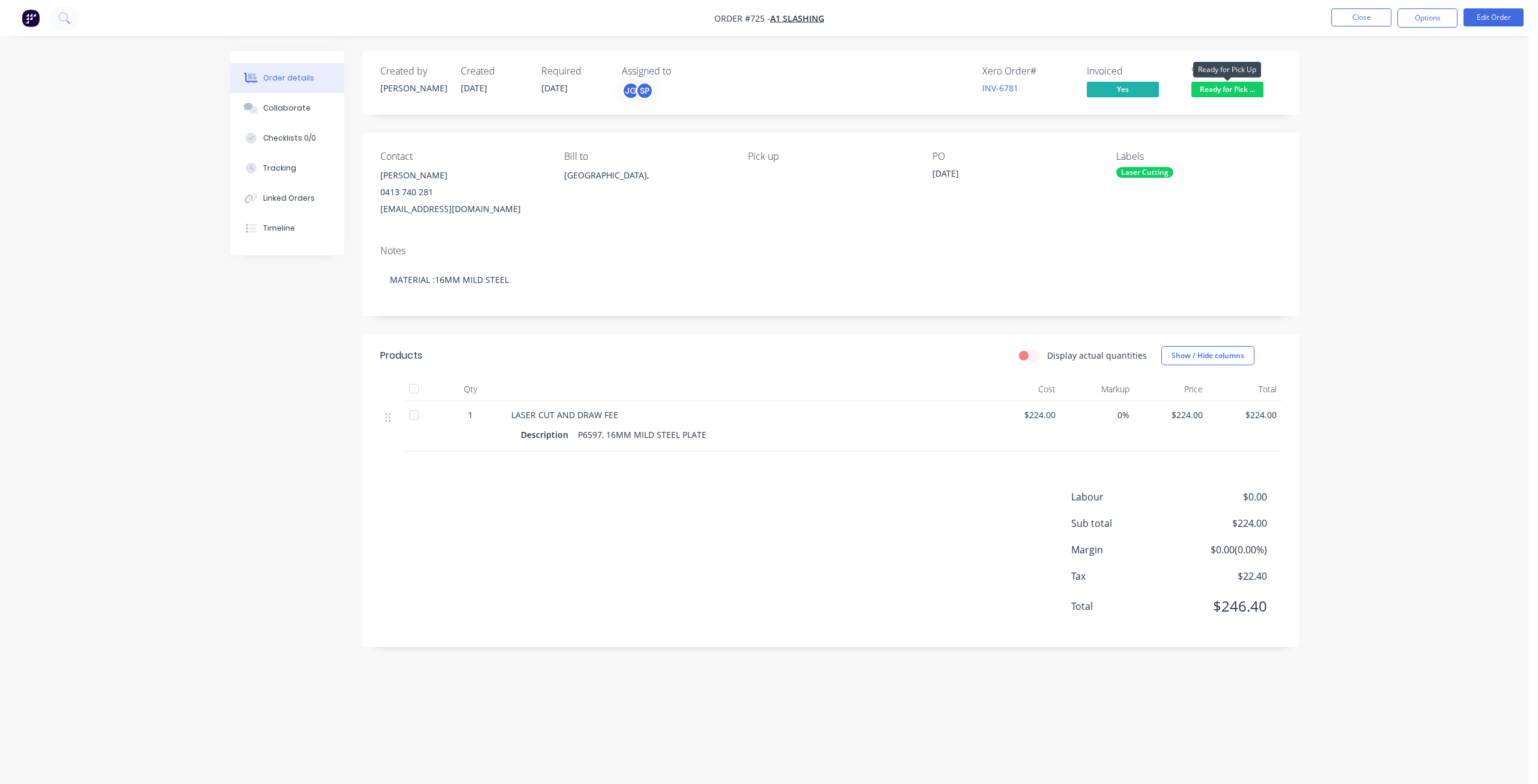
click at [1226, 89] on span "Ready for Pick ..." at bounding box center [1227, 89] width 72 height 15
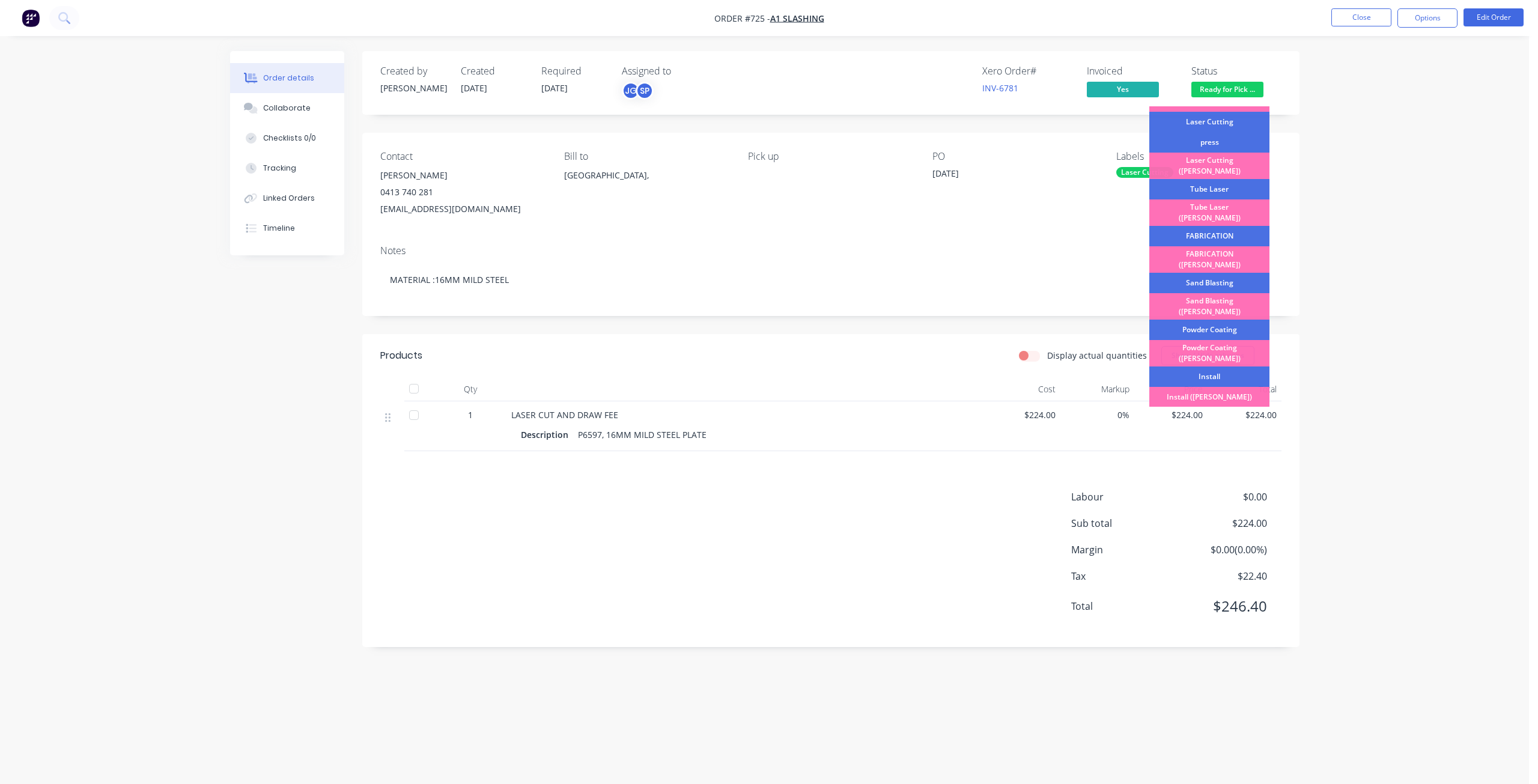
scroll to position [210, 0]
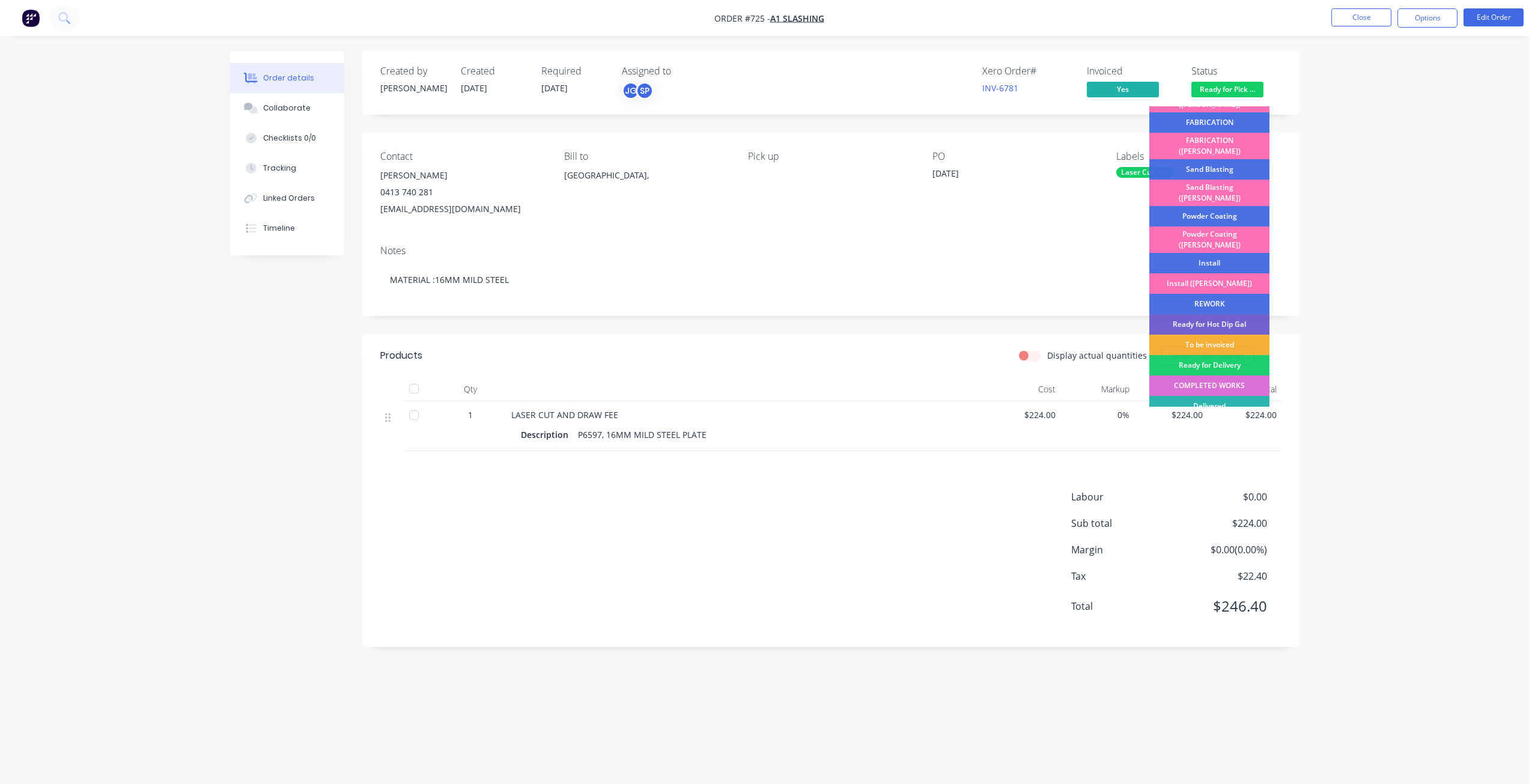
click at [1207, 375] on div "COMPLETED WORKS" at bounding box center [1210, 386] width 120 height 21
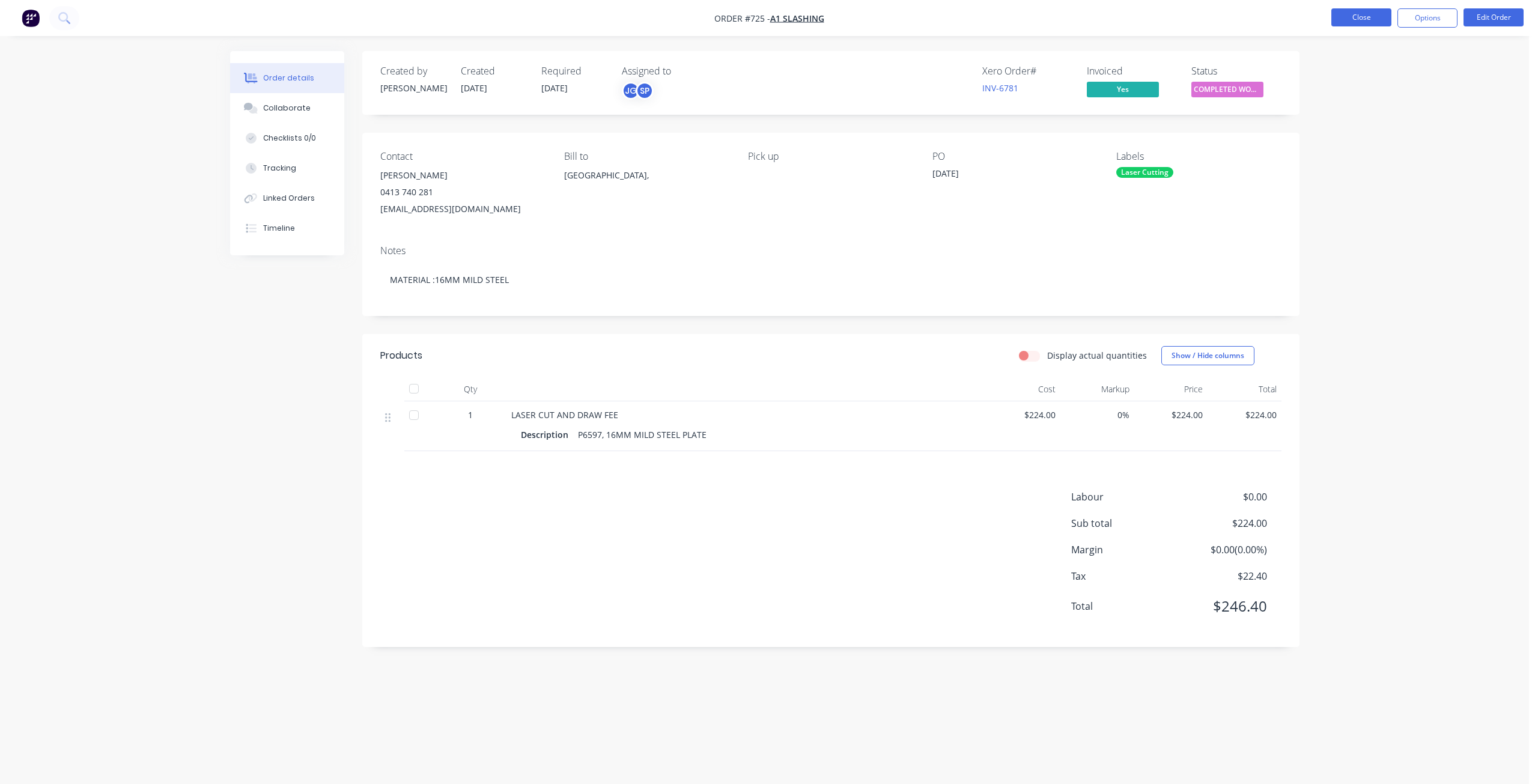
click at [1355, 18] on button "Close" at bounding box center [1361, 17] width 60 height 18
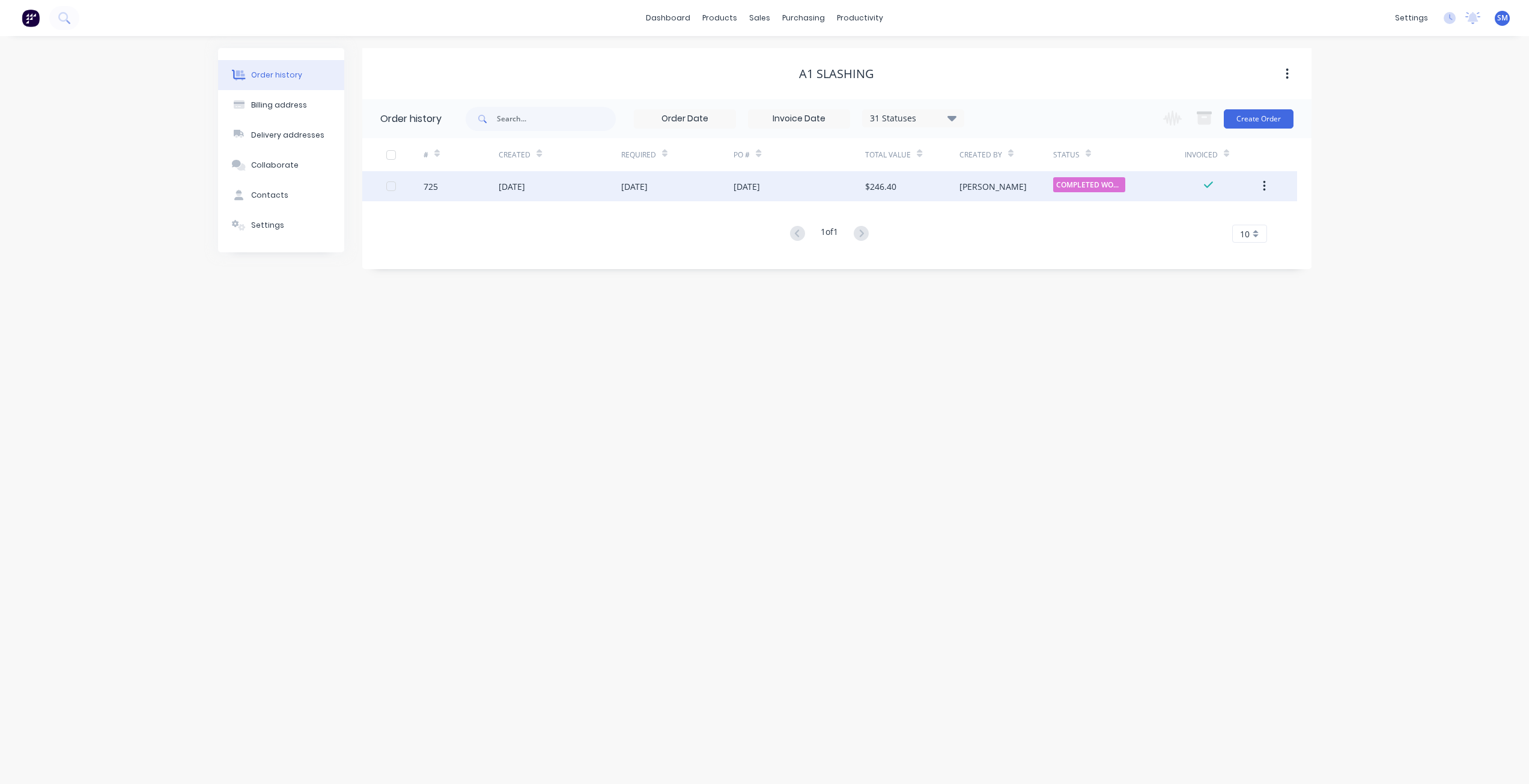
click at [647, 187] on div "[DATE]" at bounding box center [634, 187] width 26 height 12
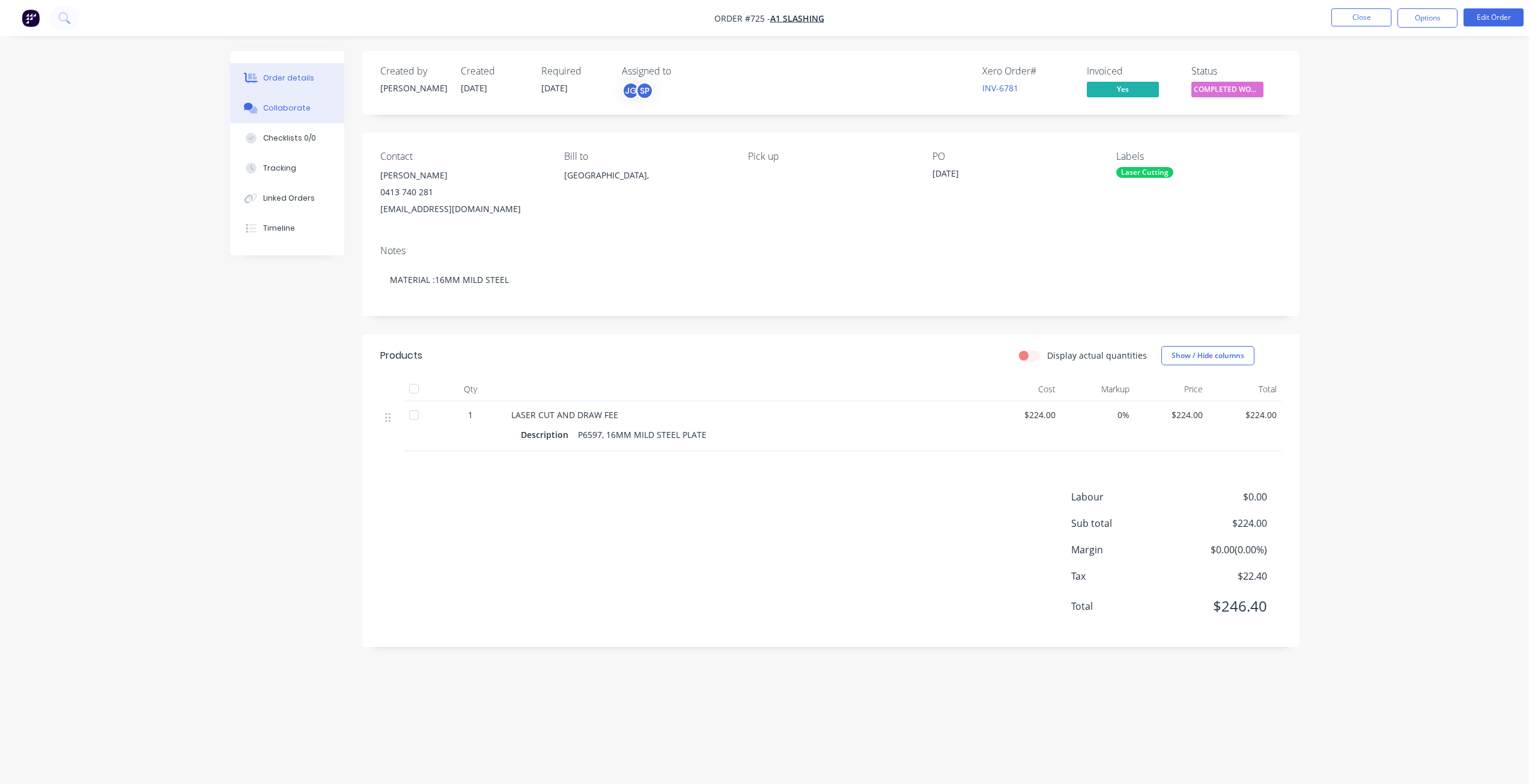
click at [272, 107] on div "Collaborate" at bounding box center [286, 109] width 48 height 11
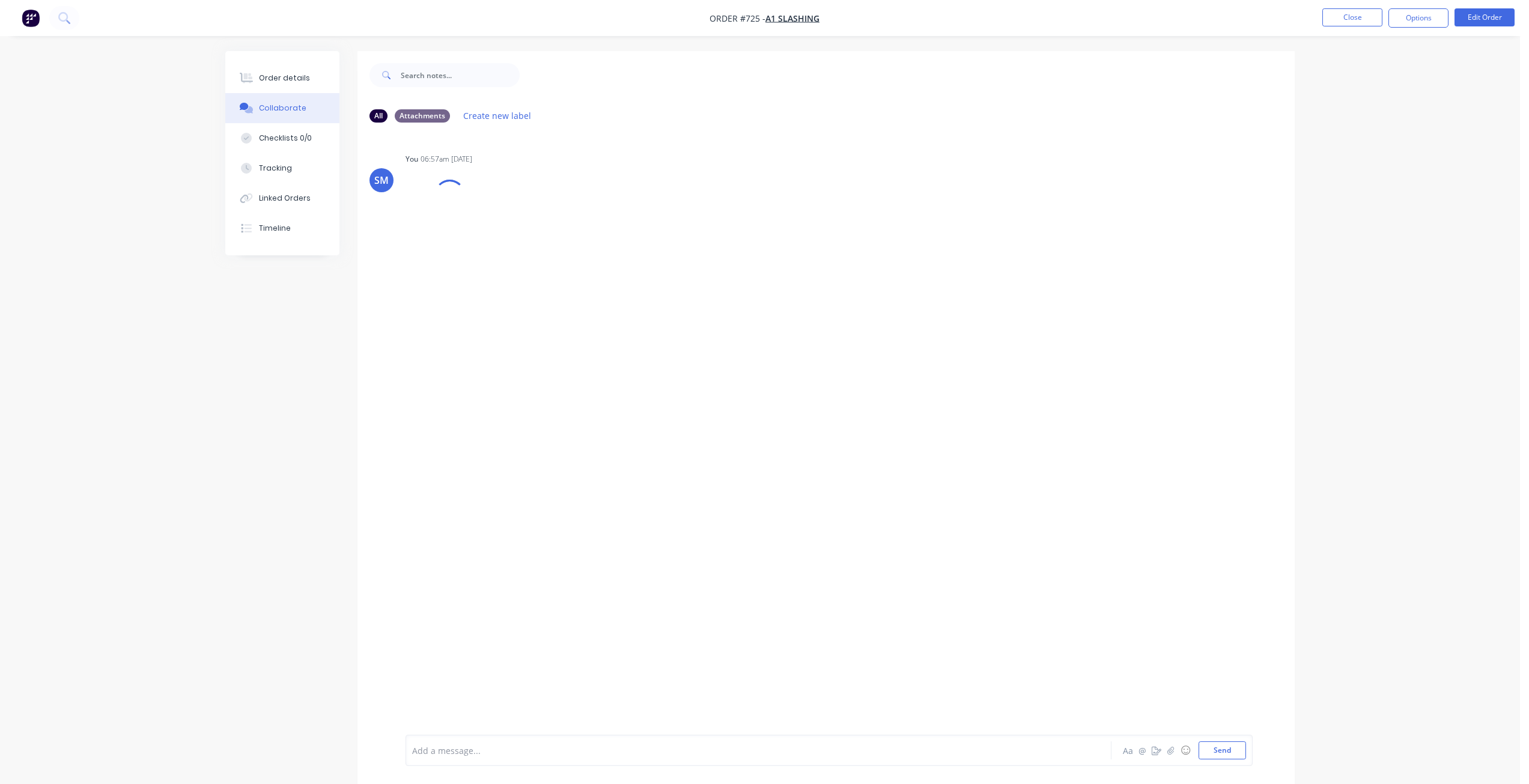
click at [450, 757] on div "Add a message..." at bounding box center [725, 750] width 625 height 18
click at [281, 79] on div "Order details" at bounding box center [284, 78] width 51 height 11
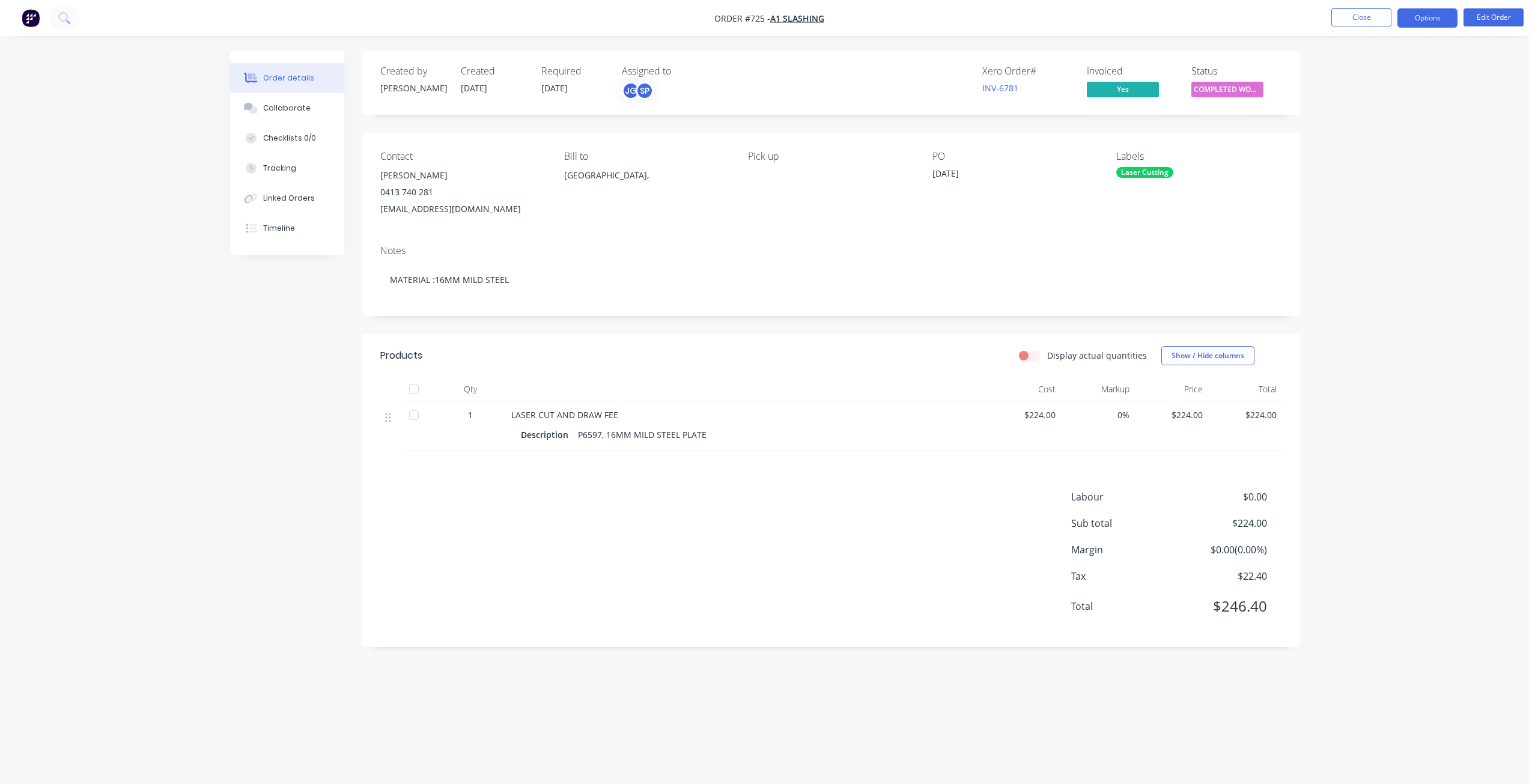
click at [1418, 21] on button "Options" at bounding box center [1427, 18] width 60 height 19
click at [1355, 313] on div "Archive" at bounding box center [1391, 312] width 111 height 17
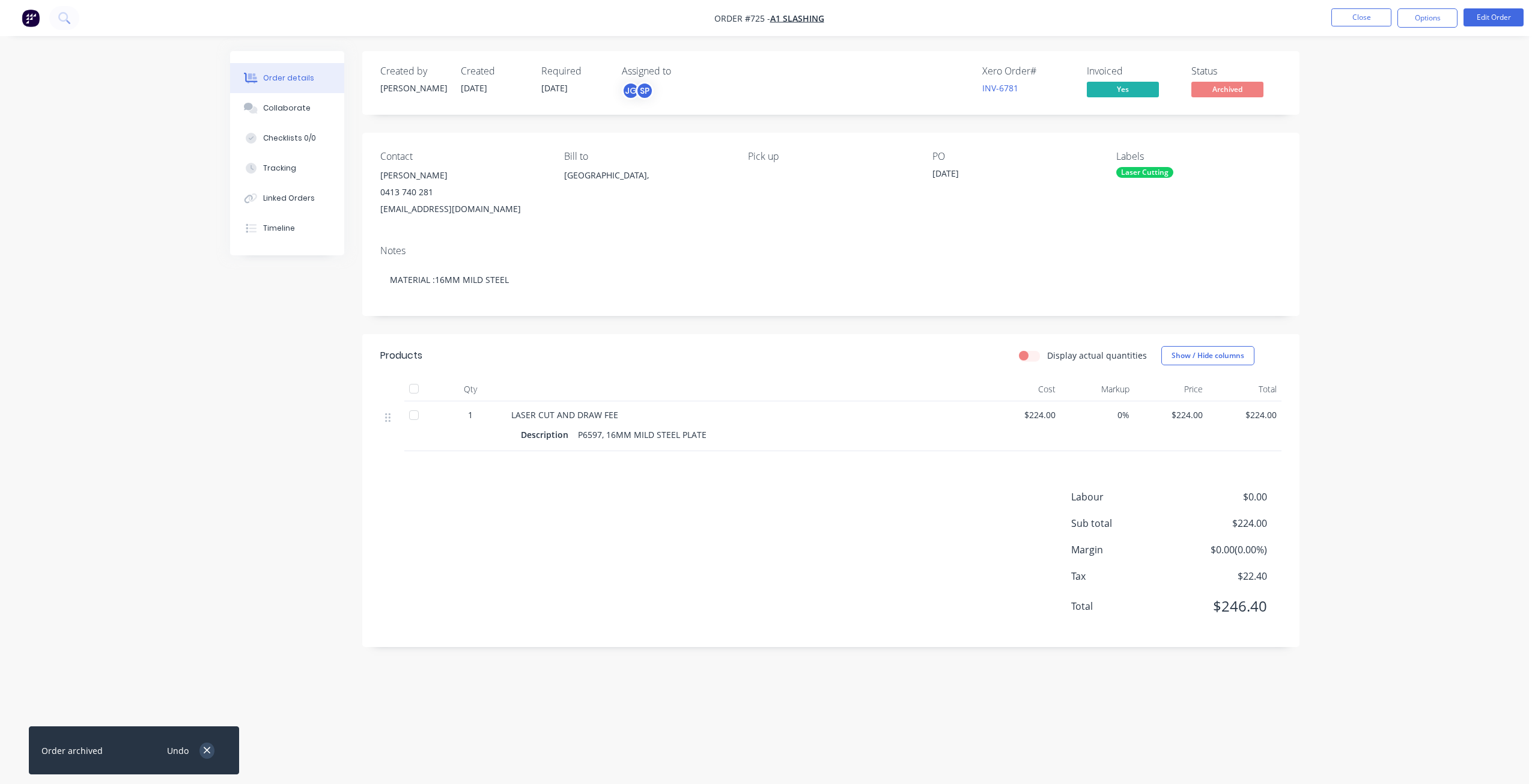
click at [204, 746] on icon "button" at bounding box center [207, 750] width 8 height 11
click at [1371, 16] on button "Close" at bounding box center [1361, 17] width 60 height 18
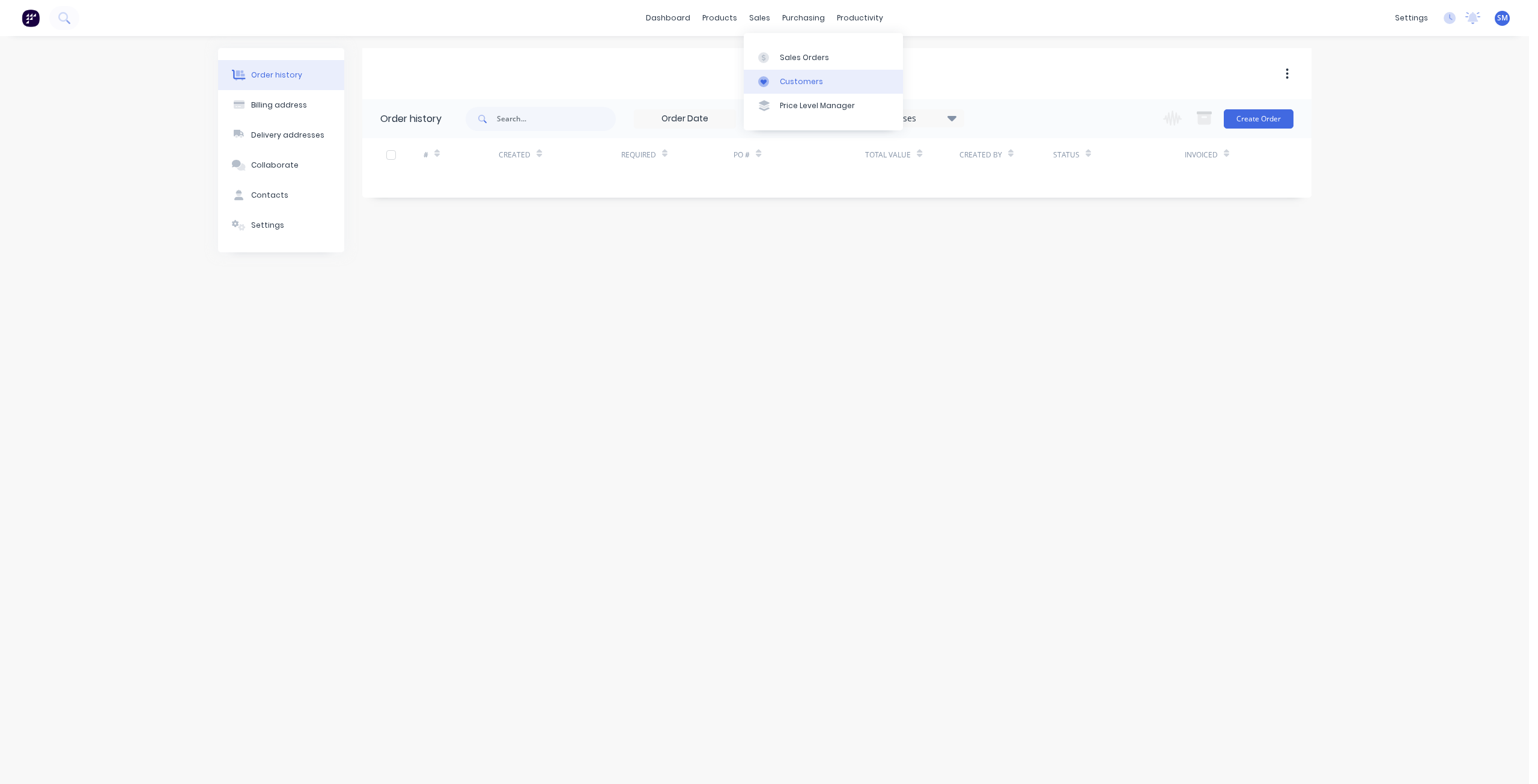
click at [788, 78] on div "Customers" at bounding box center [801, 82] width 44 height 11
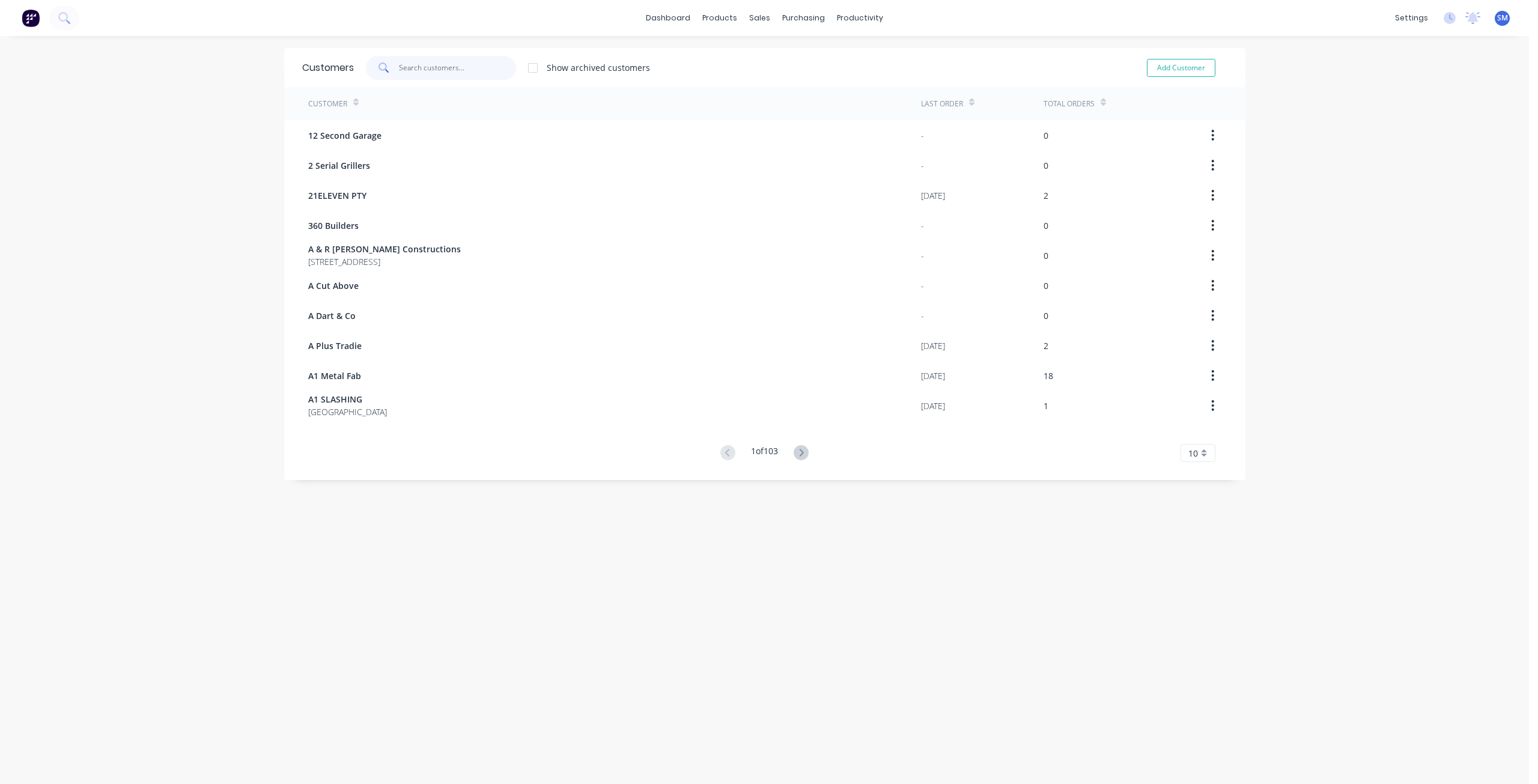
click at [427, 71] on input "text" at bounding box center [457, 68] width 117 height 24
click at [748, 16] on div "sales" at bounding box center [759, 18] width 33 height 18
click at [776, 83] on div "Customers" at bounding box center [797, 82] width 44 height 11
click at [774, 57] on link "Sales Orders" at bounding box center [818, 57] width 159 height 24
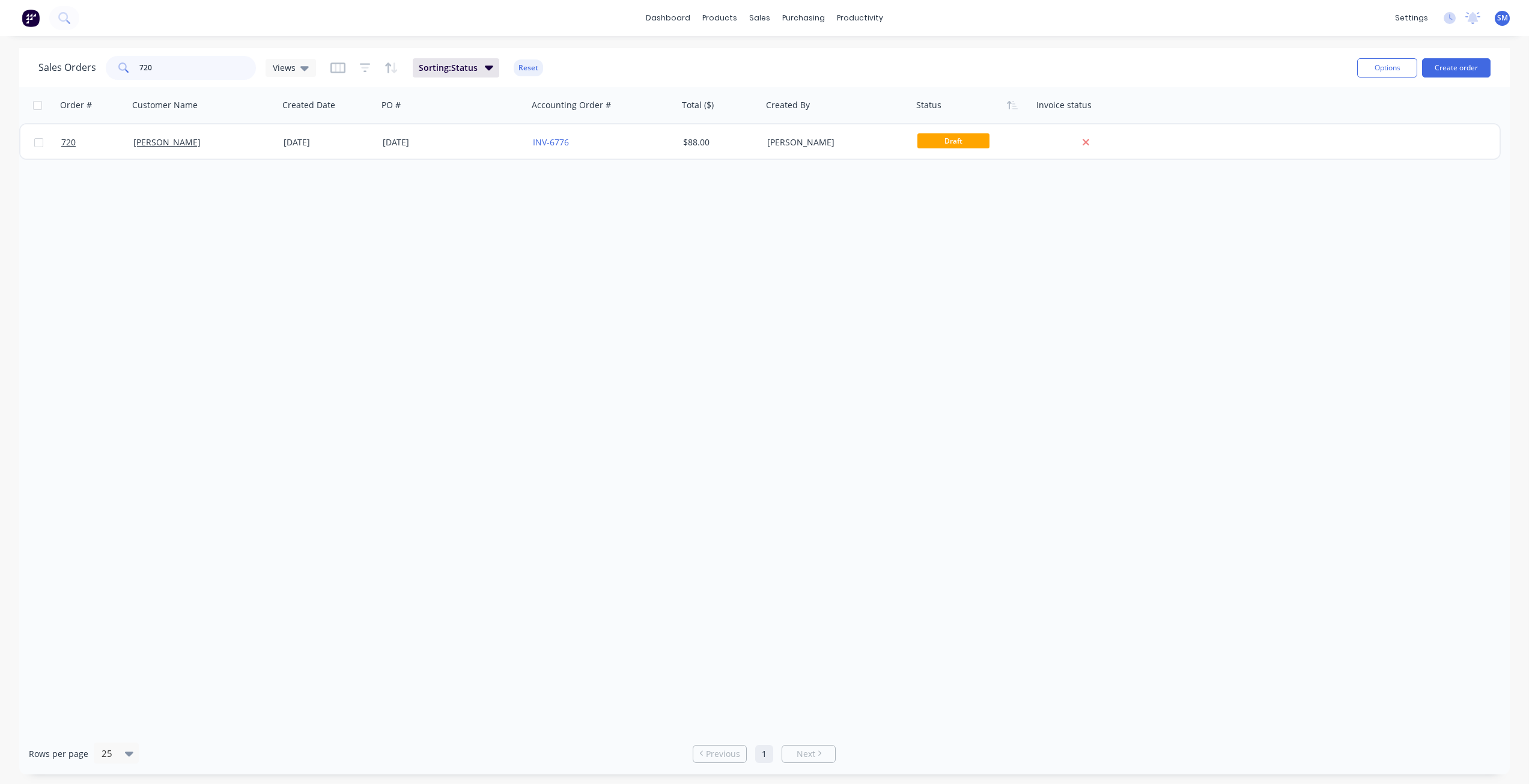
drag, startPoint x: 174, startPoint y: 67, endPoint x: 91, endPoint y: 62, distance: 83.2
click at [91, 62] on div "Sales Orders 720 Views" at bounding box center [177, 68] width 277 height 24
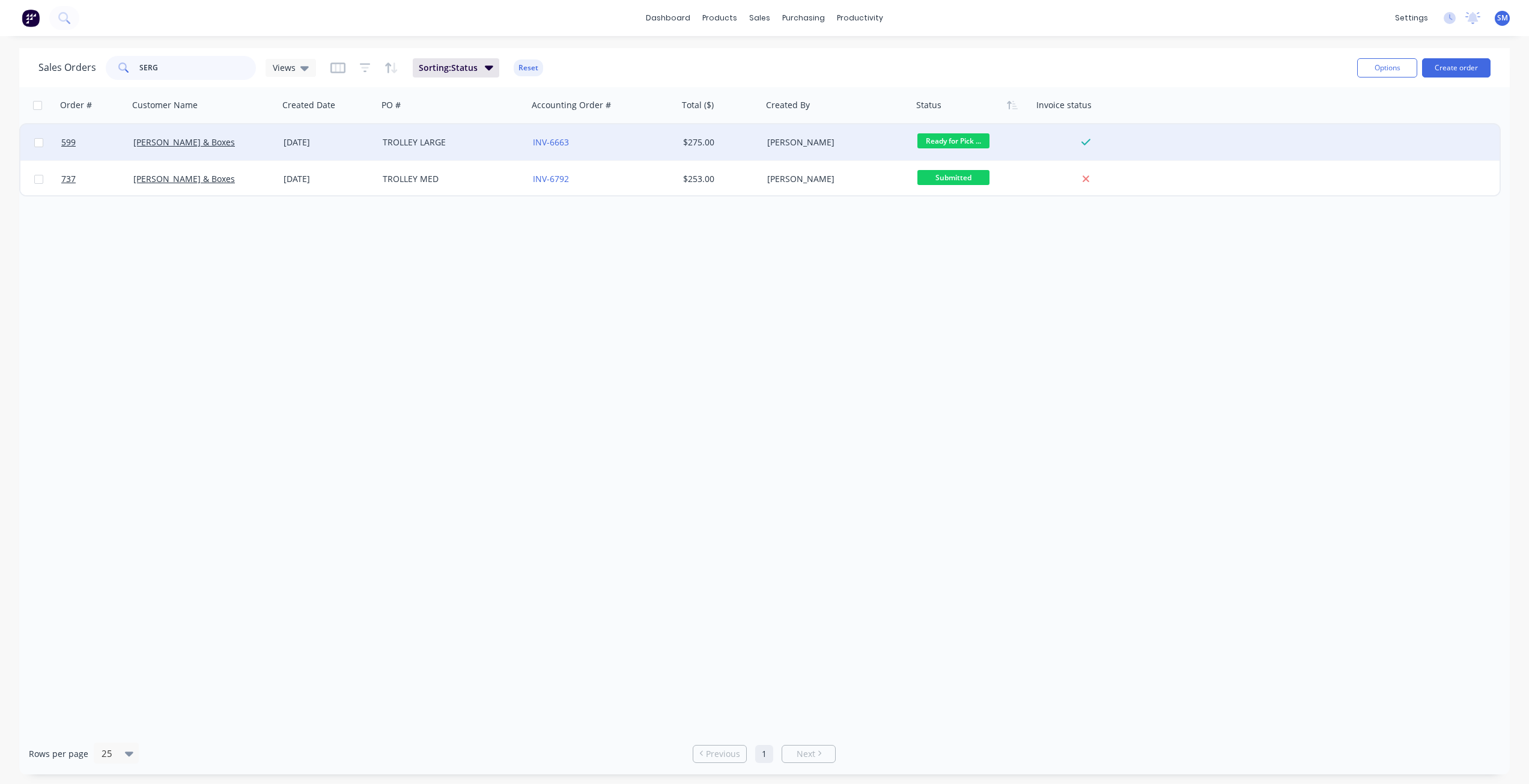
type input "SERG"
click at [1145, 140] on button "Archive" at bounding box center [1179, 142] width 120 height 24
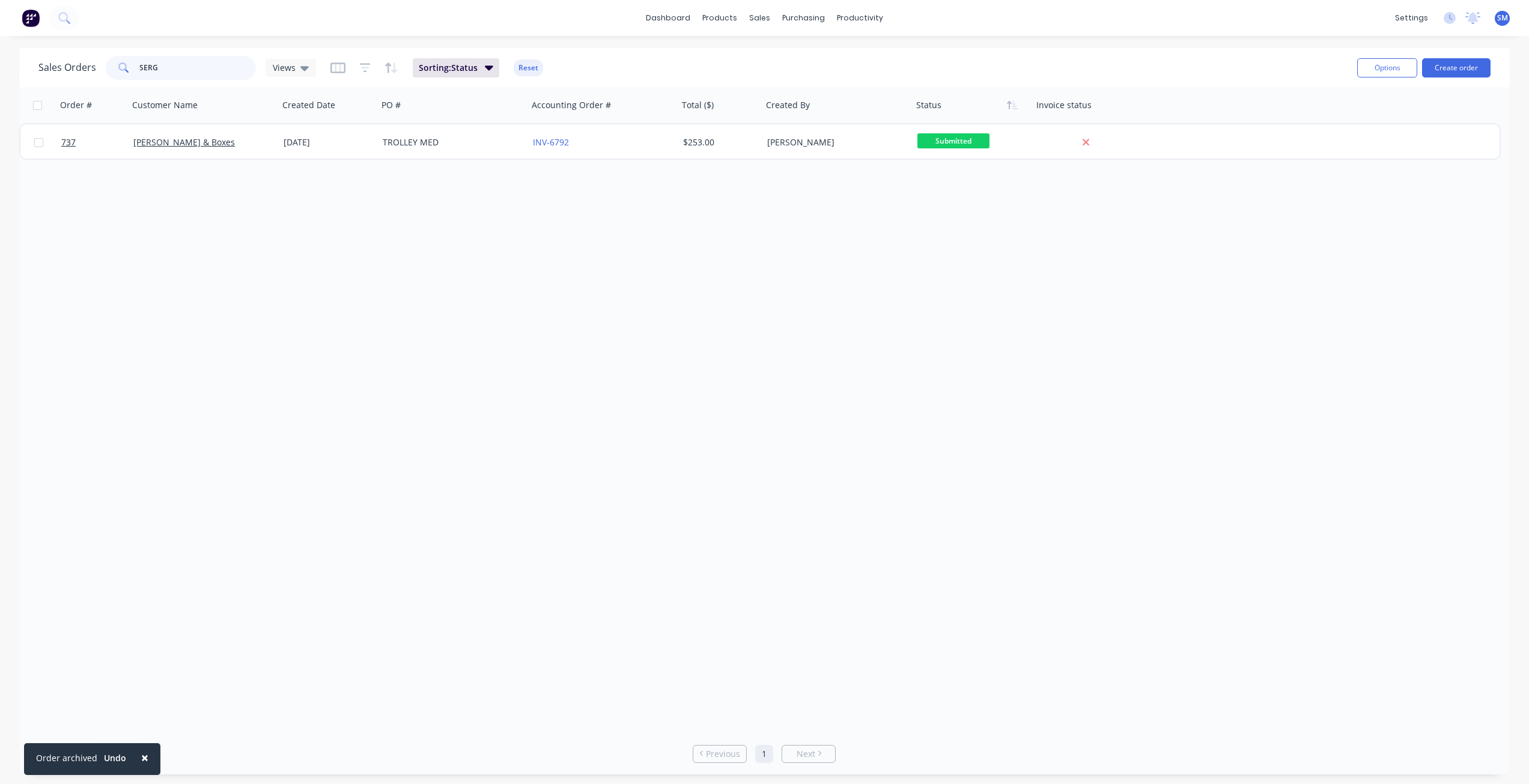
drag, startPoint x: 176, startPoint y: 64, endPoint x: 118, endPoint y: 75, distance: 59.0
click at [121, 64] on div "SERG" at bounding box center [180, 68] width 150 height 24
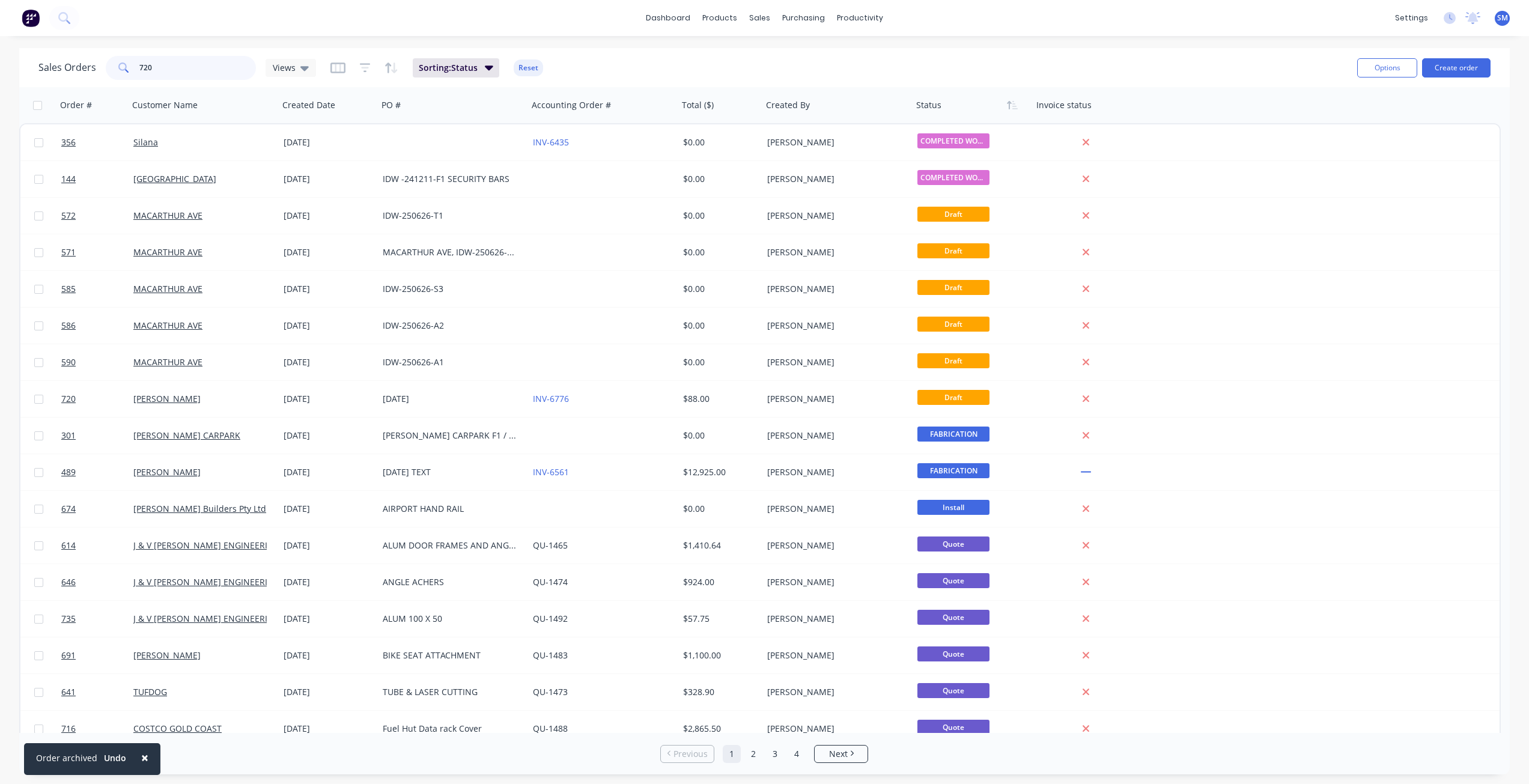
type input "720"
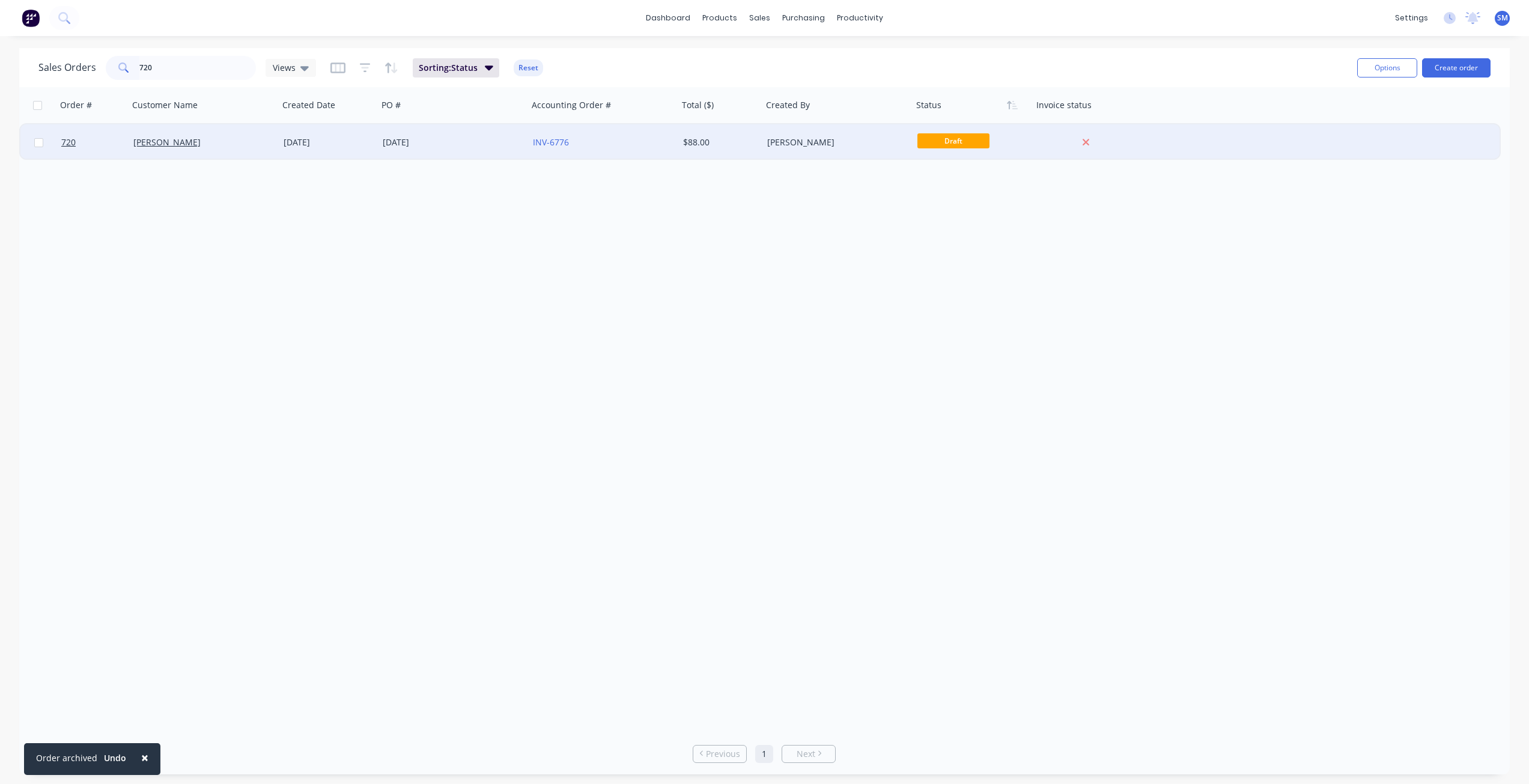
click at [935, 140] on span "Draft" at bounding box center [953, 141] width 72 height 15
click at [792, 138] on div "[PERSON_NAME]" at bounding box center [833, 142] width 133 height 12
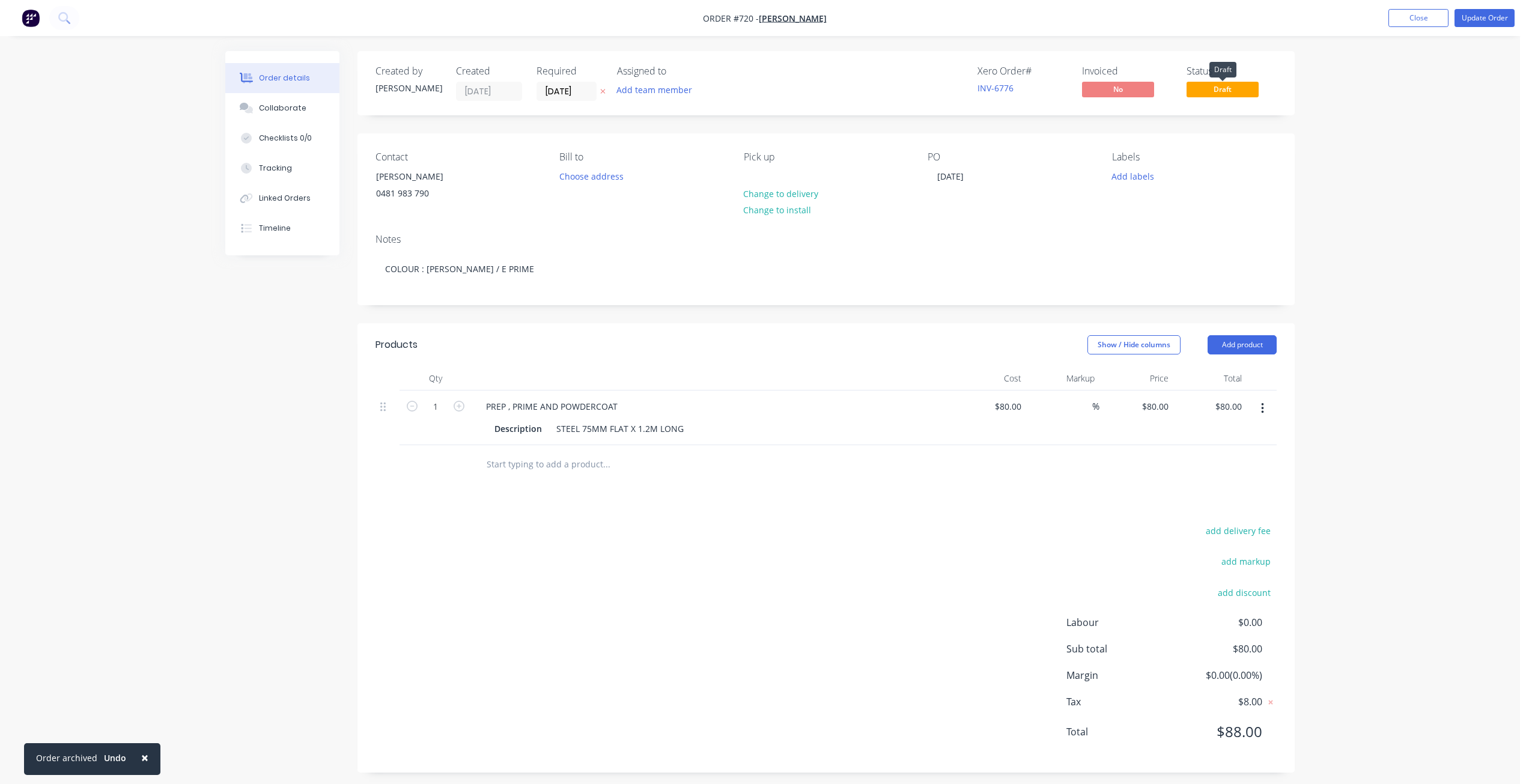
click at [1226, 87] on span "Draft" at bounding box center [1222, 89] width 72 height 15
click at [1207, 93] on span "Draft" at bounding box center [1222, 89] width 72 height 15
click at [1476, 21] on button "Update Order" at bounding box center [1484, 18] width 60 height 18
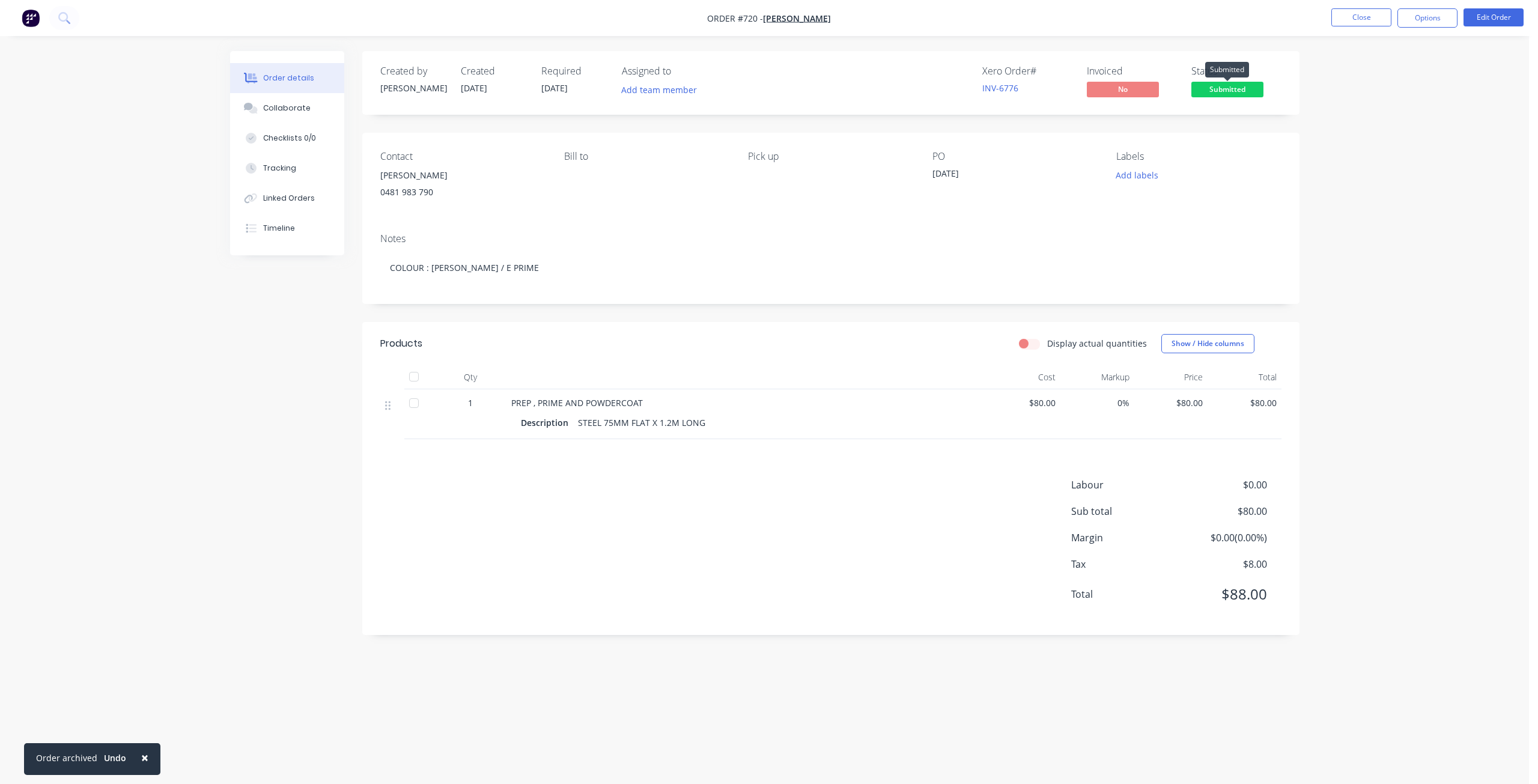
click at [1228, 93] on span "Submitted" at bounding box center [1227, 89] width 72 height 15
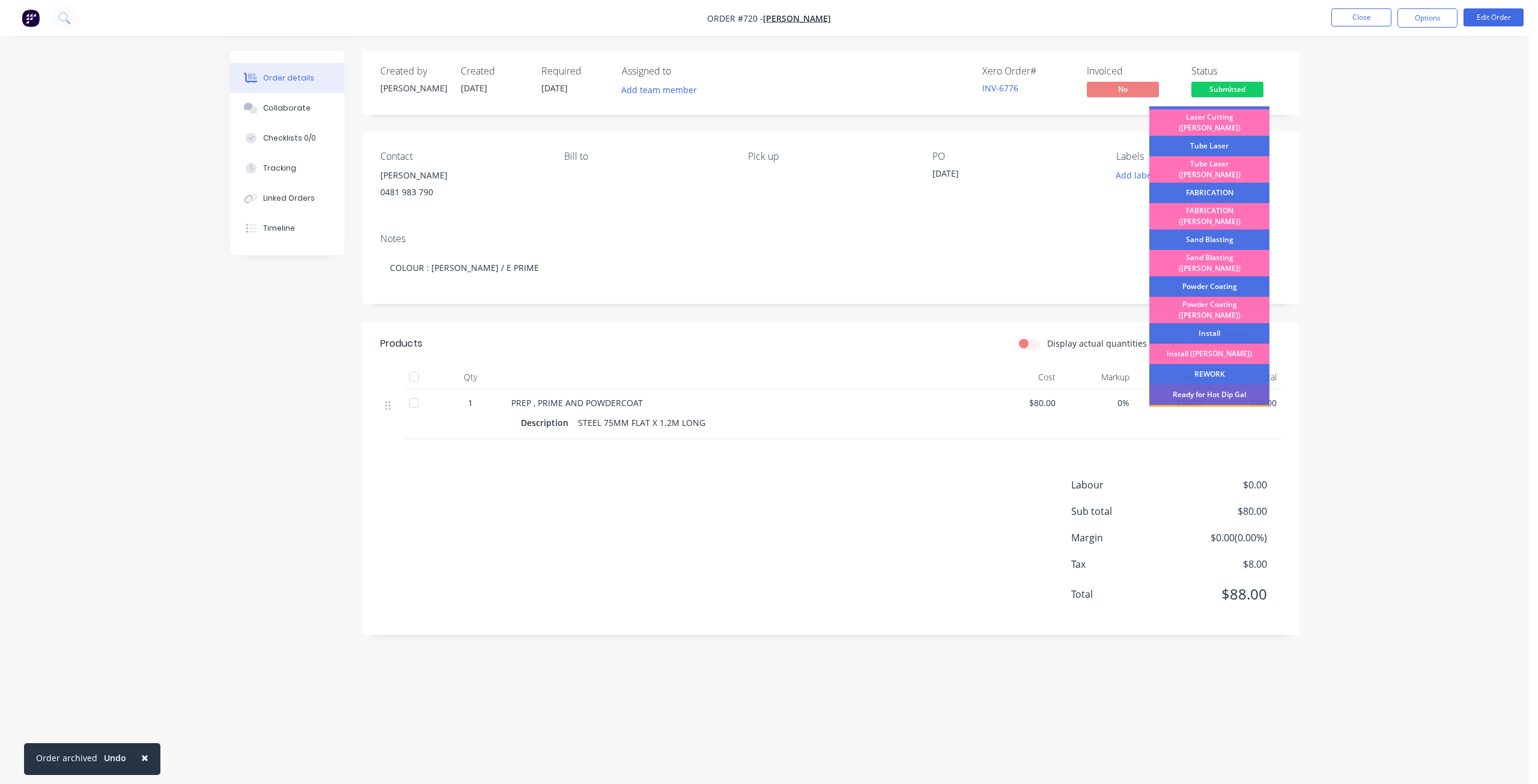
scroll to position [120, 0]
click at [1191, 276] on div "Powder Coating" at bounding box center [1210, 286] width 120 height 21
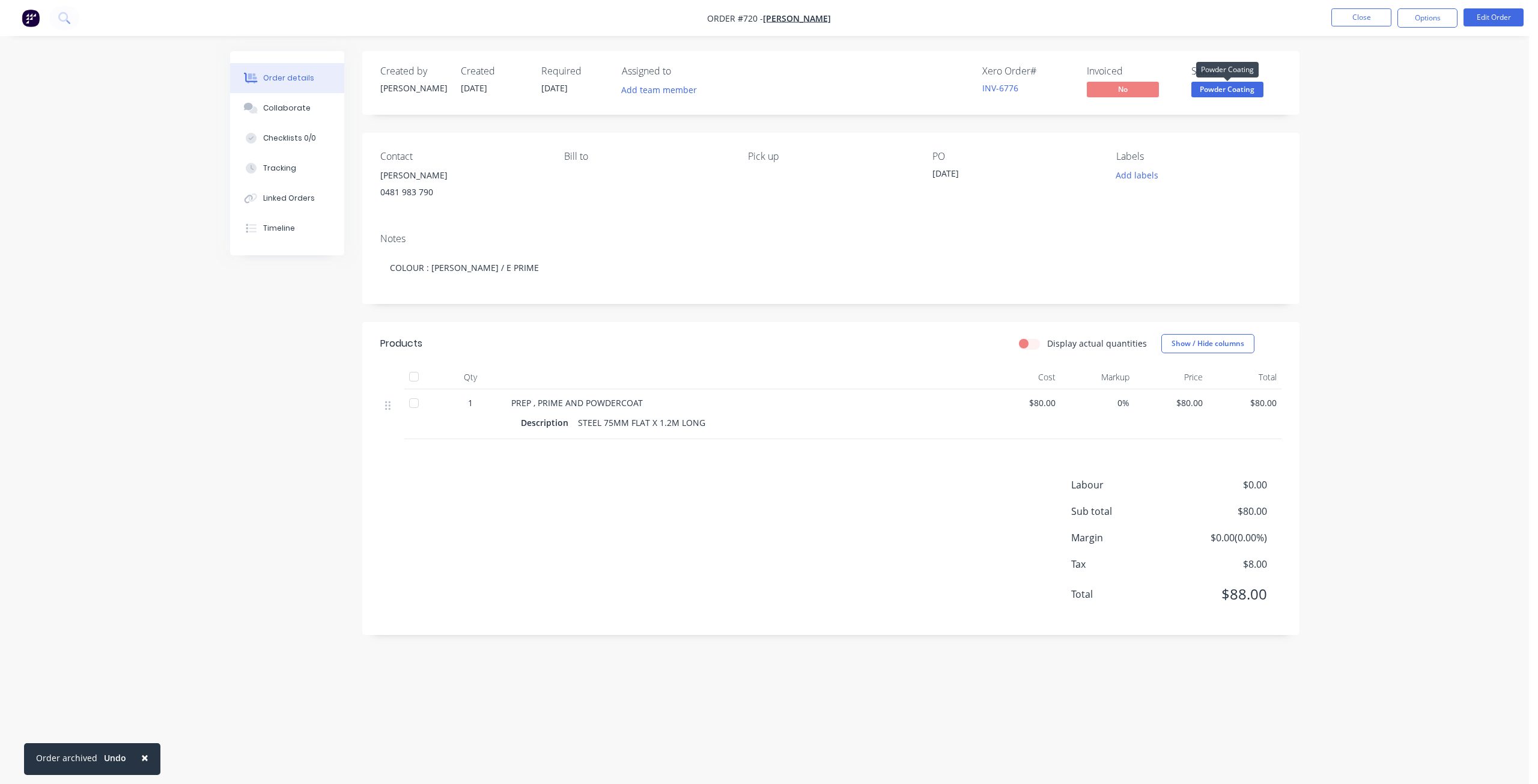
click at [1221, 88] on span "Powder Coating" at bounding box center [1227, 89] width 72 height 15
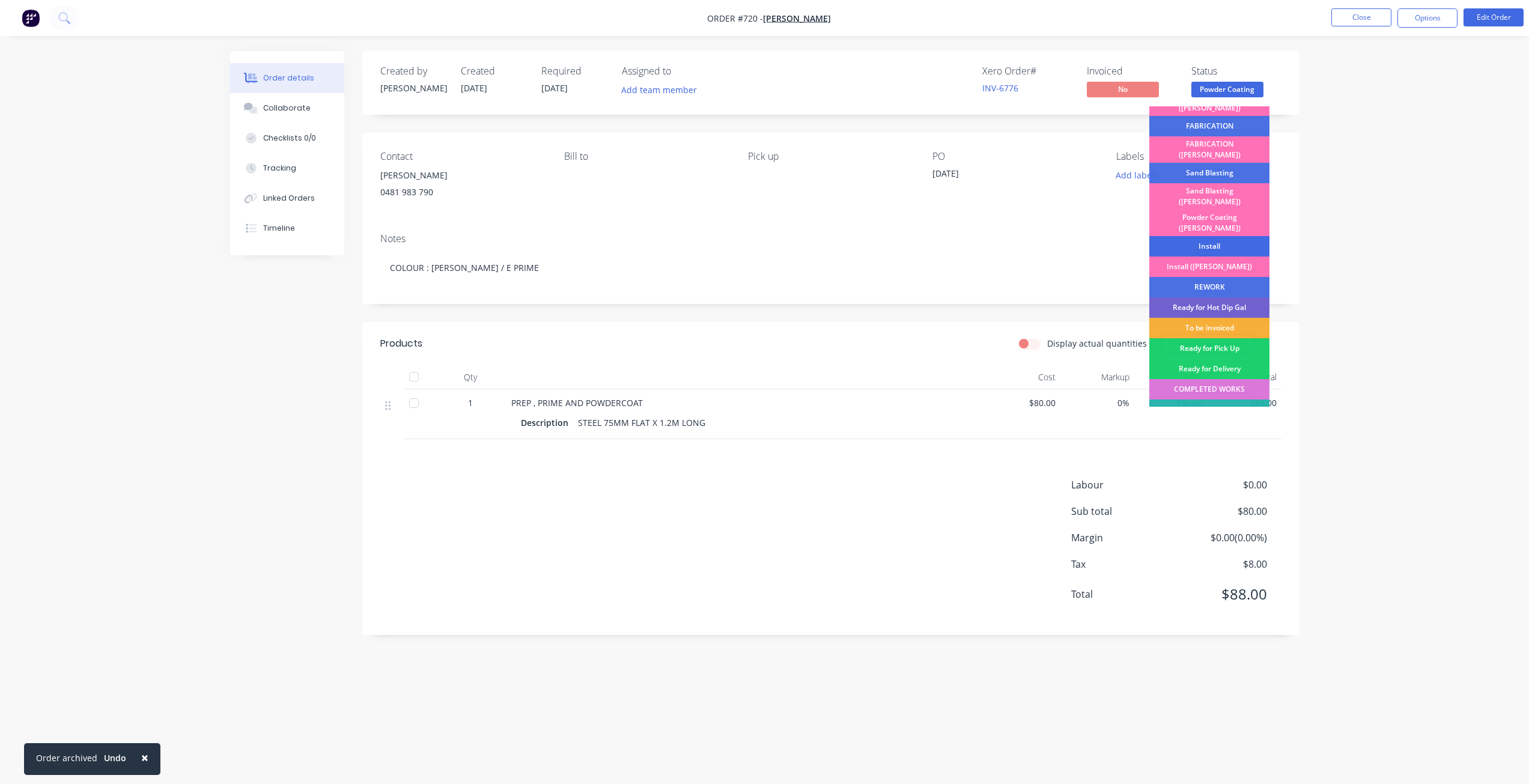
scroll to position [210, 0]
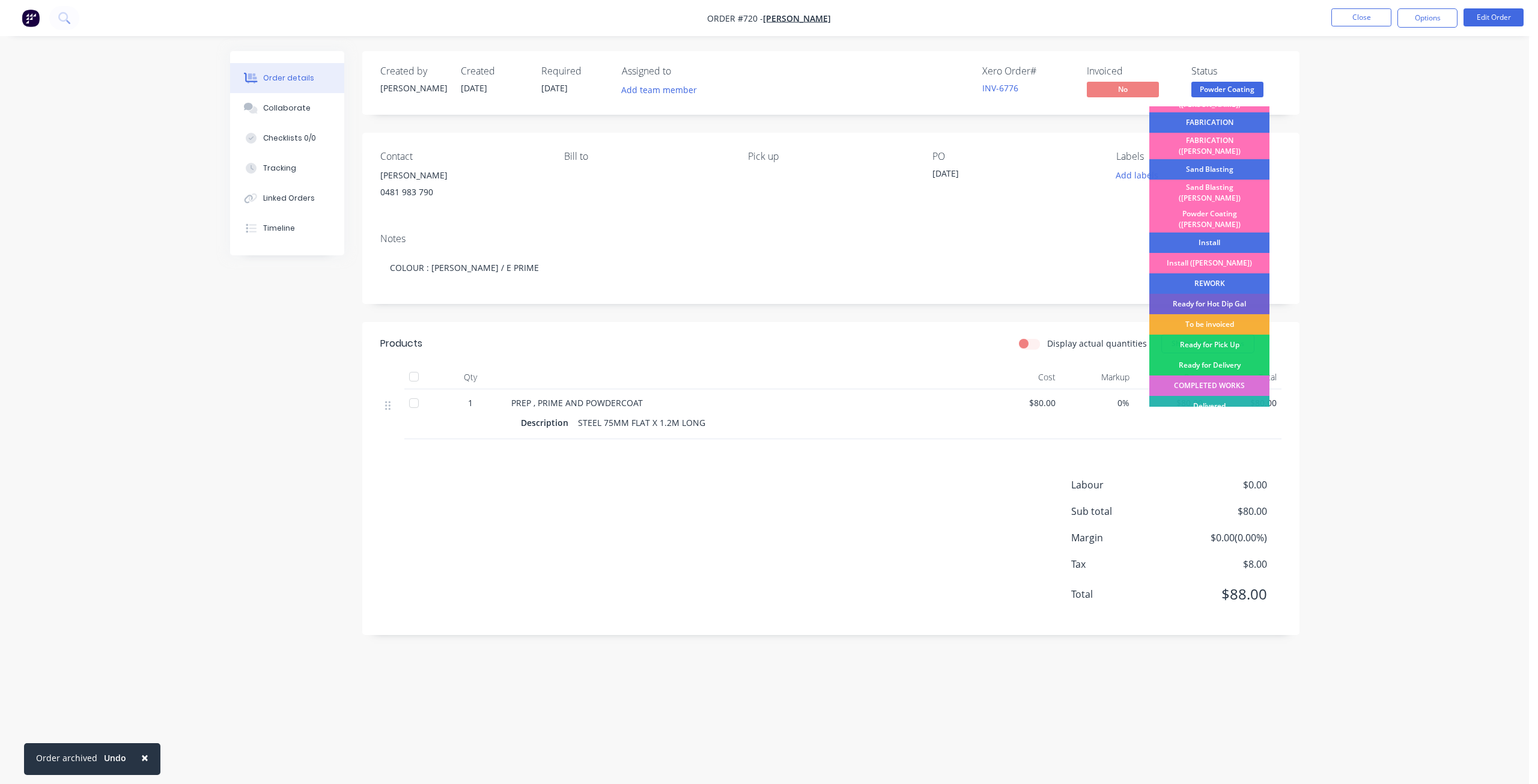
drag, startPoint x: 1195, startPoint y: 351, endPoint x: 1214, endPoint y: 331, distance: 27.6
click at [1195, 375] on div "COMPLETED WORKS" at bounding box center [1210, 386] width 120 height 21
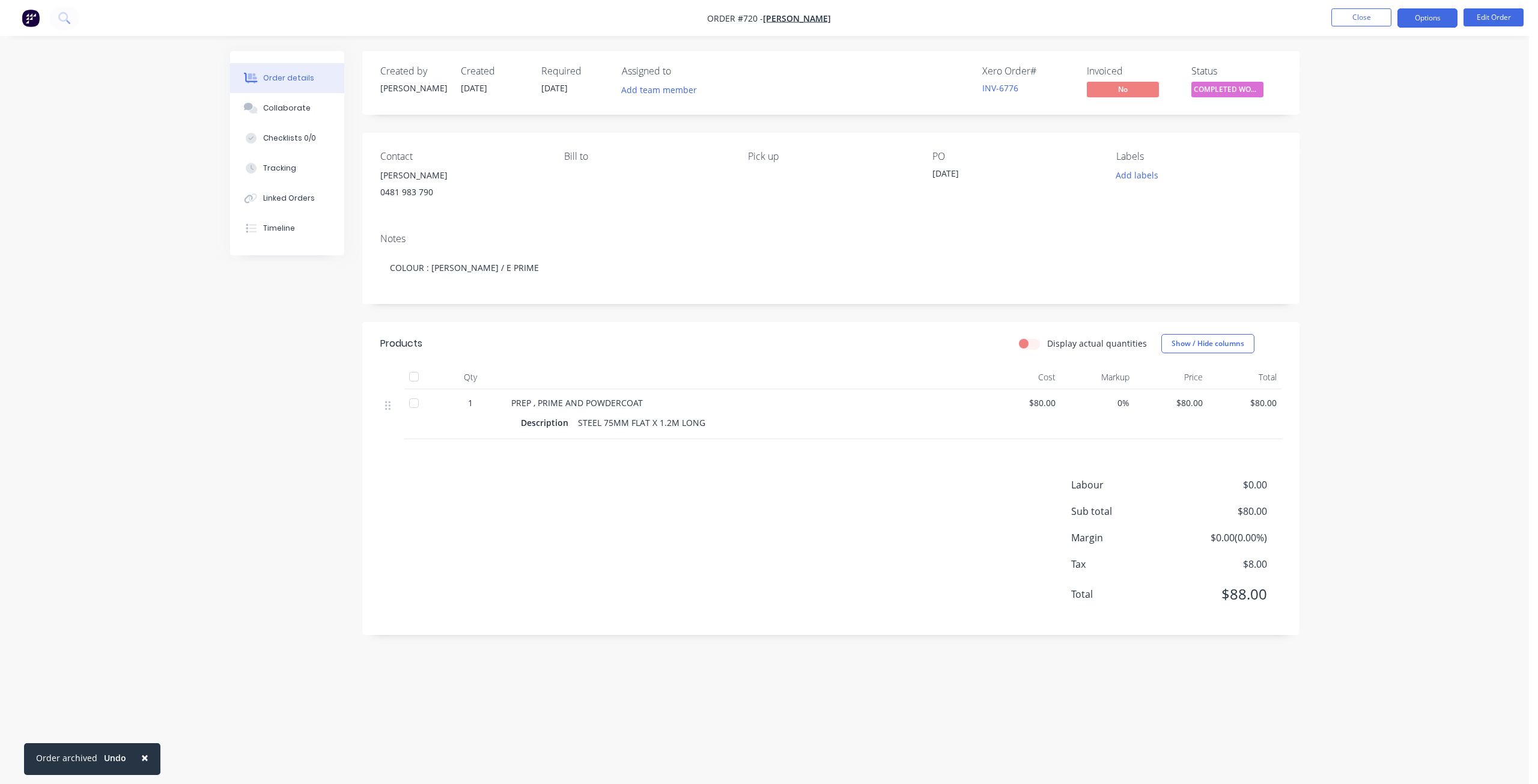
click at [1433, 20] on button "Options" at bounding box center [1427, 18] width 60 height 19
click at [1348, 68] on div "Invoice" at bounding box center [1391, 73] width 111 height 17
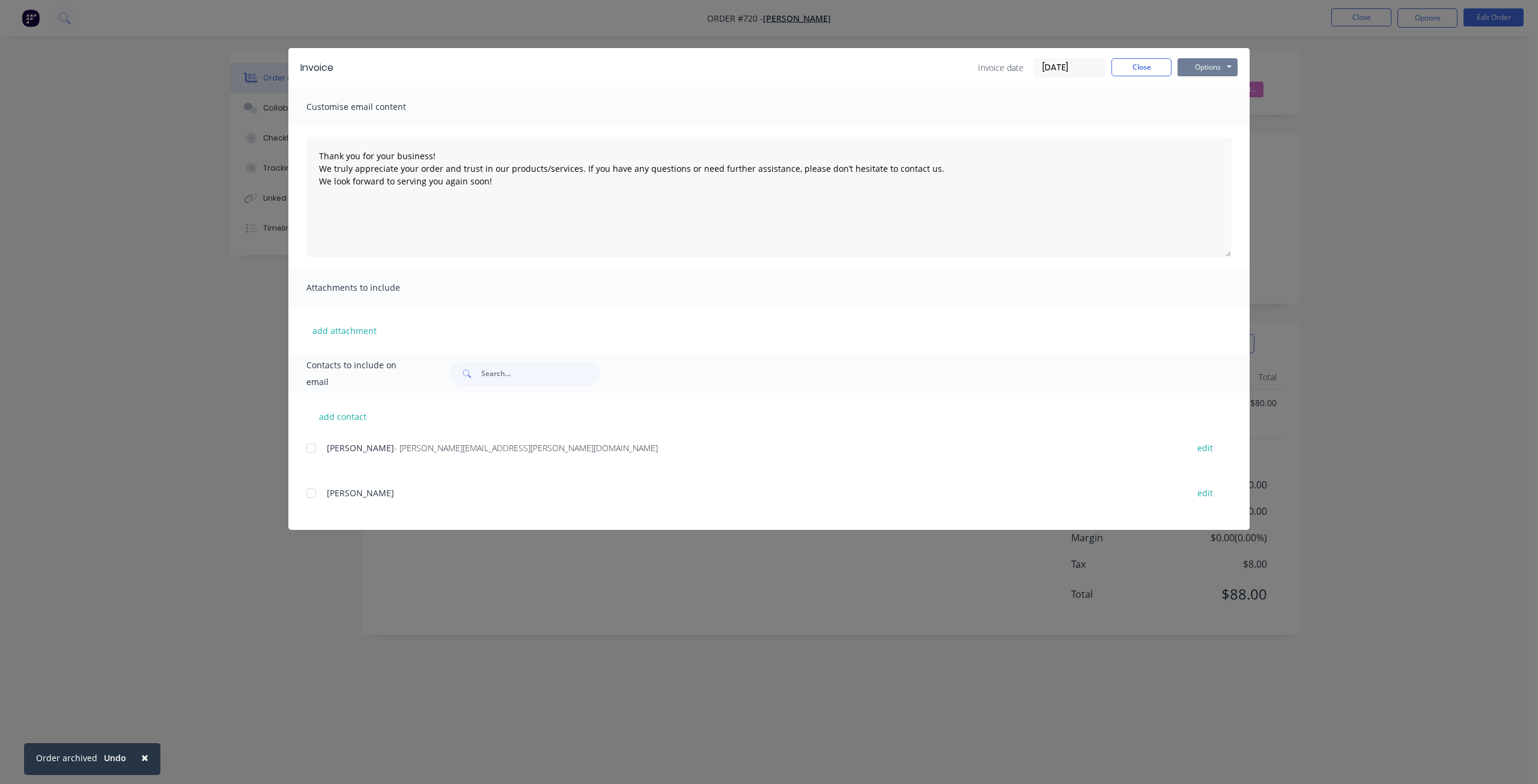
click at [1205, 71] on button "Options" at bounding box center [1207, 67] width 60 height 18
click at [1200, 107] on button "Print" at bounding box center [1215, 108] width 77 height 20
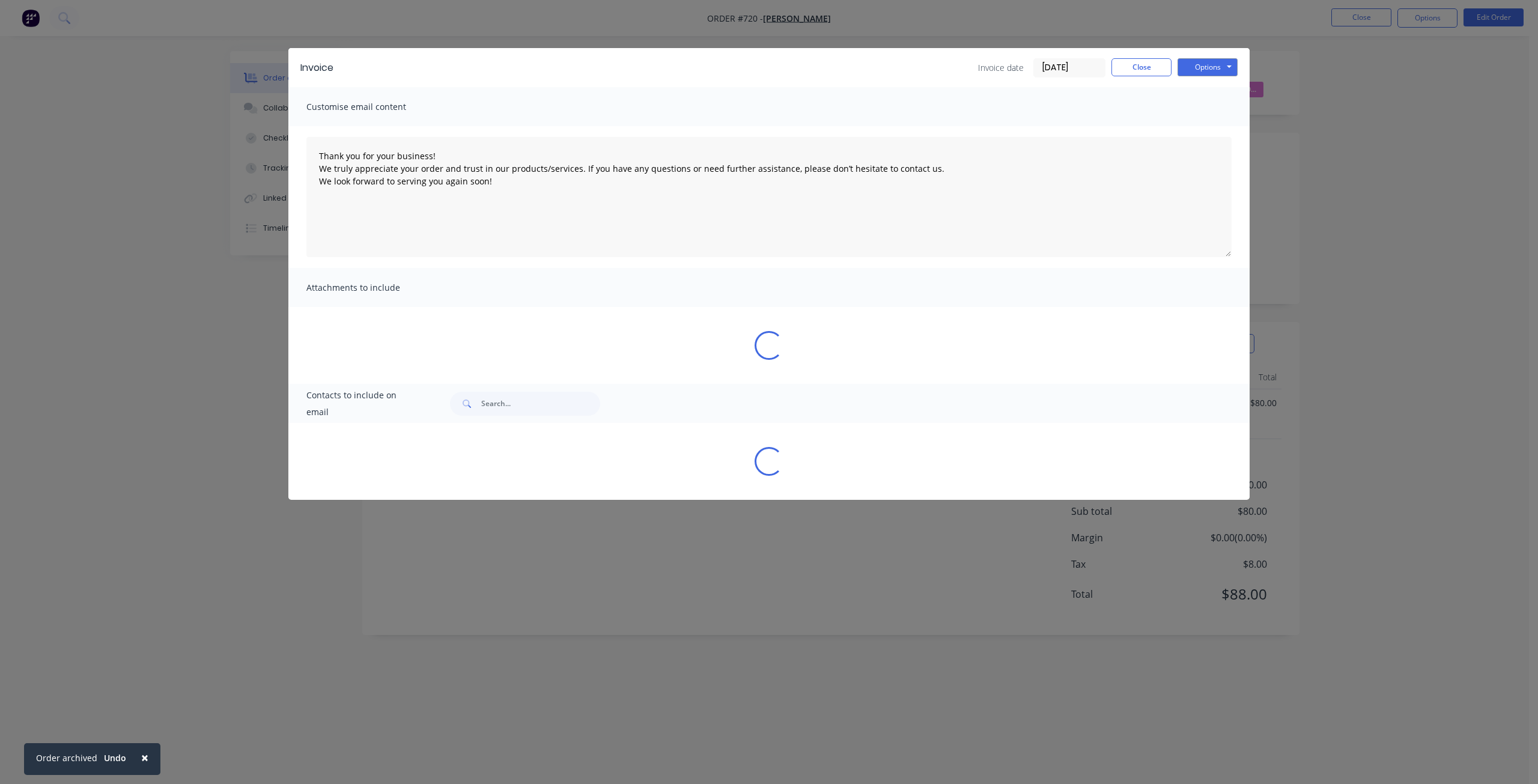
type textarea "Thank you for your business! We truly appreciate your order and trust in our pr…"
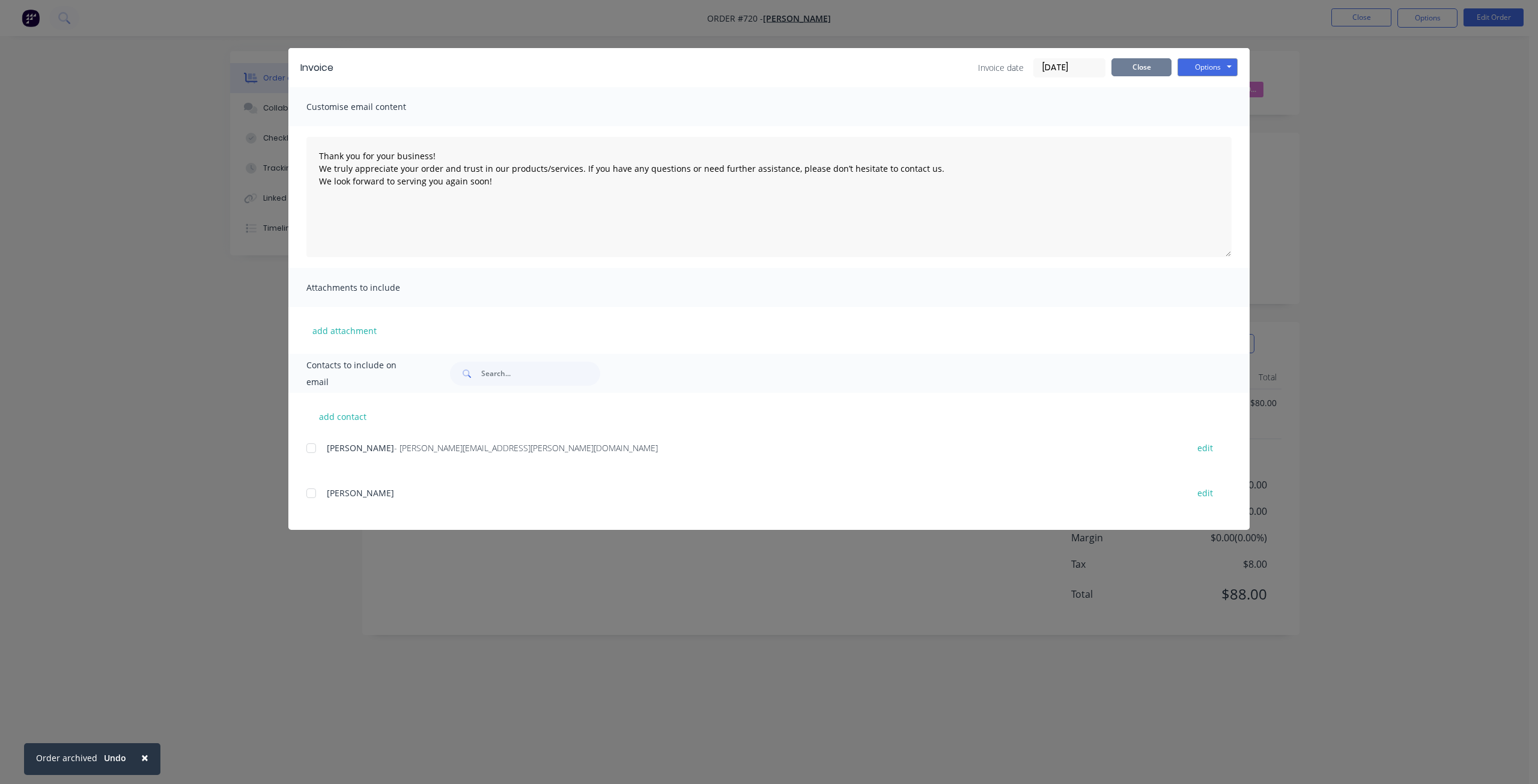
click at [1140, 71] on button "Close" at bounding box center [1141, 67] width 60 height 18
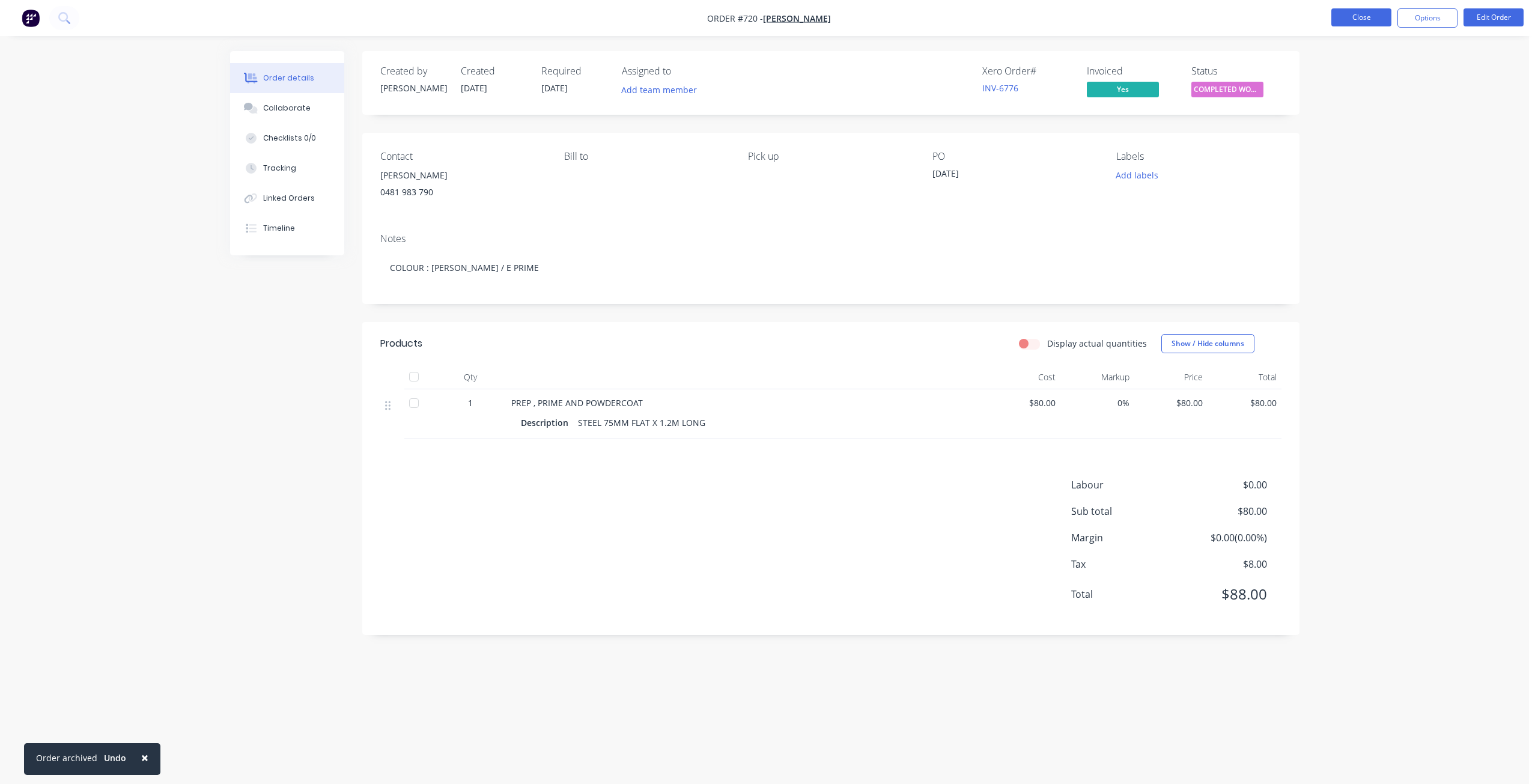
click at [1364, 23] on button "Close" at bounding box center [1361, 17] width 60 height 18
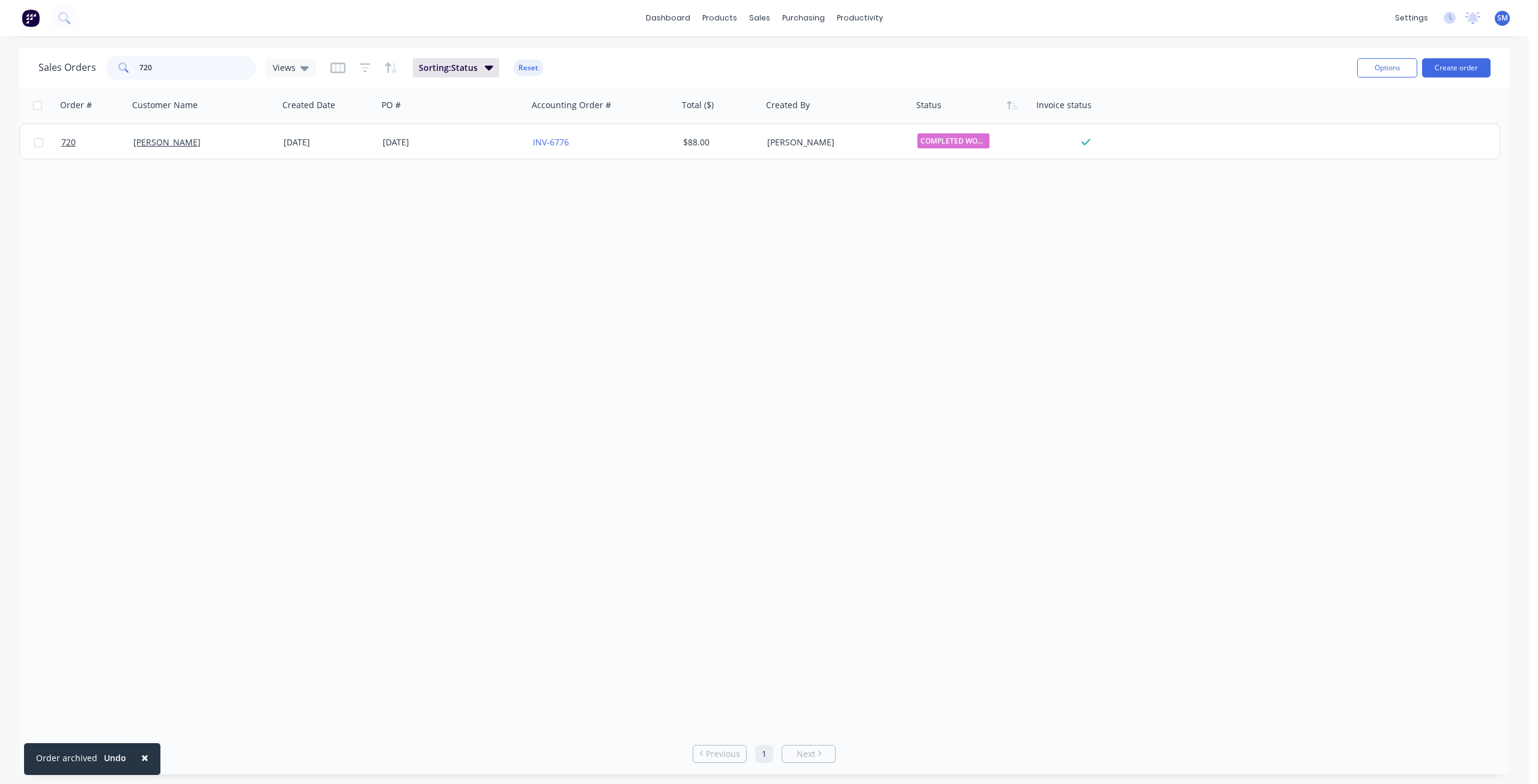
drag, startPoint x: 163, startPoint y: 68, endPoint x: 100, endPoint y: 68, distance: 63.0
click at [100, 68] on div "Sales Orders 720 Views" at bounding box center [177, 68] width 277 height 24
click at [173, 75] on input "720" at bounding box center [198, 68] width 117 height 24
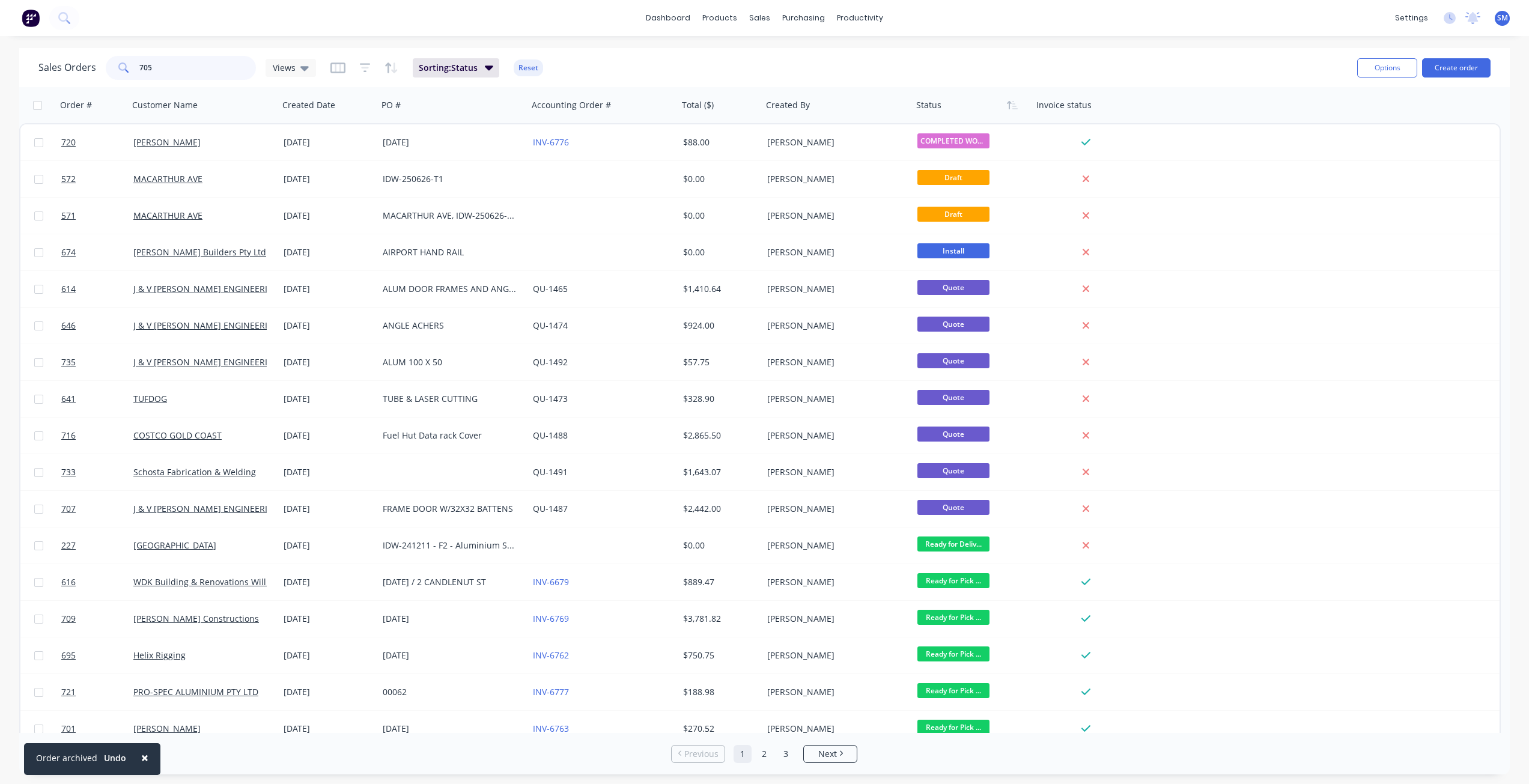
type input "705"
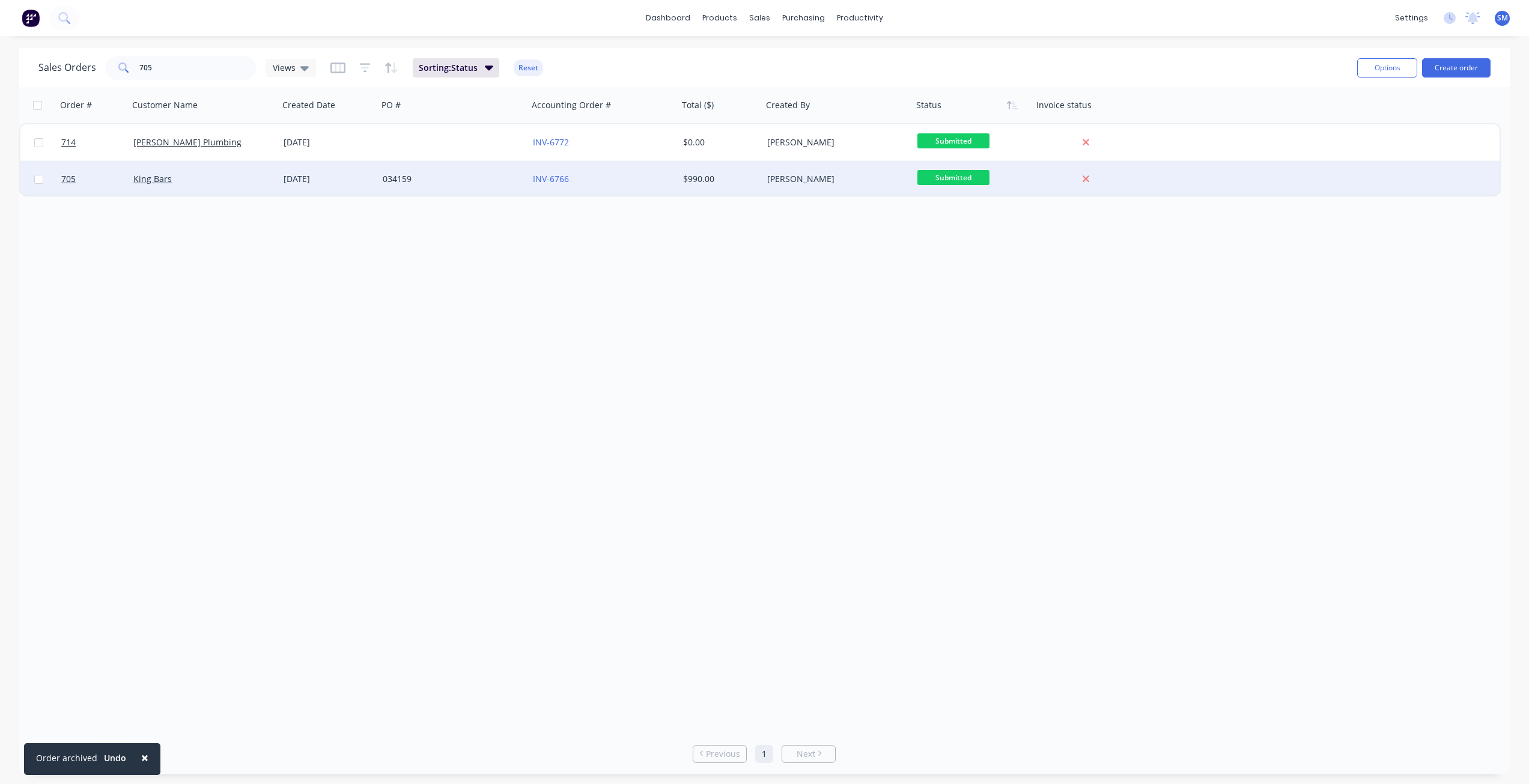
click at [349, 185] on div "[DATE]" at bounding box center [328, 179] width 99 height 36
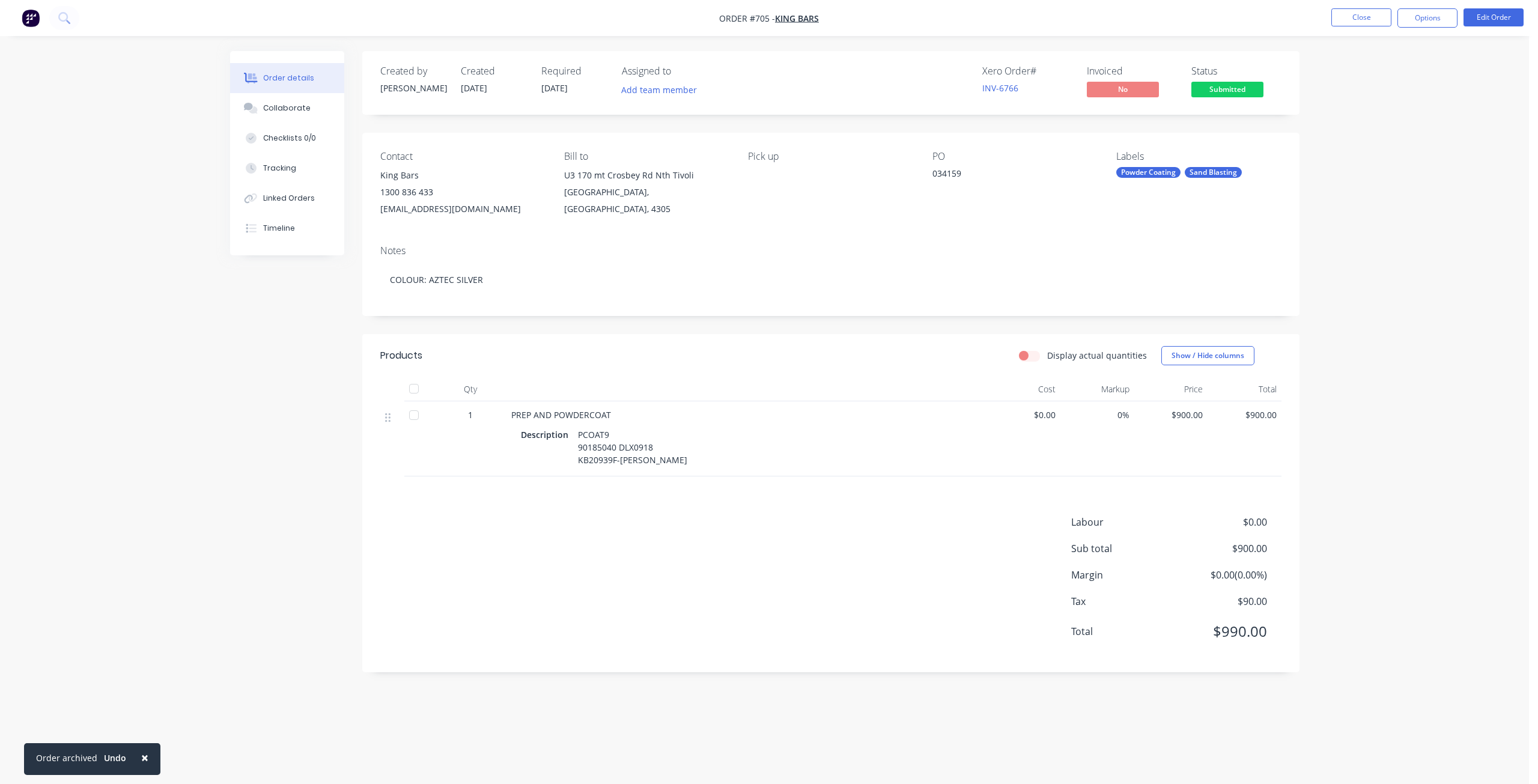
click at [1227, 85] on span "Submitted" at bounding box center [1227, 89] width 72 height 15
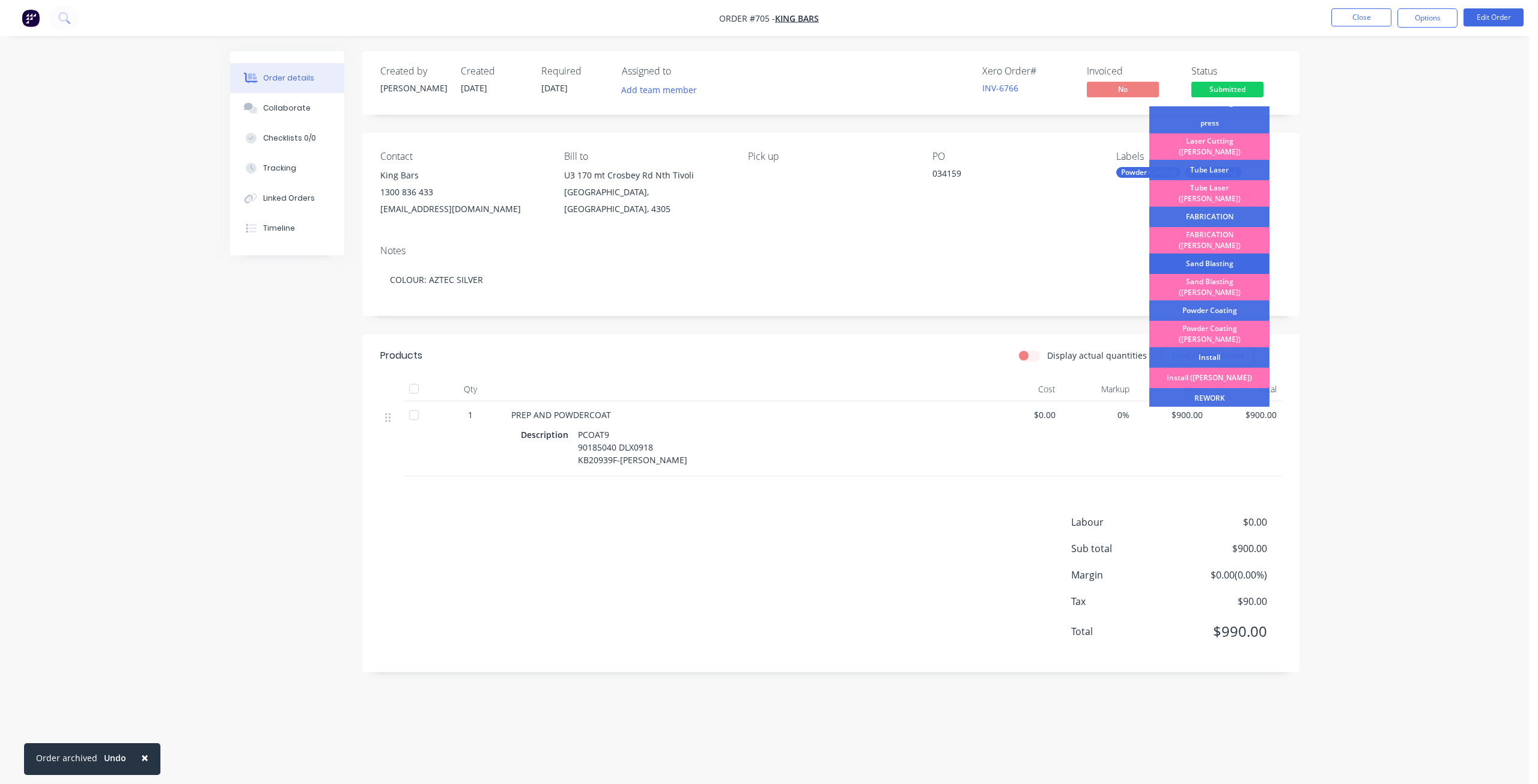
scroll to position [90, 0]
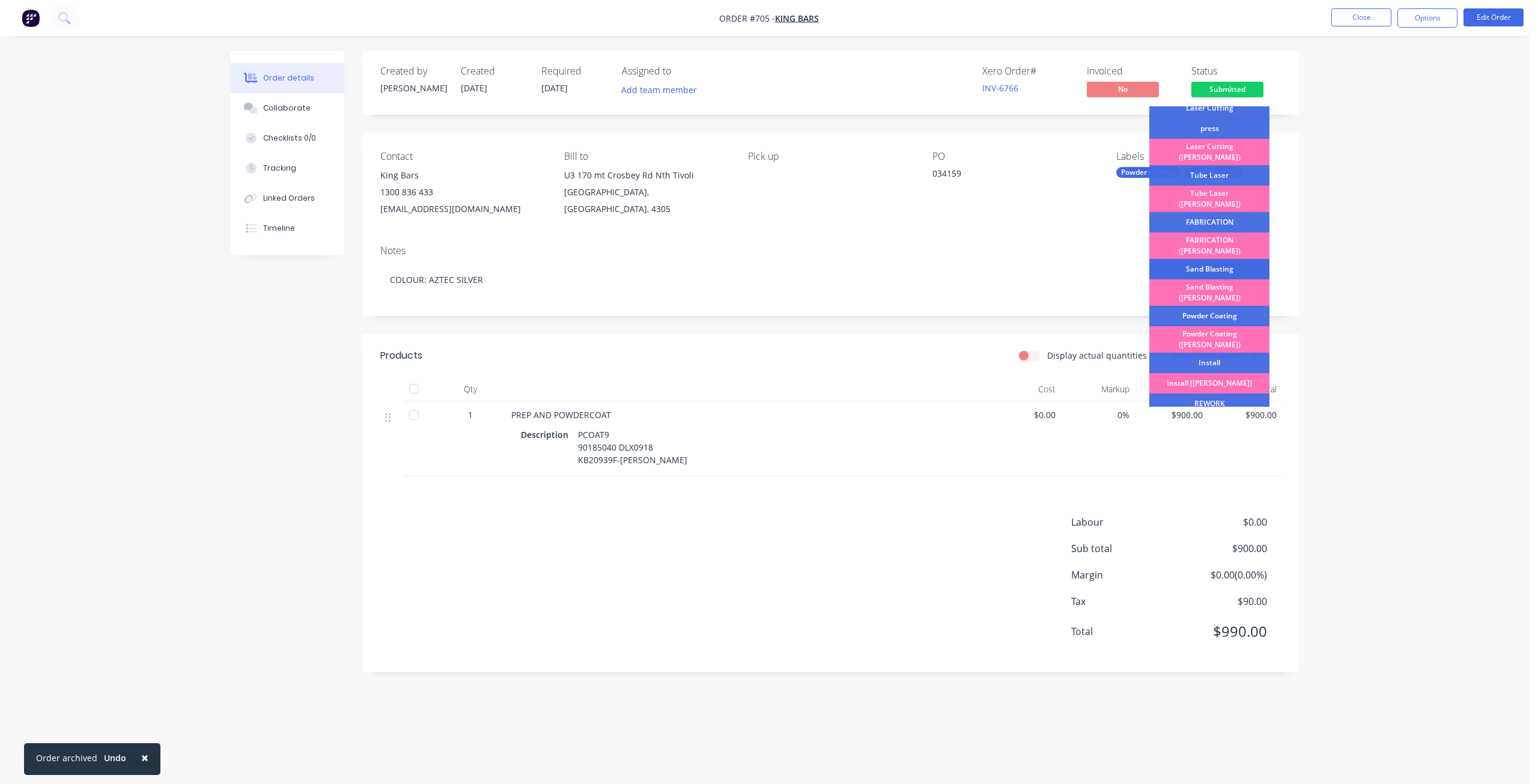
click at [1214, 259] on div "Sand Blasting" at bounding box center [1210, 269] width 120 height 21
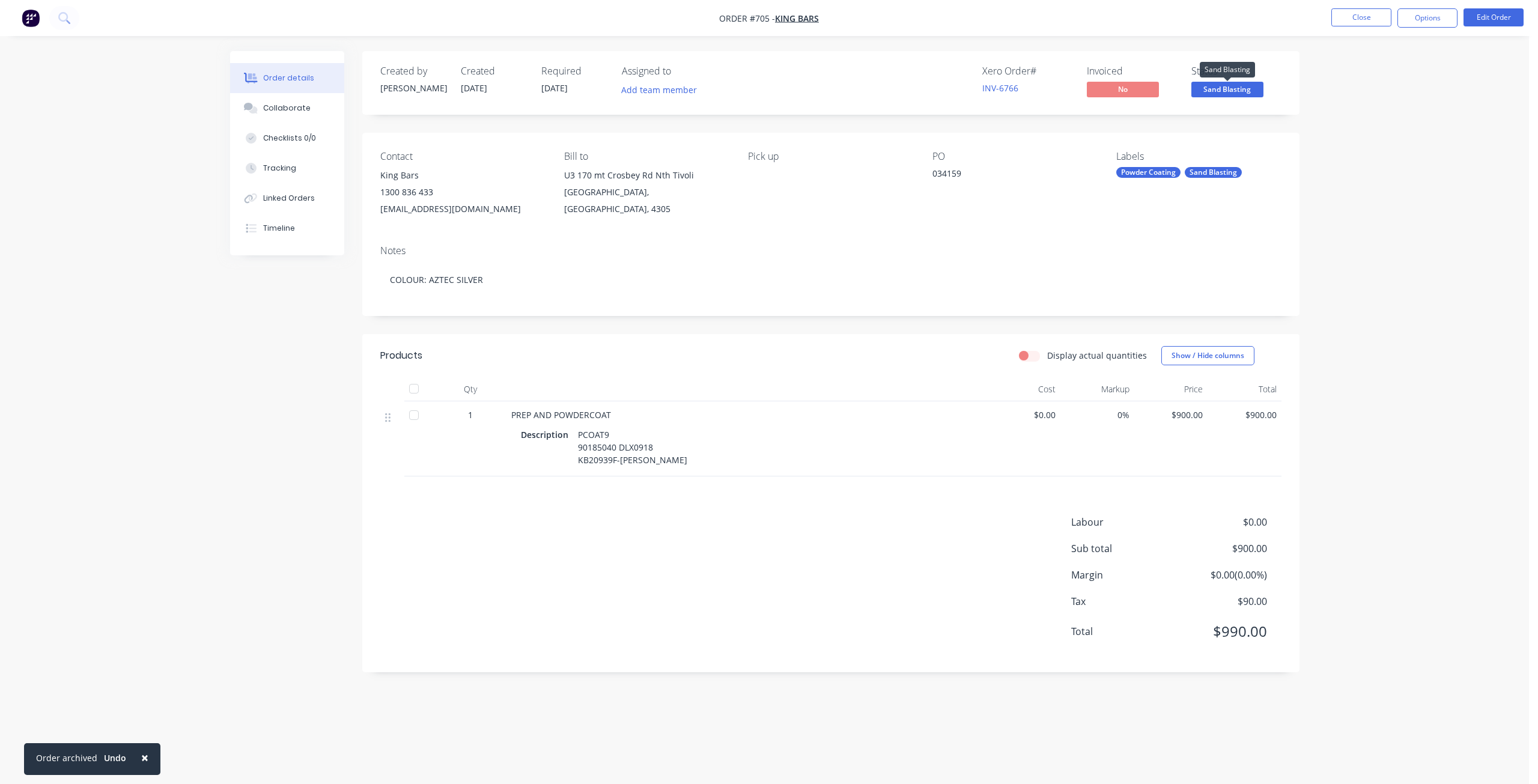
click at [1230, 88] on span "Sand Blasting" at bounding box center [1227, 89] width 72 height 15
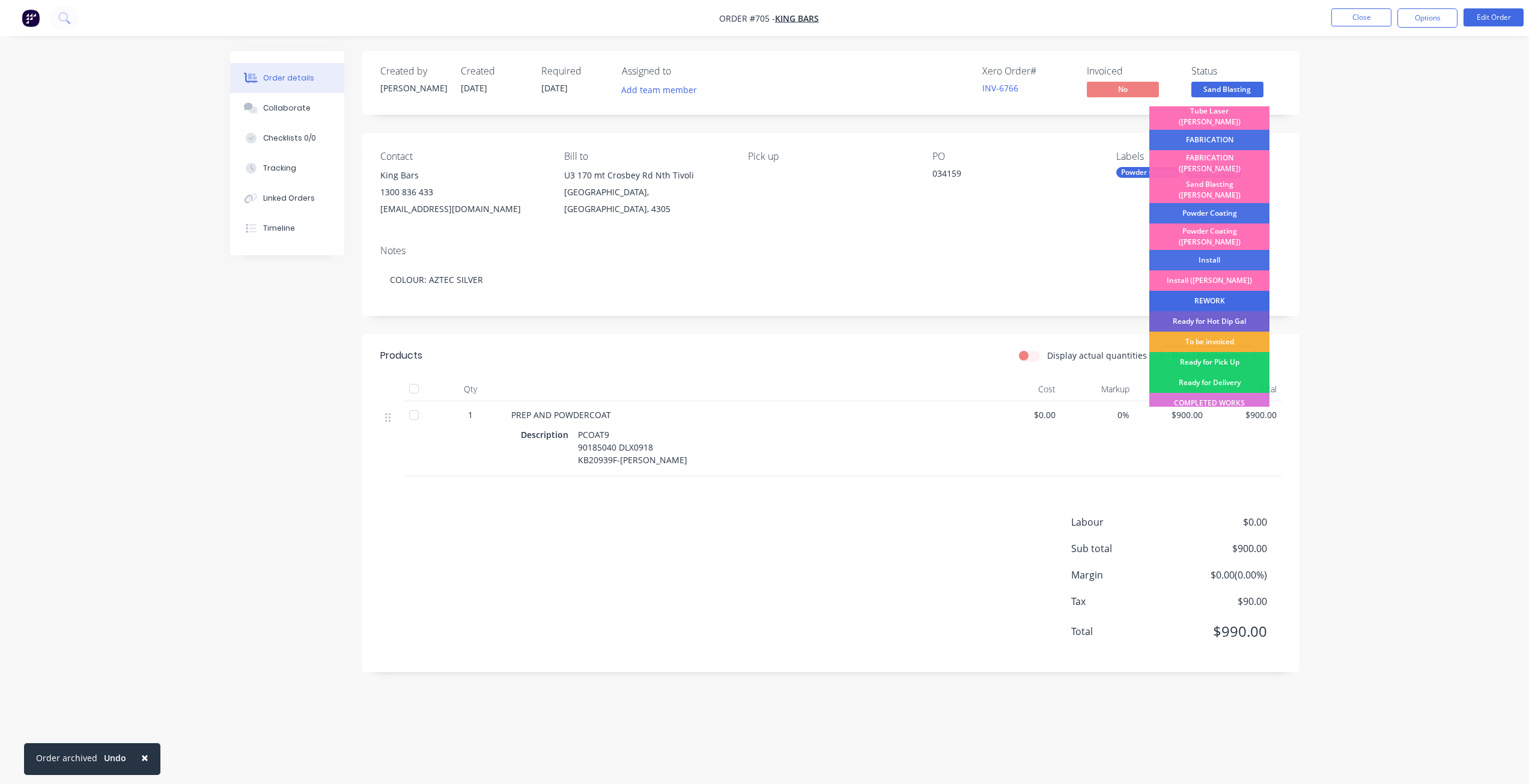
scroll to position [210, 0]
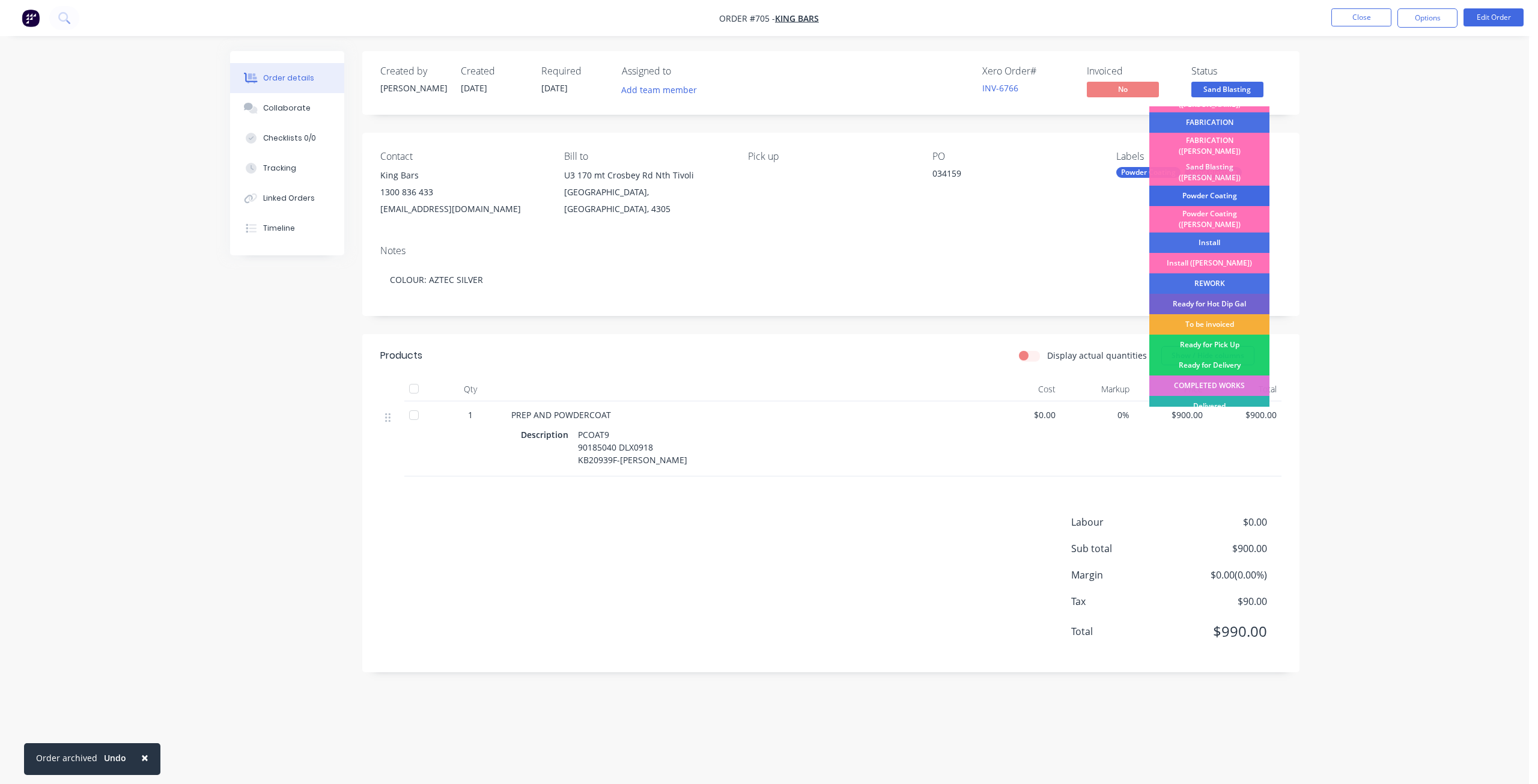
click at [1208, 185] on div "Powder Coating" at bounding box center [1210, 196] width 120 height 21
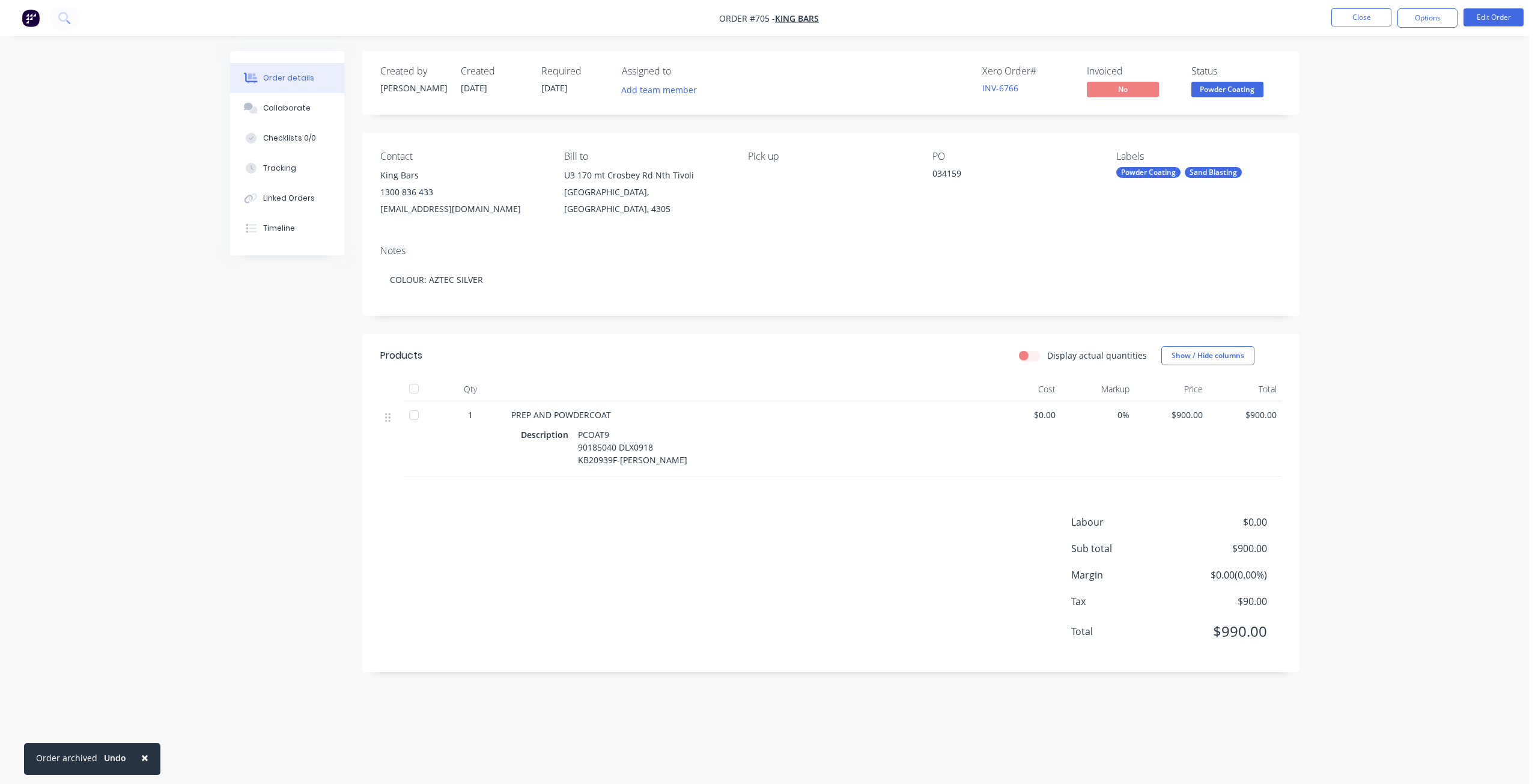
click at [1231, 92] on span "Powder Coating" at bounding box center [1227, 89] width 72 height 15
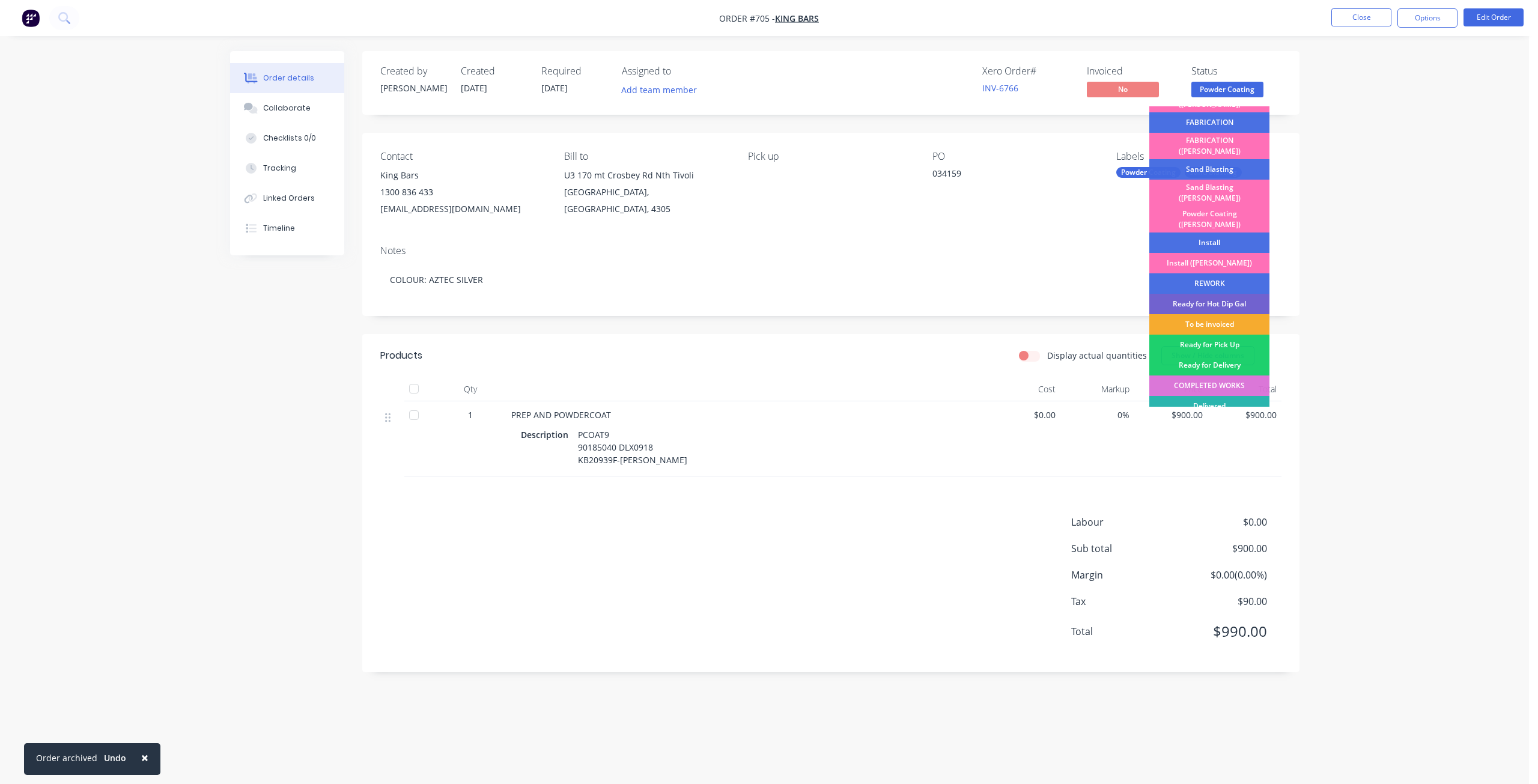
click at [1204, 314] on div "To be invoiced" at bounding box center [1210, 324] width 120 height 21
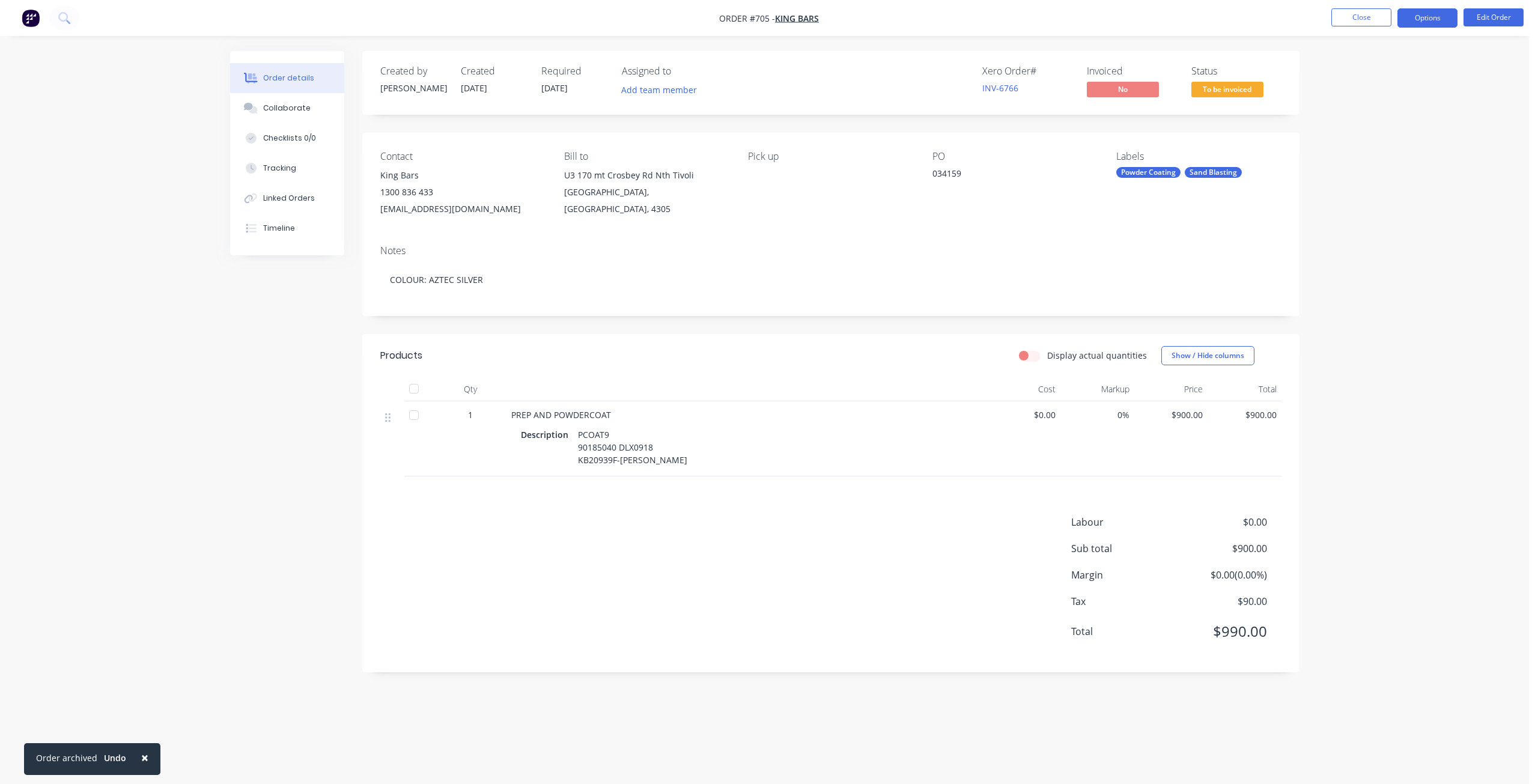
click at [1429, 22] on button "Options" at bounding box center [1427, 18] width 60 height 19
click at [1349, 64] on div "Invoice" at bounding box center [1391, 73] width 111 height 17
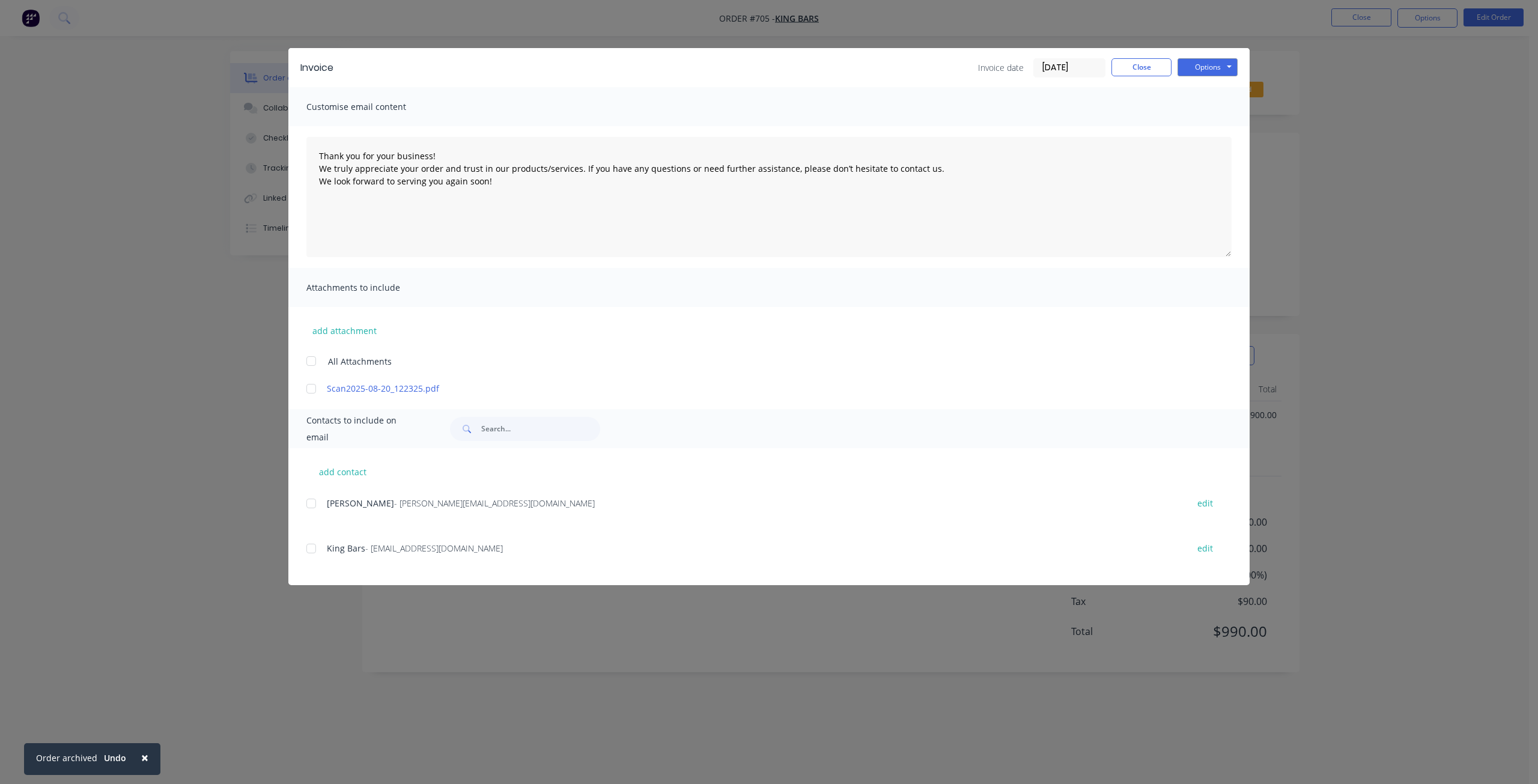
click at [315, 549] on div at bounding box center [311, 548] width 24 height 24
click at [1208, 62] on button "Options" at bounding box center [1207, 67] width 60 height 18
click at [1202, 130] on button "Email" at bounding box center [1215, 128] width 77 height 20
click at [1205, 70] on button "Options" at bounding box center [1207, 67] width 60 height 18
type textarea "Thank you for your business! We truly appreciate your order and trust in our pr…"
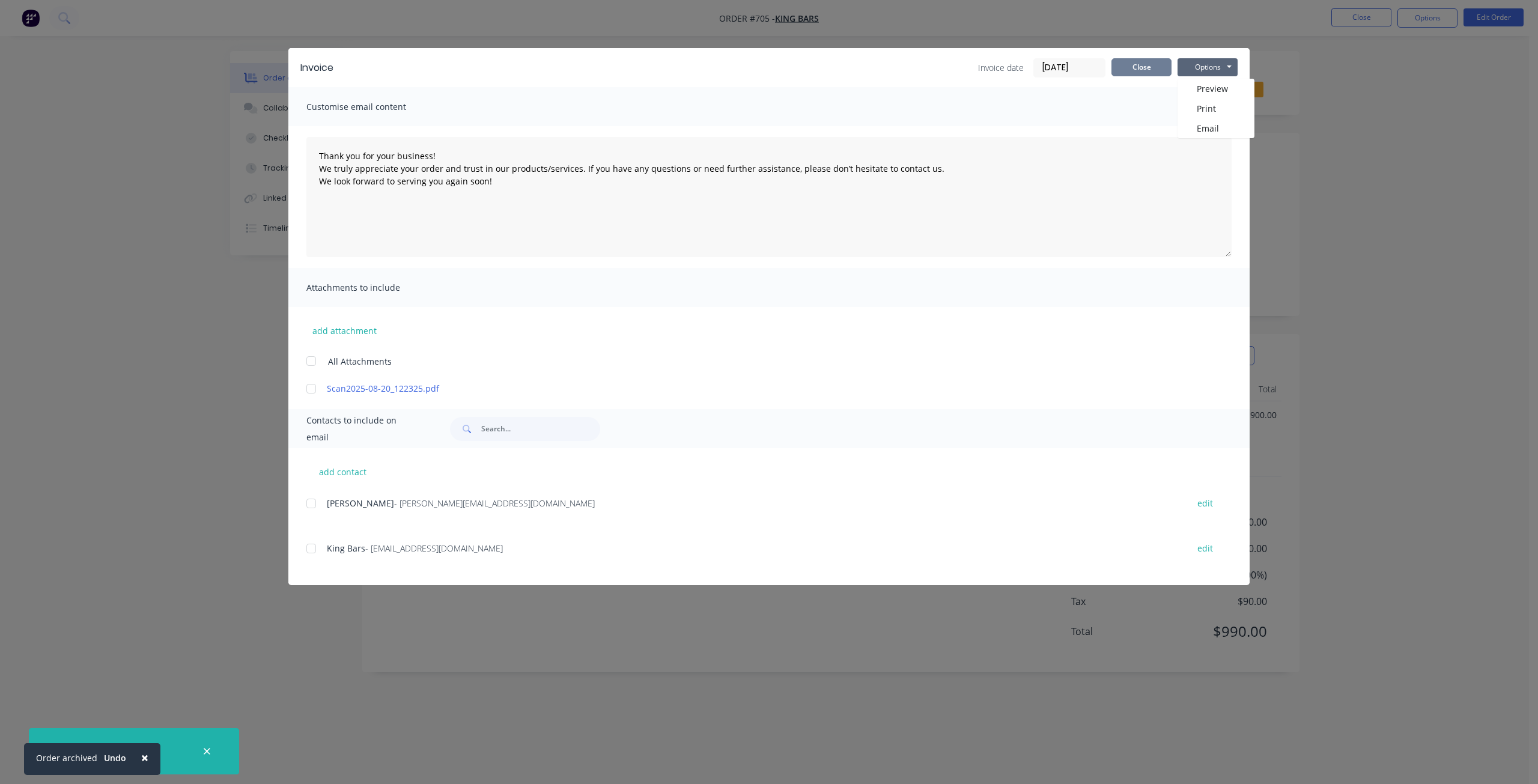
click at [1135, 66] on button "Close" at bounding box center [1141, 67] width 60 height 18
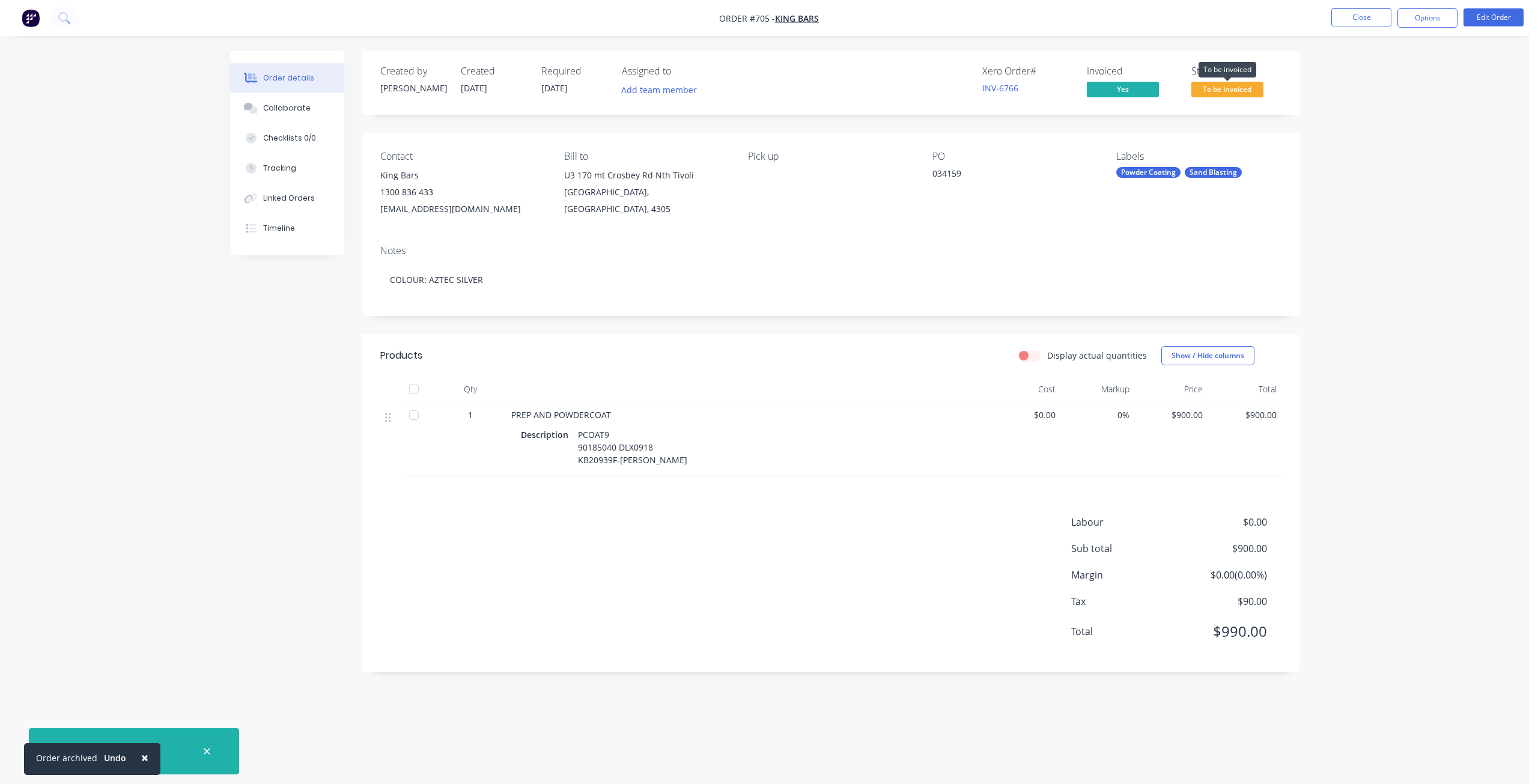
click at [1235, 92] on span "To be invoiced" at bounding box center [1227, 89] width 72 height 15
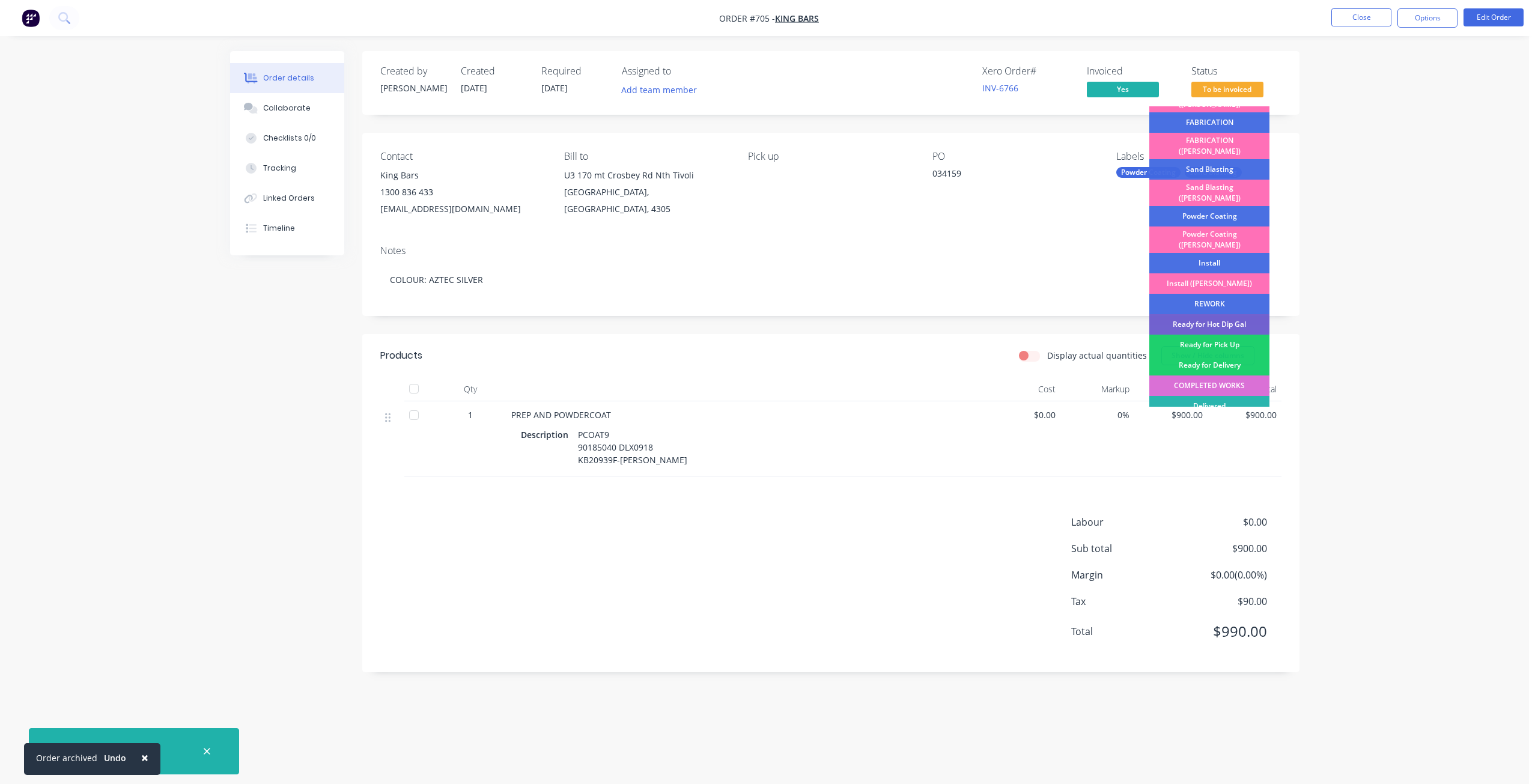
click at [1204, 375] on div "COMPLETED WORKS" at bounding box center [1210, 386] width 120 height 21
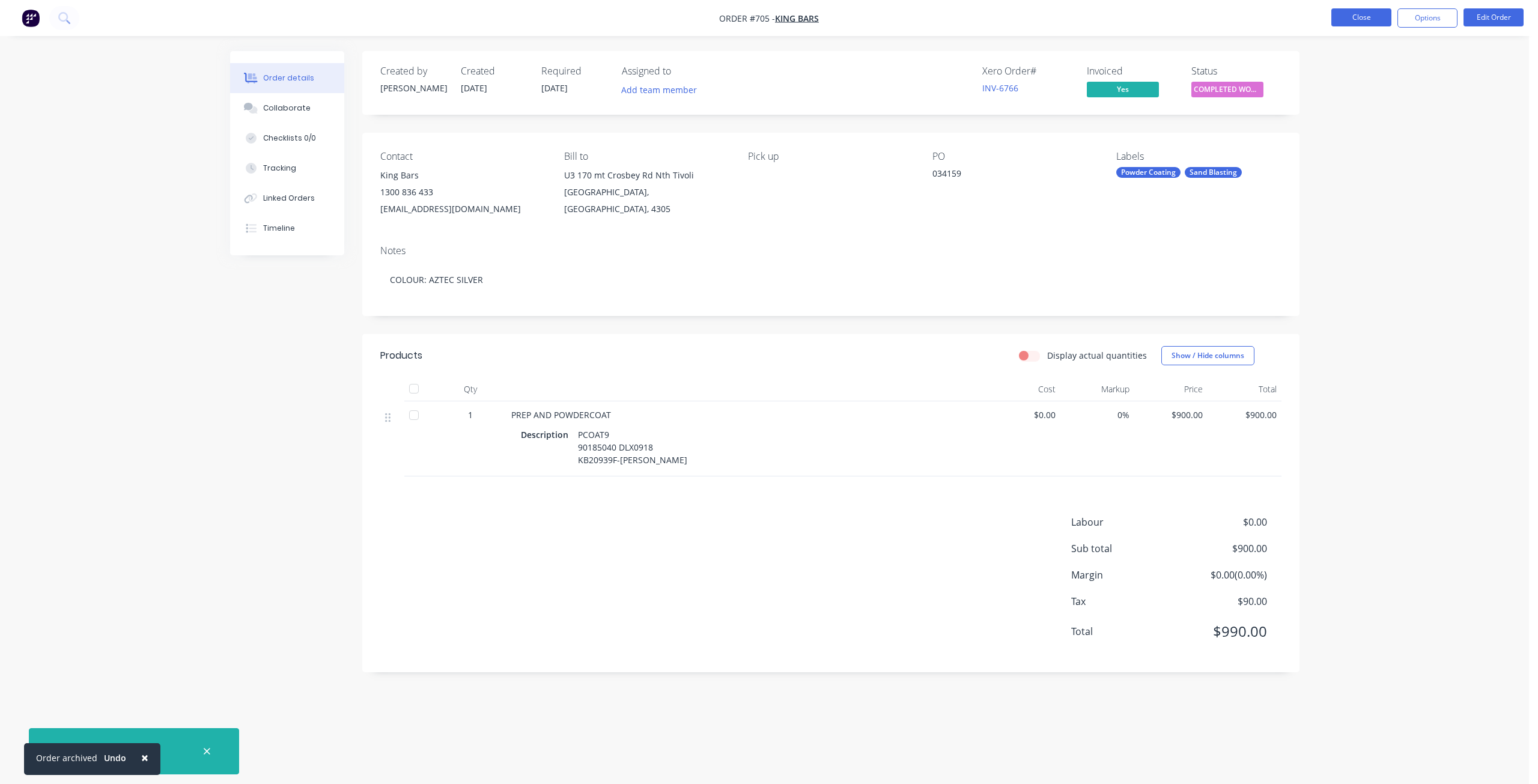
click at [1362, 19] on button "Close" at bounding box center [1361, 17] width 60 height 18
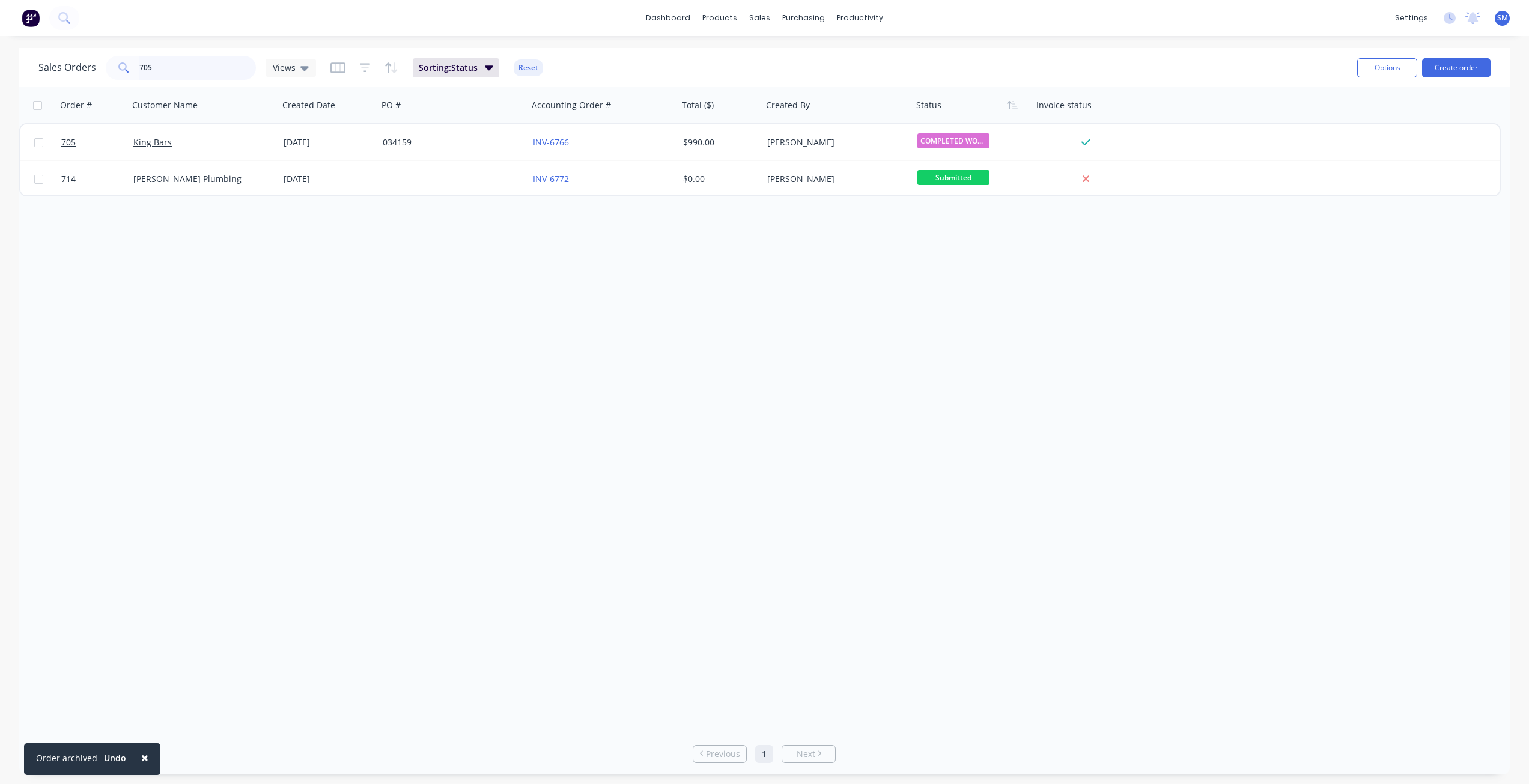
click at [169, 70] on input "705" at bounding box center [198, 68] width 117 height 24
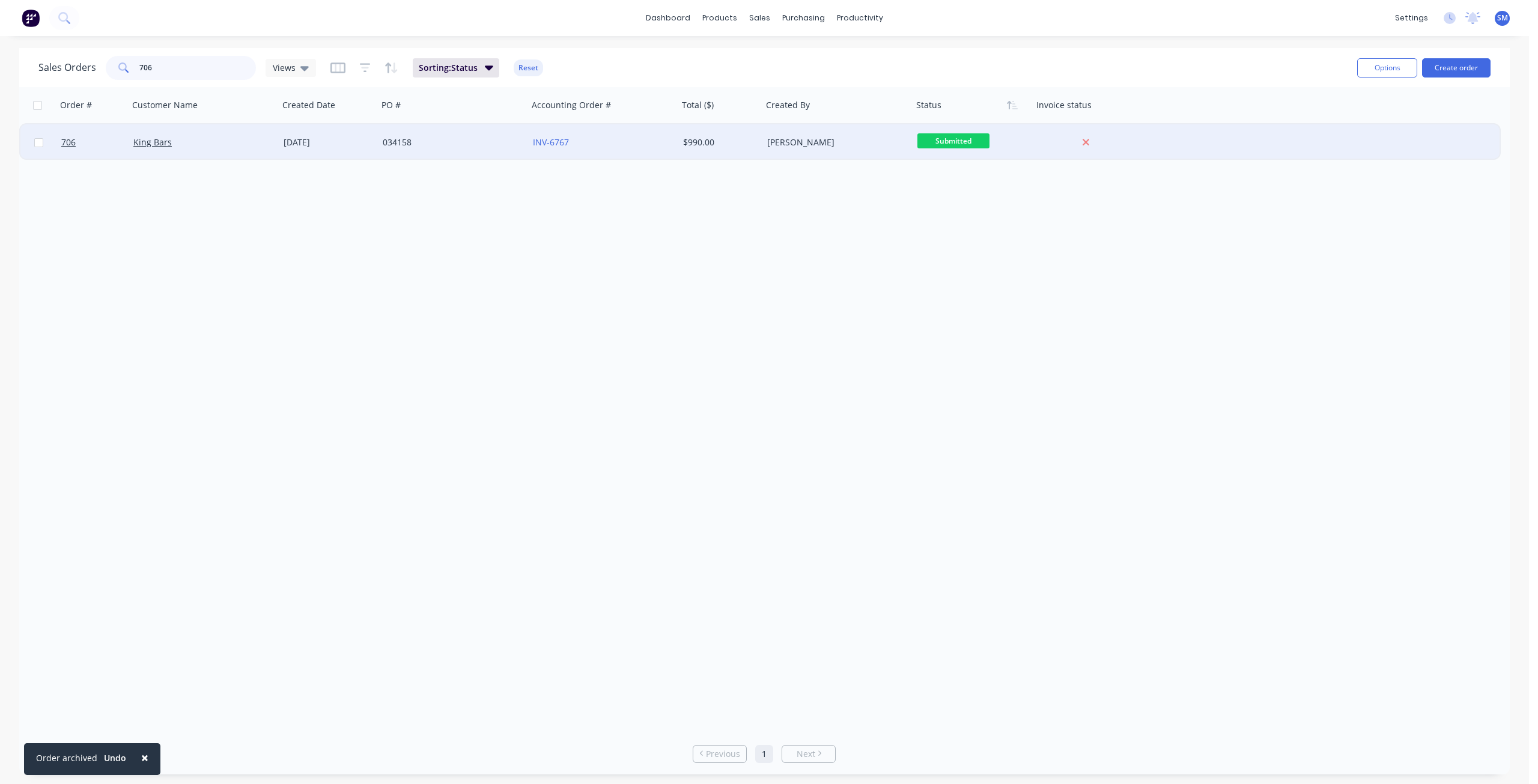
type input "706"
click at [952, 143] on span "Submitted" at bounding box center [953, 141] width 72 height 15
click at [853, 140] on div "[PERSON_NAME]" at bounding box center [833, 142] width 133 height 12
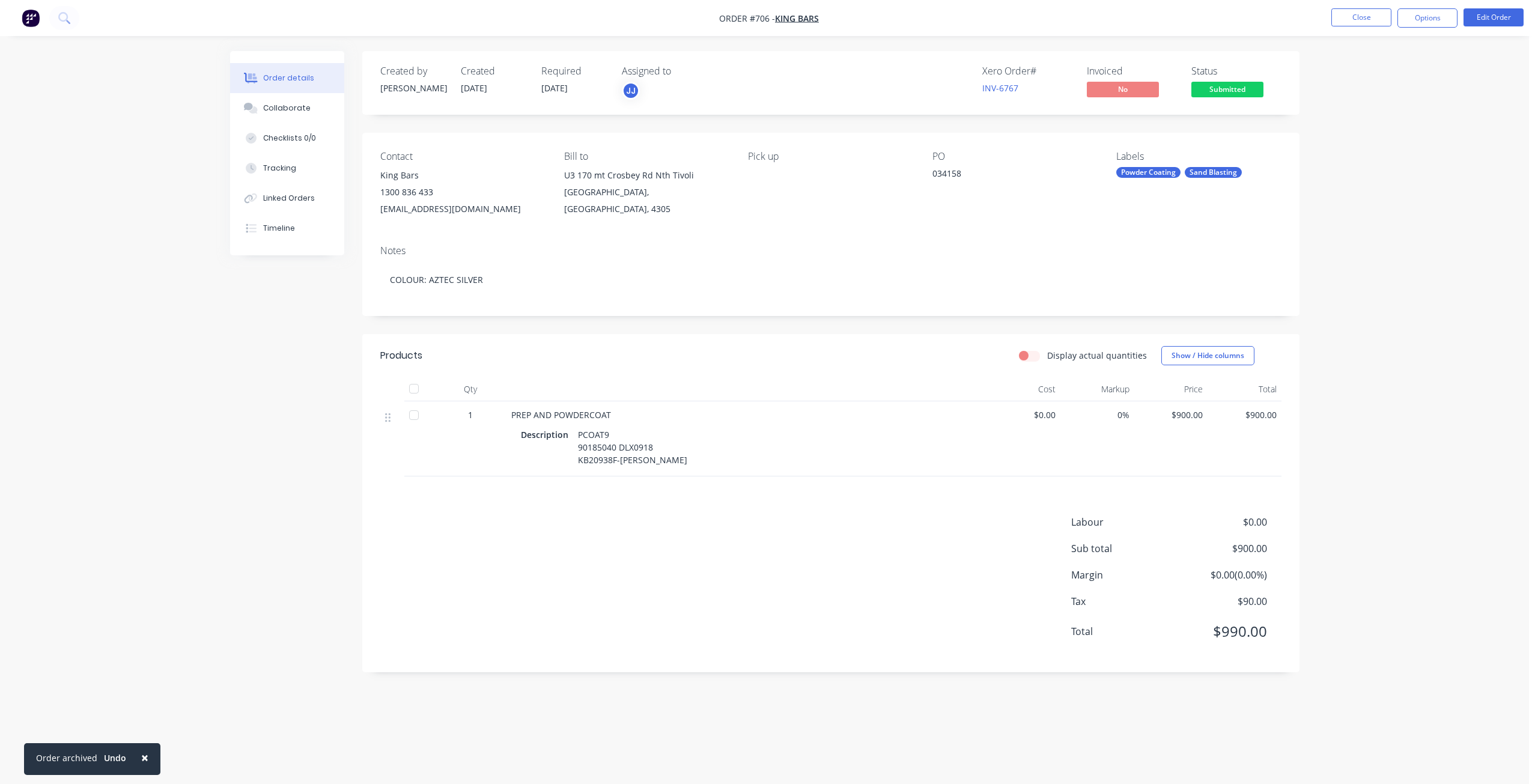
click at [1226, 84] on span "Submitted" at bounding box center [1227, 89] width 72 height 15
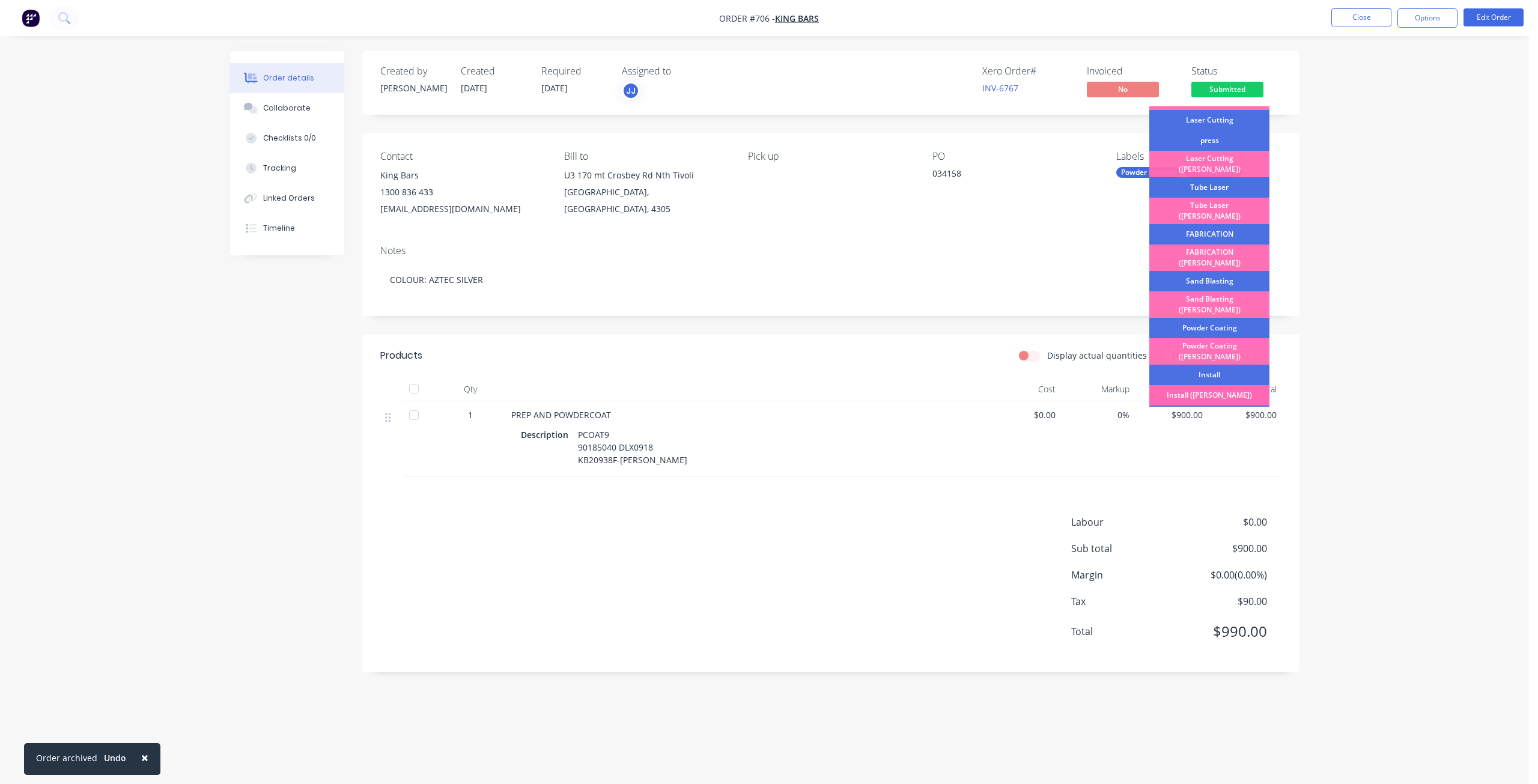
scroll to position [30, 0]
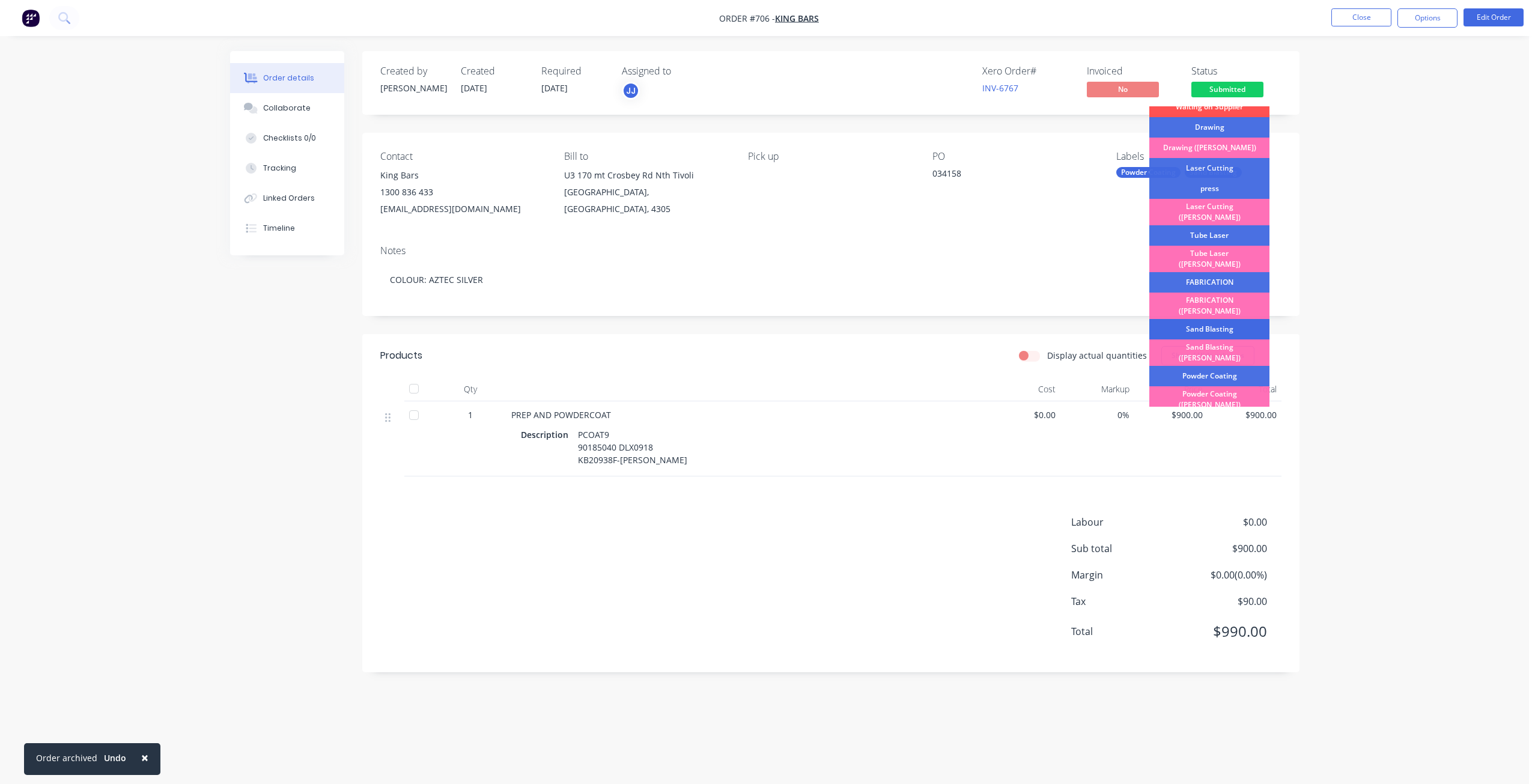
click at [1207, 319] on div "Sand Blasting" at bounding box center [1210, 329] width 120 height 21
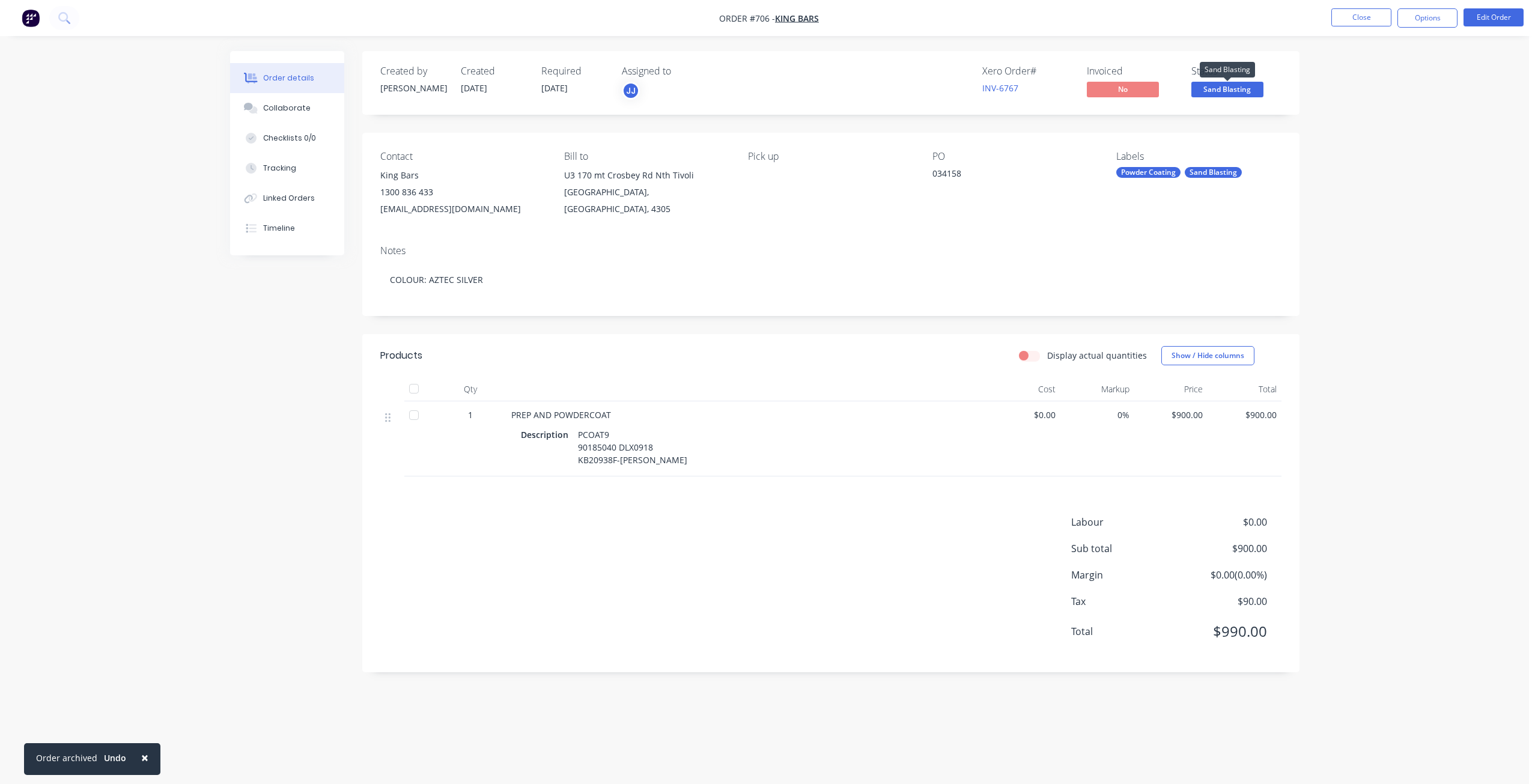
click at [1219, 91] on span "Sand Blasting" at bounding box center [1227, 89] width 72 height 15
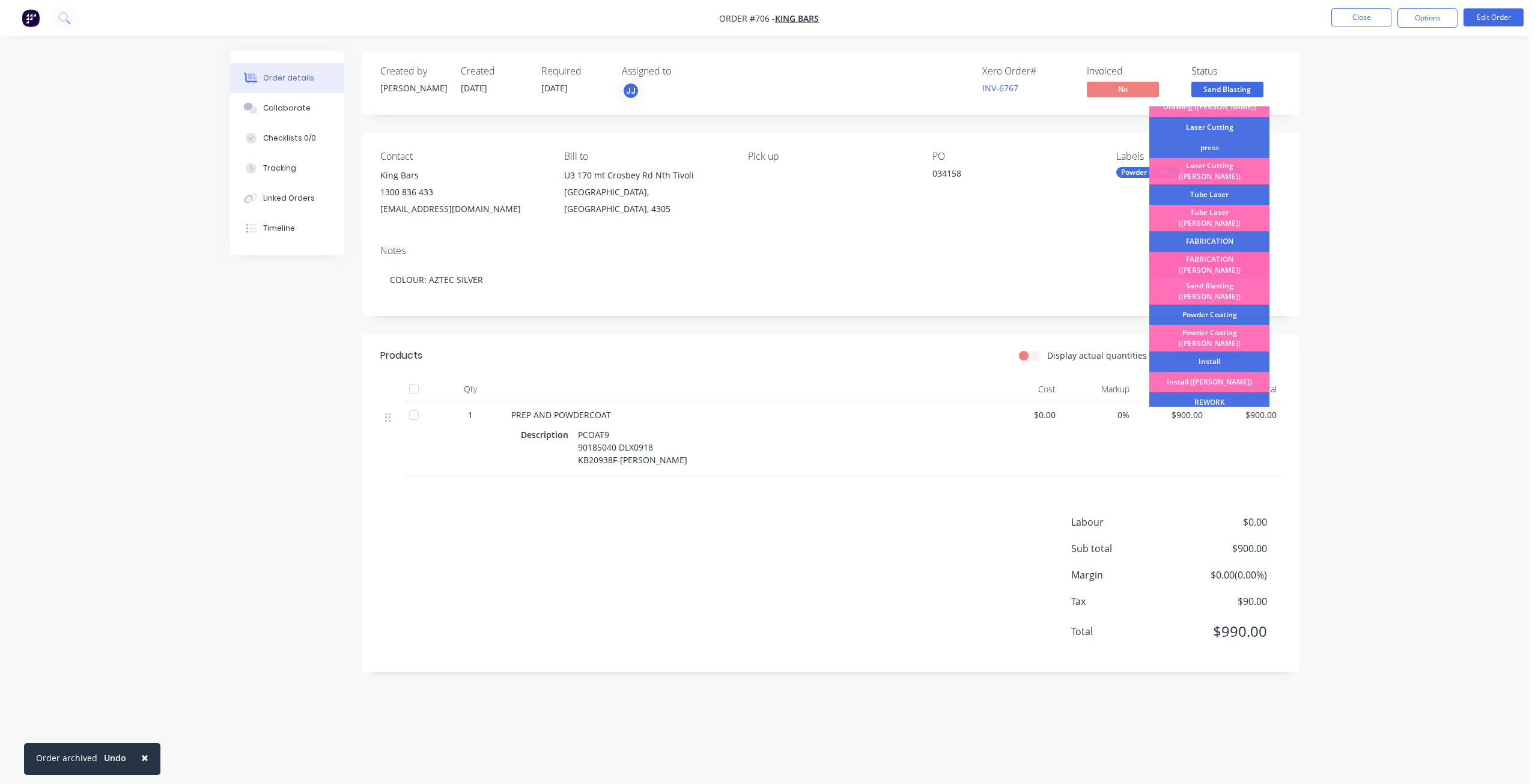
scroll to position [90, 0]
click at [1207, 306] on div "Powder Coating" at bounding box center [1210, 316] width 120 height 21
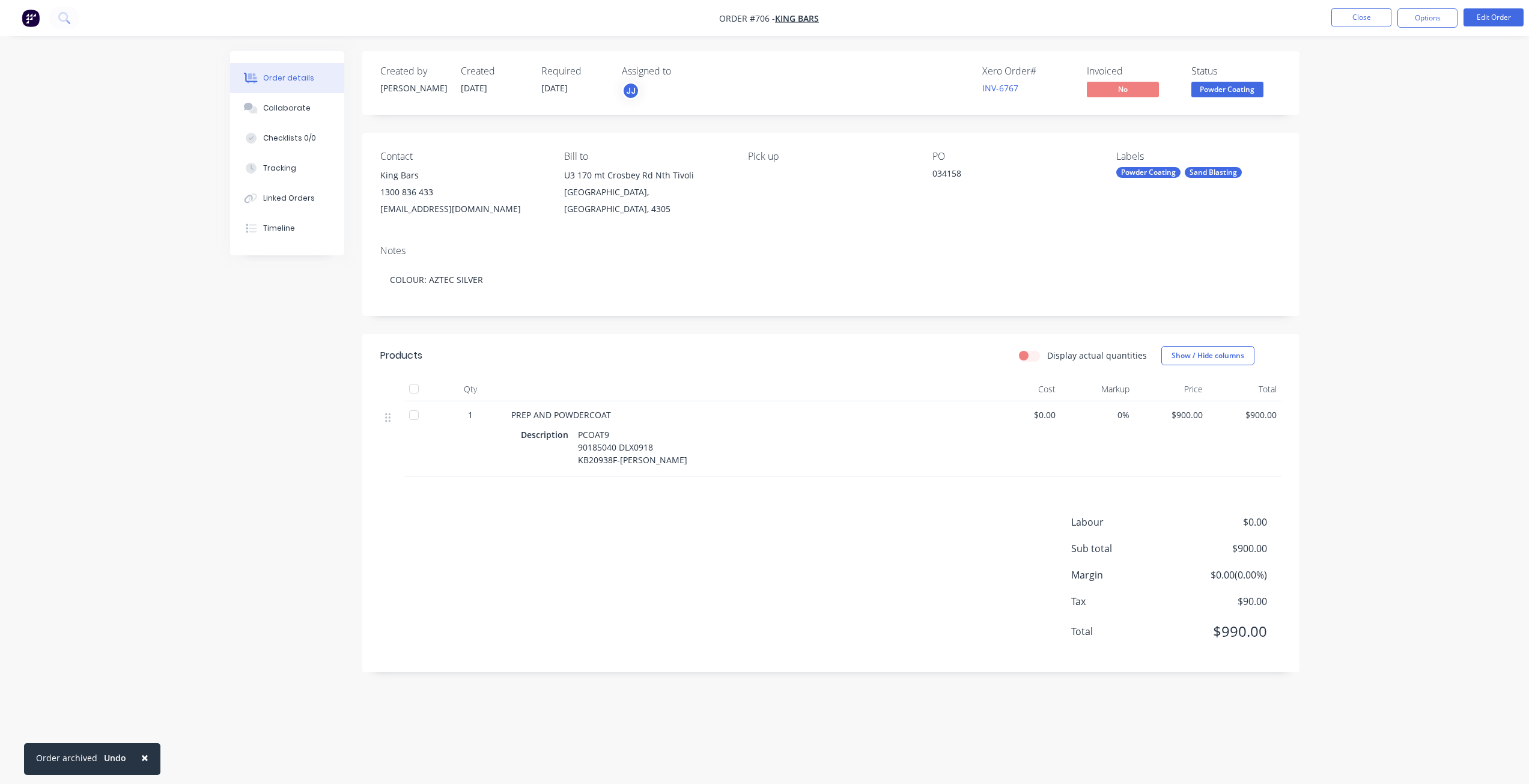
click at [1216, 95] on span "Powder Coating" at bounding box center [1227, 89] width 72 height 15
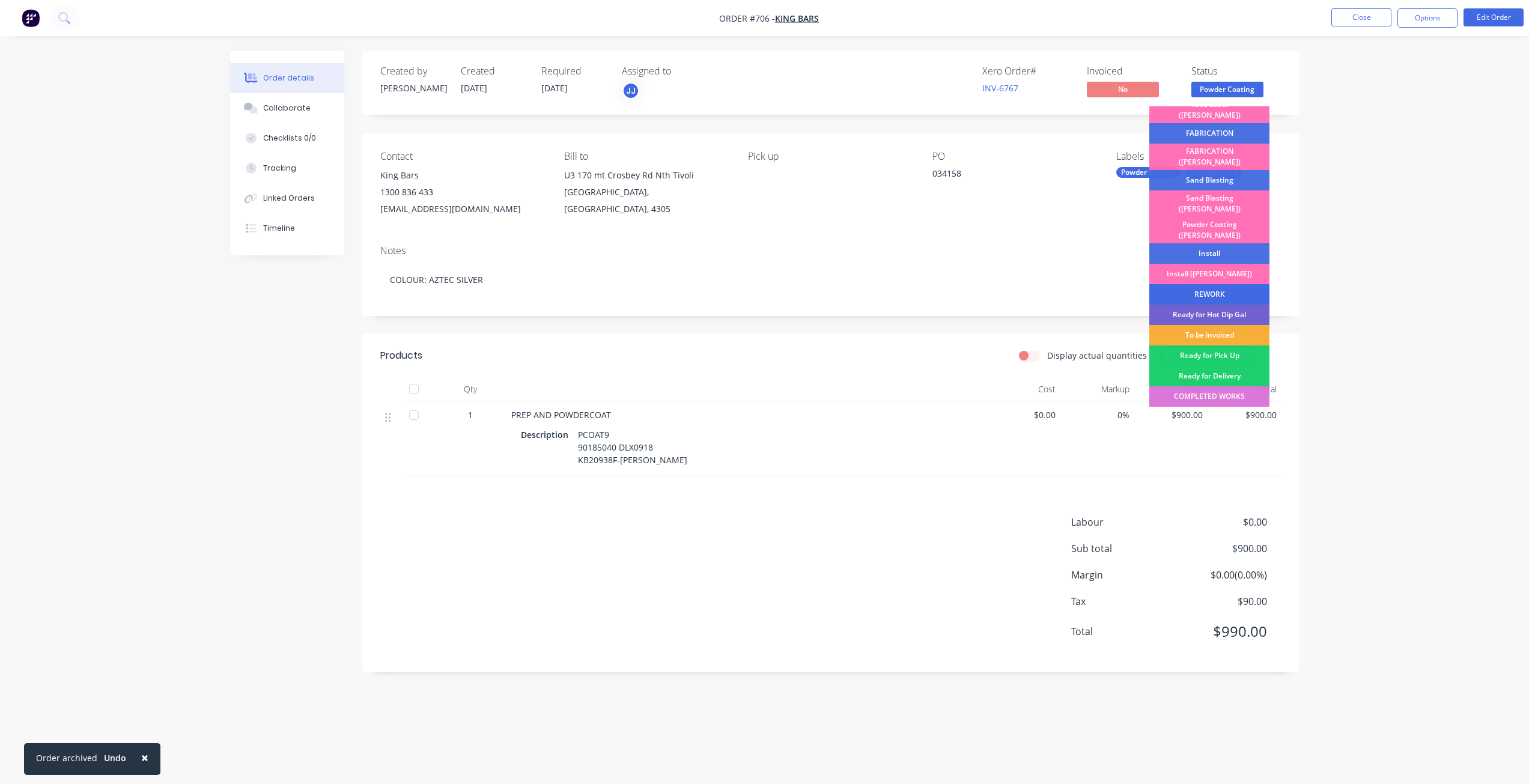
scroll to position [210, 0]
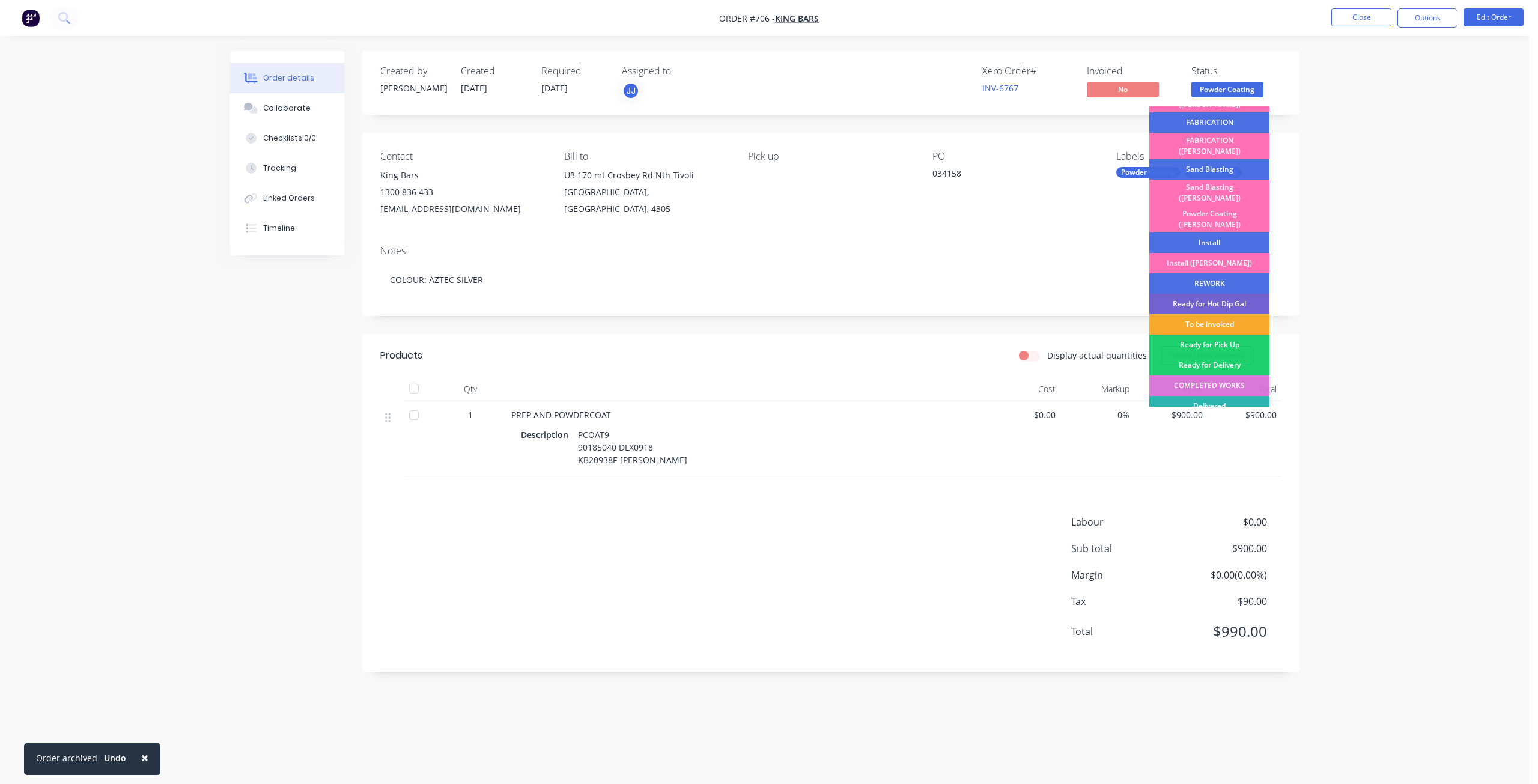
click at [1207, 314] on div "To be invoiced" at bounding box center [1210, 324] width 120 height 21
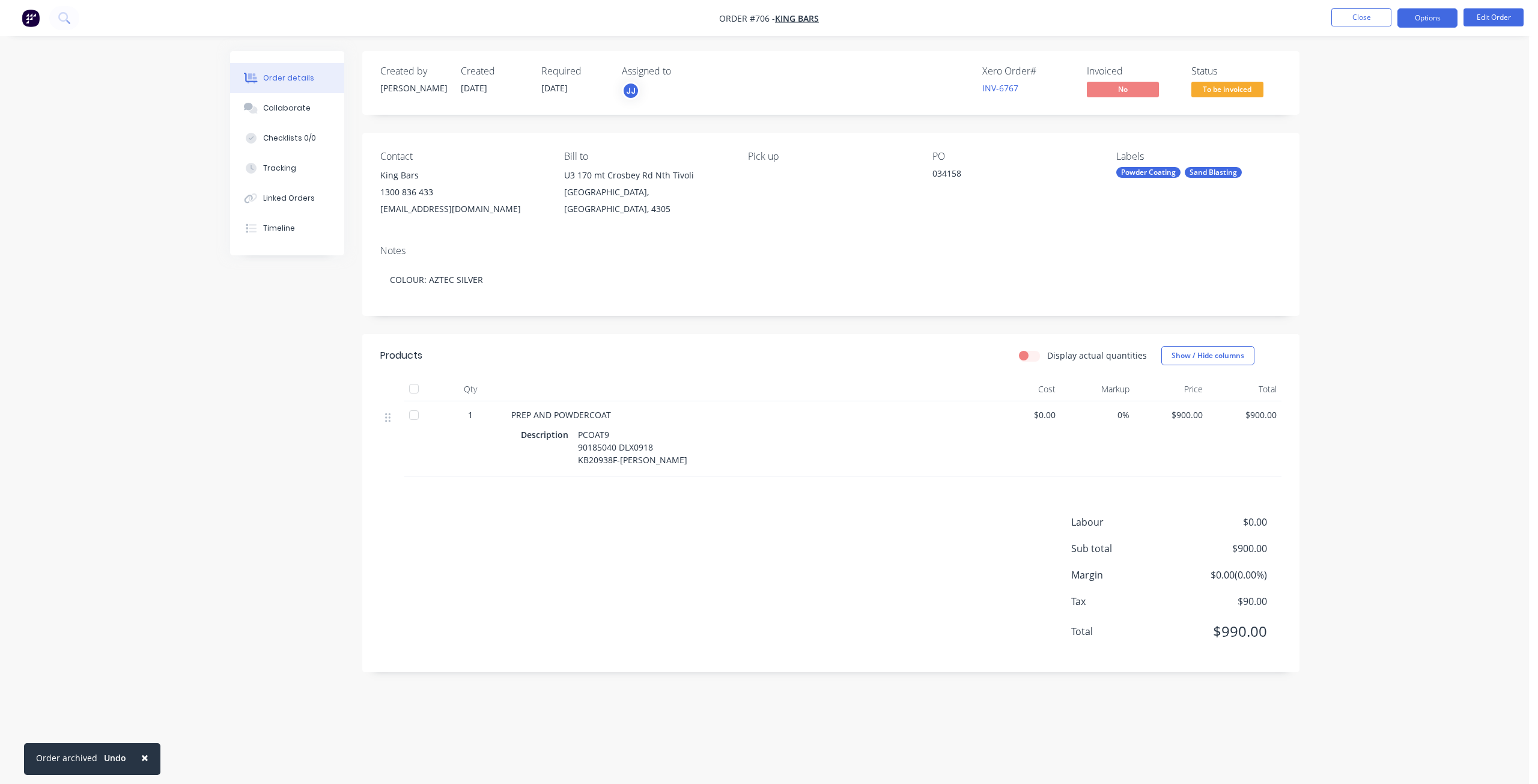
click at [1427, 21] on button "Options" at bounding box center [1427, 18] width 60 height 19
click at [1351, 75] on div "Invoice" at bounding box center [1391, 73] width 111 height 17
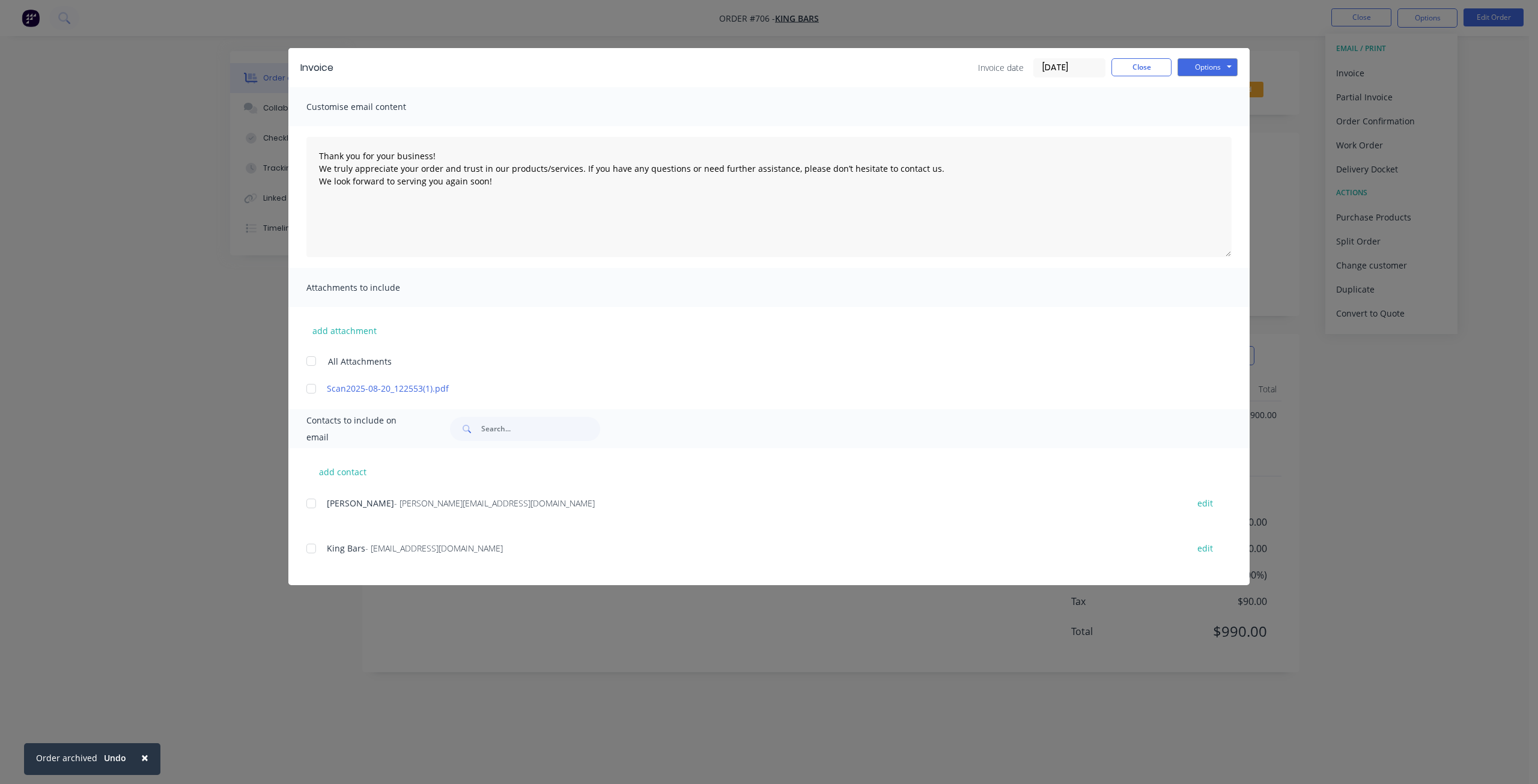
click at [309, 550] on div at bounding box center [311, 548] width 24 height 24
click at [1191, 64] on button "Options" at bounding box center [1207, 67] width 60 height 18
click at [1206, 124] on button "Email" at bounding box center [1215, 128] width 77 height 20
type textarea "Thank you for your business! We truly appreciate your order and trust in our pr…"
click at [1150, 68] on button "Close" at bounding box center [1141, 67] width 60 height 18
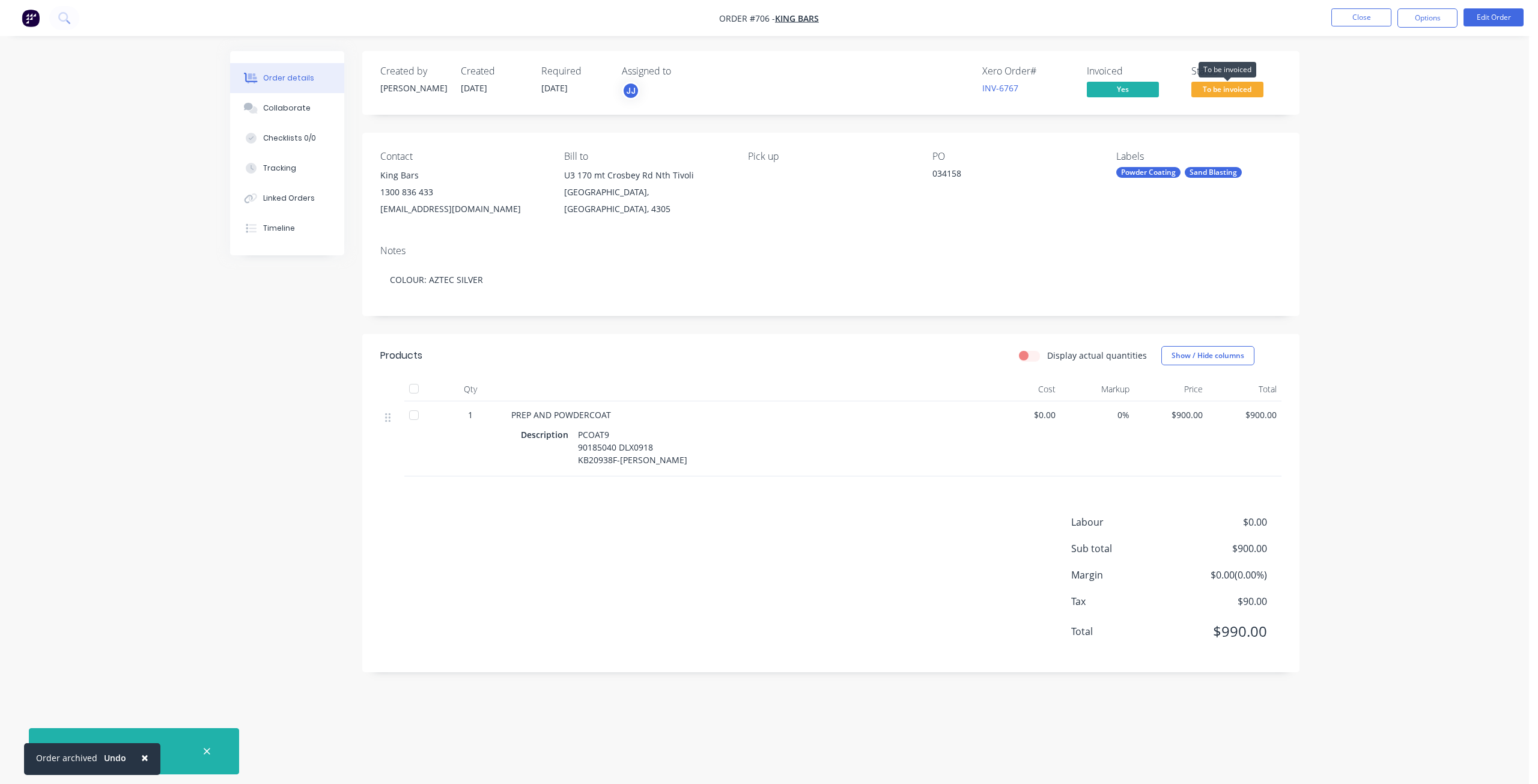
click at [1217, 88] on span "To be invoiced" at bounding box center [1227, 89] width 72 height 15
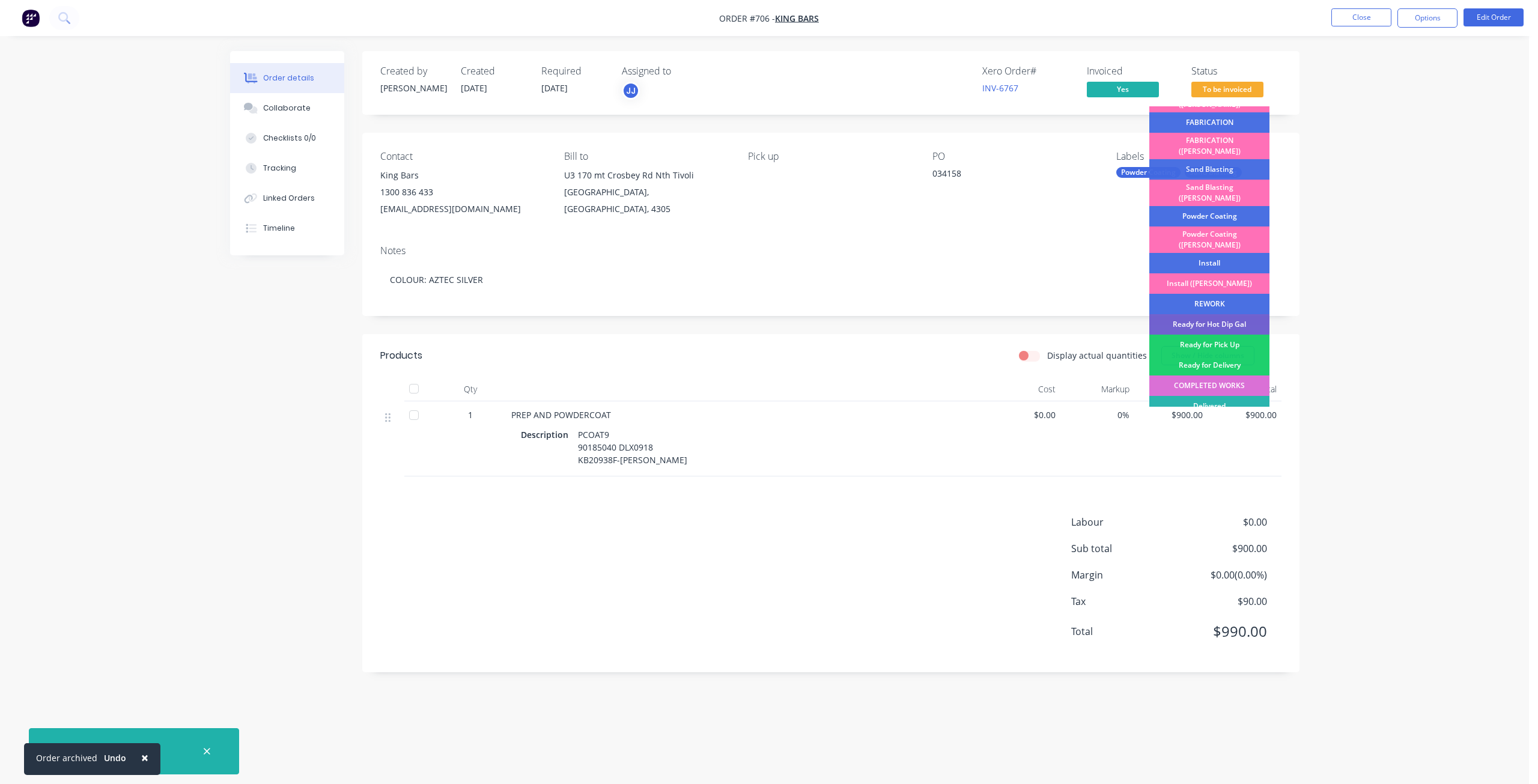
click at [1212, 375] on div "COMPLETED WORKS" at bounding box center [1210, 386] width 120 height 21
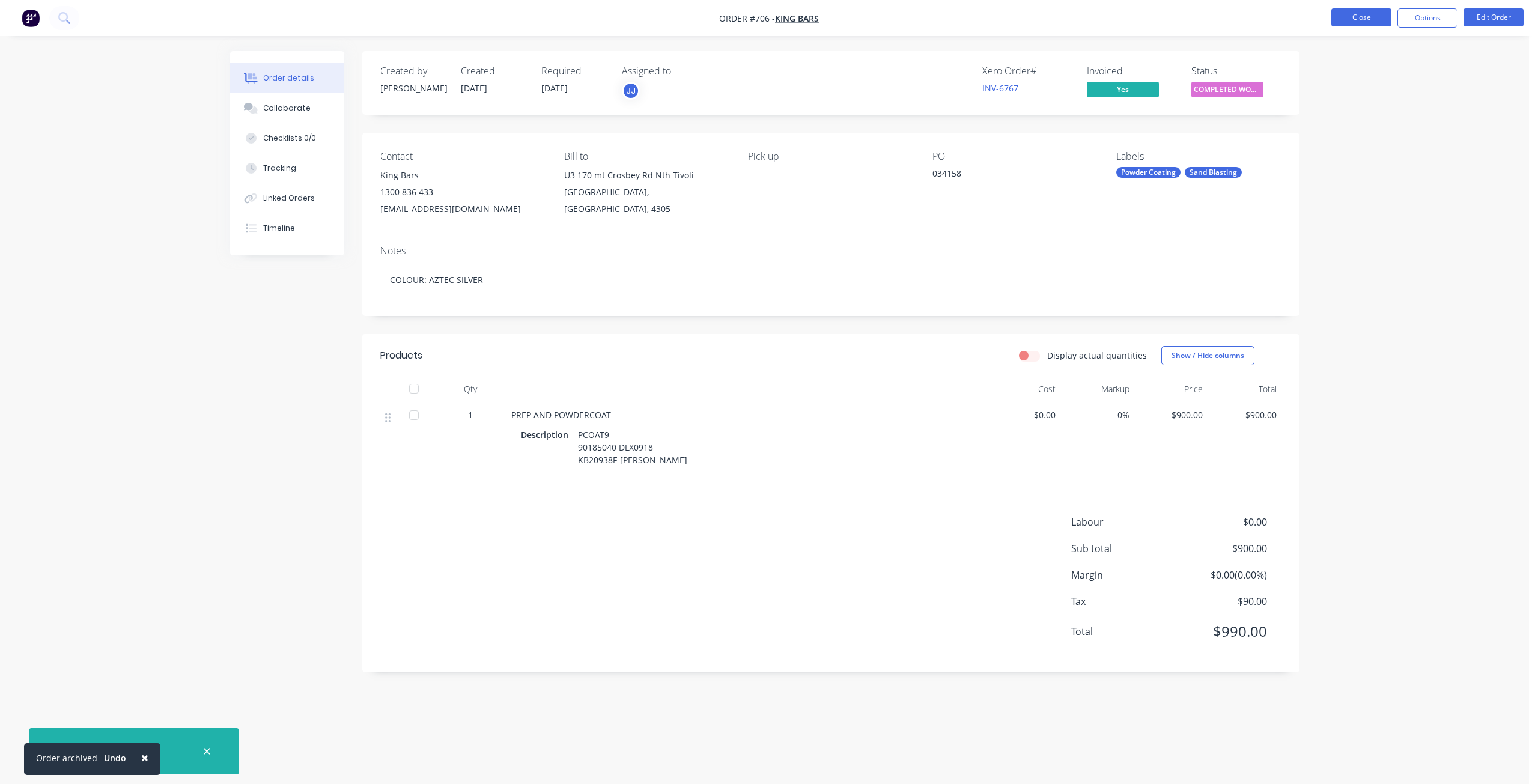
click at [1369, 17] on button "Close" at bounding box center [1361, 17] width 60 height 18
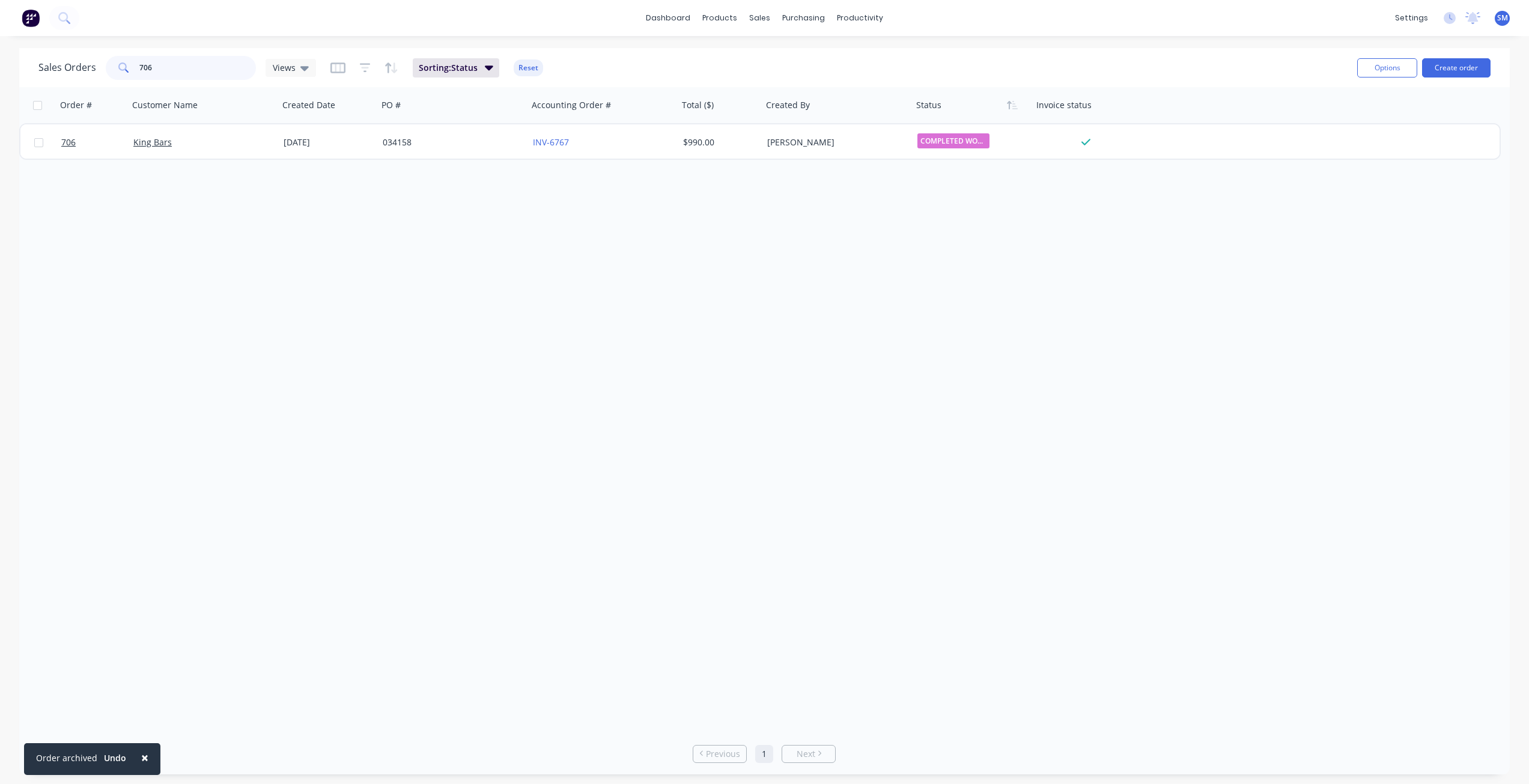
click at [197, 66] on input "706" at bounding box center [198, 68] width 117 height 24
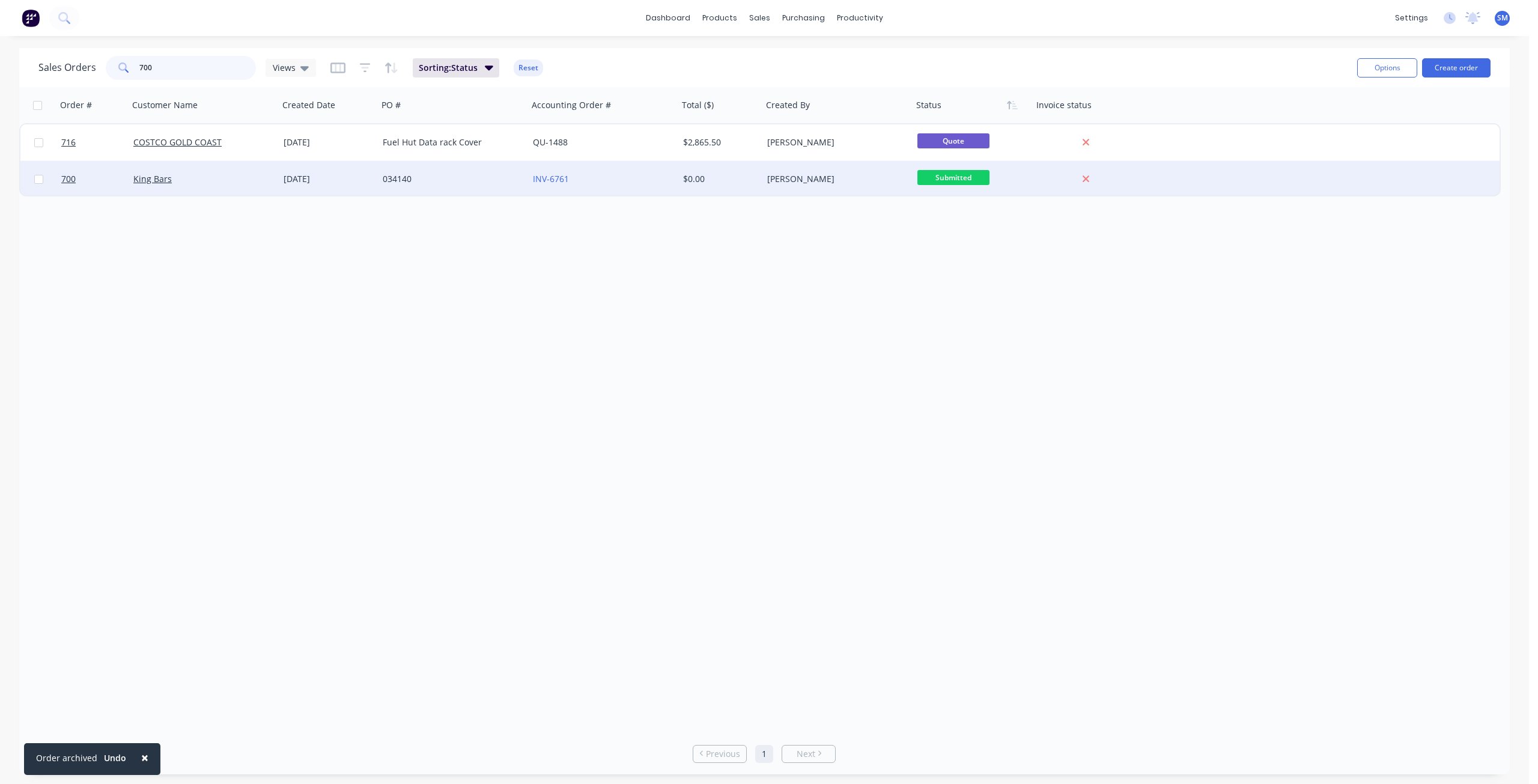
type input "700"
click at [363, 185] on div "[DATE]" at bounding box center [328, 179] width 99 height 36
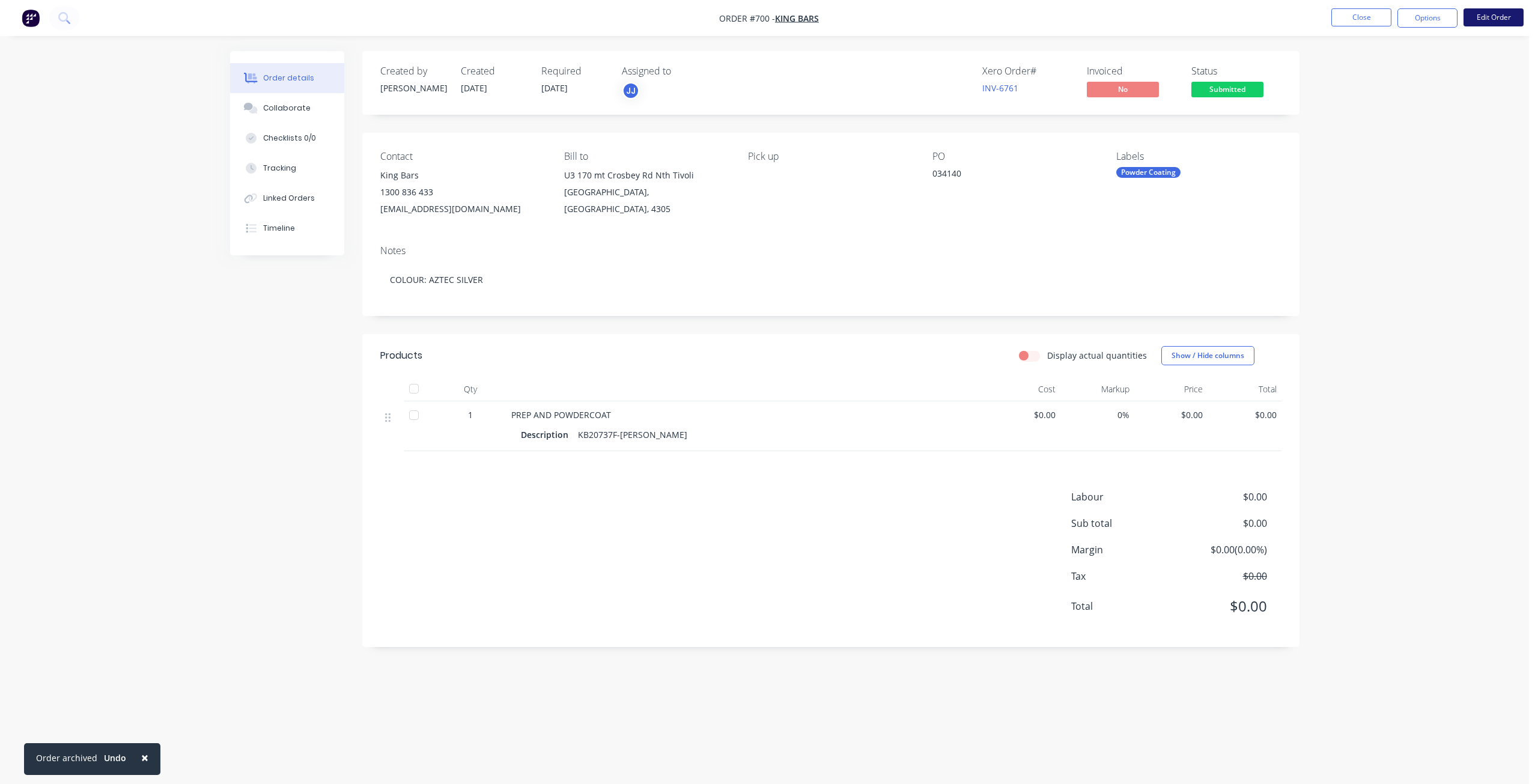
click at [1496, 21] on button "Edit Order" at bounding box center [1493, 17] width 60 height 18
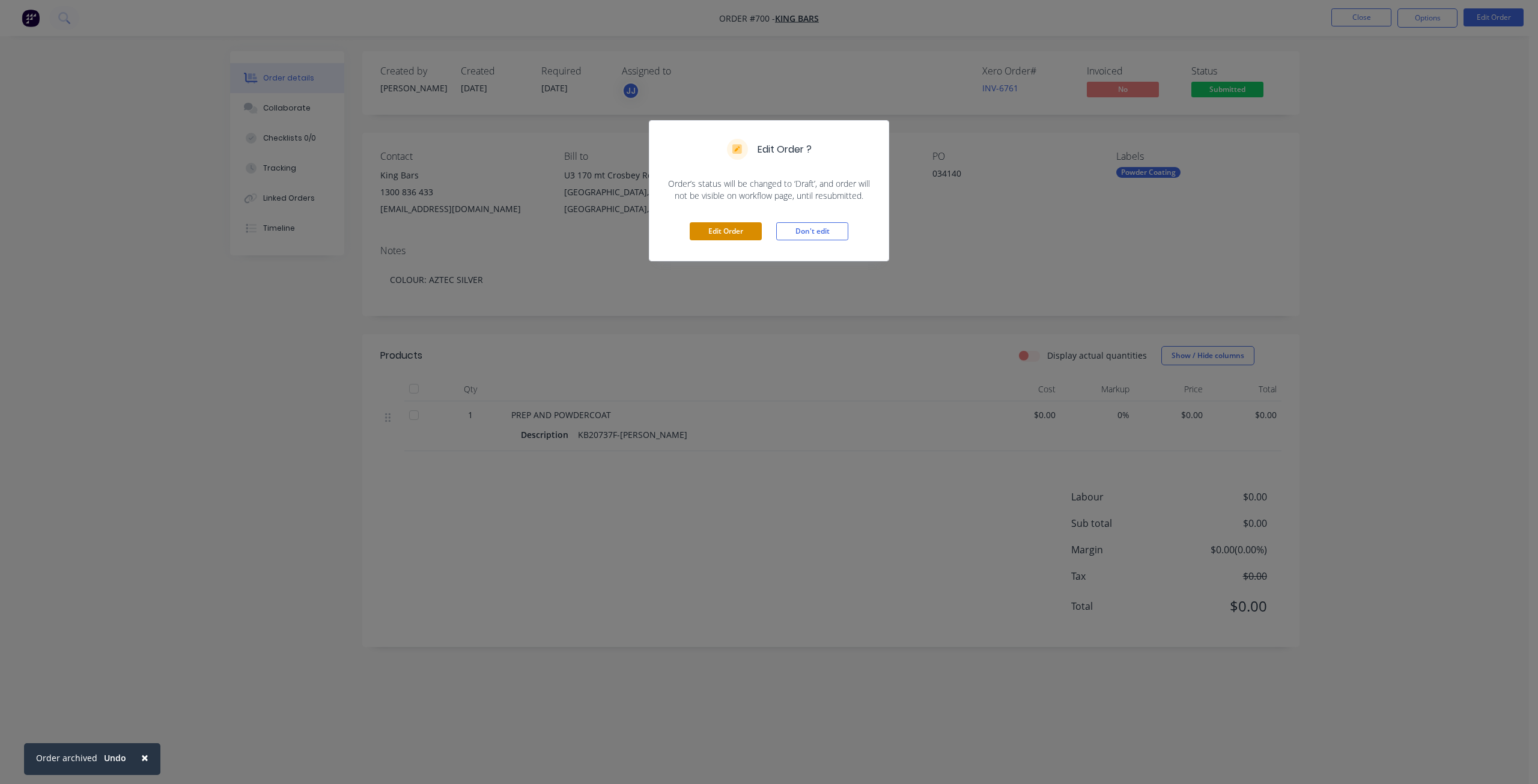
click at [731, 230] on button "Edit Order" at bounding box center [725, 231] width 72 height 18
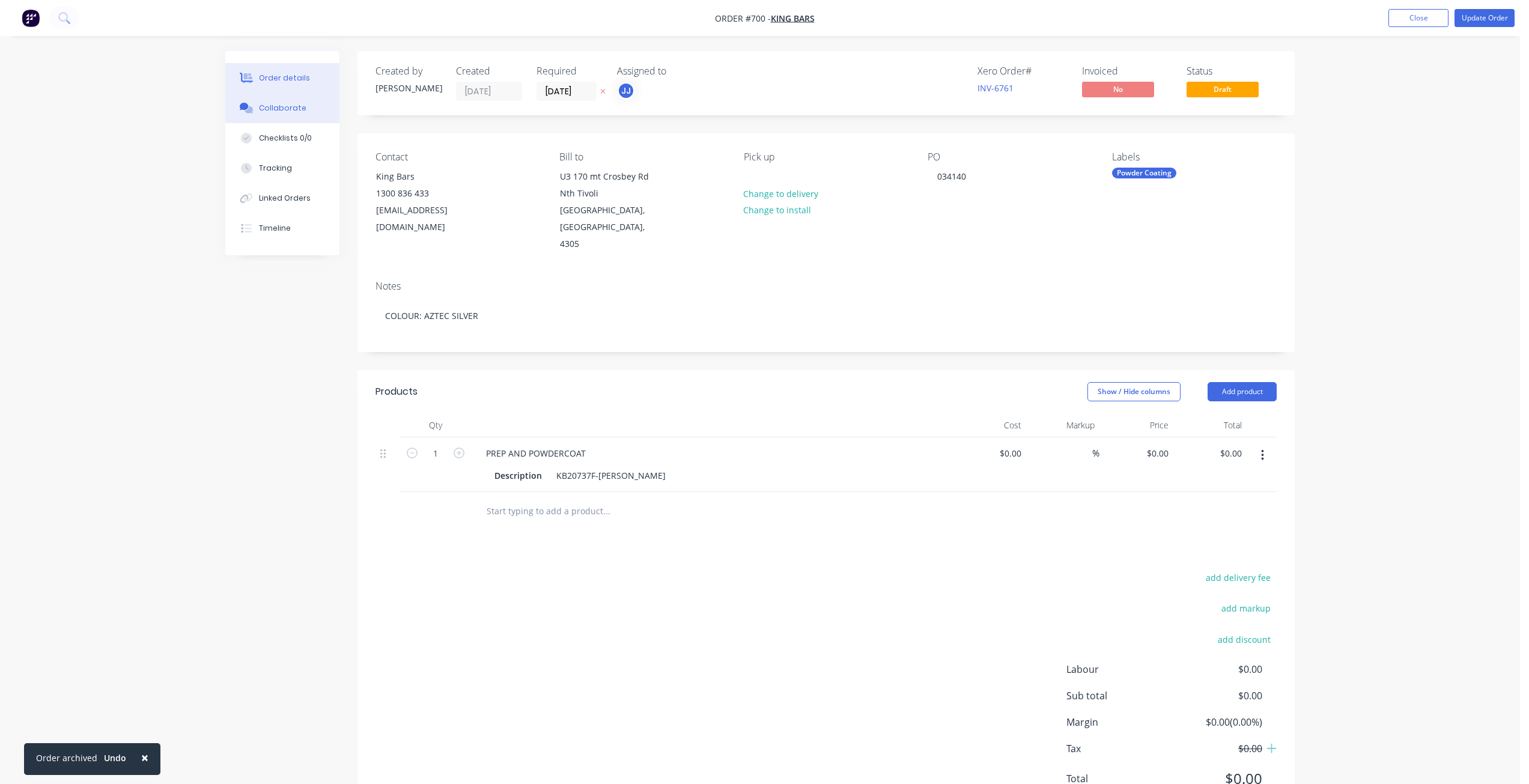
click at [287, 103] on div "Collaborate" at bounding box center [282, 109] width 48 height 11
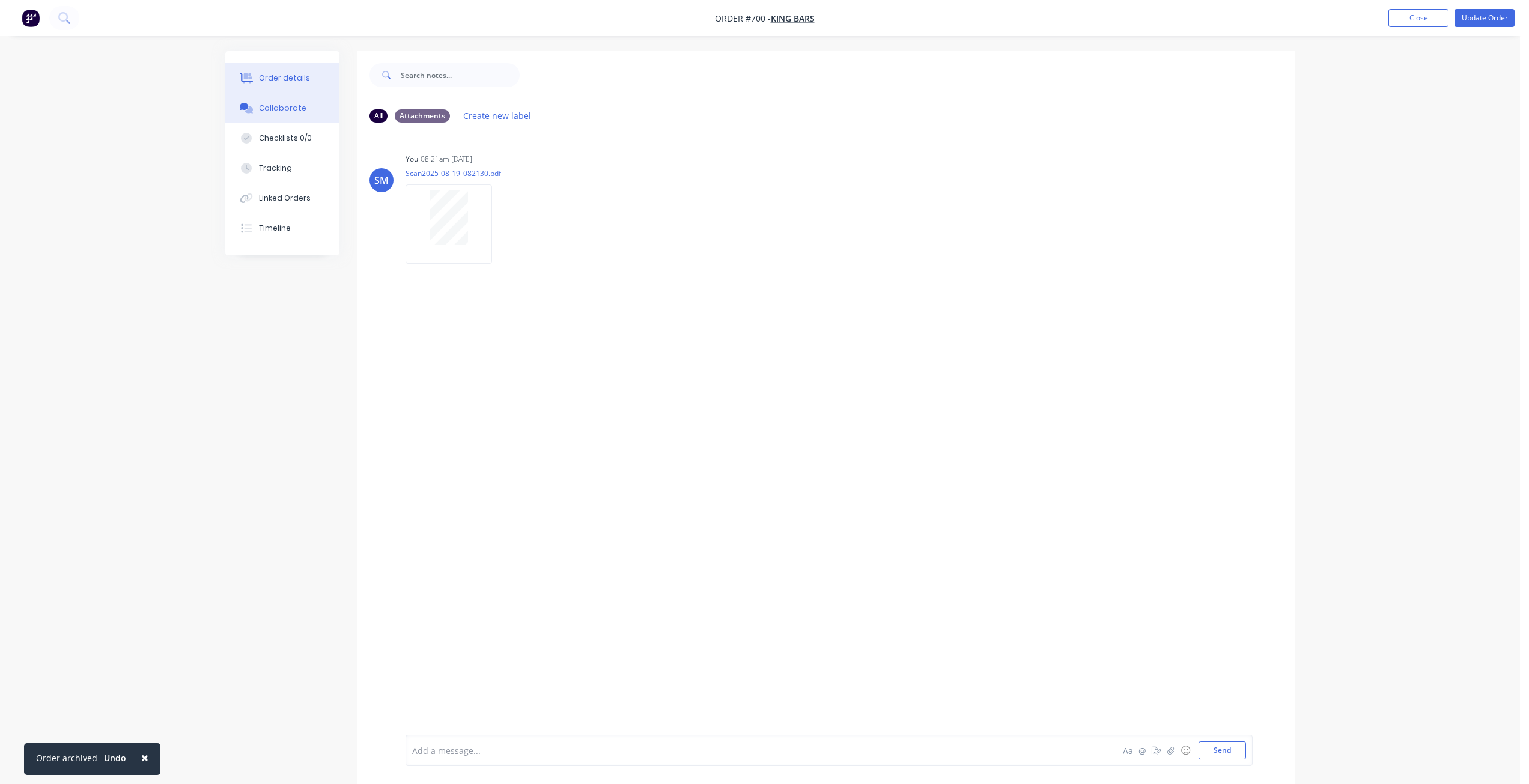
click at [270, 74] on div "Order details" at bounding box center [284, 78] width 51 height 11
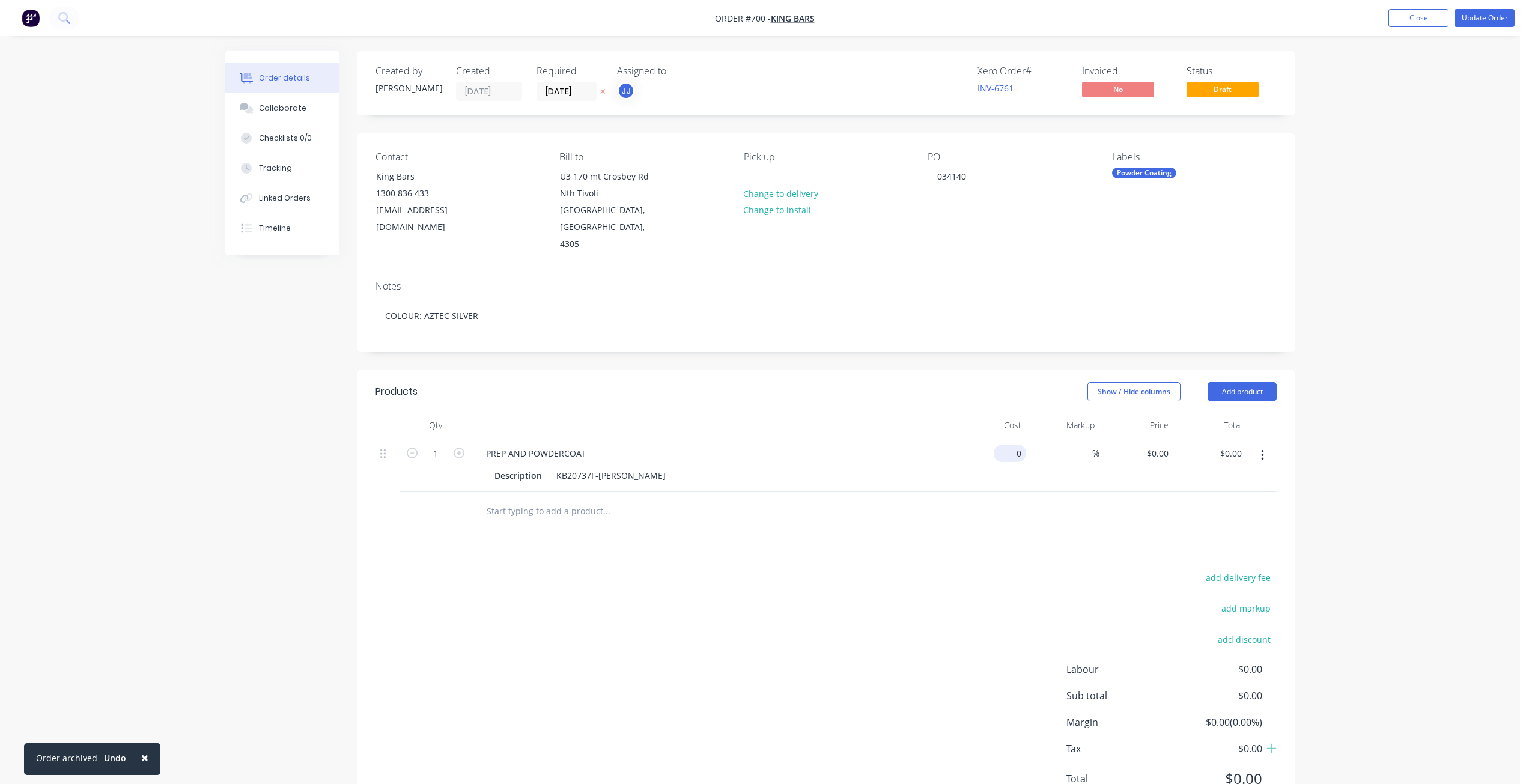
click at [1011, 445] on div "0 $0.00" at bounding box center [1010, 453] width 33 height 17
type input "$0.00"
click at [1162, 445] on input "0" at bounding box center [1166, 453] width 14 height 17
type input "$500.00"
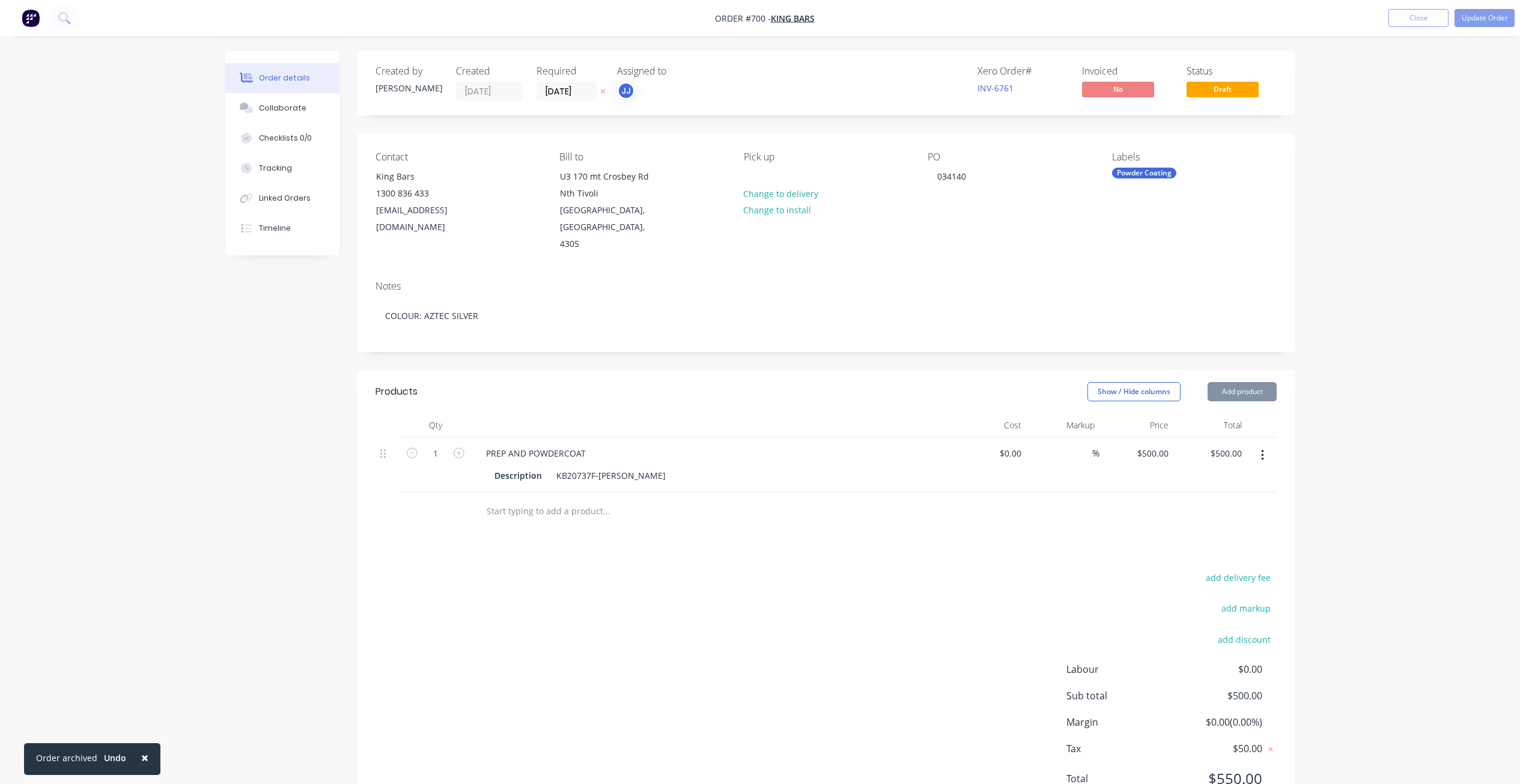
click at [1192, 496] on div at bounding box center [826, 511] width 901 height 39
click at [1493, 12] on button "Update Order" at bounding box center [1484, 18] width 60 height 18
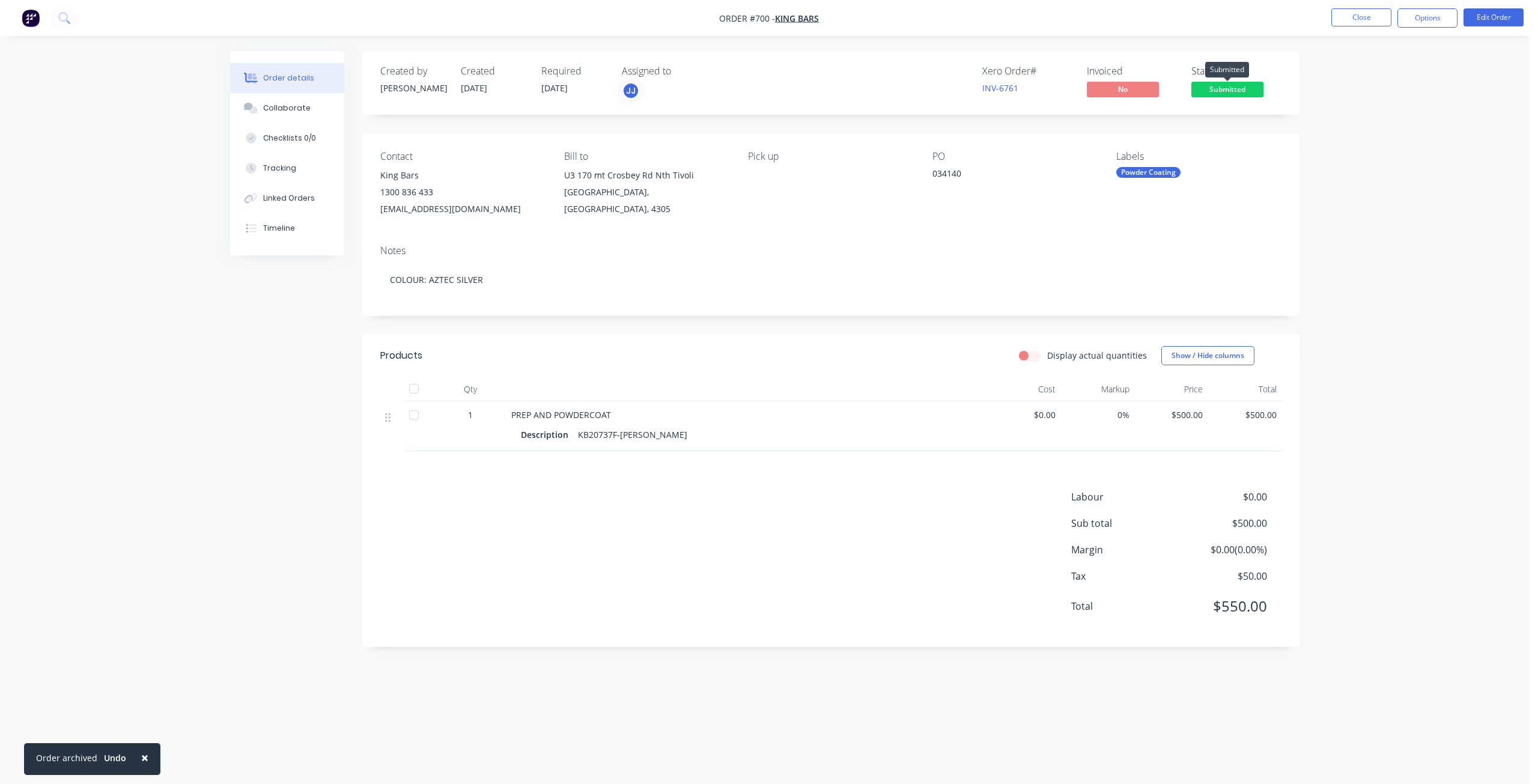
click at [1215, 89] on span "Submitted" at bounding box center [1227, 89] width 72 height 15
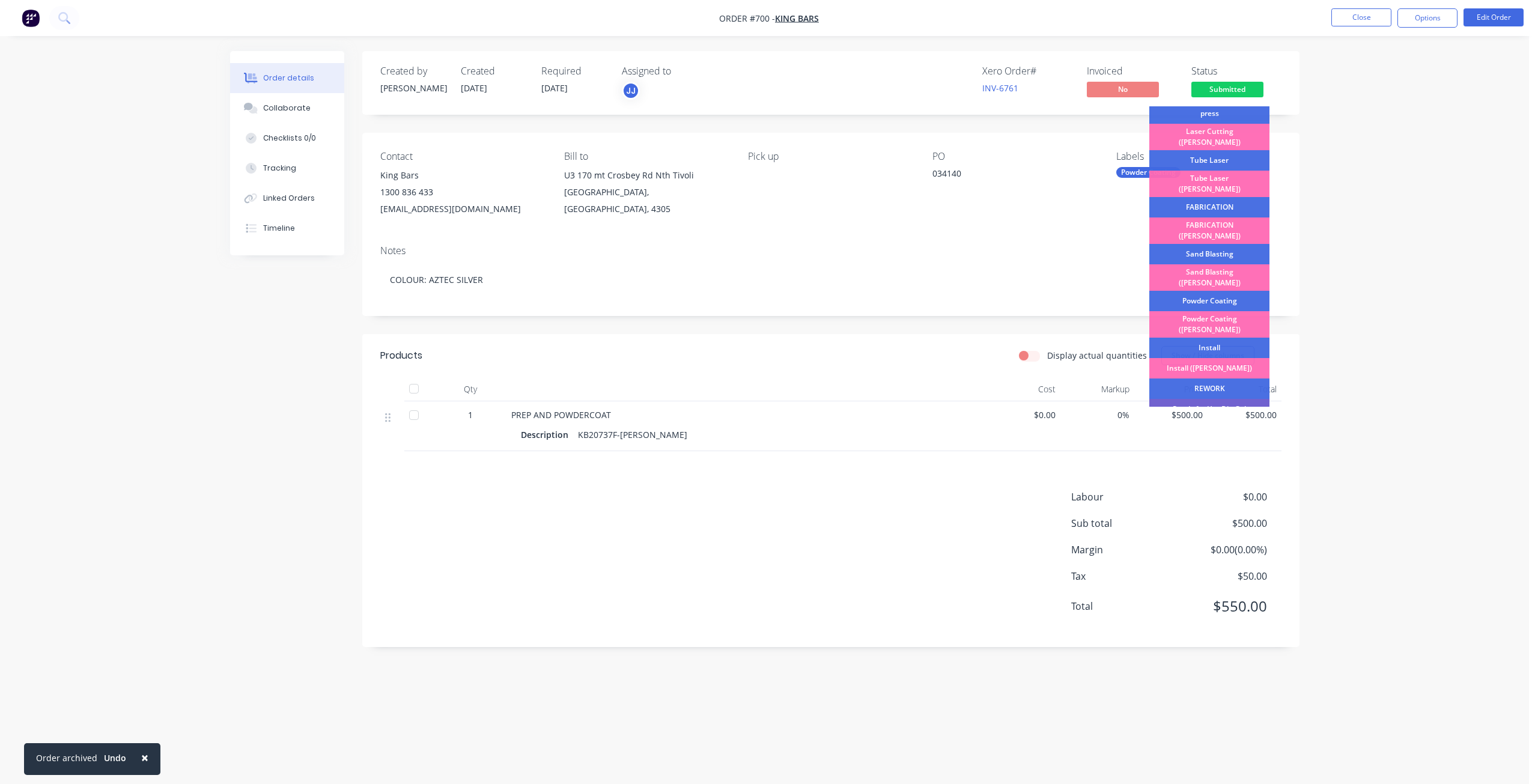
scroll to position [120, 0]
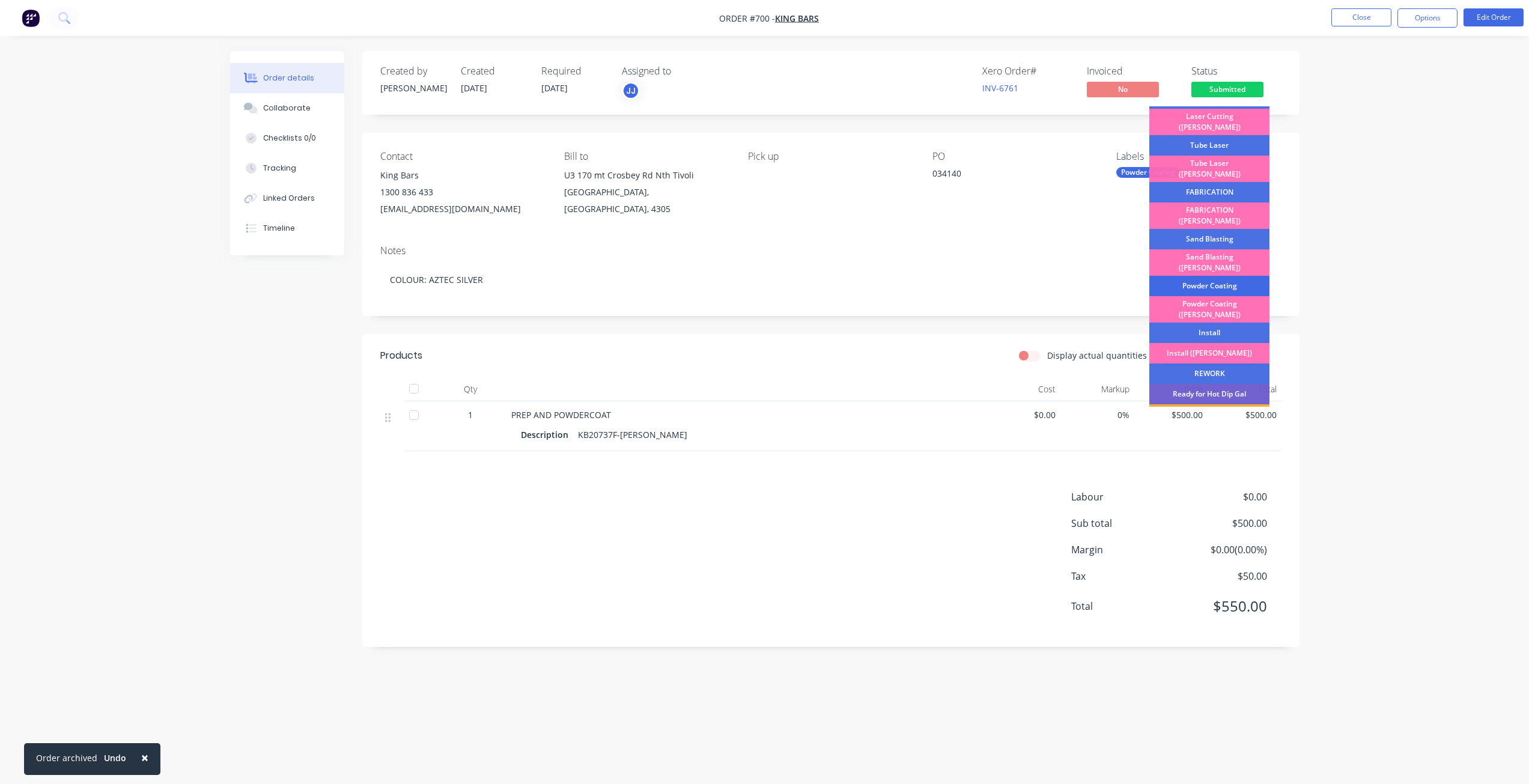
click at [1205, 276] on div "Powder Coating" at bounding box center [1210, 286] width 120 height 21
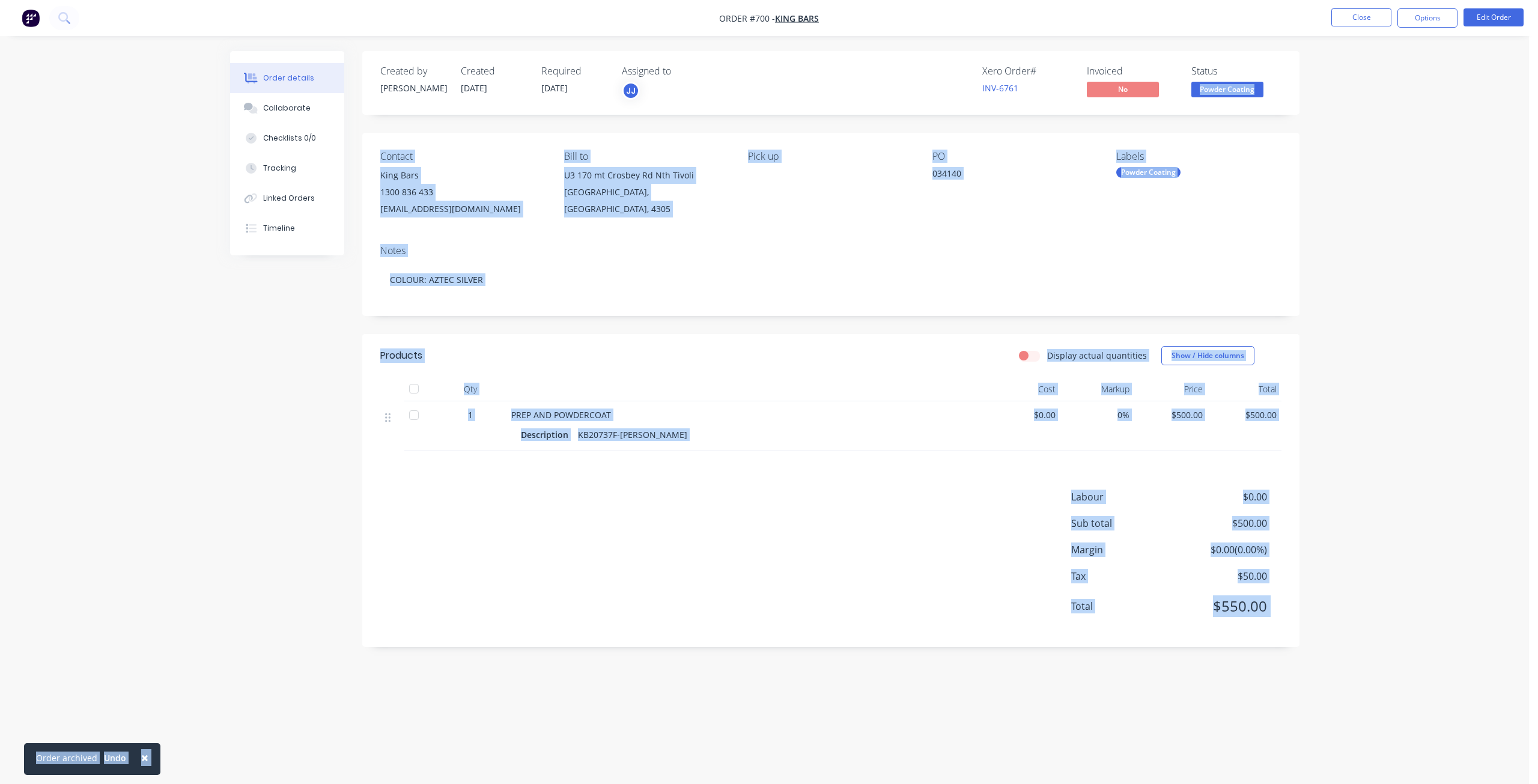
click at [1222, 83] on body "Order #700 - King Bars Close Options Edit Order Order details Collaborate Check…" at bounding box center [769, 392] width 1538 height 784
click at [1225, 95] on span "Powder Coating" at bounding box center [1227, 89] width 72 height 15
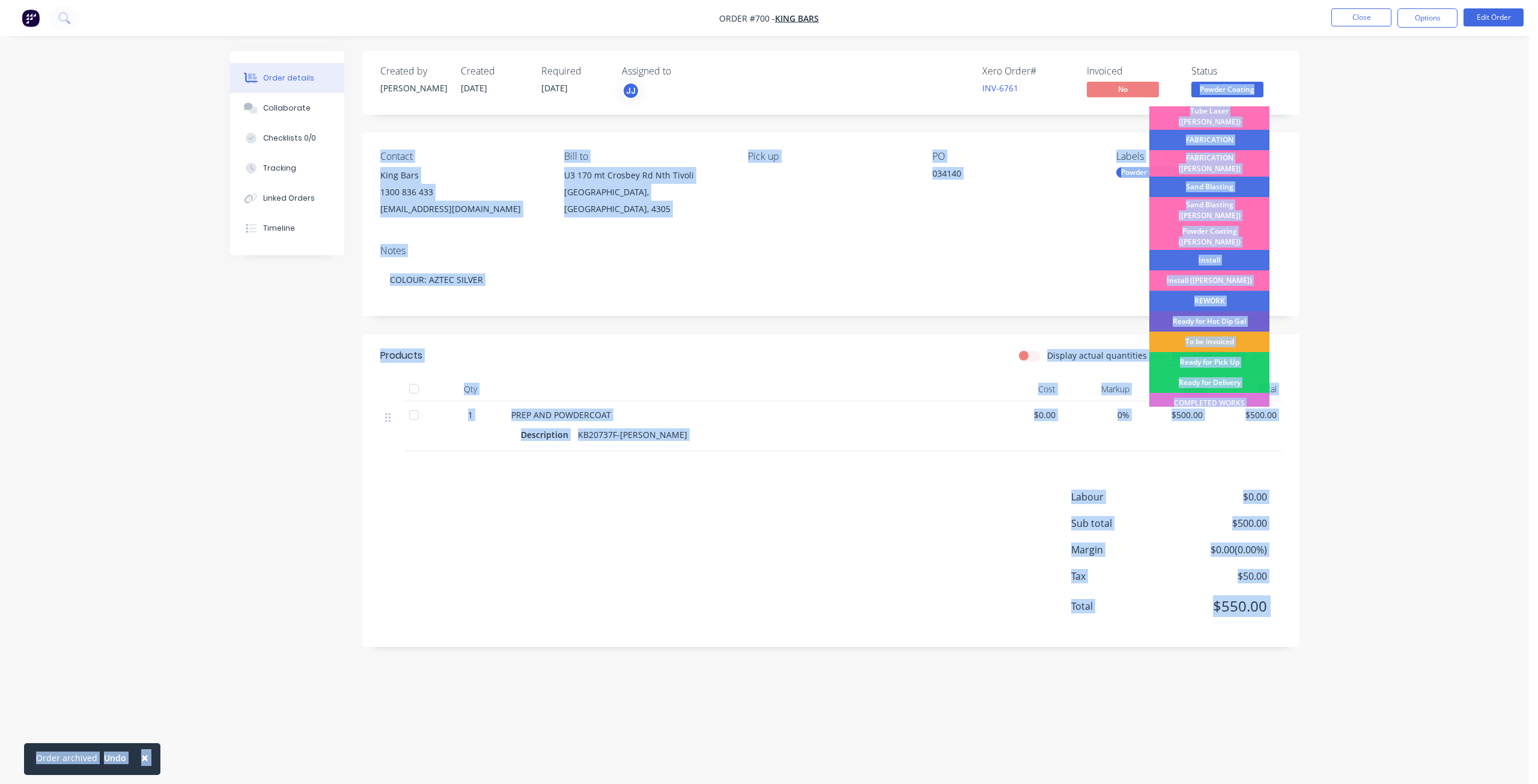
scroll to position [210, 0]
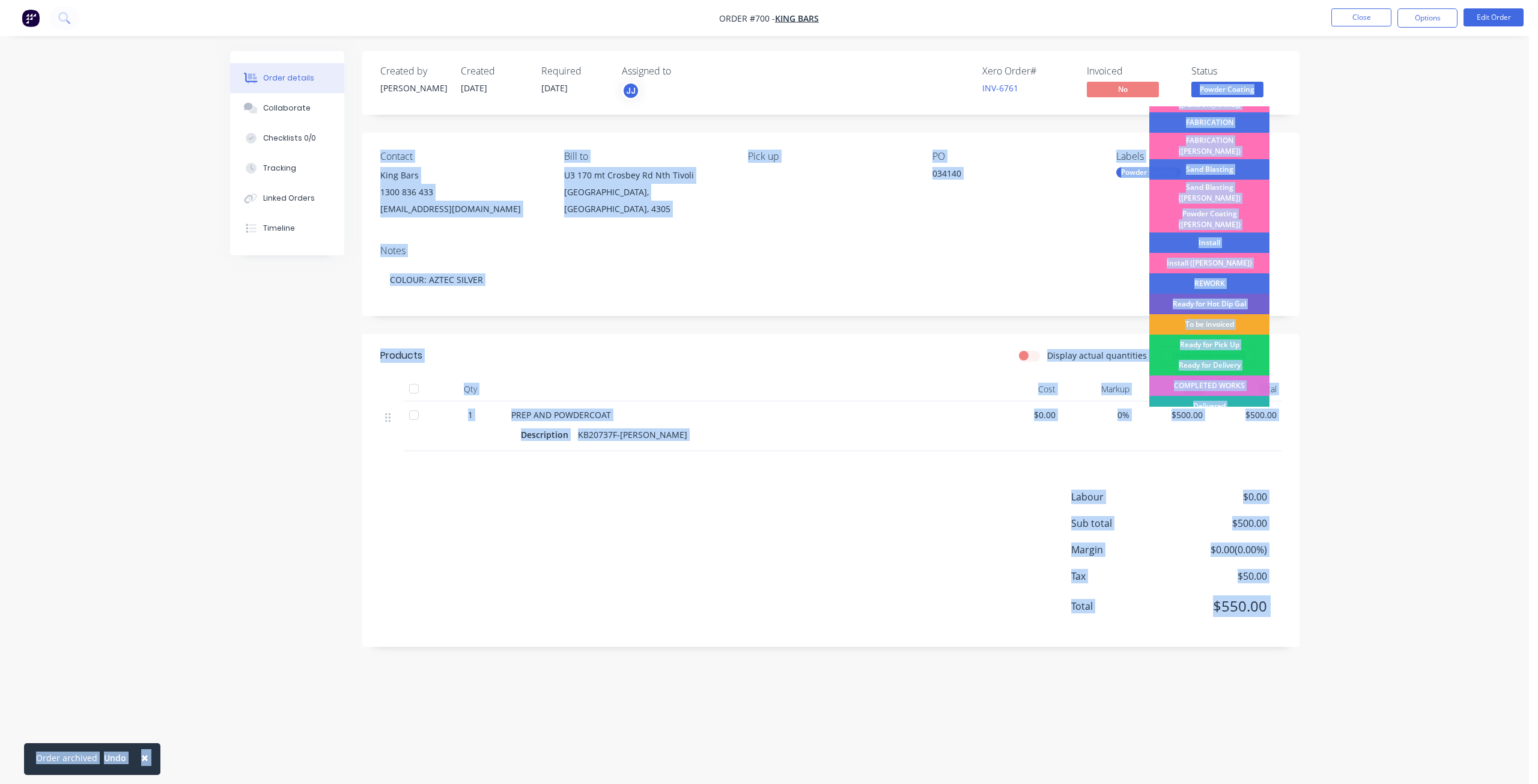
click at [1210, 314] on div "To be invoiced" at bounding box center [1210, 324] width 120 height 21
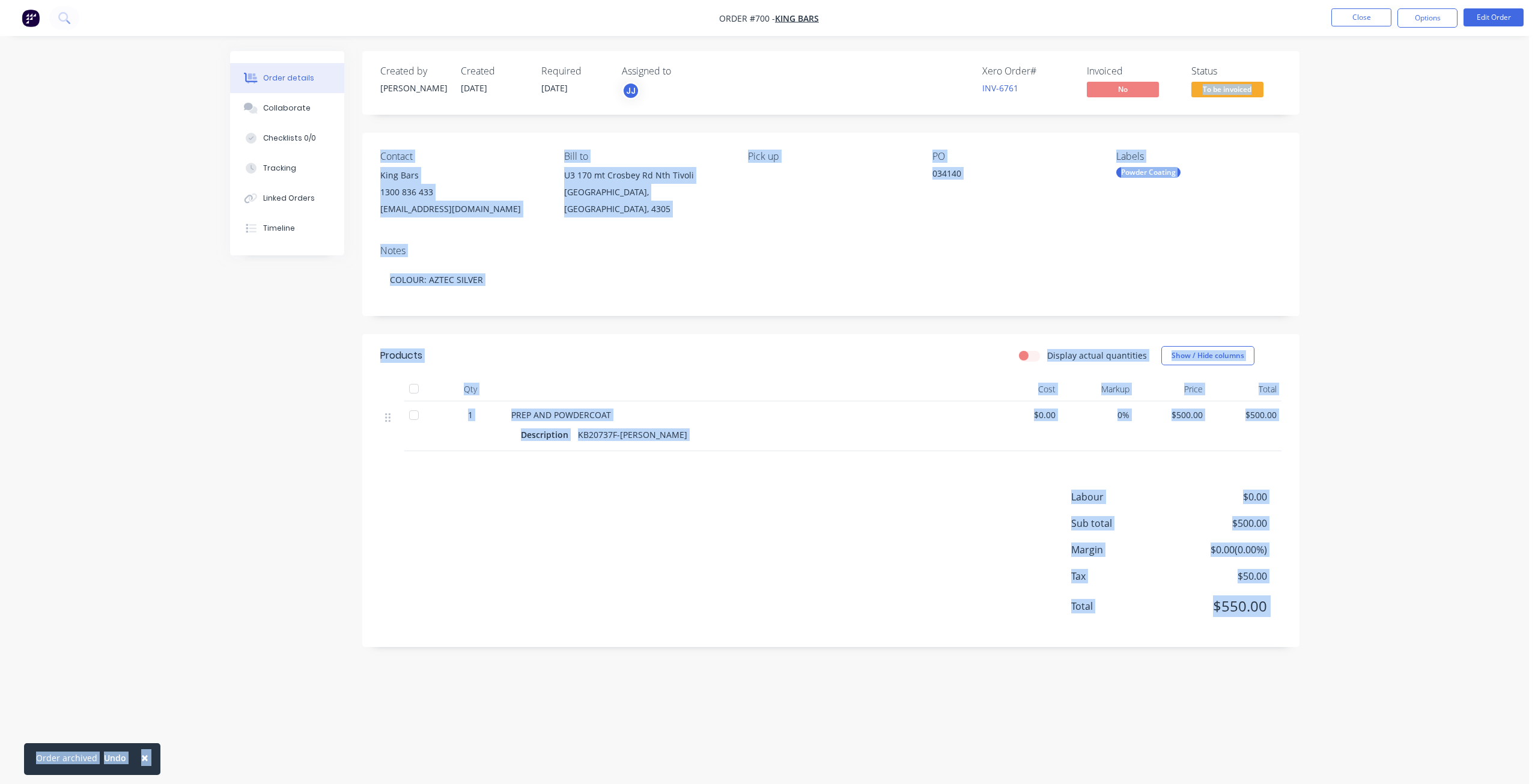
click at [1394, 222] on div "Order details Collaborate Checklists 0/0 Tracking Linked Orders Timeline Order …" at bounding box center [764, 392] width 1529 height 784
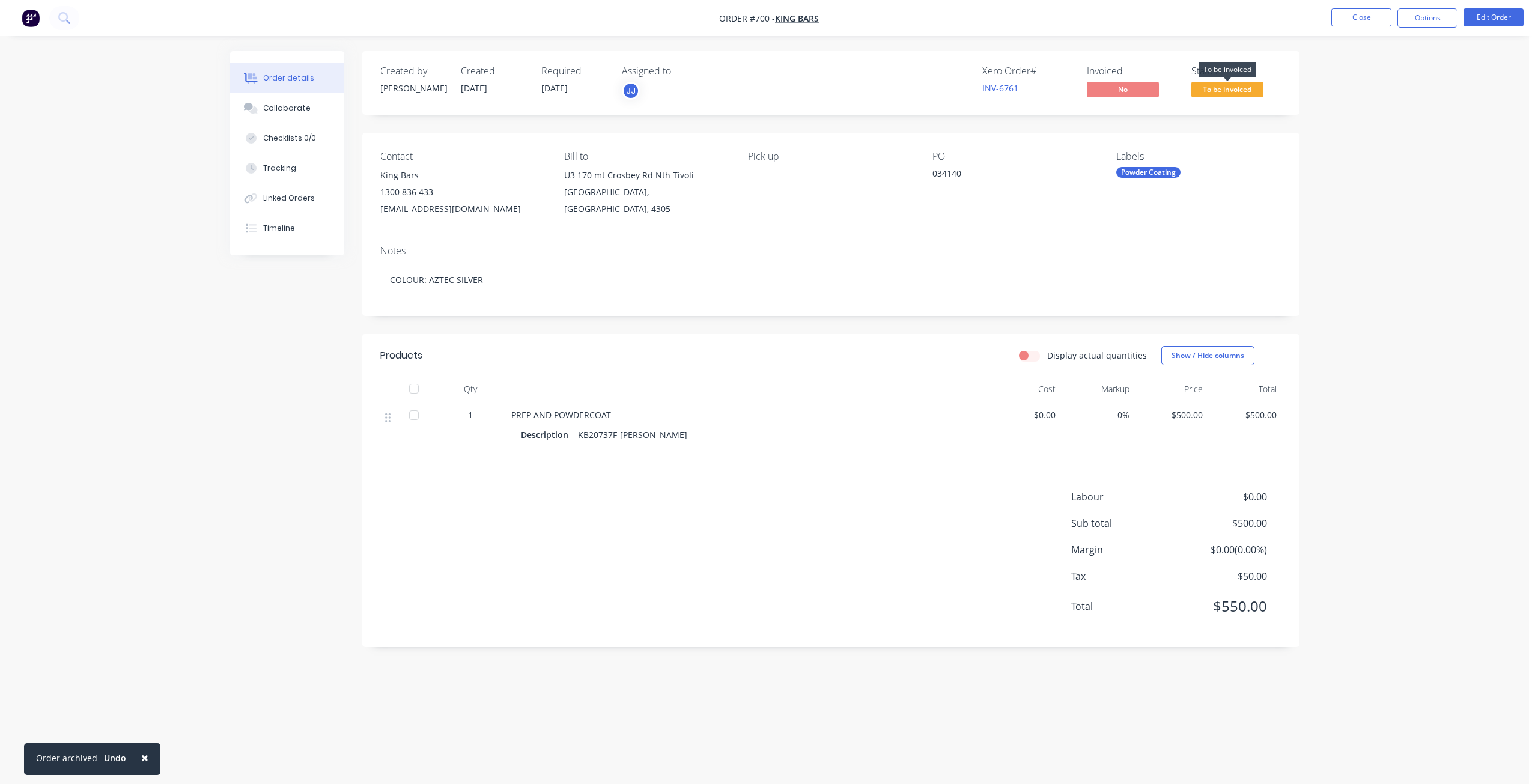
click at [1228, 91] on span "To be invoiced" at bounding box center [1227, 89] width 72 height 15
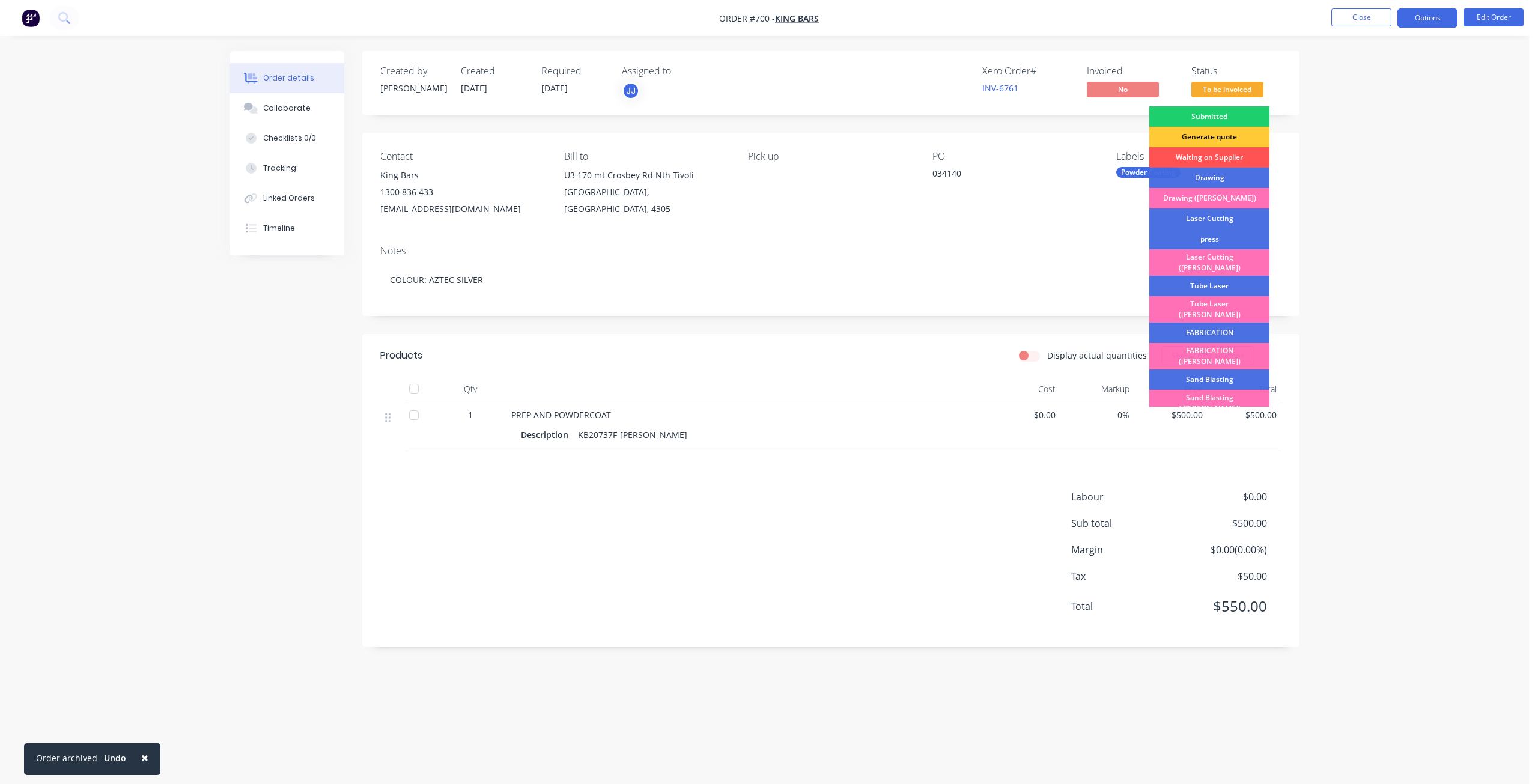
click at [1427, 9] on button "Options" at bounding box center [1427, 18] width 60 height 19
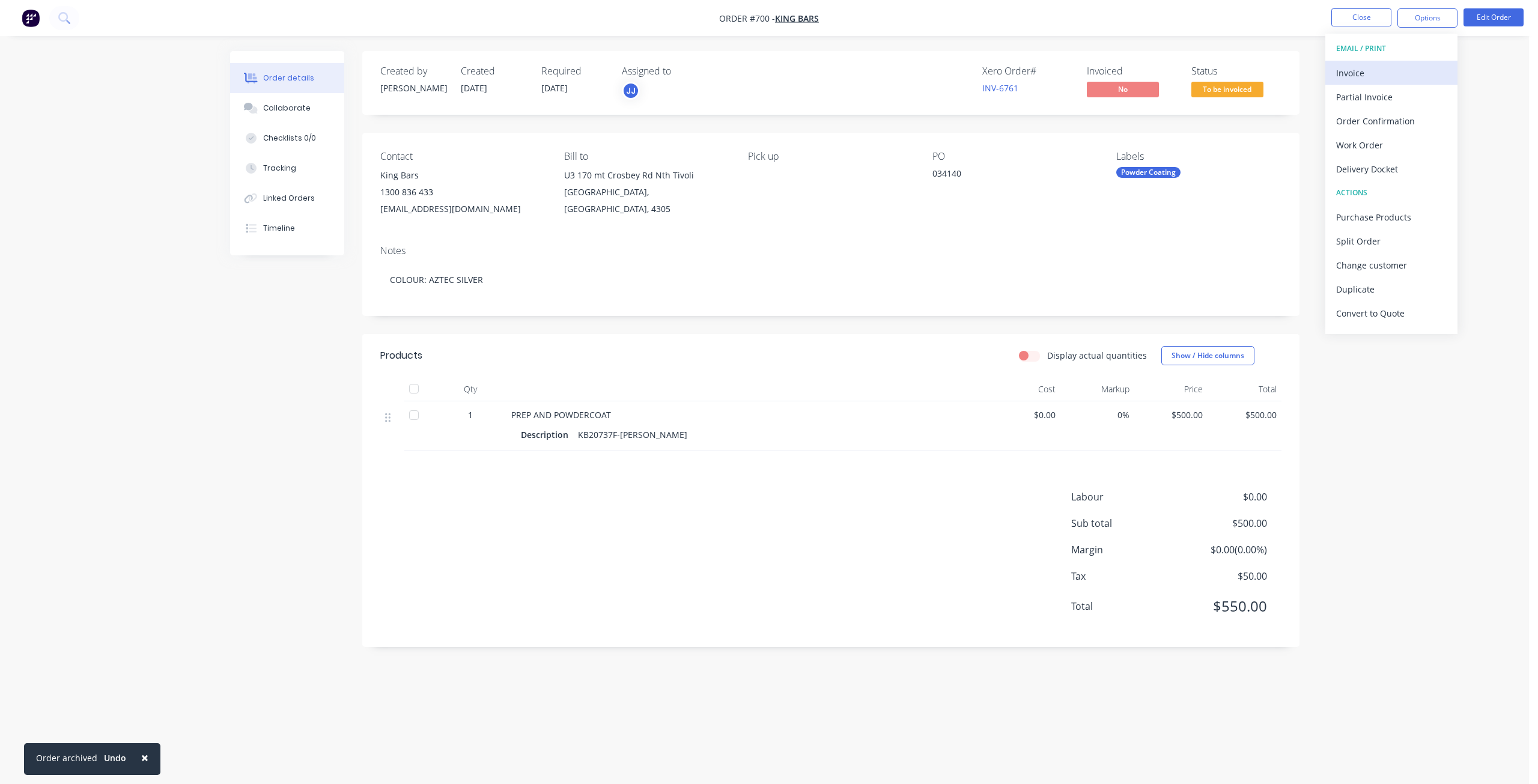
click at [1349, 73] on div "Invoice" at bounding box center [1391, 73] width 111 height 17
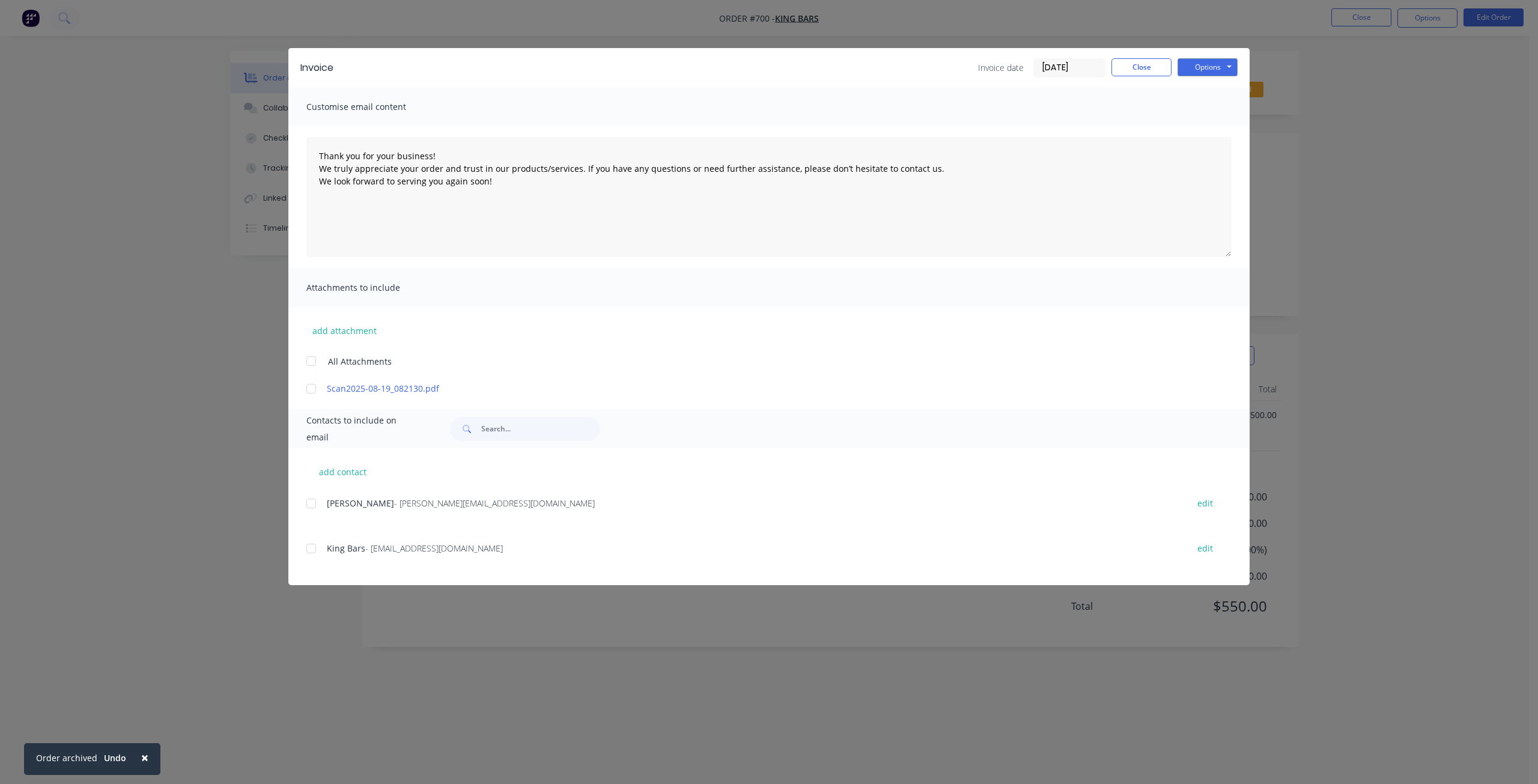
click at [315, 546] on div at bounding box center [311, 548] width 24 height 24
click at [1196, 70] on button "Options" at bounding box center [1207, 67] width 60 height 18
click at [1205, 130] on button "Email" at bounding box center [1215, 128] width 77 height 20
type textarea "Thank you for your business! We truly appreciate your order and trust in our pr…"
click at [1140, 71] on button "Close" at bounding box center [1141, 67] width 60 height 18
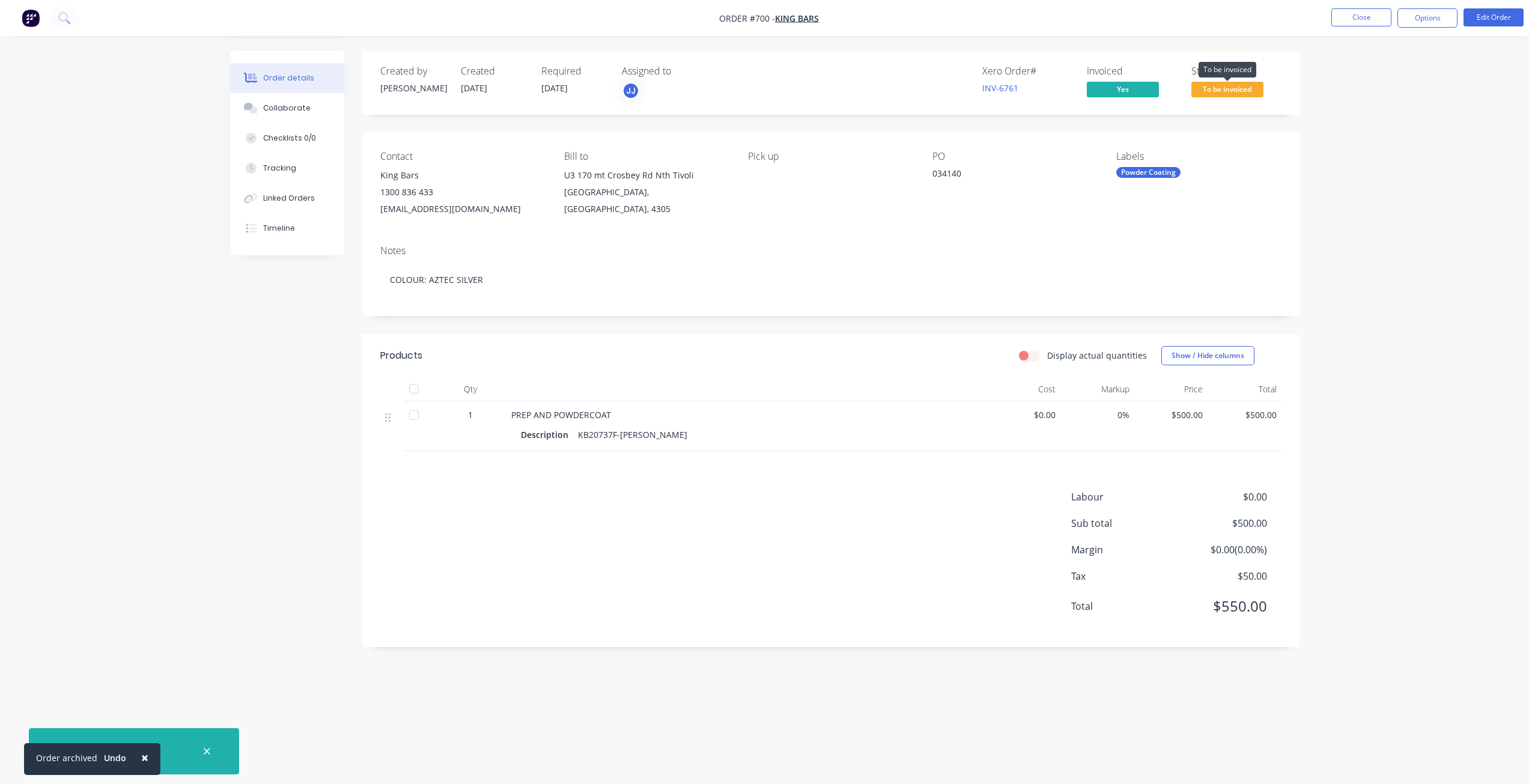
click at [1227, 90] on span "To be invoiced" at bounding box center [1227, 89] width 72 height 15
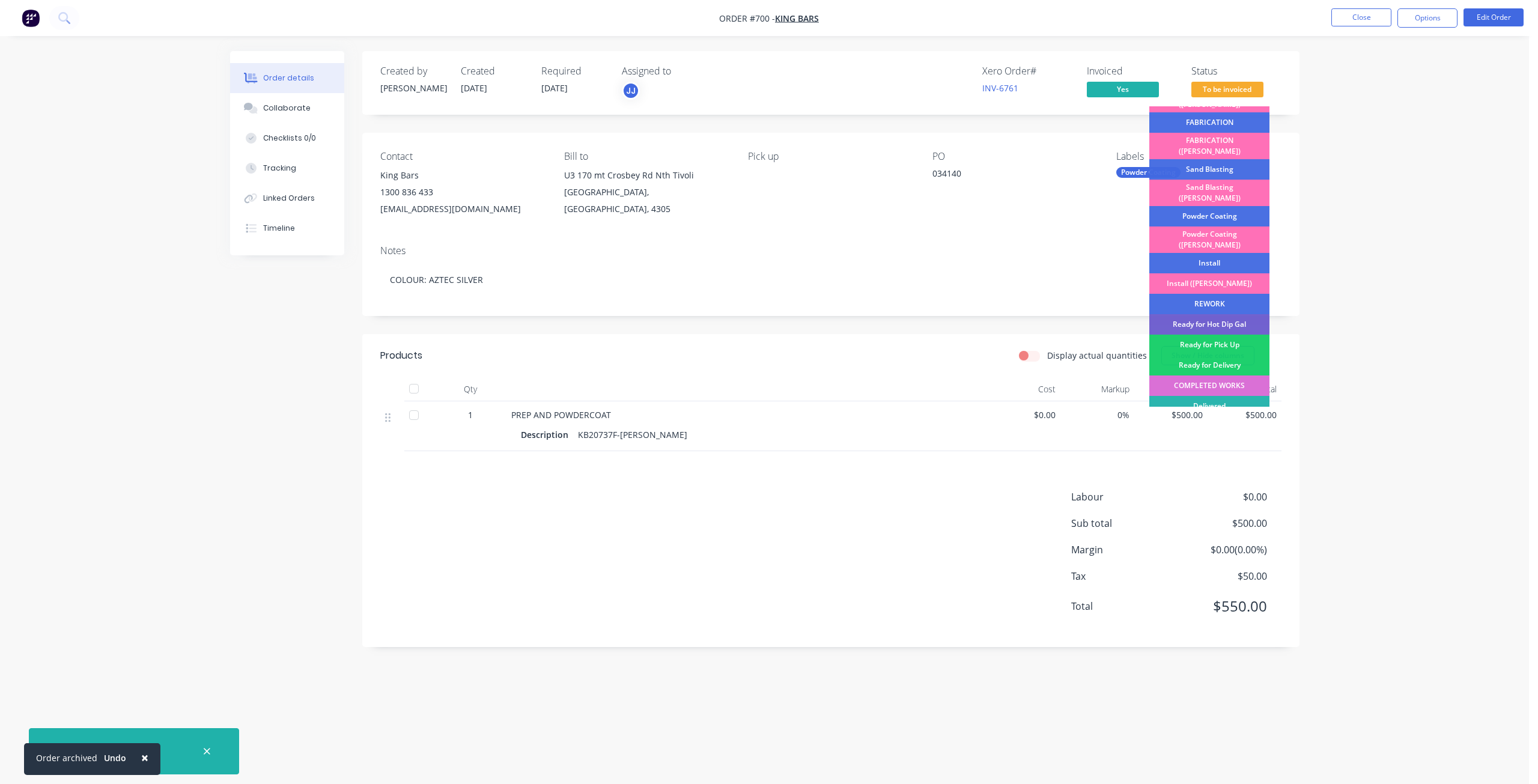
click at [1202, 375] on div "COMPLETED WORKS" at bounding box center [1210, 386] width 120 height 21
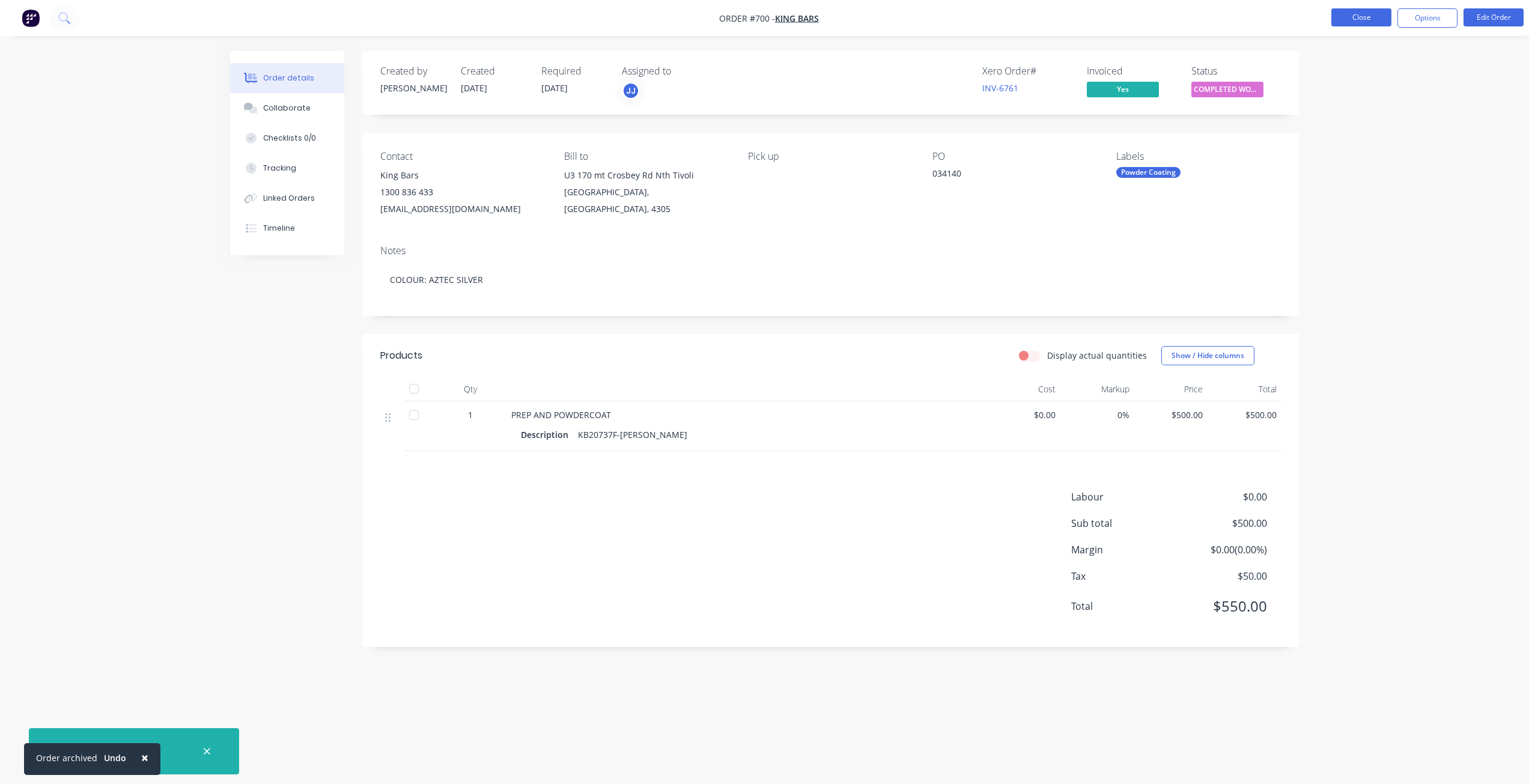
click at [1360, 19] on button "Close" at bounding box center [1361, 17] width 60 height 18
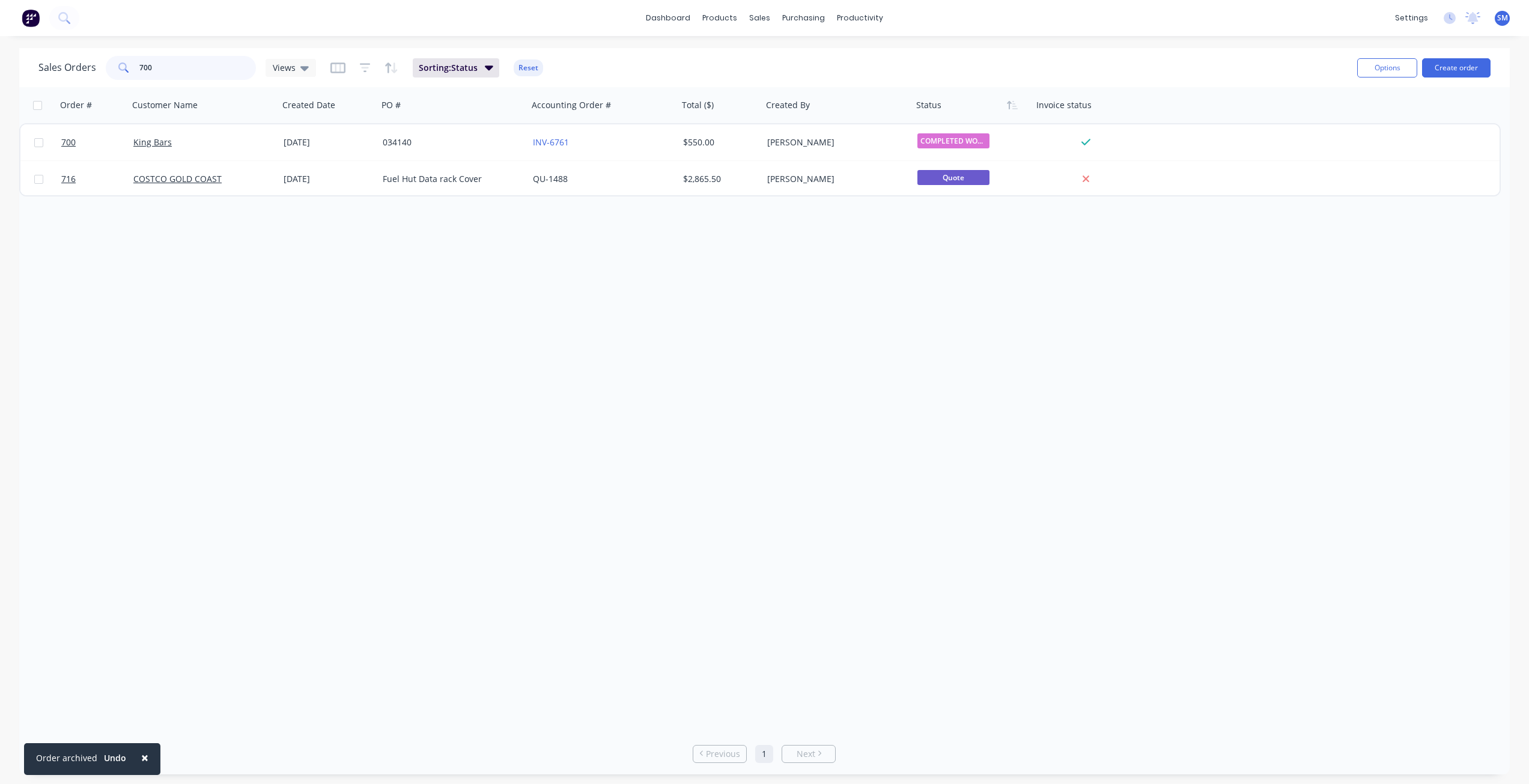
drag, startPoint x: 167, startPoint y: 66, endPoint x: 91, endPoint y: 71, distance: 76.2
click at [91, 71] on div "Sales Orders 700 Views" at bounding box center [177, 68] width 277 height 24
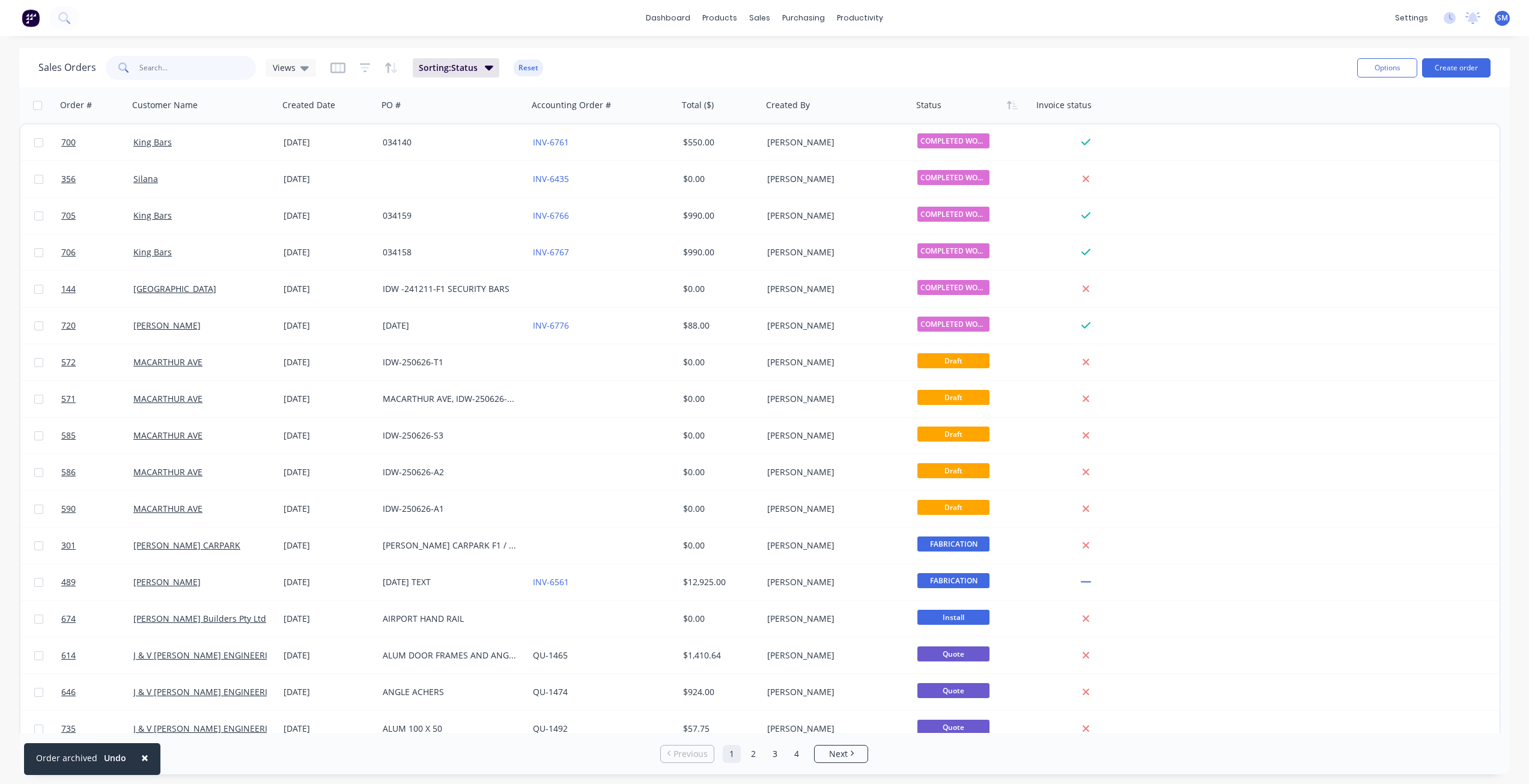
click at [158, 66] on input "text" at bounding box center [198, 68] width 117 height 24
type input "718"
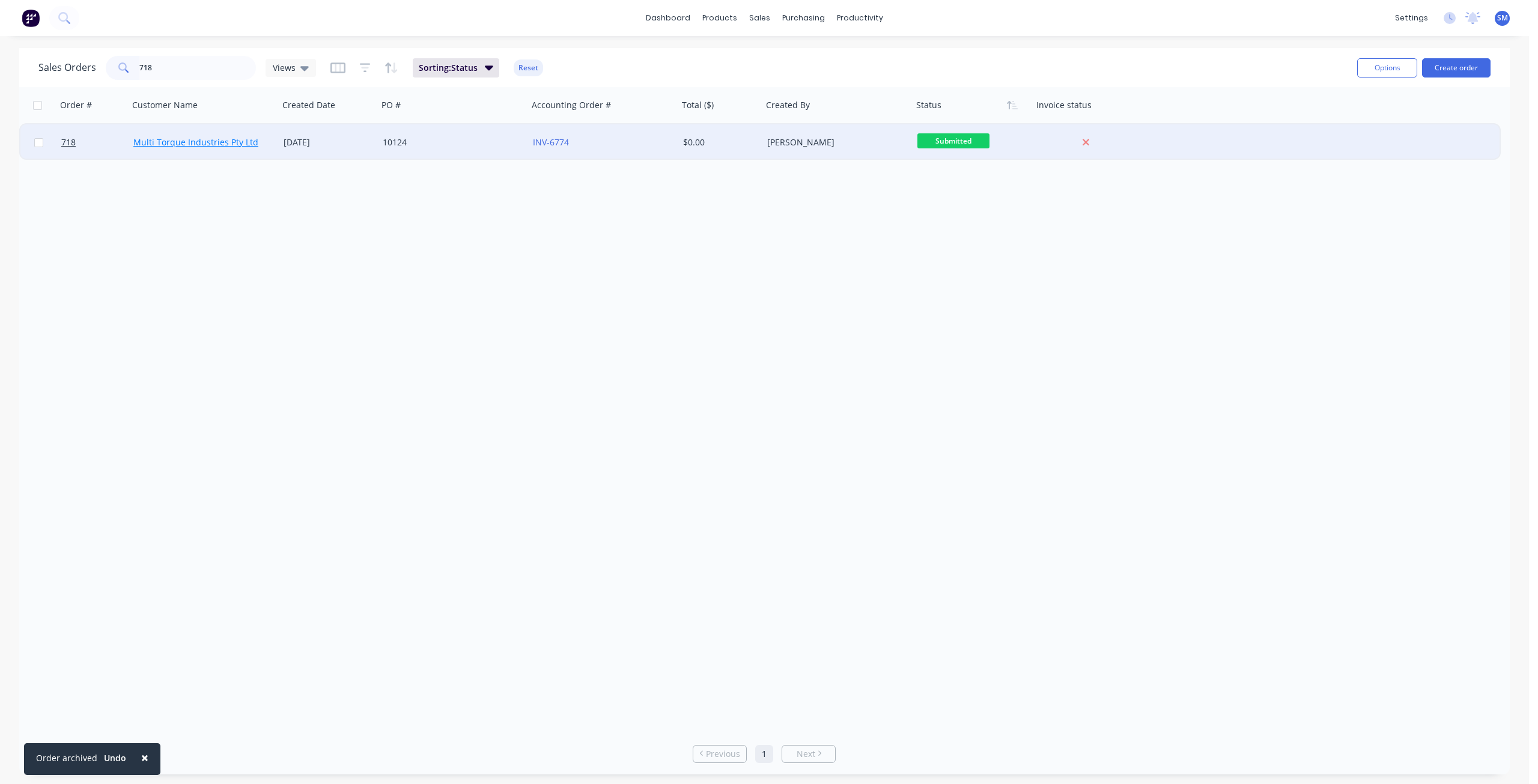
click at [210, 147] on link "Multi Torque Industries Pty Ltd" at bounding box center [196, 142] width 125 height 12
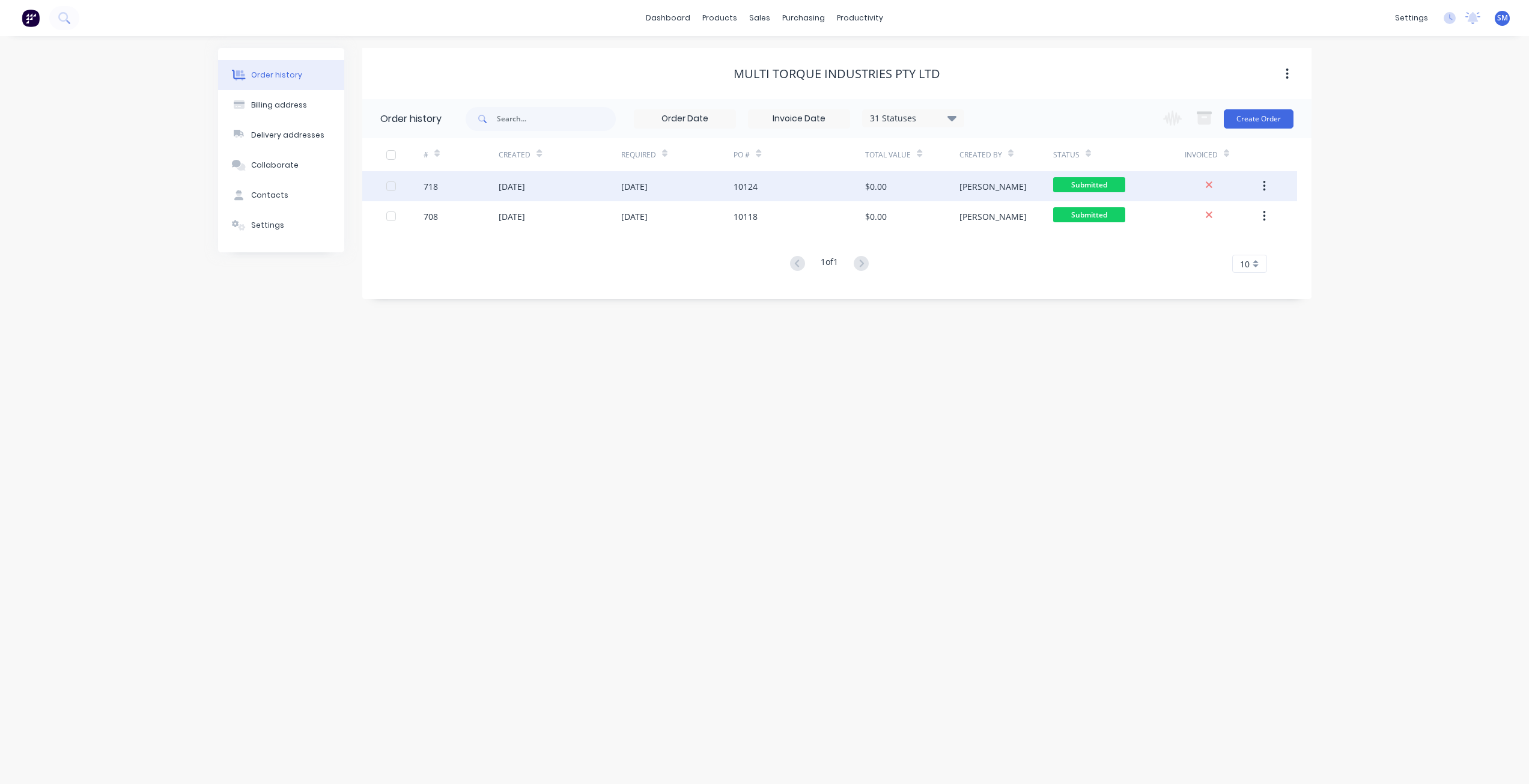
click at [505, 186] on div "[DATE]" at bounding box center [512, 187] width 26 height 12
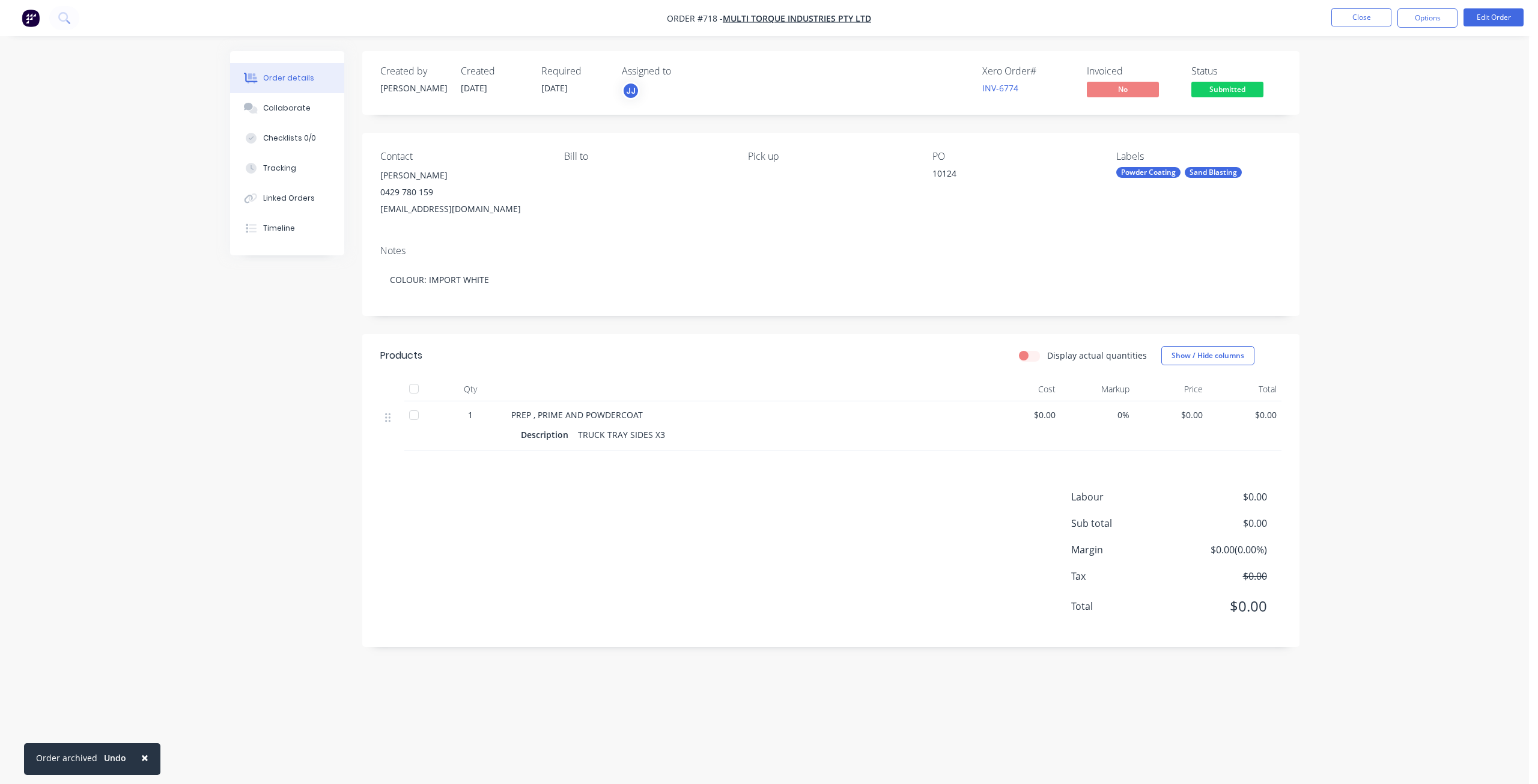
click at [141, 752] on span "×" at bounding box center [145, 757] width 7 height 17
click at [669, 433] on div "Description TRUCK TRAY SIDES X3" at bounding box center [746, 434] width 452 height 17
click at [667, 433] on div "Description TRUCK TRAY SIDES X3" at bounding box center [746, 434] width 452 height 17
click at [1489, 19] on button "Edit Order" at bounding box center [1493, 17] width 60 height 18
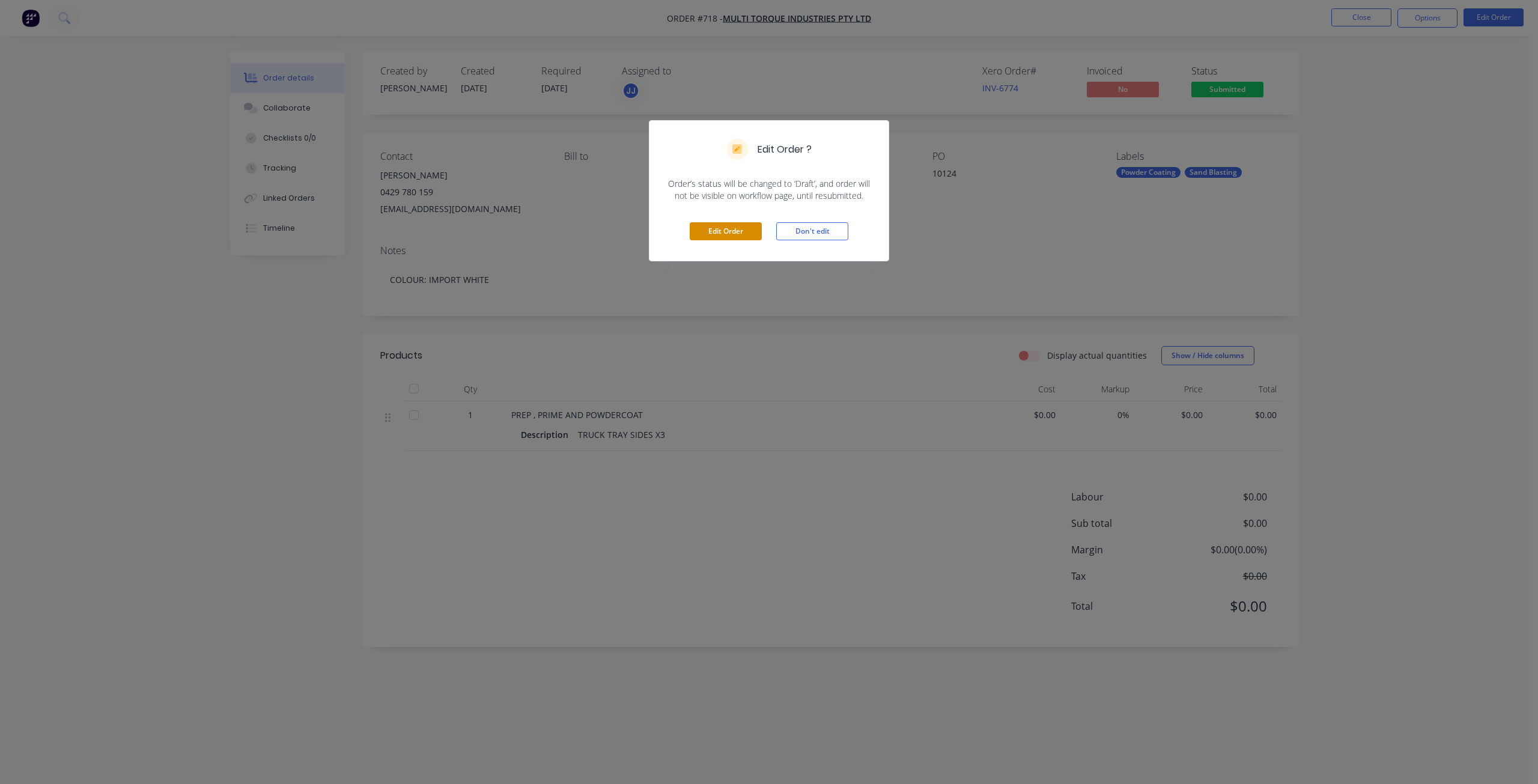
click at [732, 231] on button "Edit Order" at bounding box center [725, 231] width 72 height 18
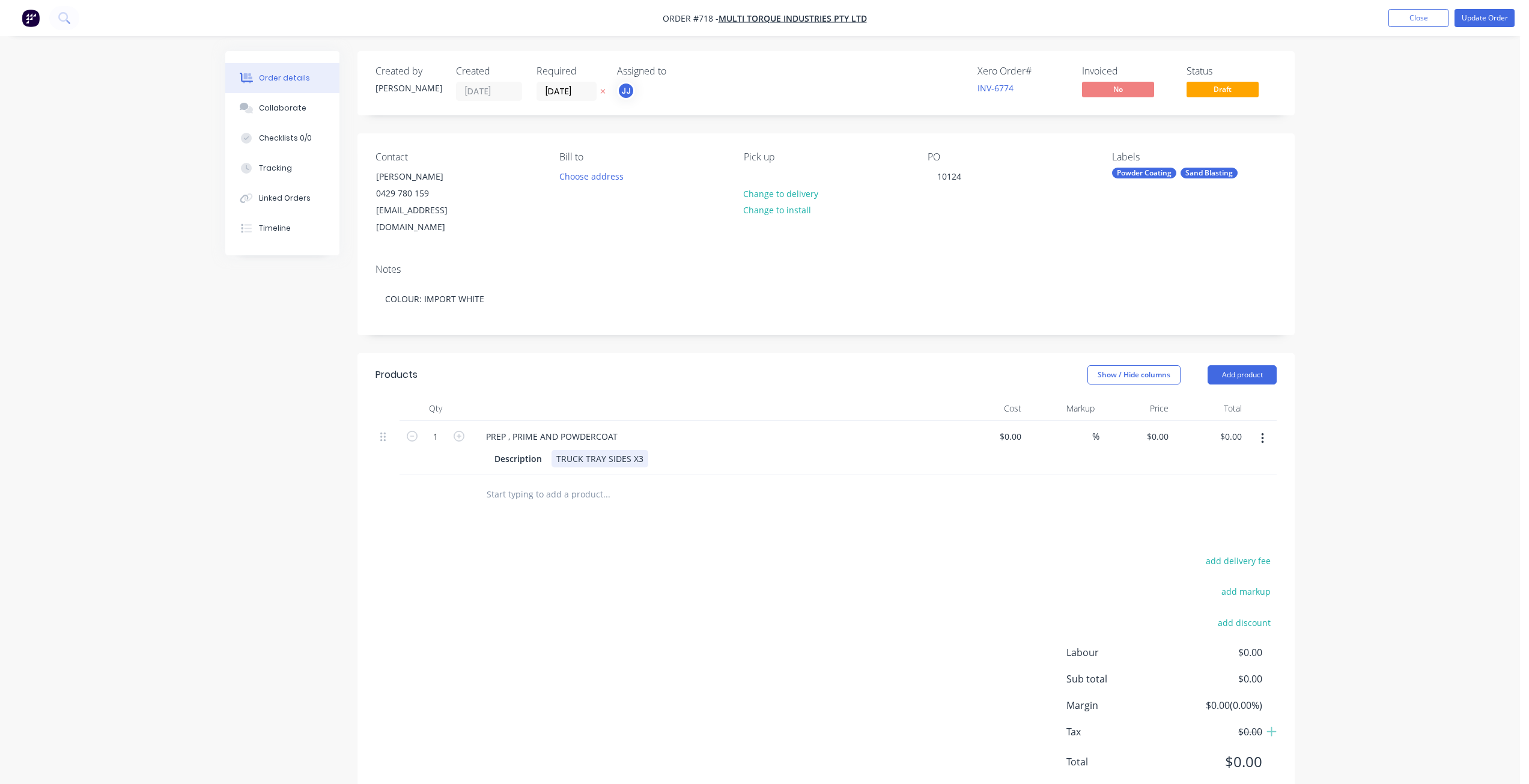
click at [644, 450] on div "TRUCK TRAY SIDES X3" at bounding box center [600, 458] width 97 height 17
click at [275, 109] on div "Collaborate" at bounding box center [282, 109] width 48 height 11
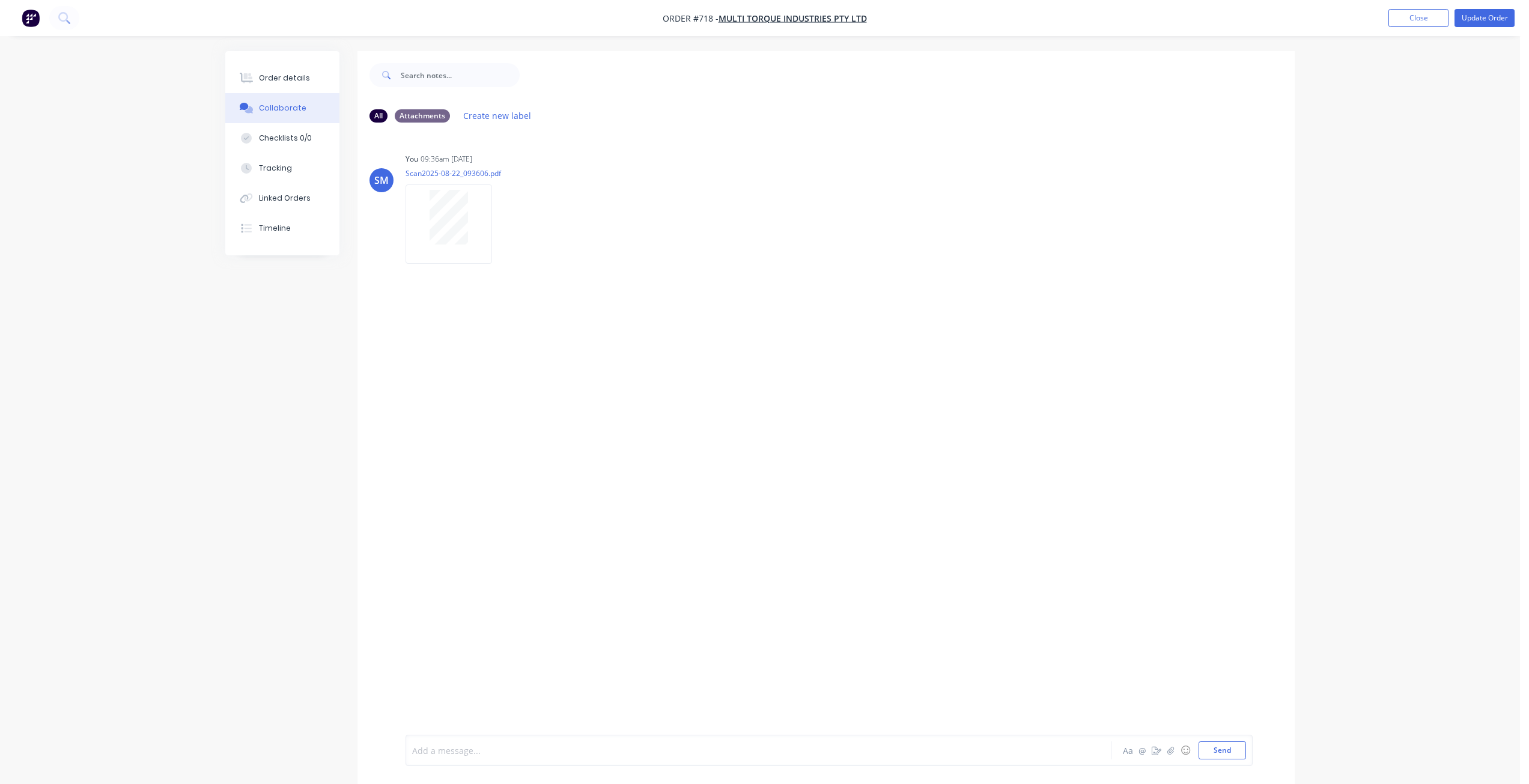
click at [456, 745] on div at bounding box center [725, 750] width 624 height 12
click at [1229, 750] on button "Send" at bounding box center [1222, 750] width 48 height 18
click at [295, 77] on div "Order details" at bounding box center [284, 78] width 51 height 11
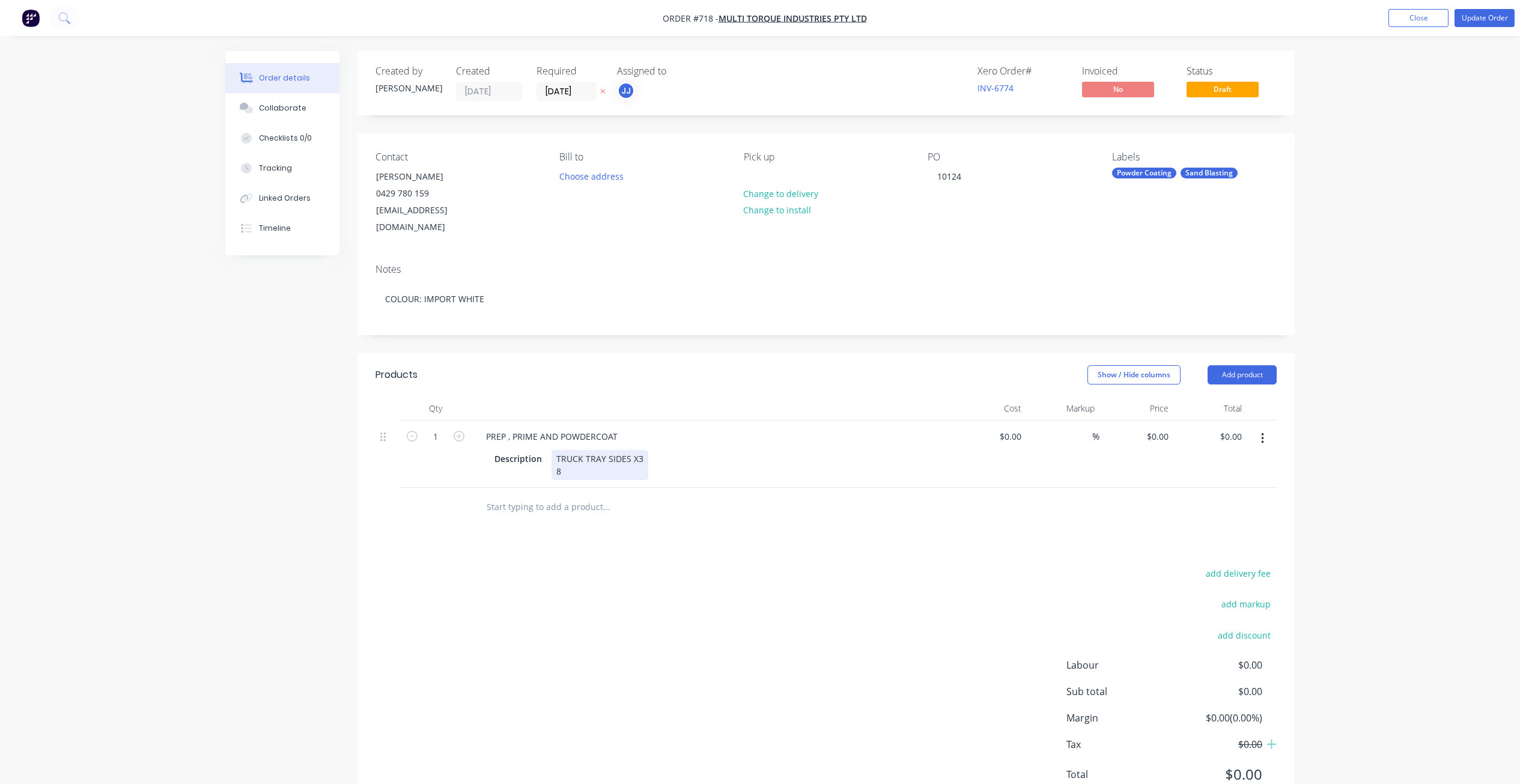
click at [566, 456] on div "TRUCK TRAY SIDES X3 8" at bounding box center [600, 465] width 97 height 30
click at [1012, 427] on input "0" at bounding box center [1019, 436] width 14 height 17
type input "$316.80"
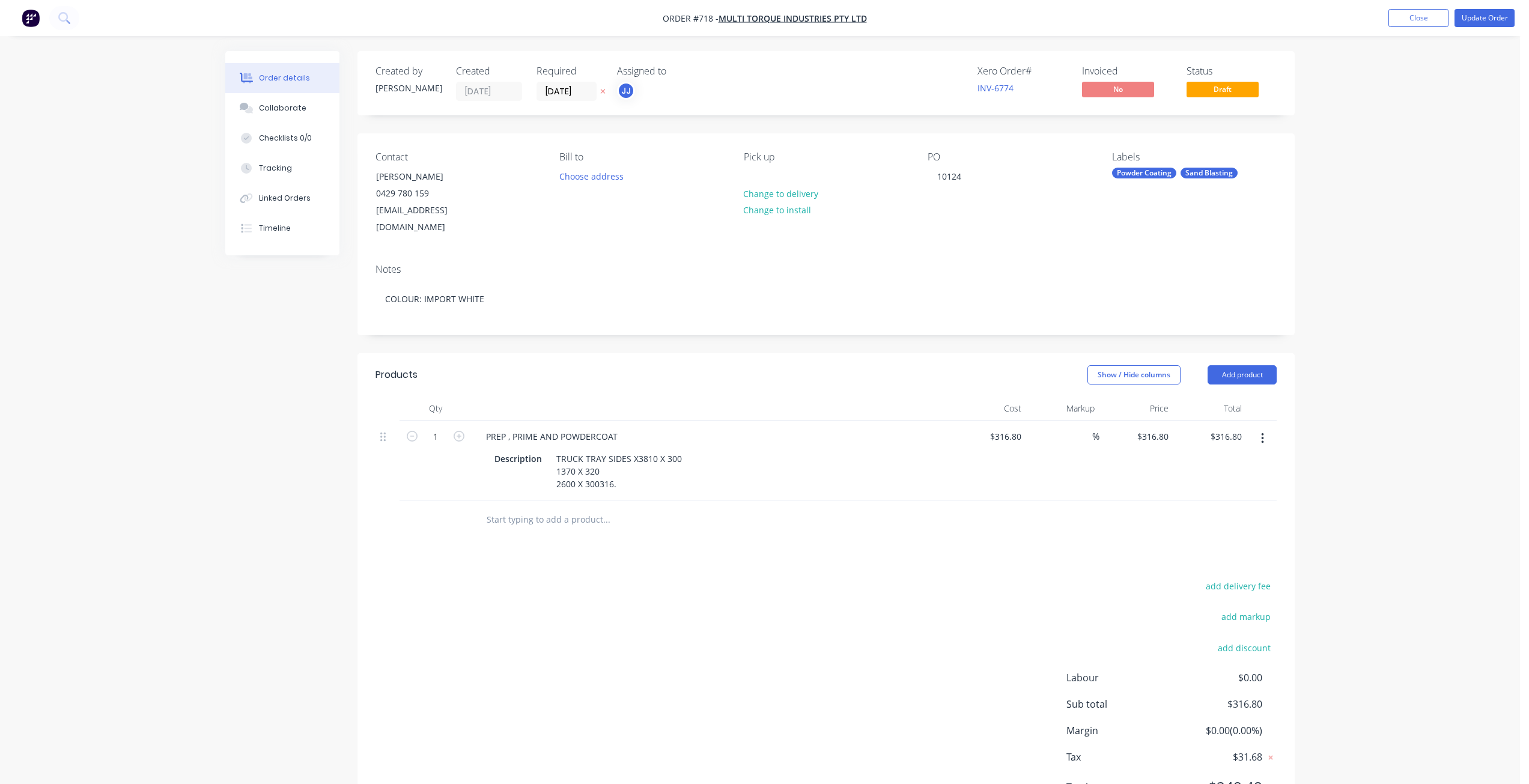
click at [1077, 459] on div "%" at bounding box center [1063, 460] width 74 height 80
click at [1480, 21] on button "Update Order" at bounding box center [1484, 18] width 60 height 18
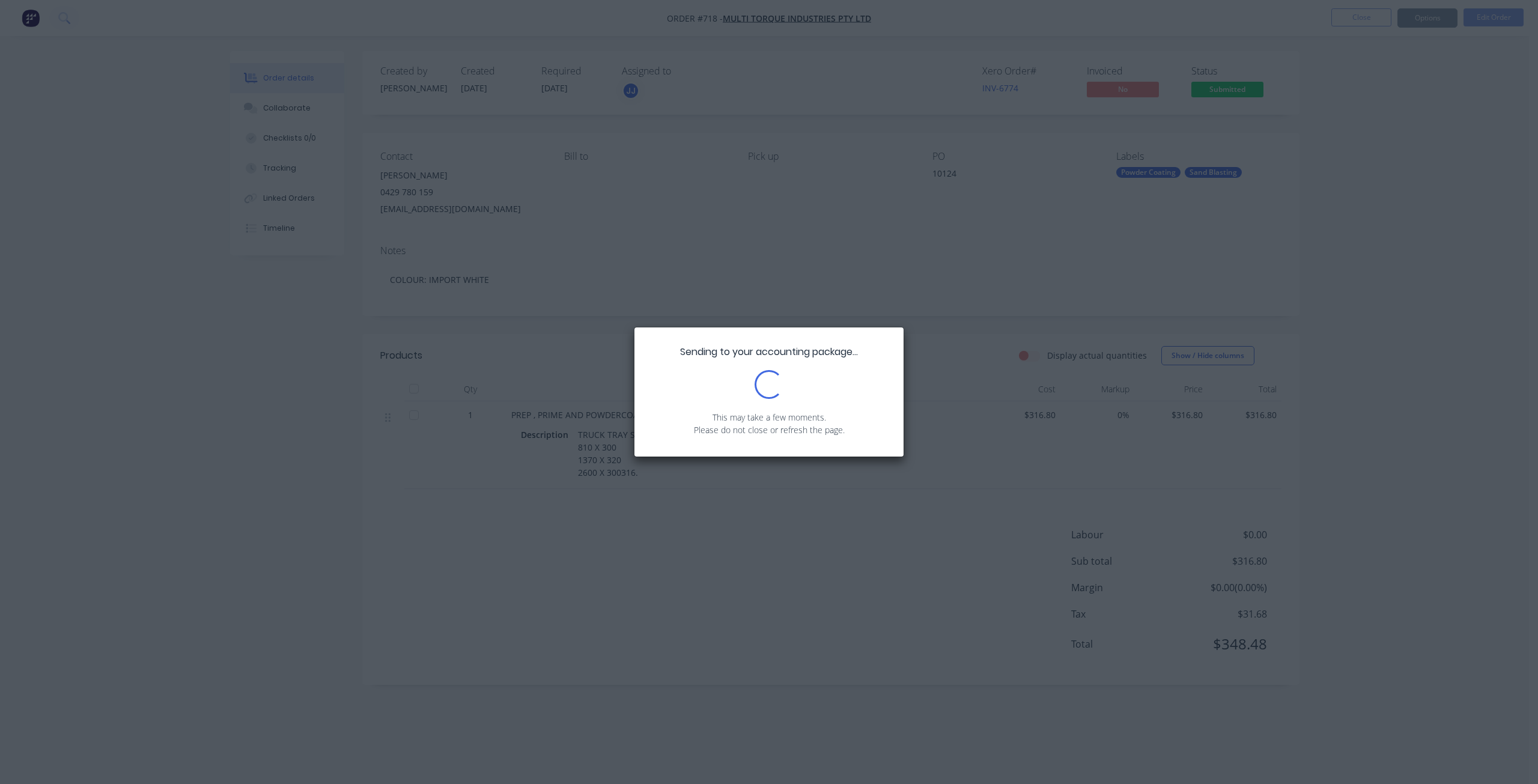
click at [1218, 92] on div "Sending to your accounting package... Loading... This may take a few moments. P…" at bounding box center [769, 392] width 1538 height 784
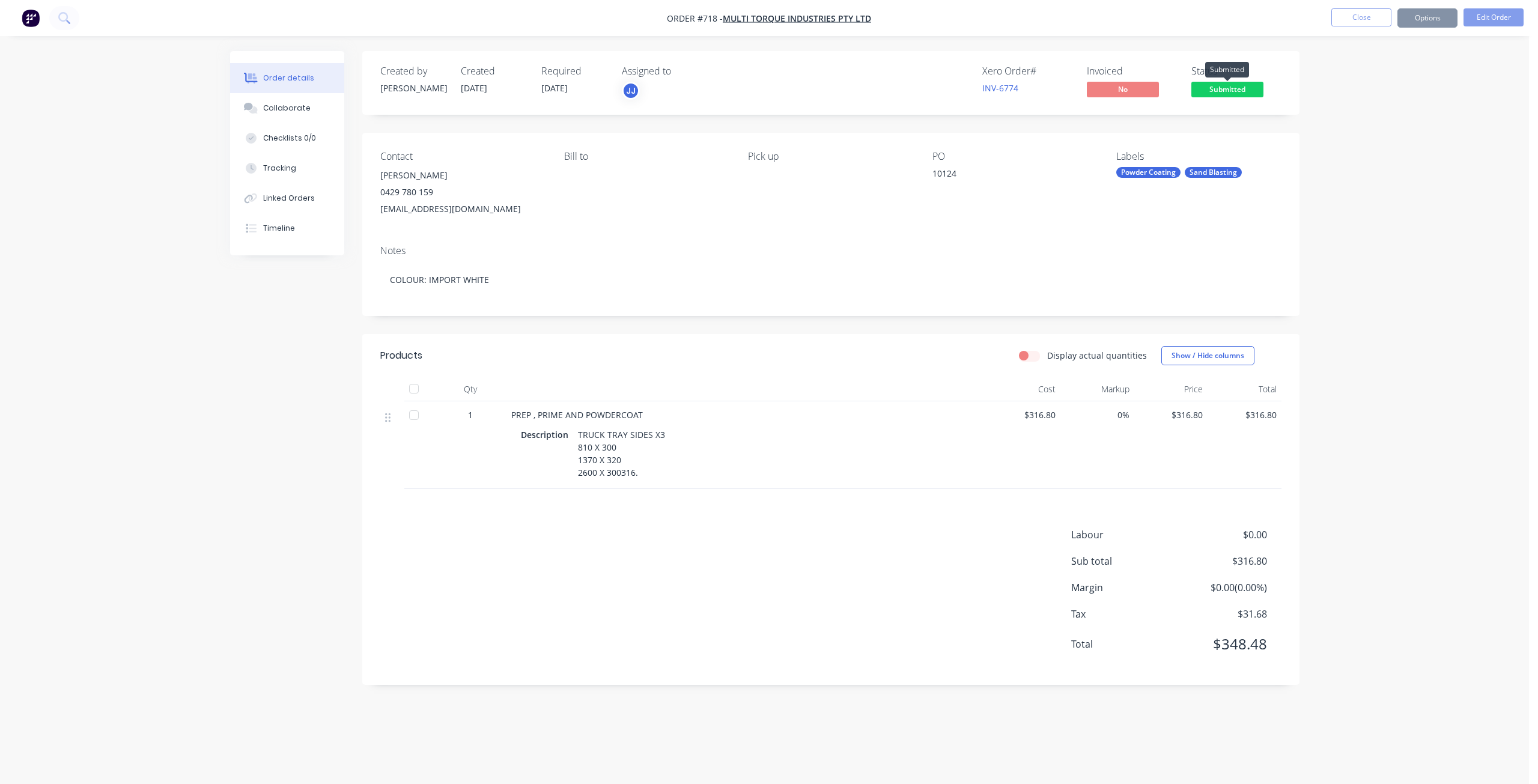
click at [1218, 92] on span "Submitted" at bounding box center [1227, 89] width 72 height 15
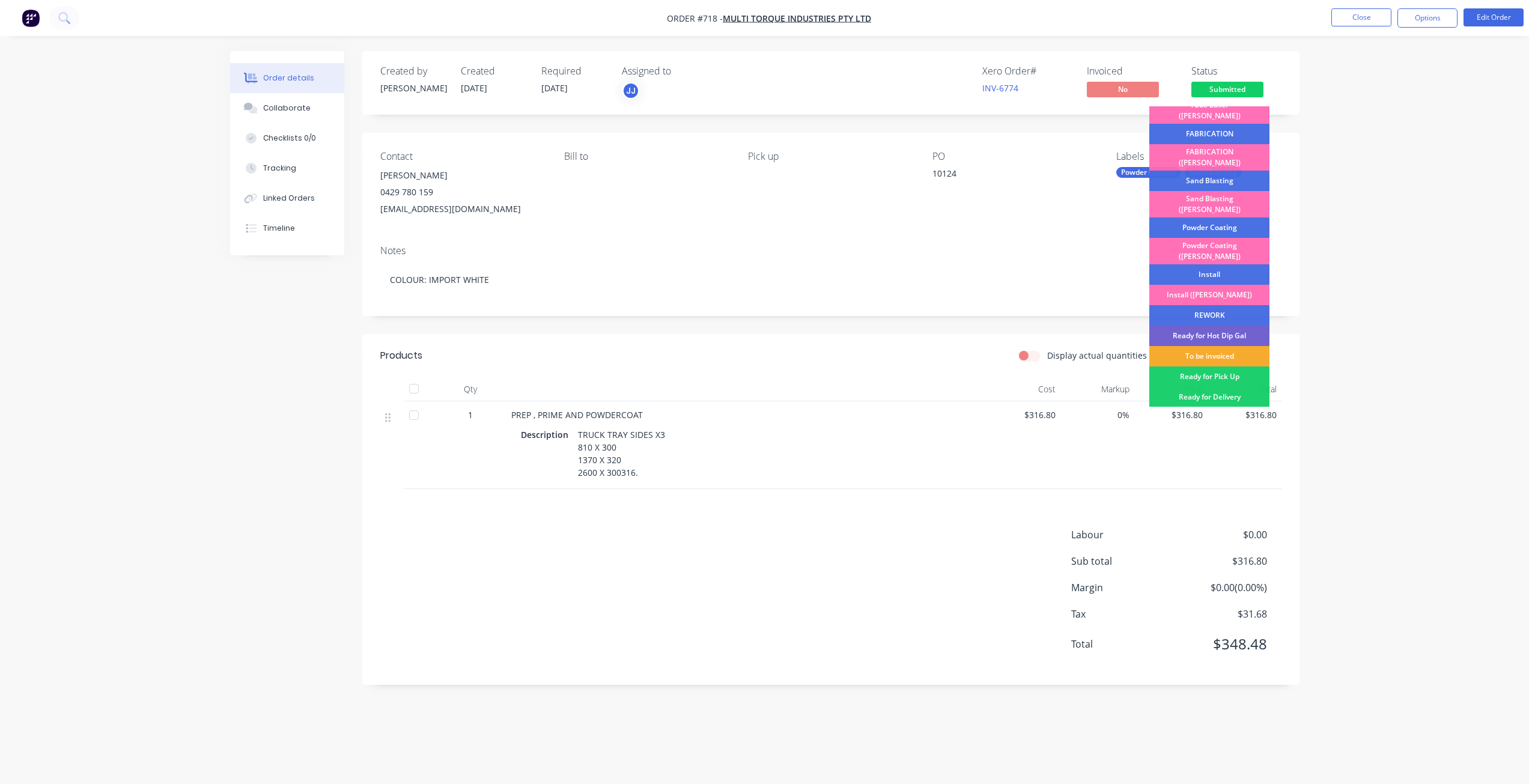
scroll to position [150, 0]
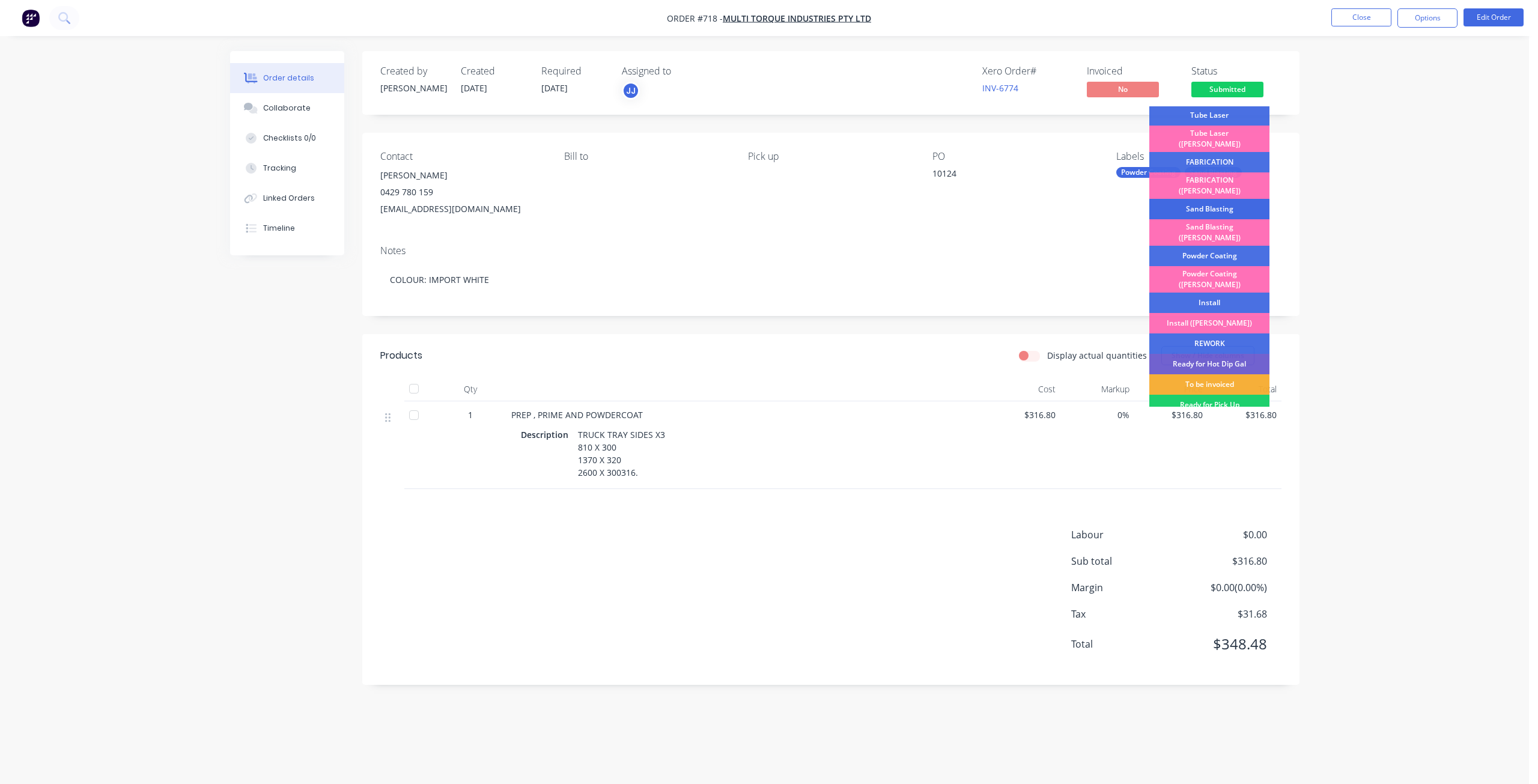
click at [1205, 199] on div "Sand Blasting" at bounding box center [1210, 209] width 120 height 21
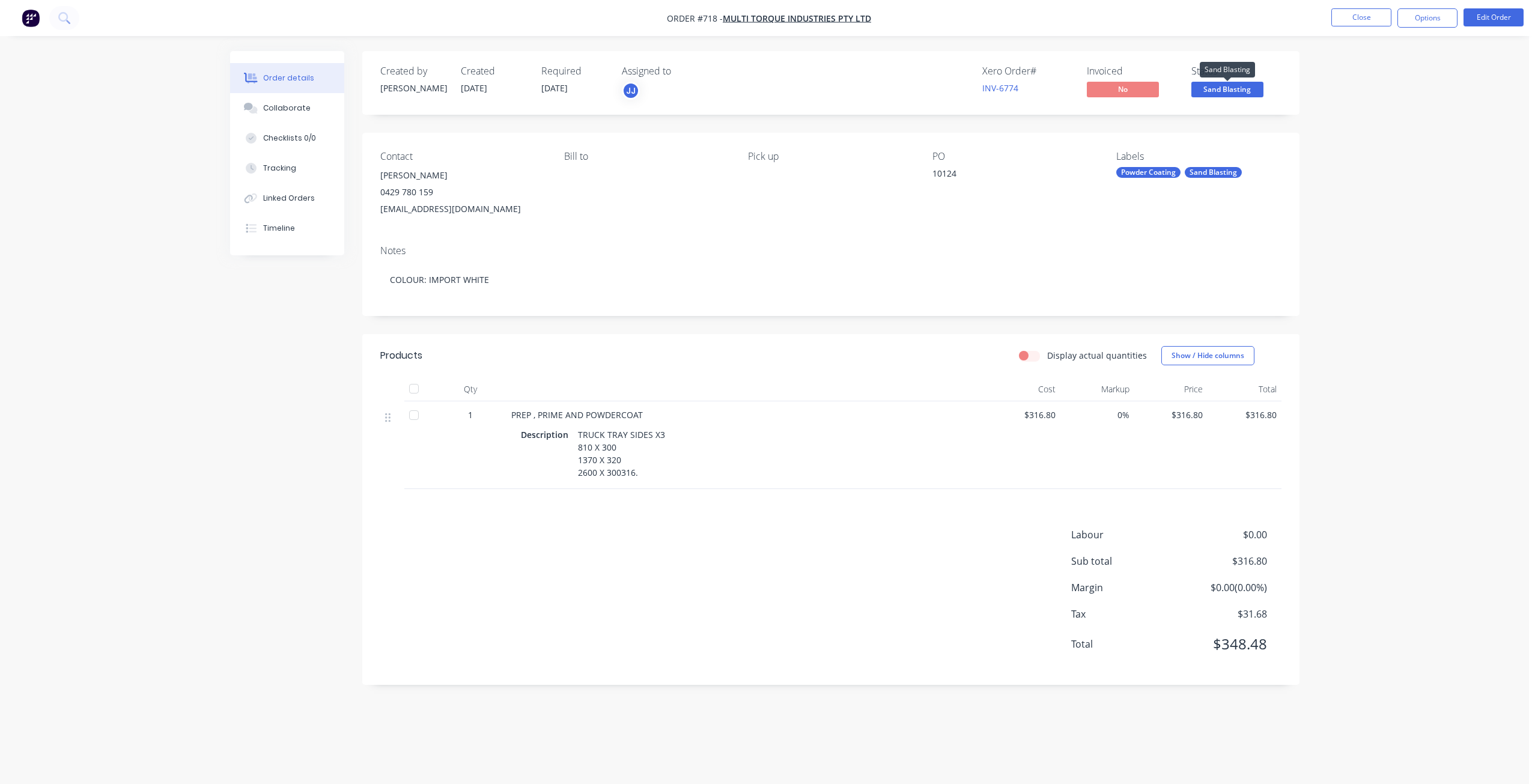
click at [1220, 88] on span "Sand Blasting" at bounding box center [1227, 89] width 72 height 15
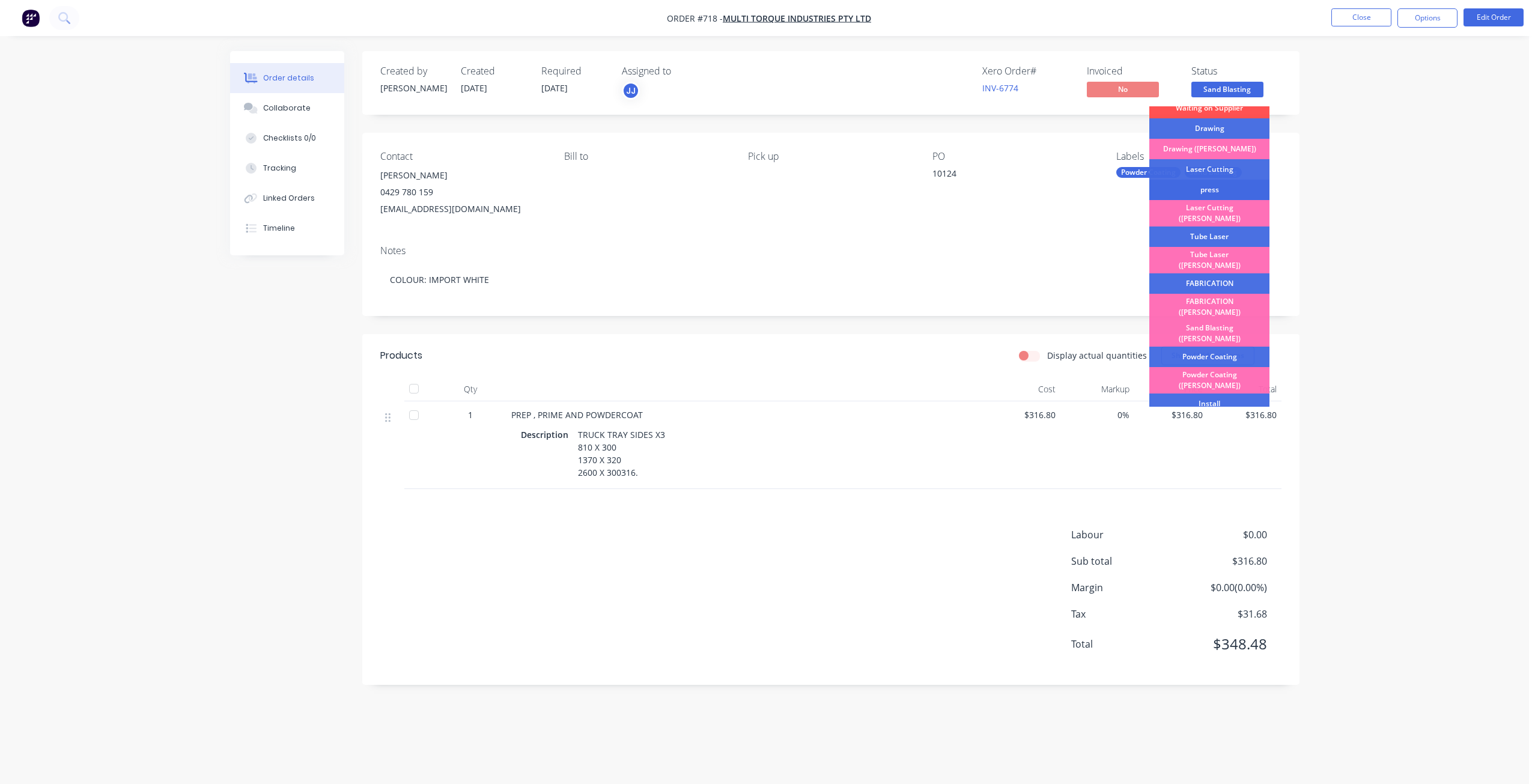
scroll to position [120, 0]
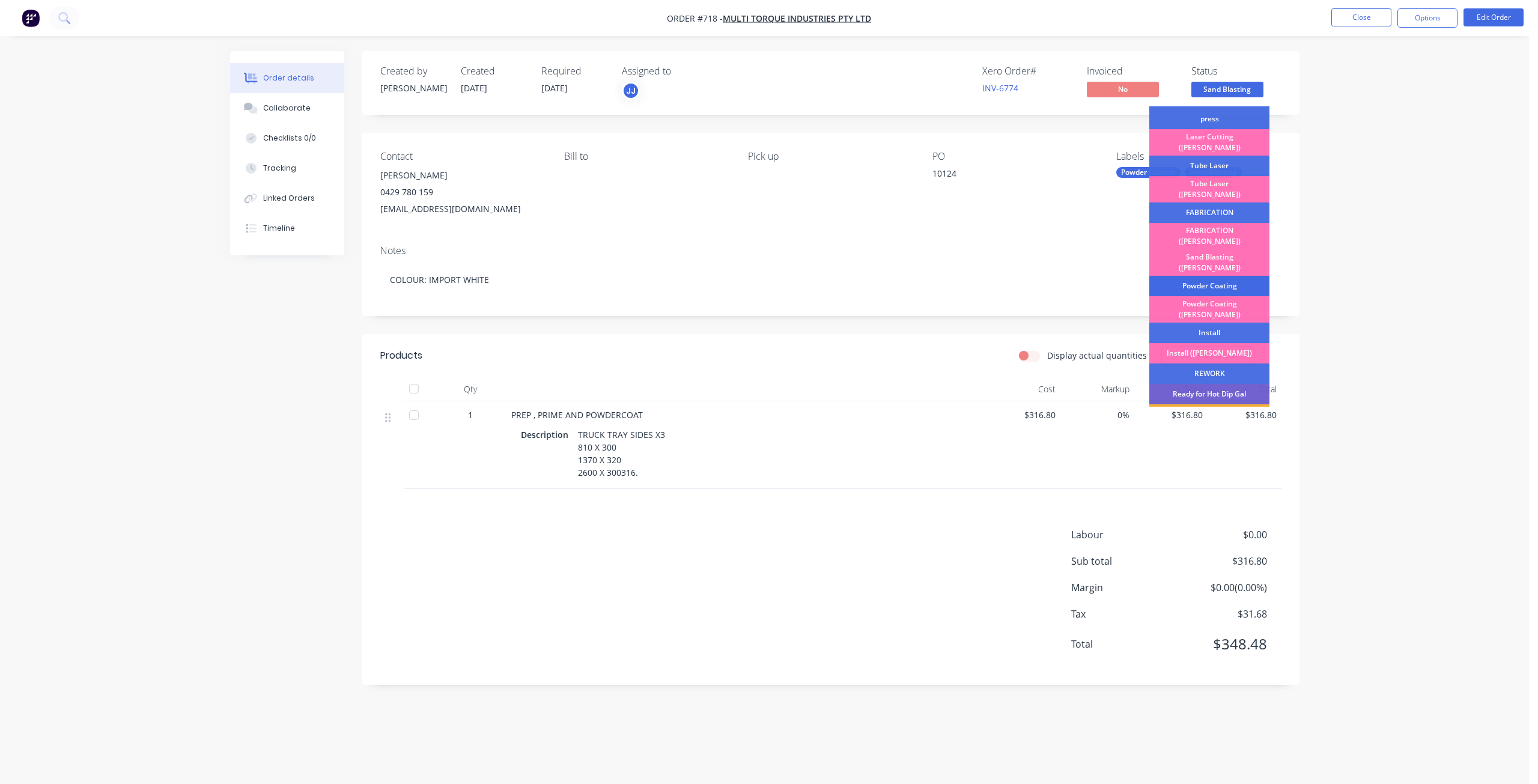
click at [1215, 276] on div "Powder Coating" at bounding box center [1210, 286] width 120 height 21
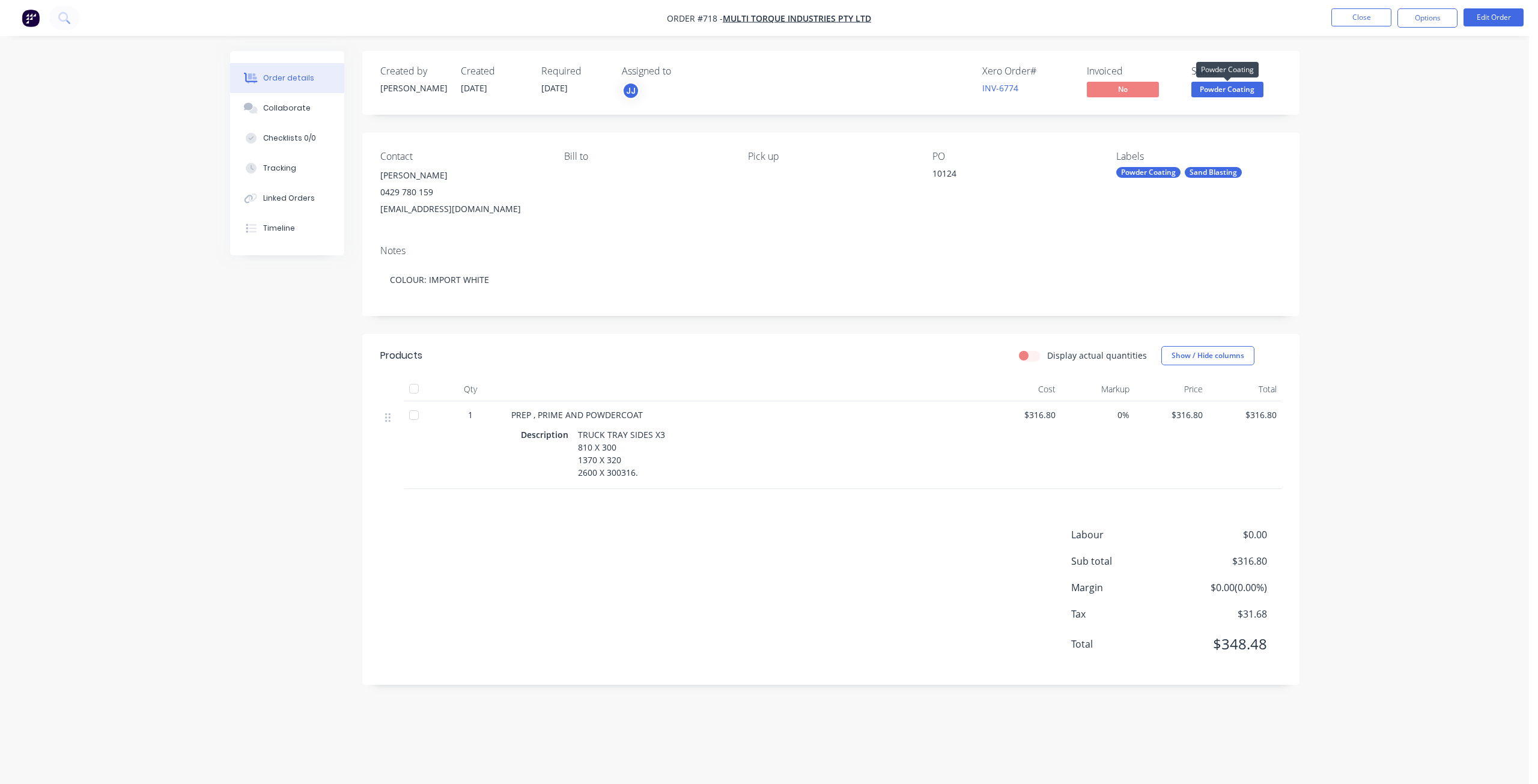
click at [1220, 86] on span "Powder Coating" at bounding box center [1227, 89] width 72 height 15
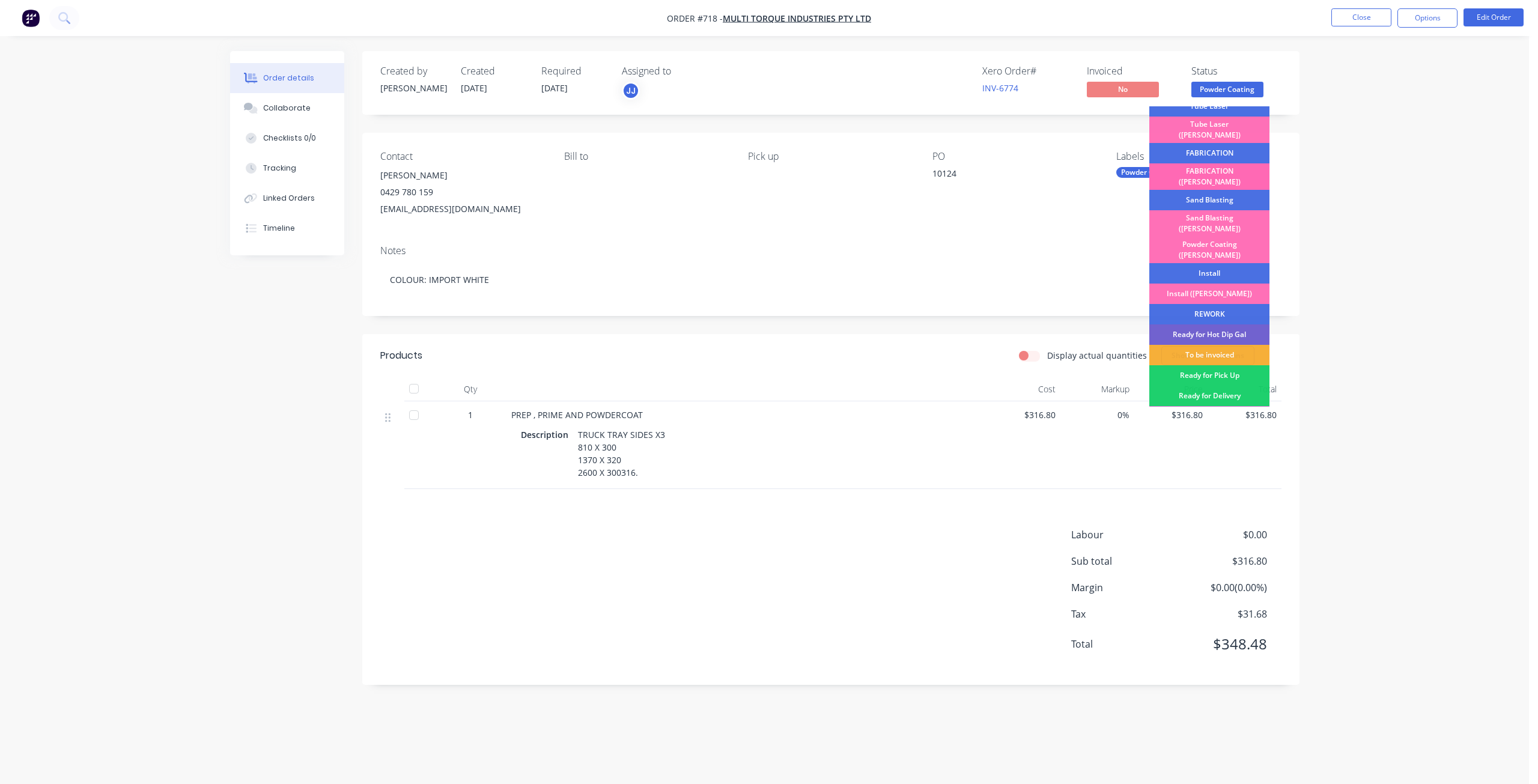
scroll to position [210, 0]
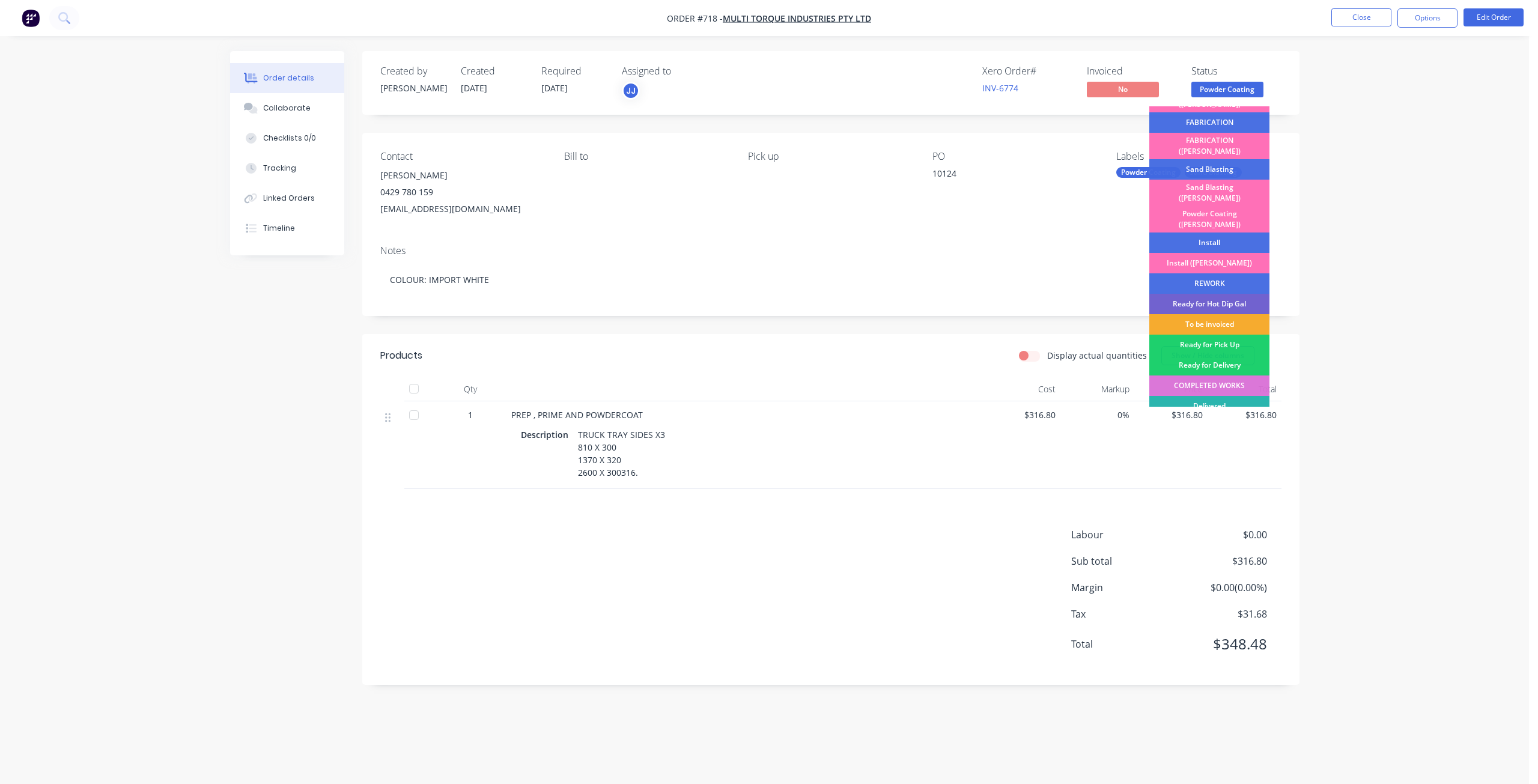
click at [1207, 314] on div "To be invoiced" at bounding box center [1210, 324] width 120 height 21
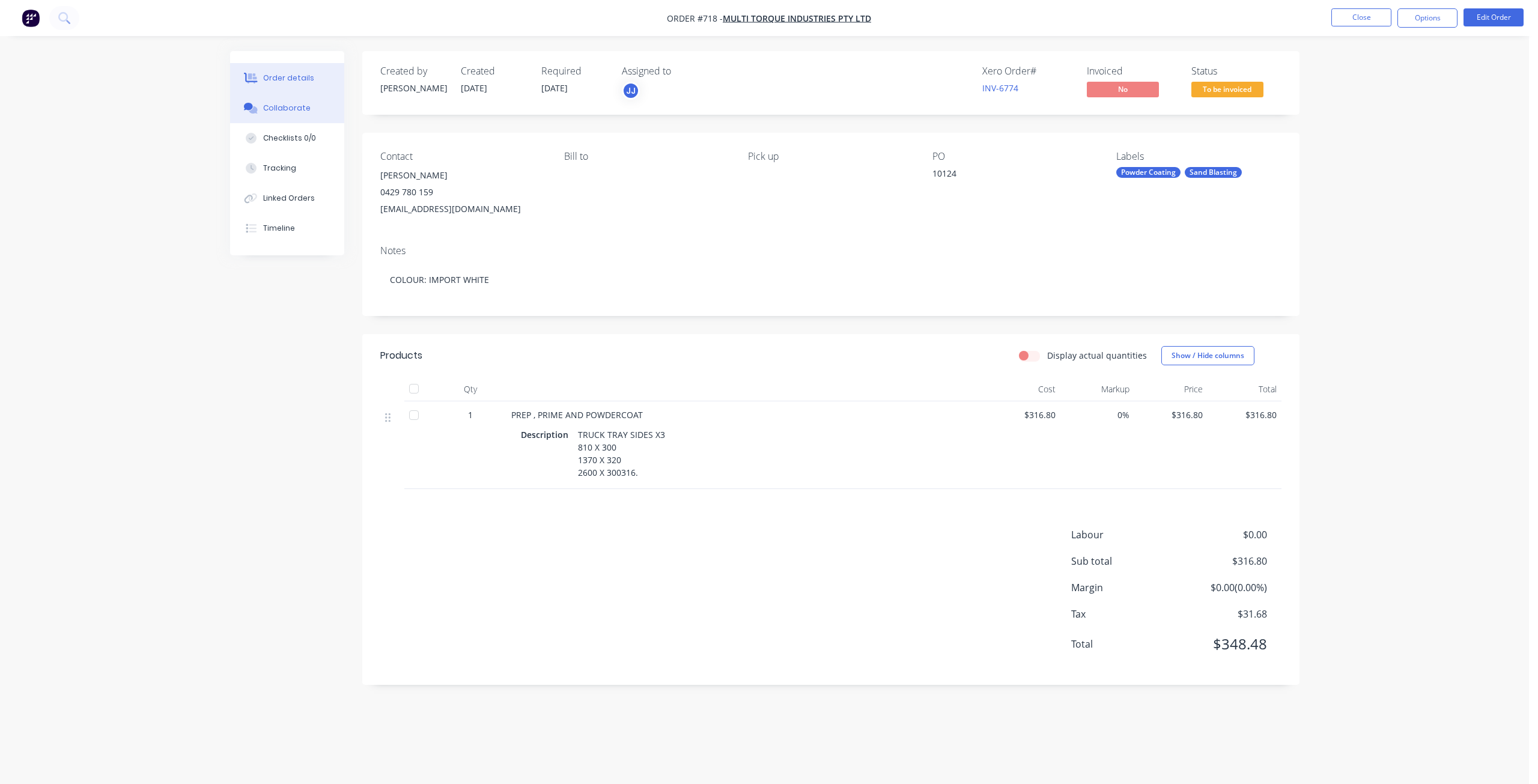
click at [290, 108] on div "Collaborate" at bounding box center [286, 109] width 48 height 11
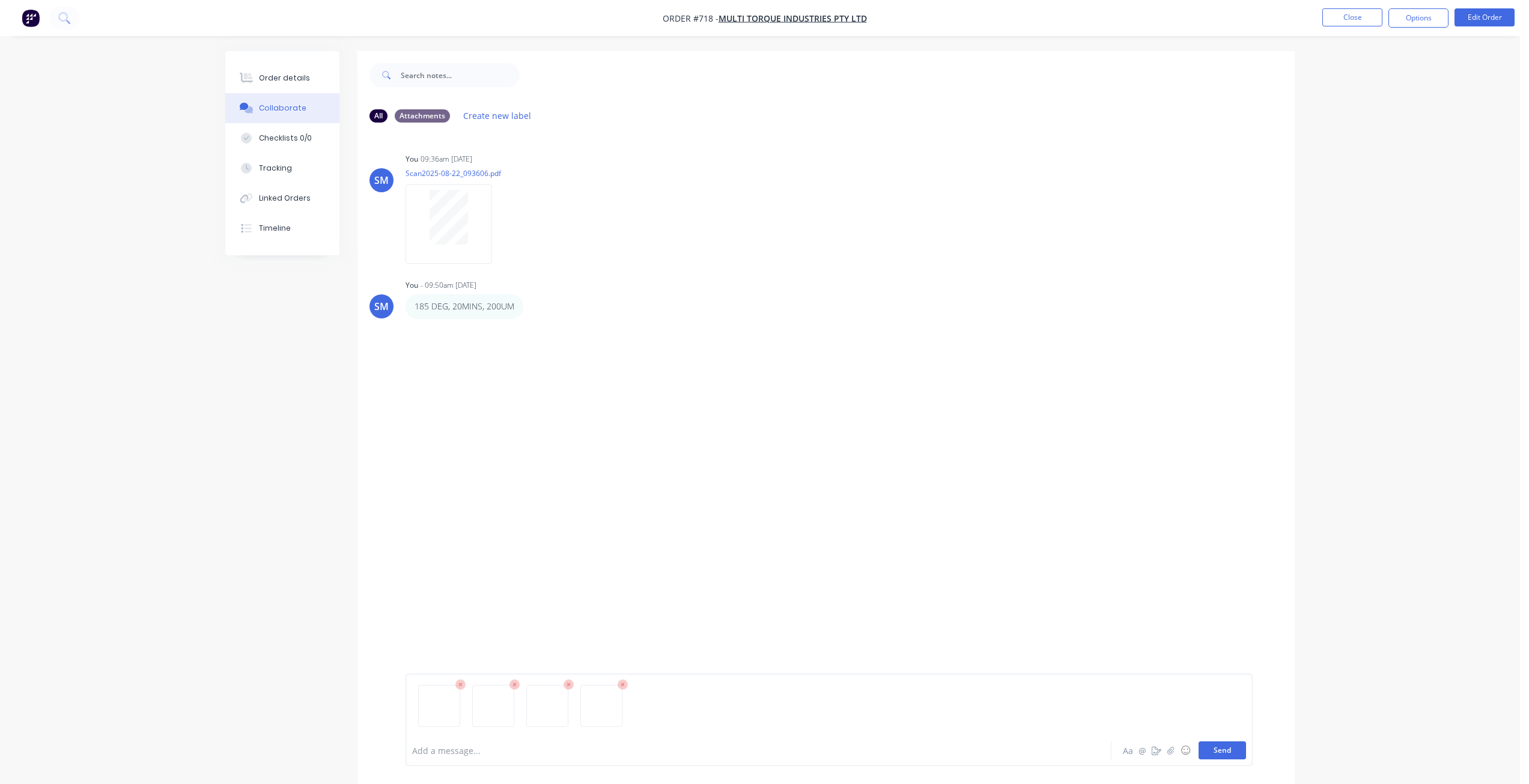
click at [1212, 746] on button "Send" at bounding box center [1222, 750] width 48 height 18
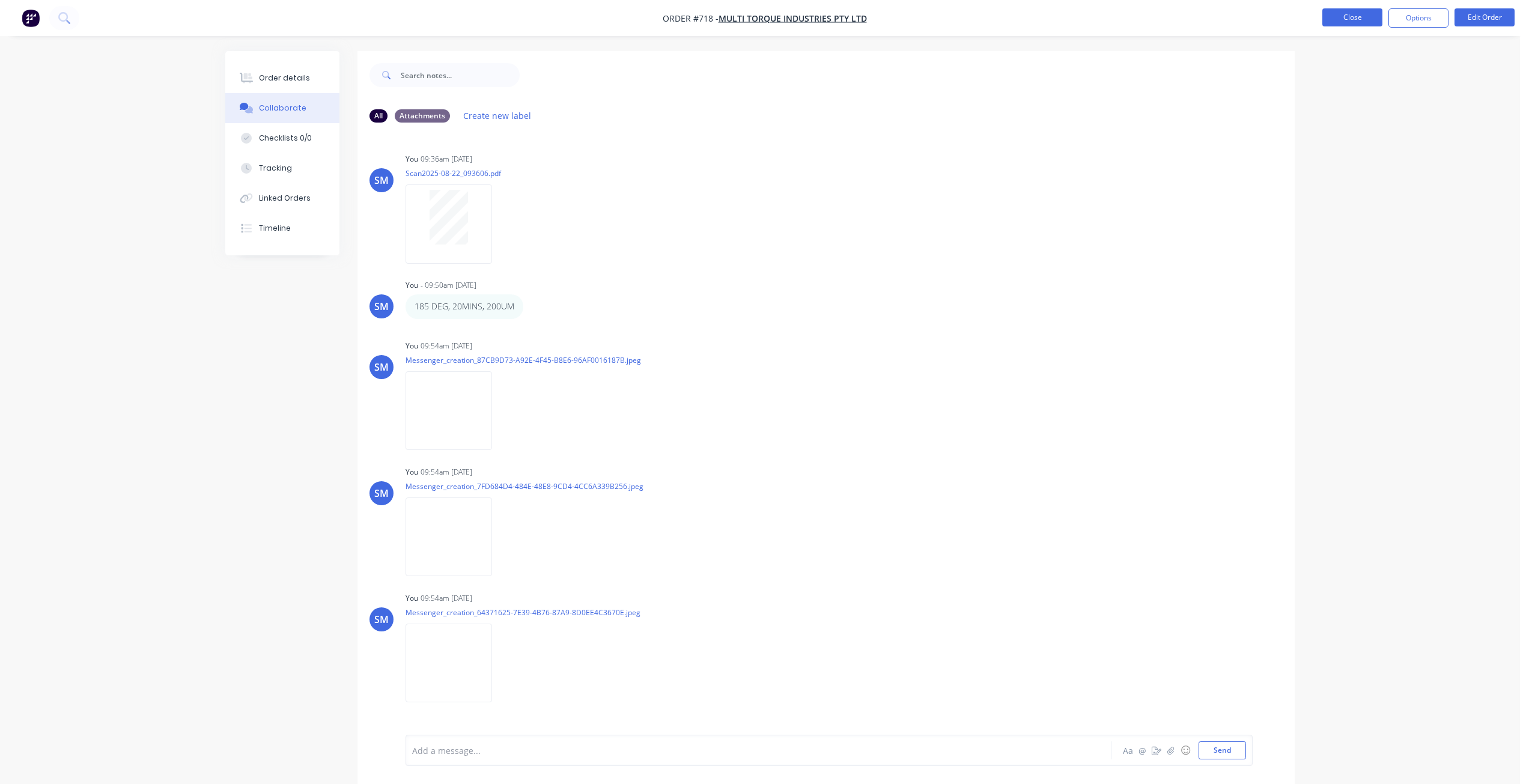
click at [1351, 16] on button "Close" at bounding box center [1352, 17] width 60 height 18
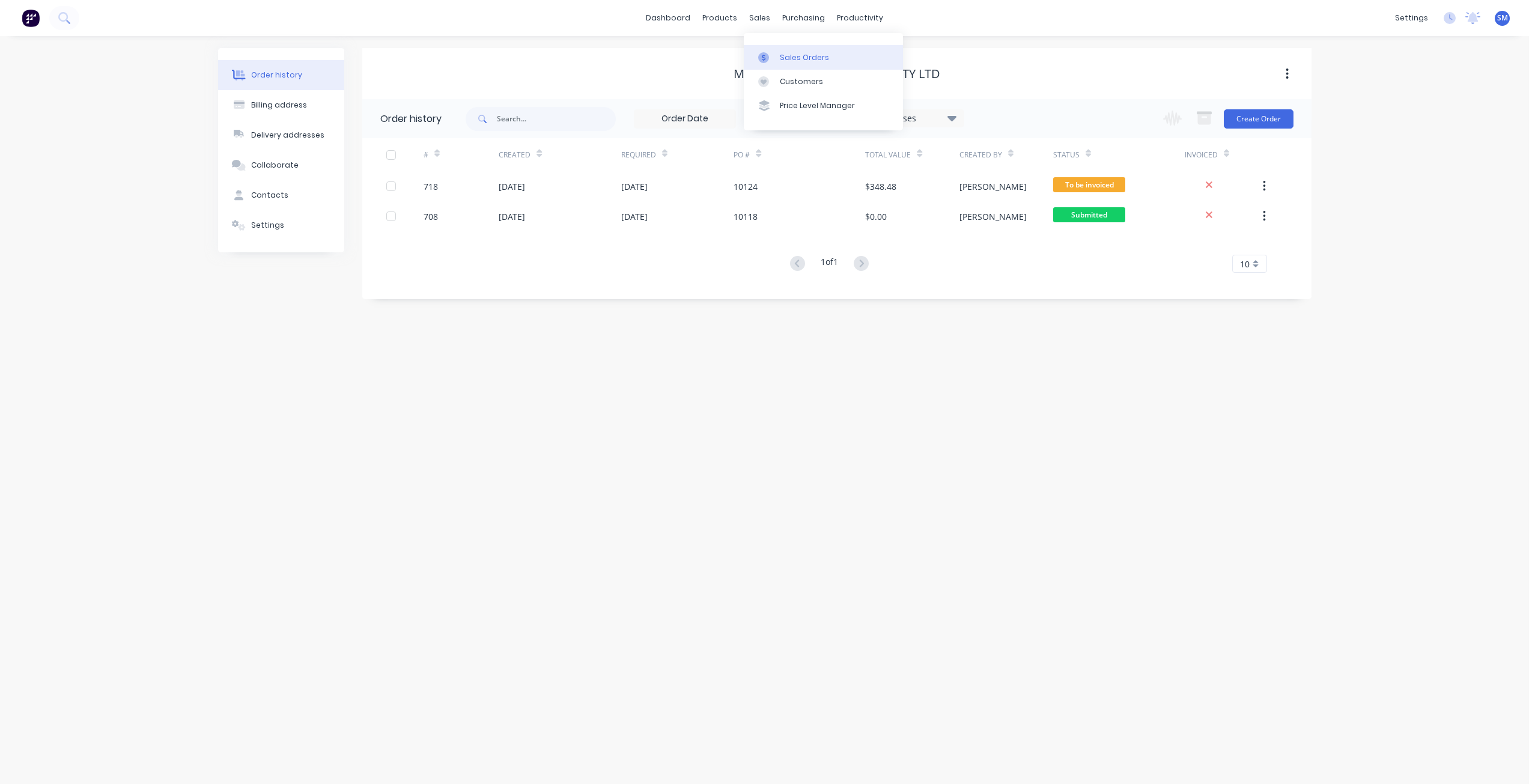
click at [784, 56] on div "Sales Orders" at bounding box center [804, 58] width 49 height 11
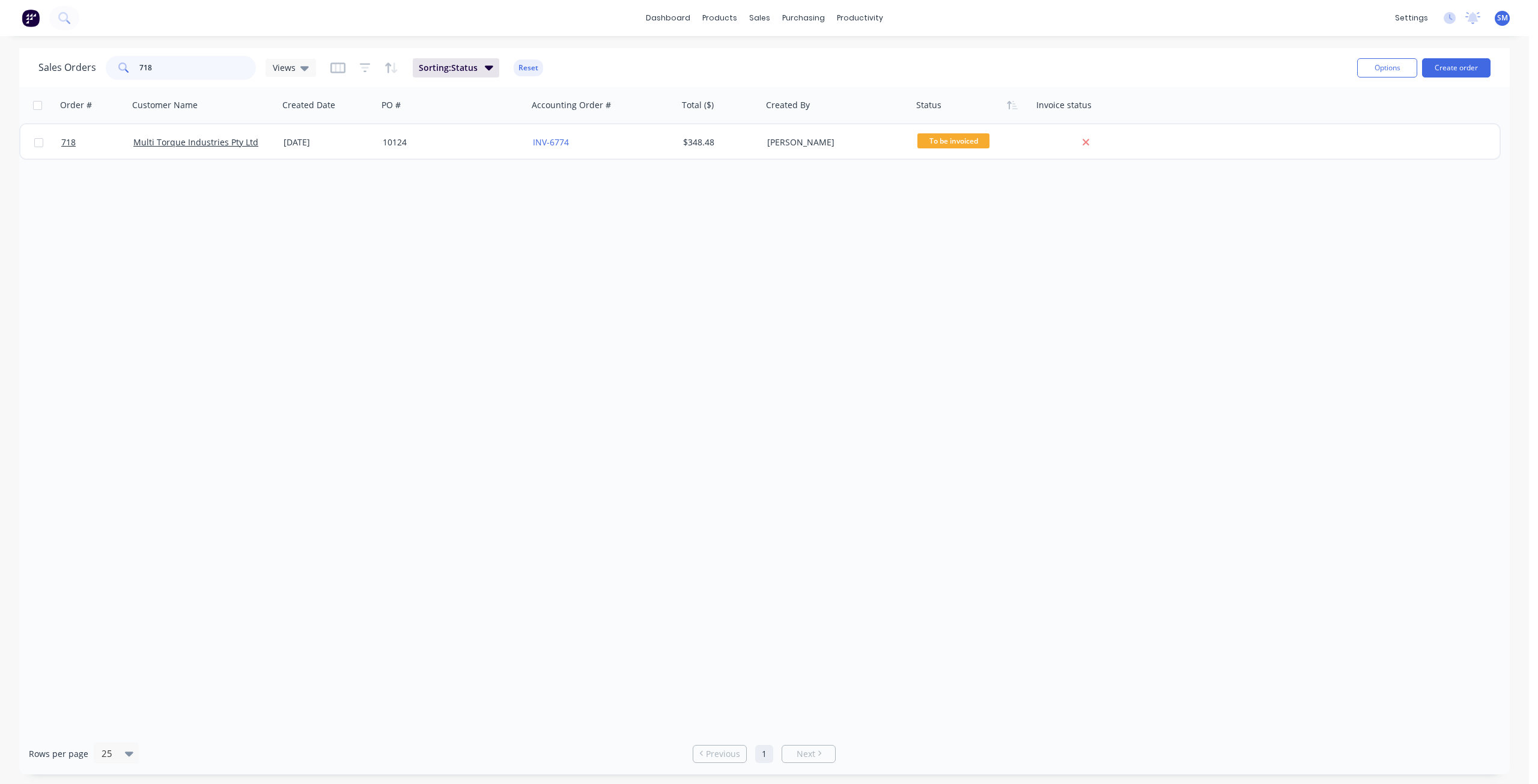
drag, startPoint x: 158, startPoint y: 72, endPoint x: 84, endPoint y: 71, distance: 74.0
click at [85, 71] on div "Sales Orders 718 Views" at bounding box center [177, 68] width 277 height 24
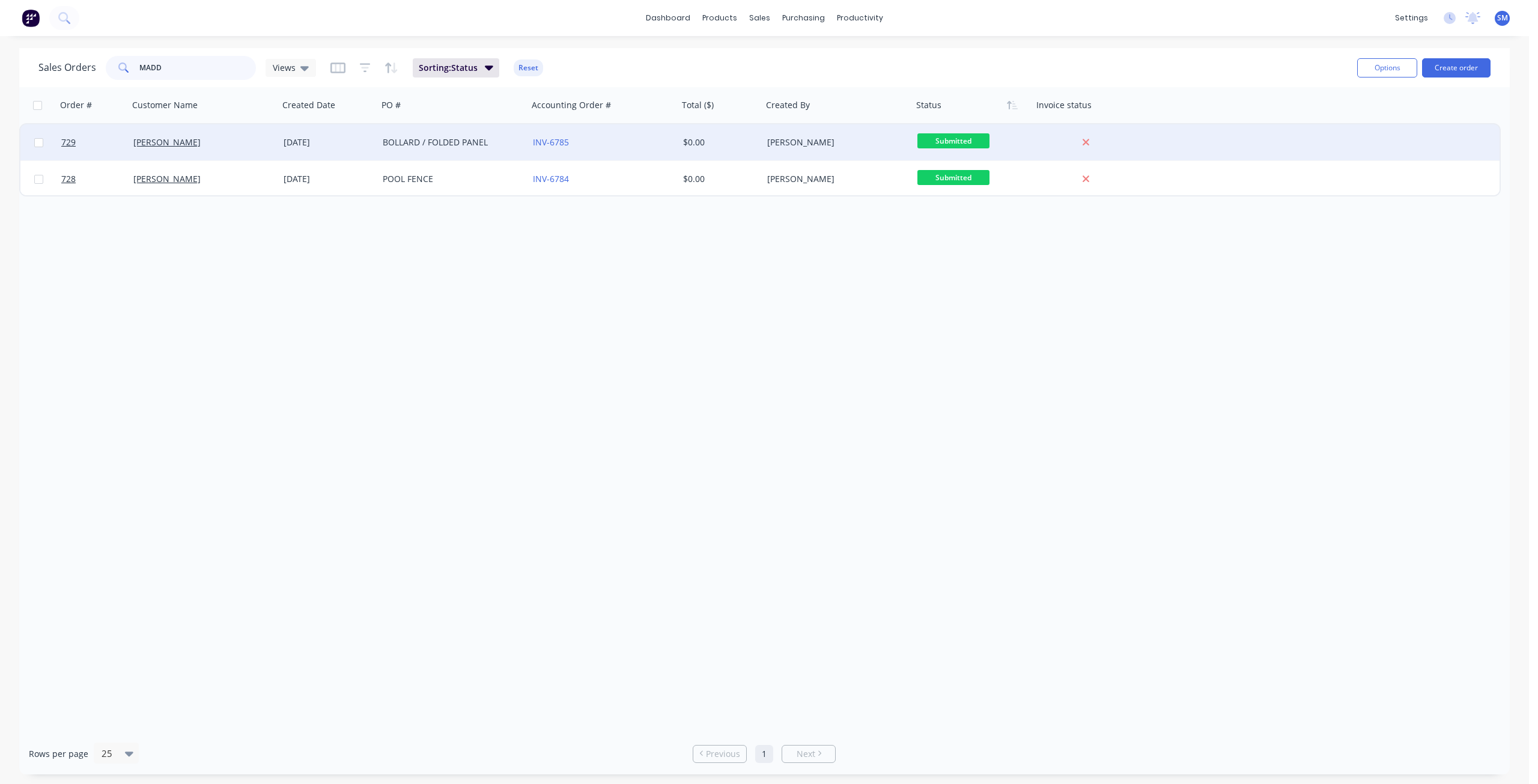
type input "MADD"
click at [355, 144] on div "[DATE]" at bounding box center [328, 142] width 89 height 12
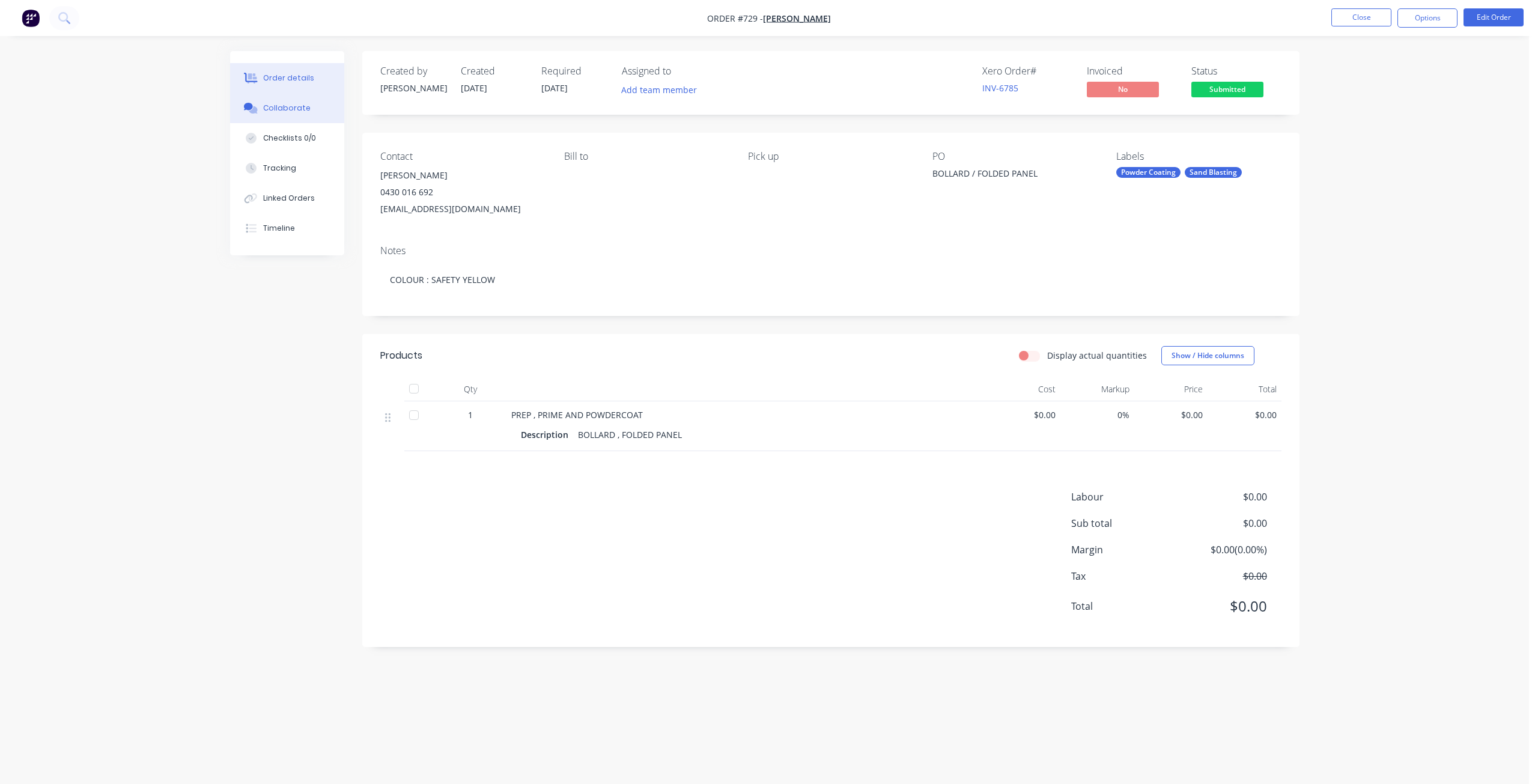
click at [286, 110] on div "Collaborate" at bounding box center [286, 109] width 48 height 11
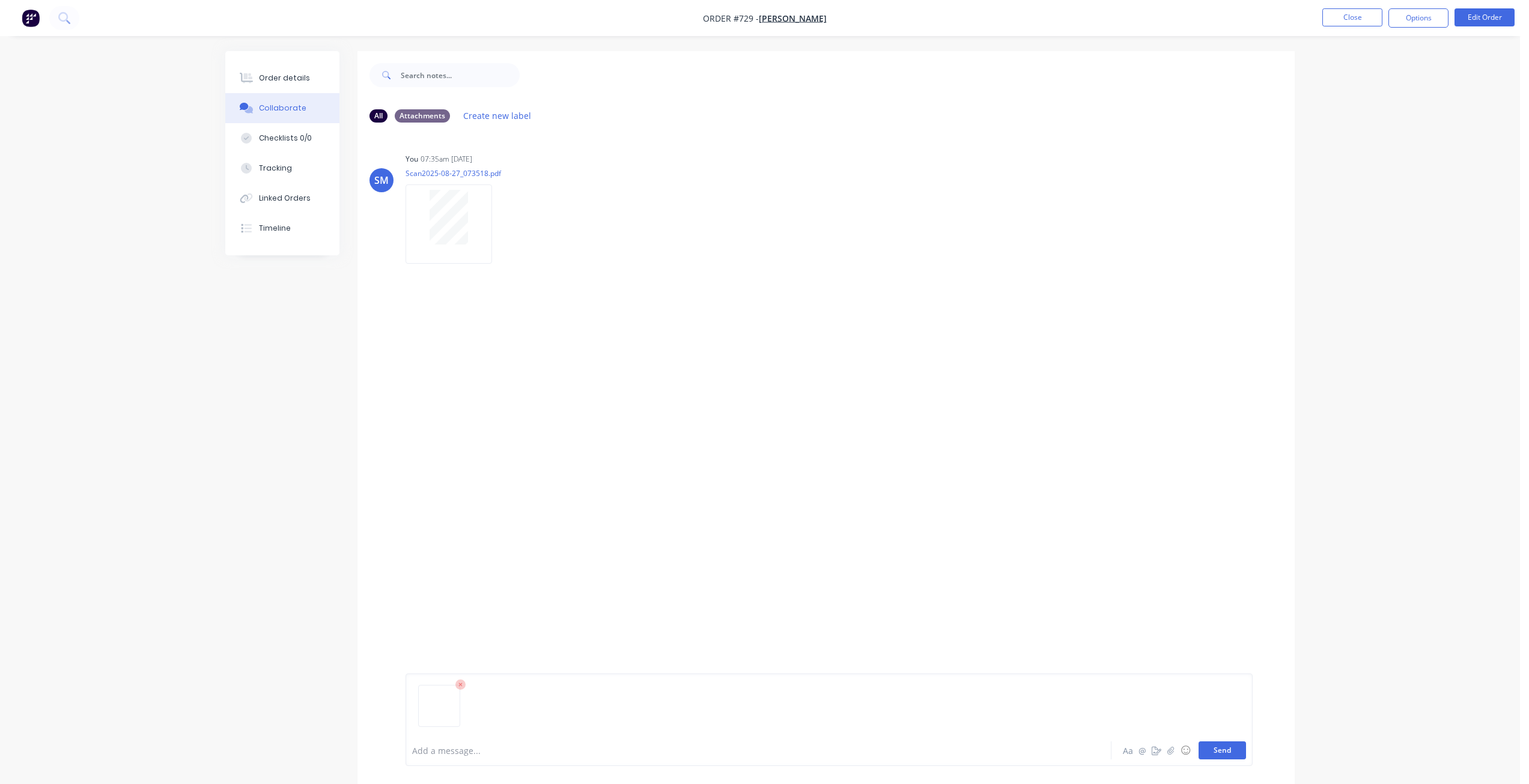
click at [1240, 752] on button "Send" at bounding box center [1222, 750] width 48 height 18
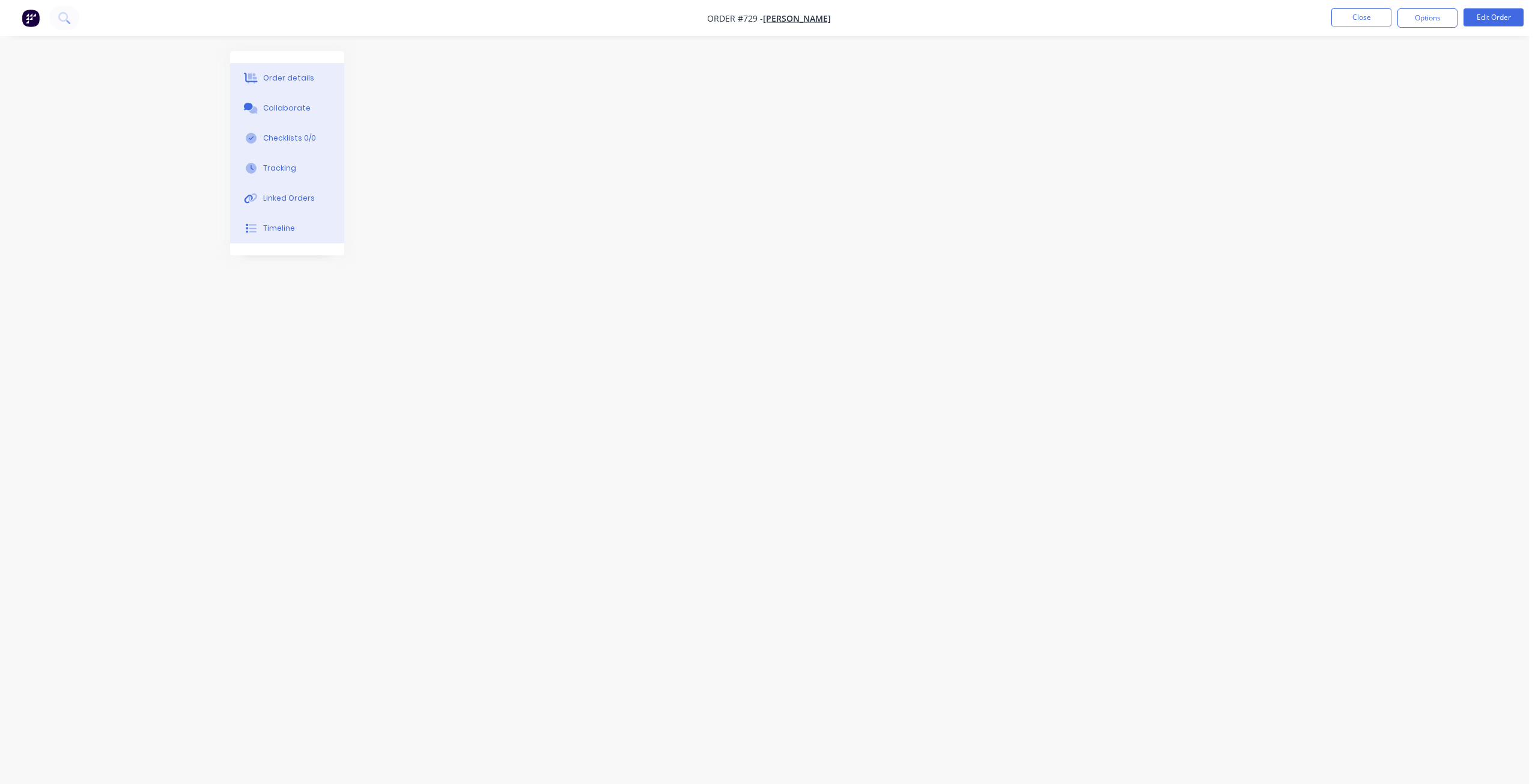
click at [108, 6] on nav "Order #729 - Steve Maddox Close Options Edit Order" at bounding box center [769, 18] width 1538 height 36
click at [1350, 10] on button "Close" at bounding box center [1361, 17] width 60 height 18
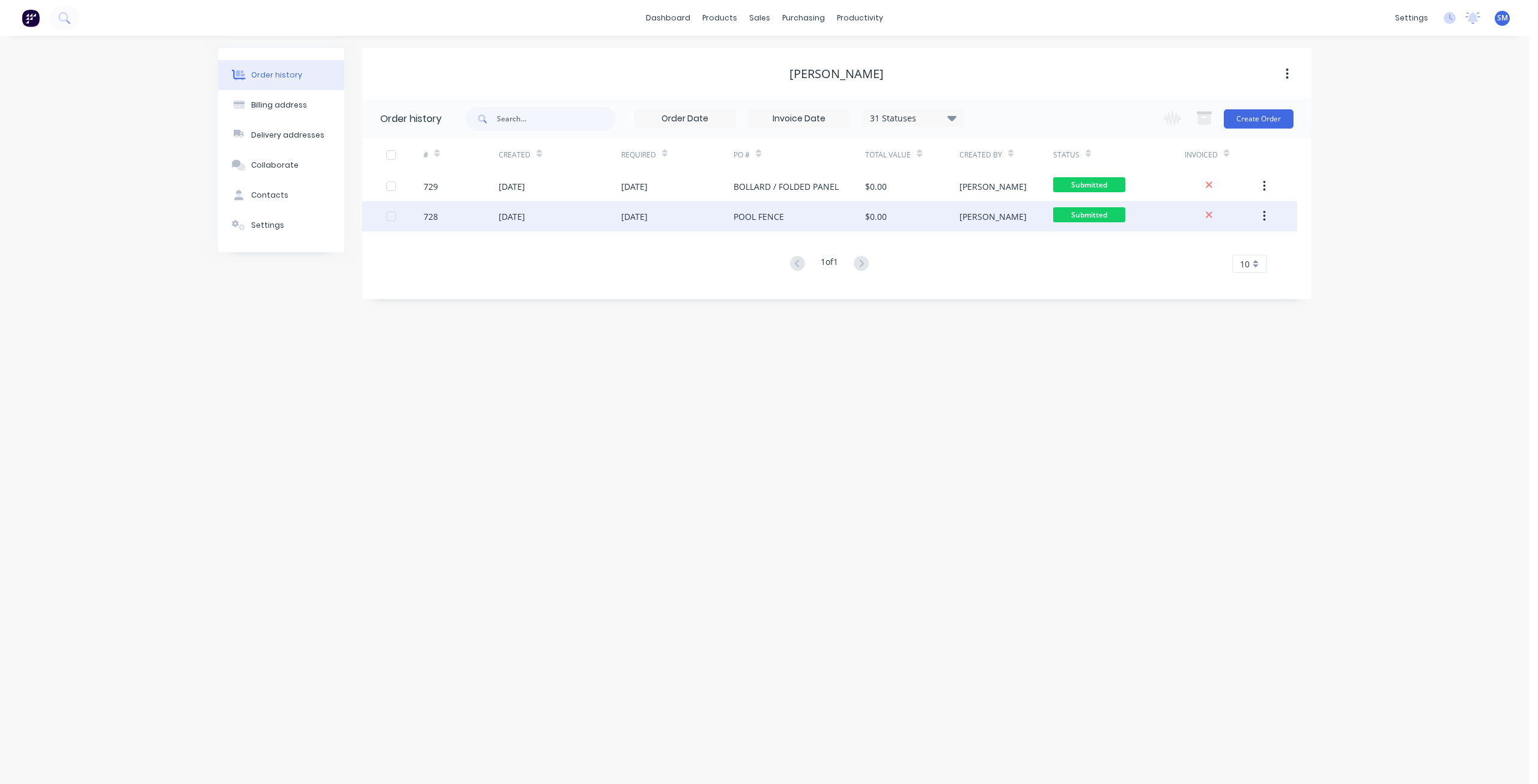
click at [472, 209] on div "728" at bounding box center [461, 216] width 75 height 30
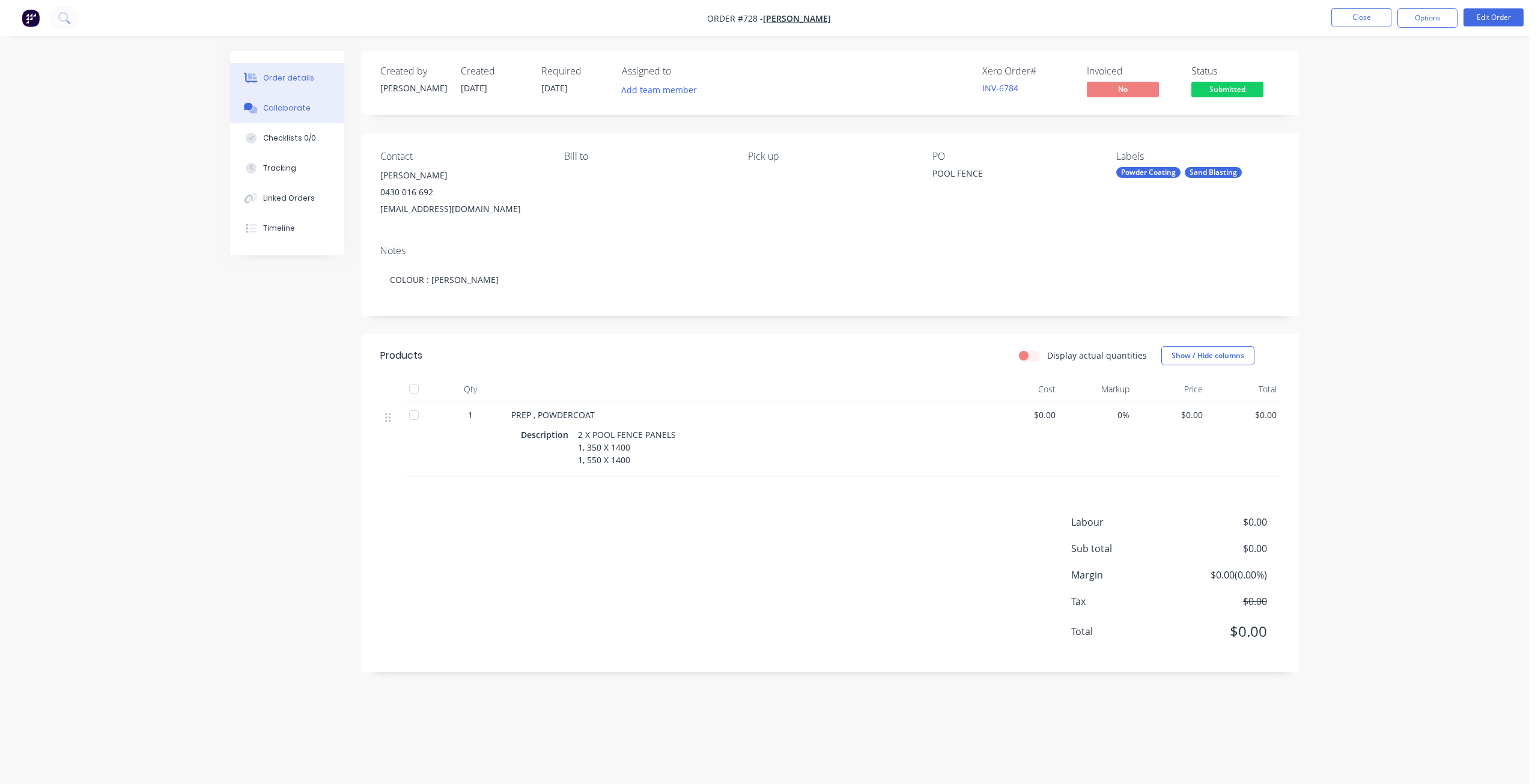
click at [301, 107] on div "Collaborate" at bounding box center [286, 109] width 48 height 11
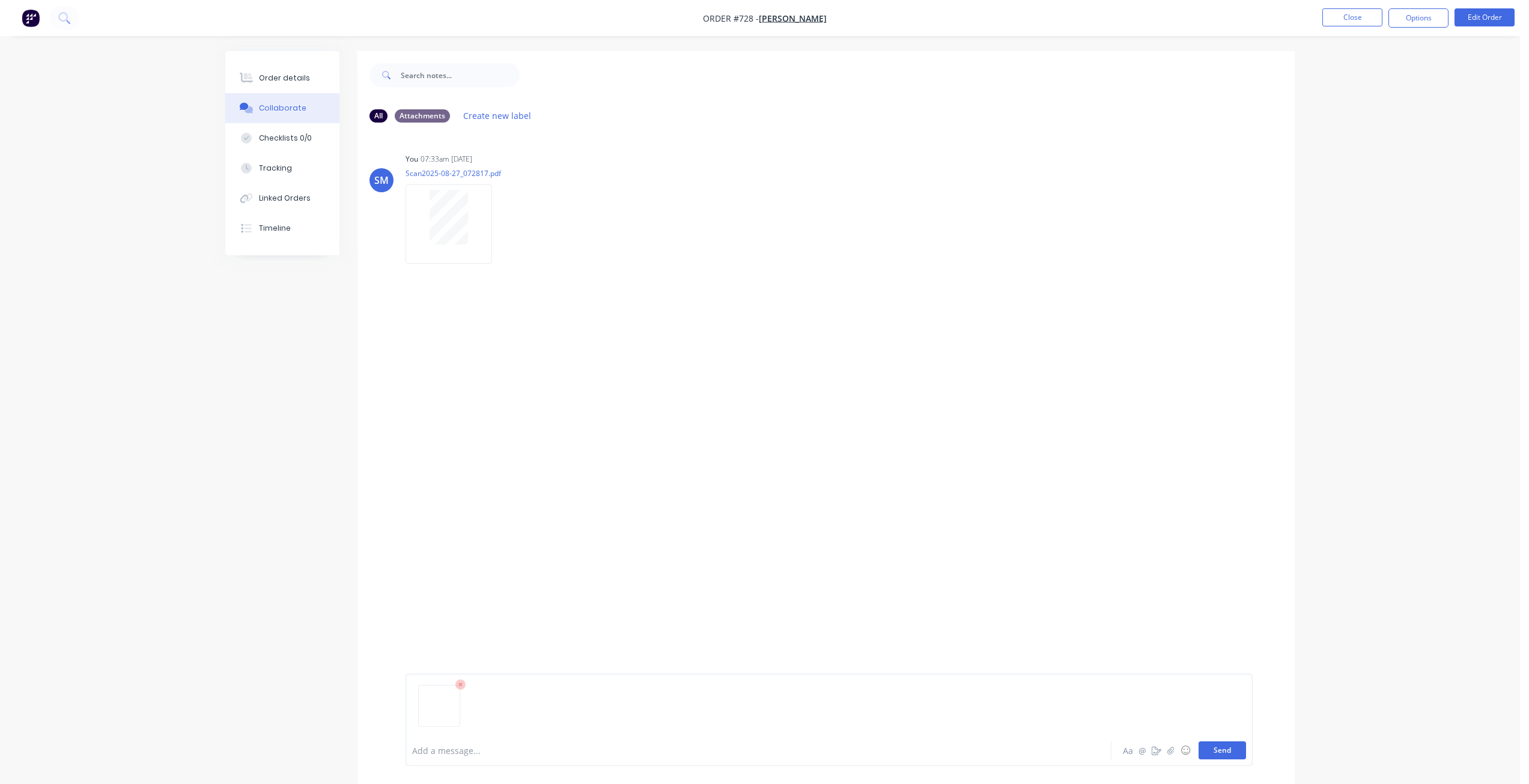
click at [1216, 754] on button "Send" at bounding box center [1222, 750] width 48 height 18
click at [1337, 19] on button "Close" at bounding box center [1352, 17] width 60 height 18
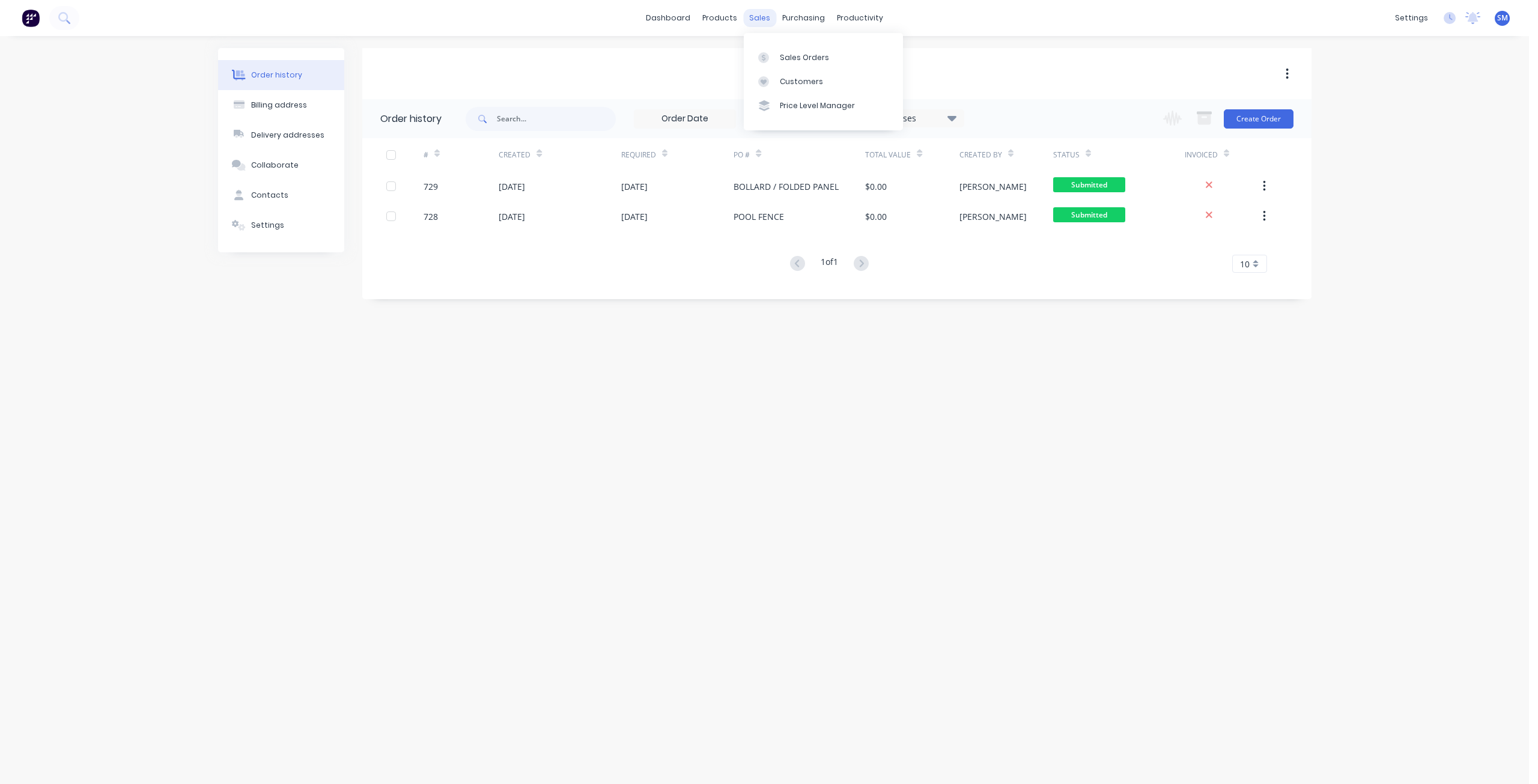
click at [752, 21] on div "sales" at bounding box center [759, 18] width 33 height 18
click at [791, 82] on div "Customers" at bounding box center [801, 82] width 44 height 11
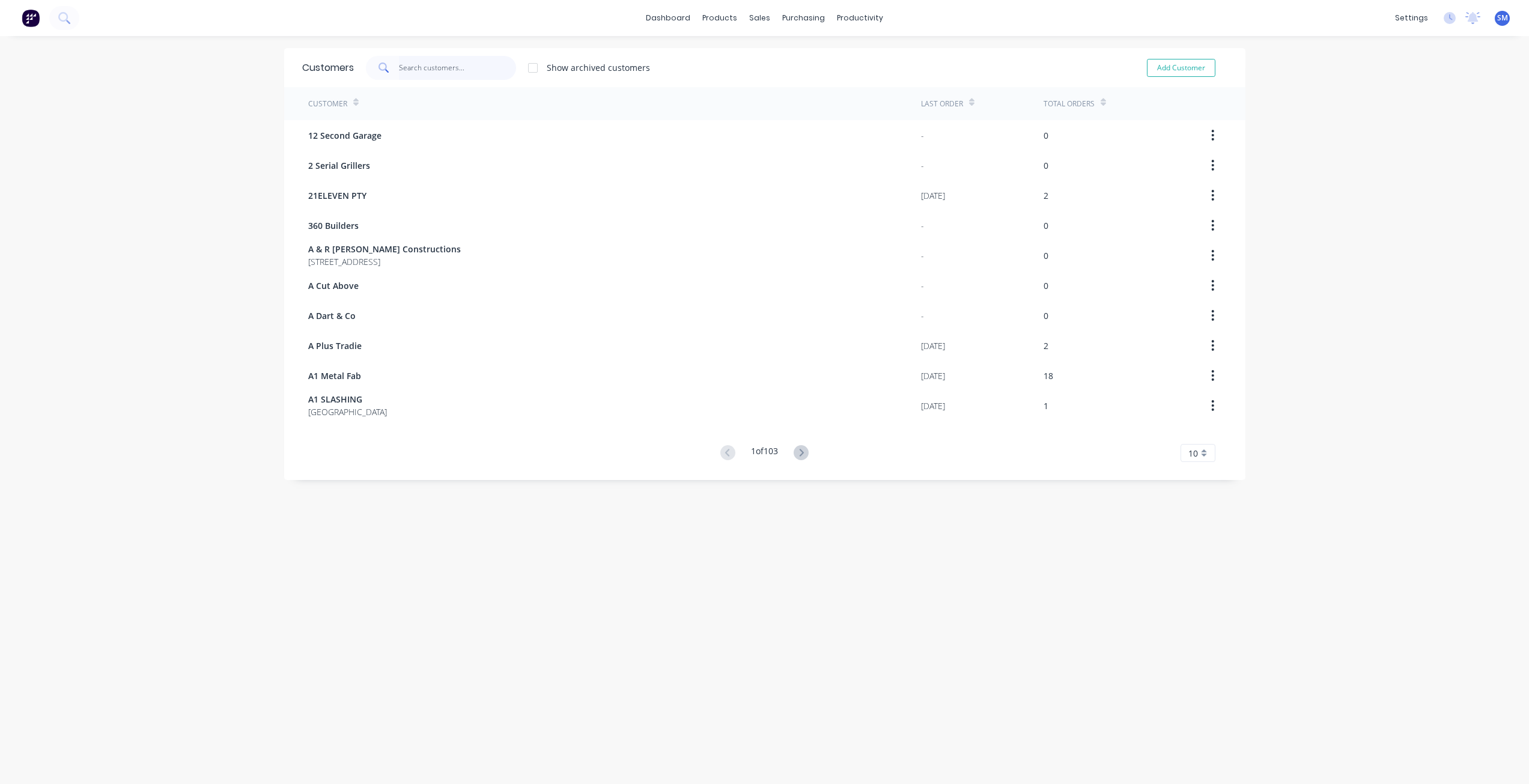
click at [399, 70] on input "text" at bounding box center [457, 68] width 117 height 24
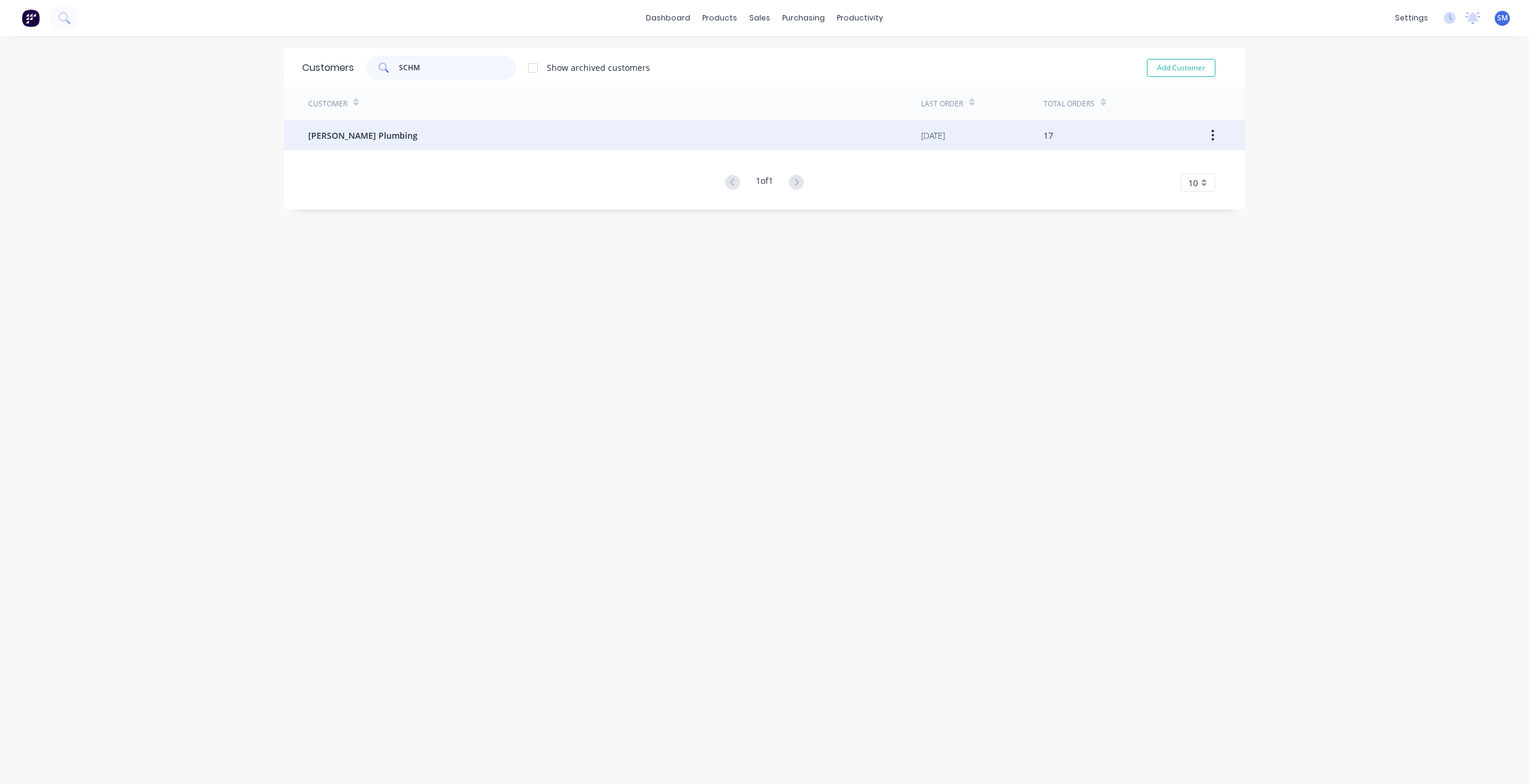
type input "SCHM"
click at [367, 140] on span "[PERSON_NAME] Plumbing" at bounding box center [363, 136] width 109 height 12
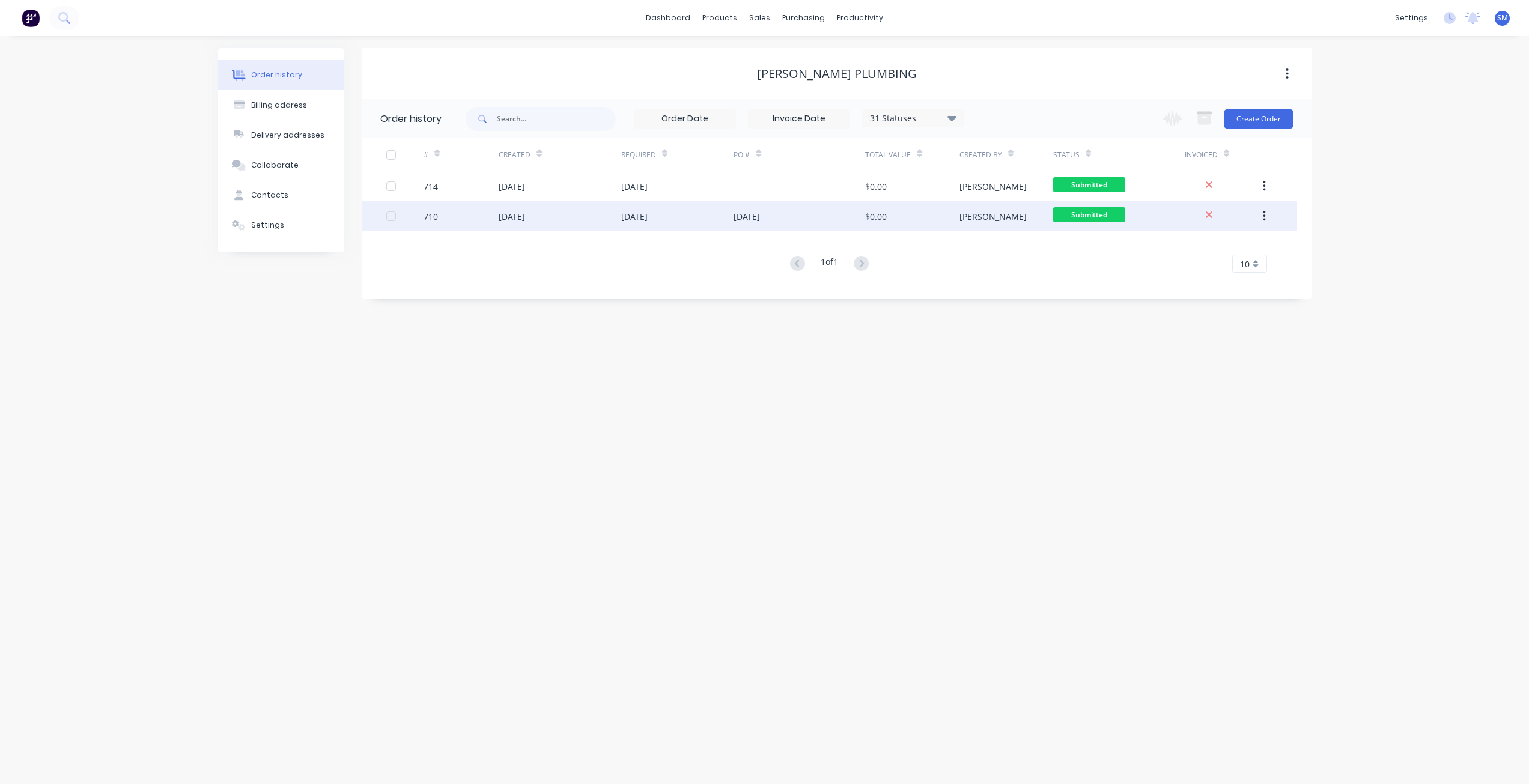
click at [586, 216] on div "[DATE]" at bounding box center [559, 216] width 122 height 30
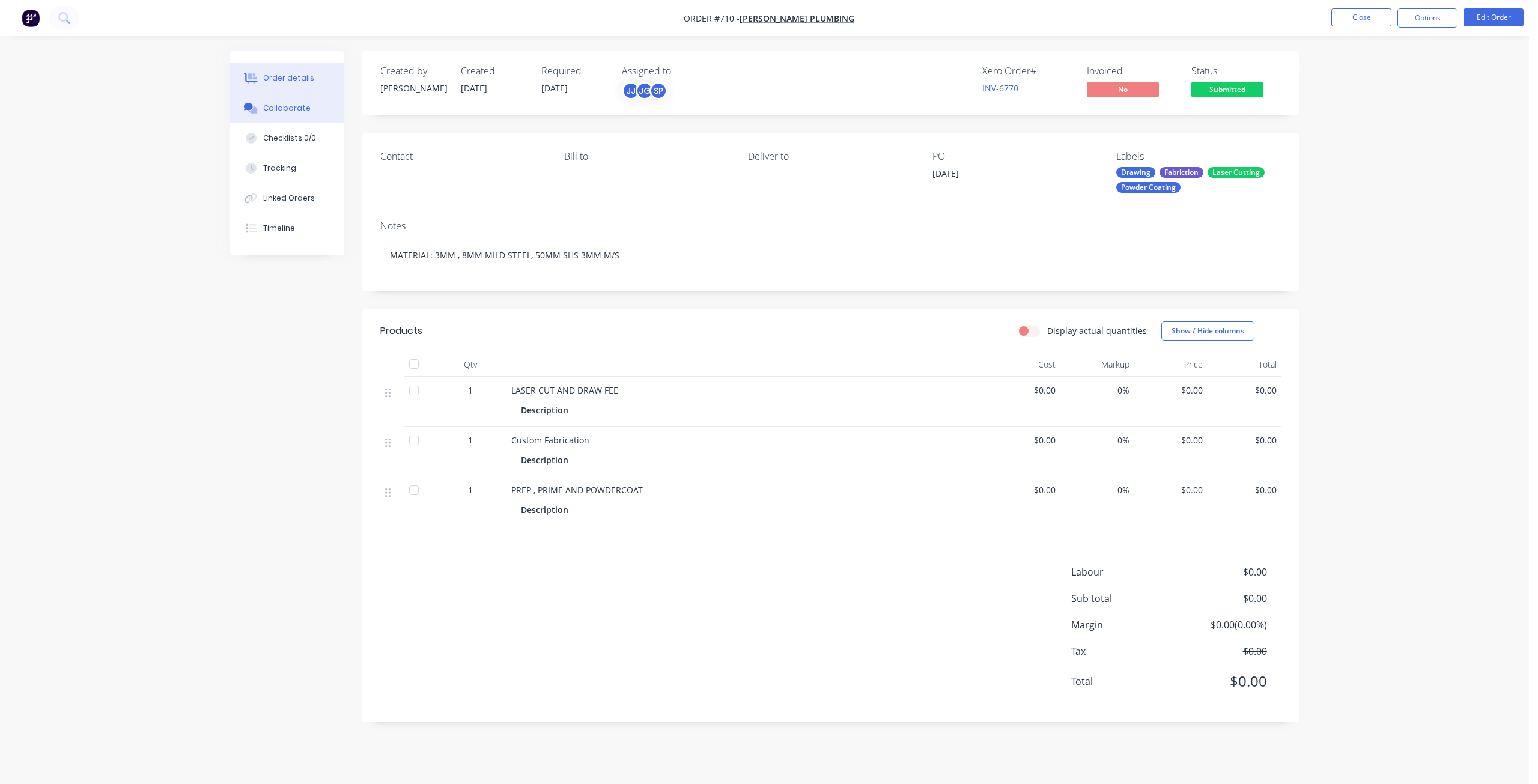
click at [311, 100] on button "Collaborate" at bounding box center [287, 108] width 114 height 30
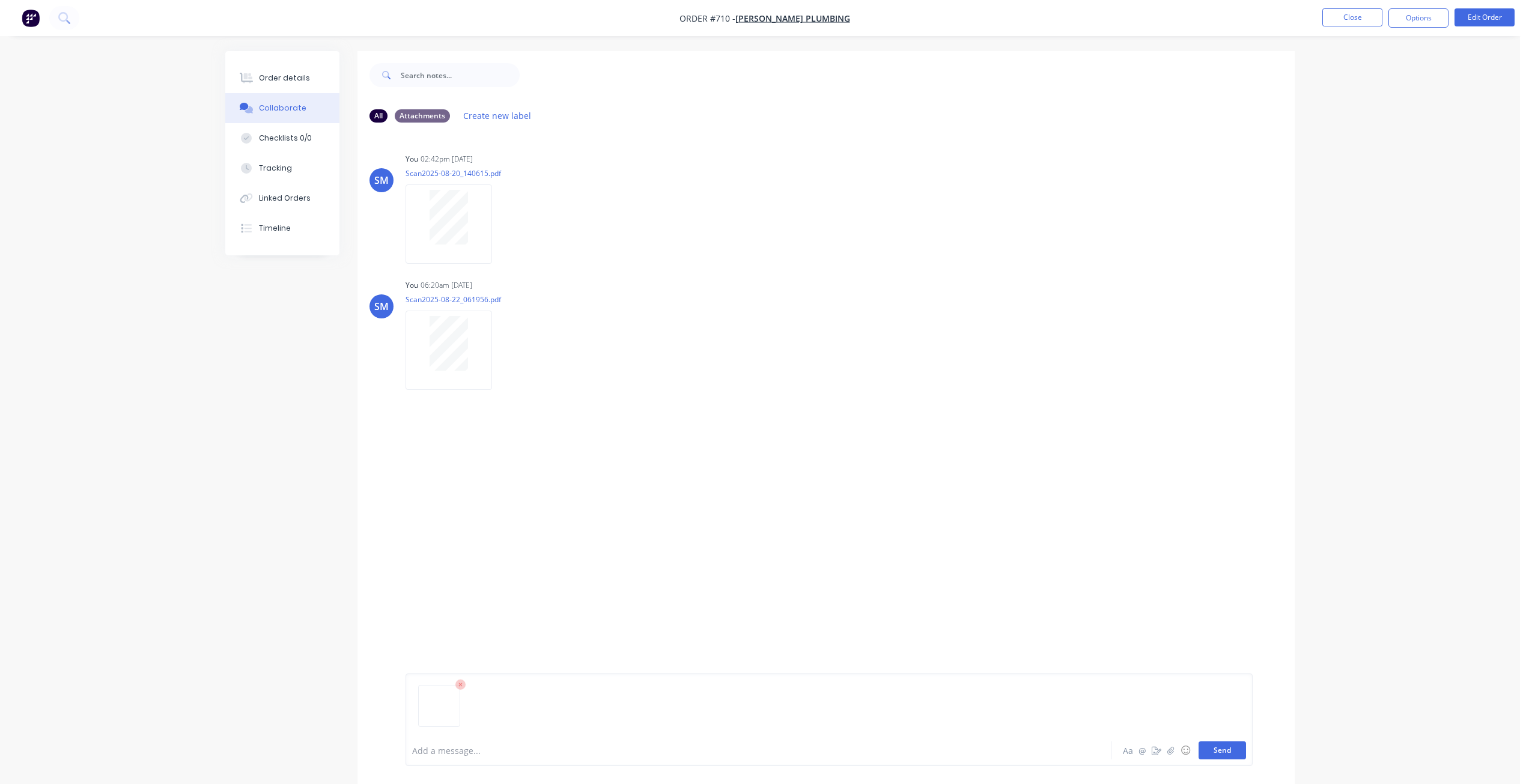
click at [1225, 751] on button "Send" at bounding box center [1222, 750] width 48 height 18
click at [461, 483] on img at bounding box center [448, 476] width 86 height 79
click at [1338, 16] on button "Close" at bounding box center [1352, 17] width 60 height 18
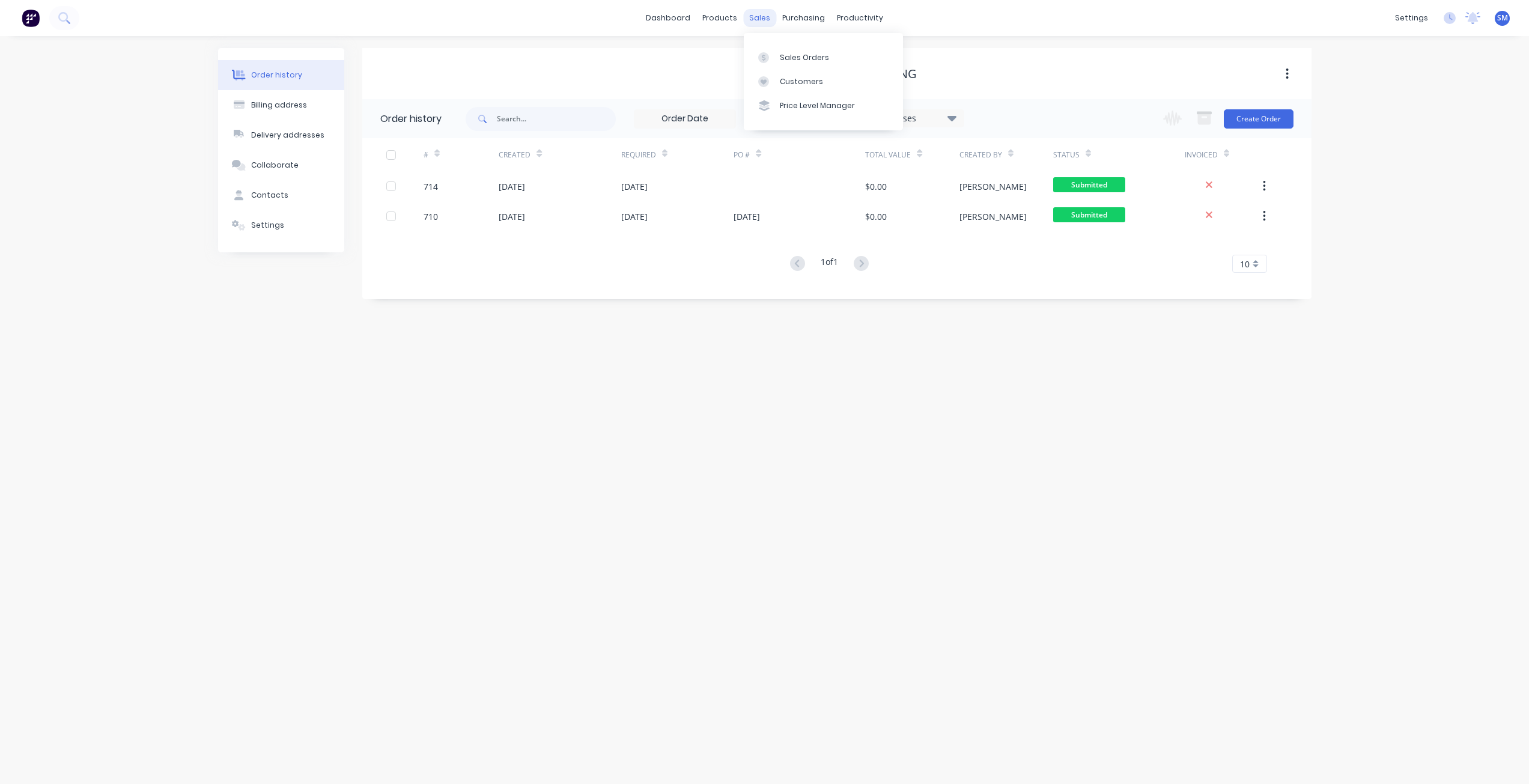
click at [759, 21] on div "sales" at bounding box center [759, 18] width 33 height 18
click at [794, 58] on div "Sales Orders" at bounding box center [804, 58] width 49 height 11
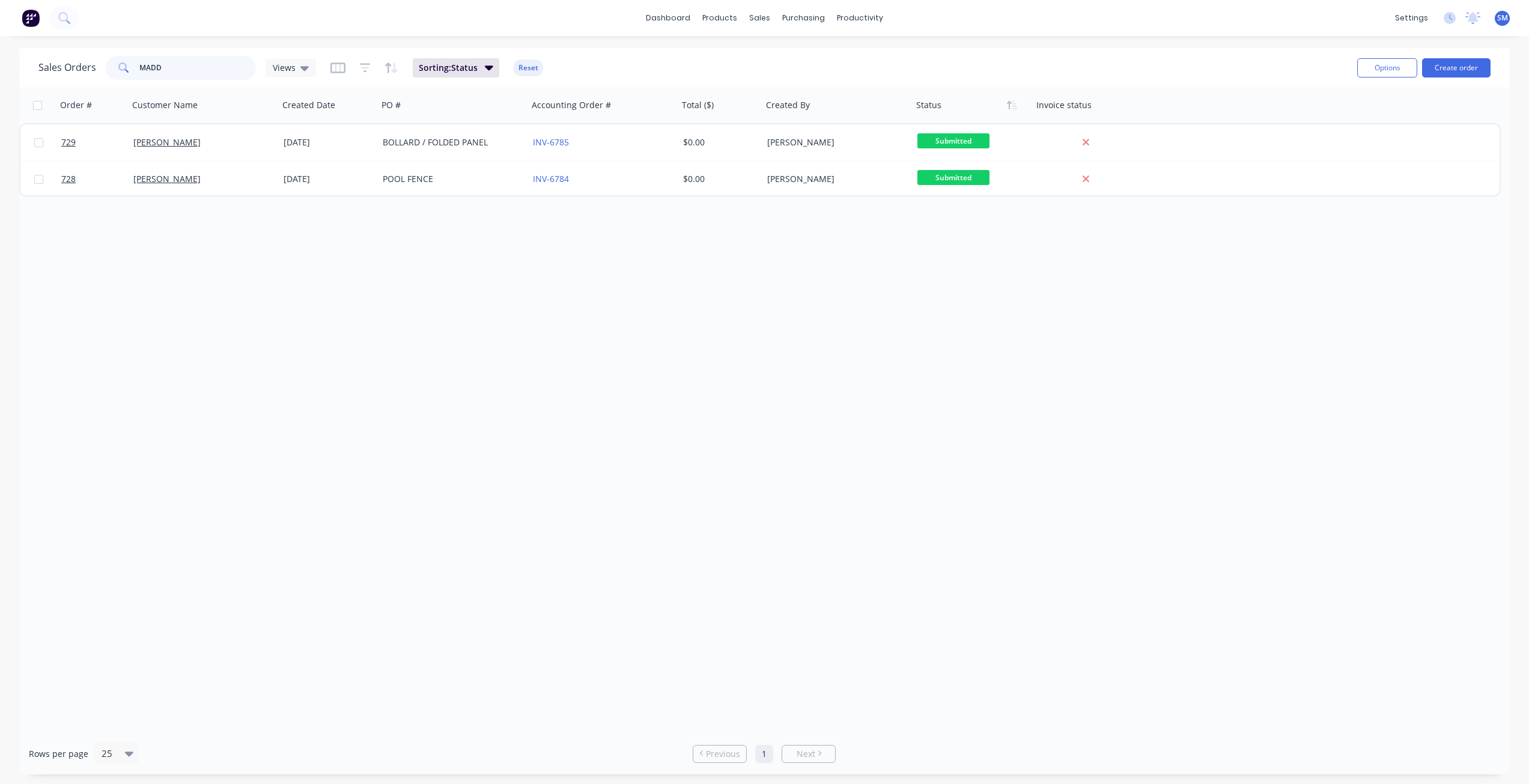
drag, startPoint x: 133, startPoint y: 71, endPoint x: 109, endPoint y: 71, distance: 24.0
click at [110, 71] on div "MADD" at bounding box center [180, 68] width 150 height 24
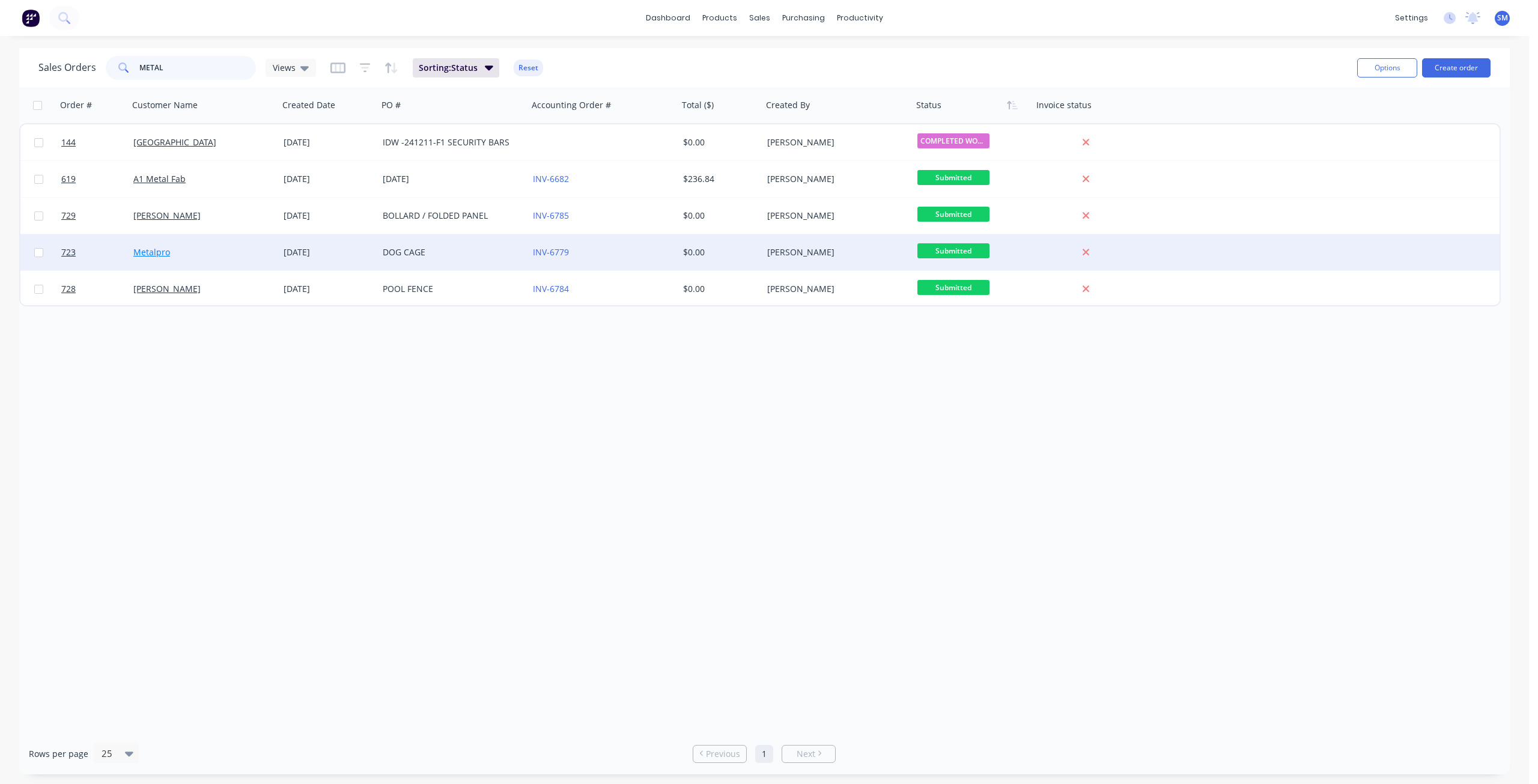
type input "METAL"
click at [162, 252] on link "Metalpro" at bounding box center [151, 252] width 37 height 12
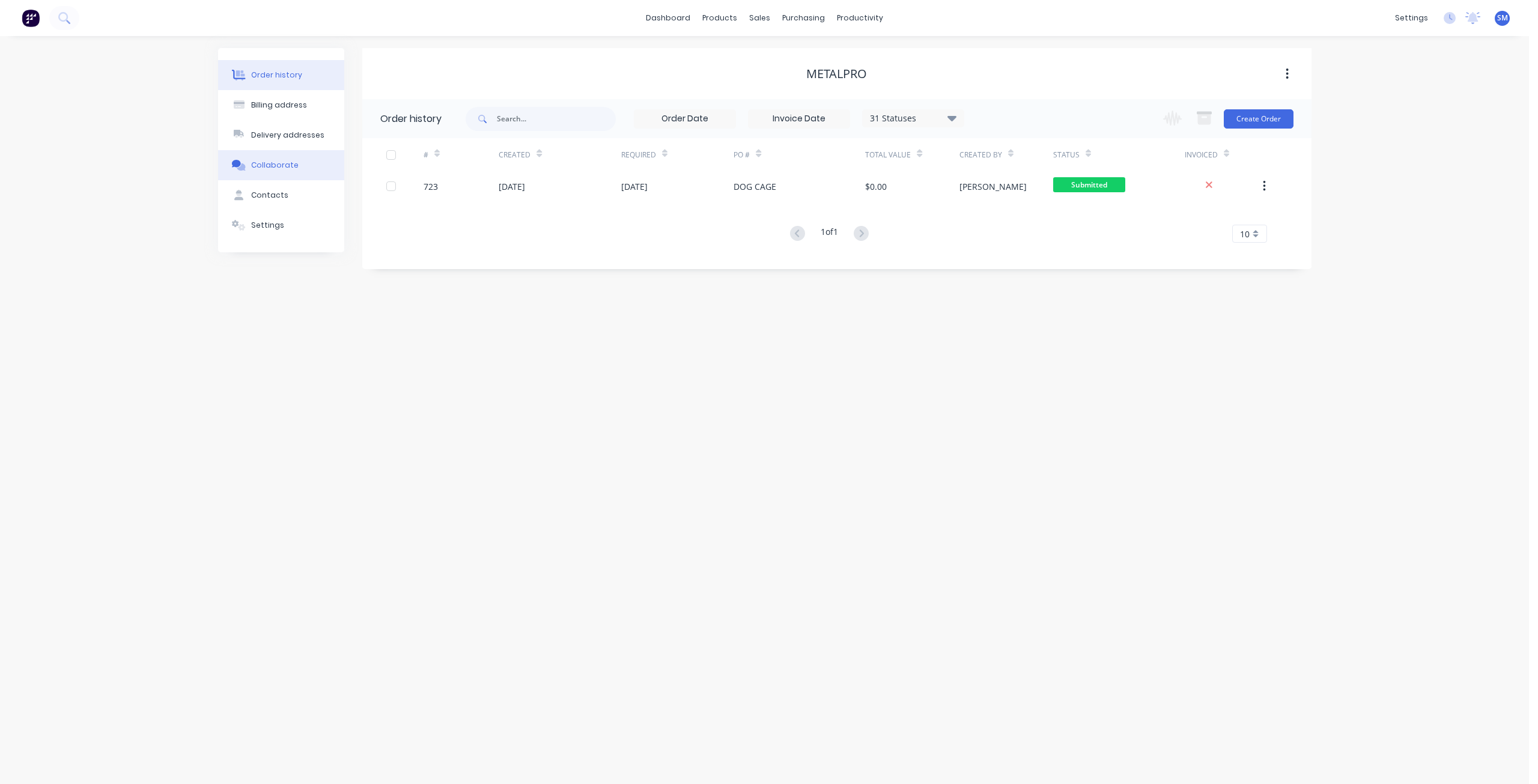
click at [270, 167] on div "Collaborate" at bounding box center [275, 165] width 48 height 11
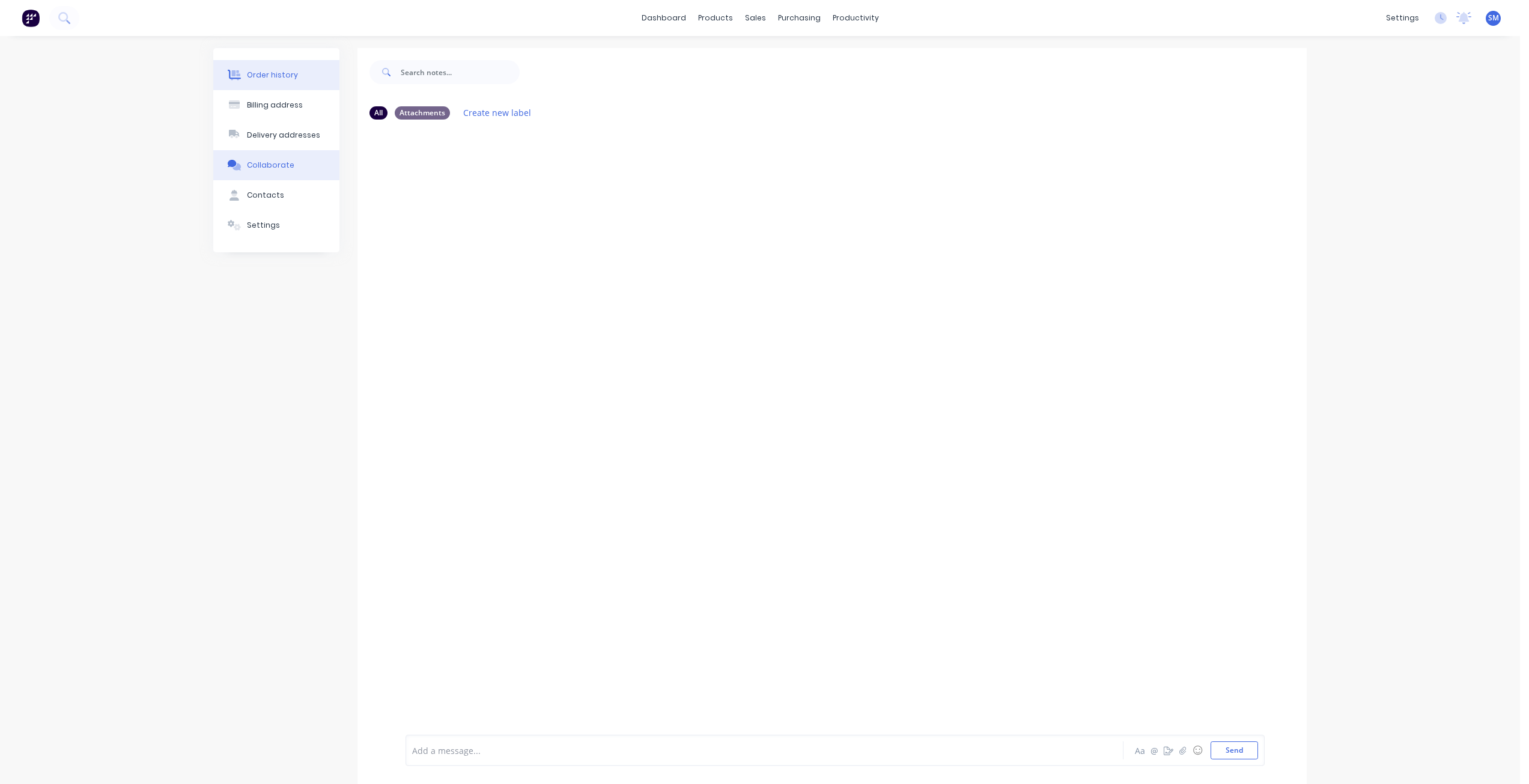
click at [266, 68] on button "Order history" at bounding box center [276, 75] width 126 height 30
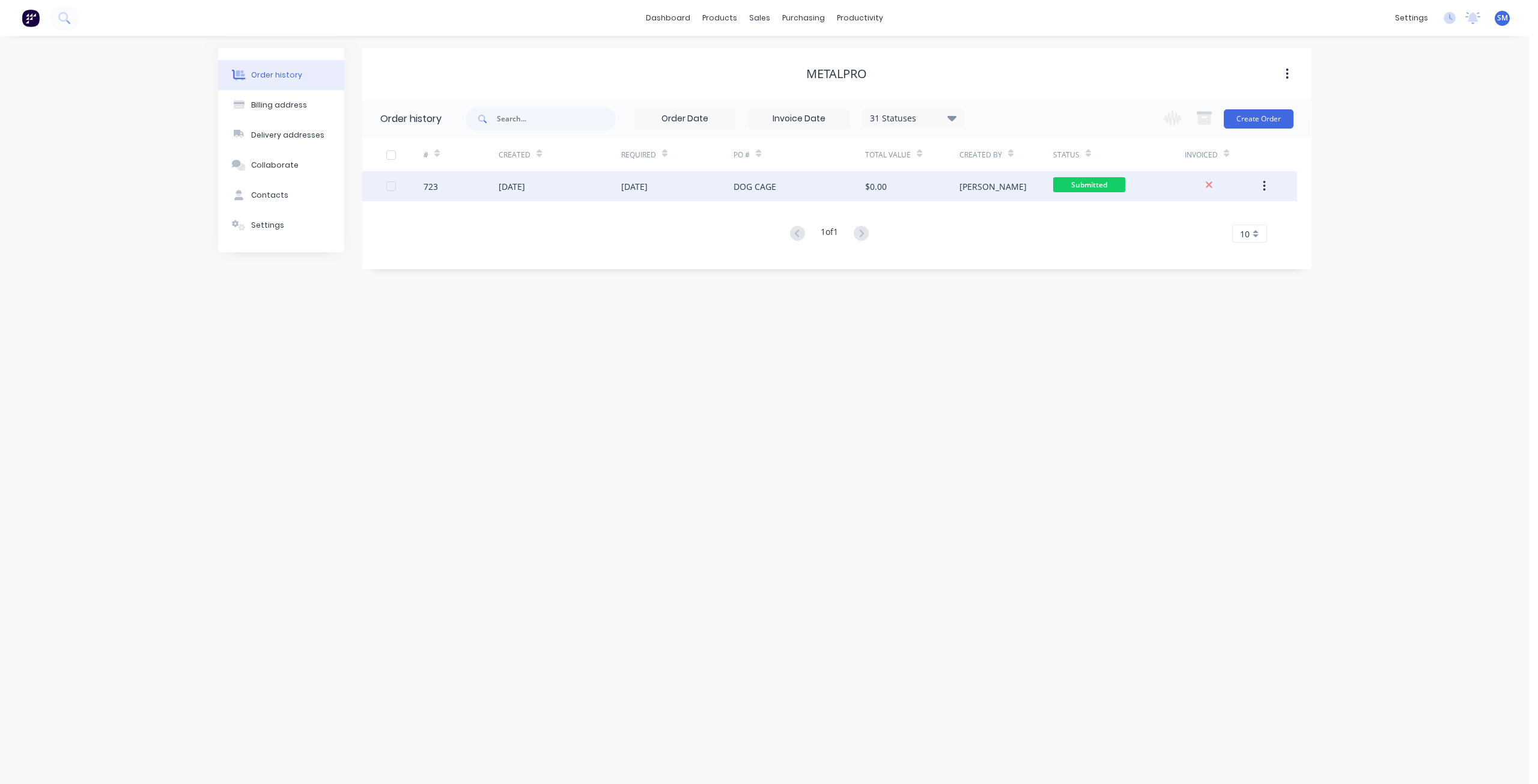
click at [555, 185] on div "[DATE]" at bounding box center [559, 186] width 122 height 30
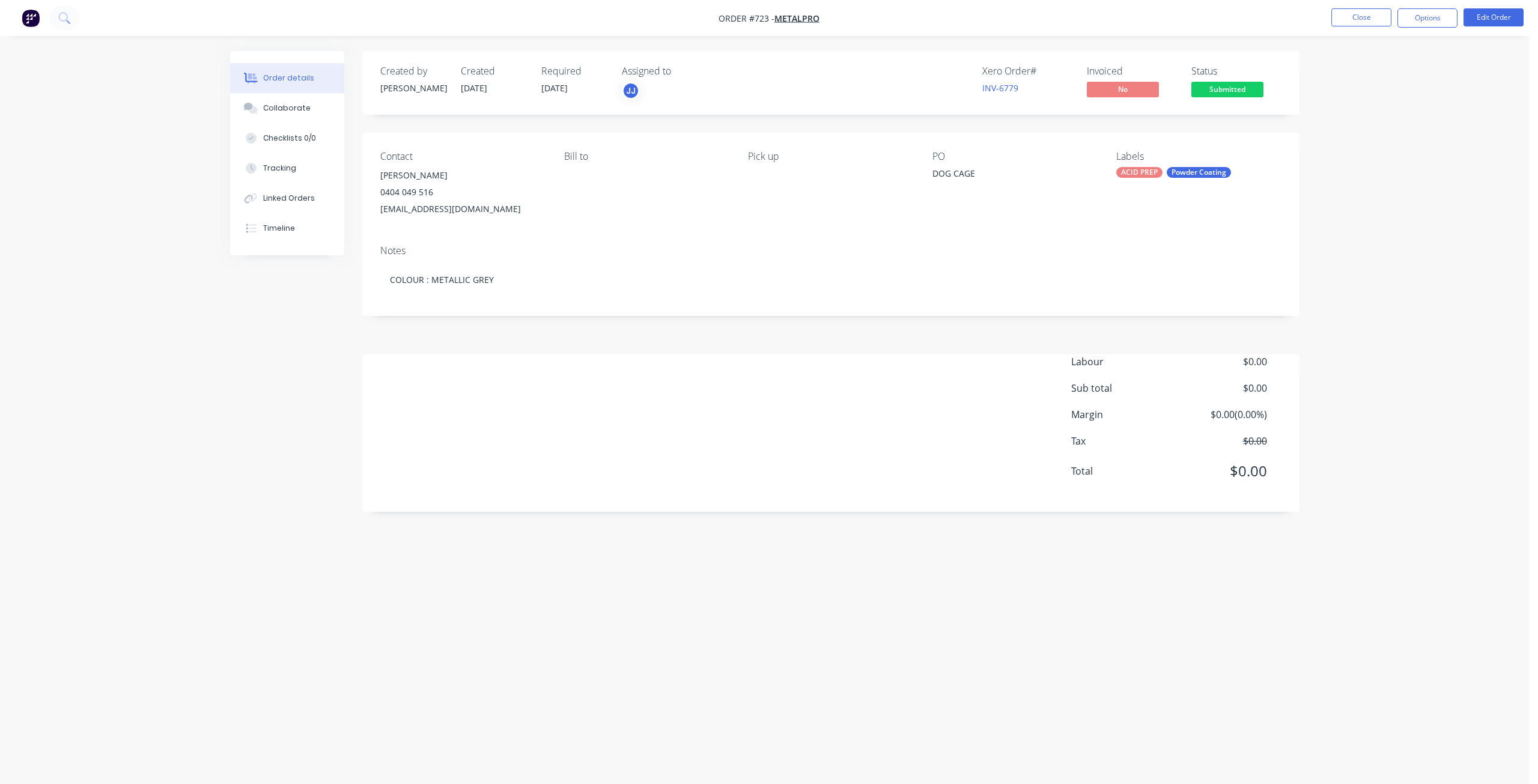
drag, startPoint x: 283, startPoint y: 108, endPoint x: 210, endPoint y: 86, distance: 76.2
click at [283, 107] on div "Collaborate" at bounding box center [286, 109] width 48 height 11
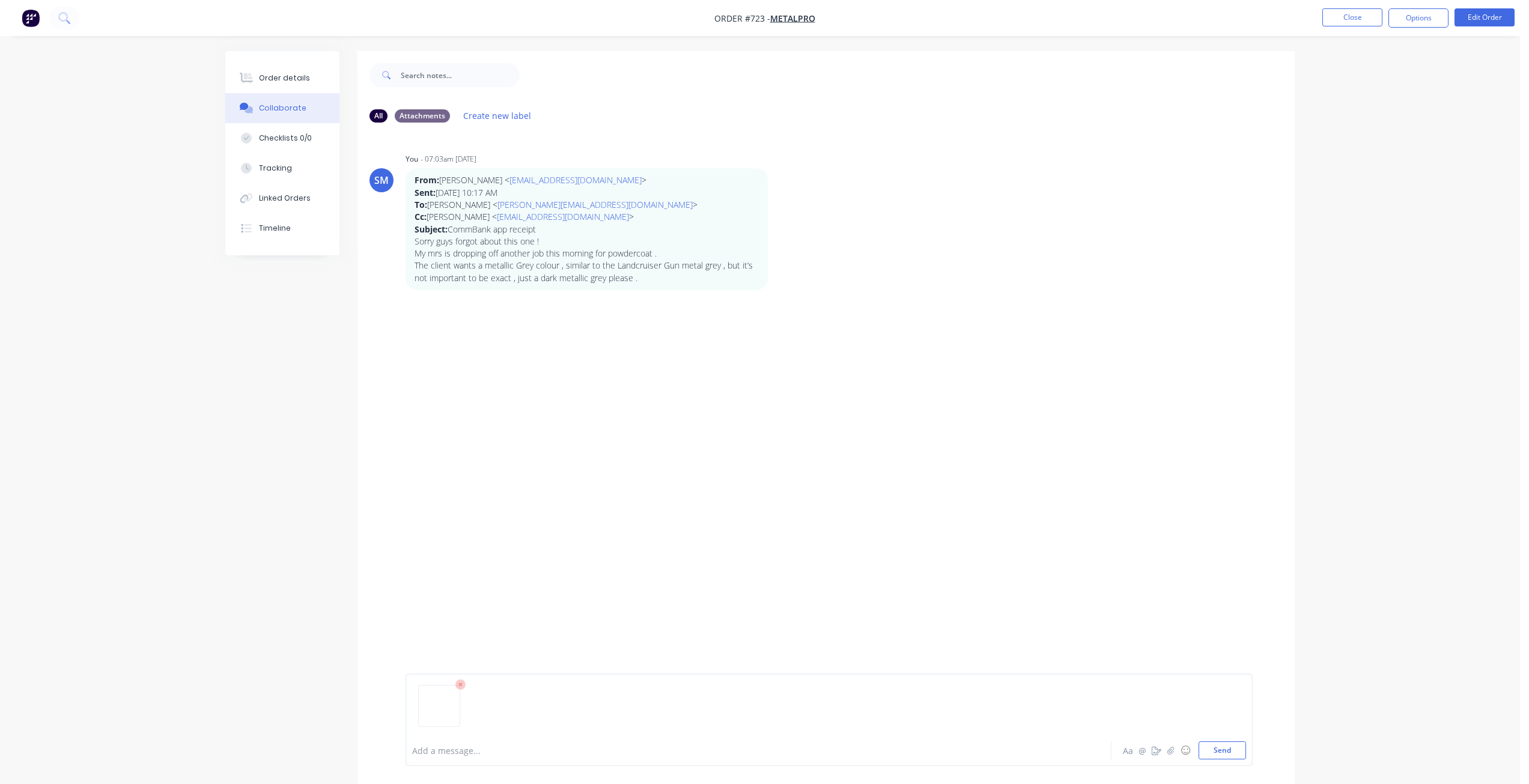
click at [1241, 761] on div "Add a message... Aa @ ☺ Send" at bounding box center [828, 720] width 847 height 93
click at [1228, 752] on button "Send" at bounding box center [1222, 750] width 48 height 18
click at [1344, 16] on button "Close" at bounding box center [1352, 17] width 60 height 18
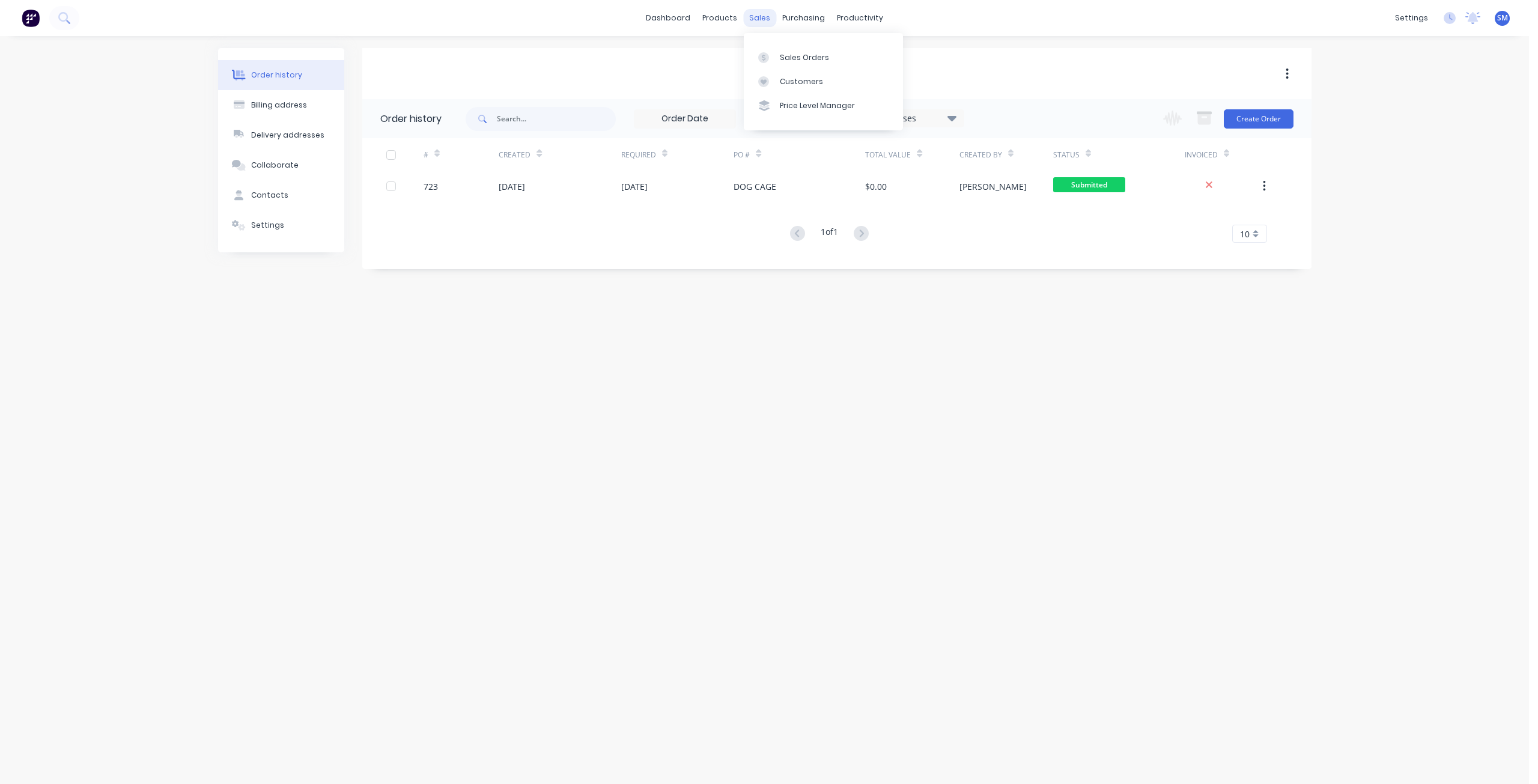
click at [761, 19] on div "sales" at bounding box center [759, 18] width 33 height 18
click at [788, 59] on div "Sales Orders" at bounding box center [804, 58] width 49 height 11
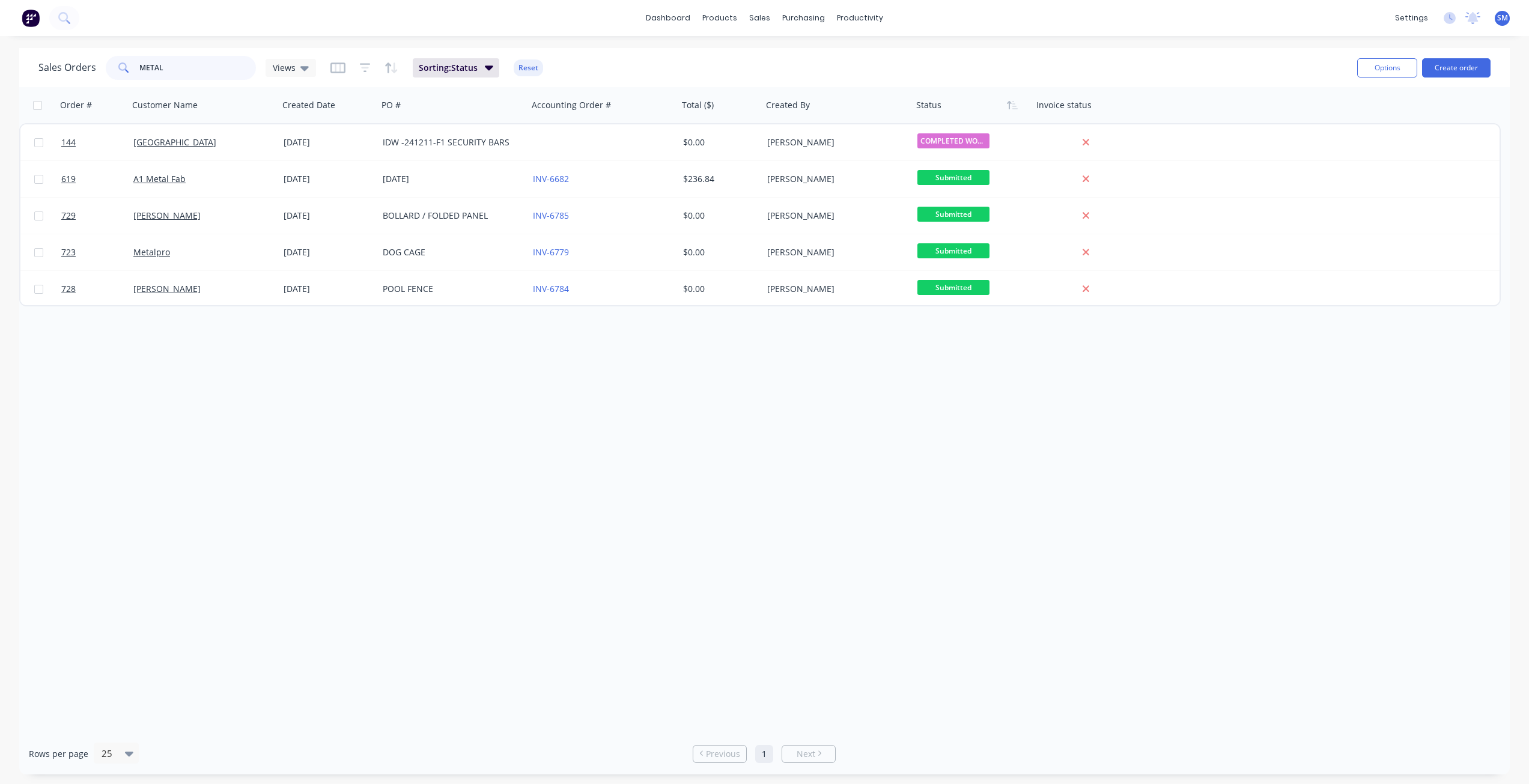
drag, startPoint x: 168, startPoint y: 67, endPoint x: 82, endPoint y: 66, distance: 86.0
click at [83, 65] on div "Sales Orders METAL Views" at bounding box center [177, 68] width 277 height 24
type input "700"
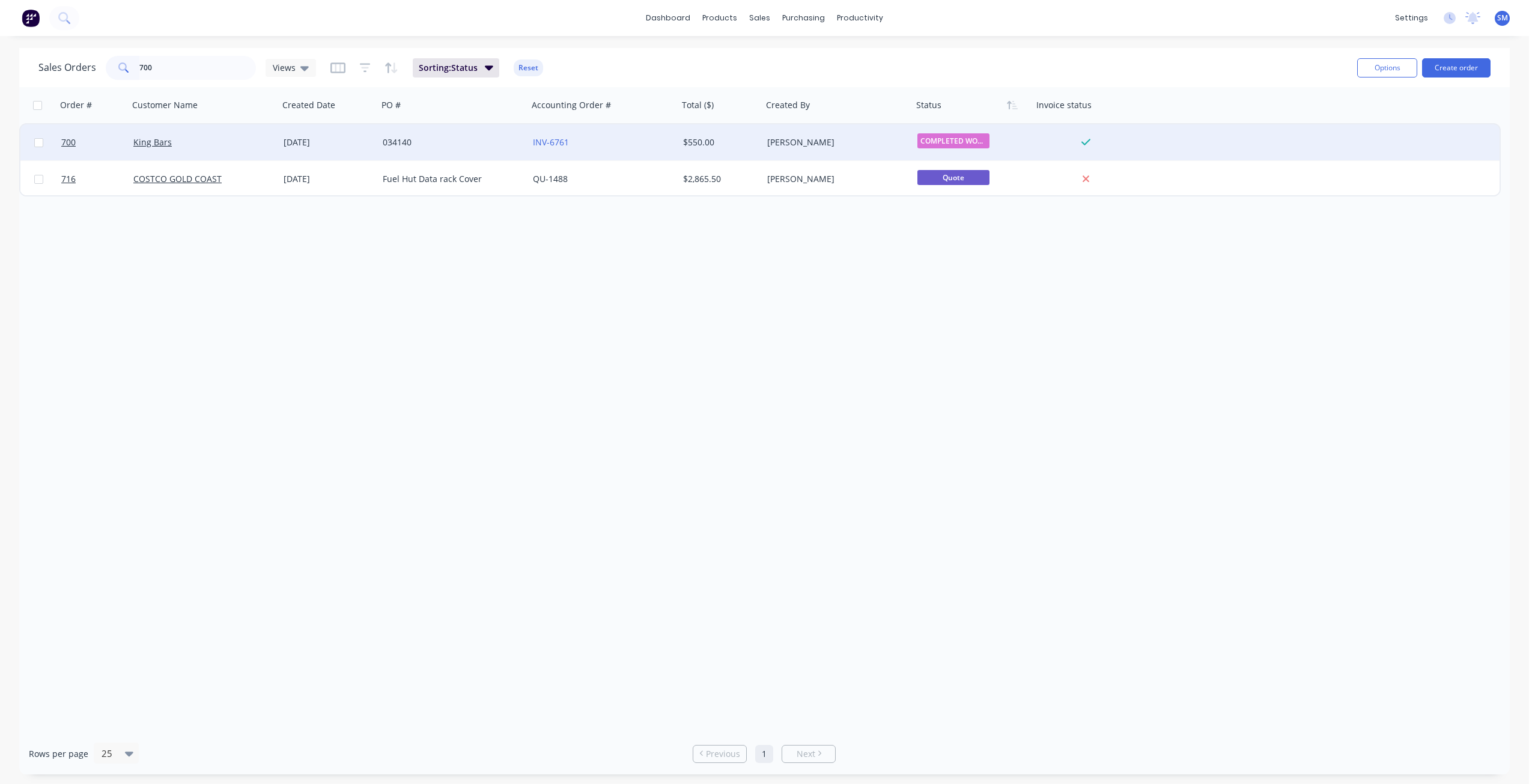
click at [203, 146] on div "King Bars" at bounding box center [200, 142] width 133 height 12
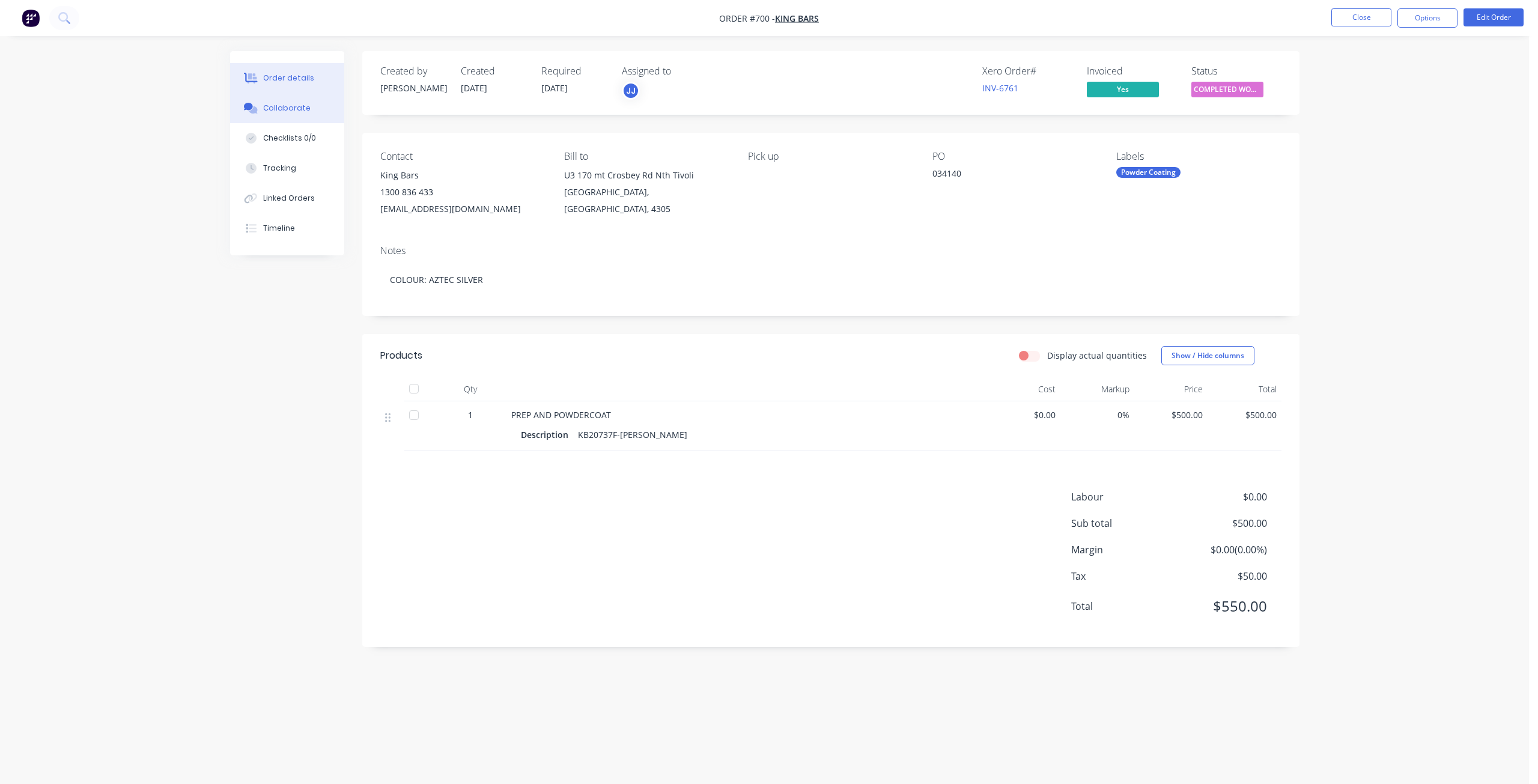
click at [278, 106] on div "Collaborate" at bounding box center [286, 109] width 48 height 11
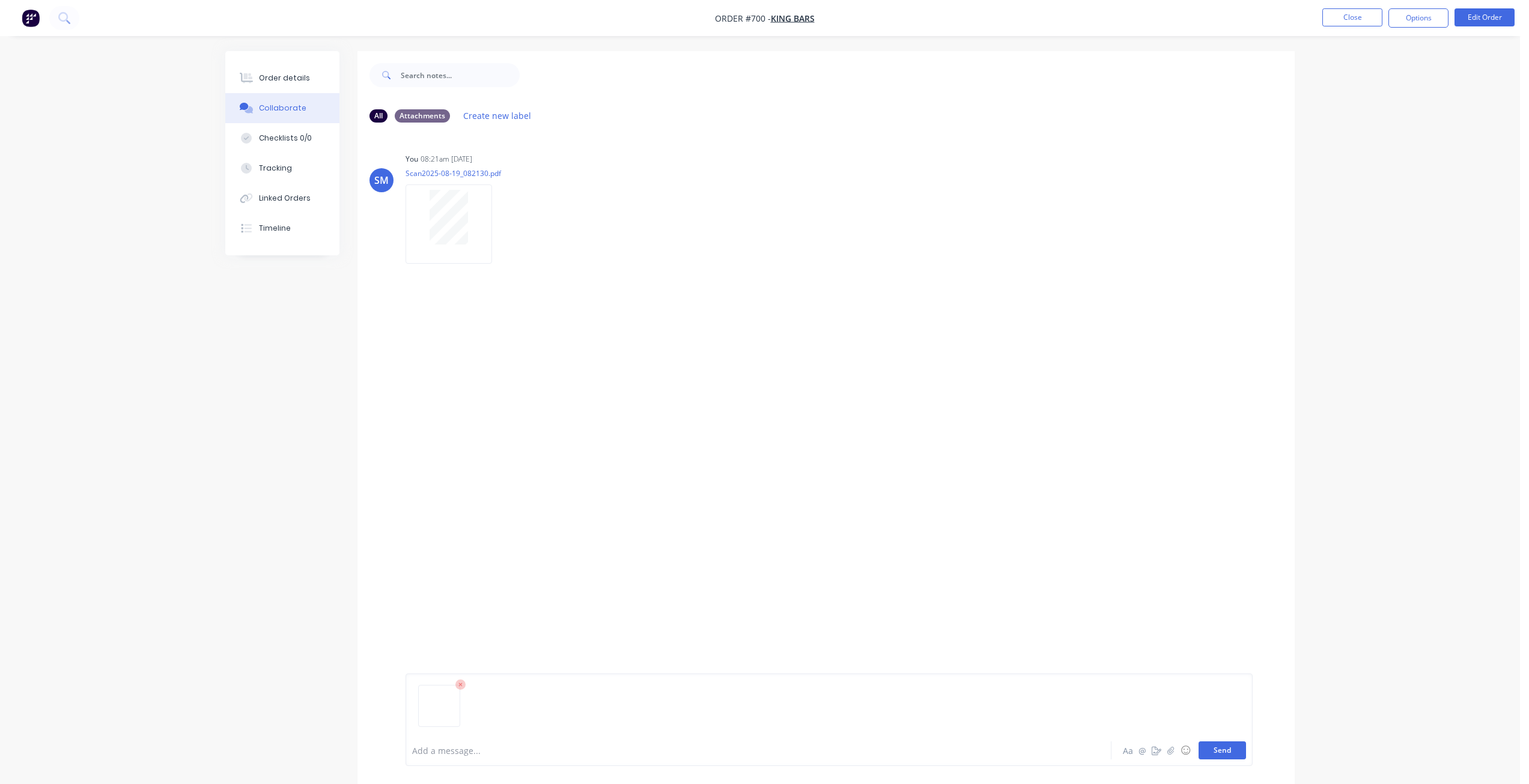
click at [1222, 748] on button "Send" at bounding box center [1222, 750] width 48 height 18
click at [1343, 19] on button "Close" at bounding box center [1352, 17] width 60 height 18
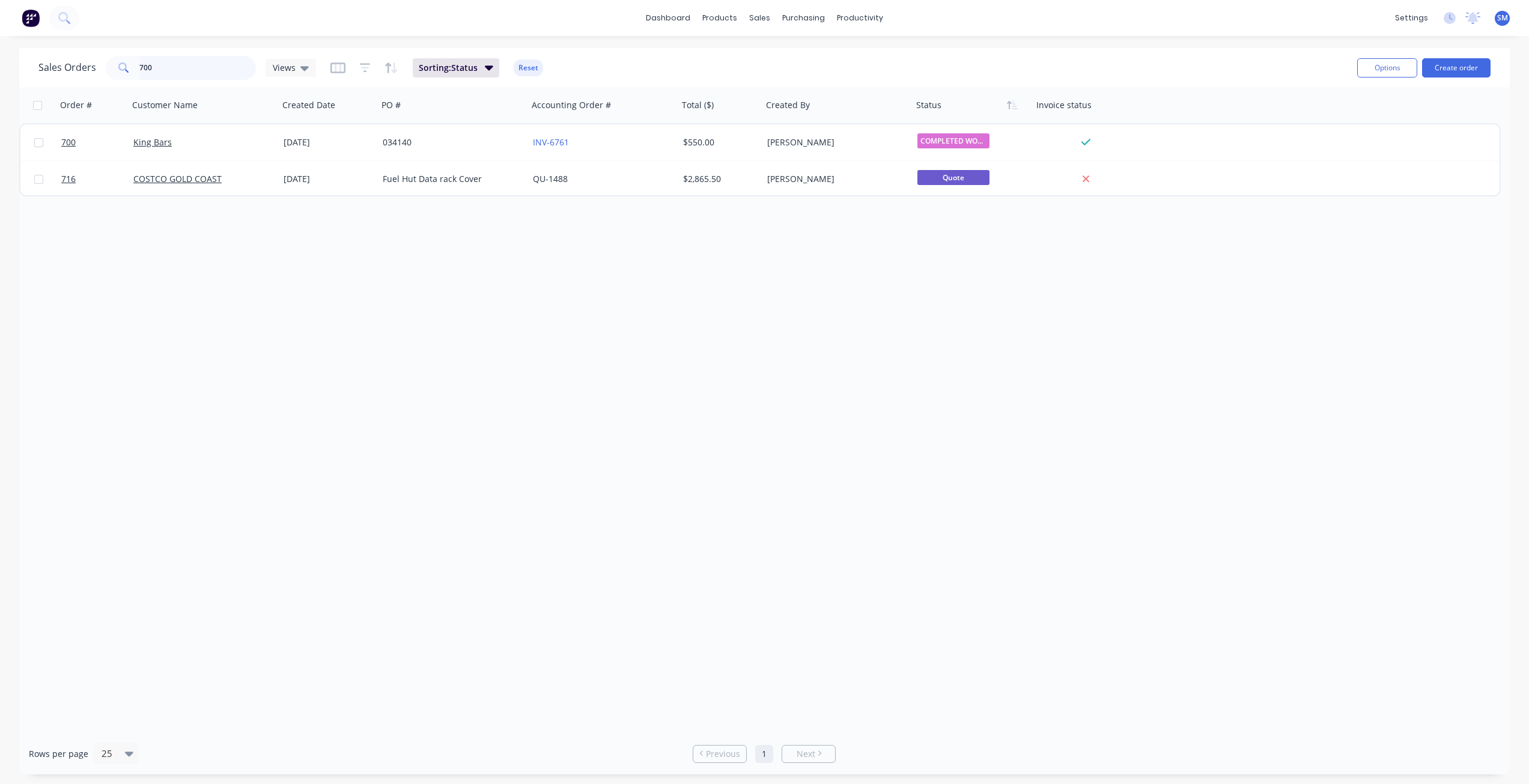
click at [171, 64] on input "700" at bounding box center [198, 68] width 117 height 24
type input "705"
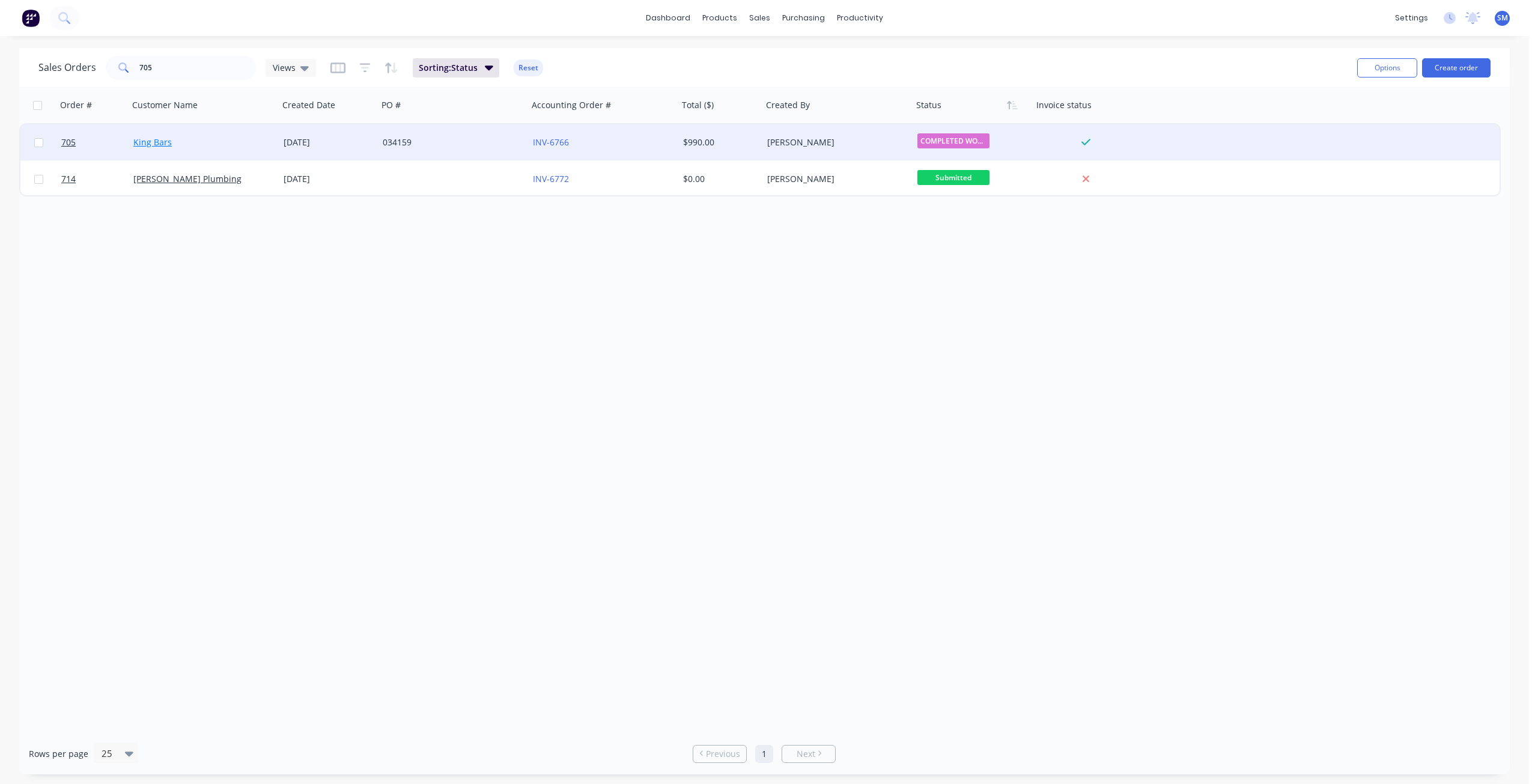
click at [158, 144] on link "King Bars" at bounding box center [153, 142] width 39 height 12
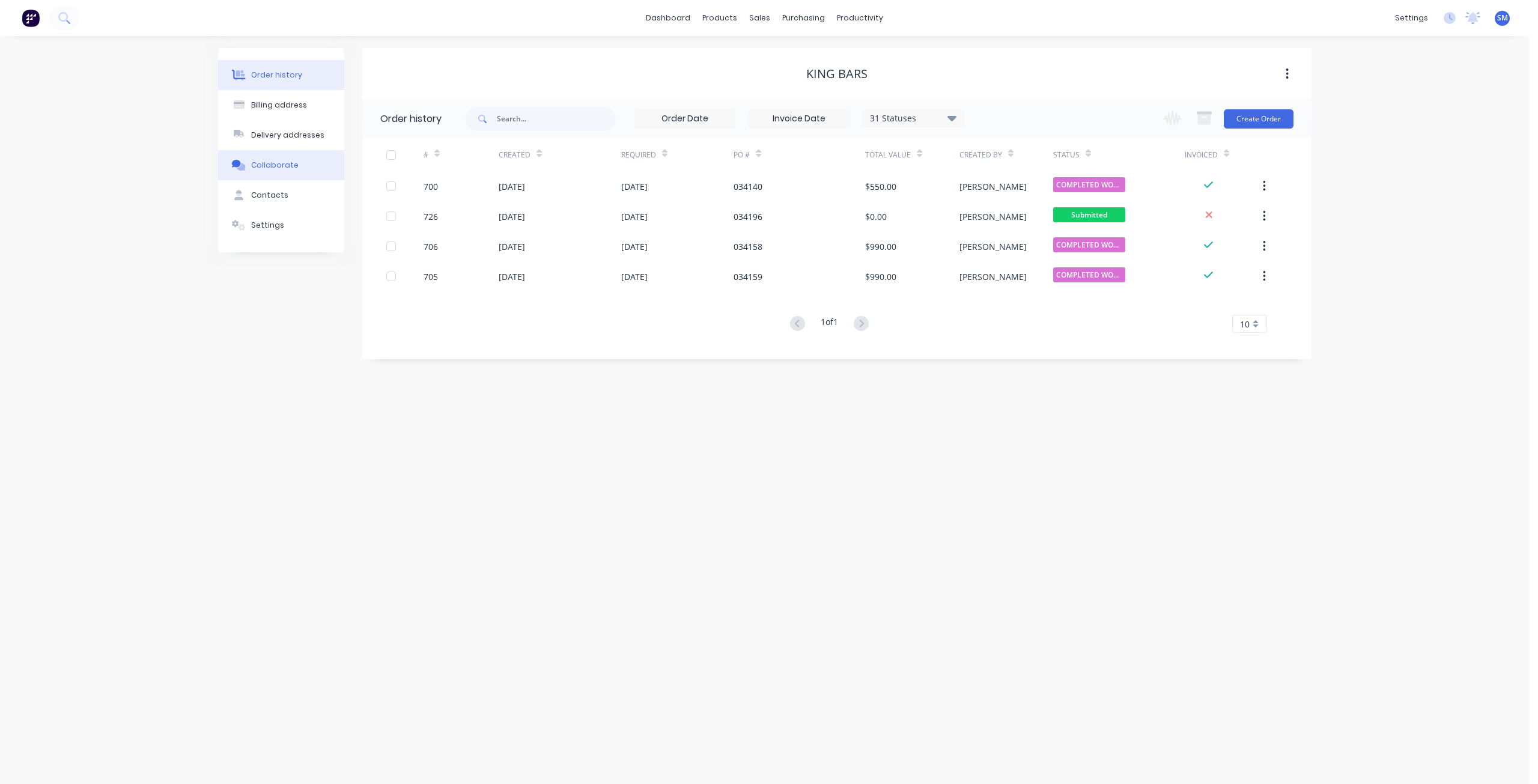
click at [270, 167] on div "Collaborate" at bounding box center [275, 165] width 48 height 11
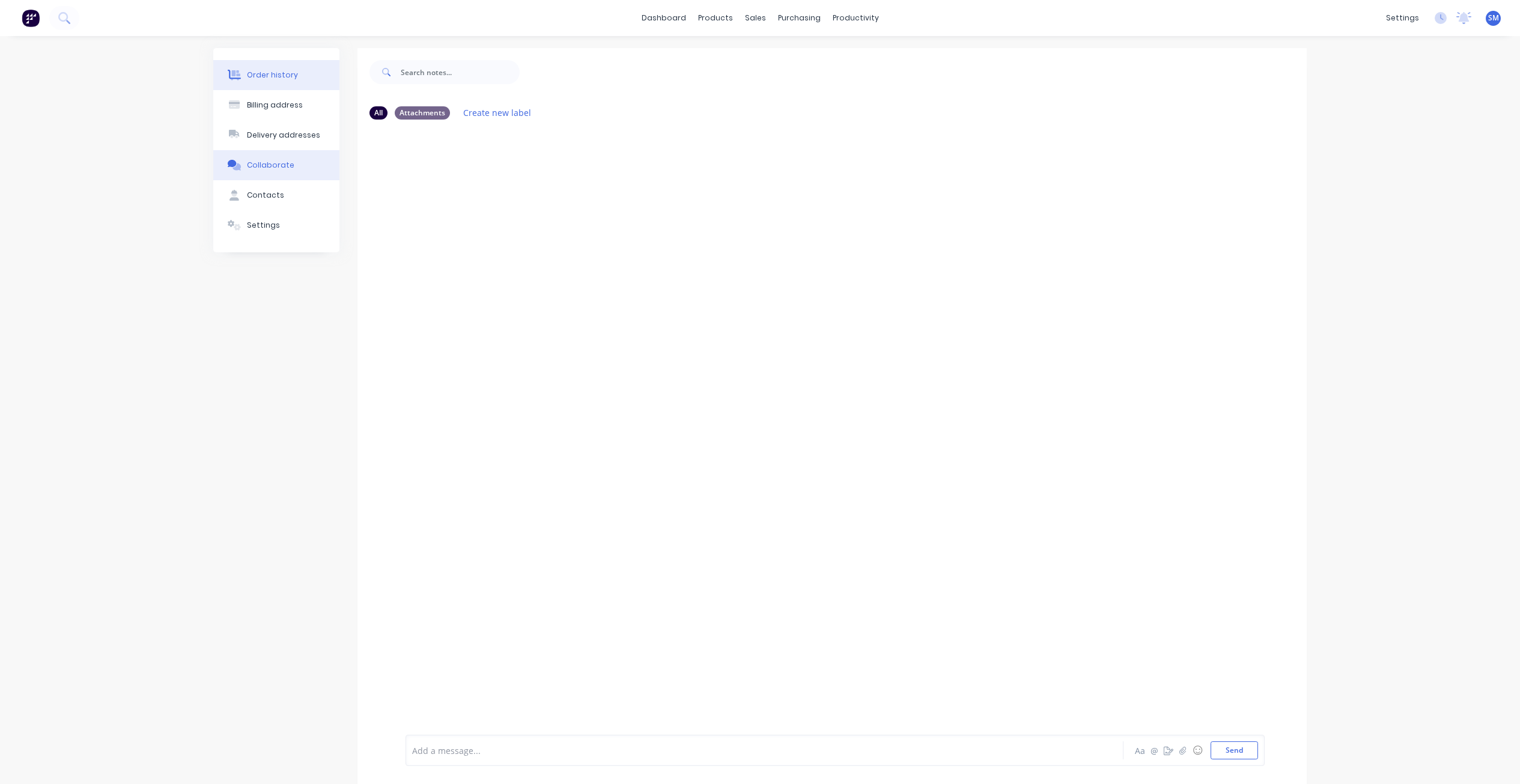
click at [265, 70] on div "Order history" at bounding box center [272, 75] width 51 height 11
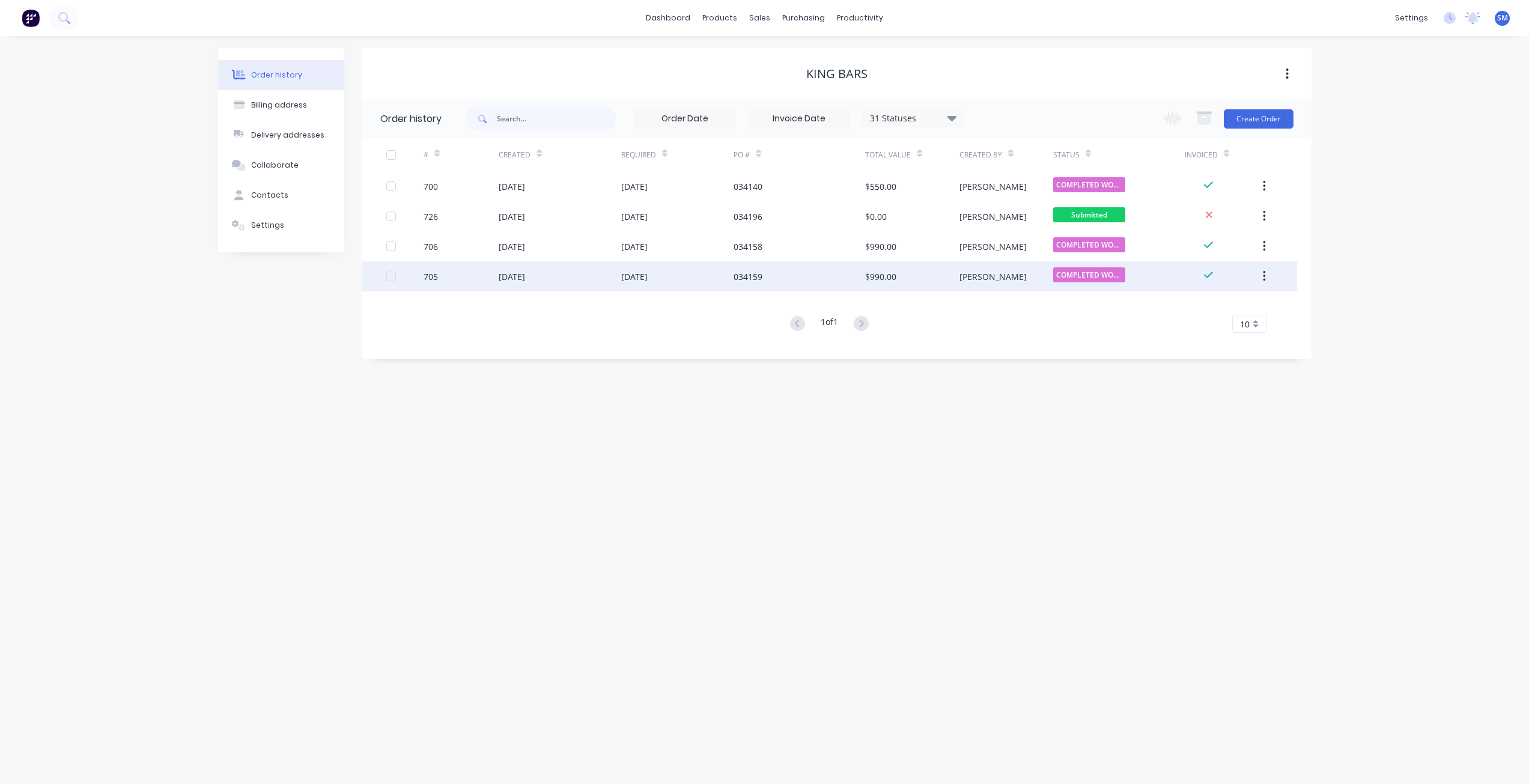
click at [510, 279] on div "[DATE]" at bounding box center [512, 277] width 26 height 12
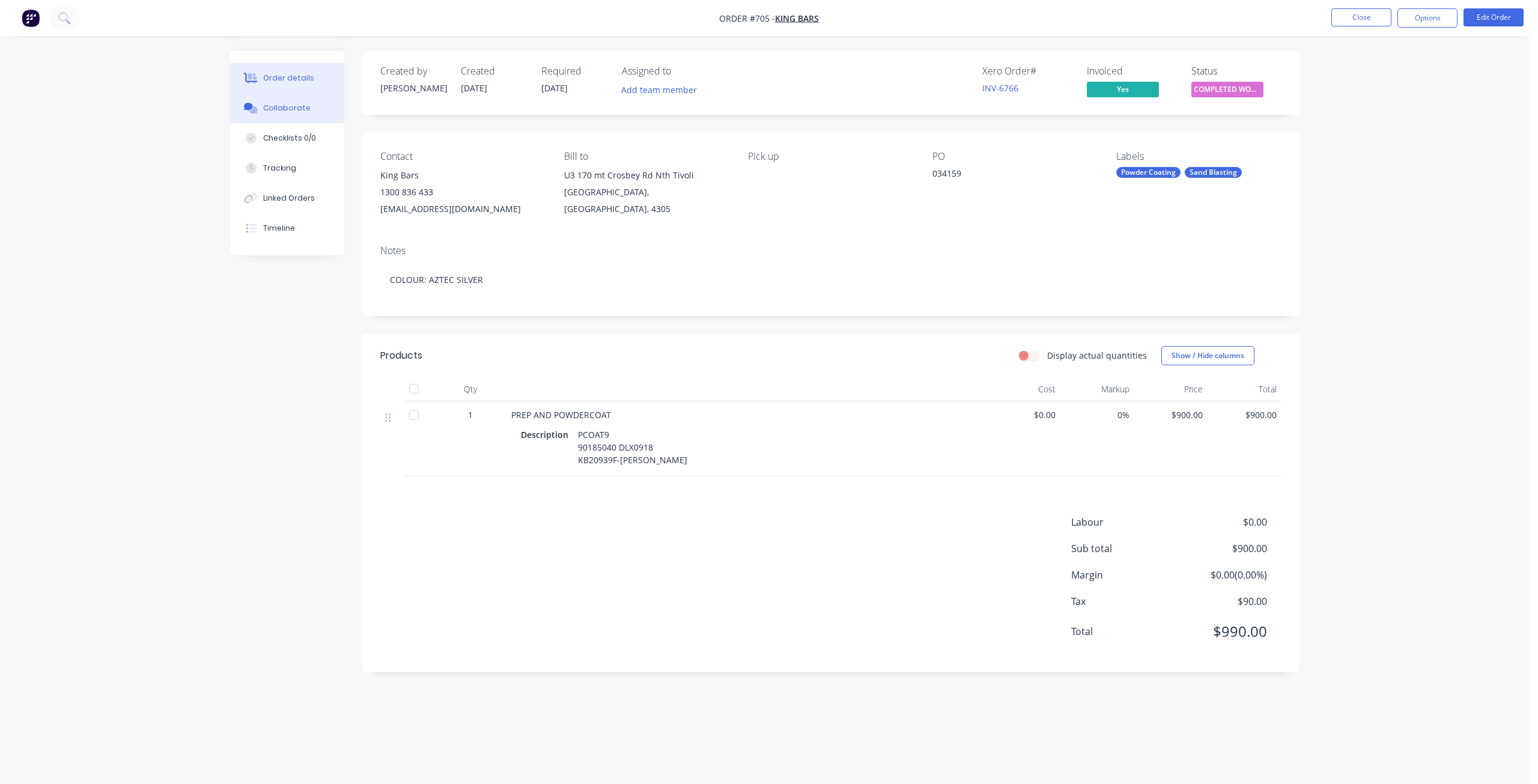
drag, startPoint x: 270, startPoint y: 108, endPoint x: 228, endPoint y: 103, distance: 42.3
click at [270, 108] on div "Collaborate" at bounding box center [286, 109] width 48 height 11
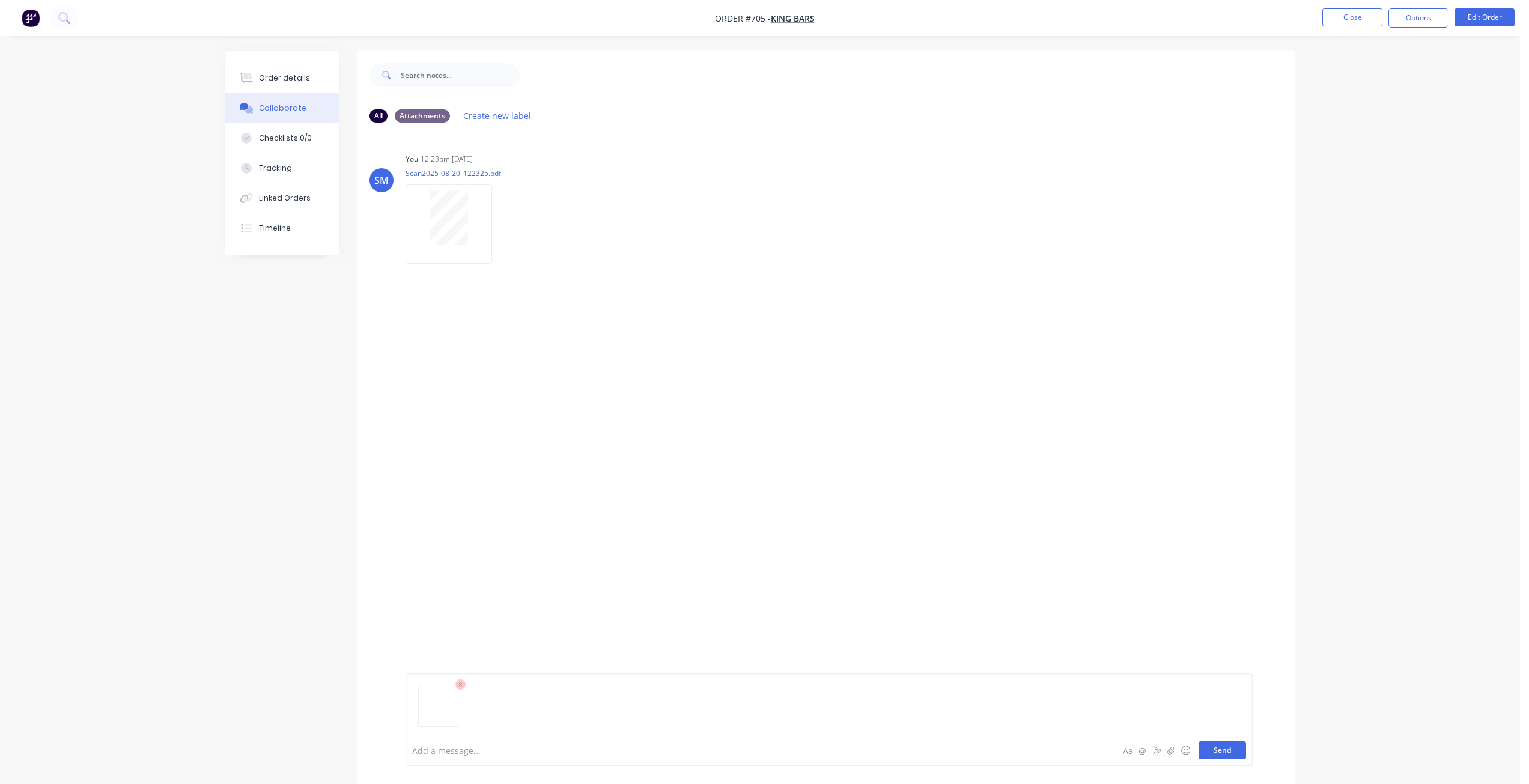
click at [1210, 752] on button "Send" at bounding box center [1222, 750] width 48 height 18
click at [1354, 17] on button "Close" at bounding box center [1352, 17] width 60 height 18
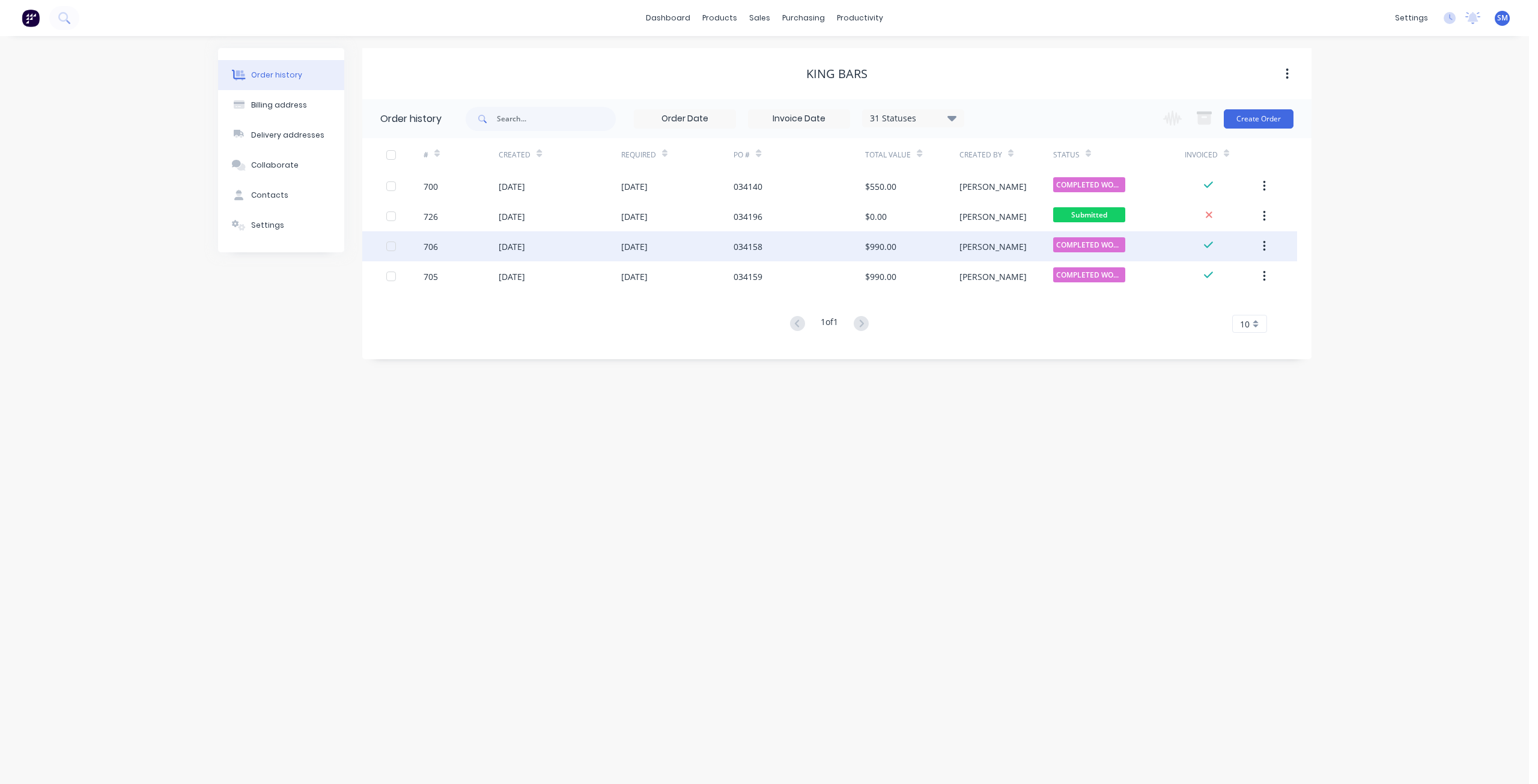
click at [454, 245] on div "706" at bounding box center [461, 245] width 75 height 30
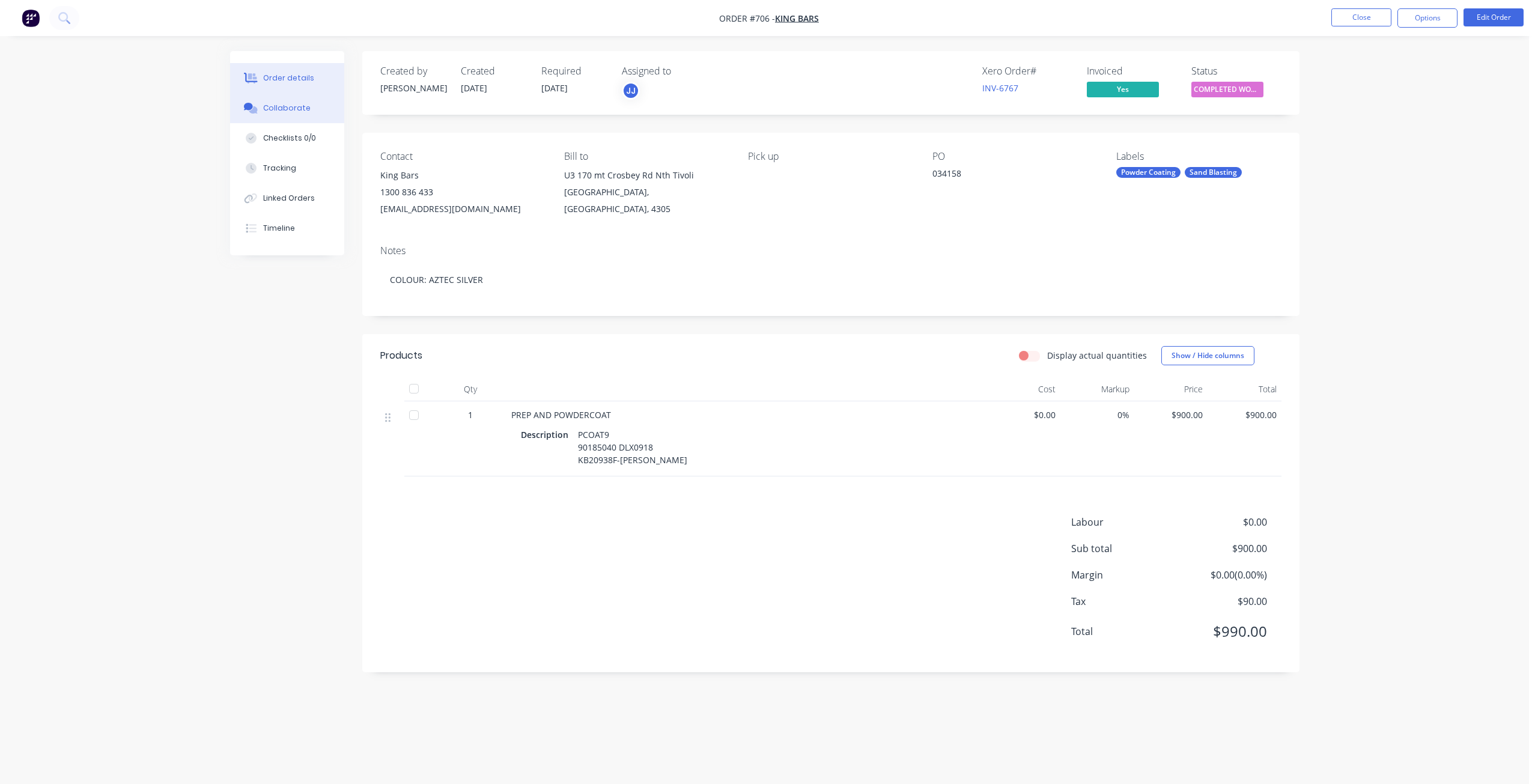
click at [285, 111] on div "Collaborate" at bounding box center [286, 109] width 48 height 11
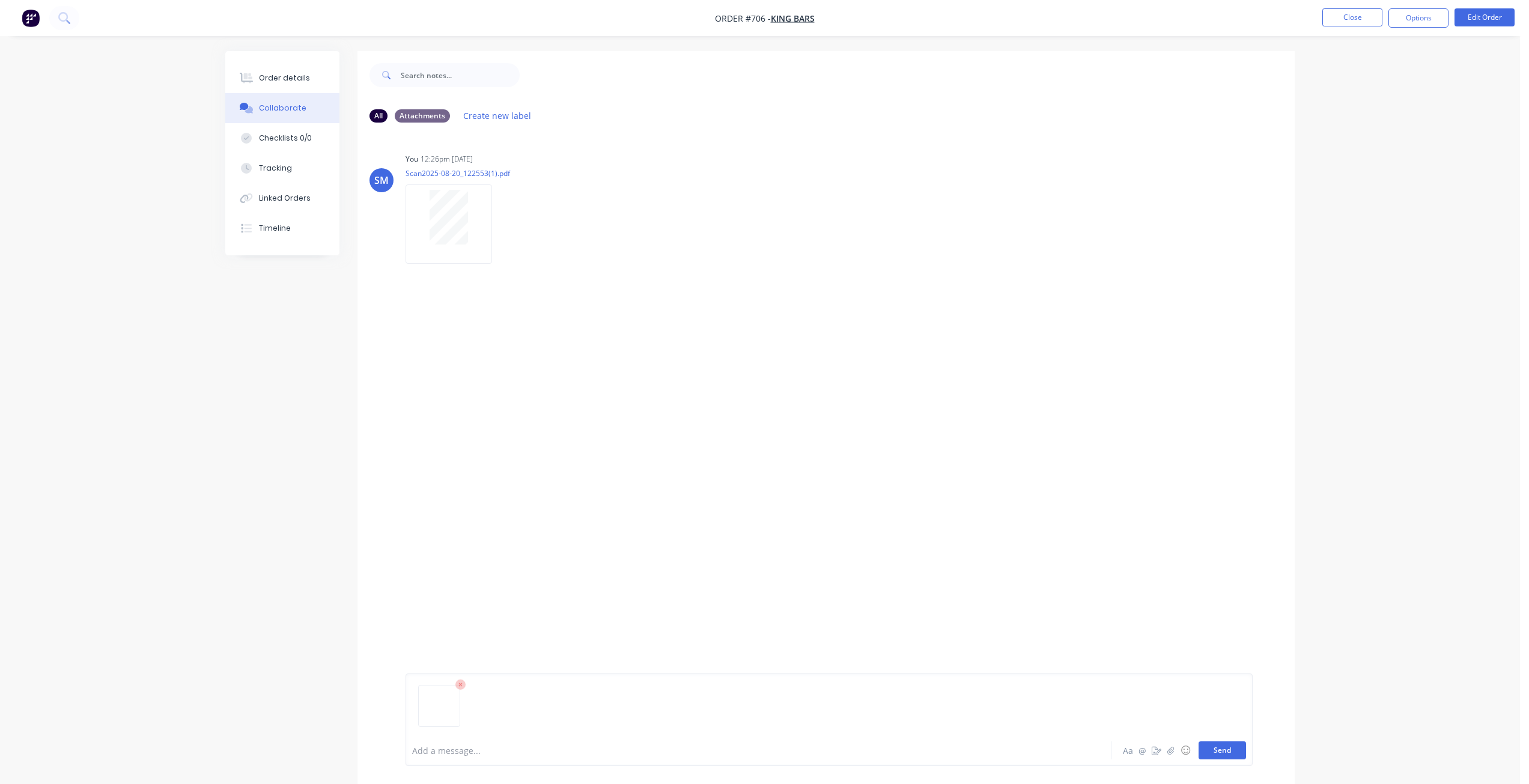
click at [1218, 744] on button "Send" at bounding box center [1222, 750] width 48 height 18
click at [1370, 14] on button "Close" at bounding box center [1352, 17] width 60 height 18
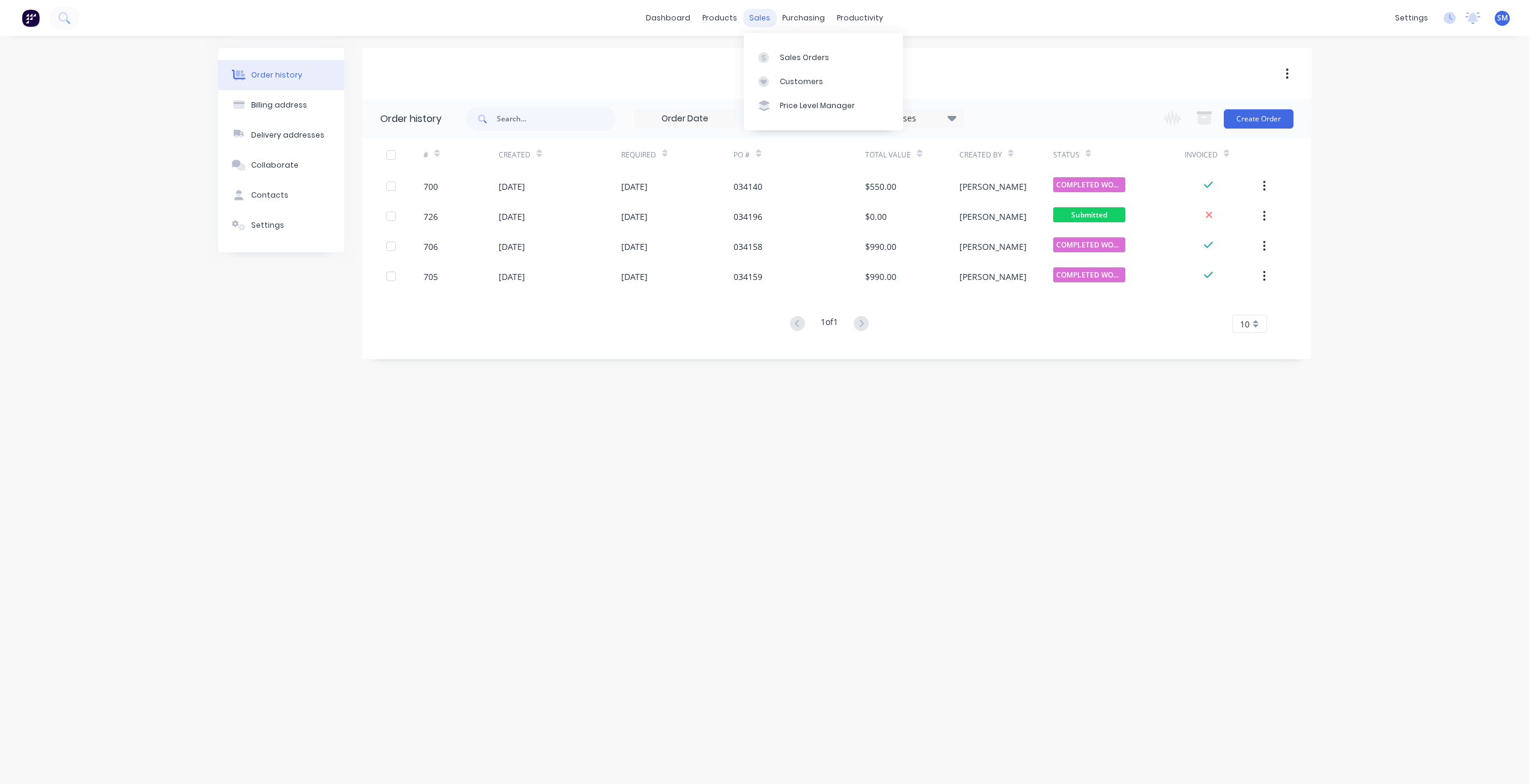
click at [760, 19] on div "sales" at bounding box center [759, 18] width 33 height 18
click at [770, 21] on div "sales" at bounding box center [759, 18] width 33 height 18
click at [800, 82] on div "Customers" at bounding box center [801, 82] width 44 height 11
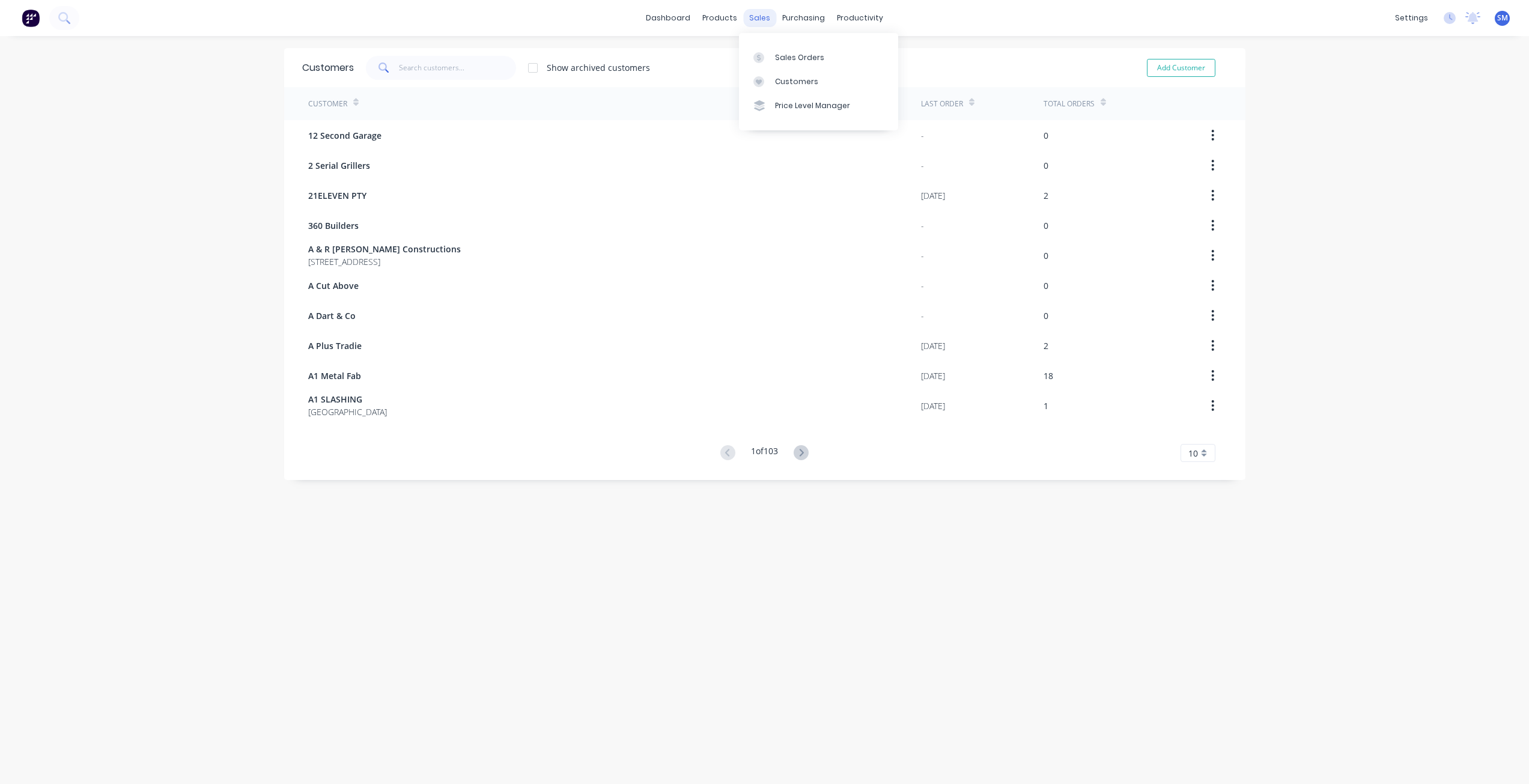
click at [757, 19] on div "sales" at bounding box center [759, 18] width 33 height 18
click at [777, 57] on div "Sales Orders" at bounding box center [799, 58] width 49 height 11
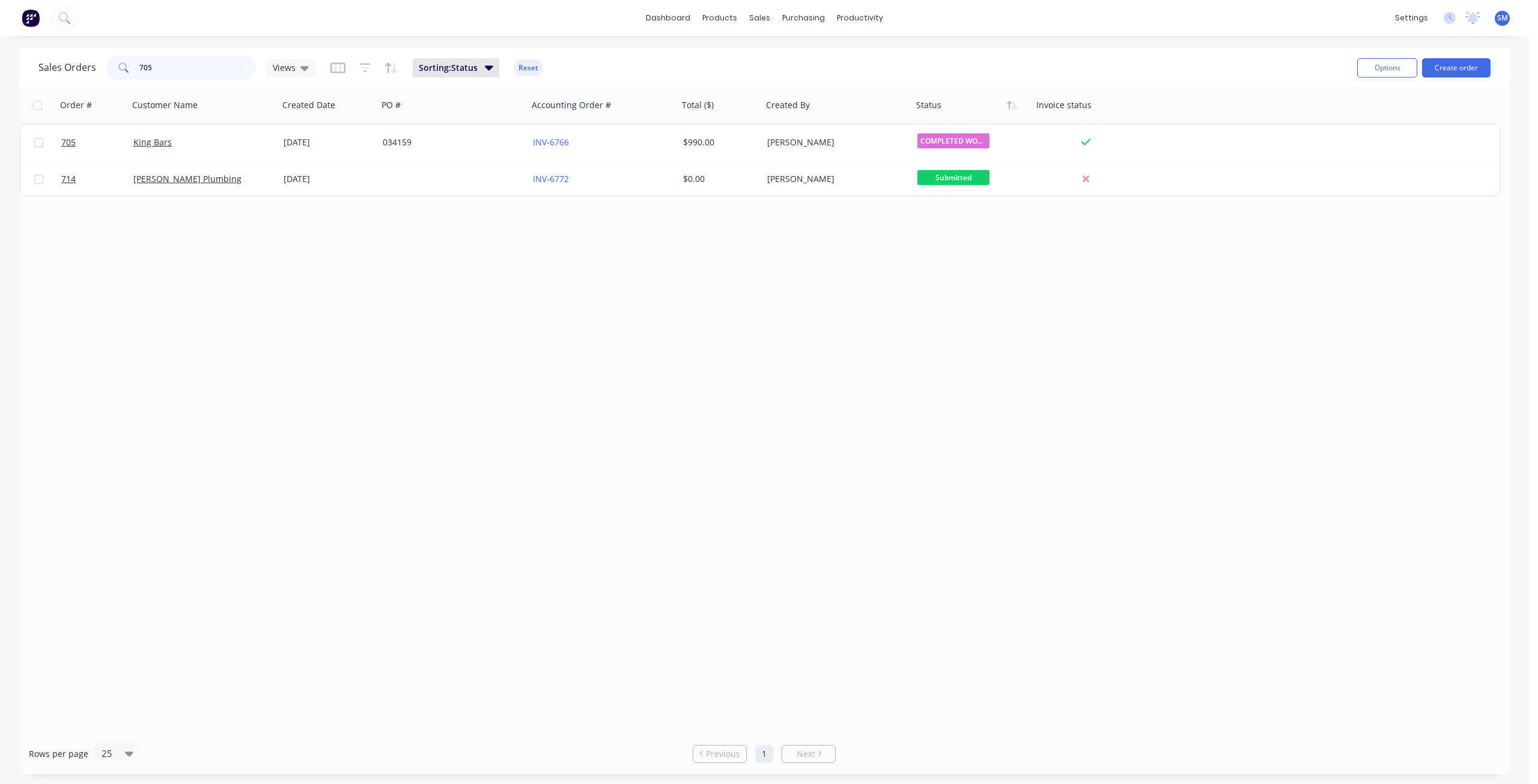
click at [181, 79] on input "705" at bounding box center [198, 68] width 117 height 24
type input "7"
type input "PK"
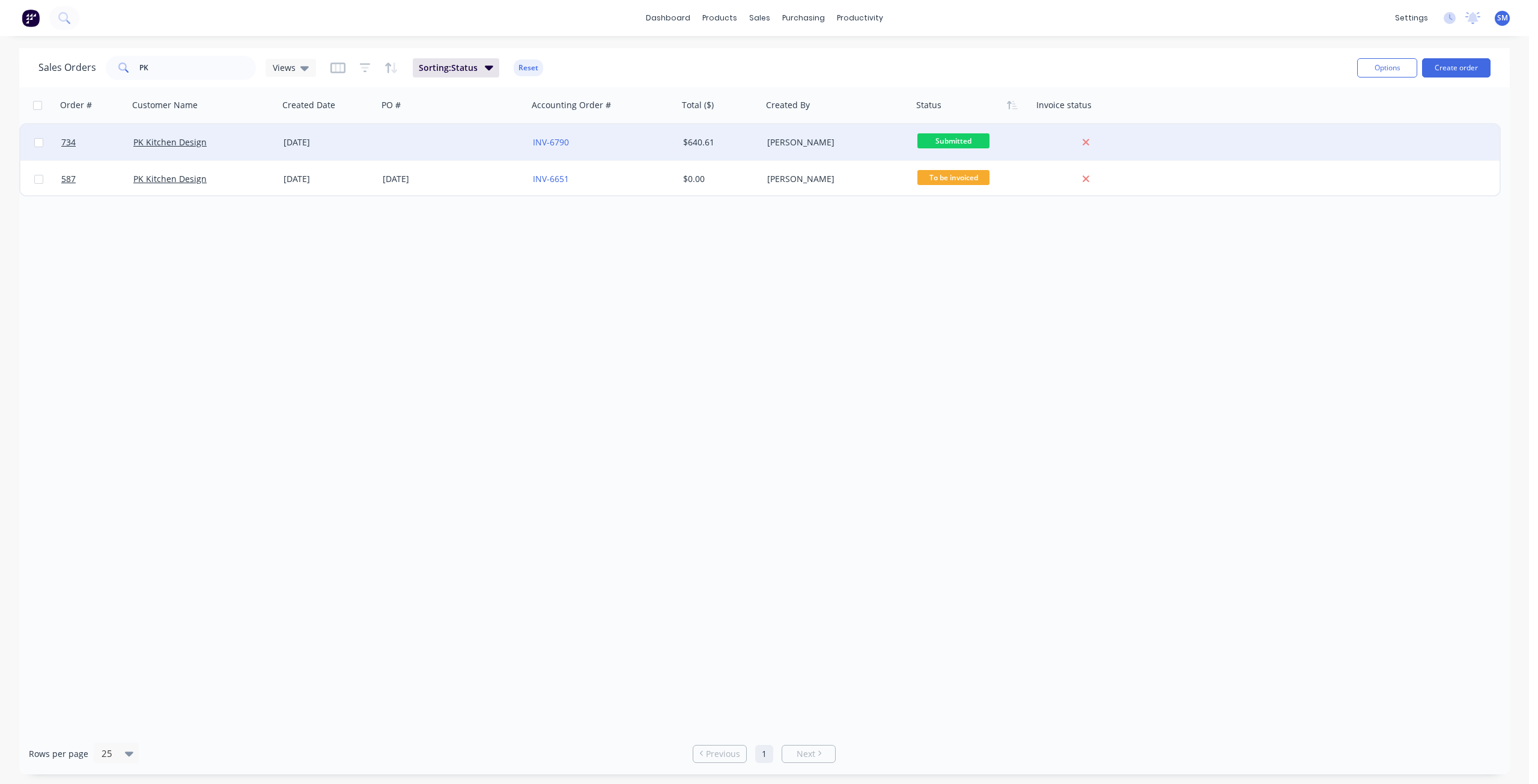
click at [275, 144] on div "PK Kitchen Design" at bounding box center [203, 142] width 150 height 36
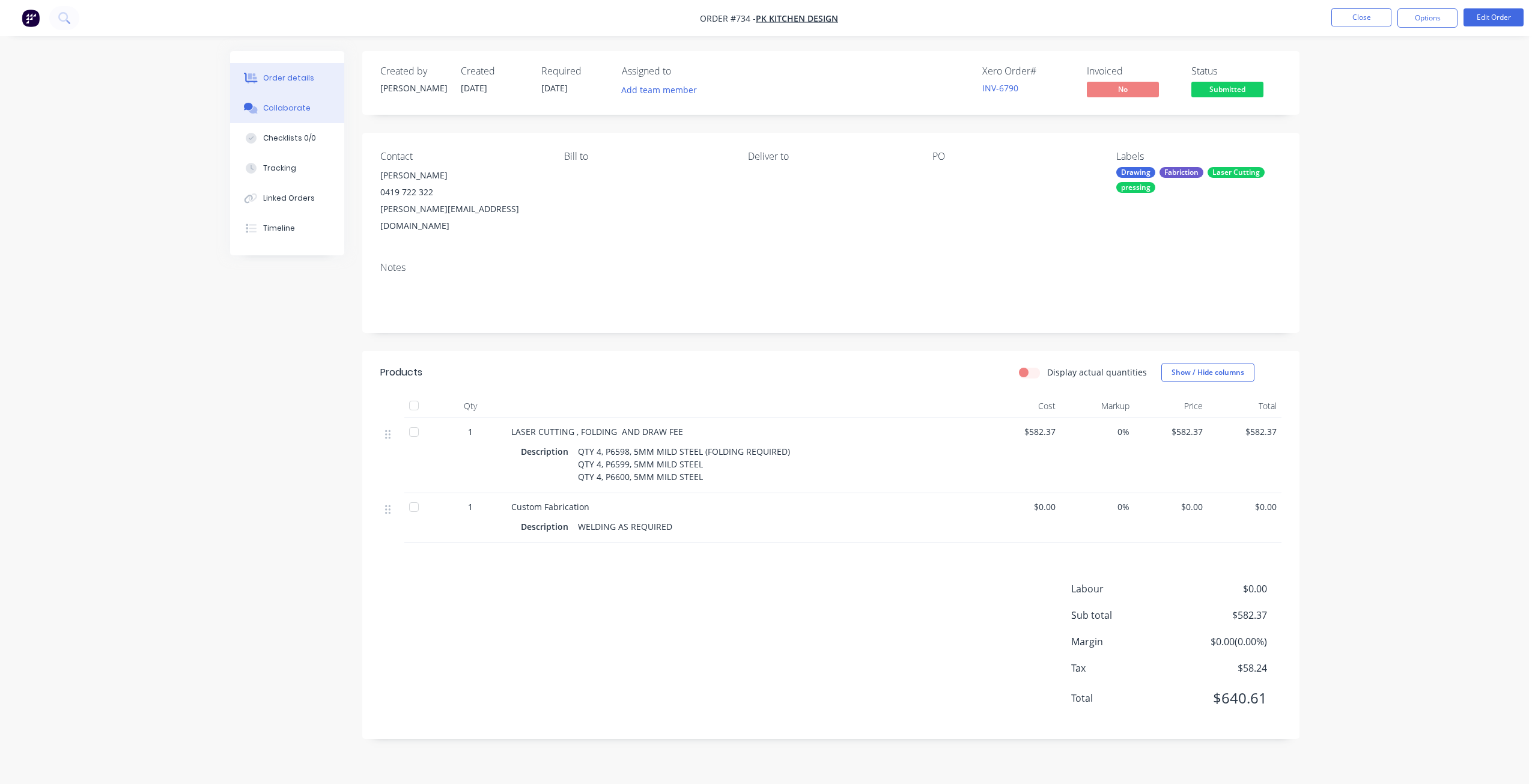
click at [279, 113] on div "Collaborate" at bounding box center [286, 109] width 48 height 11
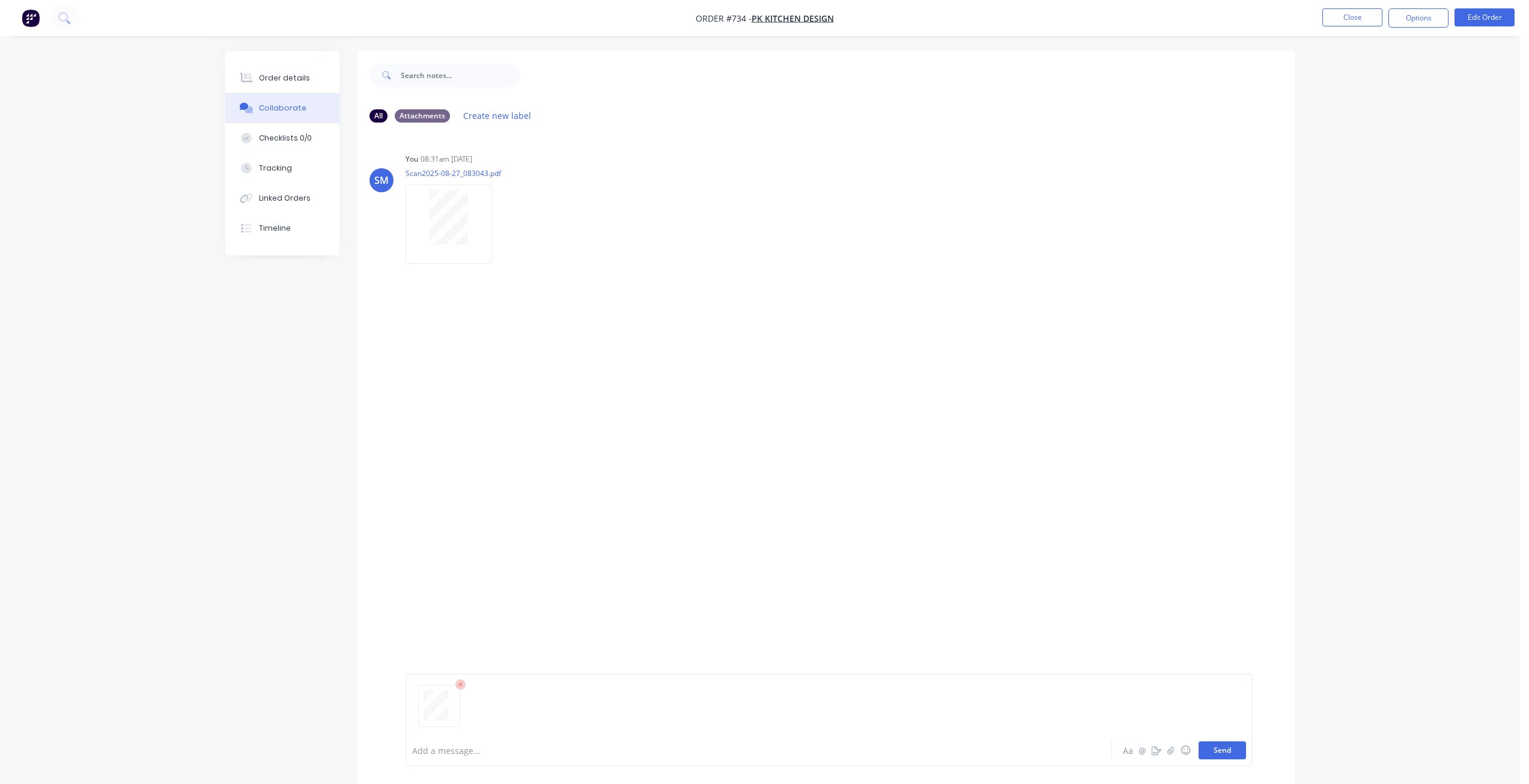
click at [1226, 758] on button "Send" at bounding box center [1222, 750] width 48 height 18
click at [1351, 14] on button "Close" at bounding box center [1352, 17] width 60 height 18
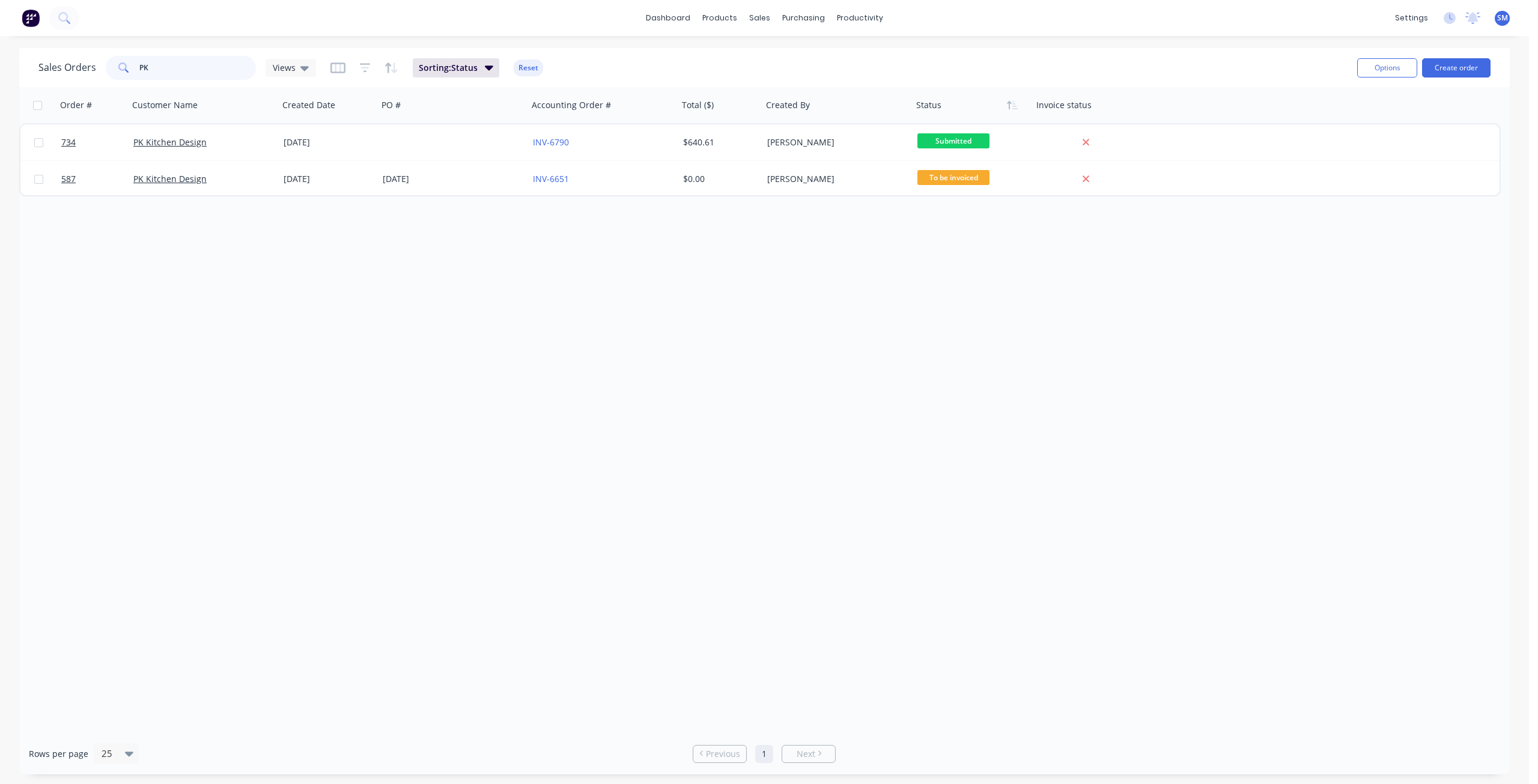
drag, startPoint x: 167, startPoint y: 66, endPoint x: 115, endPoint y: 71, distance: 52.2
click at [123, 71] on div "PK" at bounding box center [180, 68] width 150 height 24
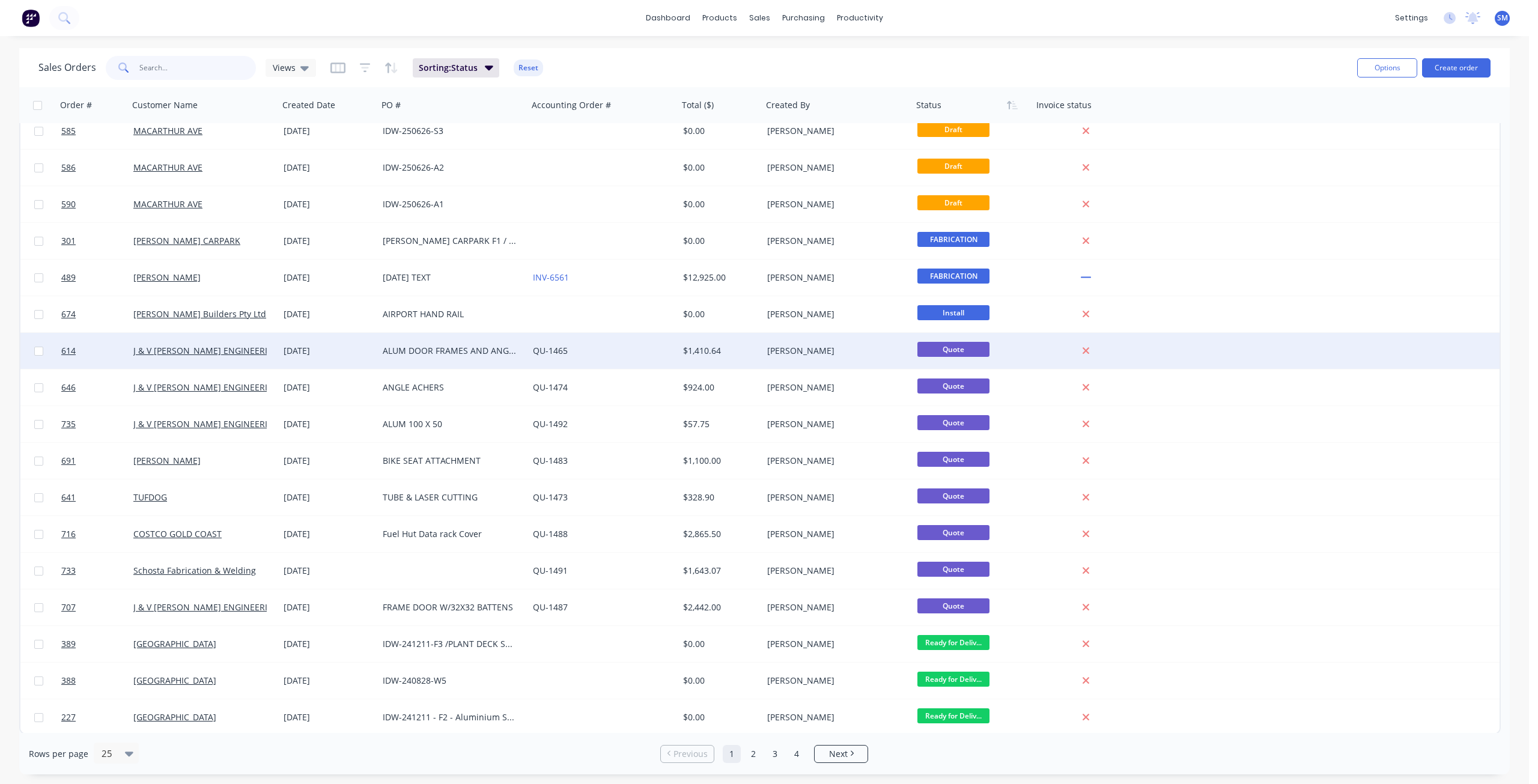
scroll to position [306, 0]
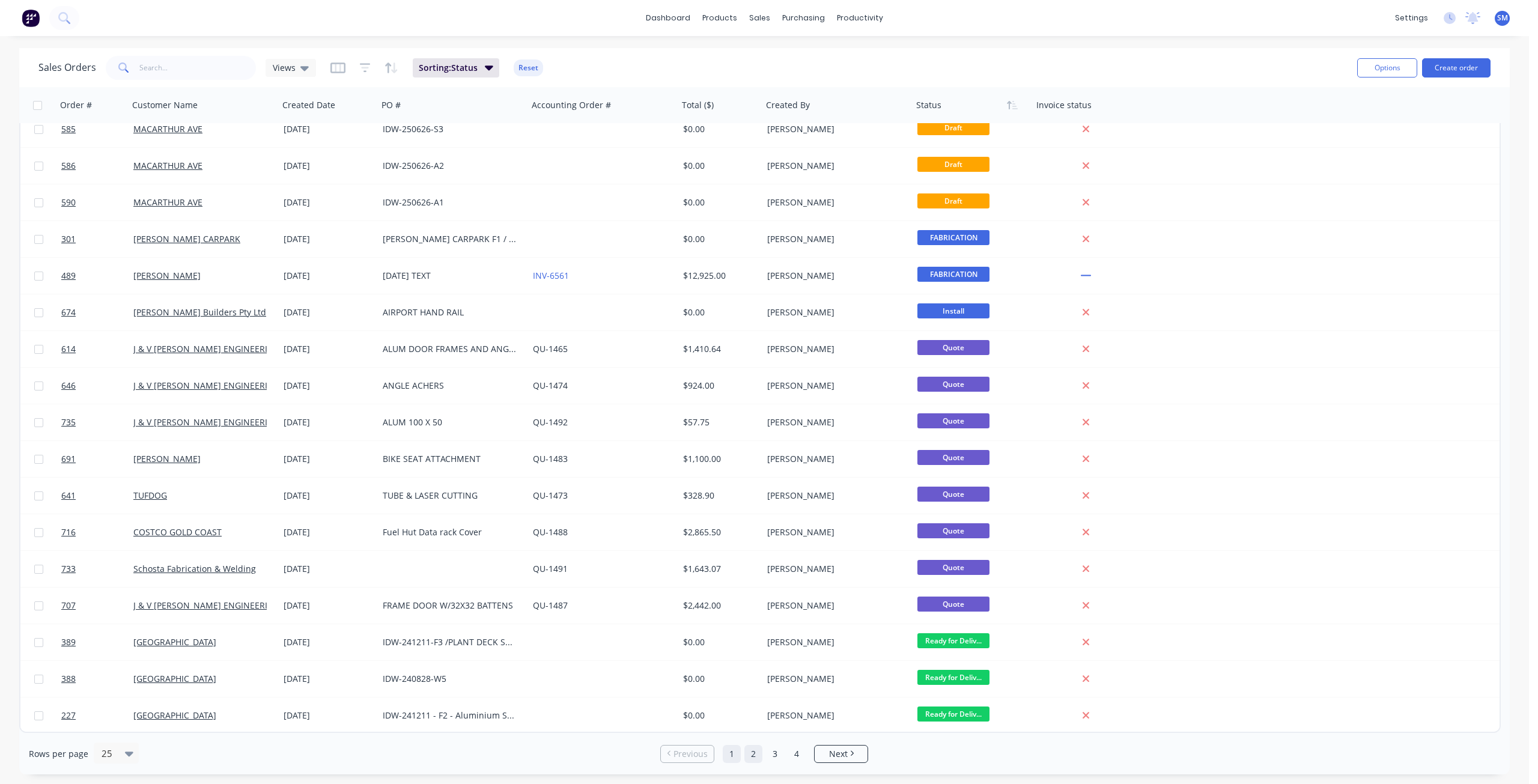
click at [754, 753] on link "2" at bounding box center [753, 754] width 18 height 18
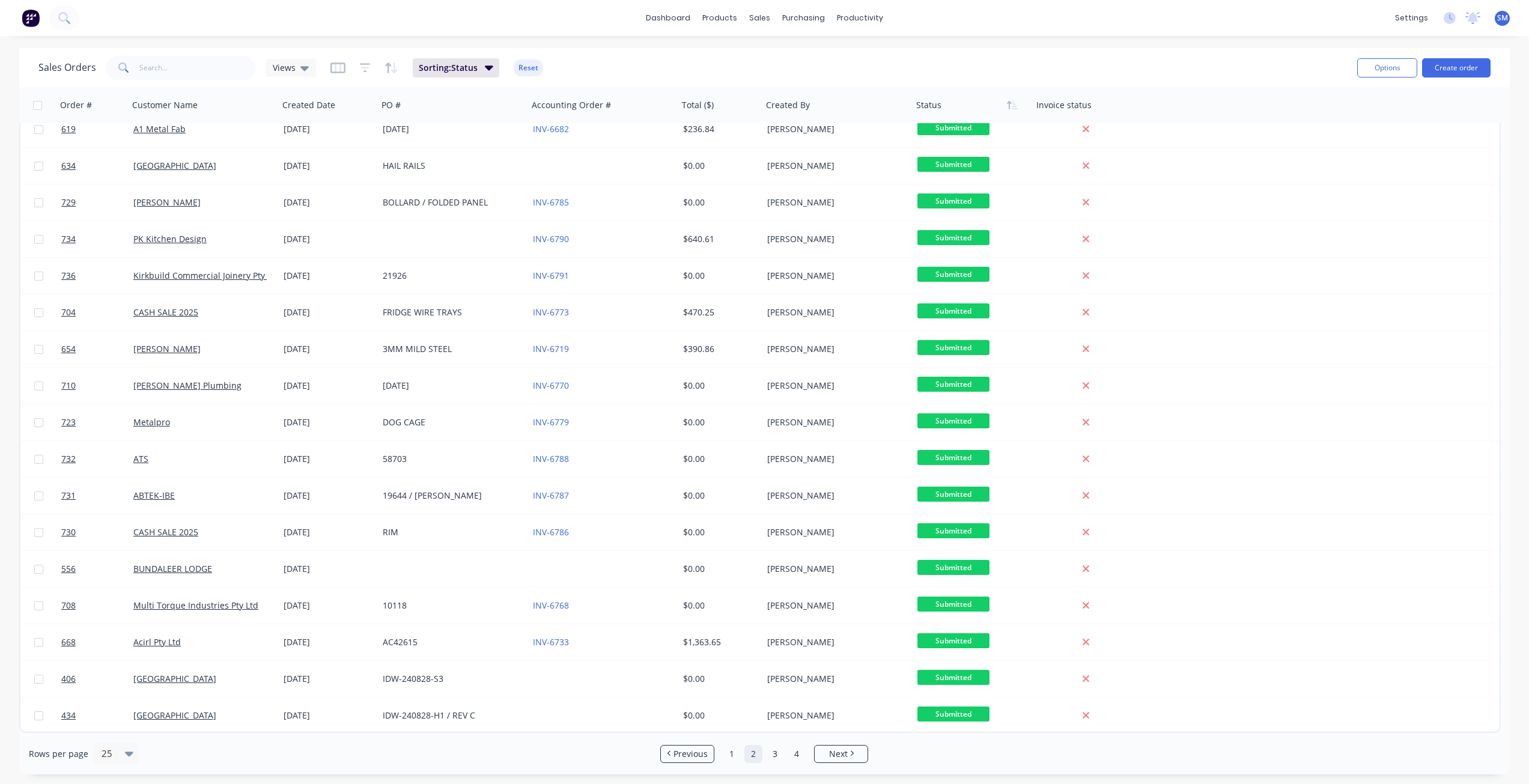
scroll to position [0, 0]
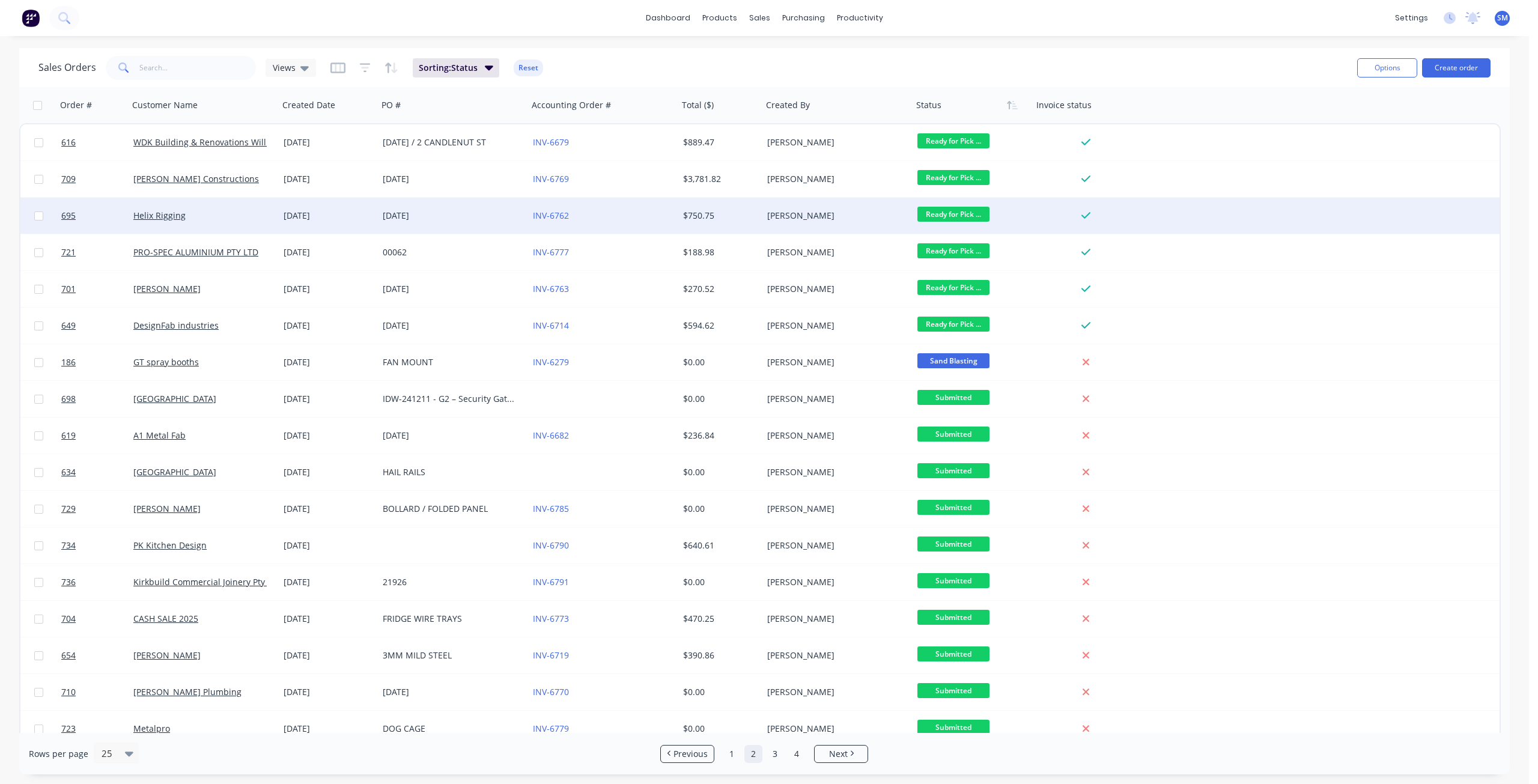
click at [960, 217] on span "Ready for Pick ..." at bounding box center [953, 214] width 72 height 15
click at [956, 355] on span "COMPLETED WORKS" at bounding box center [963, 356] width 82 height 12
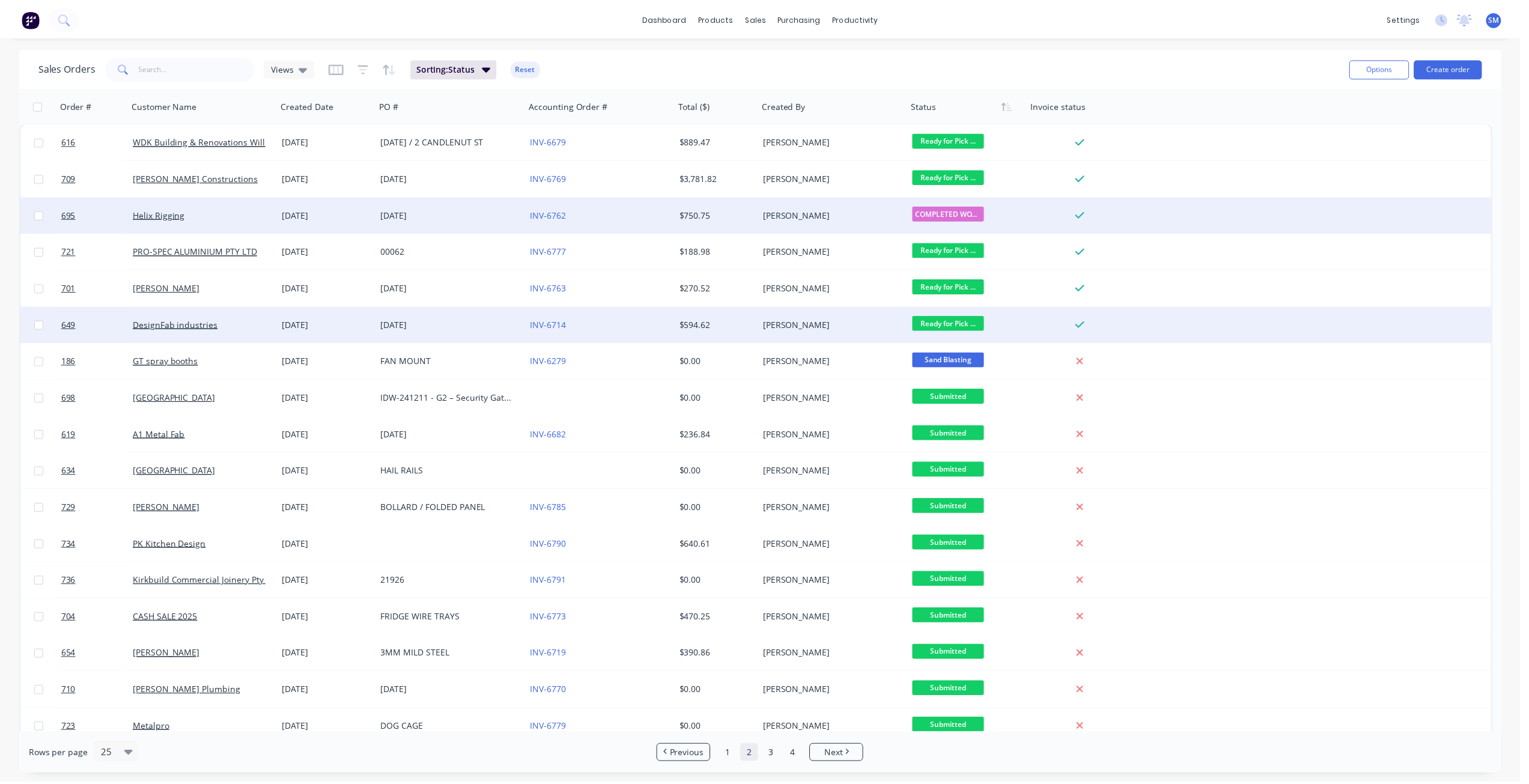
scroll to position [0, 0]
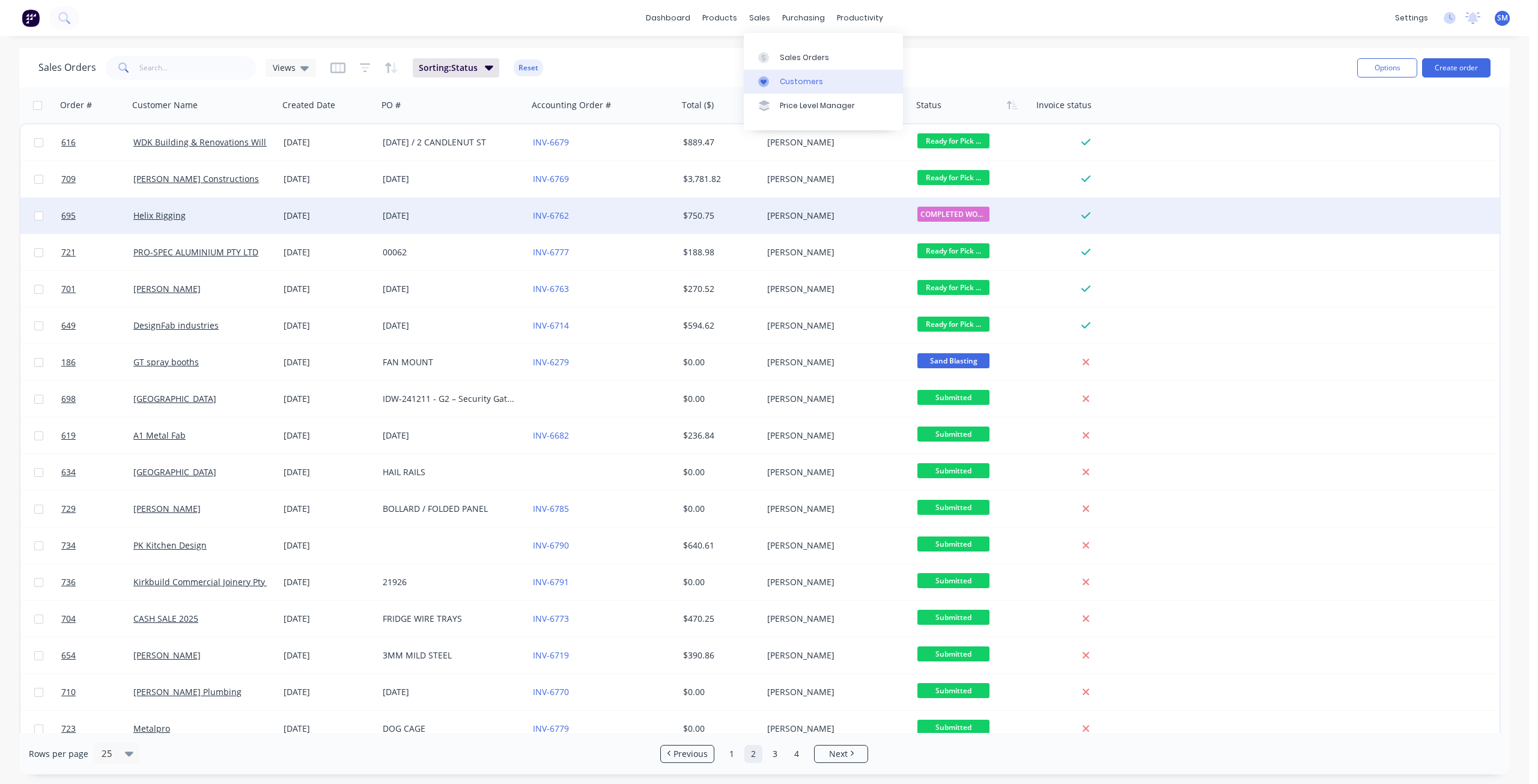
click at [797, 79] on div "Customers" at bounding box center [801, 82] width 44 height 11
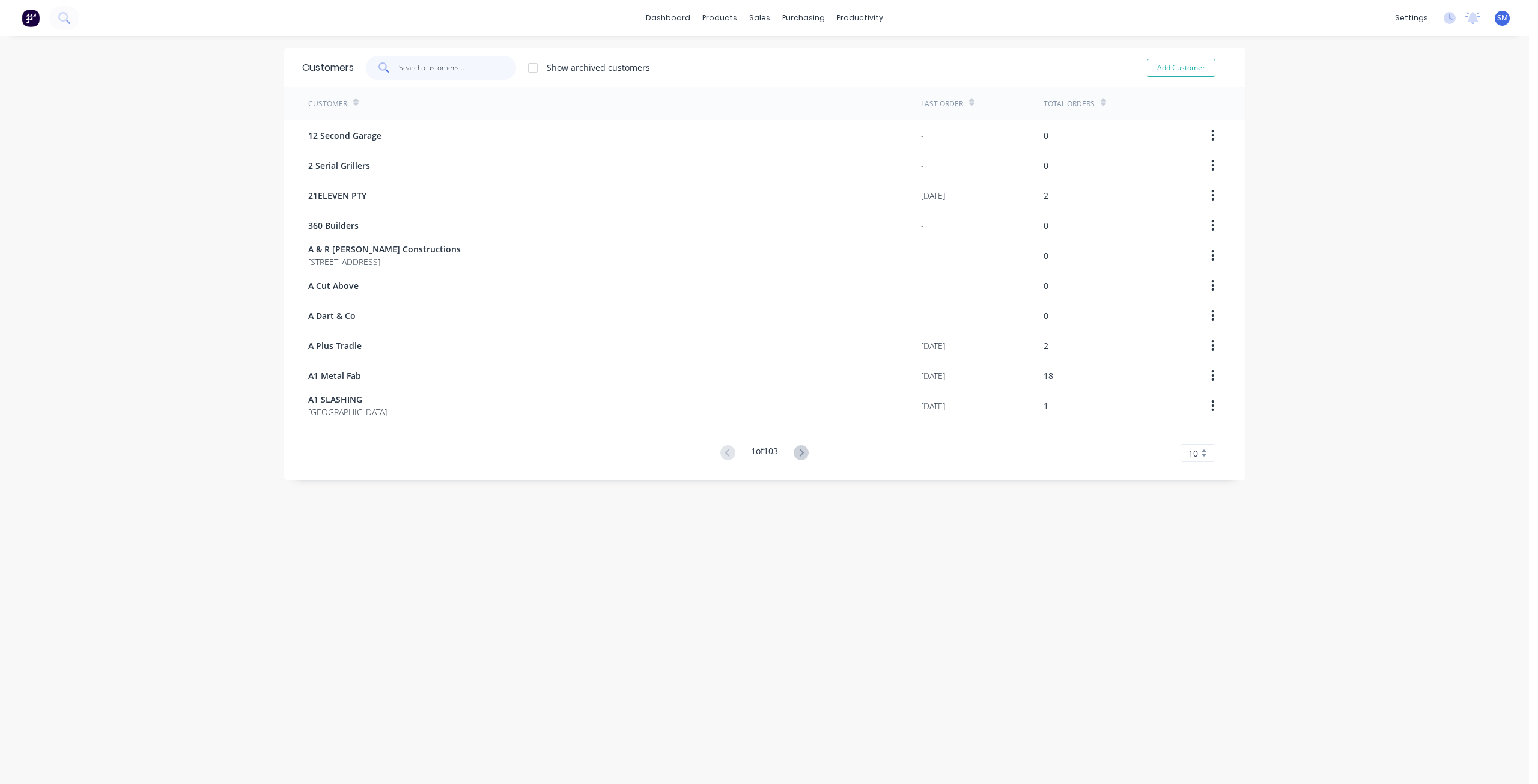
click at [432, 68] on input "text" at bounding box center [457, 68] width 117 height 24
type input "V"
click at [786, 57] on div "Sales Orders" at bounding box center [799, 58] width 49 height 11
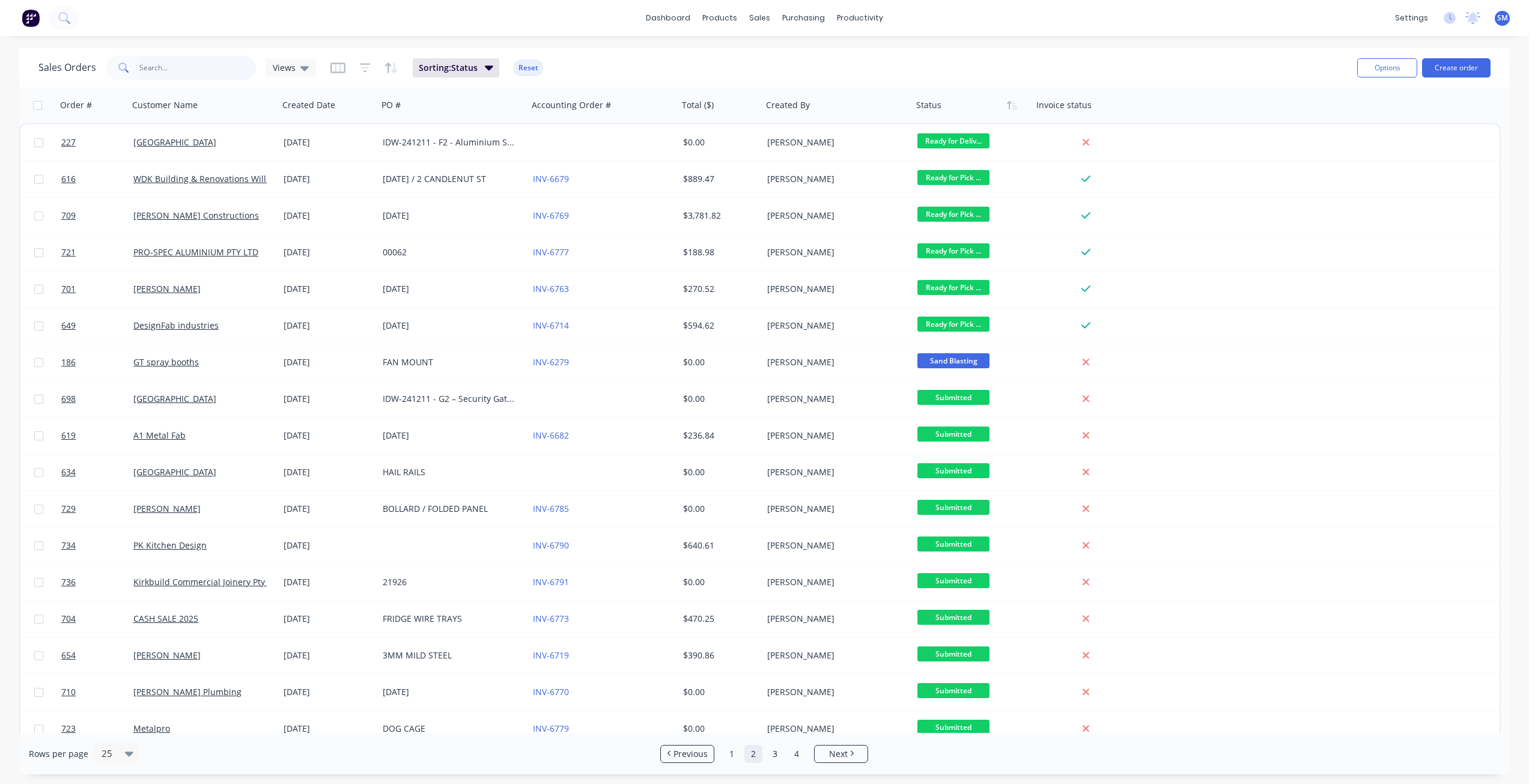
click at [158, 66] on input "text" at bounding box center [198, 68] width 117 height 24
type input "KING"
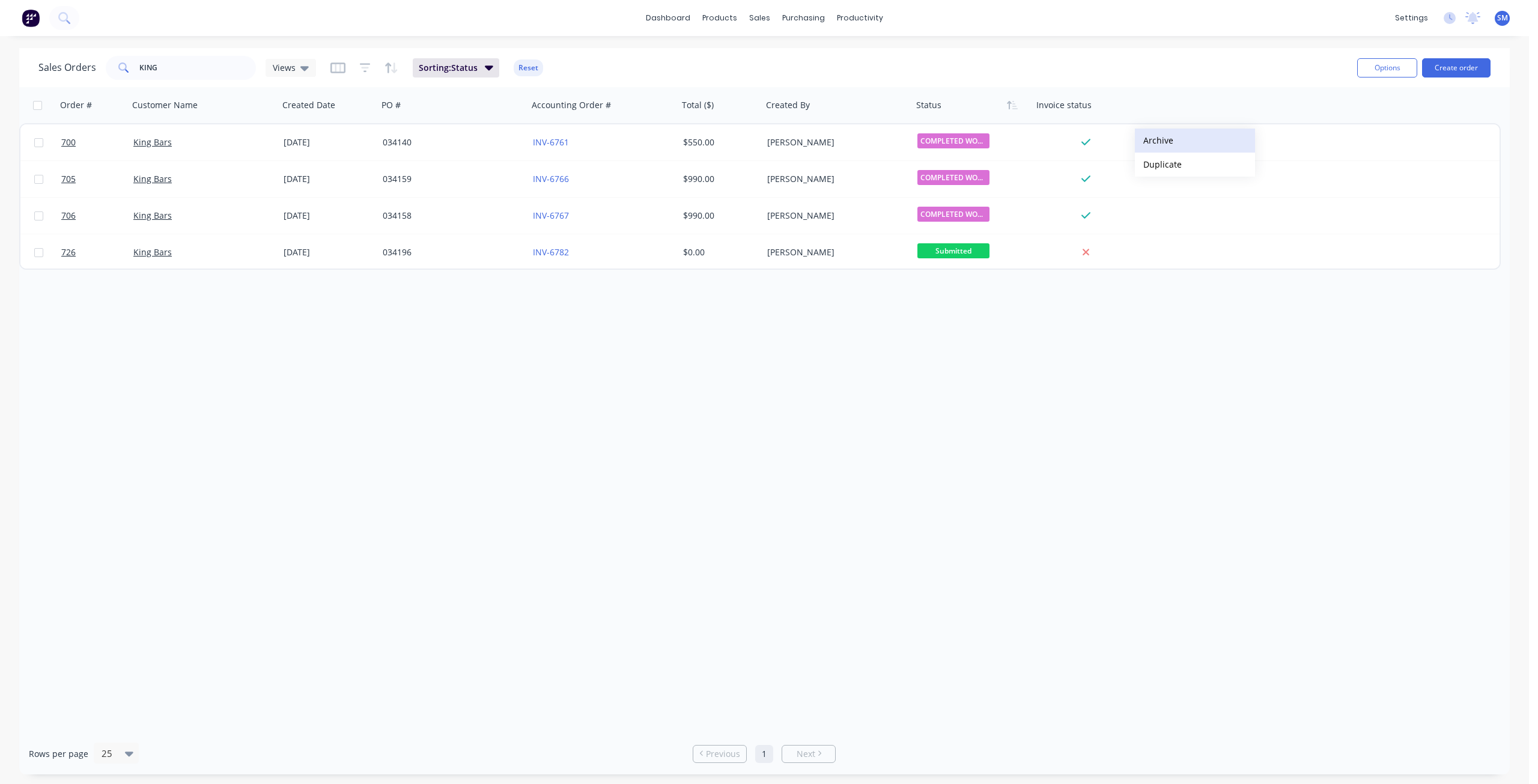
click at [1160, 140] on button "Archive" at bounding box center [1195, 140] width 120 height 24
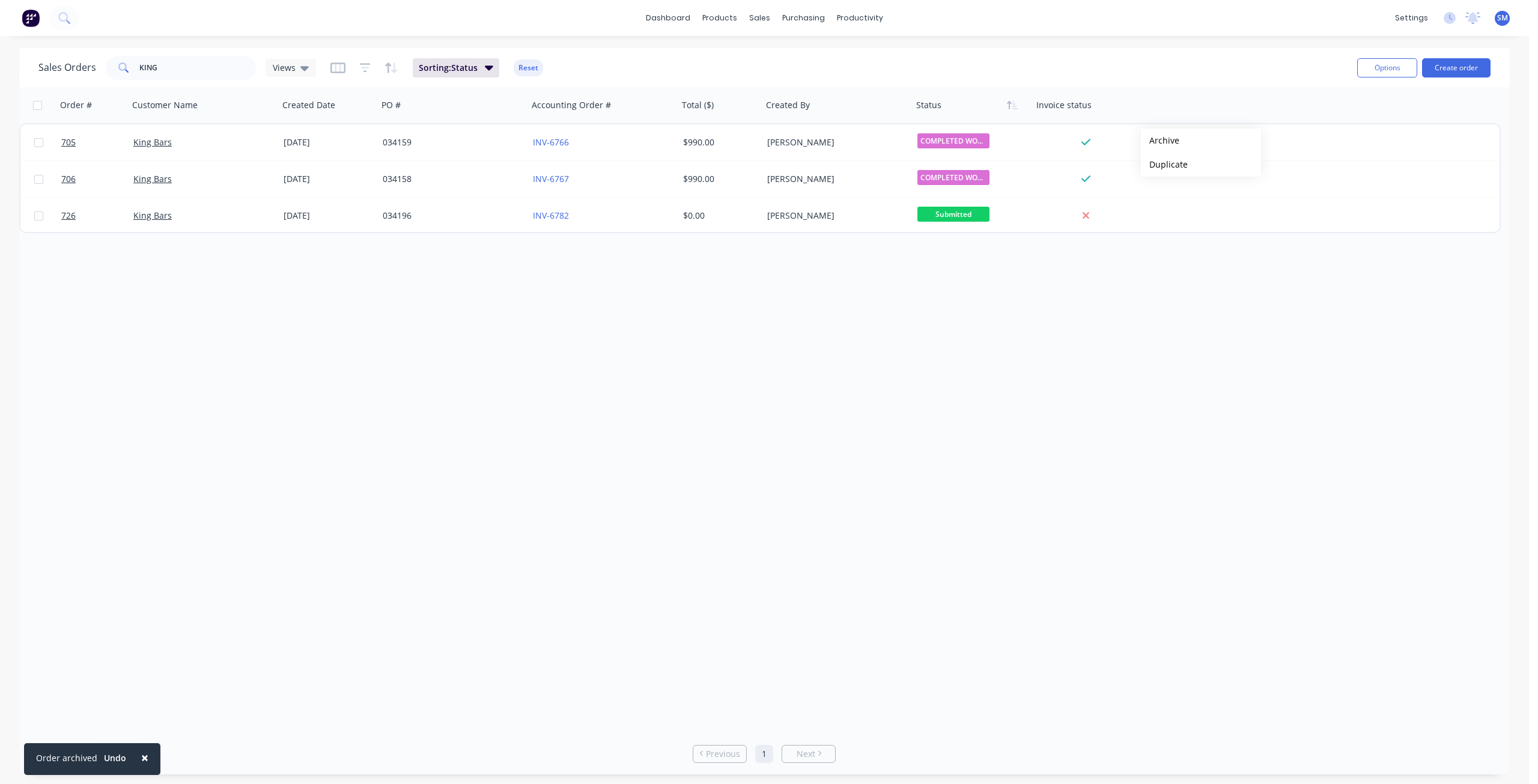
click at [1160, 140] on button "Archive" at bounding box center [1201, 140] width 120 height 24
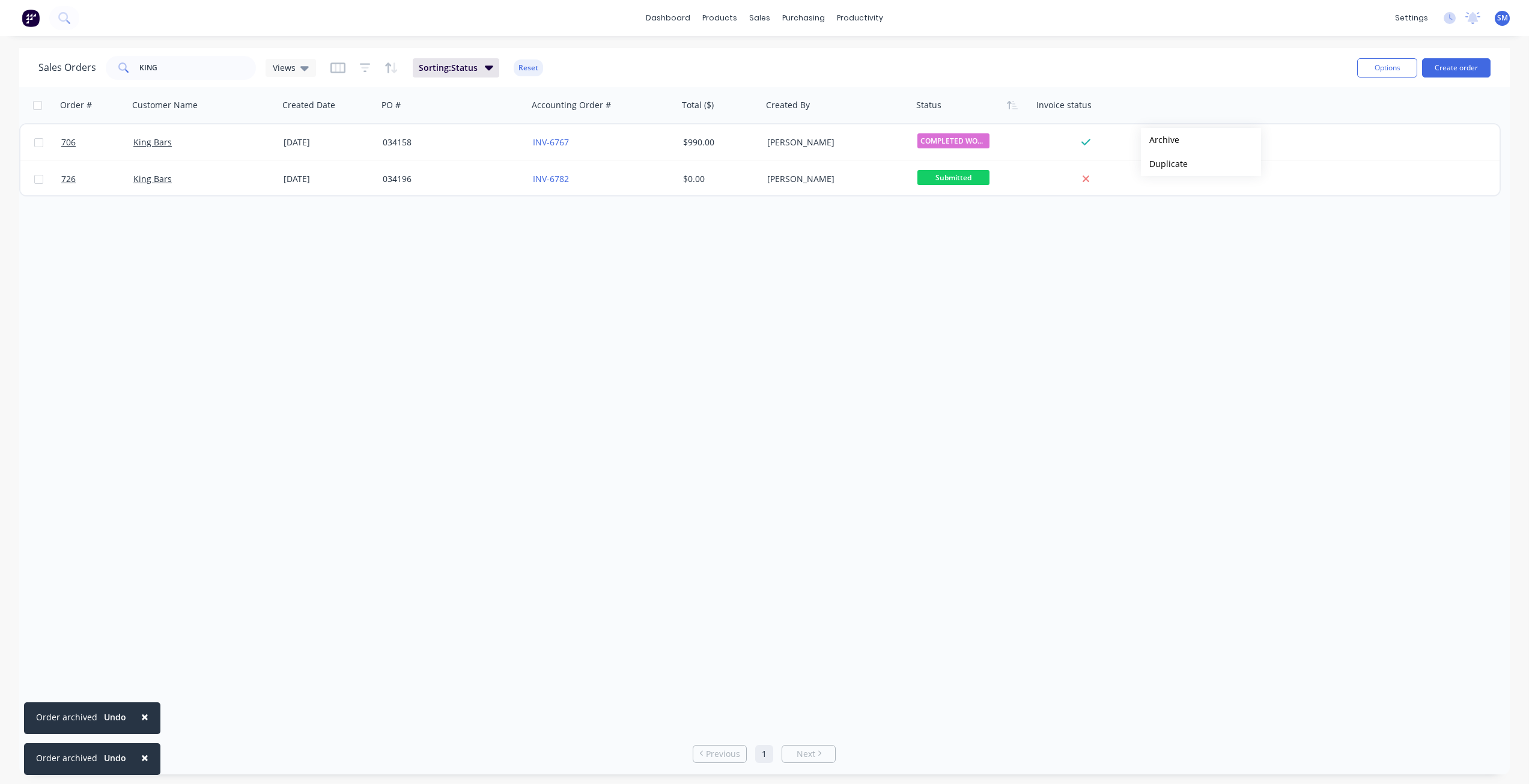
click at [1160, 140] on button "Archive" at bounding box center [1201, 140] width 120 height 24
click at [142, 758] on span "×" at bounding box center [145, 757] width 7 height 17
click at [142, 725] on span "×" at bounding box center [145, 716] width 7 height 17
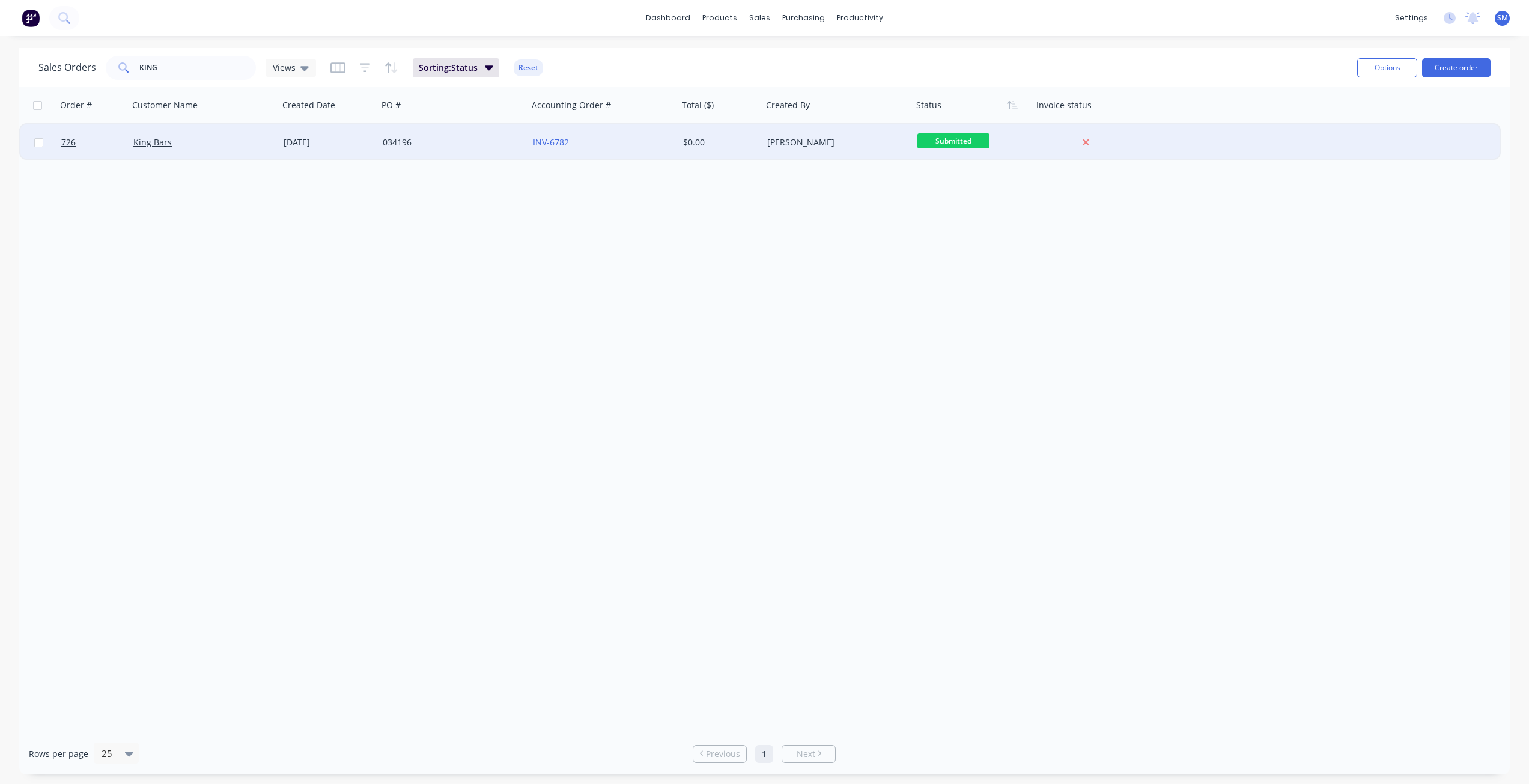
click at [1154, 142] on div "726 King Bars 27 Aug 2025 034196 INV-6782 $0.00 shane milburn Submitted" at bounding box center [760, 142] width 1479 height 37
click at [1122, 138] on div at bounding box center [1086, 142] width 97 height 11
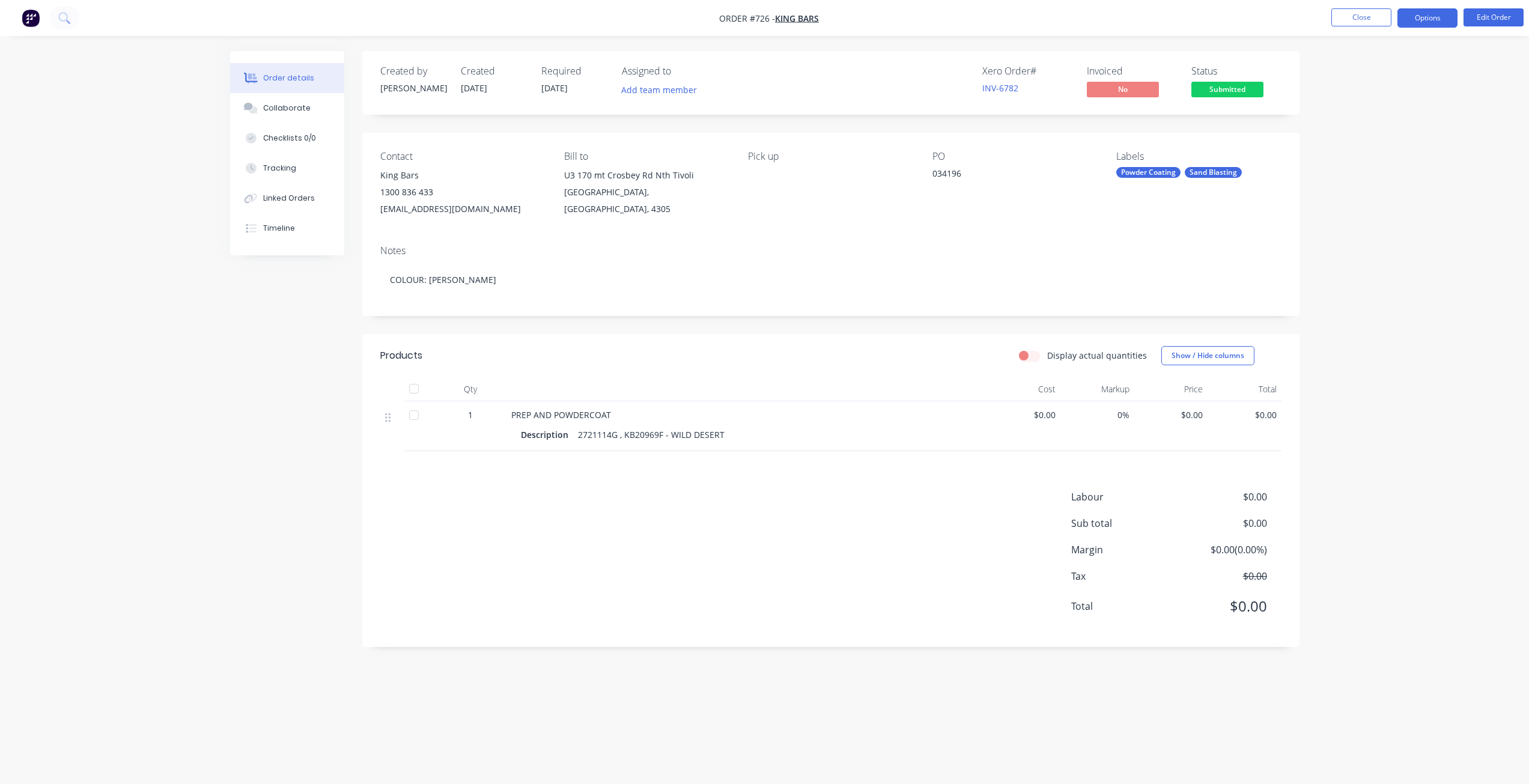
click at [1428, 19] on button "Options" at bounding box center [1427, 18] width 60 height 19
click at [1355, 287] on div "Duplicate" at bounding box center [1391, 289] width 111 height 17
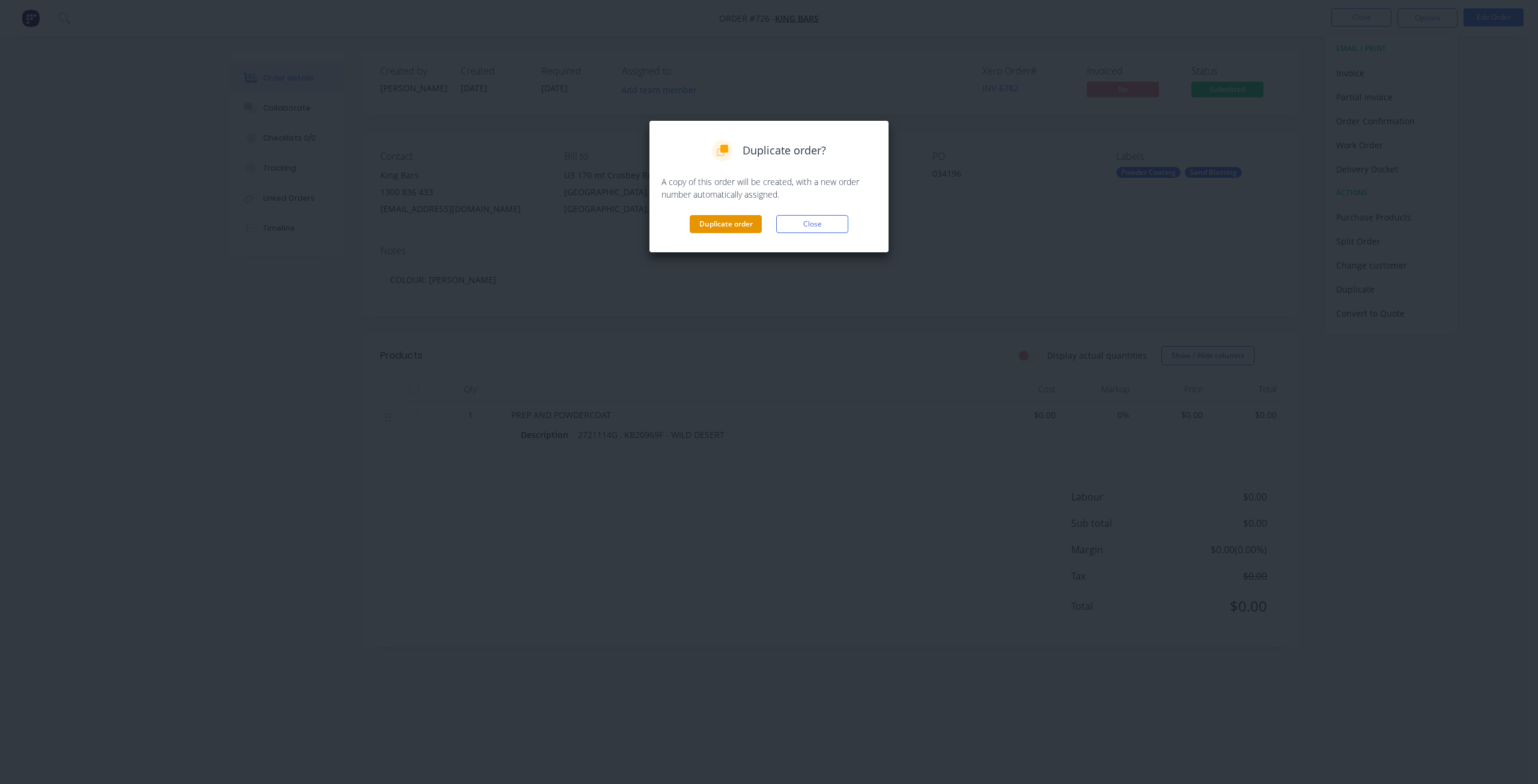
click at [708, 223] on button "Duplicate order" at bounding box center [725, 224] width 72 height 18
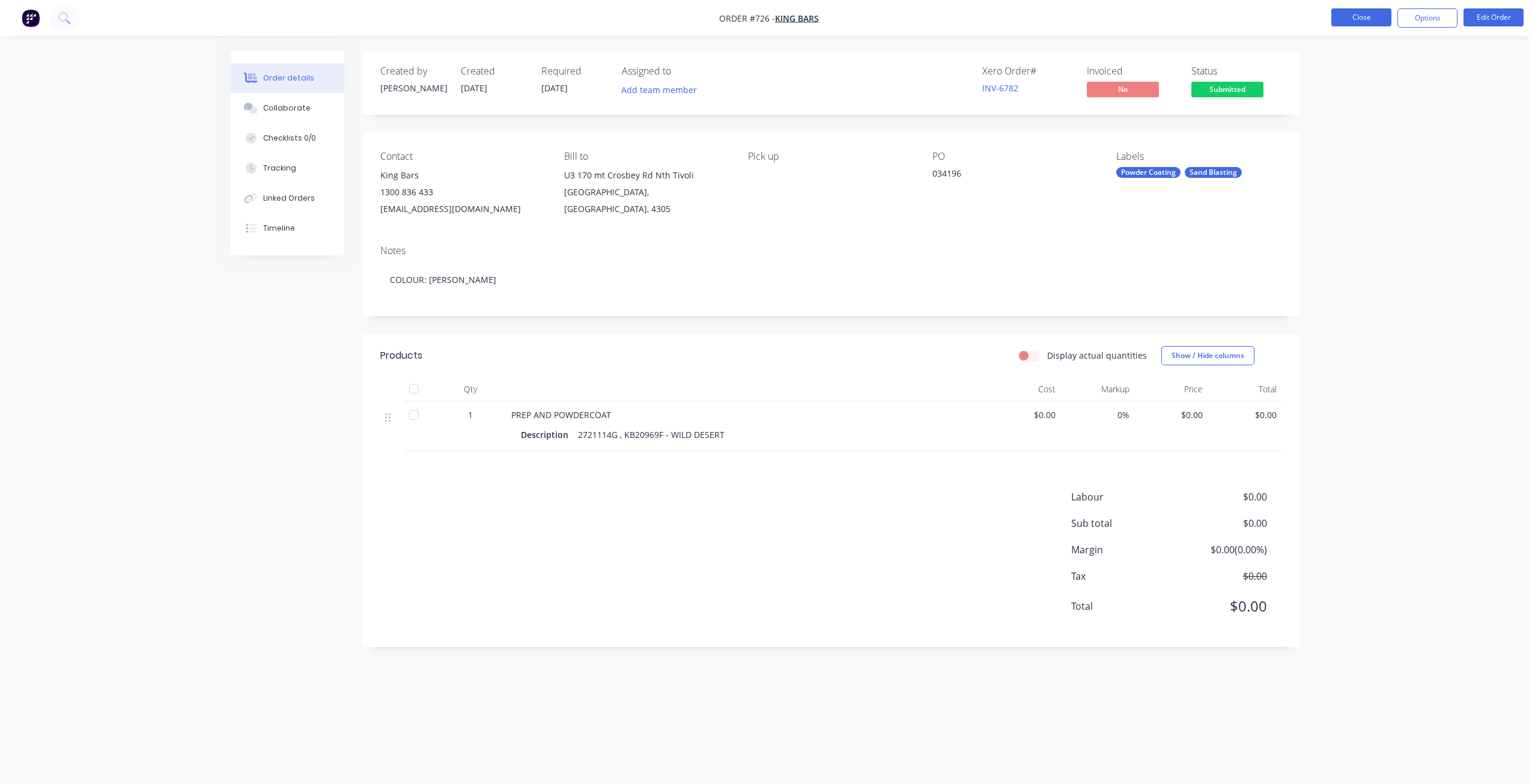
click at [1344, 13] on button "Close" at bounding box center [1361, 17] width 60 height 18
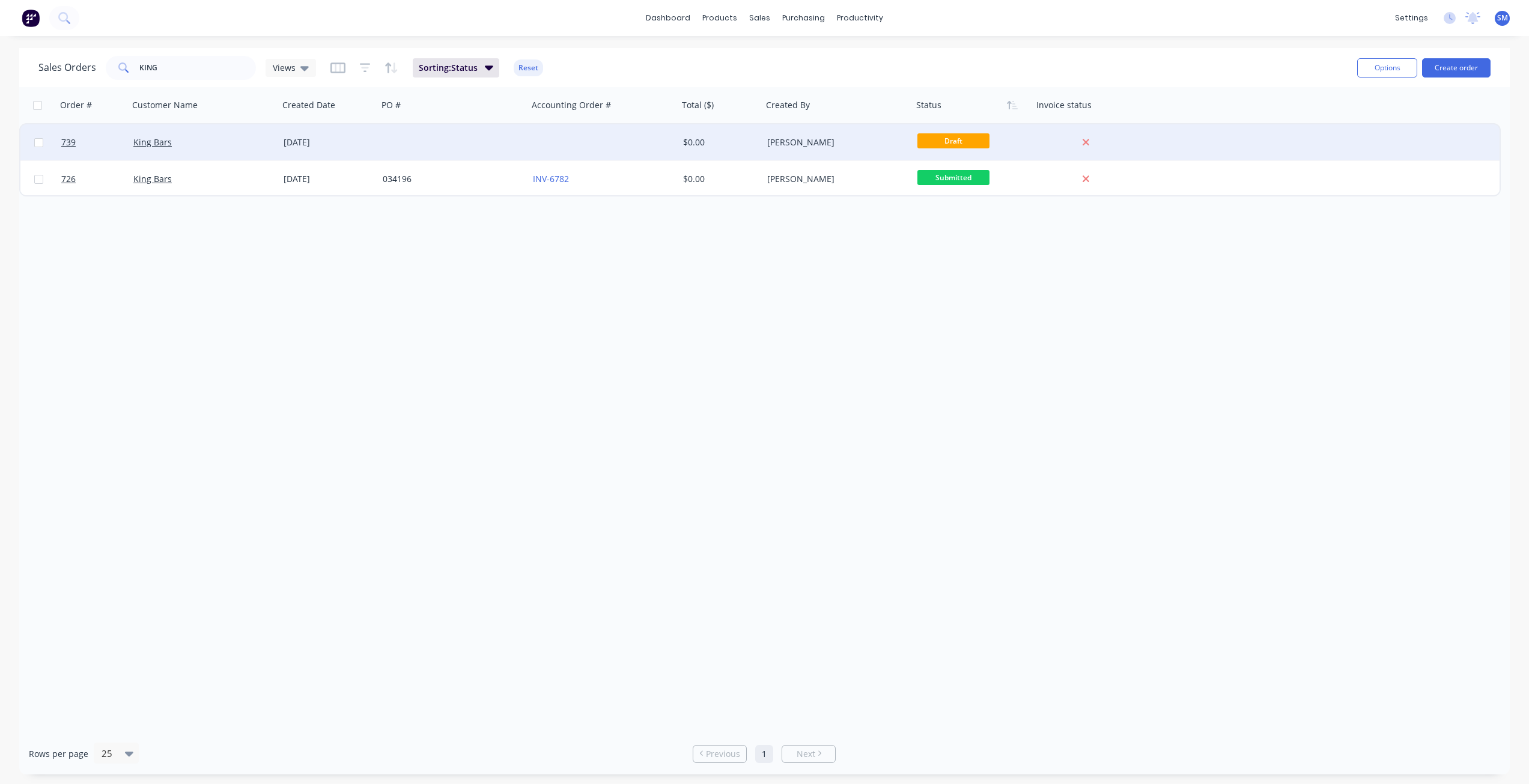
click at [373, 139] on div "[DATE]" at bounding box center [328, 142] width 99 height 36
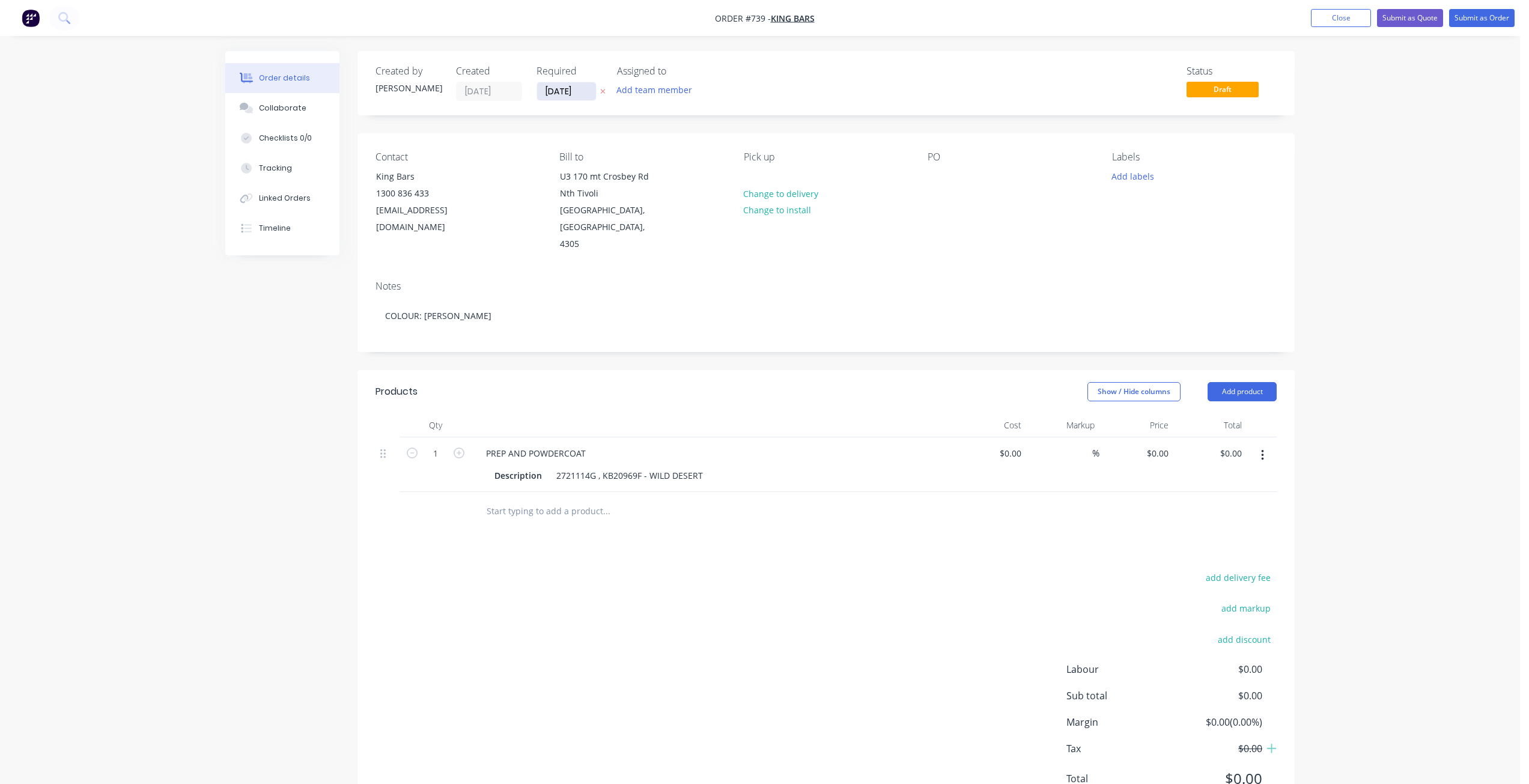
click at [562, 91] on input "[DATE]" at bounding box center [566, 91] width 59 height 18
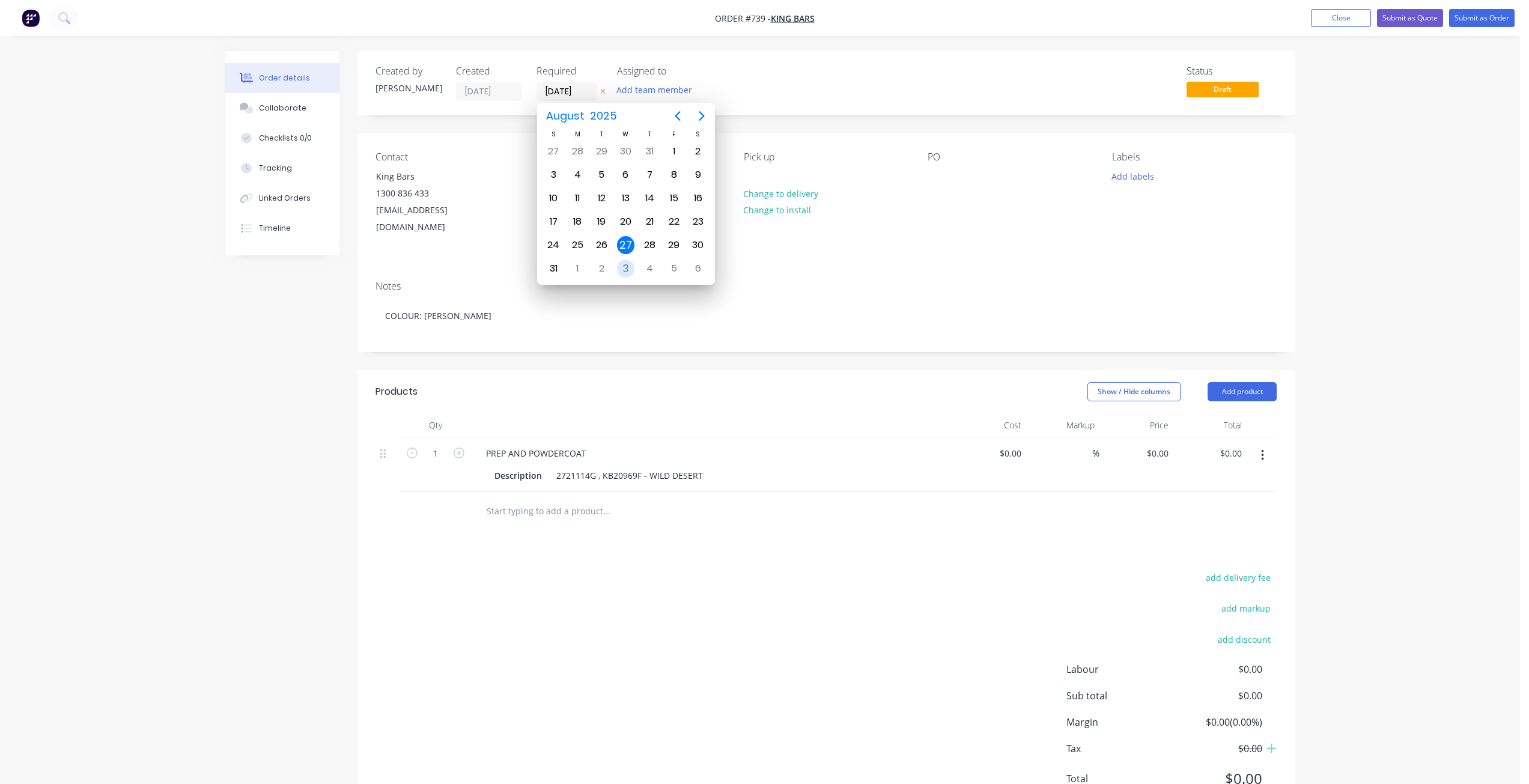
click at [629, 261] on div "3" at bounding box center [626, 268] width 18 height 18
type input "03/09/25"
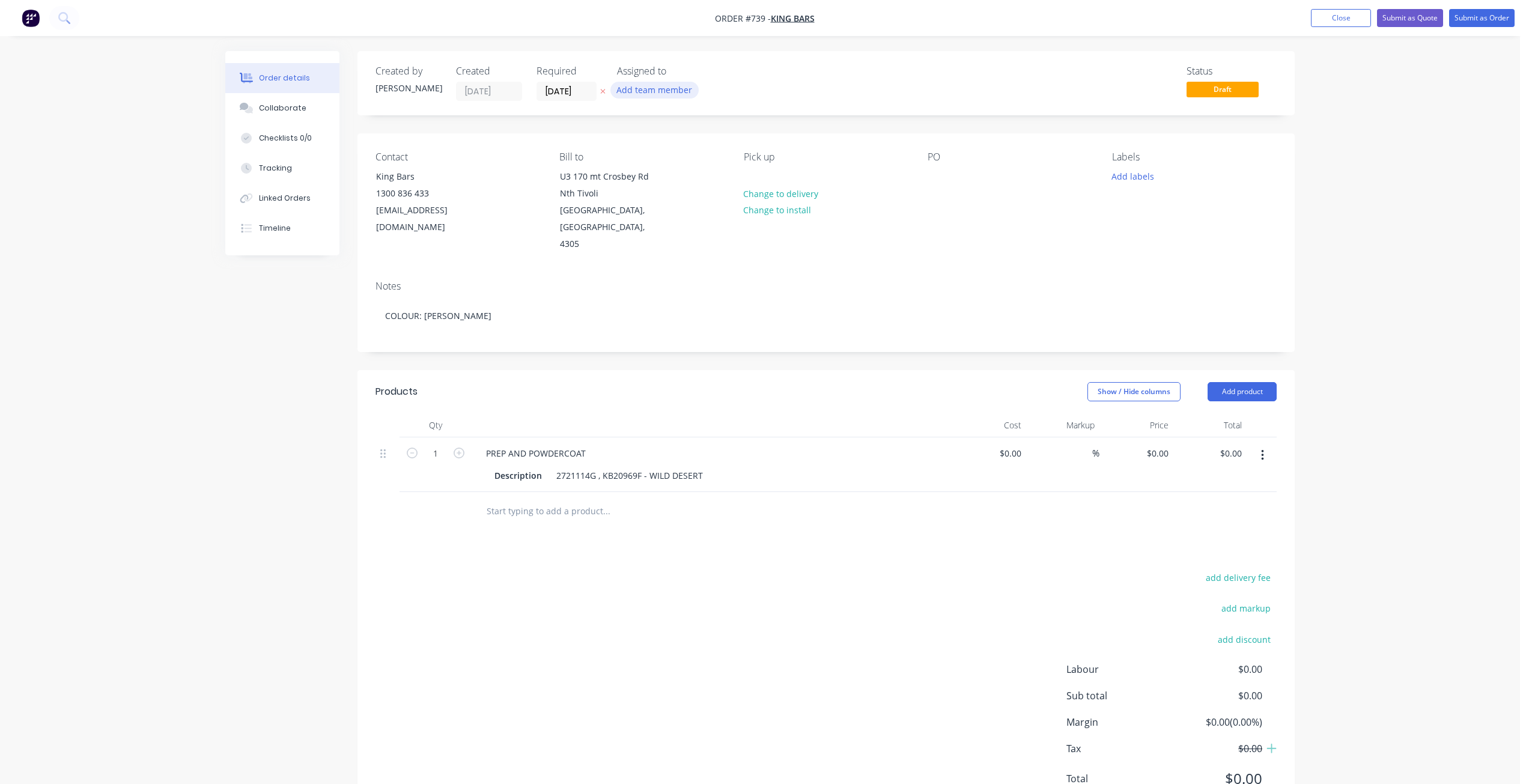
click at [638, 93] on button "Add team member" at bounding box center [655, 89] width 89 height 16
click at [642, 167] on div at bounding box center [636, 169] width 24 height 24
click at [930, 174] on div at bounding box center [937, 176] width 19 height 17
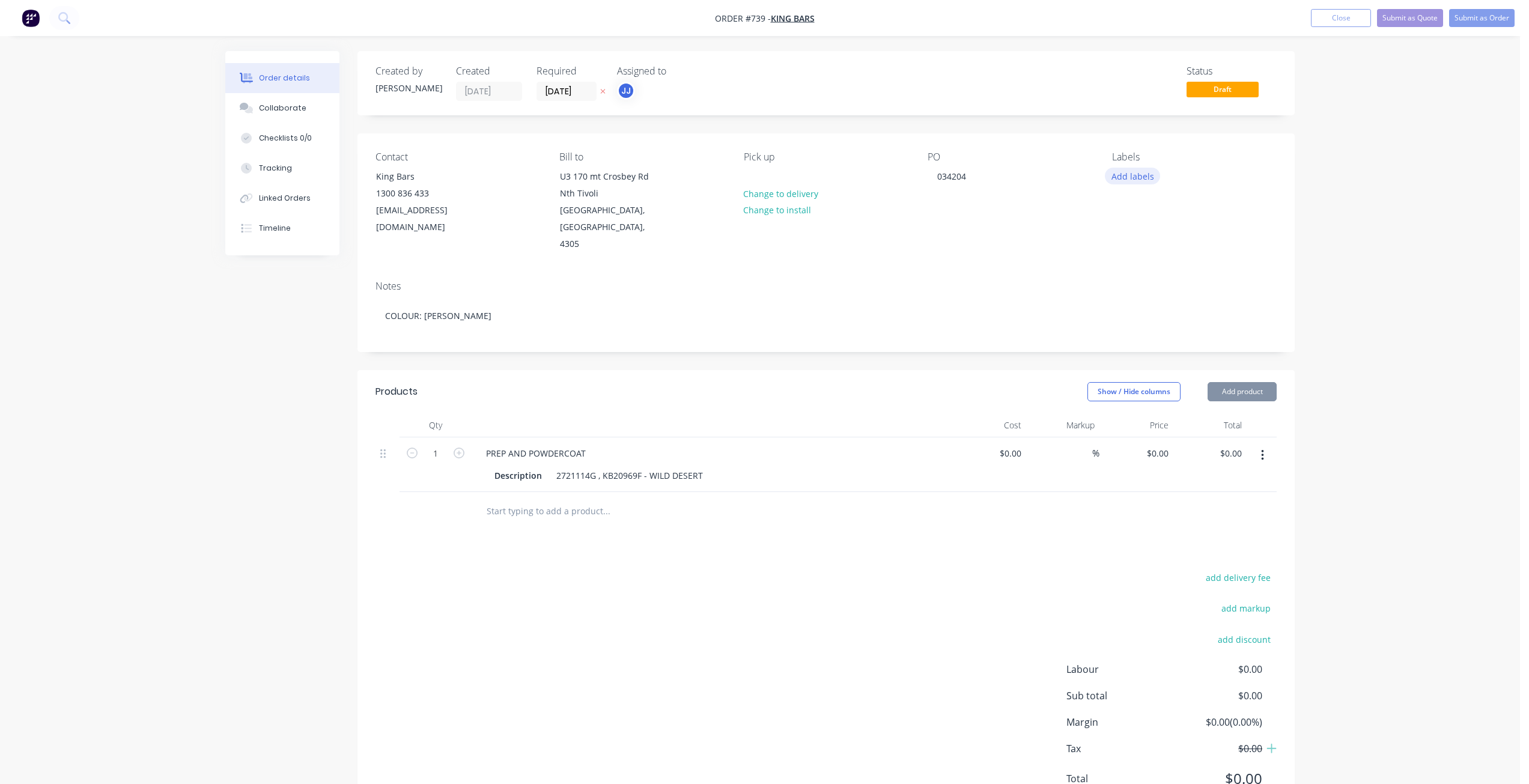
click at [1109, 178] on button "Add labels" at bounding box center [1132, 175] width 55 height 16
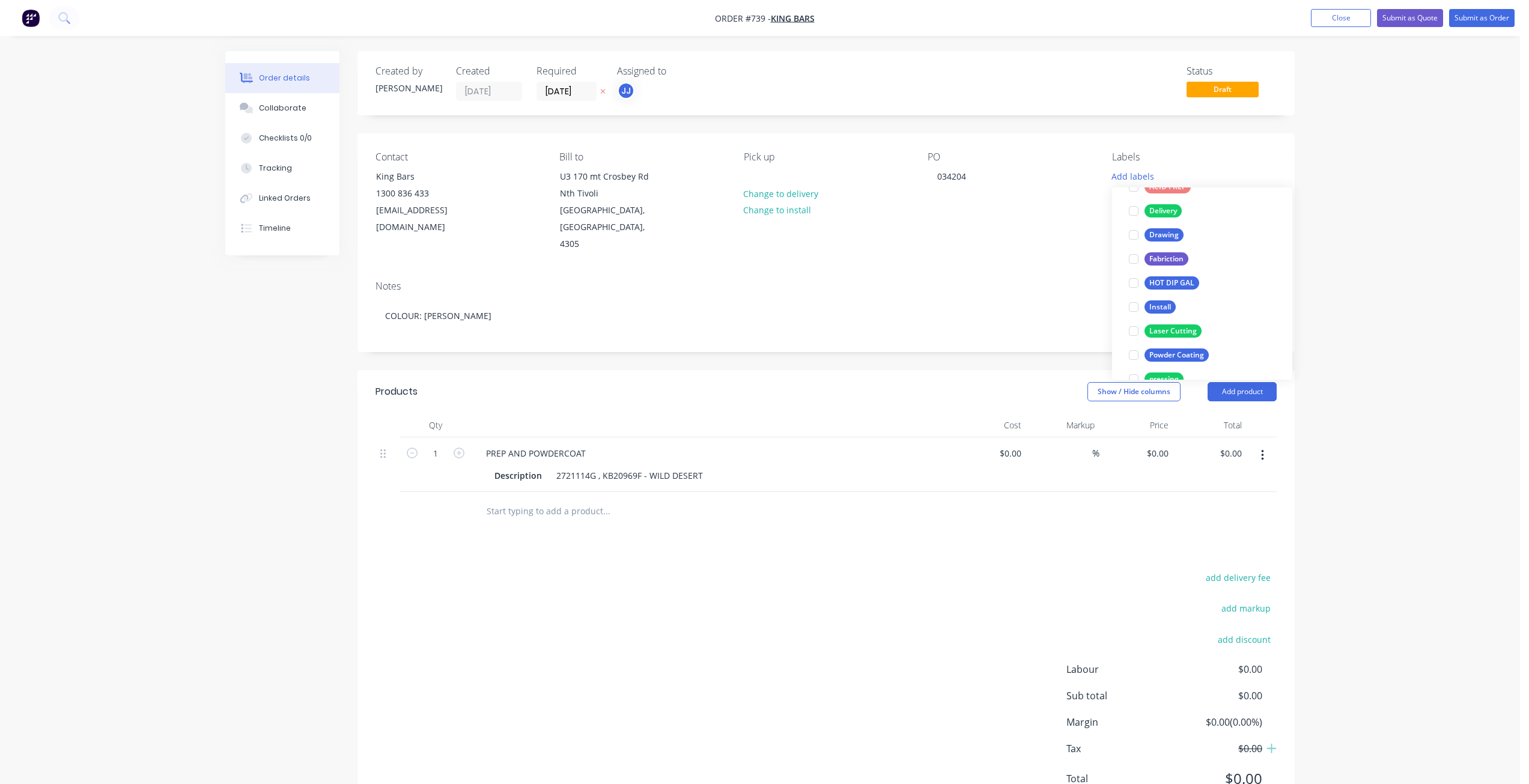
scroll to position [240, 0]
click at [1137, 307] on div at bounding box center [1133, 307] width 24 height 24
click at [1131, 290] on div at bounding box center [1133, 289] width 24 height 24
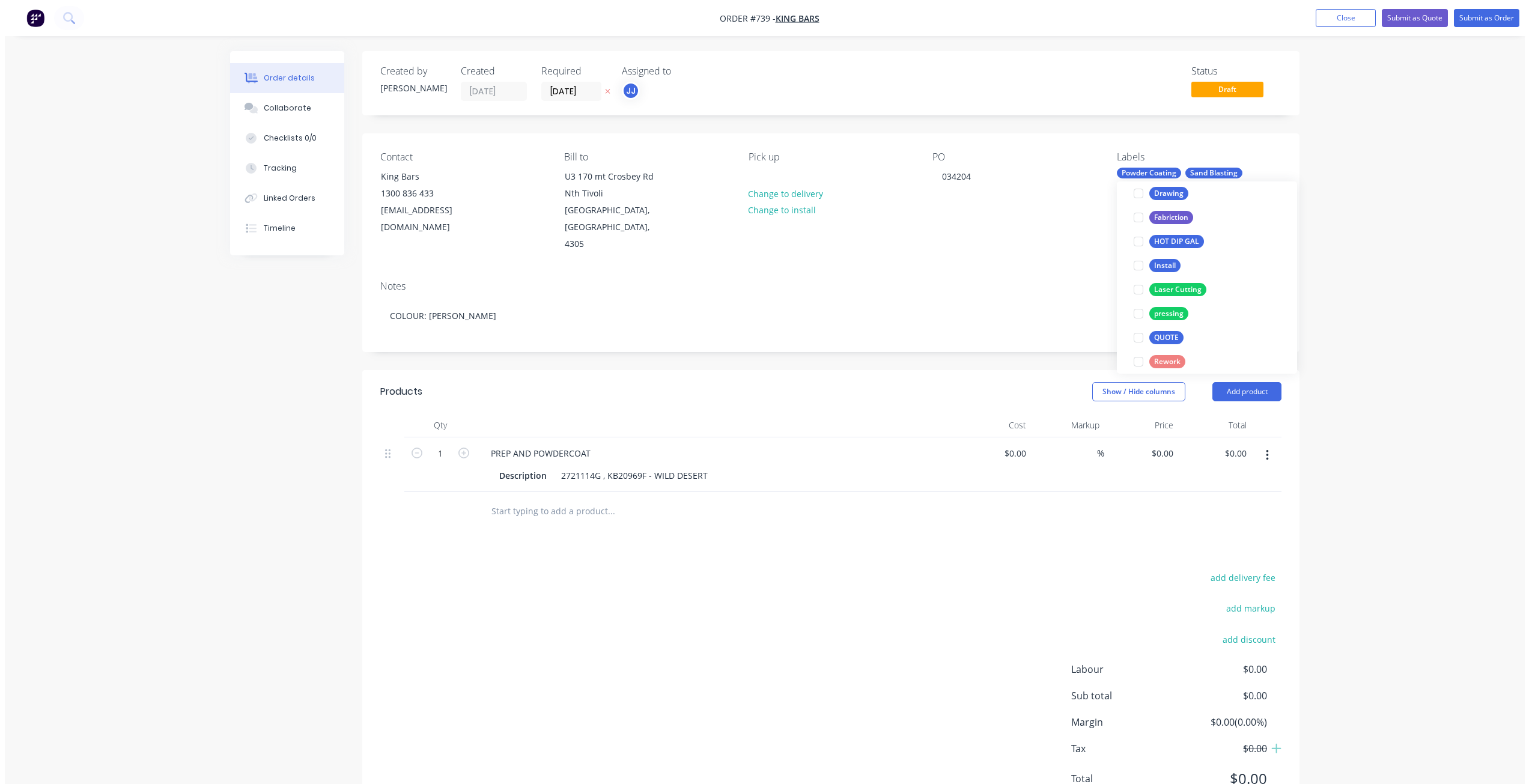
scroll to position [0, 0]
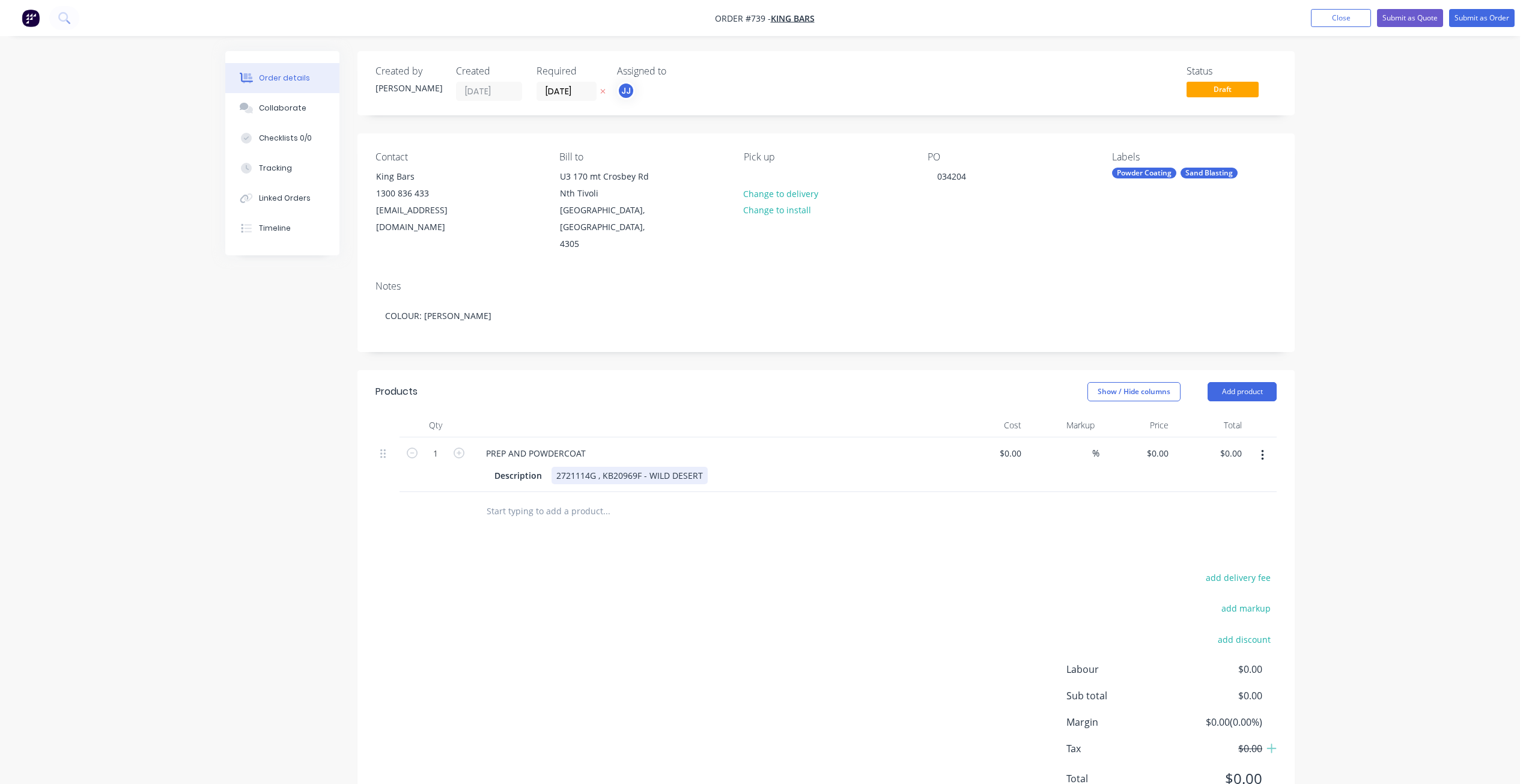
click at [706, 467] on div "Description 2721114G , KB20969F - WILD DESERT" at bounding box center [710, 475] width 440 height 17
click at [1470, 14] on button "Submit as Order" at bounding box center [1481, 18] width 66 height 18
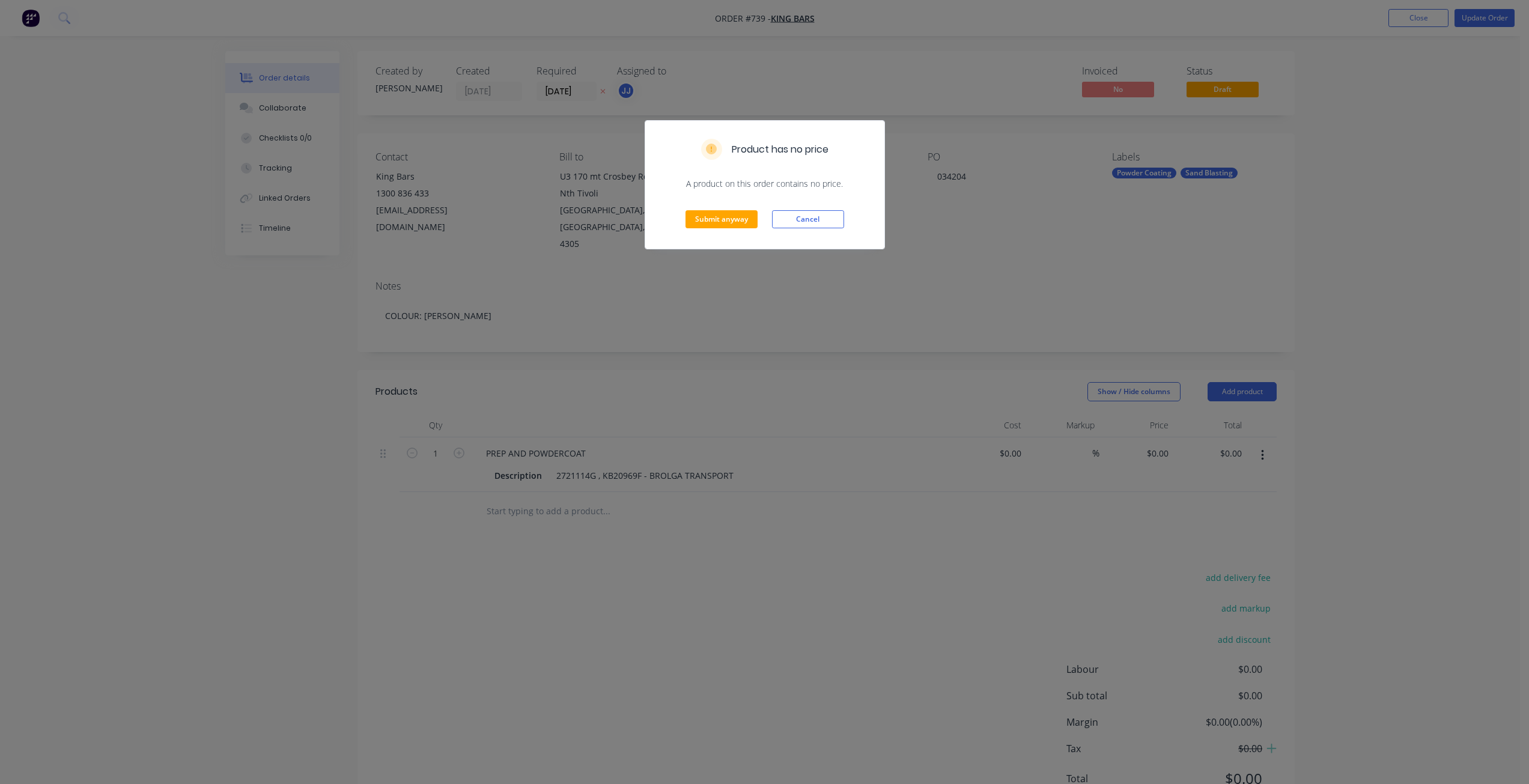
click at [723, 200] on div "Submit anyway Cancel" at bounding box center [765, 218] width 239 height 59
click at [725, 213] on button "Submit anyway" at bounding box center [721, 219] width 72 height 18
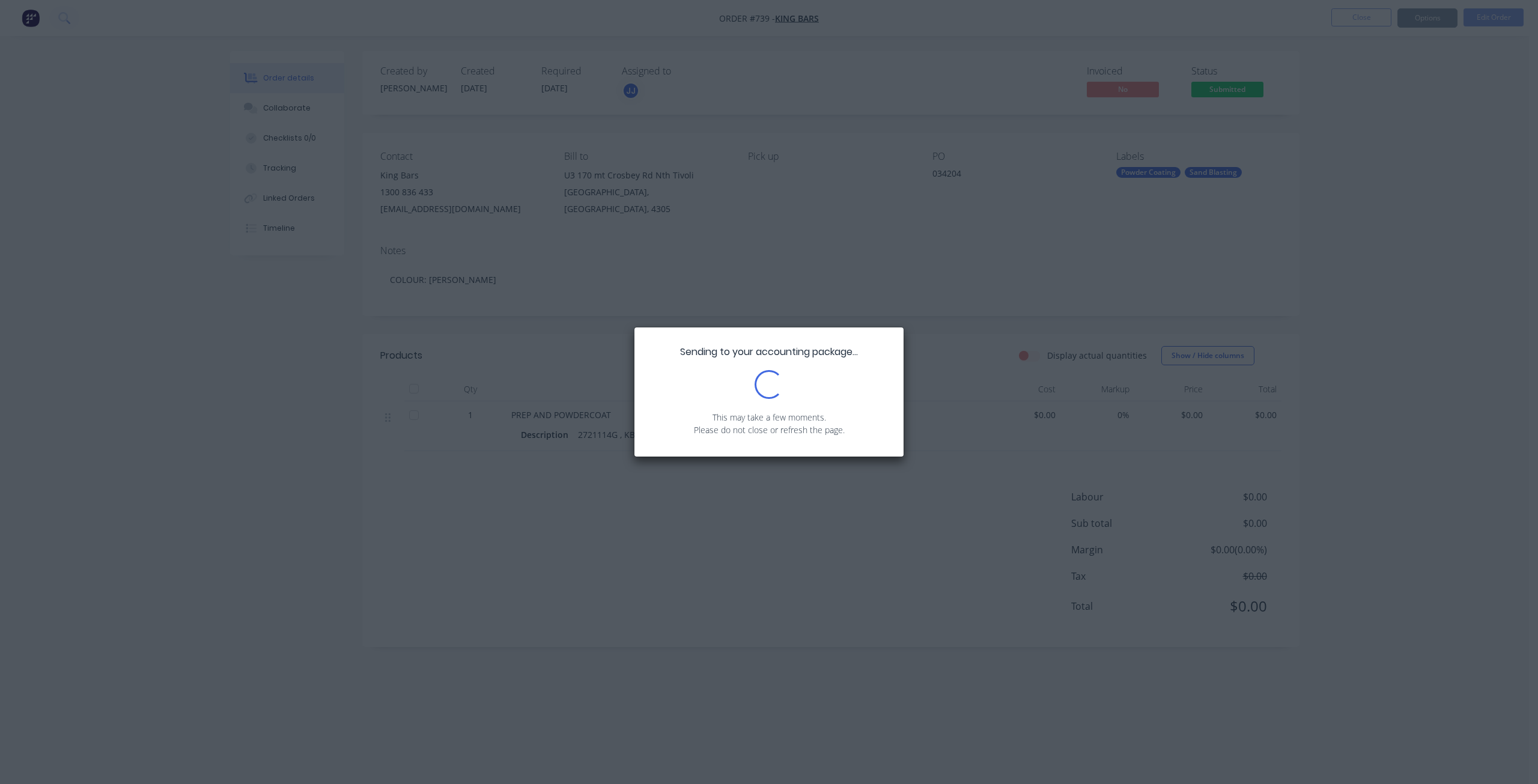
click at [1417, 22] on div "Sending to your accounting package... Loading... This may take a few moments. P…" at bounding box center [769, 392] width 1538 height 784
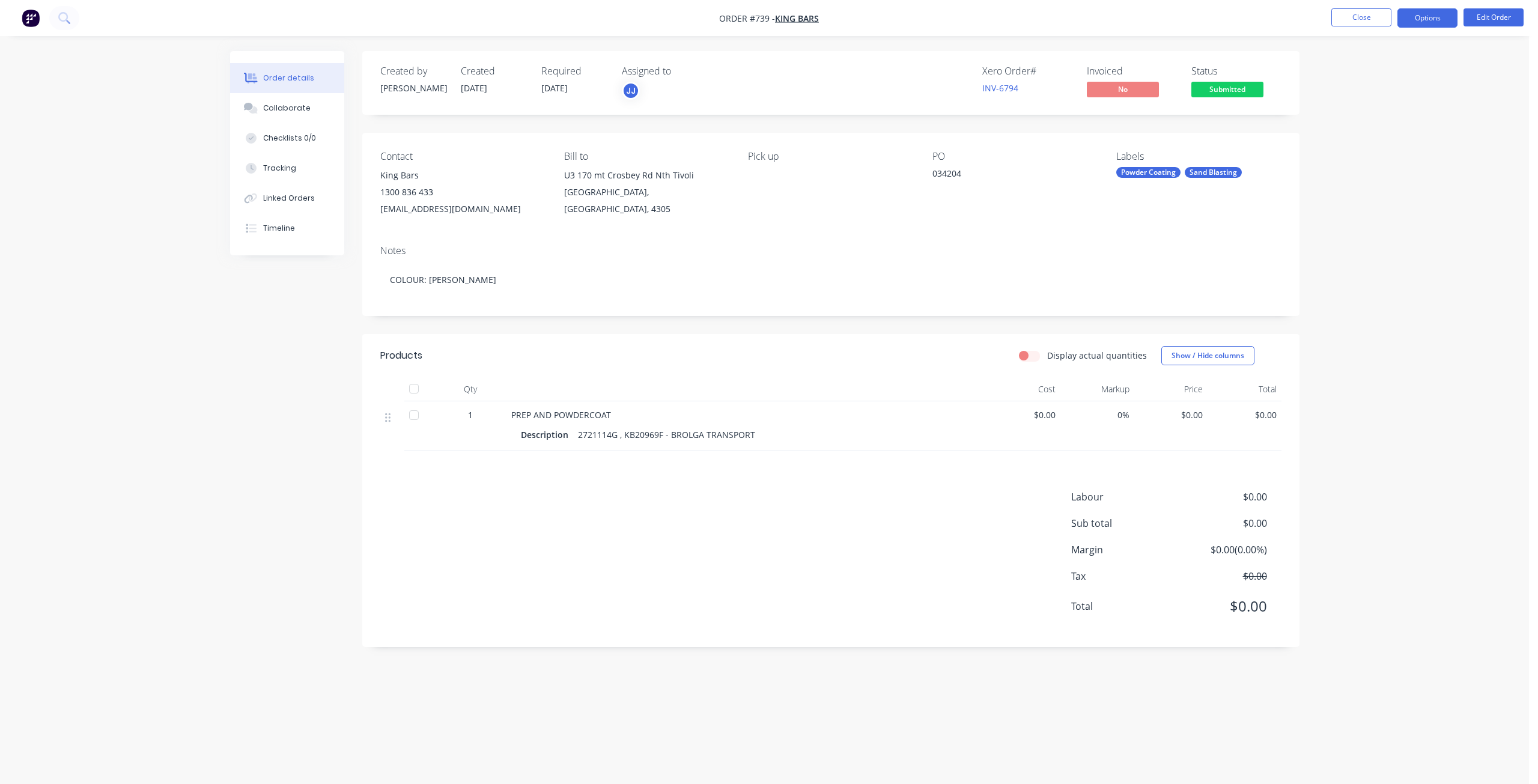
click at [1418, 16] on button "Options" at bounding box center [1427, 18] width 60 height 19
click at [1369, 142] on div "Work Order" at bounding box center [1391, 144] width 111 height 17
click at [1362, 123] on div "Without pricing" at bounding box center [1391, 120] width 111 height 17
click at [302, 109] on div "Collaborate" at bounding box center [286, 109] width 48 height 11
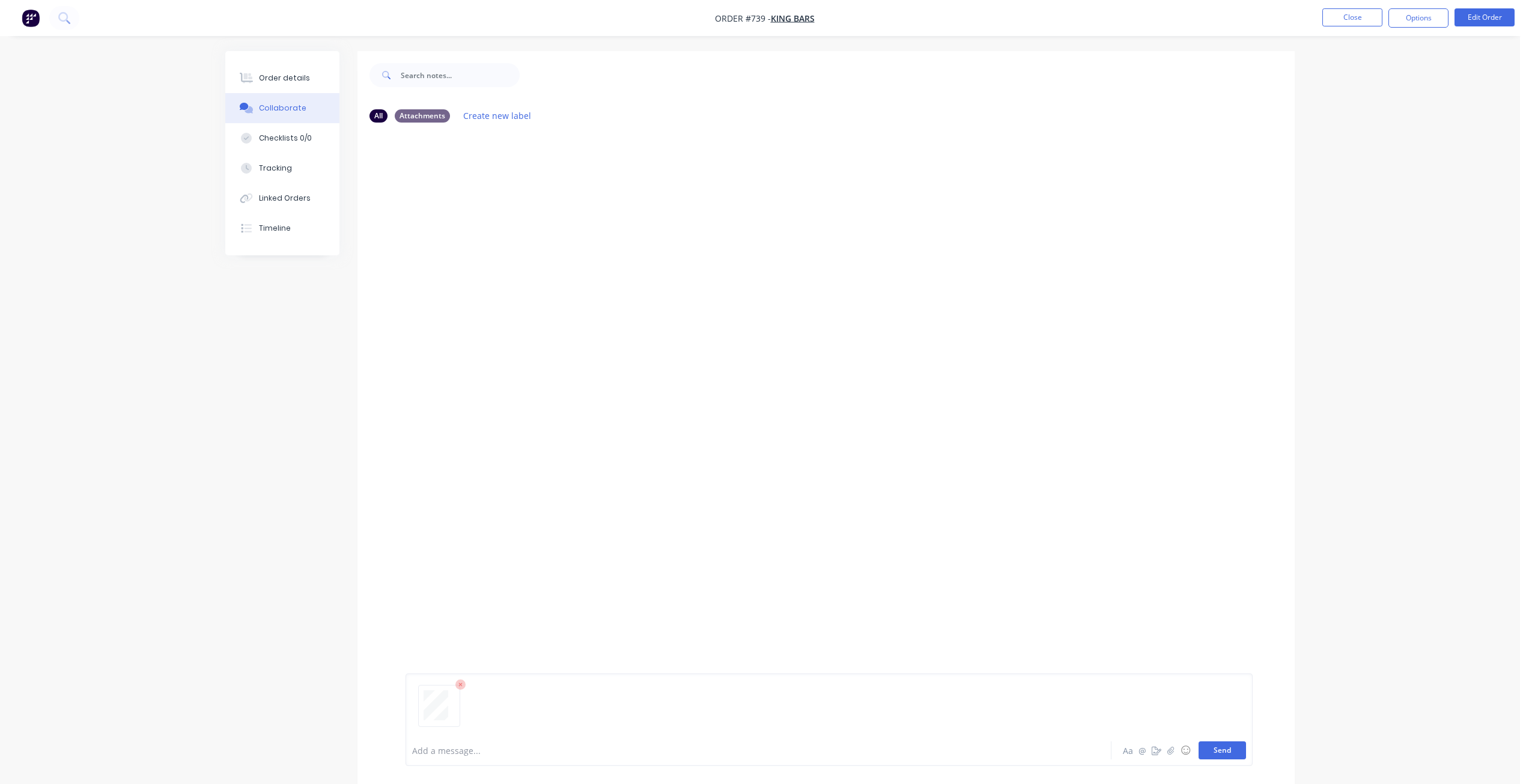
click at [1224, 756] on button "Send" at bounding box center [1222, 750] width 48 height 18
click at [1346, 12] on button "Close" at bounding box center [1352, 17] width 60 height 18
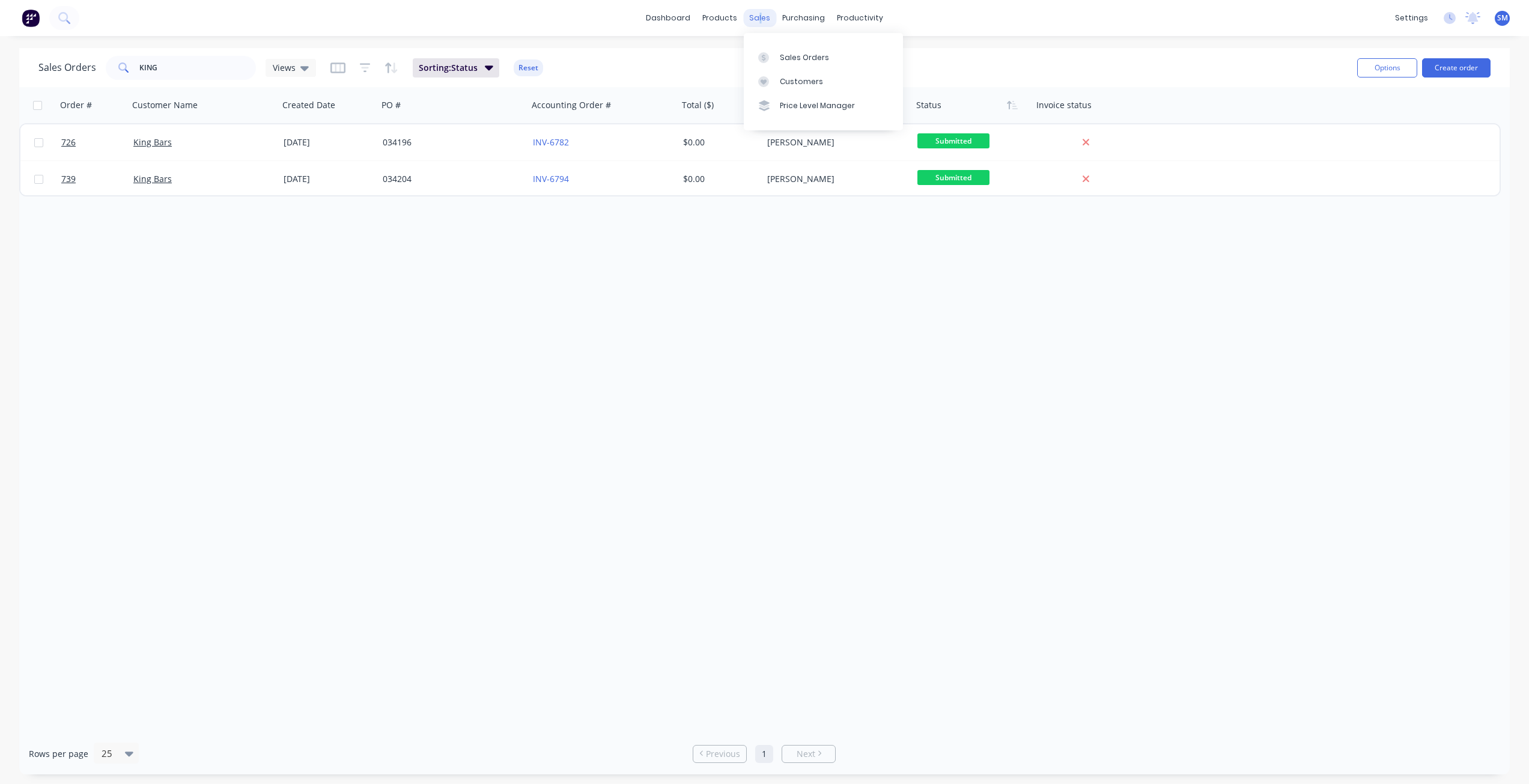
click at [760, 20] on div "sales" at bounding box center [759, 18] width 33 height 18
click at [789, 77] on div "Customers" at bounding box center [801, 82] width 44 height 11
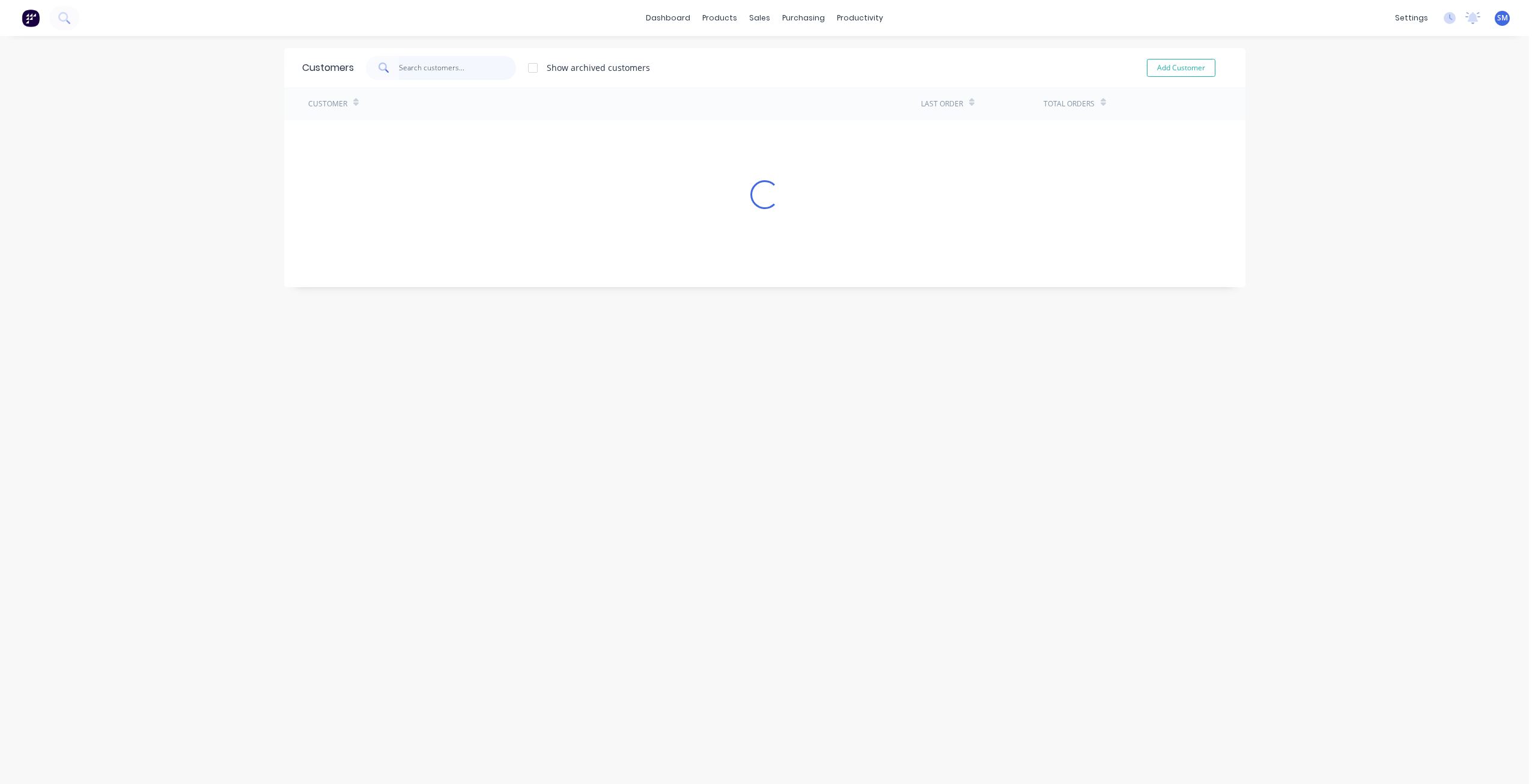
drag, startPoint x: 400, startPoint y: 70, endPoint x: 411, endPoint y: 70, distance: 11.0
click at [411, 70] on input "text" at bounding box center [457, 68] width 117 height 24
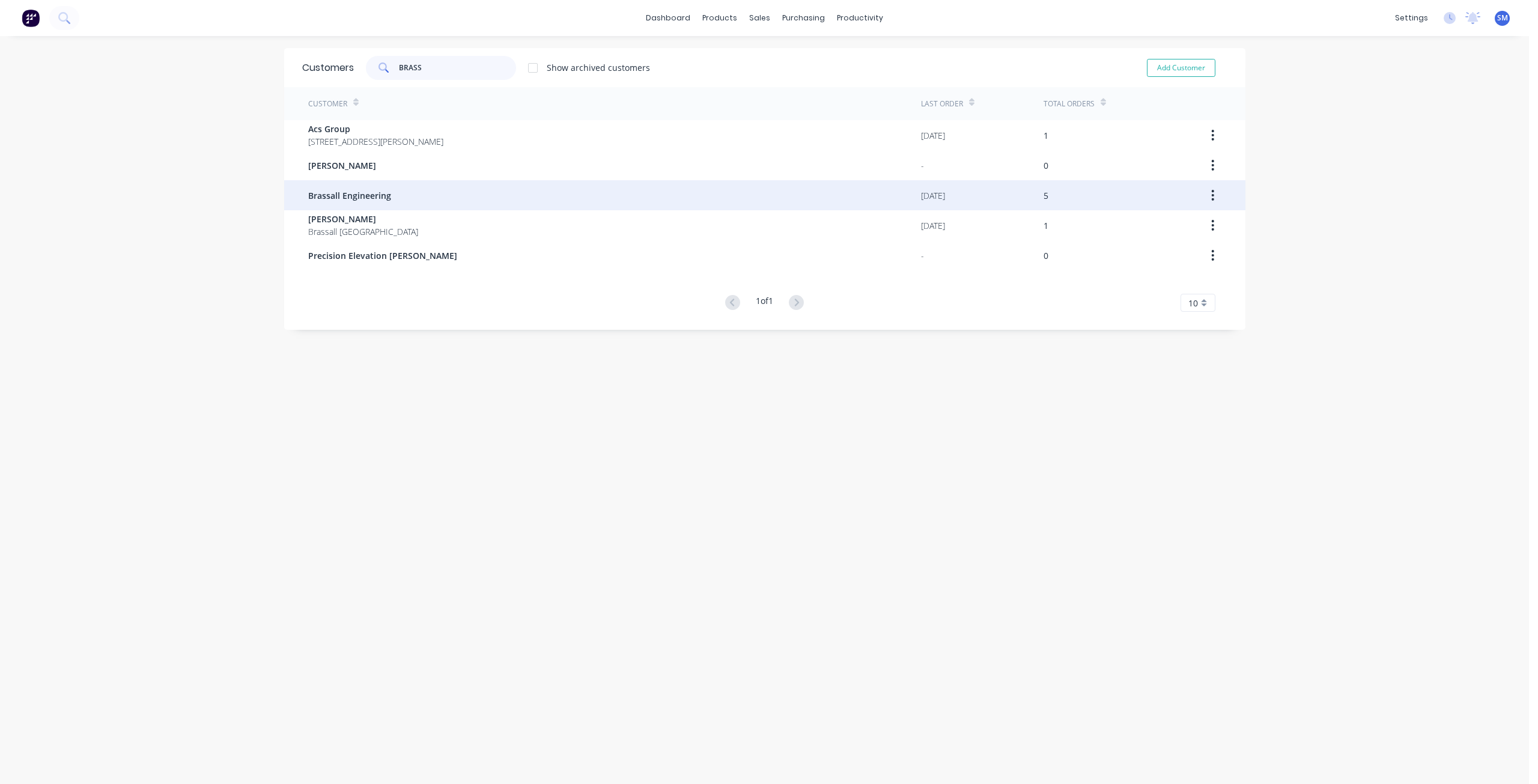
type input "BRASS"
click at [351, 200] on span "Brassall Engineering" at bounding box center [350, 196] width 83 height 12
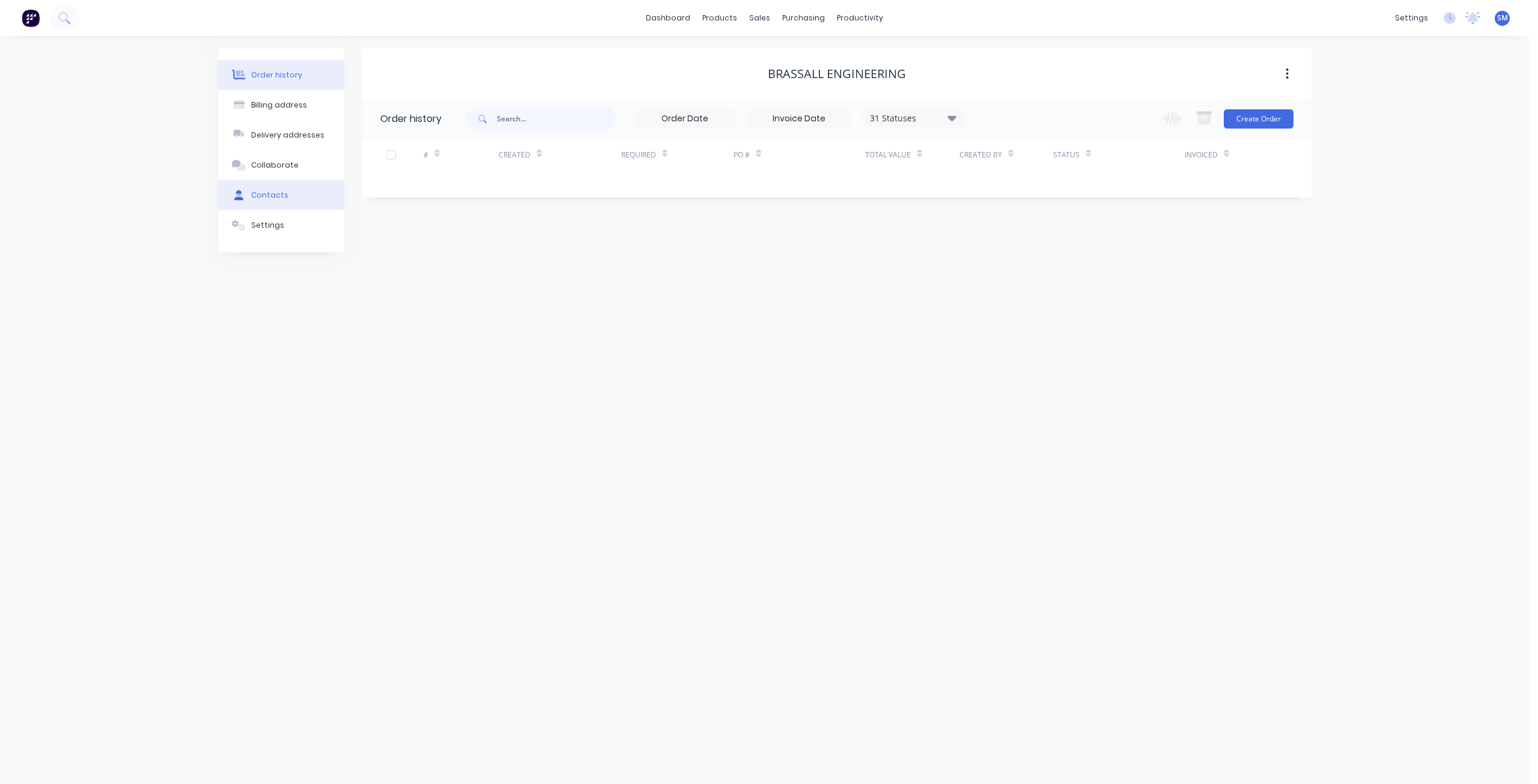
click at [272, 198] on div "Contacts" at bounding box center [270, 195] width 37 height 11
select select "AU"
click at [373, 162] on icon "button" at bounding box center [376, 160] width 7 height 8
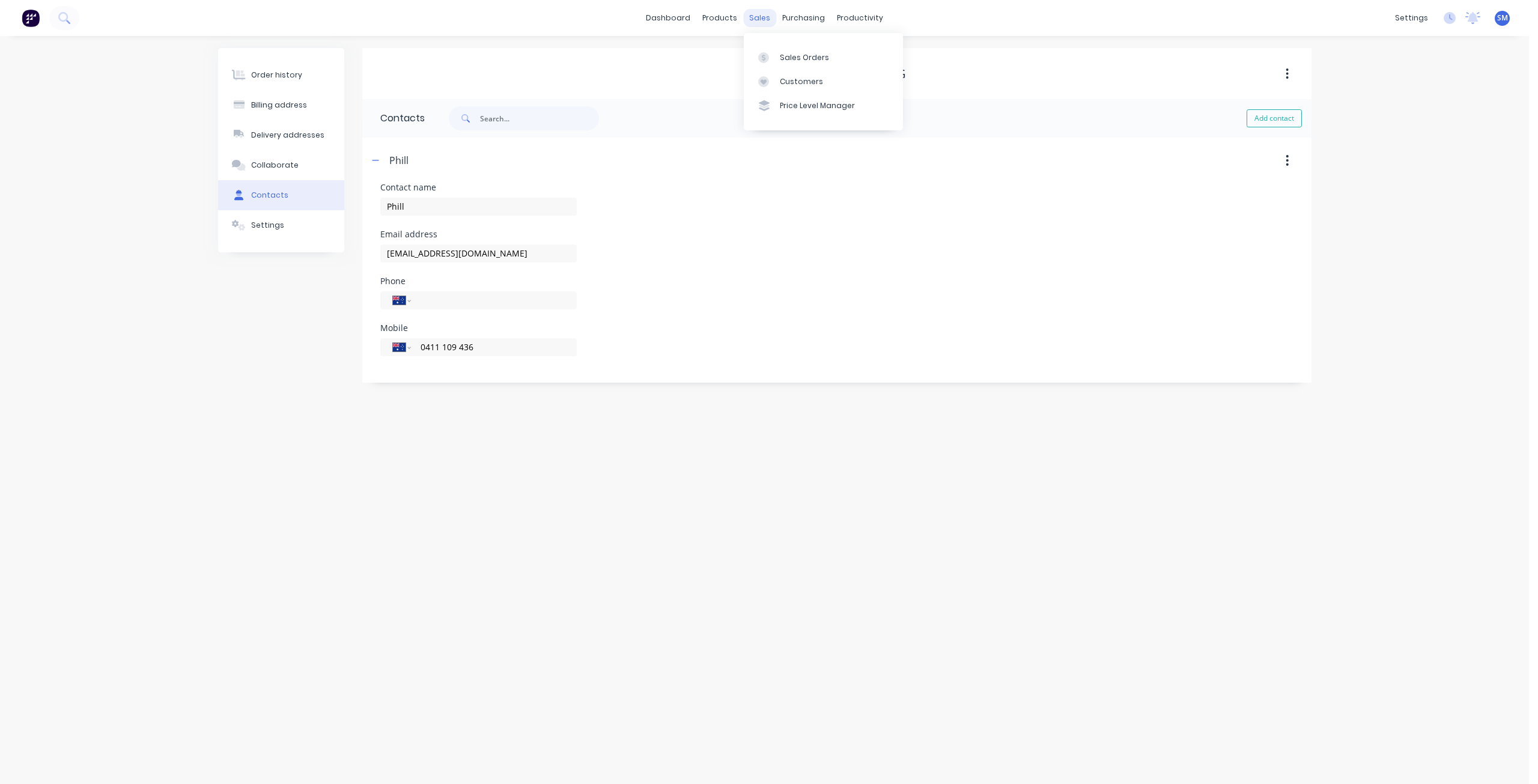
click at [756, 17] on div "sales" at bounding box center [759, 18] width 33 height 18
